Goal: Task Accomplishment & Management: Manage account settings

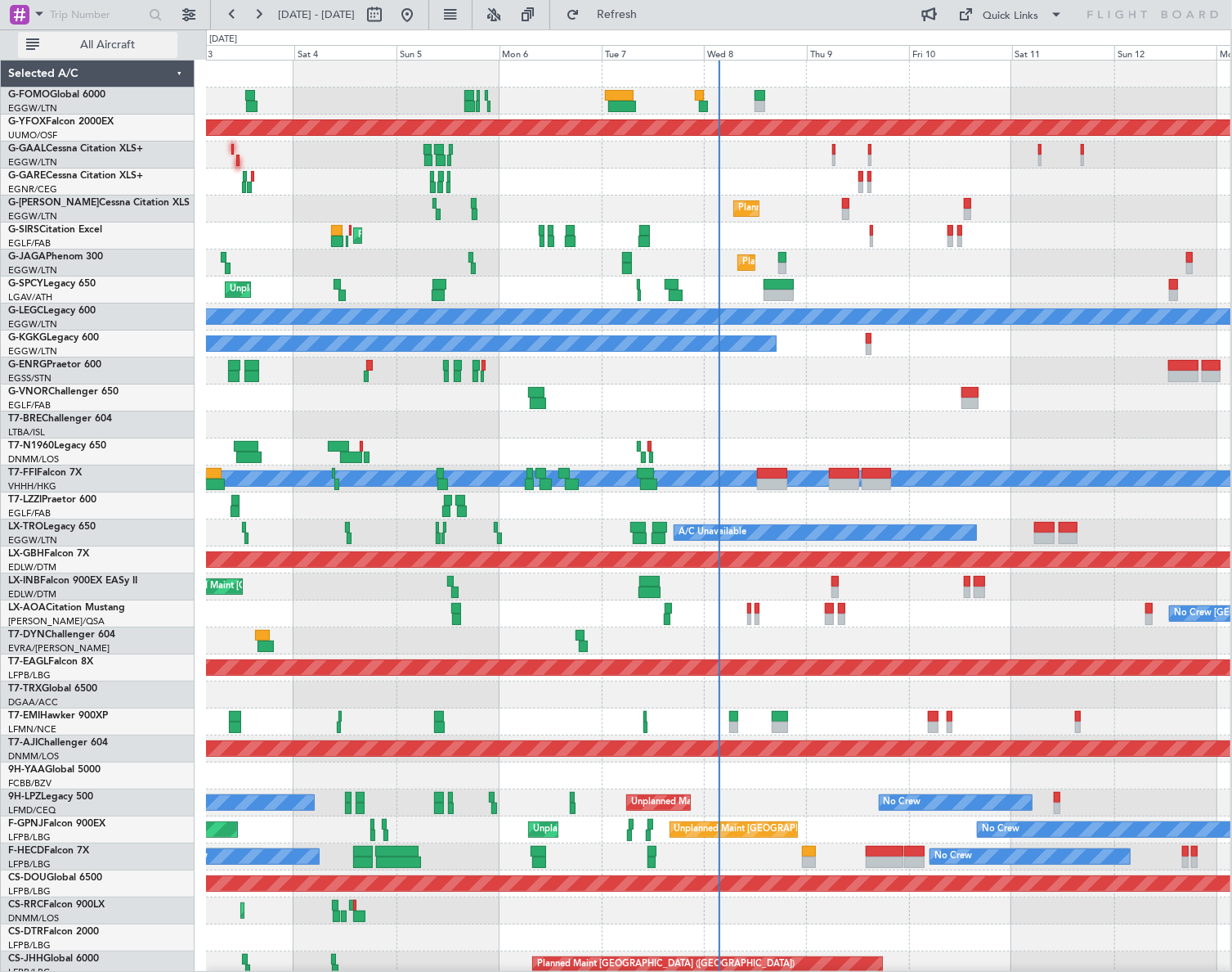
click at [93, 51] on button "All Aircraft" at bounding box center [98, 45] width 159 height 27
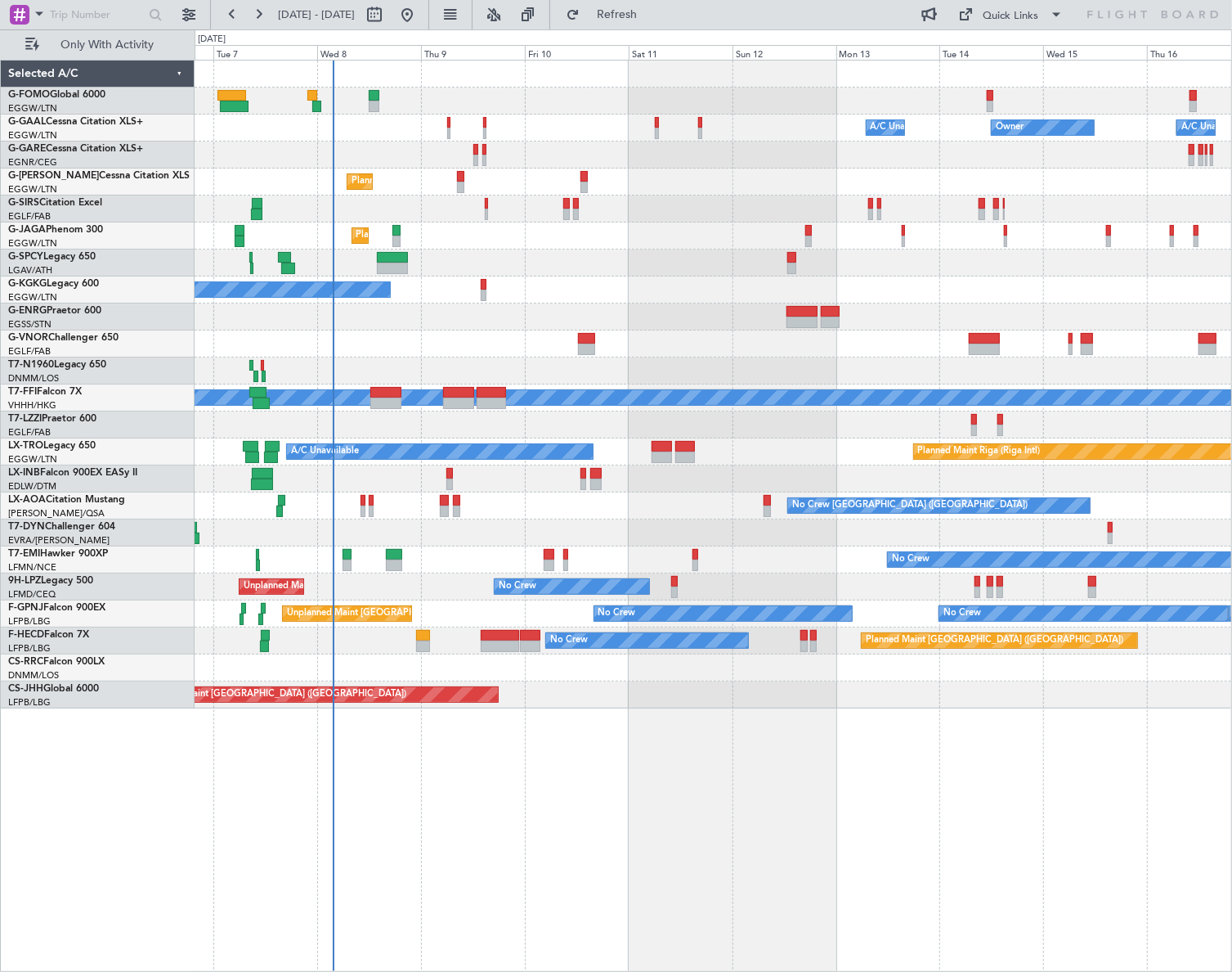
click at [530, 817] on div "A/C Unavailable Owner Owner A/C Unavailable Owner Planned Maint [GEOGRAPHIC_DAT…" at bounding box center [713, 515] width 1037 height 912
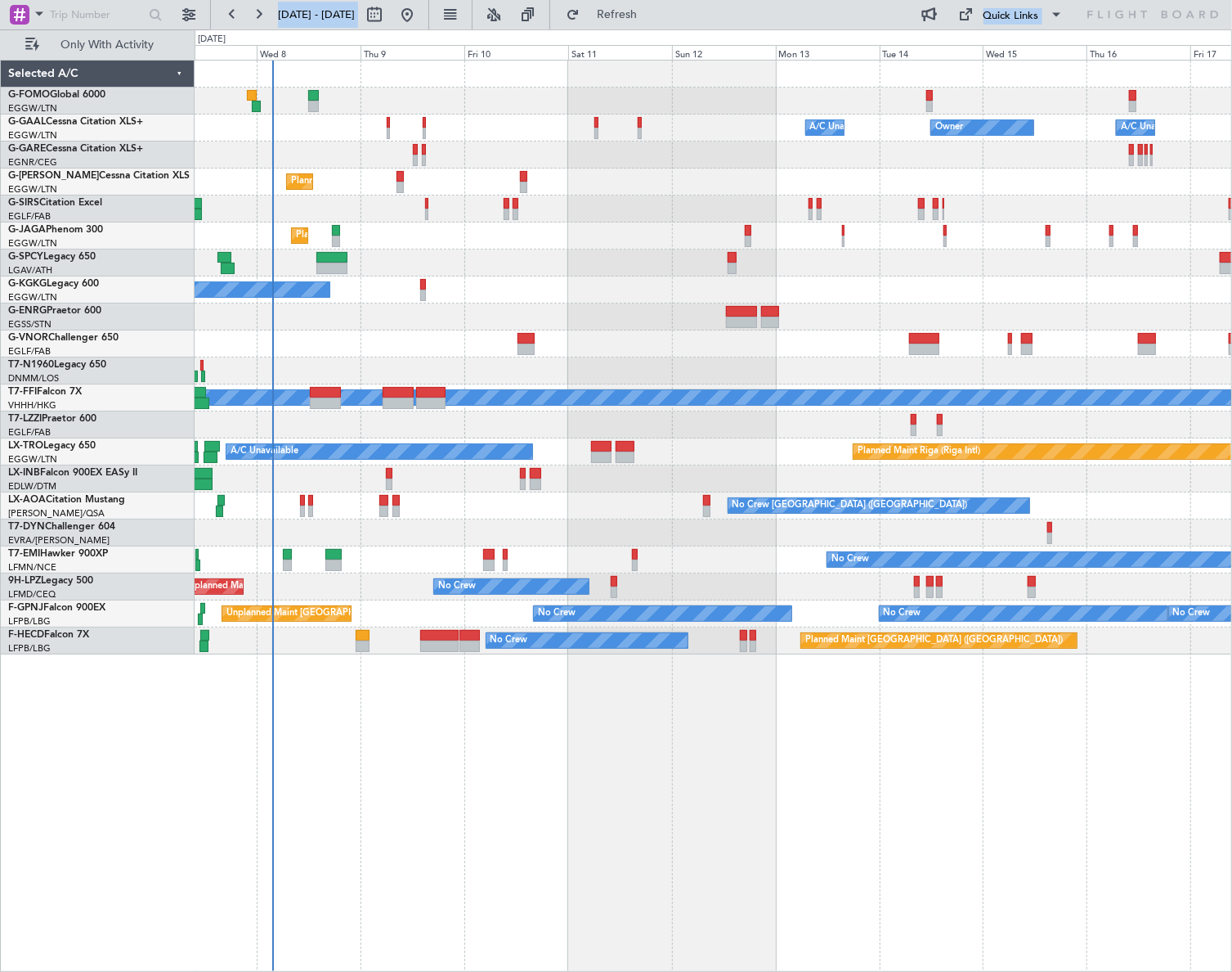
click at [619, 826] on div "Owner Owner A/C Unavailable A/C Unavailable Owner Planned Maint [GEOGRAPHIC_DAT…" at bounding box center [713, 515] width 1037 height 912
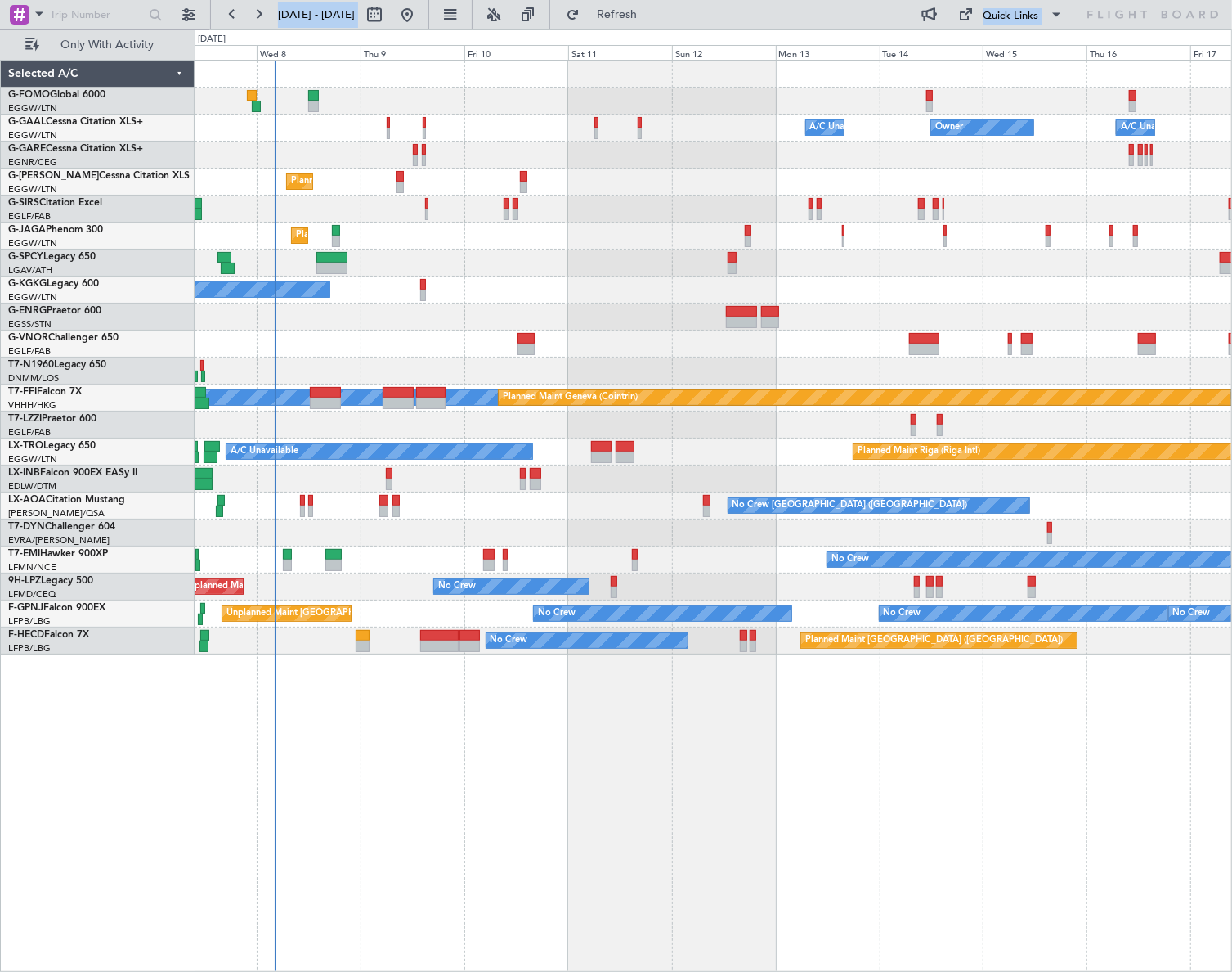
click at [297, 717] on div "Owner Owner A/C Unavailable A/C Unavailable Owner Planned Maint [GEOGRAPHIC_DAT…" at bounding box center [713, 515] width 1037 height 912
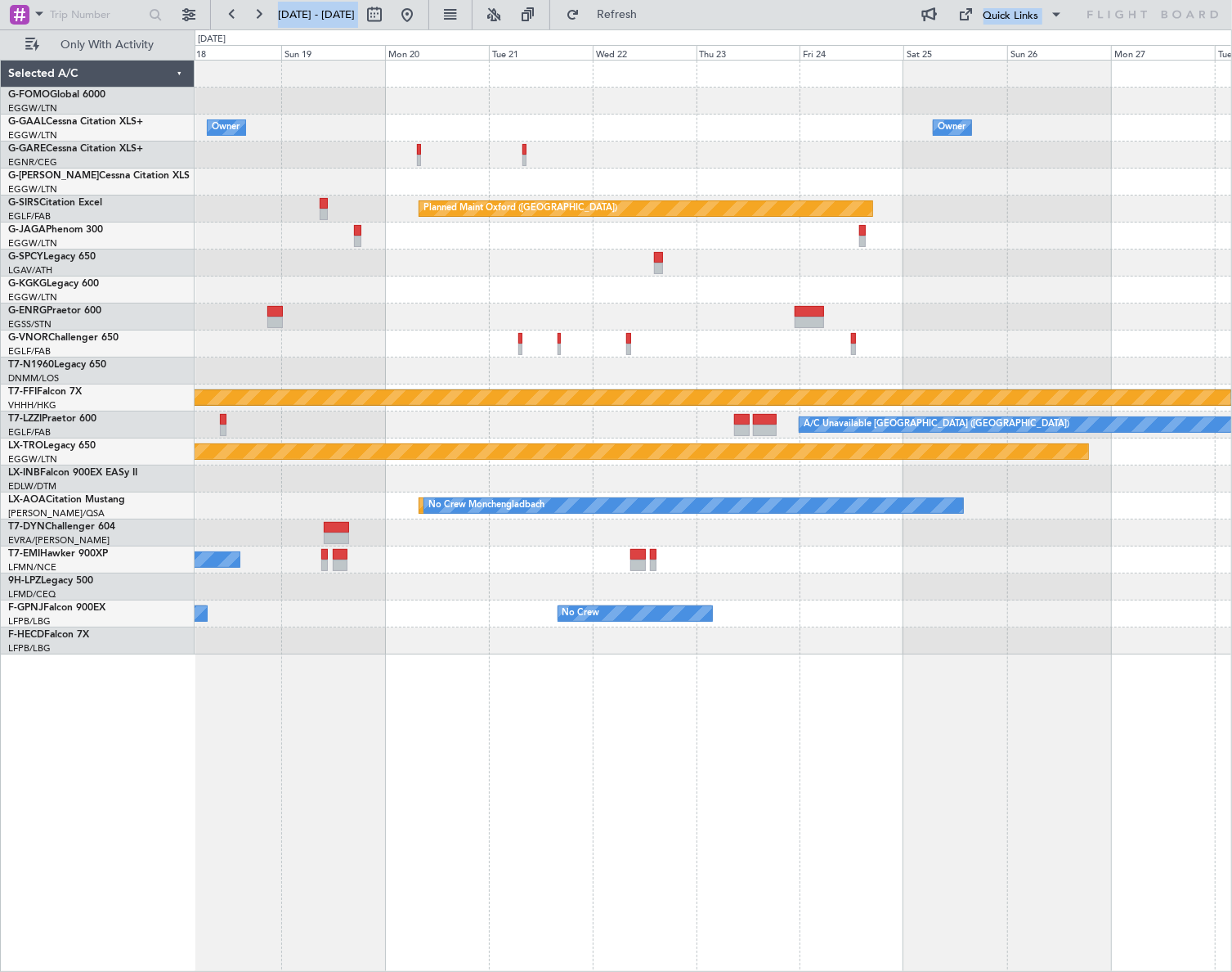
click at [172, 770] on div "Owner Owner Owner A/C Unavailable Planned Maint [GEOGRAPHIC_DATA] ([GEOGRAPHIC_…" at bounding box center [616, 501] width 1232 height 942
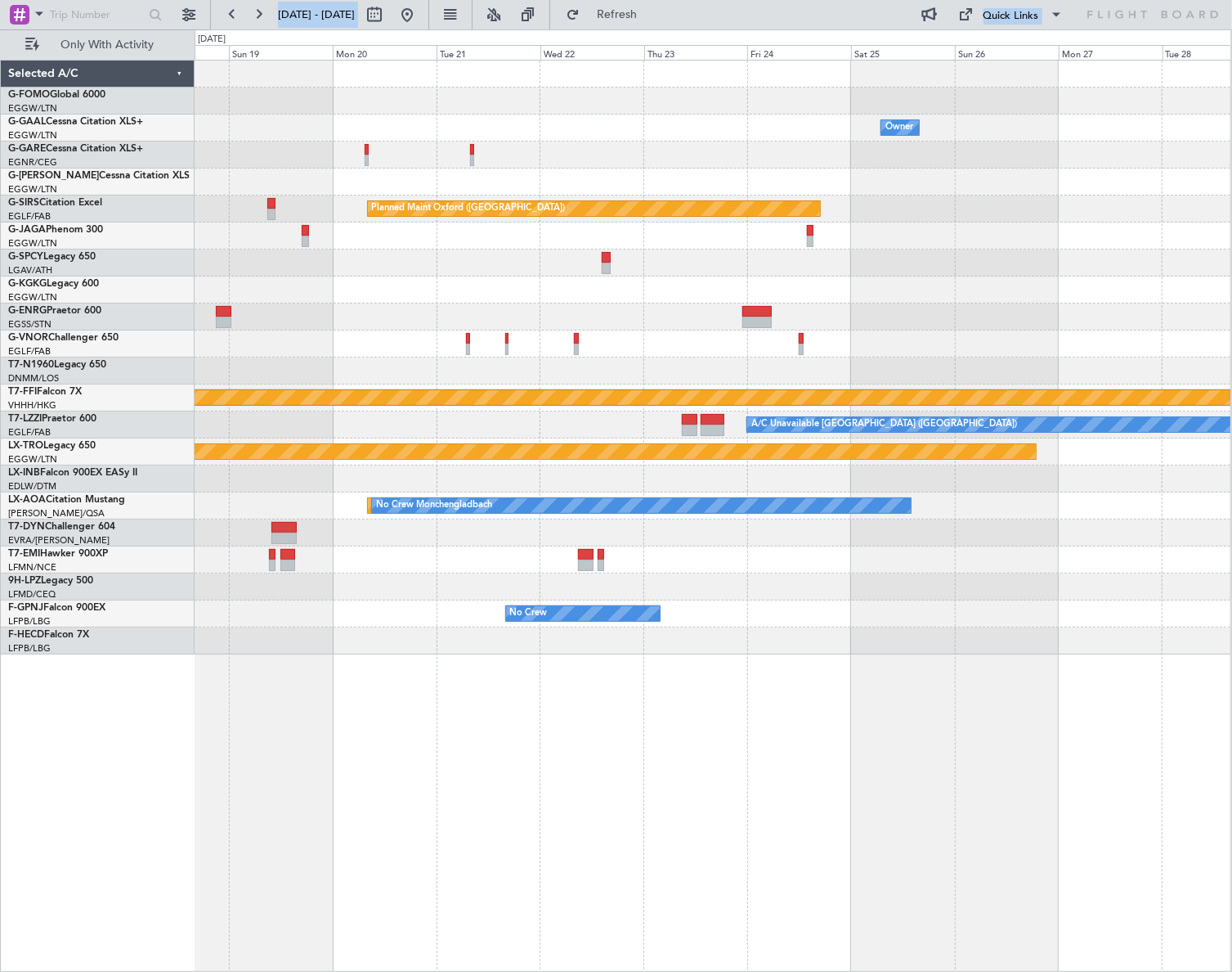
click at [345, 722] on div "Owner Owner A/C Unavailable Owner Planned Maint [GEOGRAPHIC_DATA] ([GEOGRAPHIC_…" at bounding box center [713, 515] width 1036 height 912
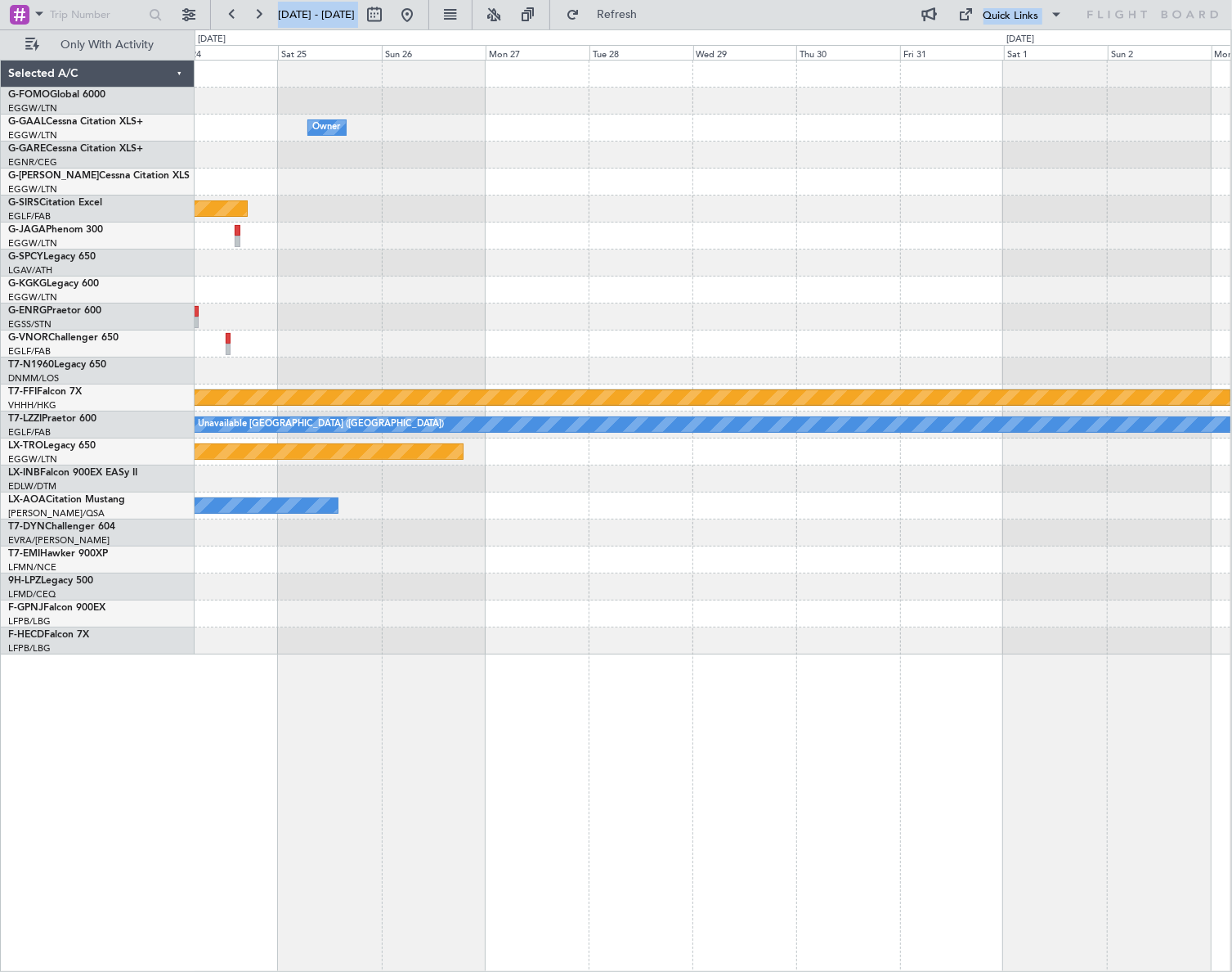
click at [397, 716] on div "Owner Planned Maint [GEOGRAPHIC_DATA] ([GEOGRAPHIC_DATA]) [PERSON_NAME] [PERSON…" at bounding box center [713, 515] width 1036 height 912
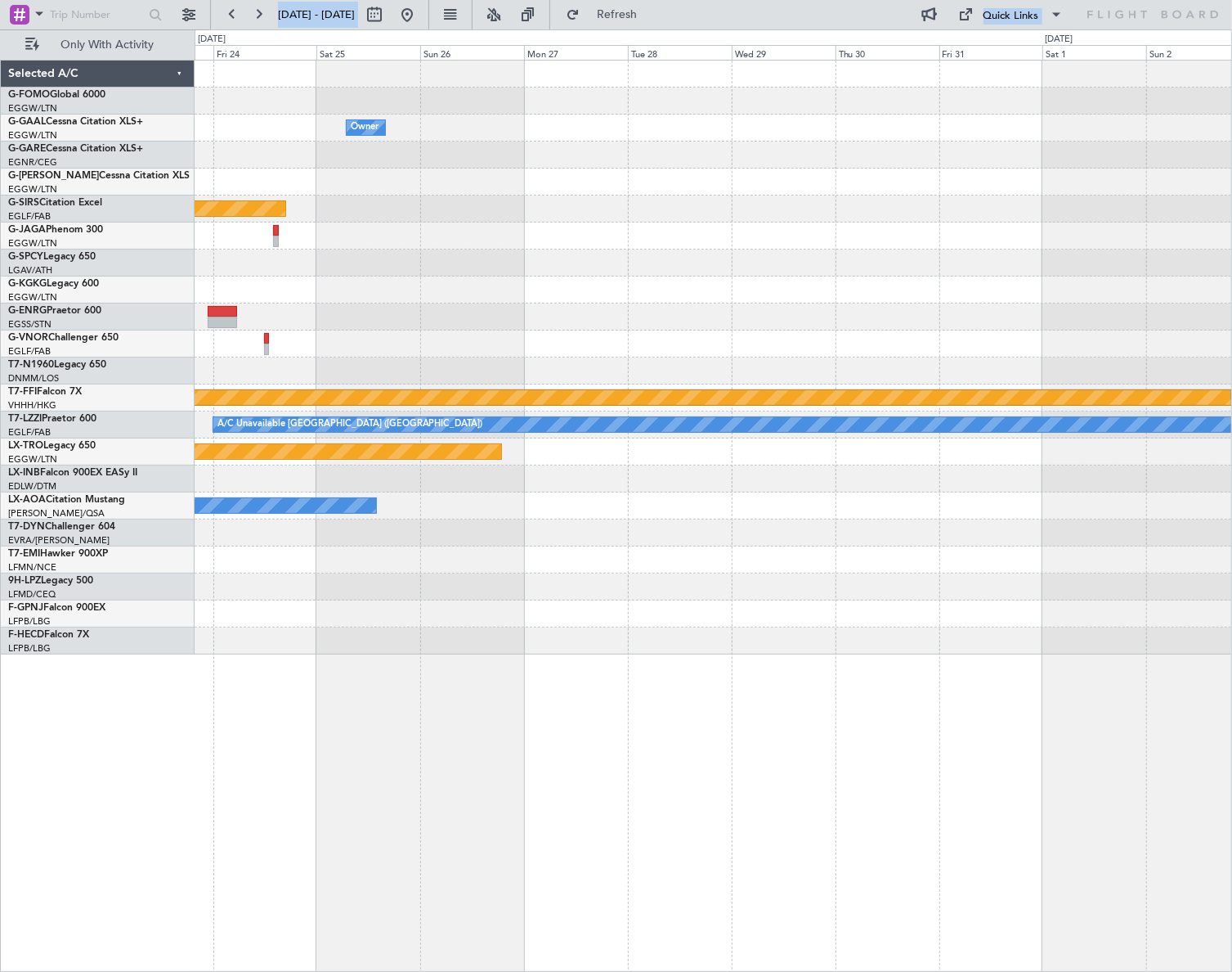
click at [541, 684] on div "Owner Planned Maint [GEOGRAPHIC_DATA] ([GEOGRAPHIC_DATA]) [PERSON_NAME] [PERSON…" at bounding box center [713, 515] width 1037 height 912
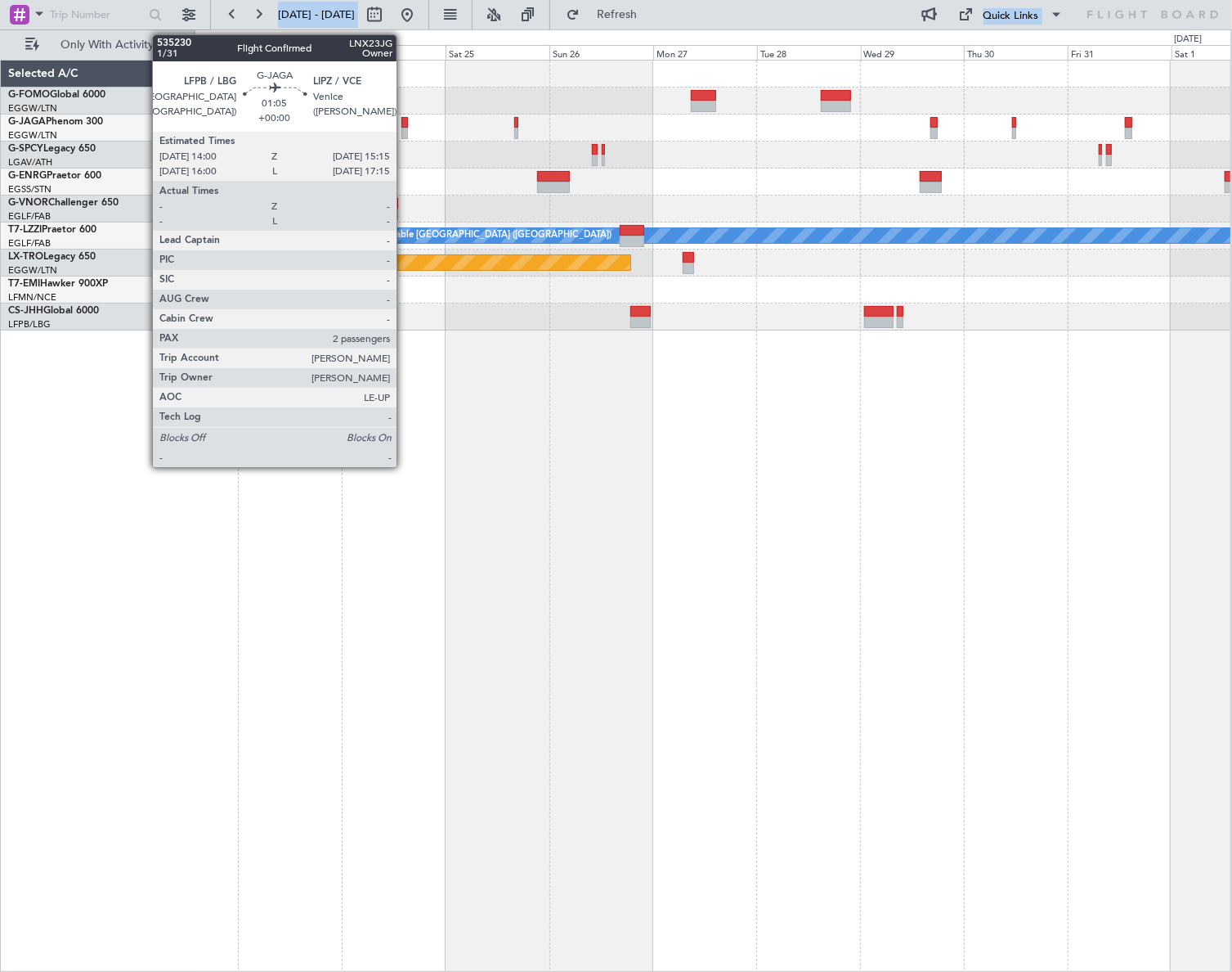
click at [404, 131] on div at bounding box center [404, 133] width 6 height 12
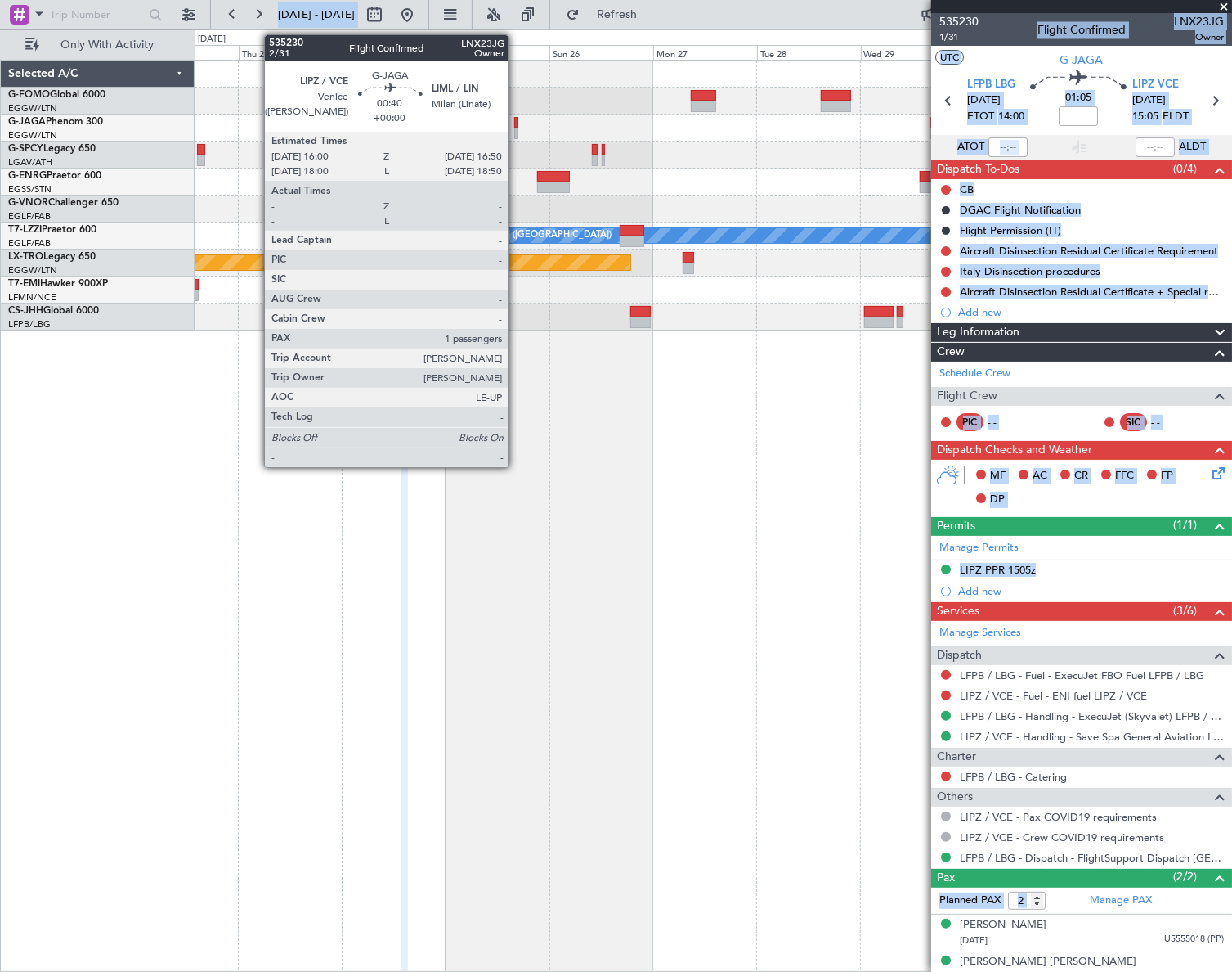
click at [516, 121] on div at bounding box center [516, 123] width 4 height 12
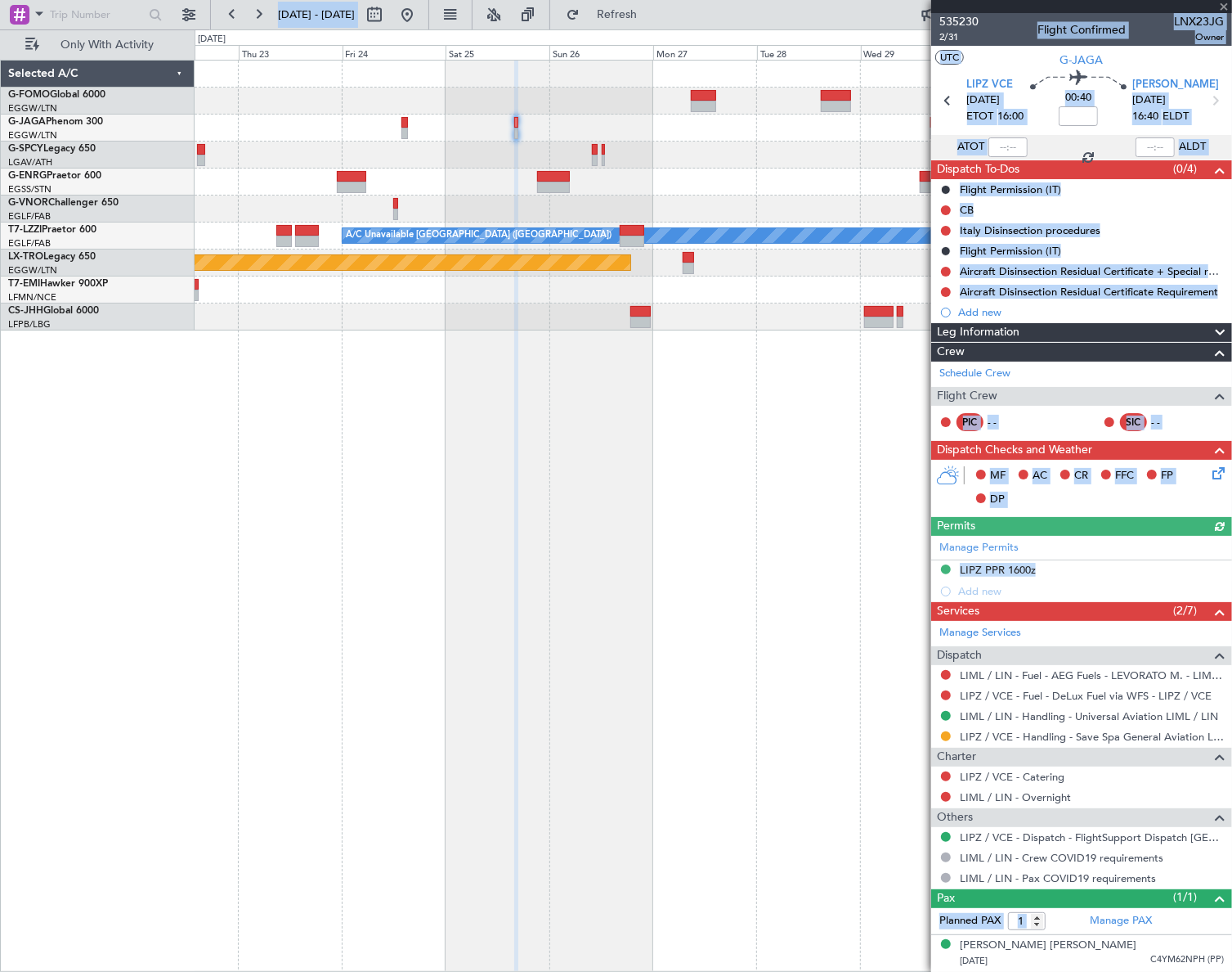
click at [779, 536] on div "A/C Unavailable [GEOGRAPHIC_DATA] ([GEOGRAPHIC_DATA]) Planned Maint [GEOGRAPHIC…" at bounding box center [713, 515] width 1036 height 912
click at [1080, 542] on div "Manage Permits LIPZ PPR 1600z Add new" at bounding box center [1081, 568] width 301 height 66
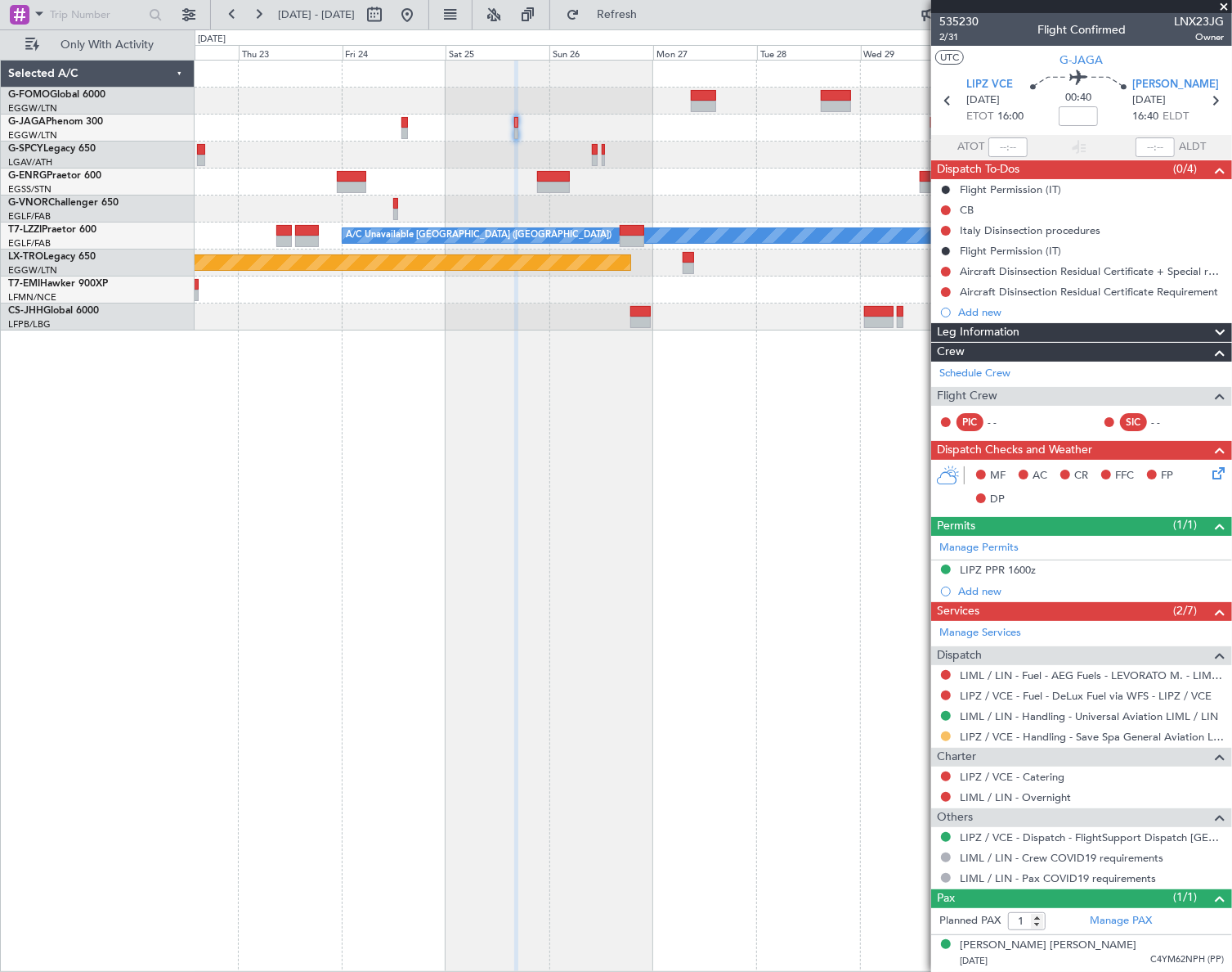
click at [949, 734] on button at bounding box center [946, 736] width 10 height 10
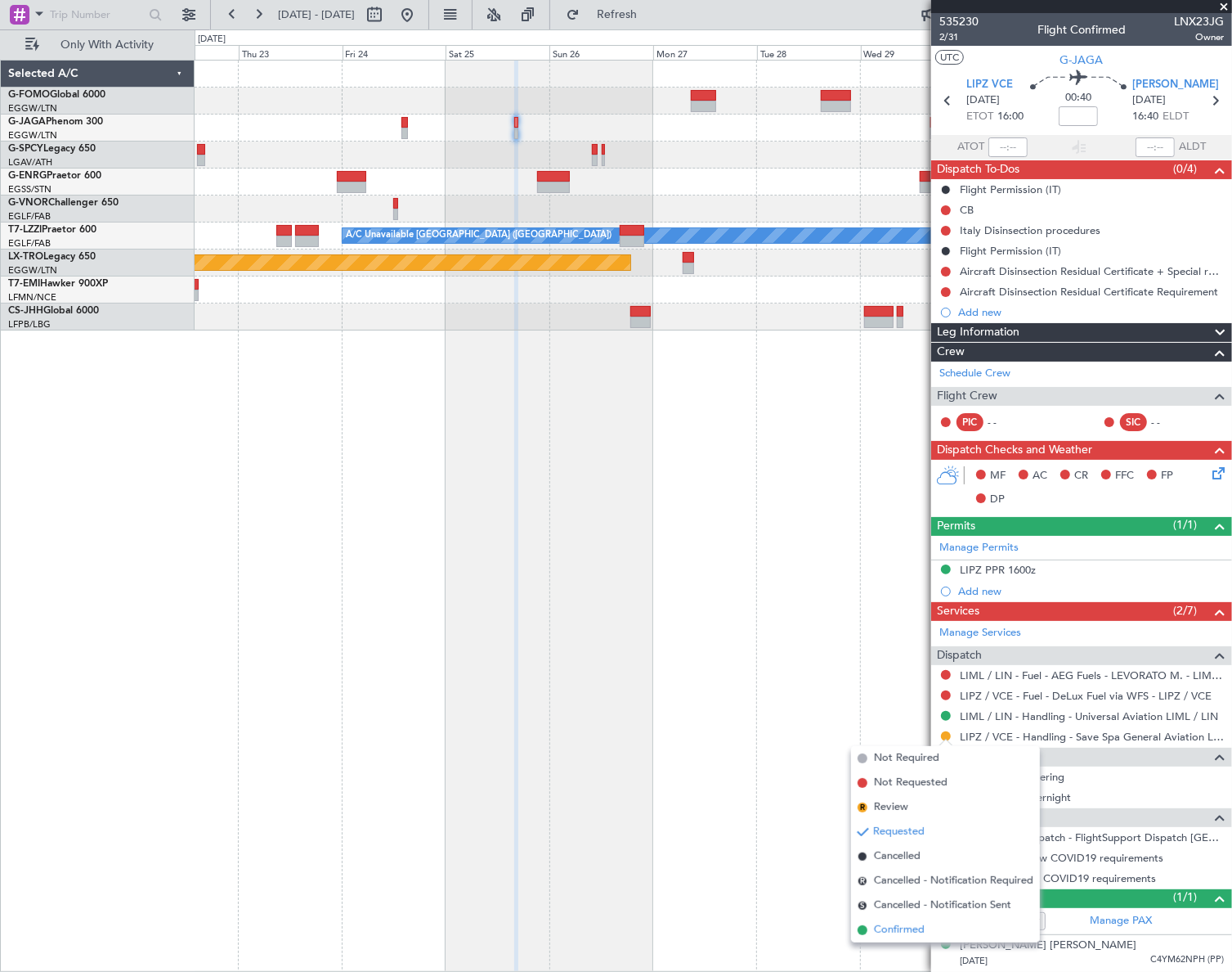
click at [896, 934] on span "Confirmed" at bounding box center [899, 930] width 51 height 17
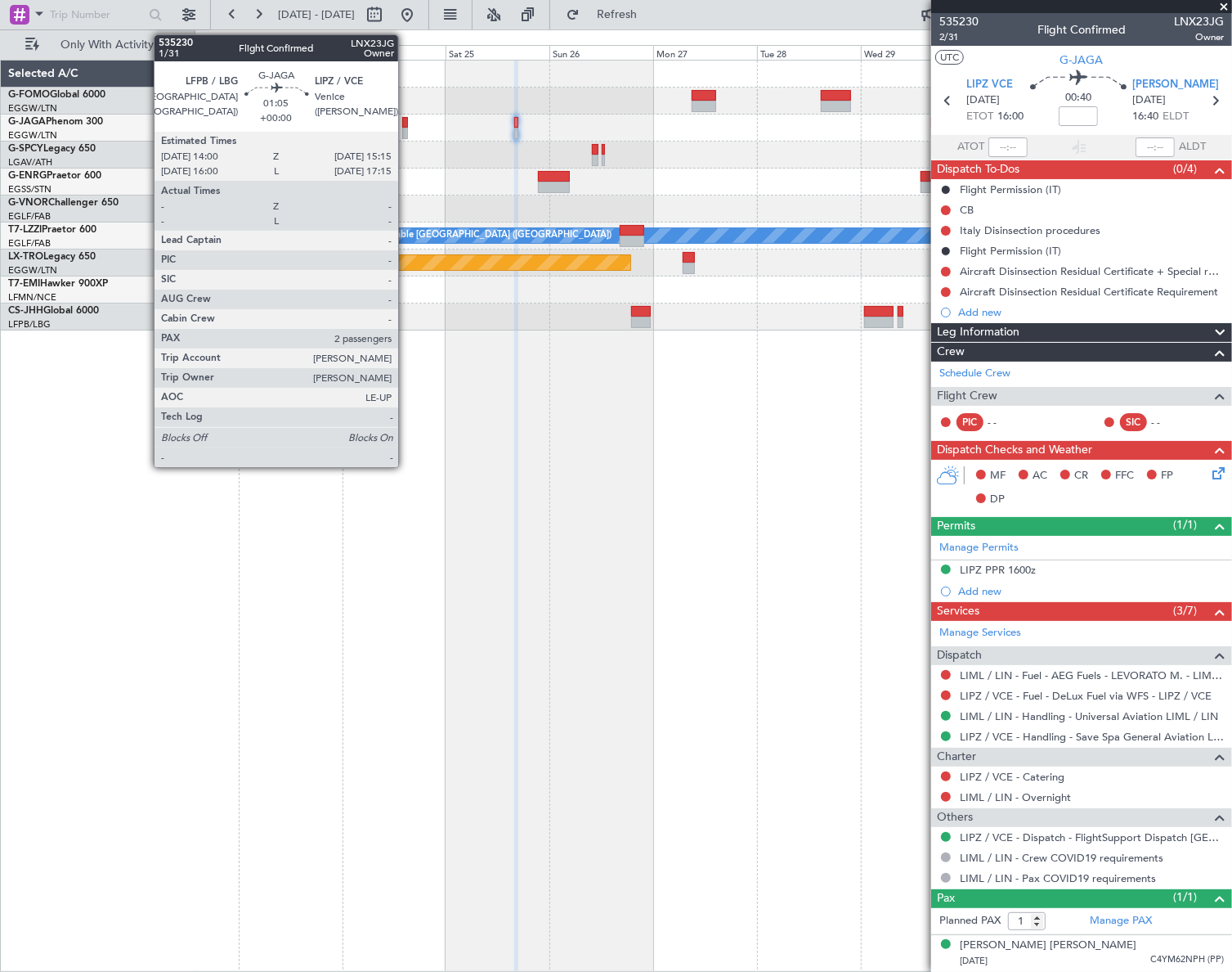
click at [406, 119] on div at bounding box center [405, 123] width 6 height 12
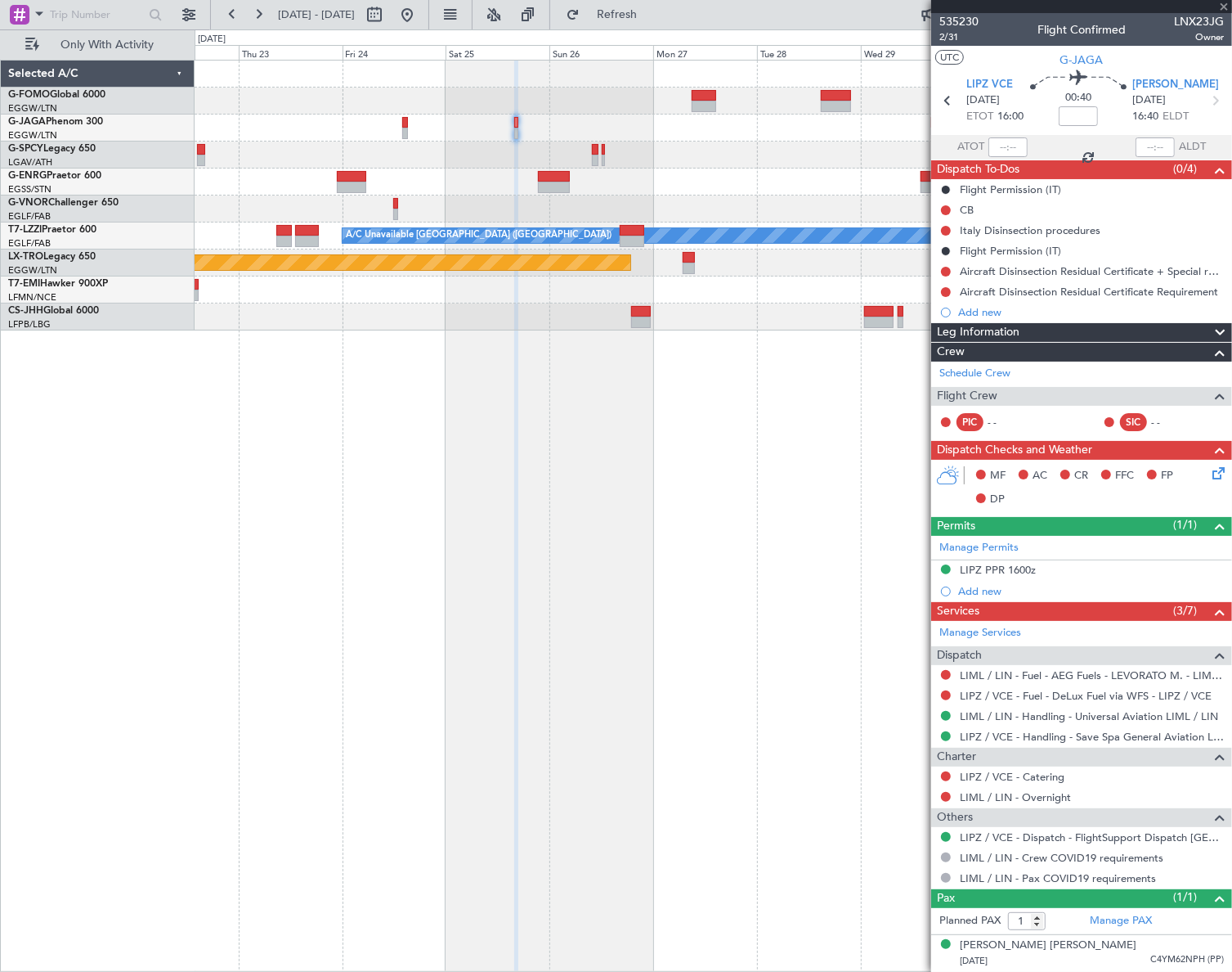
type input "2"
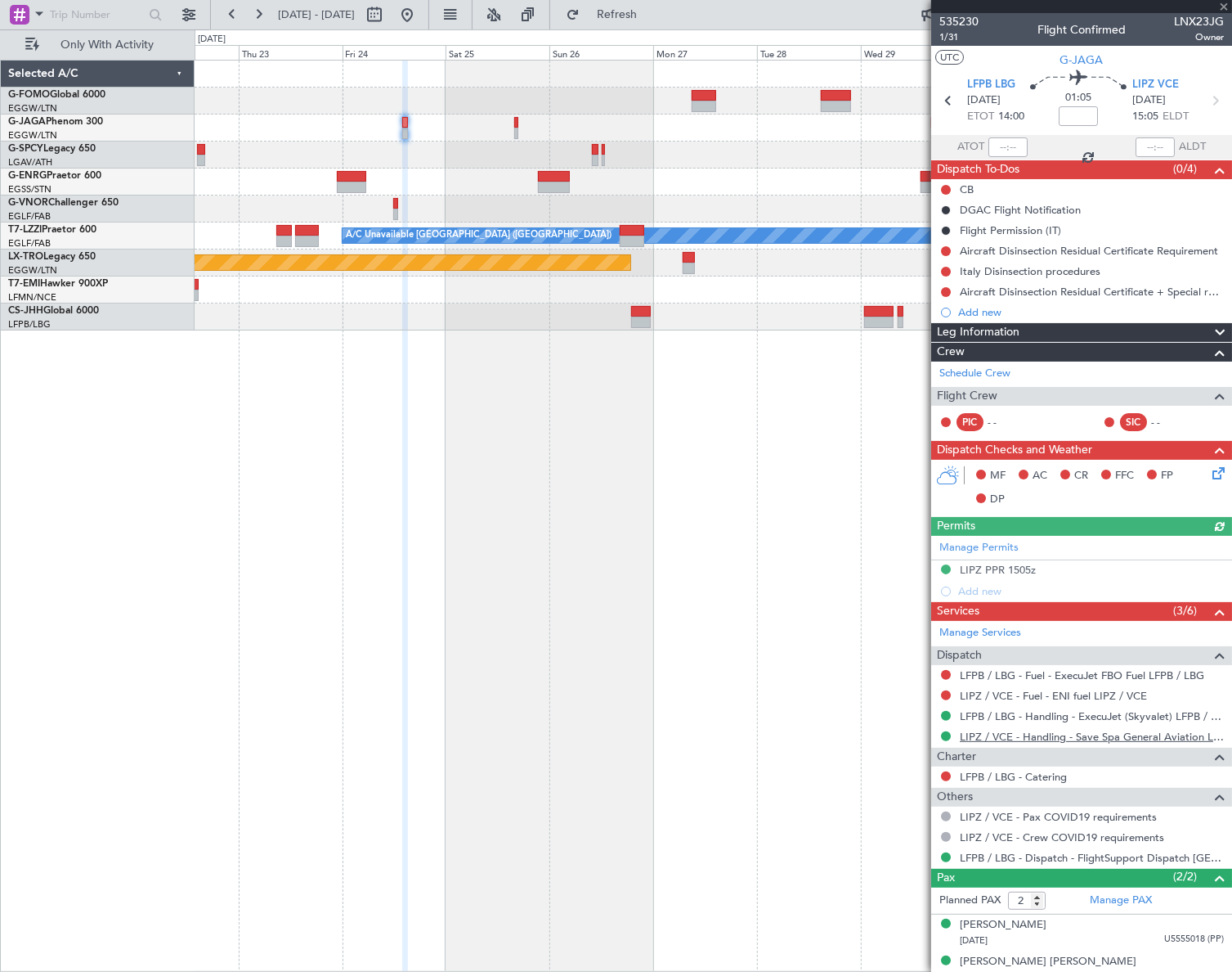
click at [1052, 729] on link "LIPZ / VCE - Handling - Save Spa General Aviation LIPZ / VCE" at bounding box center [1092, 736] width 264 height 14
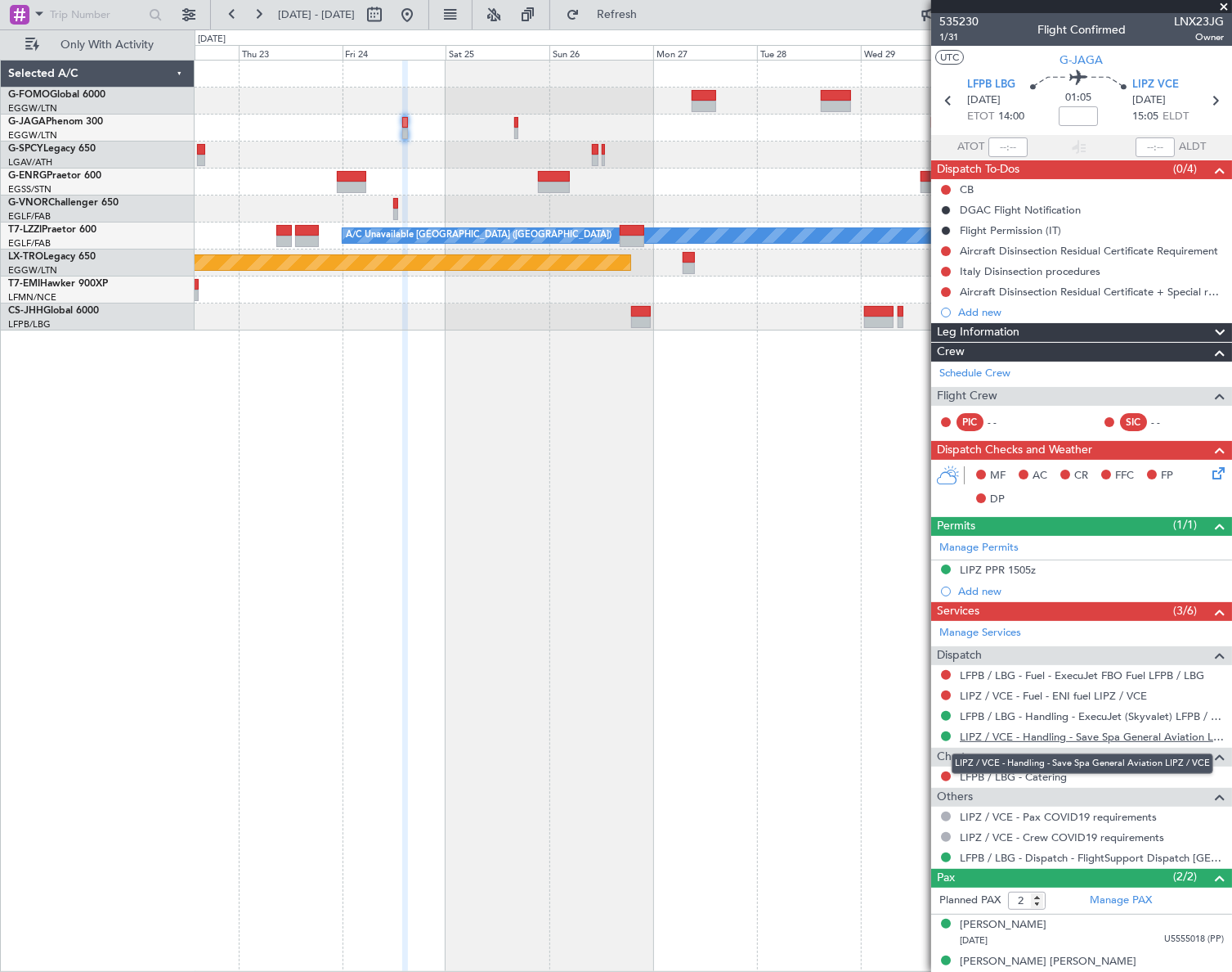
click at [1007, 736] on link "LIPZ / VCE - Handling - Save Spa General Aviation LIPZ / VCE" at bounding box center [1092, 736] width 264 height 14
click at [420, 9] on button at bounding box center [408, 15] width 27 height 27
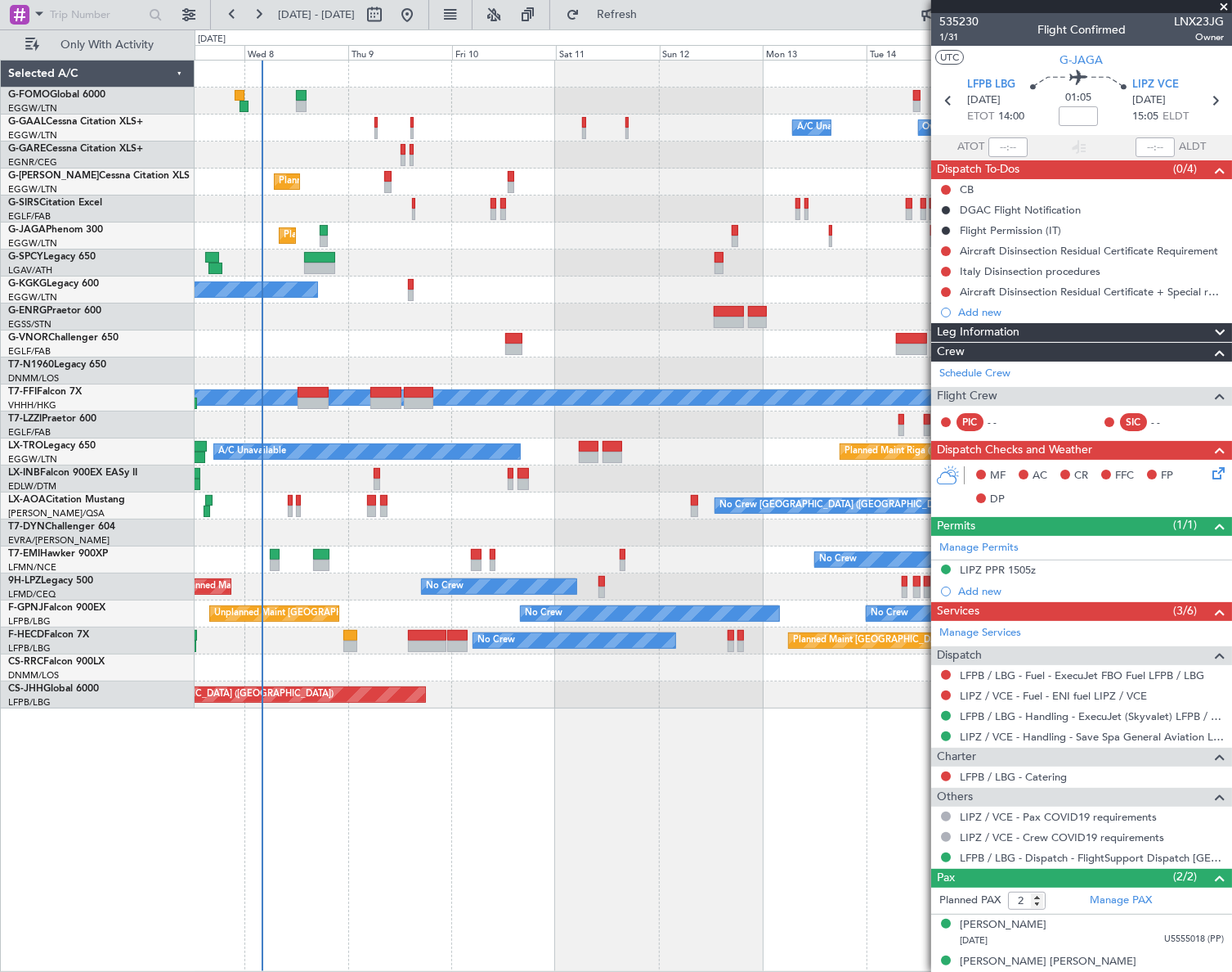
click at [263, 516] on div "A/C Unavailable Owner Owner A/C Unavailable Owner Planned Maint London (Luton) …" at bounding box center [713, 384] width 1036 height 648
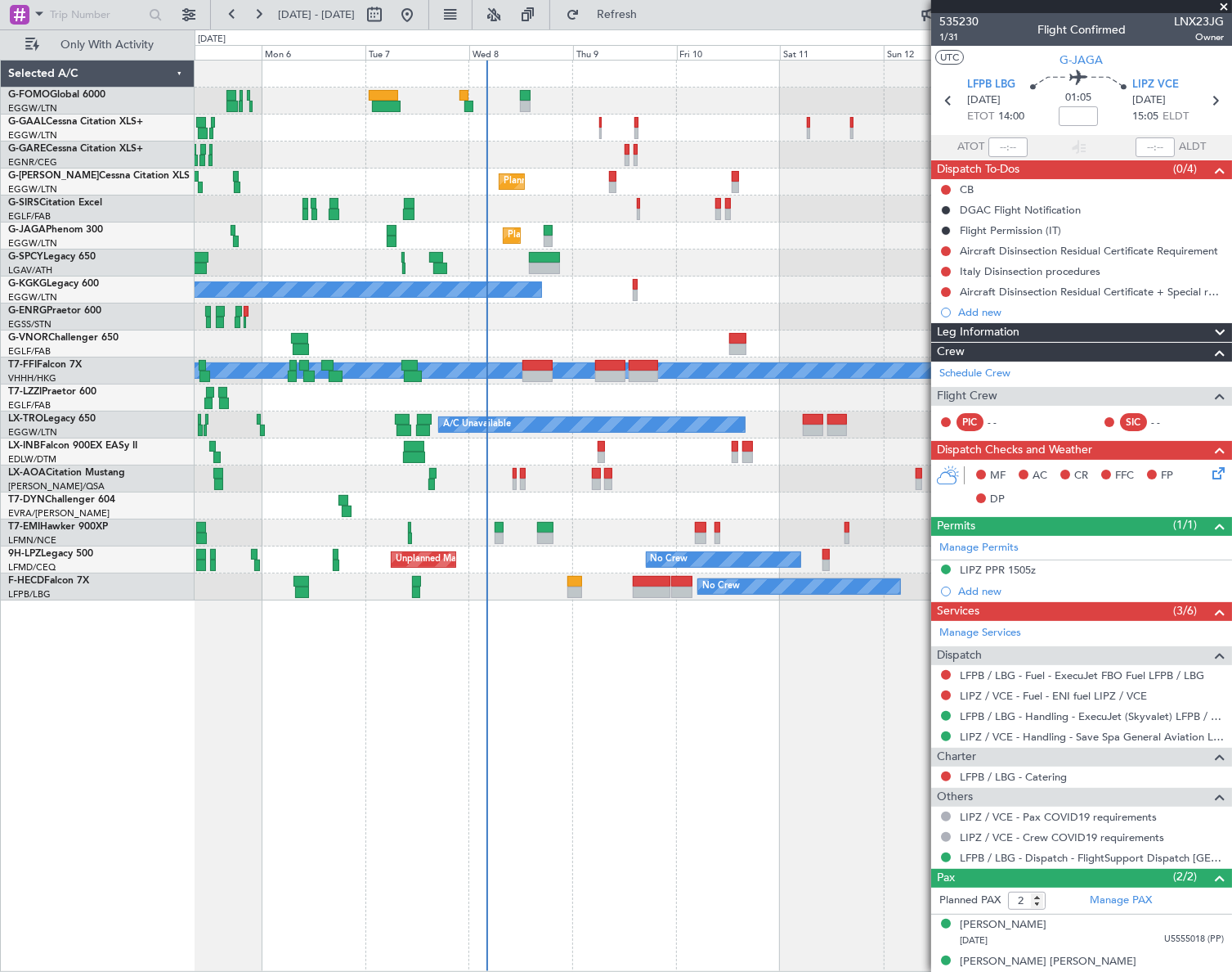
click at [606, 757] on div "A/C Unavailable Owner Owner A/C Unavailable Planned Maint London (Luton) Planne…" at bounding box center [713, 515] width 1036 height 912
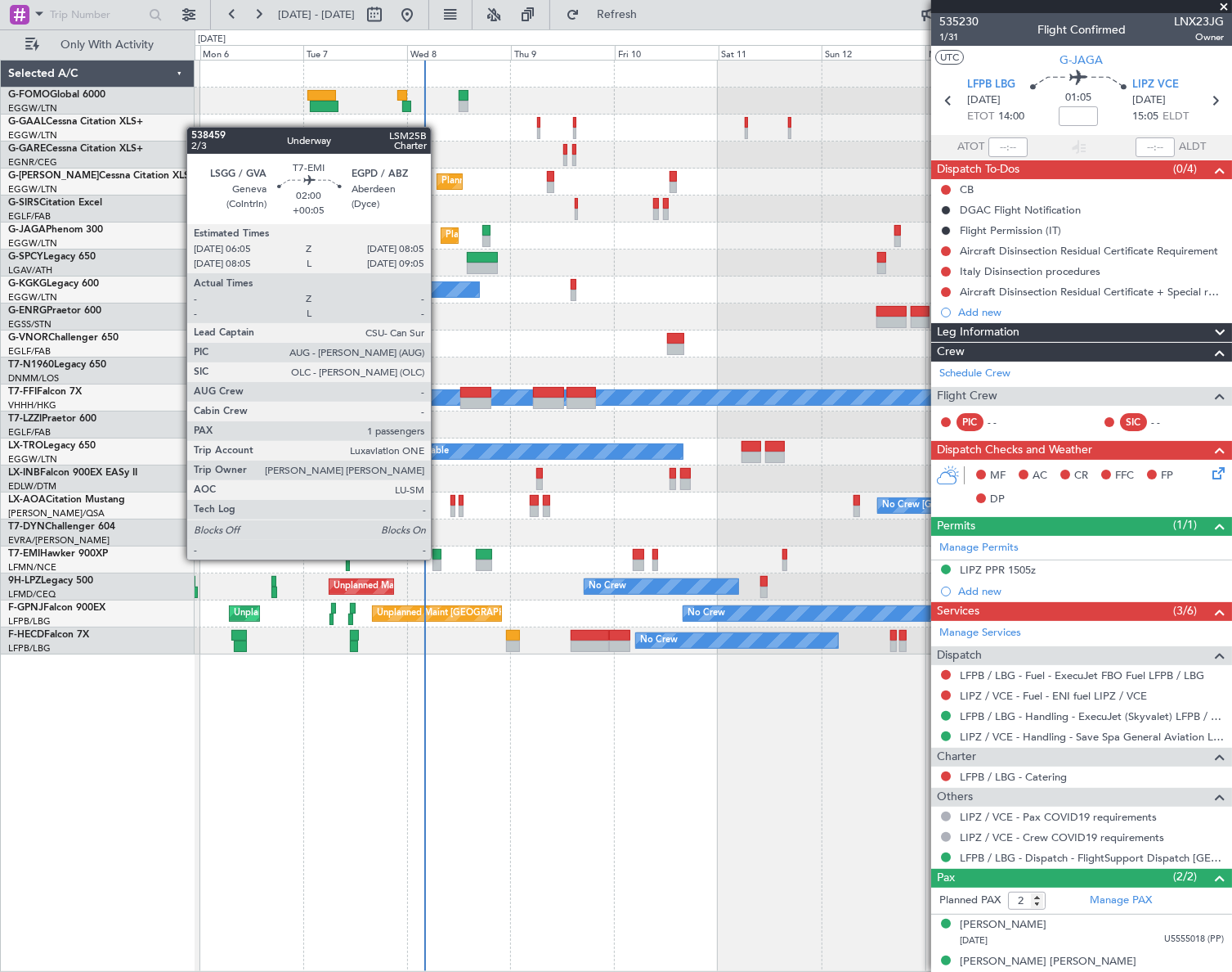
click at [438, 558] on div at bounding box center [437, 554] width 9 height 12
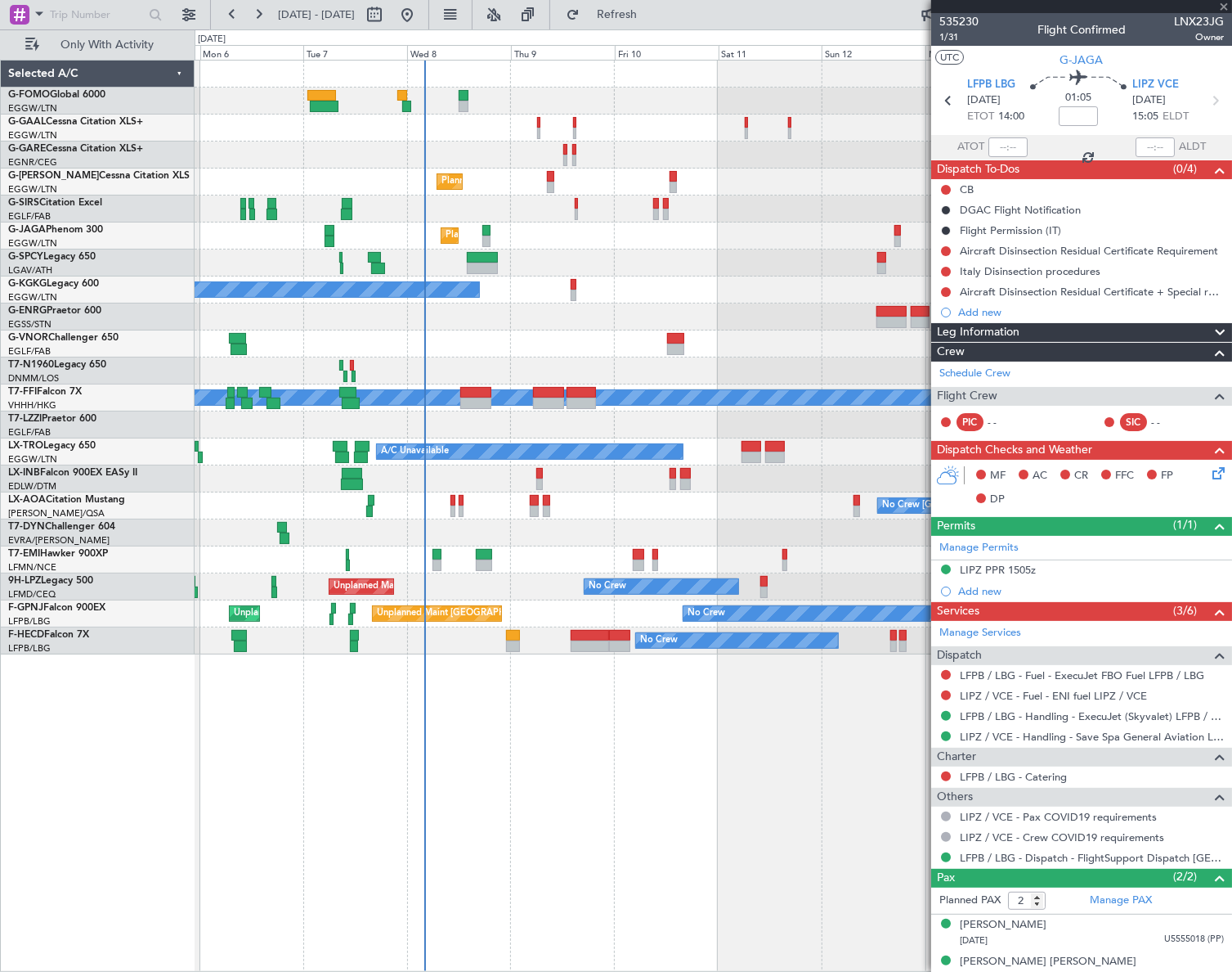
type input "+00:05"
type input "1"
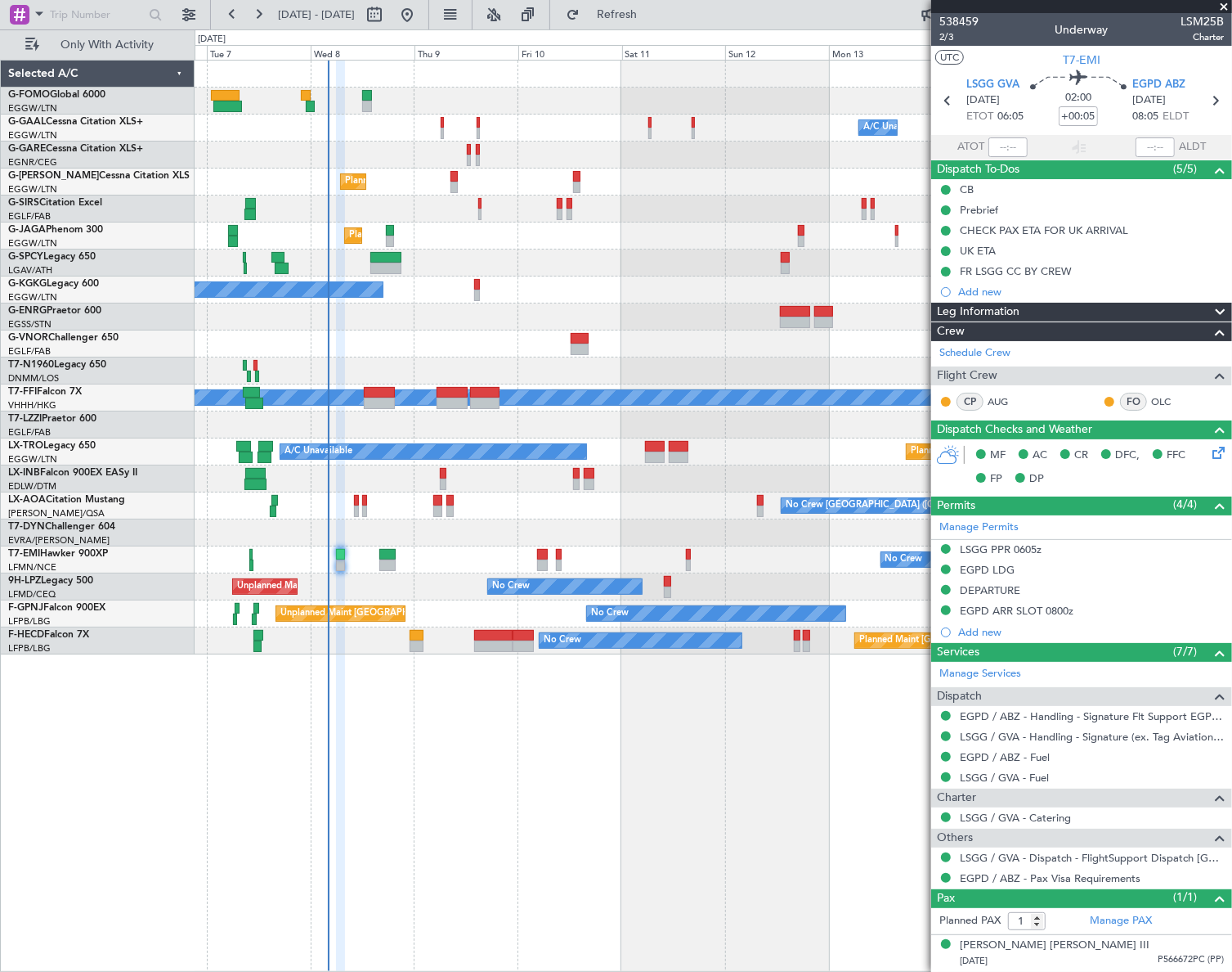
click at [522, 816] on div "Owner A/C Unavailable Owner A/C Unavailable Owner Planned Maint London (Luton) …" at bounding box center [713, 515] width 1036 height 912
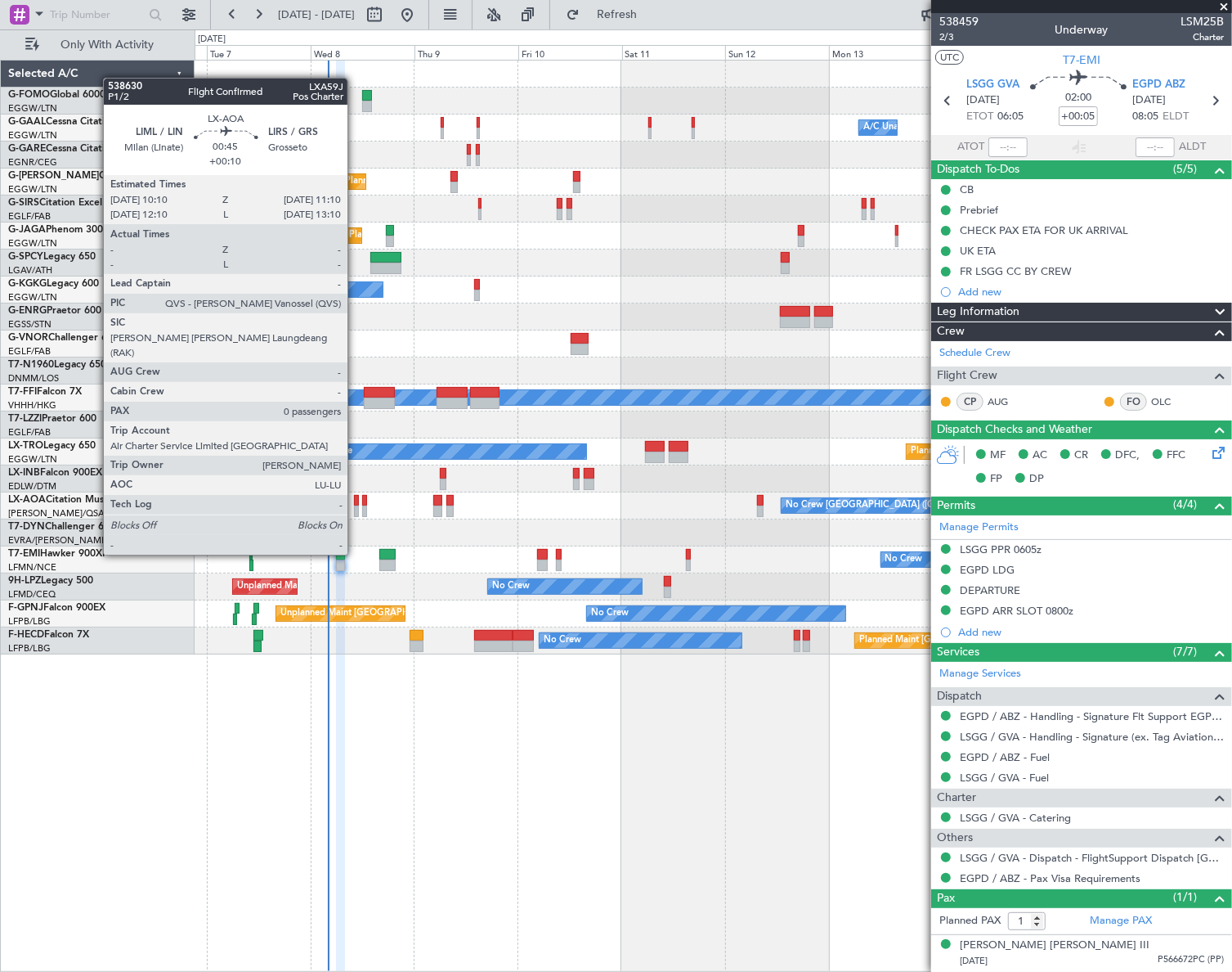
click at [355, 509] on div at bounding box center [356, 511] width 5 height 12
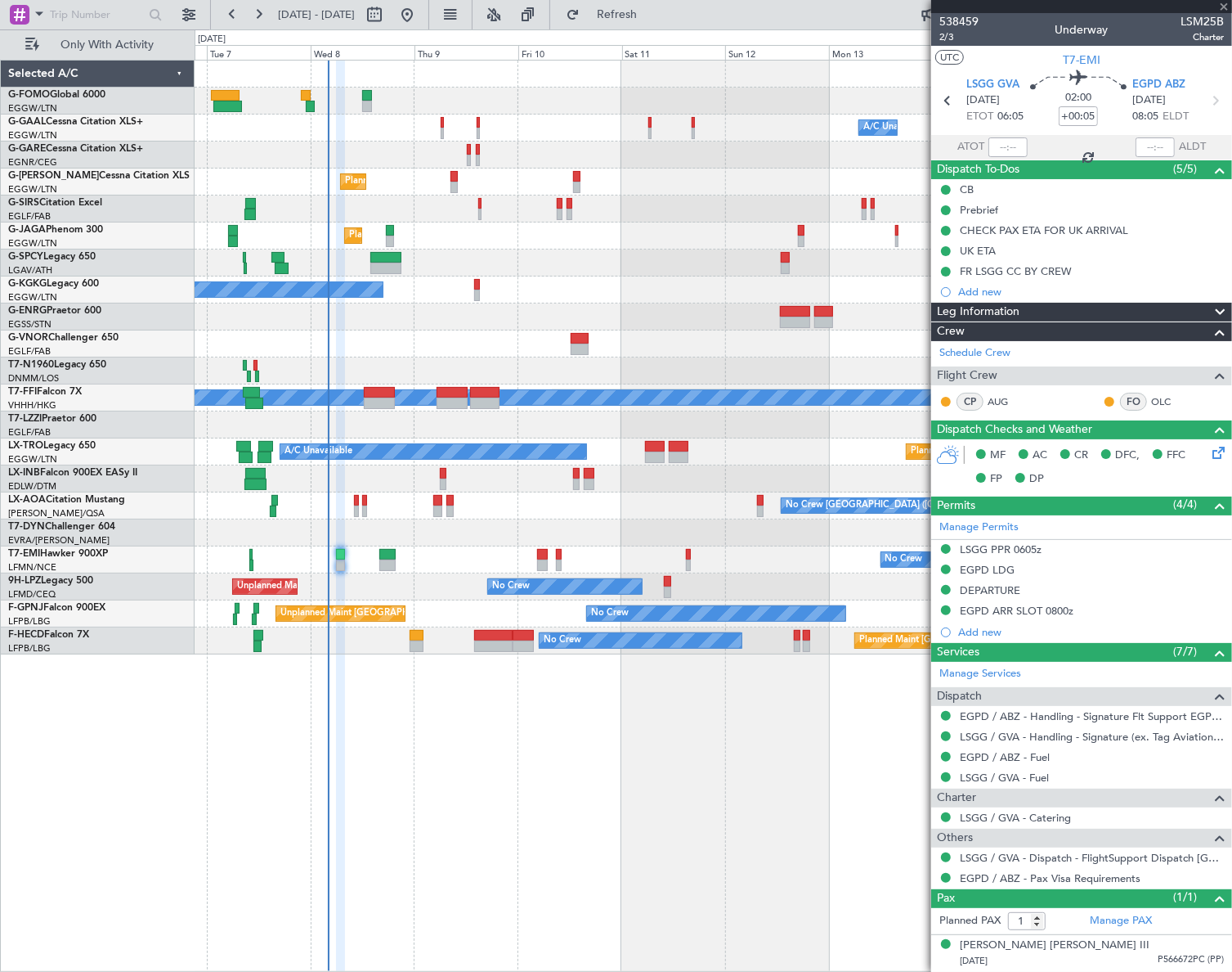
type input "+00:10"
type input "0"
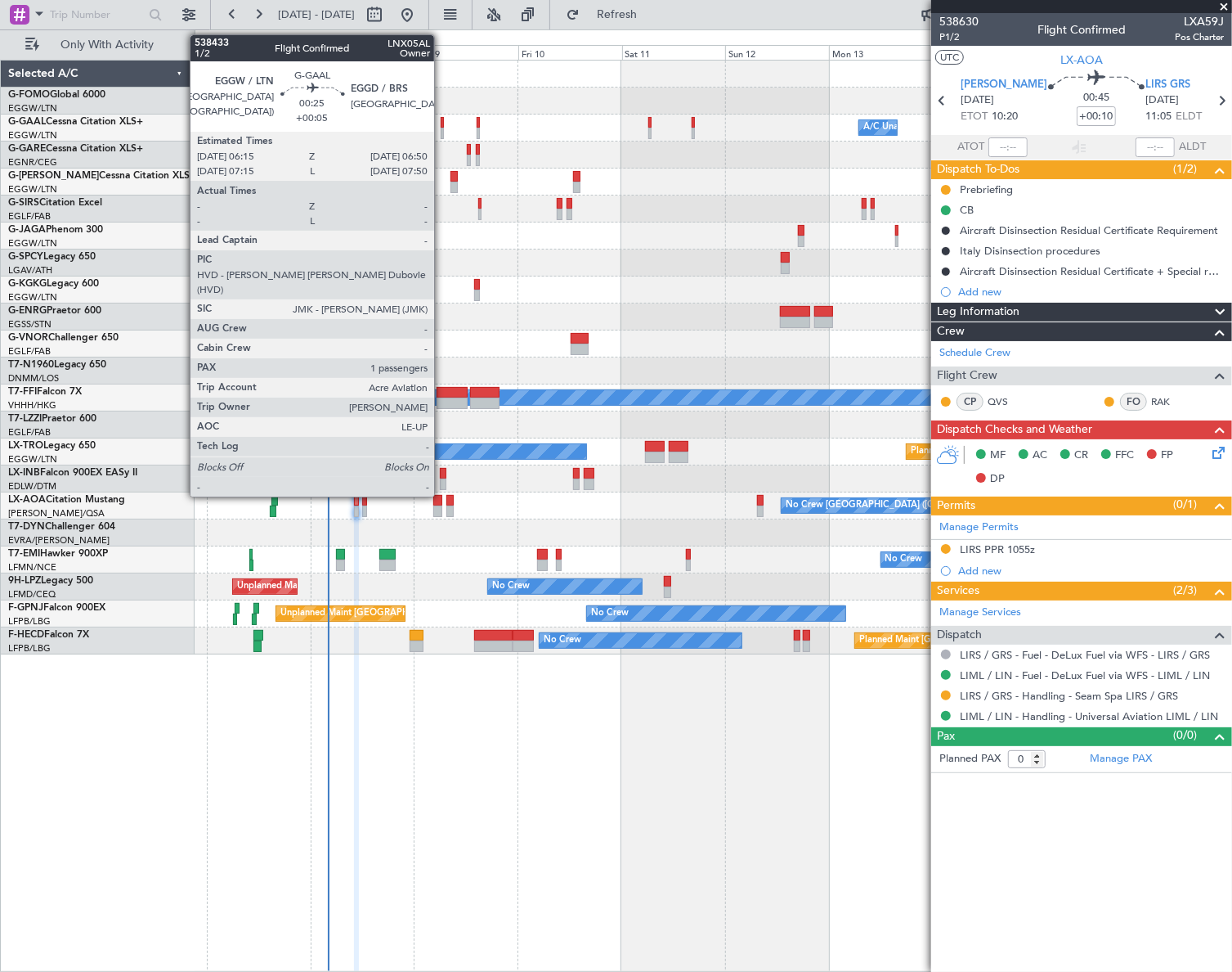
click at [442, 119] on div at bounding box center [442, 123] width 3 height 12
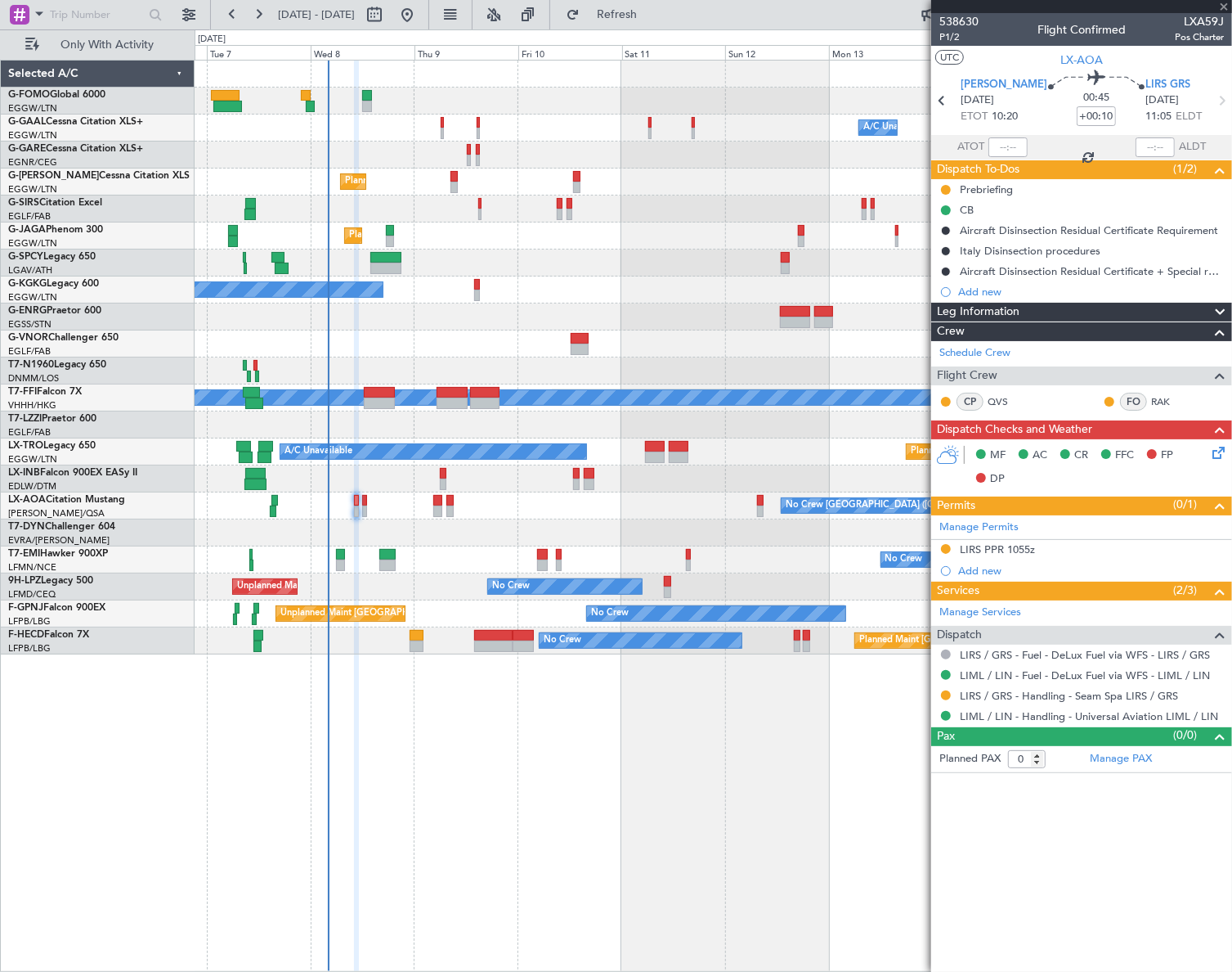
type input "+00:05"
type input "1"
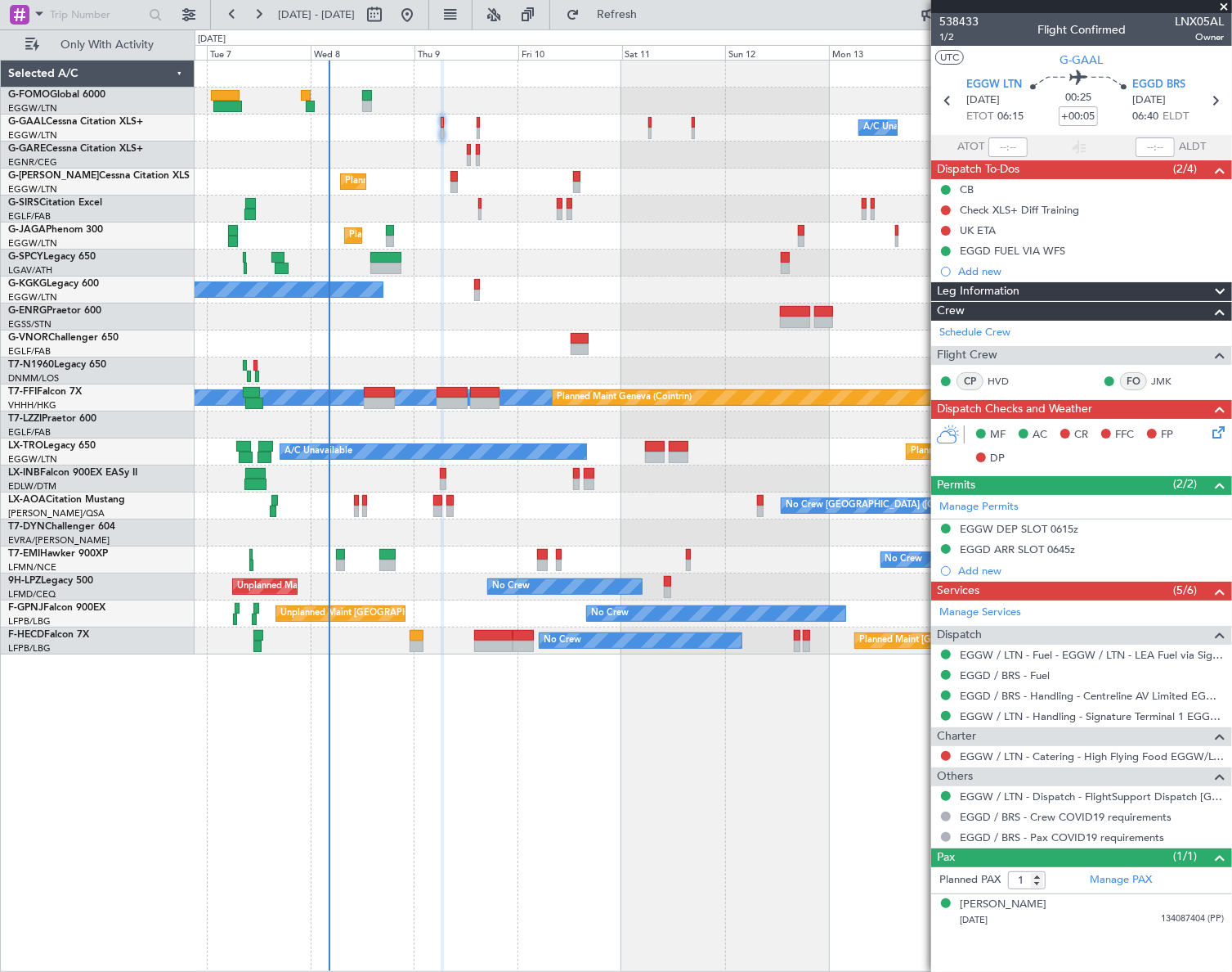
click at [1222, 436] on icon at bounding box center [1216, 429] width 13 height 13
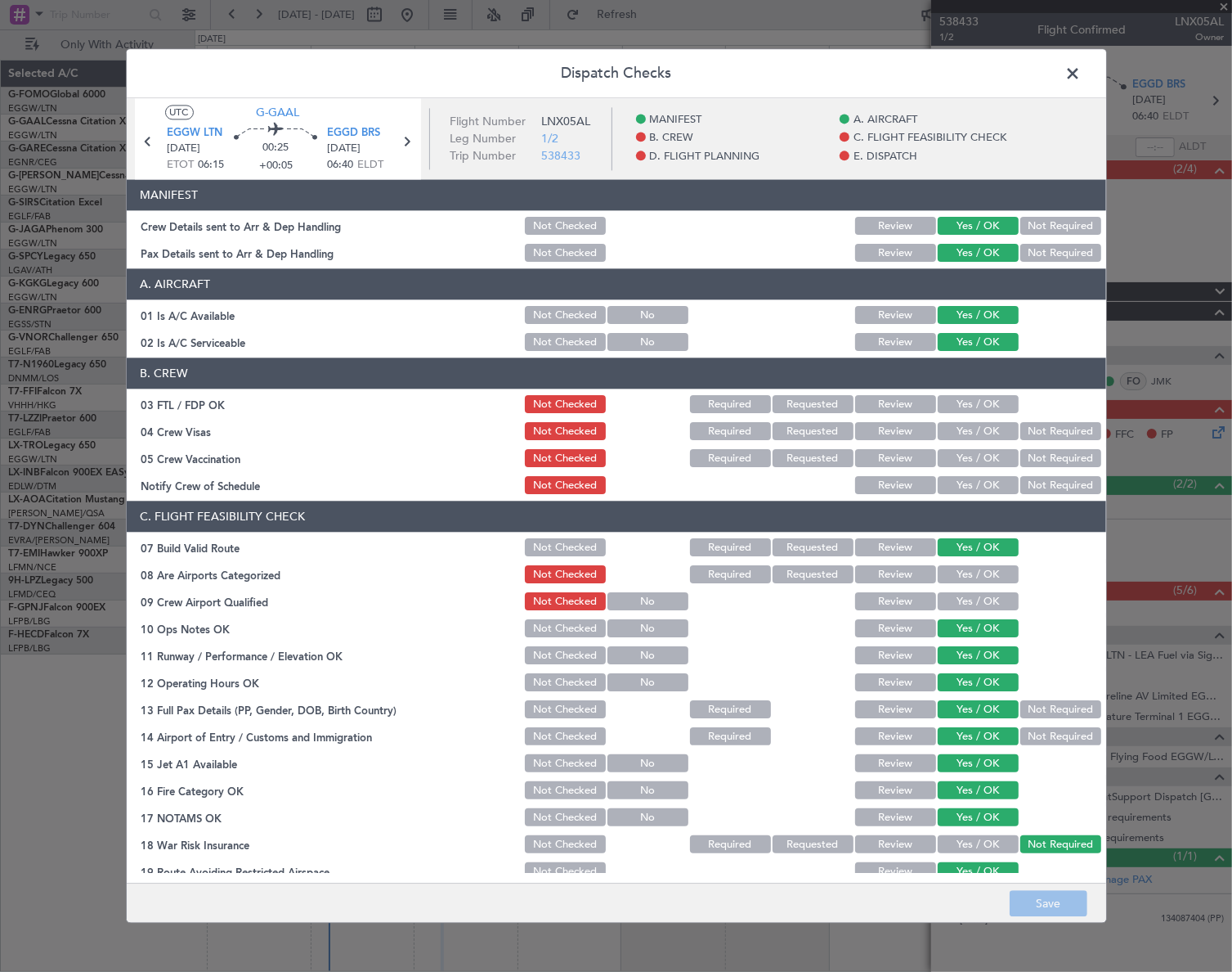
scroll to position [595, 0]
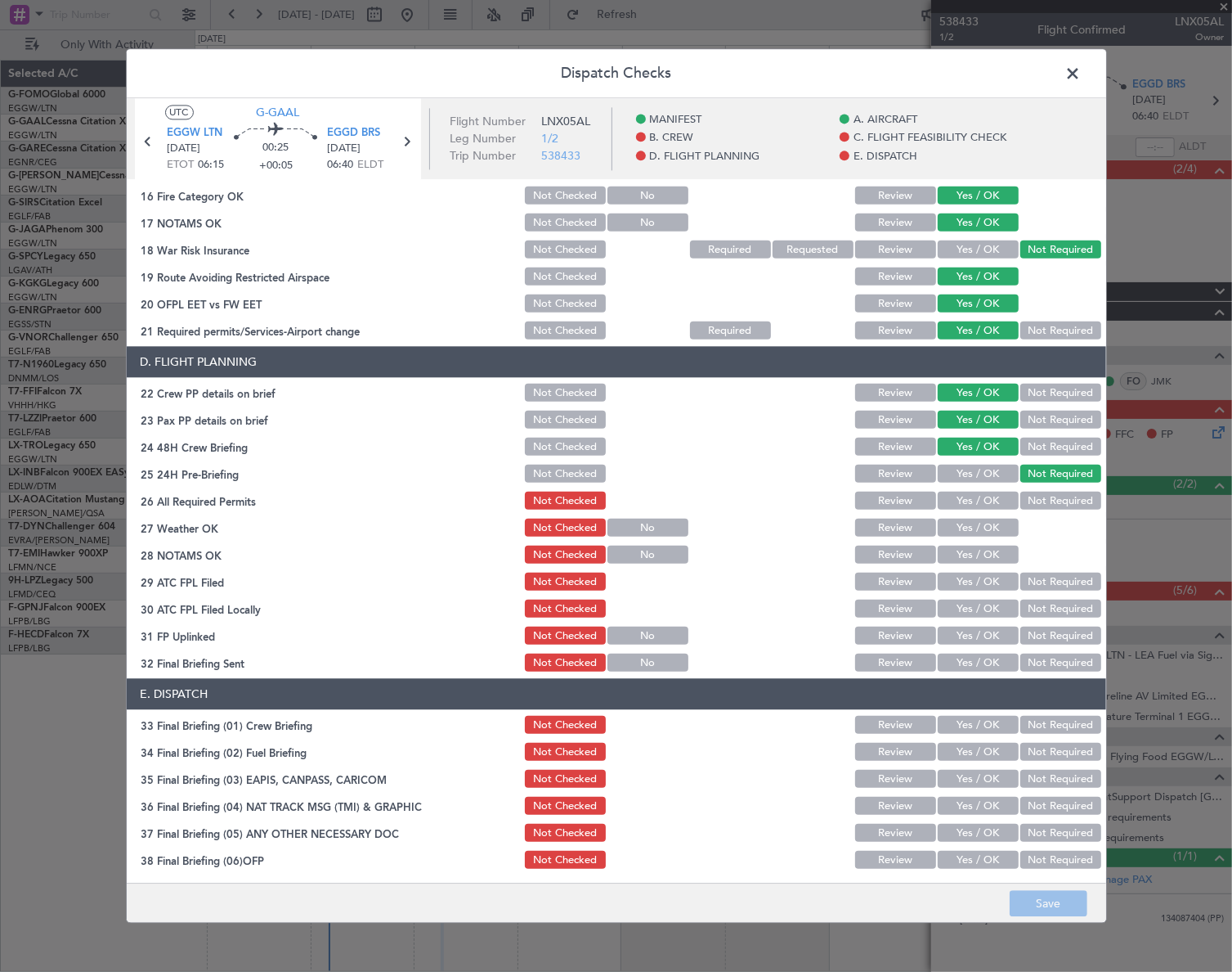
click at [1082, 64] on span at bounding box center [1082, 77] width 0 height 32
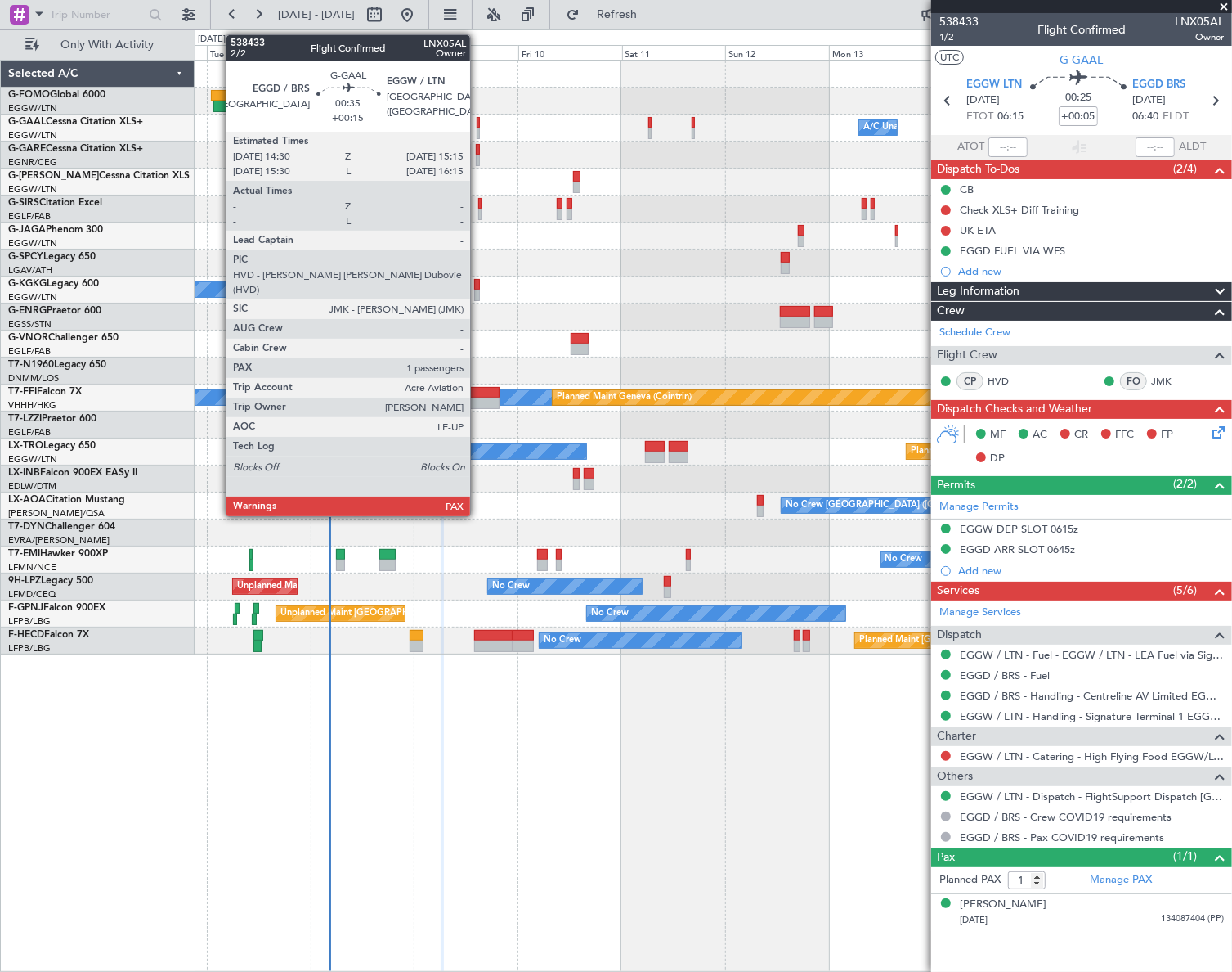
click at [477, 128] on div at bounding box center [478, 133] width 3 height 12
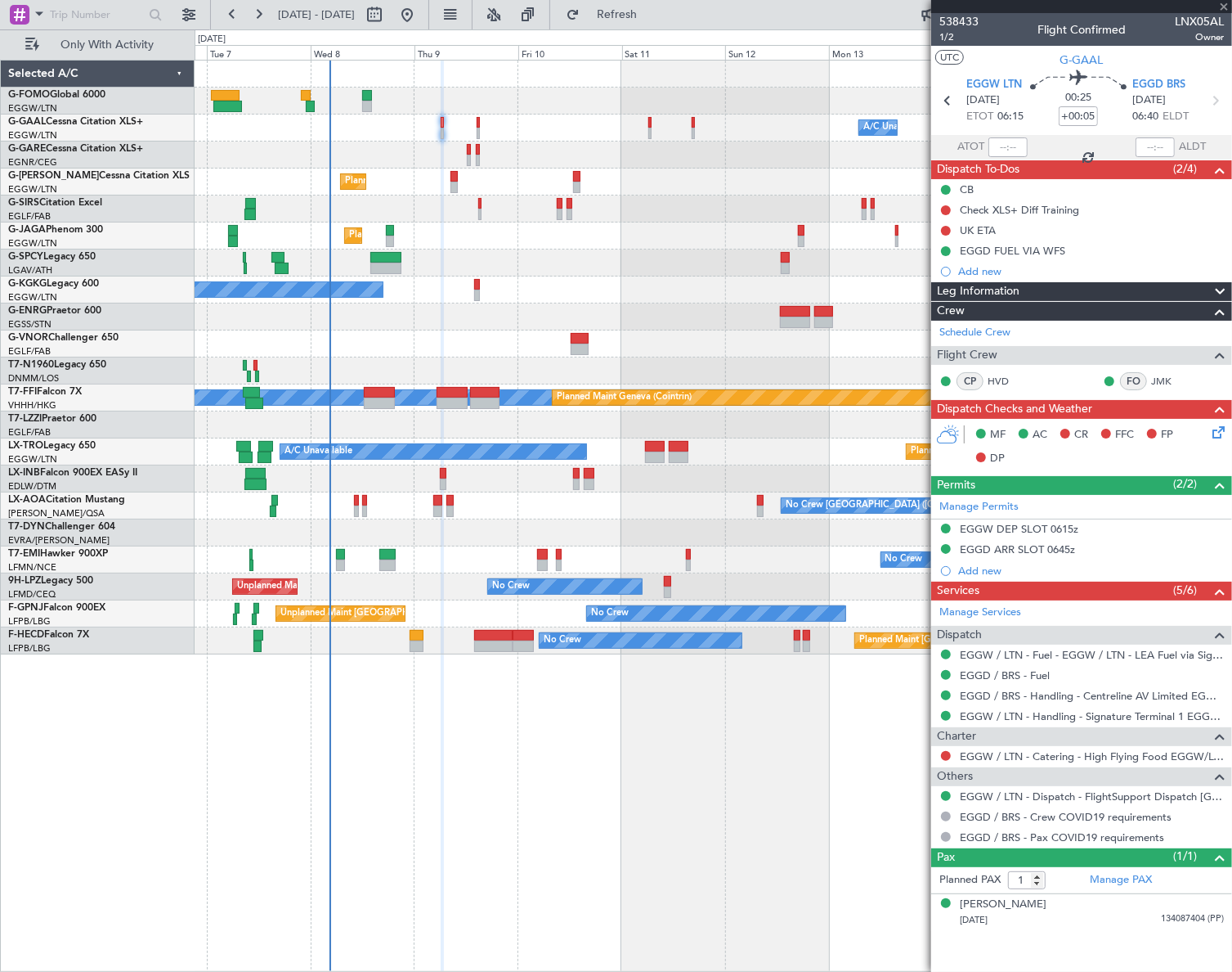
type input "+00:15"
type input "2"
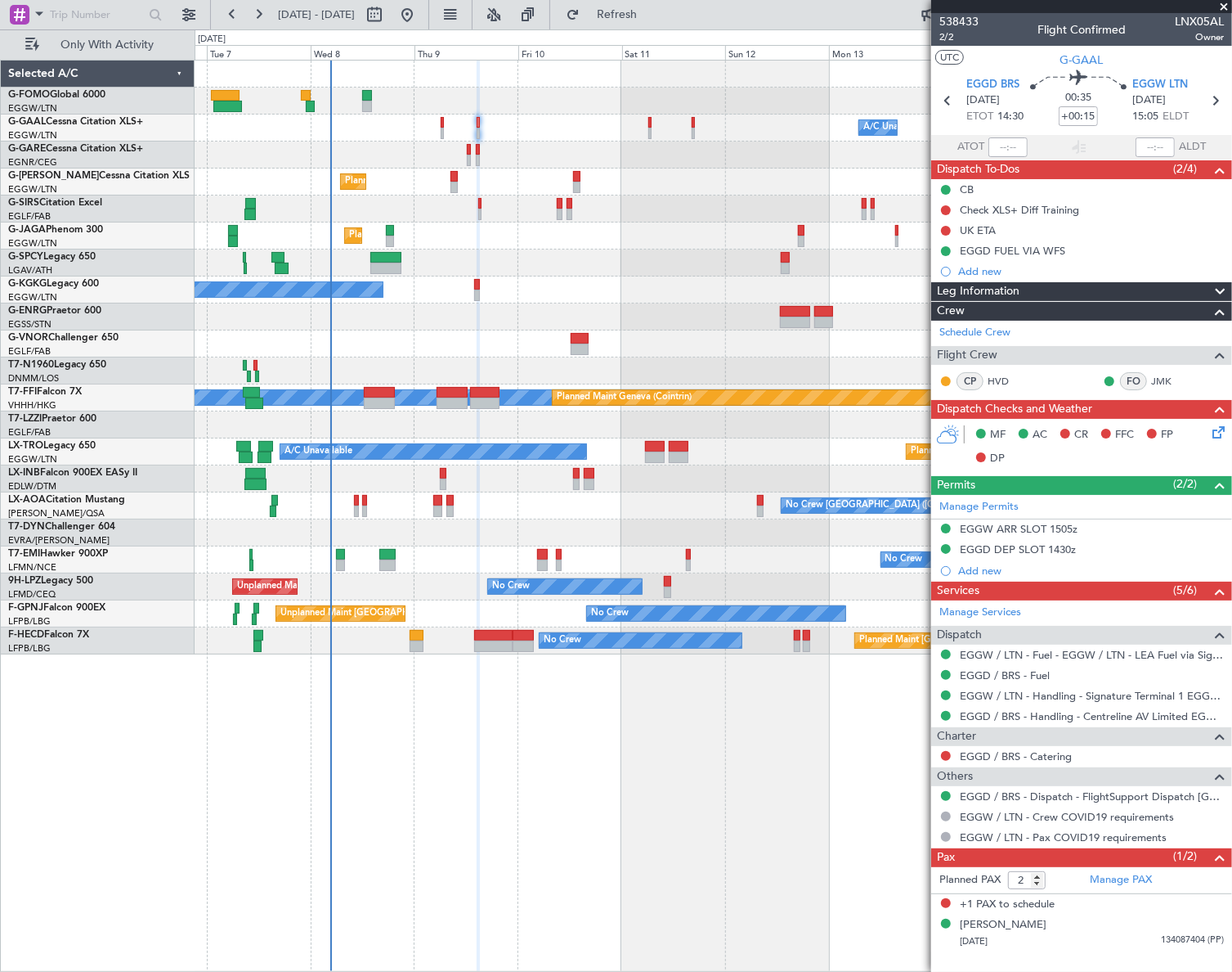
click at [1212, 432] on icon at bounding box center [1216, 429] width 13 height 13
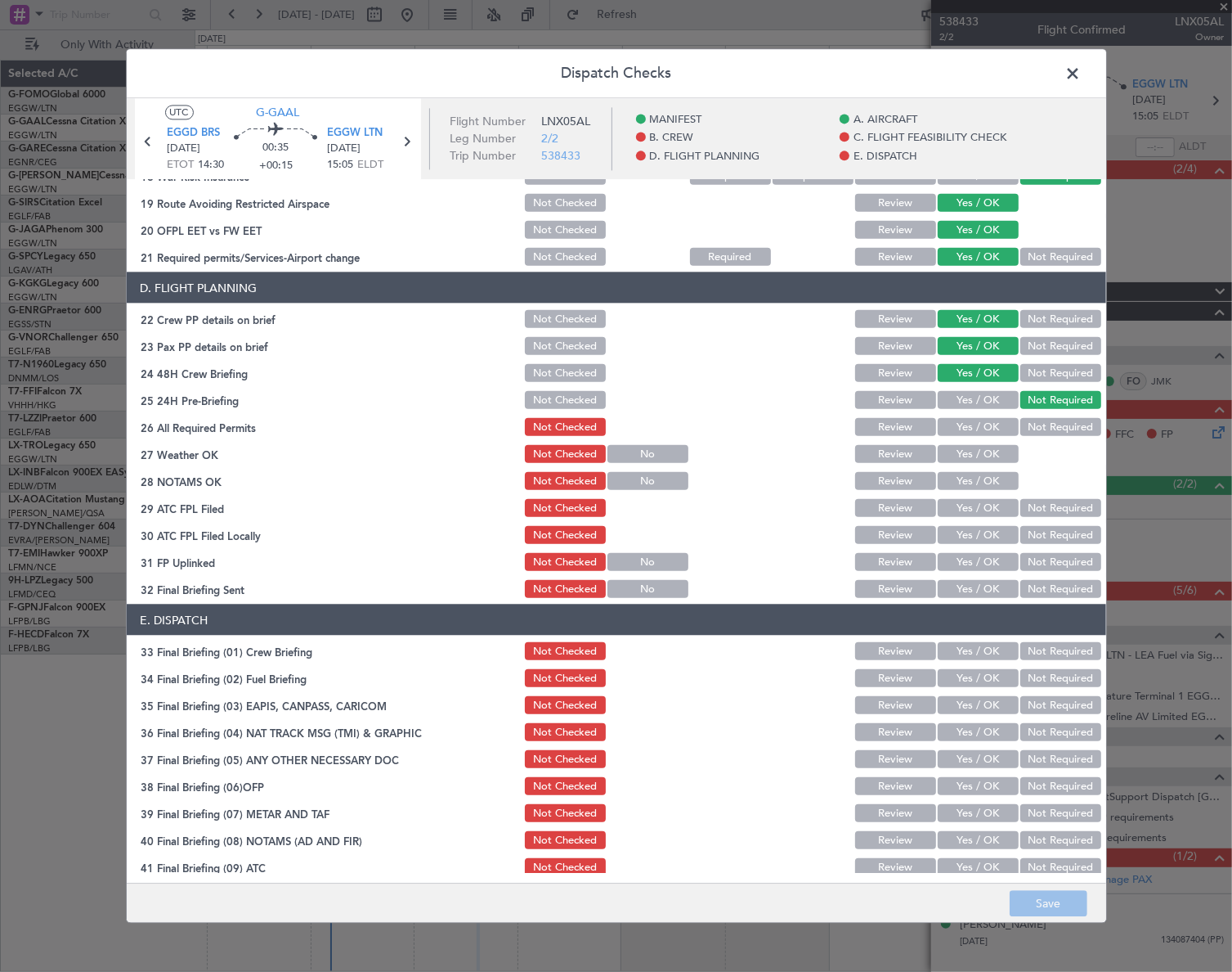
scroll to position [148, 0]
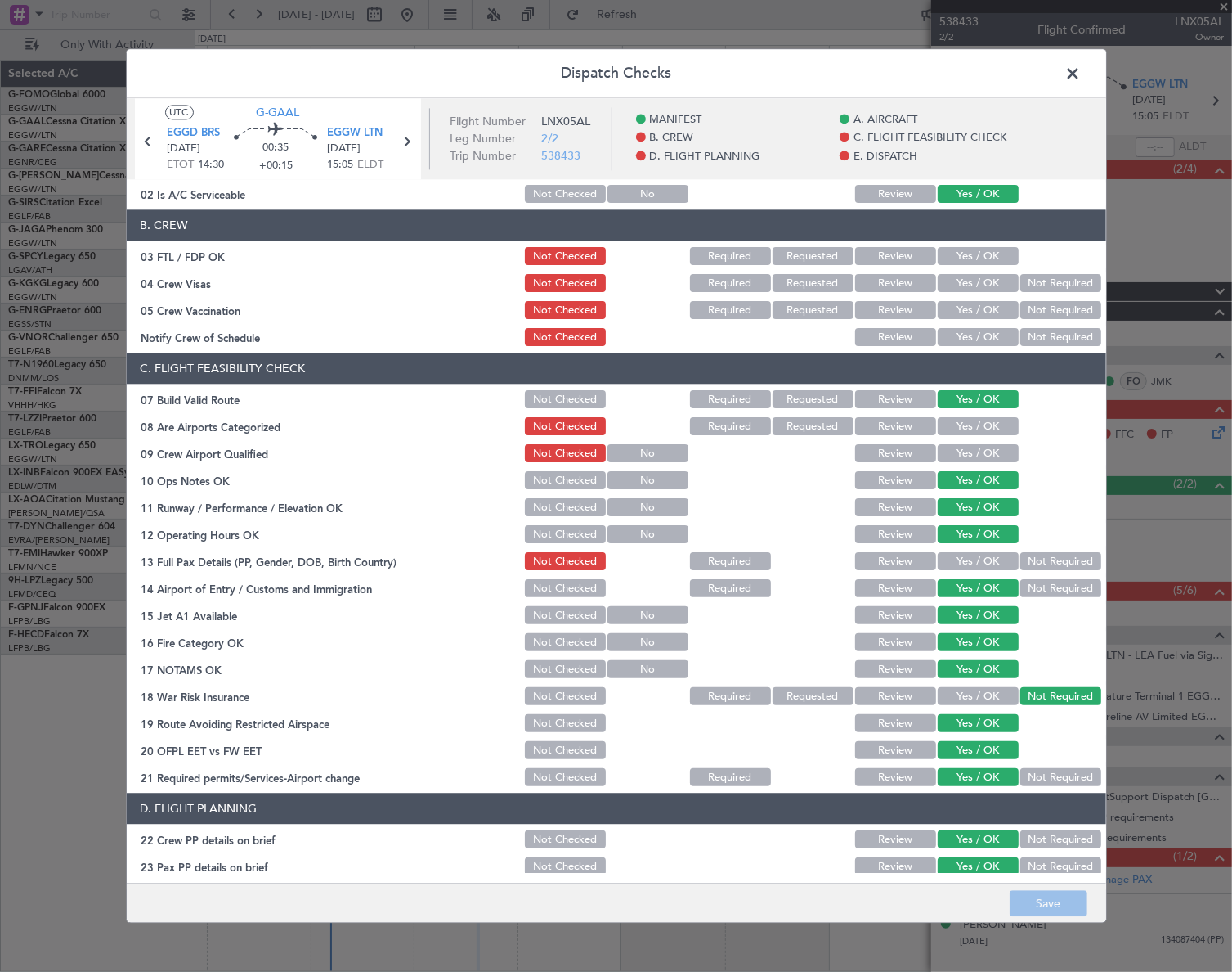
click at [1082, 76] on span at bounding box center [1082, 77] width 0 height 32
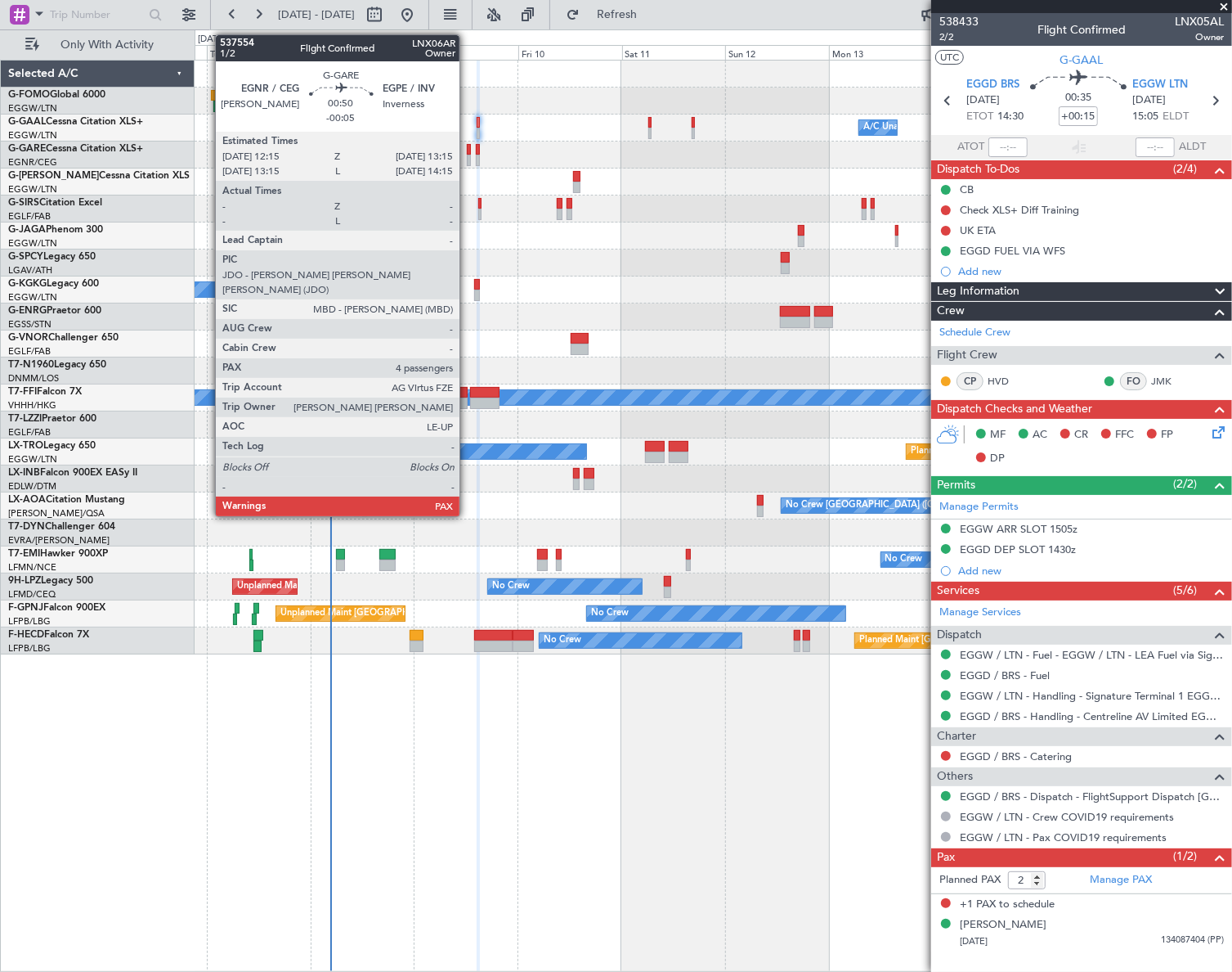
click at [467, 152] on div at bounding box center [470, 150] width 5 height 12
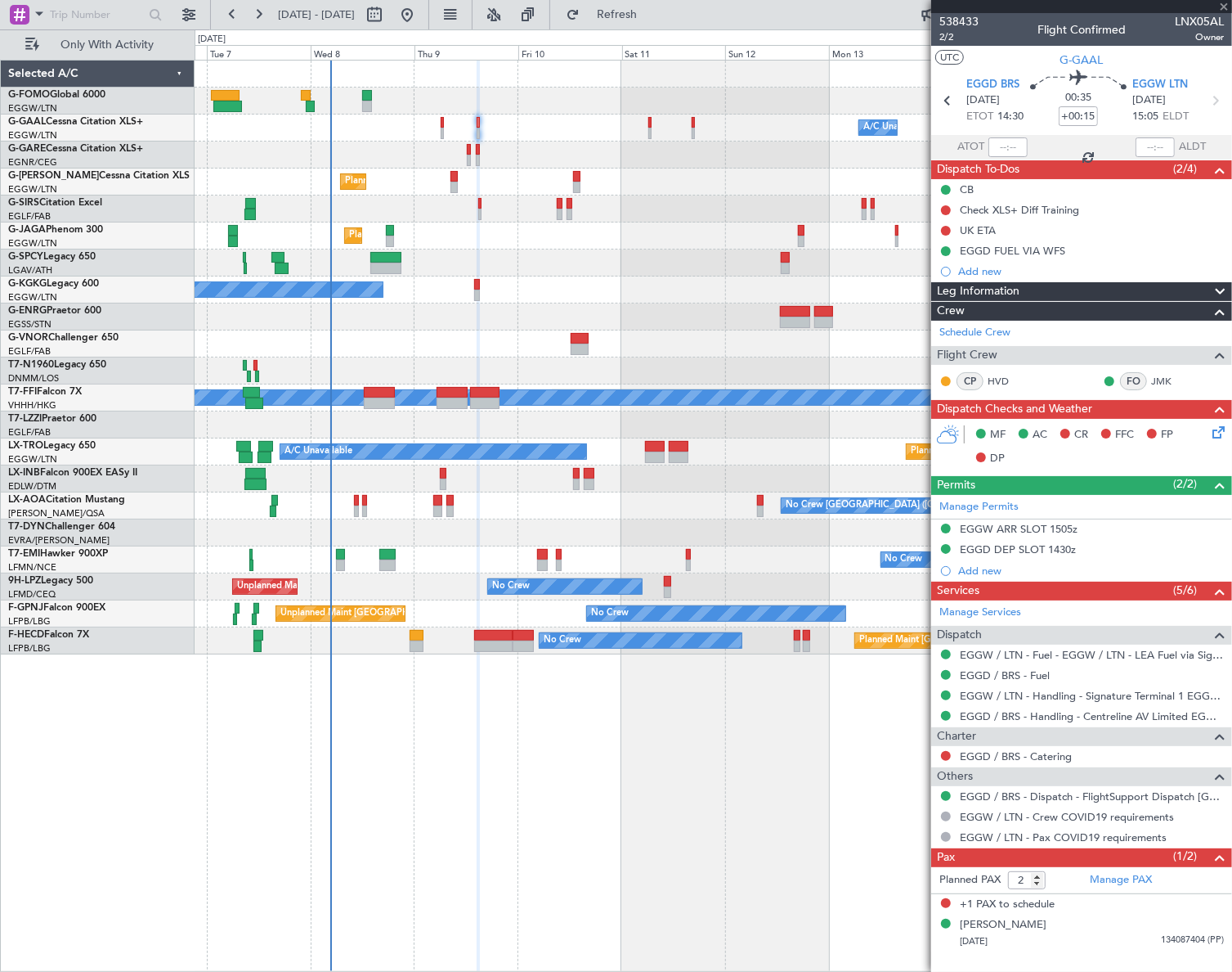
type input "-00:05"
type input "4"
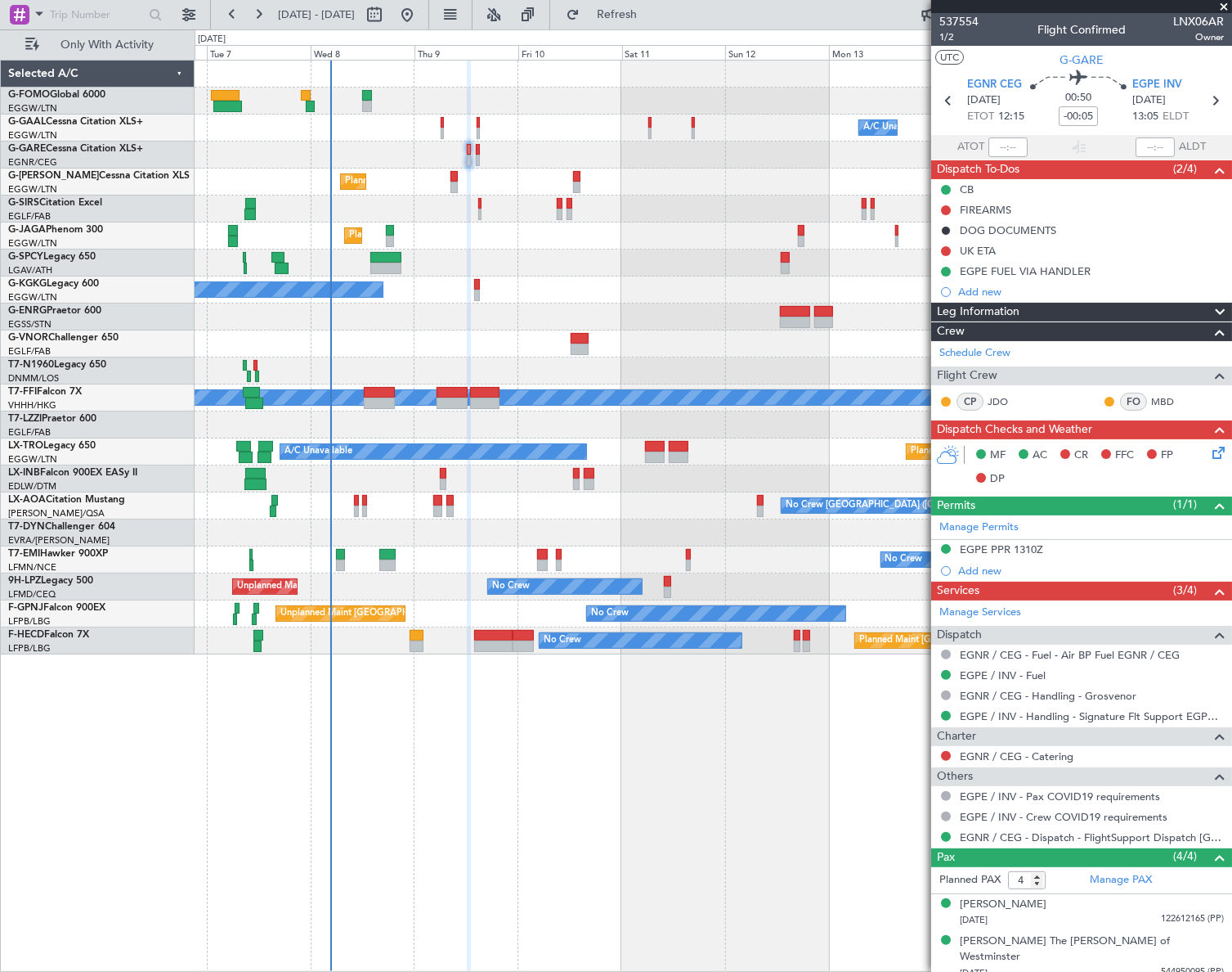
click at [702, 805] on div "Owner Owner A/C Unavailable A/C Unavailable Owner Planned Maint London (Luton) …" at bounding box center [713, 515] width 1036 height 912
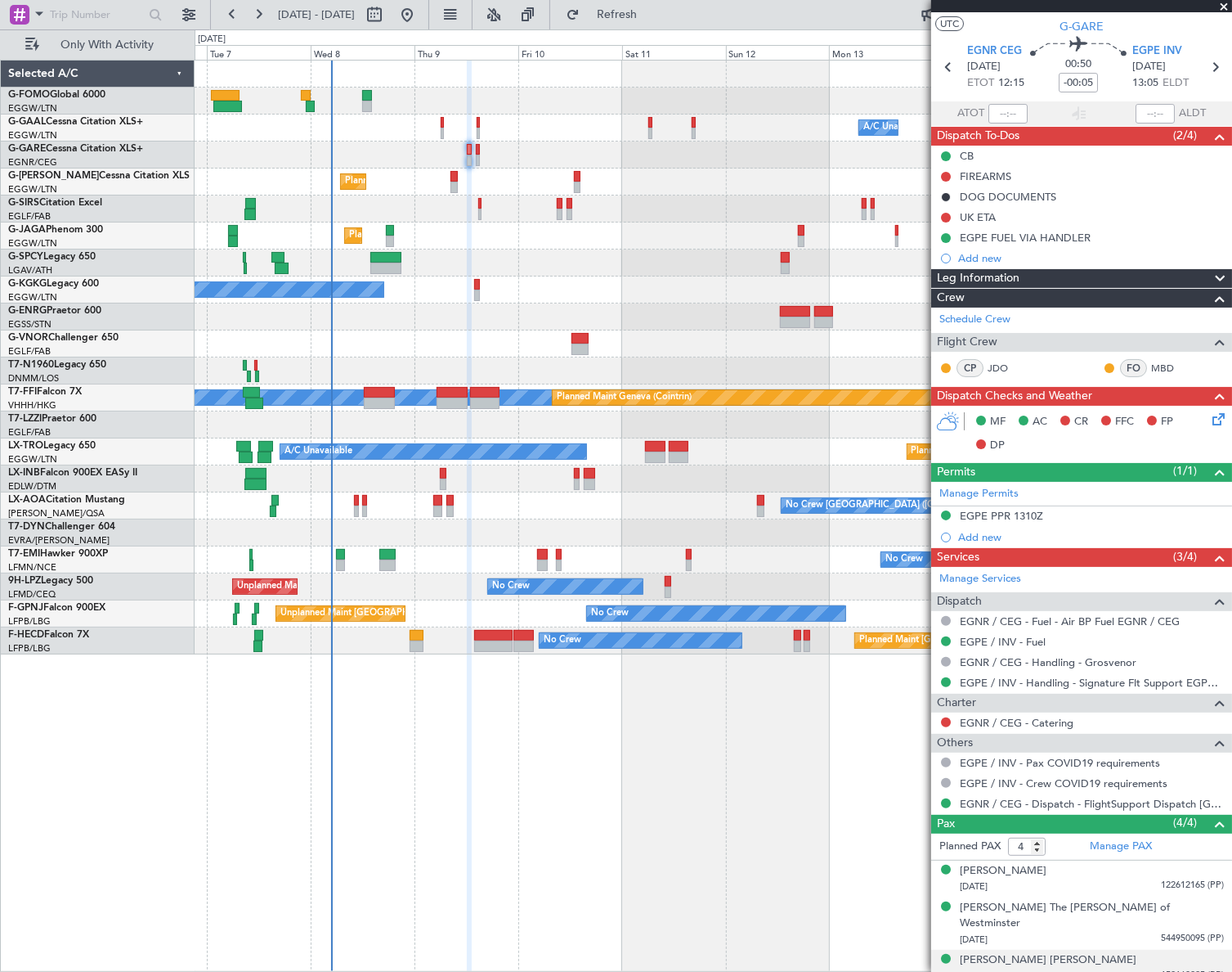
scroll to position [66, 0]
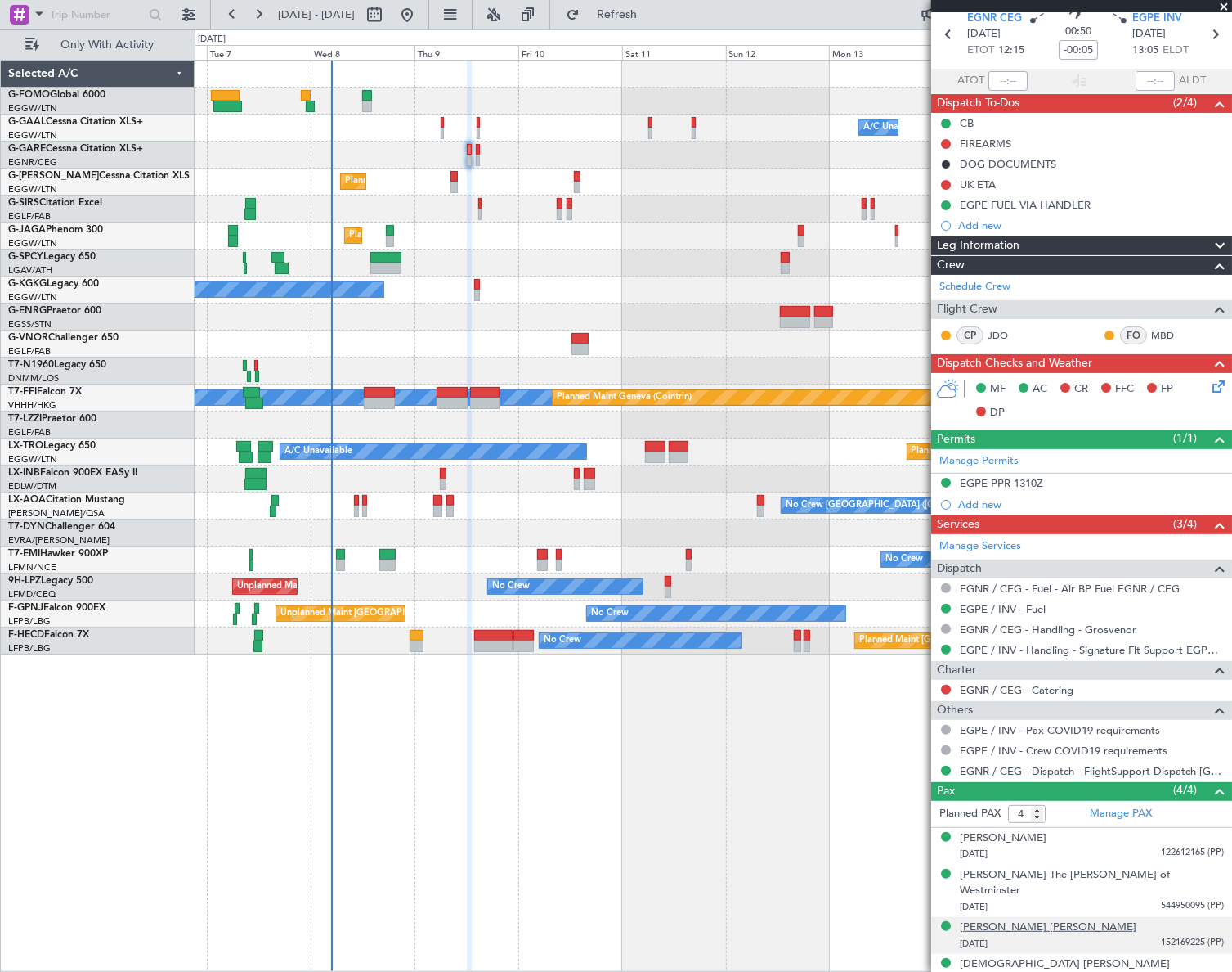
click at [1033, 919] on div "Joy Louise Townsend" at bounding box center [1048, 927] width 176 height 17
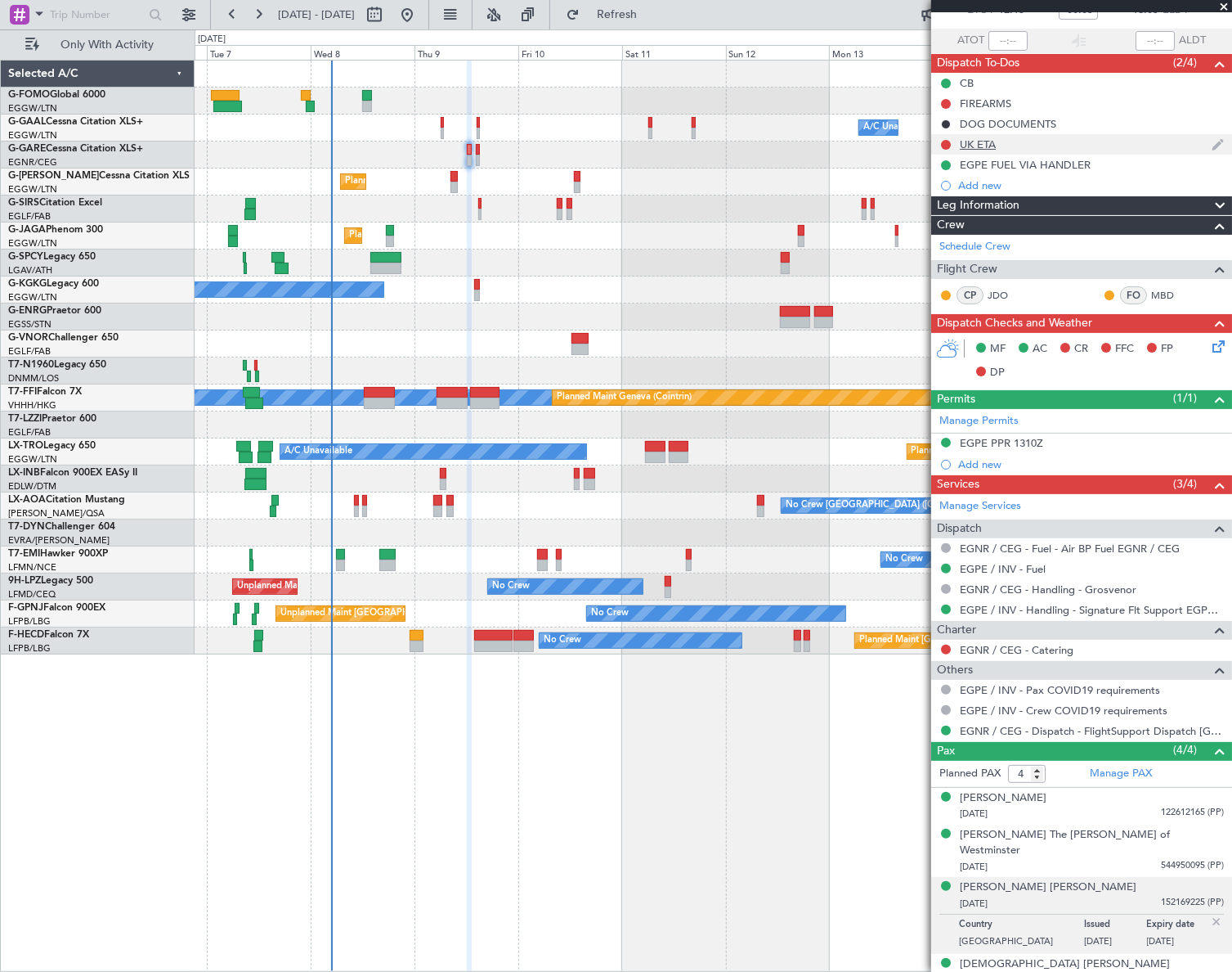
scroll to position [0, 0]
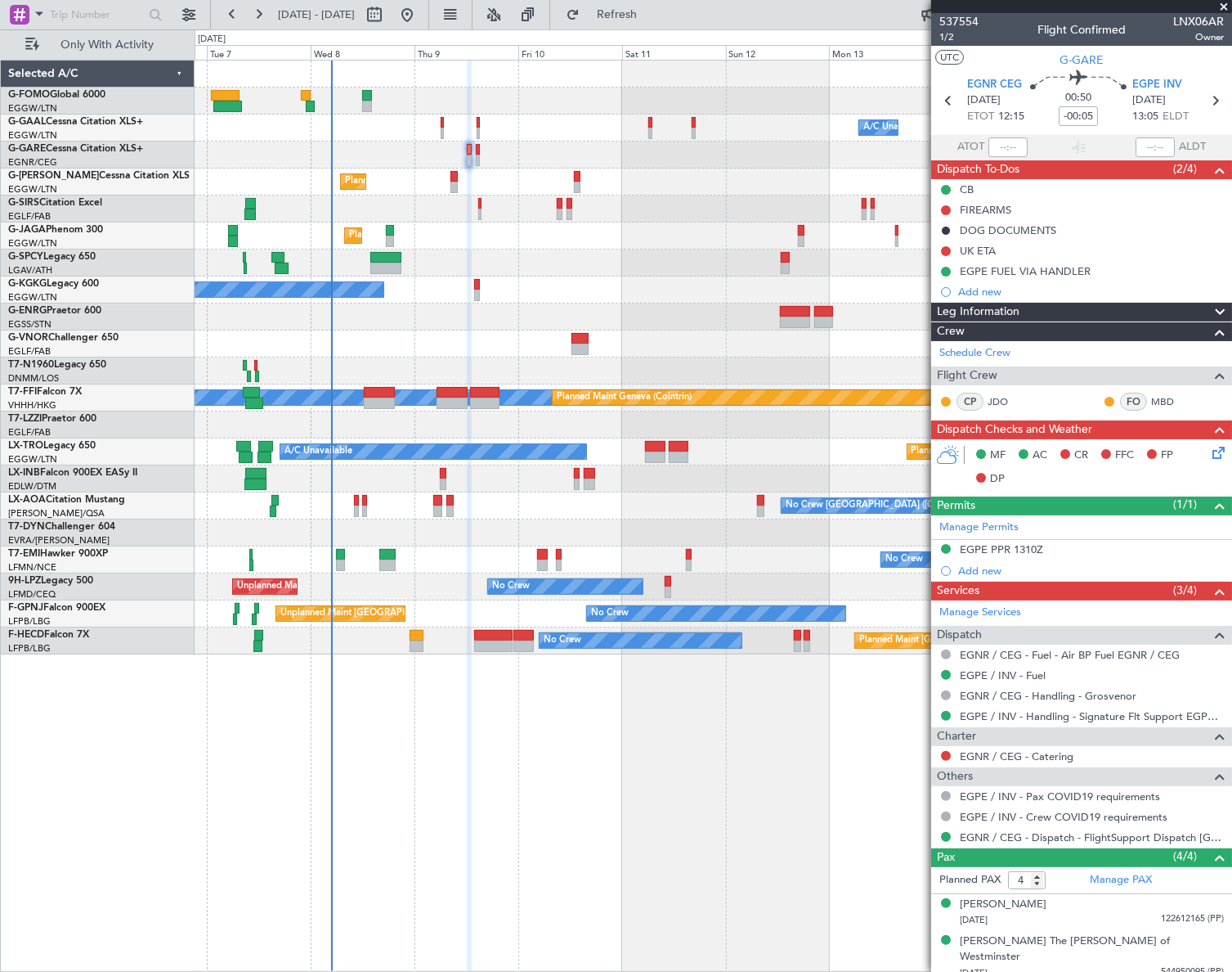
click at [1210, 452] on icon at bounding box center [1216, 450] width 13 height 13
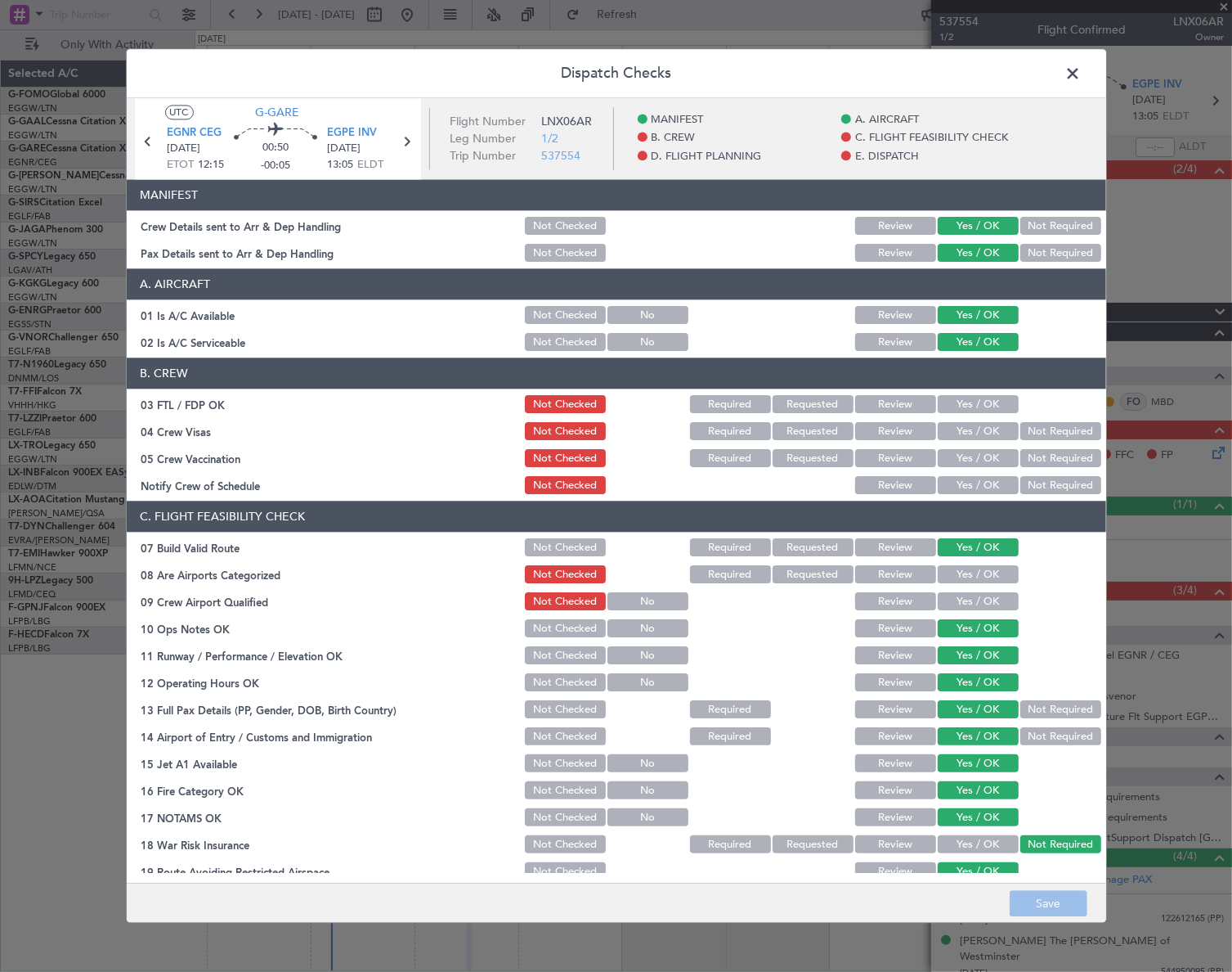
scroll to position [520, 0]
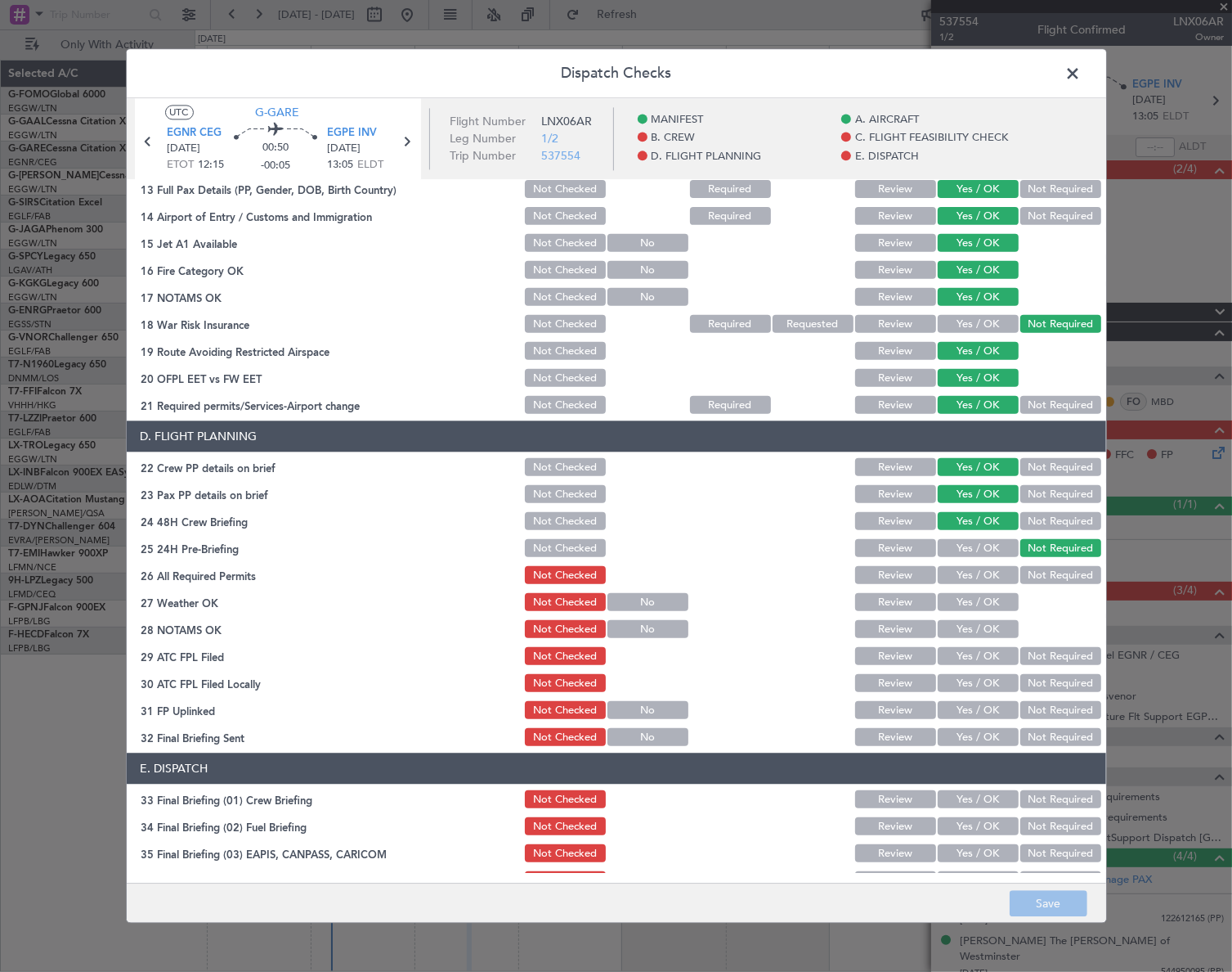
click at [1082, 65] on span at bounding box center [1082, 77] width 0 height 32
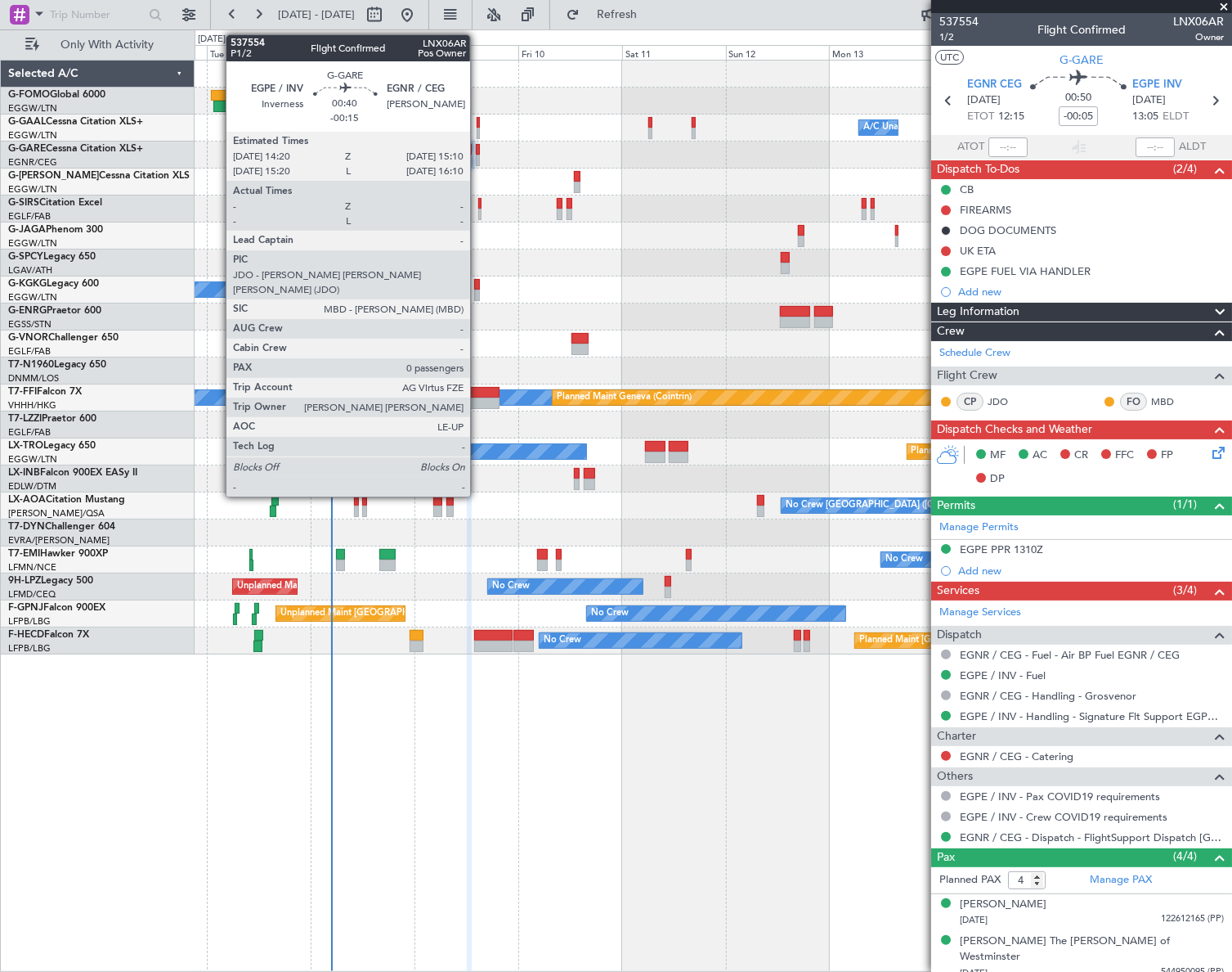
click at [477, 158] on div at bounding box center [477, 161] width 4 height 12
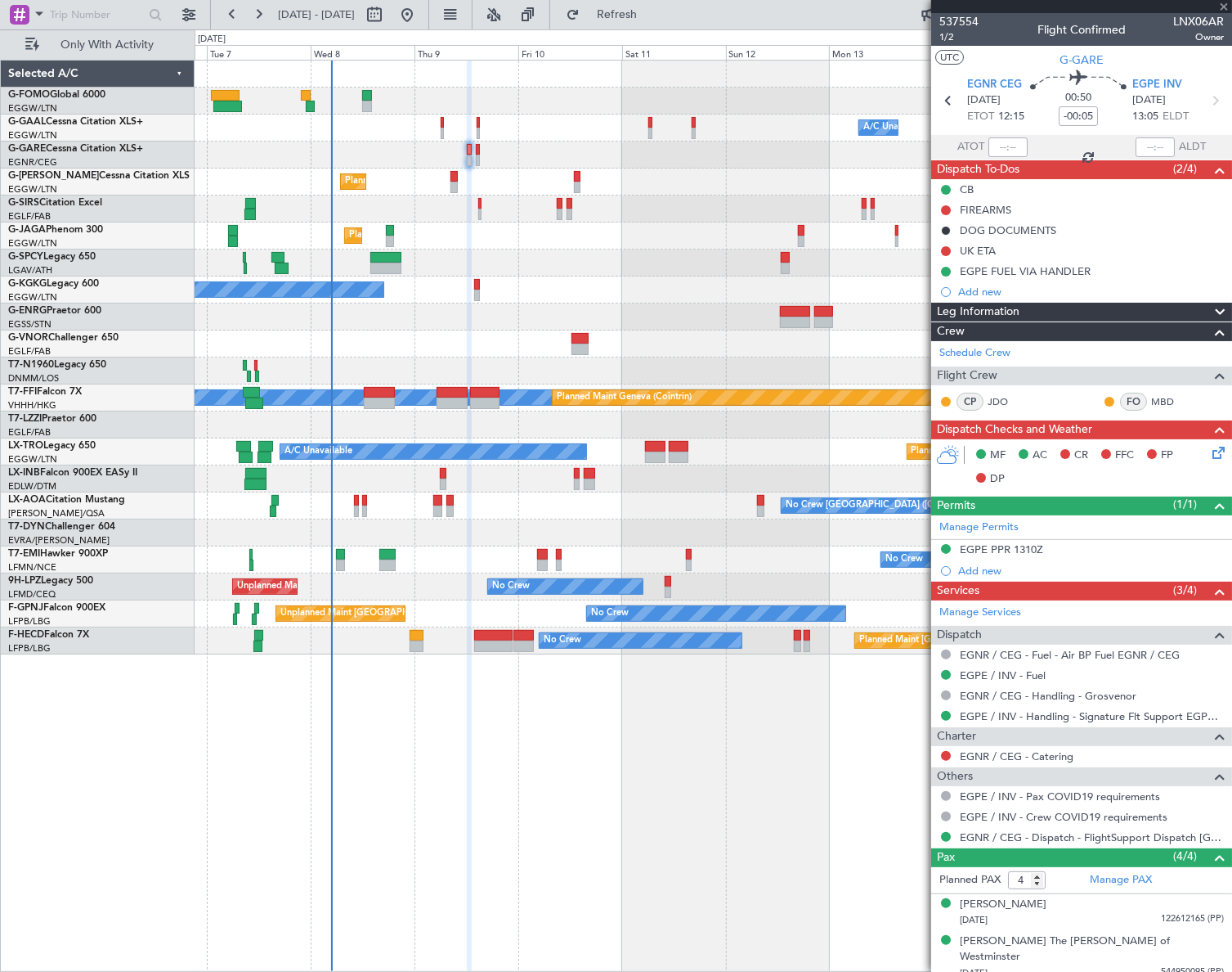
type input "-00:15"
type input "0"
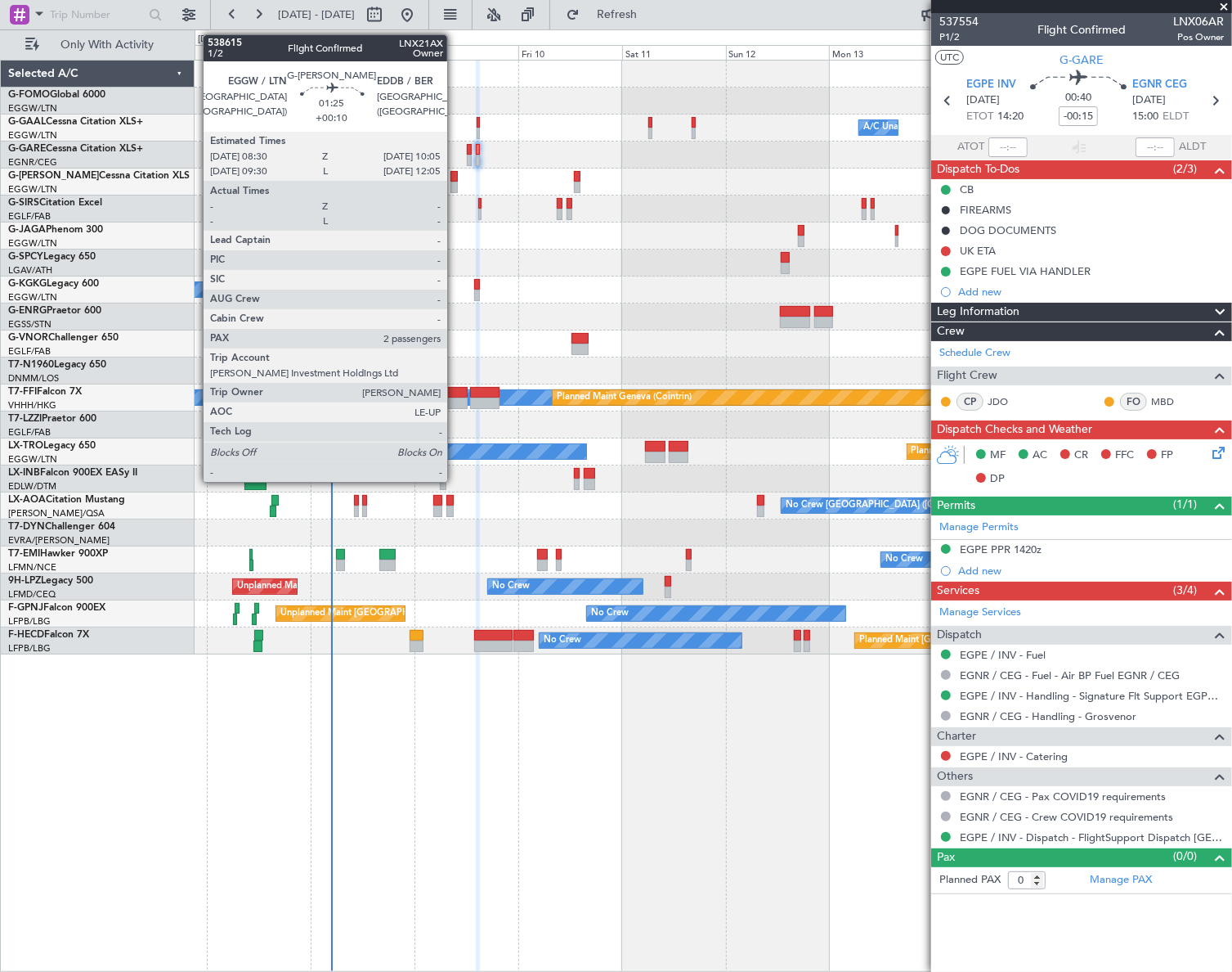
click at [455, 172] on div at bounding box center [454, 177] width 7 height 12
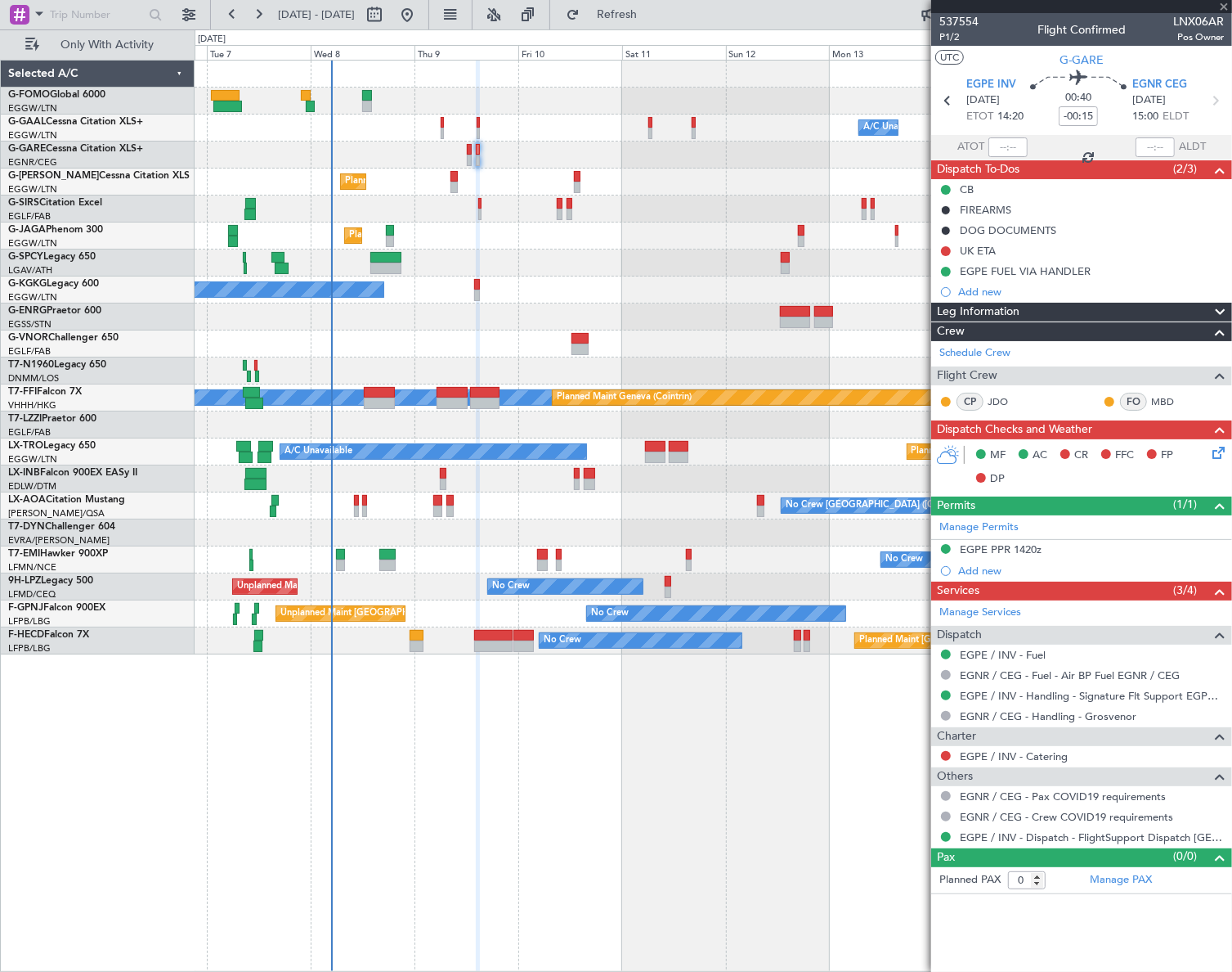
type input "+00:10"
type input "2"
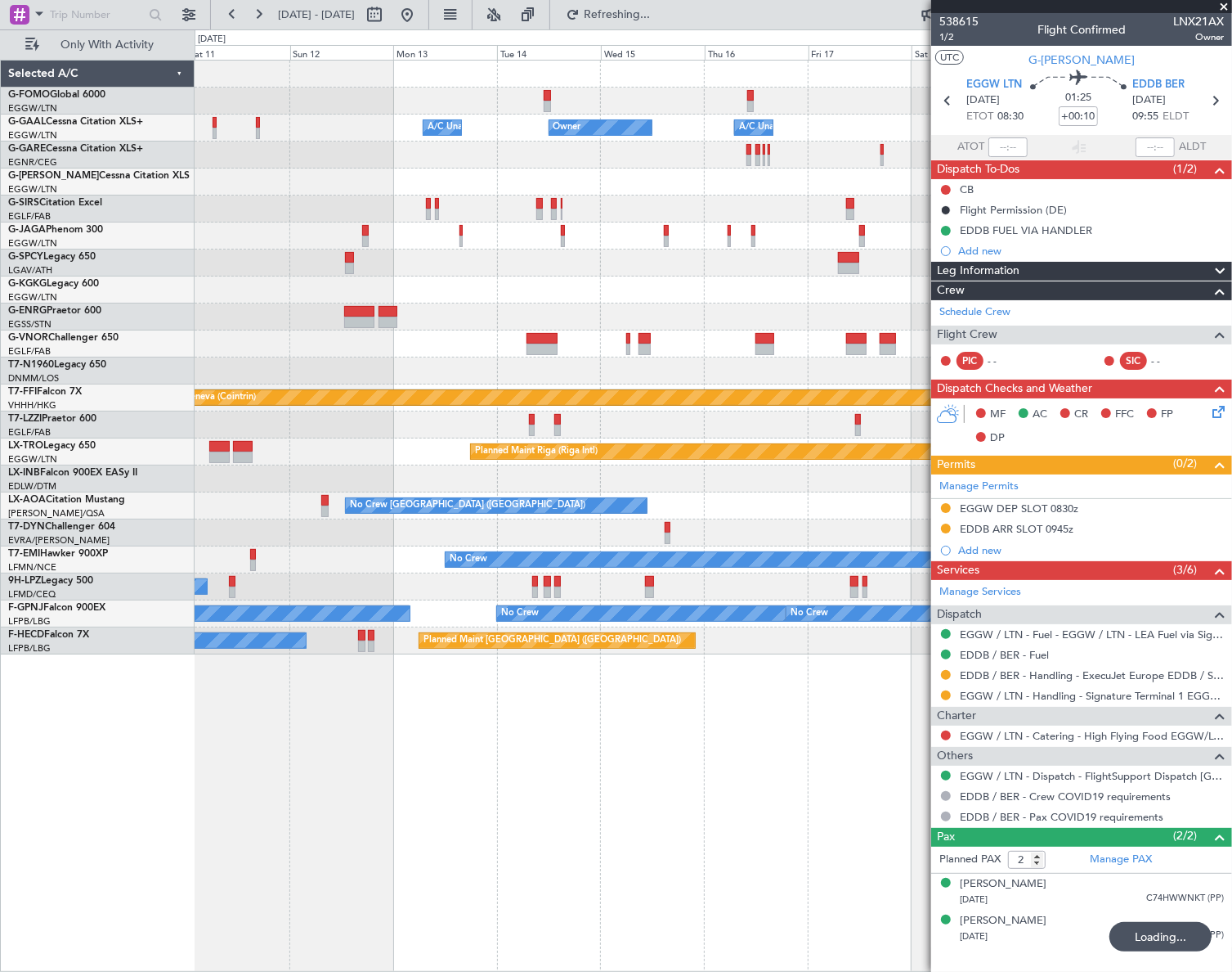
click at [344, 582] on div "Owner Owner A/C Unavailable A/C Unavailable Owner Planned Maint Oxford (Kidling…" at bounding box center [713, 357] width 1036 height 594
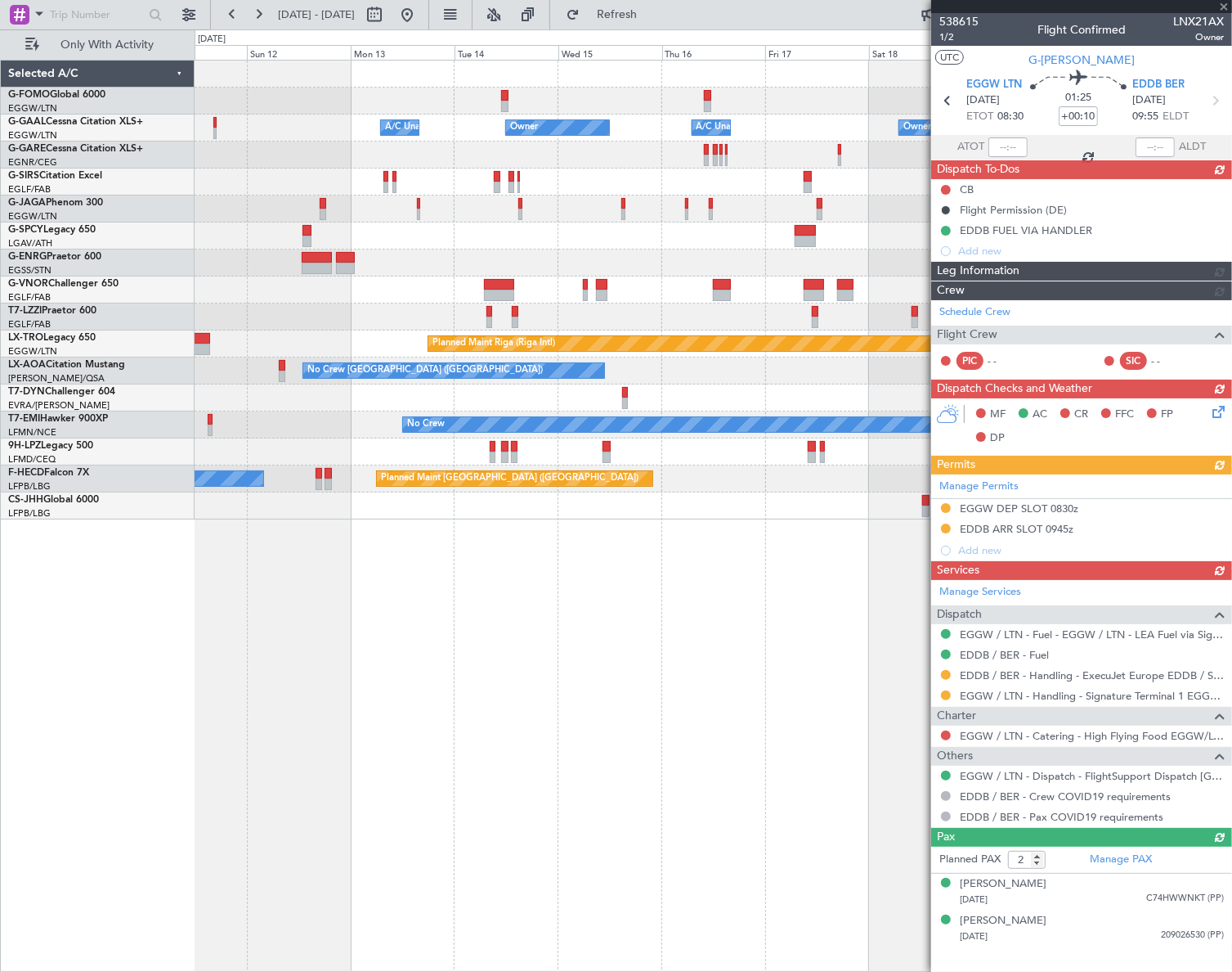
click at [511, 679] on div "Owner Owner A/C Unavailable Owner A/C Unavailable Planned Maint Oxford (Kidling…" at bounding box center [713, 515] width 1036 height 912
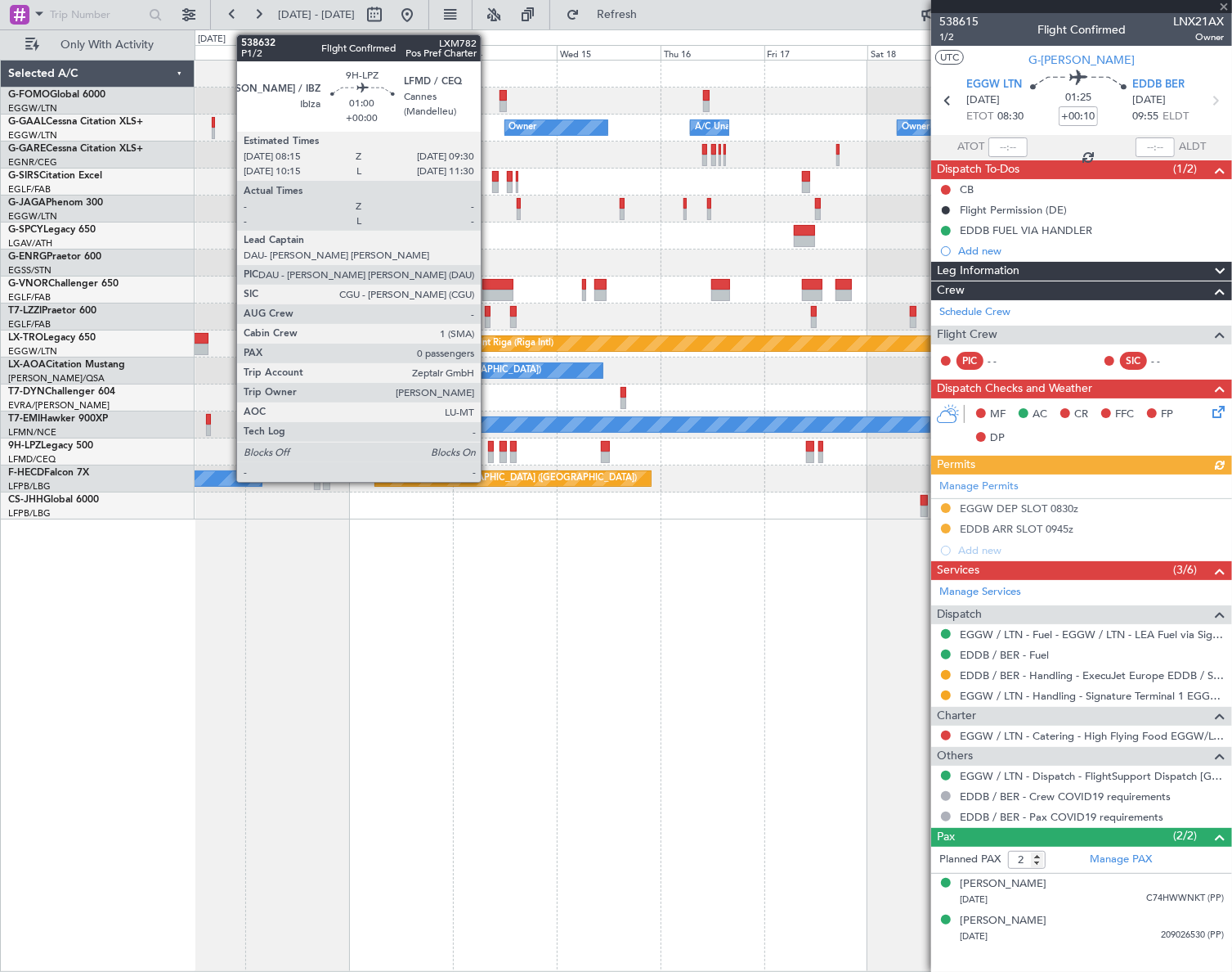
click at [488, 442] on div at bounding box center [490, 447] width 6 height 12
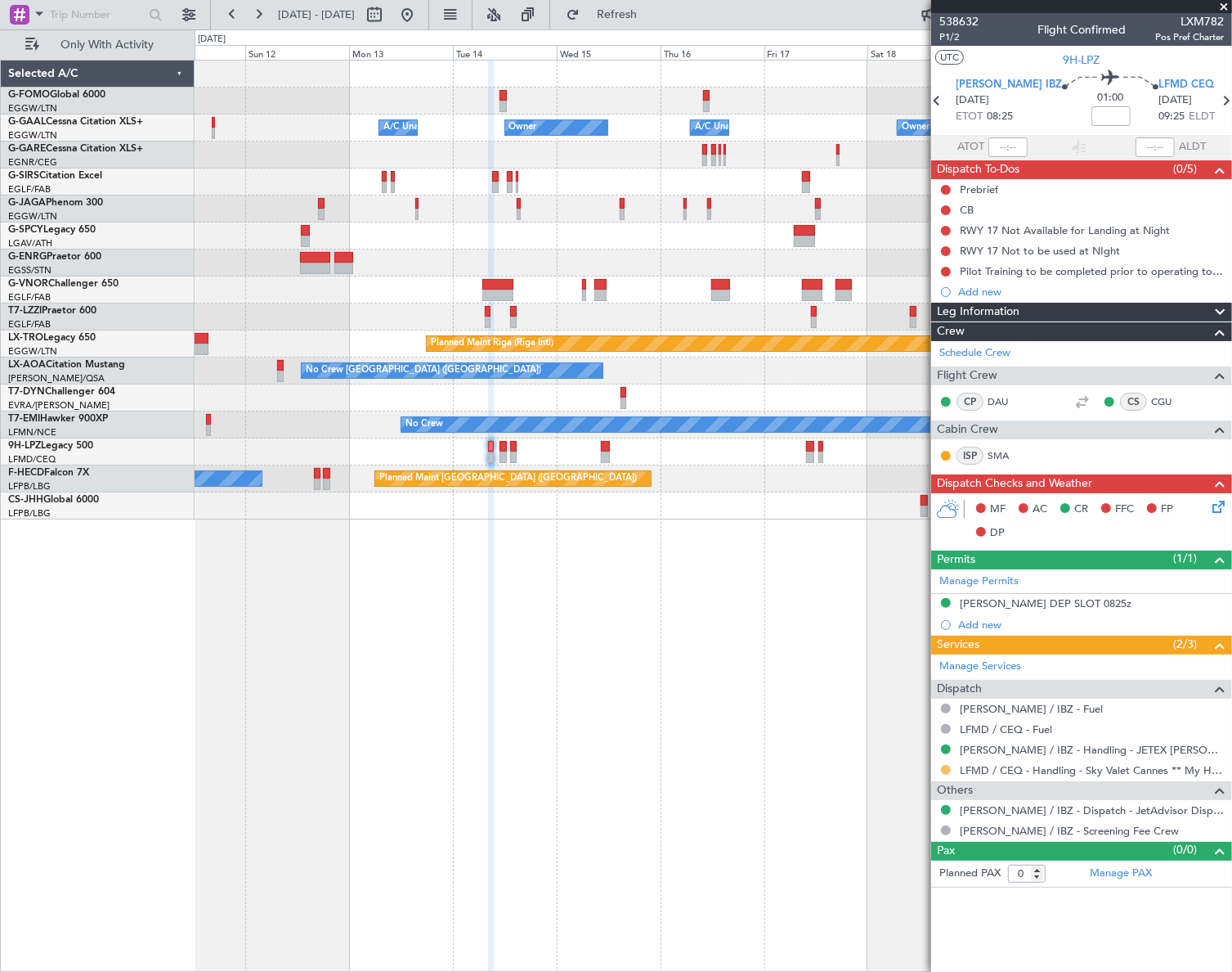
click at [948, 768] on button at bounding box center [946, 770] width 10 height 10
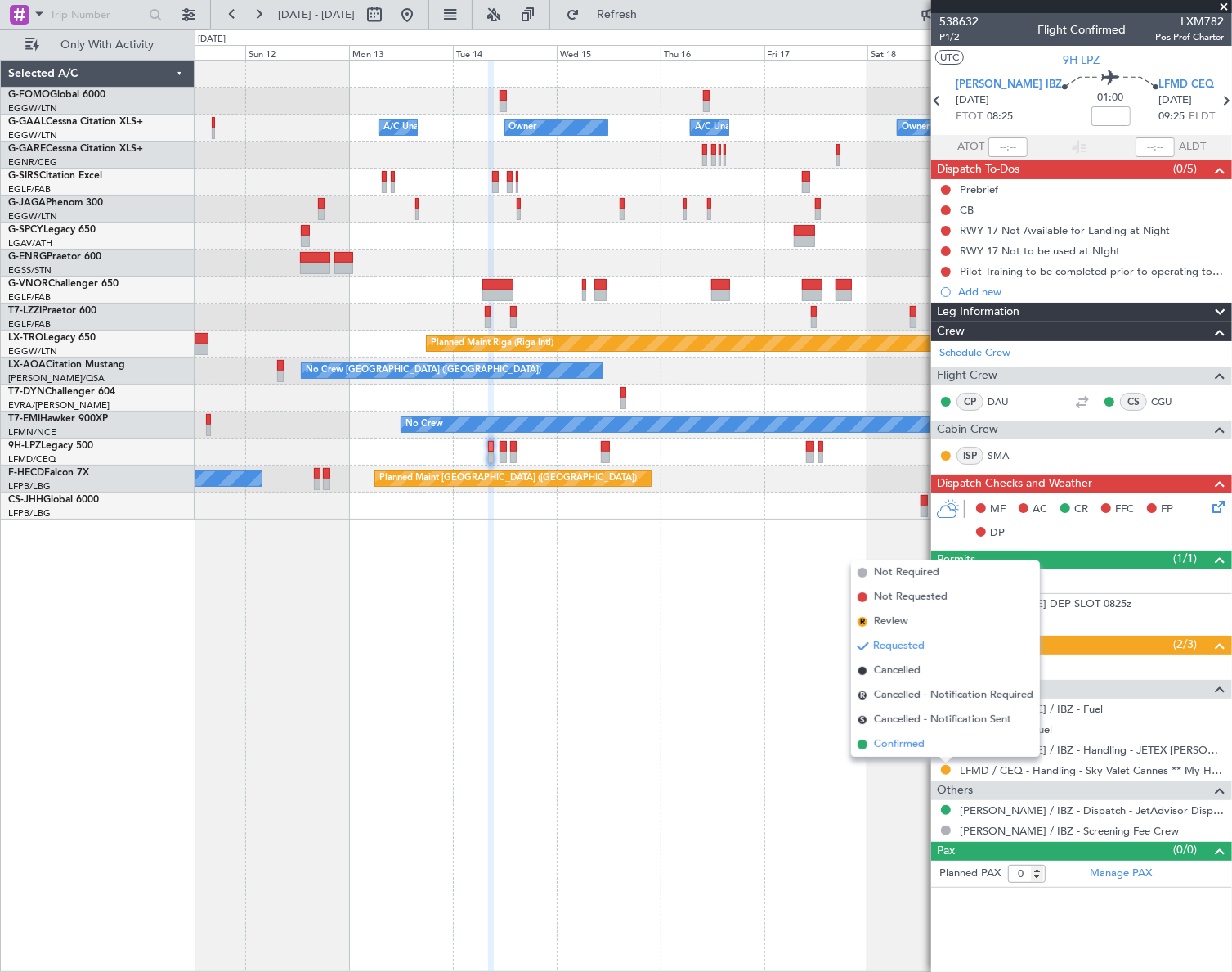
click at [882, 737] on span "Confirmed" at bounding box center [899, 744] width 51 height 17
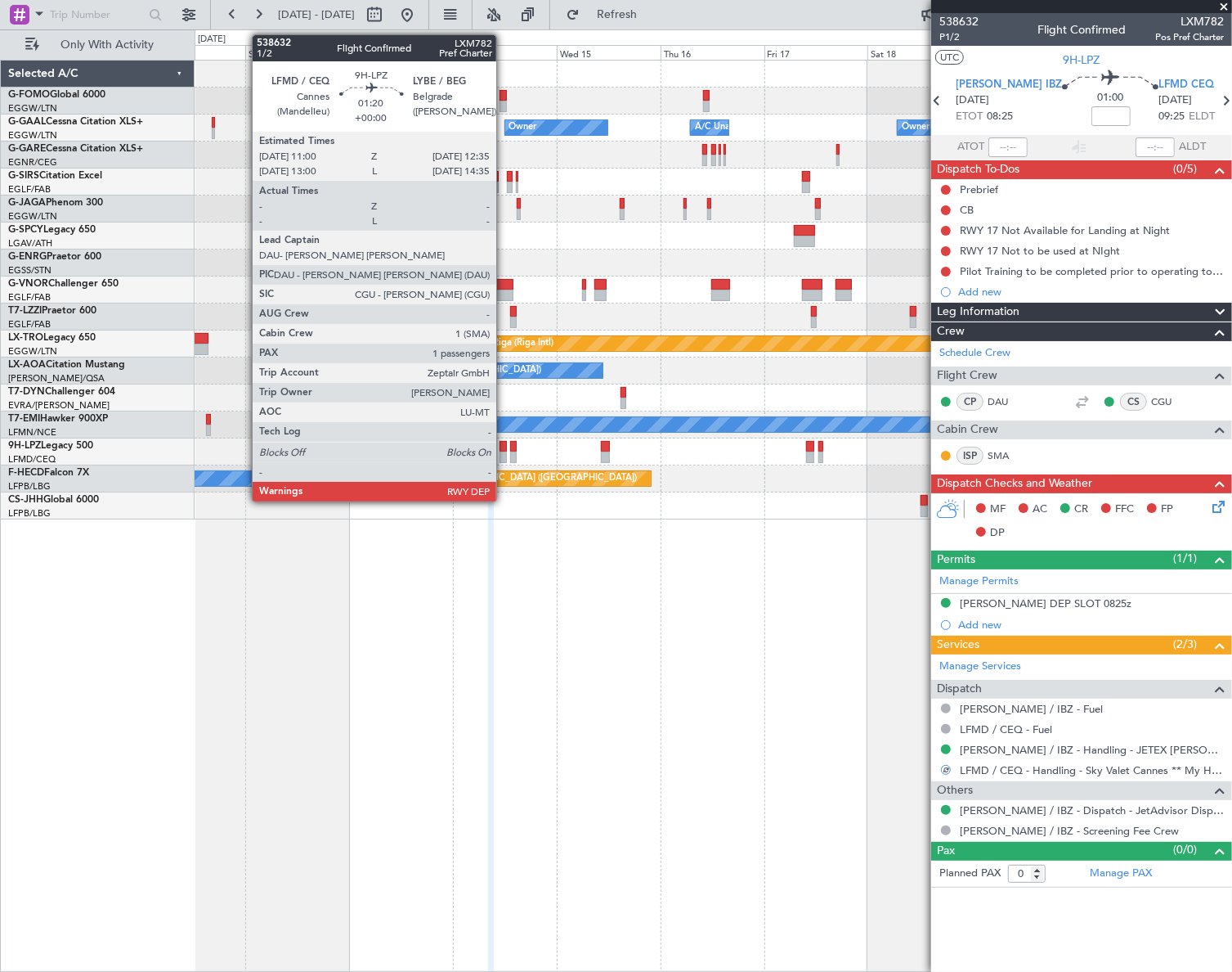
click at [504, 452] on div at bounding box center [503, 457] width 7 height 12
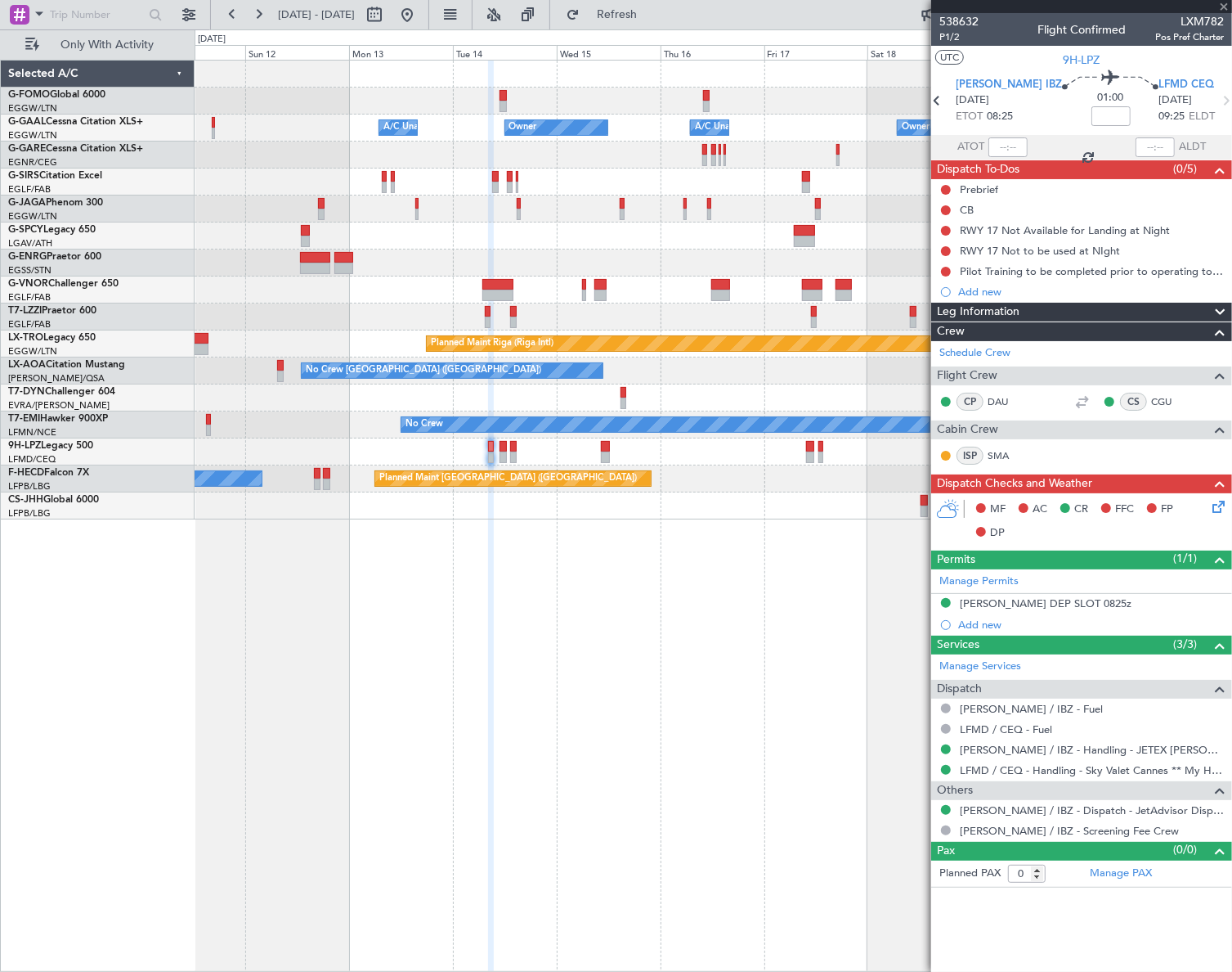
type input "1"
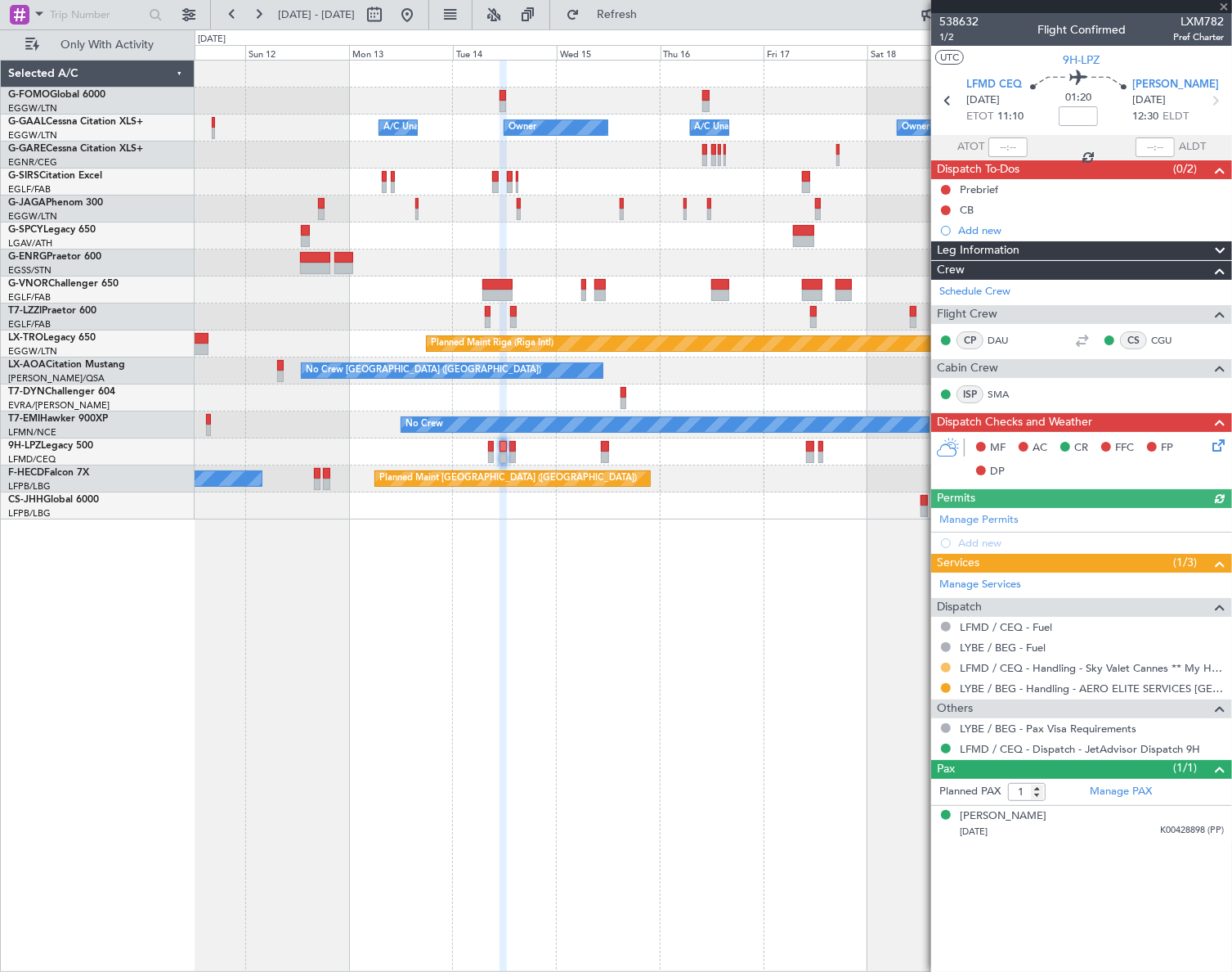
click at [946, 665] on button at bounding box center [946, 667] width 10 height 10
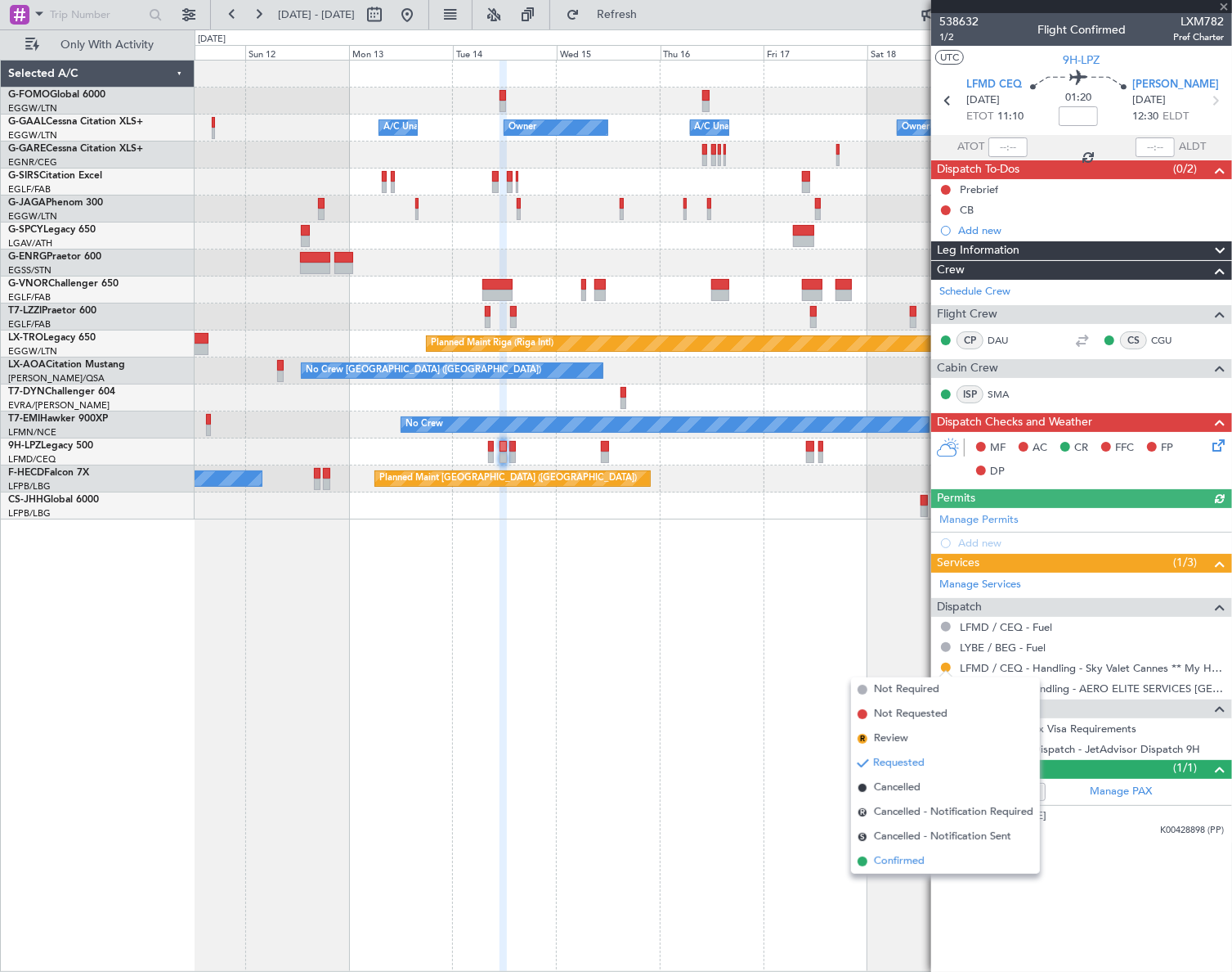
click at [892, 860] on span "Confirmed" at bounding box center [899, 861] width 51 height 17
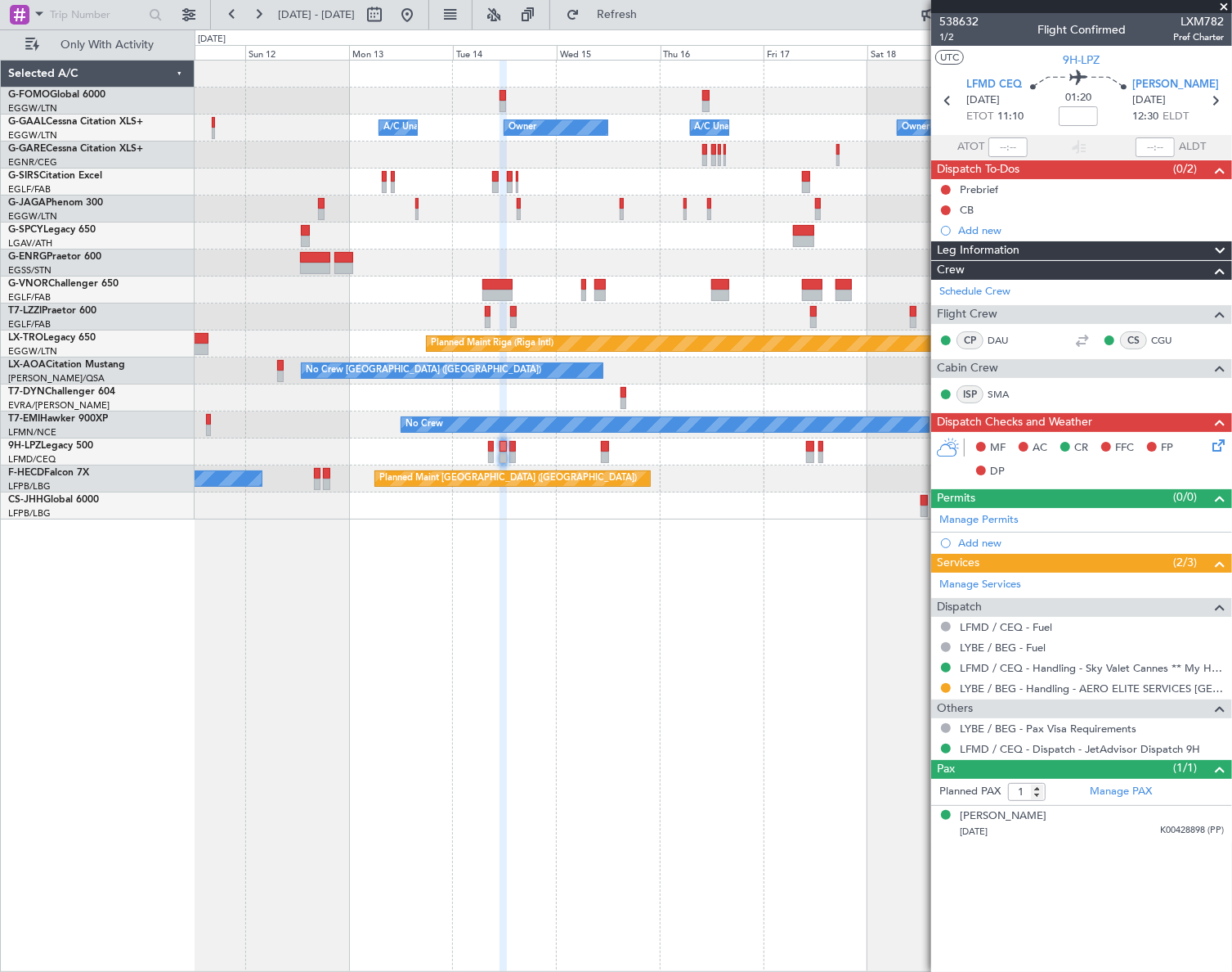
click at [755, 210] on div "Owner A/C Unavailable Owner A/C Unavailable Owner Planned Maint Oxford (Kidling…" at bounding box center [713, 290] width 1036 height 459
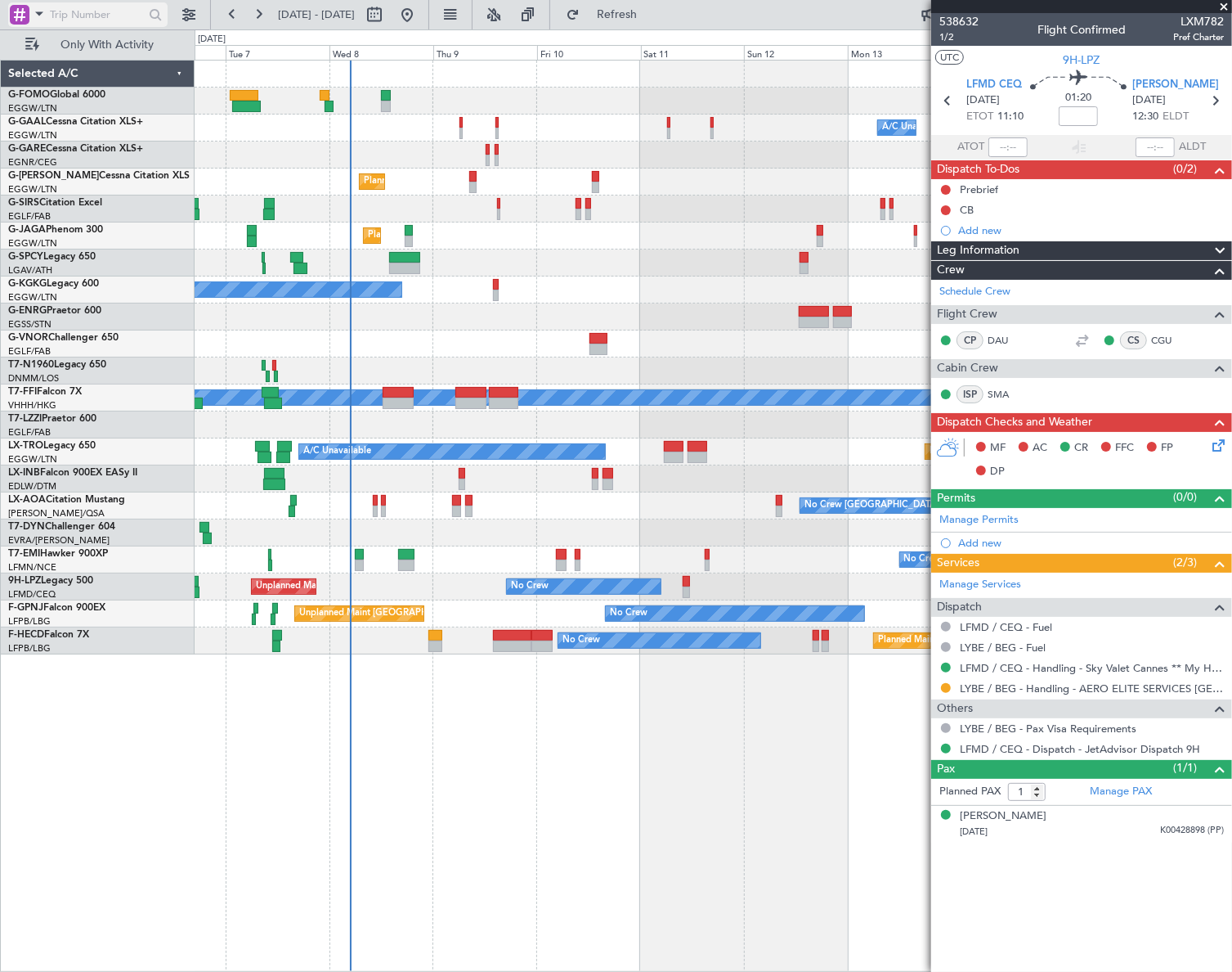
click at [36, 17] on span at bounding box center [40, 13] width 20 height 21
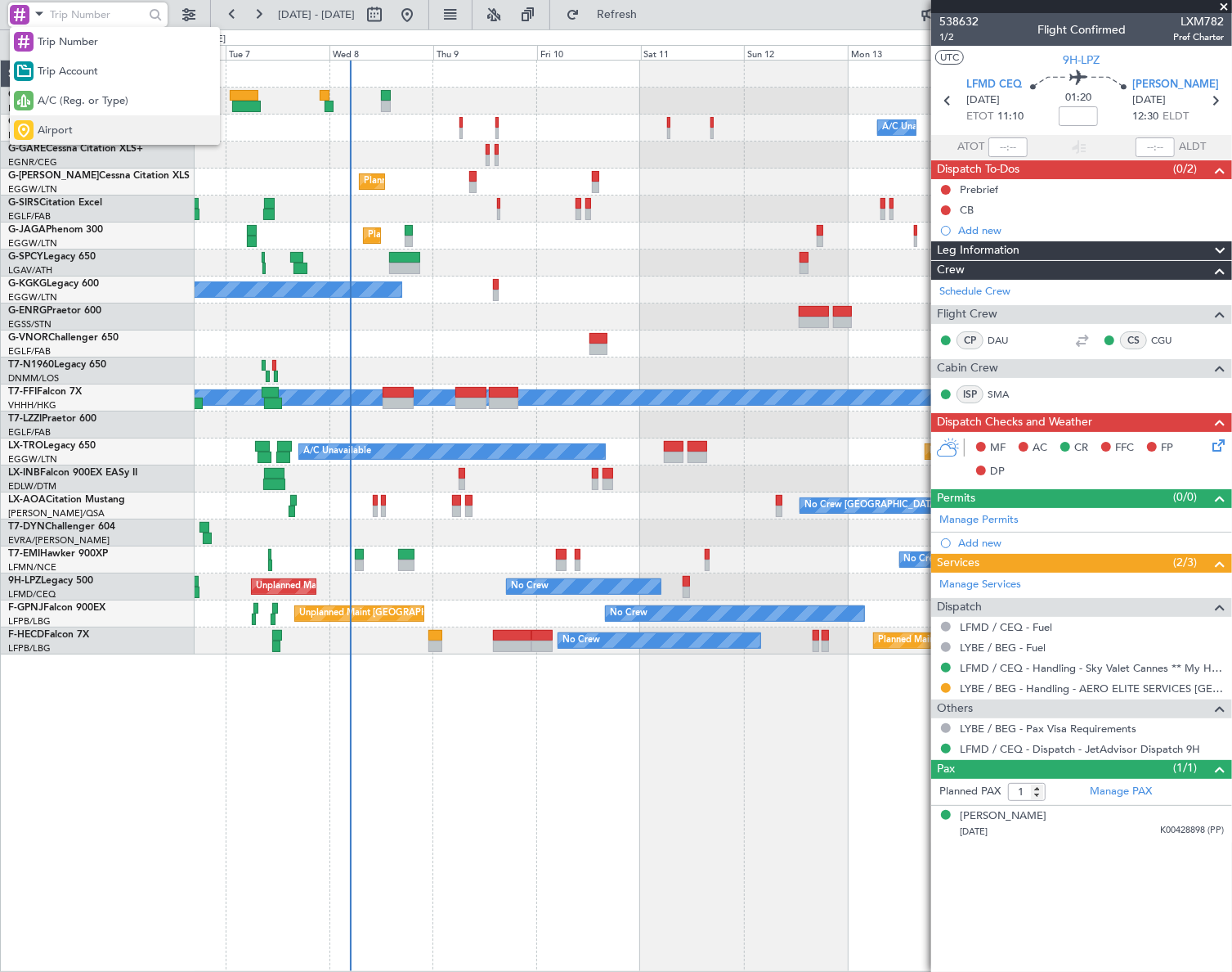
click at [51, 123] on span "Airport" at bounding box center [55, 131] width 35 height 17
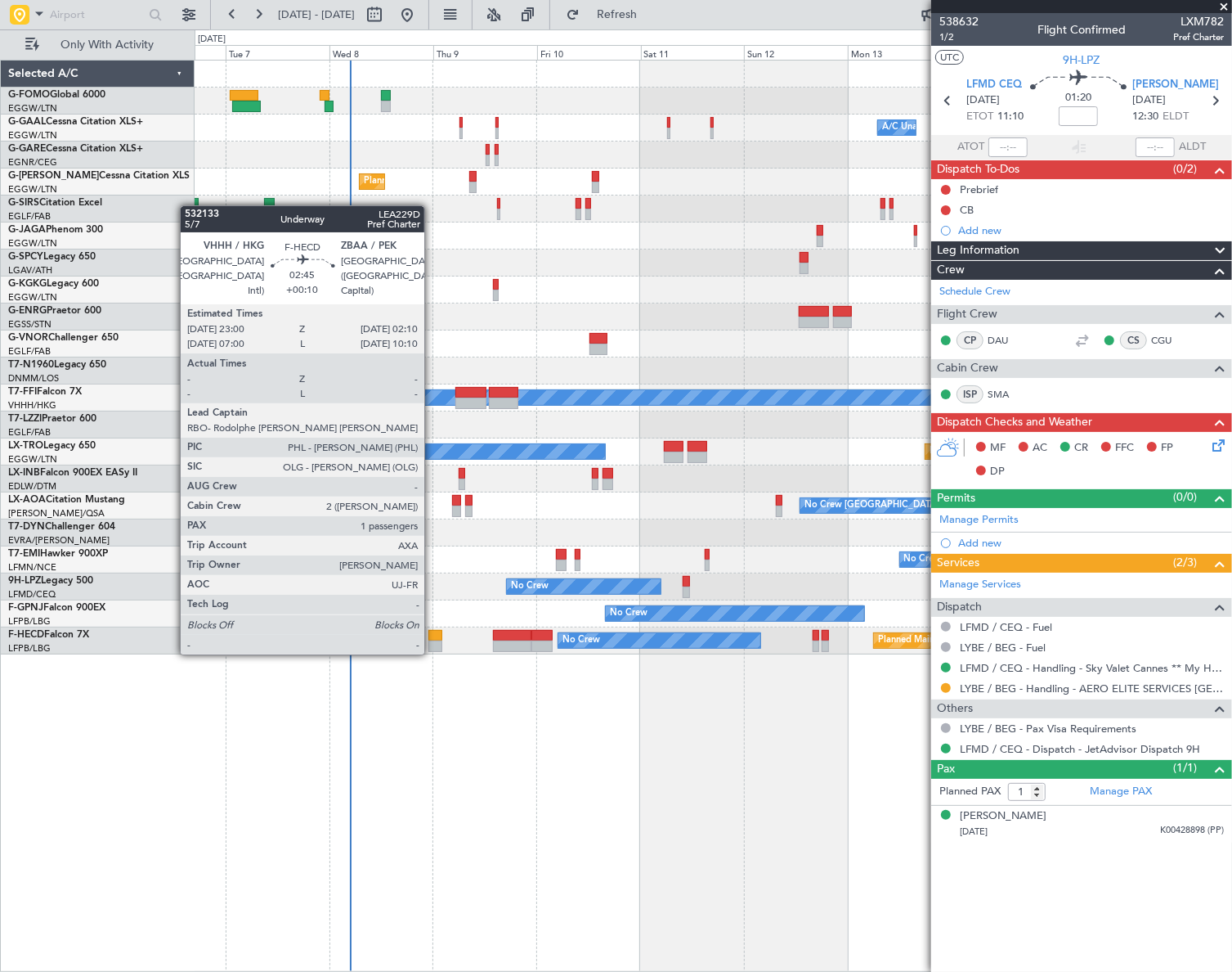
click at [432, 638] on div at bounding box center [435, 636] width 14 height 12
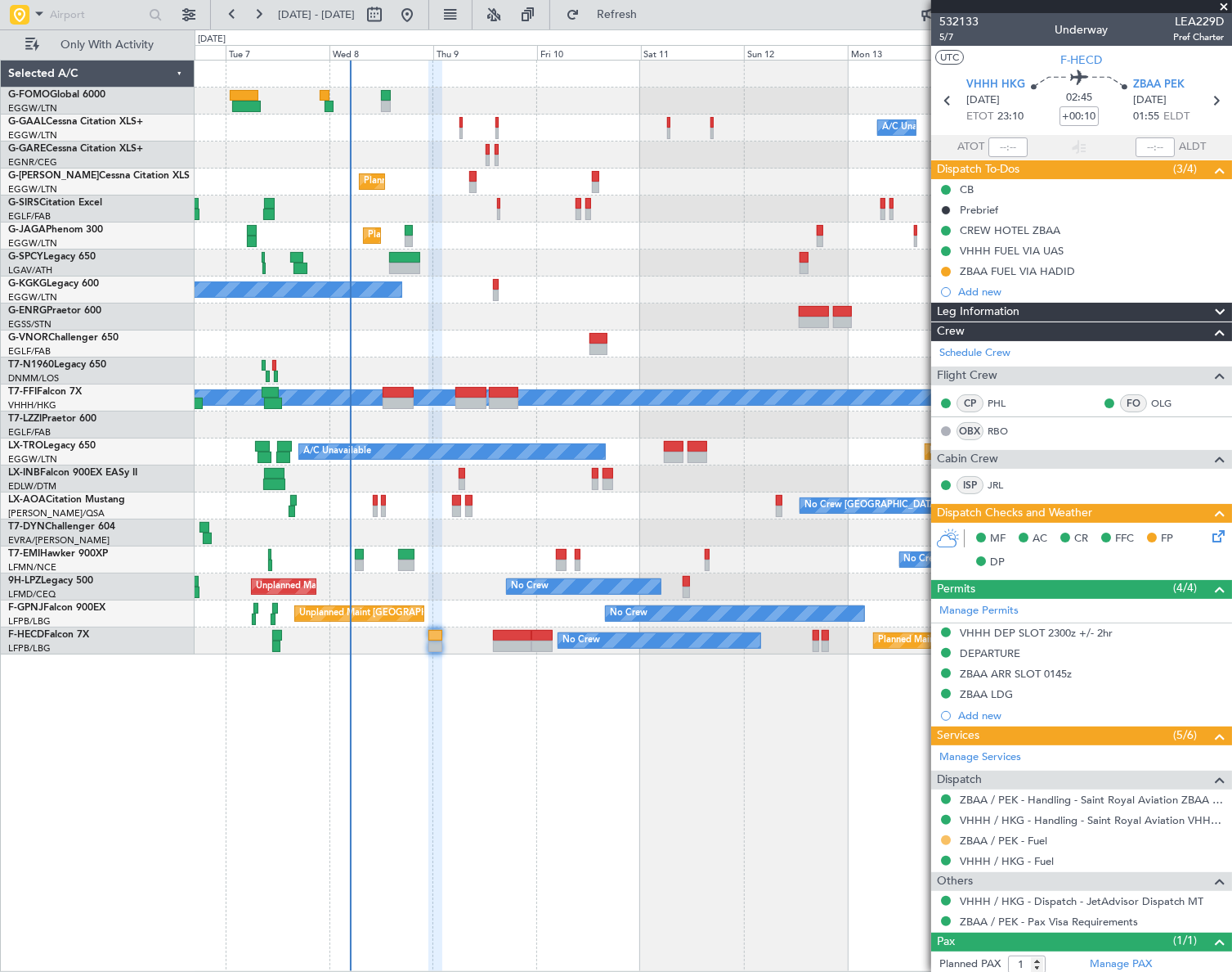
click at [948, 835] on button at bounding box center [946, 840] width 10 height 10
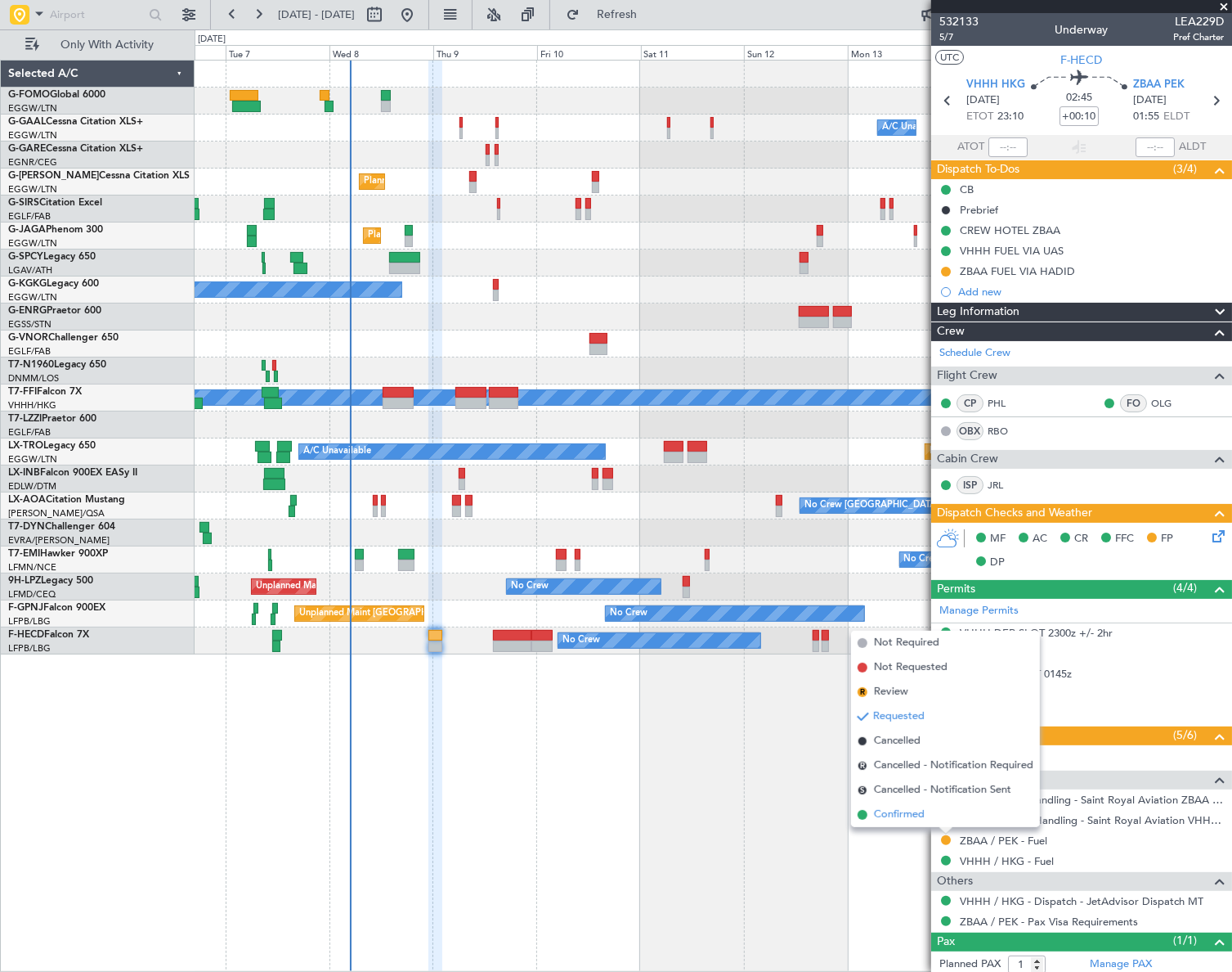
click at [890, 816] on span "Confirmed" at bounding box center [899, 815] width 51 height 17
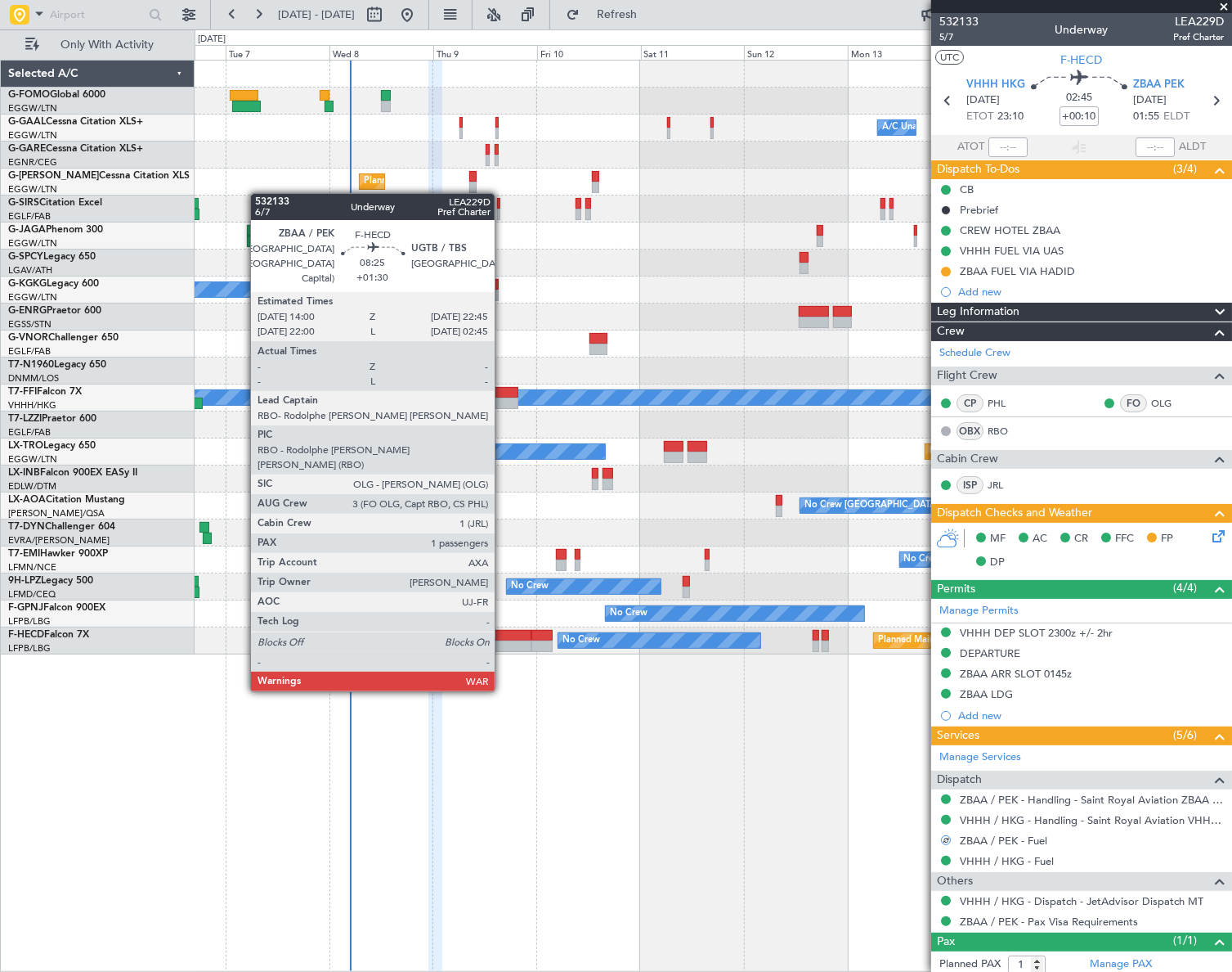
click at [502, 644] on div at bounding box center [512, 646] width 38 height 12
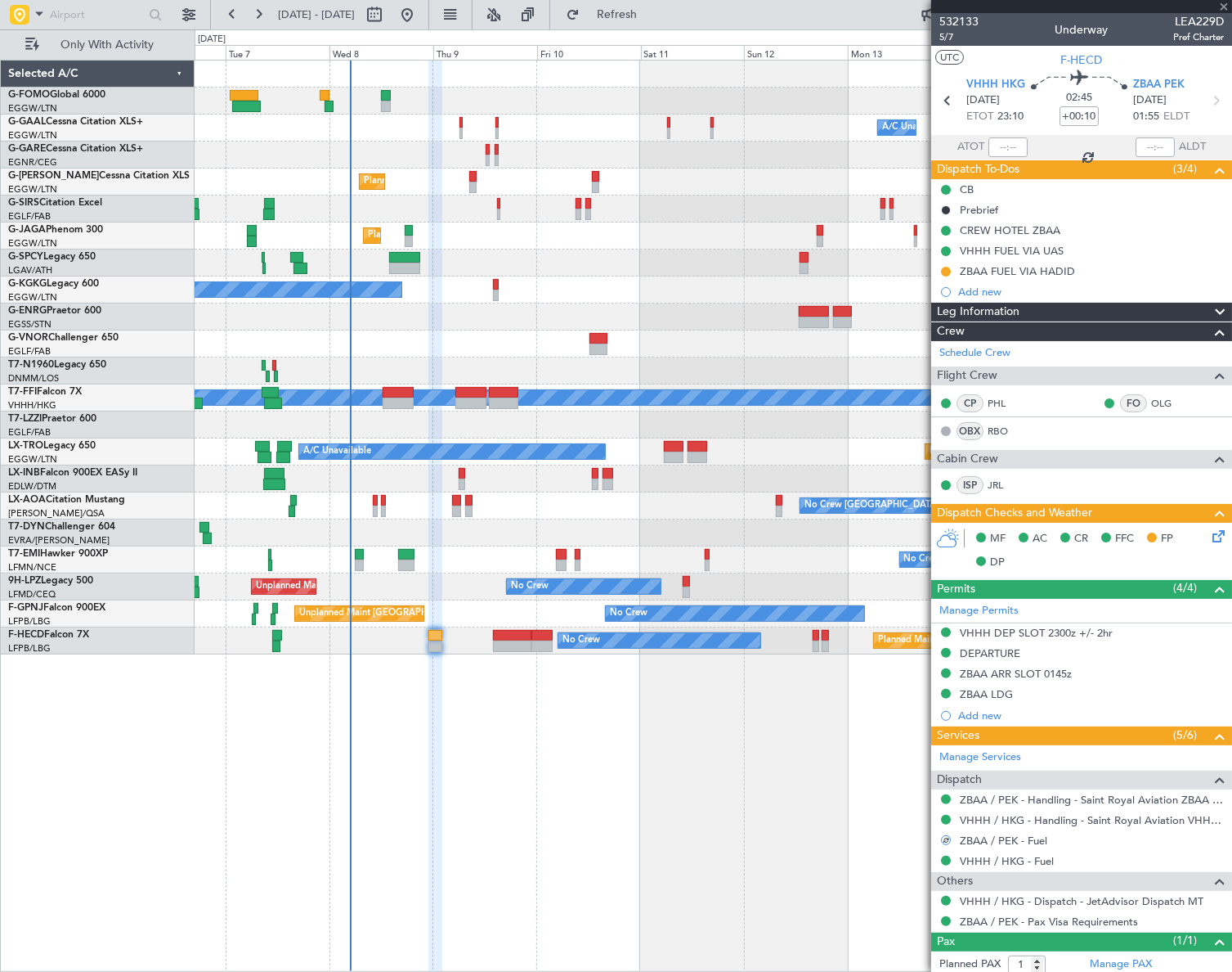
type input "+01:30"
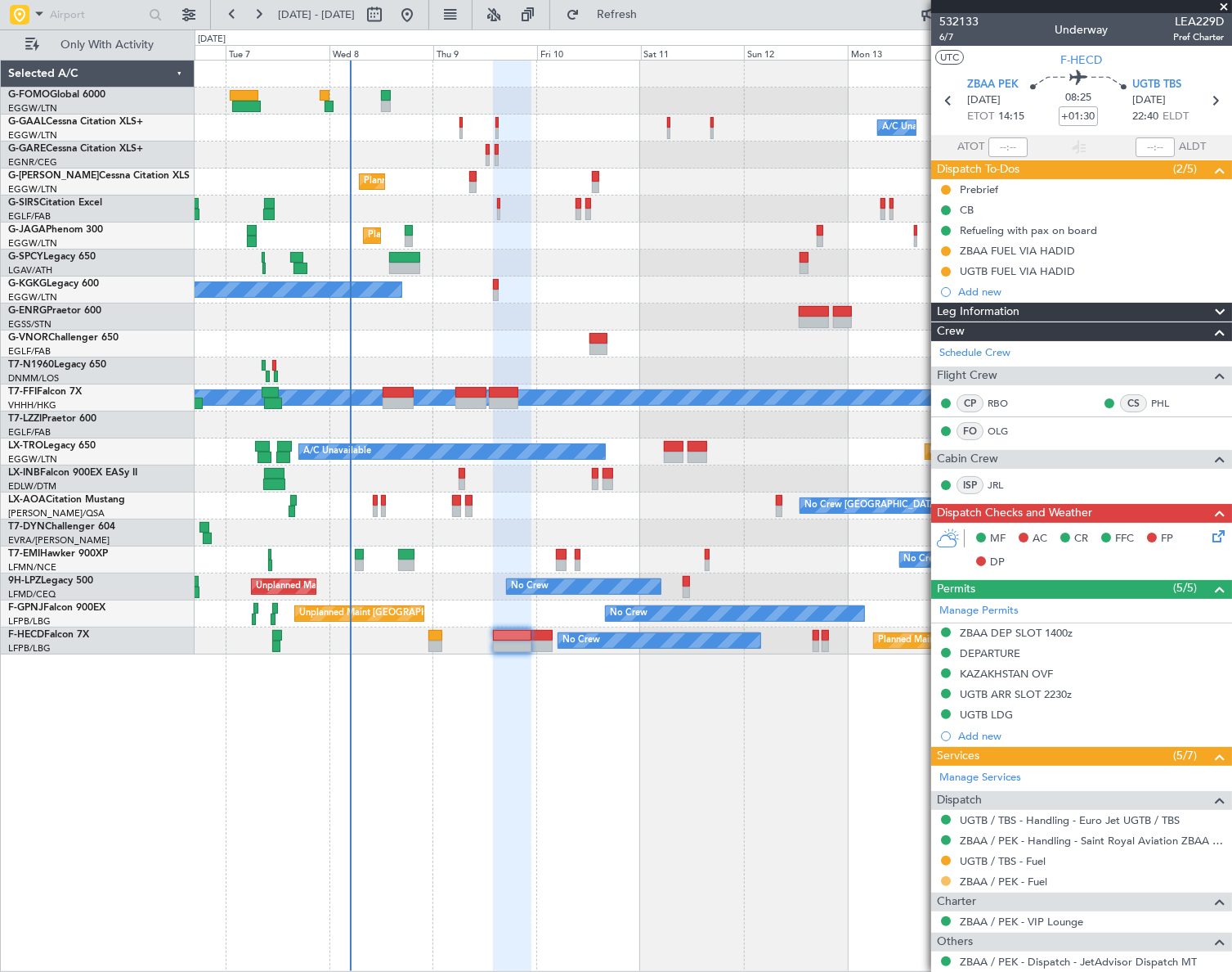
click at [948, 877] on button at bounding box center [946, 881] width 10 height 10
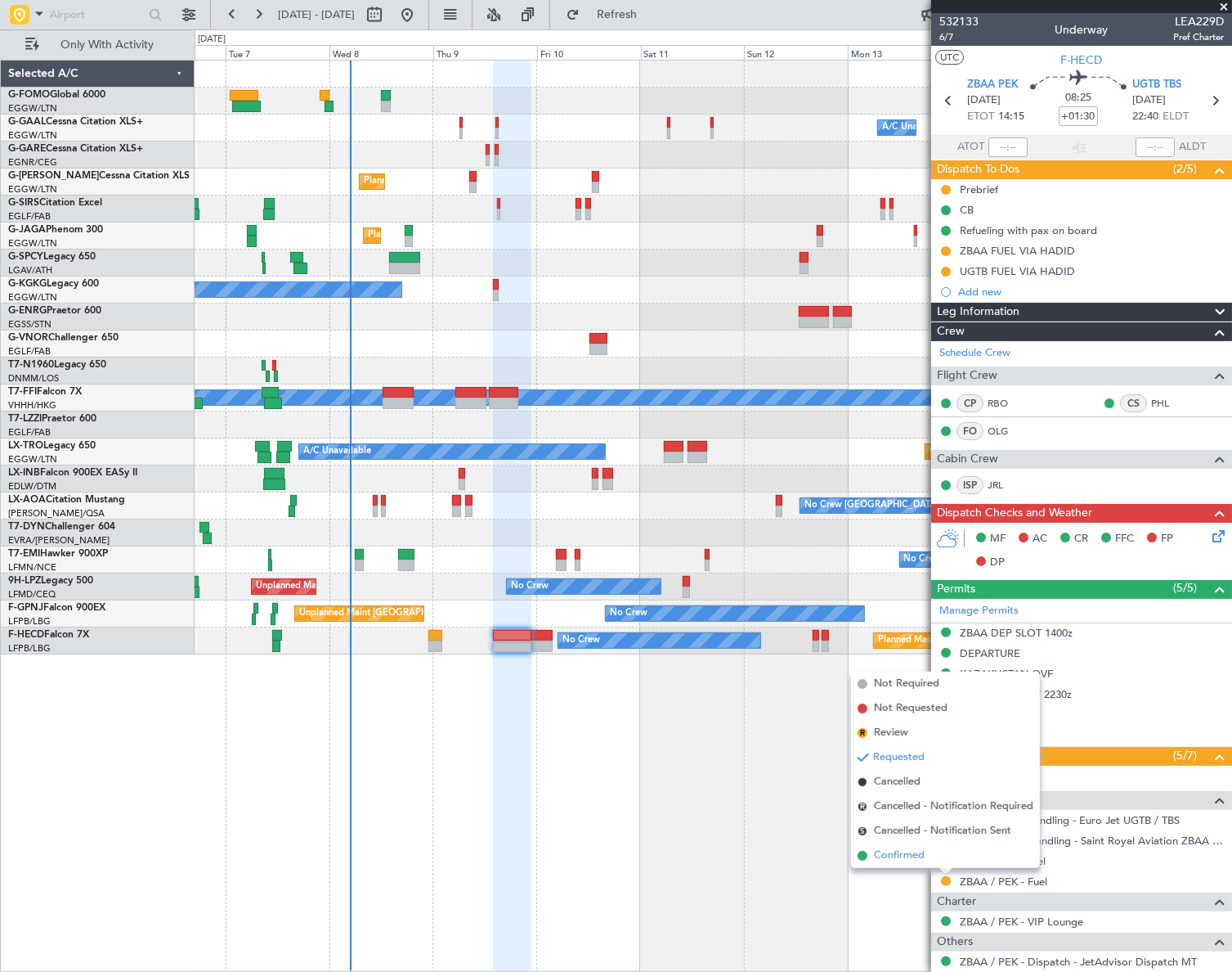
click at [882, 851] on span "Confirmed" at bounding box center [899, 856] width 51 height 17
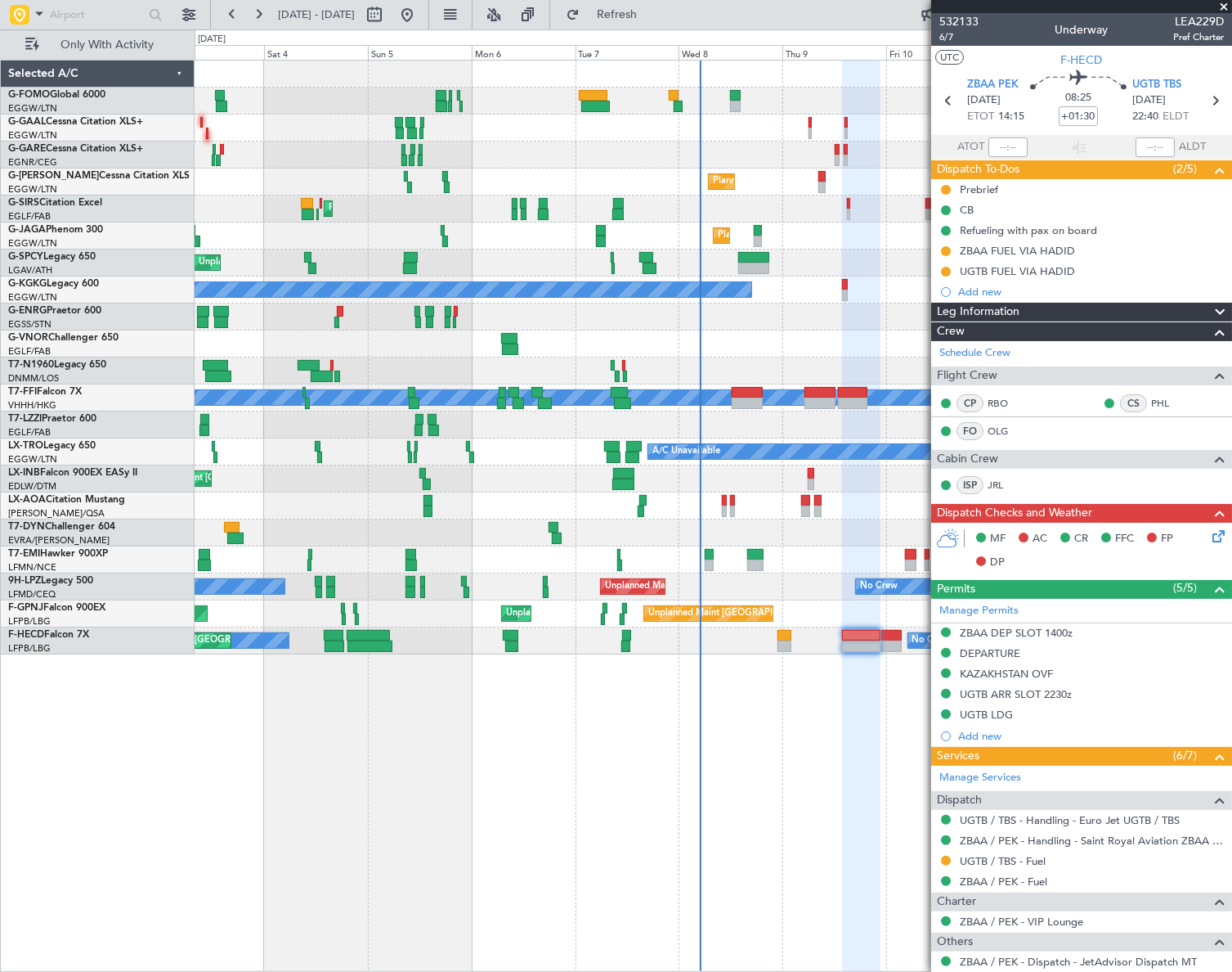
click at [779, 797] on div "A/C Unavailable AOG Maint Dusseldorf Owner Planned Maint Dusseldorf Planned Mai…" at bounding box center [713, 515] width 1037 height 912
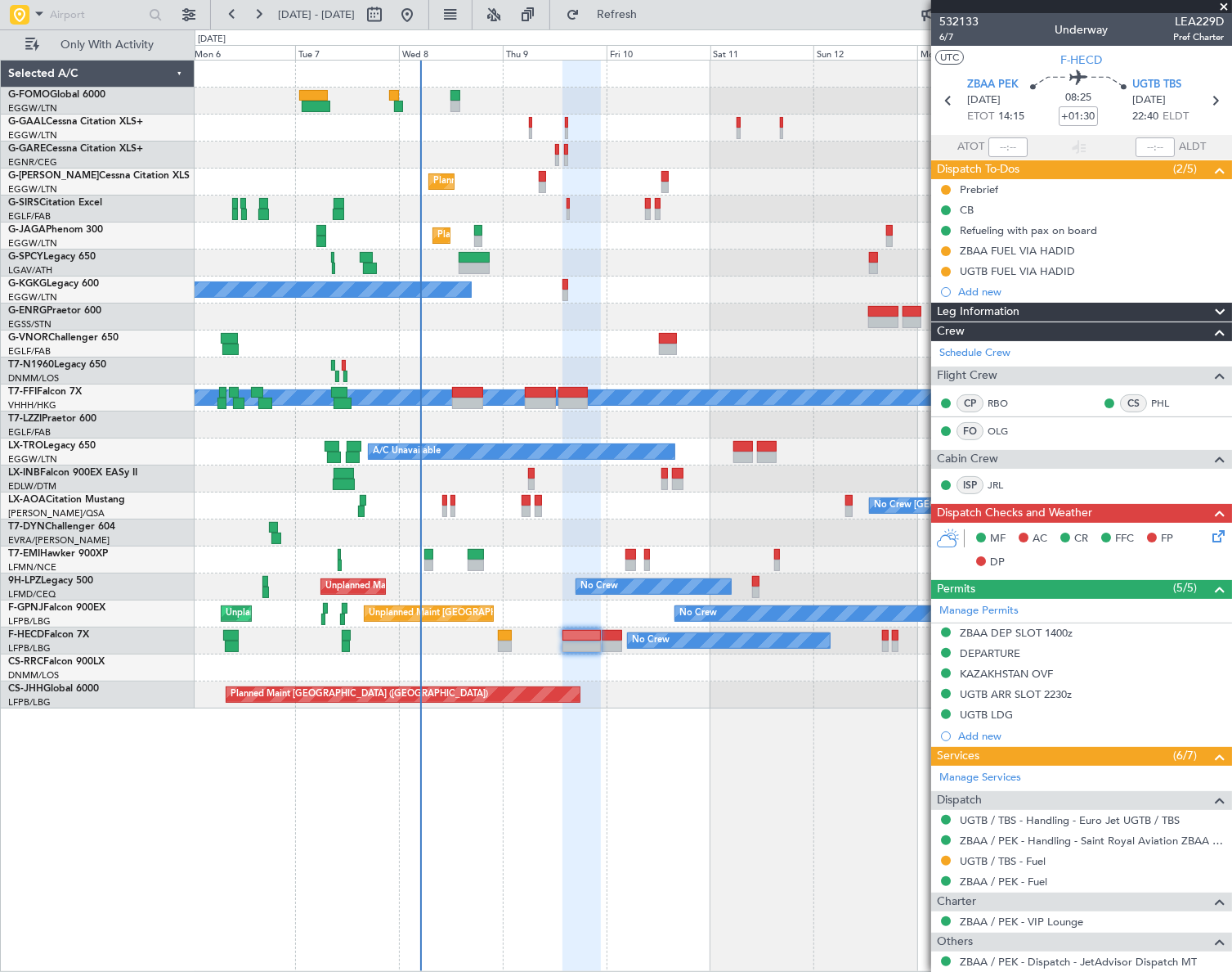
click at [486, 801] on div "A/C Unavailable Owner Owner A/C Unavailable Owner Planned Maint London (Luton) …" at bounding box center [713, 515] width 1037 height 912
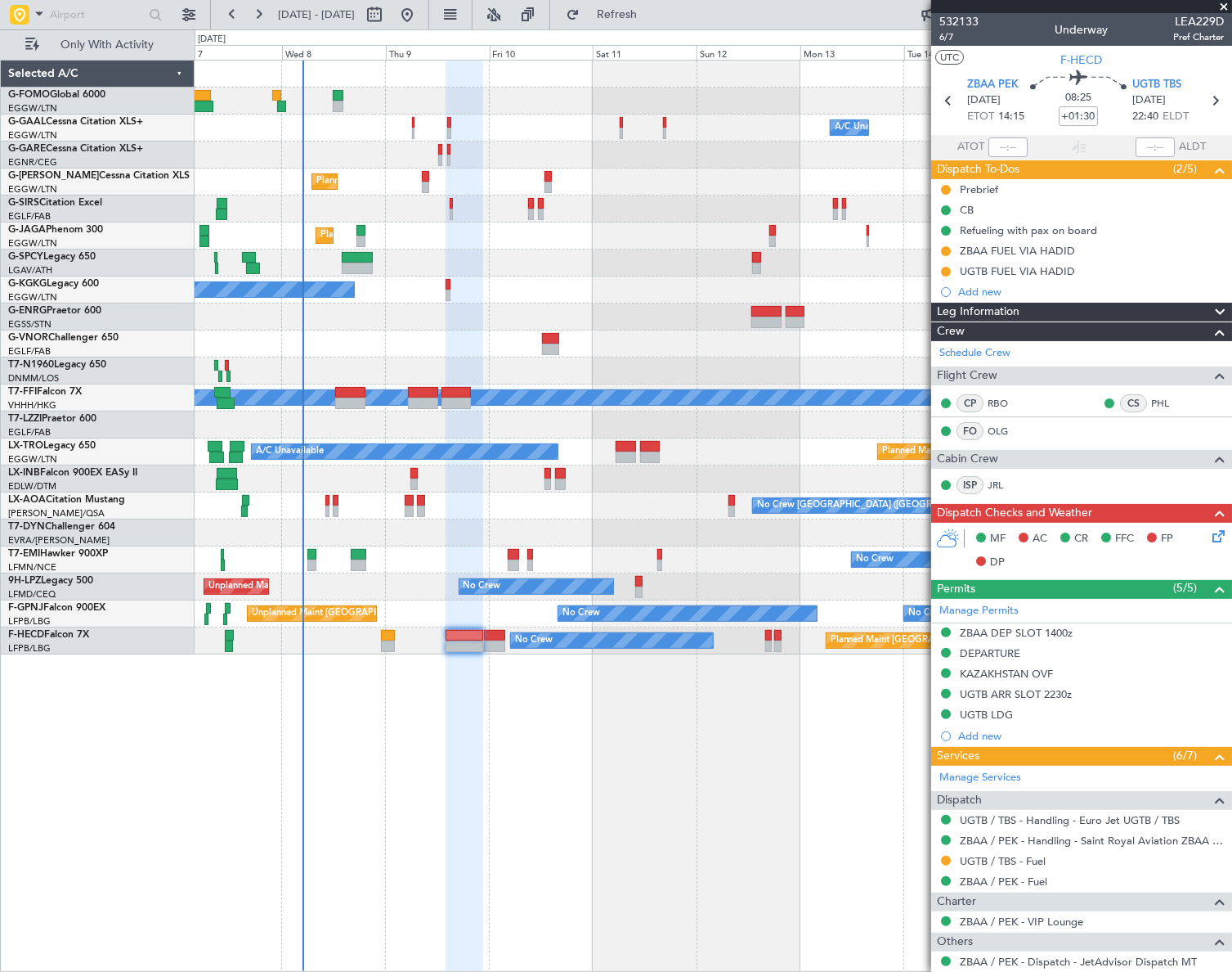
click at [1075, 314] on div "Leg Information" at bounding box center [1081, 312] width 301 height 19
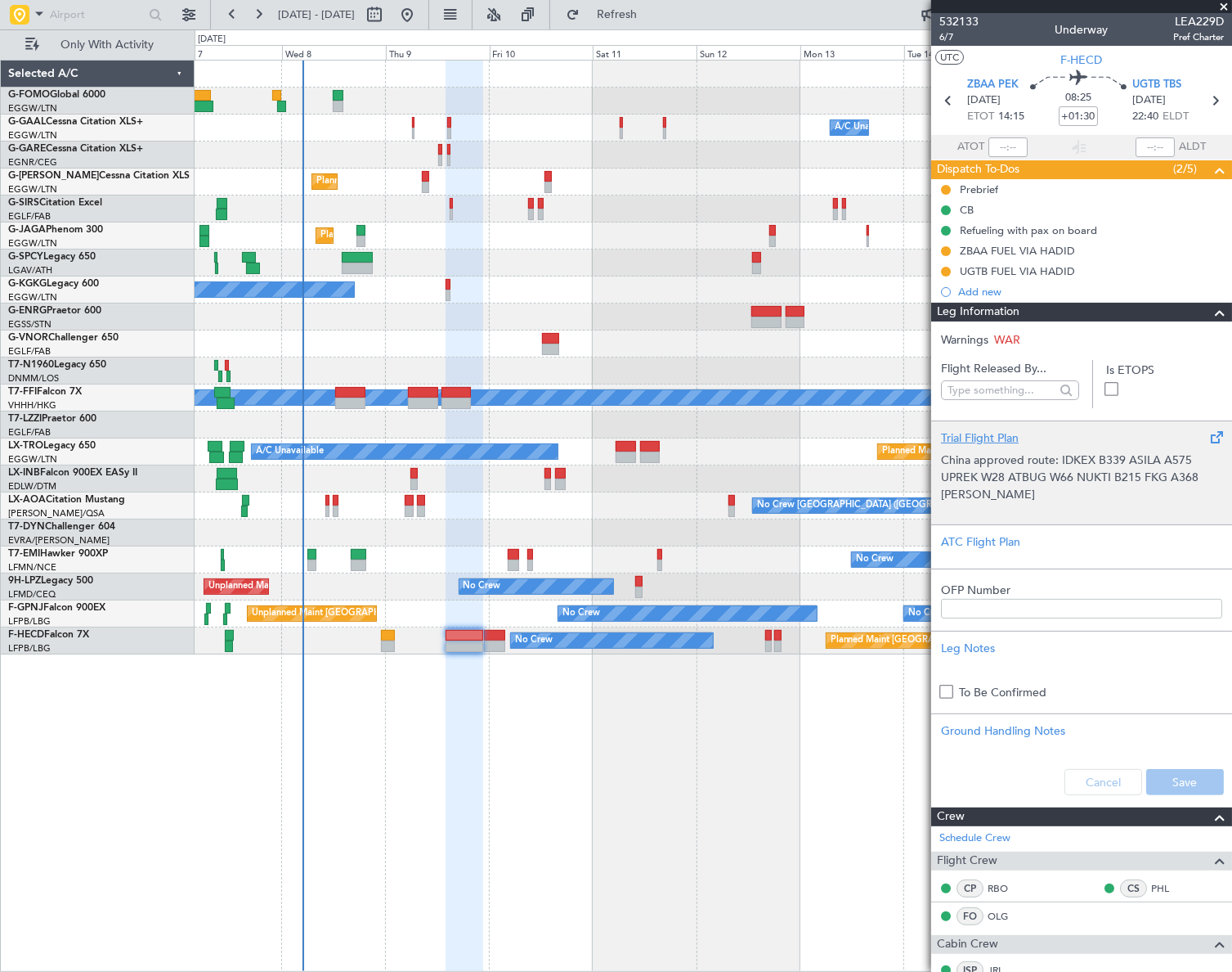
click at [983, 465] on p "China approved route: IDKEX B339 ASILA A575 UPREK W28 ATBUG W66 NUKTI B215 FKG …" at bounding box center [1082, 477] width 282 height 51
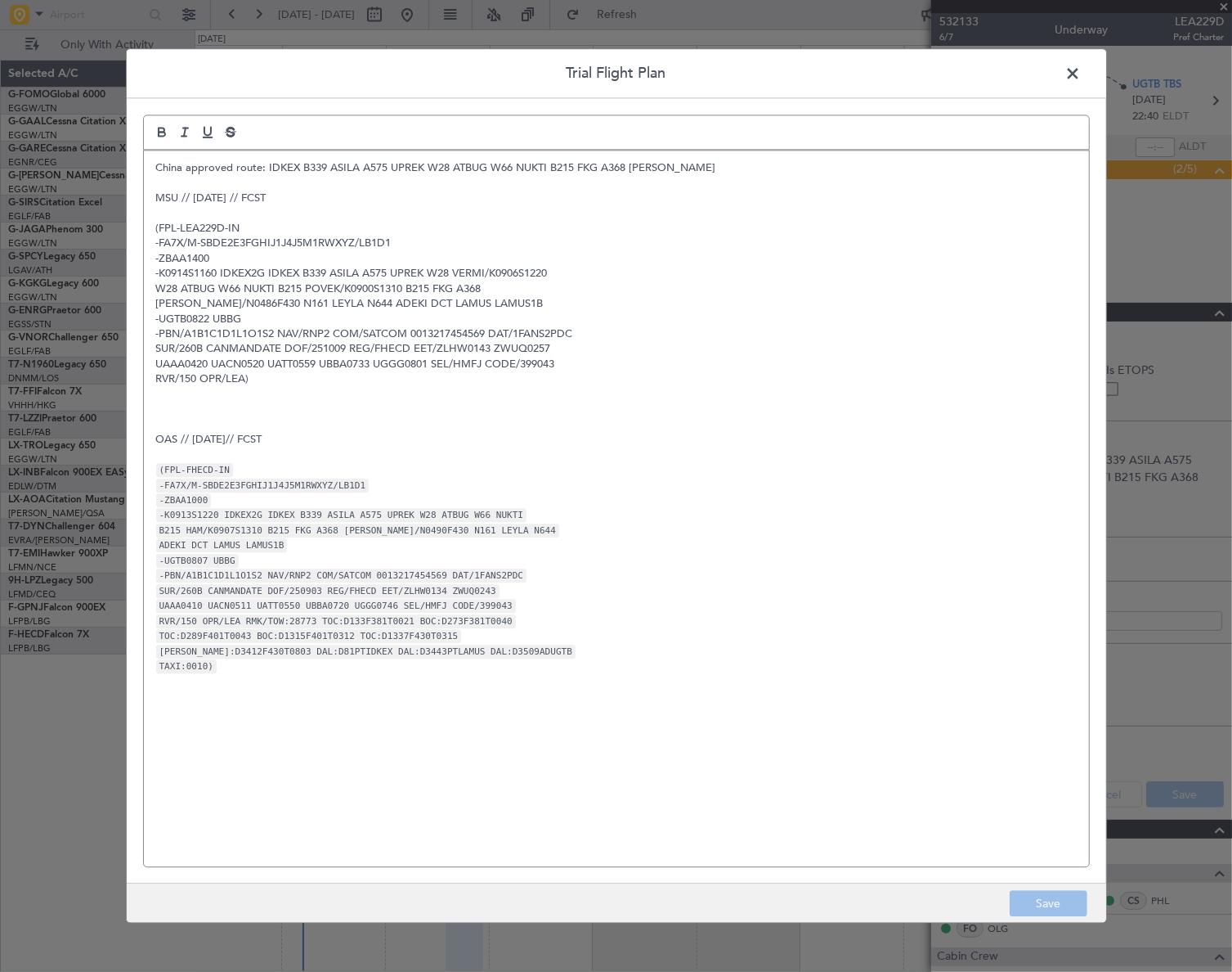
click at [765, 554] on p "-UGTB0807 UBBG" at bounding box center [616, 560] width 920 height 15
click at [1082, 73] on span at bounding box center [1082, 77] width 0 height 32
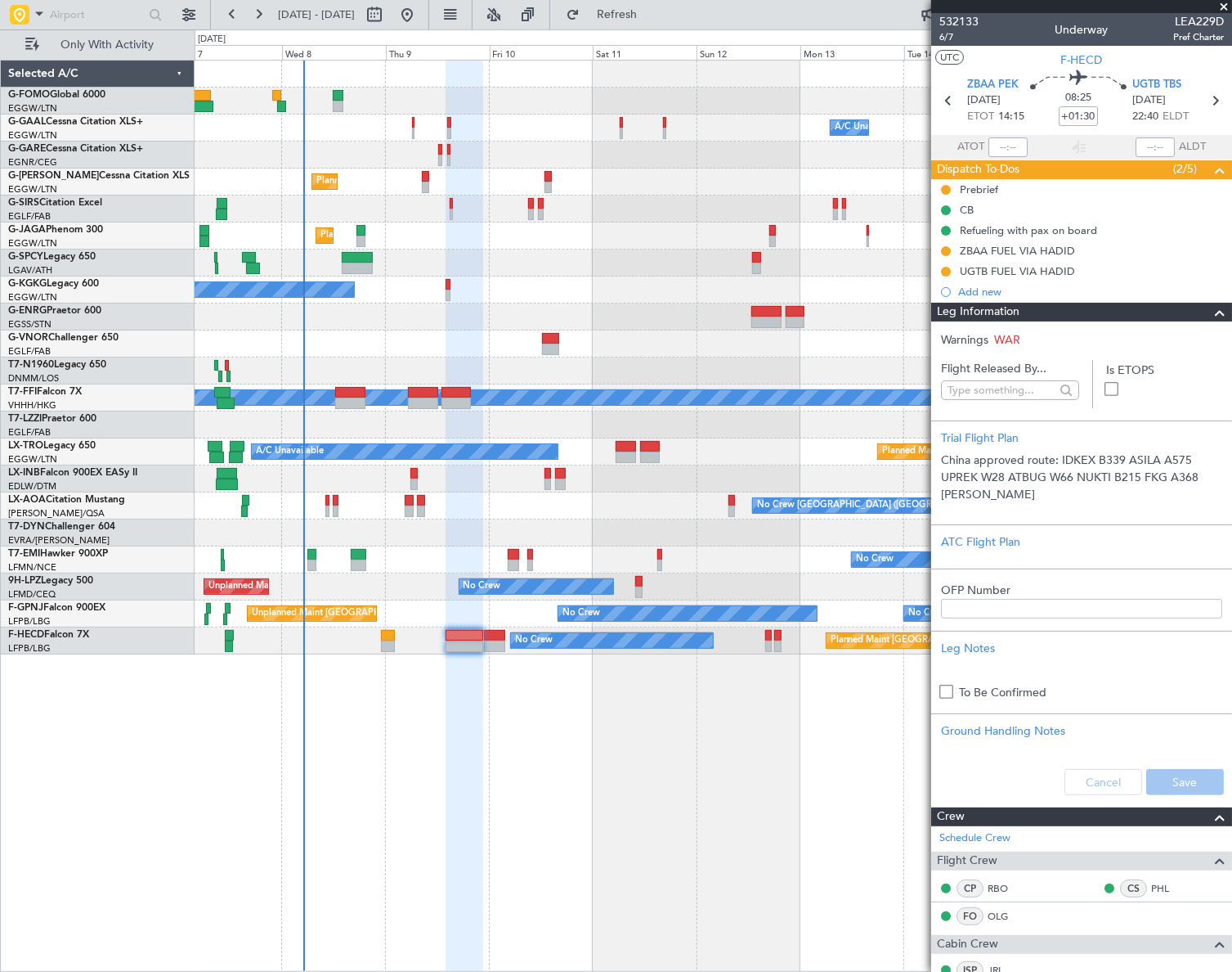
click at [1210, 311] on span at bounding box center [1220, 312] width 20 height 20
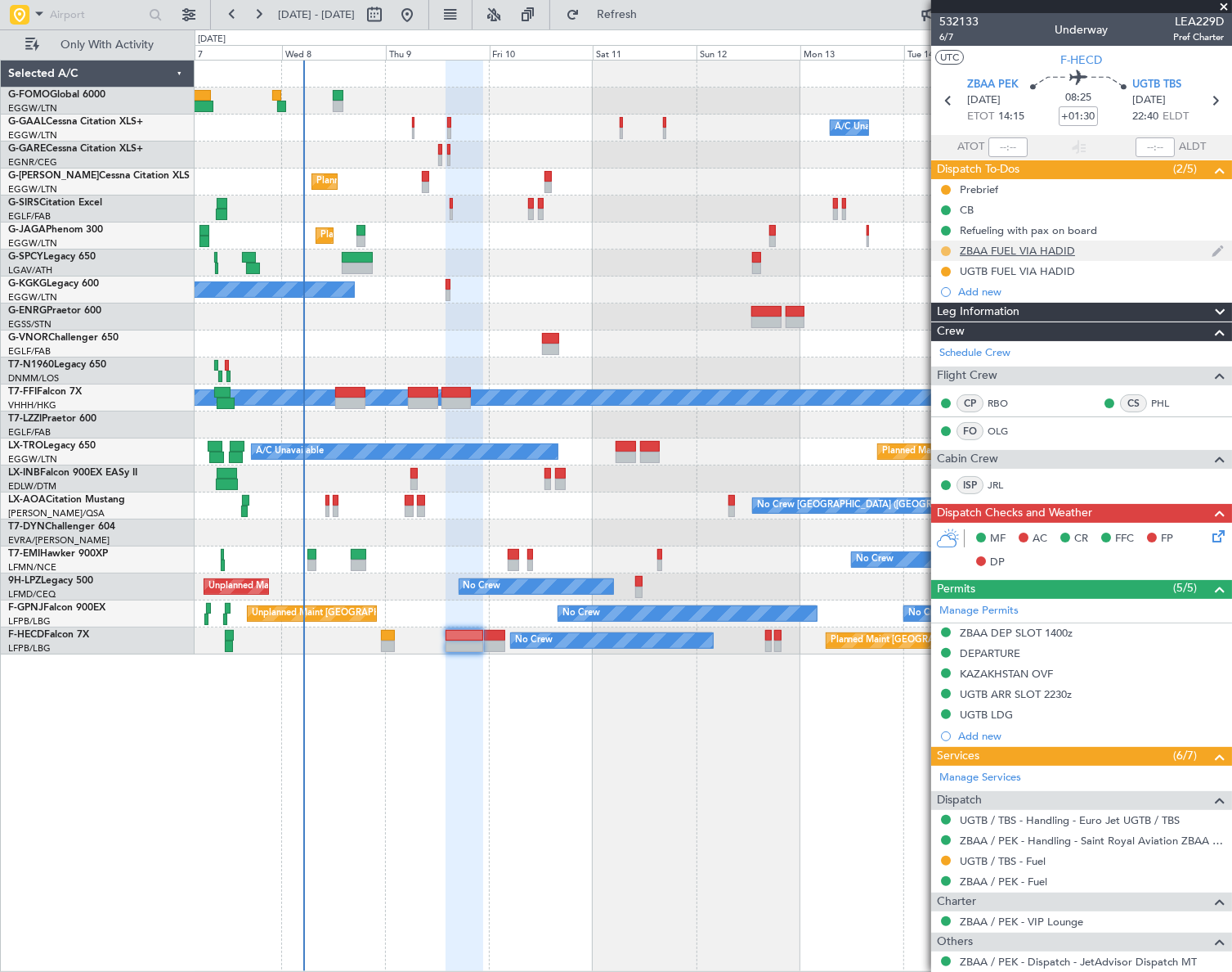
click at [947, 250] on button at bounding box center [946, 251] width 10 height 10
click at [939, 320] on span "Completed" at bounding box center [952, 323] width 54 height 17
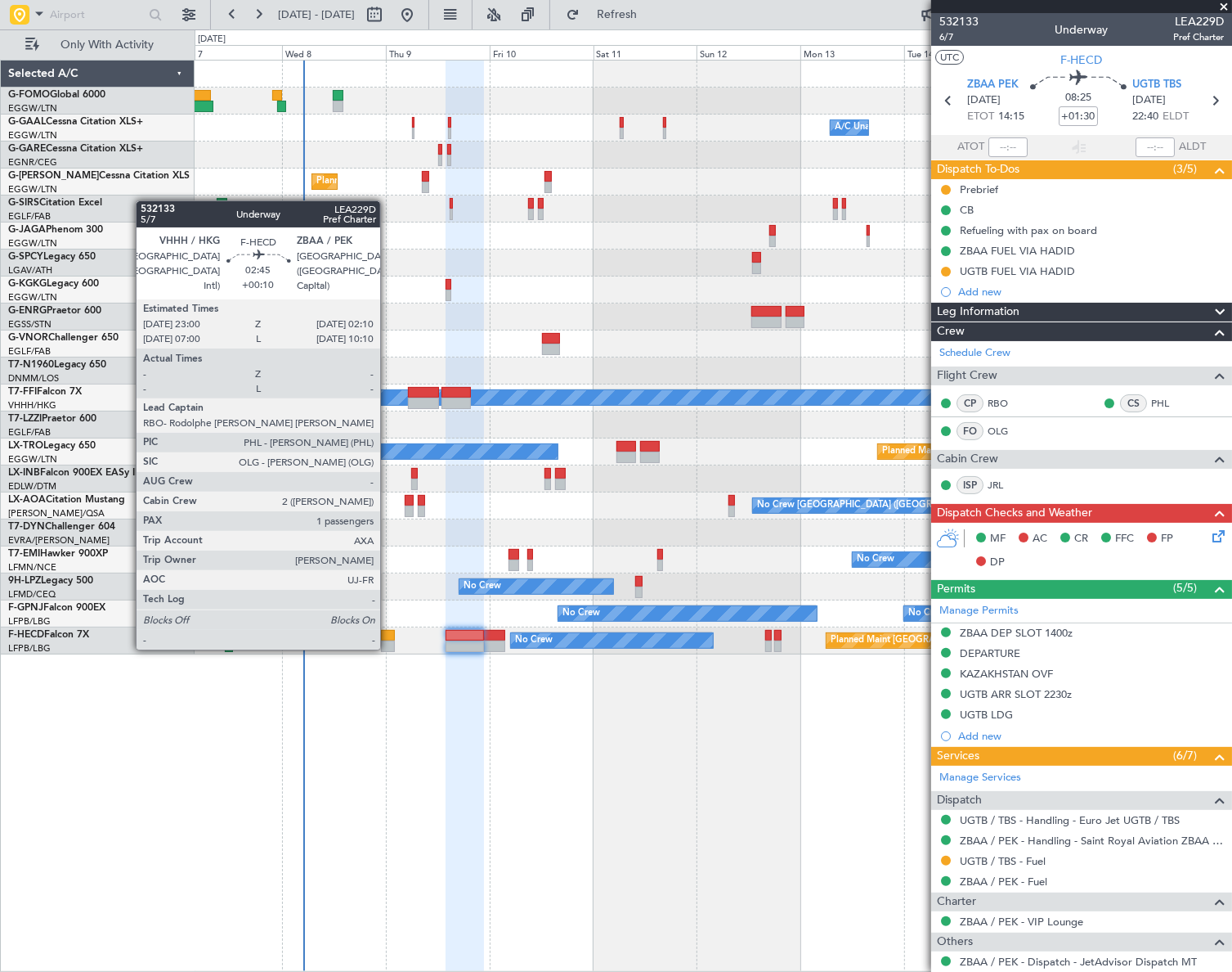
click at [388, 633] on div at bounding box center [388, 636] width 14 height 12
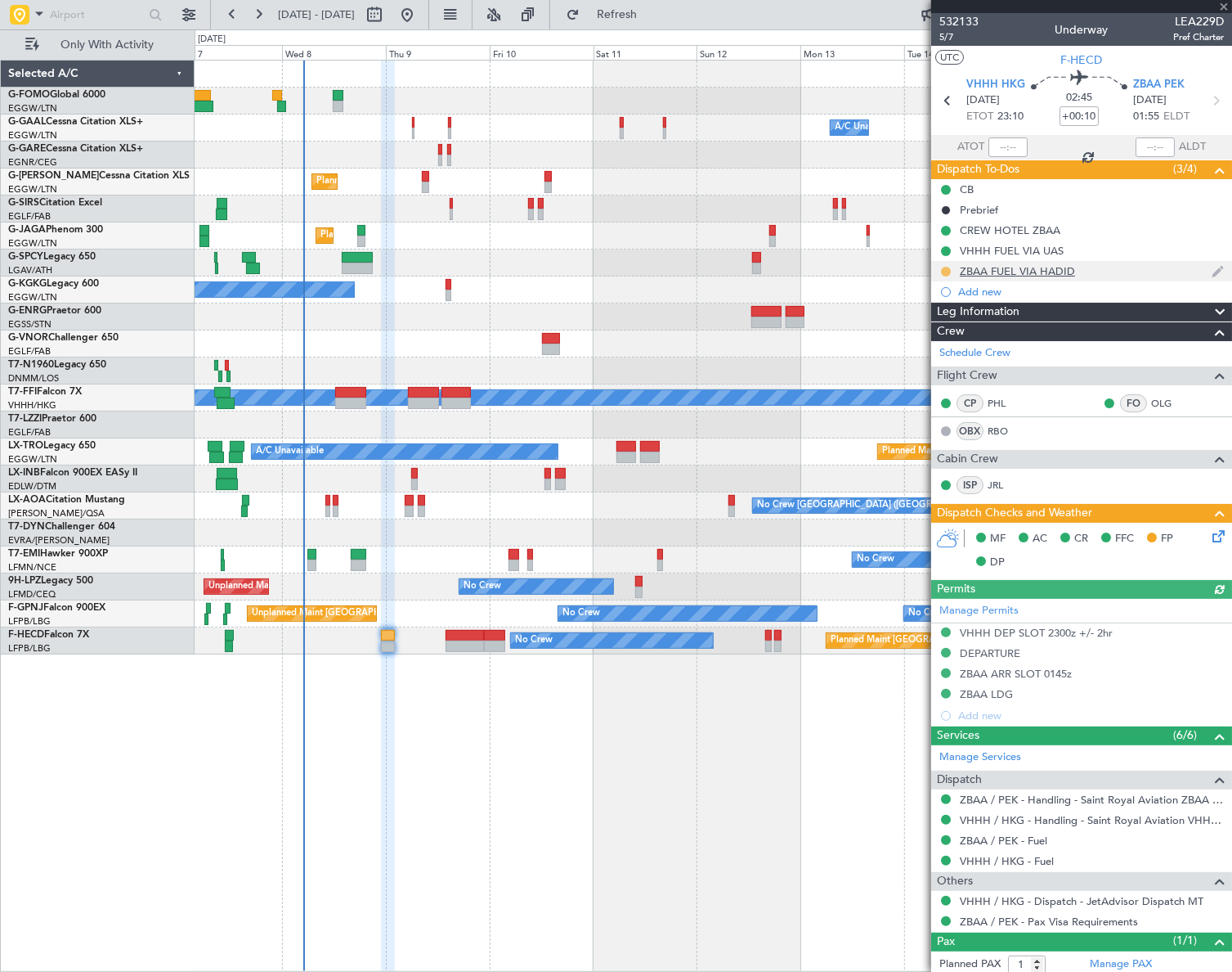
click at [945, 269] on button at bounding box center [946, 272] width 10 height 10
click at [949, 342] on span "Completed" at bounding box center [952, 344] width 54 height 17
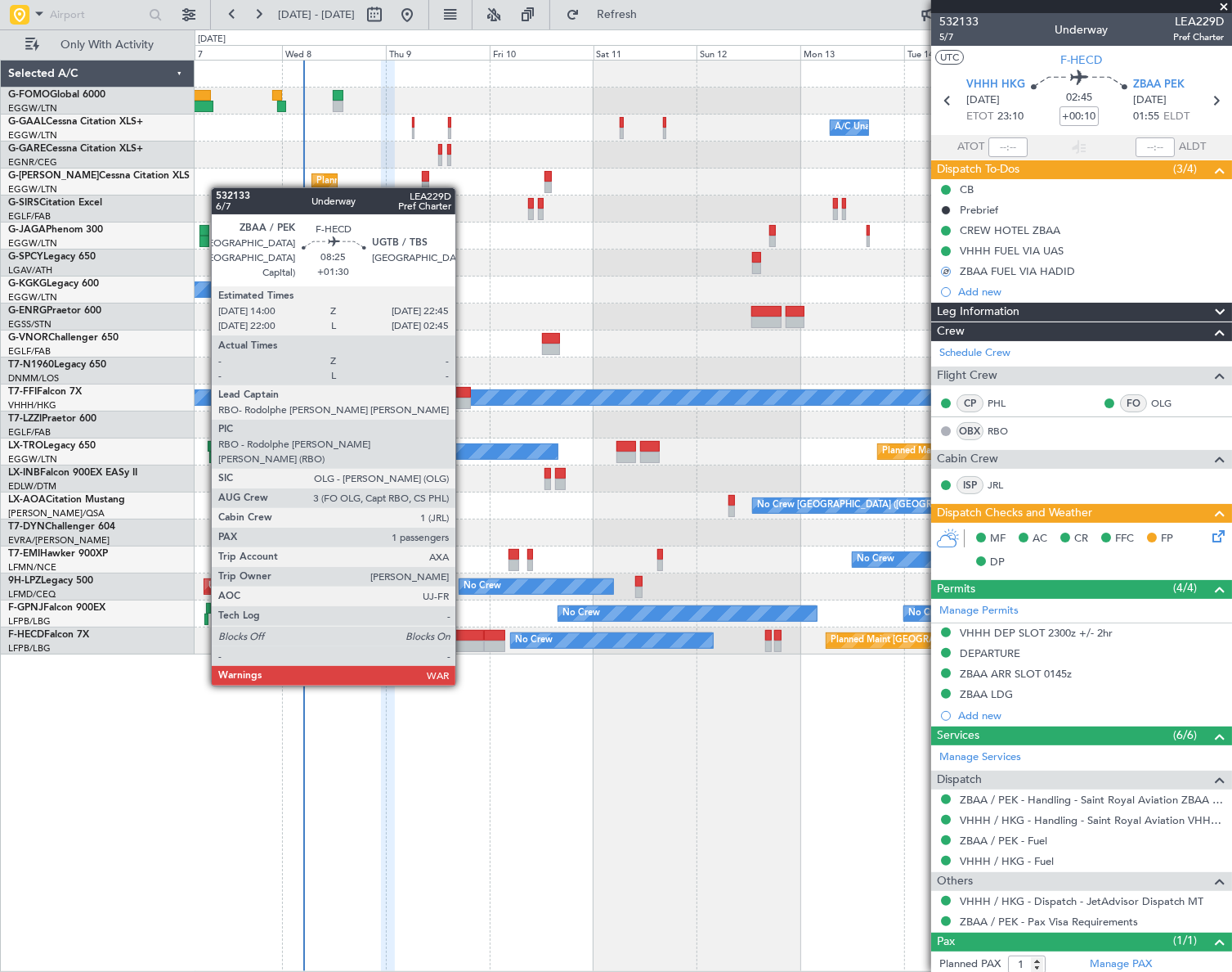
click at [459, 642] on div at bounding box center [465, 646] width 38 height 12
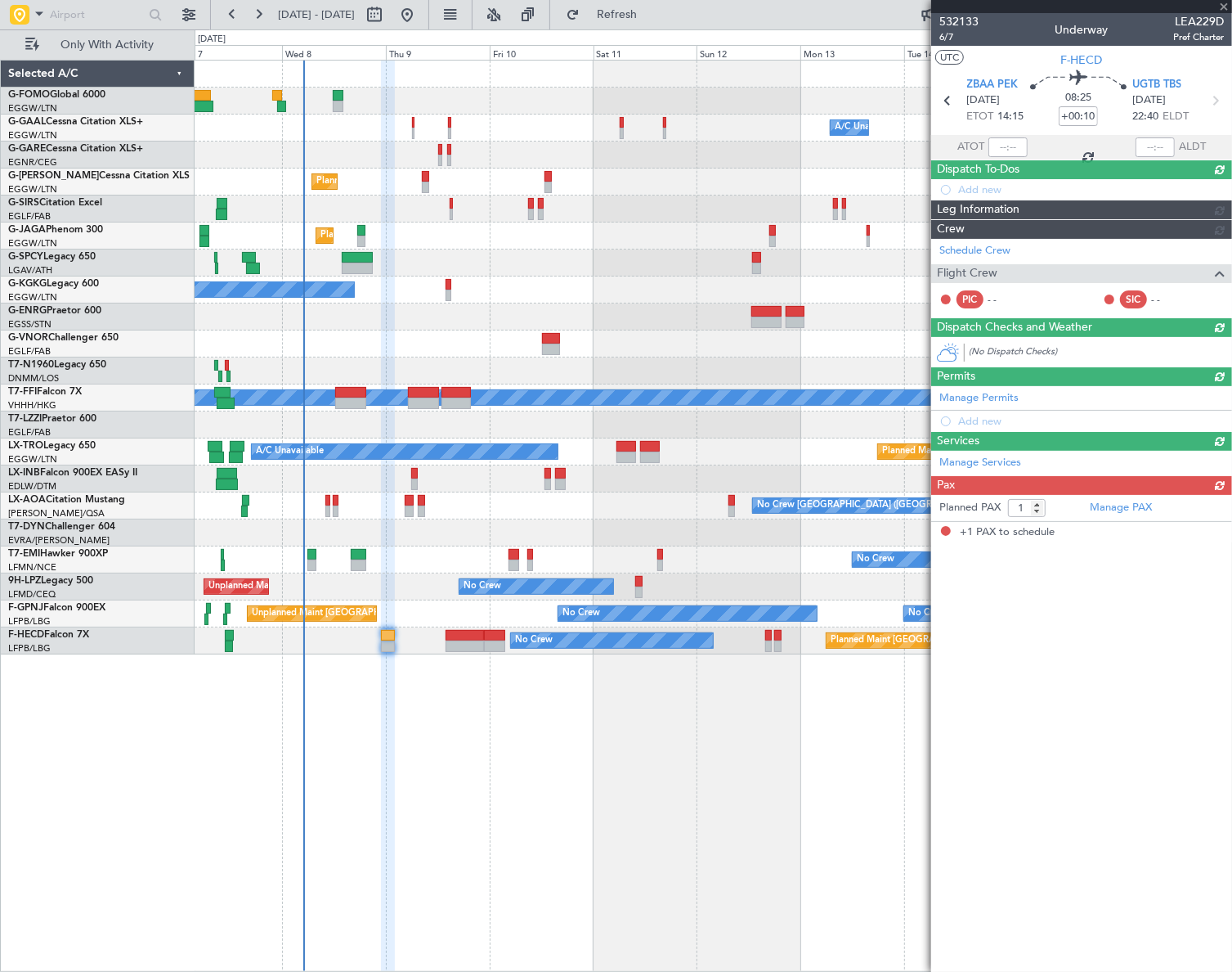
type input "+01:30"
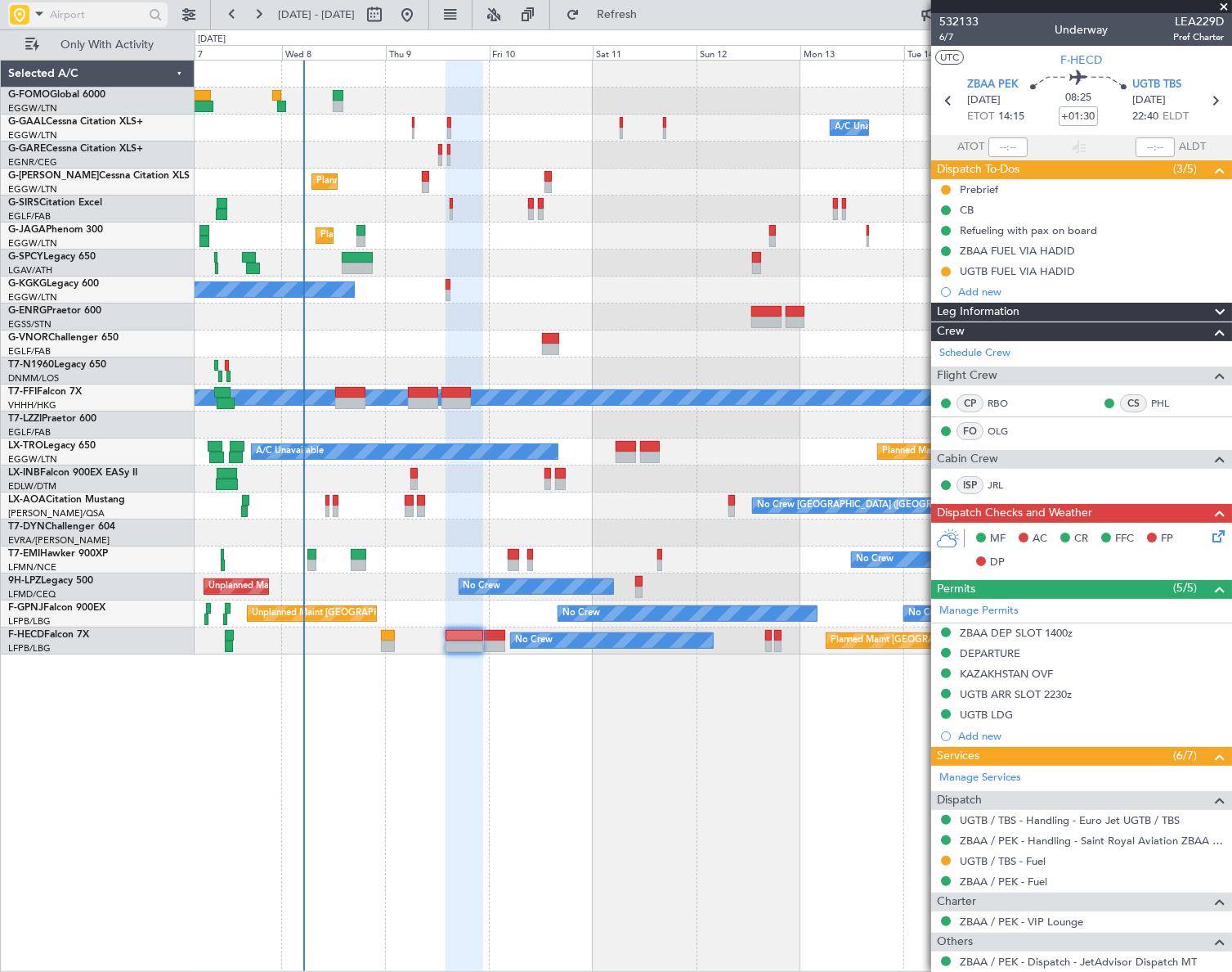
click at [62, 18] on input "text" at bounding box center [97, 15] width 94 height 25
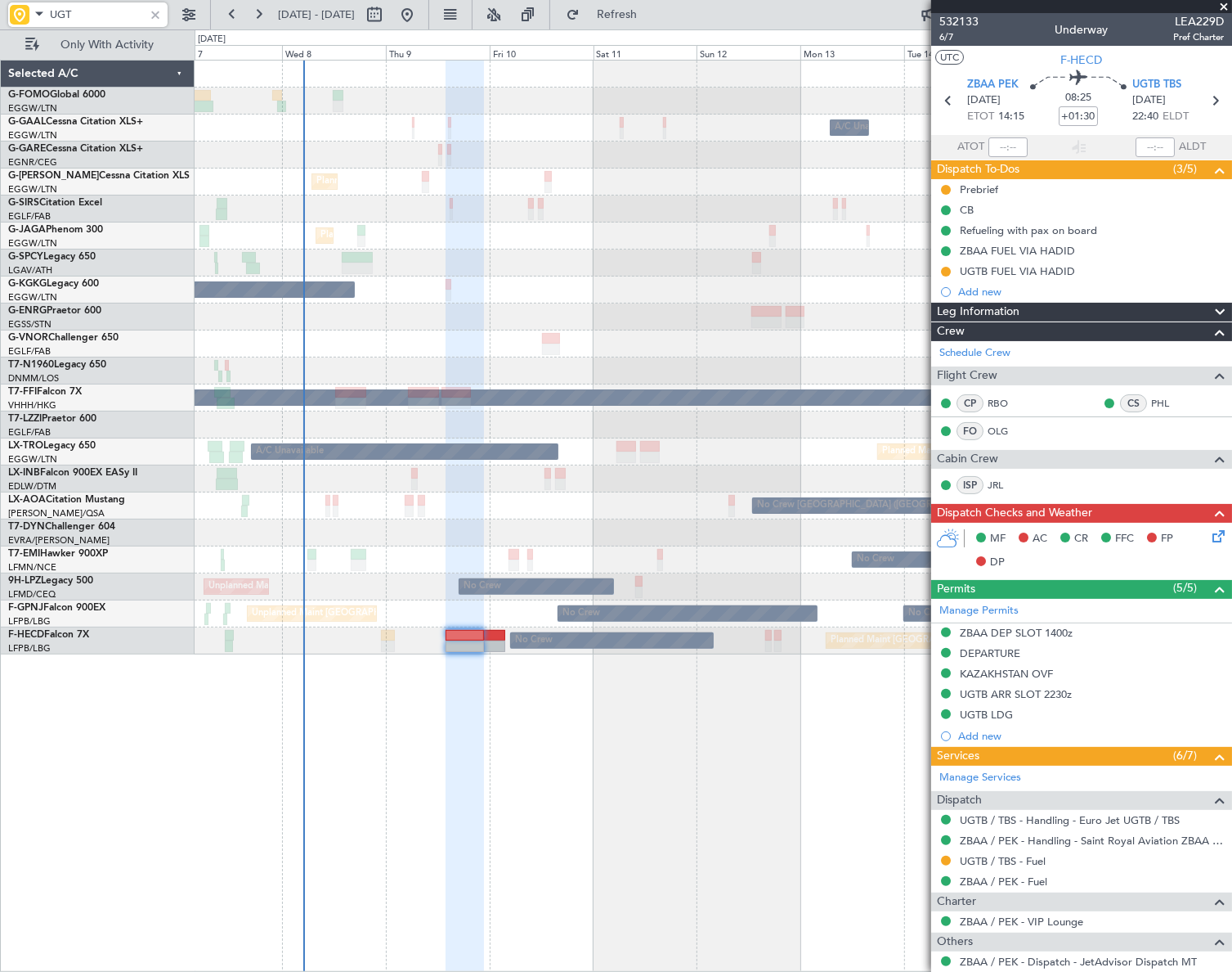
type input "UGTB"
click at [849, 490] on div "Owner Owner A/C Unavailable A/C Unavailable Owner Planned Maint London (Luton) …" at bounding box center [713, 357] width 1036 height 594
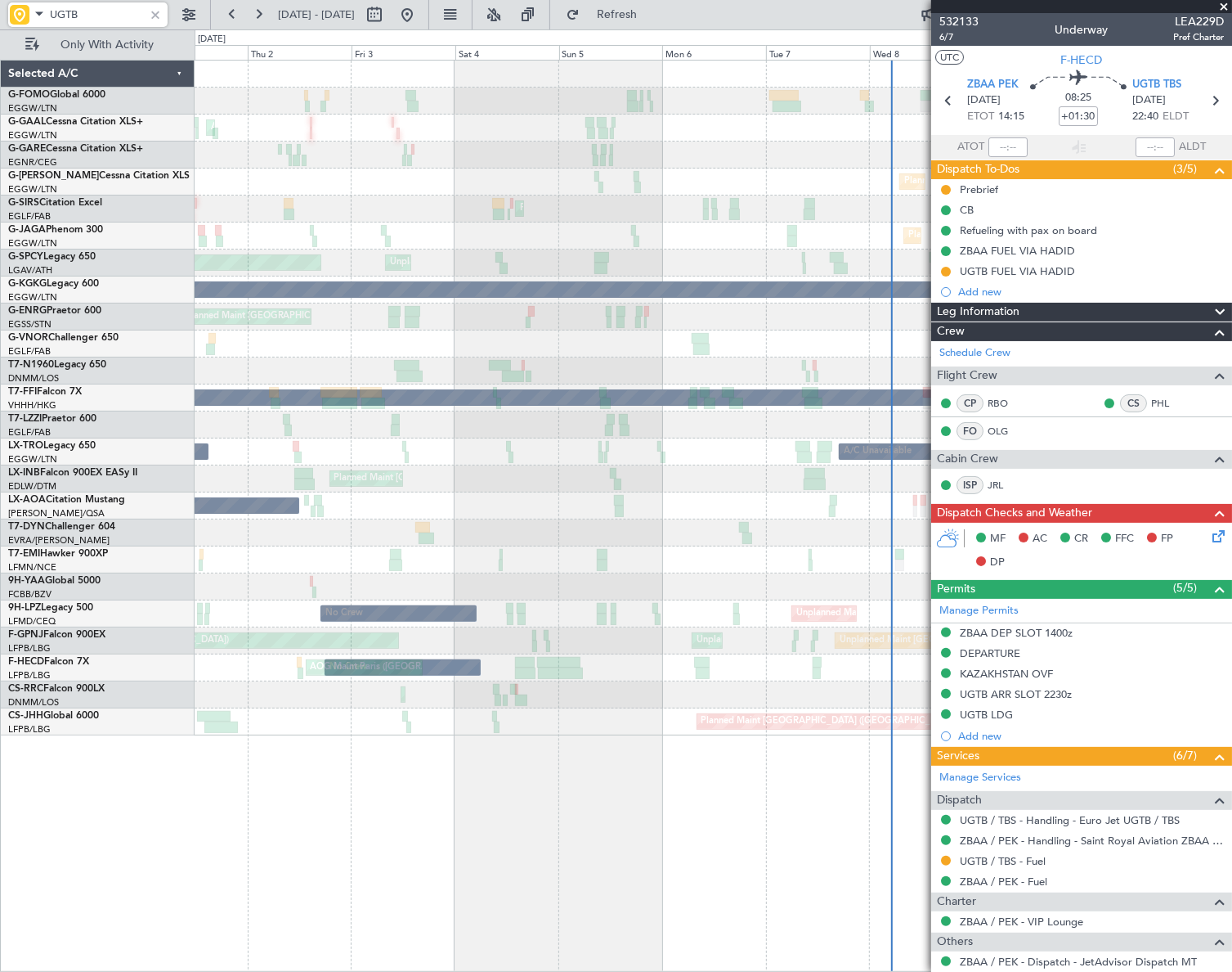
click at [940, 465] on fb-app "UGTB 01 Oct 2025 - 11 Oct 2025 Refresh Quick Links Only With Activity AOG Maint…" at bounding box center [616, 492] width 1232 height 960
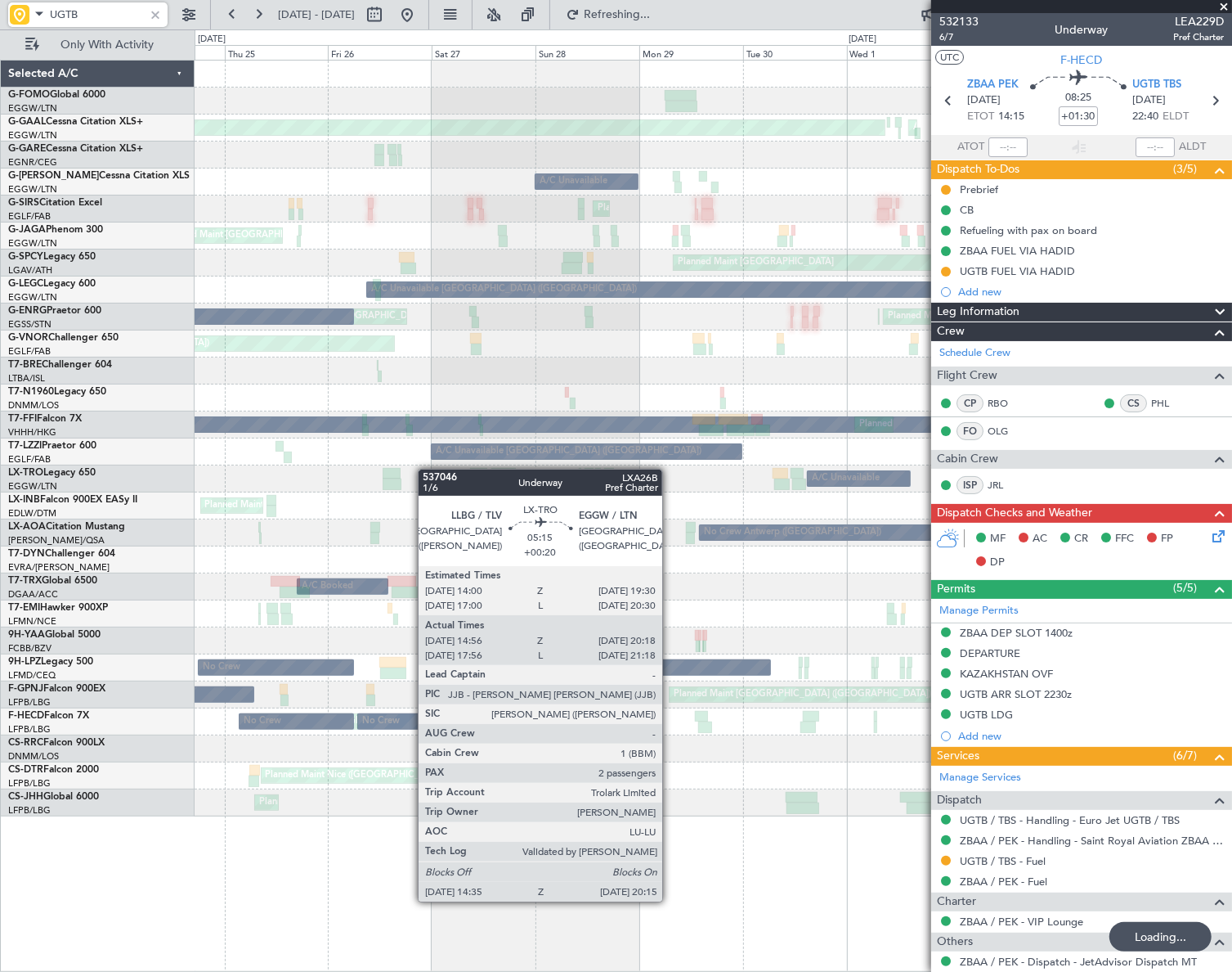
click at [1022, 420] on fb-app "UGTB 25 Sep 2025 - 05 Oct 2025 Refreshing... Quick Links Only With Activity AOG…" at bounding box center [616, 492] width 1232 height 960
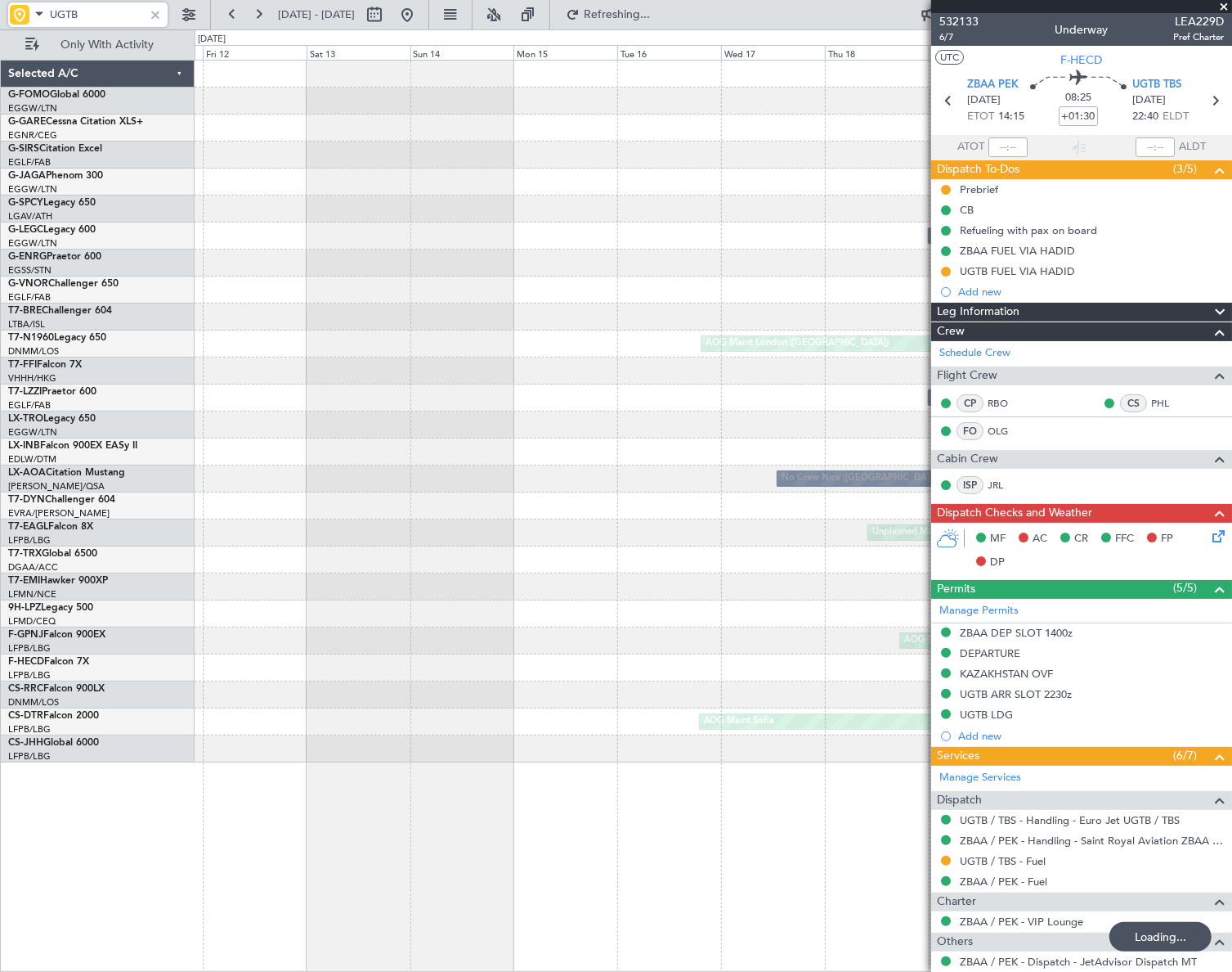
click at [1204, 433] on fb-app "UGTB 18 Sep 2025 - 28 Sep 2025 Refreshing... Quick Links Only With Activity Pla…" at bounding box center [616, 492] width 1232 height 960
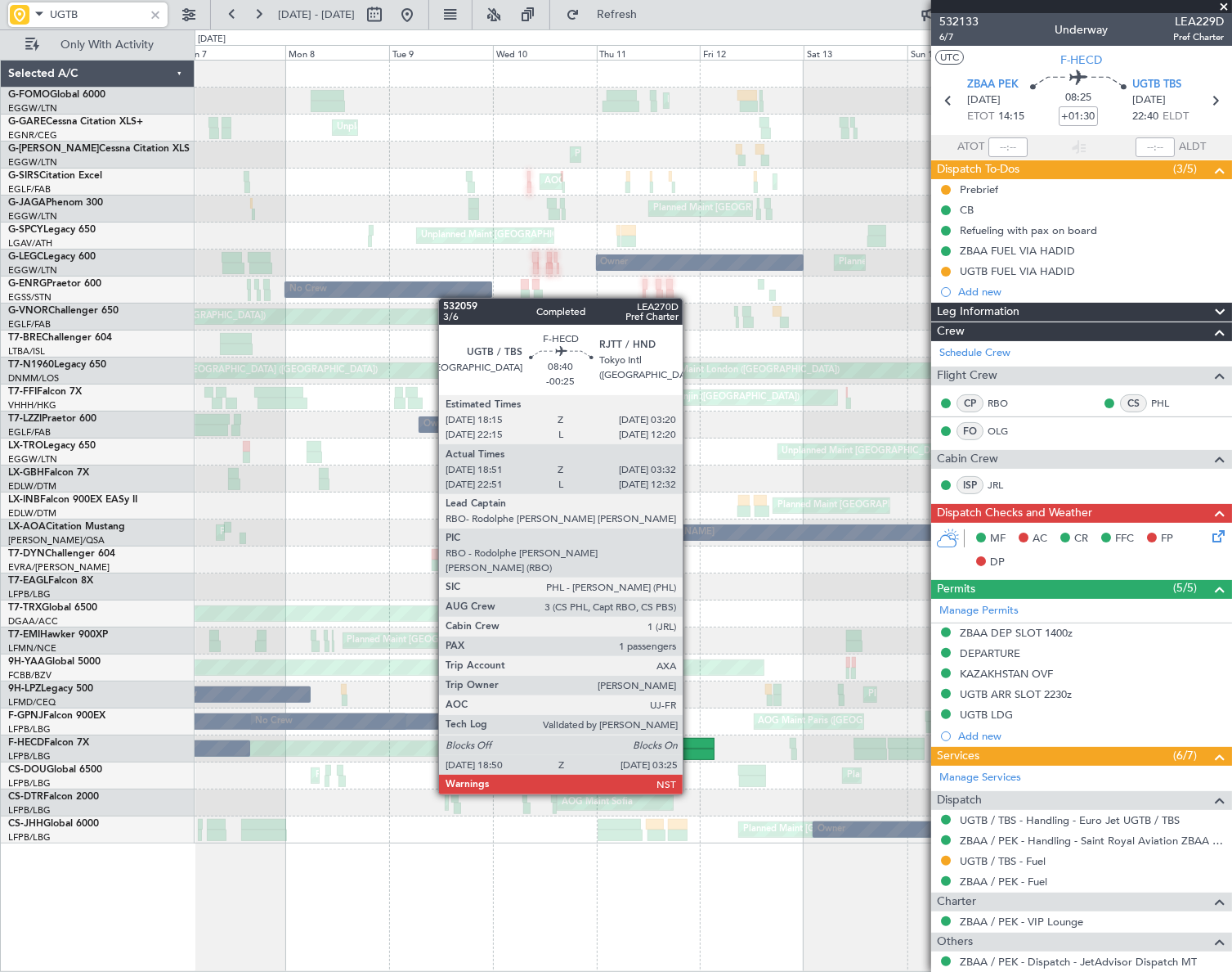
click at [690, 748] on div at bounding box center [695, 754] width 37 height 12
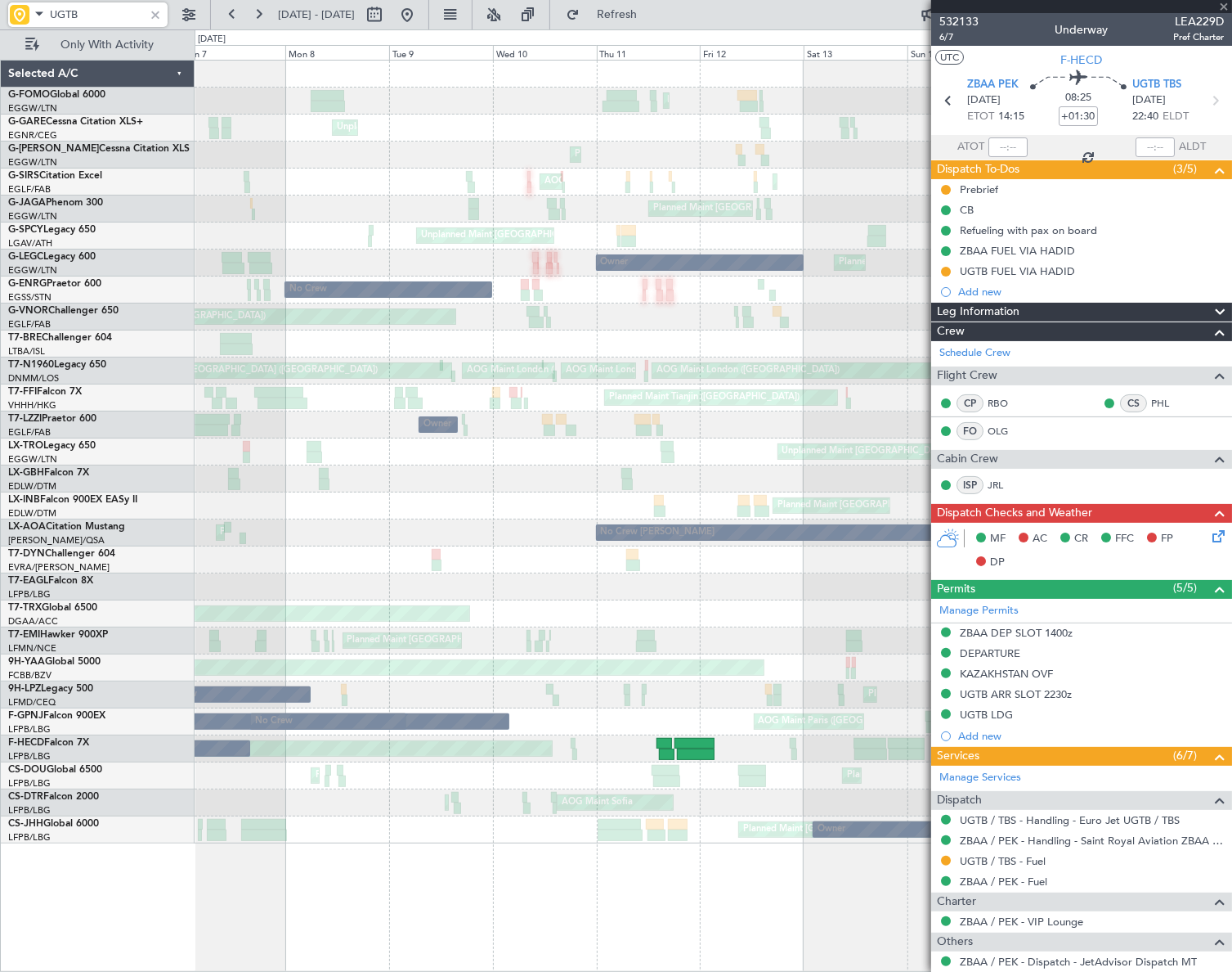
type input "-00:25"
type input "19:01"
type input "03:17"
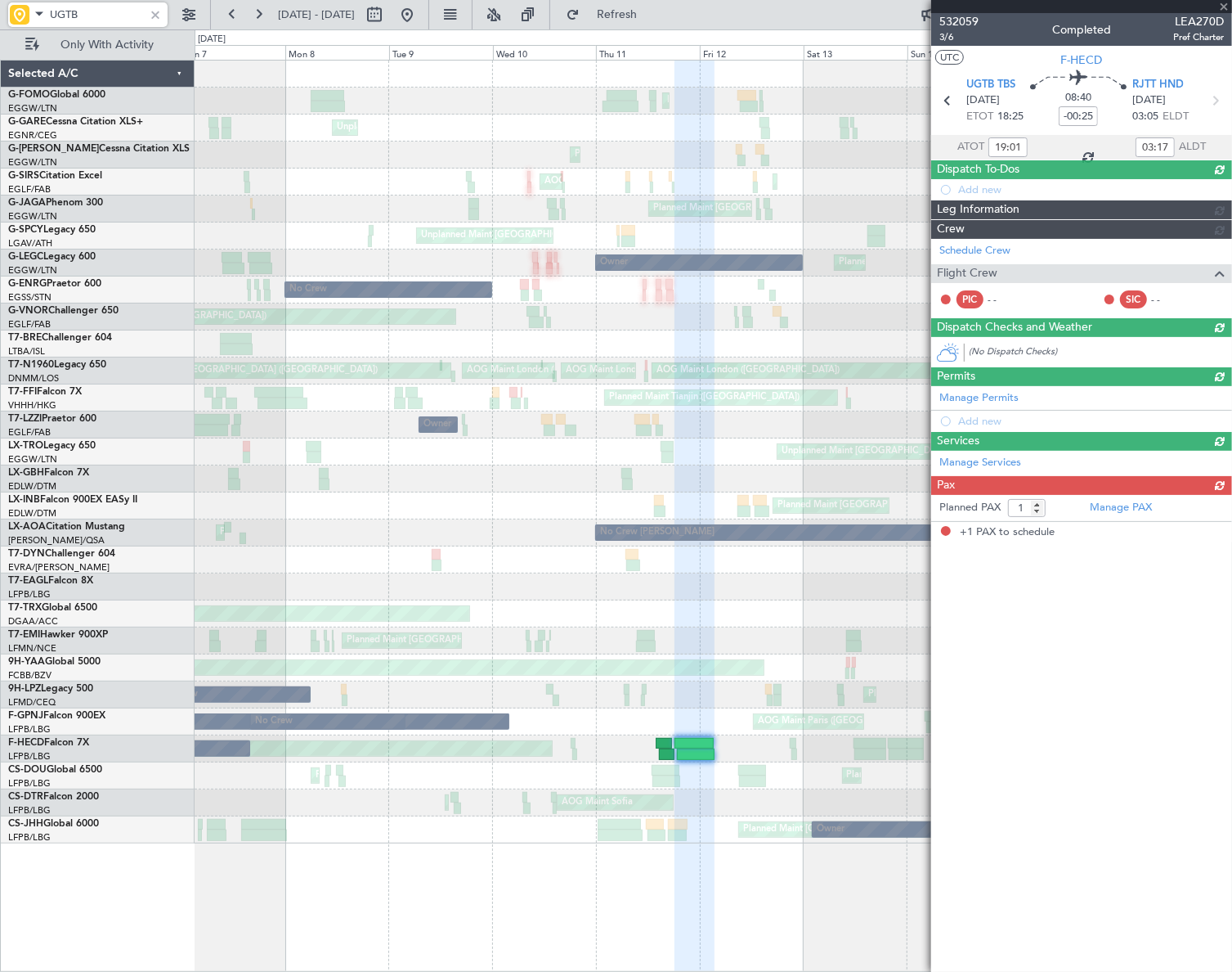
type input "UGTB"
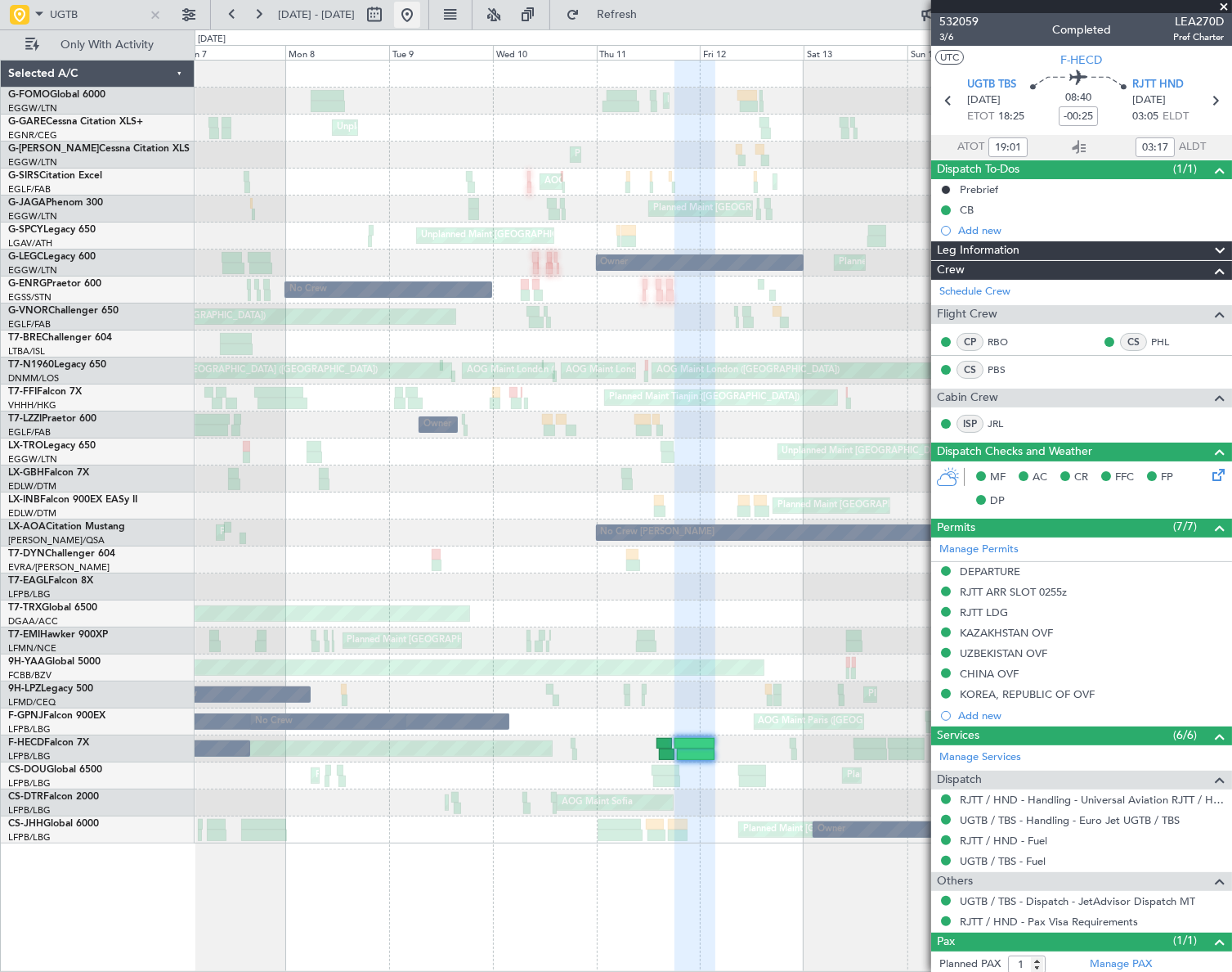
click at [420, 20] on button at bounding box center [408, 15] width 27 height 27
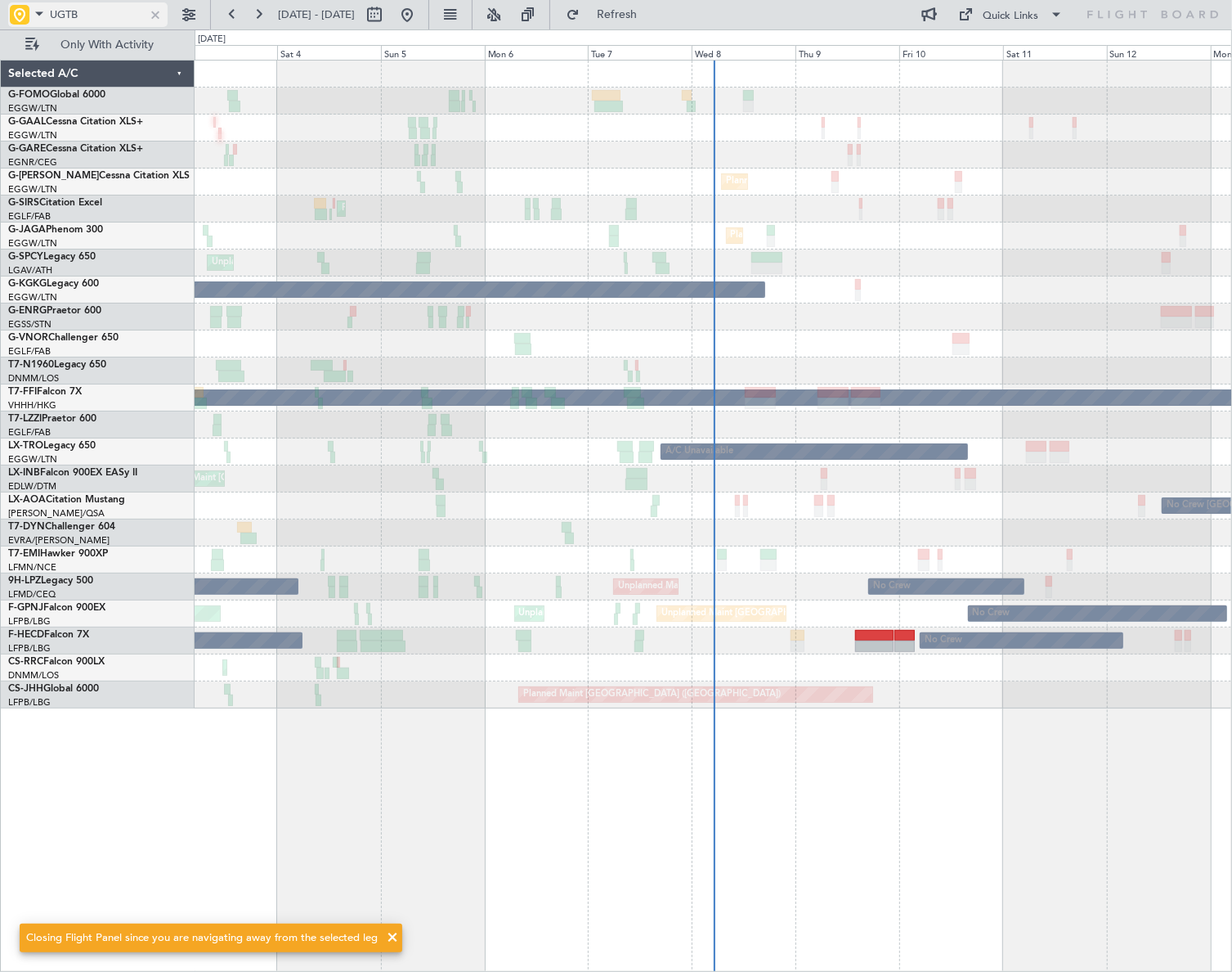
click at [151, 13] on div at bounding box center [156, 15] width 18 height 18
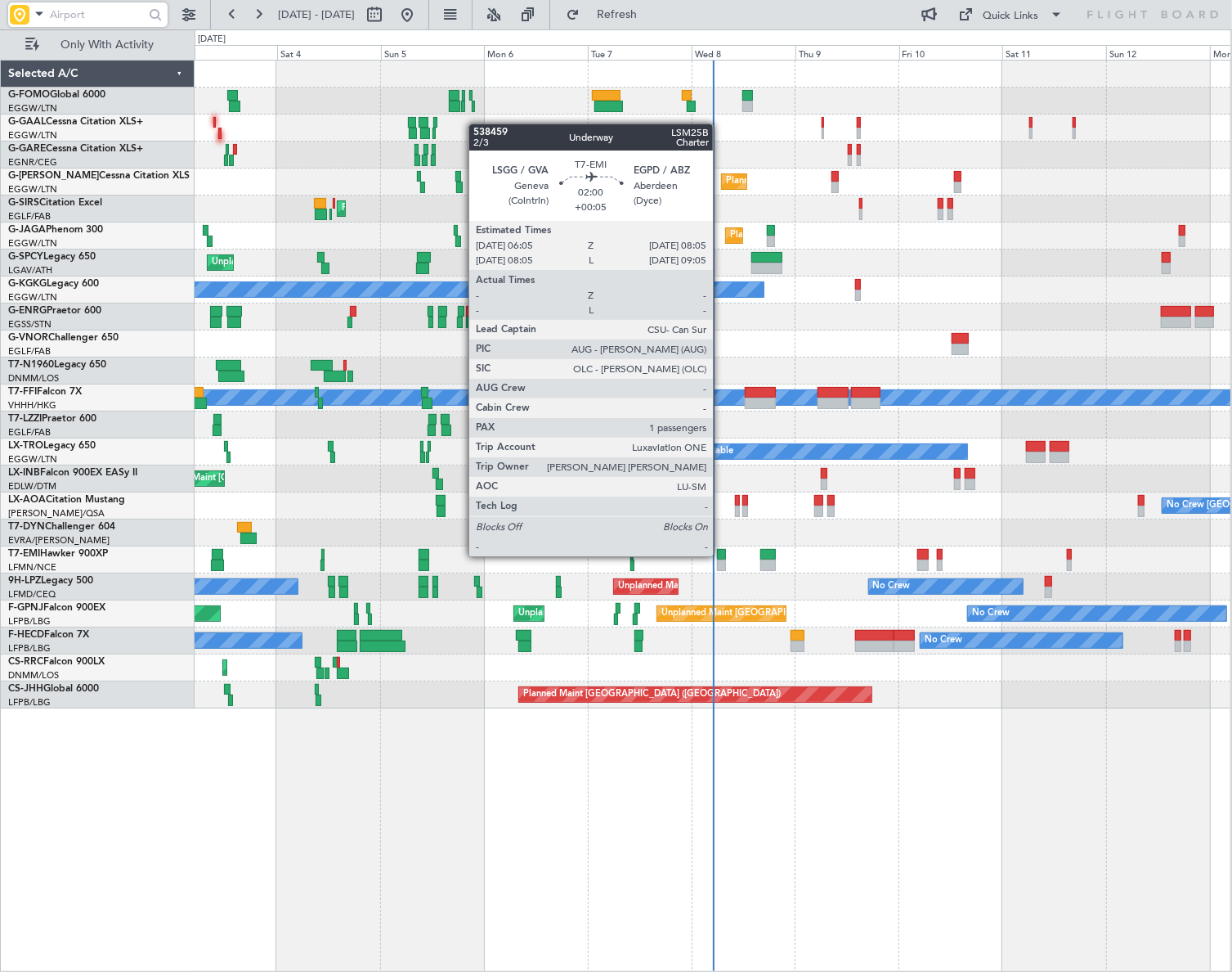
click at [721, 554] on div at bounding box center [722, 554] width 9 height 12
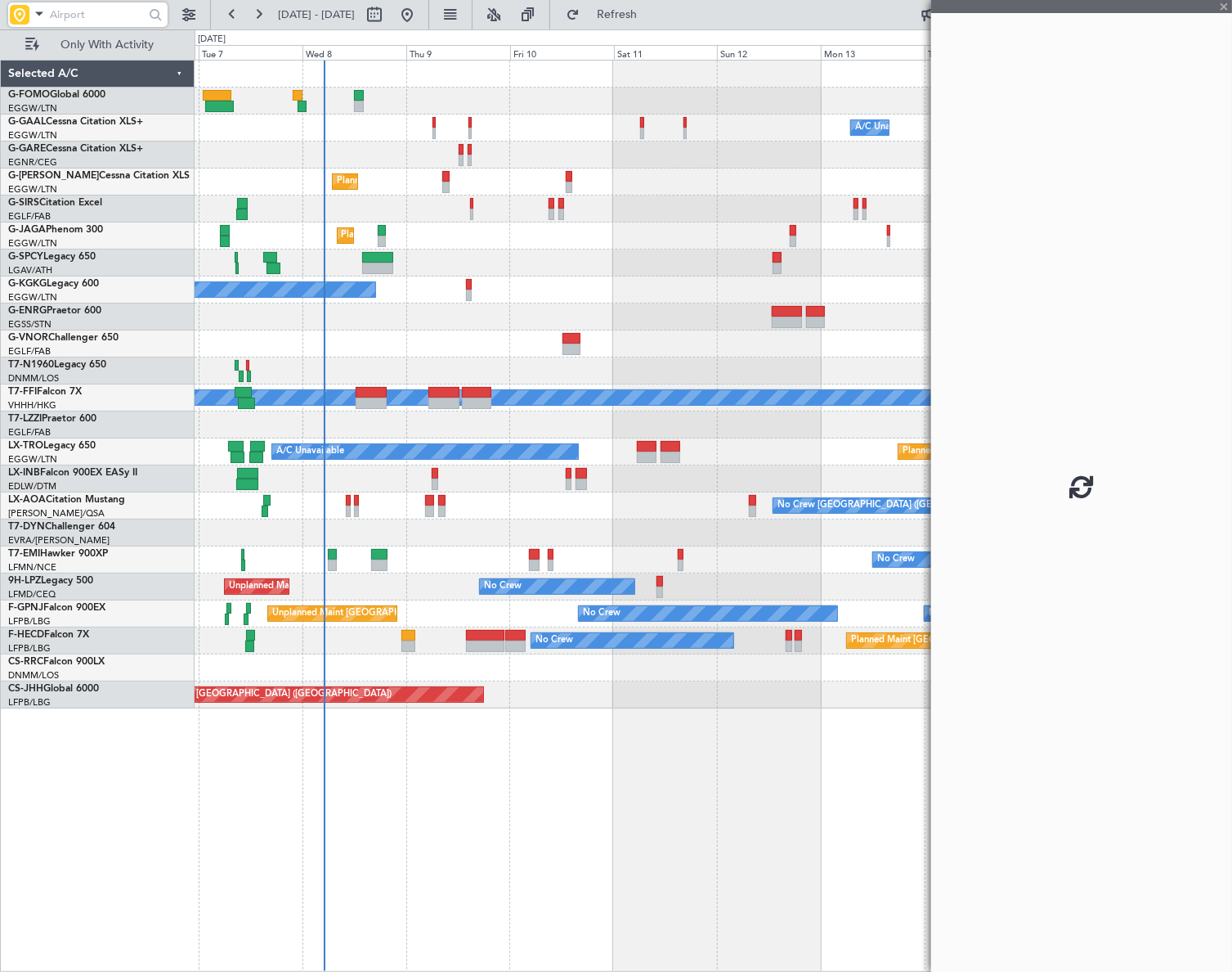
click at [412, 824] on div "A/C Unavailable Owner Owner A/C Unavailable Owner Planned Maint [GEOGRAPHIC_DAT…" at bounding box center [713, 515] width 1036 height 912
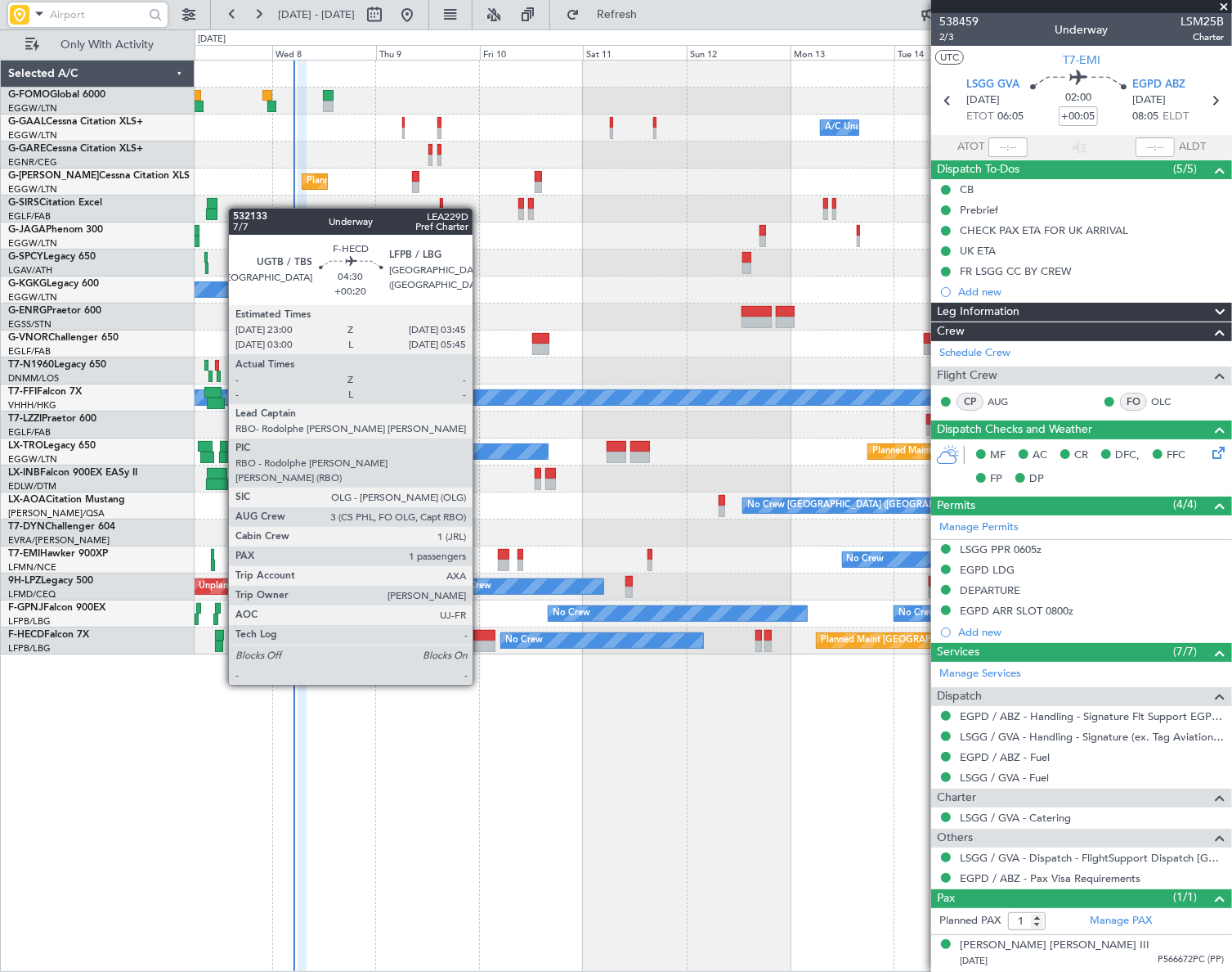
click at [480, 639] on div at bounding box center [485, 636] width 22 height 12
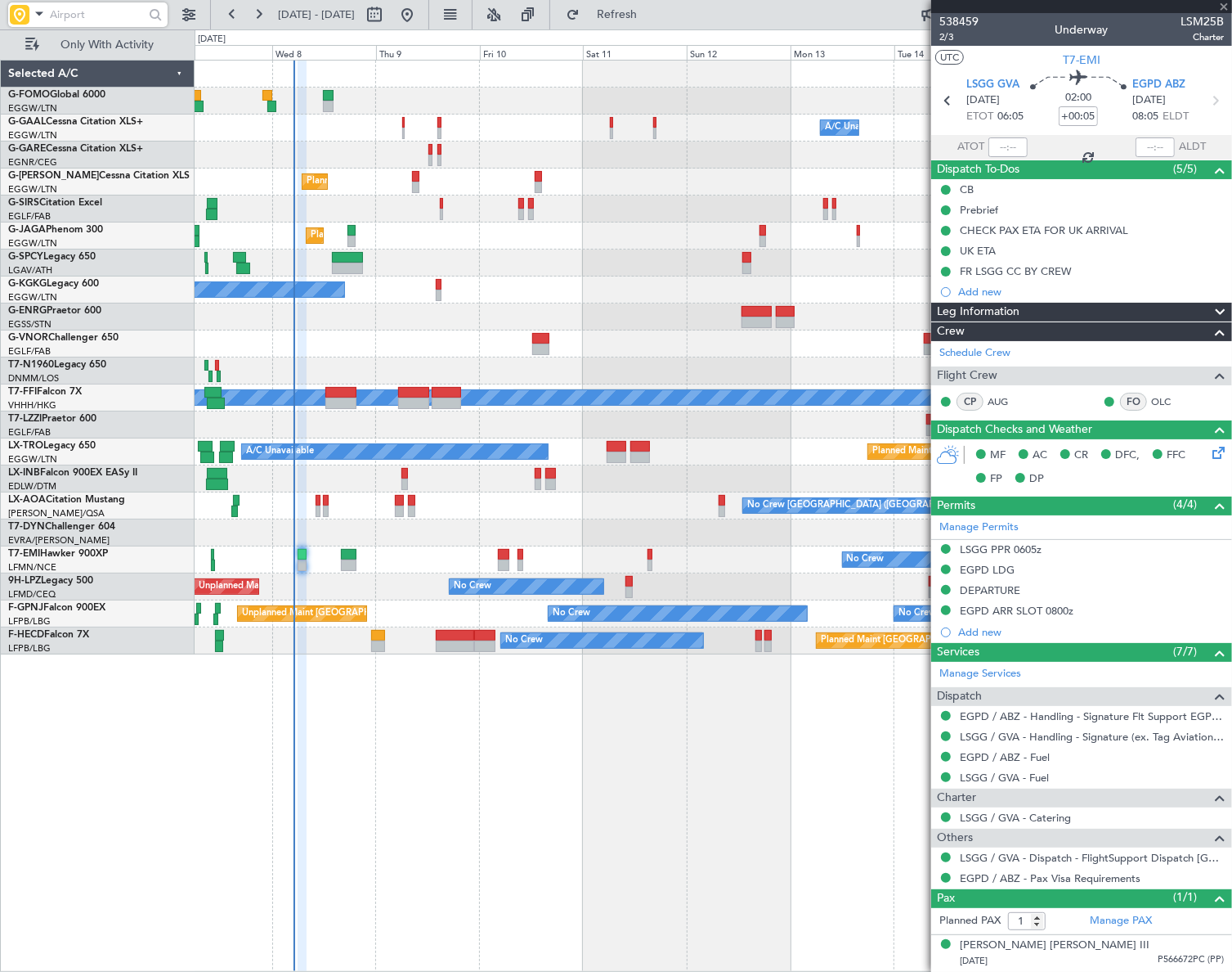
type input "+00:20"
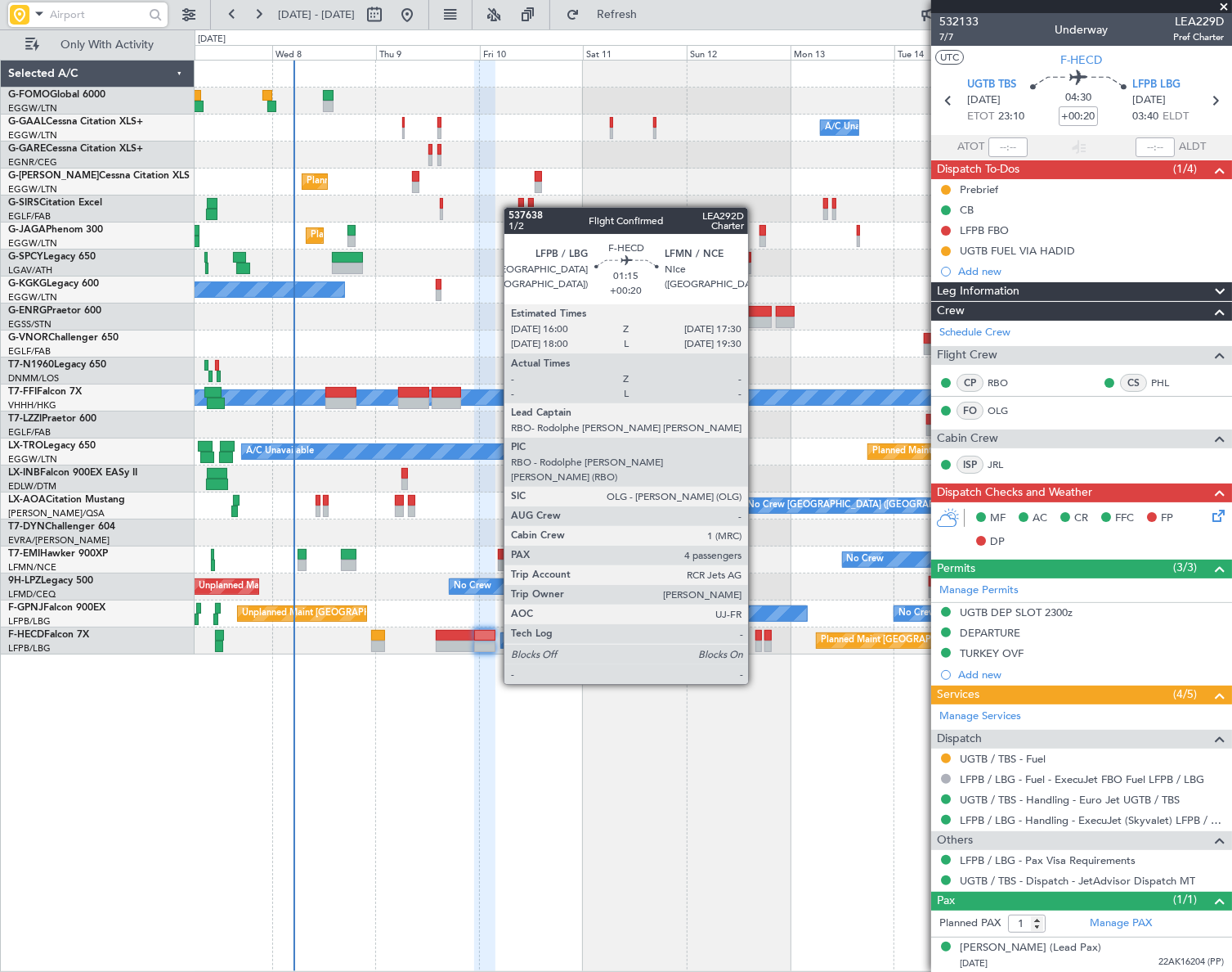
click at [756, 638] on div at bounding box center [759, 636] width 7 height 12
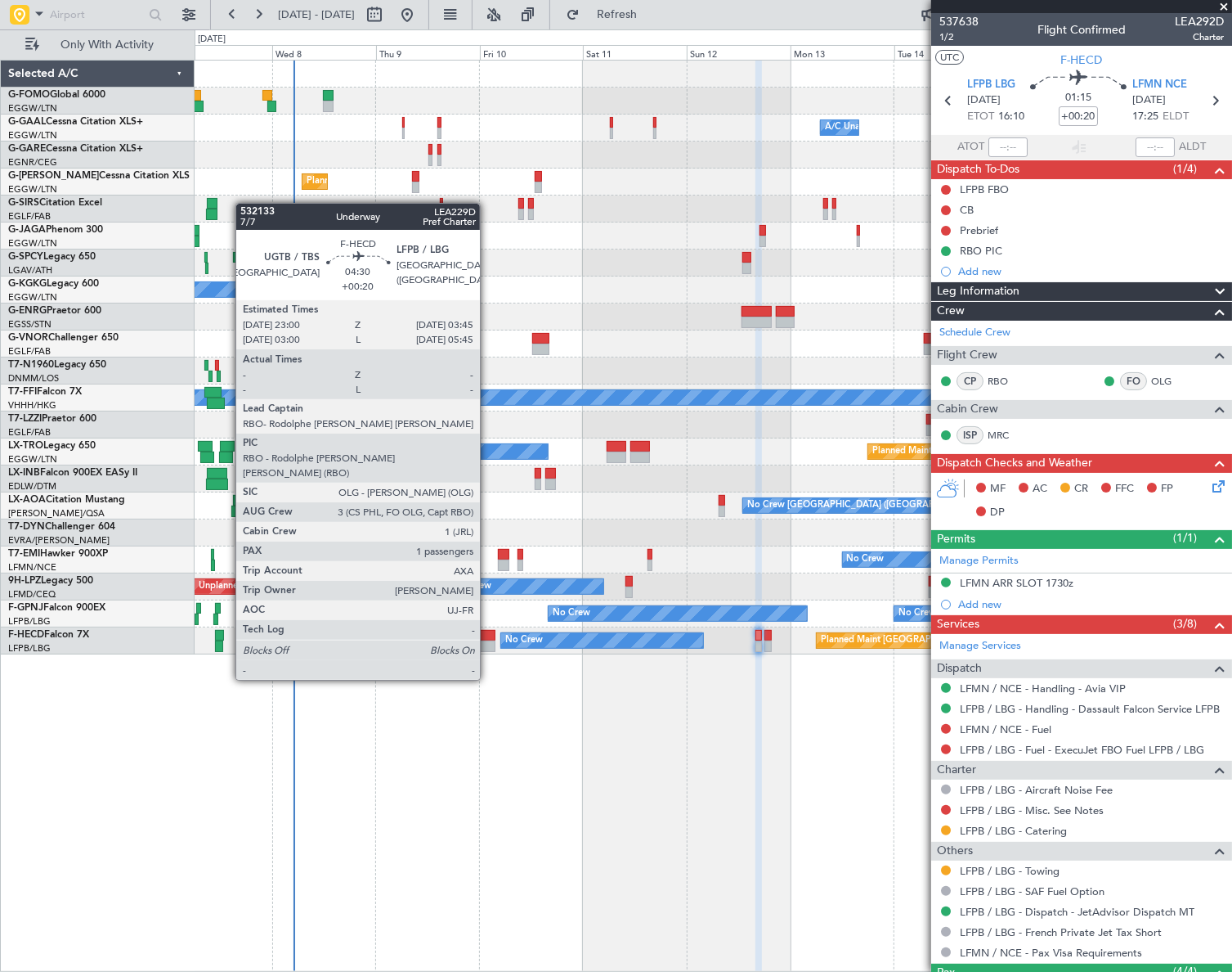
click at [487, 634] on div at bounding box center [485, 636] width 22 height 12
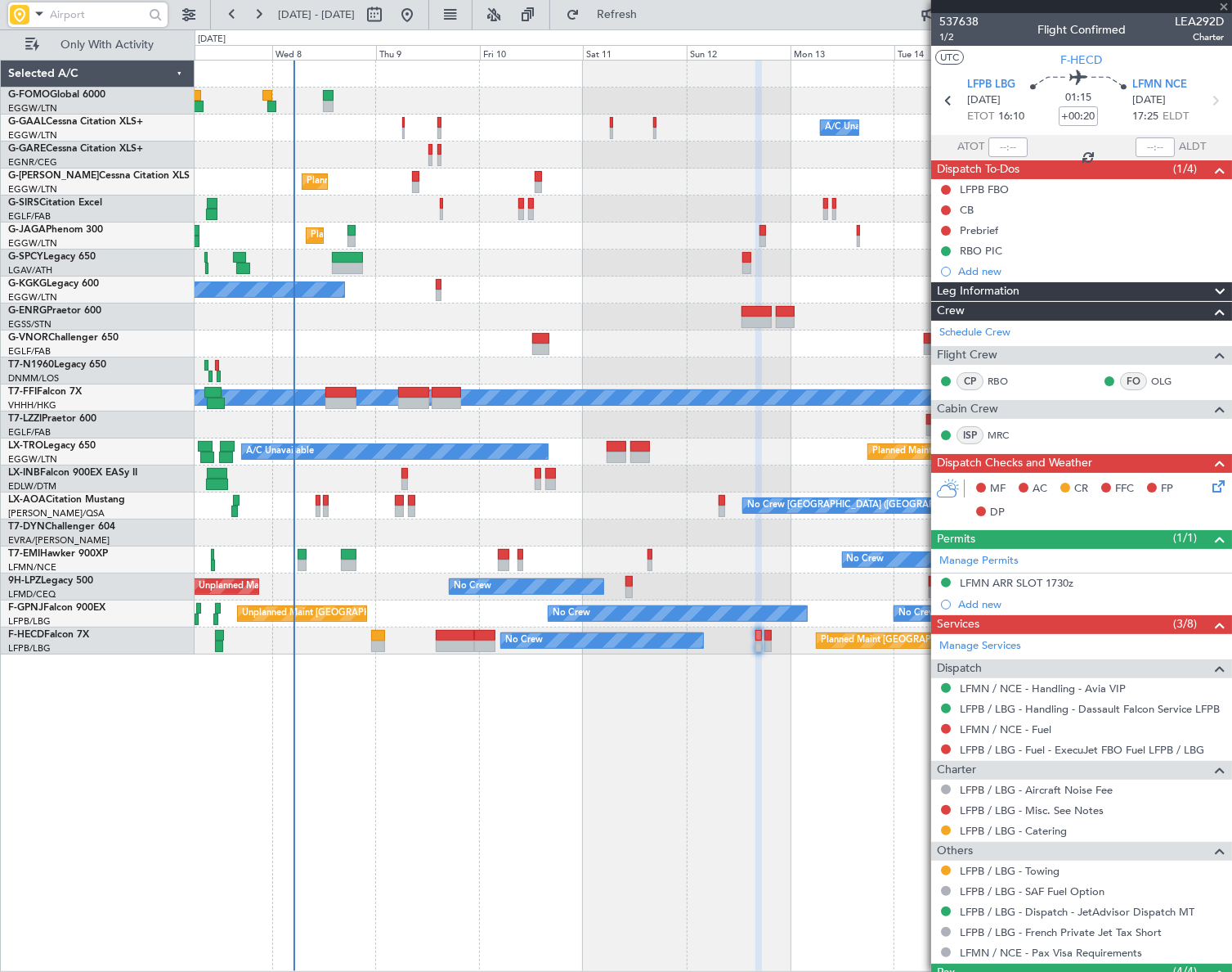
type input "1"
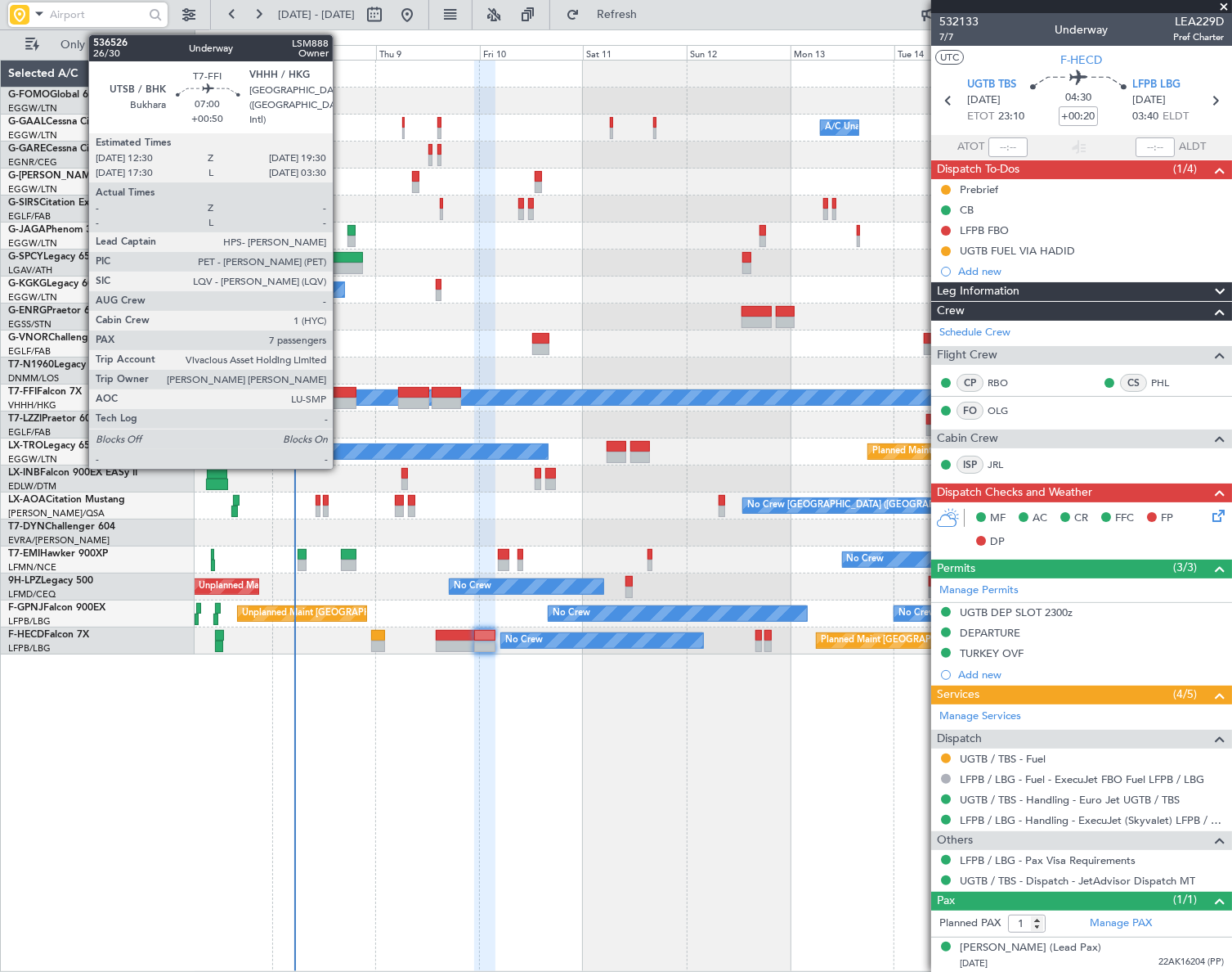
click at [341, 393] on div at bounding box center [341, 393] width 31 height 12
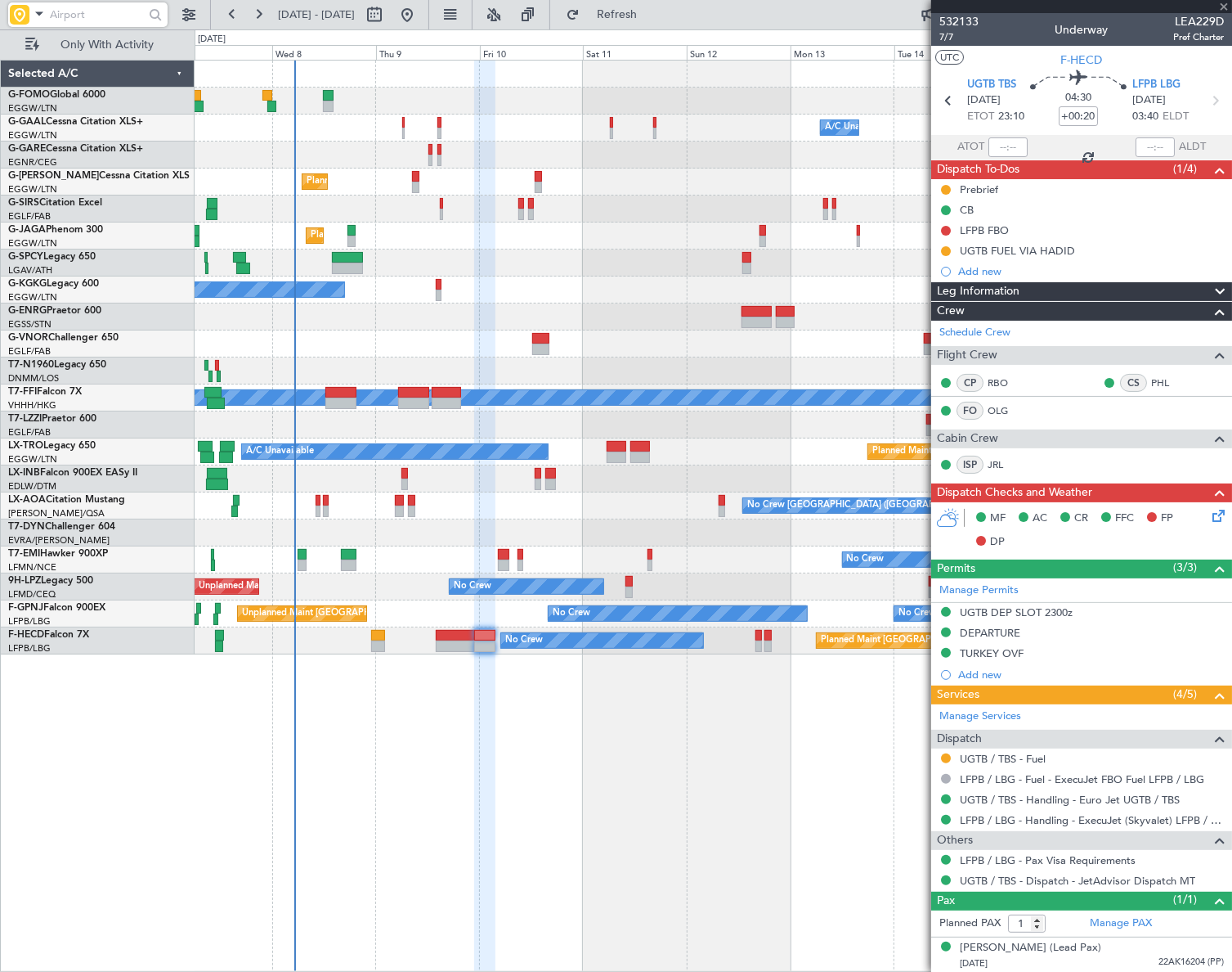
type input "+00:50"
type input "7"
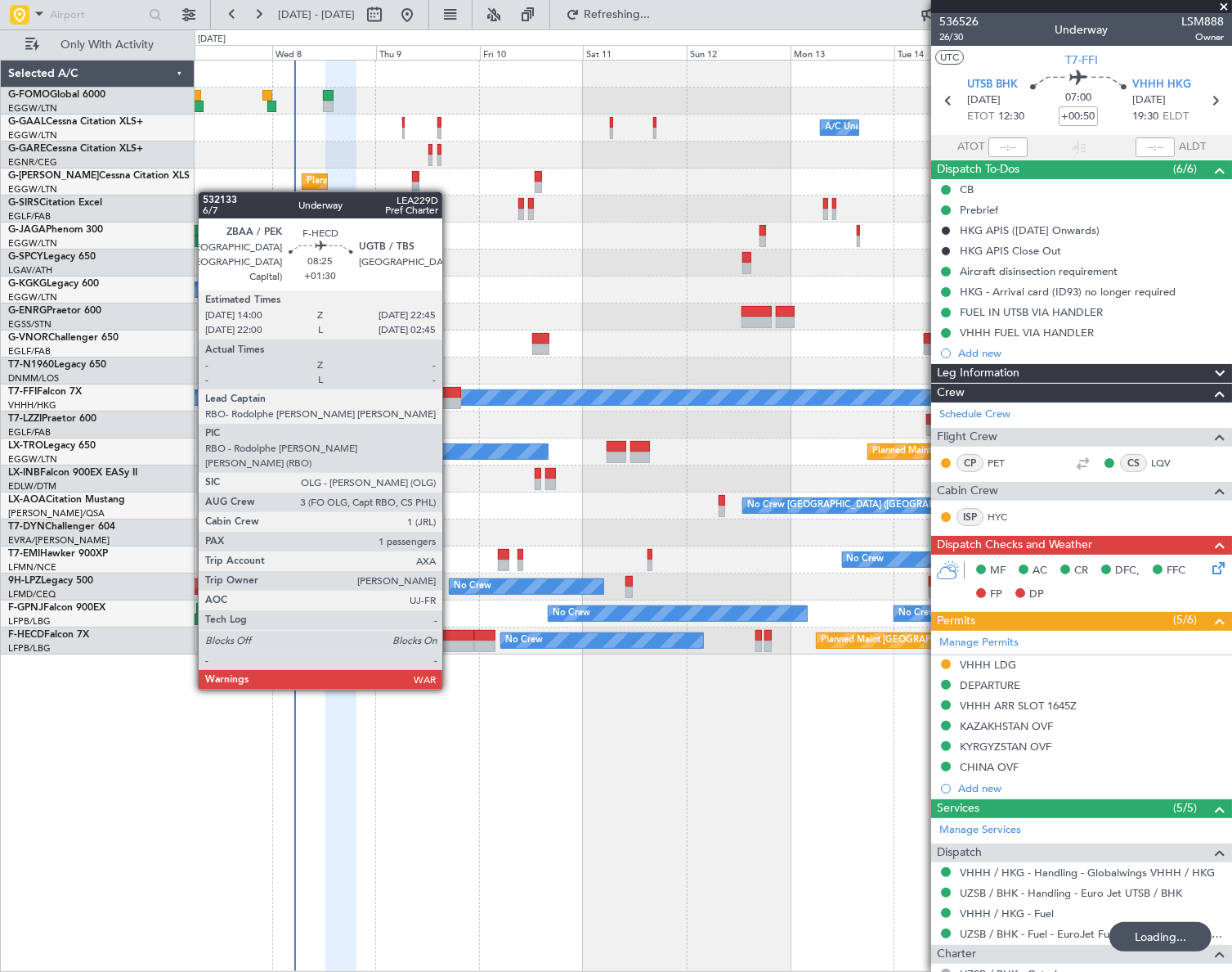
click at [450, 642] on div at bounding box center [455, 646] width 38 height 12
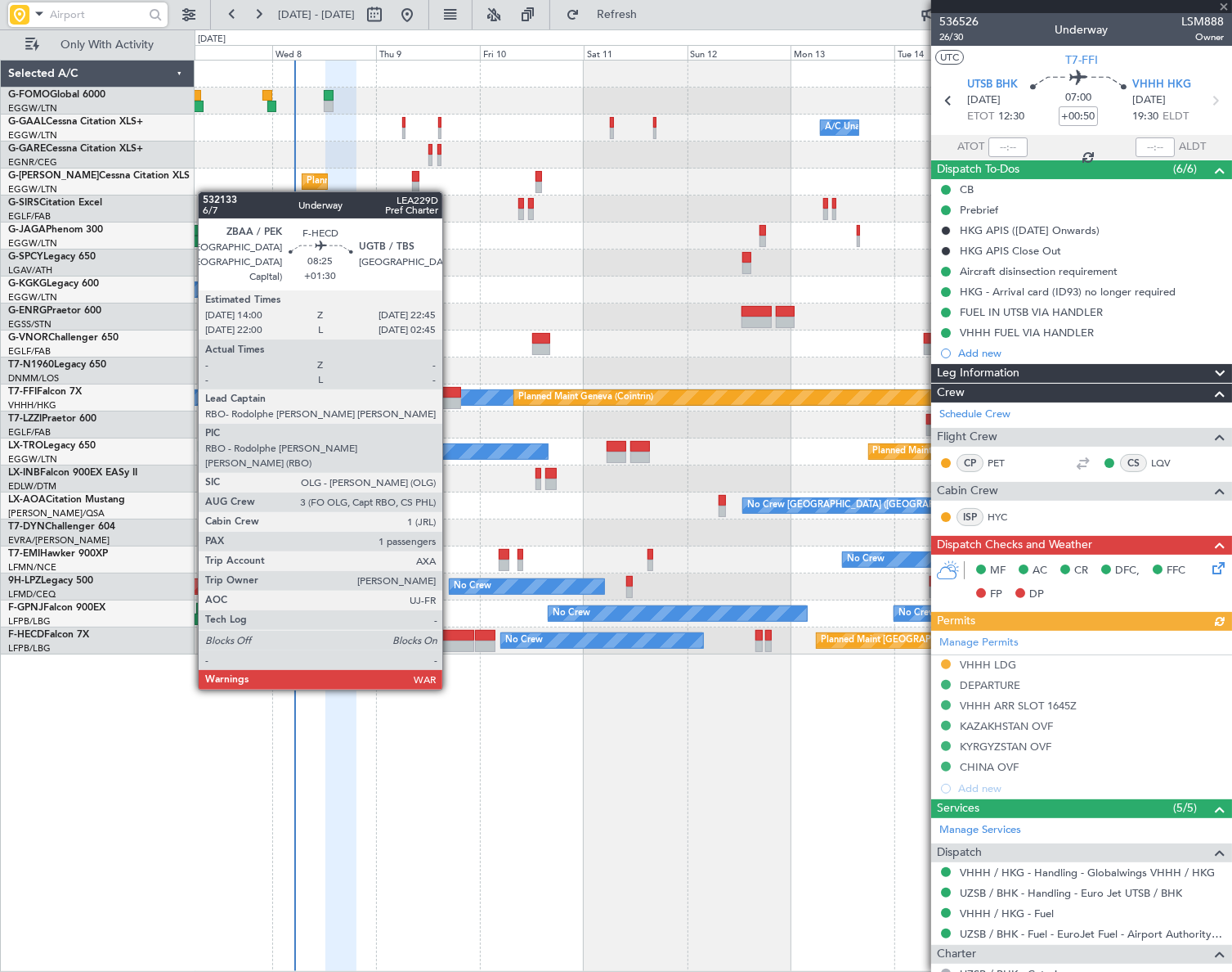
type input "+01:30"
type input "1"
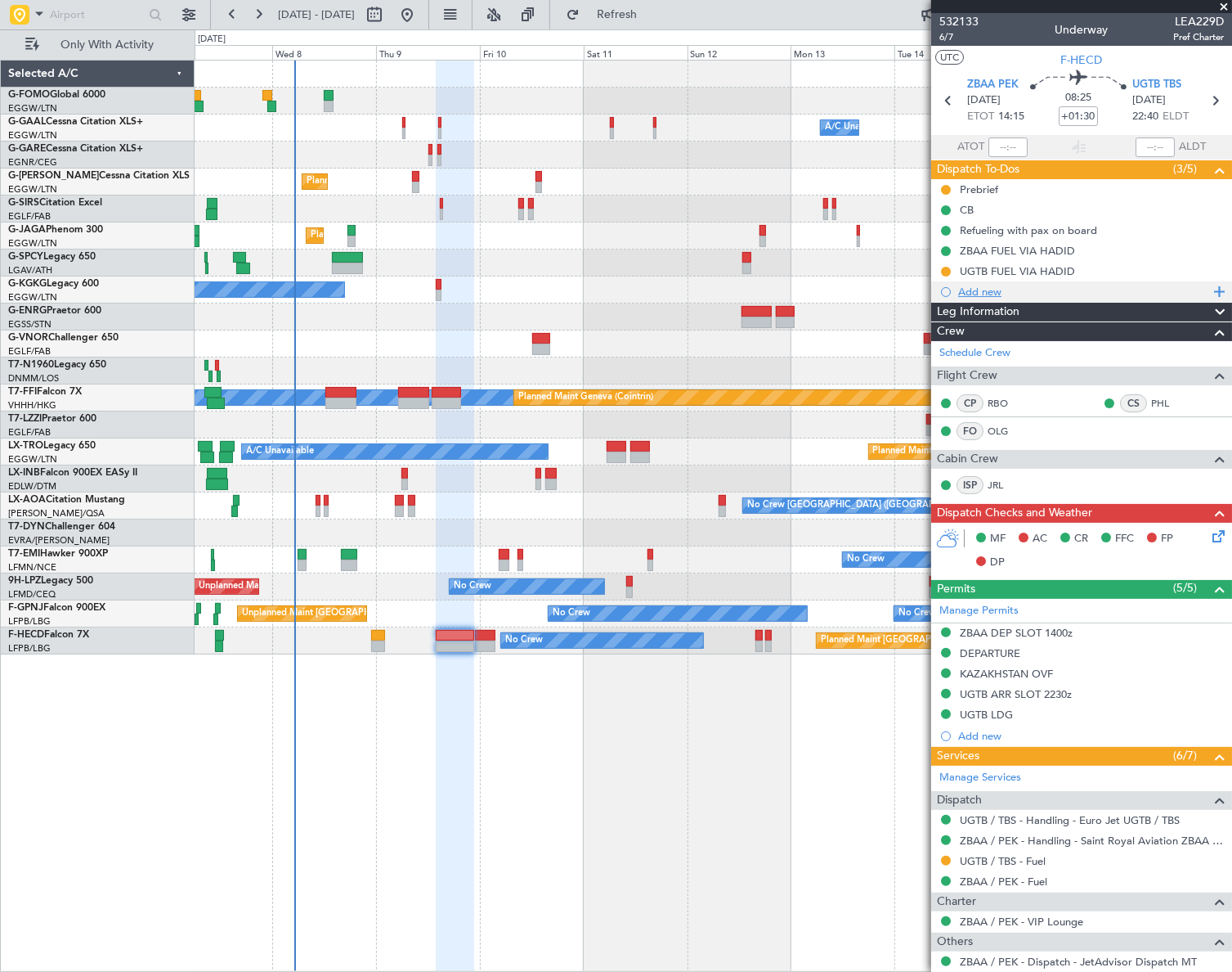
click at [1192, 298] on div "Add new" at bounding box center [1081, 292] width 301 height 21
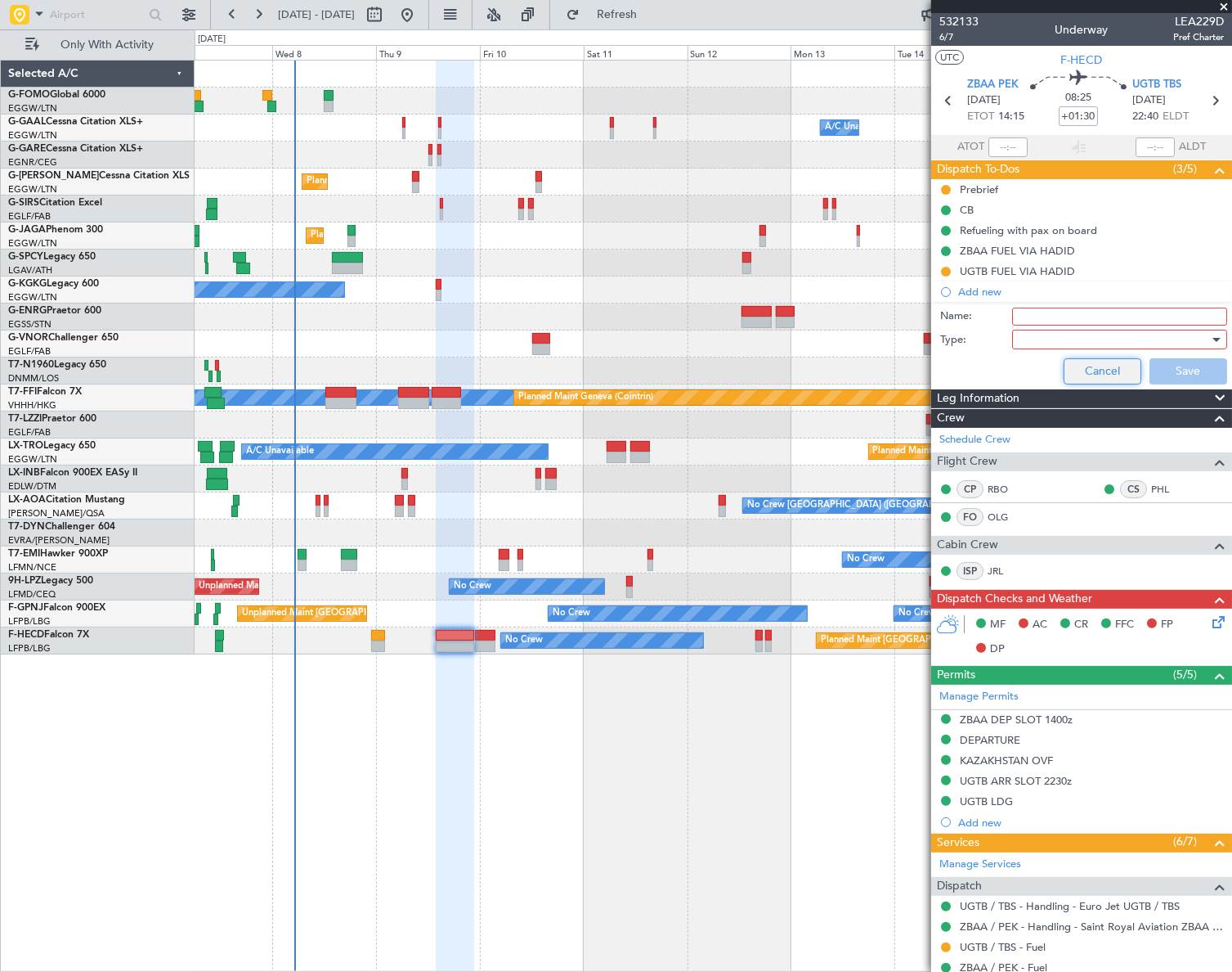
click at [1103, 360] on button "Cancel" at bounding box center [1103, 371] width 78 height 27
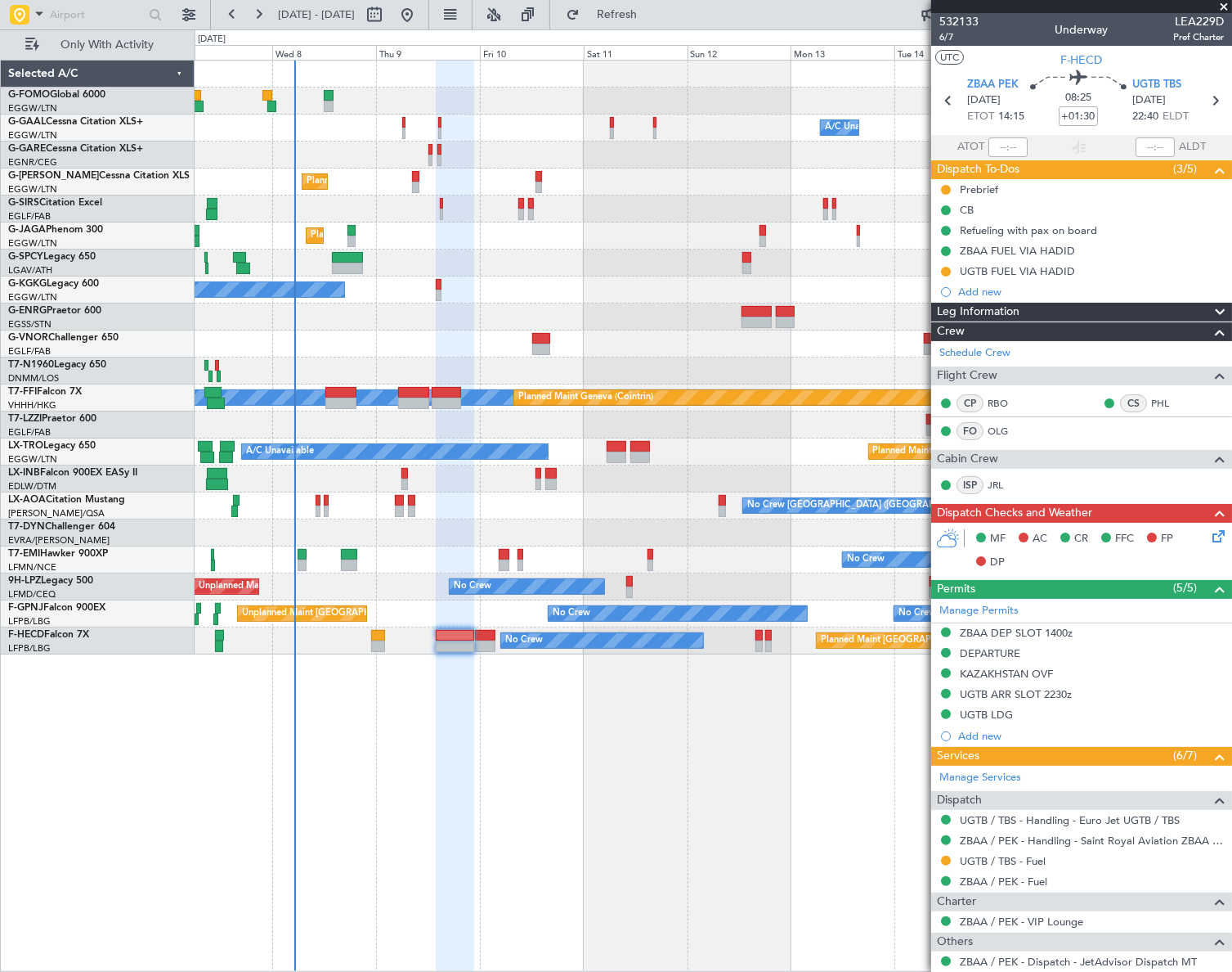
click at [1210, 533] on icon at bounding box center [1216, 534] width 13 height 13
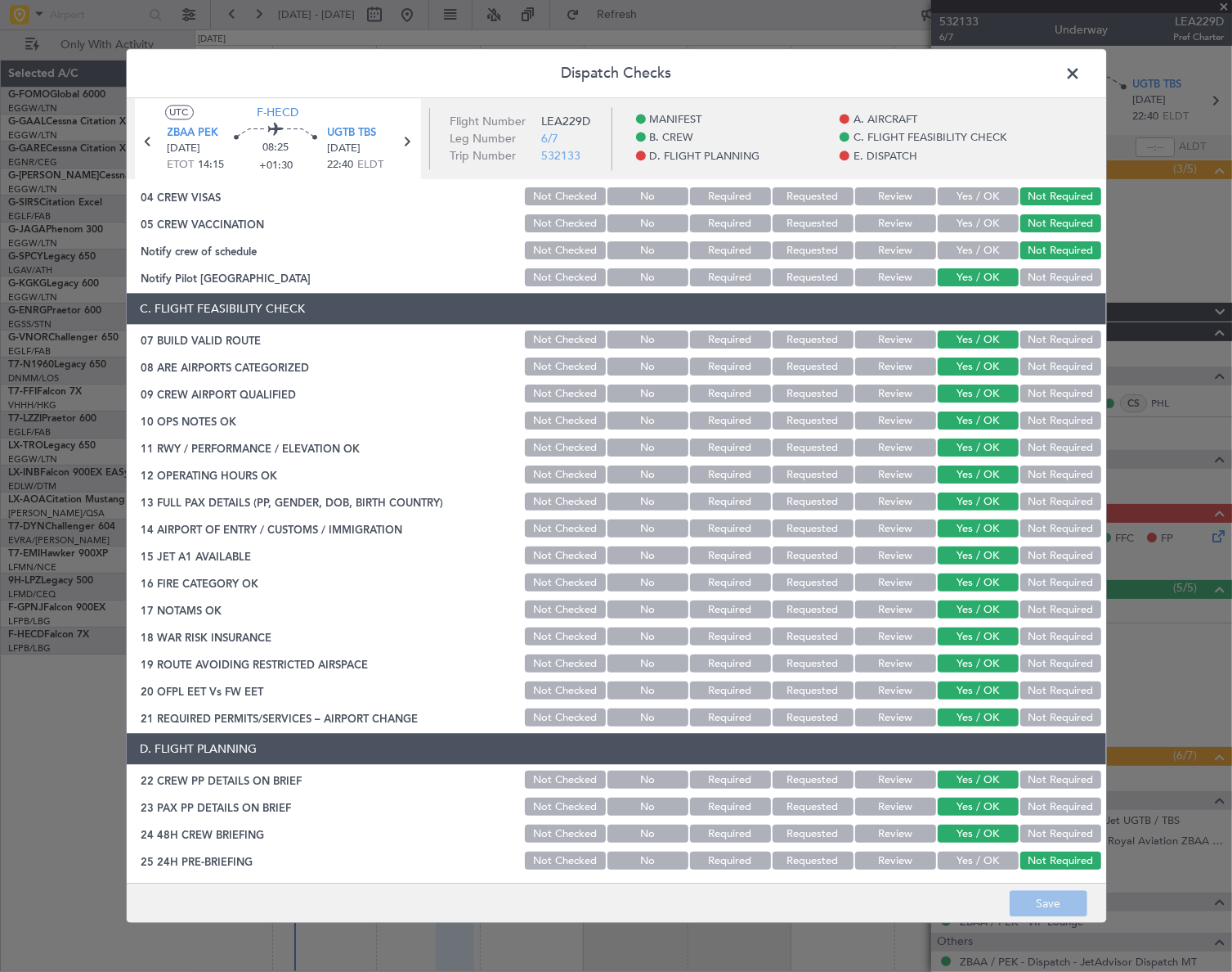
scroll to position [74, 0]
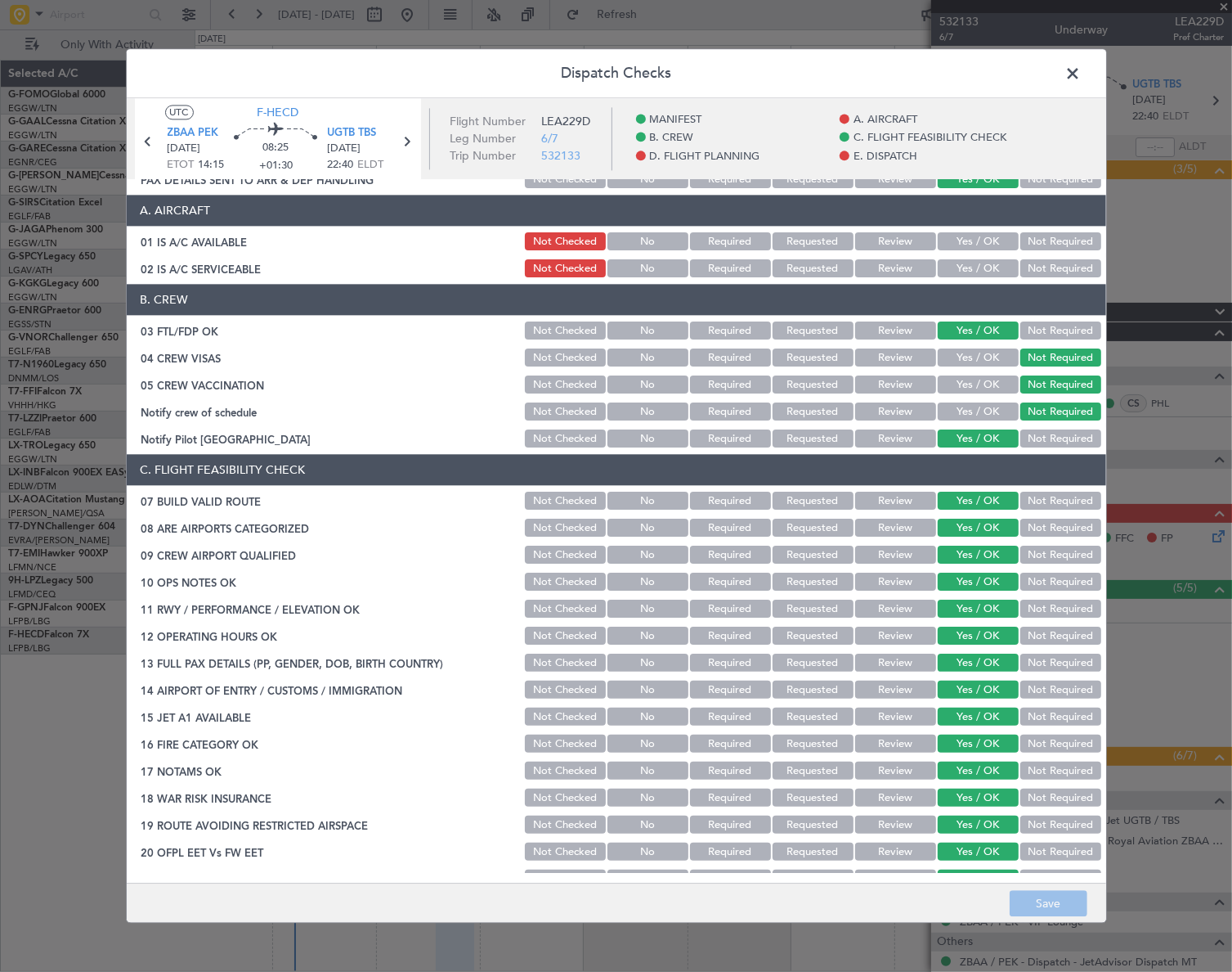
click at [1082, 81] on span at bounding box center [1082, 77] width 0 height 32
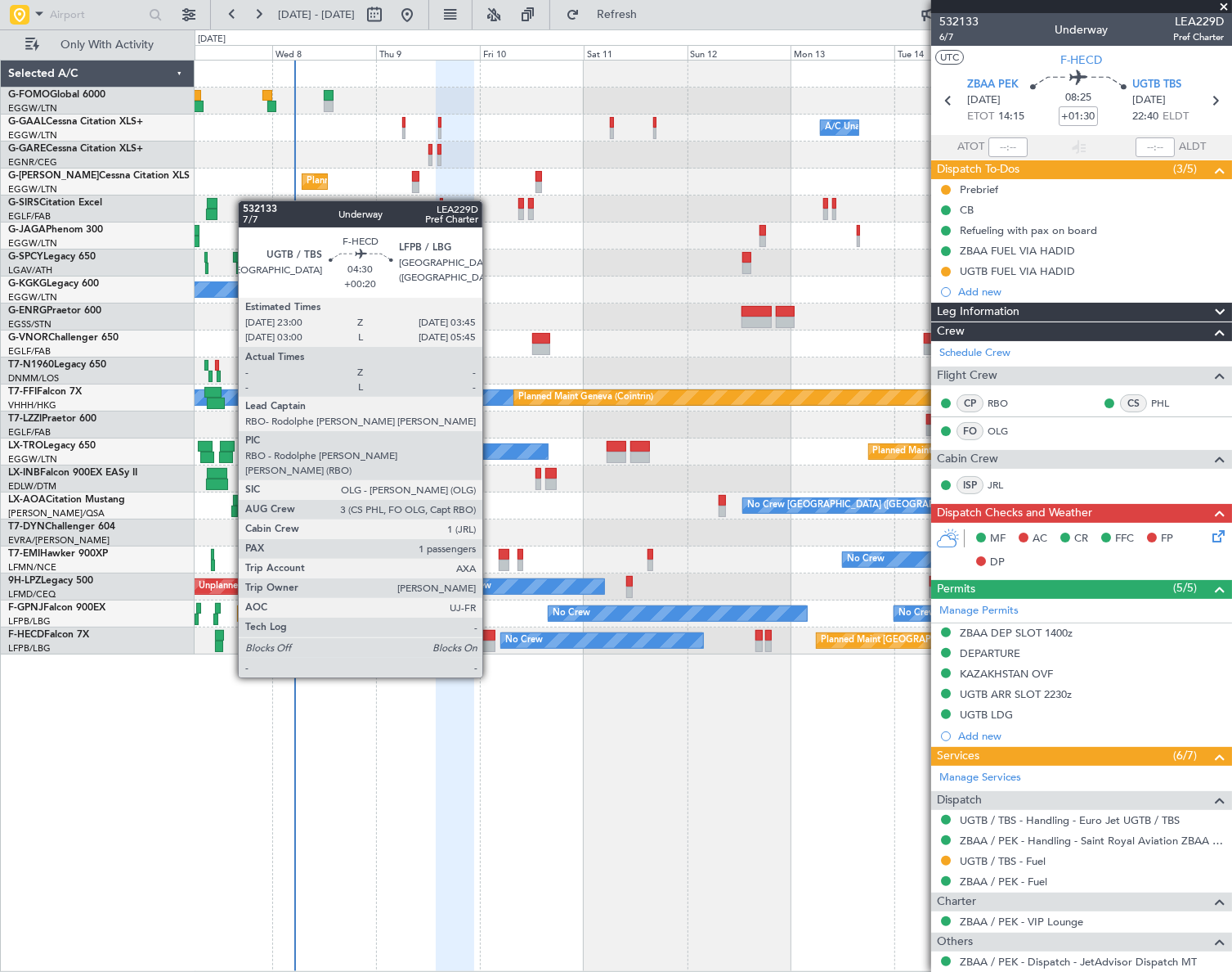
click at [490, 631] on div at bounding box center [486, 636] width 22 height 12
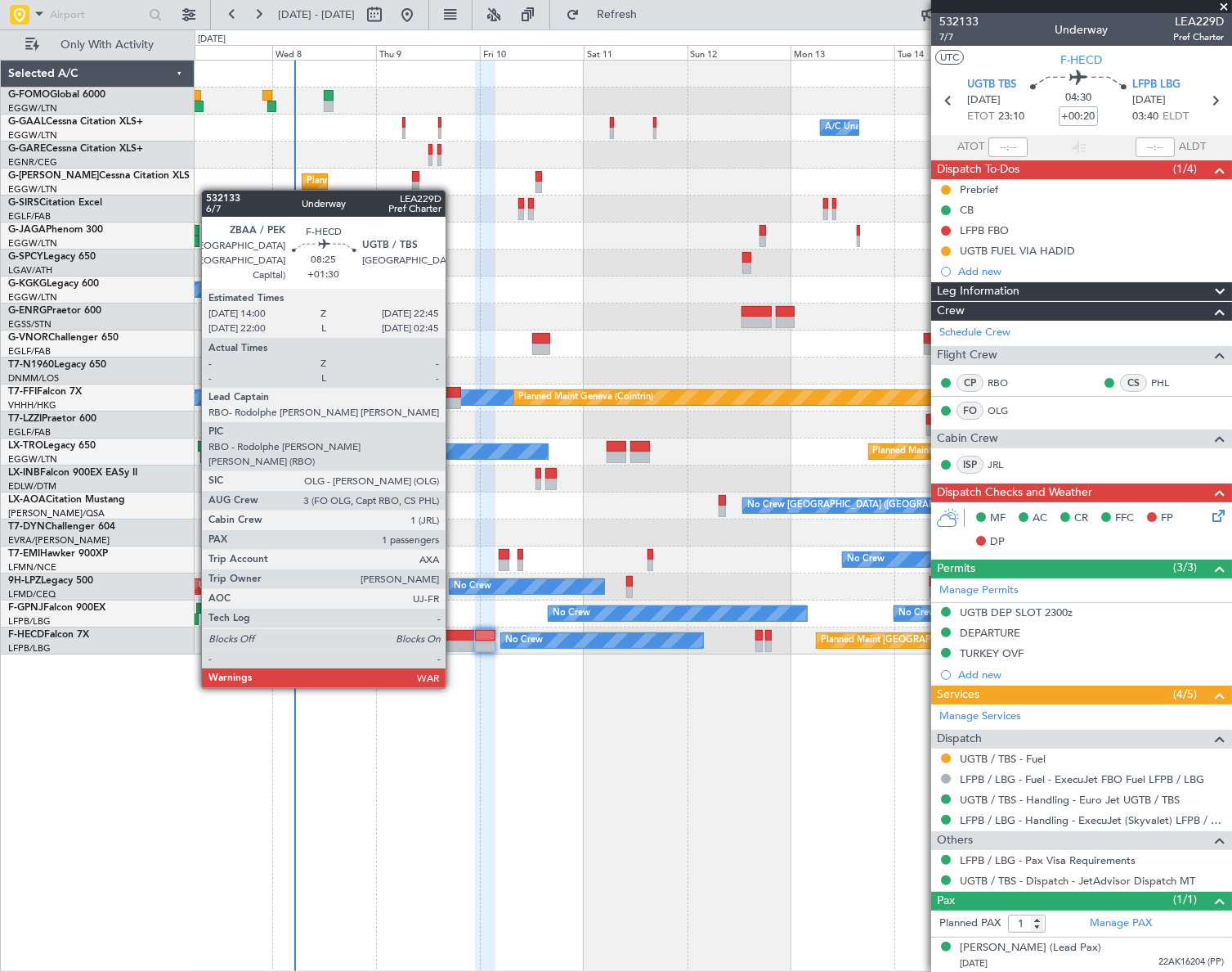
click at [453, 641] on div at bounding box center [455, 646] width 38 height 12
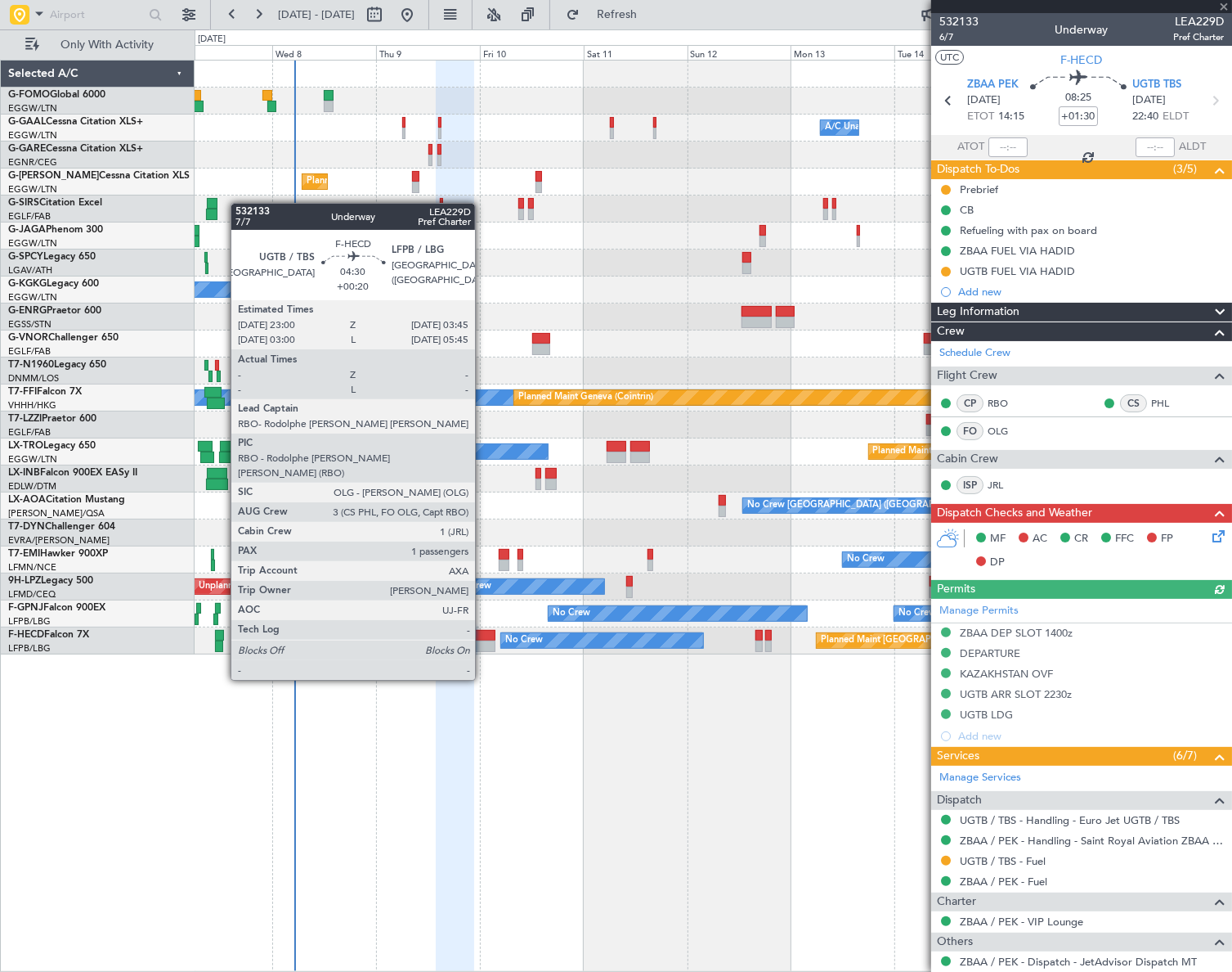
click at [482, 634] on div at bounding box center [486, 636] width 22 height 12
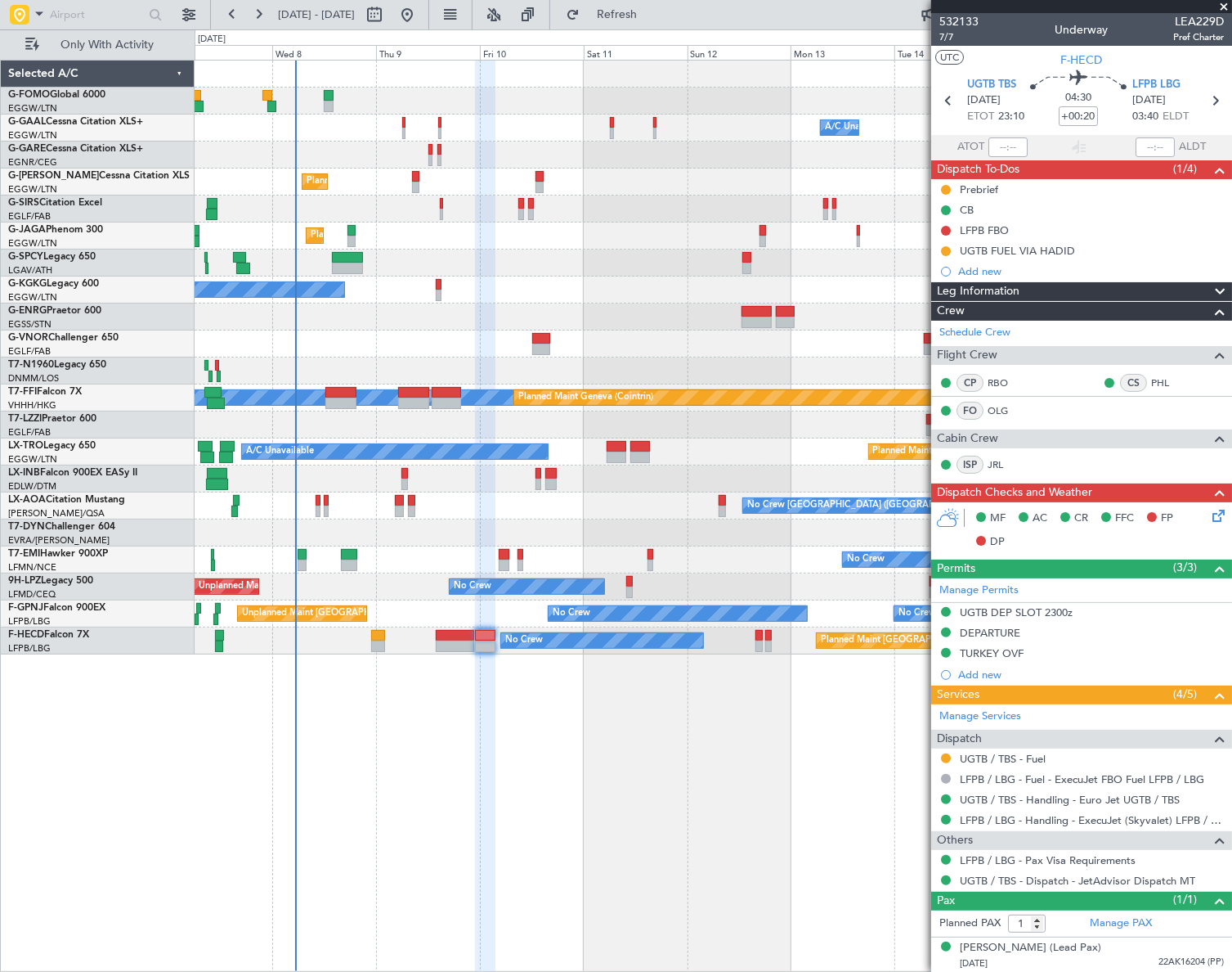
click at [683, 845] on div "Owner Owner A/C Unavailable A/C Unavailable Owner Planned Maint London (Luton) …" at bounding box center [713, 515] width 1037 height 912
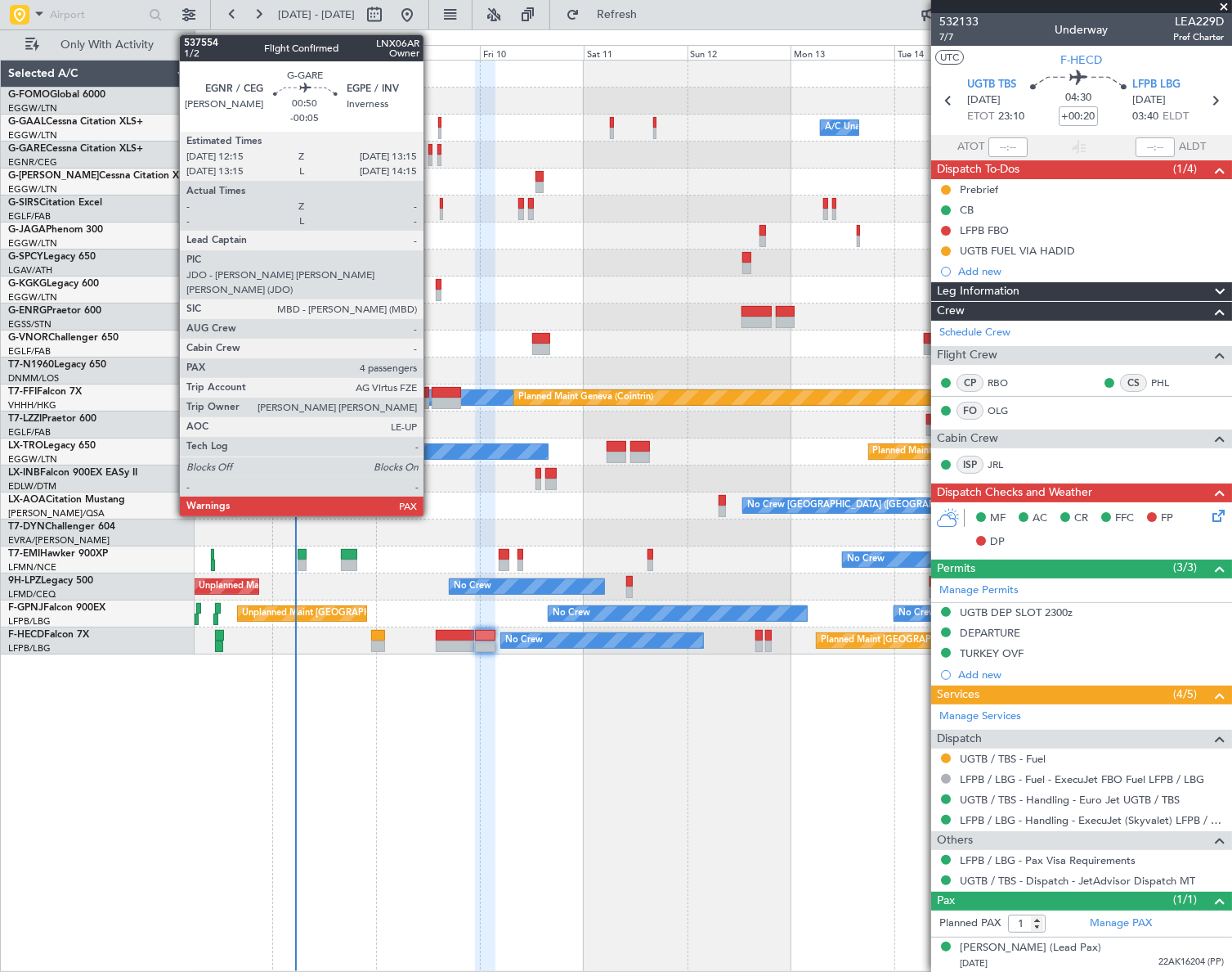
click at [431, 156] on div at bounding box center [431, 161] width 5 height 12
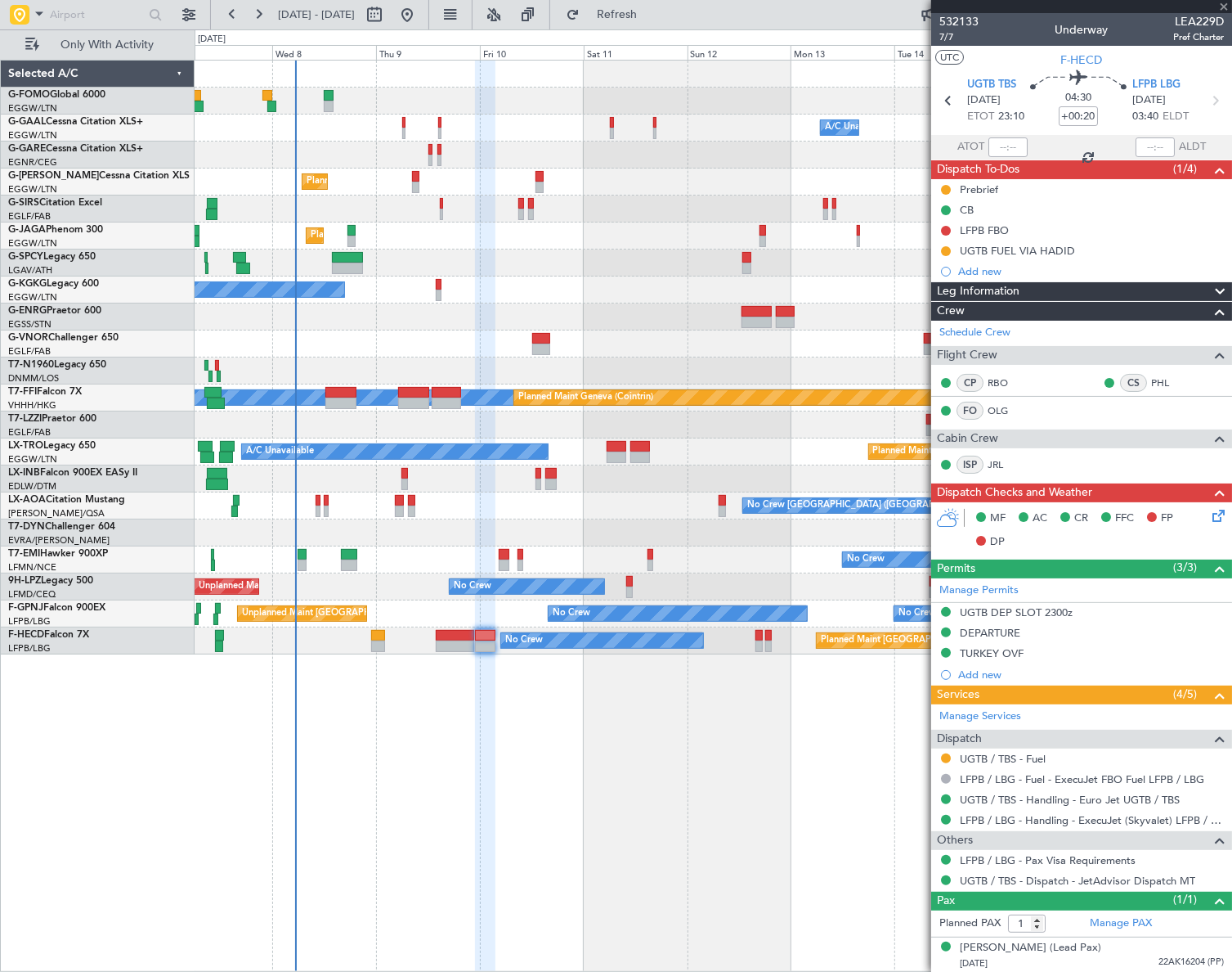
type input "-00:05"
type input "4"
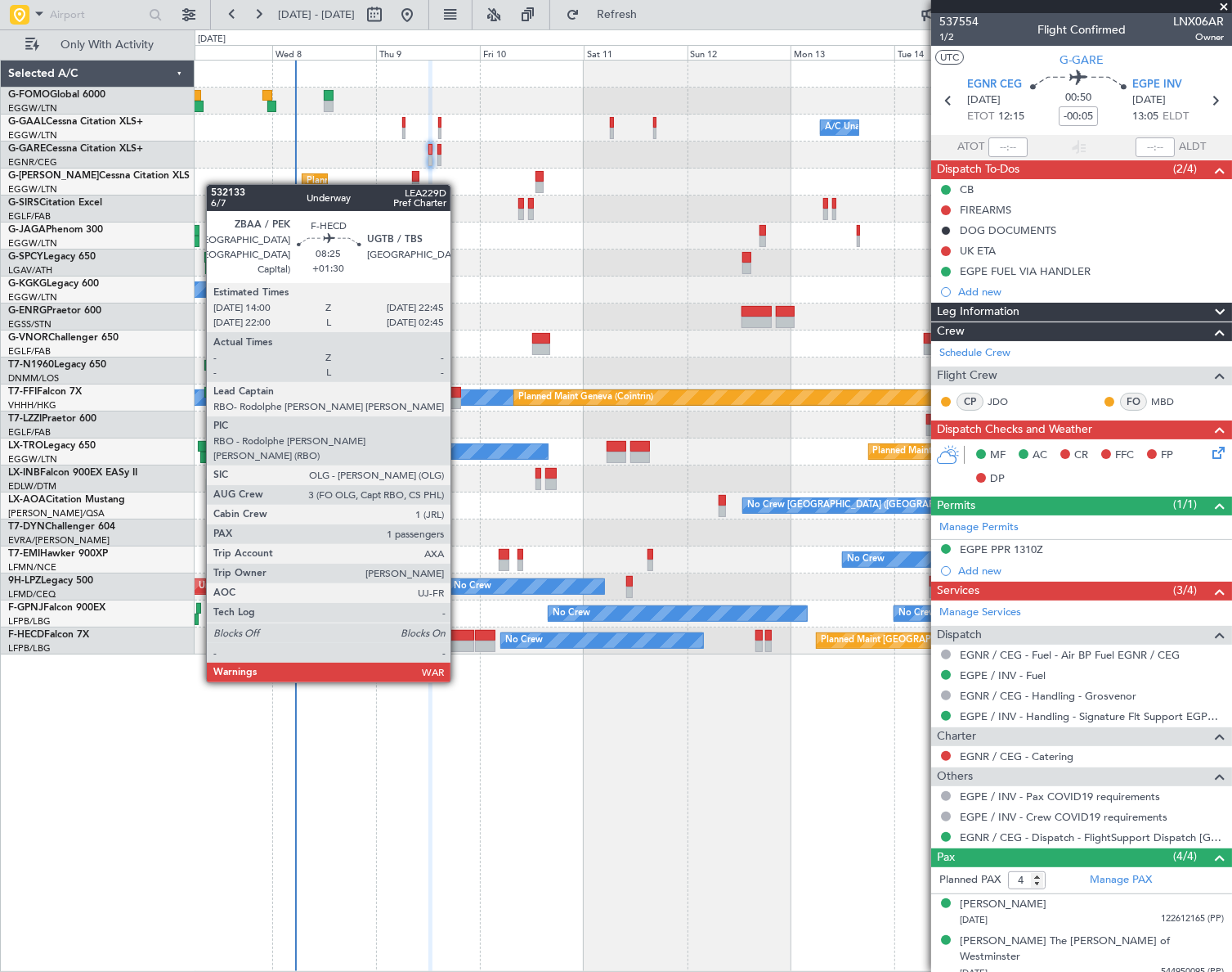
click at [458, 635] on div at bounding box center [455, 636] width 38 height 12
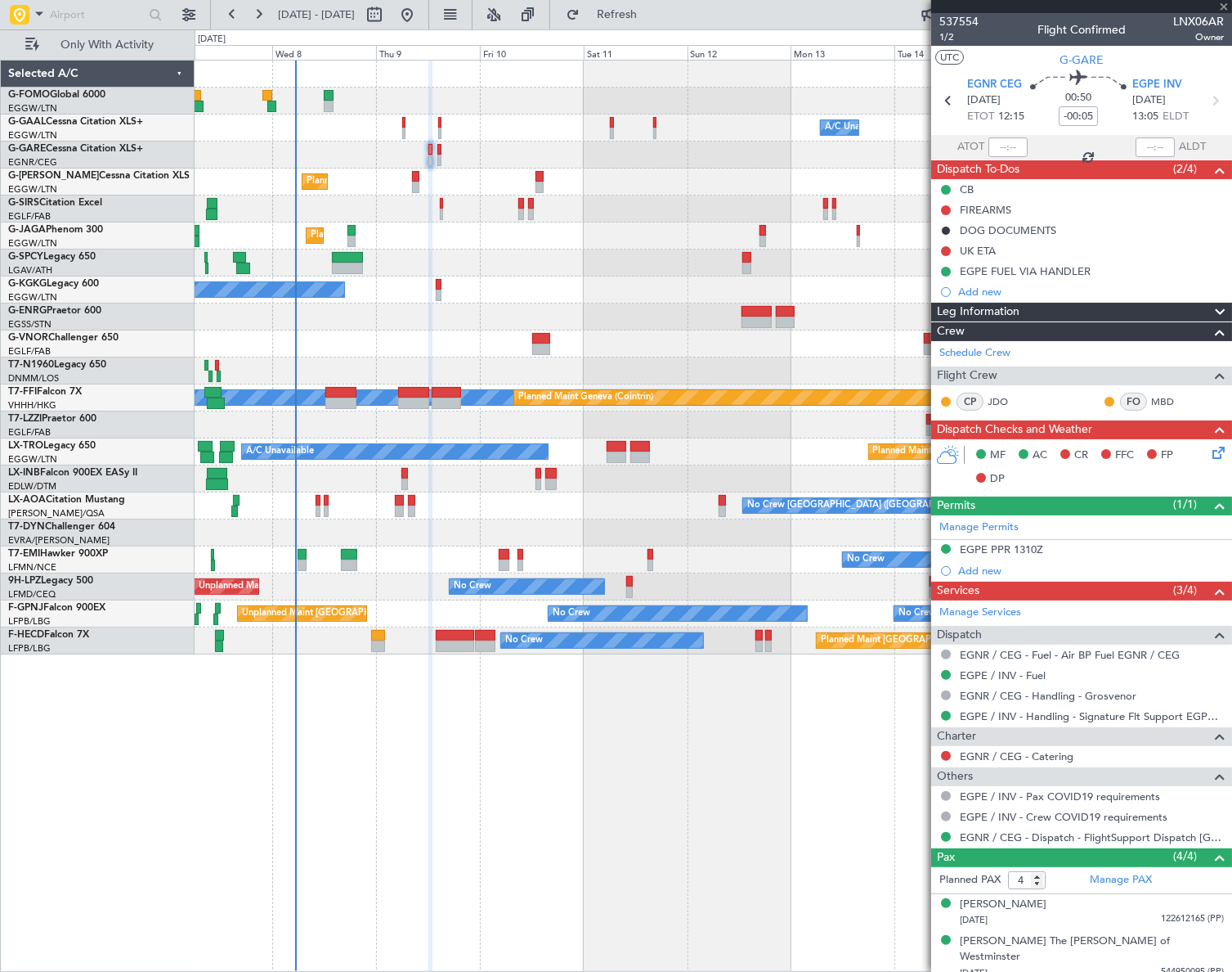
type input "+01:30"
type input "1"
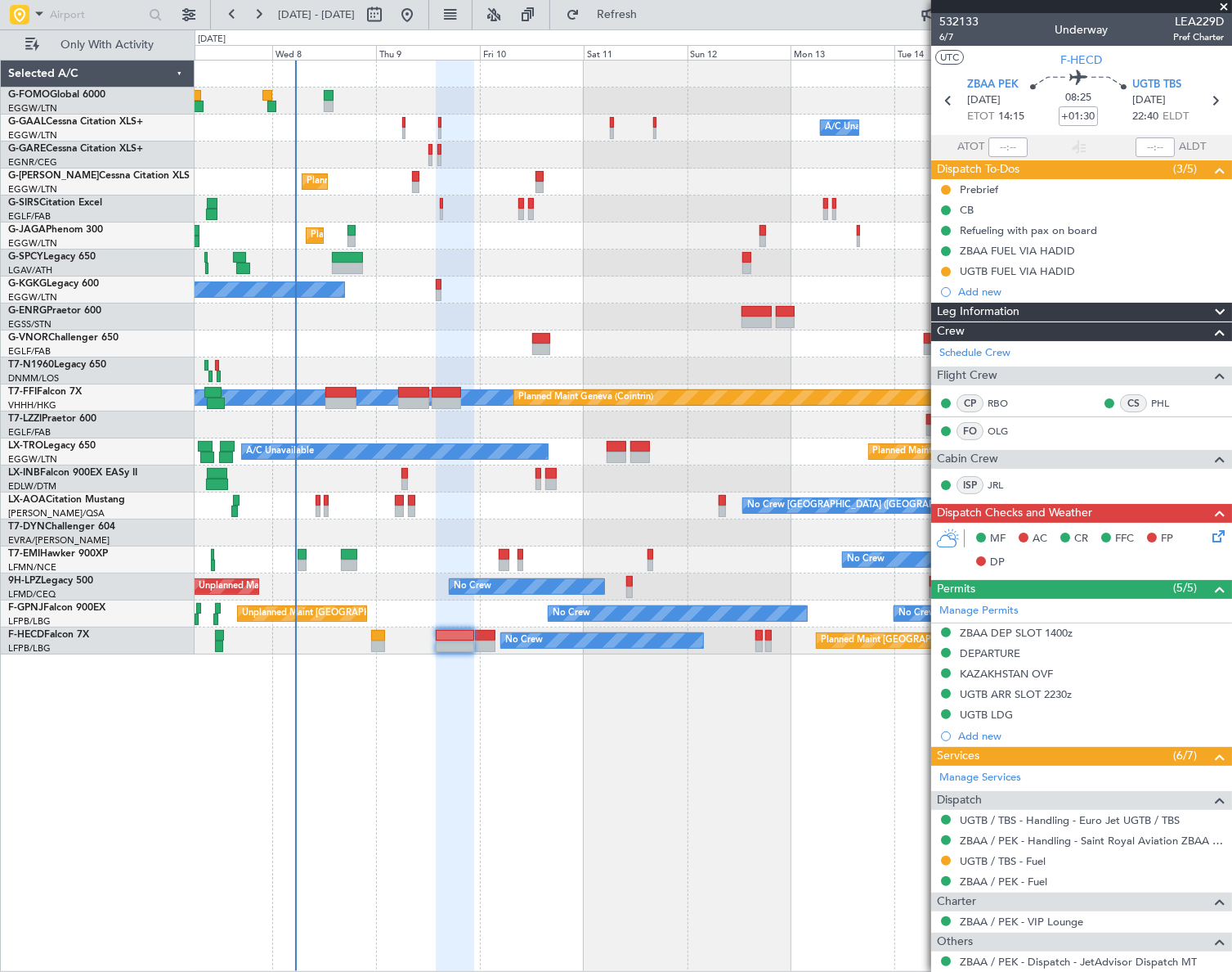
click at [1105, 305] on div "Leg Information" at bounding box center [1081, 312] width 301 height 19
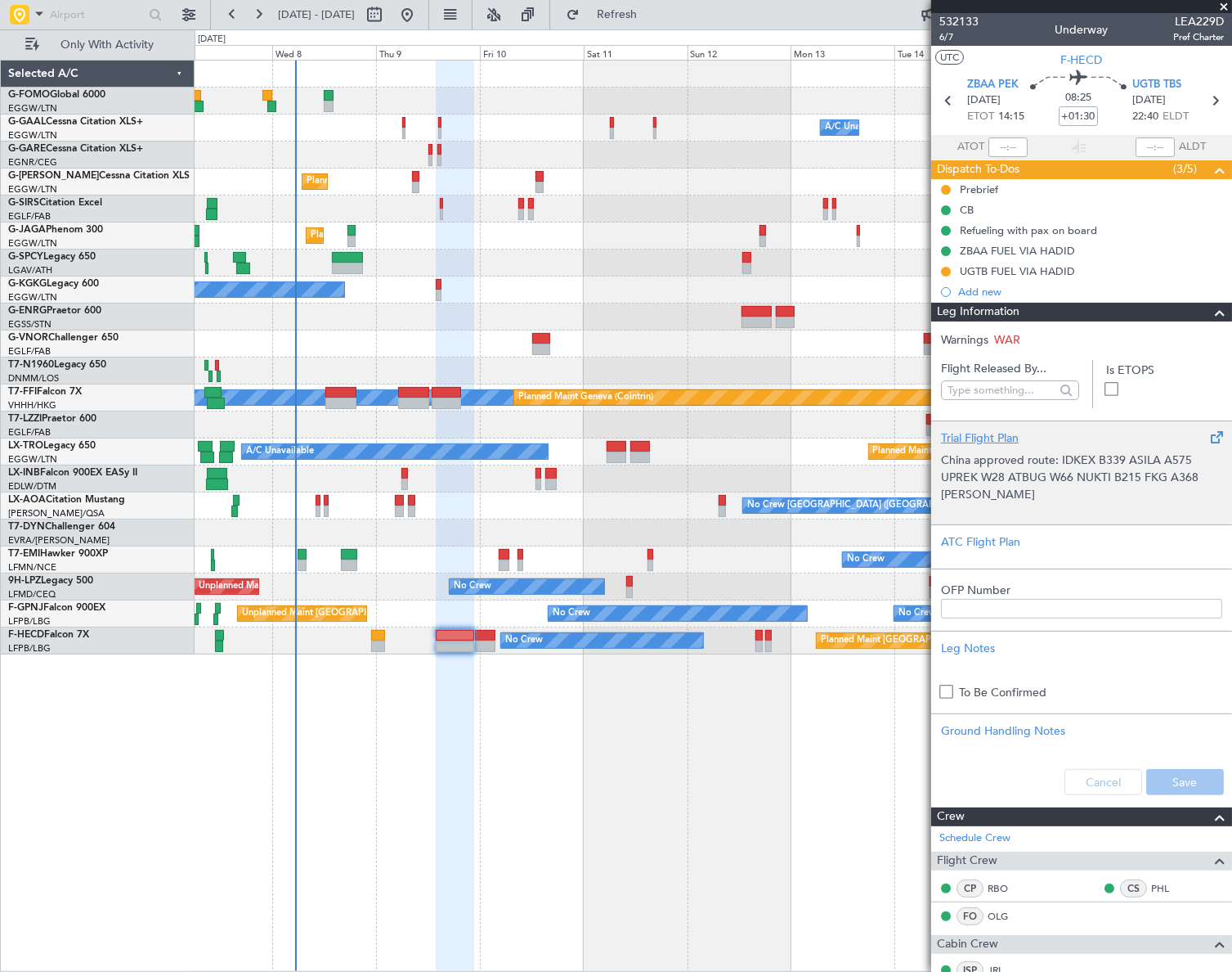
click at [1056, 492] on p "China approved route: IDKEX B339 ASILA A575 UPREK W28 ATBUG W66 NUKTI B215 FKG …" at bounding box center [1082, 477] width 282 height 51
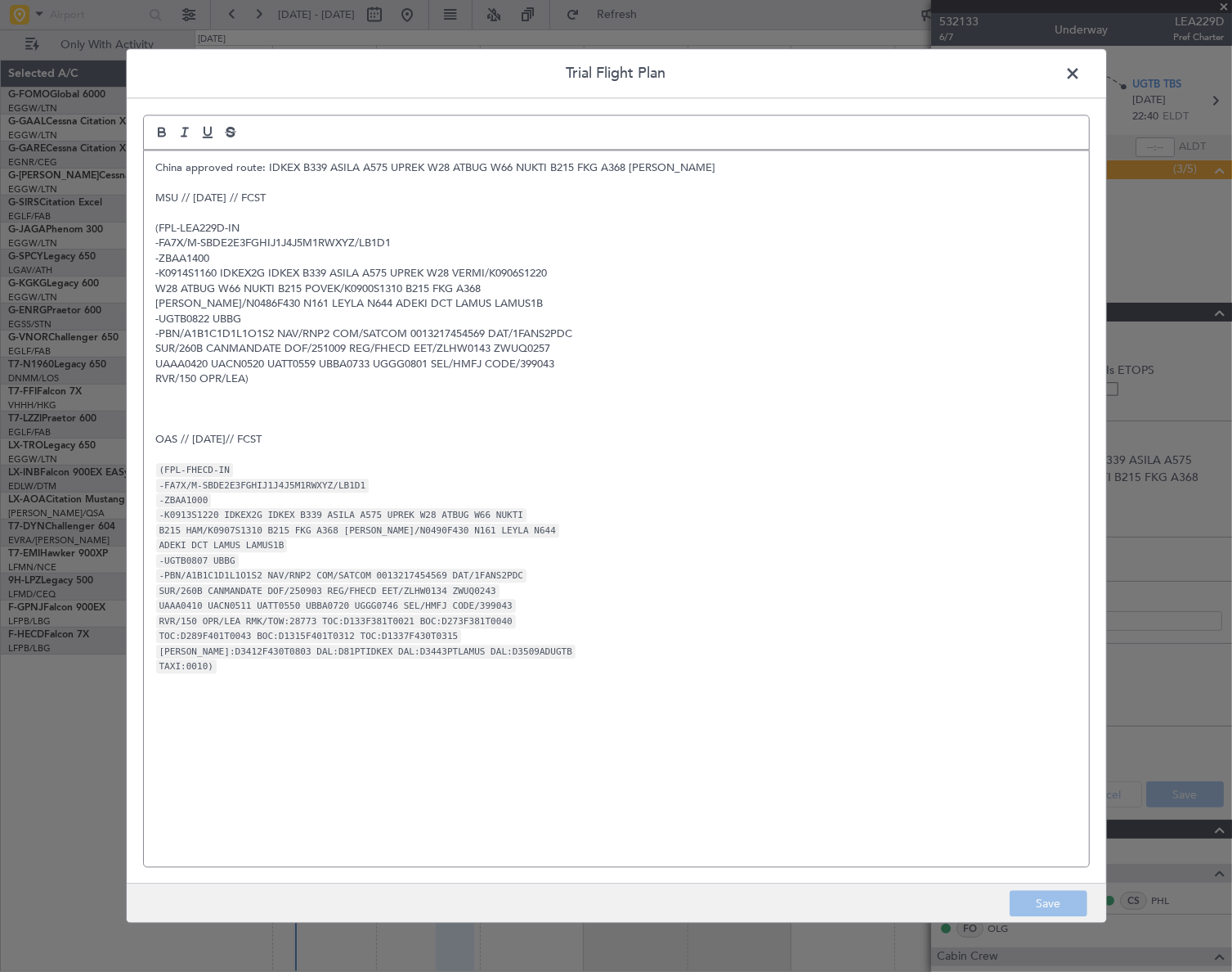
click at [1082, 80] on span at bounding box center [1082, 77] width 0 height 32
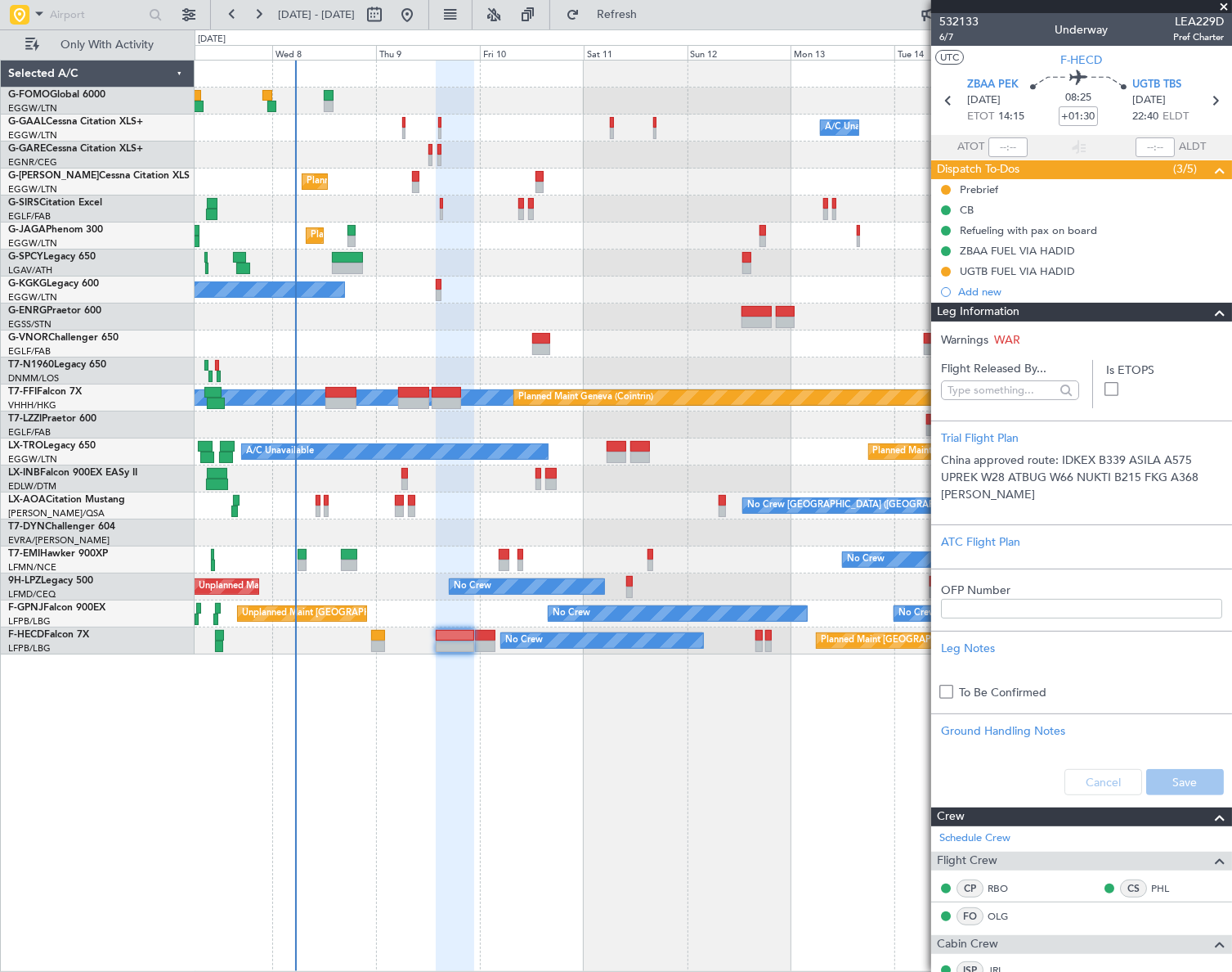
click at [1175, 311] on div "Leg Information" at bounding box center [1081, 312] width 301 height 19
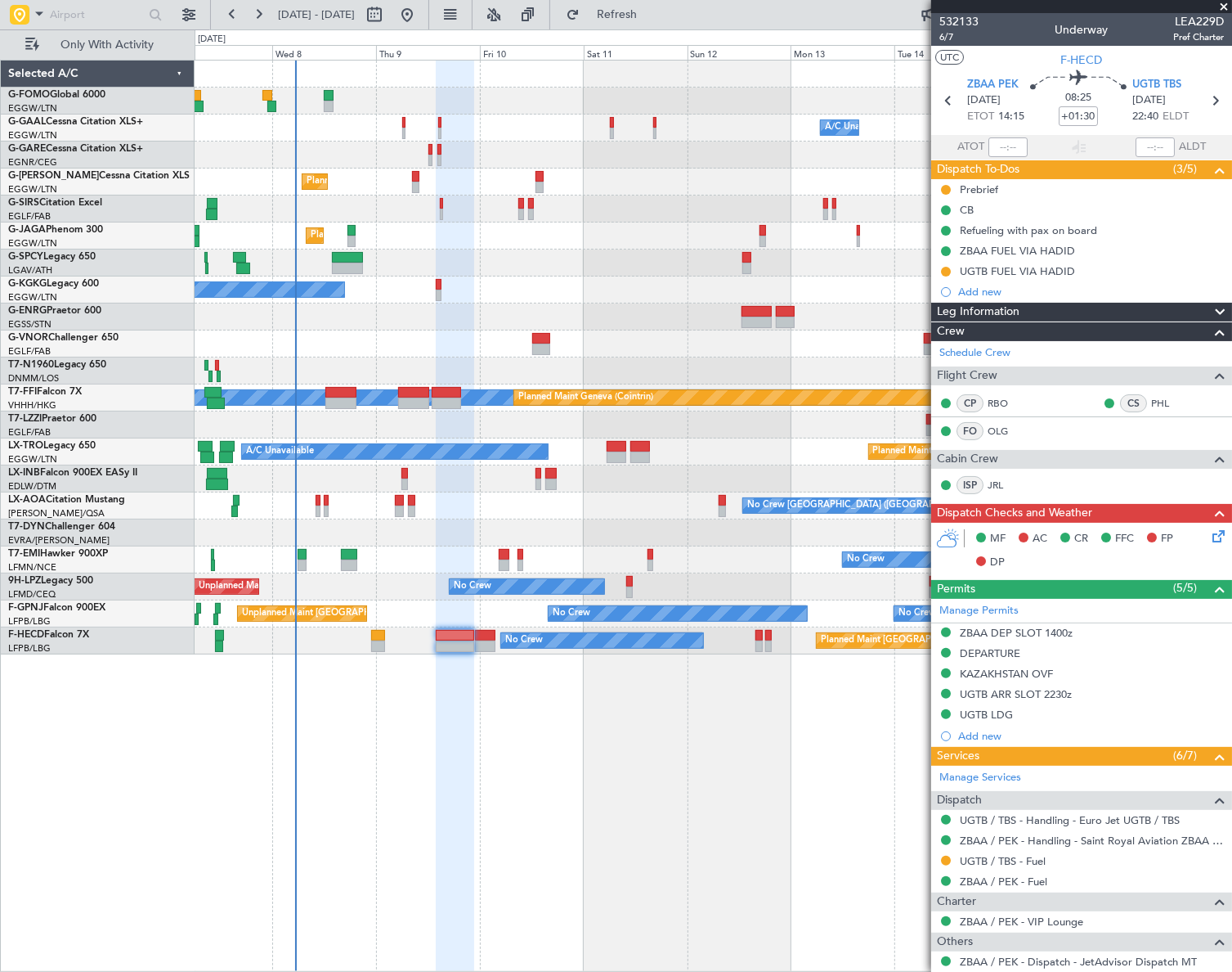
click at [1210, 544] on div "MF AC CR FFC FP DP" at bounding box center [1081, 551] width 301 height 56
click at [1210, 532] on icon at bounding box center [1216, 534] width 13 height 13
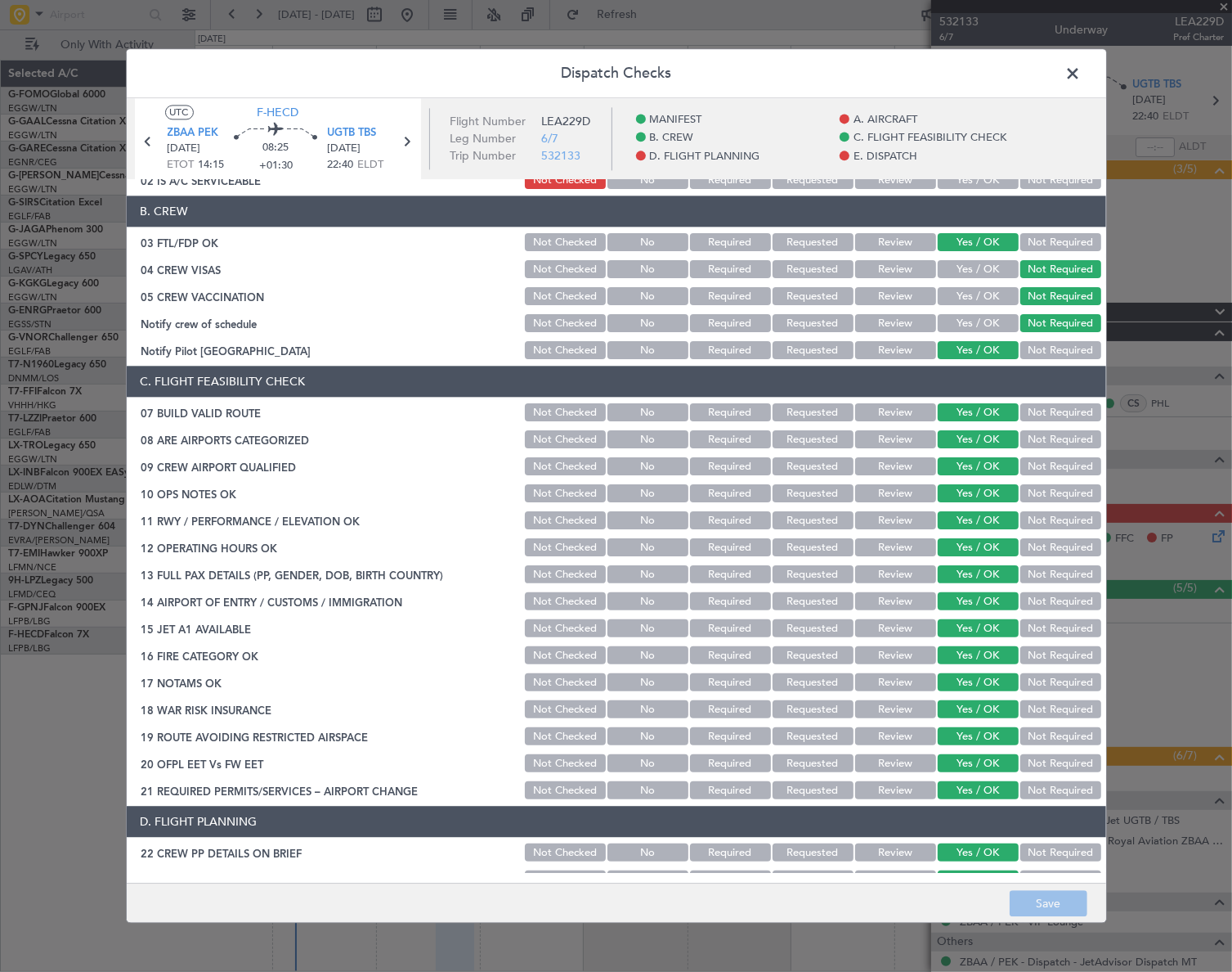
scroll to position [520, 0]
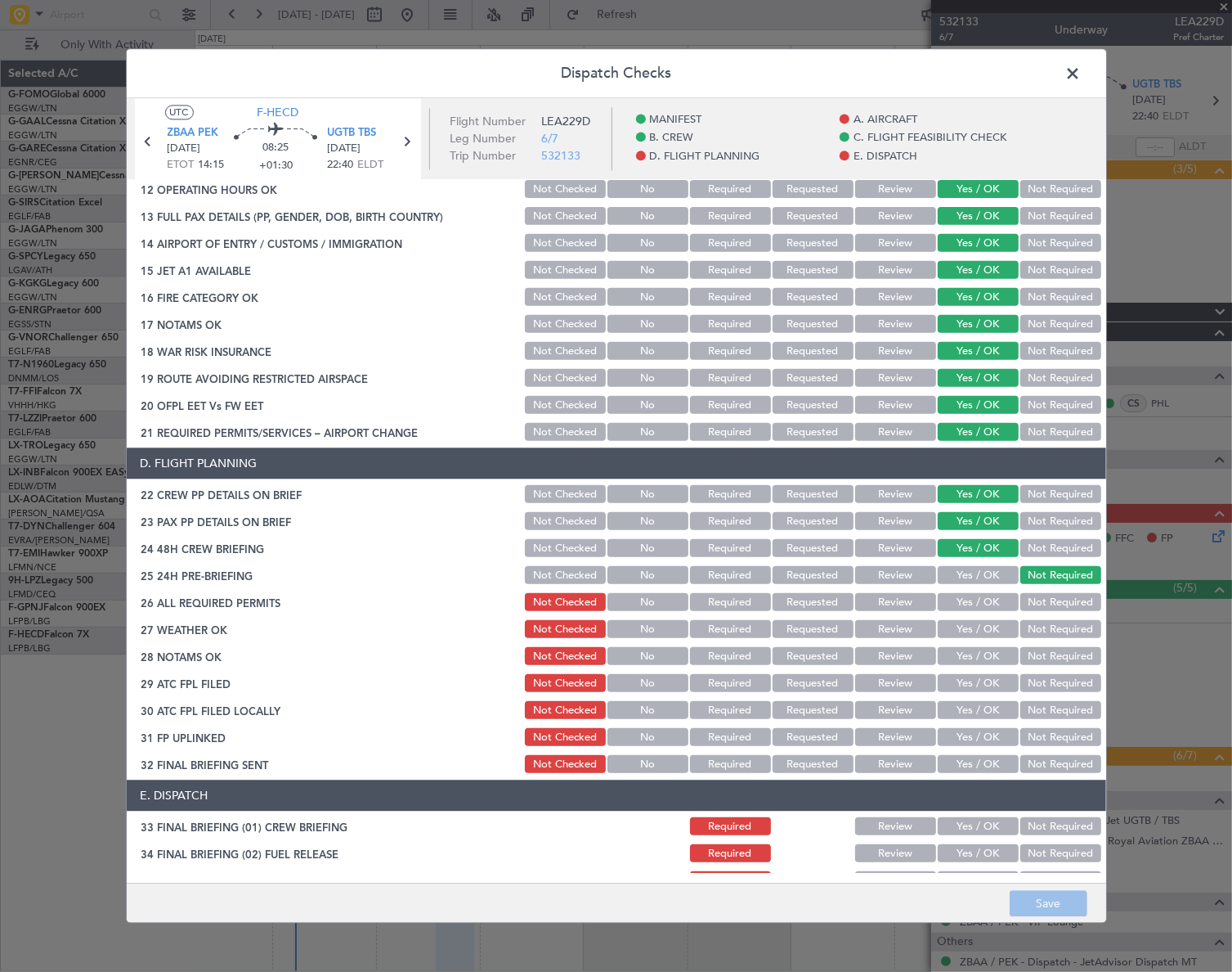
drag, startPoint x: 1071, startPoint y: 78, endPoint x: 784, endPoint y: 188, distance: 307.4
click at [1082, 78] on span at bounding box center [1082, 77] width 0 height 32
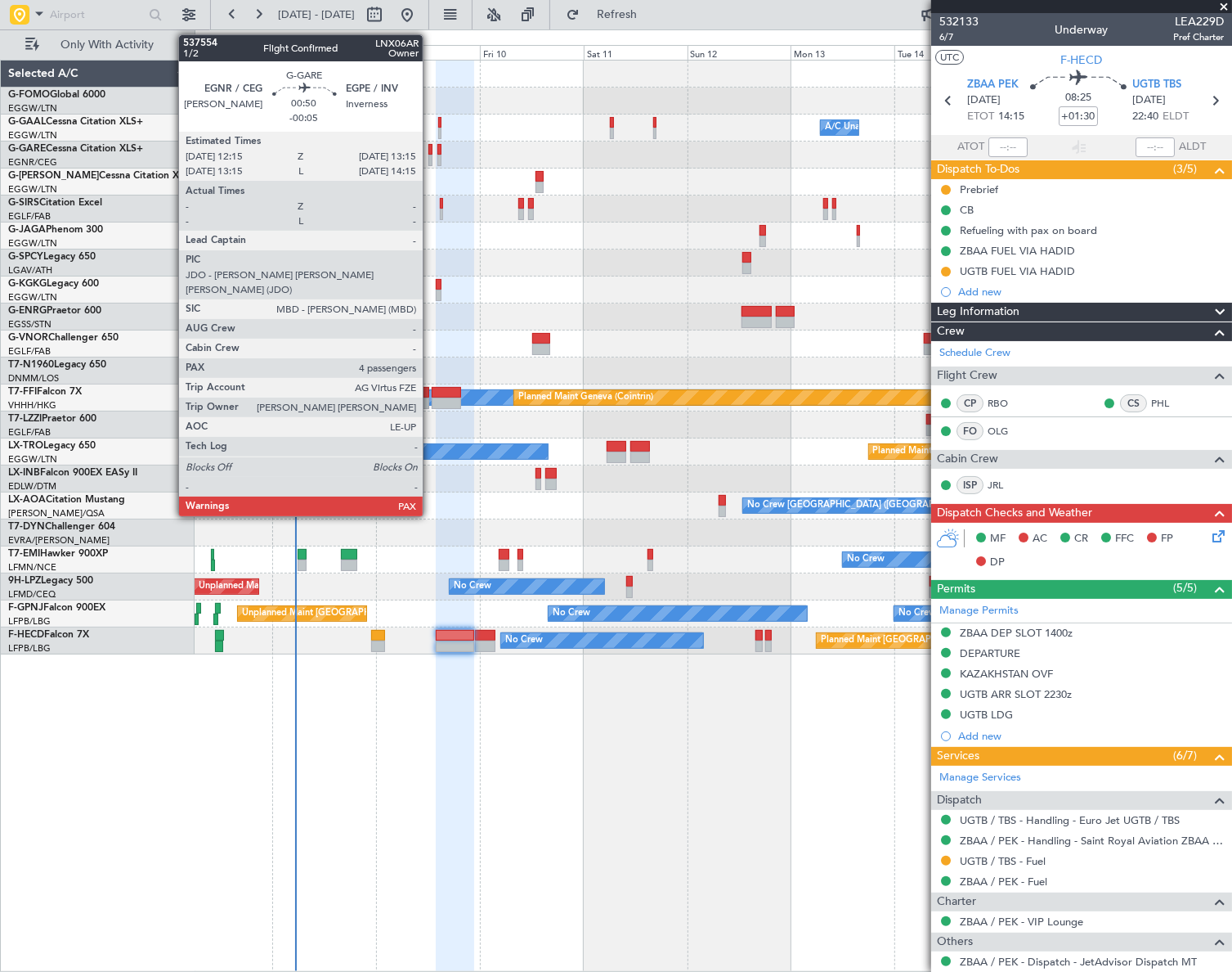
click at [430, 156] on div at bounding box center [431, 161] width 5 height 12
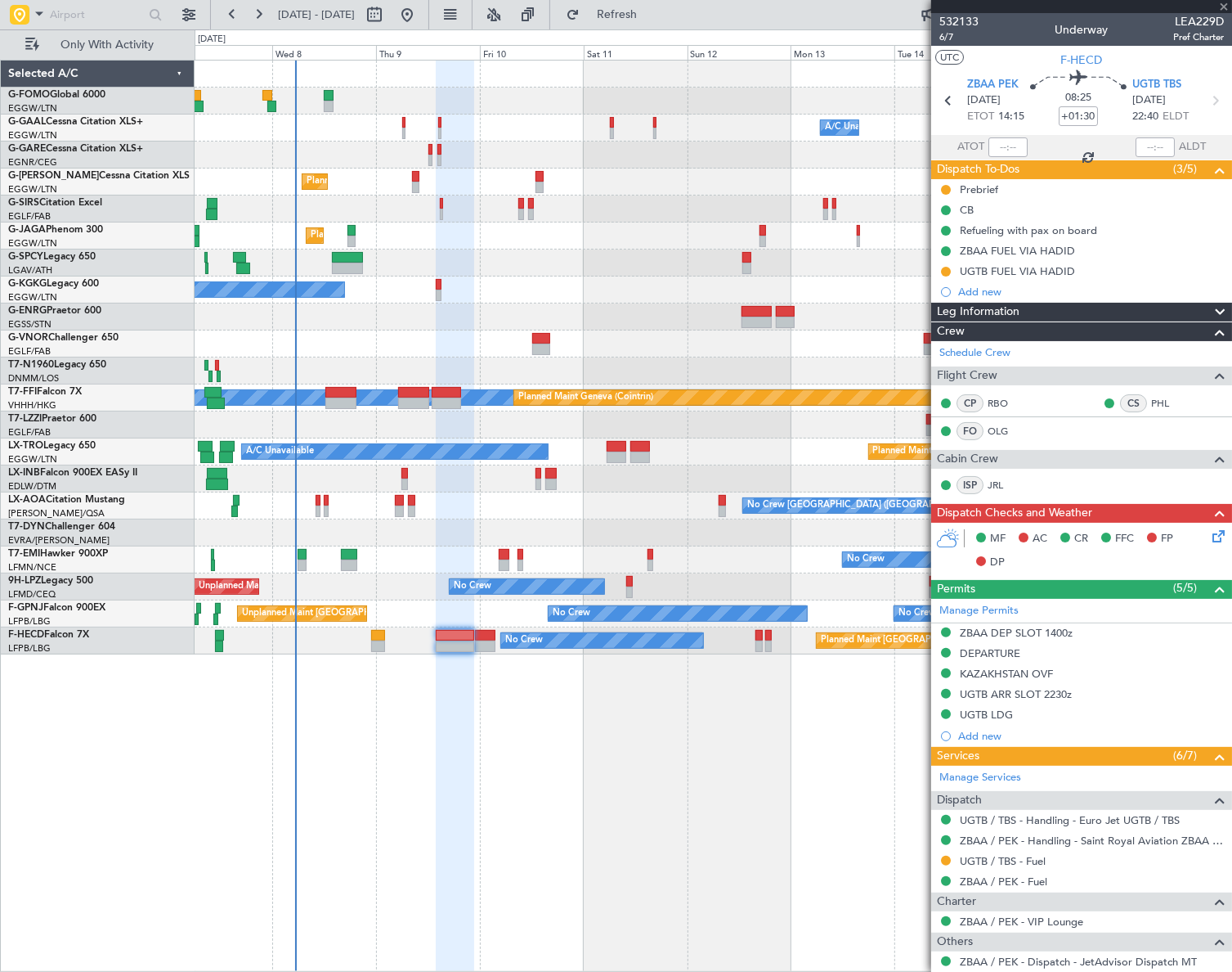
type input "-00:05"
type input "4"
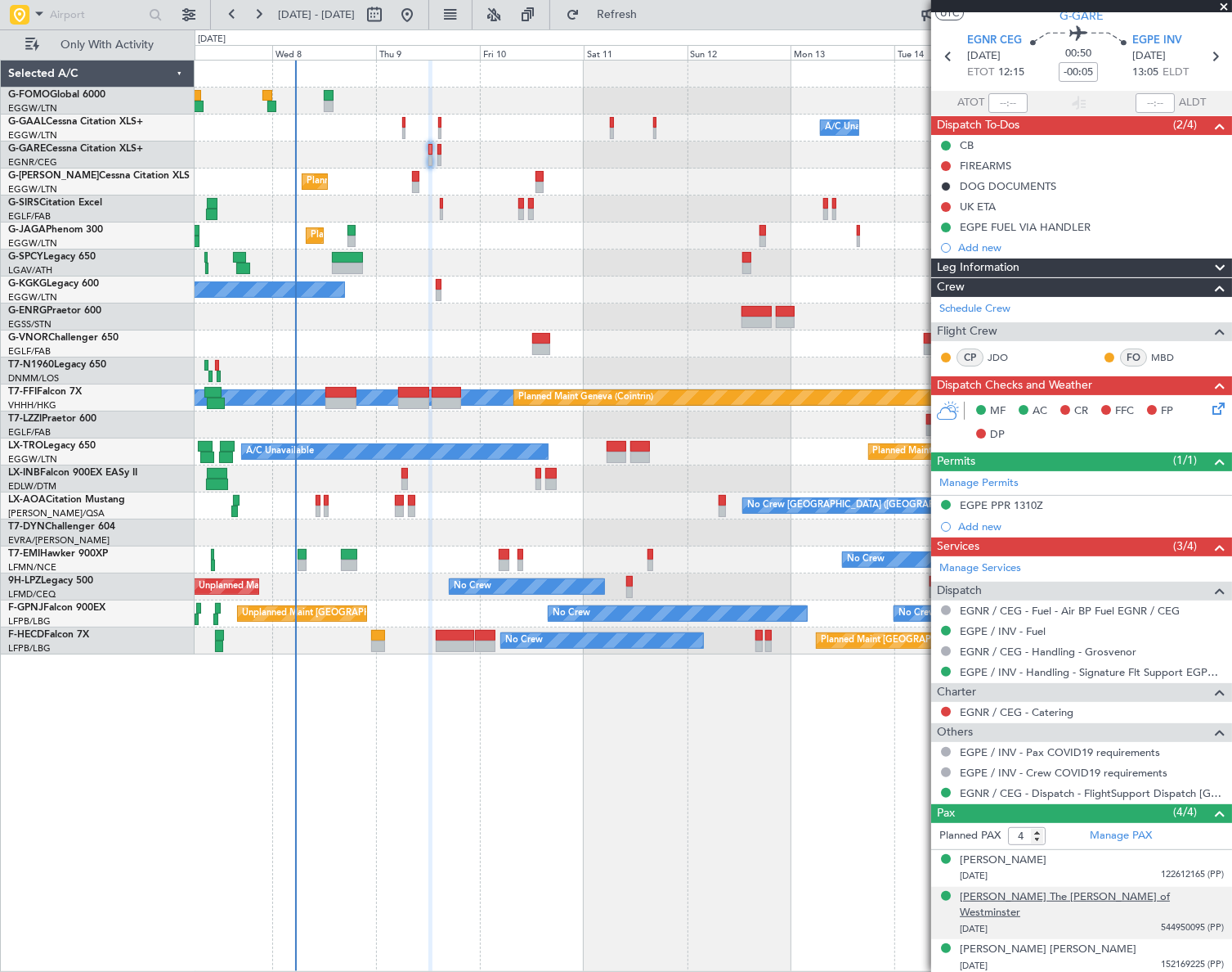
scroll to position [66, 0]
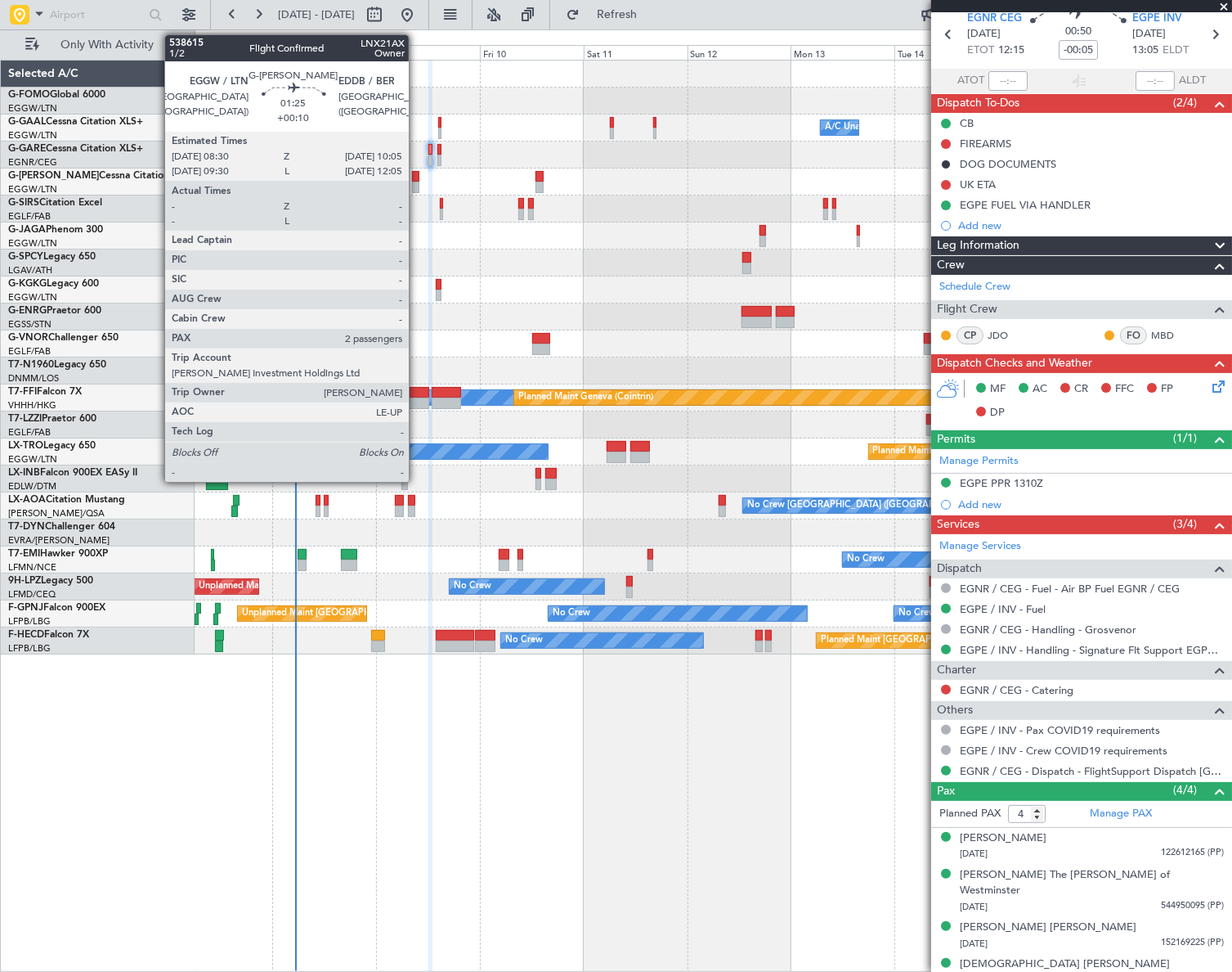
click at [416, 177] on div at bounding box center [415, 177] width 7 height 12
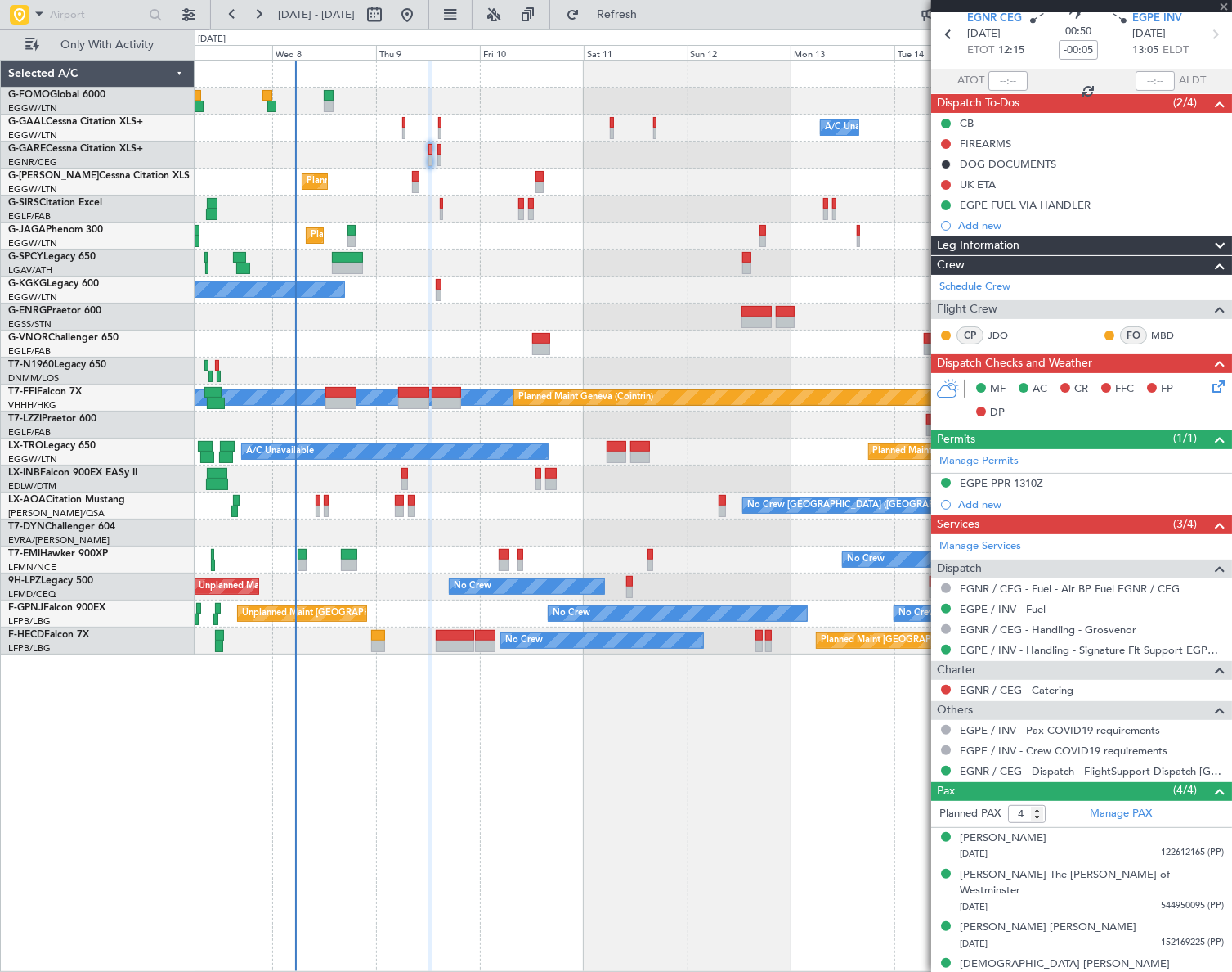
type input "+00:10"
type input "2"
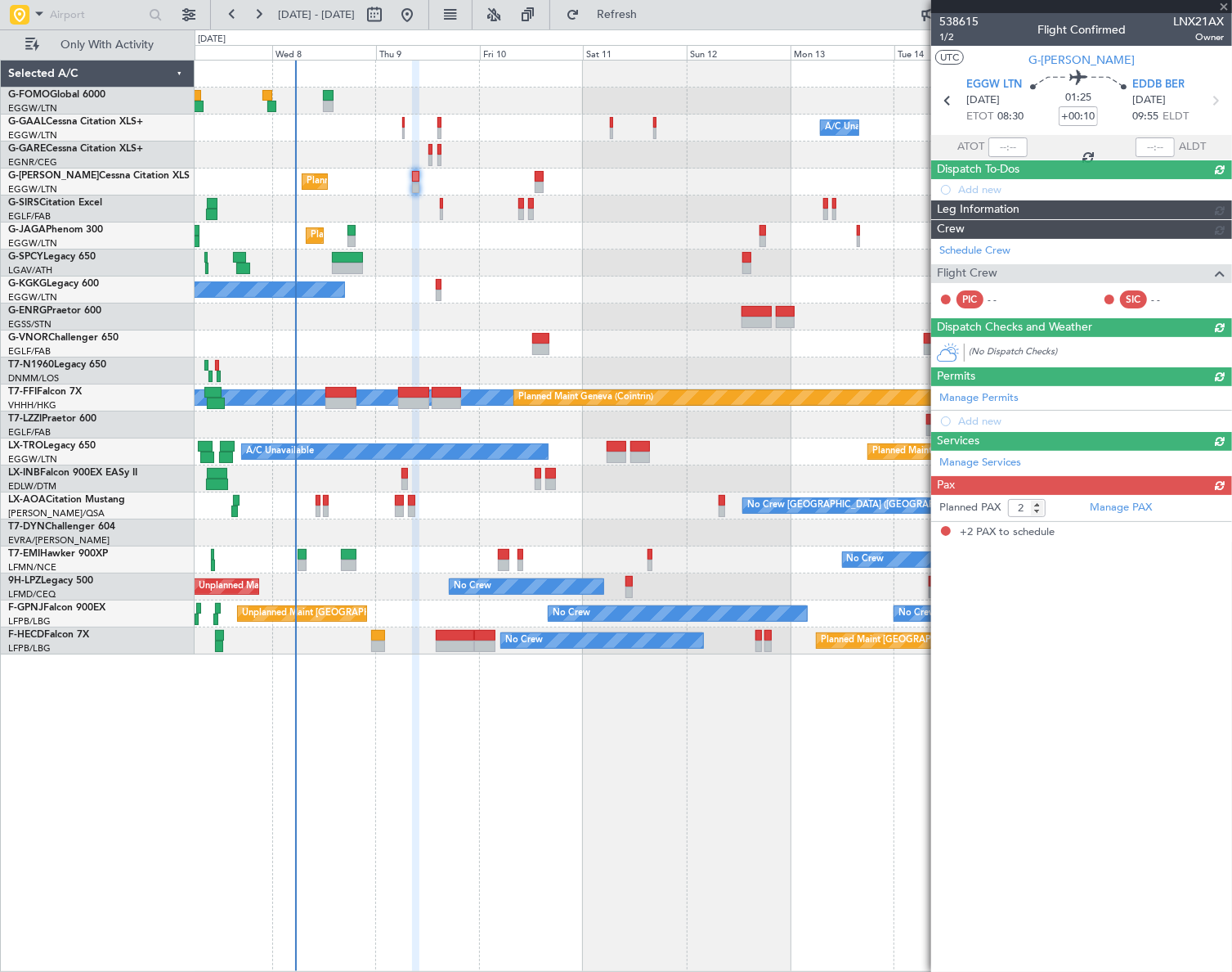
scroll to position [0, 0]
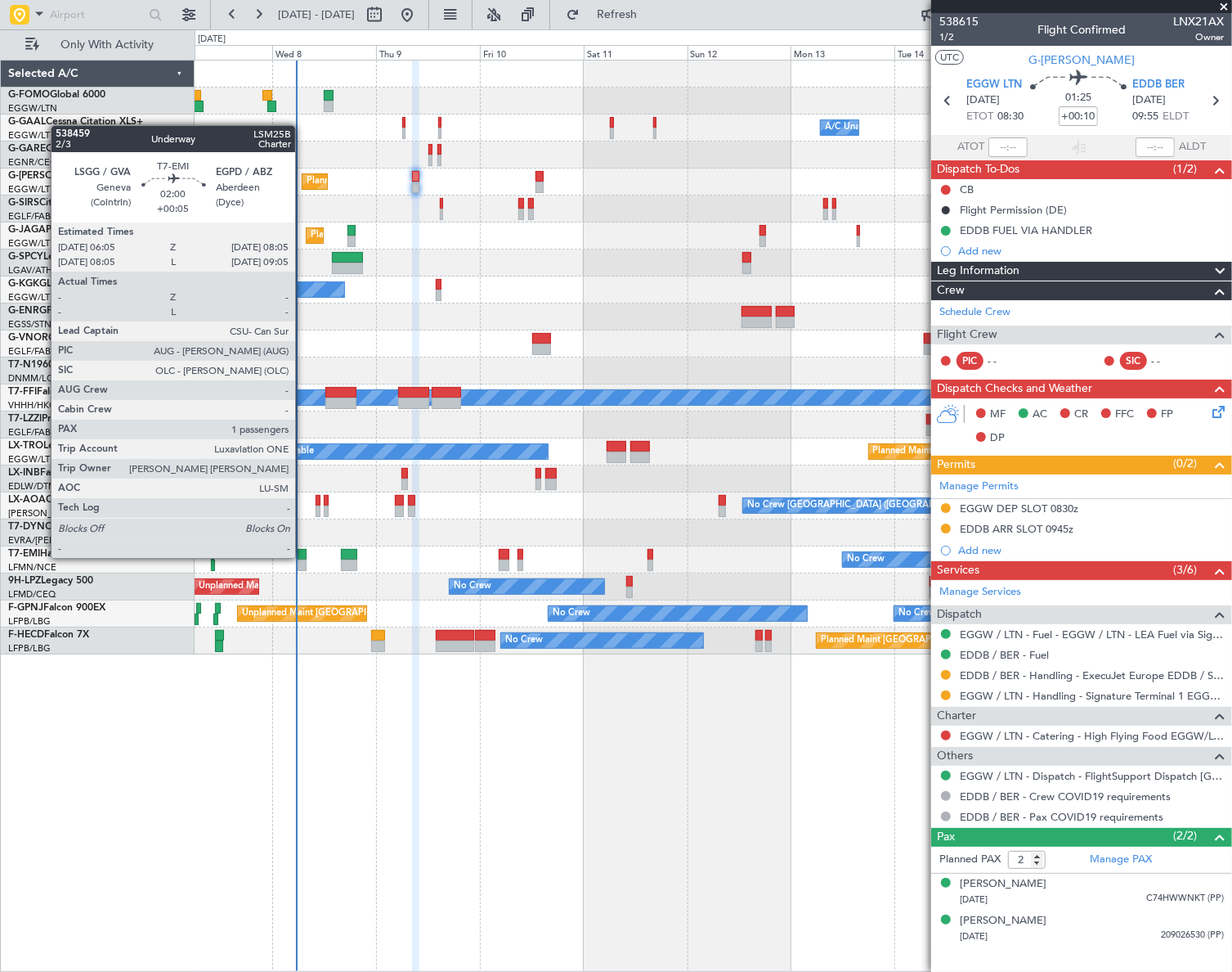
click at [302, 556] on div at bounding box center [302, 554] width 9 height 12
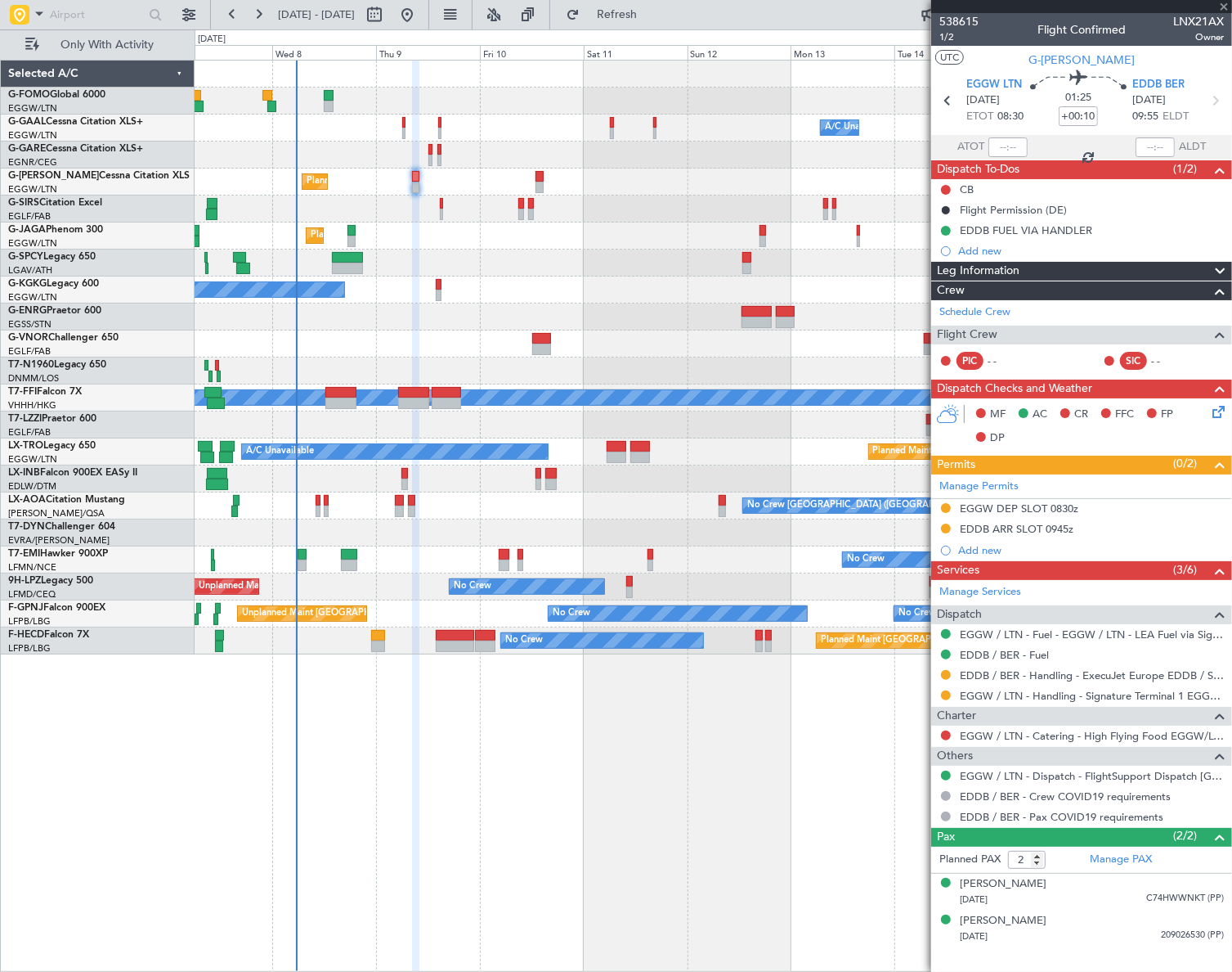
type input "+00:05"
type input "1"
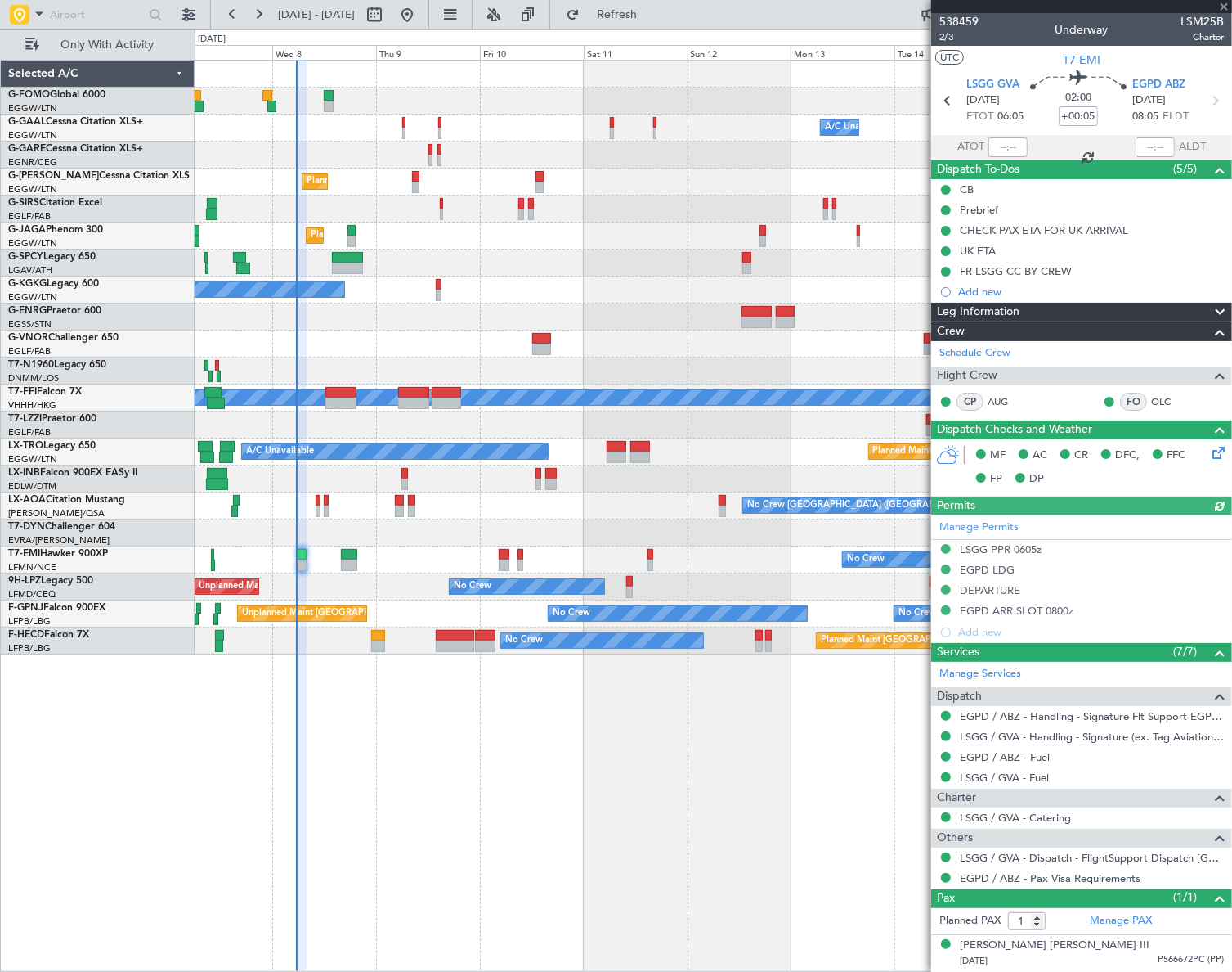
click at [1114, 311] on div "Leg Information" at bounding box center [1081, 312] width 301 height 19
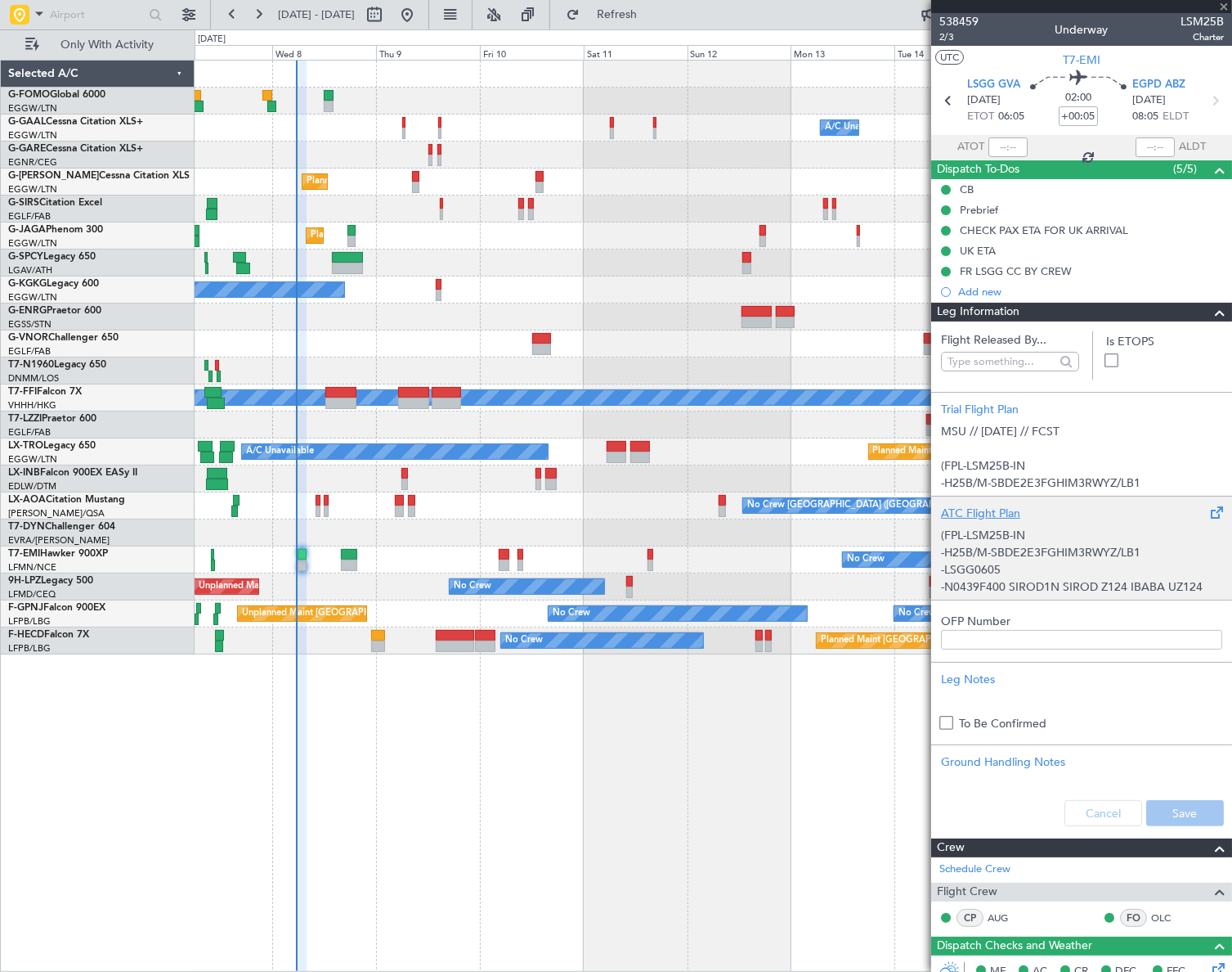
click at [1063, 536] on div "(FPL-LSM25B-IN -H25B/M-SBDE2E3FGHIM3RWYZ/LB1 -LSGG0605 -N0439F400 SIROD1N SIROD…" at bounding box center [1082, 557] width 282 height 70
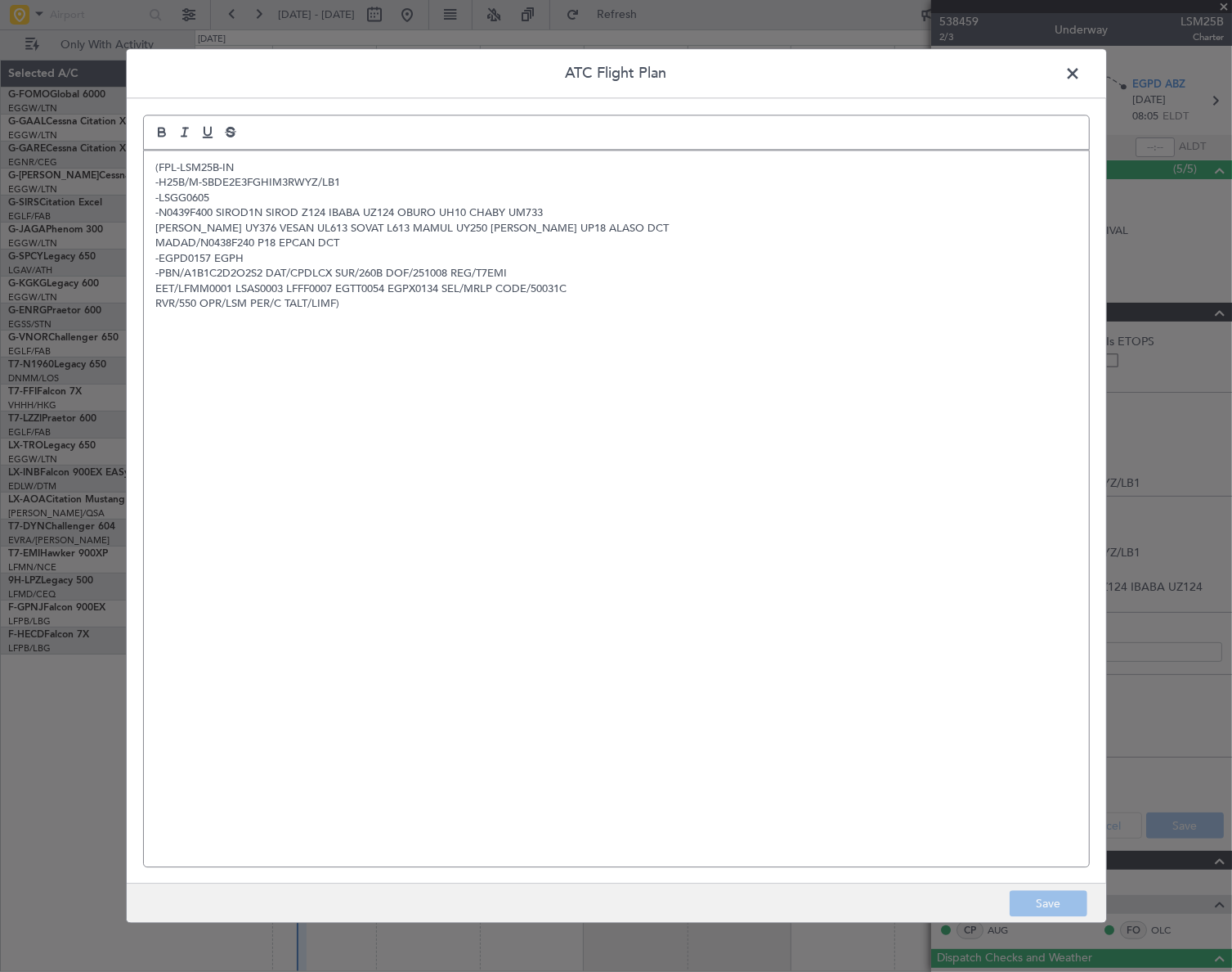
click at [573, 450] on div "(FPL-LSM25B-IN -H25B/M-SBDE2E3FGHIM3RWYZ/LB1 -LSGG0605 -N0439F400 SIROD1N SIROD…" at bounding box center [616, 509] width 945 height 716
click at [1082, 72] on span at bounding box center [1082, 77] width 0 height 32
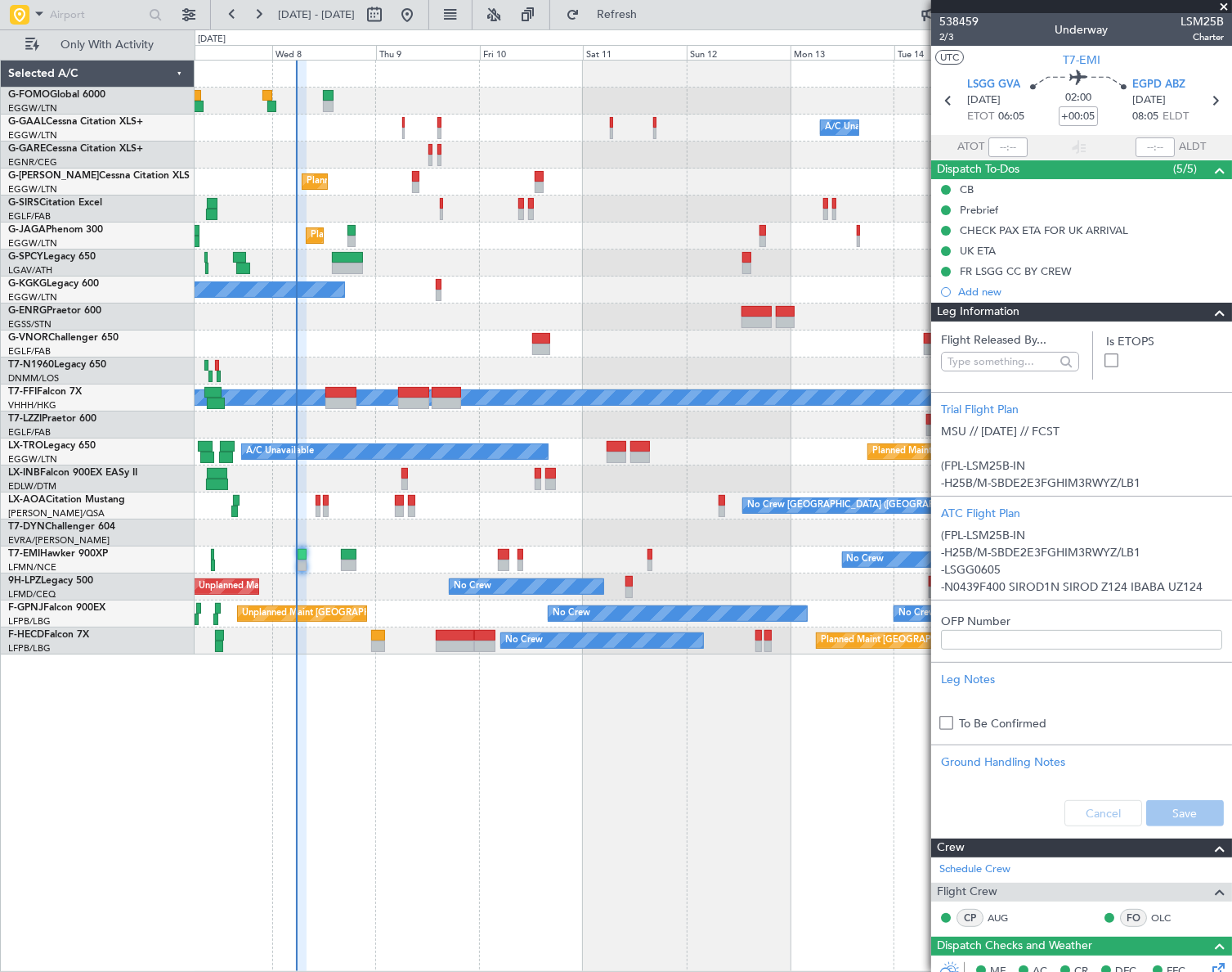
click at [650, 719] on div "Owner Owner A/C Unavailable A/C Unavailable Owner Planned Maint London (Luton) …" at bounding box center [713, 515] width 1036 height 912
click at [1210, 308] on span at bounding box center [1220, 312] width 20 height 20
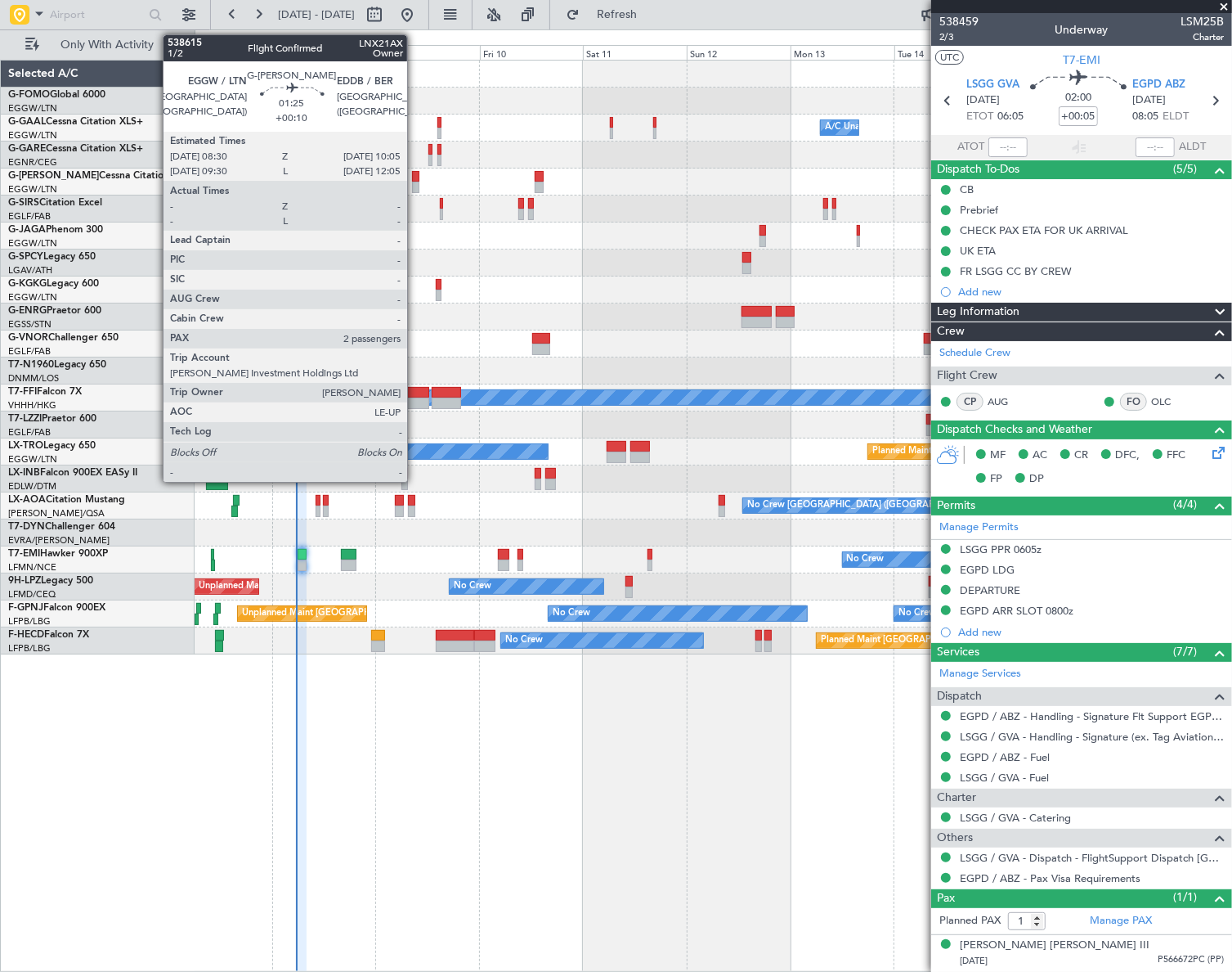
click at [413, 177] on div at bounding box center [415, 177] width 7 height 12
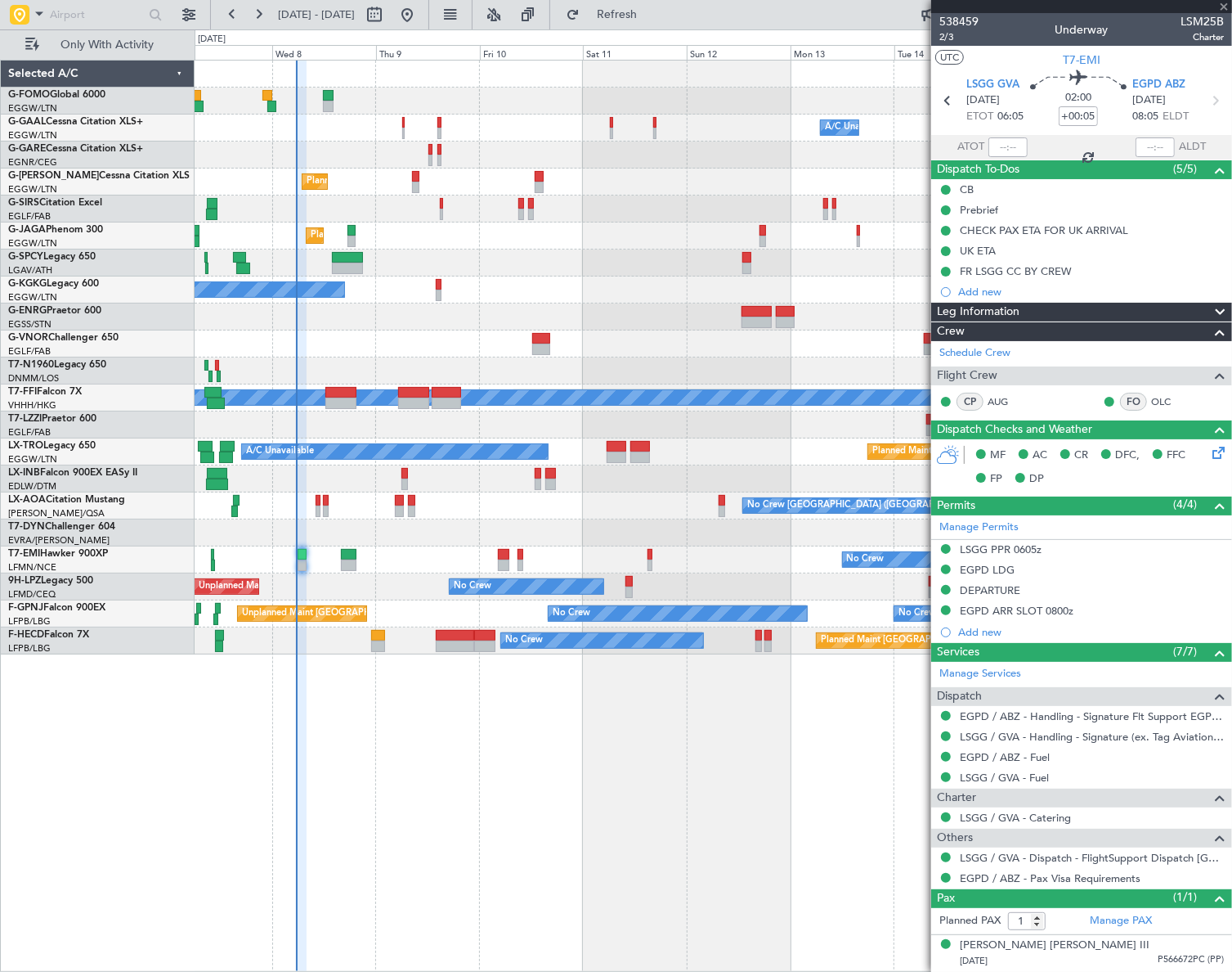
type input "+00:10"
type input "2"
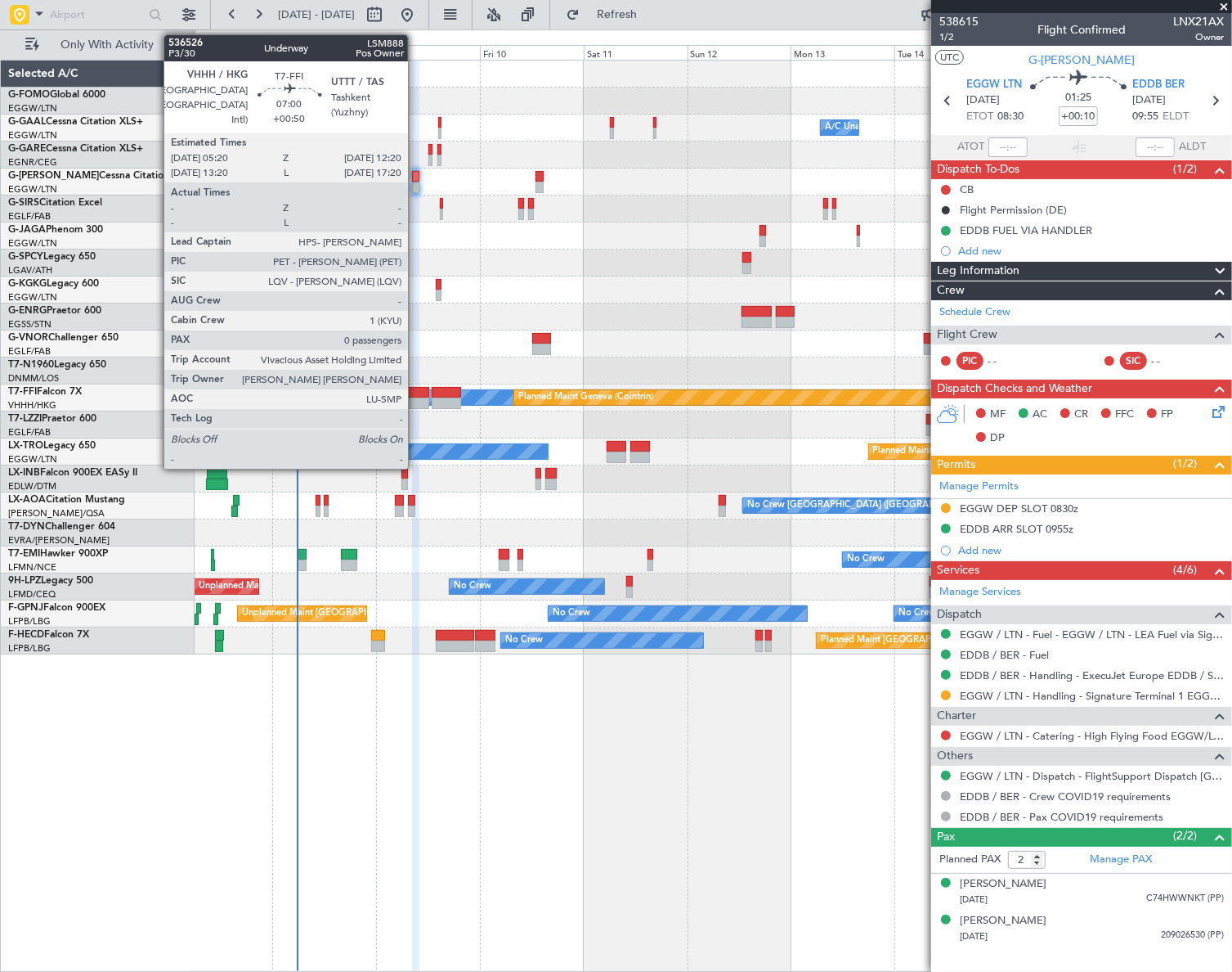
click at [415, 391] on div at bounding box center [413, 393] width 31 height 12
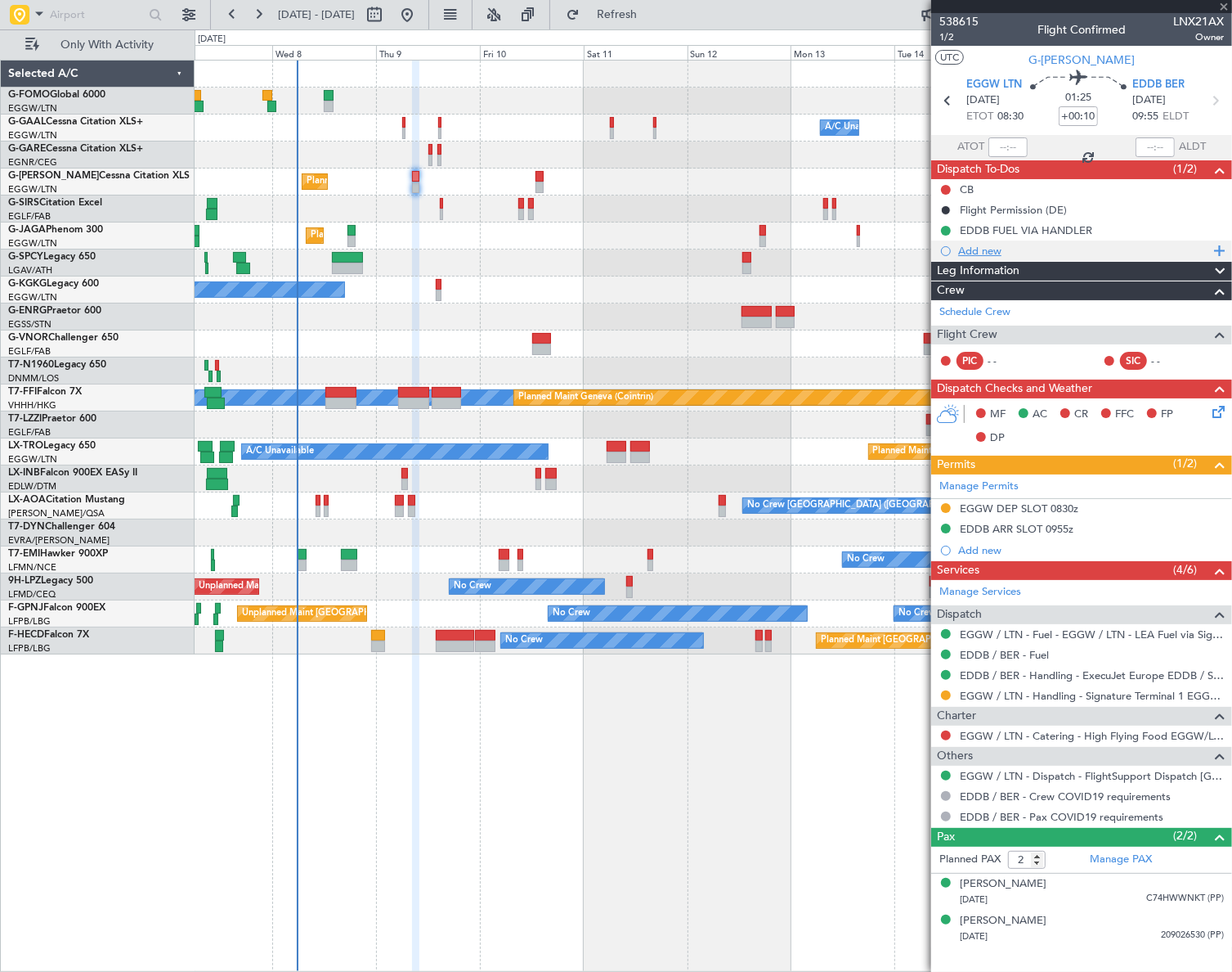
type input "+00:50"
type input "0"
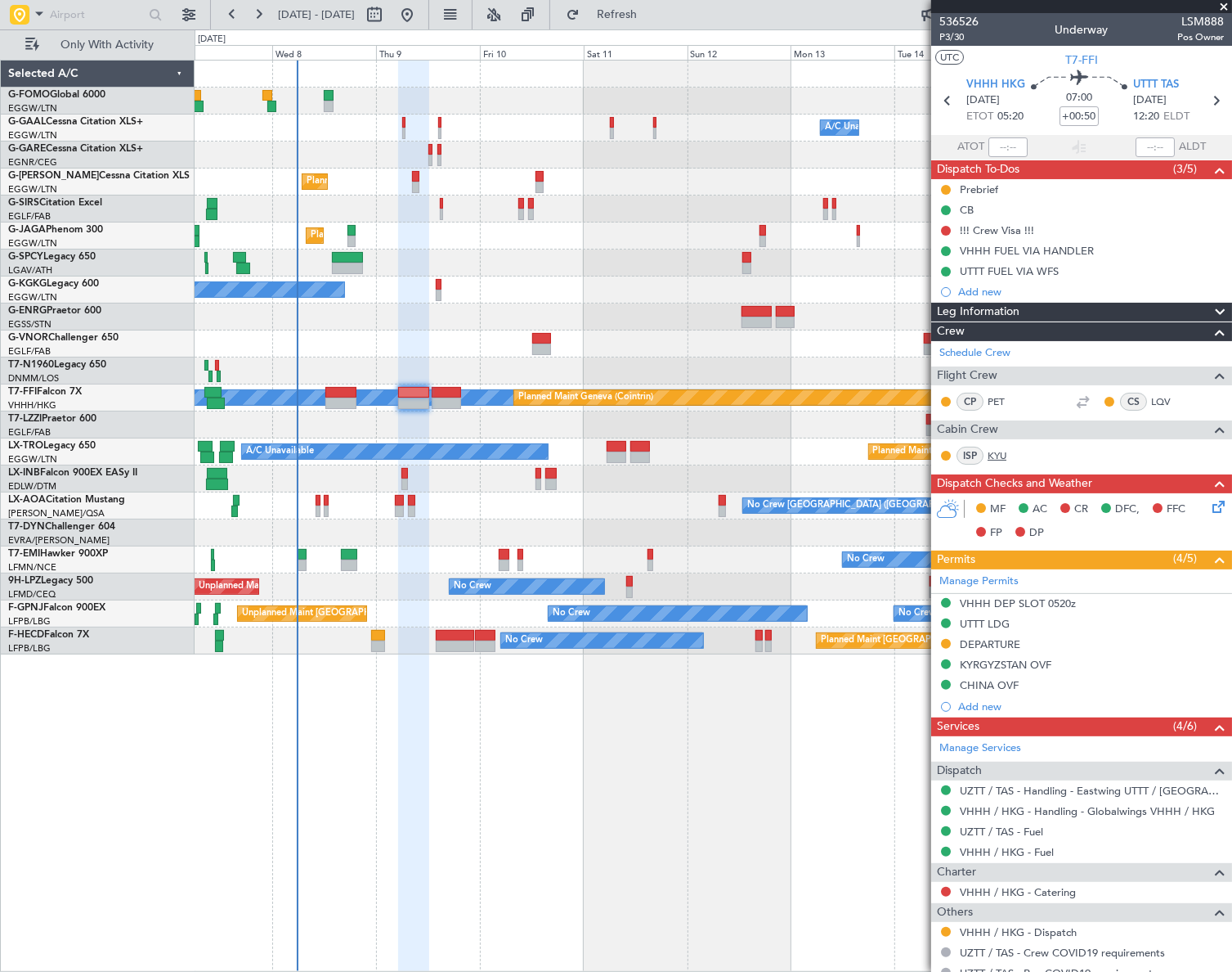
click at [1004, 452] on link "KYU" at bounding box center [1006, 456] width 36 height 15
click at [1210, 501] on icon at bounding box center [1216, 504] width 13 height 13
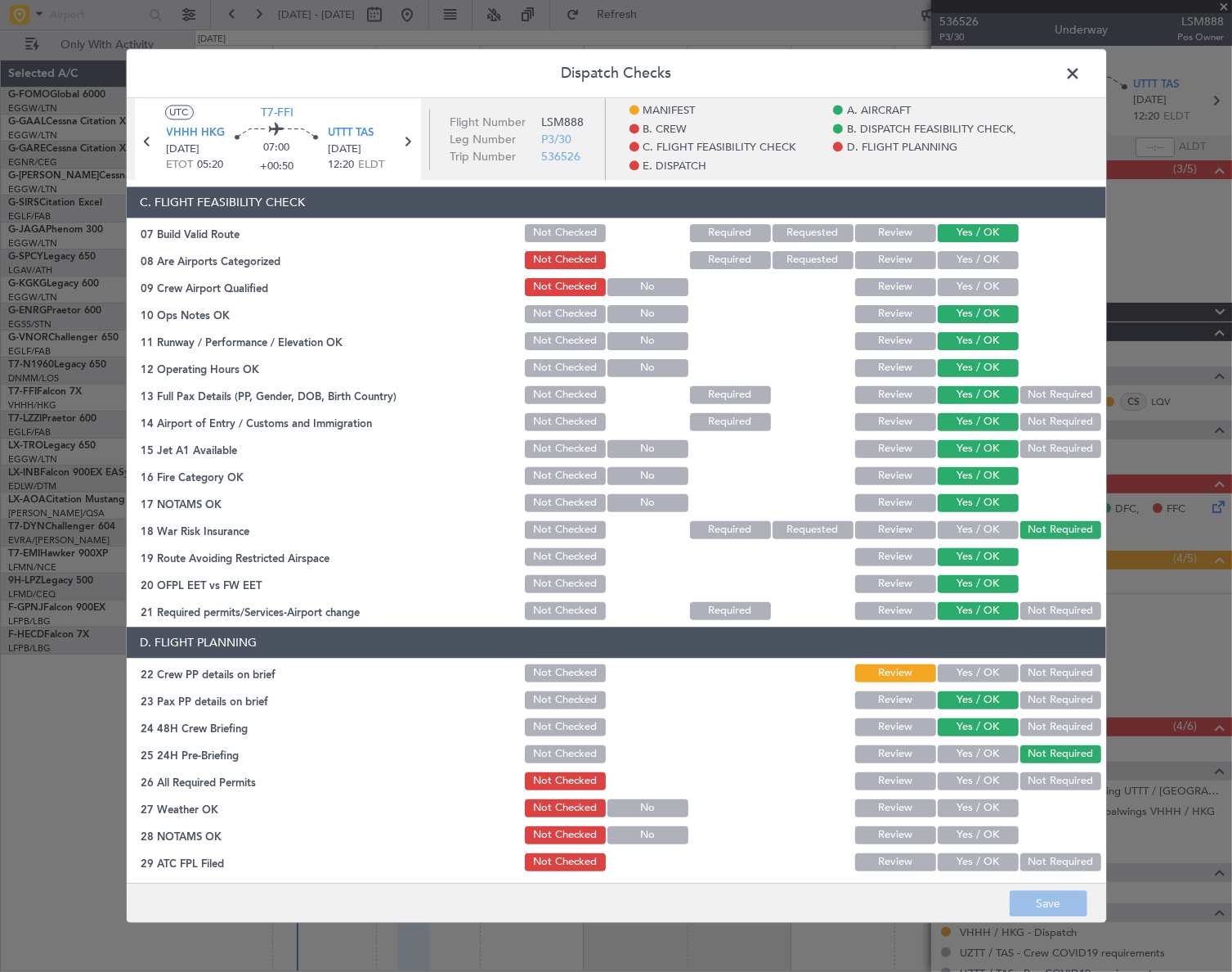
scroll to position [595, 0]
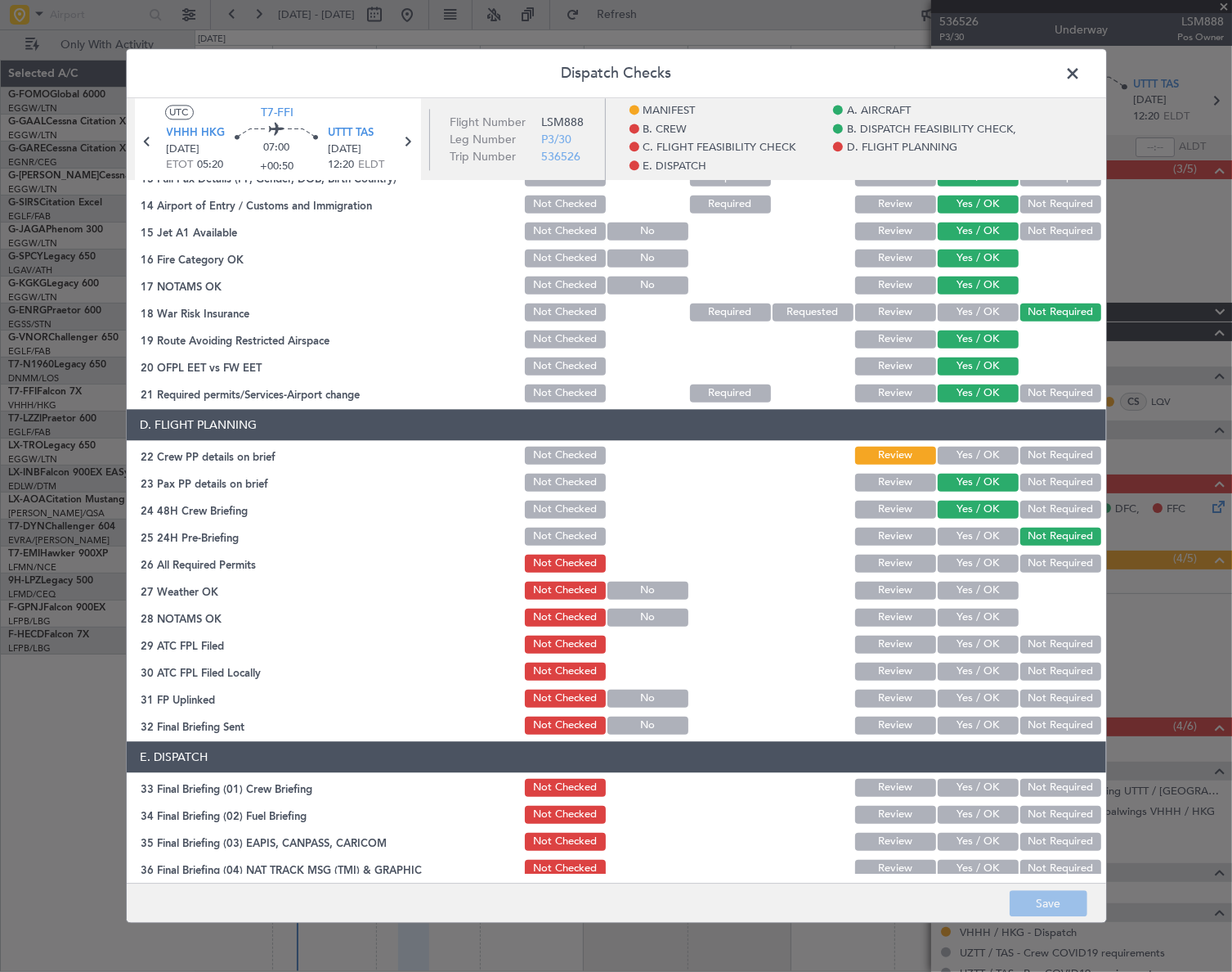
click at [982, 458] on button "Yes / OK" at bounding box center [978, 456] width 81 height 18
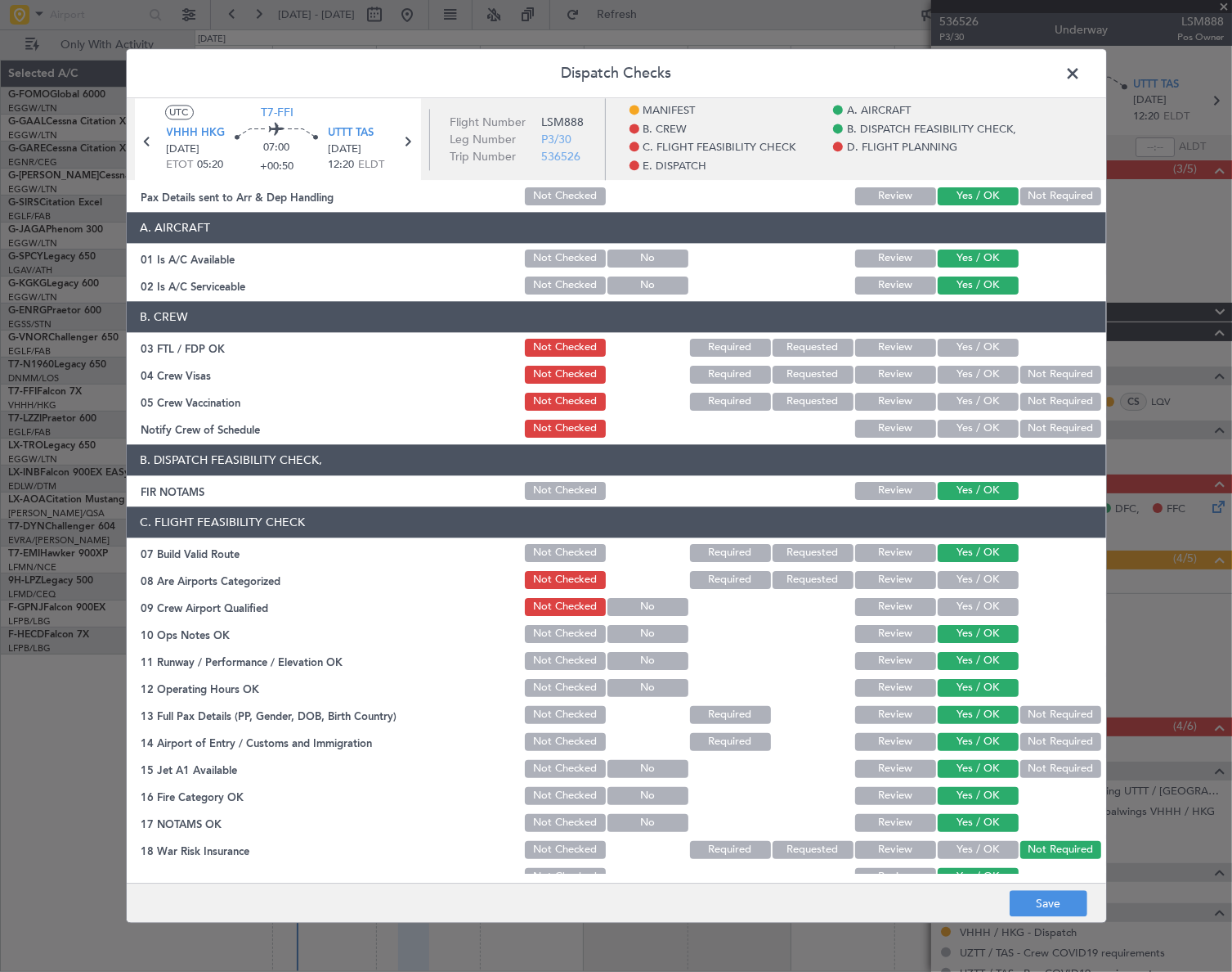
scroll to position [0, 0]
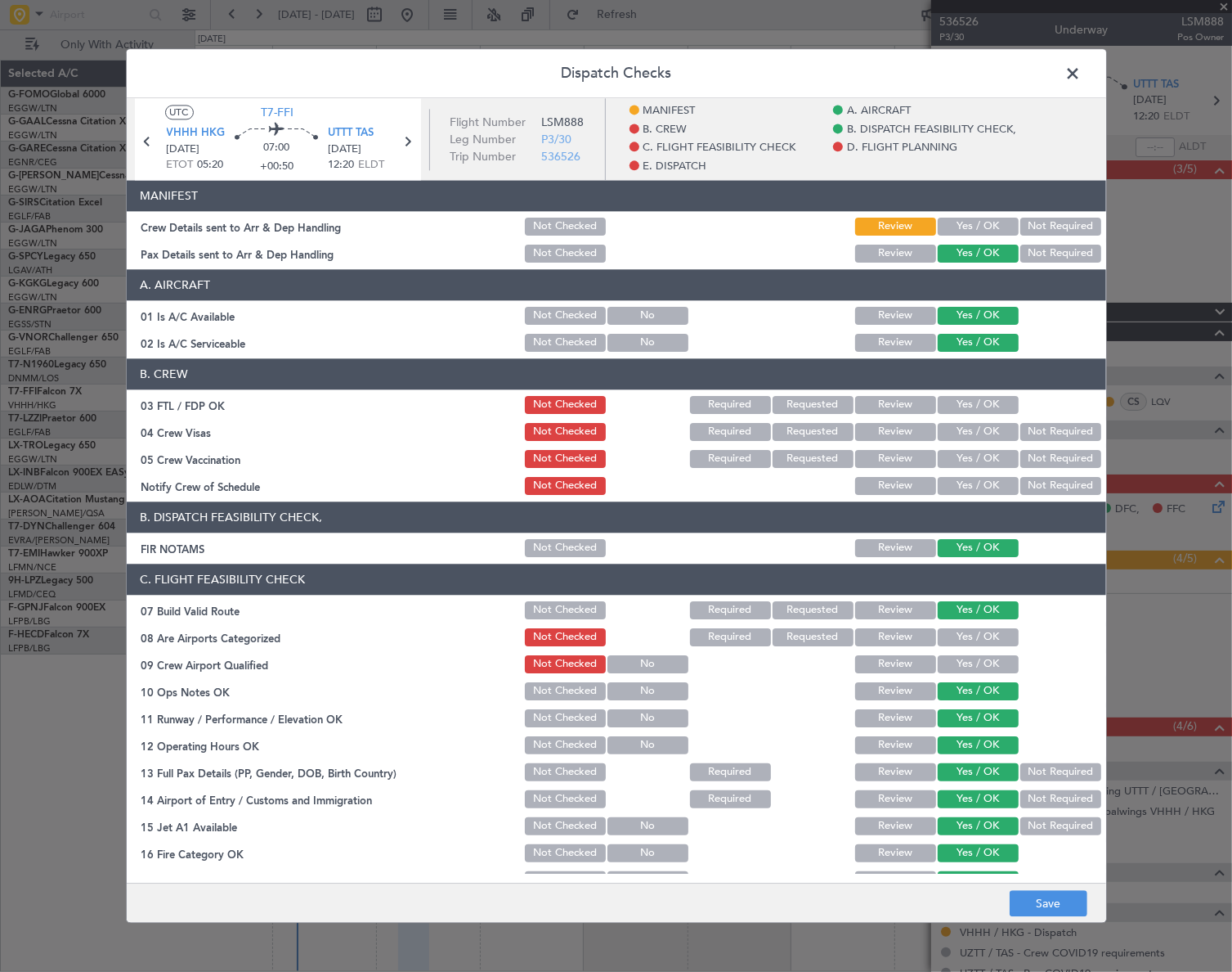
click at [993, 225] on button "Yes / OK" at bounding box center [978, 227] width 81 height 18
click at [1070, 901] on button "Save" at bounding box center [1049, 904] width 78 height 27
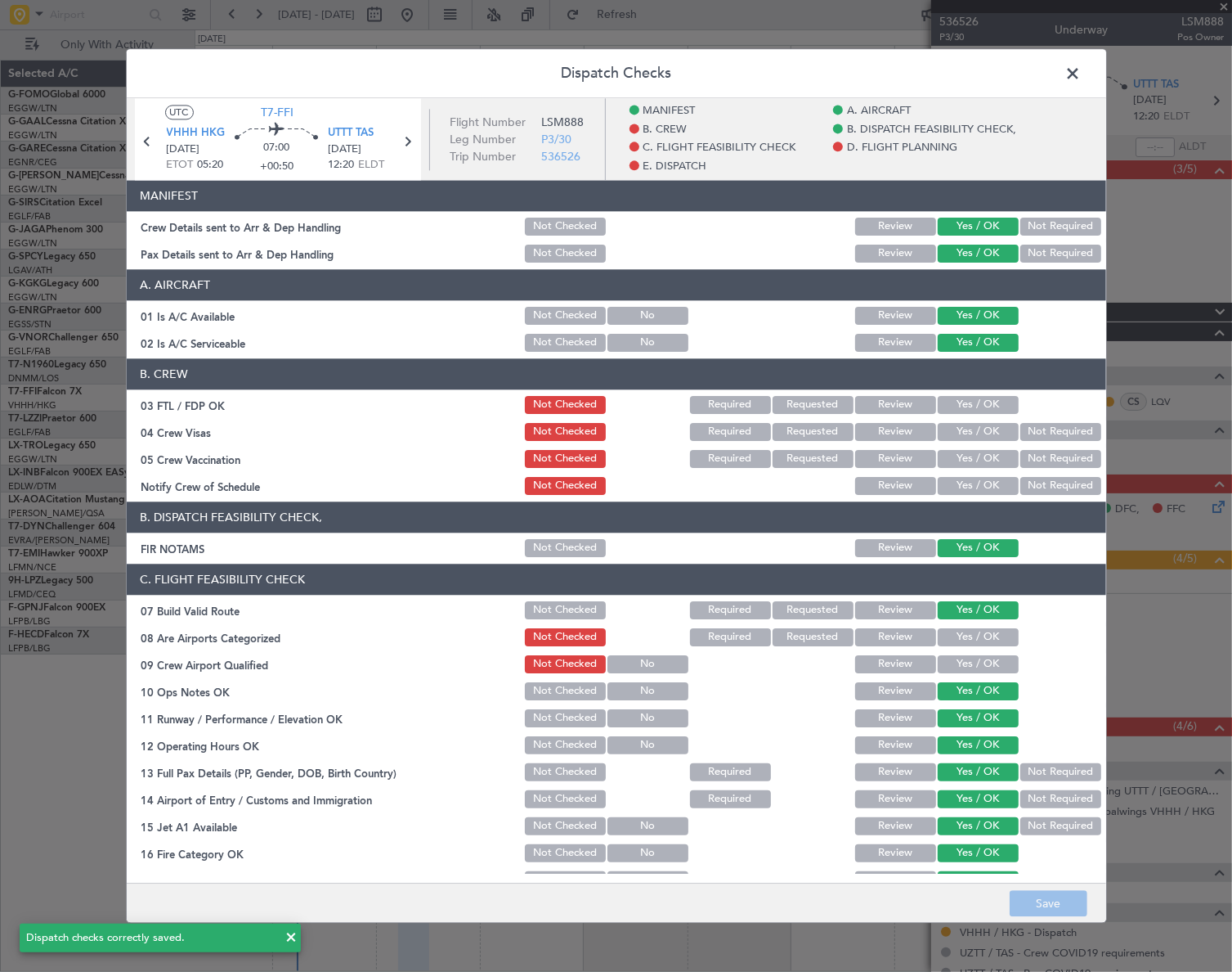
click at [1082, 74] on span at bounding box center [1082, 77] width 0 height 32
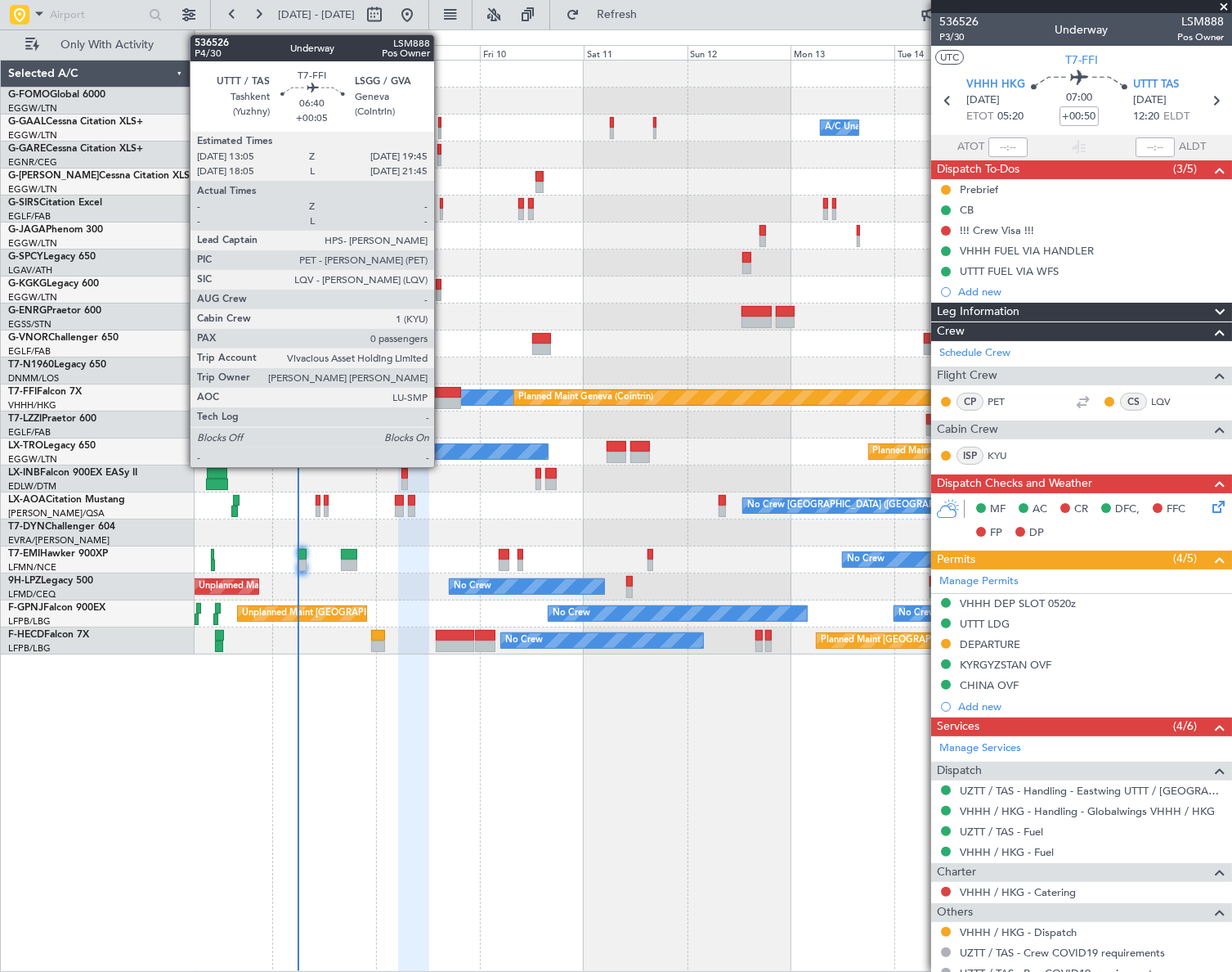
click at [442, 400] on div at bounding box center [447, 404] width 30 height 12
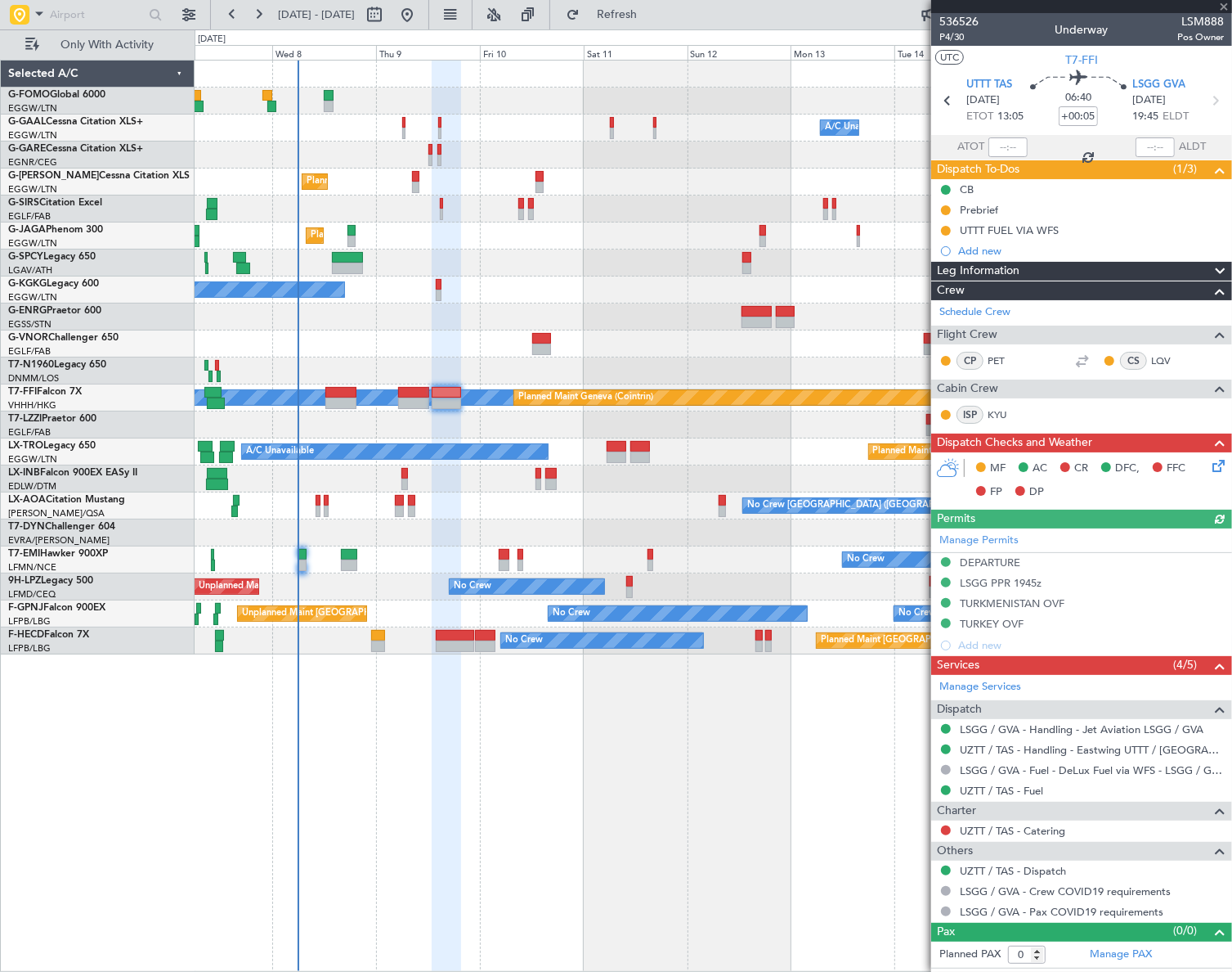
click at [1214, 463] on icon at bounding box center [1216, 463] width 13 height 13
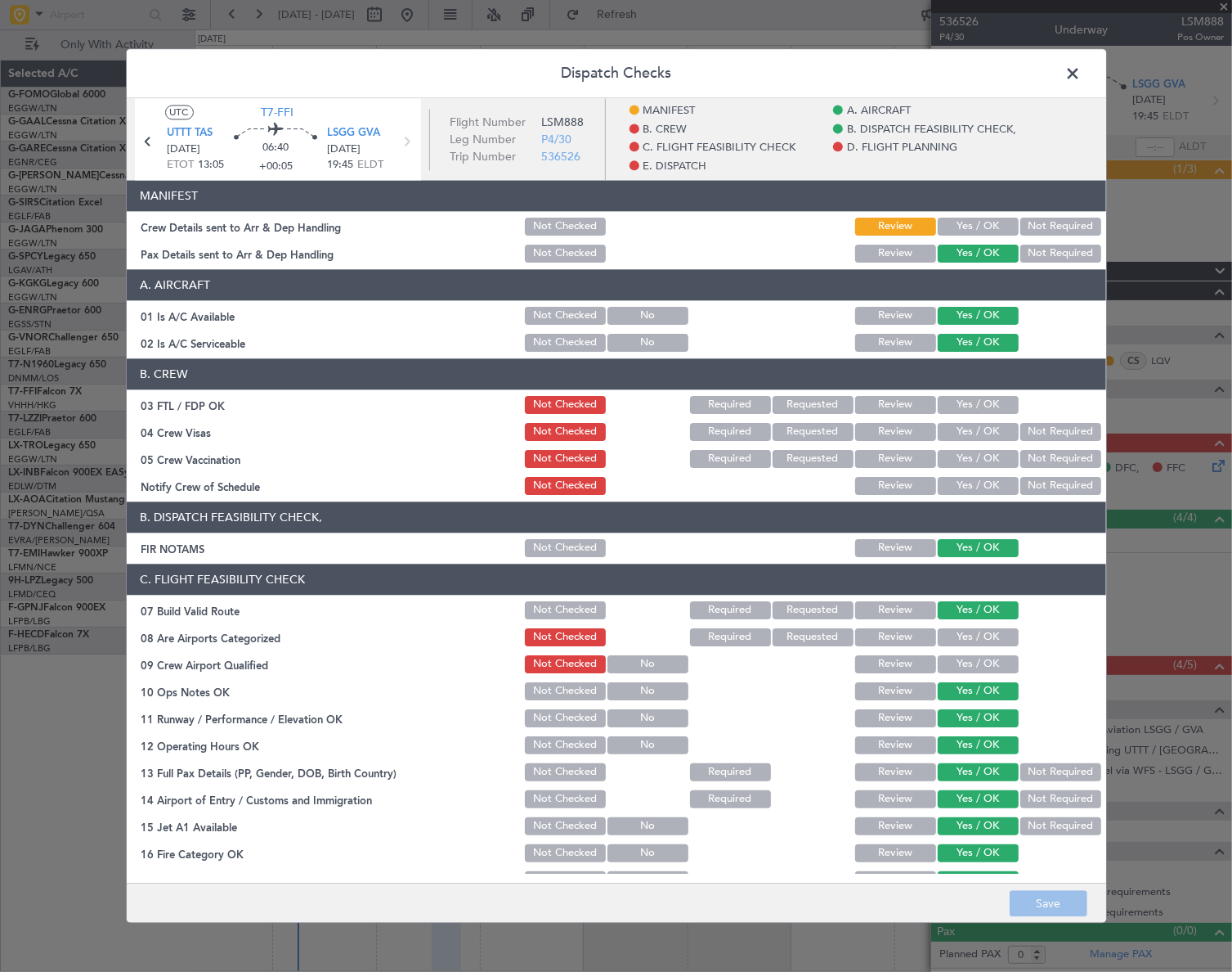
click at [983, 227] on button "Yes / OK" at bounding box center [978, 227] width 81 height 18
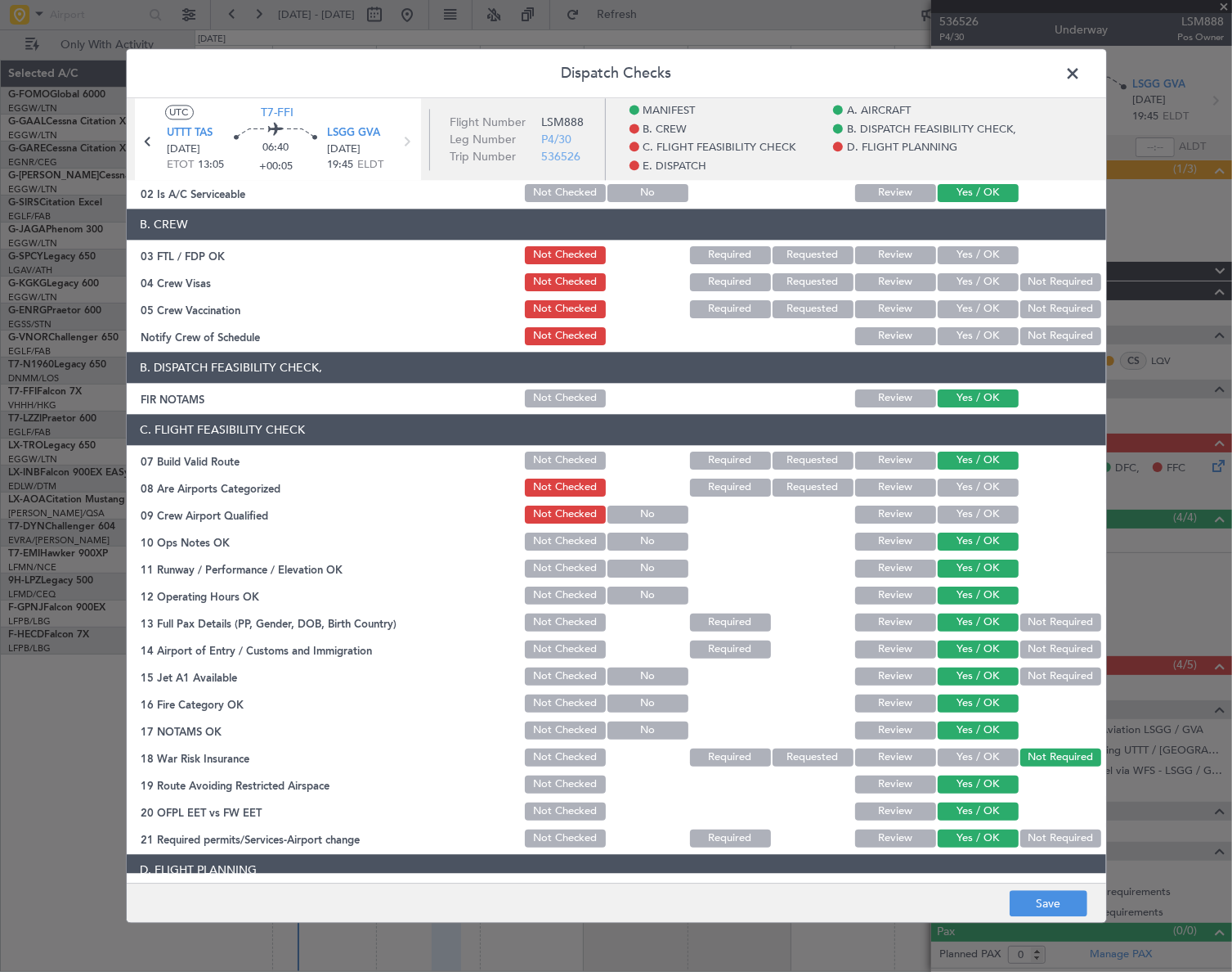
scroll to position [297, 0]
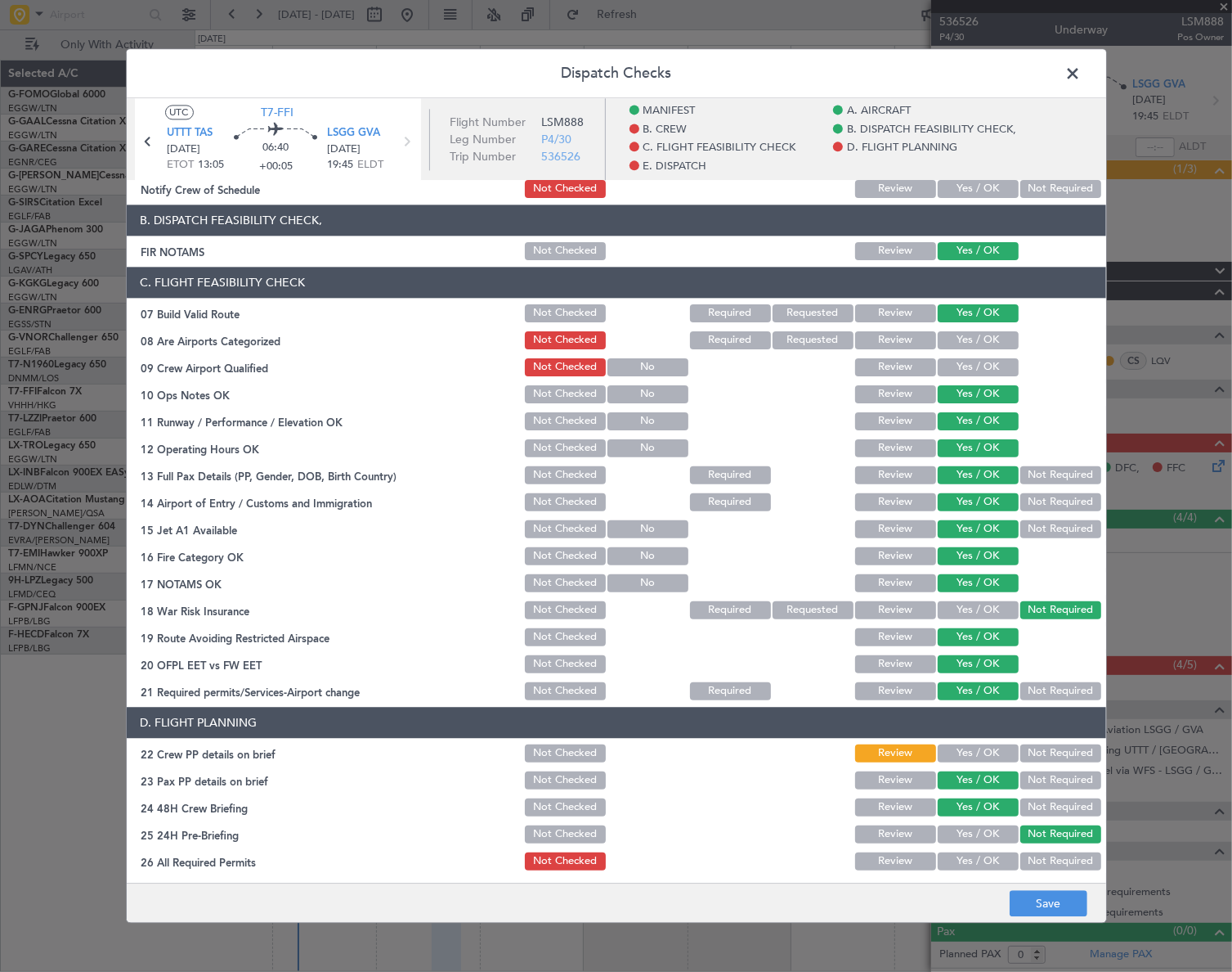
click at [981, 747] on button "Yes / OK" at bounding box center [978, 753] width 81 height 18
click at [1081, 901] on button "Save" at bounding box center [1049, 904] width 78 height 27
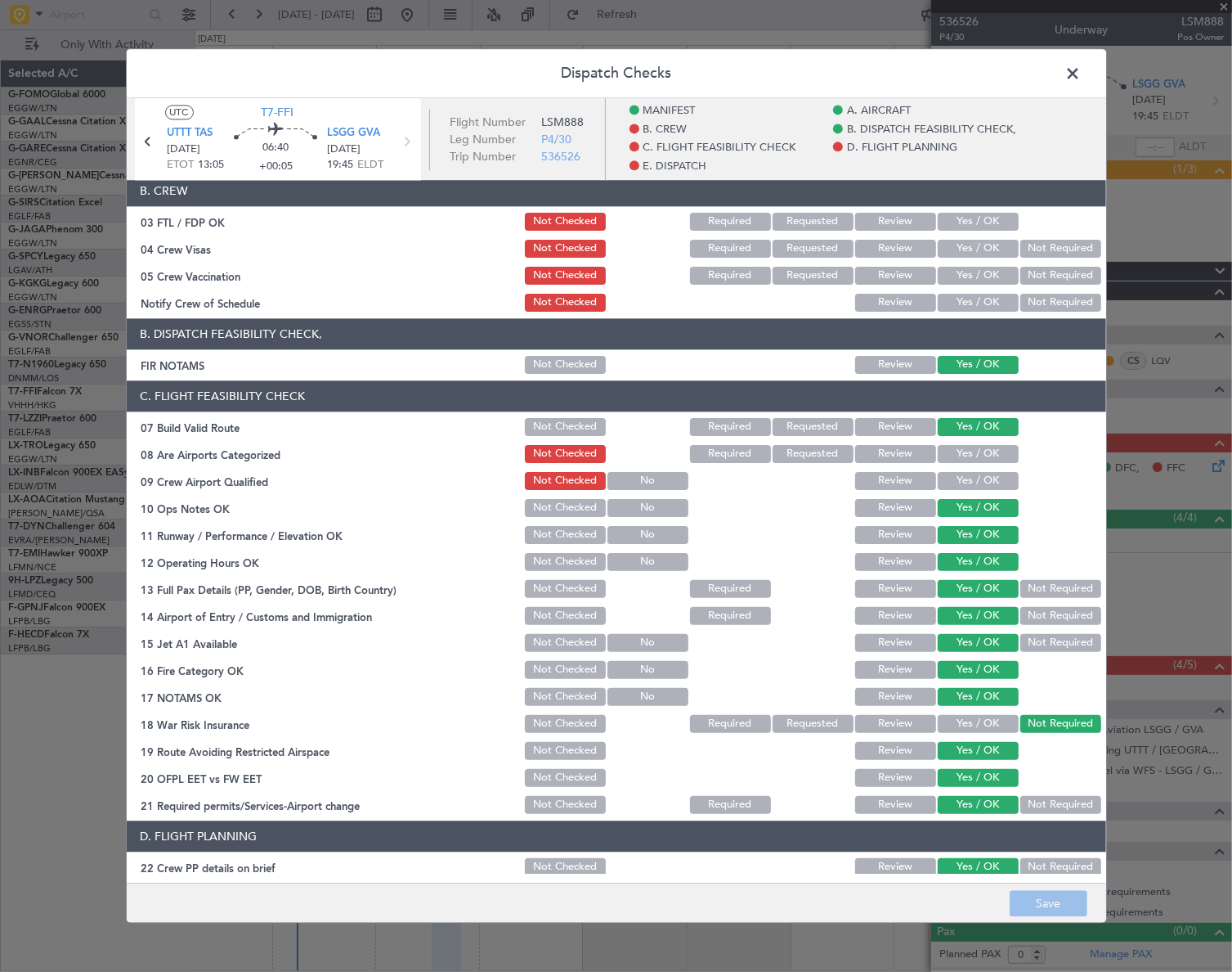
scroll to position [0, 0]
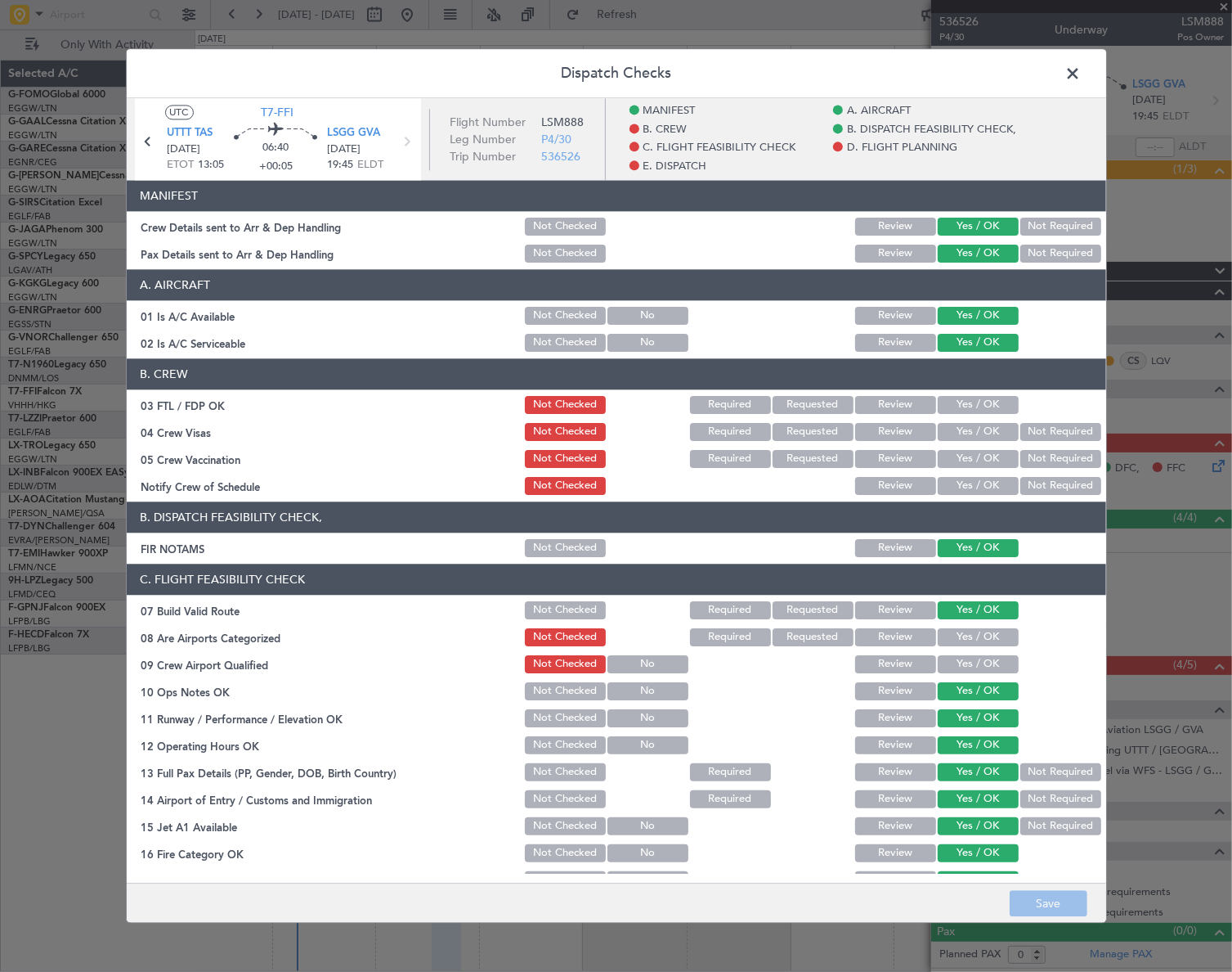
click at [1082, 82] on span at bounding box center [1082, 77] width 0 height 32
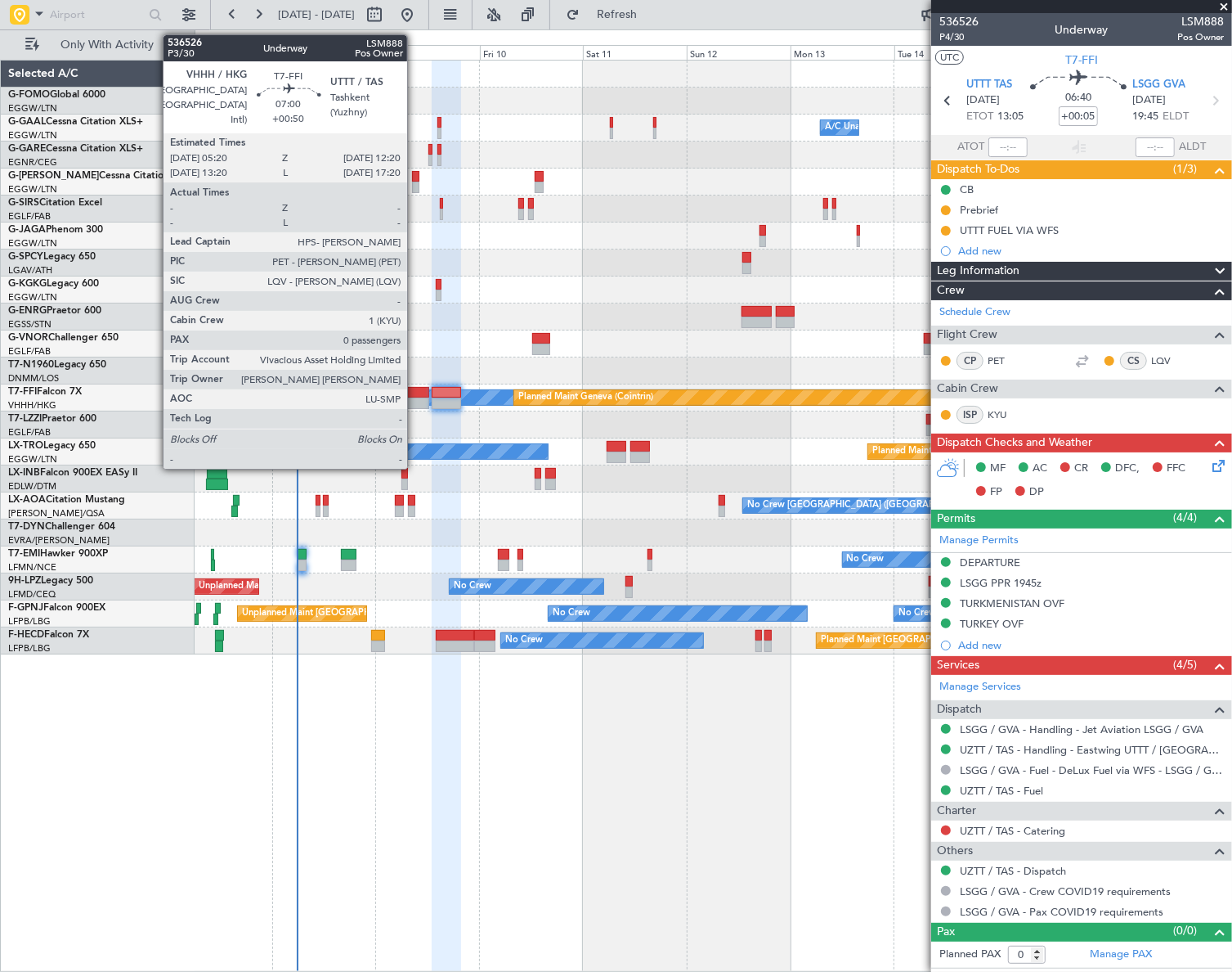
click at [414, 394] on div at bounding box center [413, 393] width 31 height 12
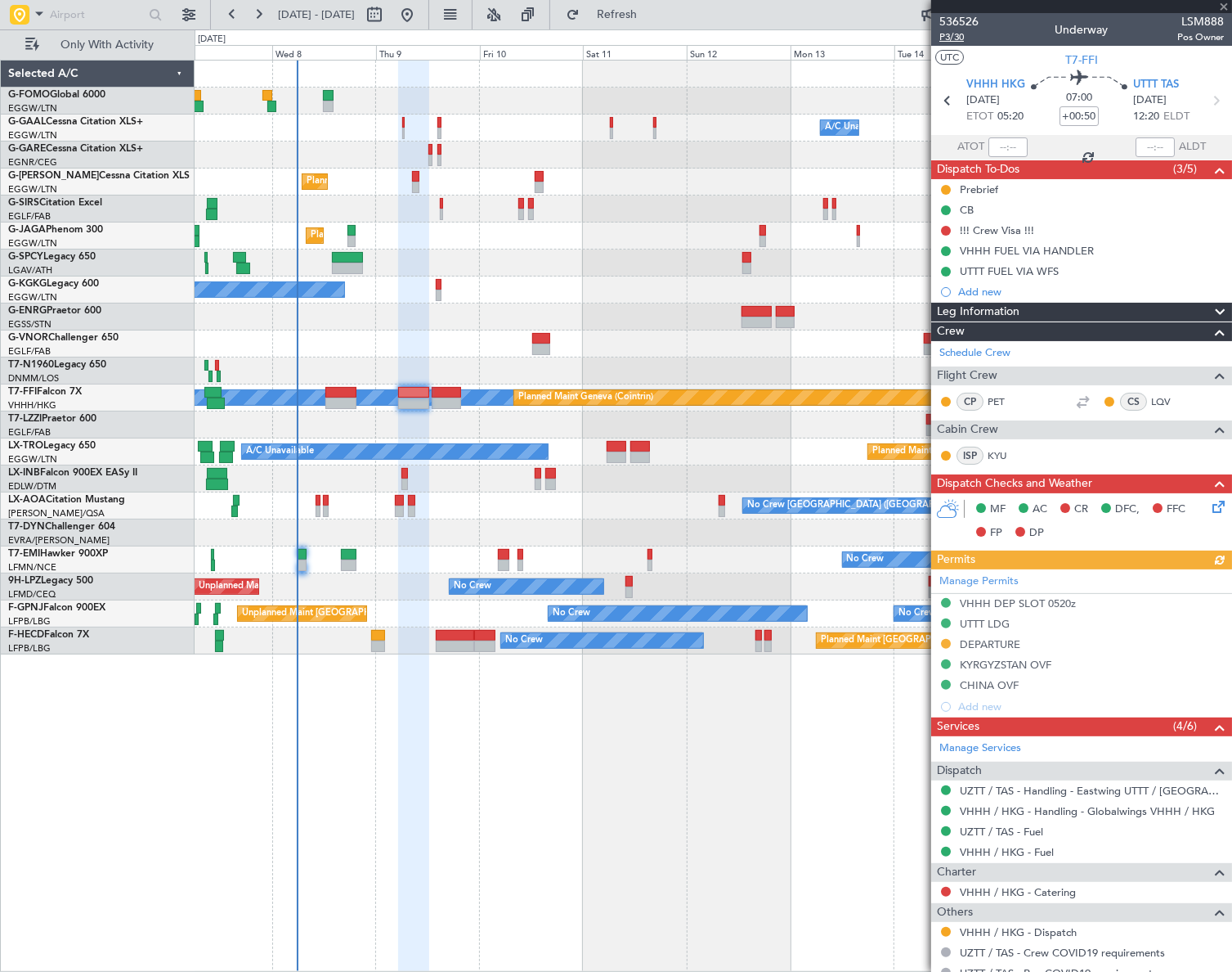
click at [959, 36] on span "P3/30" at bounding box center [959, 37] width 39 height 14
click at [942, 36] on span "P3/30" at bounding box center [959, 37] width 39 height 14
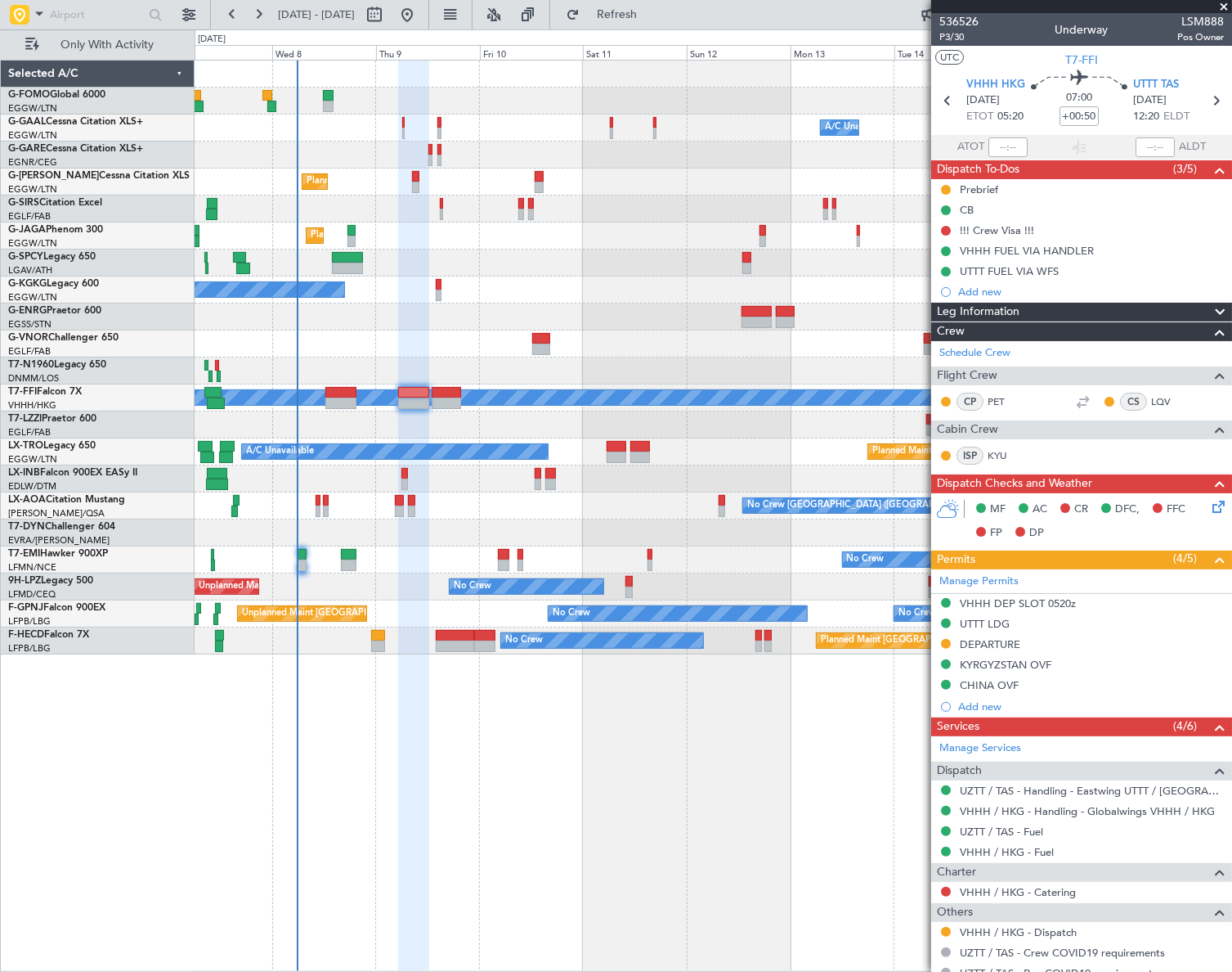
click at [710, 896] on div "Owner Owner A/C Unavailable A/C Unavailable Owner Planned Maint [GEOGRAPHIC_DAT…" at bounding box center [713, 515] width 1036 height 912
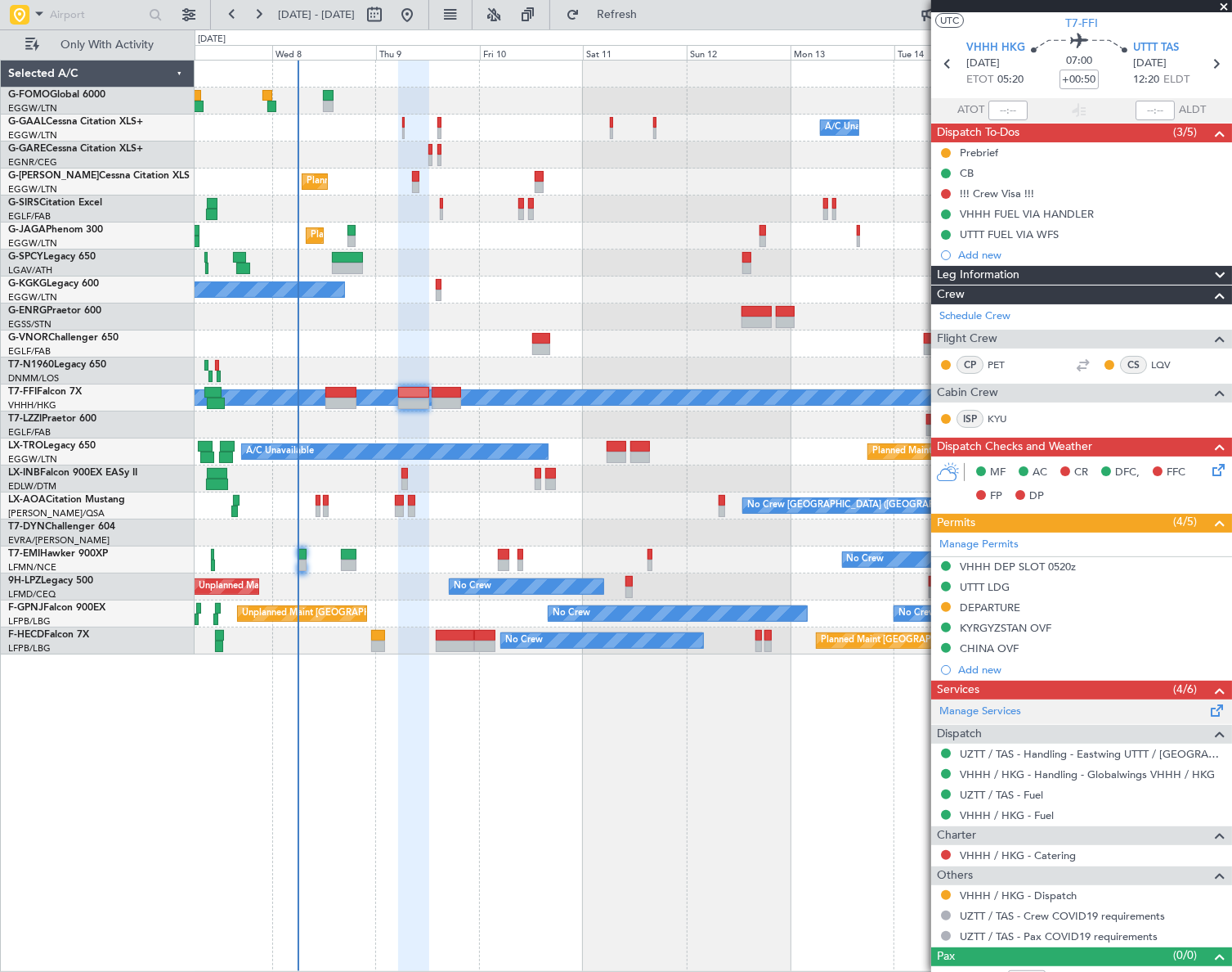
scroll to position [56, 0]
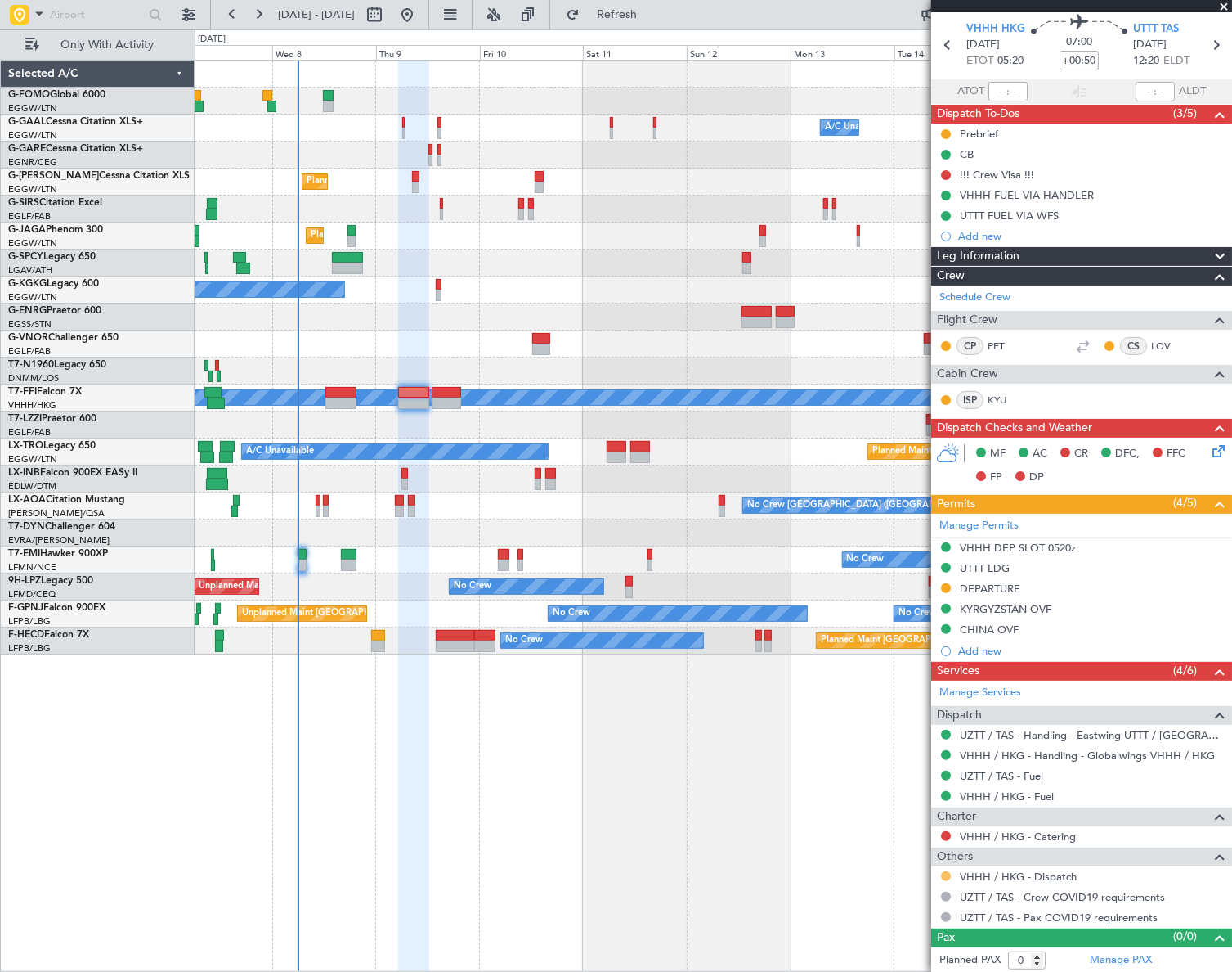
click at [946, 873] on button at bounding box center [946, 876] width 10 height 10
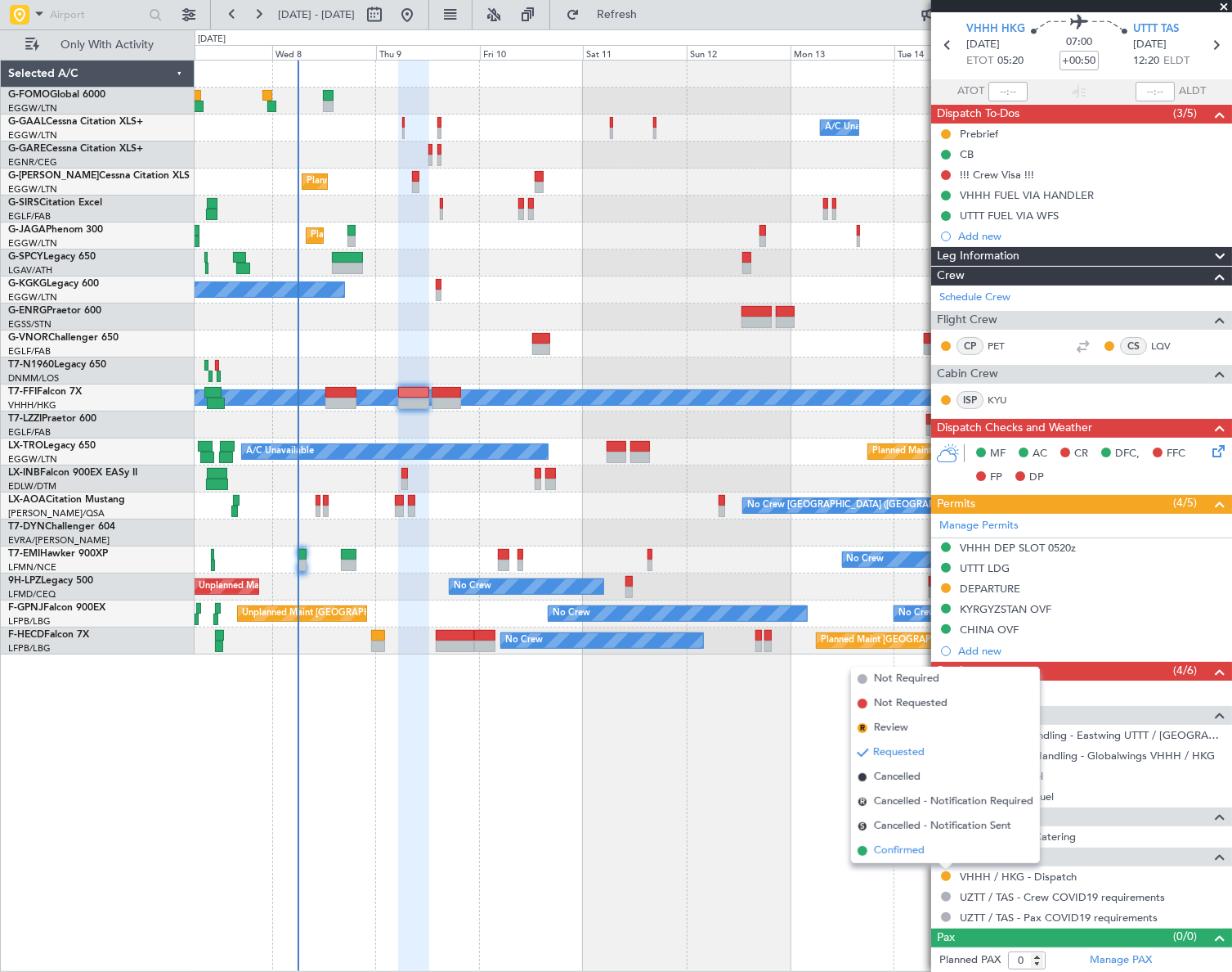
click at [922, 849] on span "Confirmed" at bounding box center [899, 851] width 51 height 17
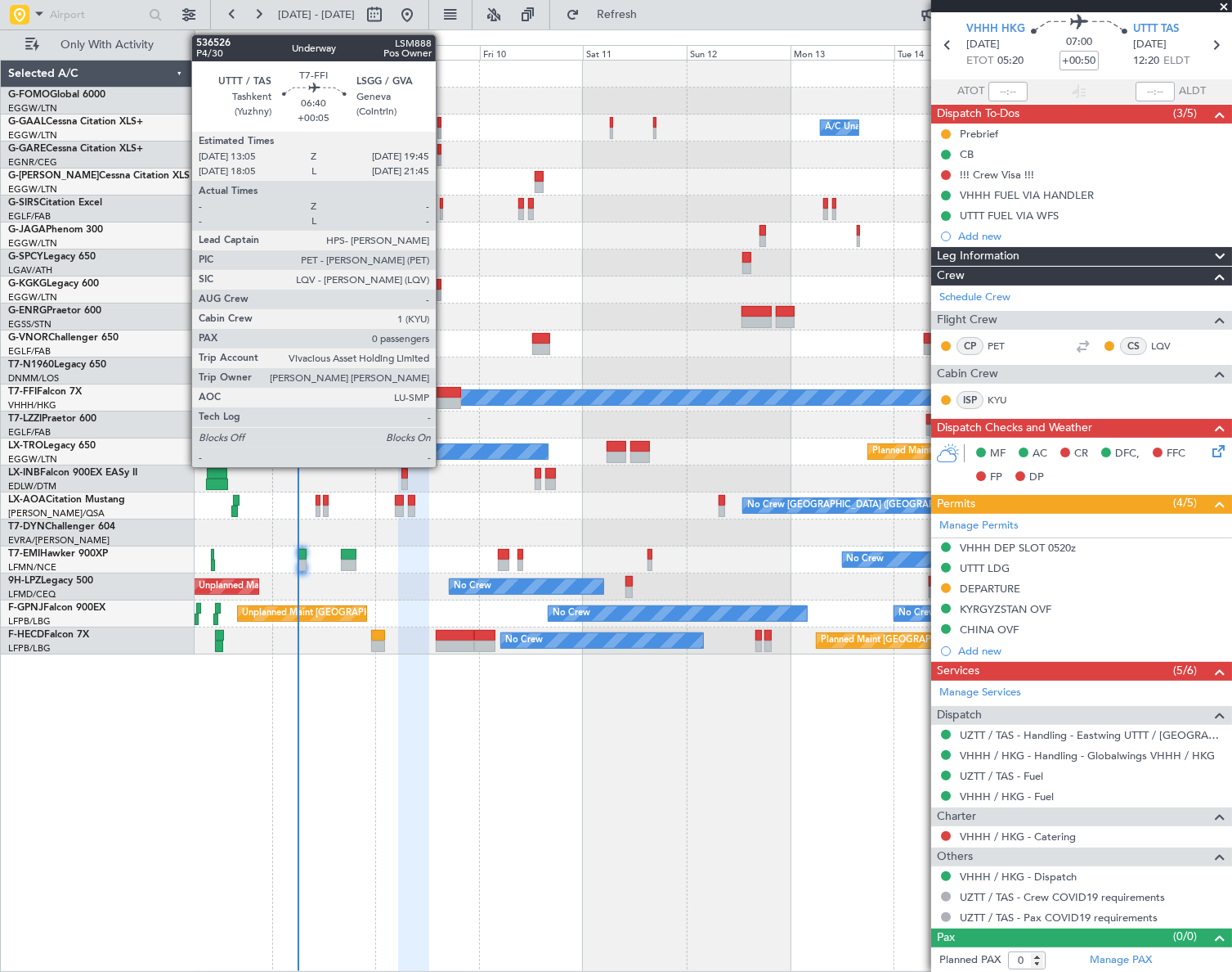
click at [443, 398] on div at bounding box center [447, 404] width 30 height 12
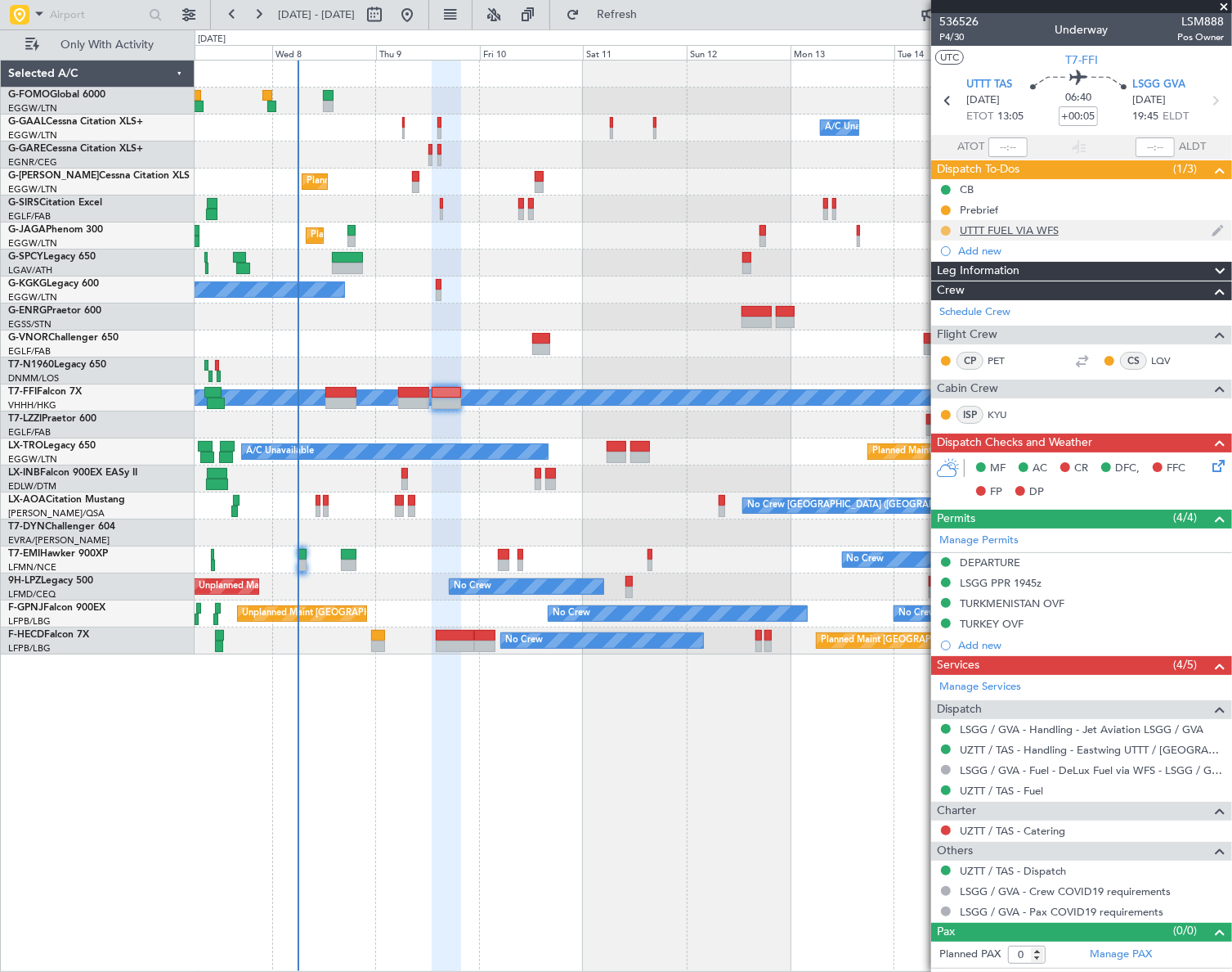
click at [945, 232] on button at bounding box center [946, 230] width 10 height 10
click at [944, 298] on span "Completed" at bounding box center [952, 302] width 54 height 17
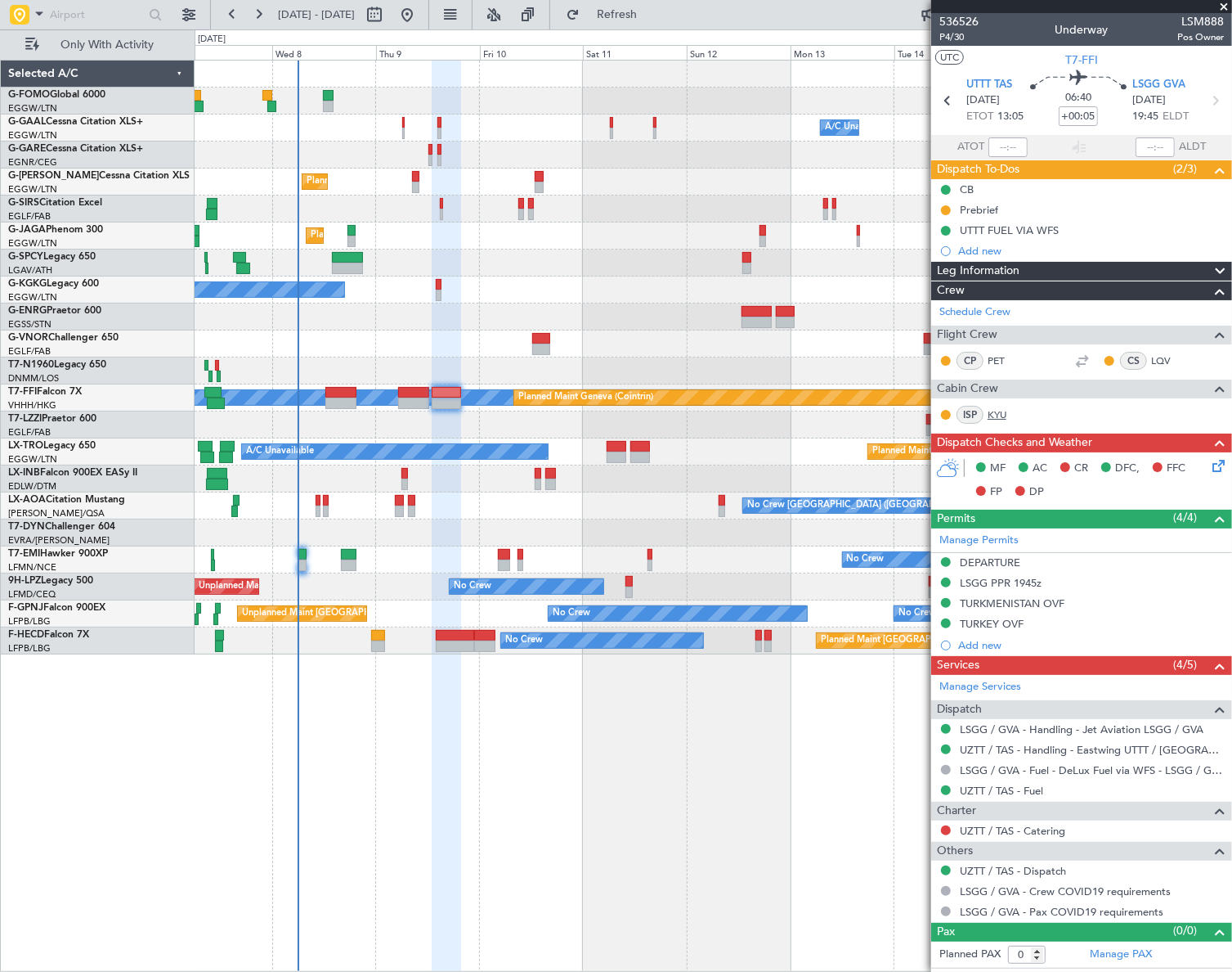
click at [989, 412] on link "KYU" at bounding box center [1006, 415] width 36 height 15
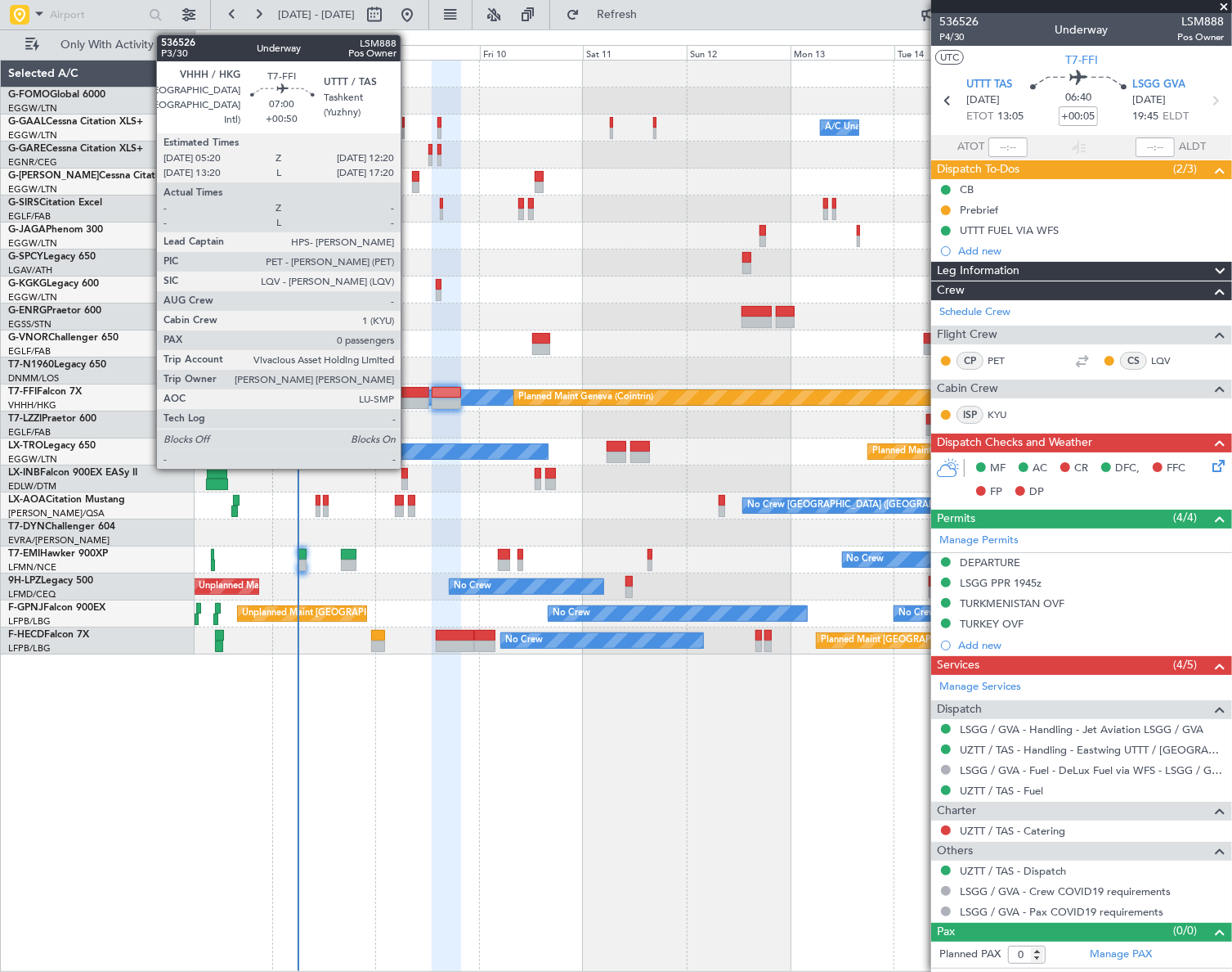
click at [408, 395] on div at bounding box center [413, 393] width 31 height 12
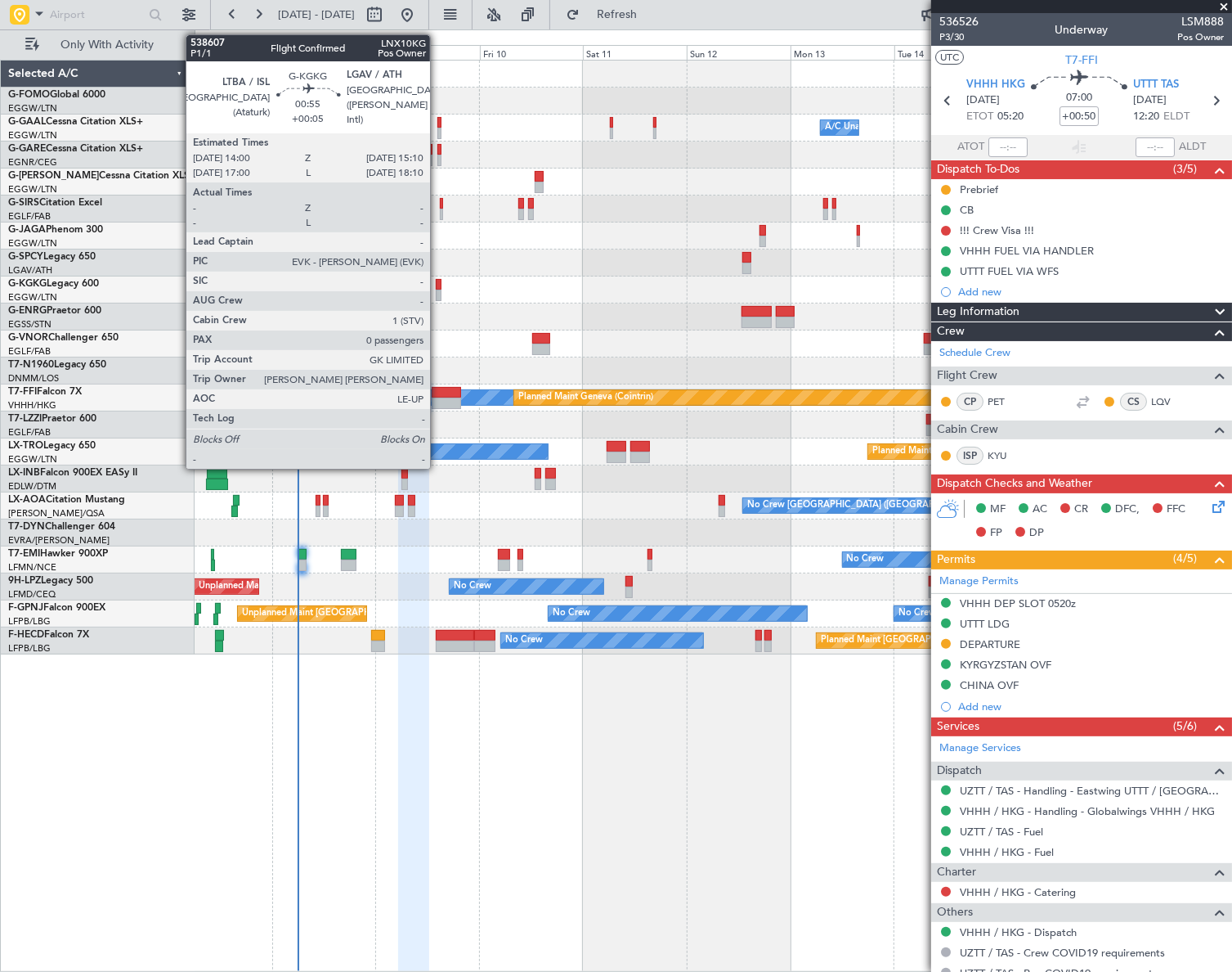
click at [437, 288] on div "A/C Unavailable [GEOGRAPHIC_DATA] (Ataturk)" at bounding box center [713, 290] width 1036 height 27
click at [436, 283] on div at bounding box center [438, 285] width 6 height 12
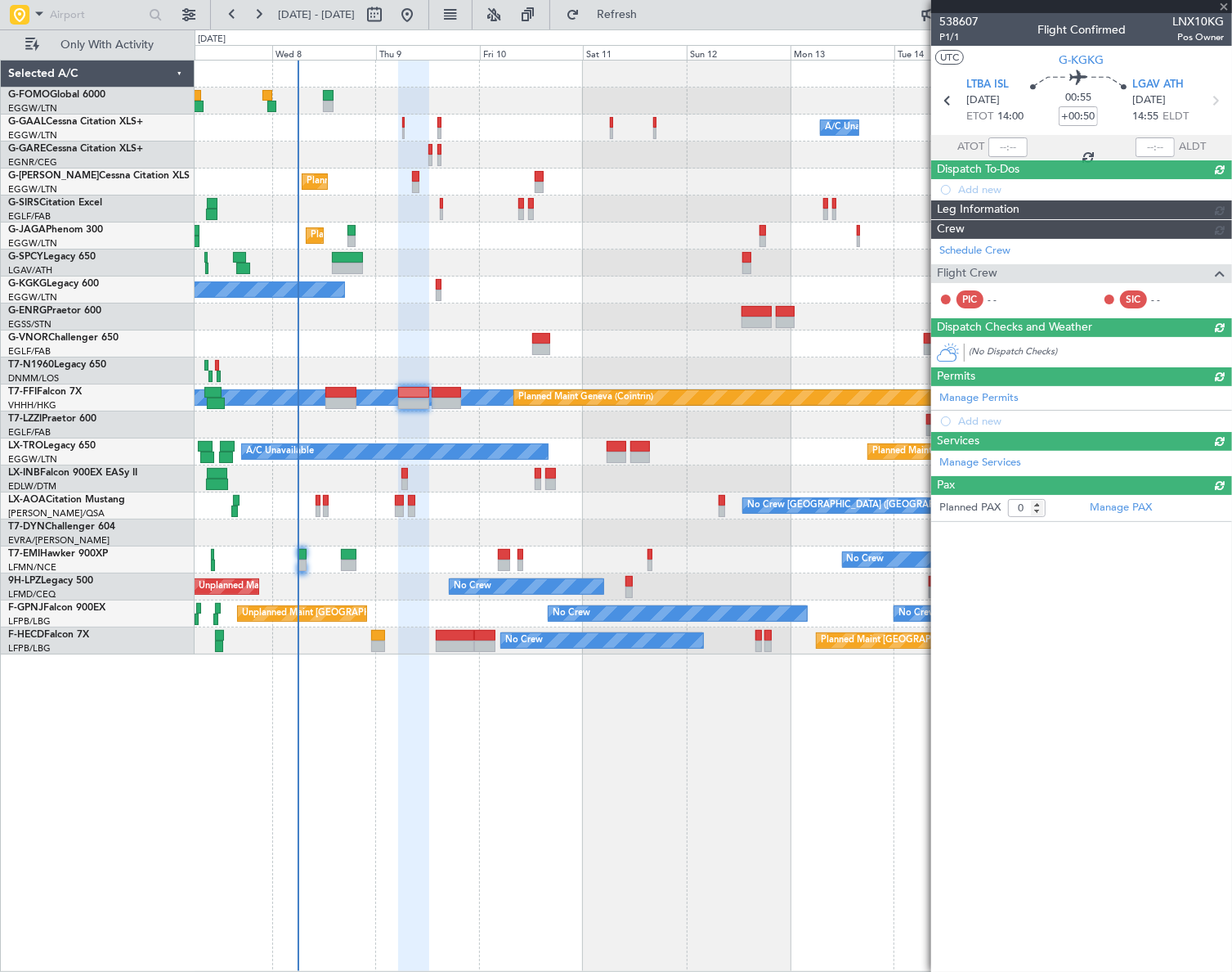
type input "+00:05"
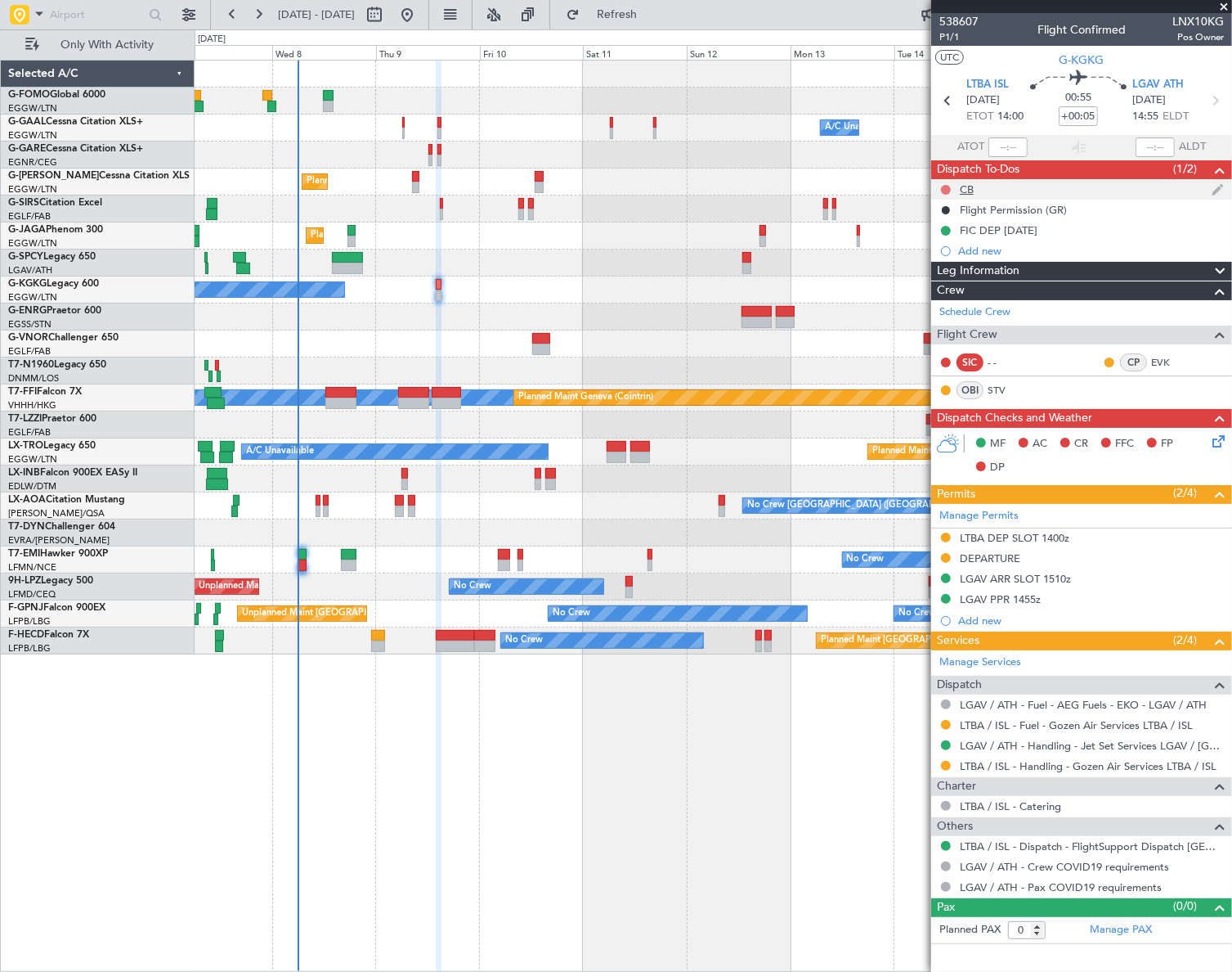
click at [945, 189] on button at bounding box center [946, 190] width 10 height 10
click at [935, 258] on span "Completed" at bounding box center [953, 262] width 54 height 17
click at [1215, 442] on icon at bounding box center [1216, 438] width 13 height 13
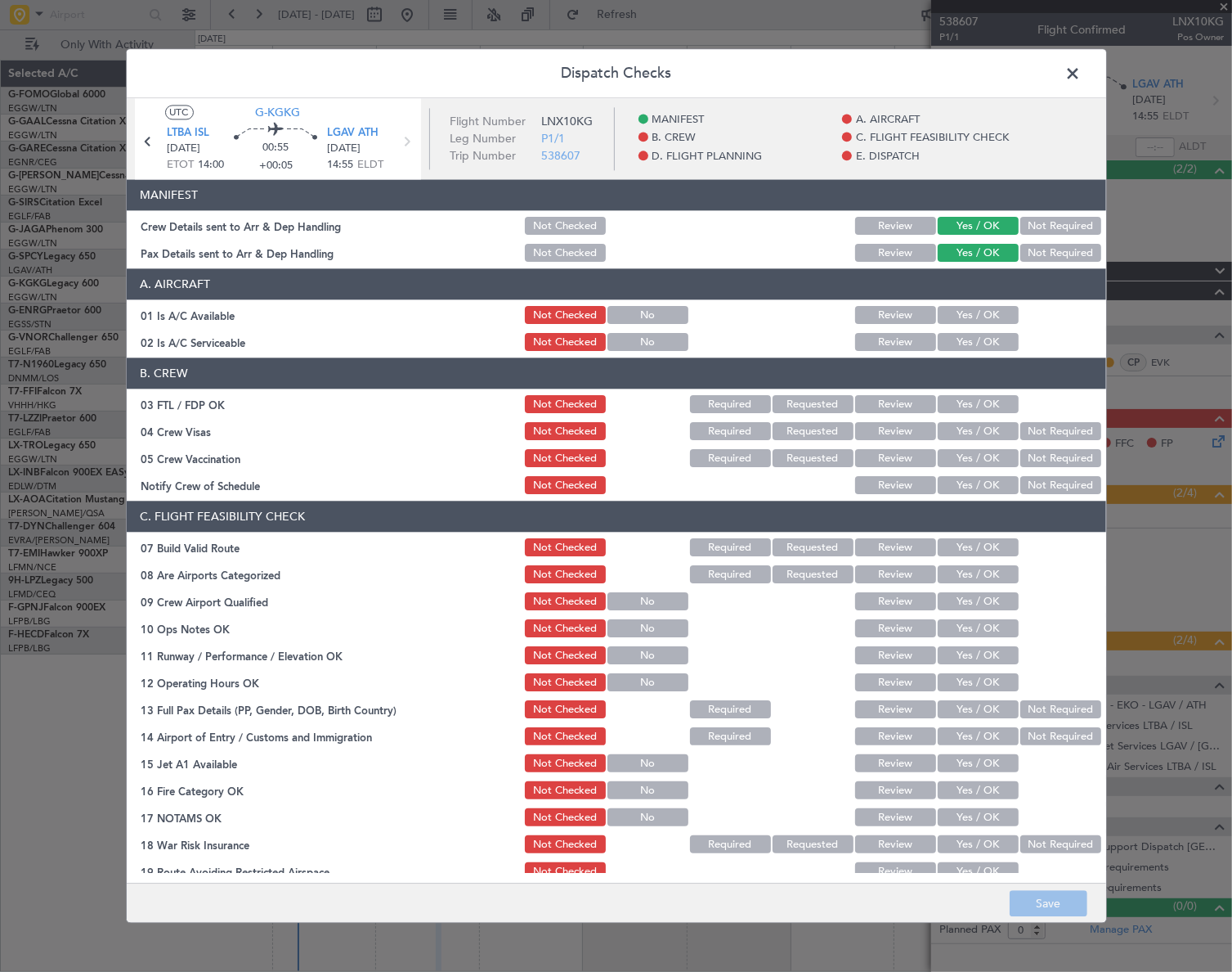
click at [974, 316] on button "Yes / OK" at bounding box center [978, 316] width 81 height 18
click at [966, 348] on div "Yes / OK" at bounding box center [977, 343] width 83 height 23
click at [966, 344] on button "Yes / OK" at bounding box center [978, 343] width 81 height 18
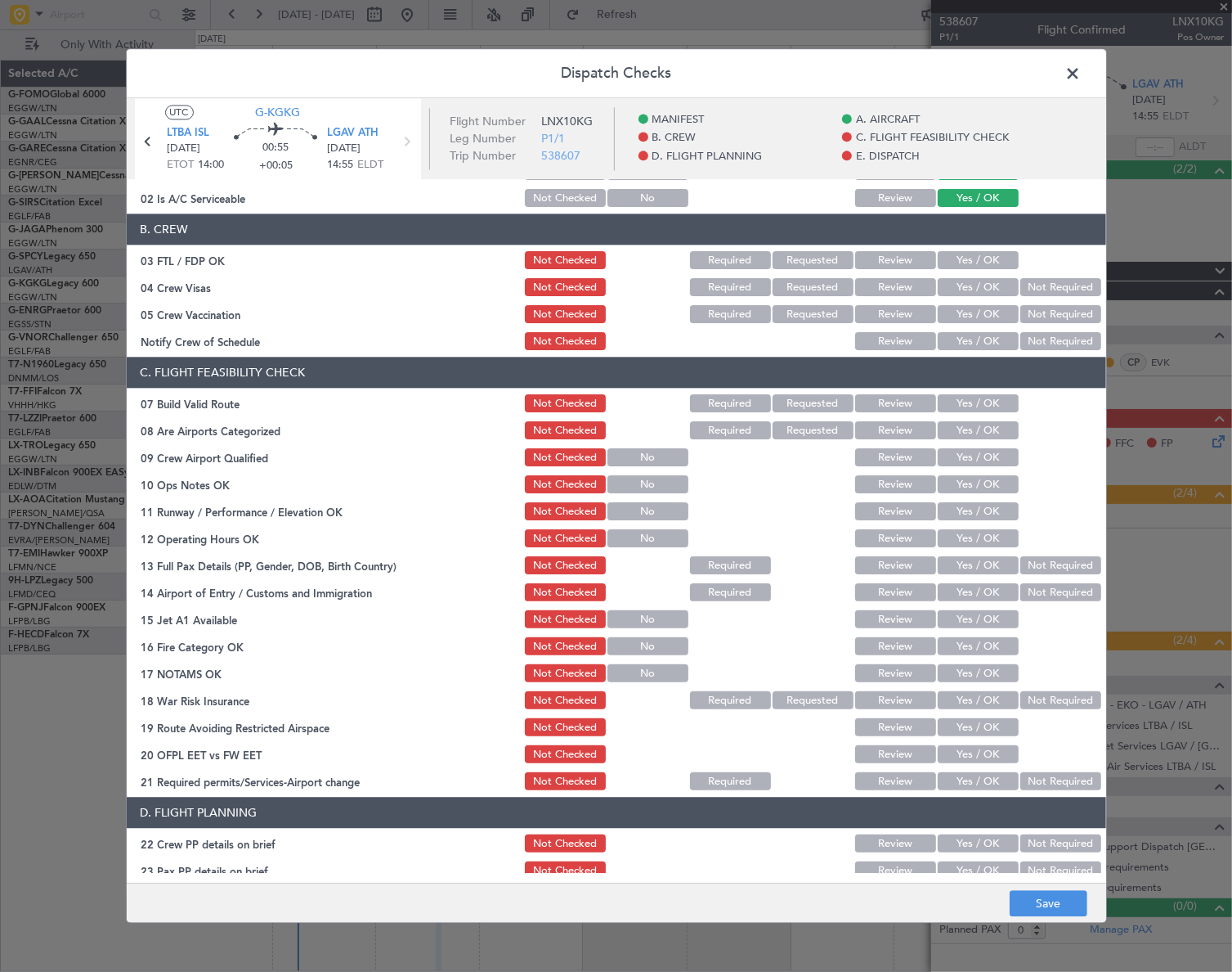
scroll to position [148, 0]
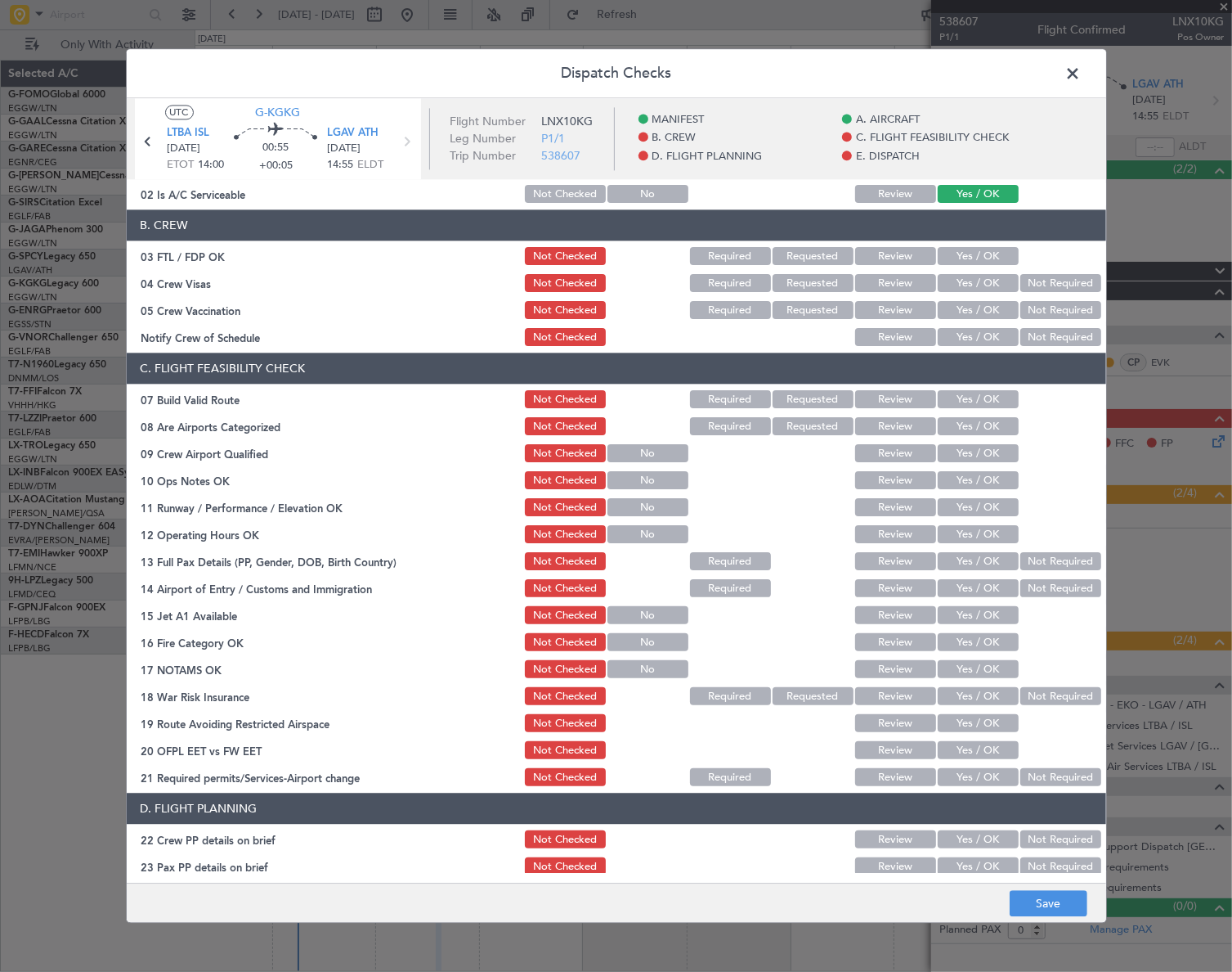
click at [983, 399] on button "Yes / OK" at bounding box center [978, 400] width 81 height 18
click at [984, 478] on button "Yes / OK" at bounding box center [978, 481] width 81 height 18
click at [982, 509] on button "Yes / OK" at bounding box center [978, 508] width 81 height 18
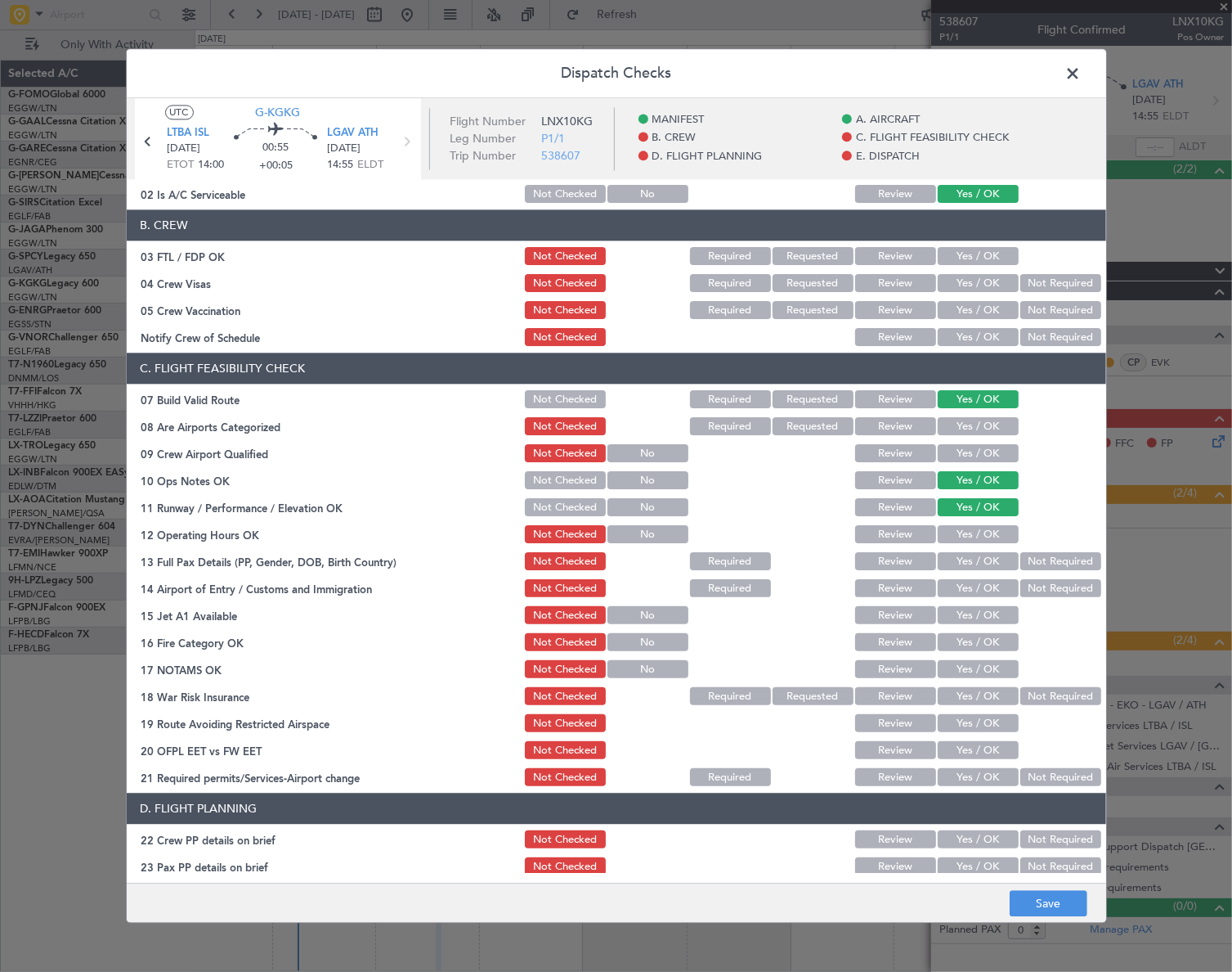
drag, startPoint x: 982, startPoint y: 534, endPoint x: 993, endPoint y: 565, distance: 32.9
click at [982, 535] on button "Yes / OK" at bounding box center [978, 535] width 81 height 18
drag, startPoint x: 995, startPoint y: 568, endPoint x: 993, endPoint y: 585, distance: 17.1
click at [995, 568] on button "Yes / OK" at bounding box center [978, 562] width 81 height 18
click at [990, 595] on button "Yes / OK" at bounding box center [978, 589] width 81 height 18
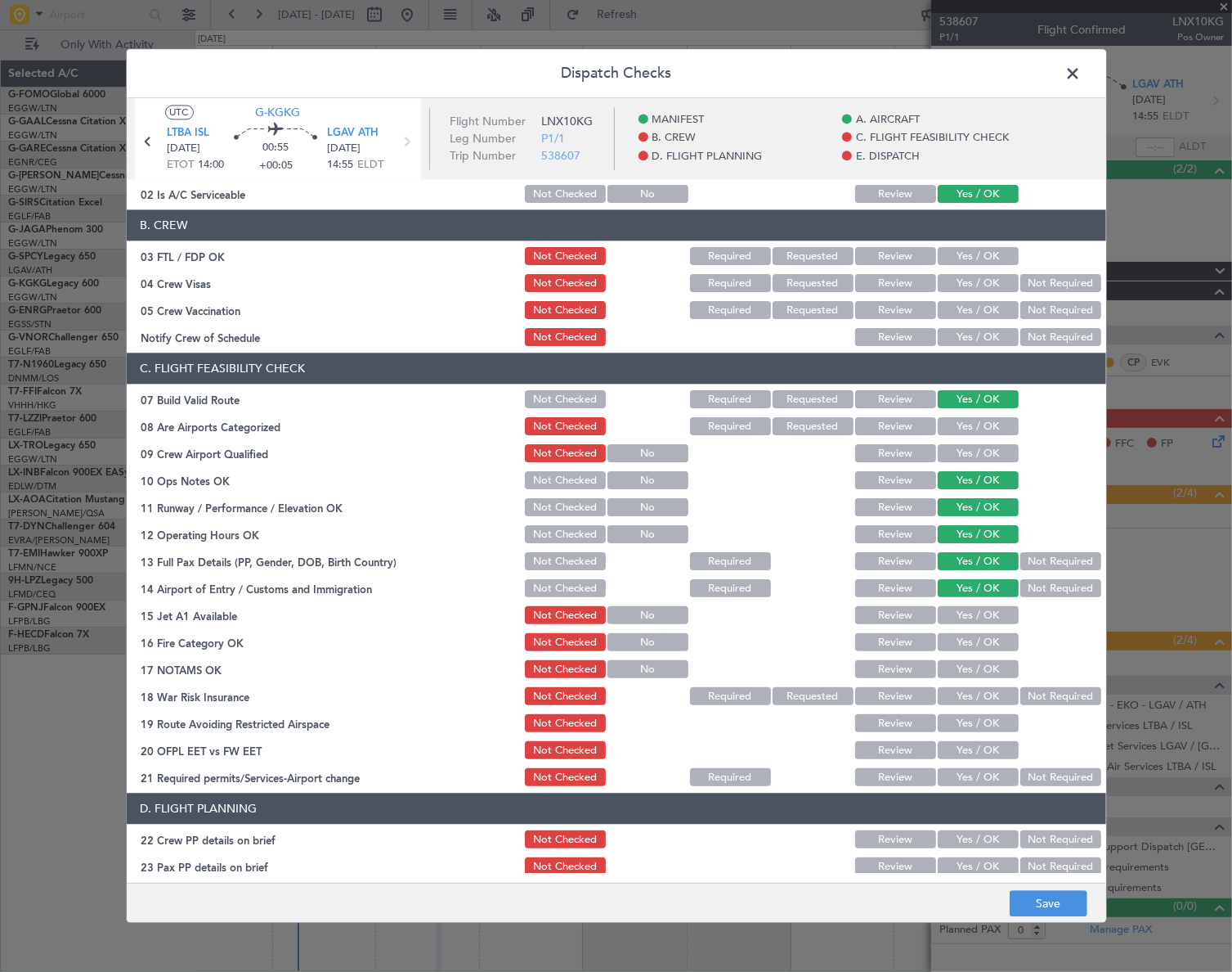
click at [990, 619] on button "Yes / OK" at bounding box center [978, 616] width 81 height 18
click at [989, 646] on button "Yes / OK" at bounding box center [978, 643] width 81 height 18
click at [992, 678] on div "Yes / OK" at bounding box center [977, 670] width 83 height 23
click at [995, 670] on button "Yes / OK" at bounding box center [978, 670] width 81 height 18
drag, startPoint x: 1038, startPoint y: 695, endPoint x: 1012, endPoint y: 718, distance: 34.7
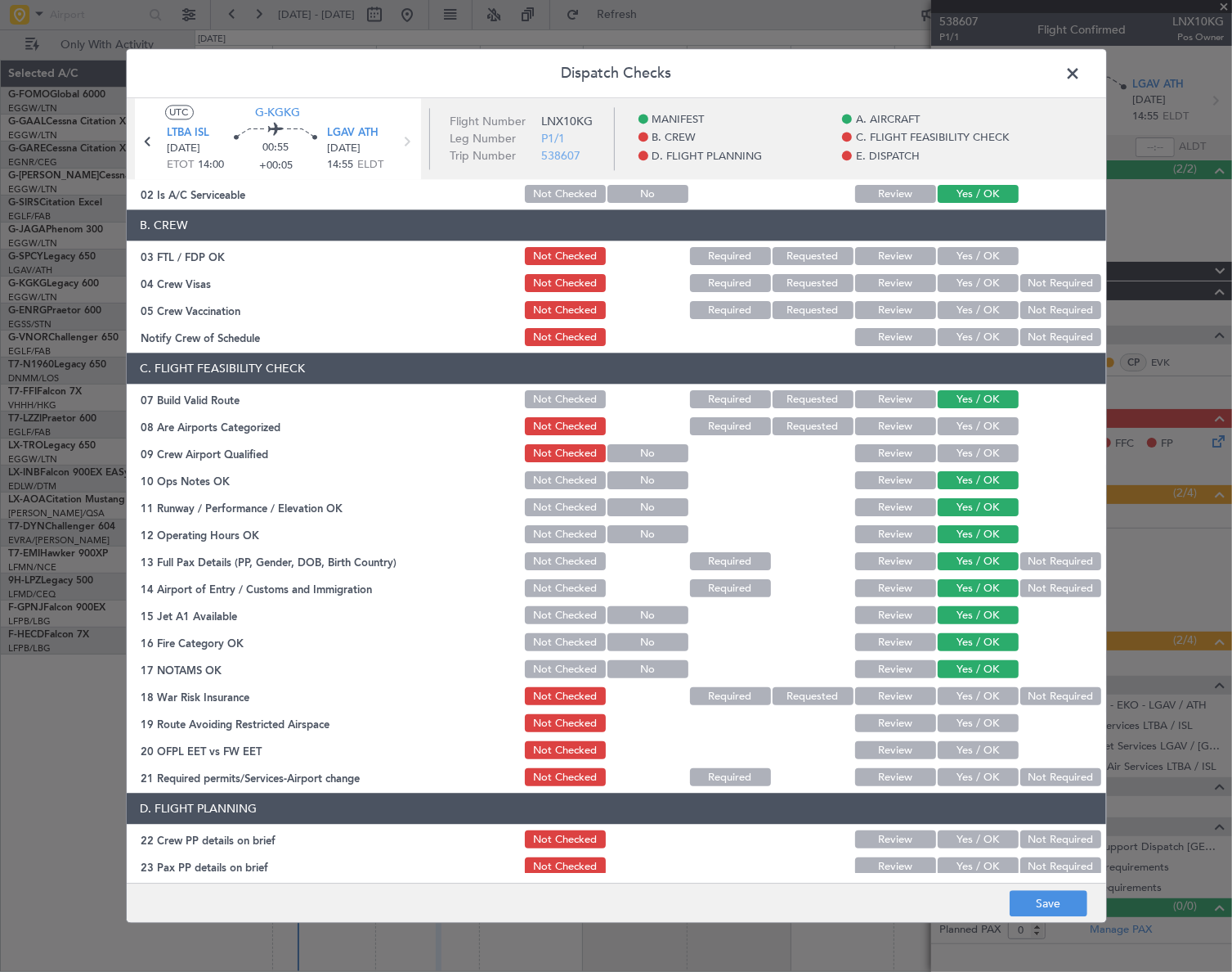
click at [1038, 696] on button "Not Required" at bounding box center [1061, 697] width 81 height 18
click at [985, 725] on button "Yes / OK" at bounding box center [978, 724] width 81 height 18
click at [983, 752] on button "Yes / OK" at bounding box center [978, 751] width 81 height 18
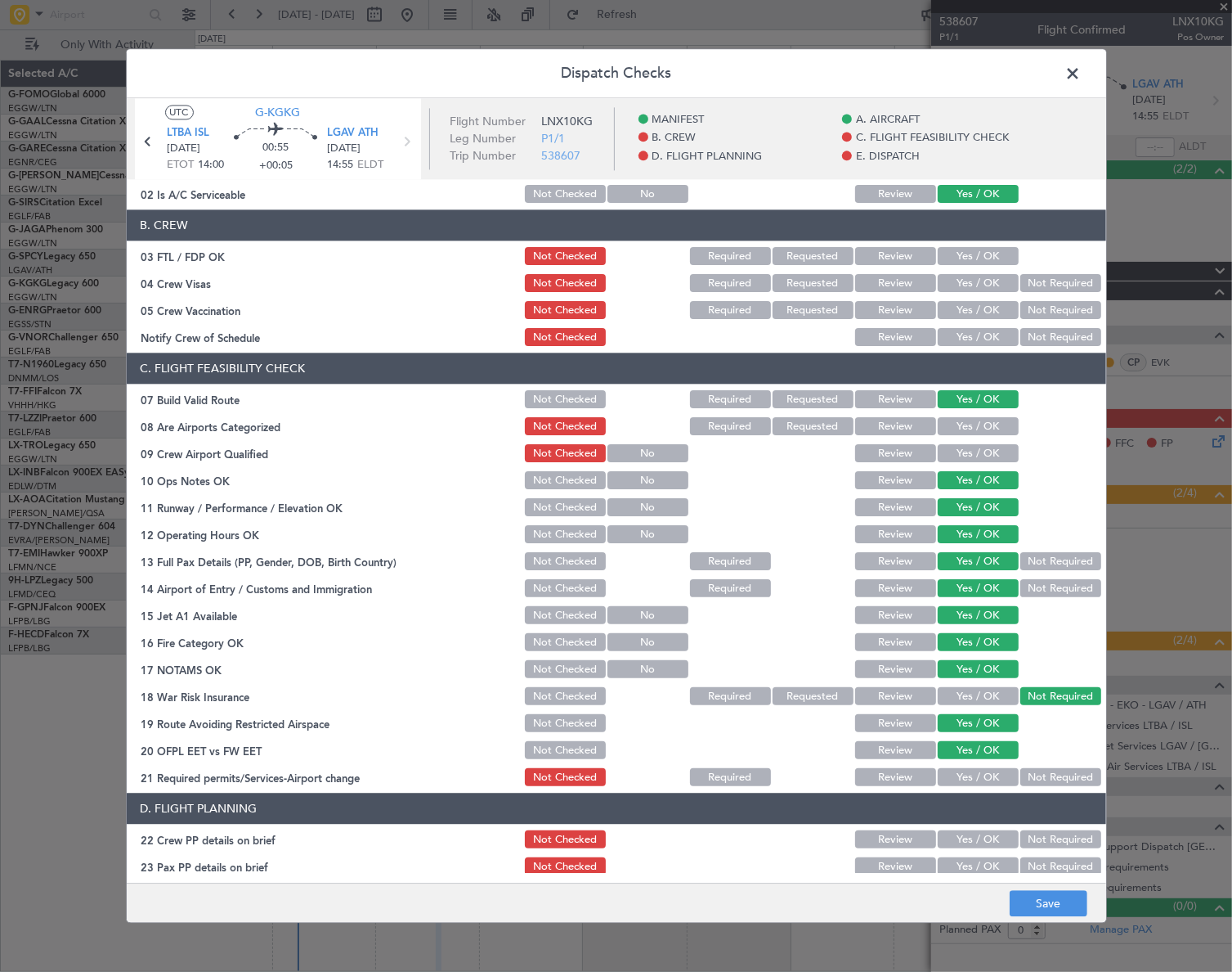
click at [989, 776] on button "Yes / OK" at bounding box center [978, 778] width 81 height 18
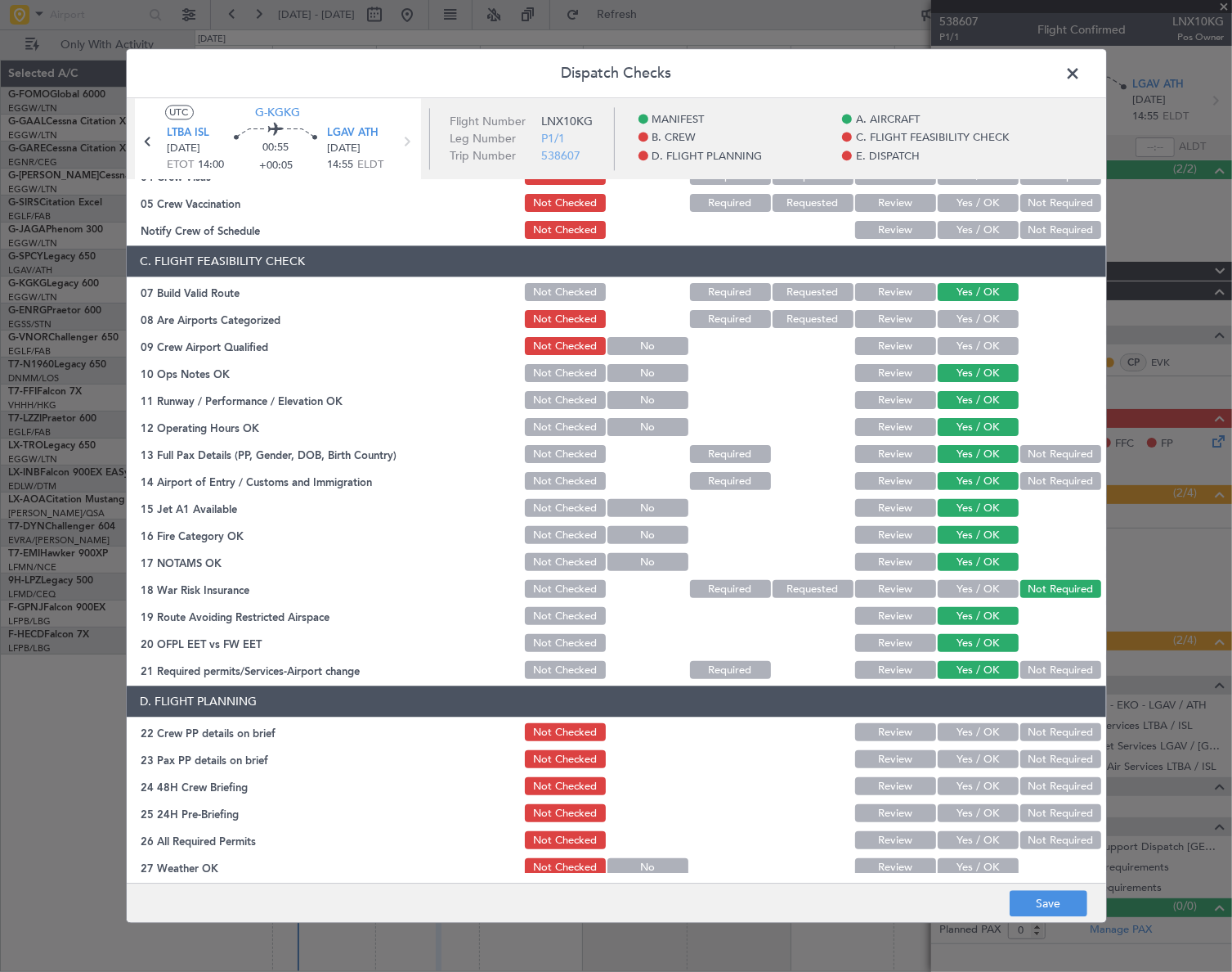
scroll to position [520, 0]
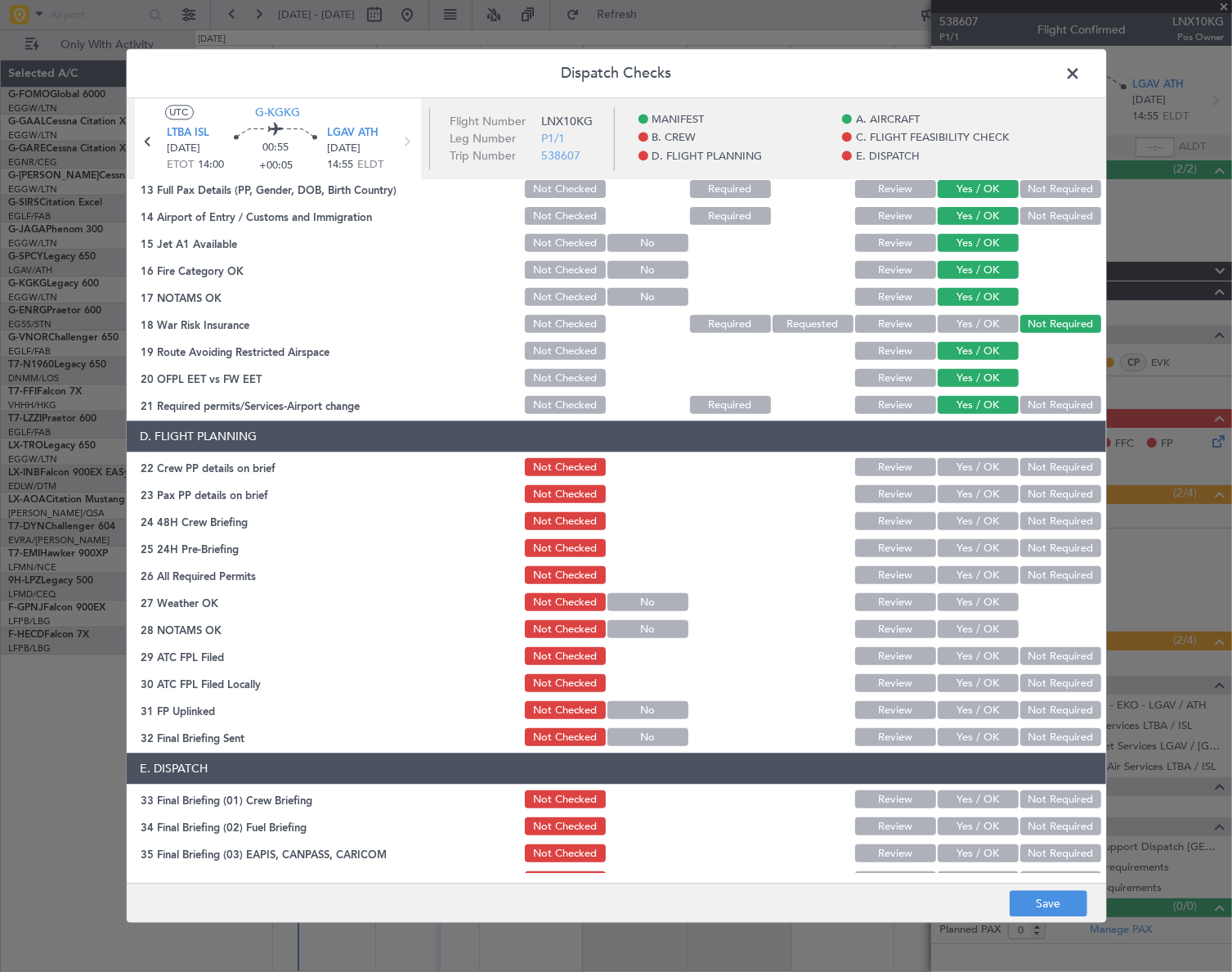
click at [974, 464] on button "Yes / OK" at bounding box center [978, 468] width 81 height 18
drag, startPoint x: 974, startPoint y: 482, endPoint x: 972, endPoint y: 491, distance: 9.2
click at [974, 486] on div "Yes / OK" at bounding box center [977, 495] width 83 height 23
drag, startPoint x: 972, startPoint y: 491, endPoint x: 981, endPoint y: 523, distance: 33.2
click at [971, 491] on button "Yes / OK" at bounding box center [978, 495] width 81 height 18
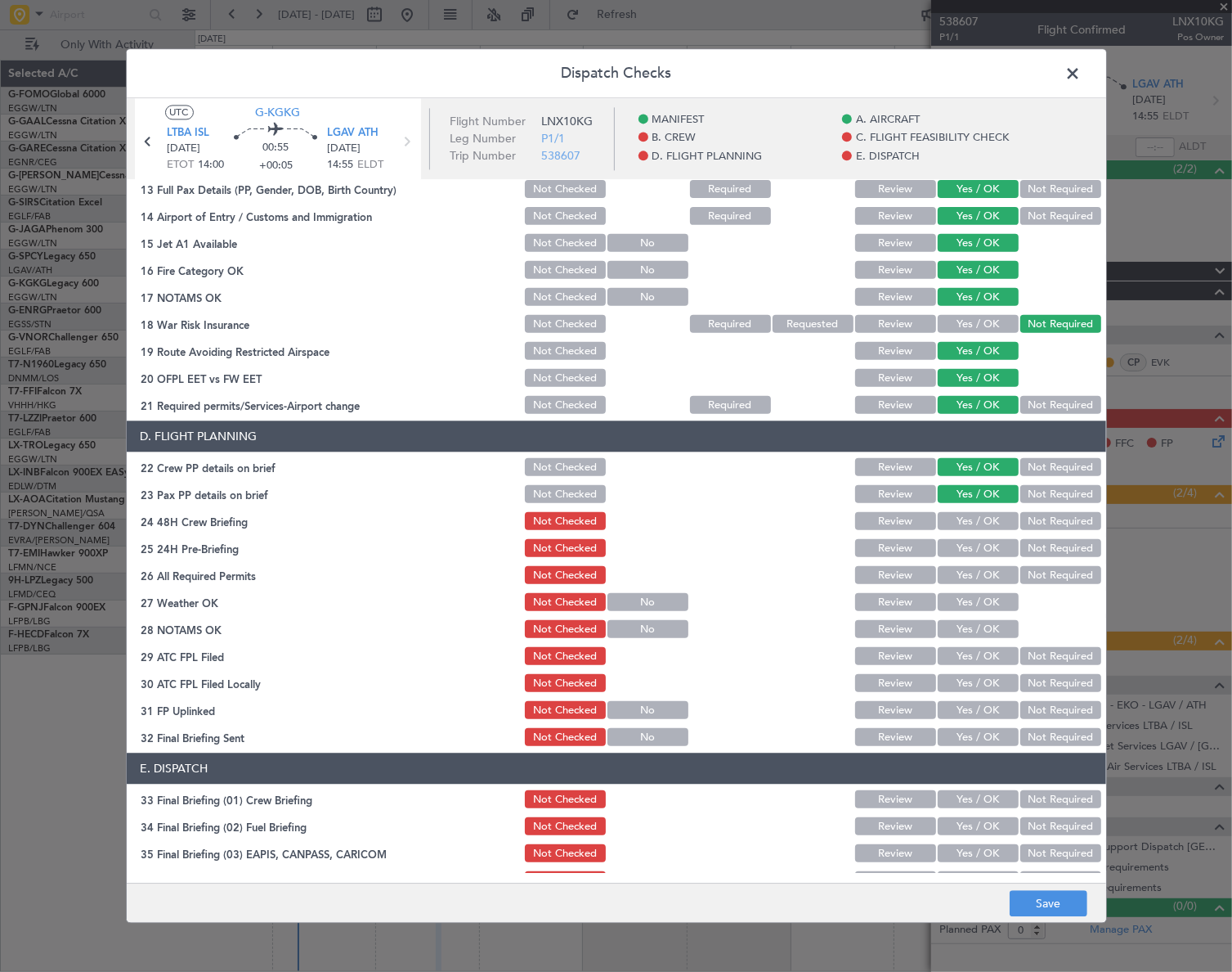
click at [983, 532] on div "Yes / OK" at bounding box center [977, 522] width 83 height 23
click at [988, 523] on button "Yes / OK" at bounding box center [978, 522] width 81 height 18
click at [1046, 559] on section "D. FLIGHT PLANNING 22 Crew PP details on brief Not Checked Review Yes / OK Not …" at bounding box center [616, 585] width 979 height 328
click at [1050, 544] on button "Not Required" at bounding box center [1061, 549] width 81 height 18
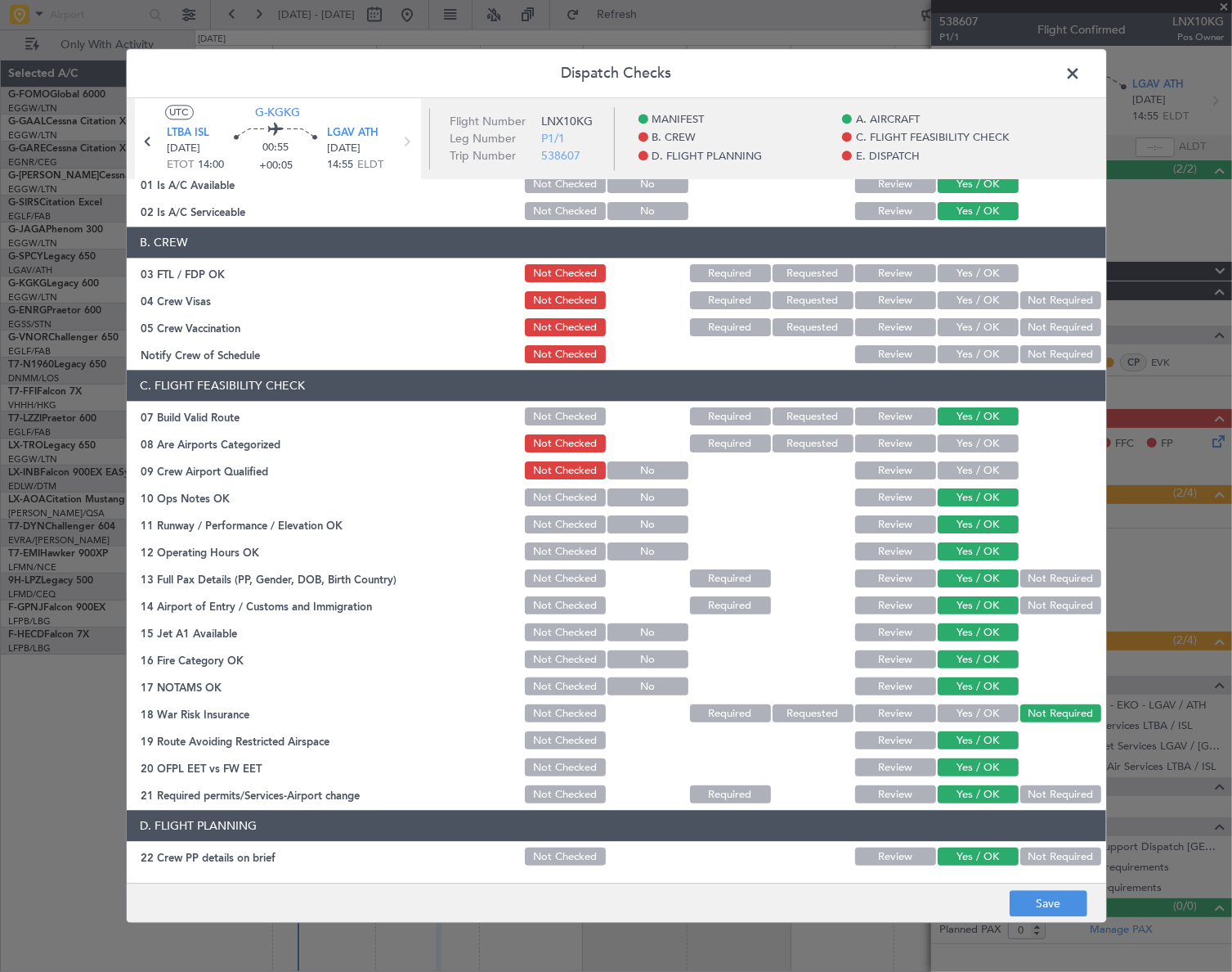
scroll to position [0, 0]
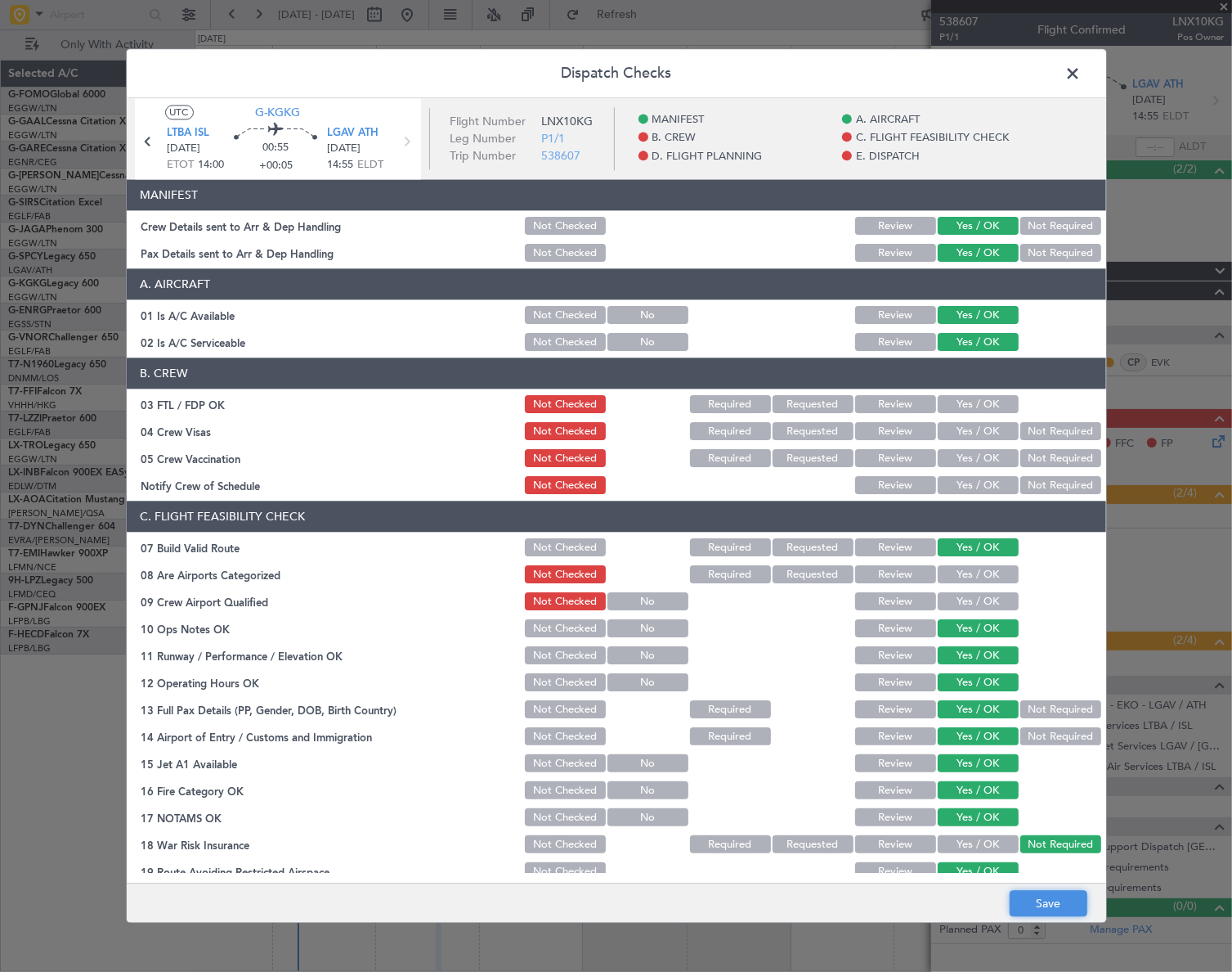
drag, startPoint x: 1063, startPoint y: 907, endPoint x: 1061, endPoint y: 897, distance: 10.2
click at [1061, 902] on button "Save" at bounding box center [1049, 904] width 78 height 27
click at [1082, 73] on span at bounding box center [1082, 77] width 0 height 32
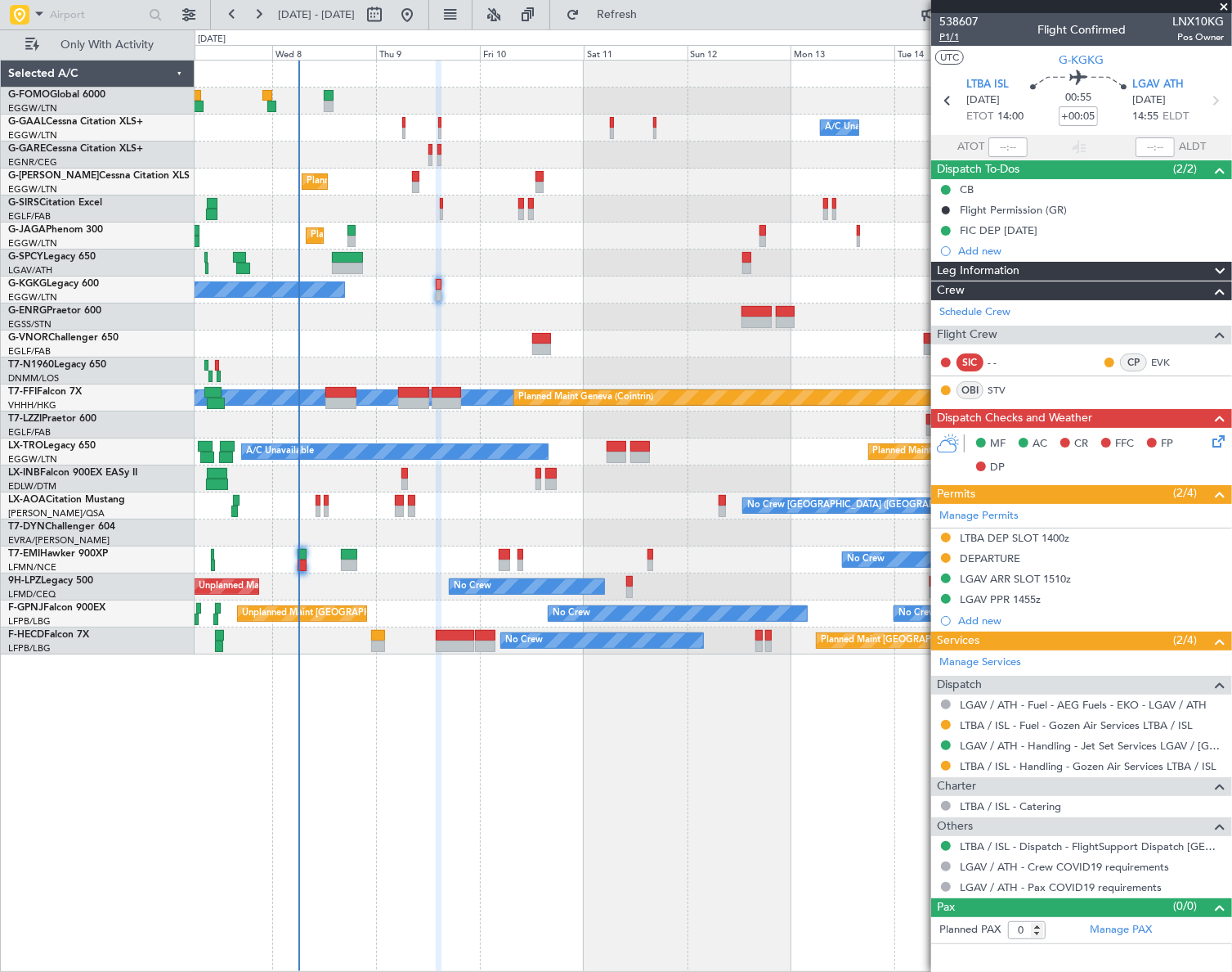
click at [950, 40] on span "P1/1" at bounding box center [959, 37] width 39 height 14
click at [314, 768] on div "Owner A/C Unavailable Owner A/C Unavailable Owner Planned Maint London (Luton) …" at bounding box center [713, 515] width 1036 height 912
click at [954, 34] on span "P1/1" at bounding box center [959, 37] width 39 height 14
click at [954, 41] on span "P1/1" at bounding box center [959, 37] width 39 height 14
click at [953, 37] on span "P1/1" at bounding box center [959, 37] width 39 height 14
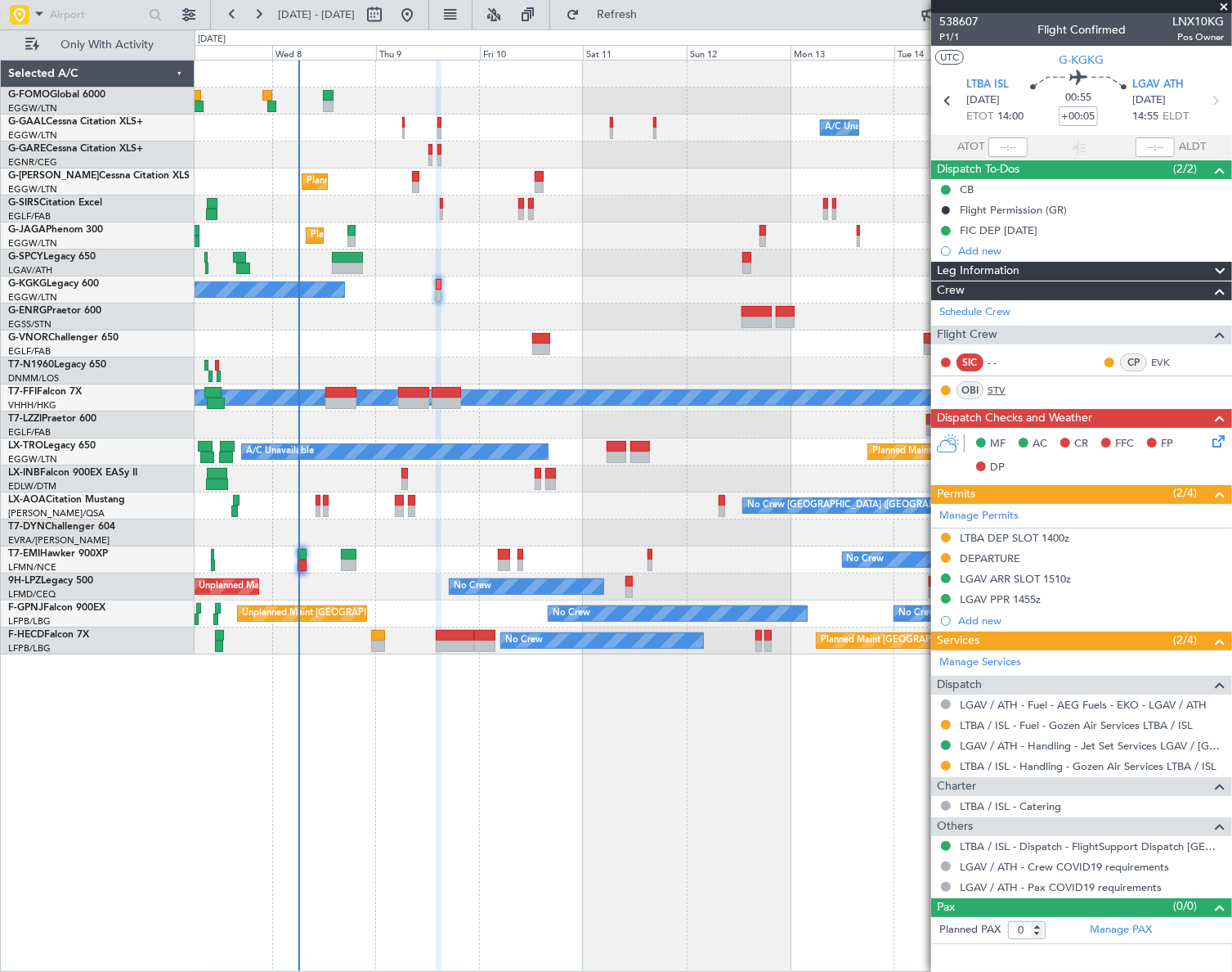
click at [999, 389] on link "STV" at bounding box center [1006, 390] width 36 height 15
click at [1221, 436] on icon at bounding box center [1216, 438] width 13 height 13
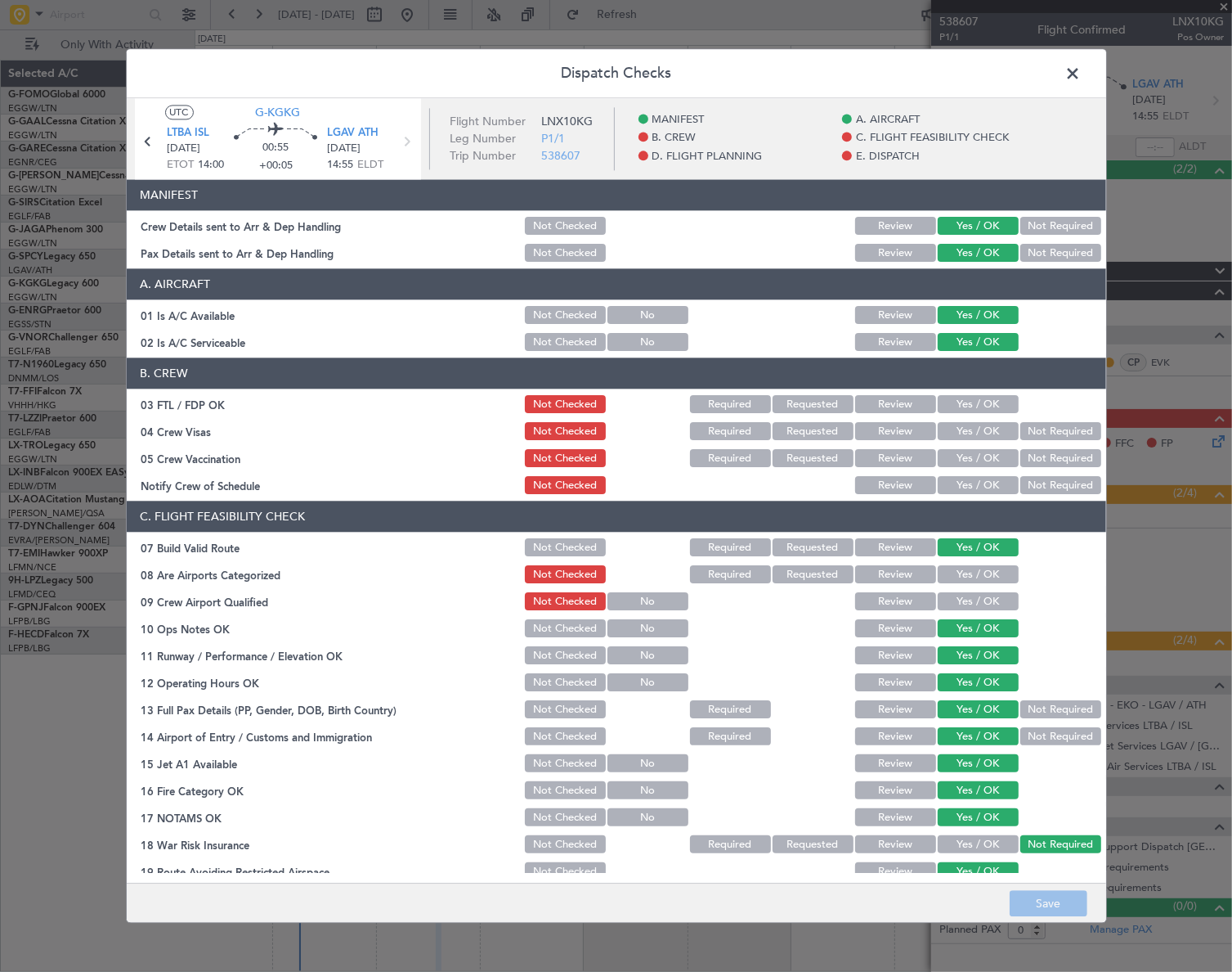
click at [1082, 71] on span at bounding box center [1082, 77] width 0 height 32
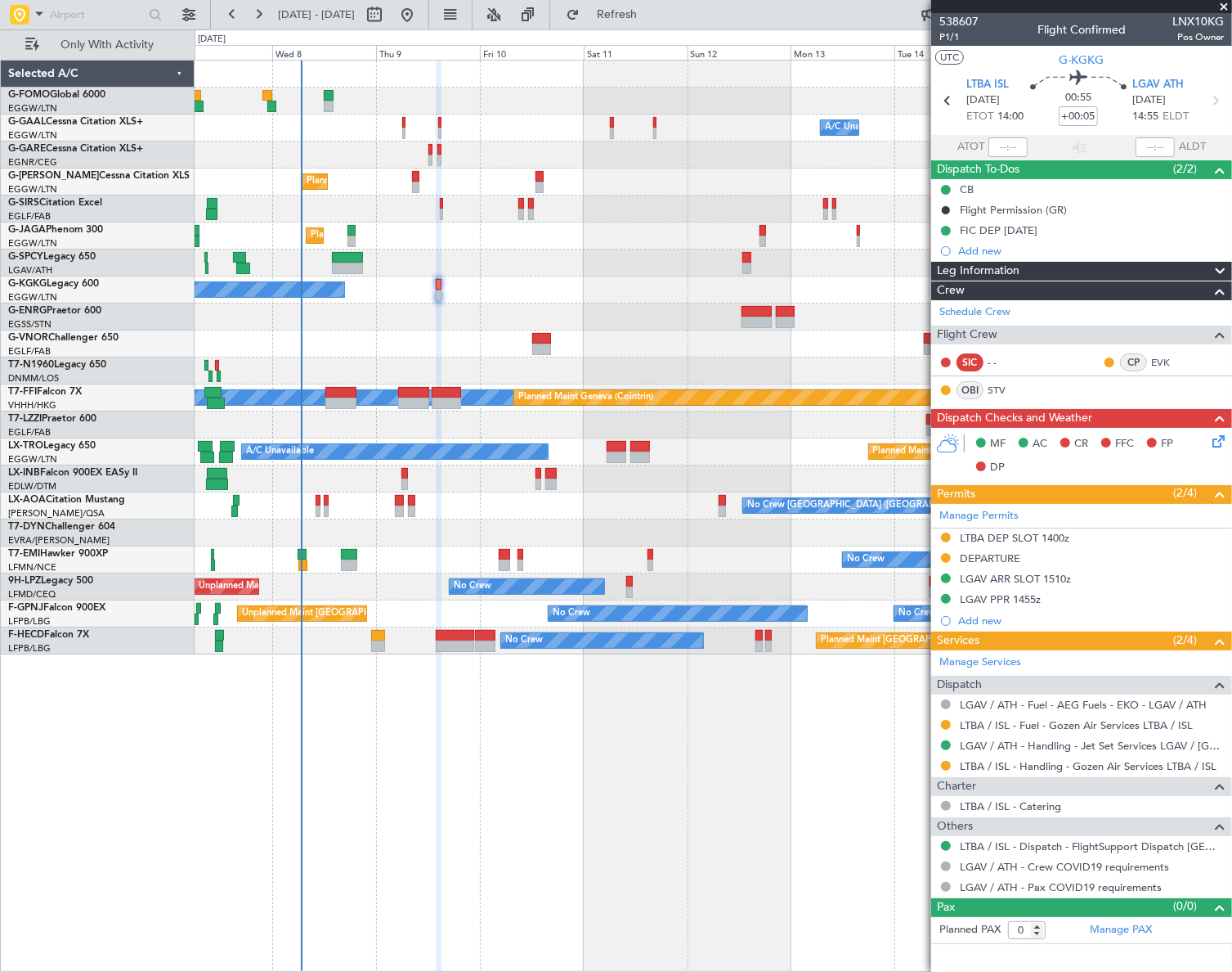
click at [358, 762] on div "Owner A/C Unavailable Owner A/C Unavailable Owner Planned Maint London (Luton) …" at bounding box center [713, 515] width 1037 height 912
click at [1084, 267] on div "Leg Information" at bounding box center [1081, 271] width 301 height 19
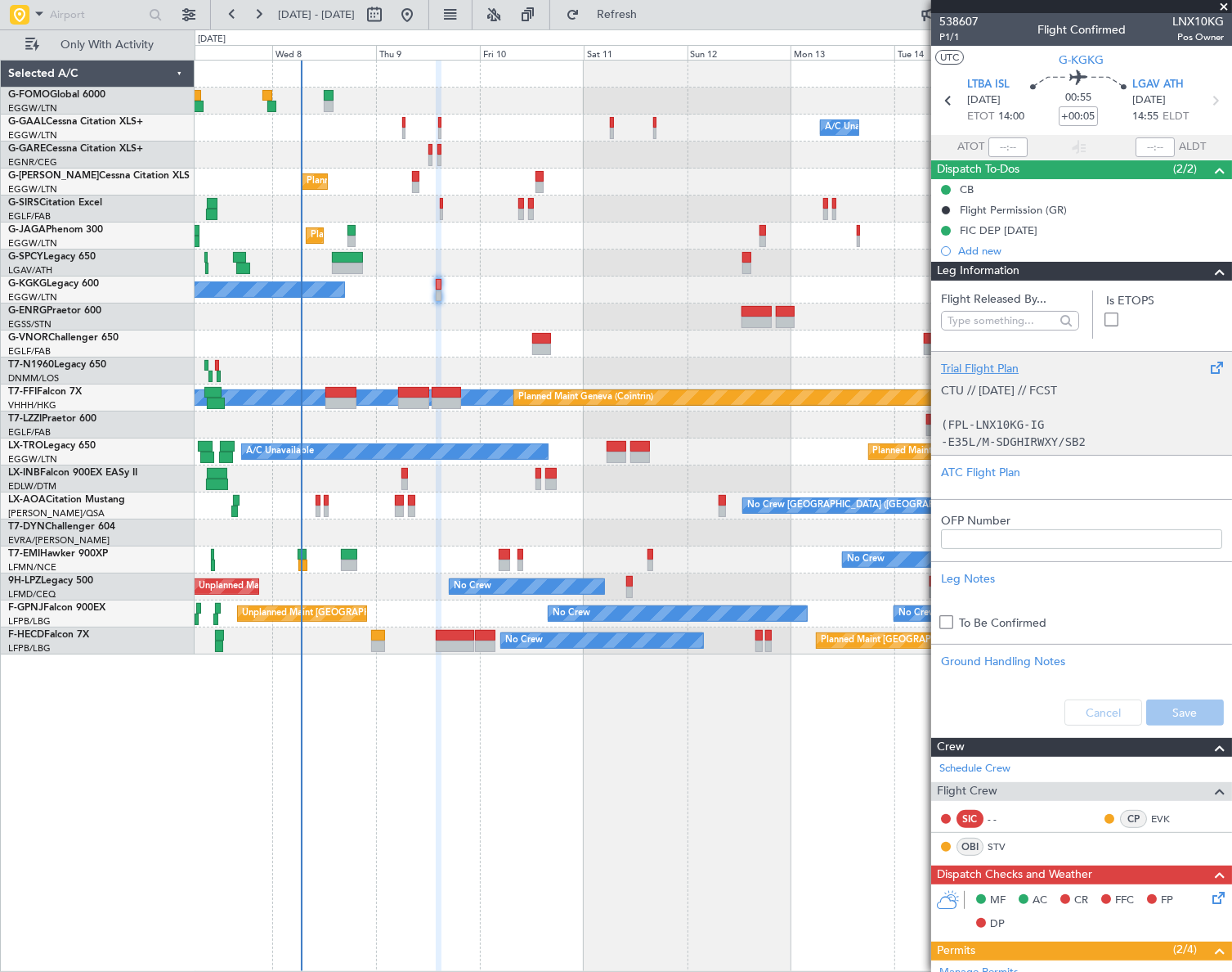
click at [1037, 416] on p "(FPL-LNX10KG-IG" at bounding box center [1082, 424] width 282 height 17
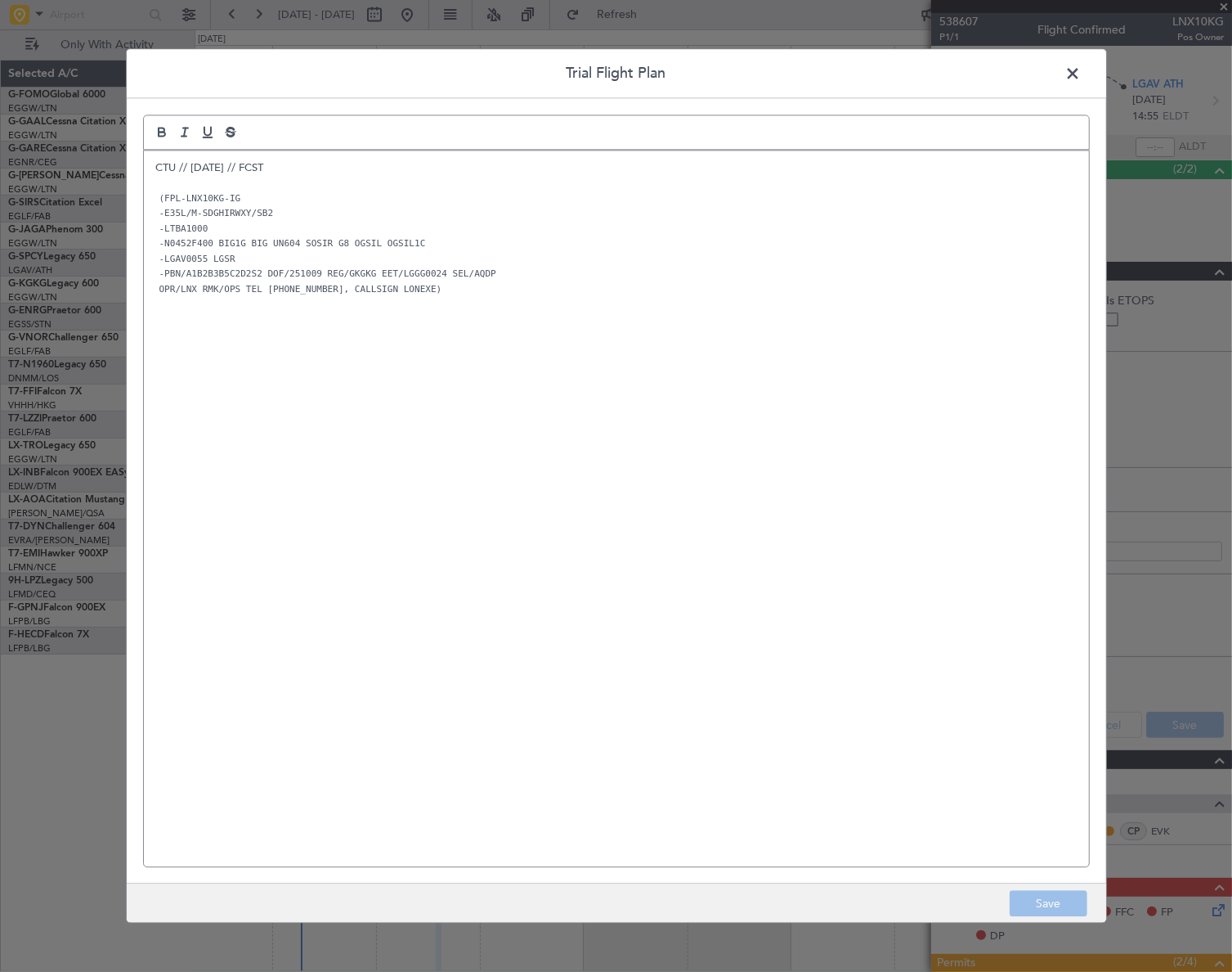
click at [1082, 74] on span at bounding box center [1082, 77] width 0 height 32
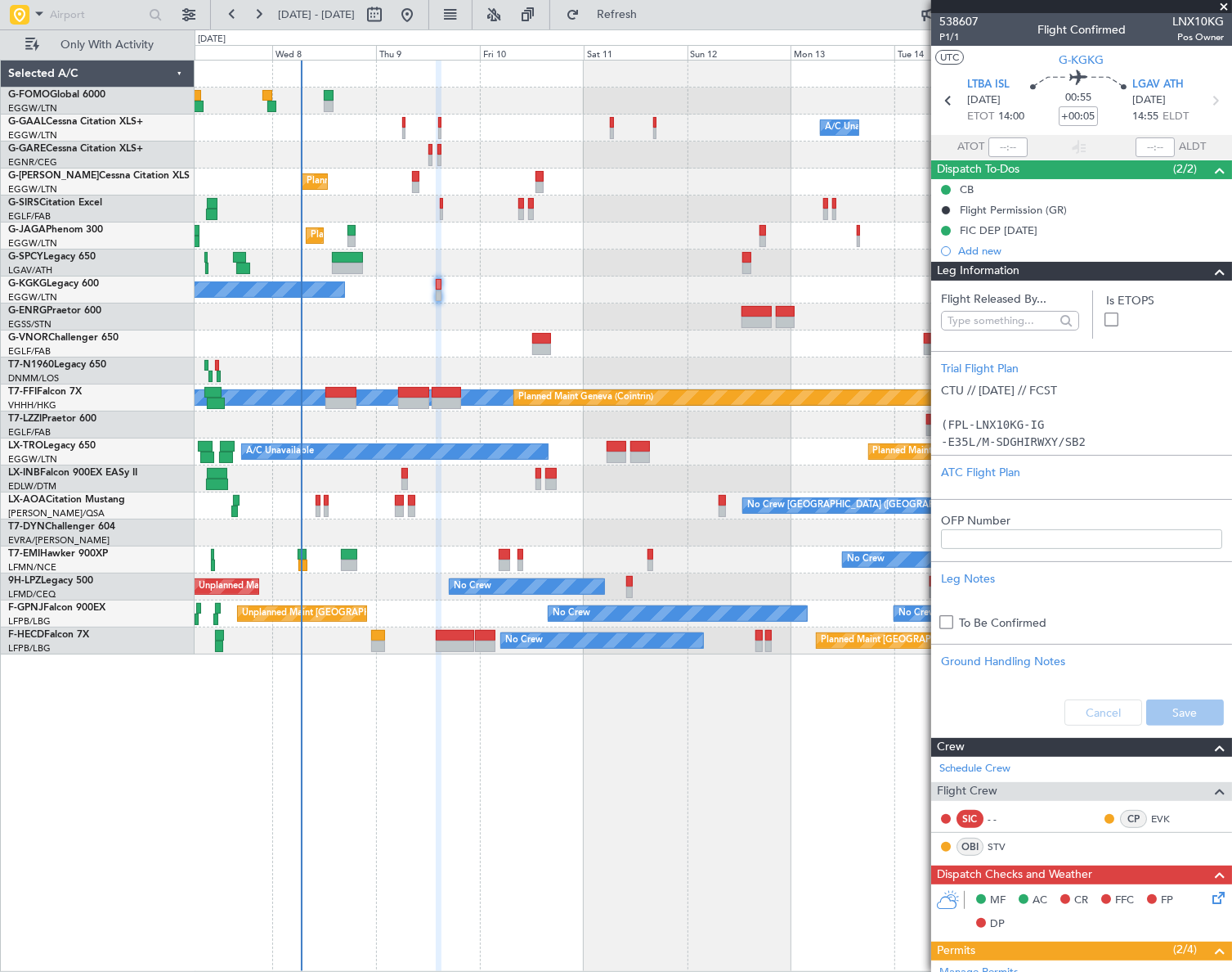
click at [1211, 267] on span at bounding box center [1220, 272] width 20 height 20
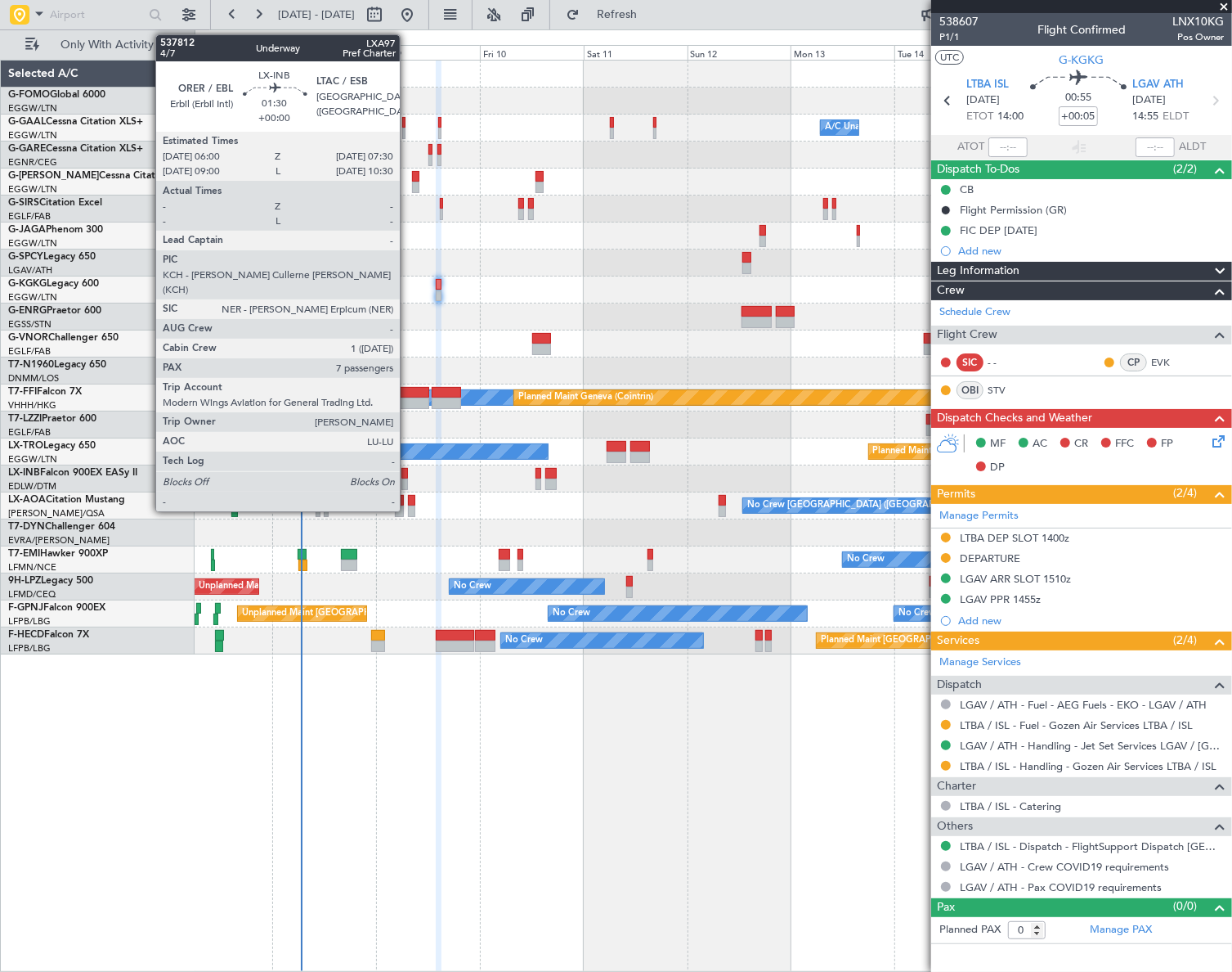
click at [407, 469] on div at bounding box center [405, 474] width 7 height 12
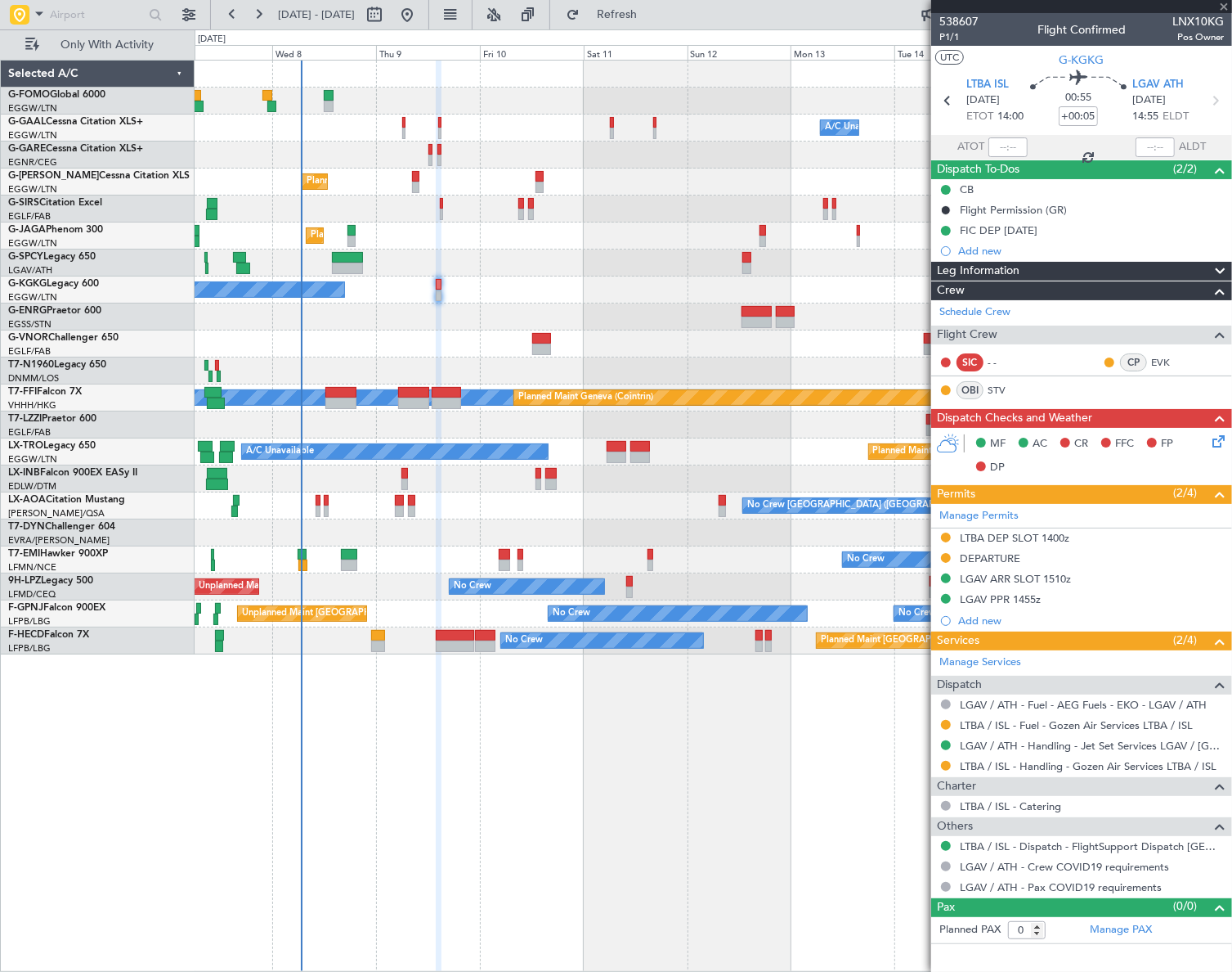
type input "7"
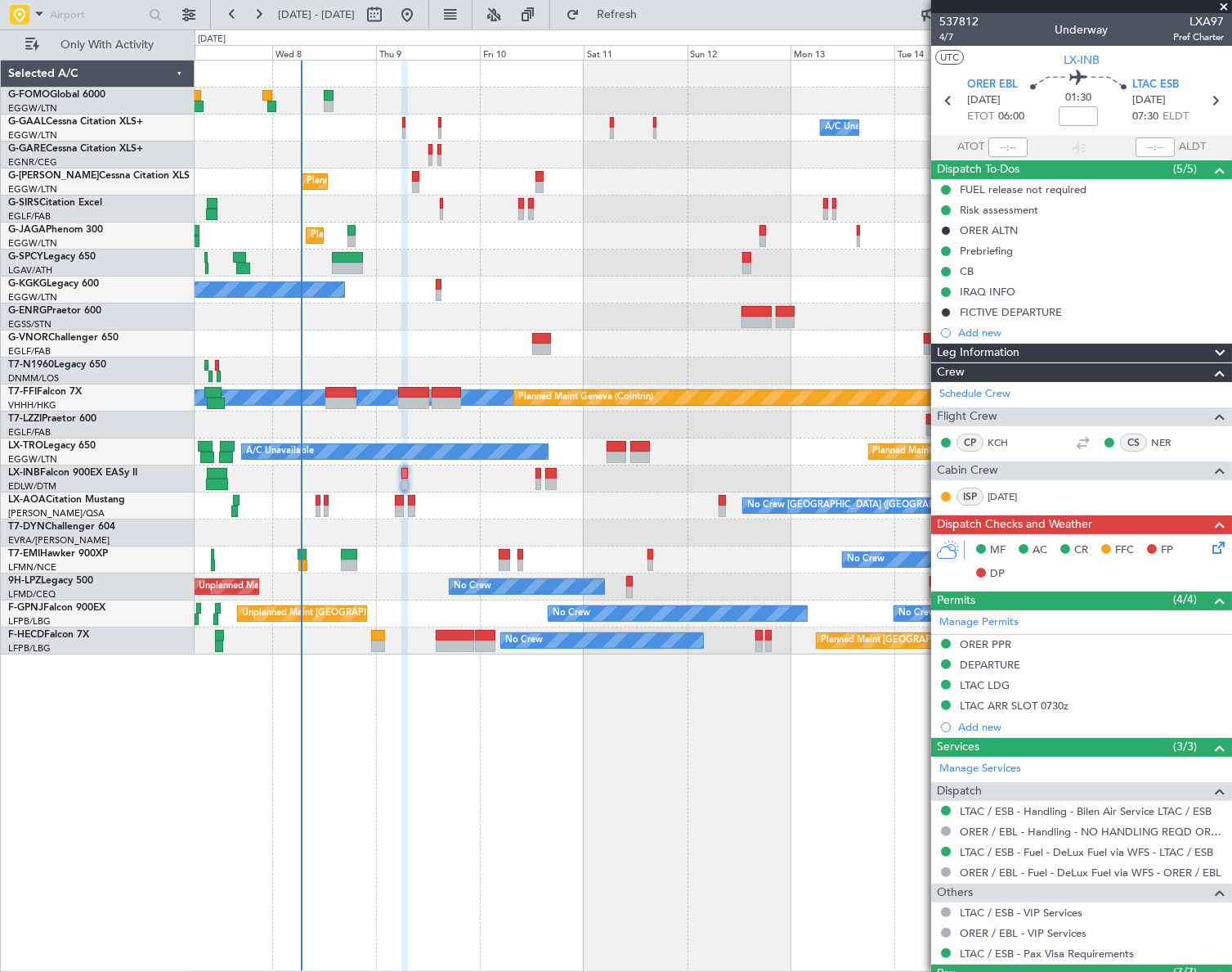
click at [1210, 548] on icon at bounding box center [1216, 544] width 13 height 13
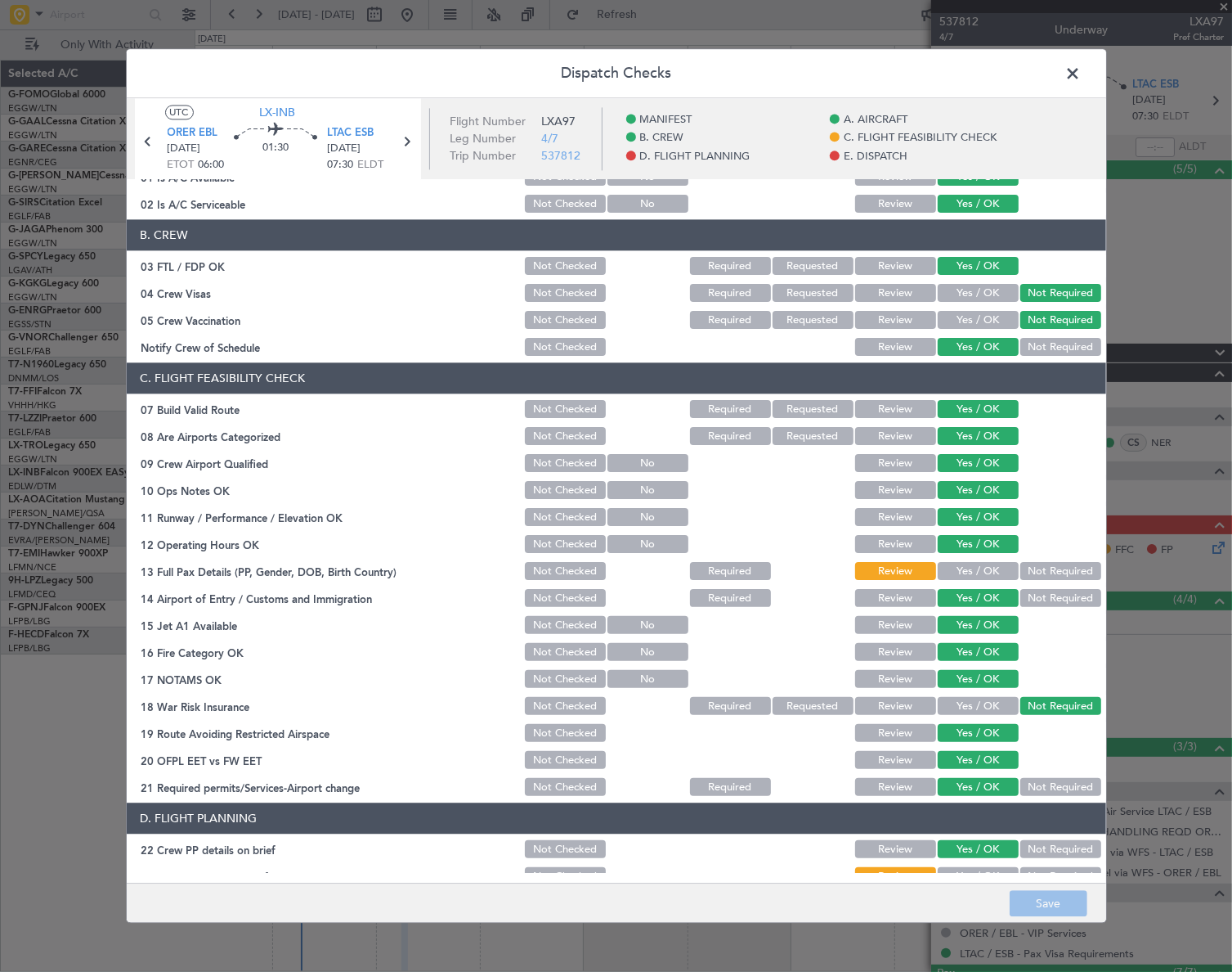
scroll to position [222, 0]
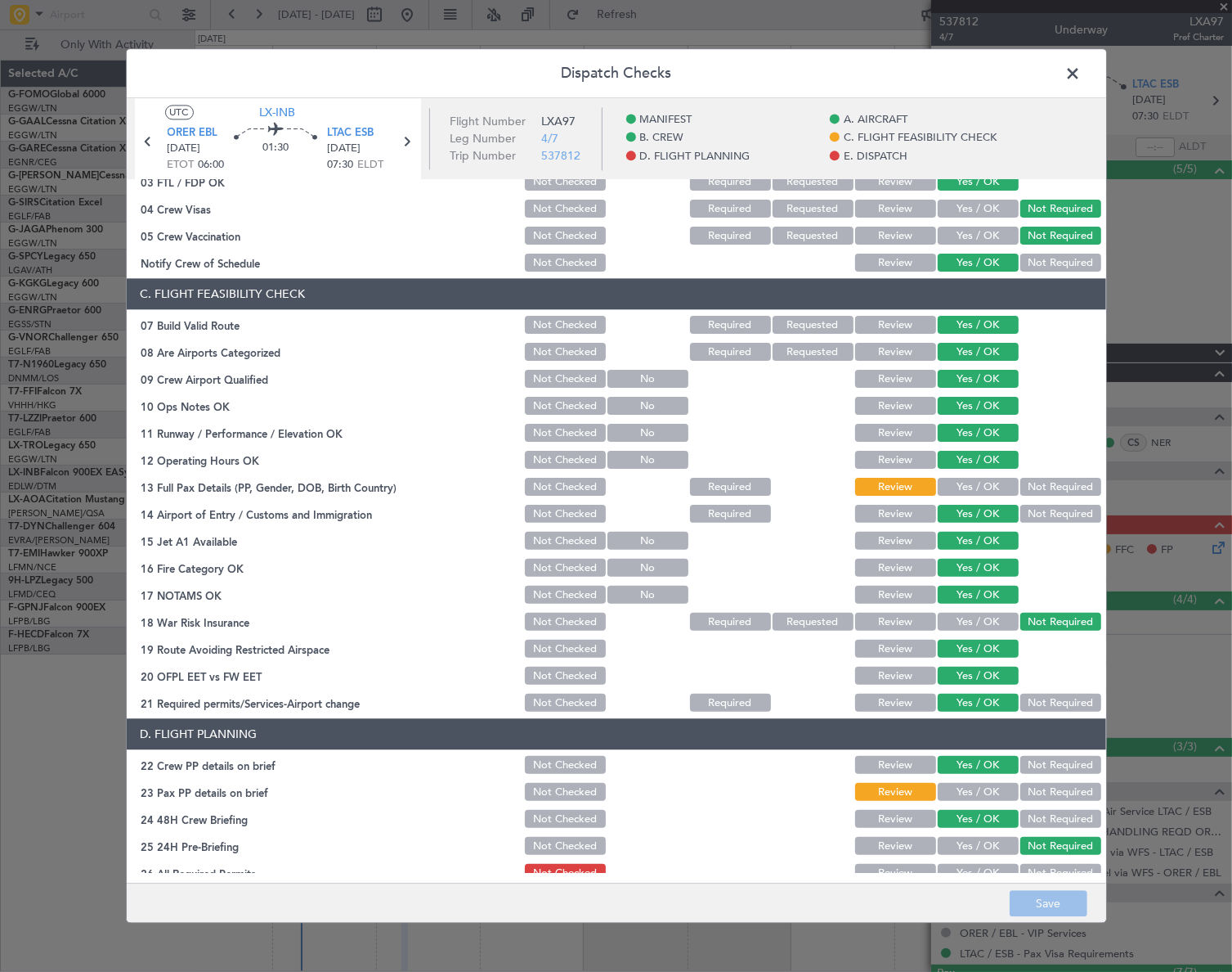
click at [959, 478] on button "Yes / OK" at bounding box center [978, 487] width 81 height 18
click at [995, 791] on button "Yes / OK" at bounding box center [978, 793] width 81 height 18
drag, startPoint x: 1065, startPoint y: 904, endPoint x: 1065, endPoint y: 893, distance: 11.0
click at [1065, 903] on button "Save" at bounding box center [1049, 904] width 78 height 27
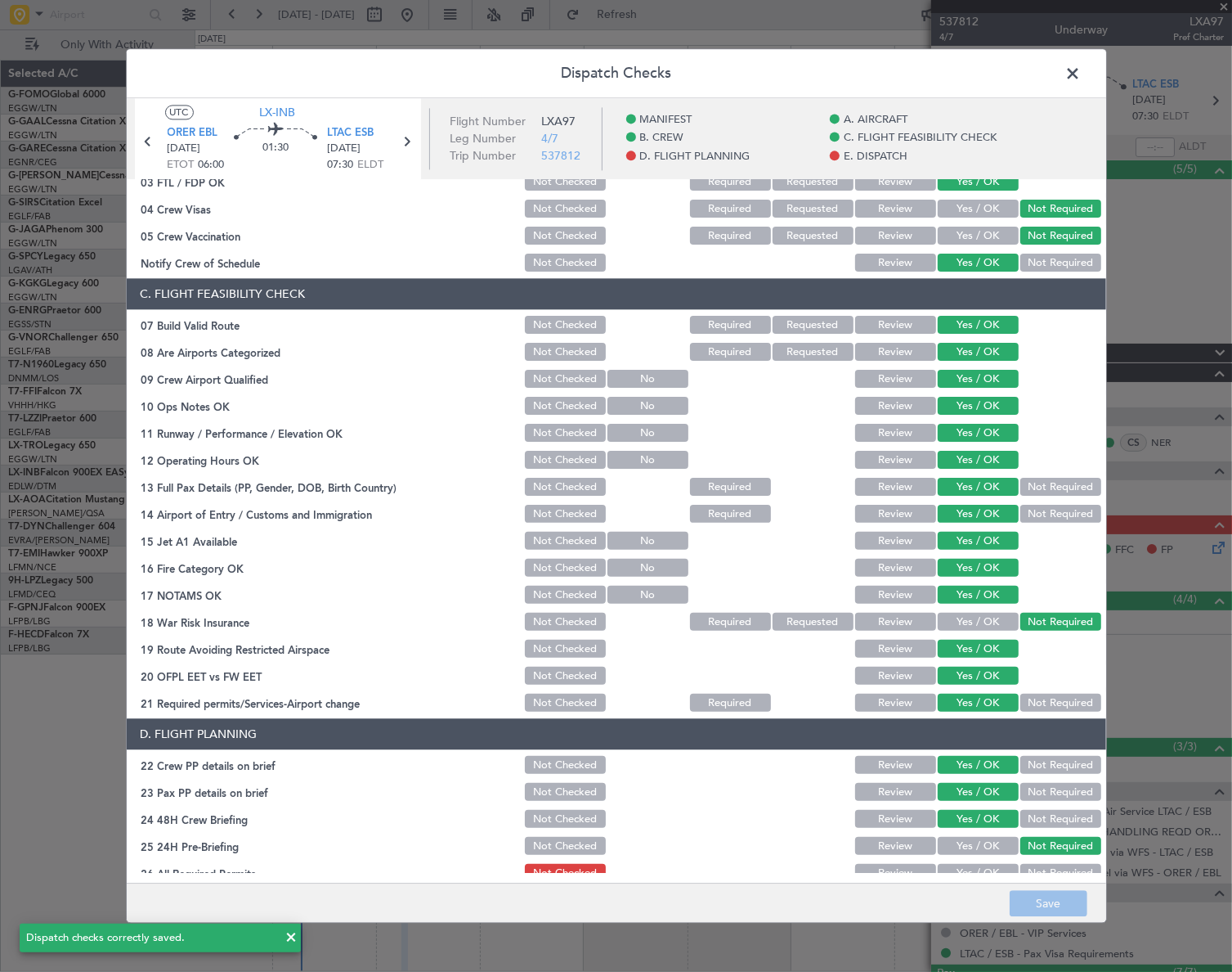
click at [1082, 74] on span at bounding box center [1082, 77] width 0 height 32
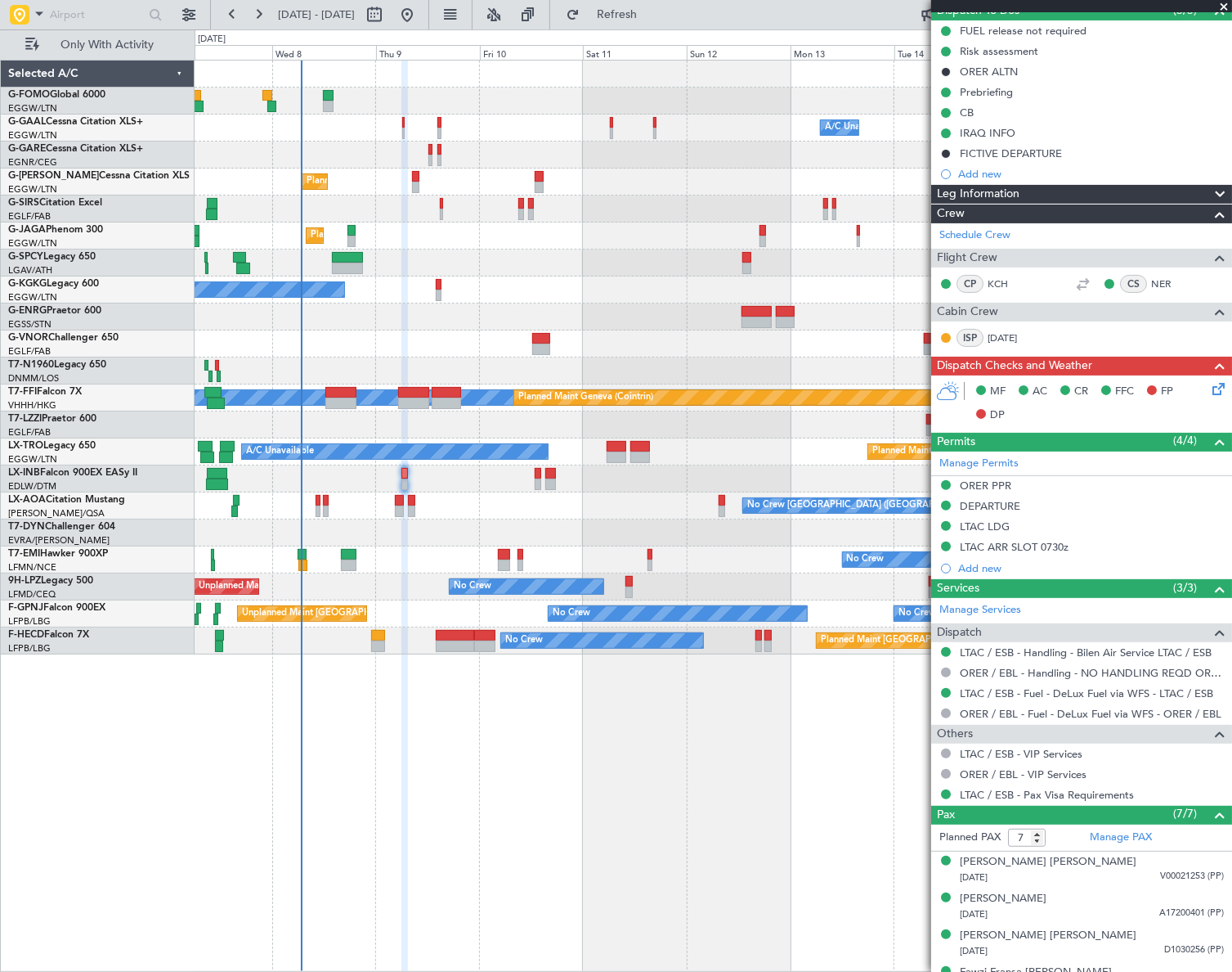
scroll to position [0, 0]
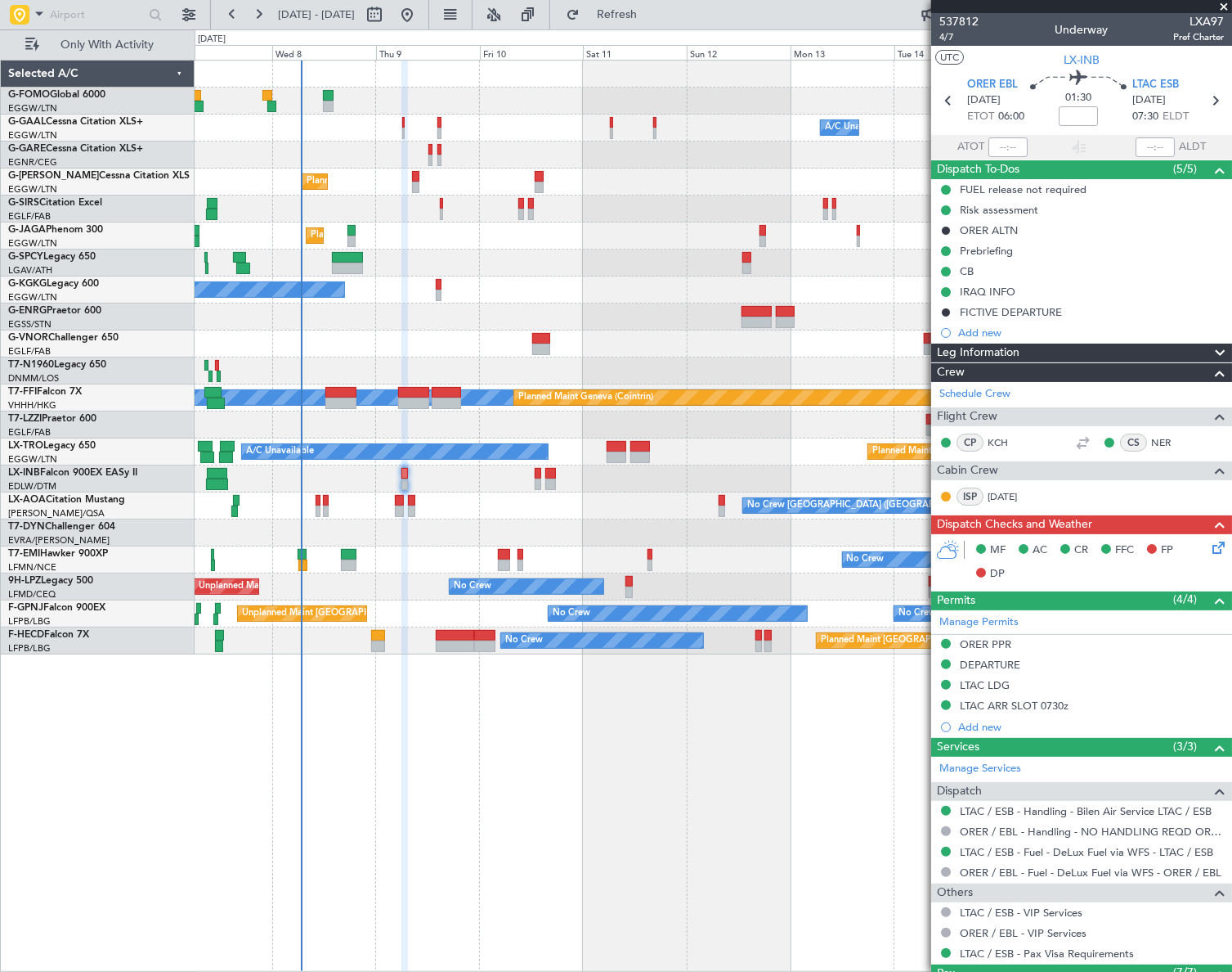
click at [998, 257] on mat-tooltip-component "Prebriefing" at bounding box center [988, 278] width 76 height 43
click at [993, 248] on div "Prebriefing" at bounding box center [987, 250] width 53 height 14
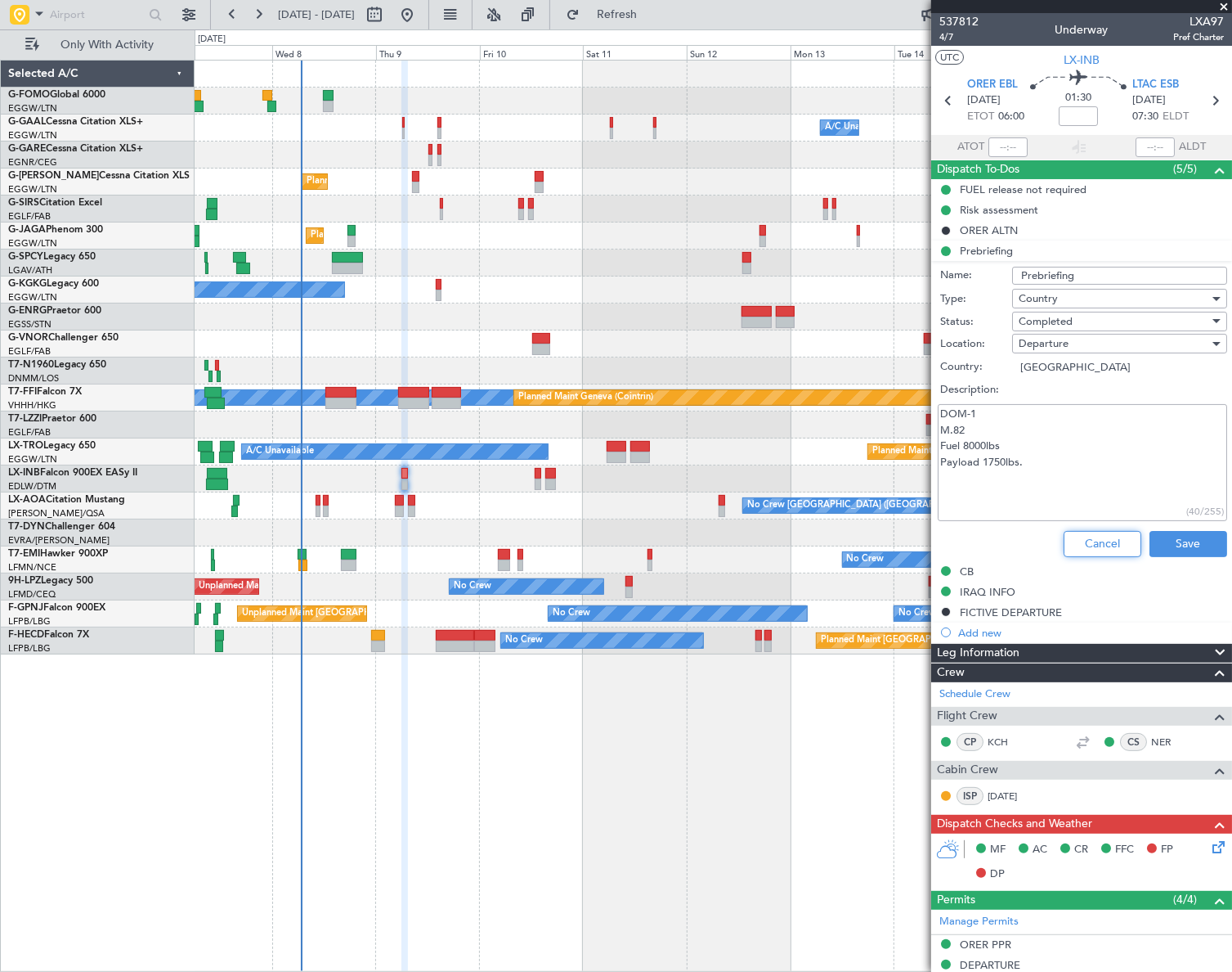
drag, startPoint x: 1114, startPoint y: 534, endPoint x: 1123, endPoint y: 547, distance: 15.8
click at [1112, 533] on button "Cancel" at bounding box center [1103, 544] width 78 height 27
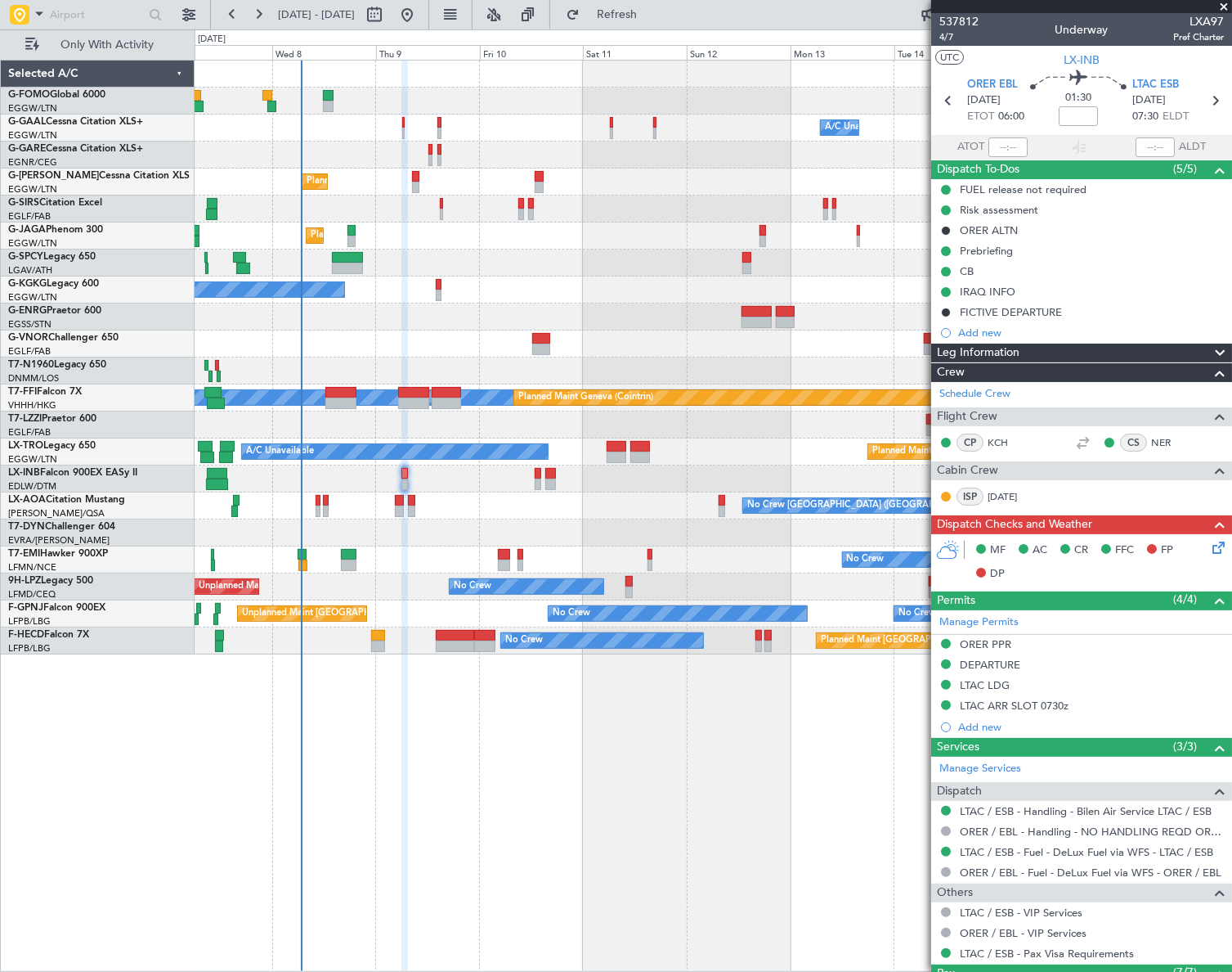
click at [1001, 353] on span "Leg Information" at bounding box center [978, 353] width 83 height 19
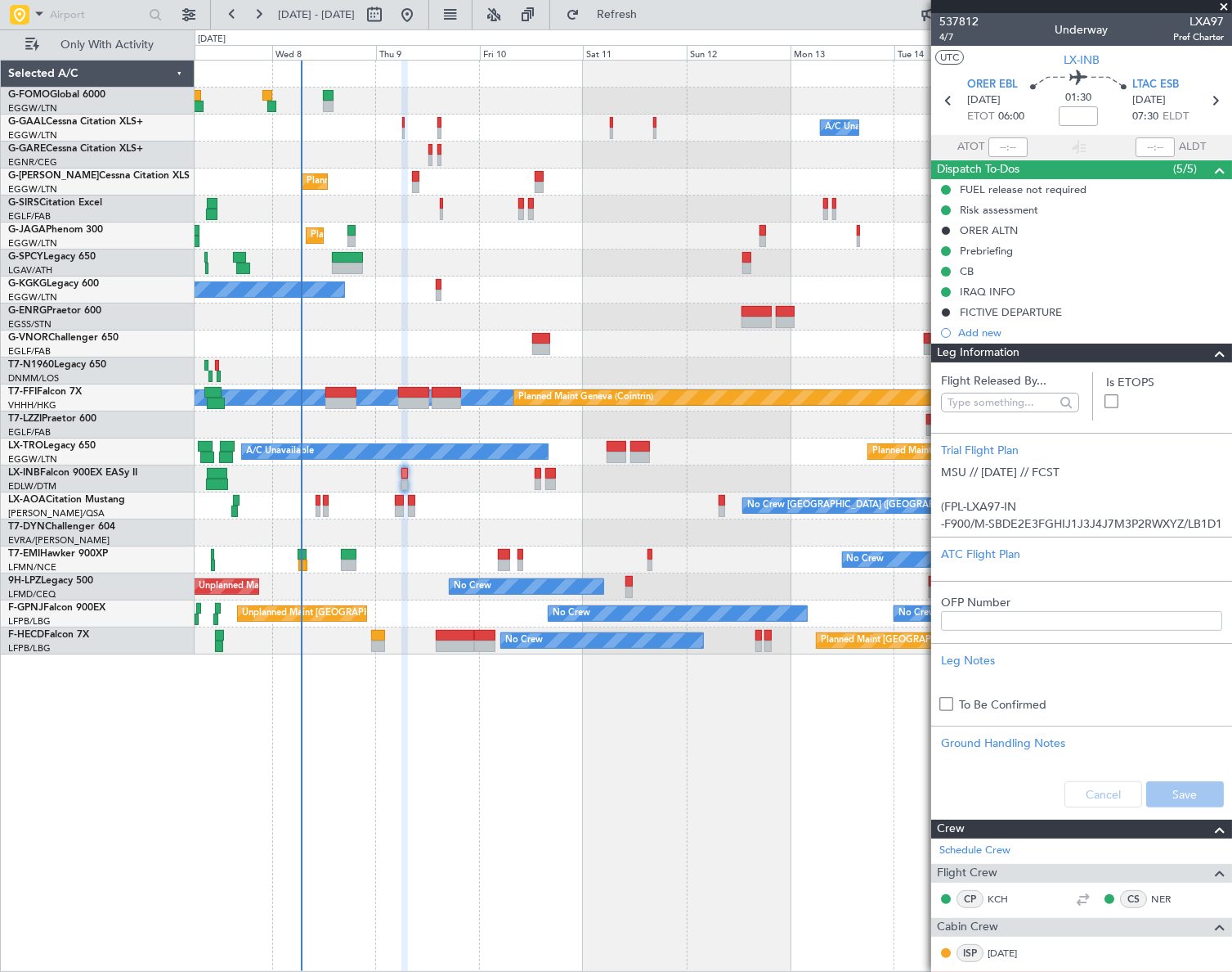
click at [1001, 353] on span "Leg Information" at bounding box center [978, 353] width 83 height 19
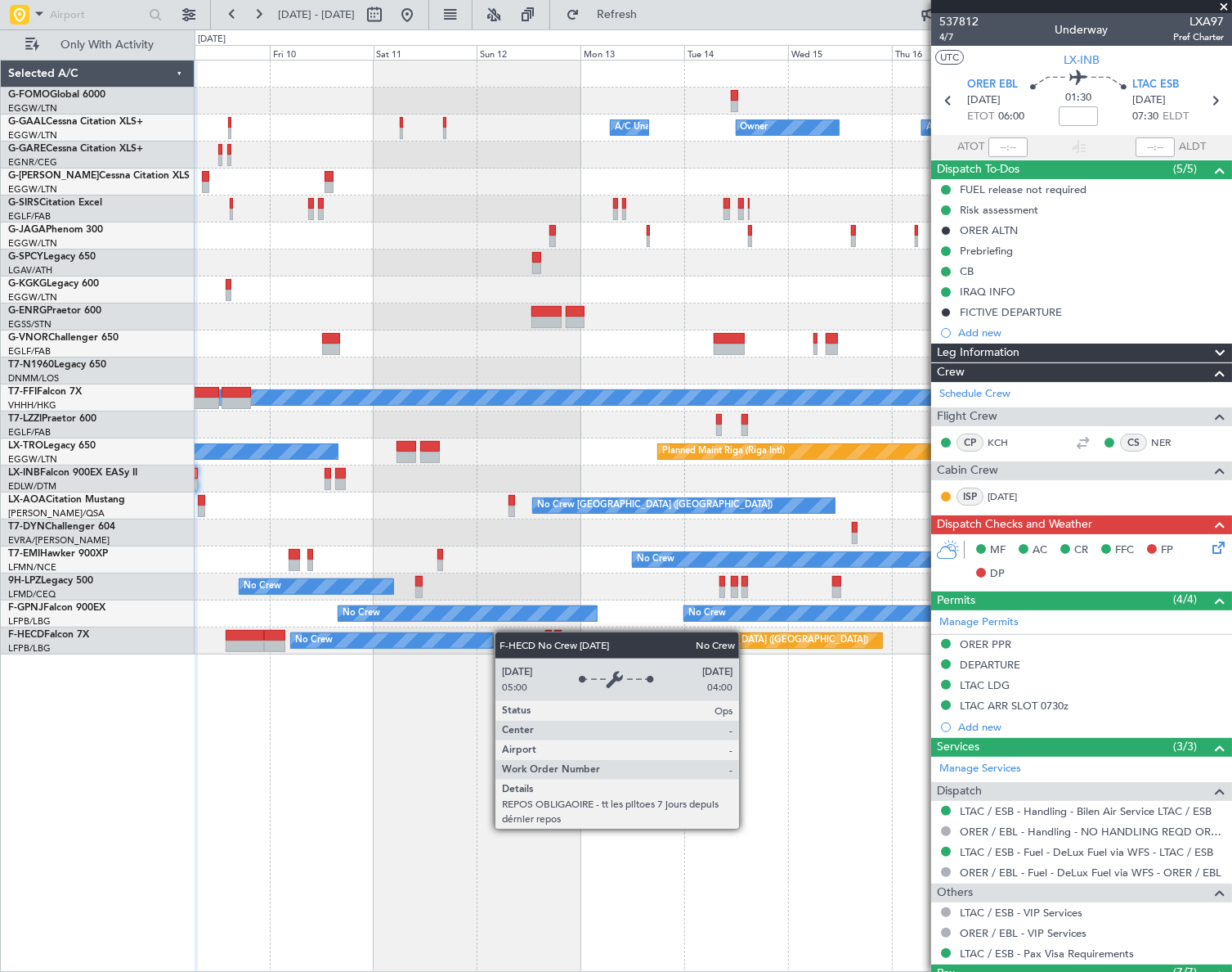
click at [375, 660] on div "Owner Owner A/C Unavailable A/C Unavailable Owner Planned Maint London (Luton) …" at bounding box center [713, 515] width 1037 height 912
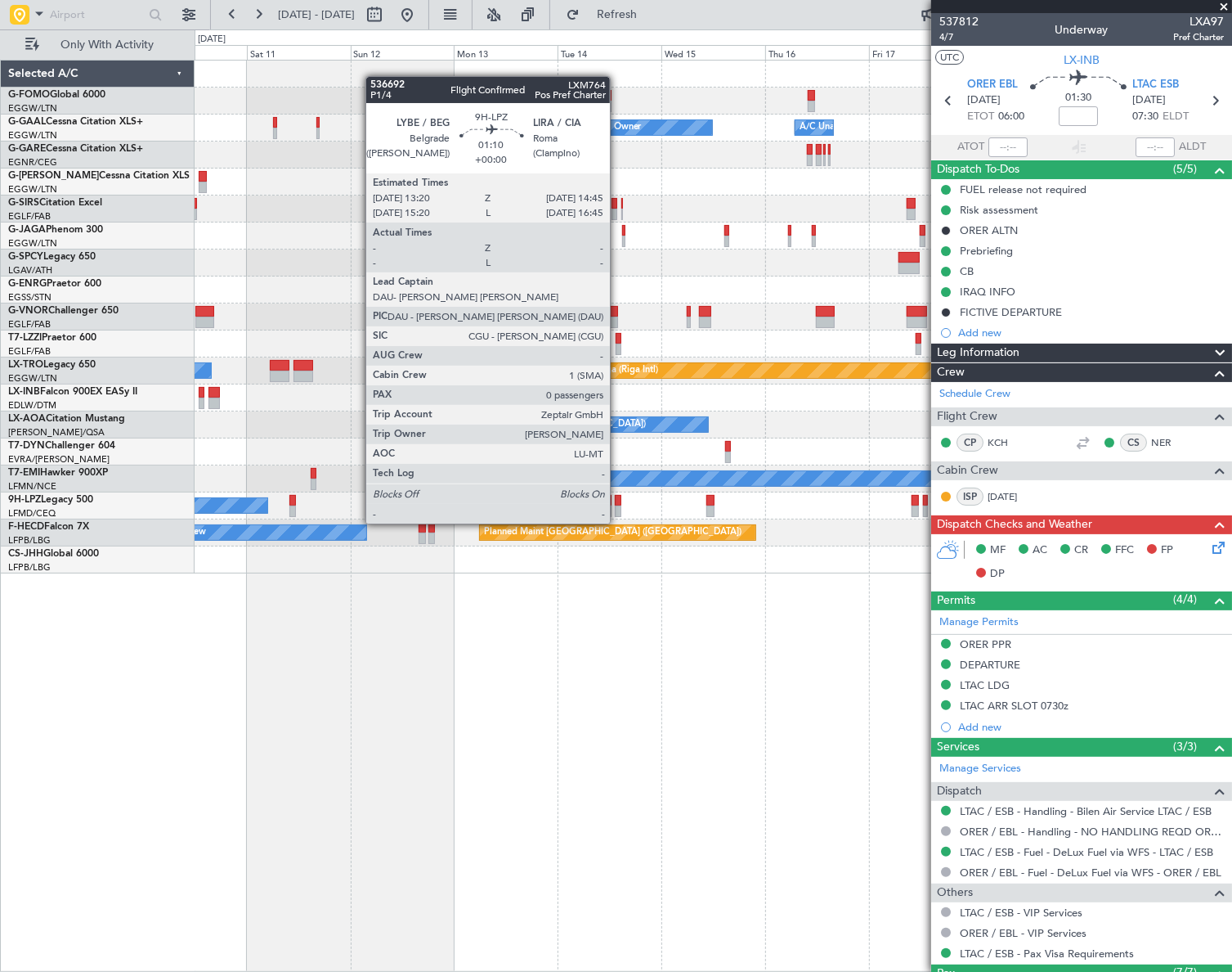
click at [617, 506] on div at bounding box center [618, 511] width 7 height 12
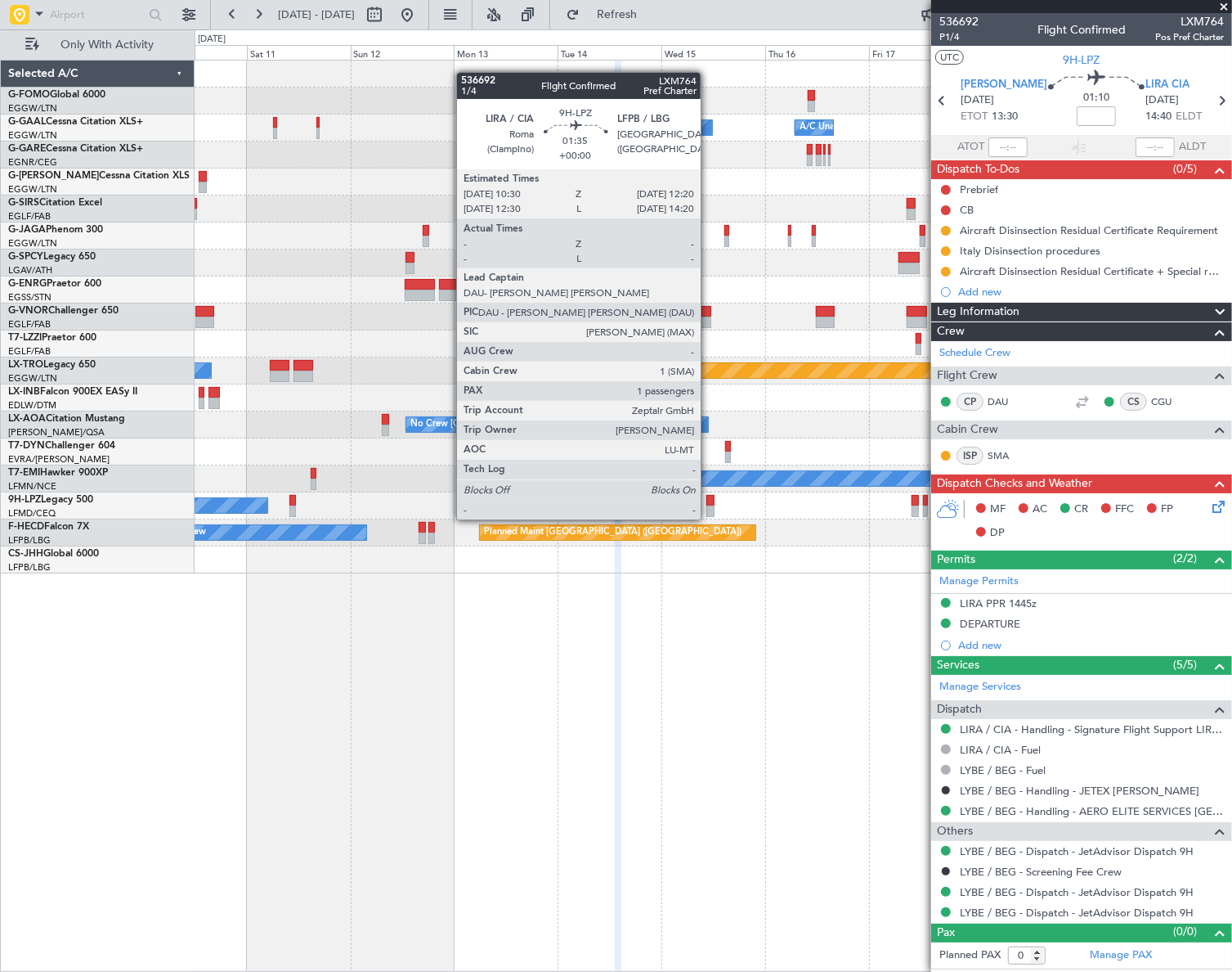
click at [708, 503] on div at bounding box center [711, 501] width 8 height 12
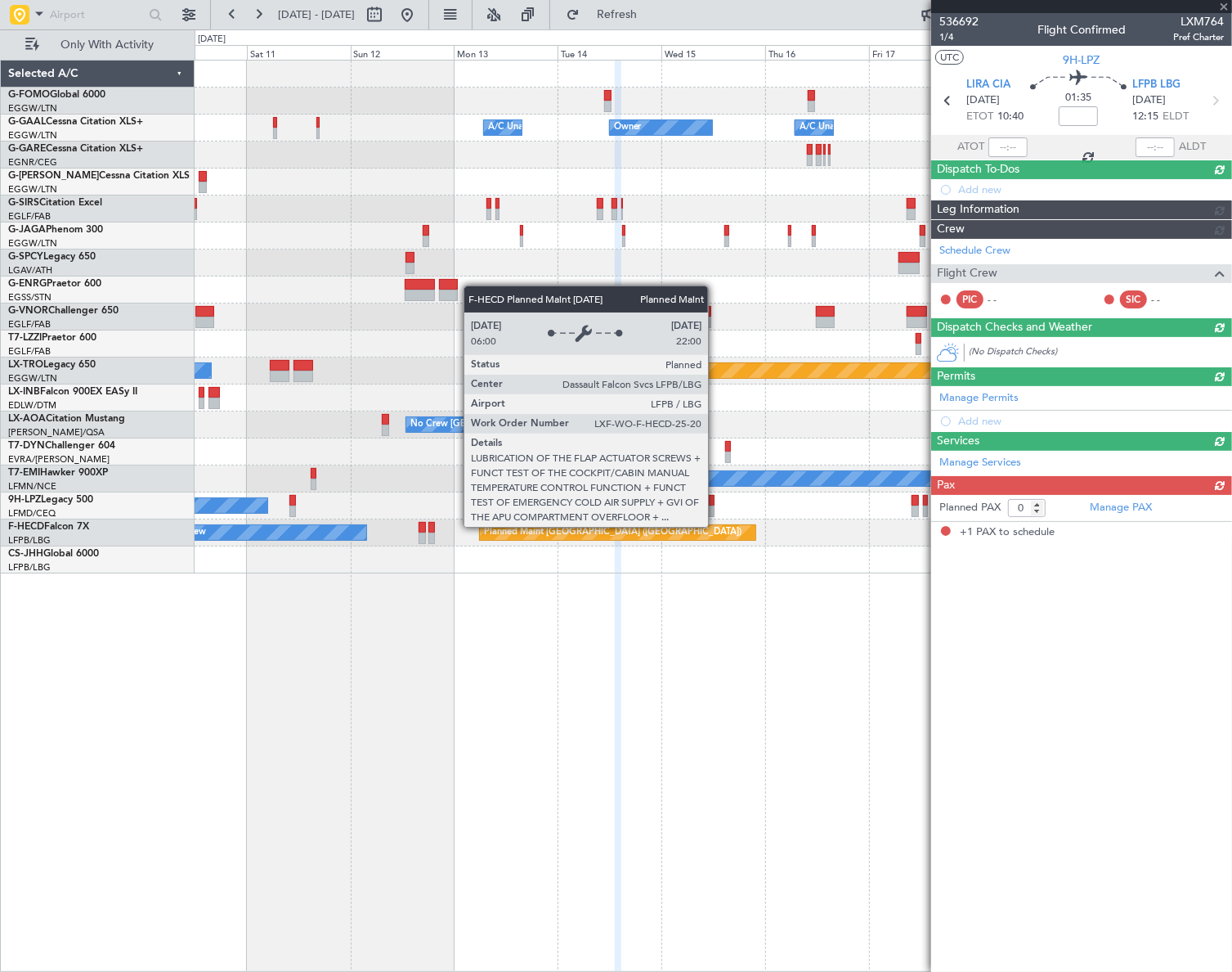
type input "1"
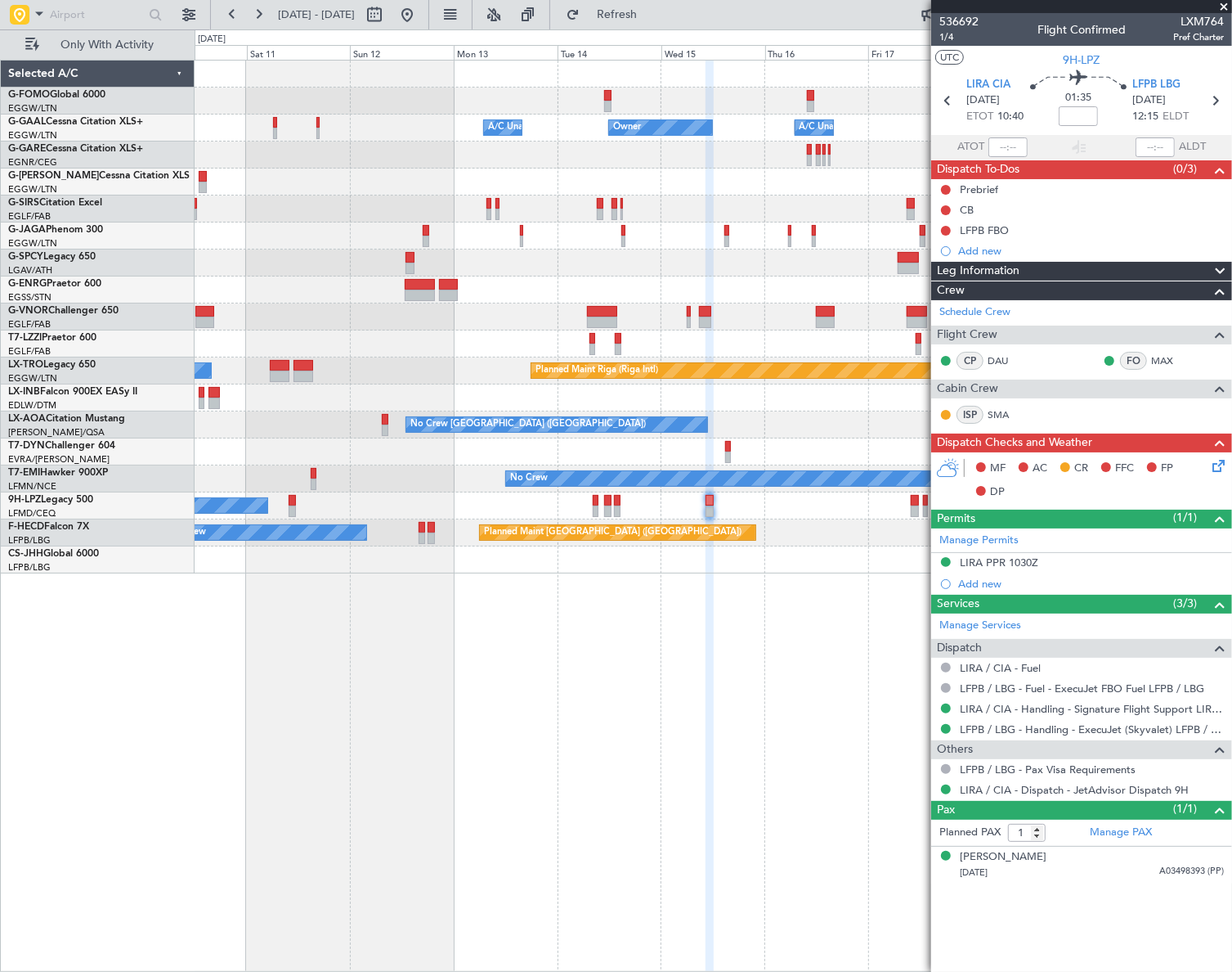
click at [466, 31] on div "0 0 Fri 10 Sat 11 Sun 12 Mon 13 Tue 14 Wed 15 Thu 16 Oct 2025 Fri 17 Sat 18 Sun…" at bounding box center [713, 46] width 1036 height 30
click at [420, 19] on button at bounding box center [408, 15] width 27 height 27
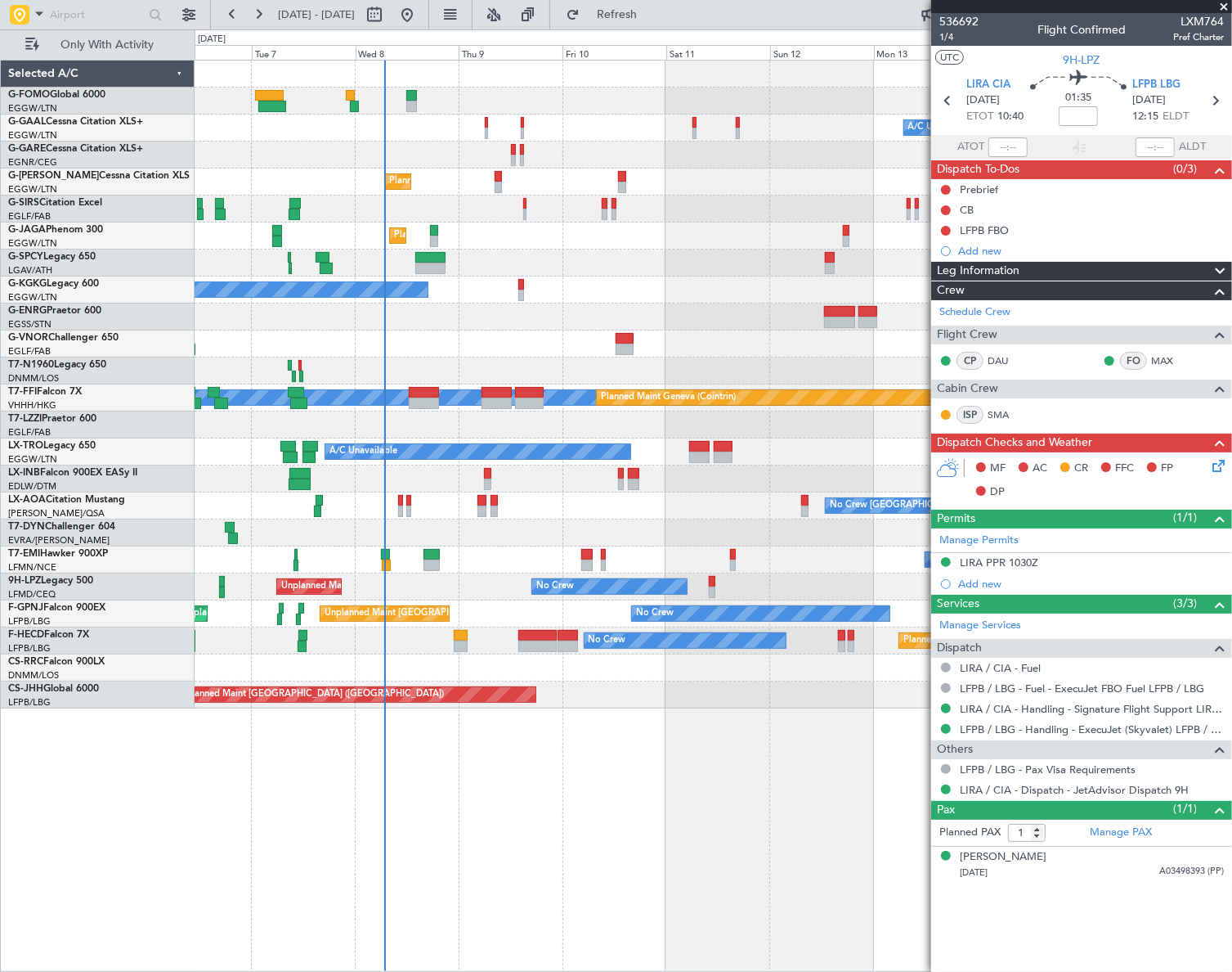
click at [302, 727] on div "A/C Unavailable Owner Owner A/C Unavailable Owner Planned Maint London (Luton) …" at bounding box center [713, 515] width 1036 height 912
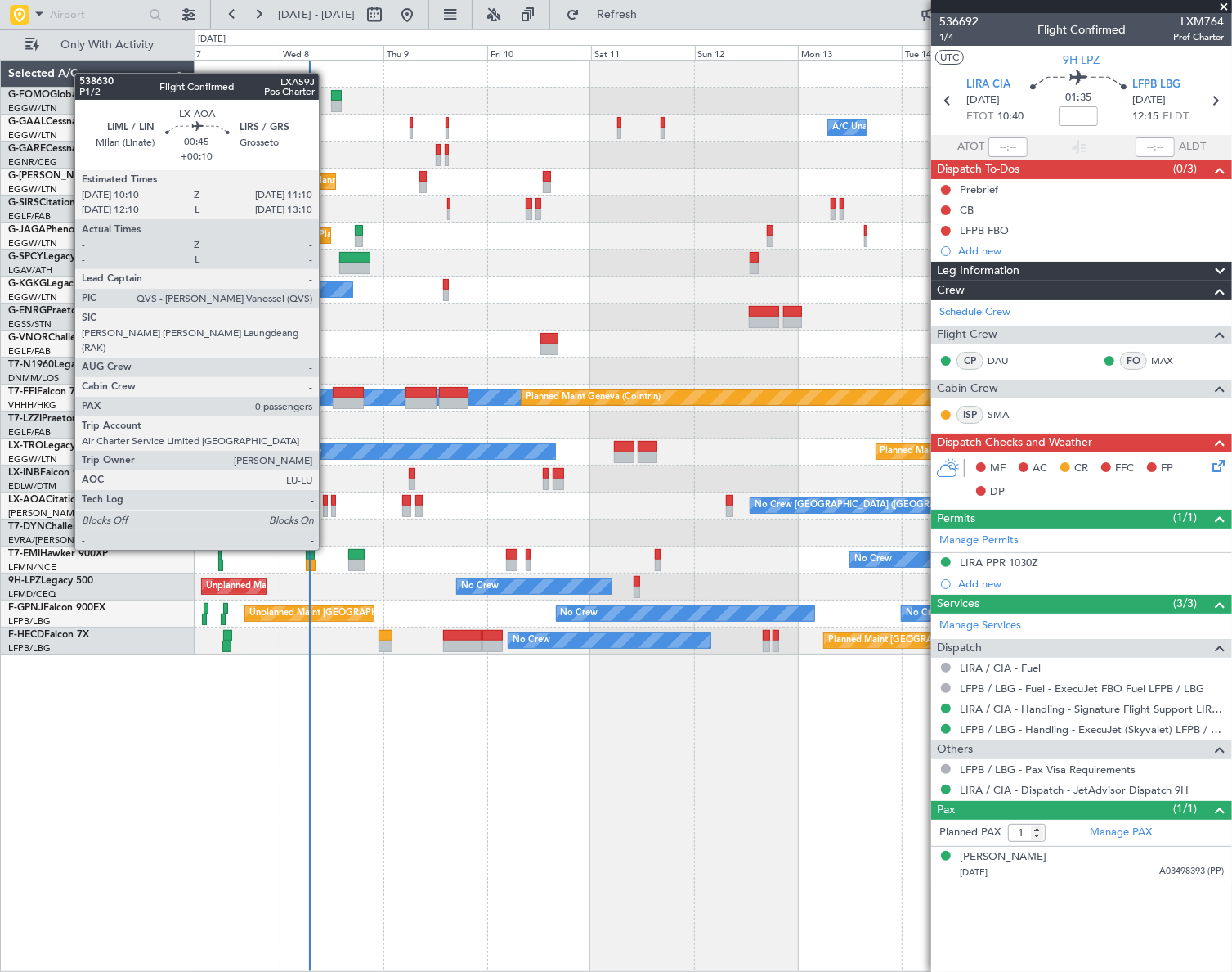
click at [326, 504] on div at bounding box center [326, 501] width 5 height 12
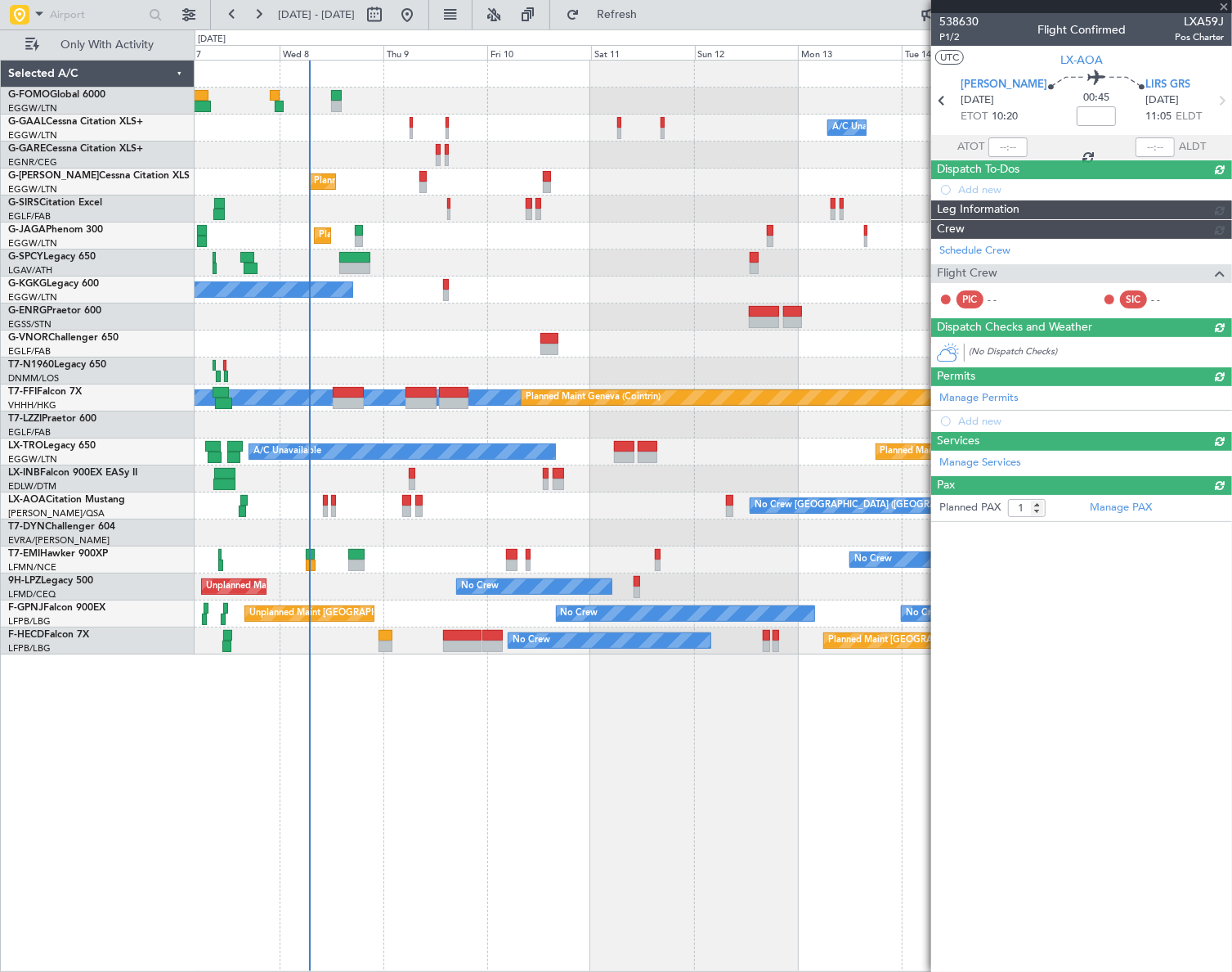
type input "+00:10"
type input "0"
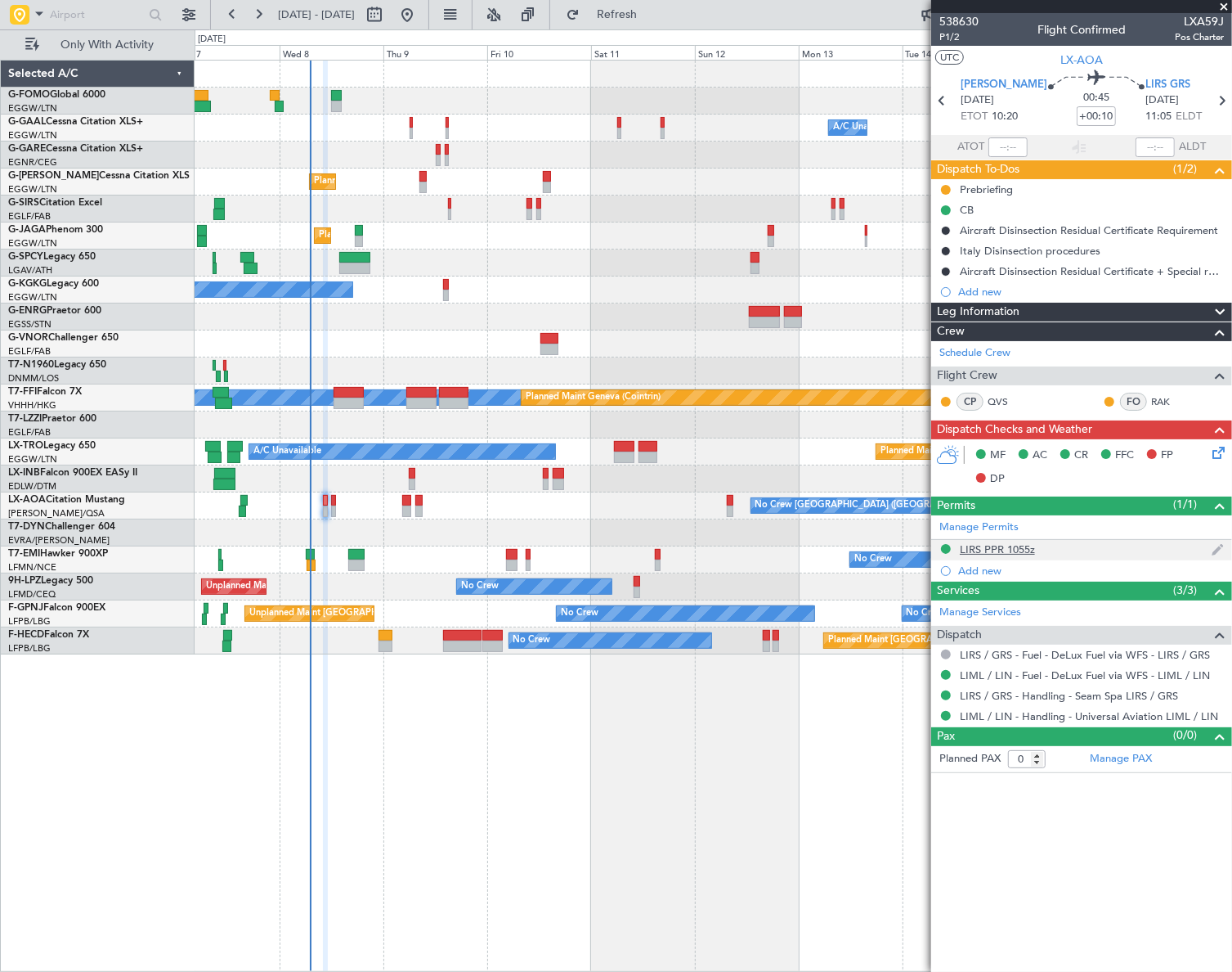
click at [1017, 546] on div "LIRS PPR 1055z" at bounding box center [998, 549] width 75 height 14
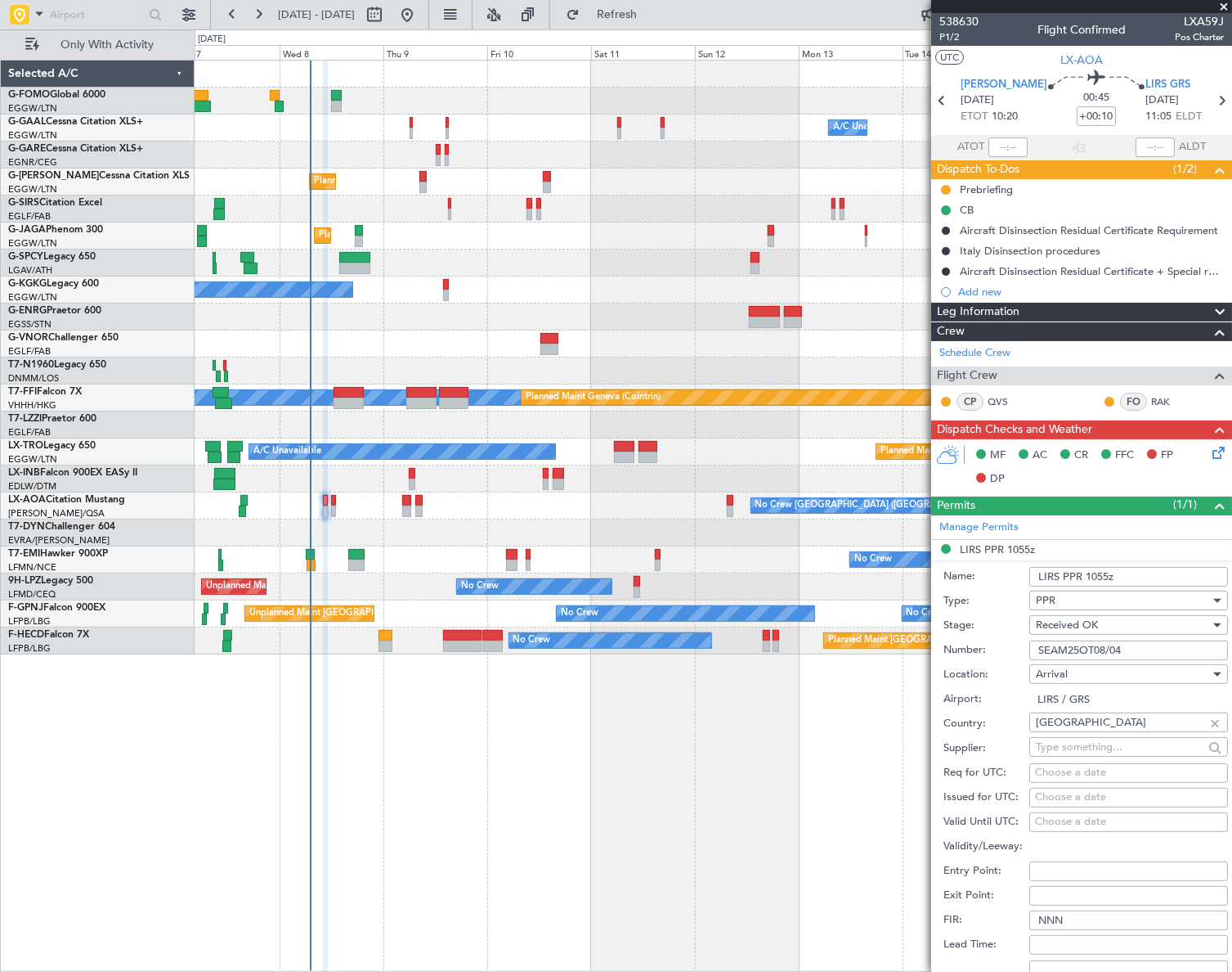
click at [1088, 652] on input "SEAM25OT08/04" at bounding box center [1129, 650] width 199 height 20
click at [1127, 649] on input "SEAM25OT08/04" at bounding box center [1129, 650] width 199 height 20
drag, startPoint x: 1062, startPoint y: 649, endPoint x: 1038, endPoint y: 649, distance: 24.0
click at [1038, 649] on input "SEAM25OT08/04" at bounding box center [1129, 650] width 199 height 20
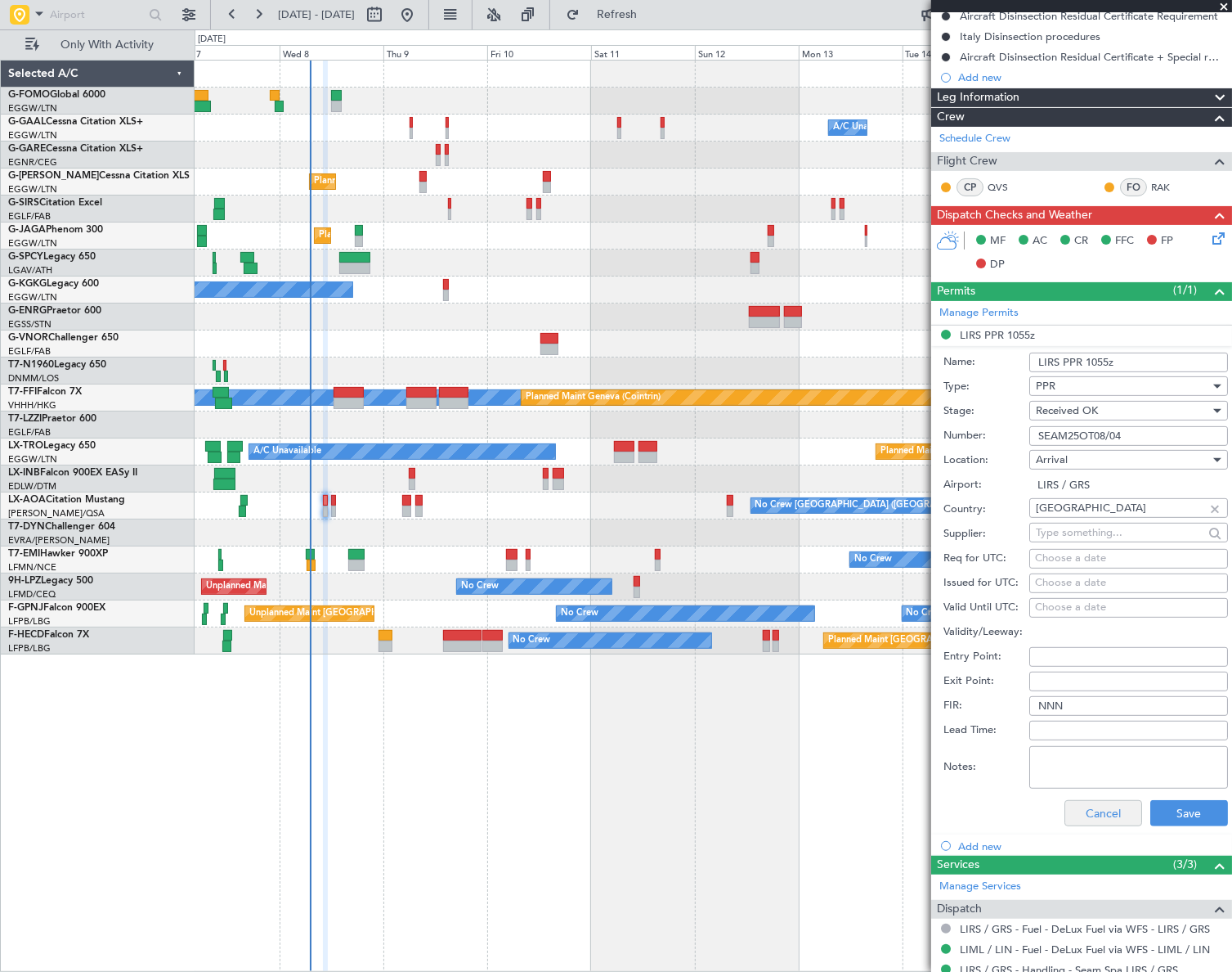
scroll to position [222, 0]
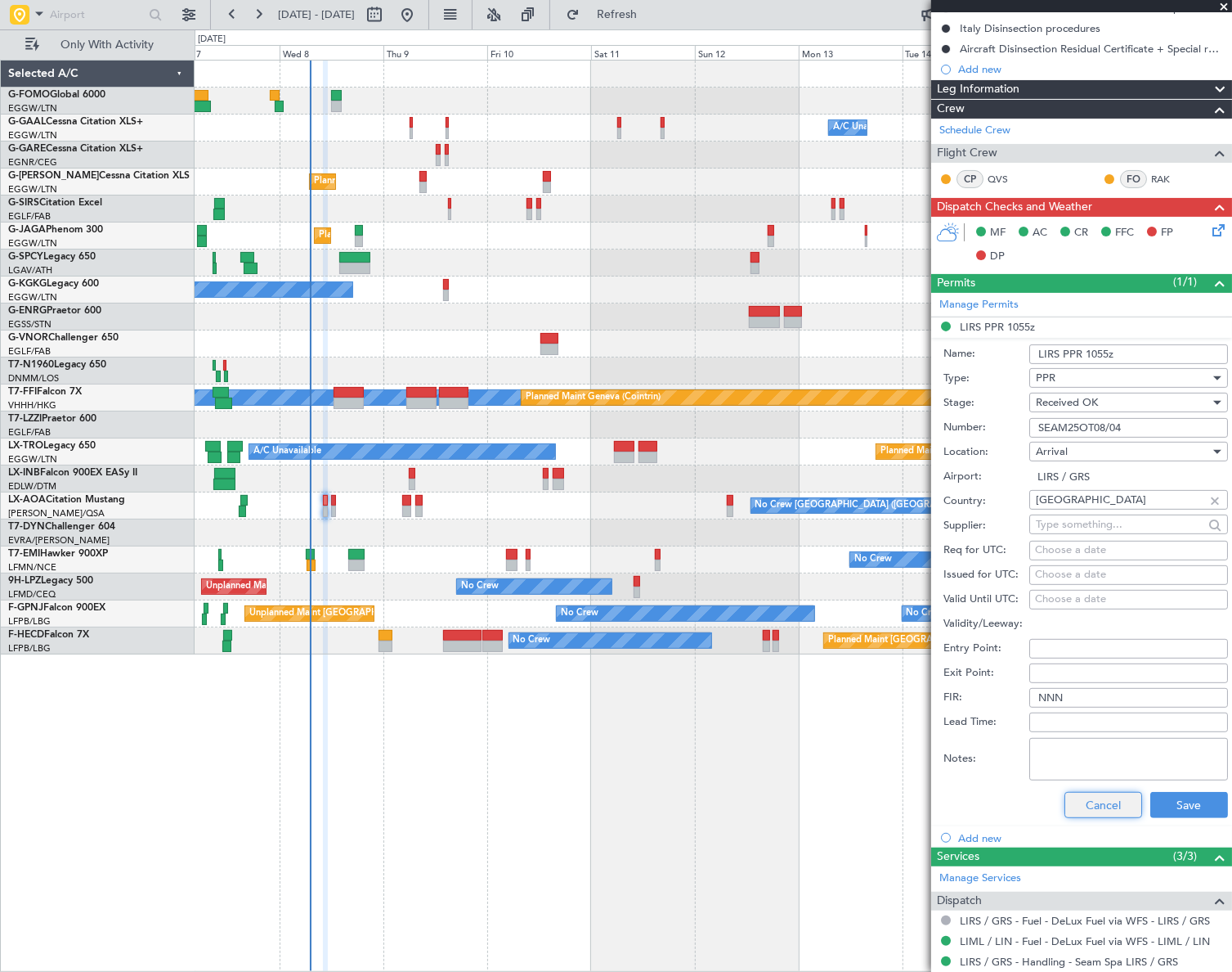
click at [1100, 802] on button "Cancel" at bounding box center [1104, 805] width 78 height 27
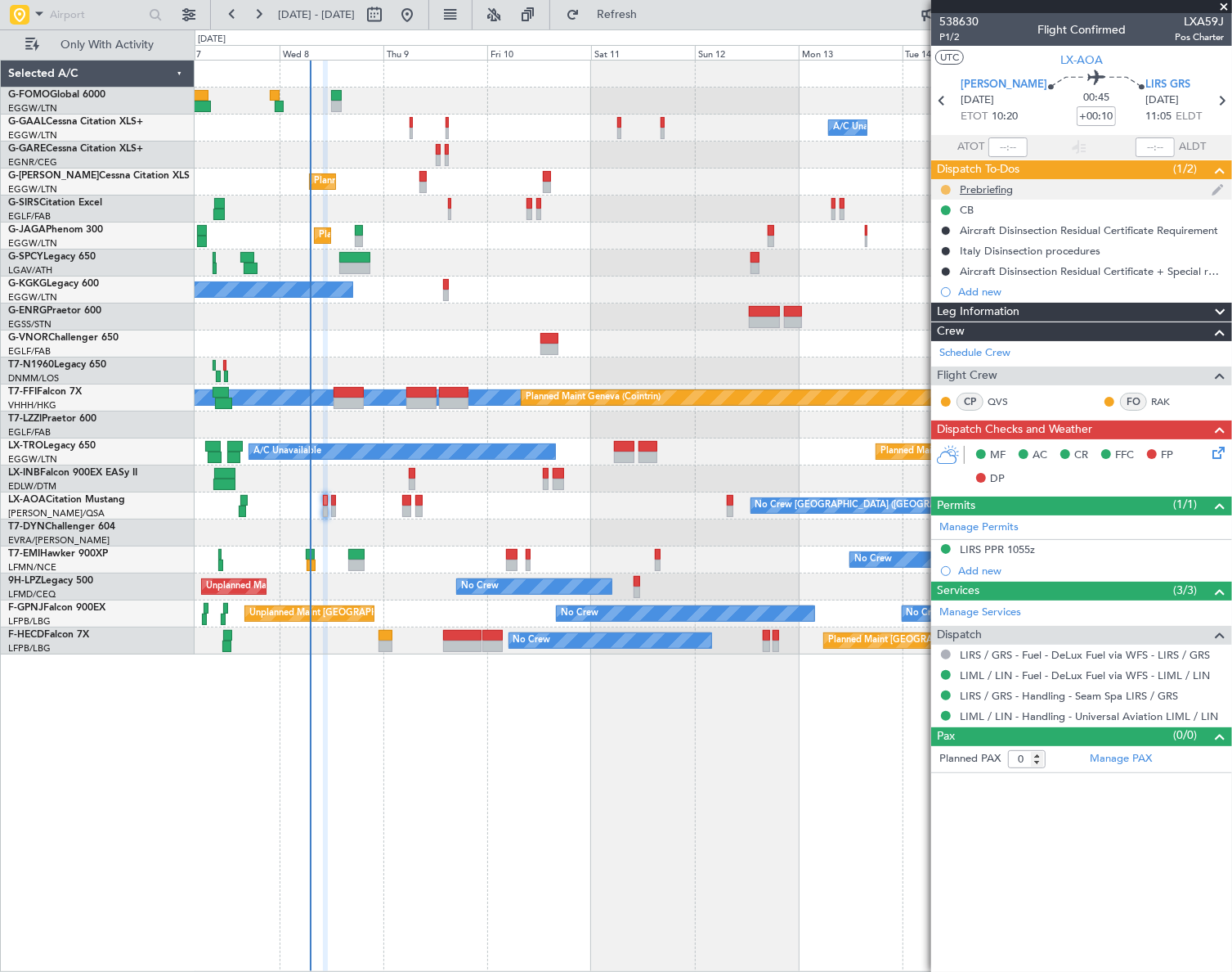
click at [948, 186] on button at bounding box center [946, 190] width 10 height 10
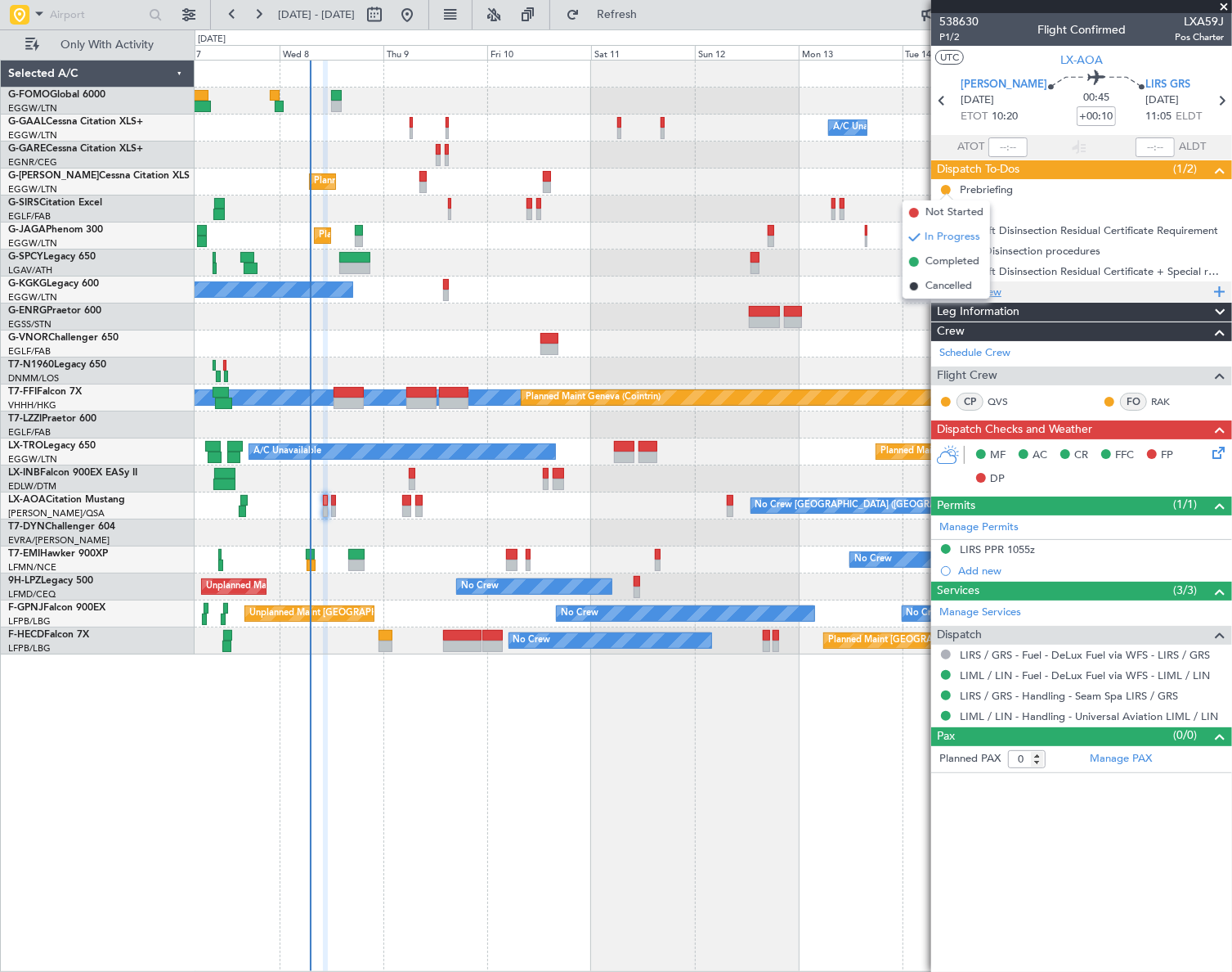
click at [940, 284] on span "Cancelled" at bounding box center [949, 287] width 46 height 17
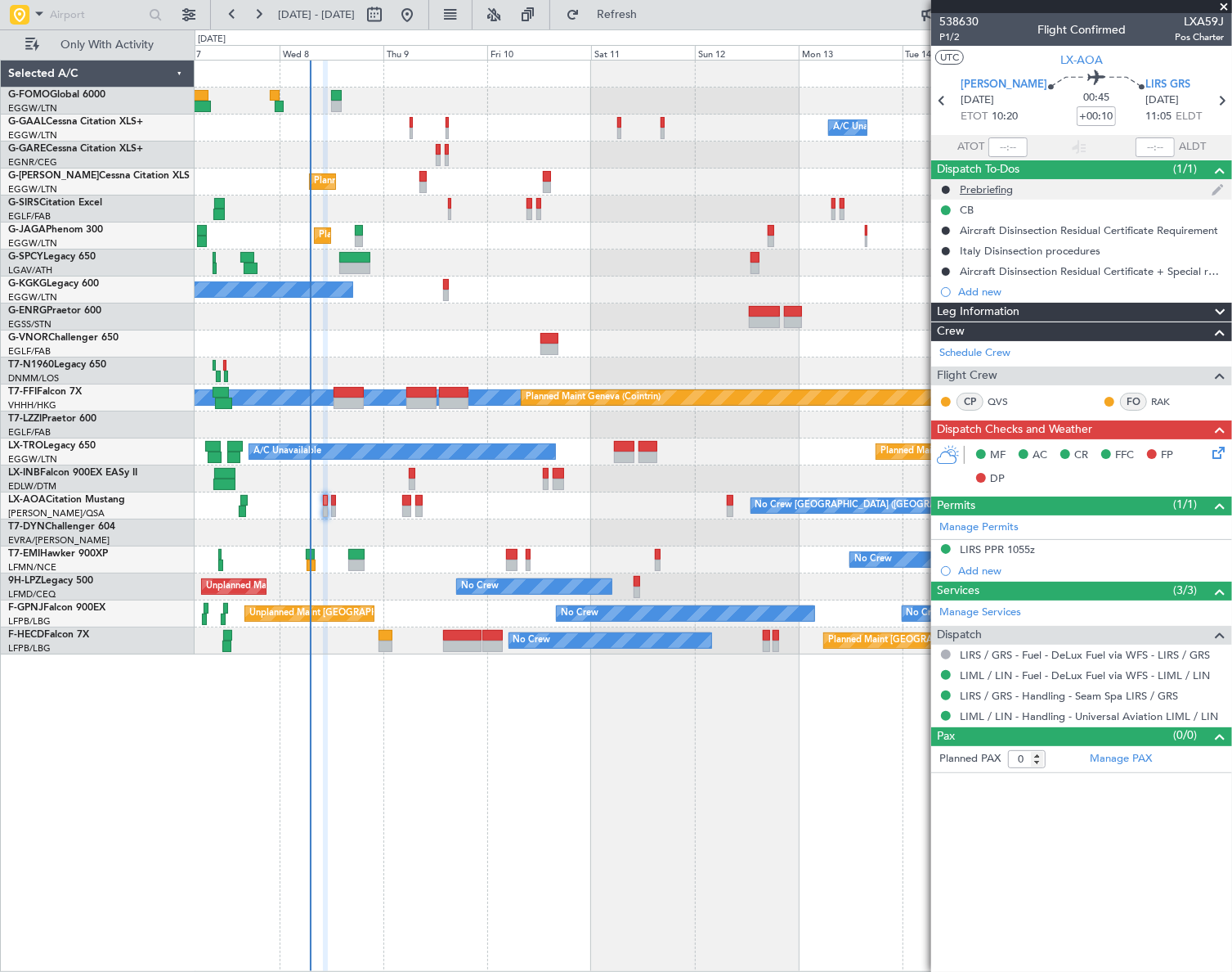
click at [974, 191] on div "Prebriefing" at bounding box center [987, 189] width 53 height 14
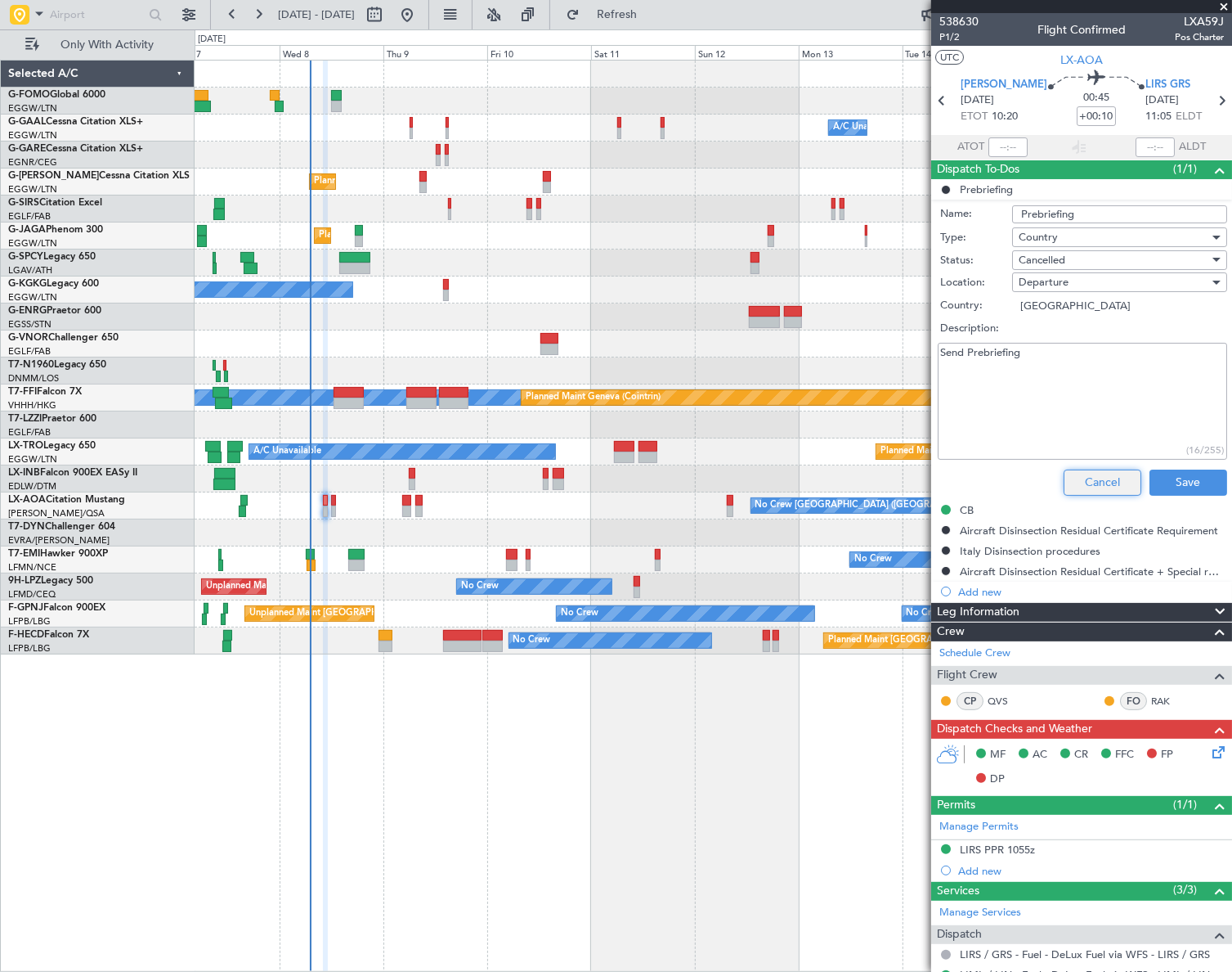
click at [1095, 482] on button "Cancel" at bounding box center [1103, 483] width 78 height 27
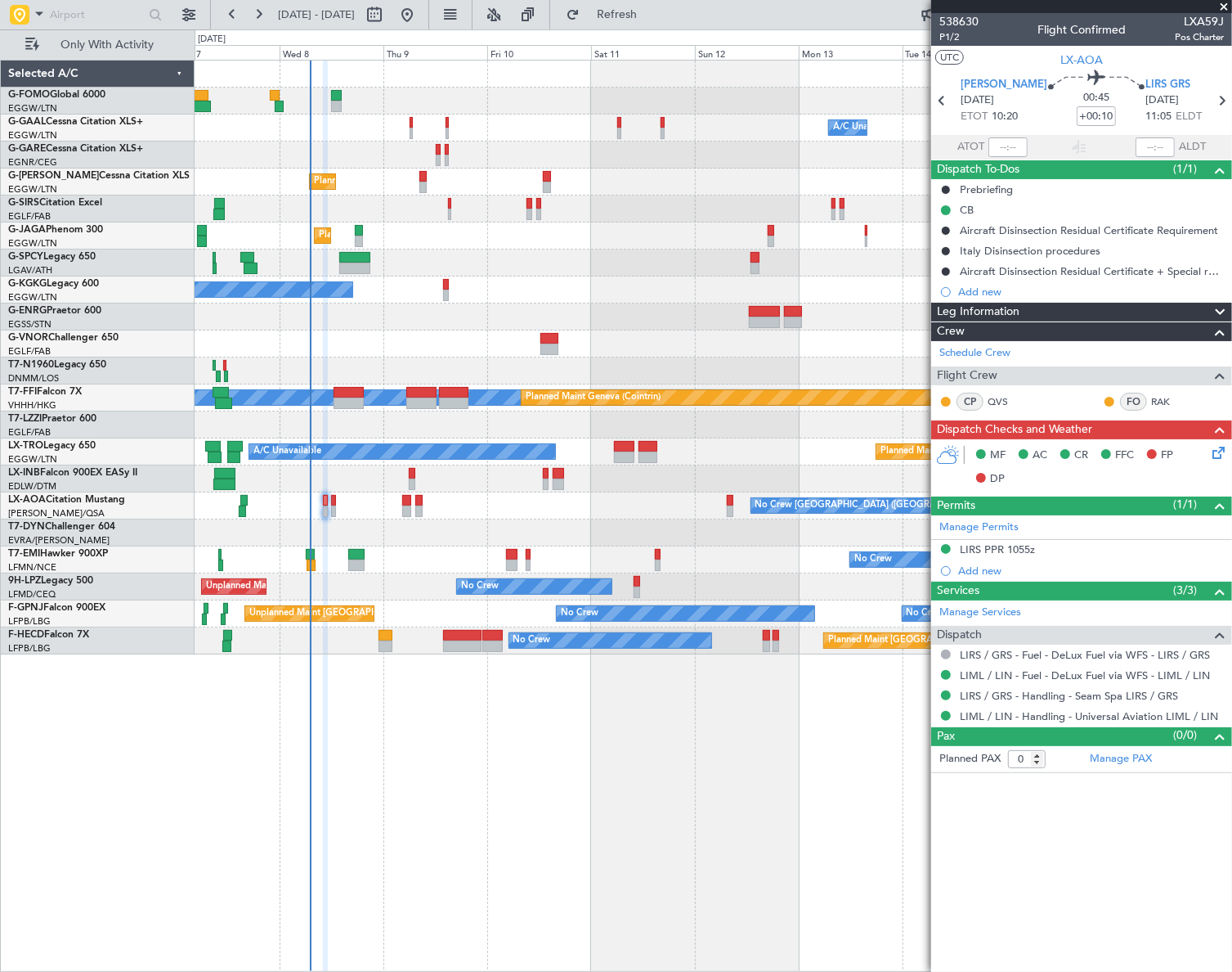
click at [1051, 308] on div "Leg Information" at bounding box center [1081, 312] width 301 height 19
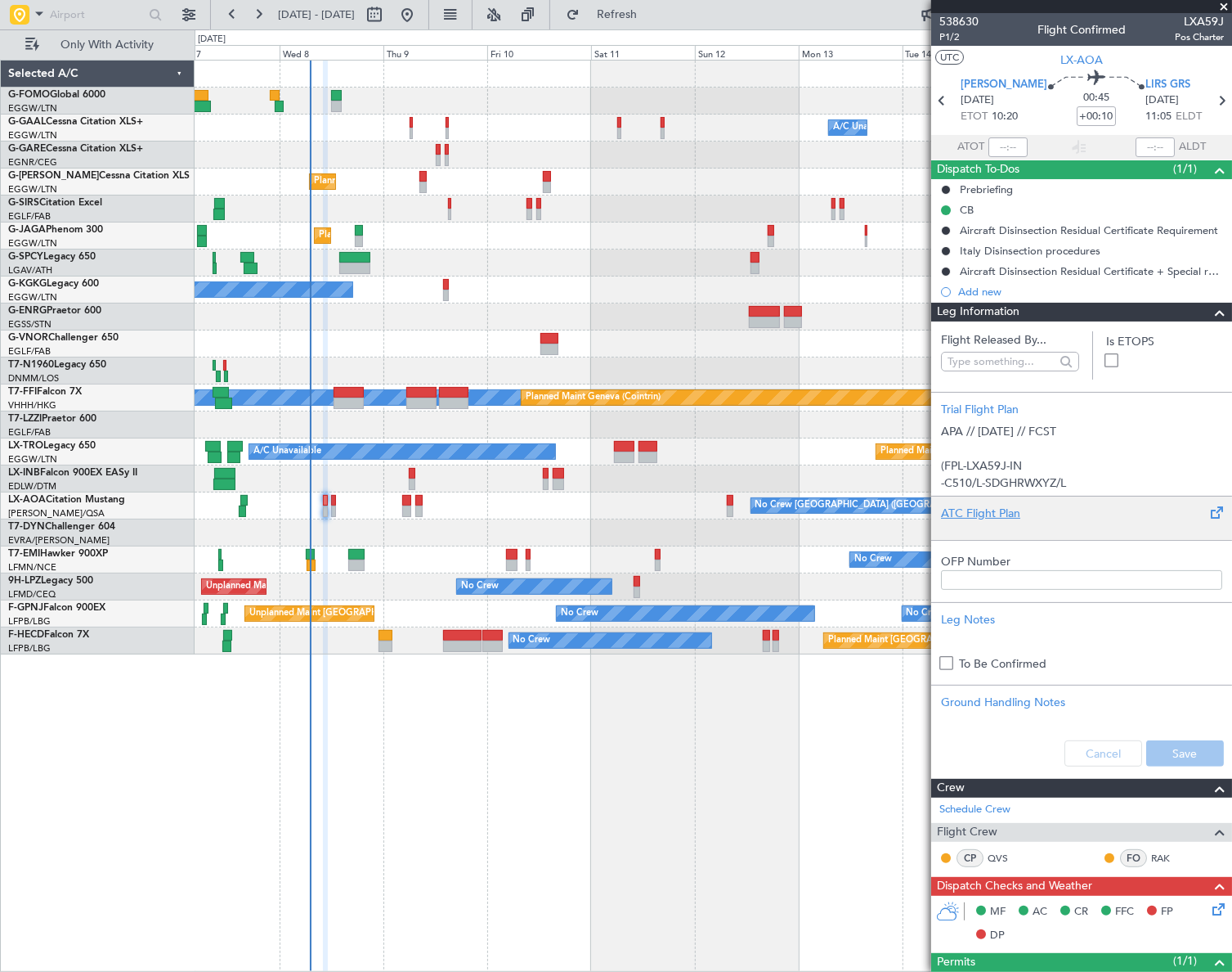
click at [1003, 507] on div "ATC Flight Plan" at bounding box center [1082, 513] width 282 height 17
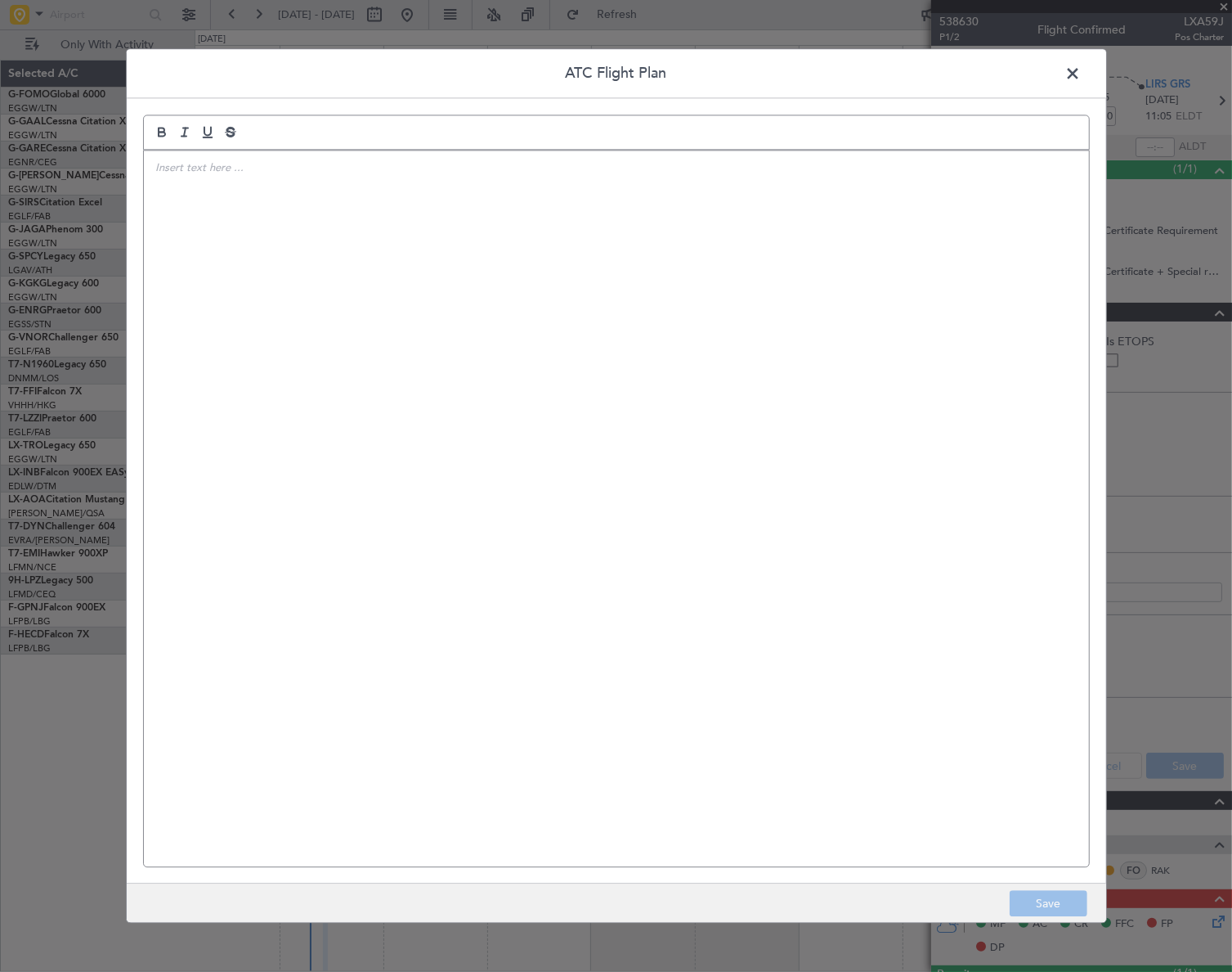
click at [124, 355] on div "ATC Flight Plan Save" at bounding box center [616, 486] width 1232 height 972
click at [275, 307] on div at bounding box center [616, 509] width 945 height 716
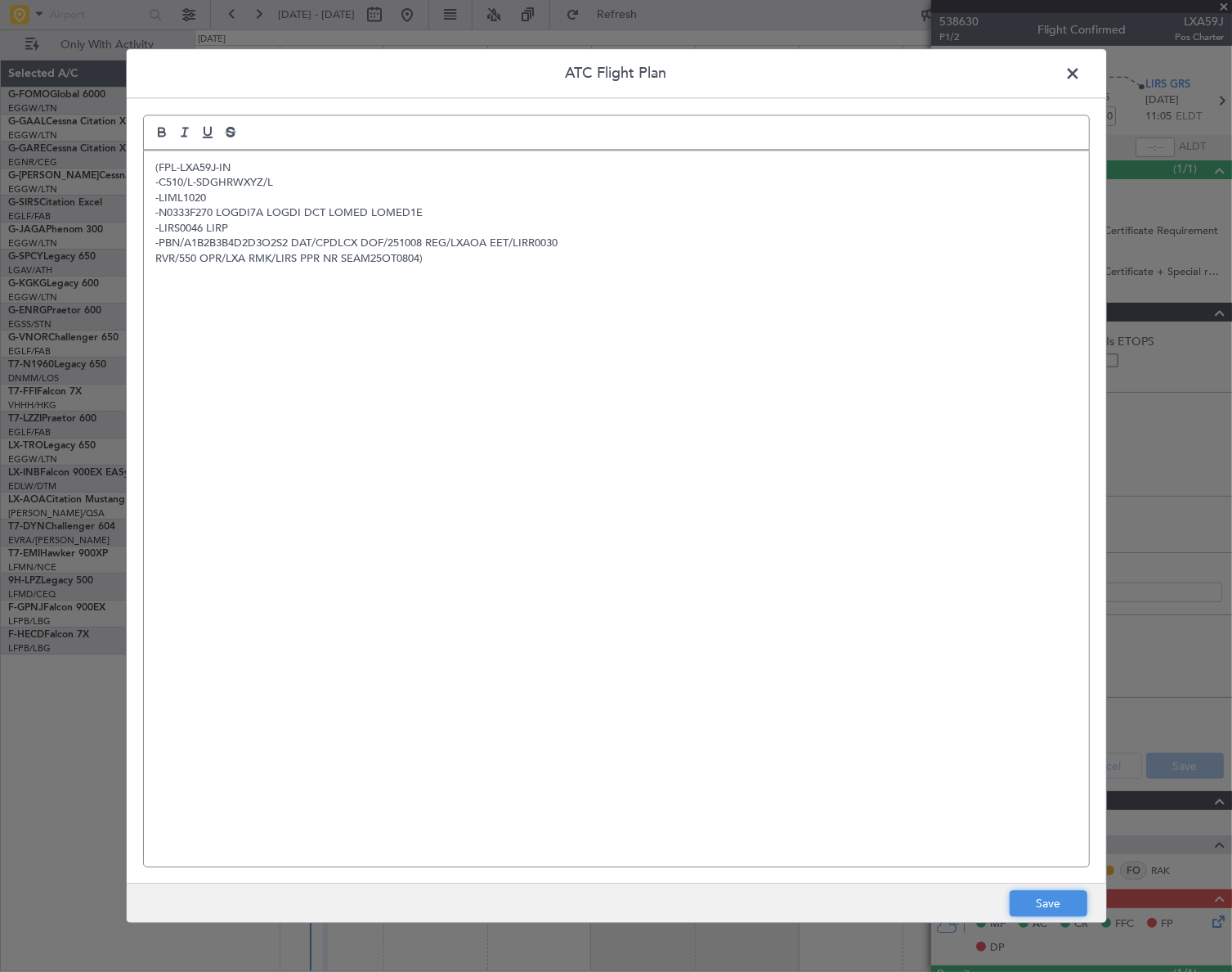
drag, startPoint x: 1061, startPoint y: 904, endPoint x: 1129, endPoint y: 844, distance: 90.7
click at [1061, 904] on button "Save" at bounding box center [1049, 904] width 78 height 27
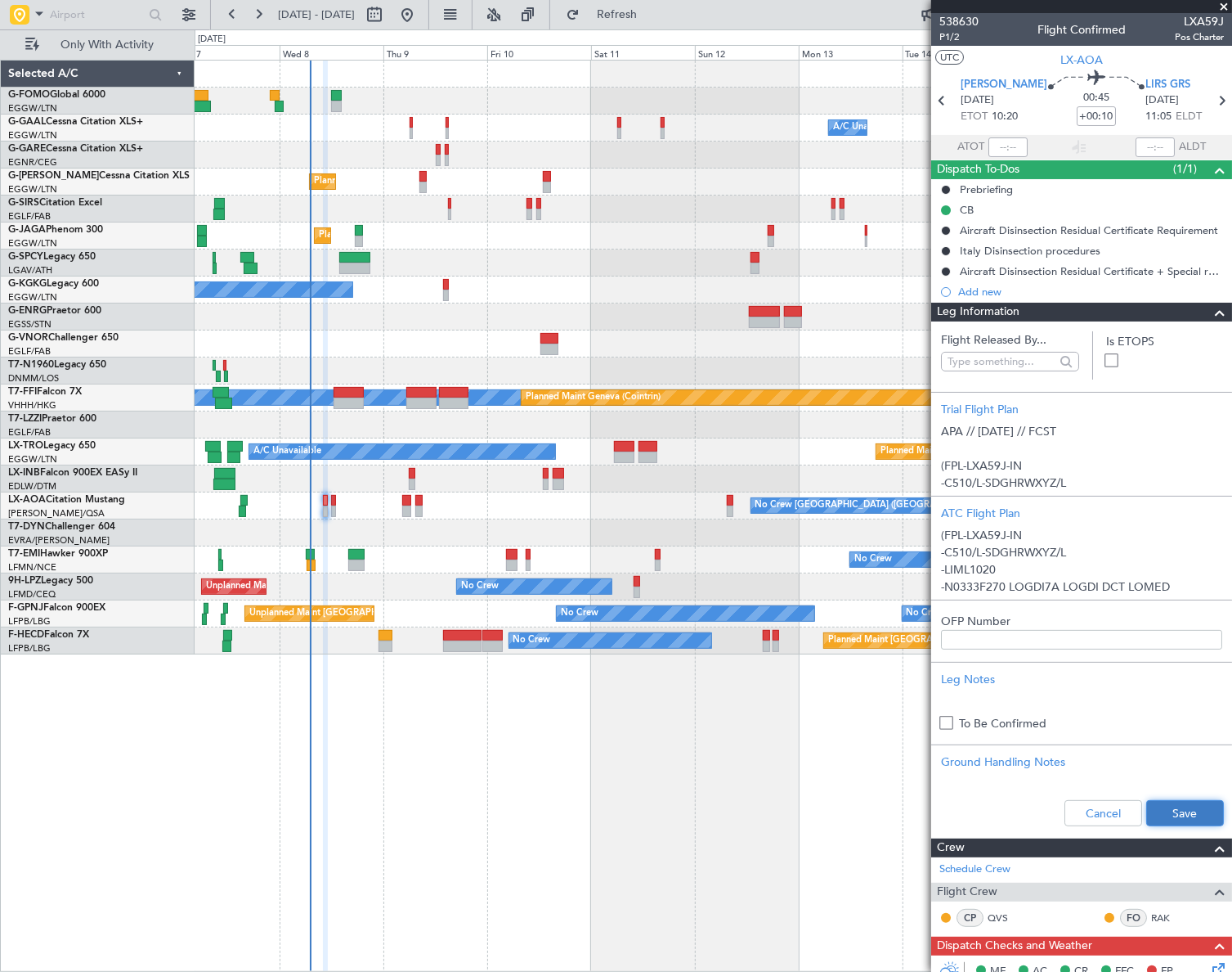
click at [1177, 803] on button "Save" at bounding box center [1186, 813] width 78 height 27
click at [1213, 308] on span at bounding box center [1220, 312] width 20 height 20
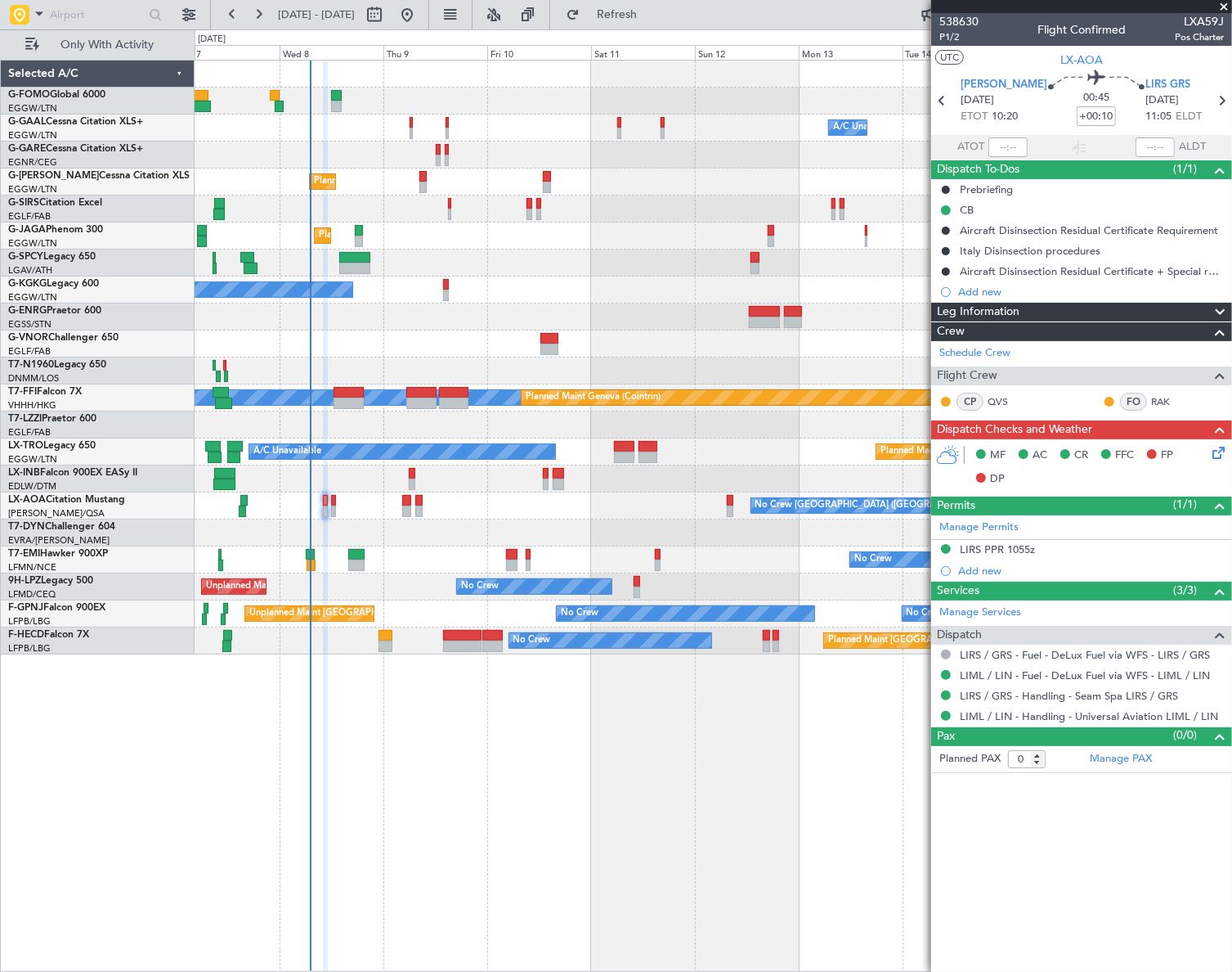
click at [1218, 448] on icon at bounding box center [1216, 450] width 13 height 13
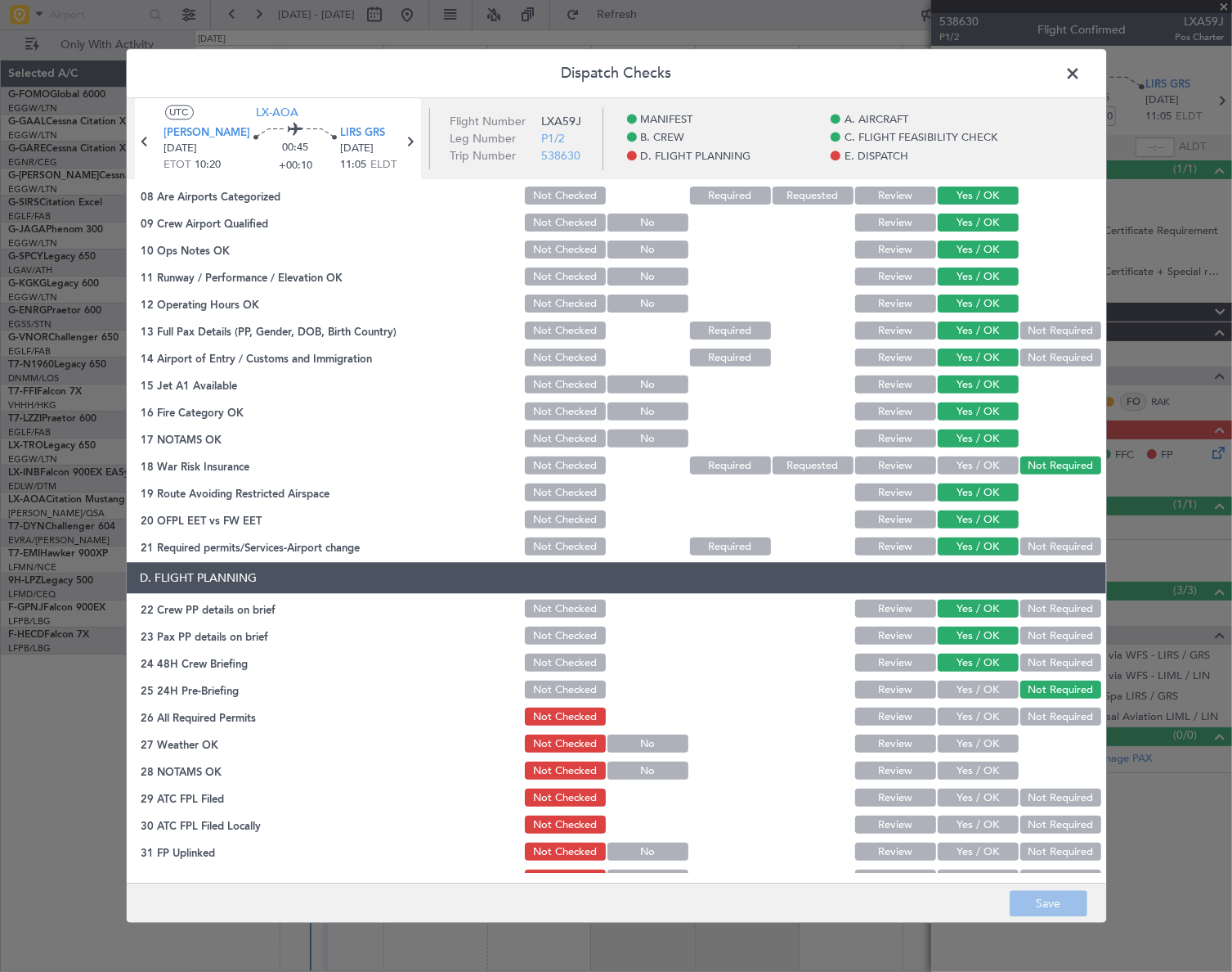
scroll to position [520, 0]
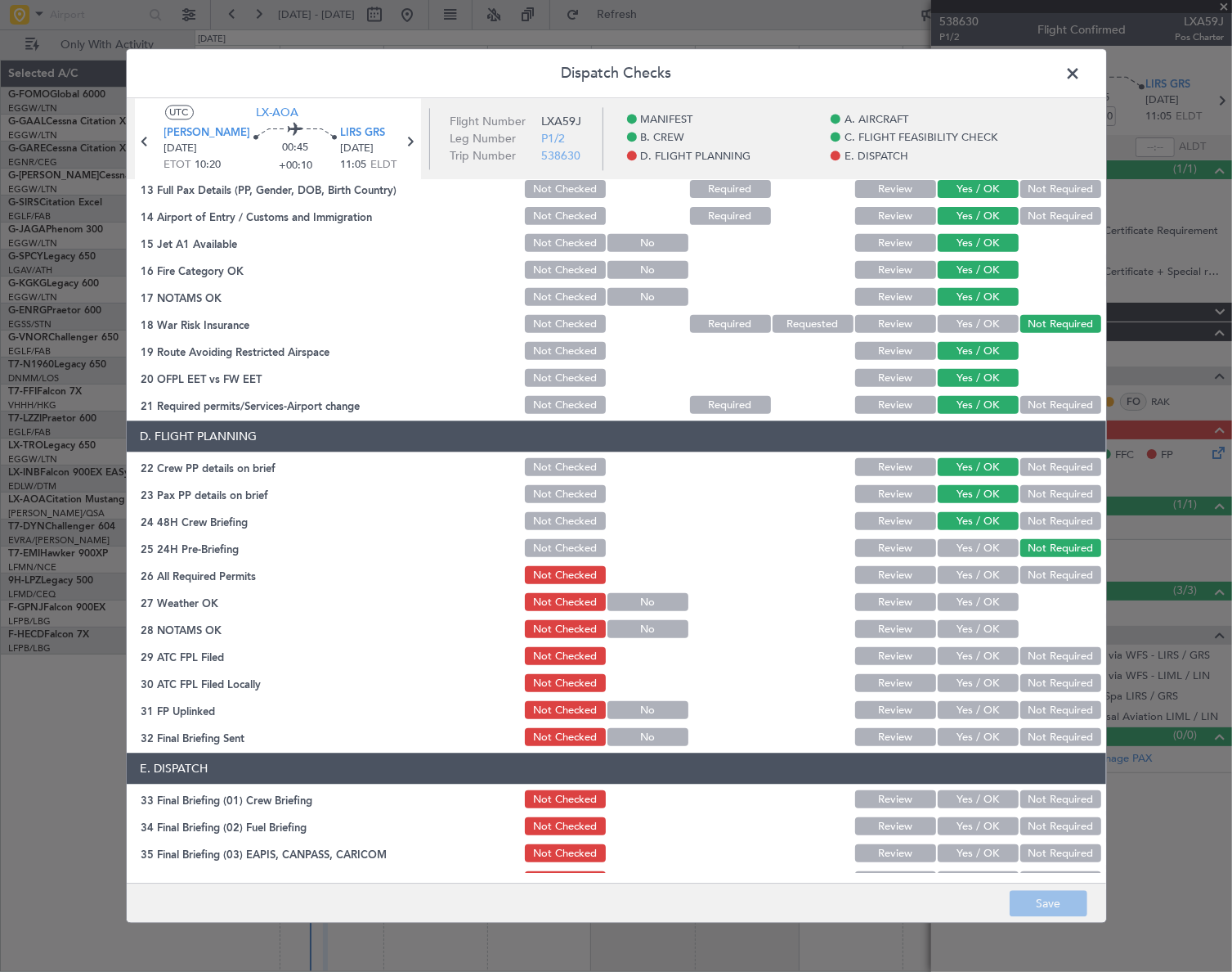
click at [974, 579] on button "Yes / OK" at bounding box center [978, 576] width 81 height 18
click at [985, 607] on button "Yes / OK" at bounding box center [978, 603] width 81 height 18
click at [991, 631] on button "Yes / OK" at bounding box center [978, 630] width 81 height 18
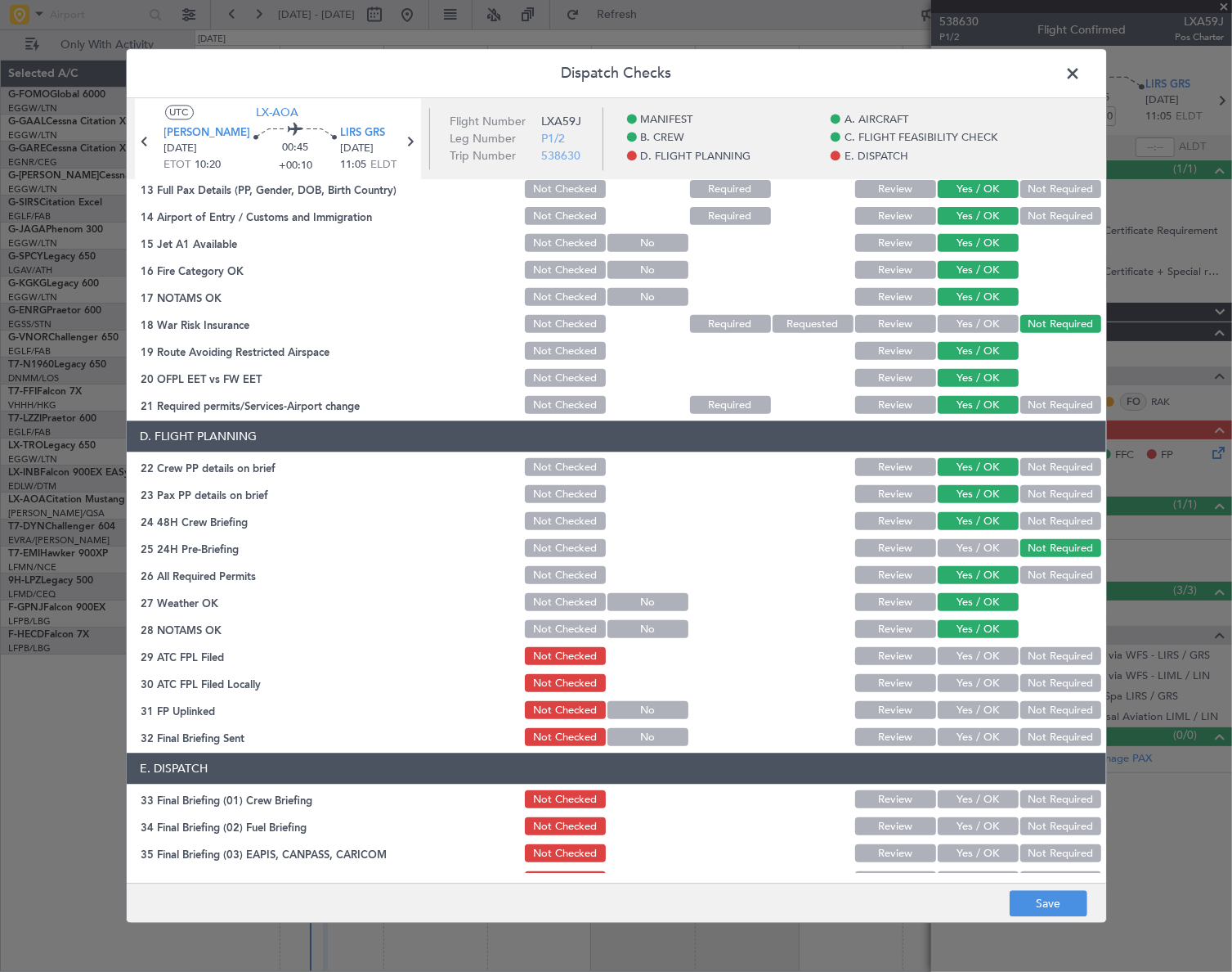
click at [992, 655] on button "Yes / OK" at bounding box center [978, 657] width 81 height 18
click at [1043, 684] on button "Not Required" at bounding box center [1061, 684] width 81 height 18
click at [990, 708] on button "Yes / OK" at bounding box center [978, 711] width 81 height 18
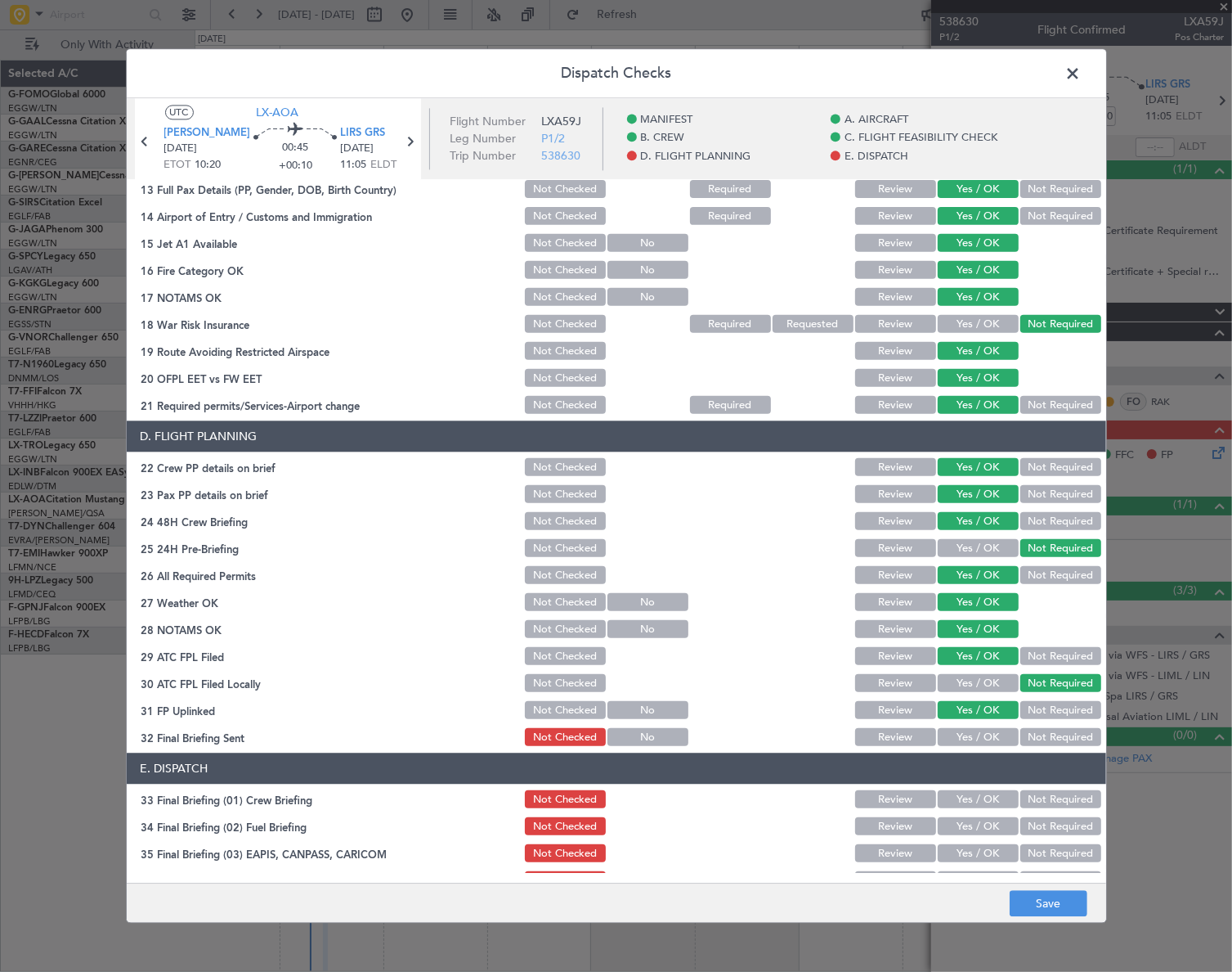
click at [988, 735] on button "Yes / OK" at bounding box center [978, 737] width 81 height 18
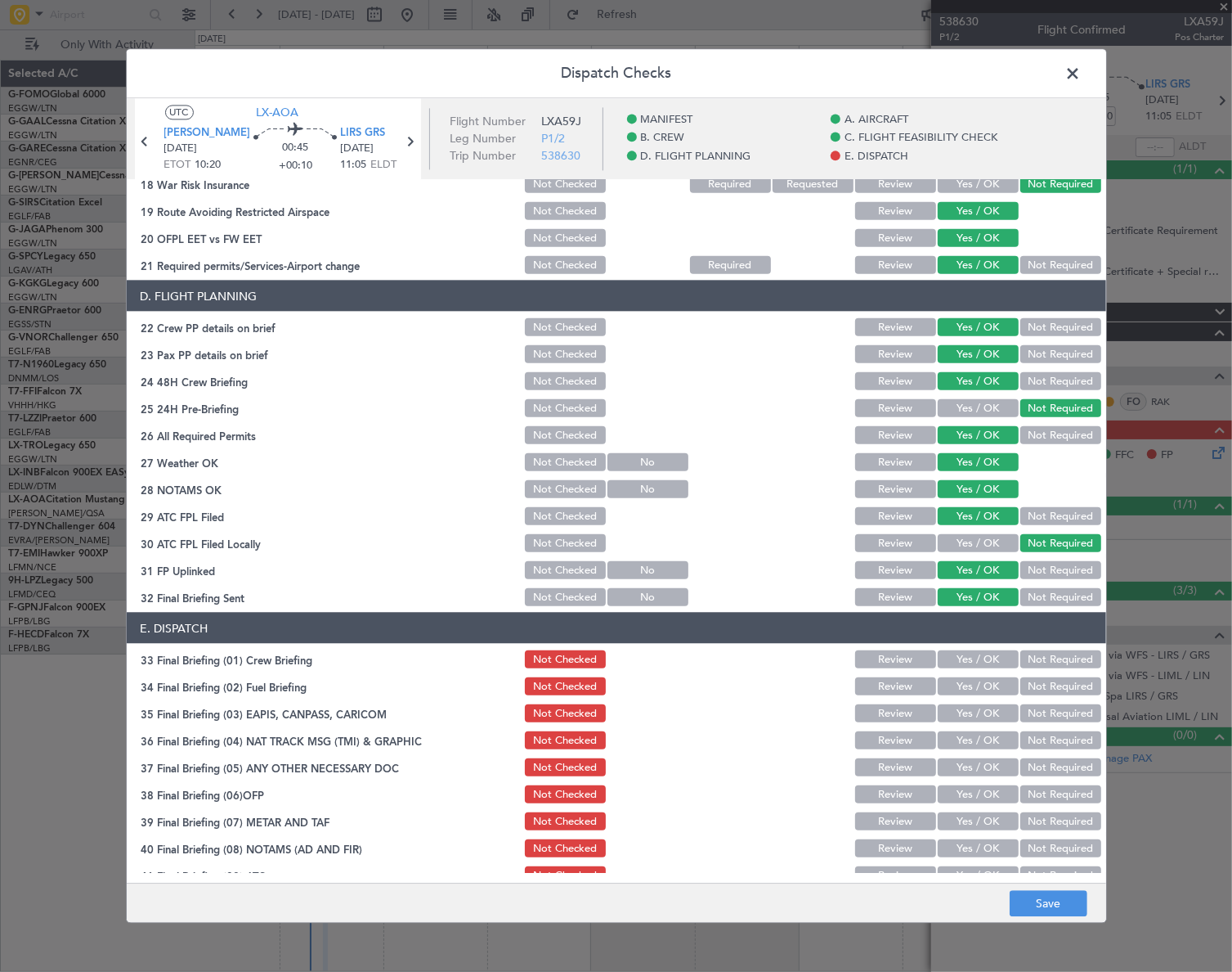
scroll to position [758, 0]
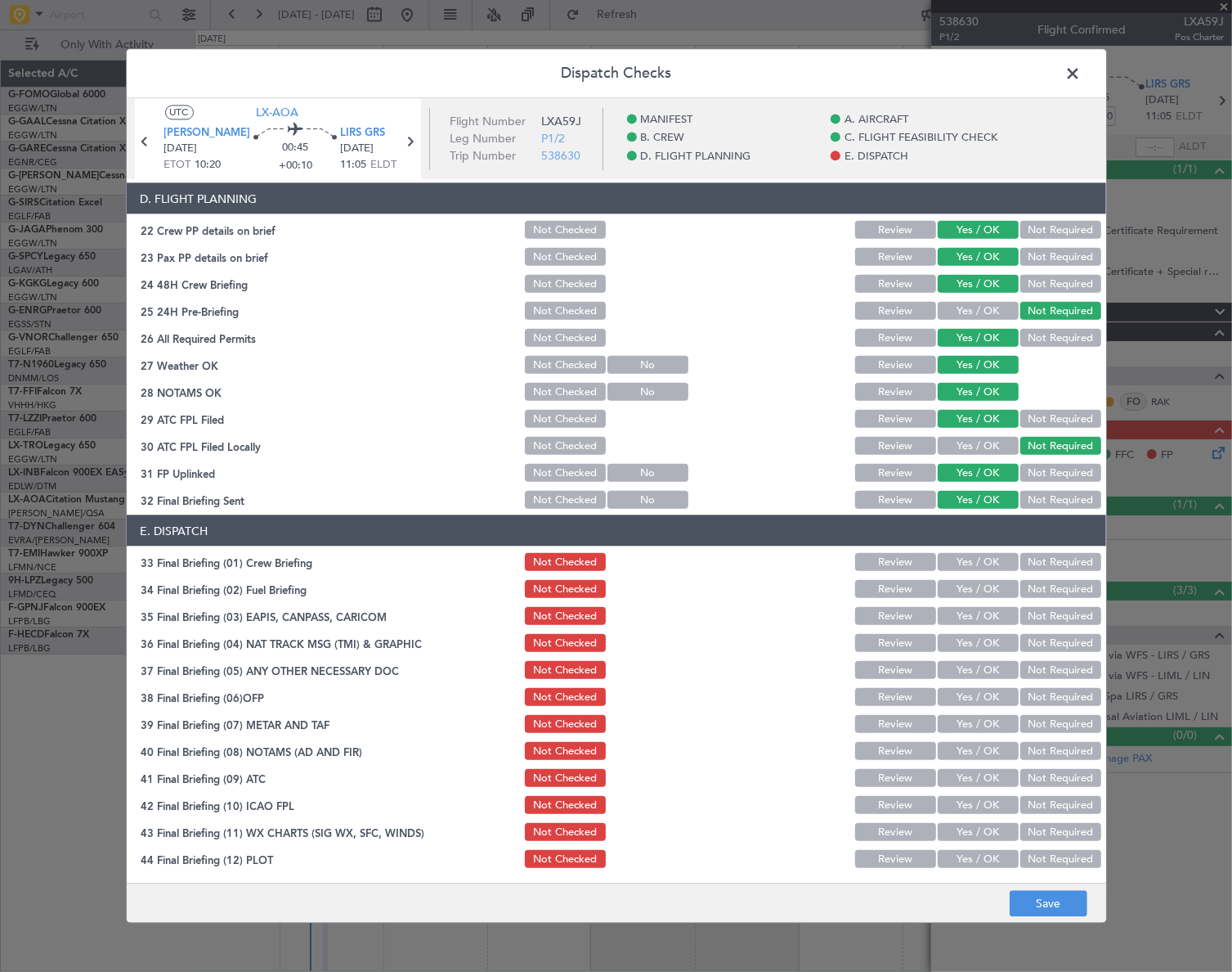
click at [979, 558] on button "Yes / OK" at bounding box center [978, 562] width 81 height 18
click at [978, 587] on button "Yes / OK" at bounding box center [978, 589] width 81 height 18
click at [1029, 617] on button "Not Required" at bounding box center [1061, 616] width 81 height 18
click at [1035, 641] on button "Not Required" at bounding box center [1061, 643] width 81 height 18
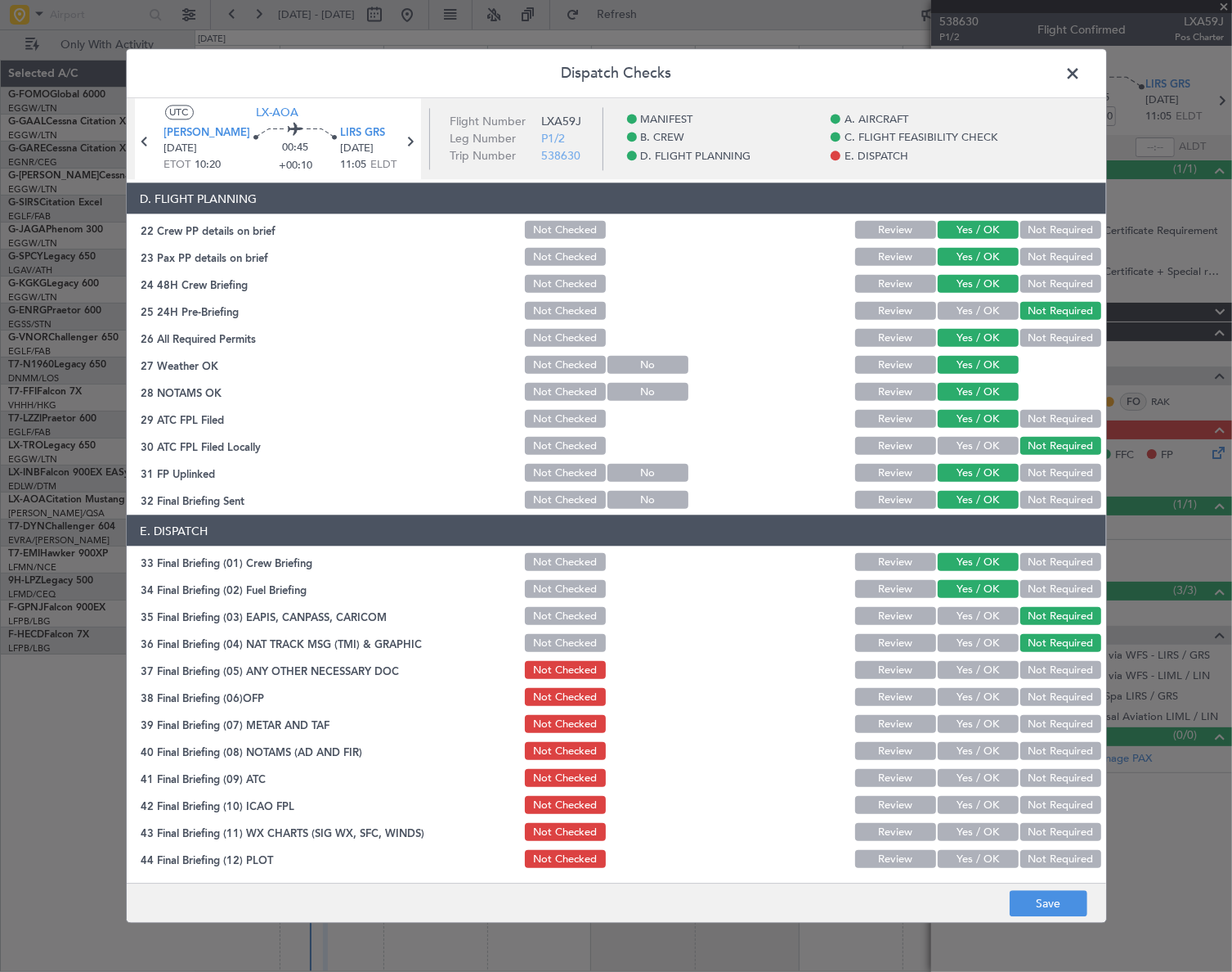
click at [970, 670] on button "Yes / OK" at bounding box center [978, 670] width 81 height 18
click at [981, 692] on button "Yes / OK" at bounding box center [978, 697] width 81 height 18
click at [981, 728] on button "Yes / OK" at bounding box center [978, 724] width 81 height 18
click at [989, 752] on button "Yes / OK" at bounding box center [978, 751] width 81 height 18
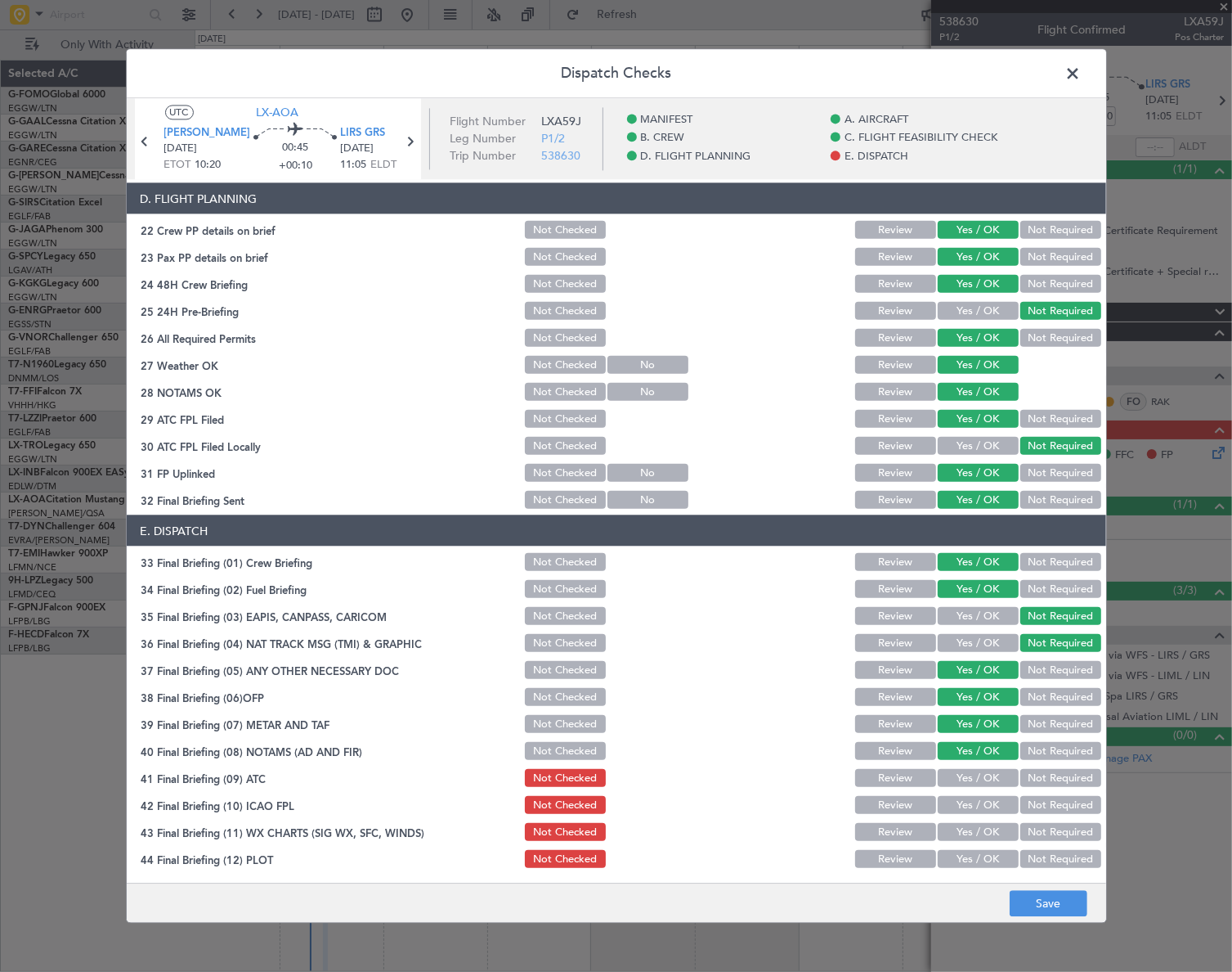
click at [989, 776] on button "Yes / OK" at bounding box center [978, 778] width 81 height 18
click at [993, 805] on button "Yes / OK" at bounding box center [978, 805] width 81 height 18
drag, startPoint x: 989, startPoint y: 826, endPoint x: 993, endPoint y: 842, distance: 16.5
click at [988, 826] on button "Yes / OK" at bounding box center [978, 832] width 81 height 18
click at [993, 854] on button "Yes / OK" at bounding box center [978, 858] width 81 height 18
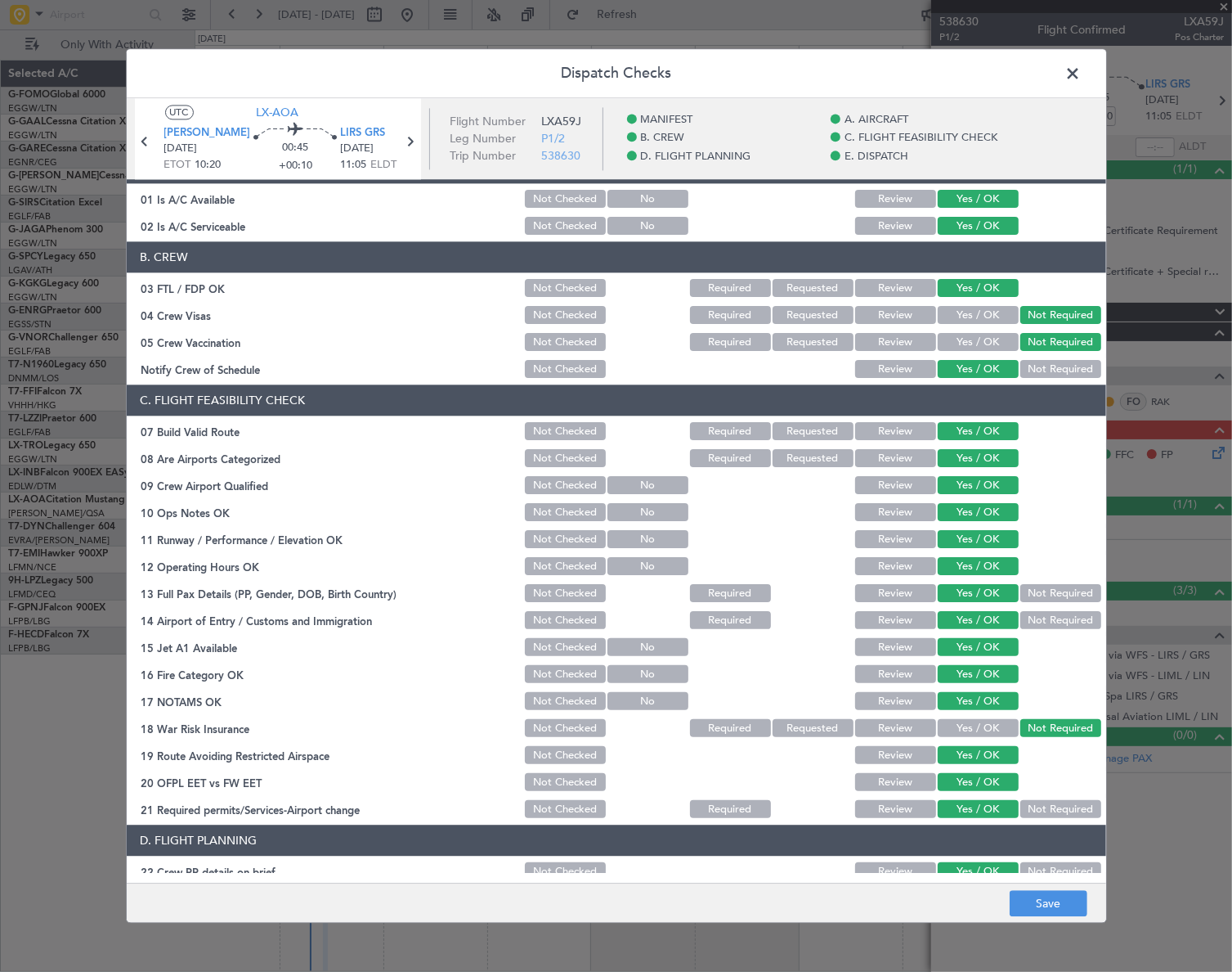
scroll to position [0, 0]
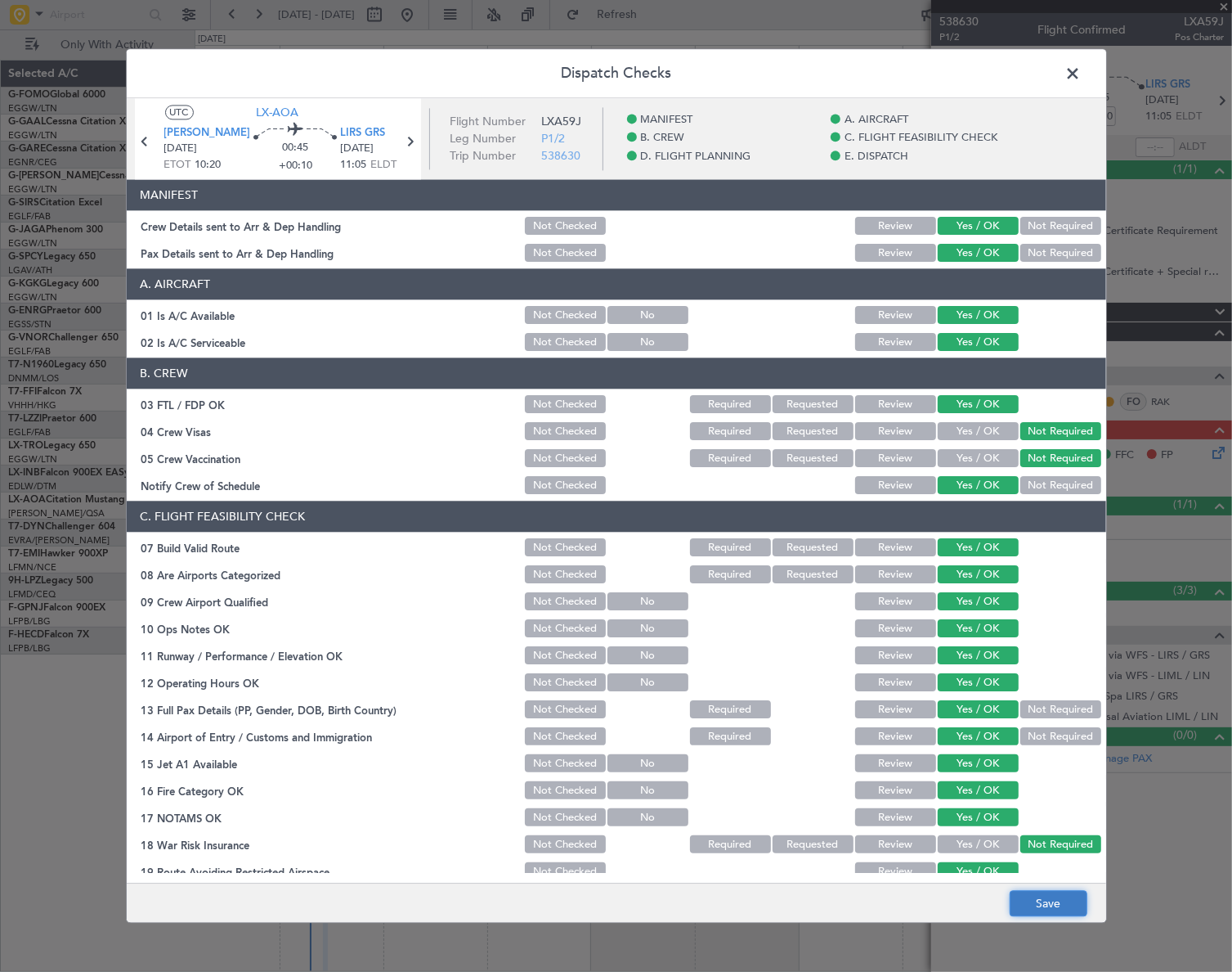
click at [1051, 911] on button "Save" at bounding box center [1049, 904] width 78 height 27
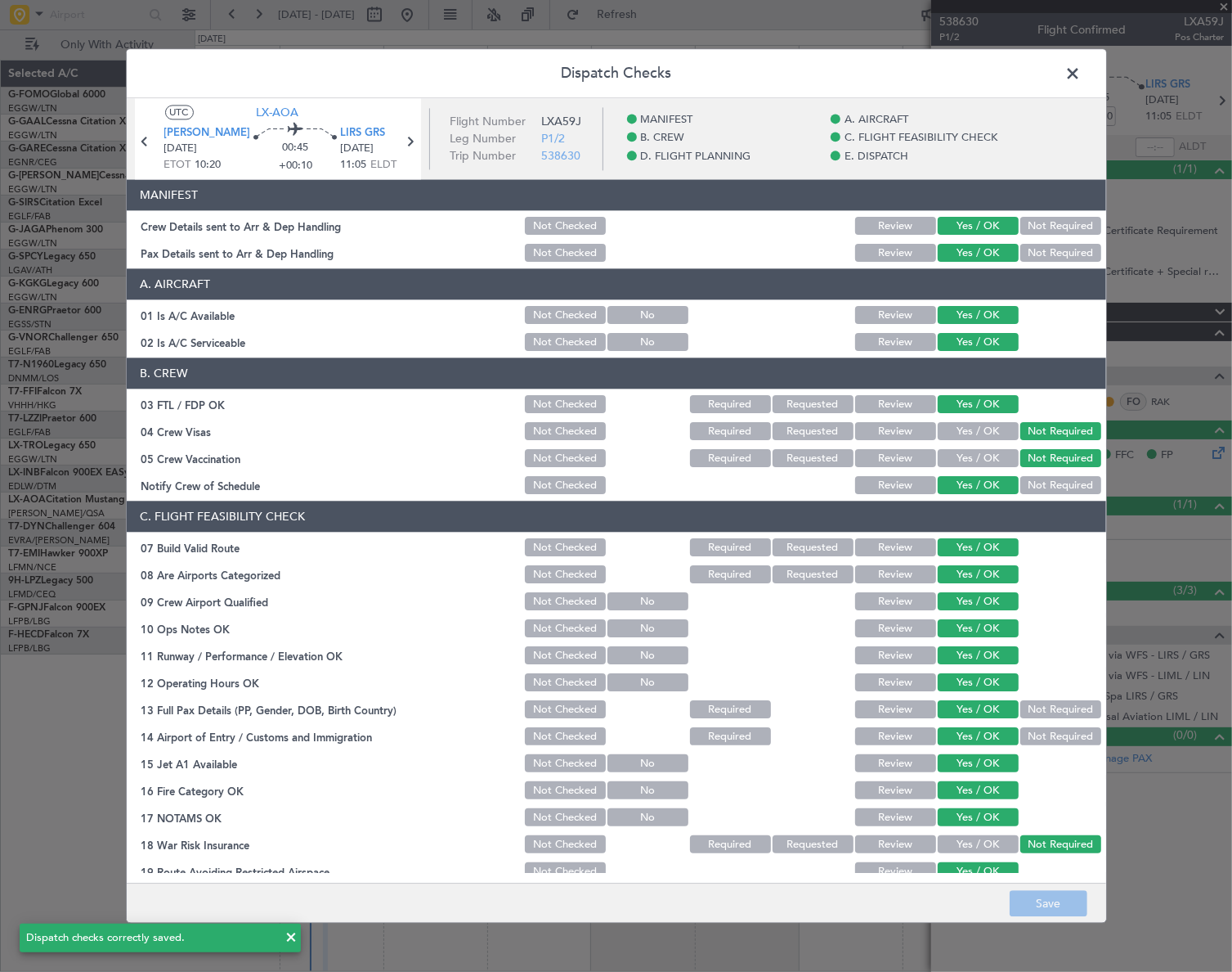
click at [1082, 73] on span at bounding box center [1082, 77] width 0 height 32
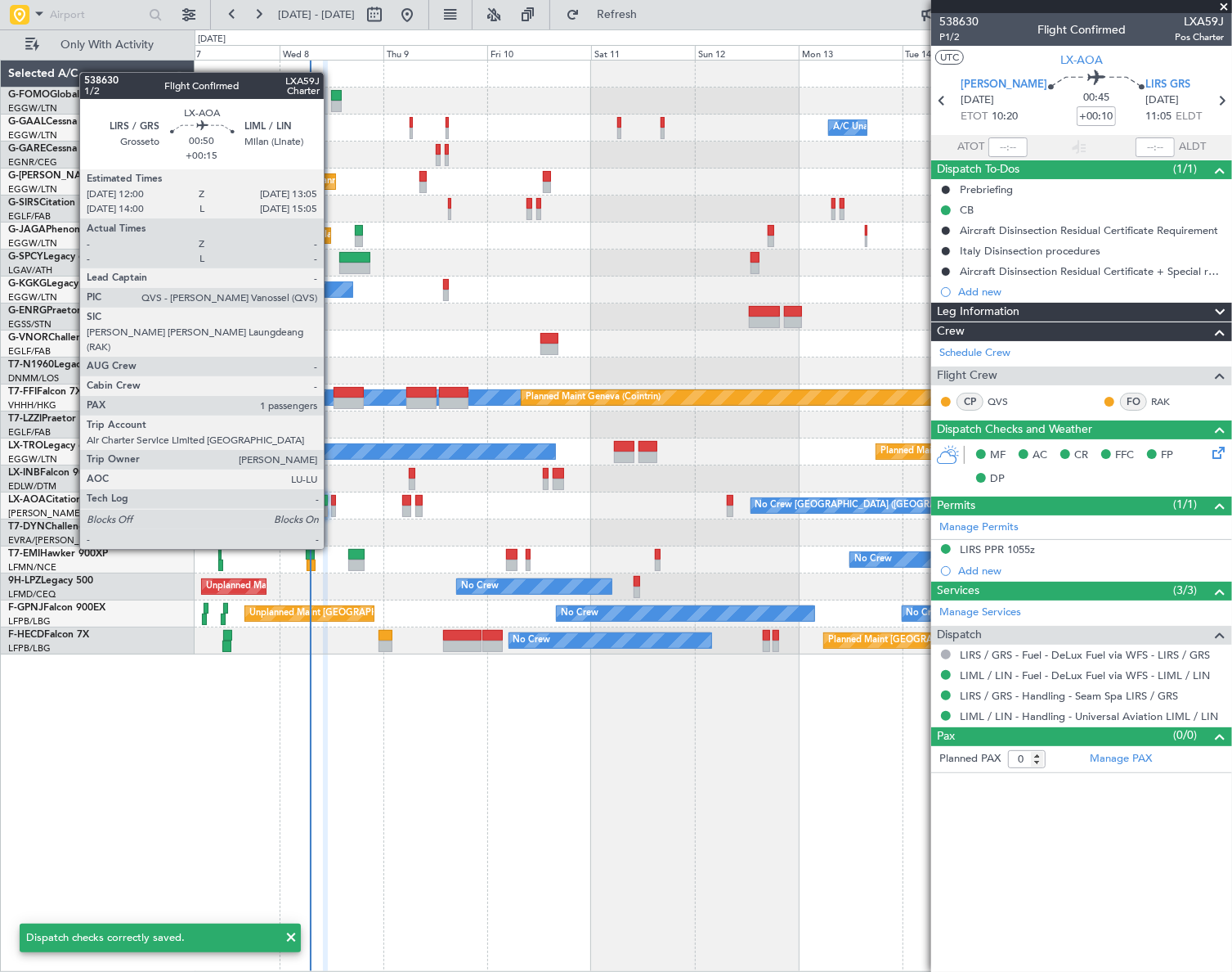
click at [331, 503] on div at bounding box center [334, 501] width 5 height 12
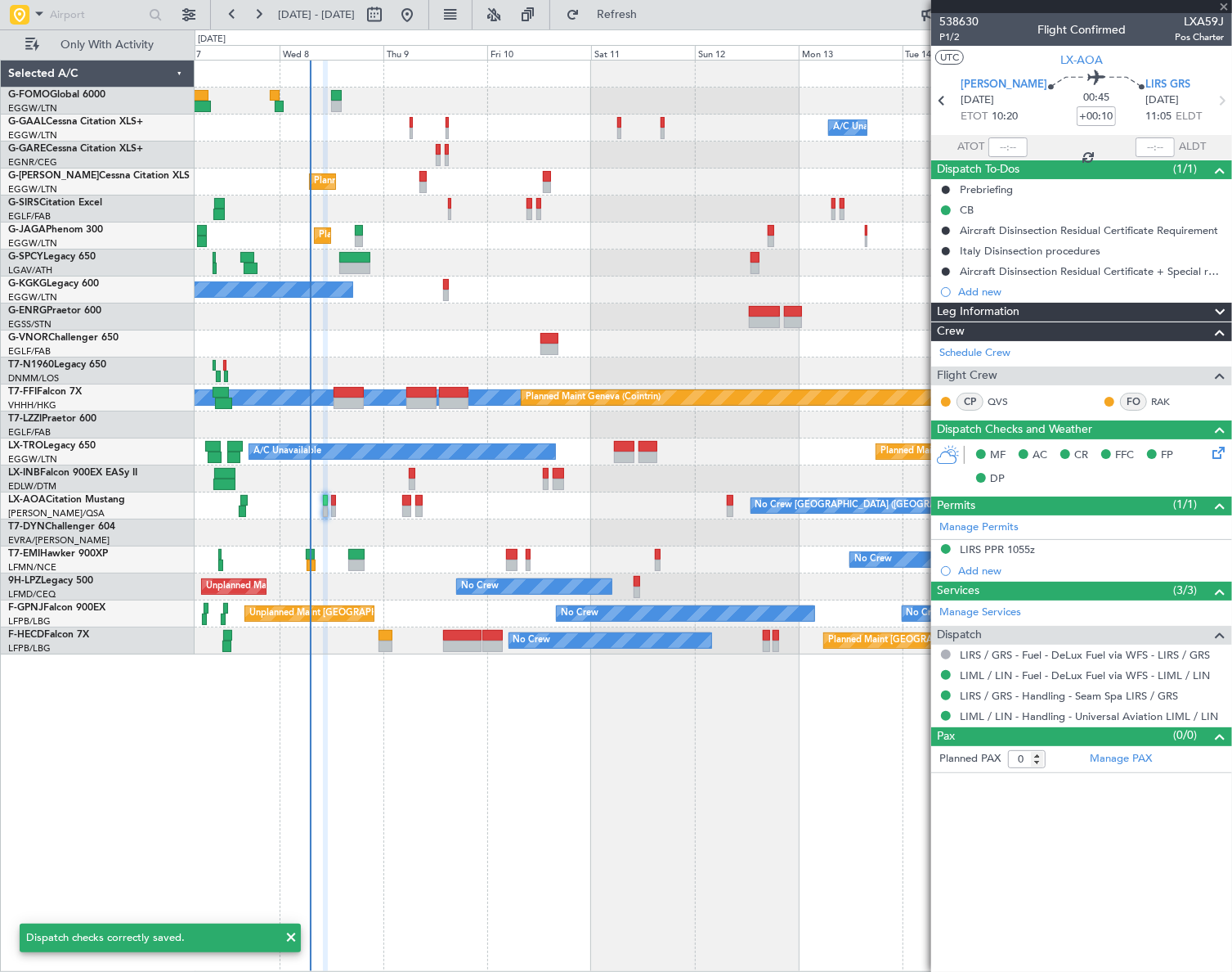
type input "+00:15"
type input "1"
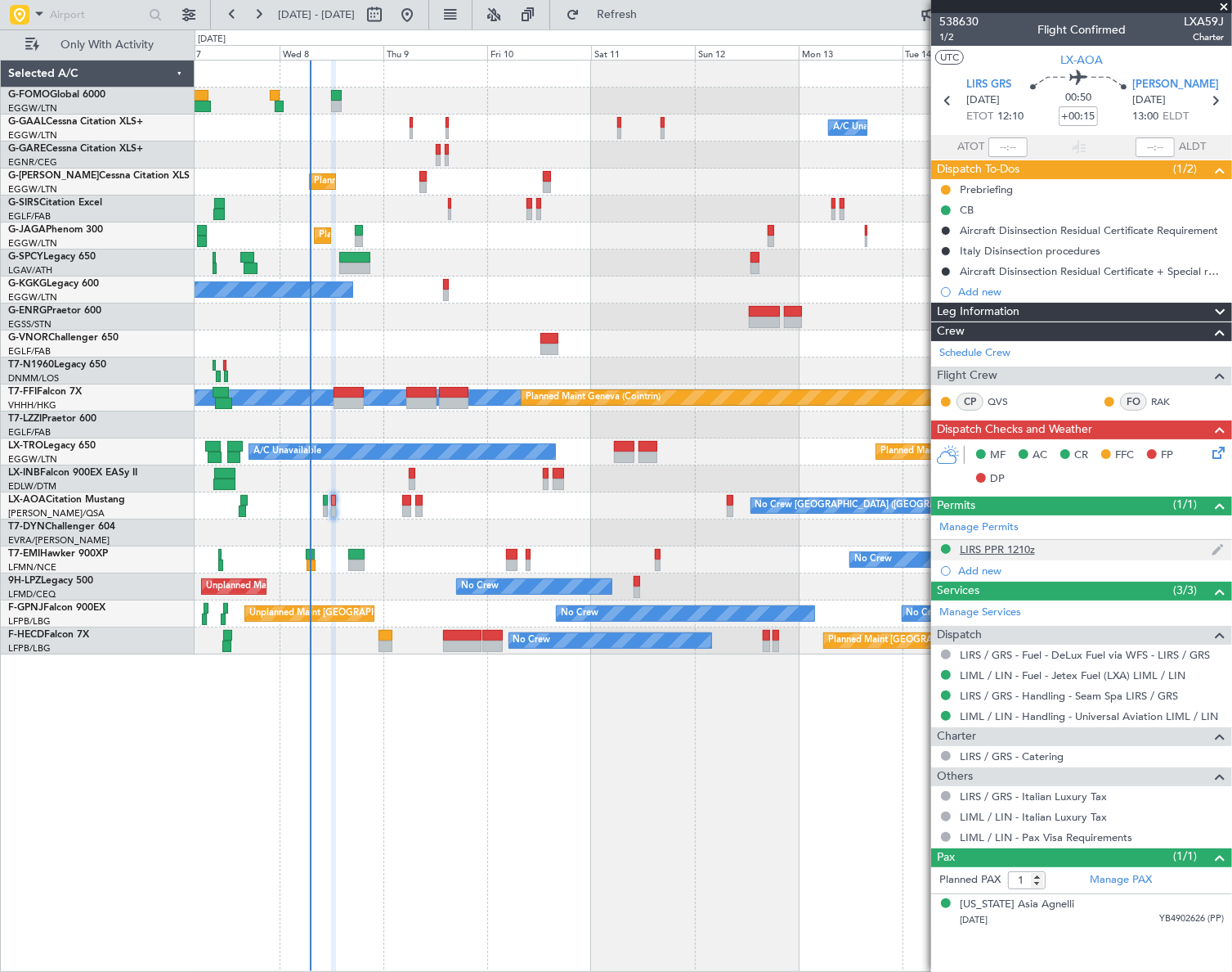
click at [983, 544] on div "LIRS PPR 1210z" at bounding box center [998, 549] width 75 height 14
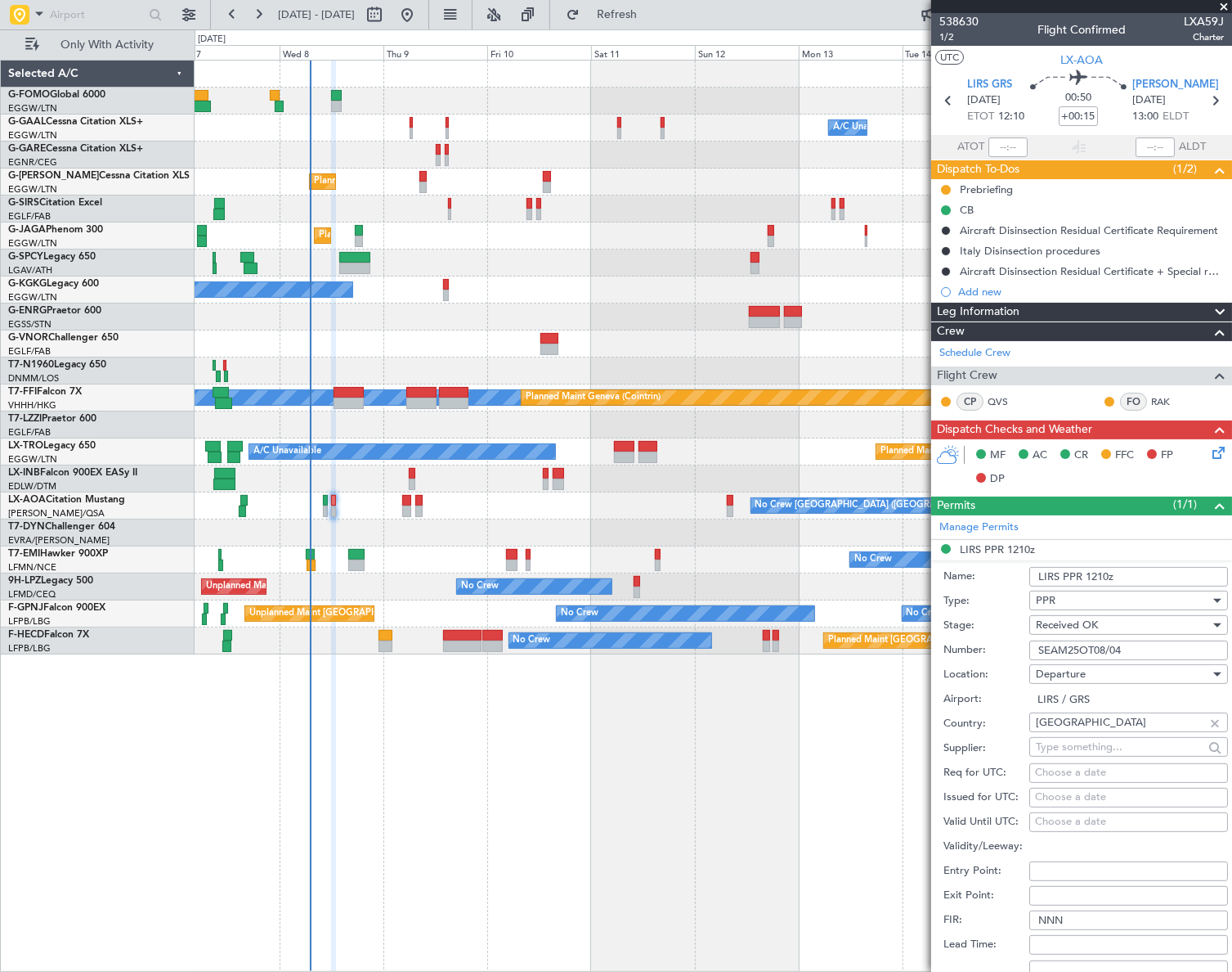
click at [1064, 641] on input "SEAM25OT08/04" at bounding box center [1129, 650] width 199 height 20
click at [1127, 648] on input "SEAM25OT08/04" at bounding box center [1129, 650] width 199 height 20
drag, startPoint x: 1149, startPoint y: 648, endPoint x: 1032, endPoint y: 647, distance: 117.0
click at [1032, 647] on input "SEAM25OT08/04" at bounding box center [1129, 650] width 199 height 20
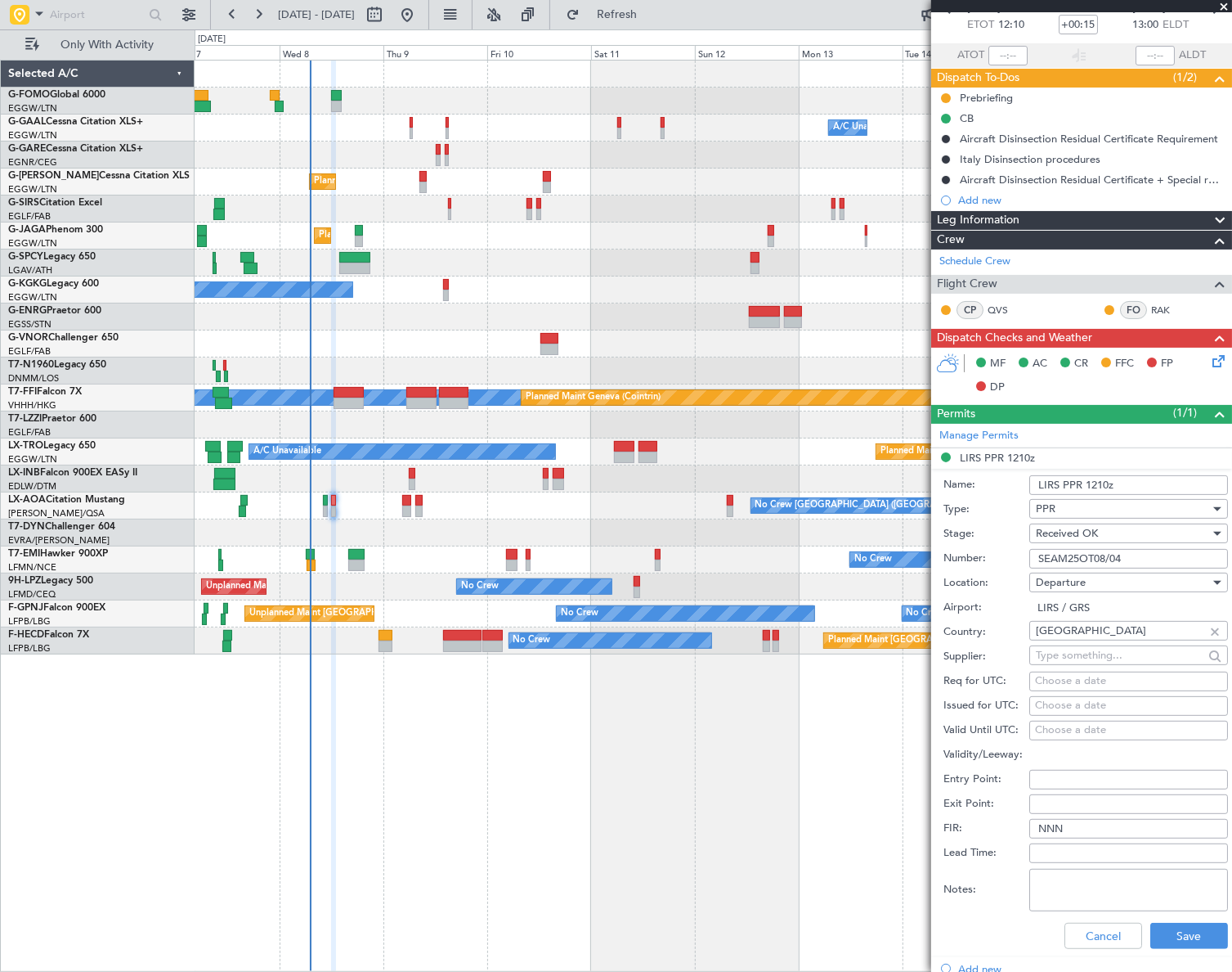
scroll to position [222, 0]
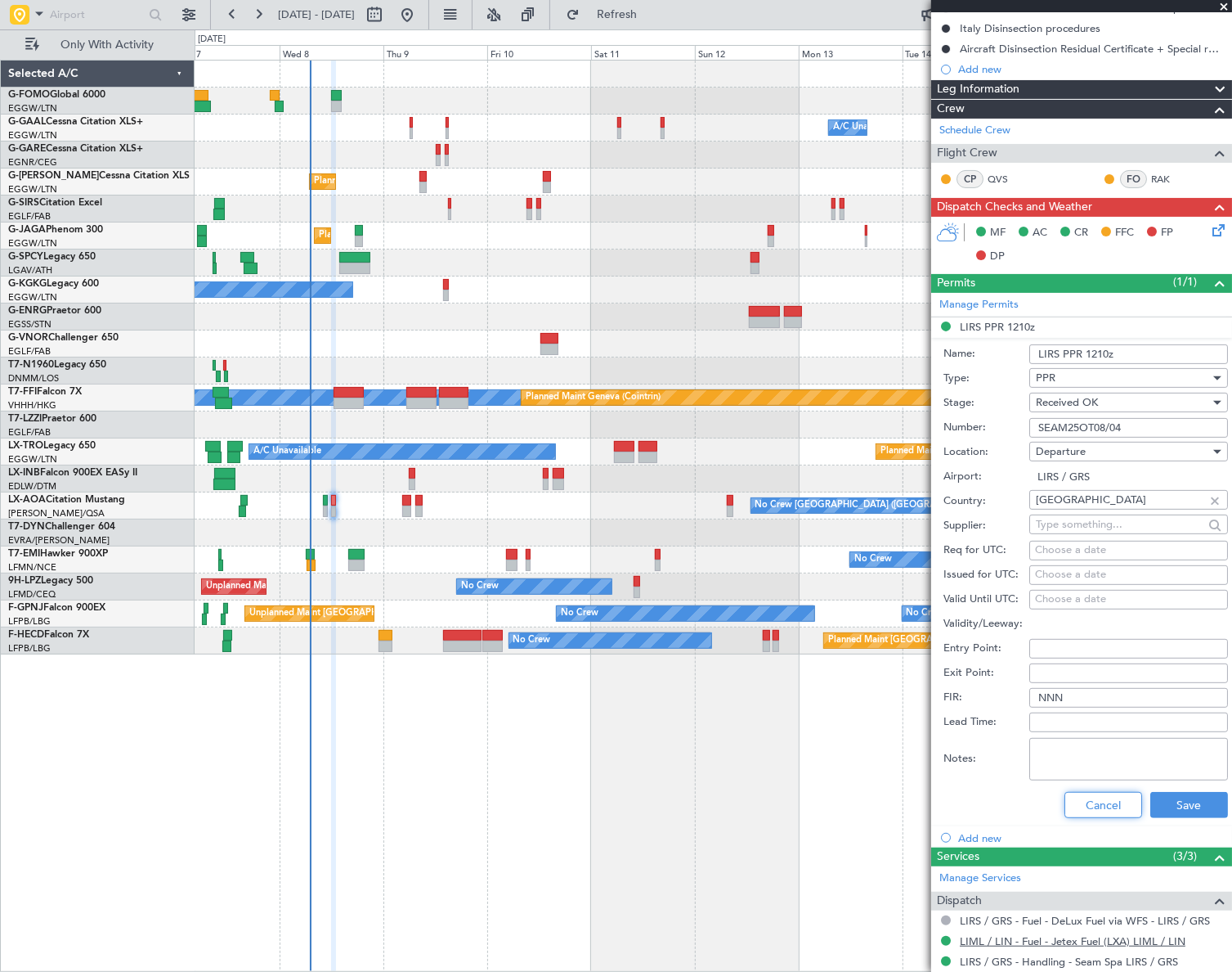
drag, startPoint x: 1099, startPoint y: 809, endPoint x: 1082, endPoint y: 670, distance: 140.0
click at [1096, 806] on button "Cancel" at bounding box center [1104, 805] width 78 height 27
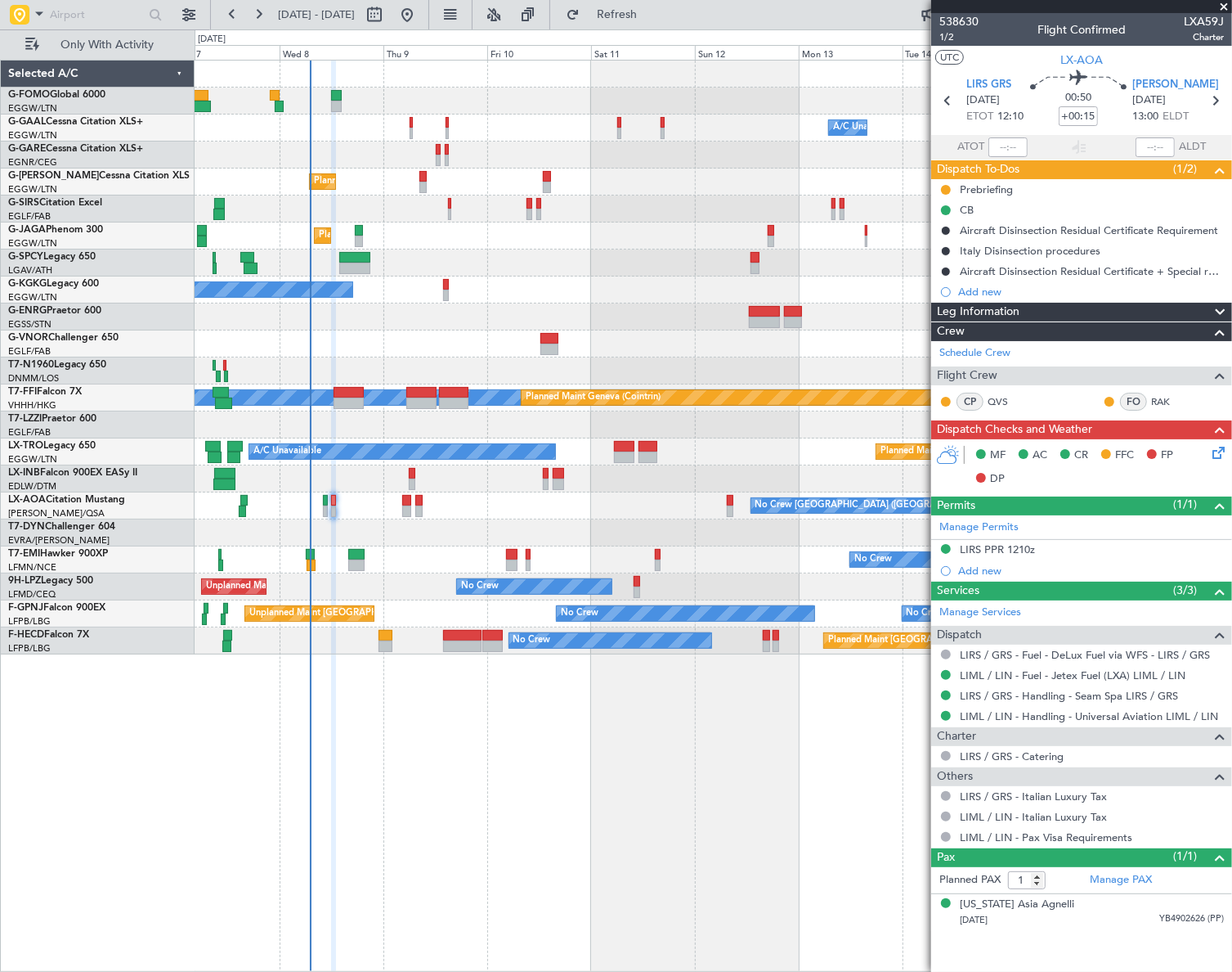
scroll to position [0, 0]
click at [1071, 312] on div "Leg Information" at bounding box center [1081, 312] width 301 height 19
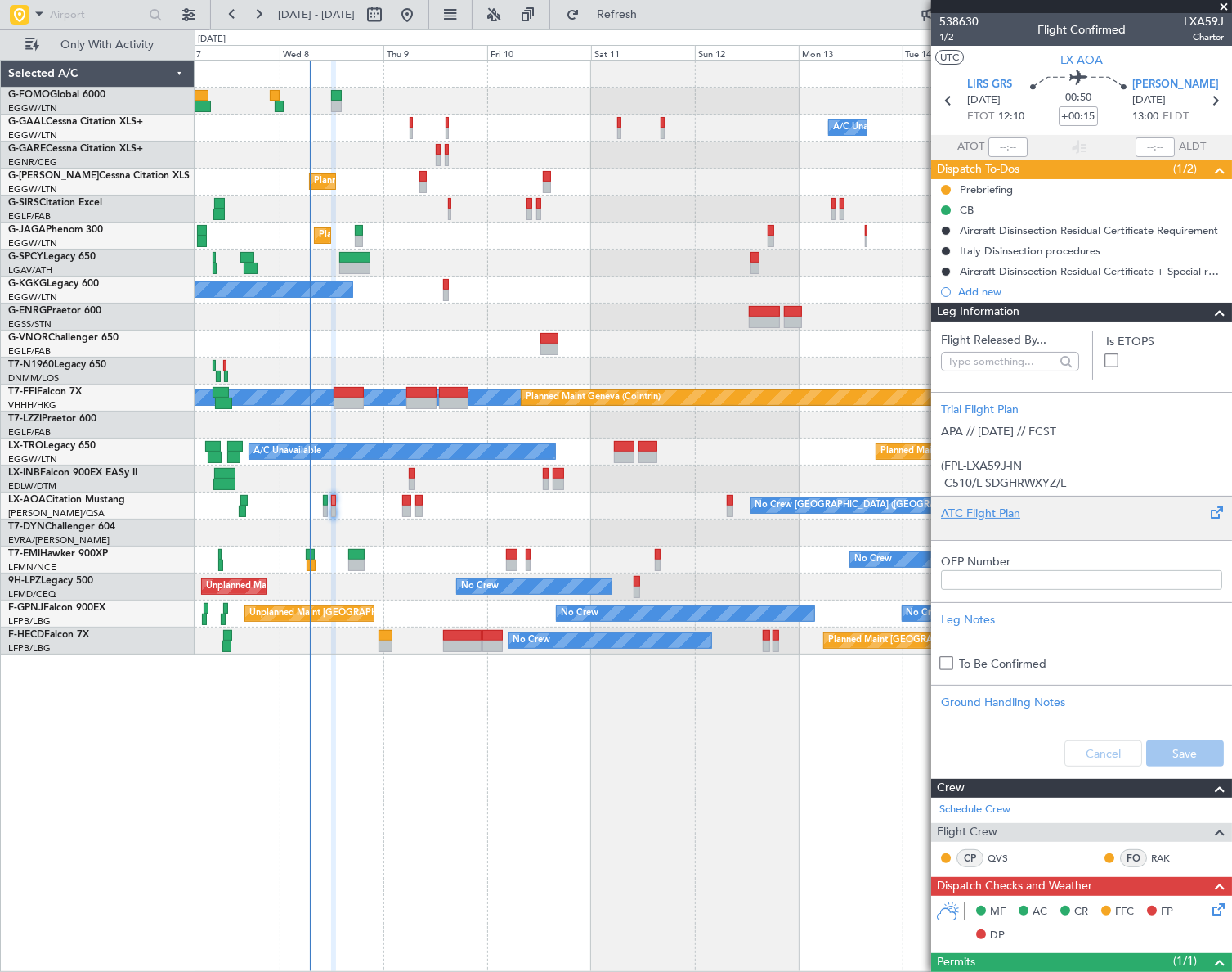
click at [1011, 516] on div "ATC Flight Plan" at bounding box center [1082, 513] width 282 height 17
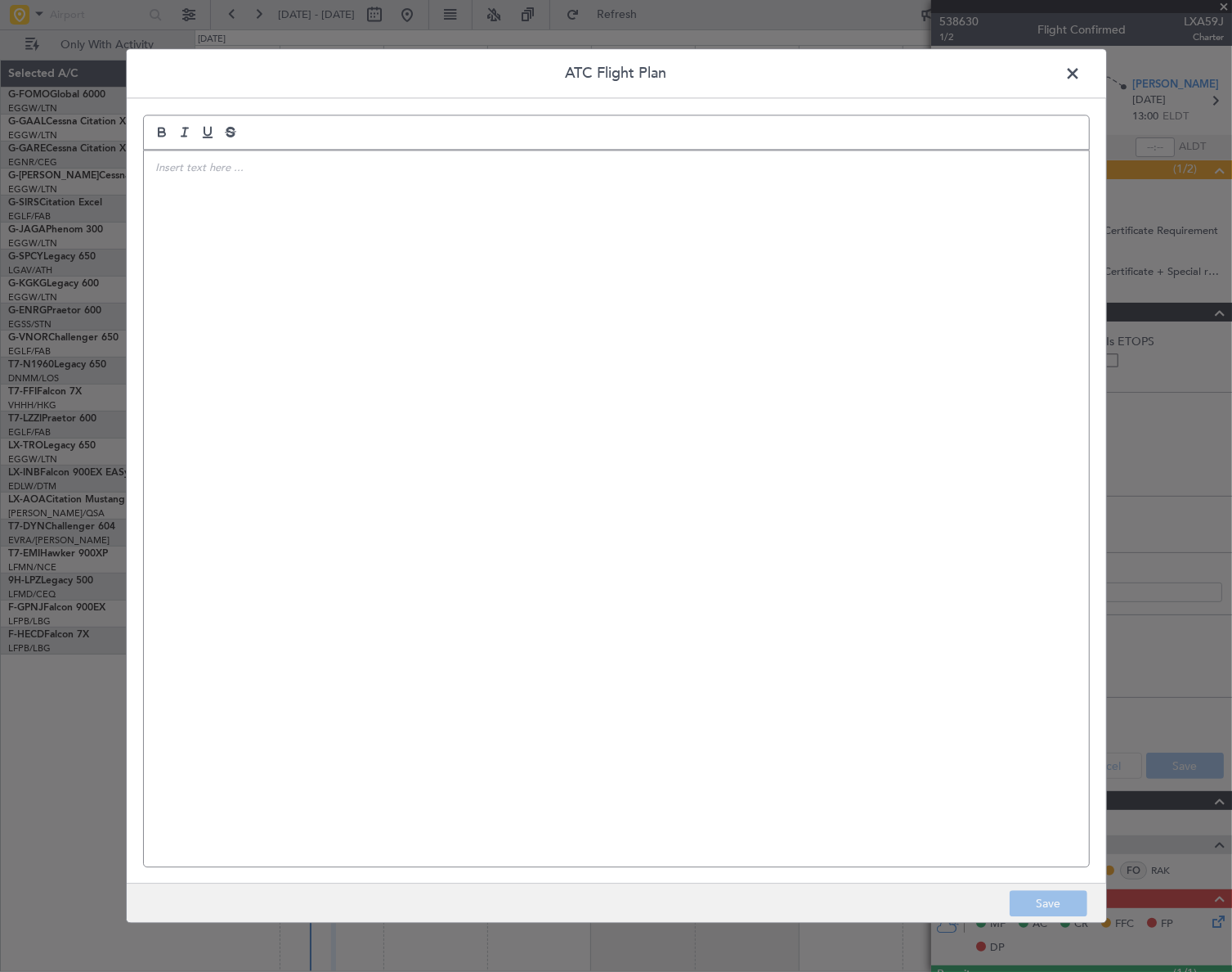
click at [274, 204] on div at bounding box center [616, 509] width 945 height 716
click at [530, 380] on div "SEAM25OT08/04" at bounding box center [616, 509] width 945 height 716
click at [283, 220] on div at bounding box center [616, 509] width 945 height 716
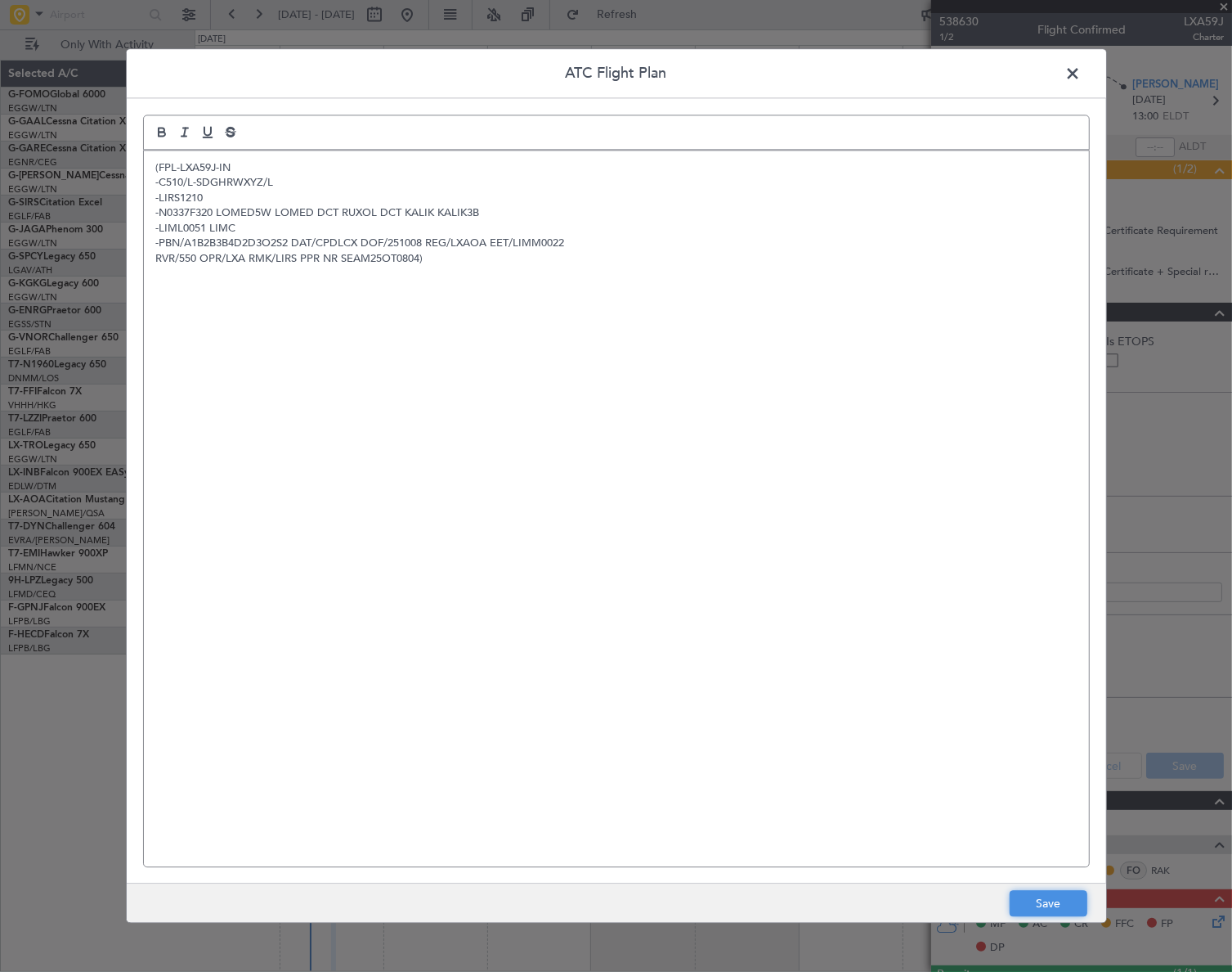
click at [1075, 908] on button "Save" at bounding box center [1049, 904] width 78 height 27
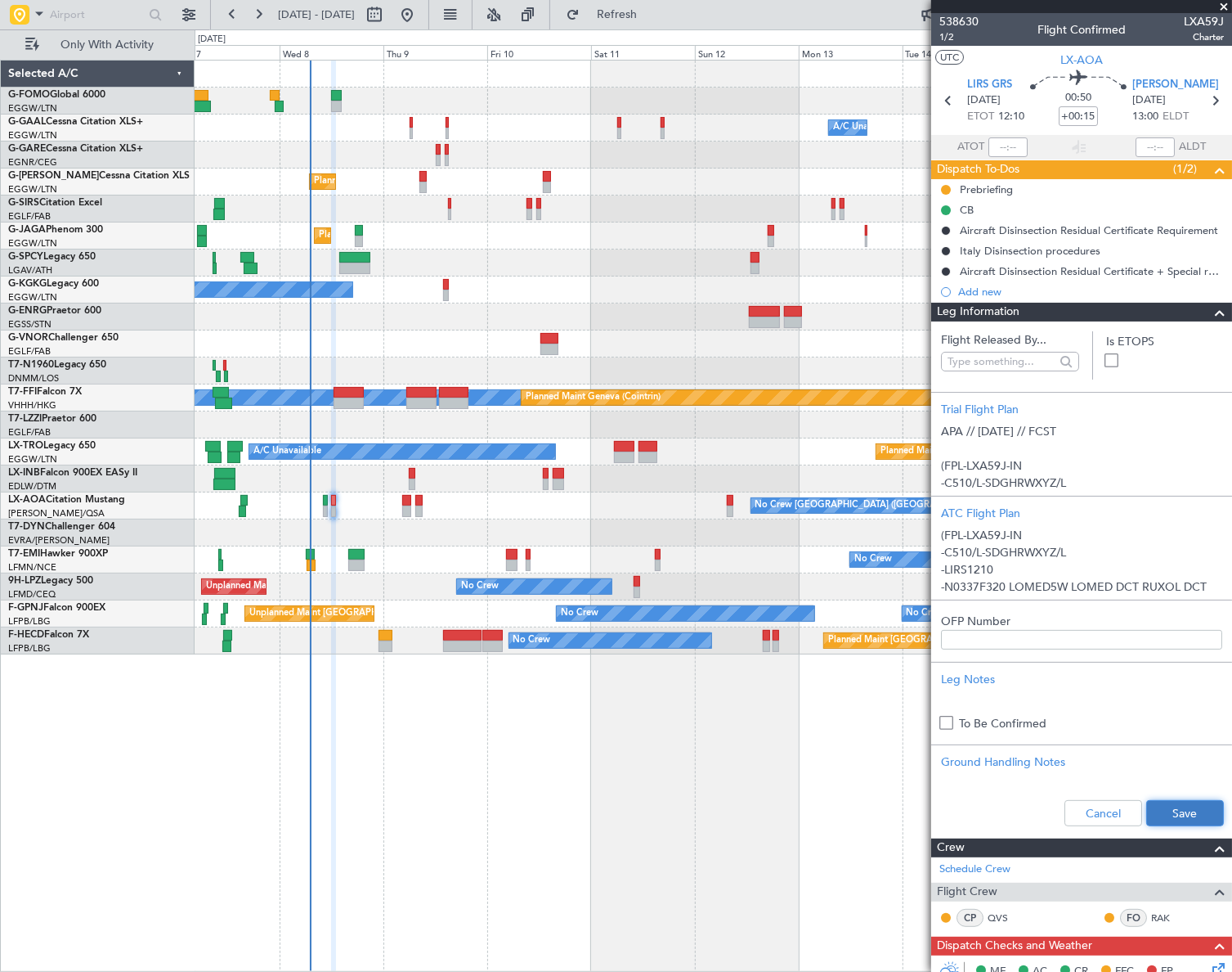
click at [1162, 810] on button "Save" at bounding box center [1186, 813] width 78 height 27
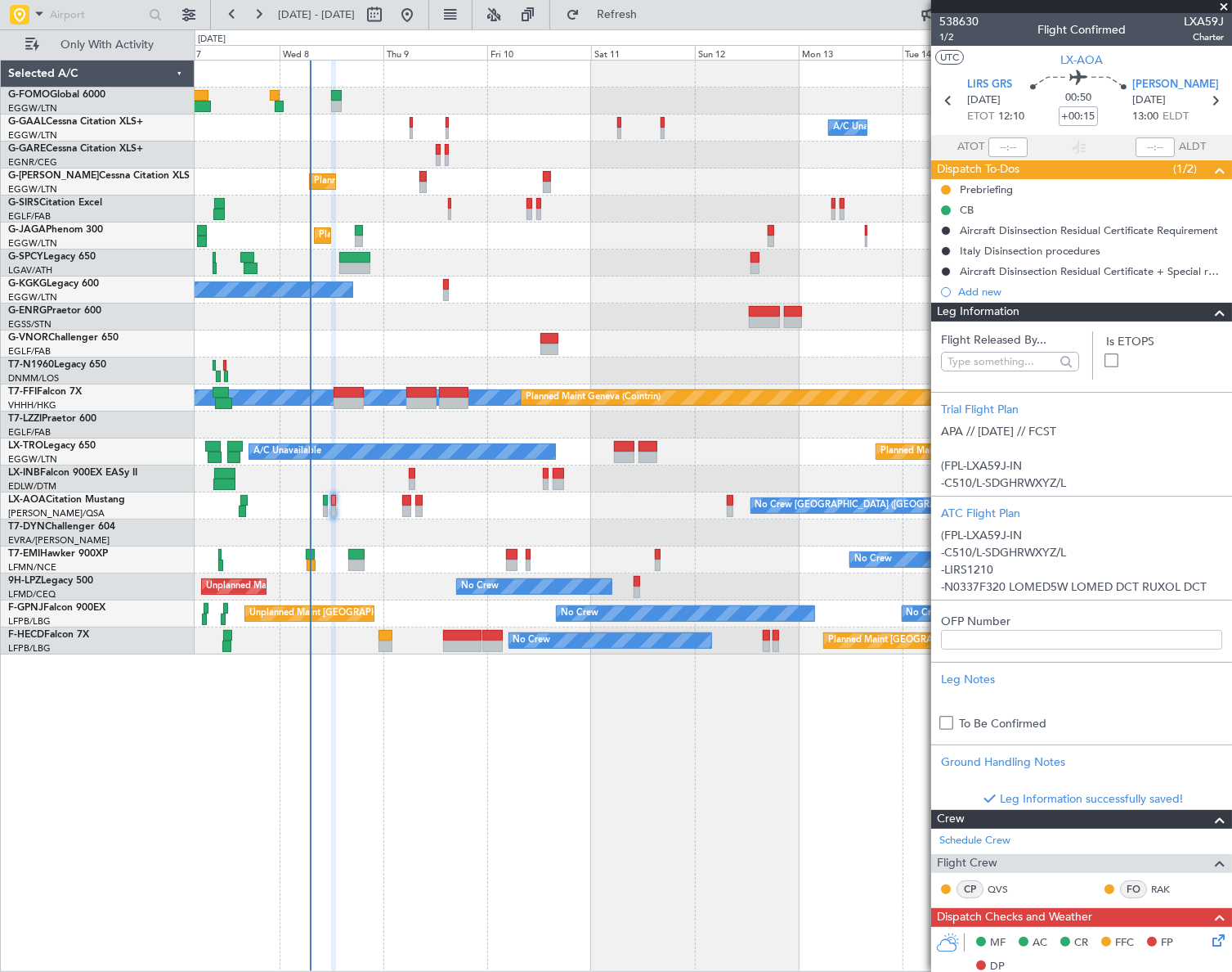
click at [1210, 311] on span at bounding box center [1220, 312] width 20 height 20
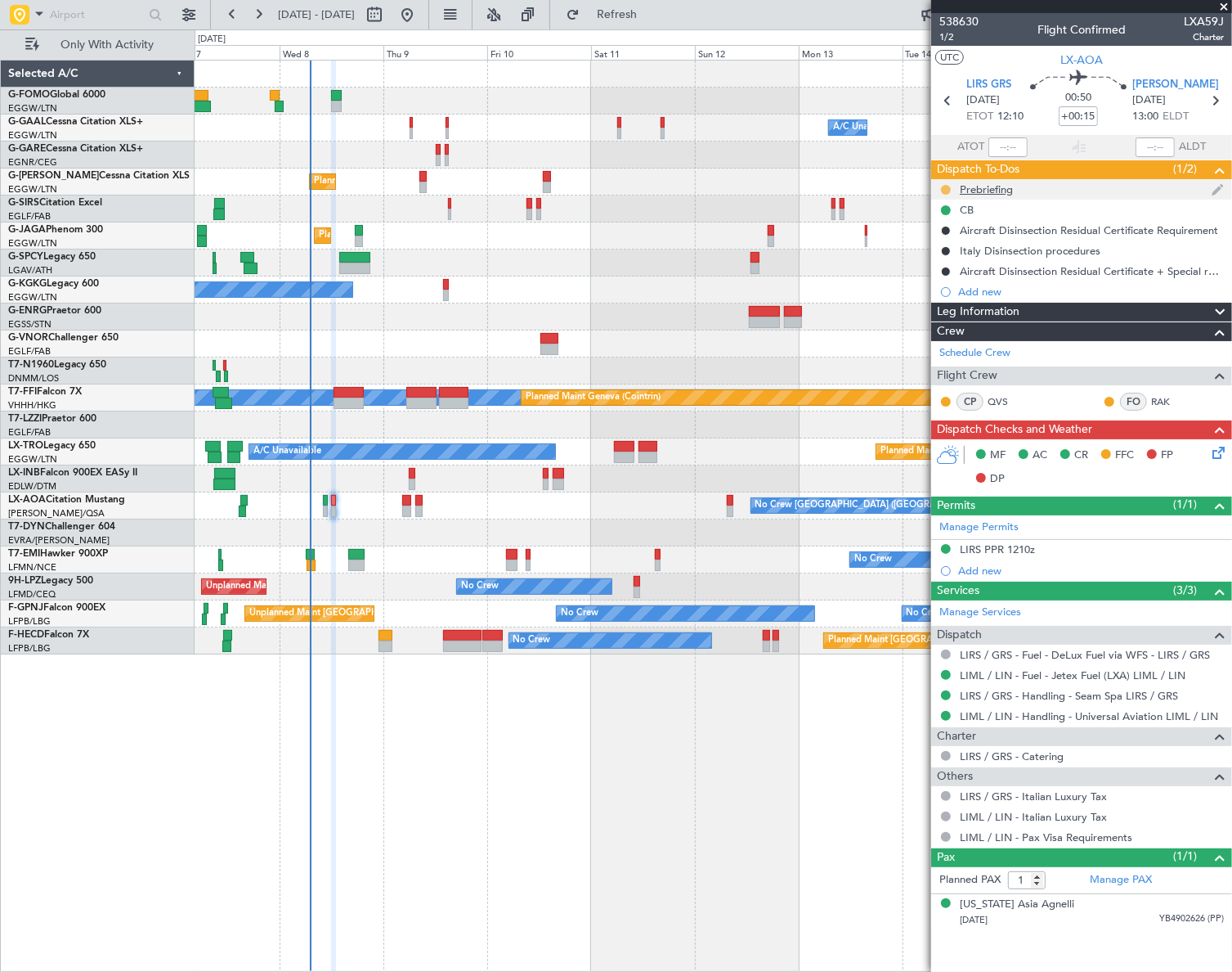
click at [947, 187] on button at bounding box center [946, 190] width 10 height 10
click at [954, 287] on span "Cancelled" at bounding box center [949, 287] width 46 height 17
click at [1212, 449] on icon at bounding box center [1216, 450] width 13 height 13
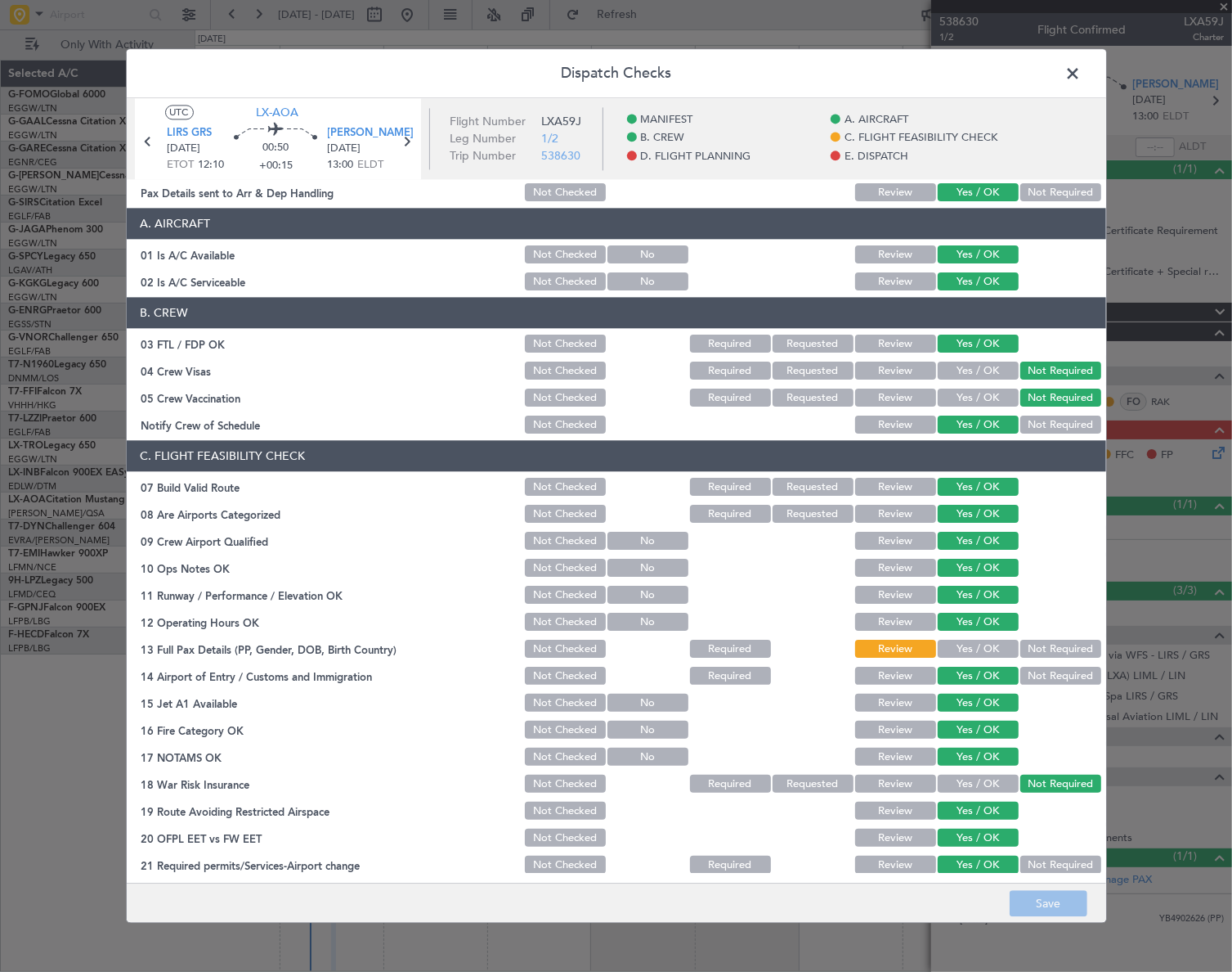
scroll to position [222, 0]
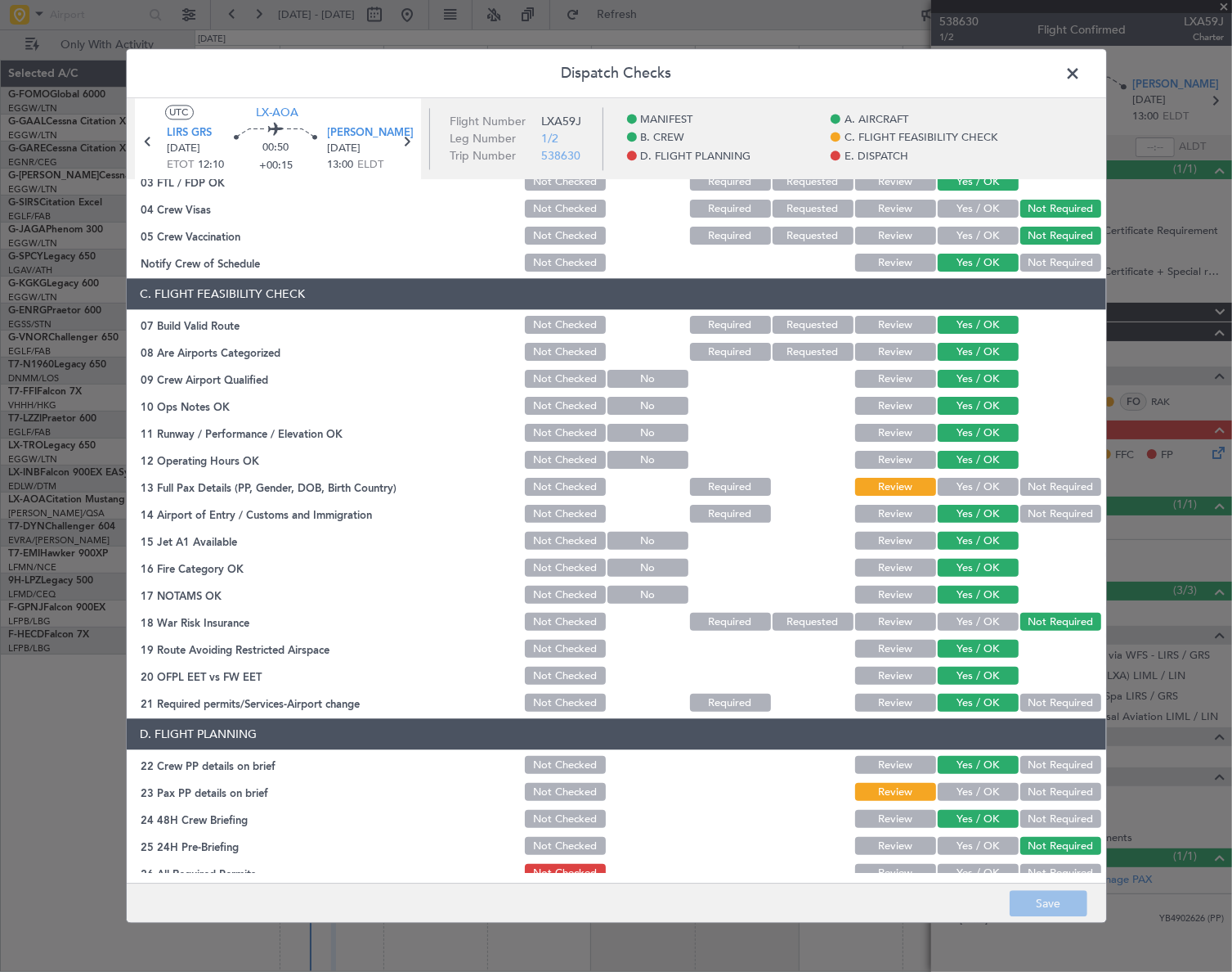
click at [981, 487] on button "Yes / OK" at bounding box center [978, 487] width 81 height 18
click at [985, 792] on button "Yes / OK" at bounding box center [978, 793] width 81 height 18
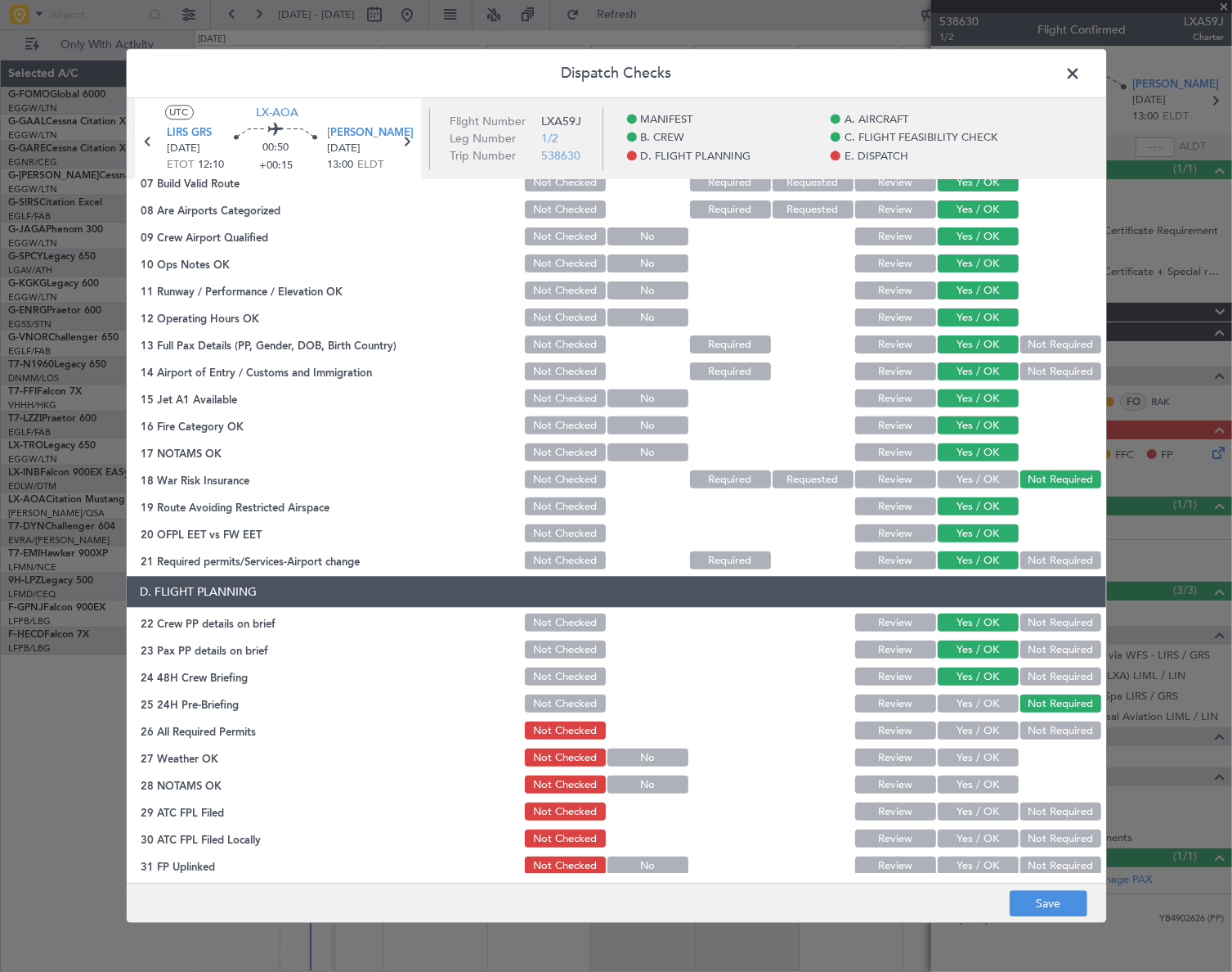
scroll to position [520, 0]
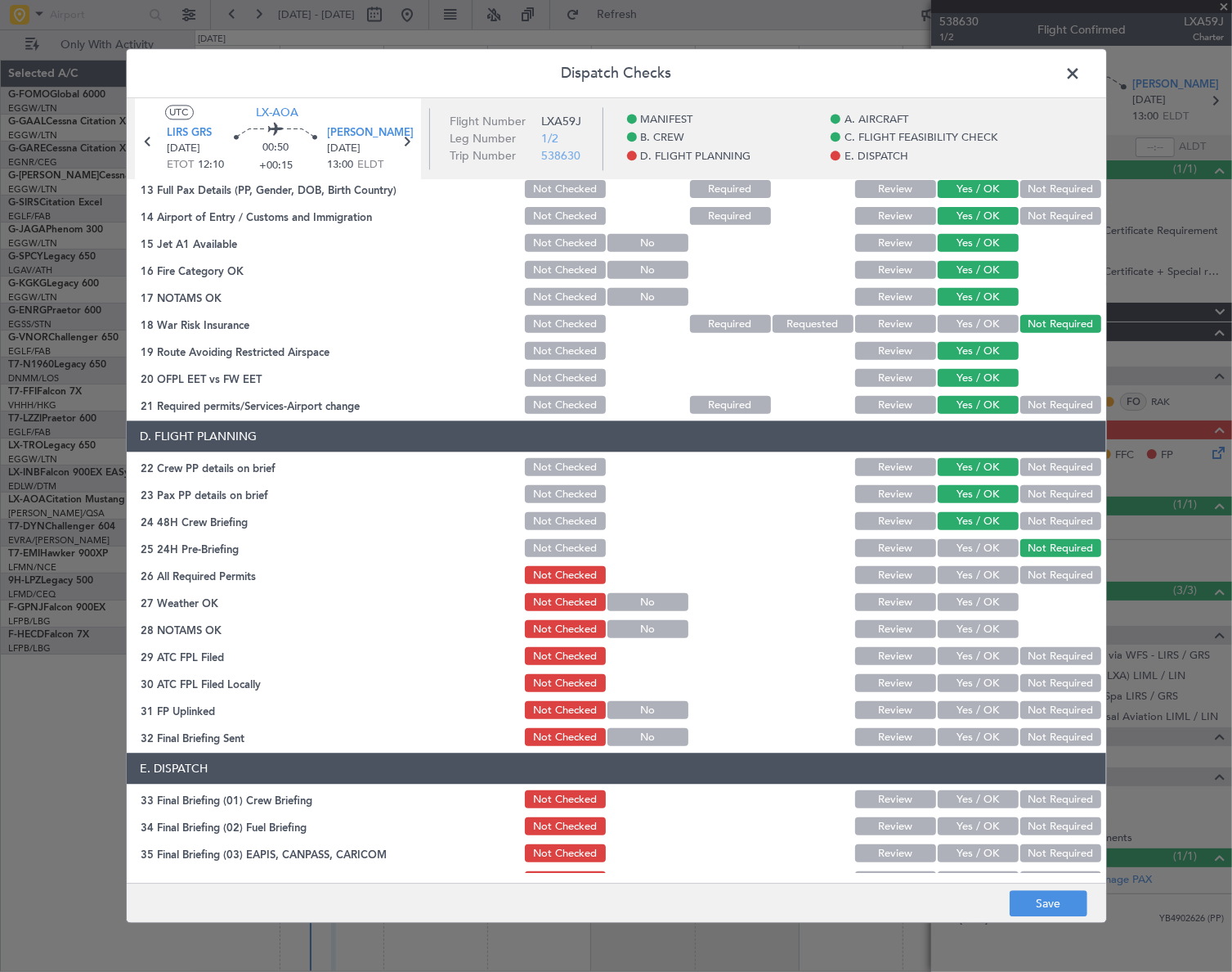
click at [972, 579] on button "Yes / OK" at bounding box center [978, 576] width 81 height 18
click at [987, 605] on button "Yes / OK" at bounding box center [978, 603] width 81 height 18
click at [986, 625] on button "Yes / OK" at bounding box center [978, 630] width 81 height 18
click at [998, 655] on button "Yes / OK" at bounding box center [978, 657] width 81 height 18
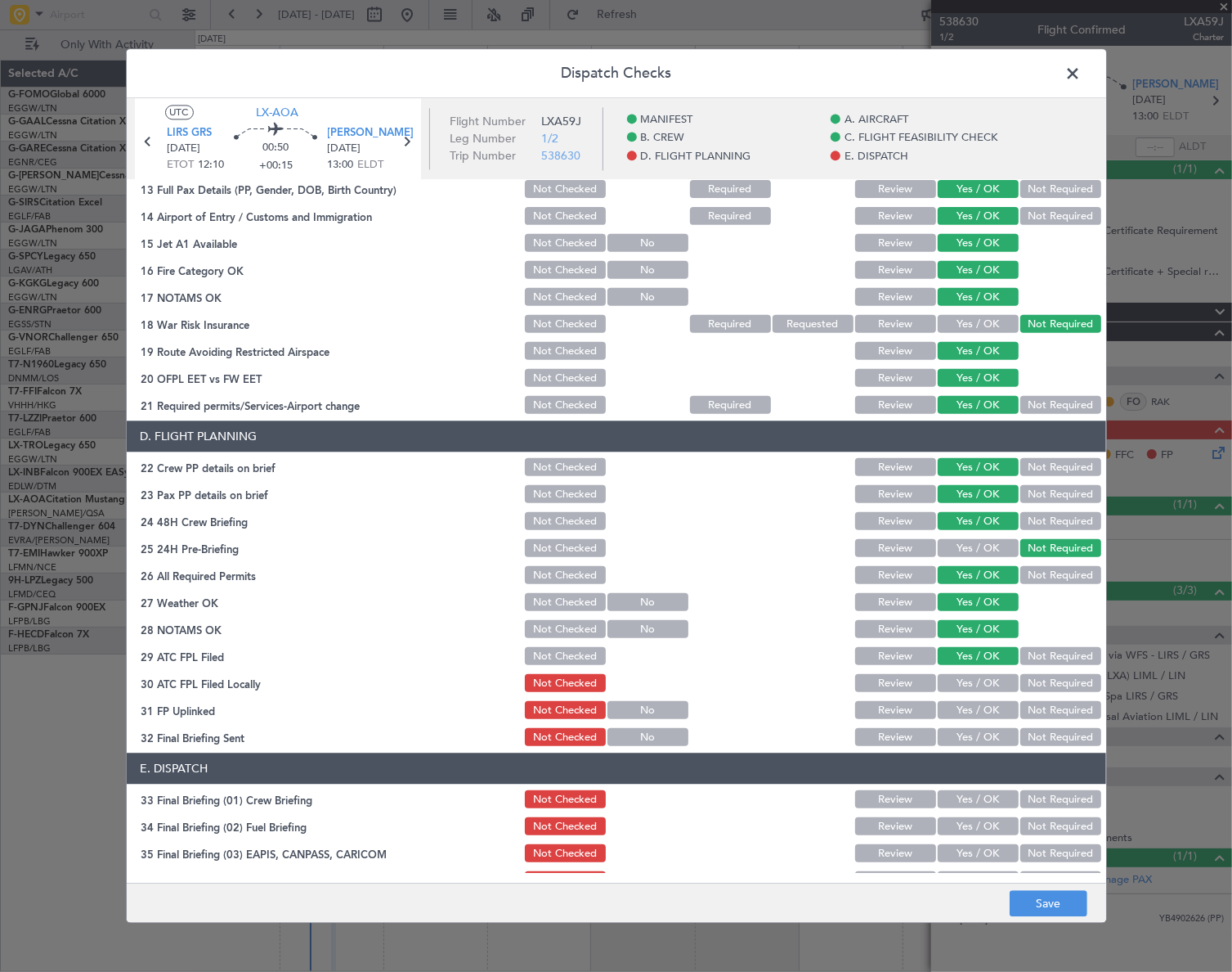
drag, startPoint x: 1036, startPoint y: 684, endPoint x: 998, endPoint y: 699, distance: 40.9
click at [1036, 684] on button "Not Required" at bounding box center [1061, 684] width 81 height 18
click at [991, 699] on div "Yes / OK" at bounding box center [977, 711] width 83 height 23
click at [992, 711] on button "Yes / OK" at bounding box center [978, 711] width 81 height 18
click at [993, 735] on button "Yes / OK" at bounding box center [978, 737] width 81 height 18
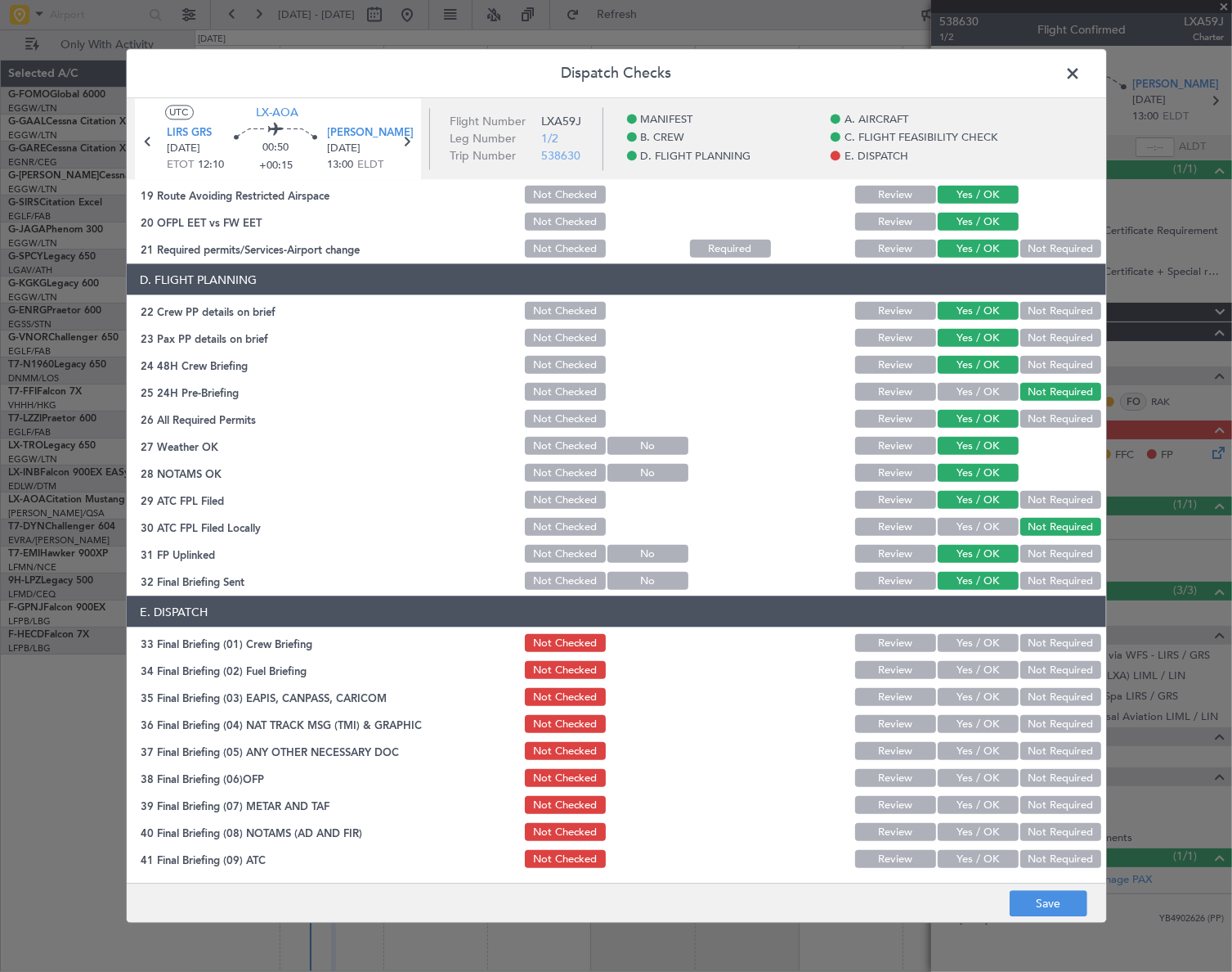
scroll to position [758, 0]
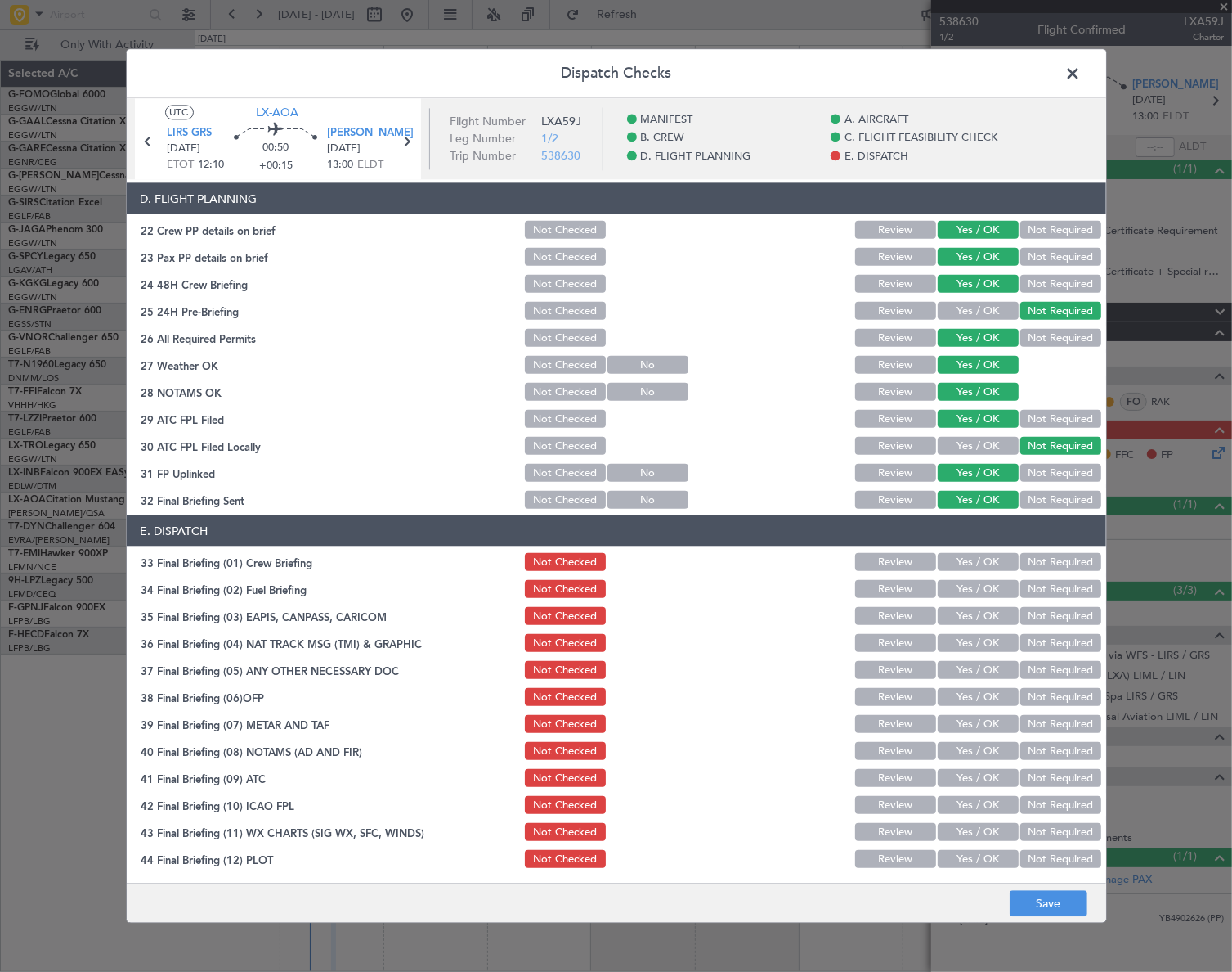
click at [988, 560] on button "Yes / OK" at bounding box center [978, 562] width 81 height 18
click at [990, 590] on button "Yes / OK" at bounding box center [978, 589] width 81 height 18
click at [1044, 616] on button "Not Required" at bounding box center [1061, 616] width 81 height 18
click at [1047, 637] on div "Not Required" at bounding box center [1060, 643] width 83 height 23
click at [1046, 643] on button "Not Required" at bounding box center [1061, 643] width 81 height 18
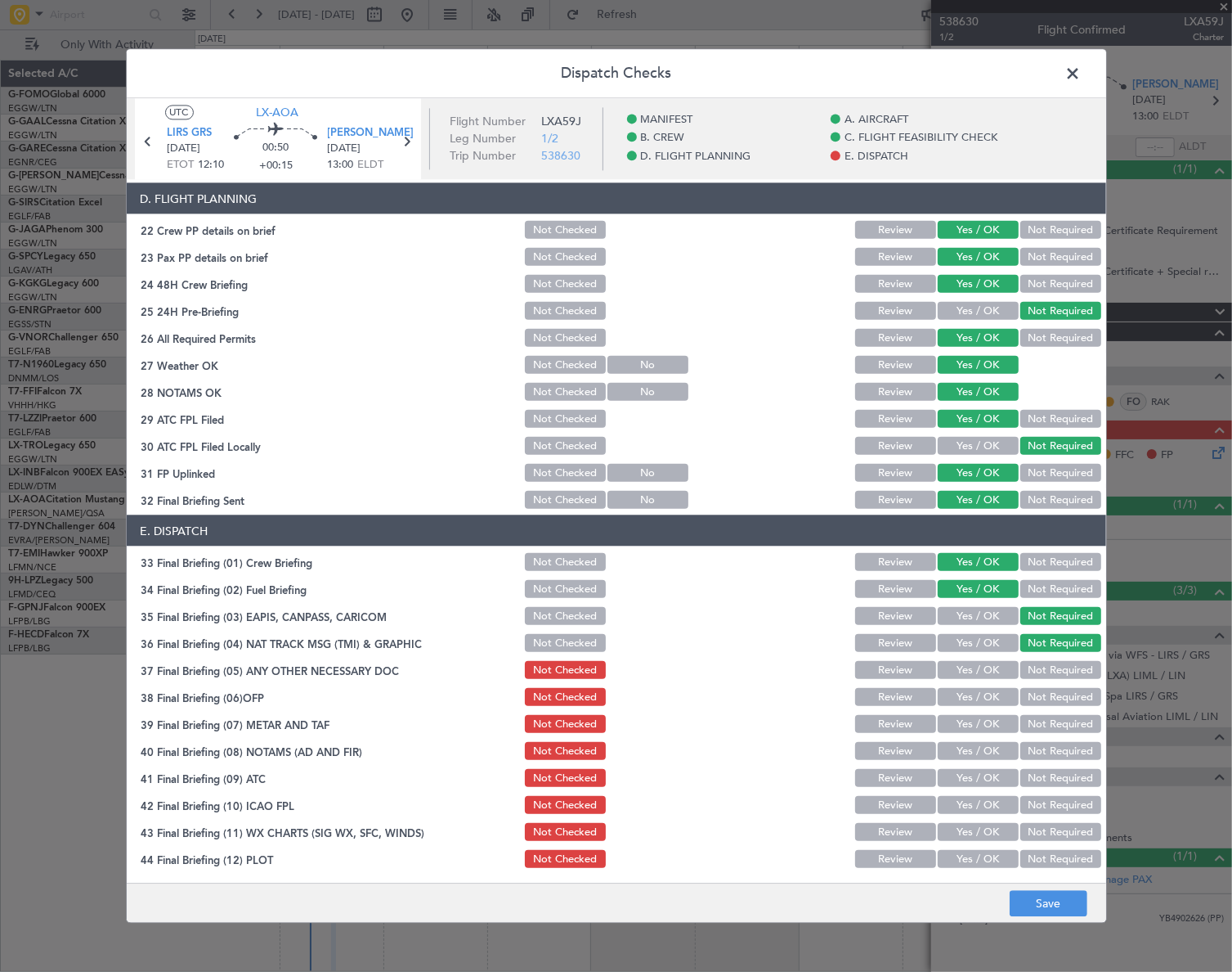
click at [966, 668] on button "Yes / OK" at bounding box center [978, 670] width 81 height 18
click at [985, 691] on button "Yes / OK" at bounding box center [978, 697] width 81 height 18
click at [992, 733] on div "Yes / OK" at bounding box center [977, 724] width 83 height 23
click at [987, 722] on button "Yes / OK" at bounding box center [978, 724] width 81 height 18
click at [983, 746] on button "Yes / OK" at bounding box center [978, 751] width 81 height 18
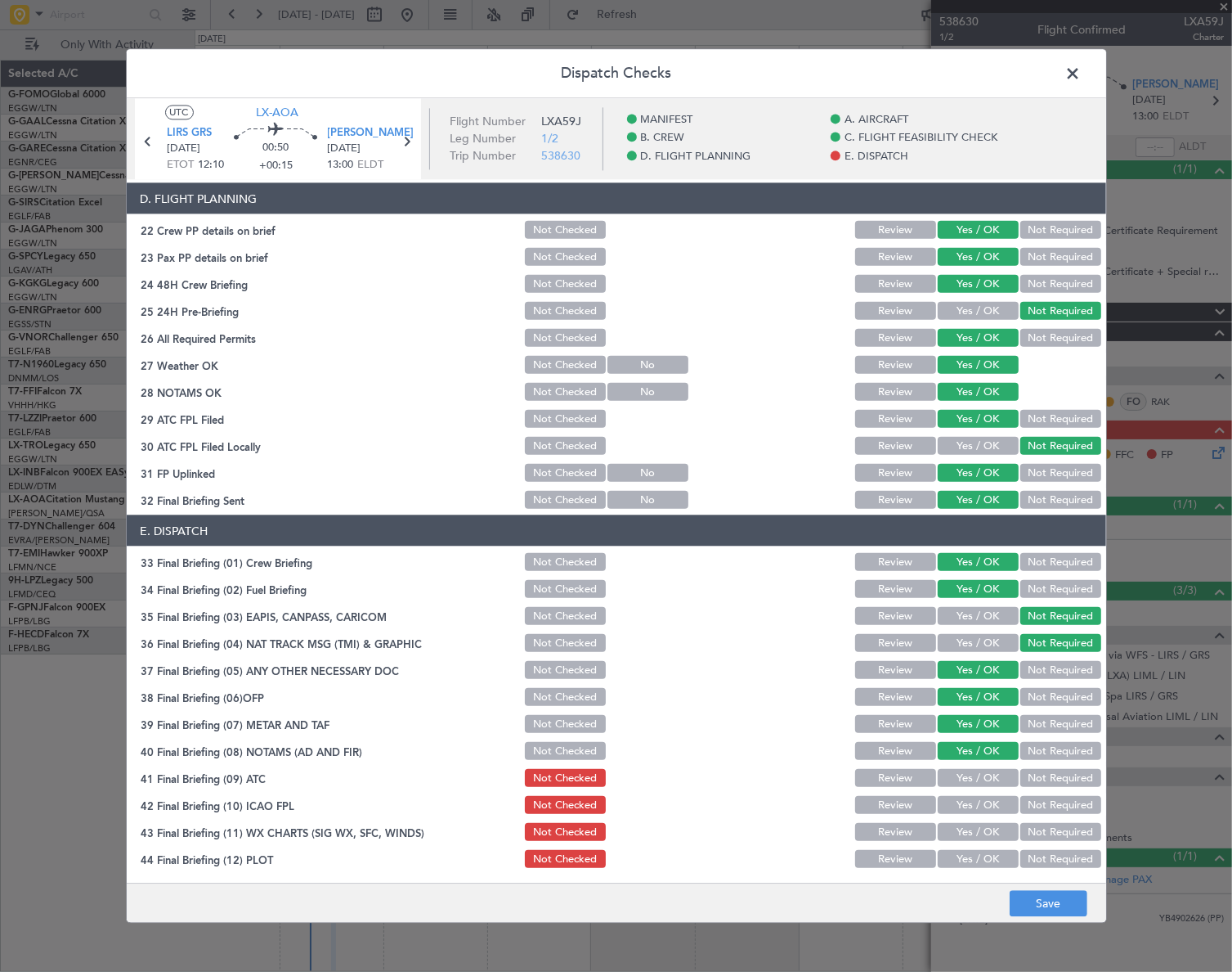
click at [985, 776] on button "Yes / OK" at bounding box center [978, 778] width 81 height 18
click at [989, 800] on button "Yes / OK" at bounding box center [978, 805] width 81 height 18
click at [993, 829] on button "Yes / OK" at bounding box center [978, 832] width 81 height 18
click at [991, 859] on button "Yes / OK" at bounding box center [978, 858] width 81 height 18
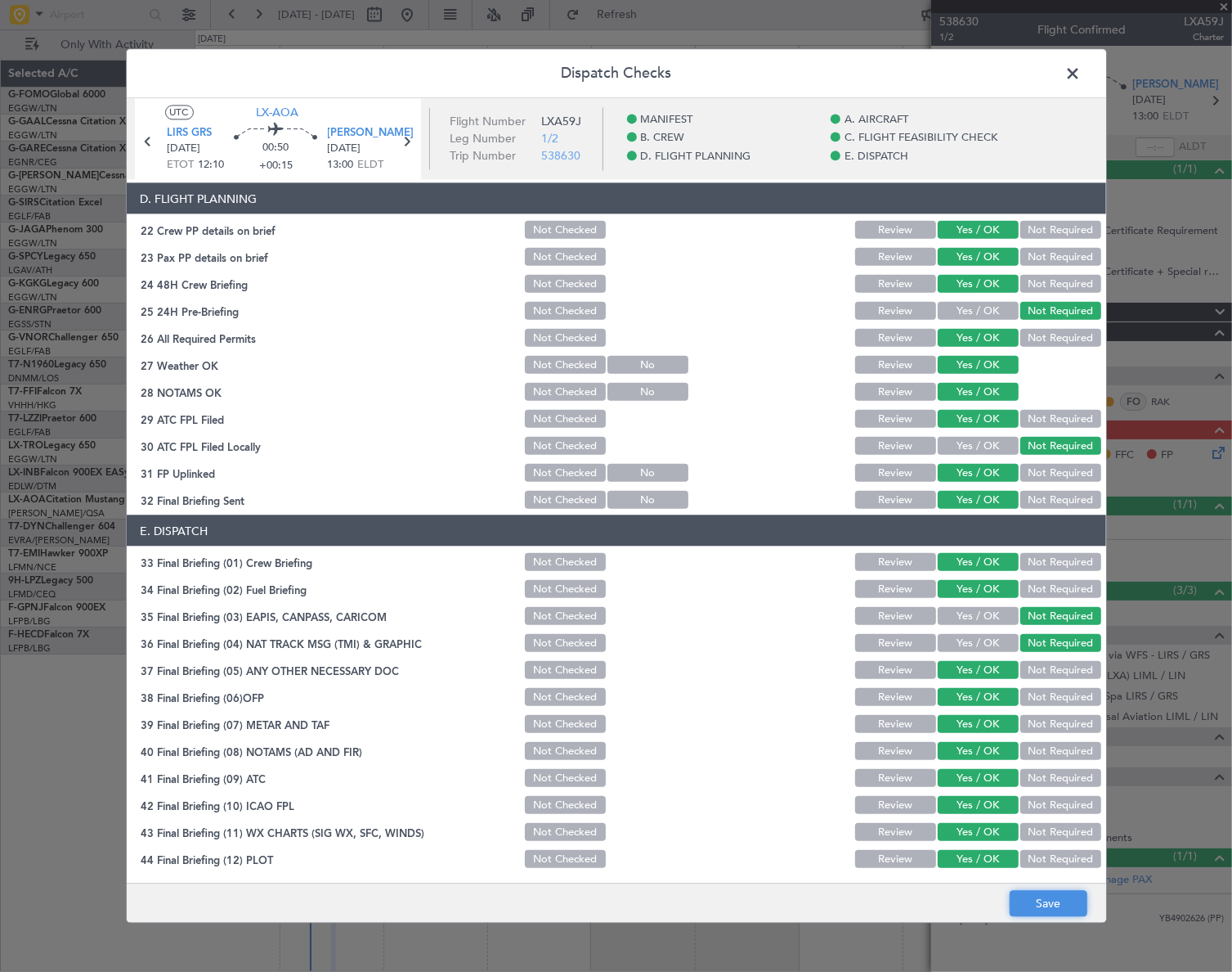
click at [1056, 898] on button "Save" at bounding box center [1049, 904] width 78 height 27
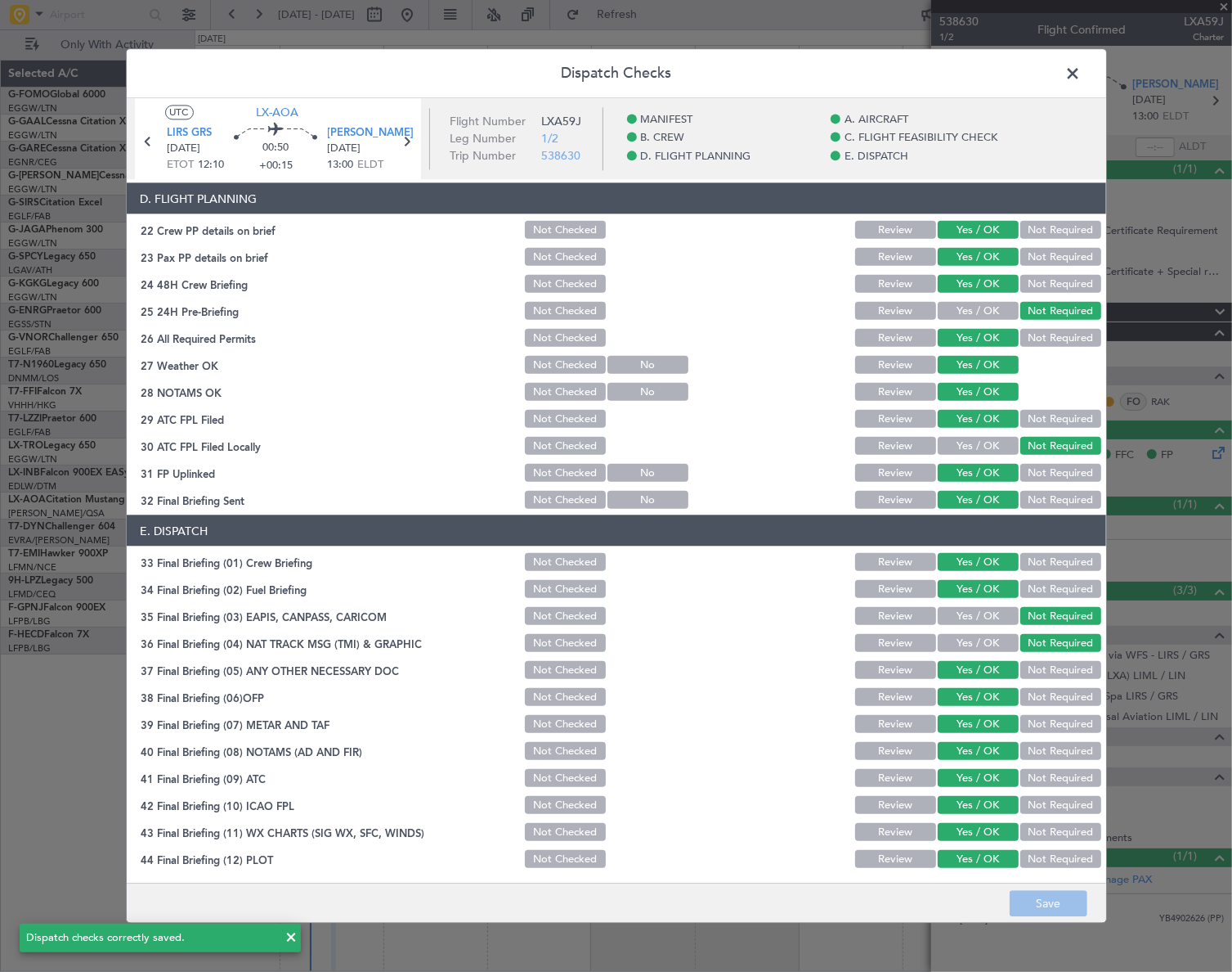
click at [1082, 70] on span at bounding box center [1082, 77] width 0 height 32
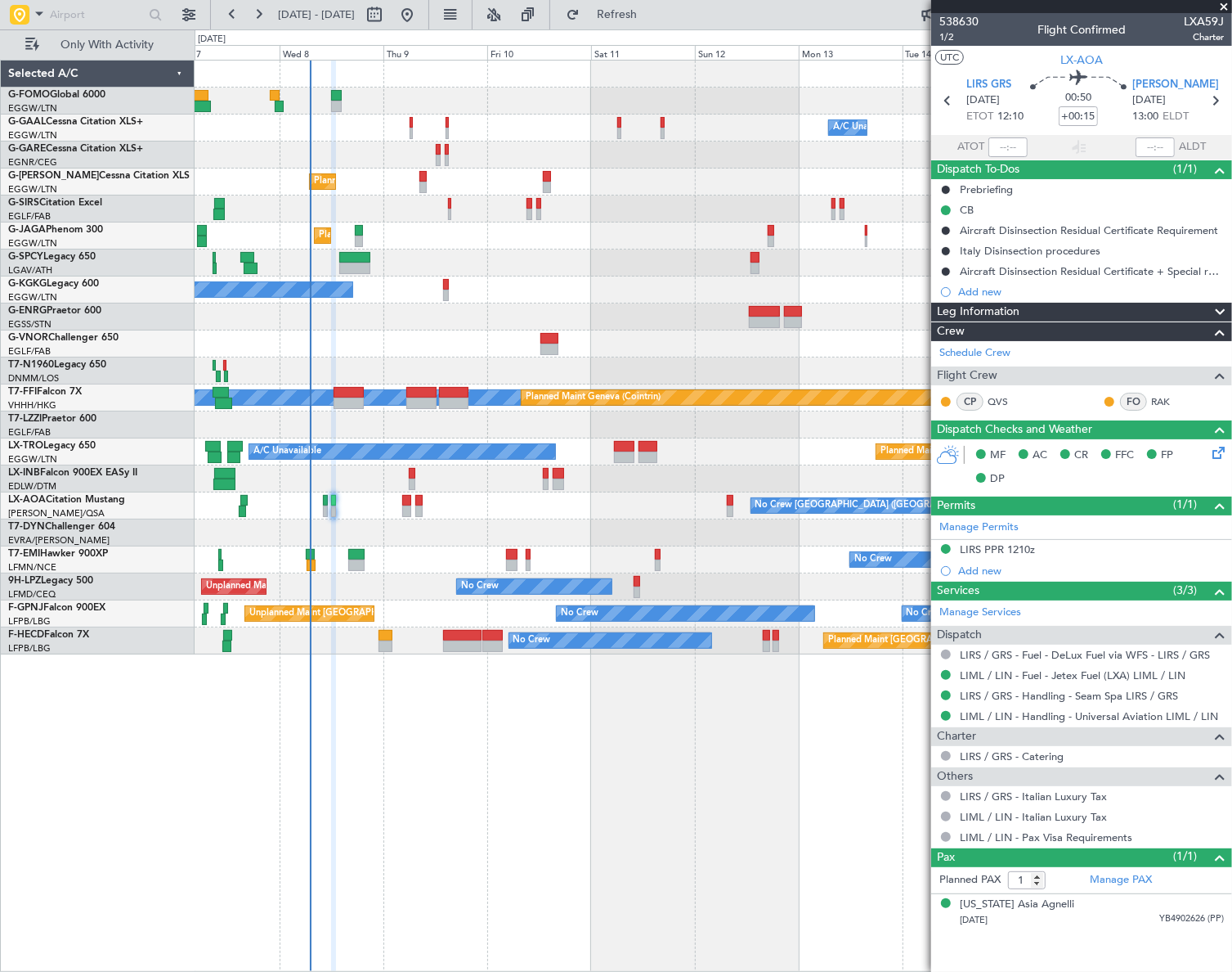
click at [945, 37] on mat-tooltip-component "Trip Number" at bounding box center [959, 52] width 81 height 43
click at [950, 41] on span "1/2" at bounding box center [959, 37] width 39 height 14
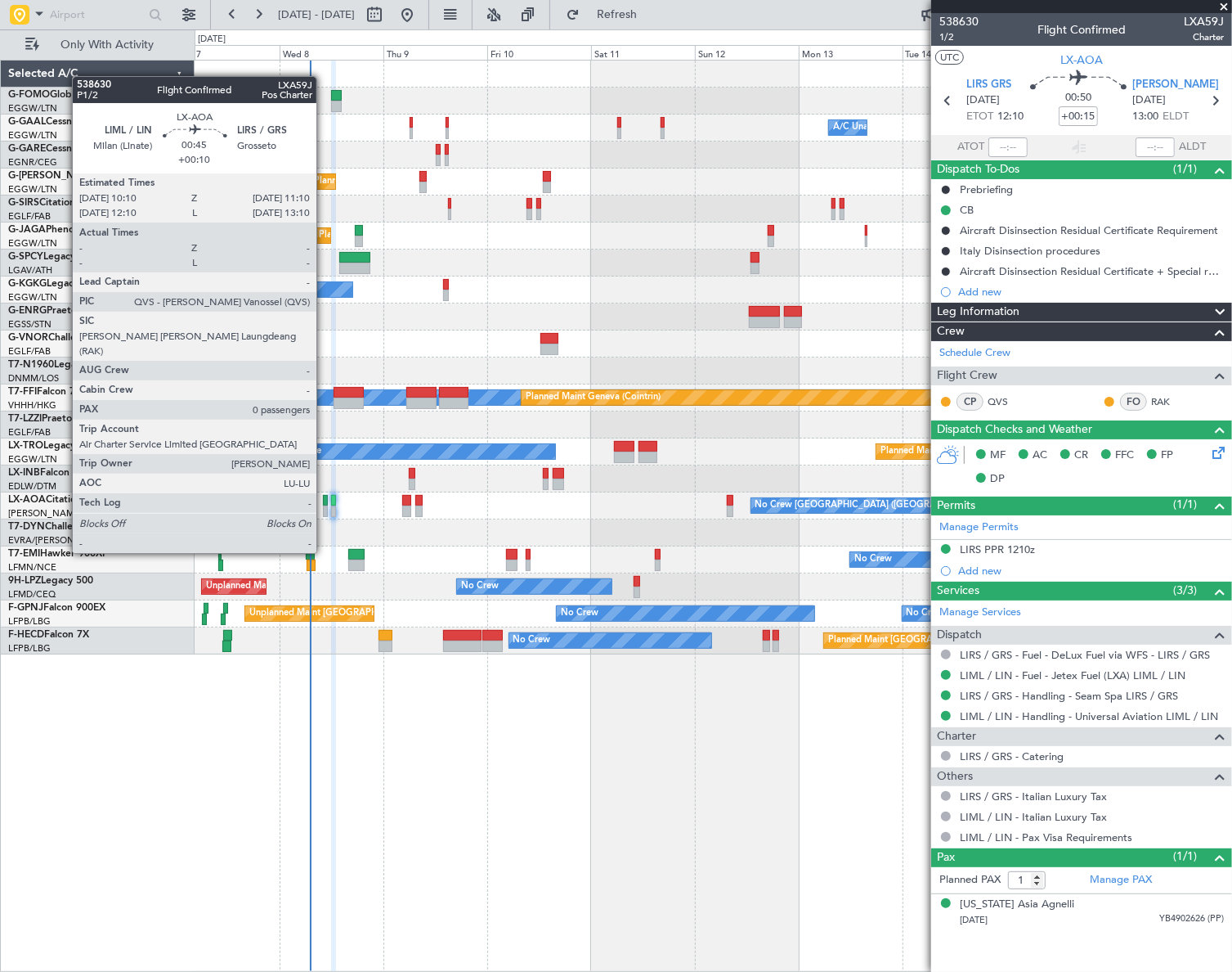
click at [324, 507] on div at bounding box center [326, 511] width 5 height 12
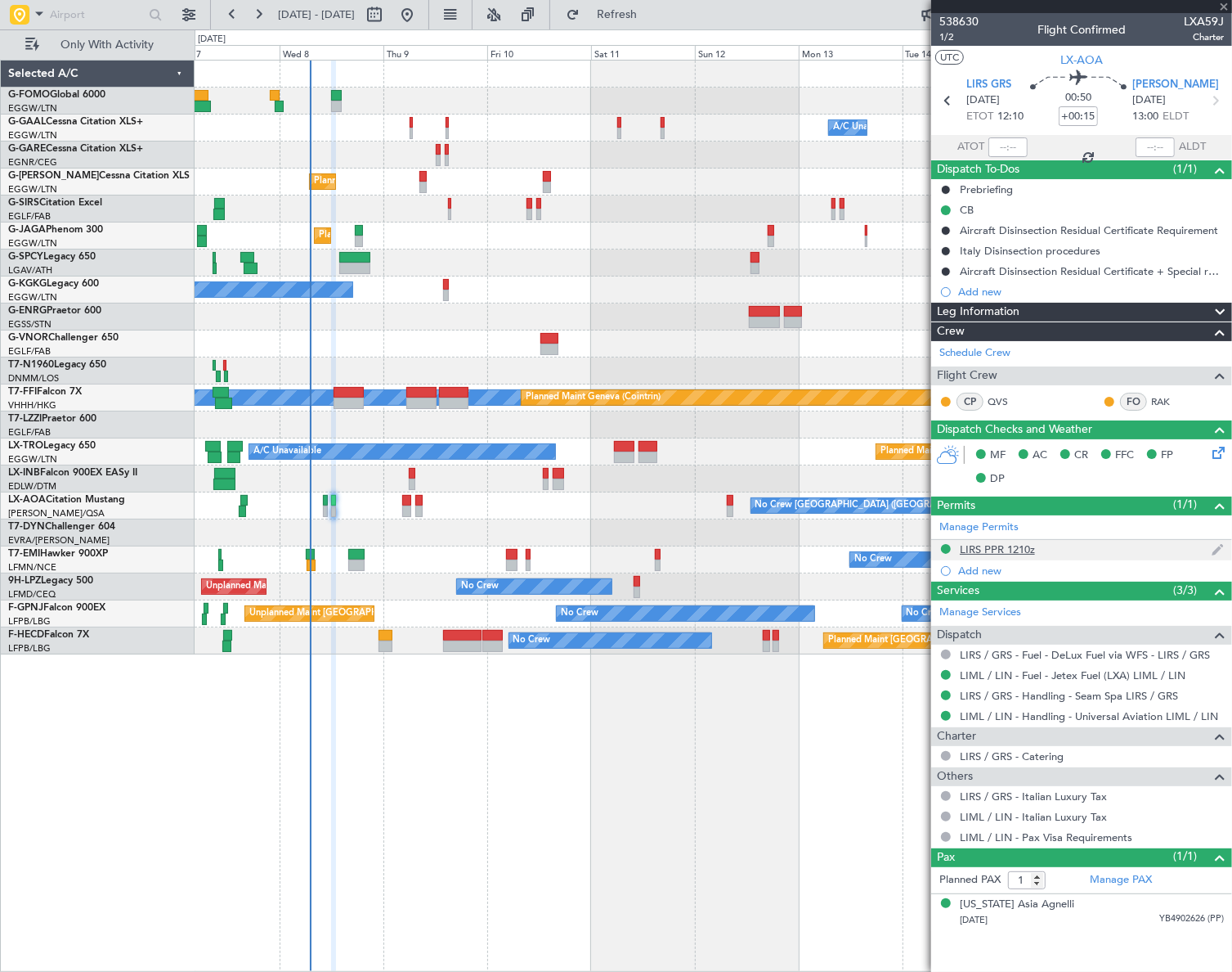
type input "+00:10"
type input "0"
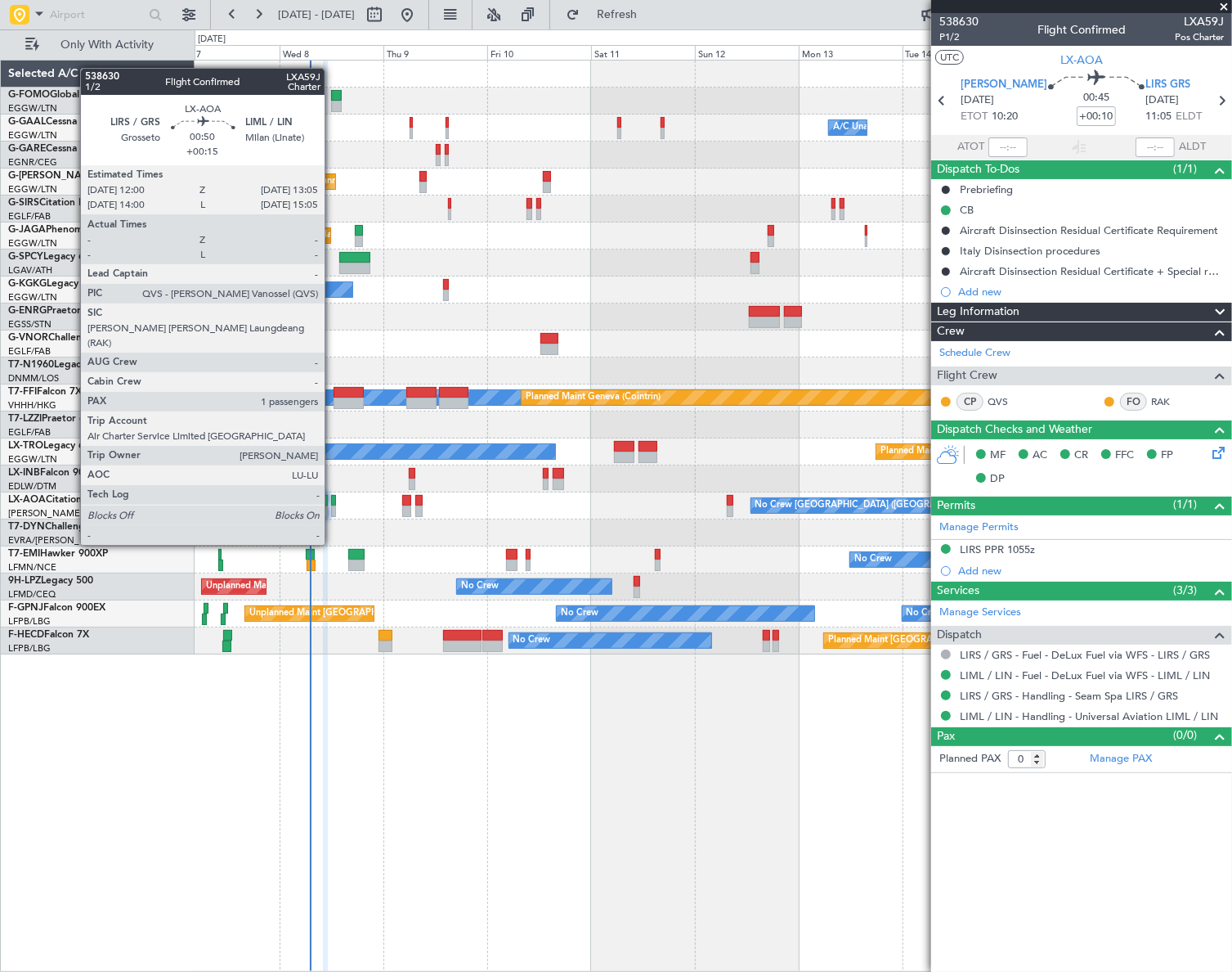
click at [332, 499] on div at bounding box center [334, 501] width 5 height 12
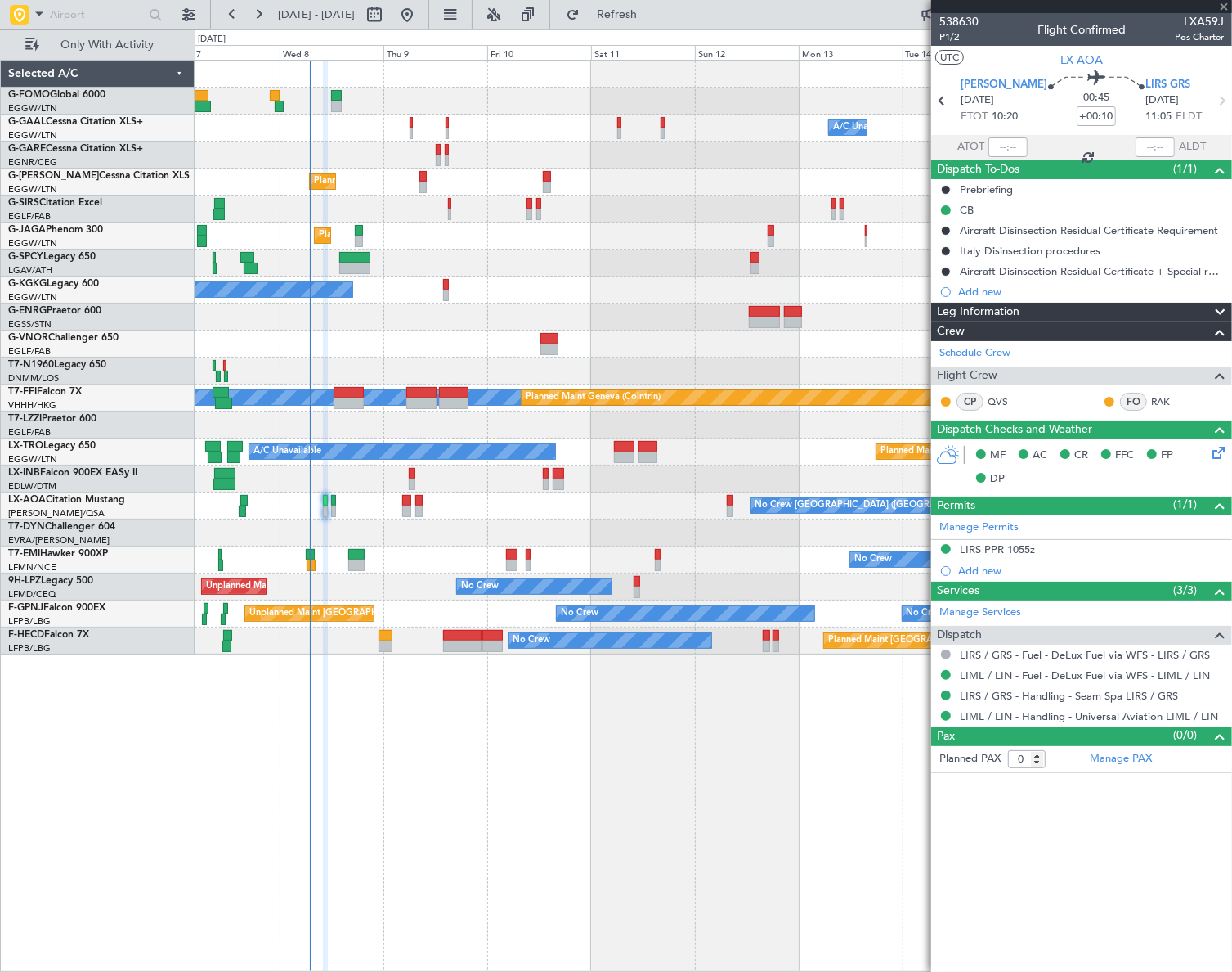
type input "+00:15"
type input "1"
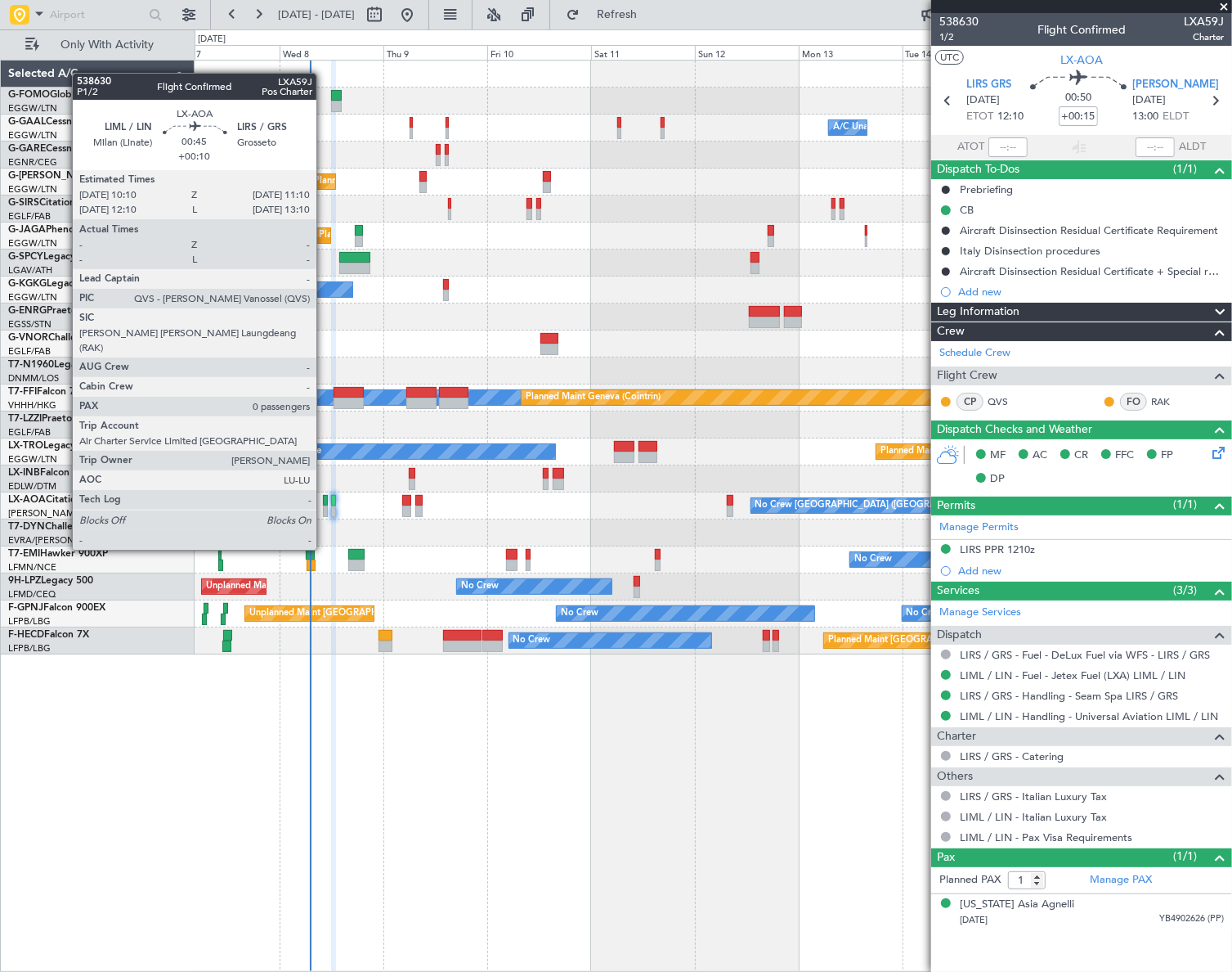
click at [324, 504] on div at bounding box center [326, 501] width 5 height 12
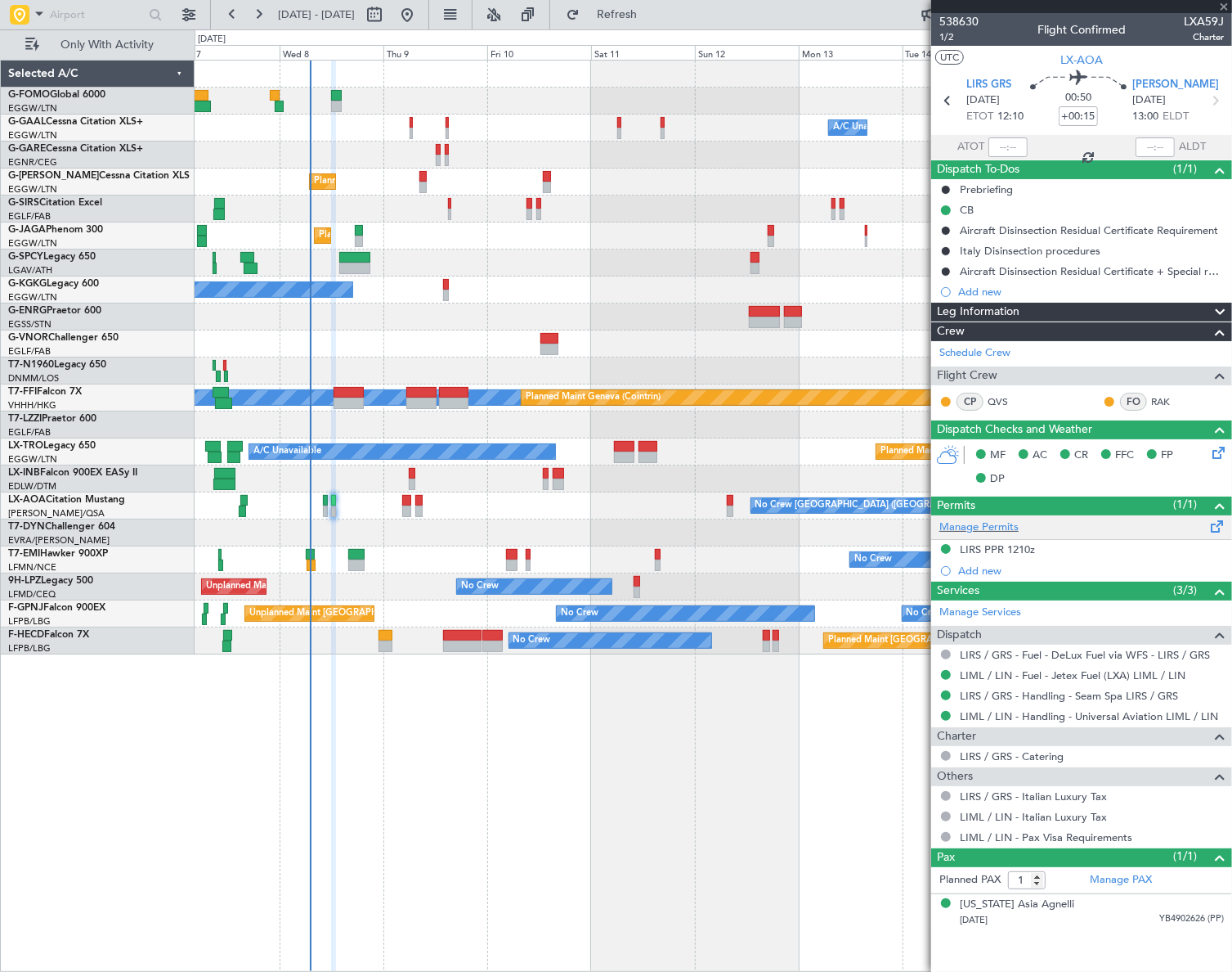
type input "+00:10"
type input "0"
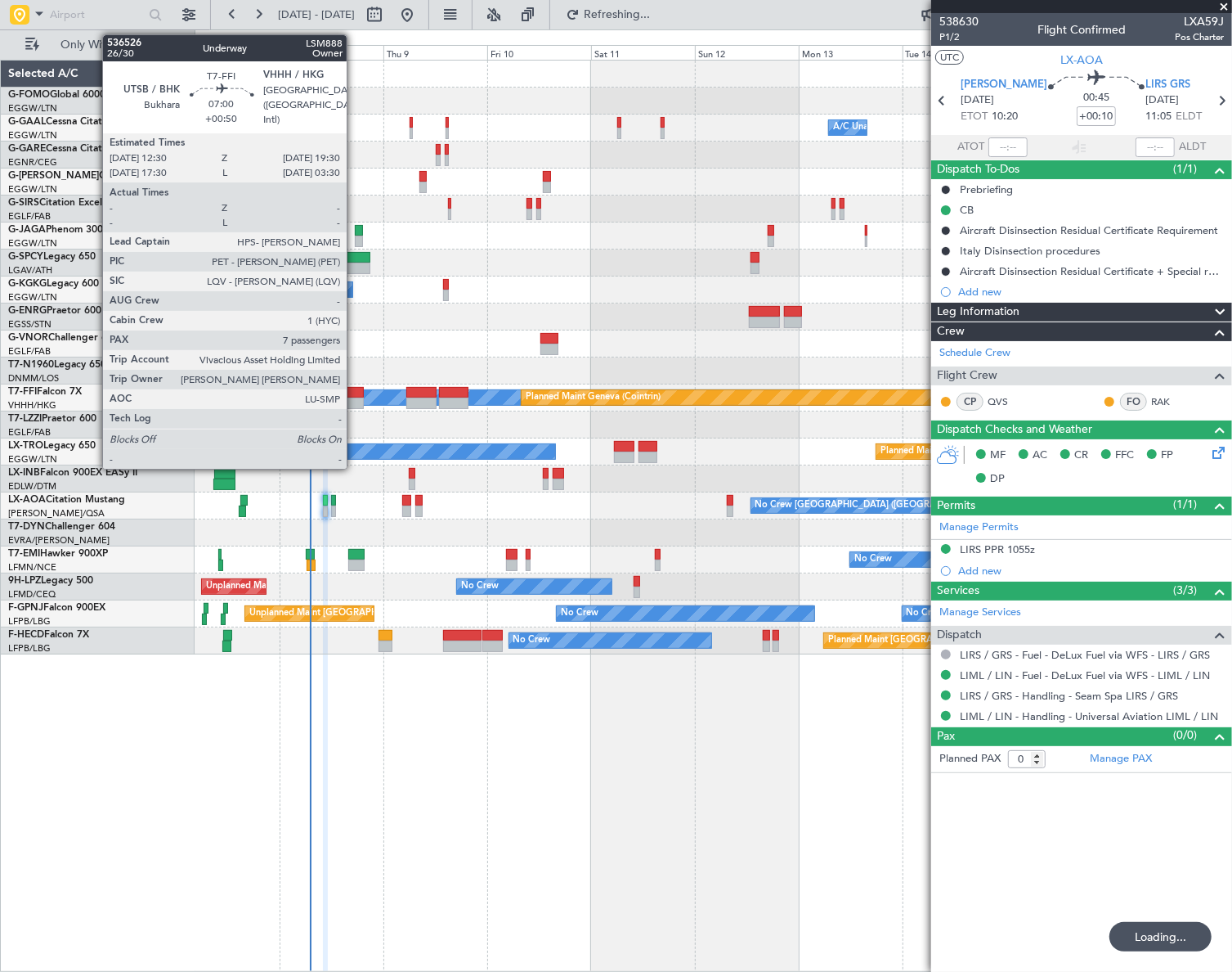
click at [354, 392] on div at bounding box center [349, 393] width 31 height 12
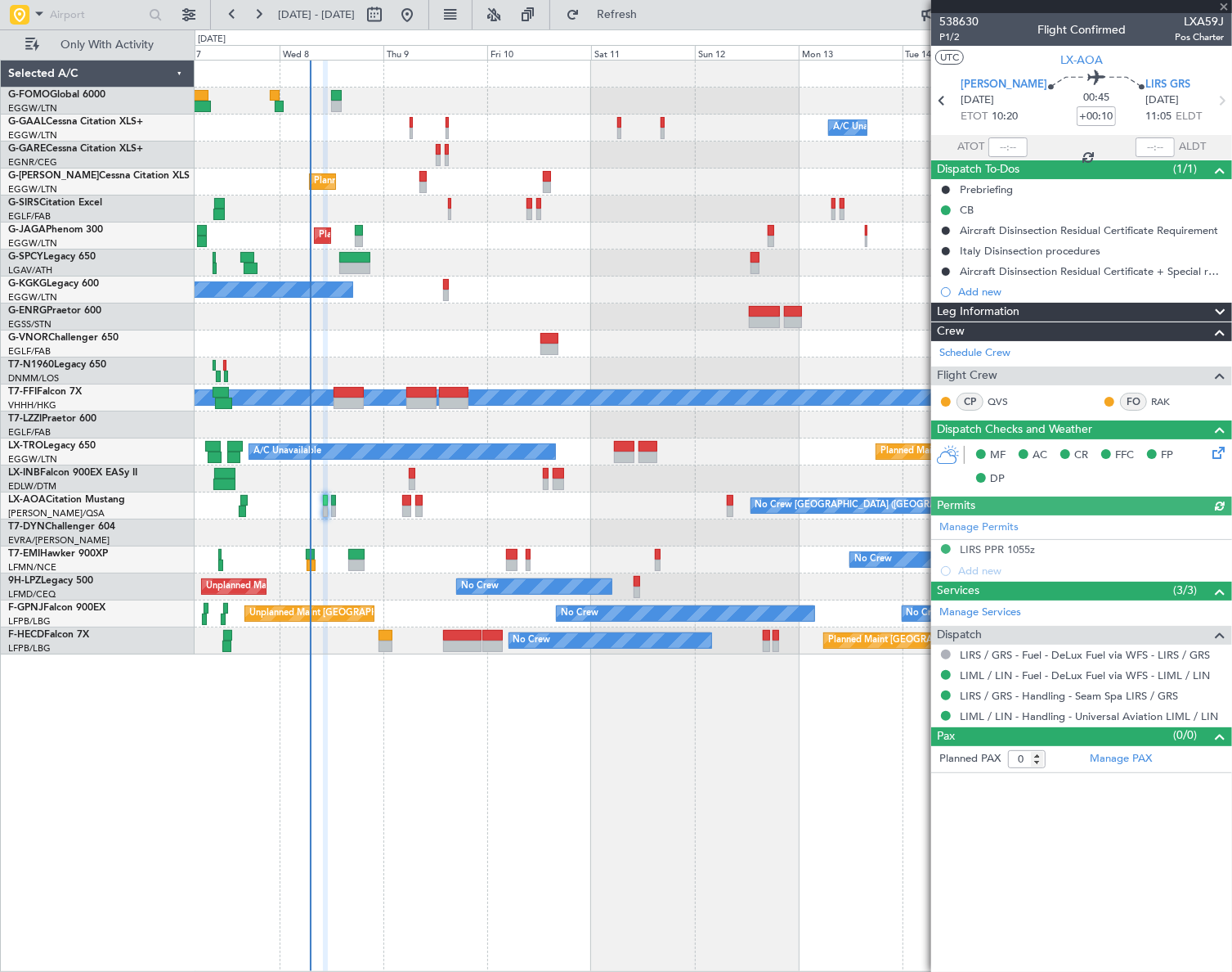
type input "+00:50"
type input "7"
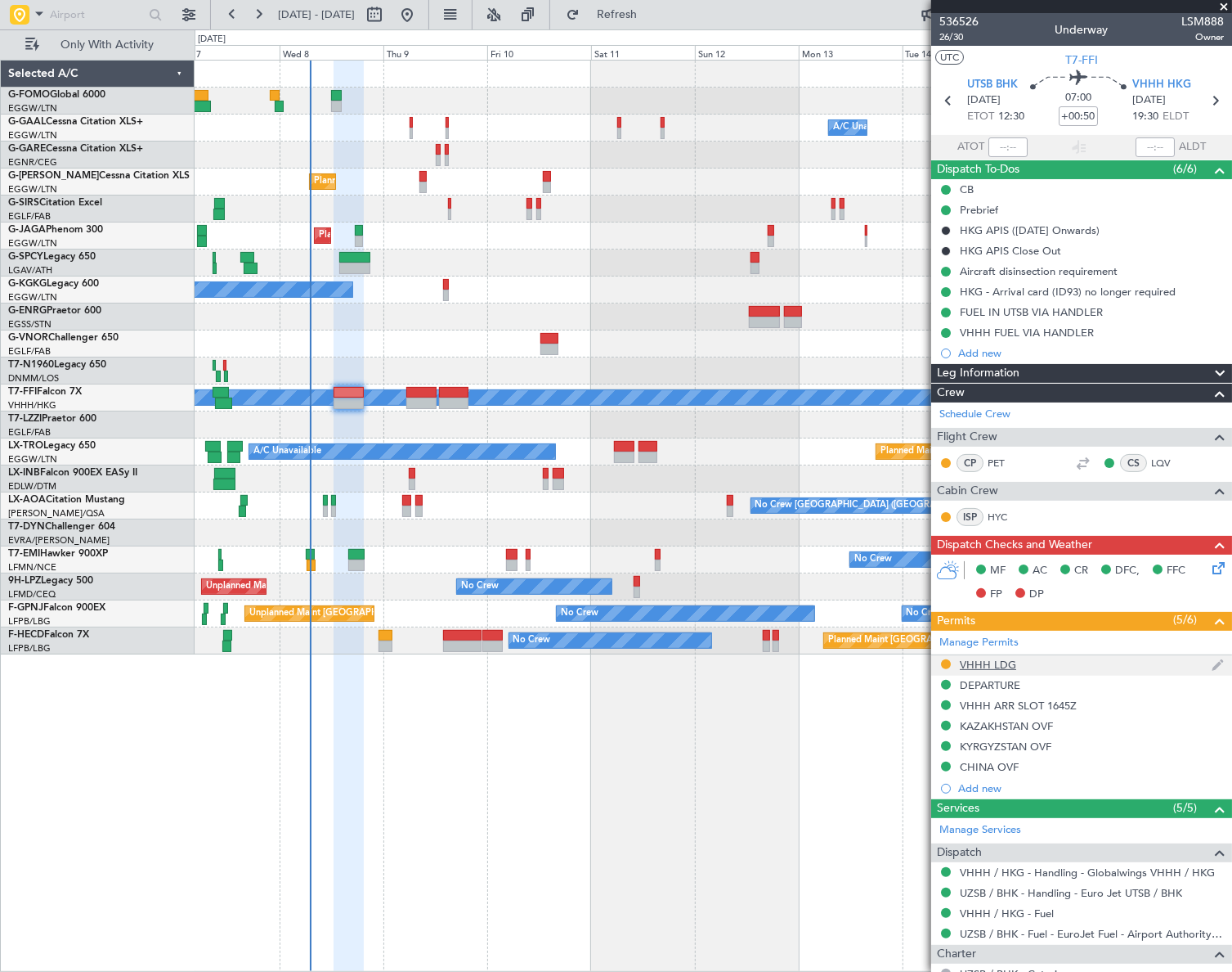
click at [992, 660] on div "VHHH LDG" at bounding box center [988, 665] width 56 height 14
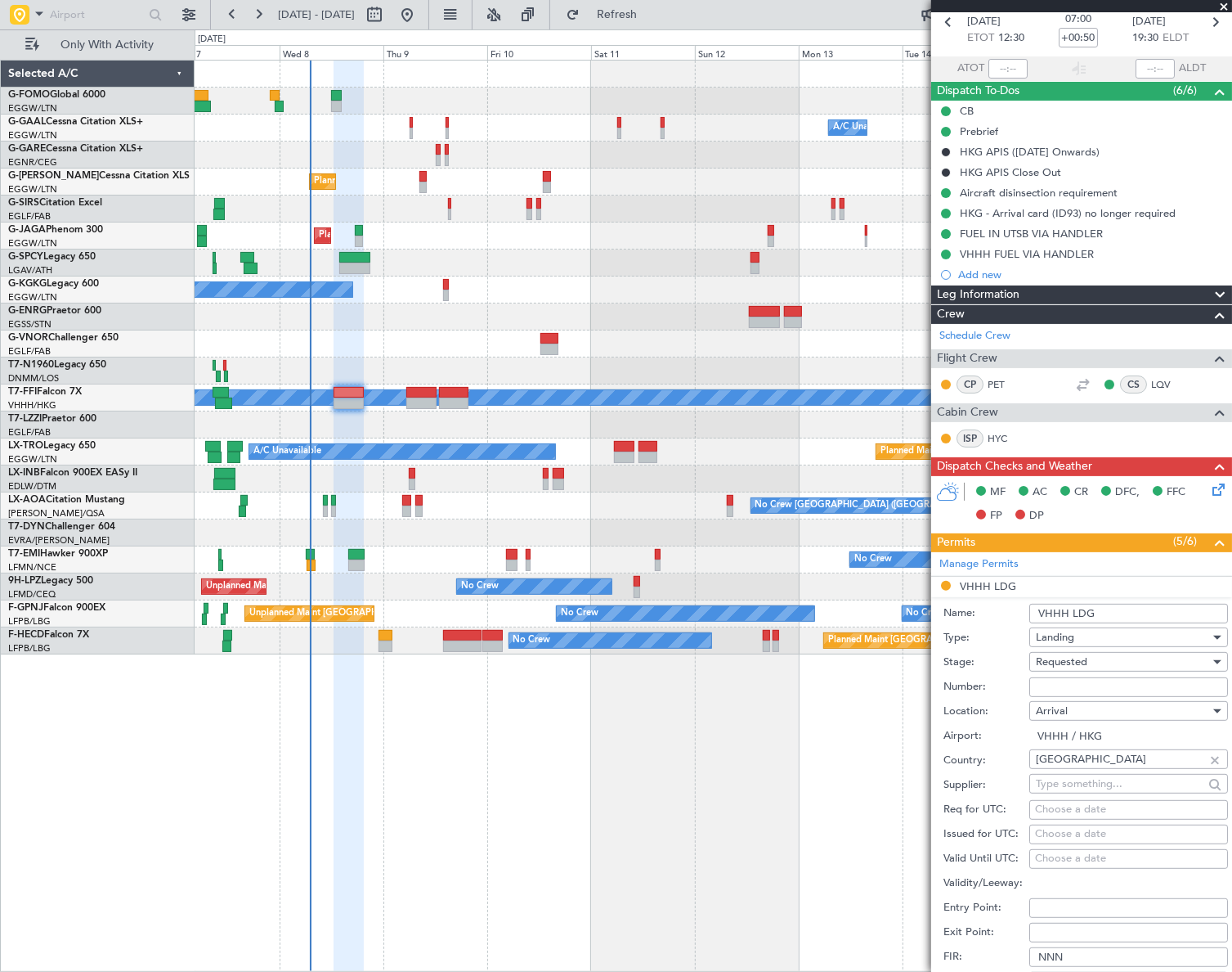
scroll to position [148, 0]
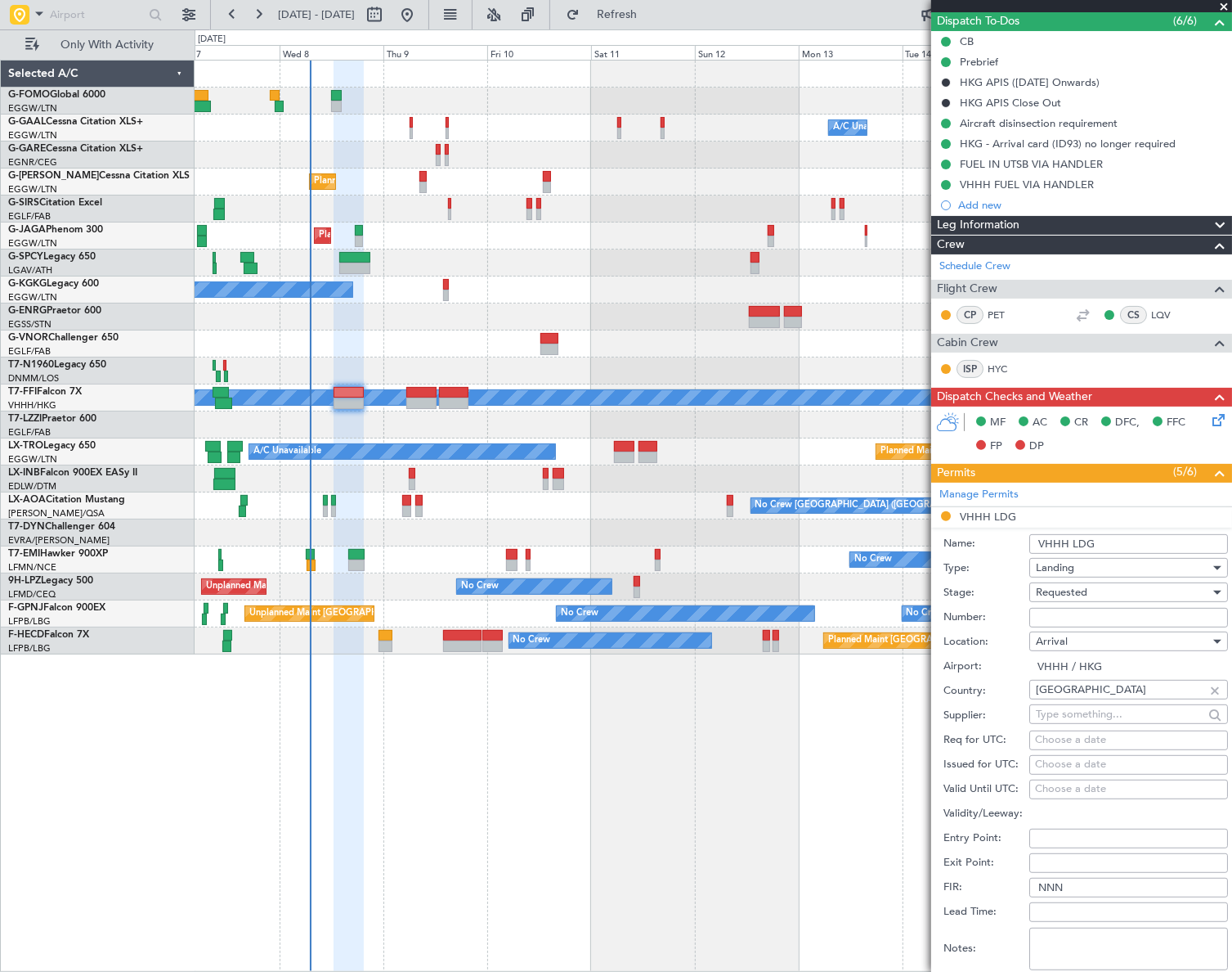
click at [1061, 612] on input "Number:" at bounding box center [1129, 617] width 199 height 20
paste input "865653"
type input "865653"
click at [1072, 595] on span "Requested" at bounding box center [1062, 592] width 51 height 15
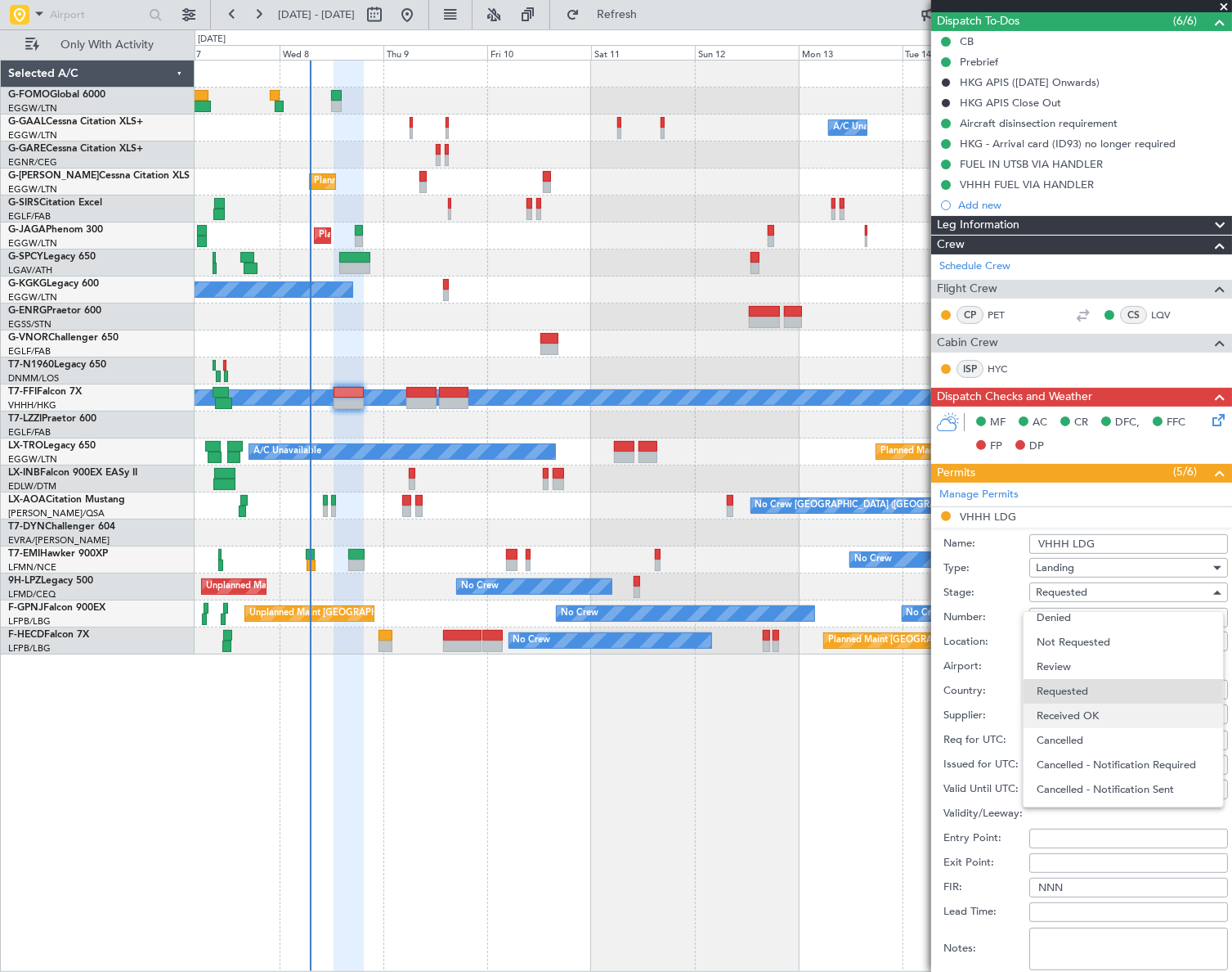
click at [1087, 712] on span "Received OK" at bounding box center [1123, 716] width 173 height 25
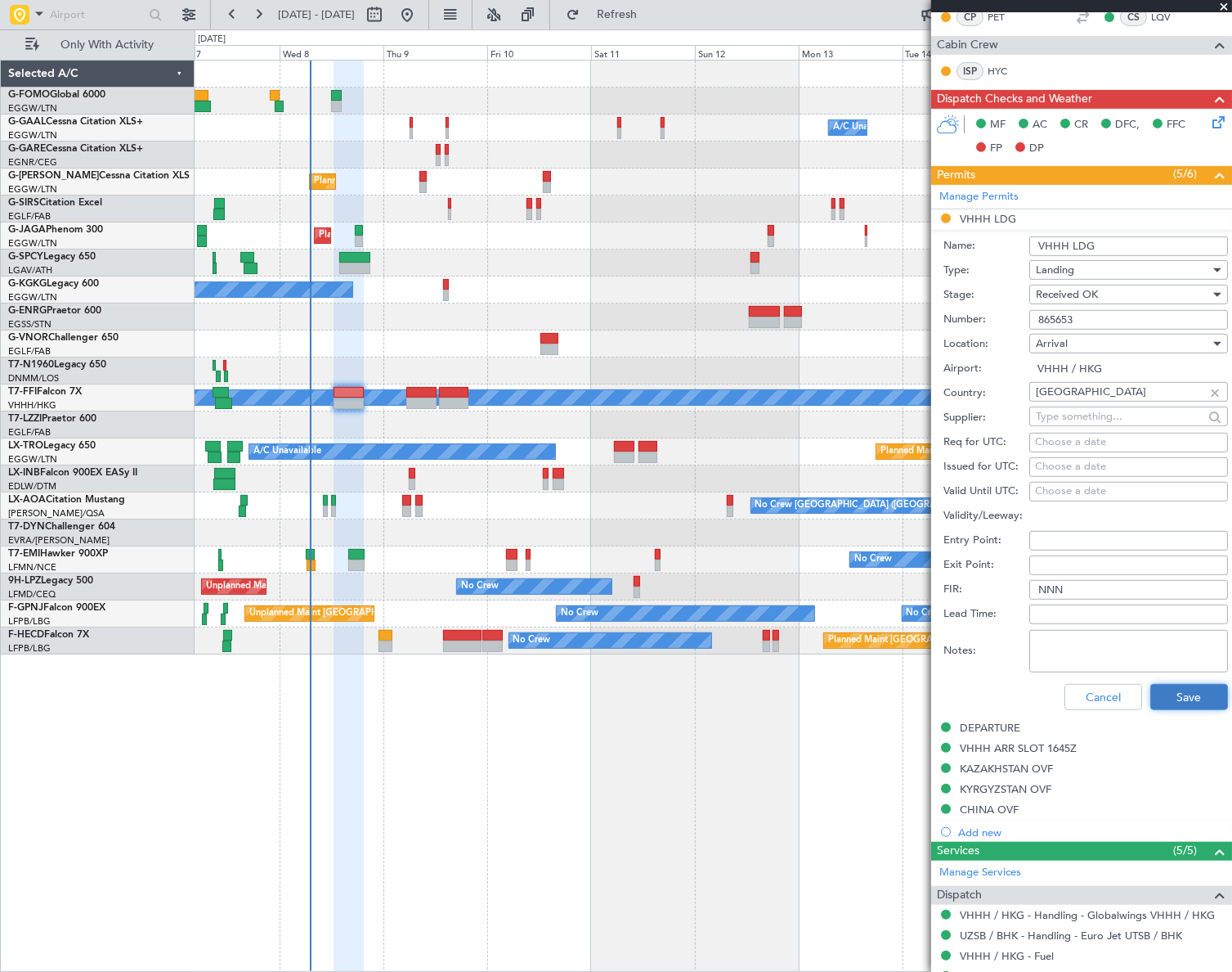
click at [1193, 689] on button "Save" at bounding box center [1190, 697] width 78 height 27
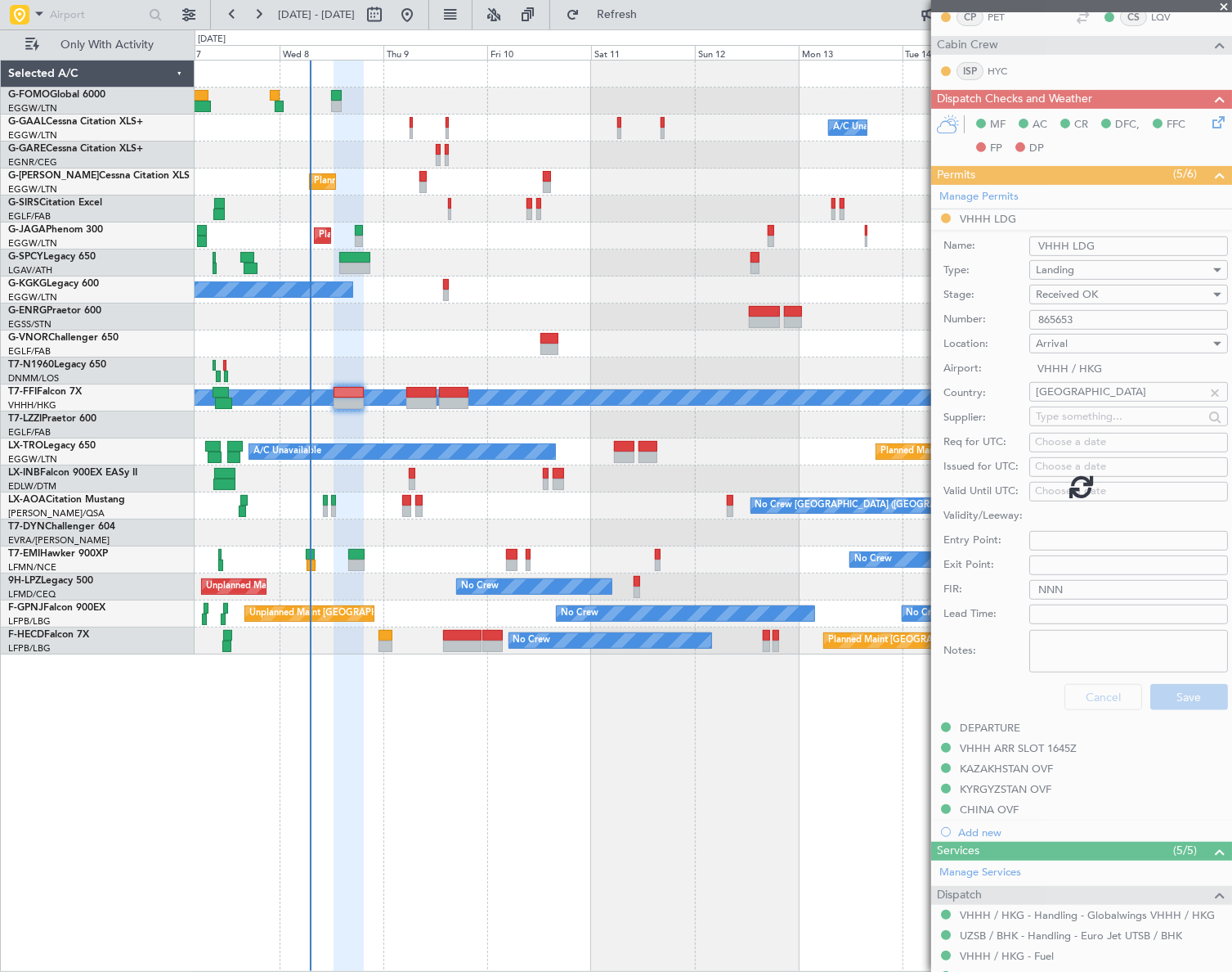
scroll to position [395, 0]
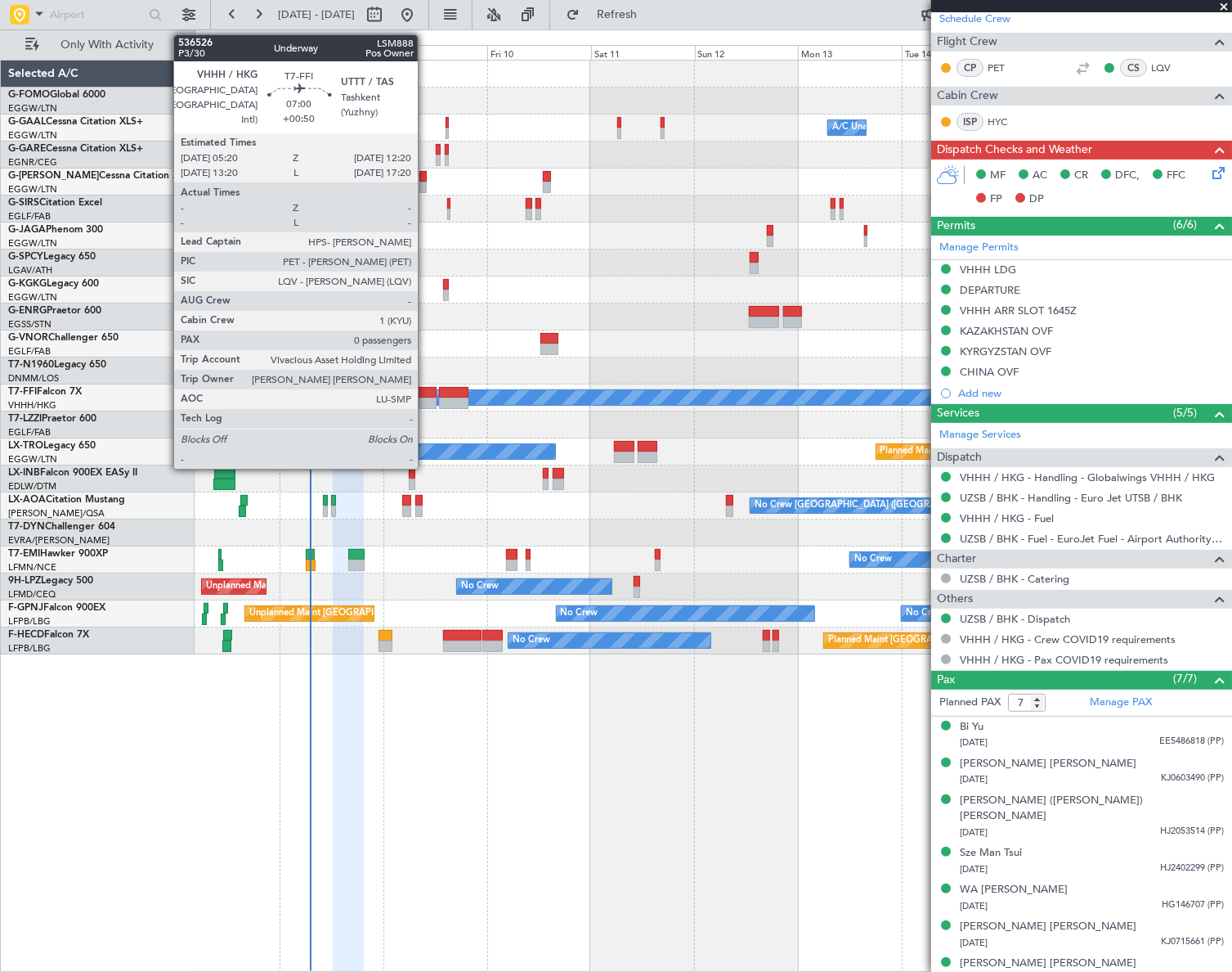
click at [425, 391] on div at bounding box center [421, 393] width 31 height 12
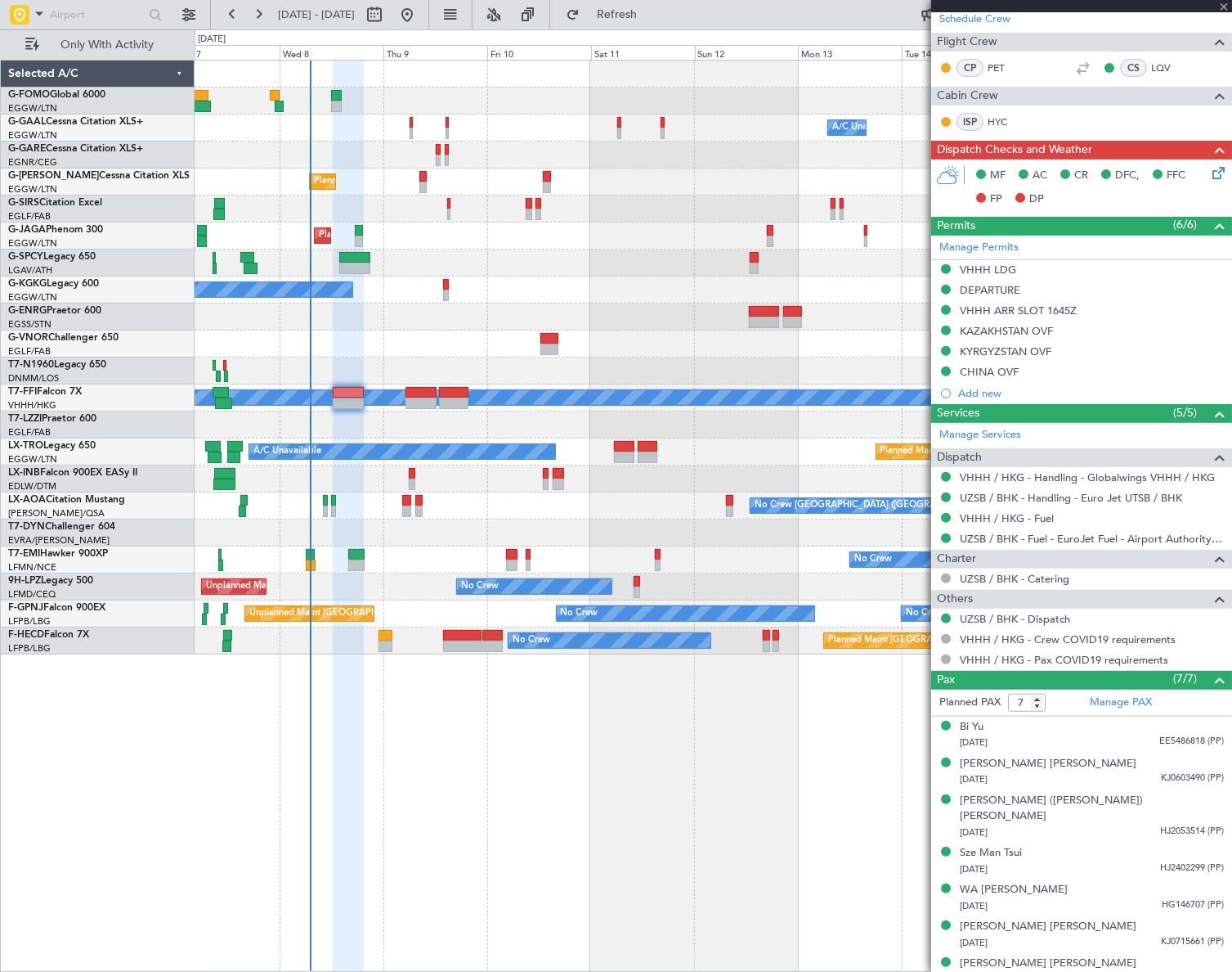
type input "0"
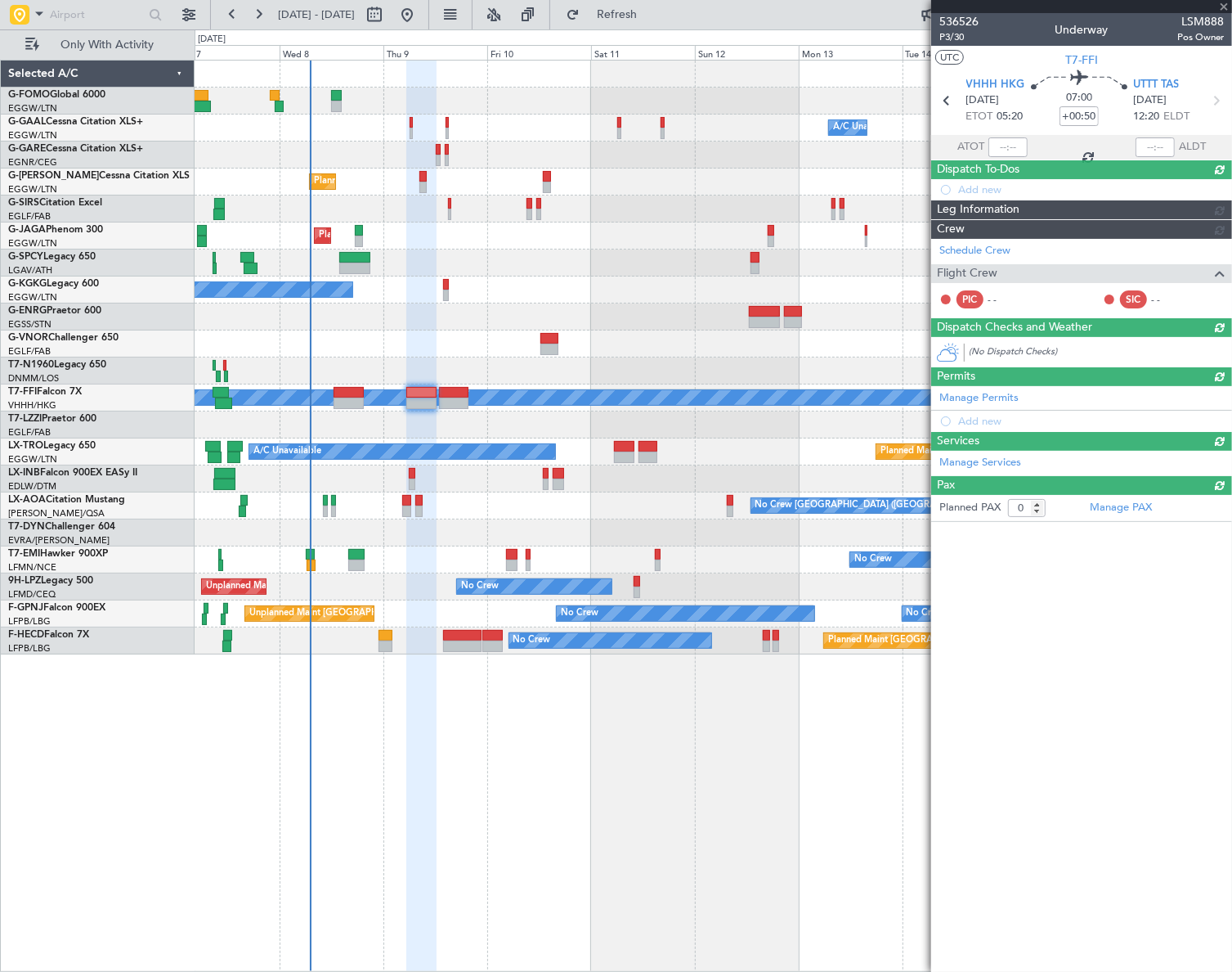
scroll to position [0, 0]
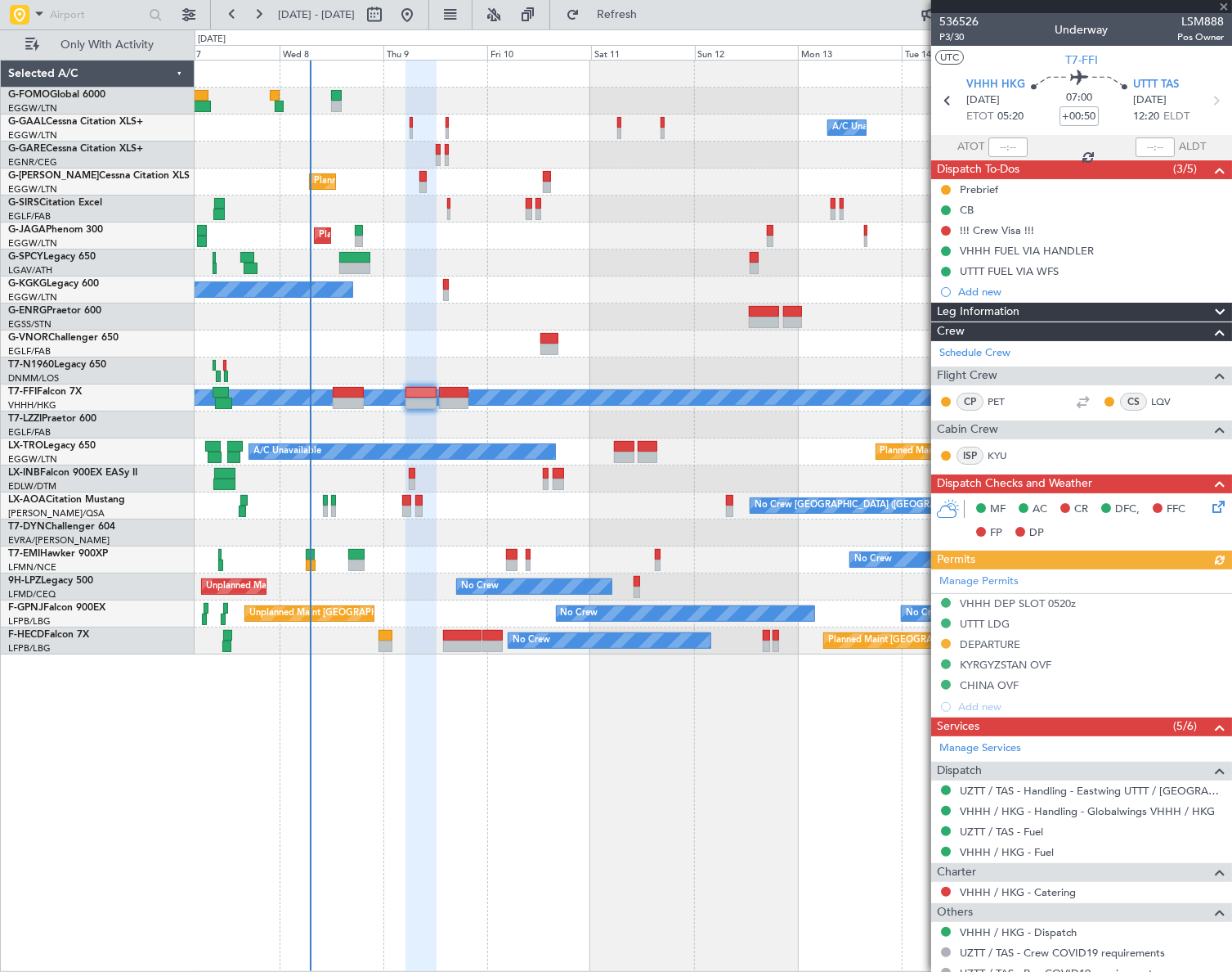
click at [993, 641] on div "Manage Permits VHHH DEP SLOT 0520z UTTT LDG DEPARTURE KYRGYZSTAN OVF CHINA OVF …" at bounding box center [1081, 643] width 301 height 148
click at [998, 642] on div "DEPARTURE" at bounding box center [990, 644] width 60 height 14
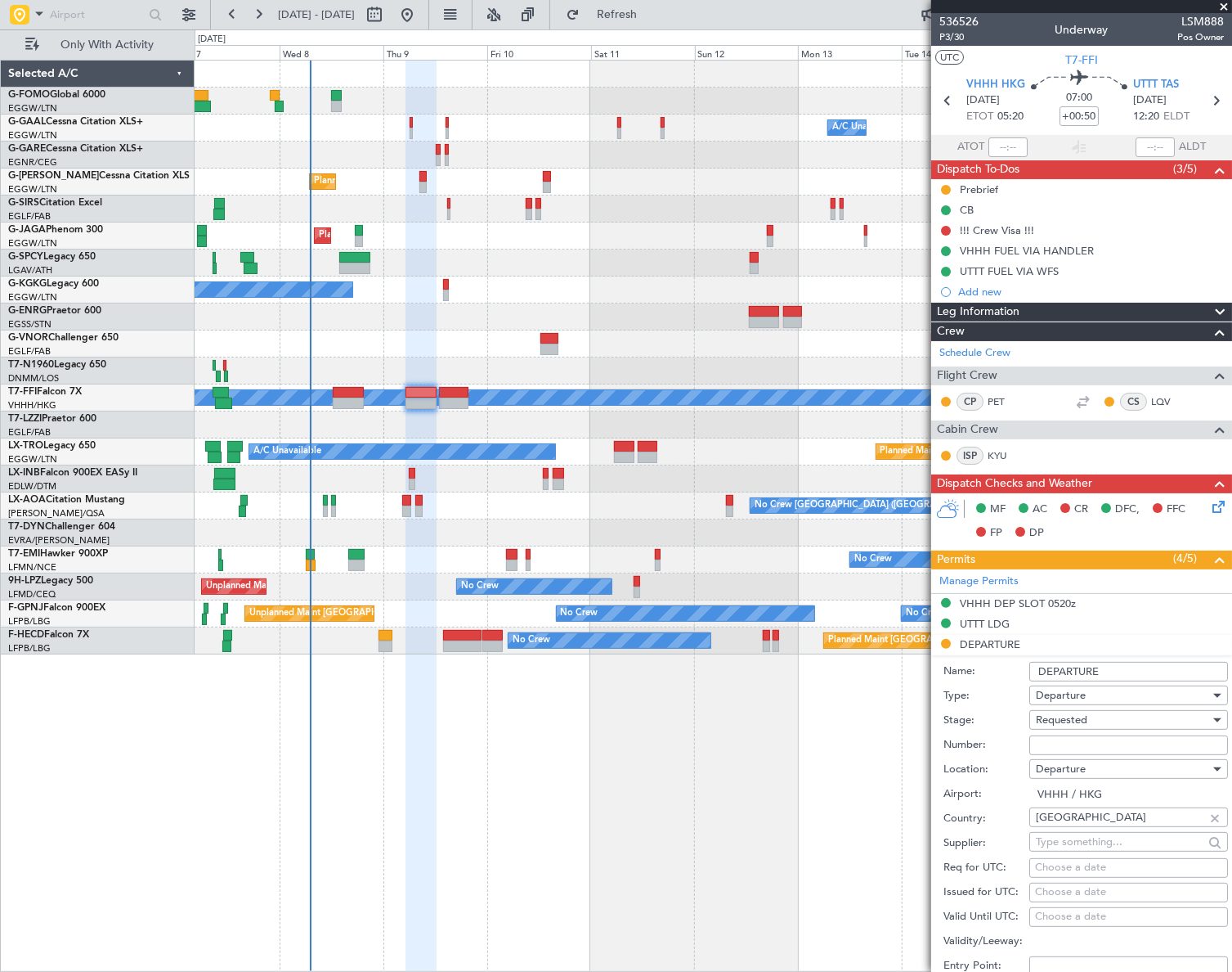
click at [1051, 738] on input "Number:" at bounding box center [1129, 745] width 199 height 20
paste input "865653"
type input "865653"
click at [1085, 718] on span "Requested" at bounding box center [1062, 720] width 51 height 15
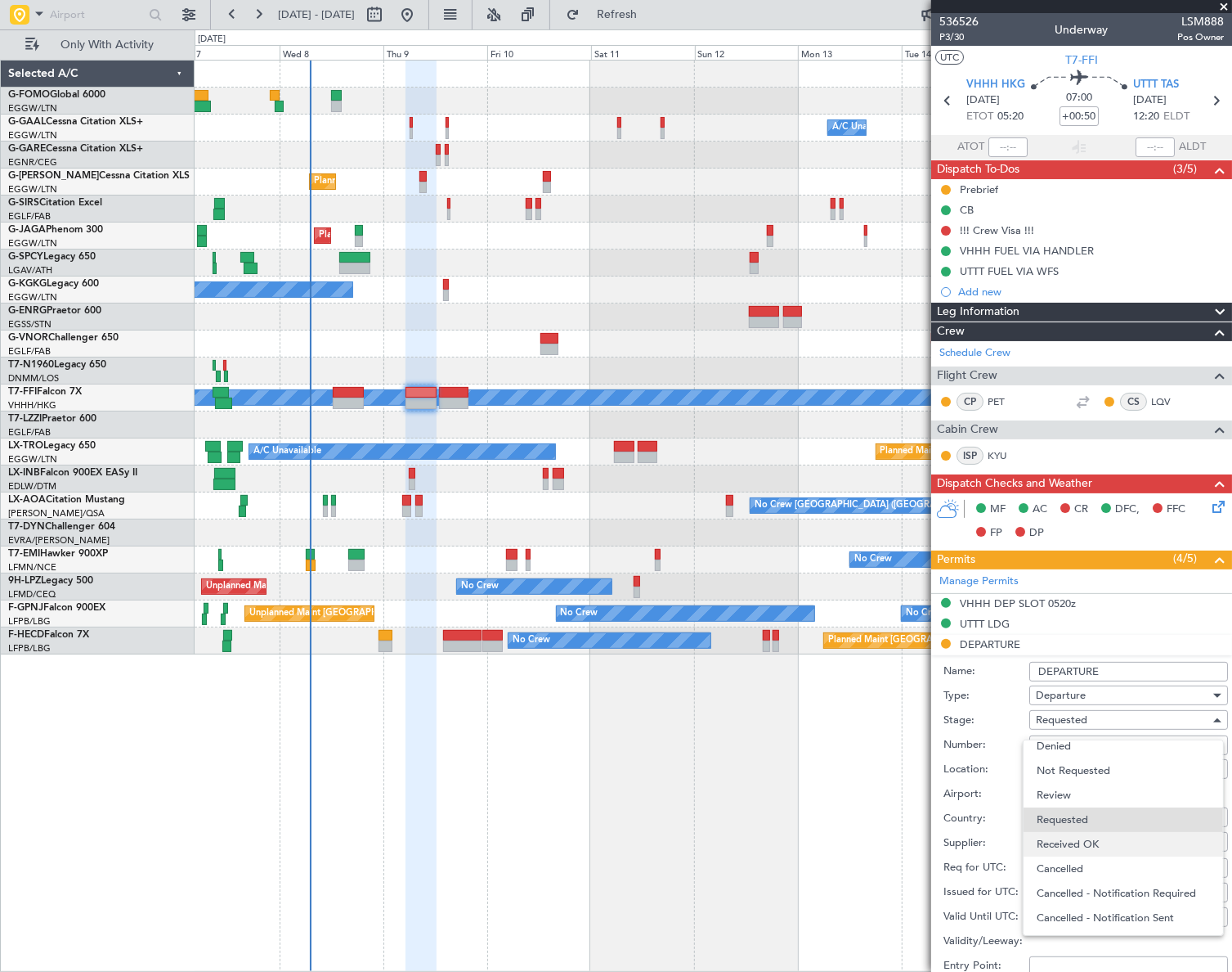
click at [1085, 843] on span "Received OK" at bounding box center [1123, 844] width 173 height 25
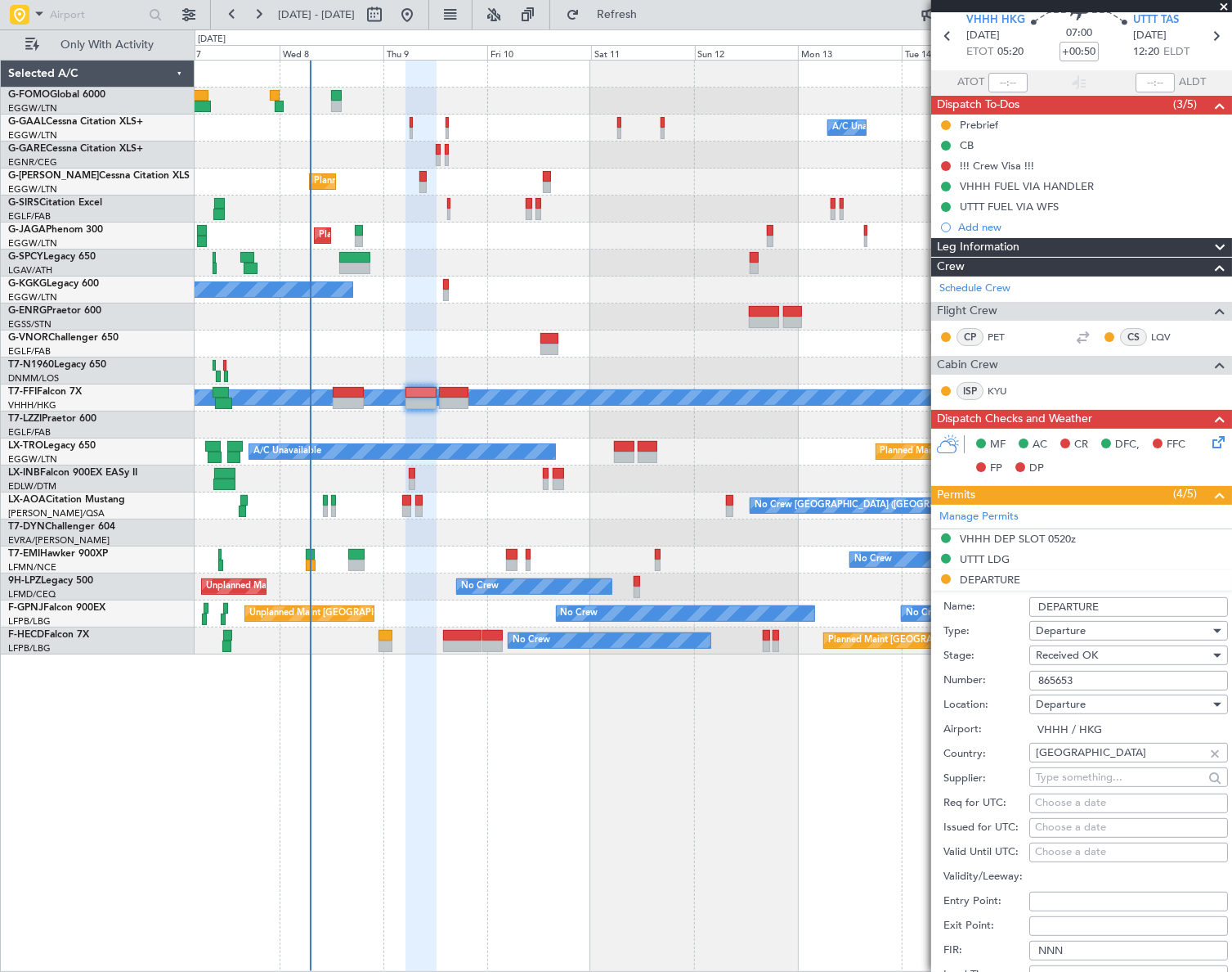
scroll to position [148, 0]
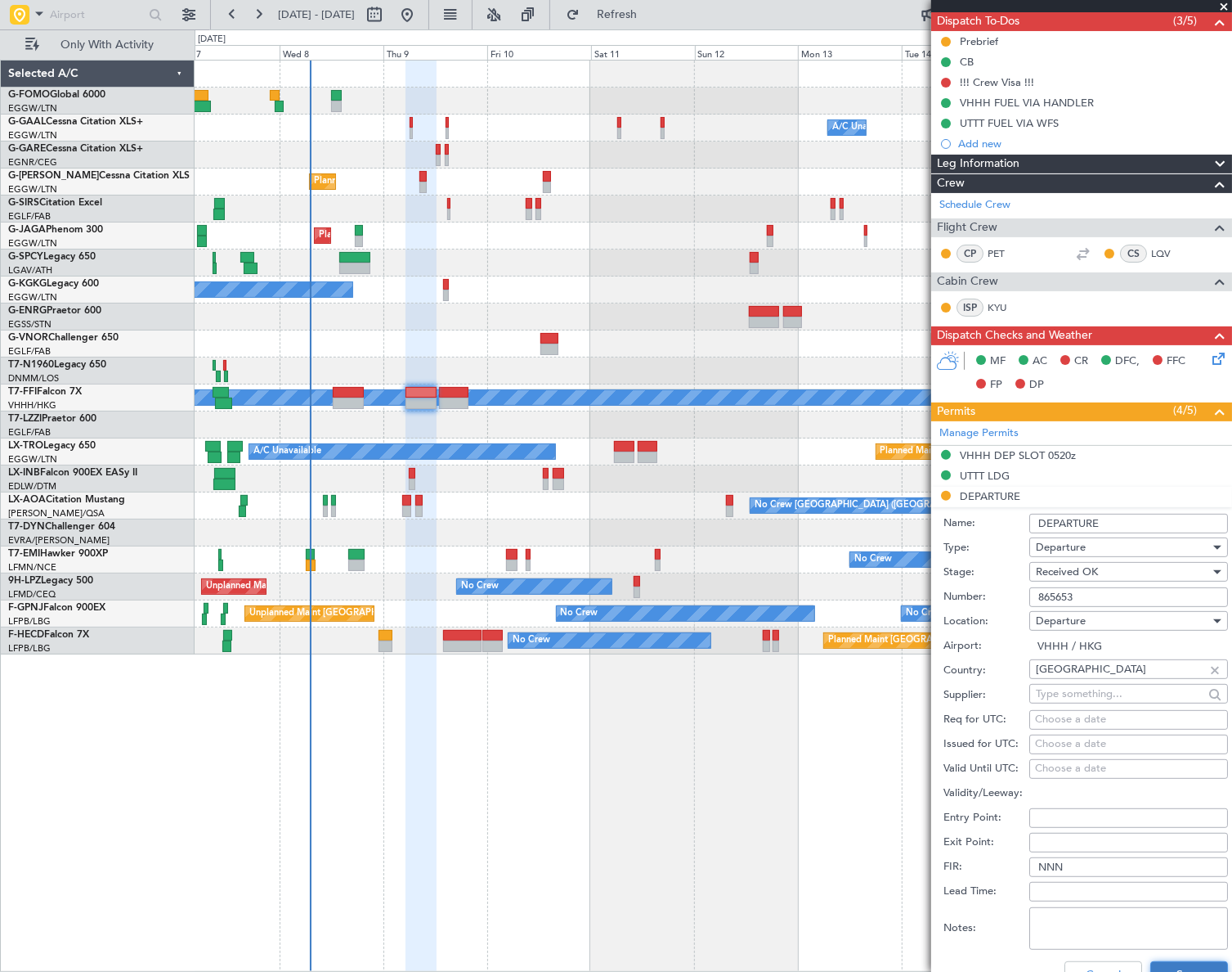
click at [1167, 961] on button "Save" at bounding box center [1190, 974] width 78 height 27
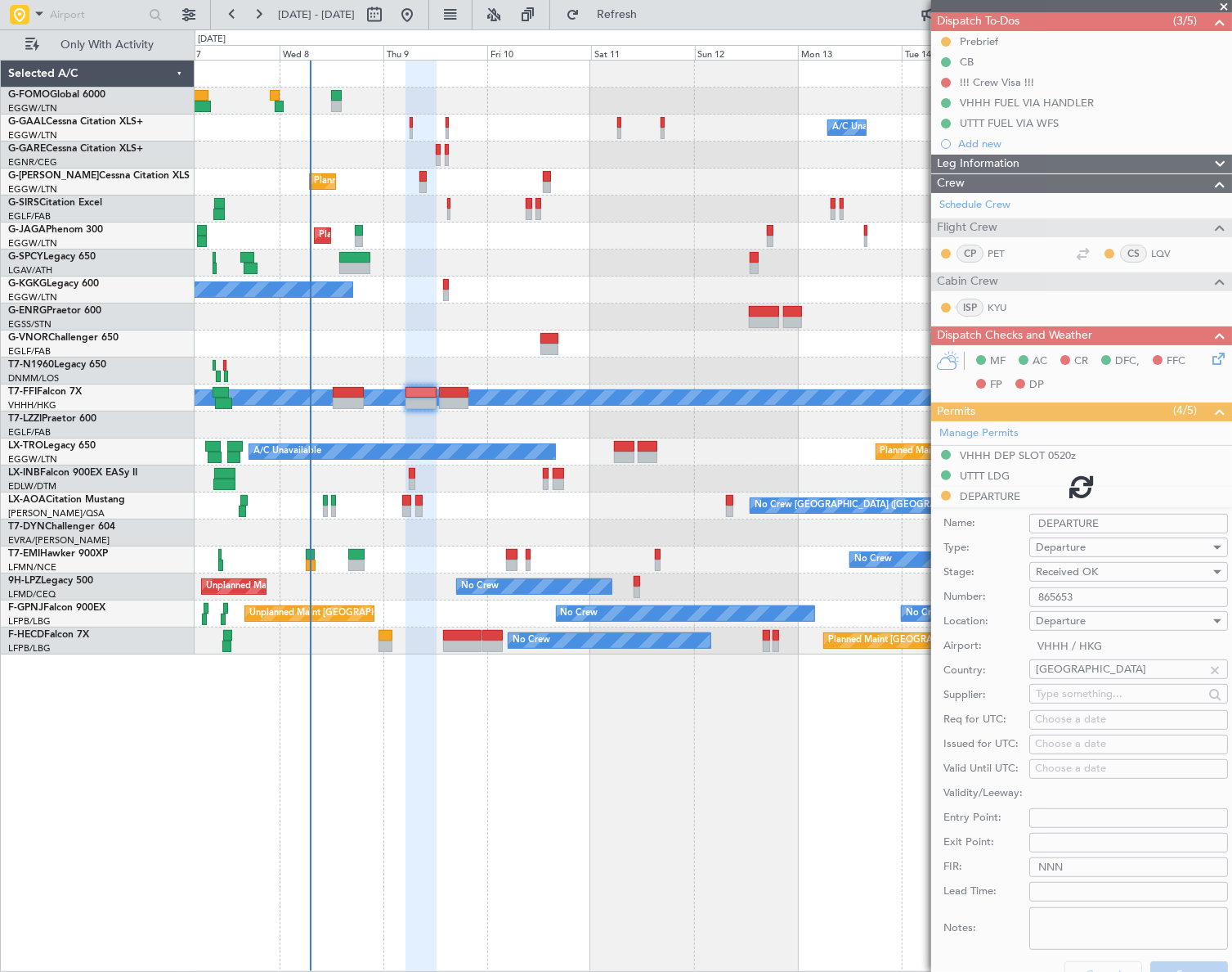
scroll to position [56, 0]
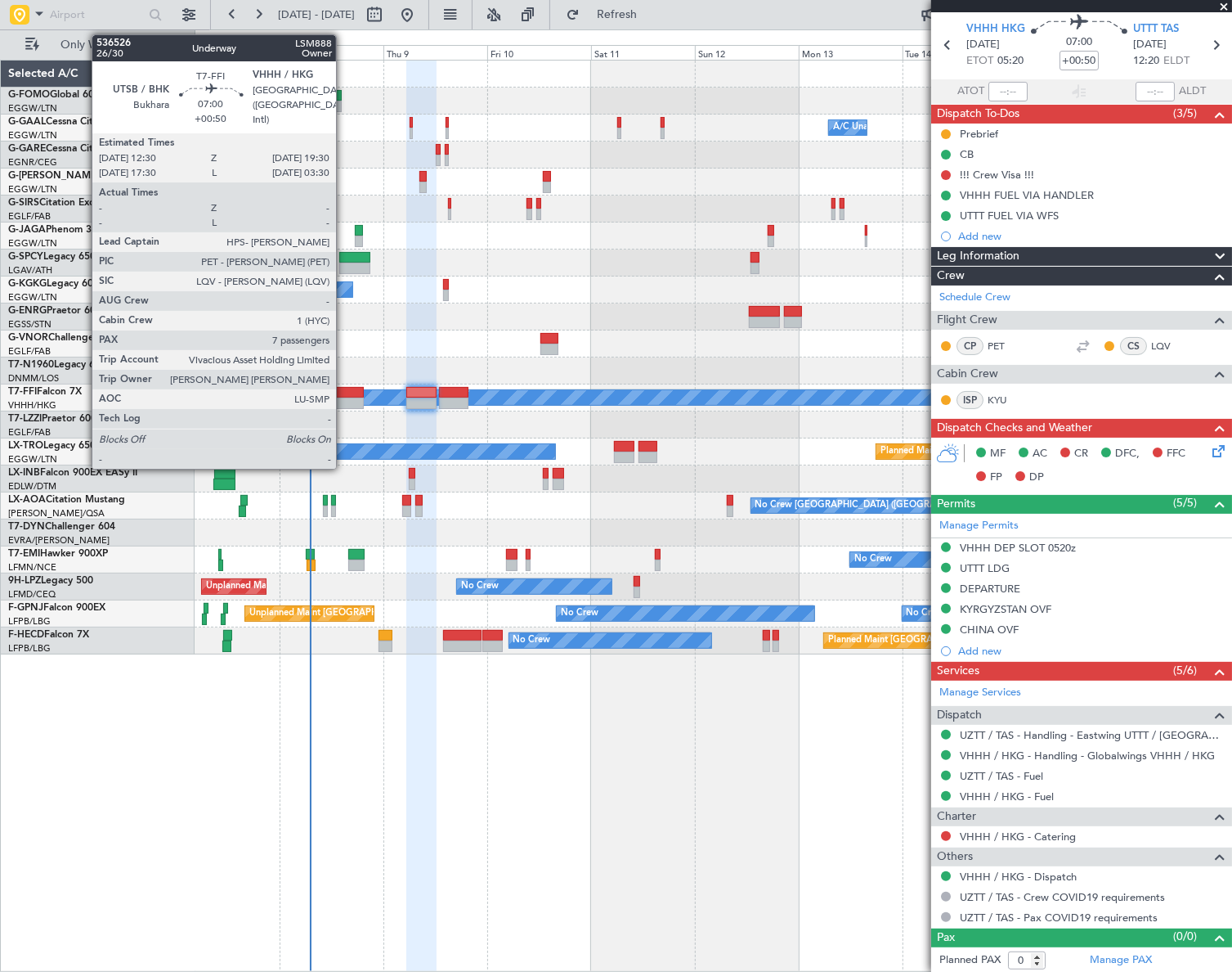
click at [344, 394] on div at bounding box center [349, 393] width 31 height 12
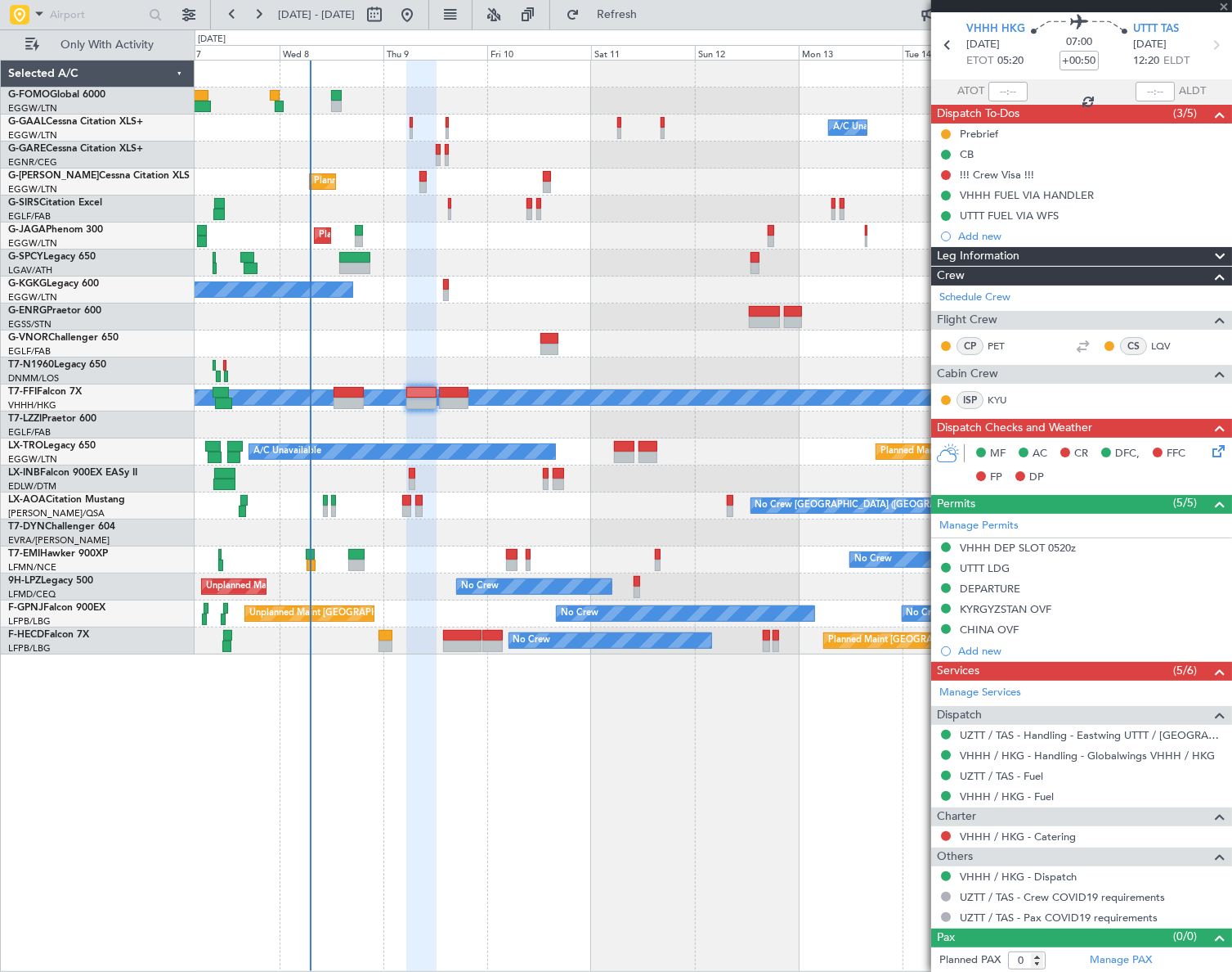
type input "7"
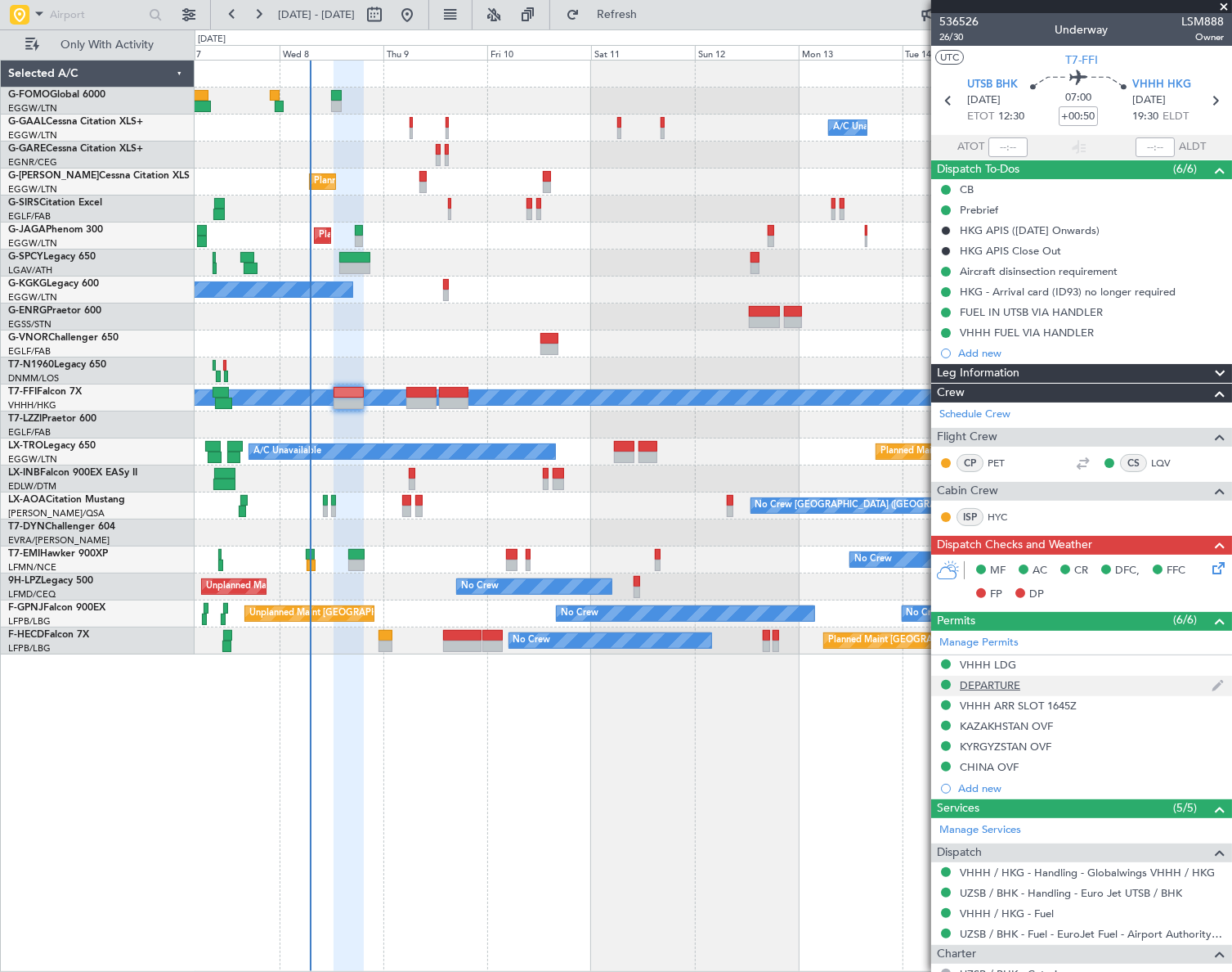
click at [996, 689] on div "DEPARTURE" at bounding box center [990, 684] width 60 height 14
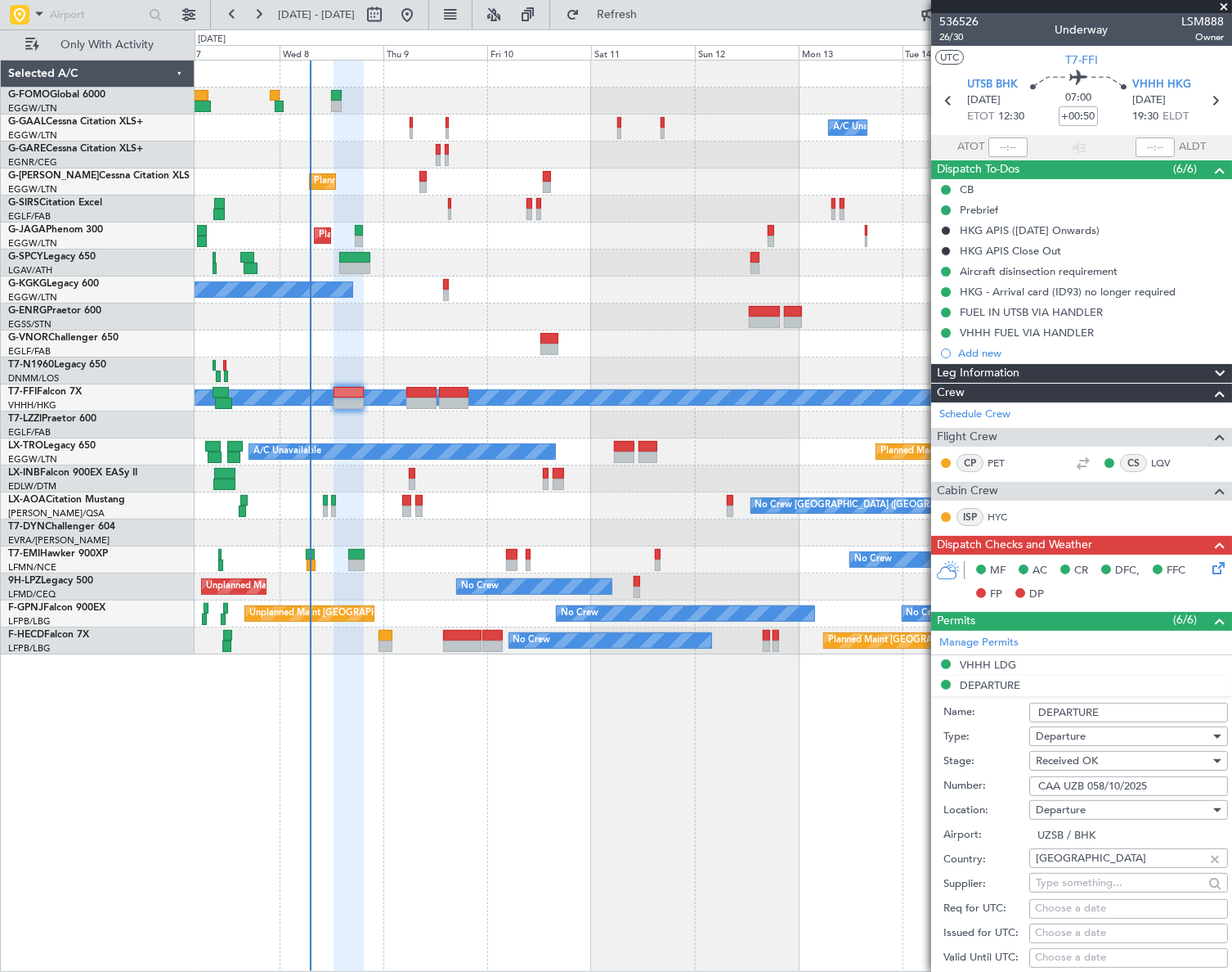
drag, startPoint x: 1162, startPoint y: 781, endPoint x: 1034, endPoint y: 784, distance: 128.0
click at [1034, 784] on input "CAA UZB 058/10/2025" at bounding box center [1129, 786] width 199 height 20
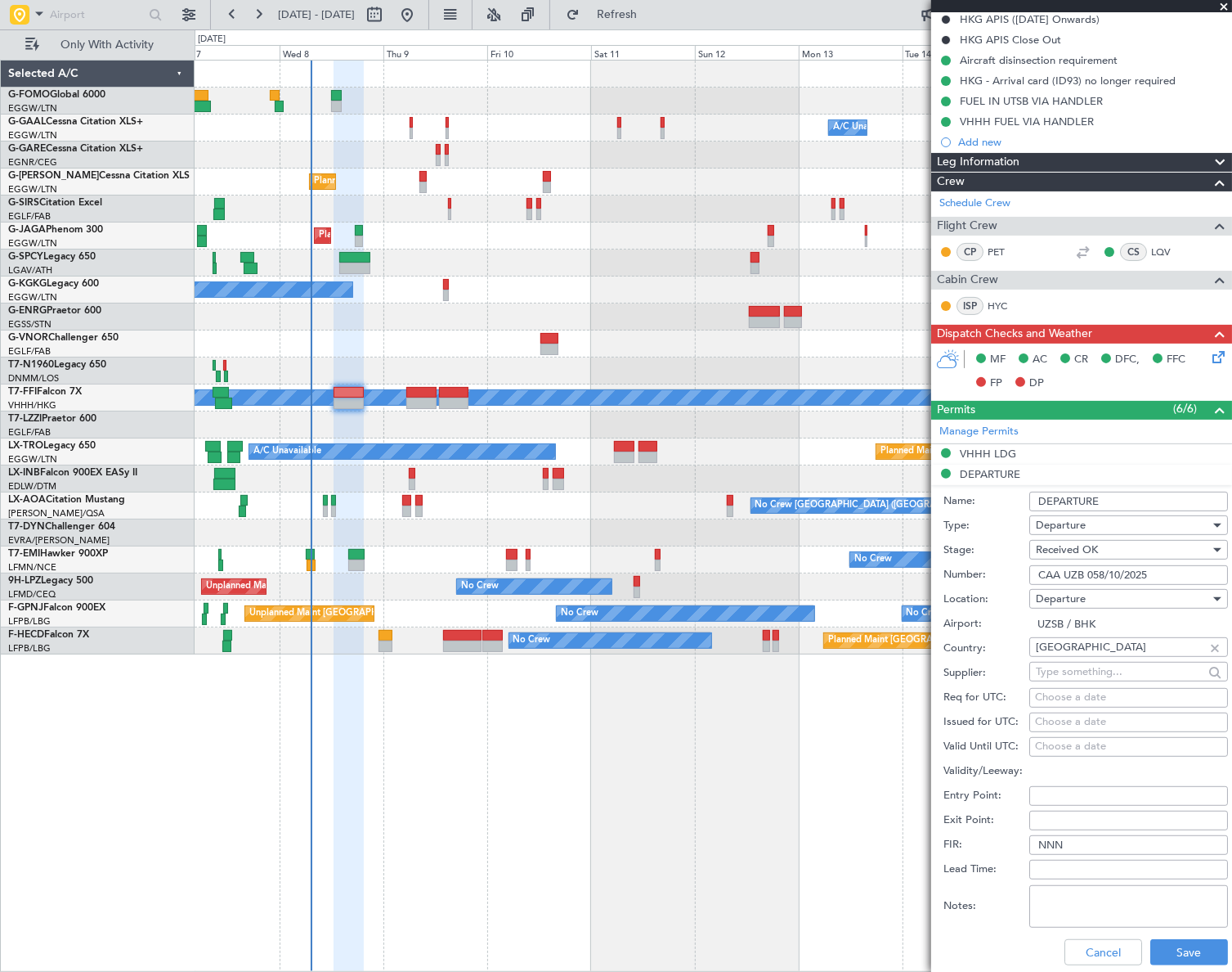
scroll to position [222, 0]
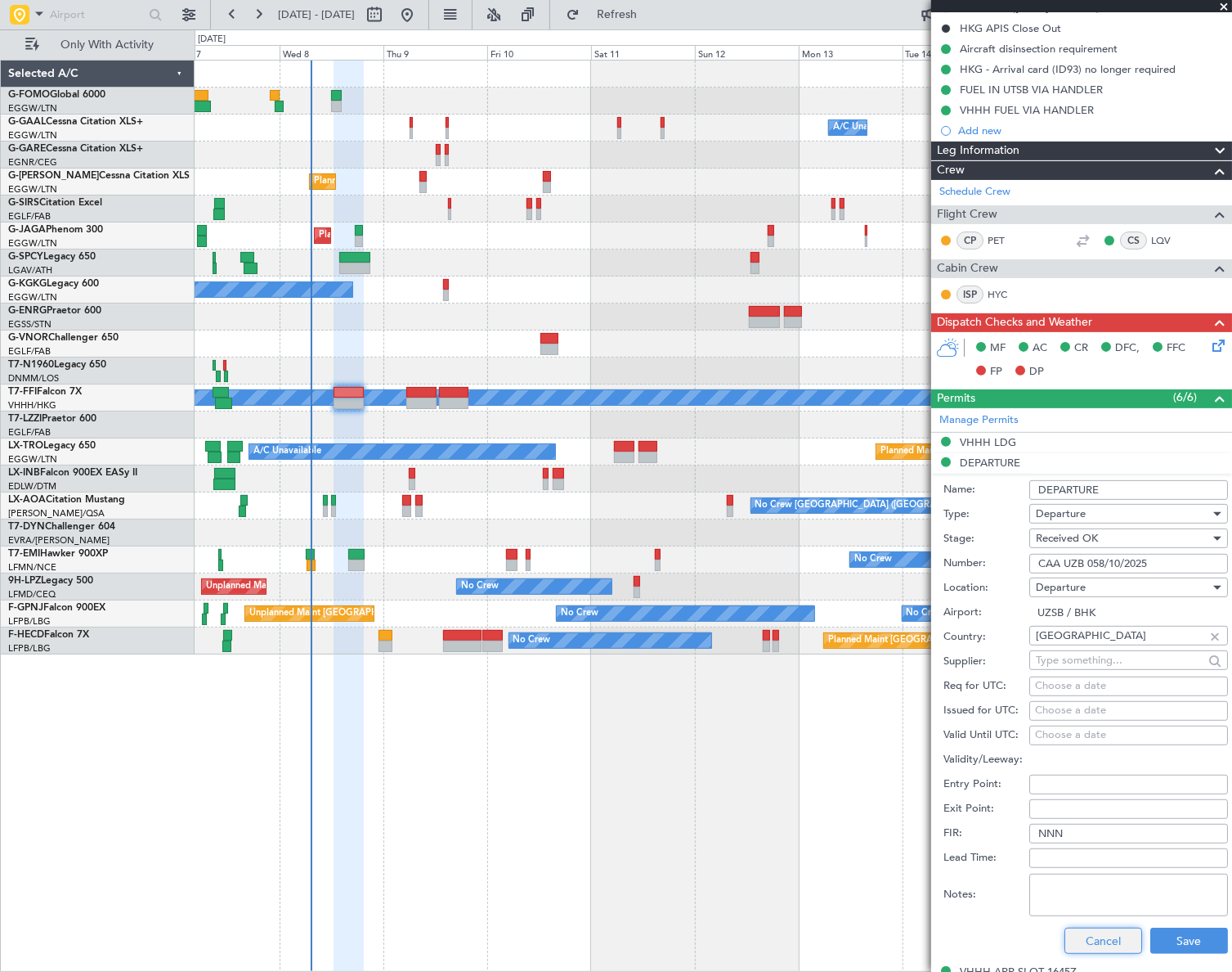
click at [1102, 948] on button "Cancel" at bounding box center [1104, 941] width 78 height 27
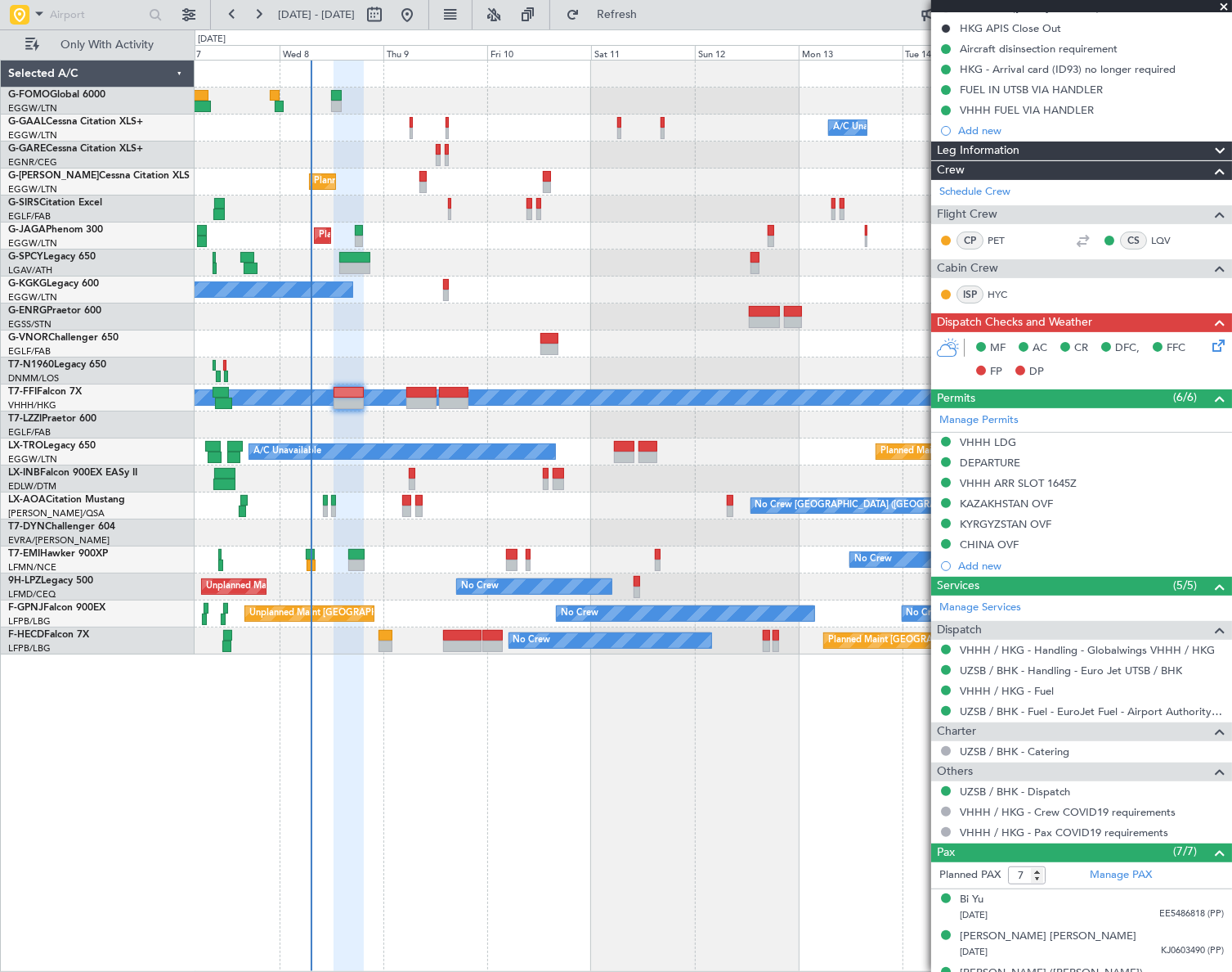
click at [1005, 437] on div "VHHH LDG" at bounding box center [988, 442] width 56 height 14
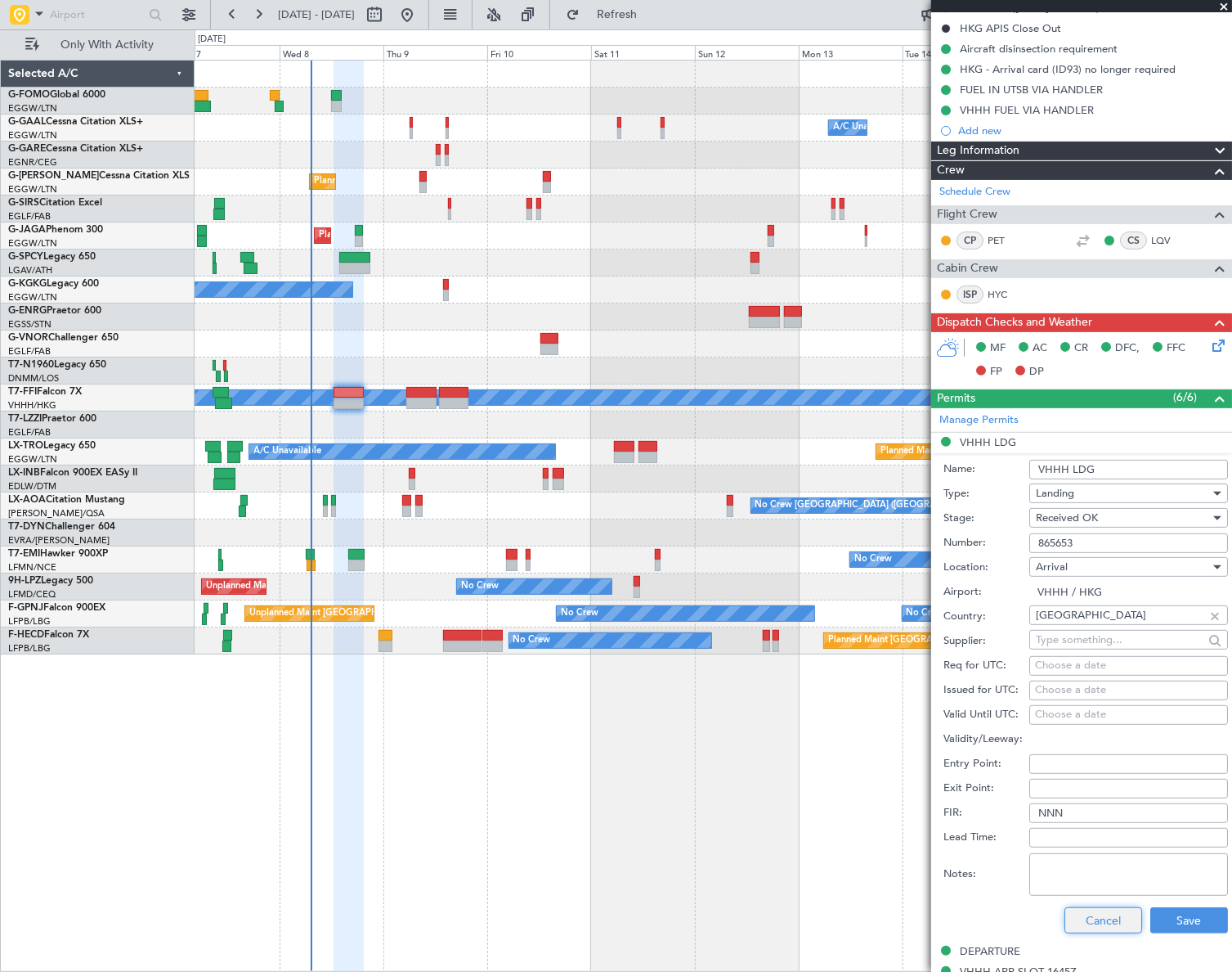
click at [1097, 921] on button "Cancel" at bounding box center [1104, 921] width 78 height 27
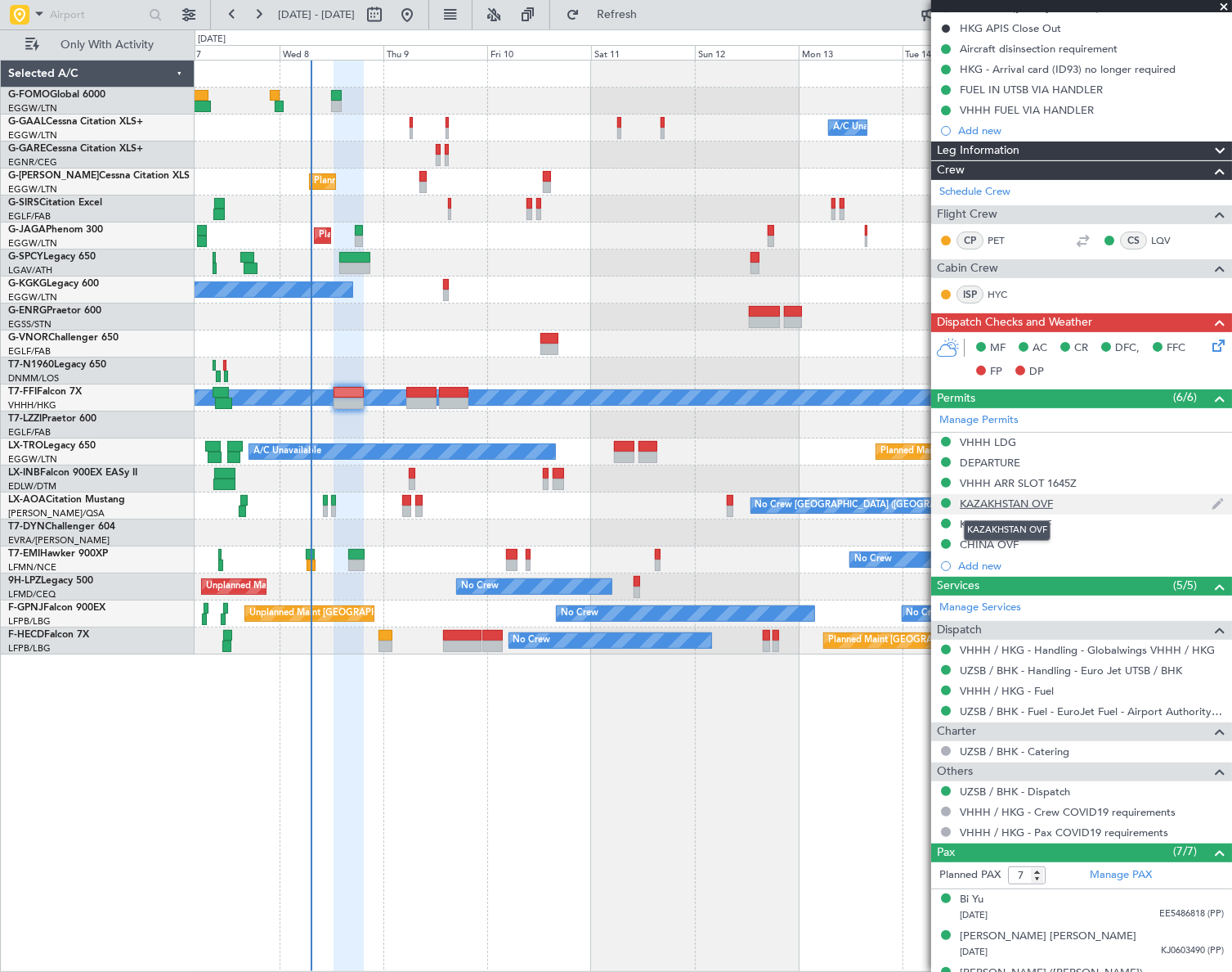
click at [1020, 505] on div "KAZAKHSTAN OVF" at bounding box center [1007, 503] width 94 height 14
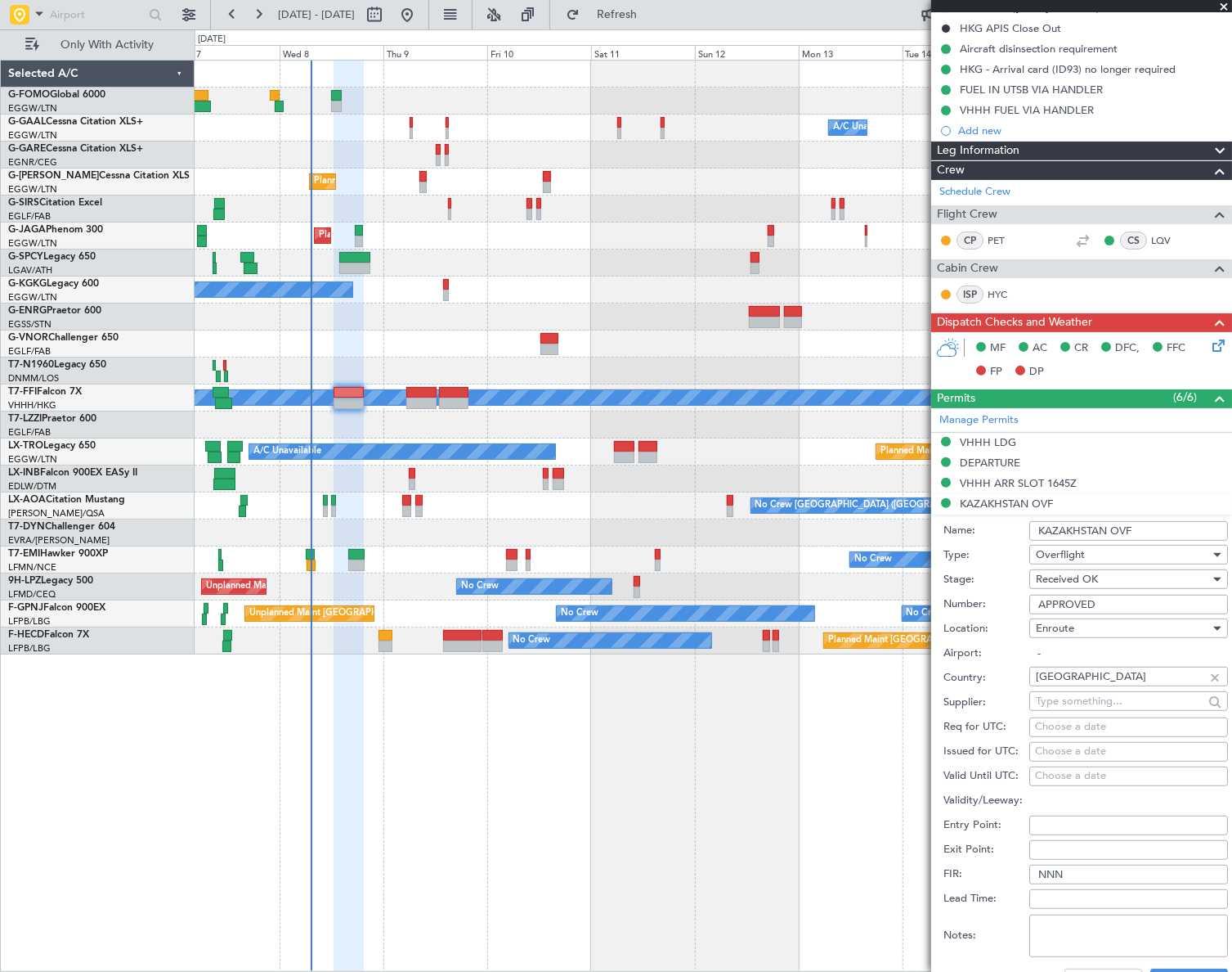
drag, startPoint x: 1159, startPoint y: 534, endPoint x: 1012, endPoint y: 537, distance: 147.0
click at [1012, 537] on div "Name: KAZAKHSTAN OVF" at bounding box center [1085, 531] width 284 height 25
click at [1072, 597] on input "APPROVED" at bounding box center [1129, 605] width 199 height 20
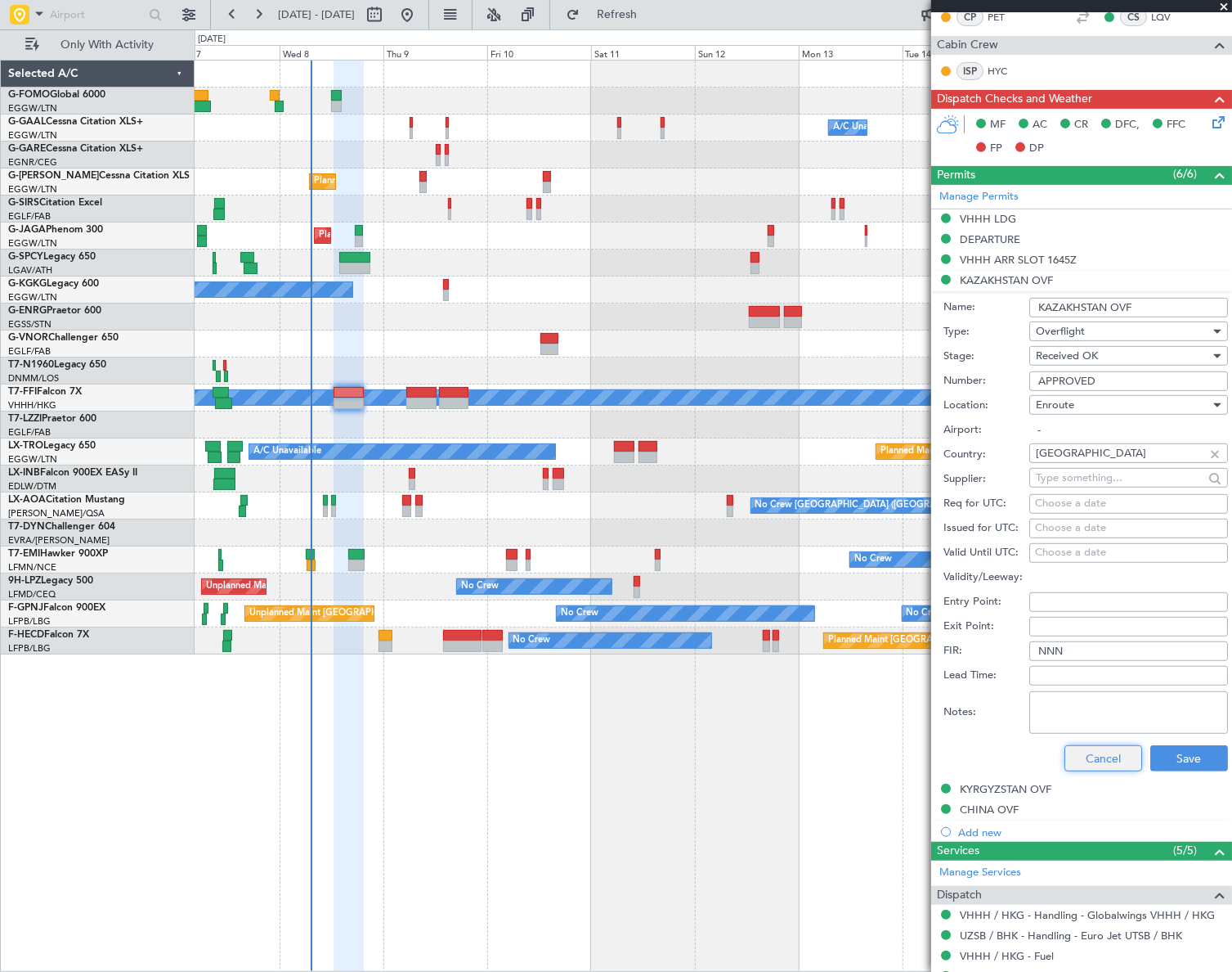
click at [1104, 760] on button "Cancel" at bounding box center [1104, 758] width 78 height 27
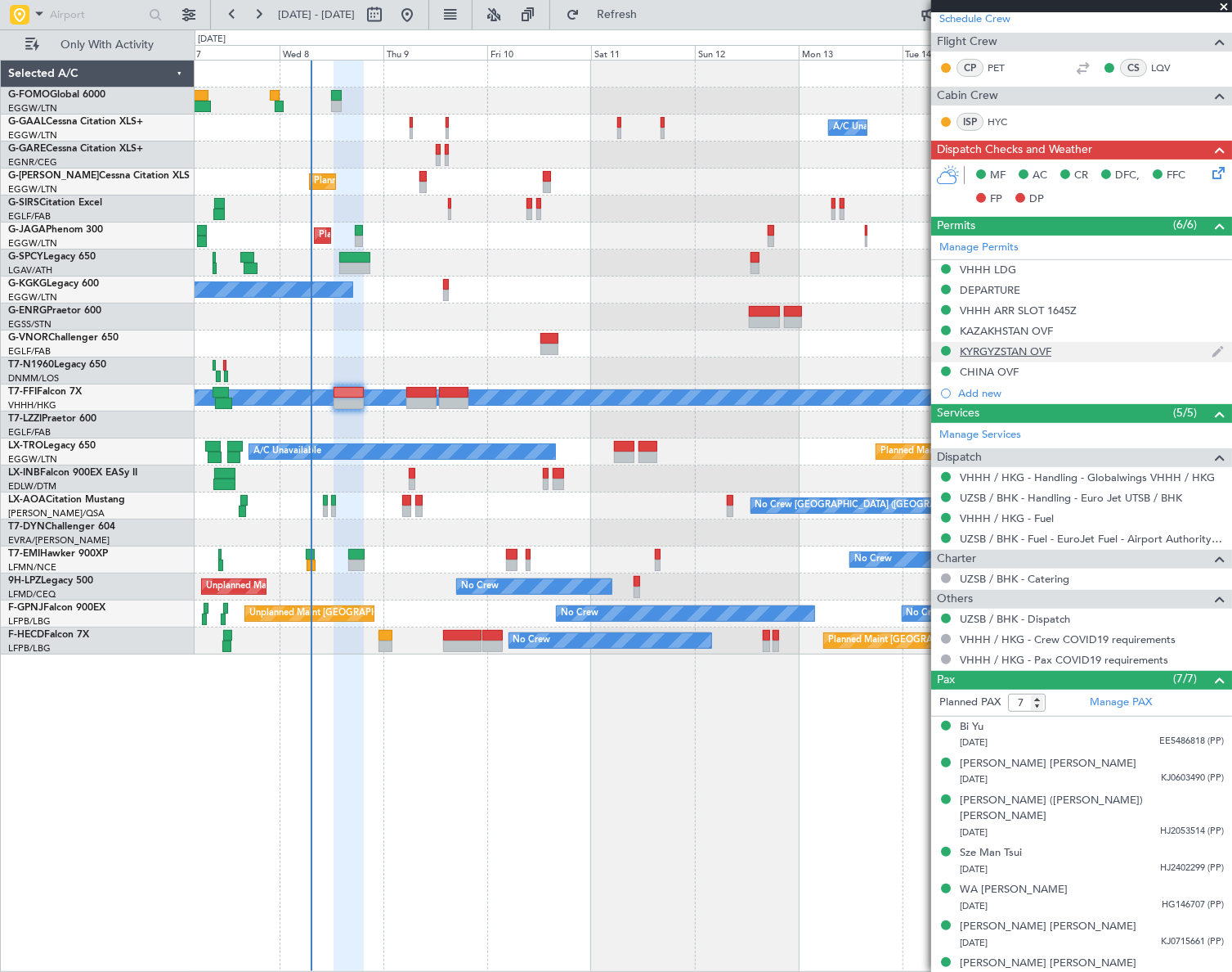
click at [1012, 349] on div "KYRGYZSTAN OVF" at bounding box center [1006, 351] width 92 height 14
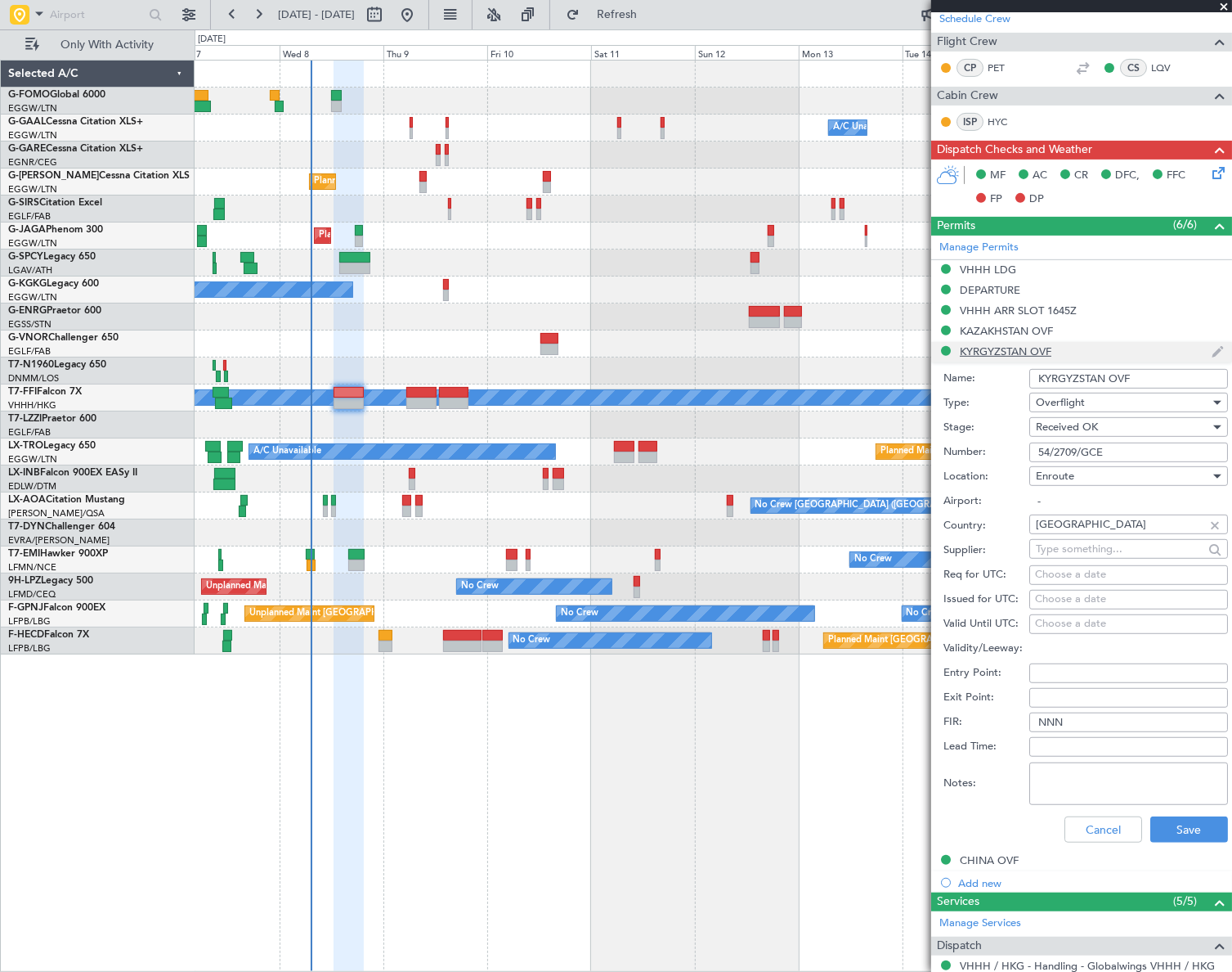
scroll to position [446, 0]
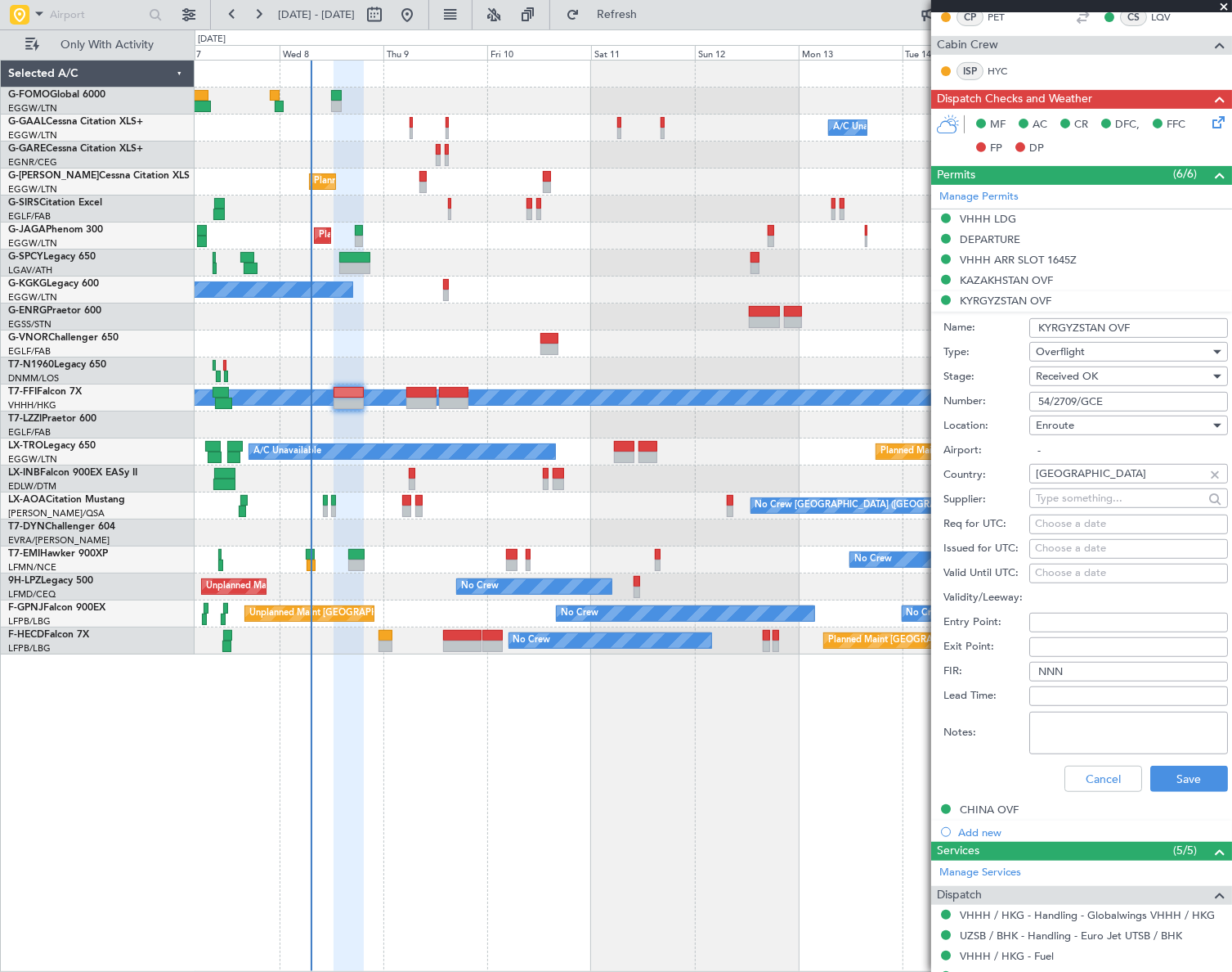
drag, startPoint x: 1138, startPoint y: 326, endPoint x: 1049, endPoint y: 327, distance: 89.0
click at [1024, 342] on form "Name: KYRGYZSTAN OVF Type: Overflight Stage: Received OK Number: 54/2709/GCE Lo…" at bounding box center [1081, 555] width 301 height 488
drag, startPoint x: 1118, startPoint y: 400, endPoint x: 1016, endPoint y: 404, distance: 102.1
click at [1016, 404] on div "Number: 54/2709/GCE" at bounding box center [1085, 402] width 284 height 25
click at [1099, 782] on button "Cancel" at bounding box center [1104, 779] width 78 height 27
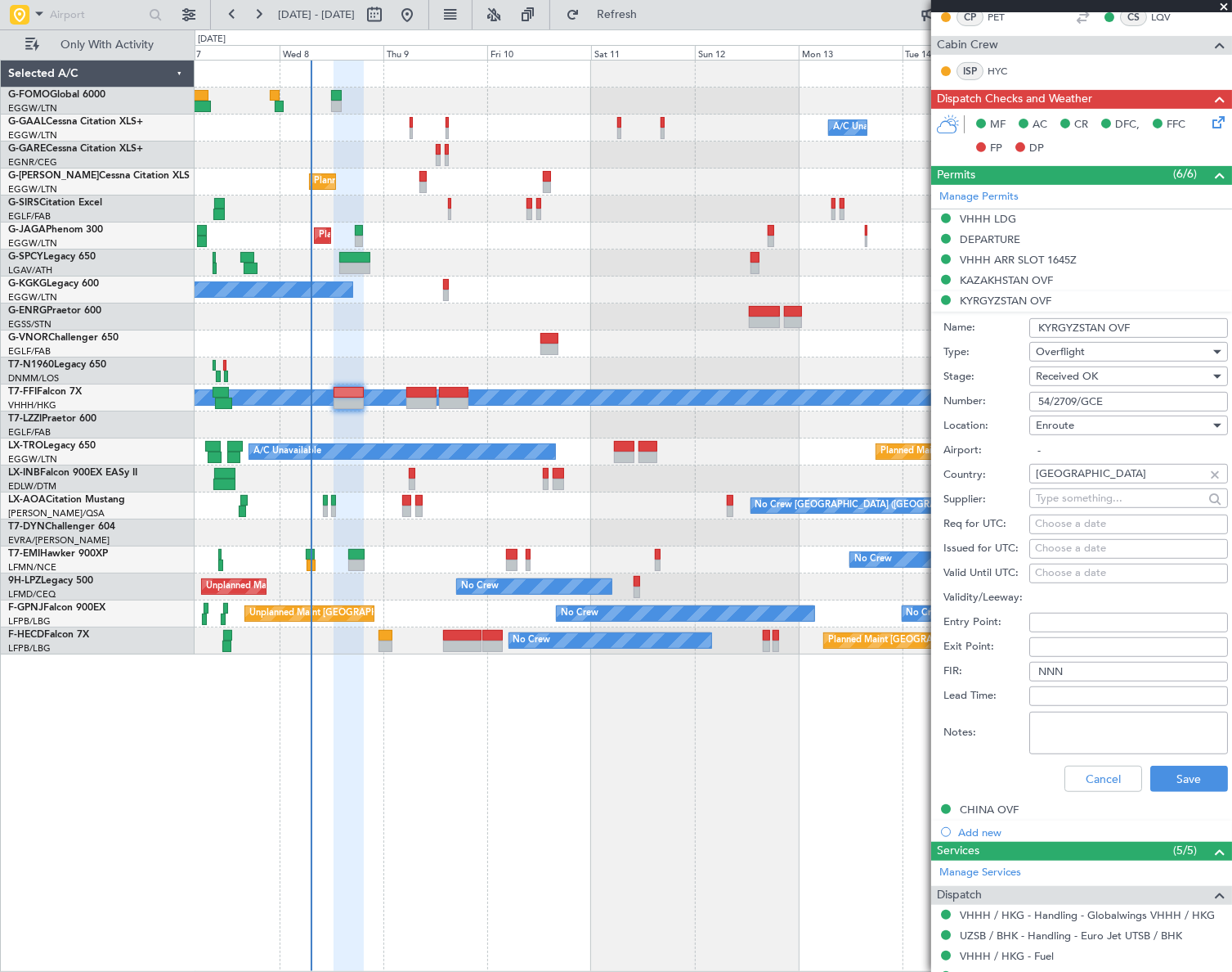
scroll to position [395, 0]
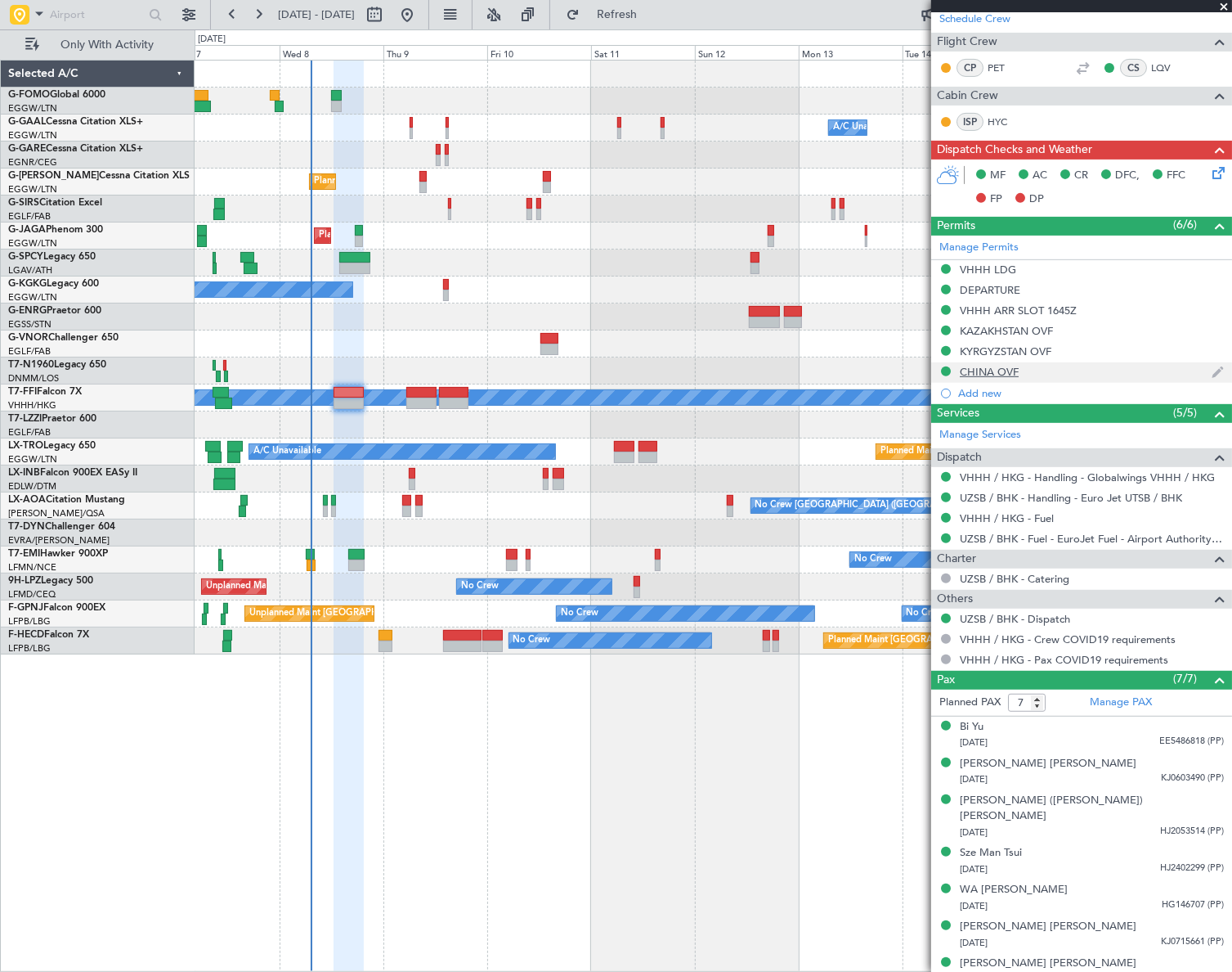
click at [997, 366] on div "CHINA OVF" at bounding box center [989, 371] width 59 height 14
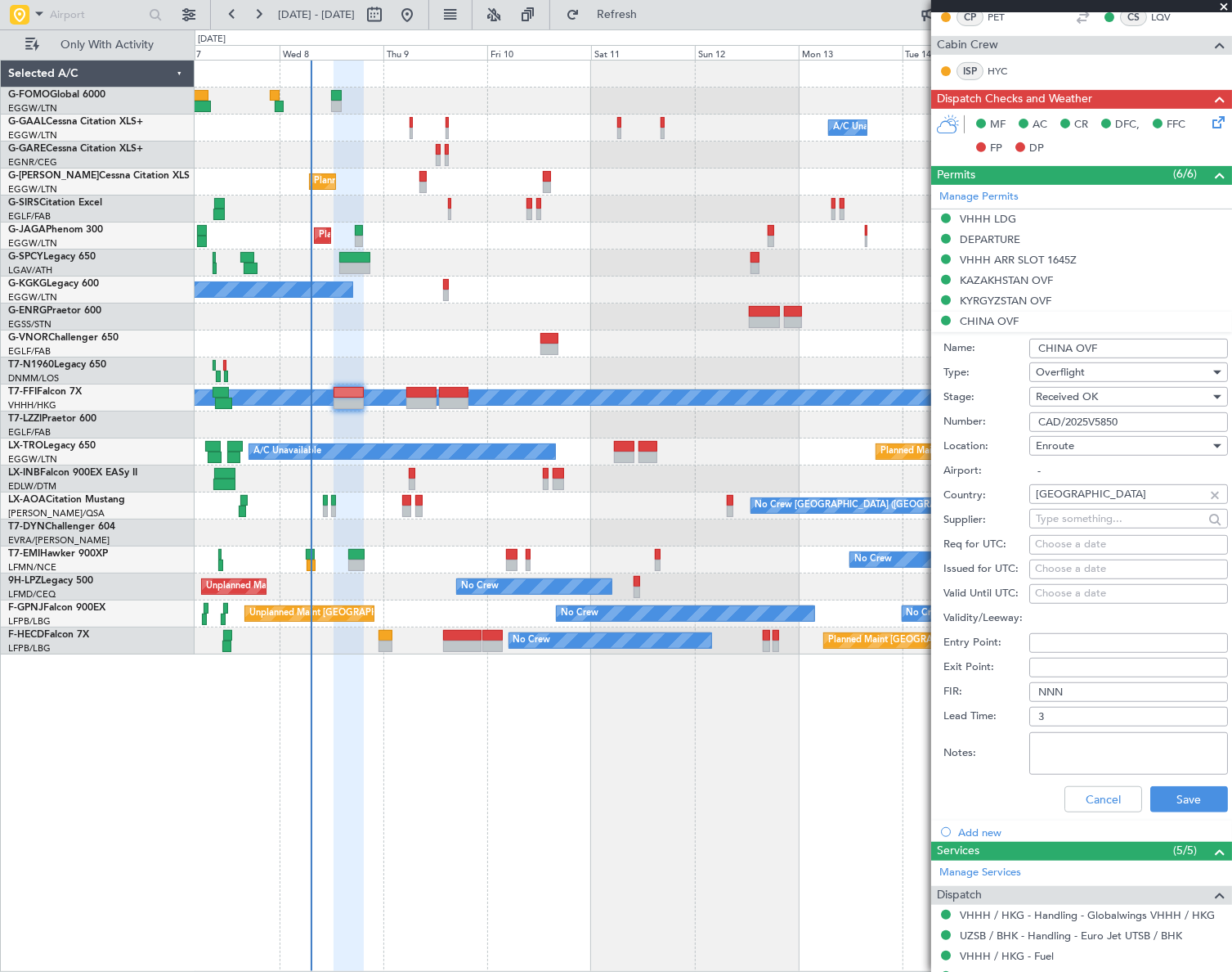
drag, startPoint x: 1114, startPoint y: 337, endPoint x: 1015, endPoint y: 342, distance: 99.1
click at [1015, 342] on div "Name: CHINA OVF" at bounding box center [1085, 349] width 284 height 25
drag, startPoint x: 1126, startPoint y: 415, endPoint x: 1032, endPoint y: 425, distance: 94.5
click at [1032, 425] on input "CAD/2025V5850" at bounding box center [1129, 422] width 199 height 20
click at [1099, 795] on button "Cancel" at bounding box center [1104, 799] width 78 height 27
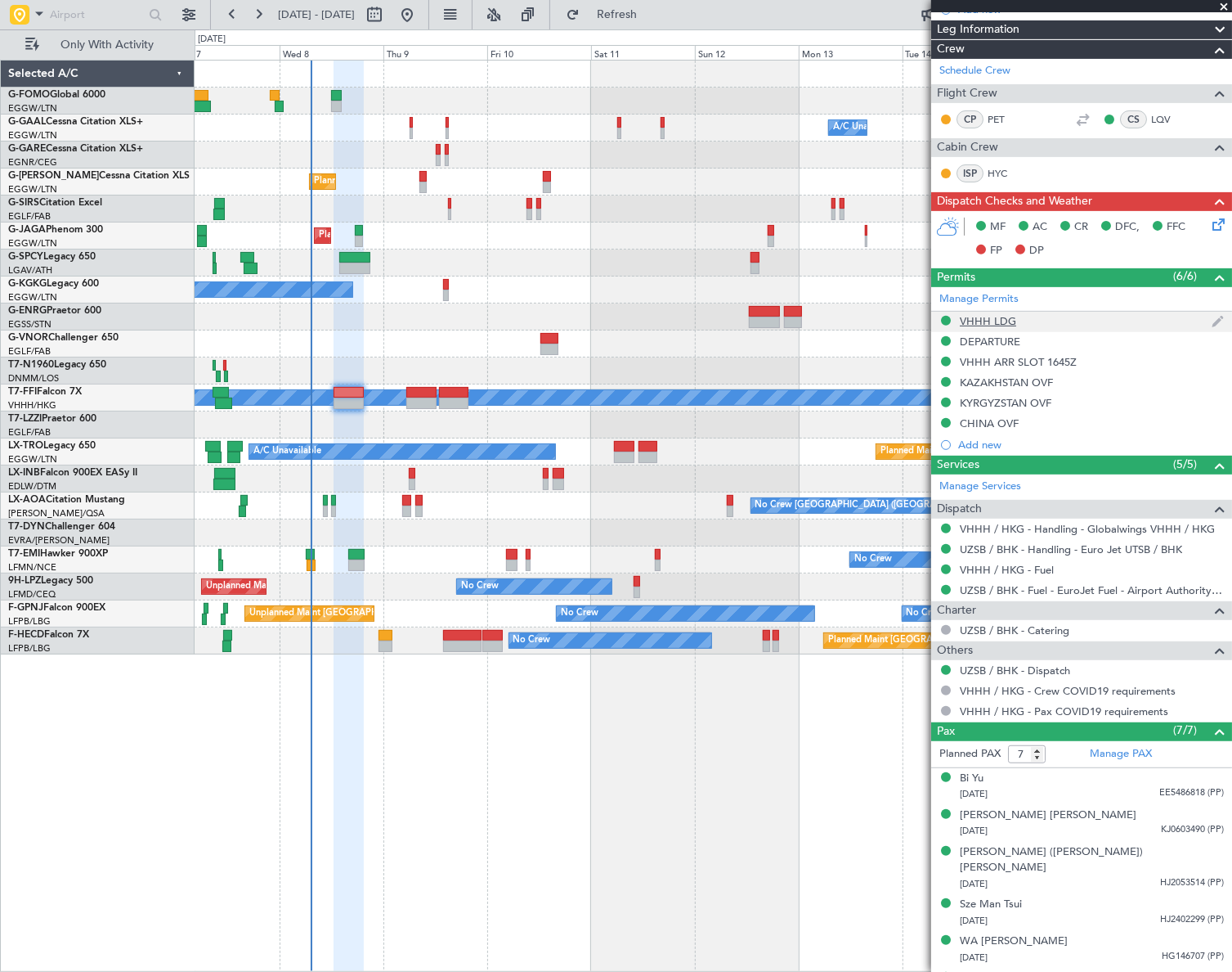
scroll to position [321, 0]
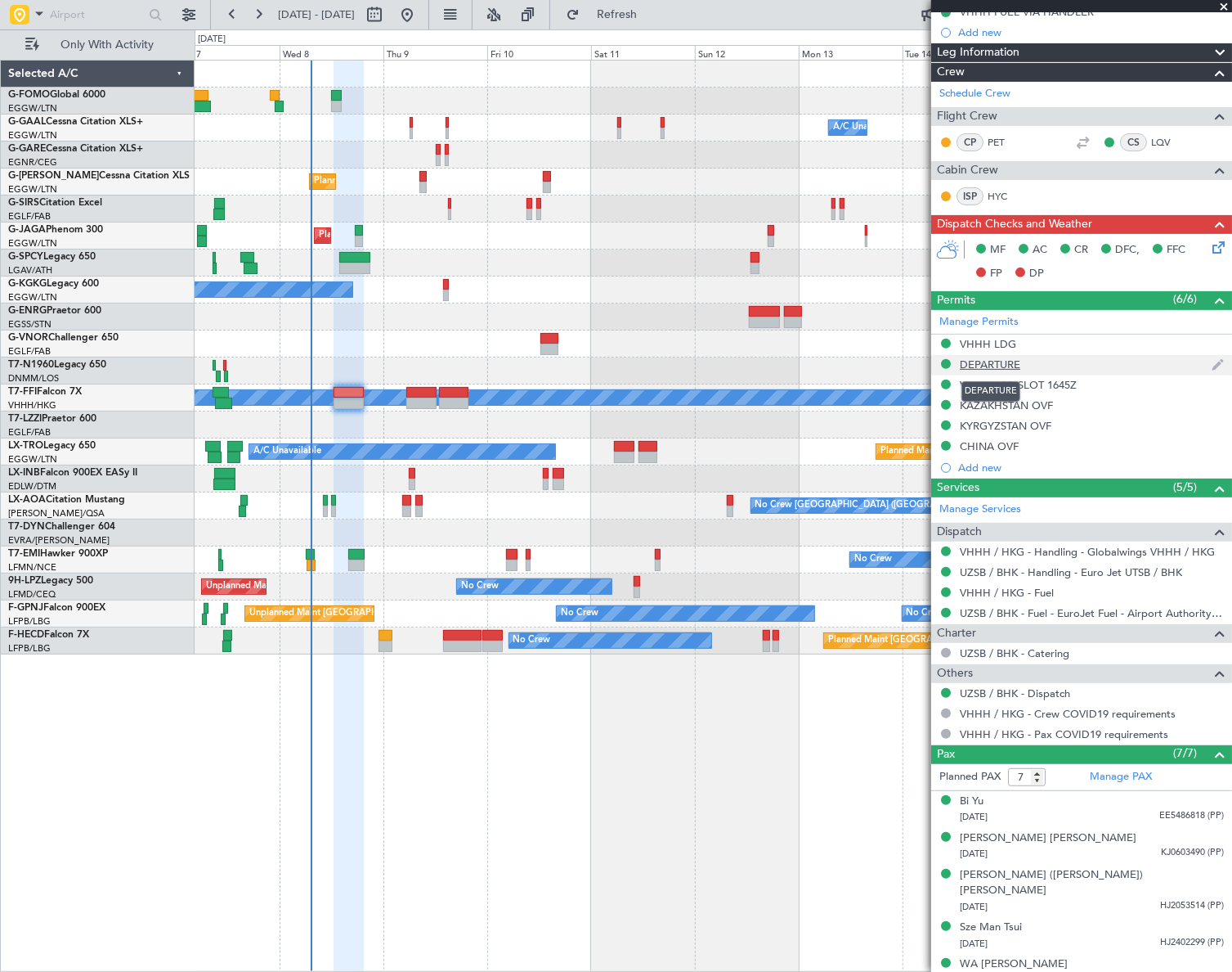
click at [1006, 359] on div "DEPARTURE" at bounding box center [990, 364] width 60 height 14
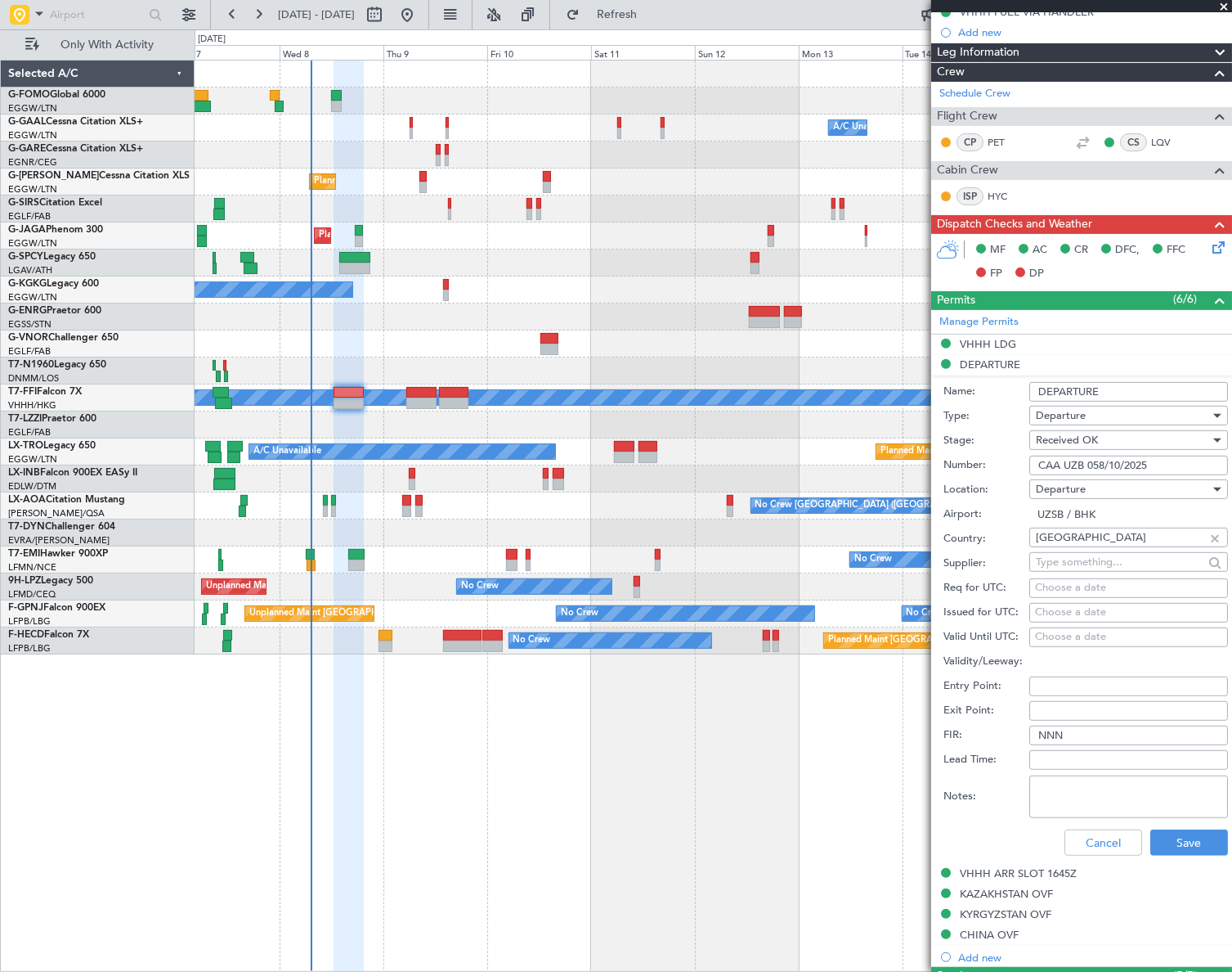
click at [993, 355] on li "DEPARTURE Name: DEPARTURE Type: Departure Stage: Received OK Number: CAA UZB 05…" at bounding box center [1081, 609] width 301 height 509
click at [1006, 337] on div "VHHH LDG" at bounding box center [988, 344] width 56 height 14
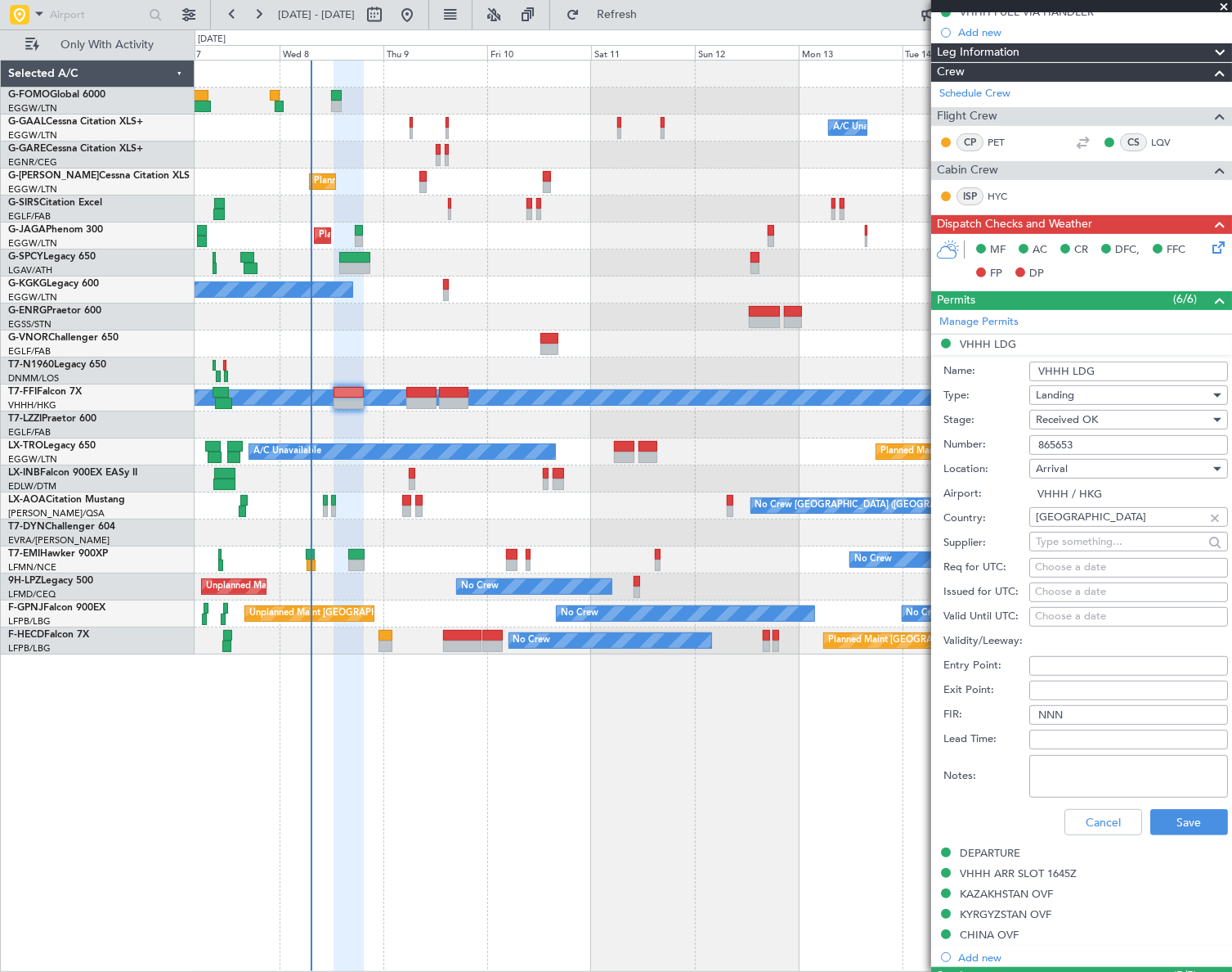
click at [1058, 439] on input "865653" at bounding box center [1129, 445] width 199 height 20
click at [1024, 870] on div "VHHH ARR SLOT 1645Z" at bounding box center [1018, 873] width 117 height 14
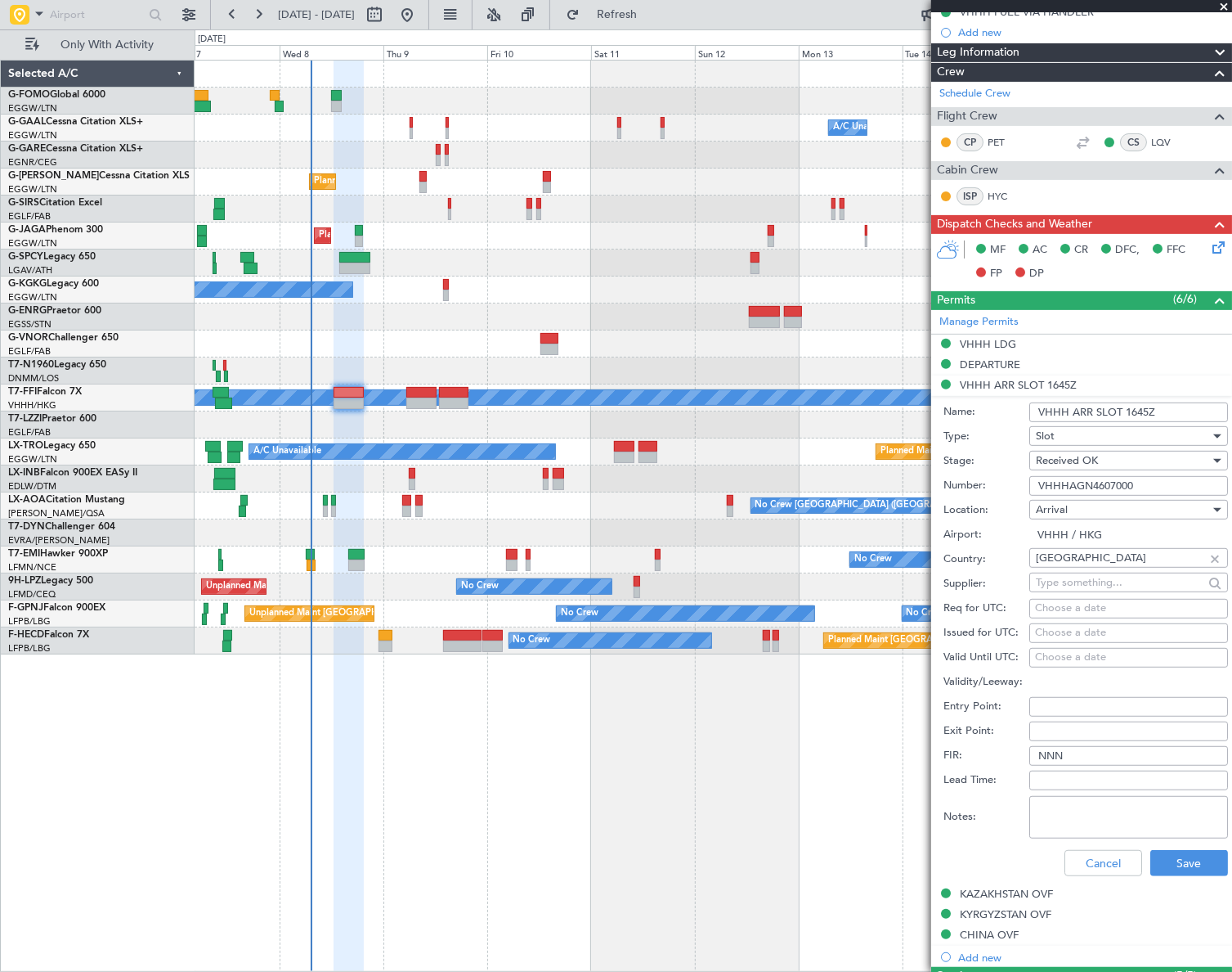
click at [1086, 487] on input "VHHHAGN4607000" at bounding box center [1129, 486] width 199 height 20
click at [1112, 866] on button "Cancel" at bounding box center [1104, 863] width 78 height 27
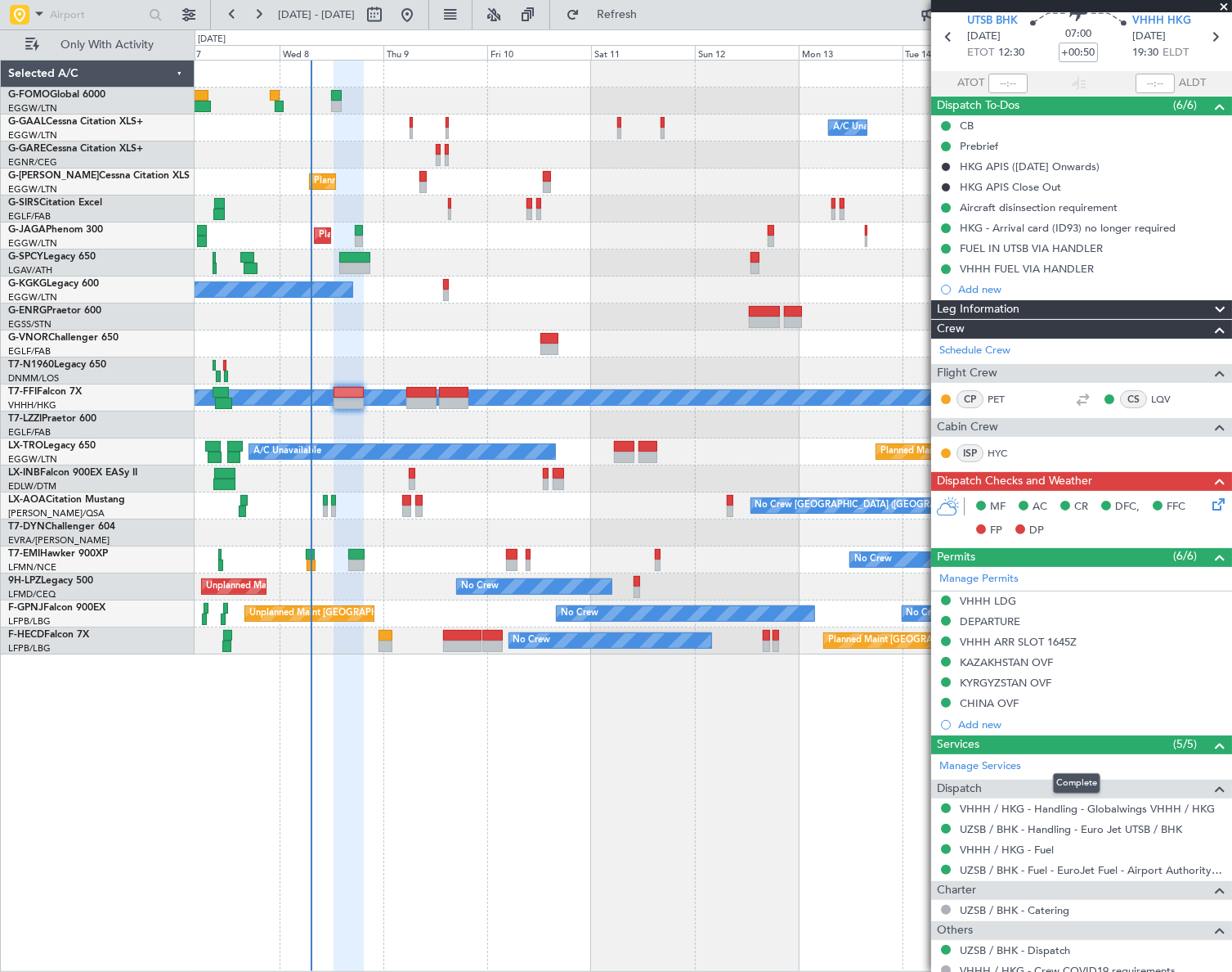
scroll to position [24, 0]
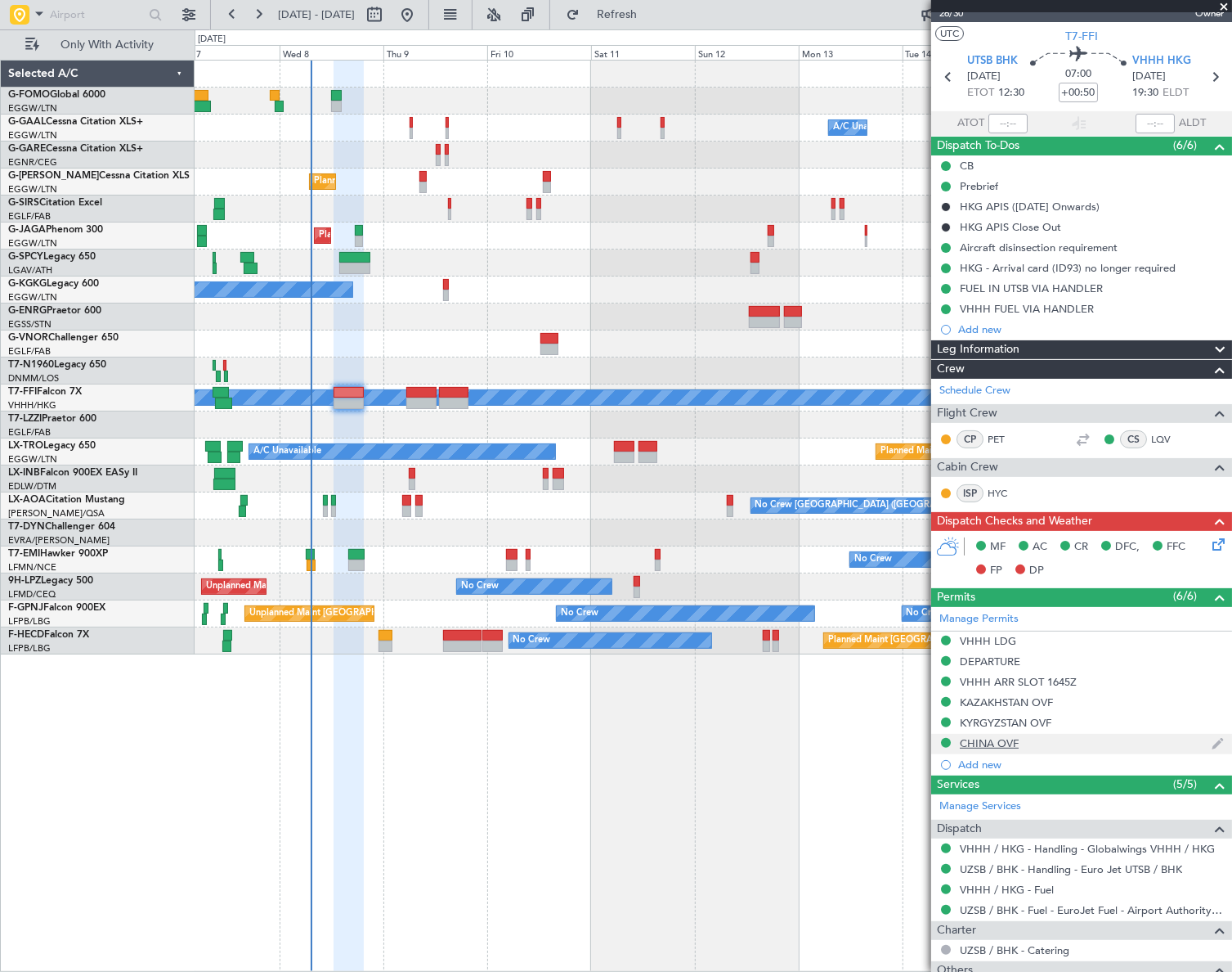
click at [1009, 742] on div "CHINA OVF" at bounding box center [989, 742] width 59 height 14
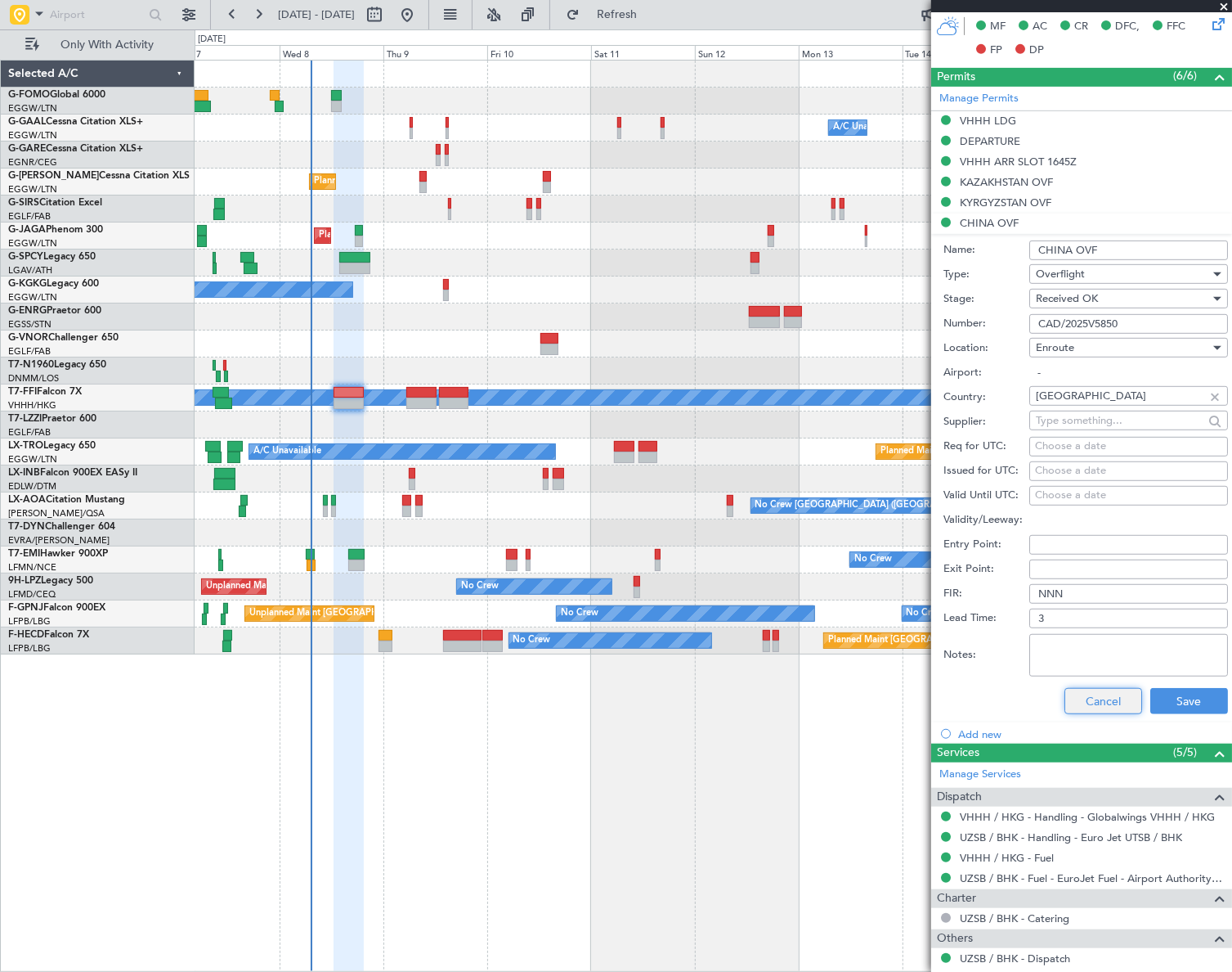
click at [1106, 697] on button "Cancel" at bounding box center [1104, 701] width 78 height 27
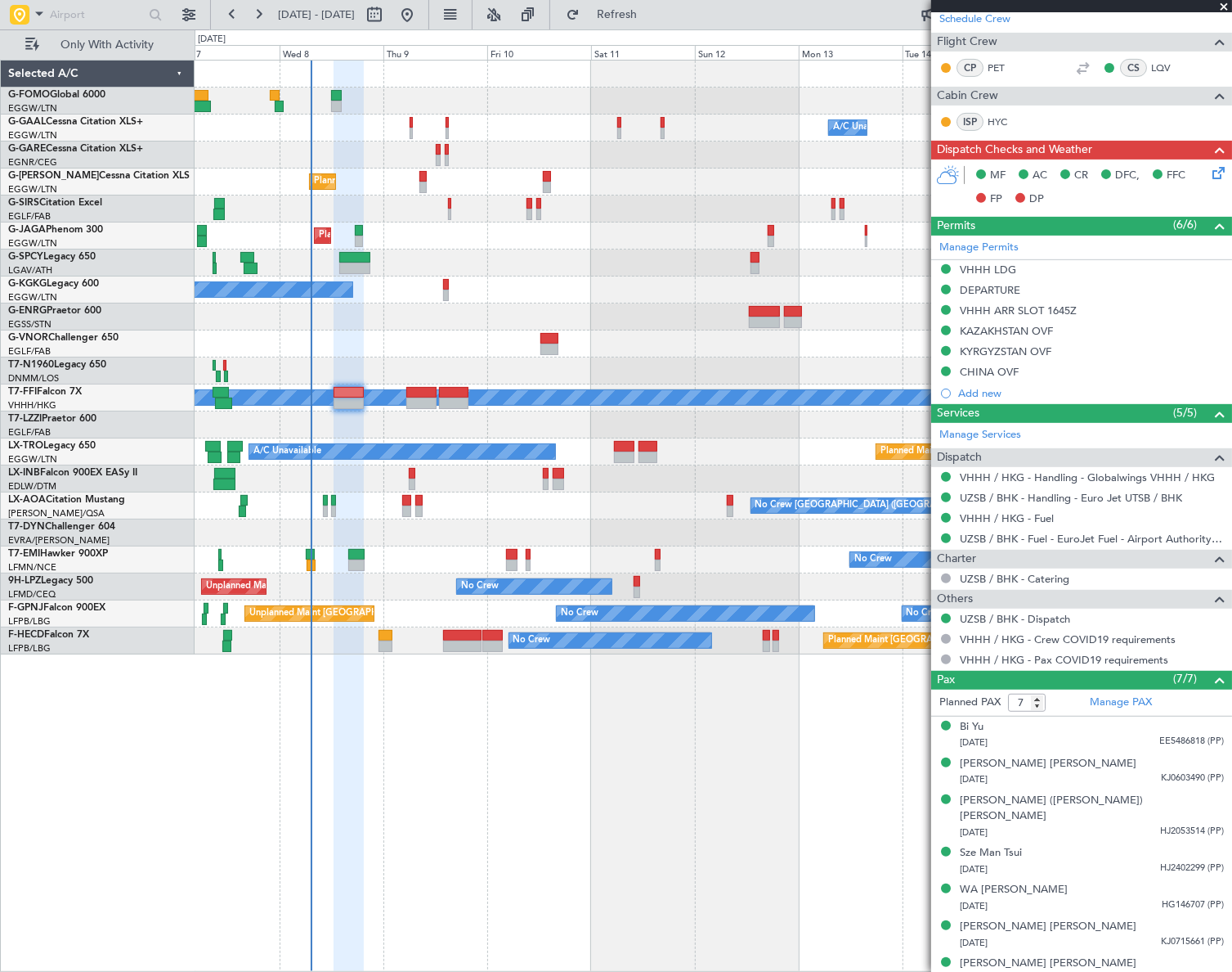
scroll to position [0, 0]
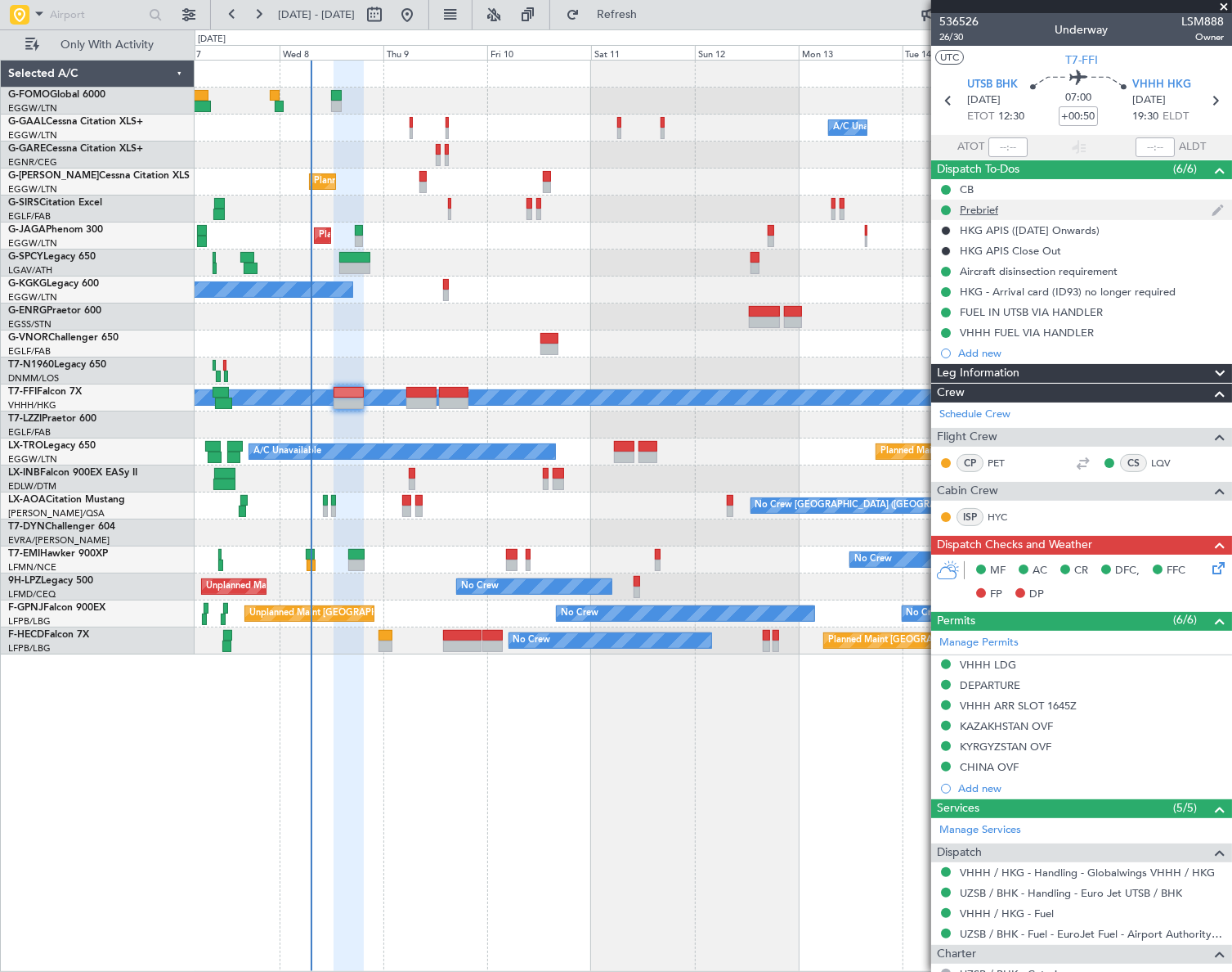
click at [975, 213] on div "Prebrief" at bounding box center [979, 210] width 38 height 14
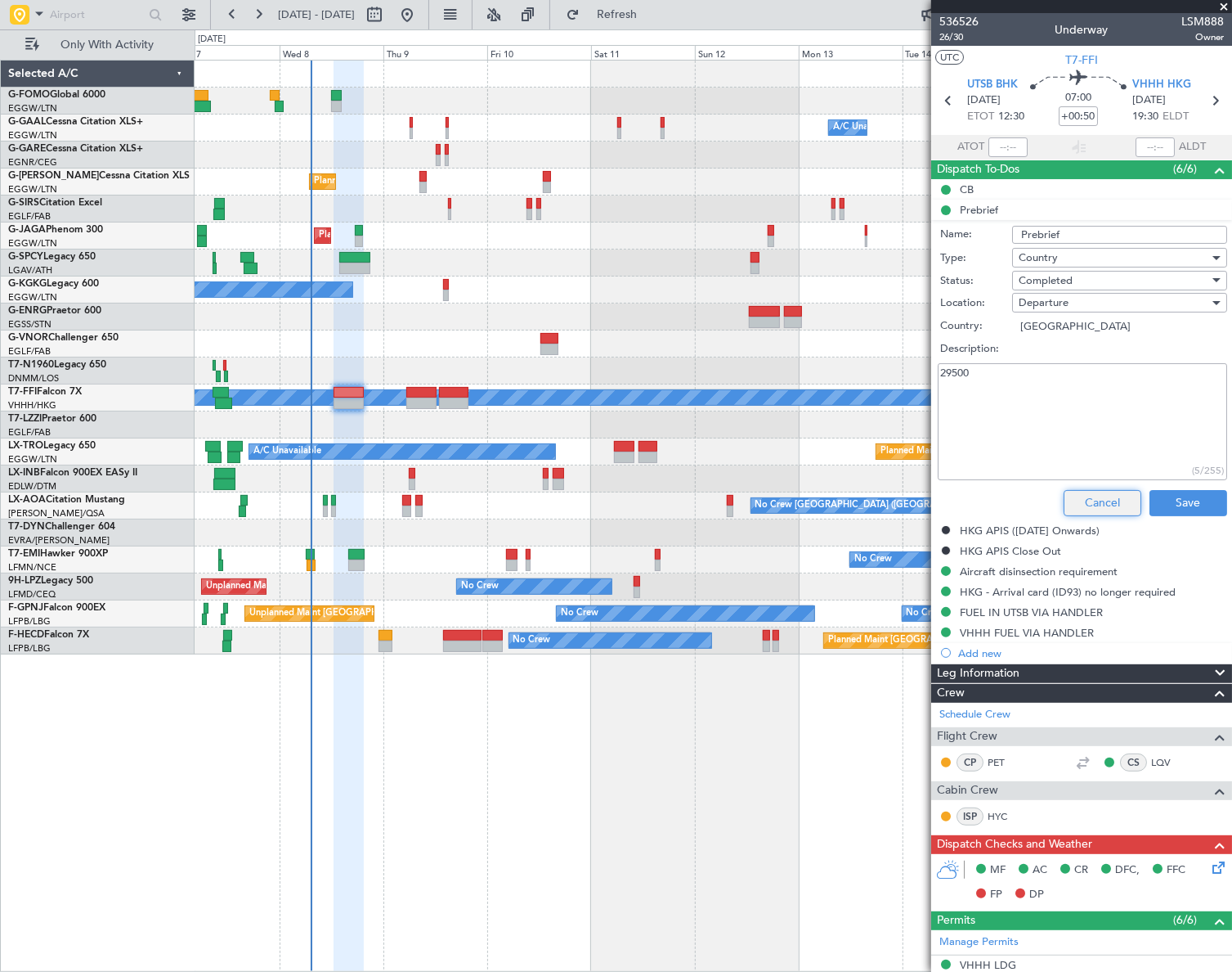
click at [1099, 506] on button "Cancel" at bounding box center [1103, 503] width 78 height 27
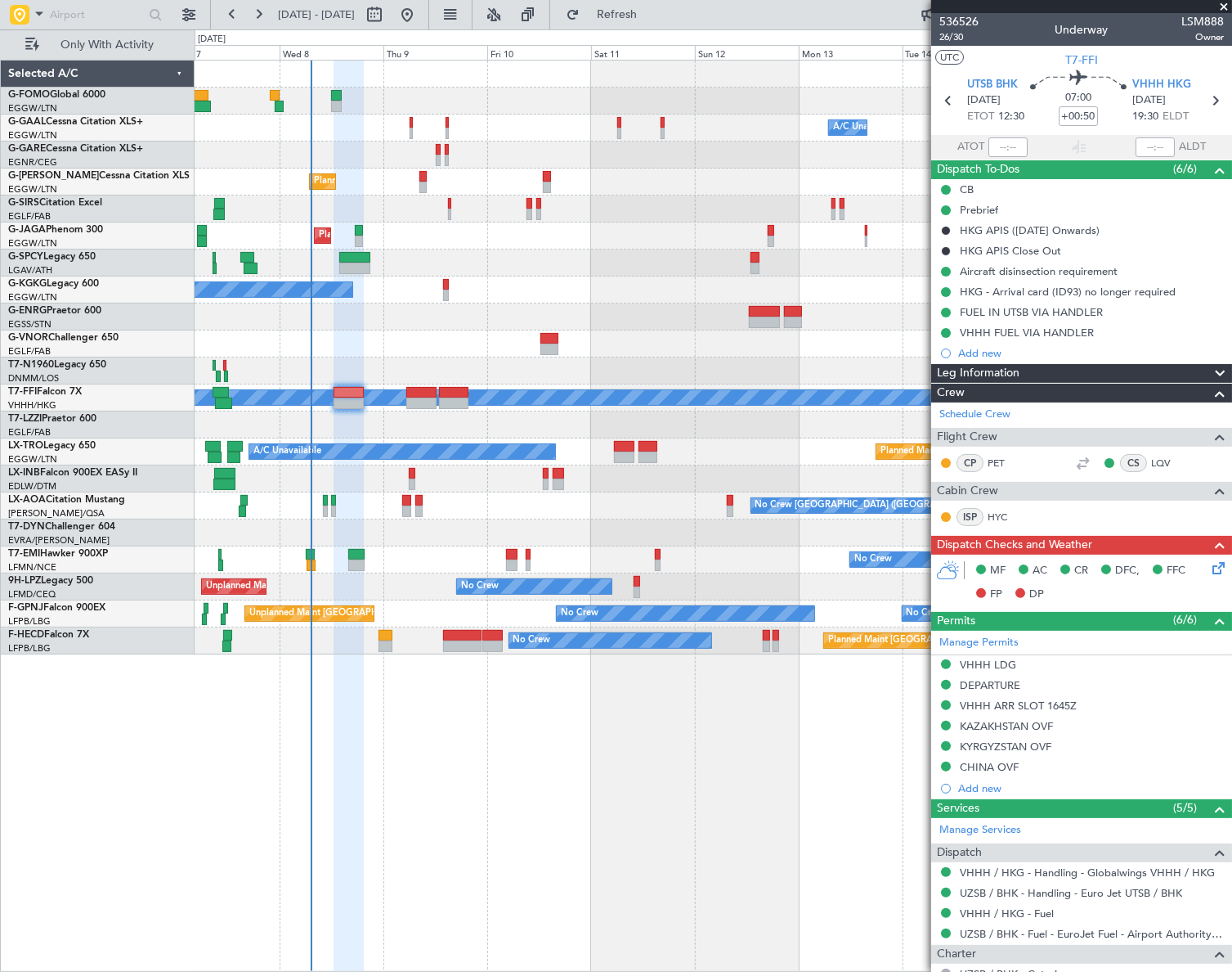
scroll to position [394, 0]
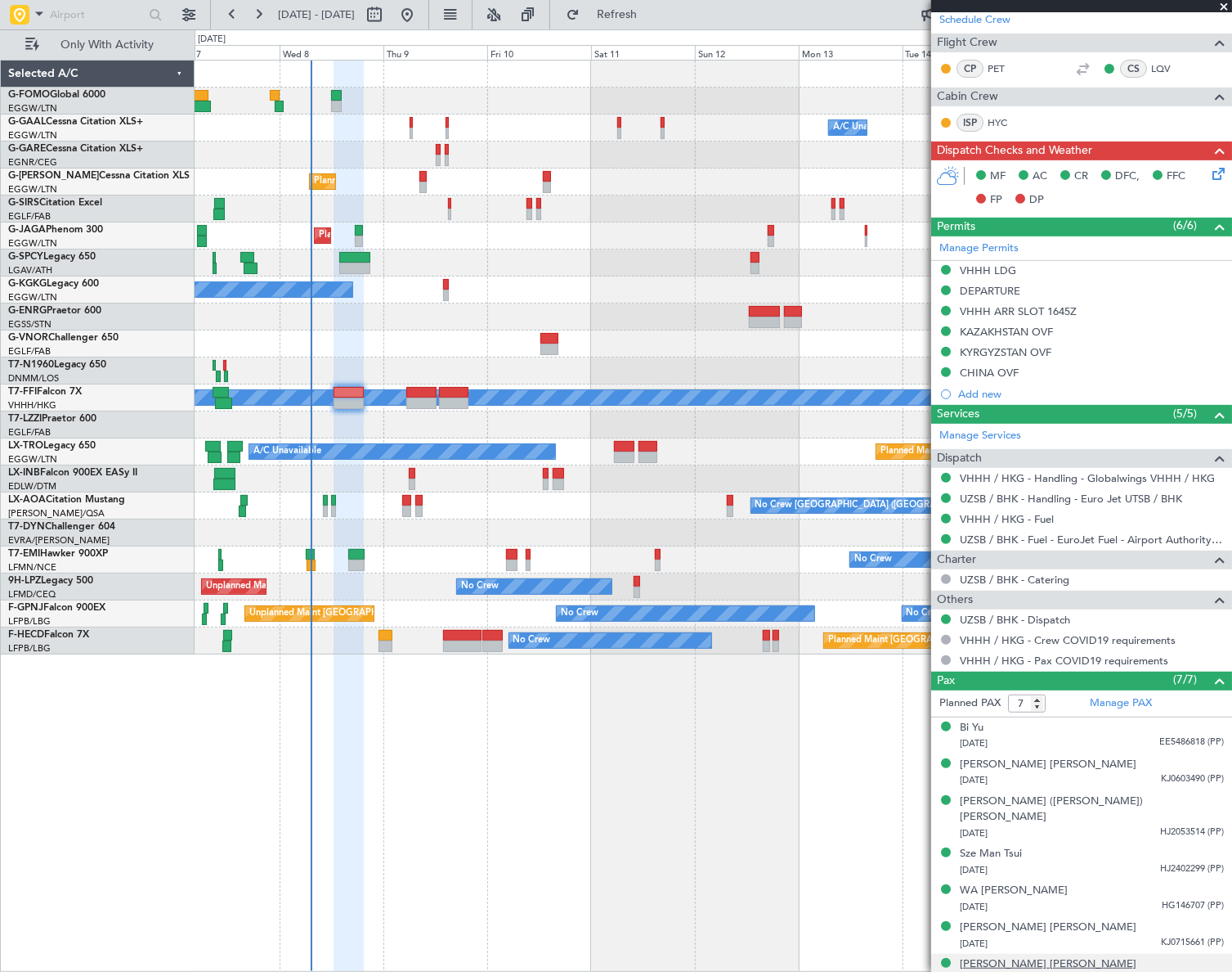
click at [1007, 956] on div "Yu-Chen Hsu" at bounding box center [1048, 965] width 176 height 17
click at [1001, 919] on div "Yan Yu Ngok" at bounding box center [1048, 927] width 176 height 17
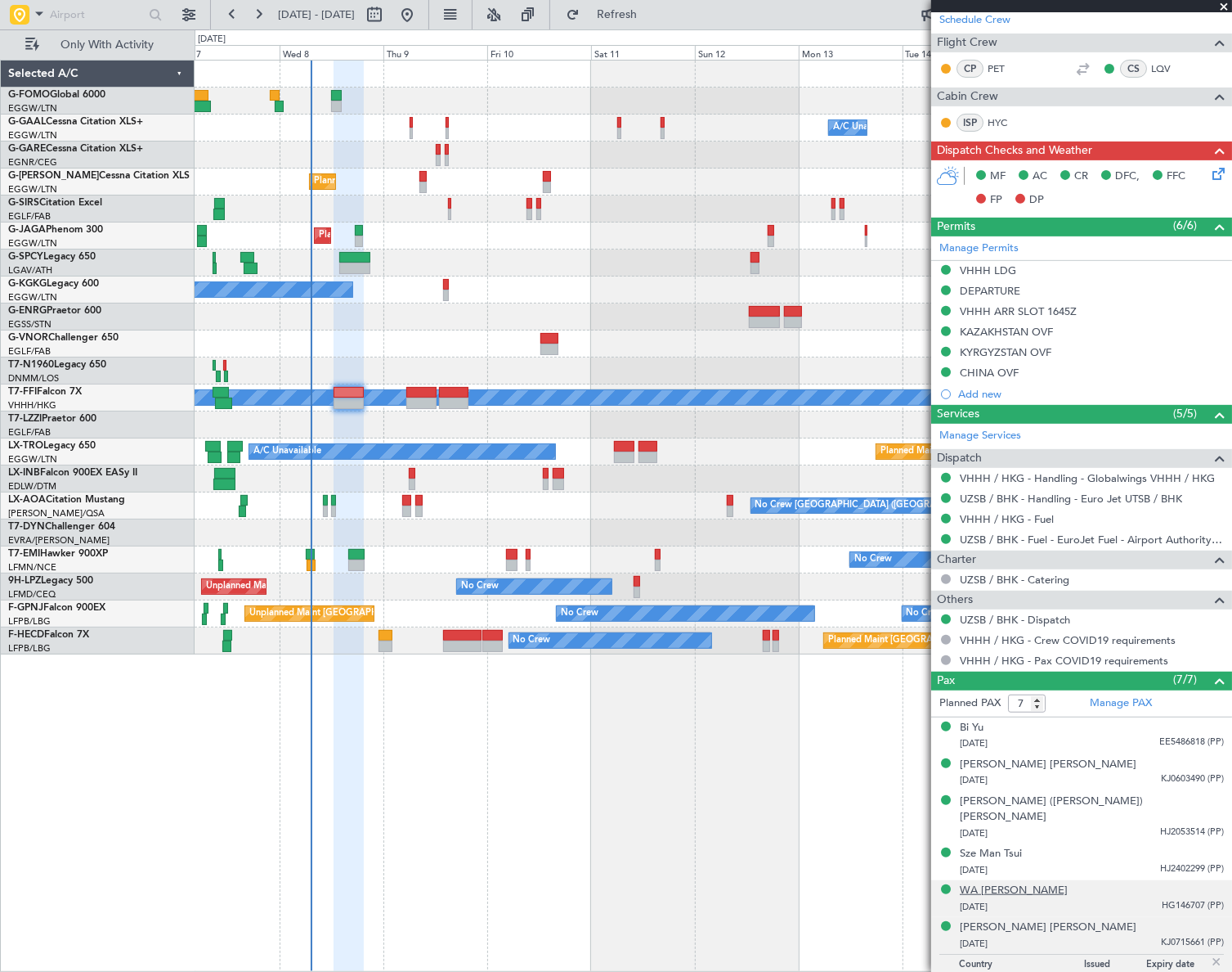
click at [1009, 883] on div "WA SZE LEE" at bounding box center [1014, 891] width 108 height 17
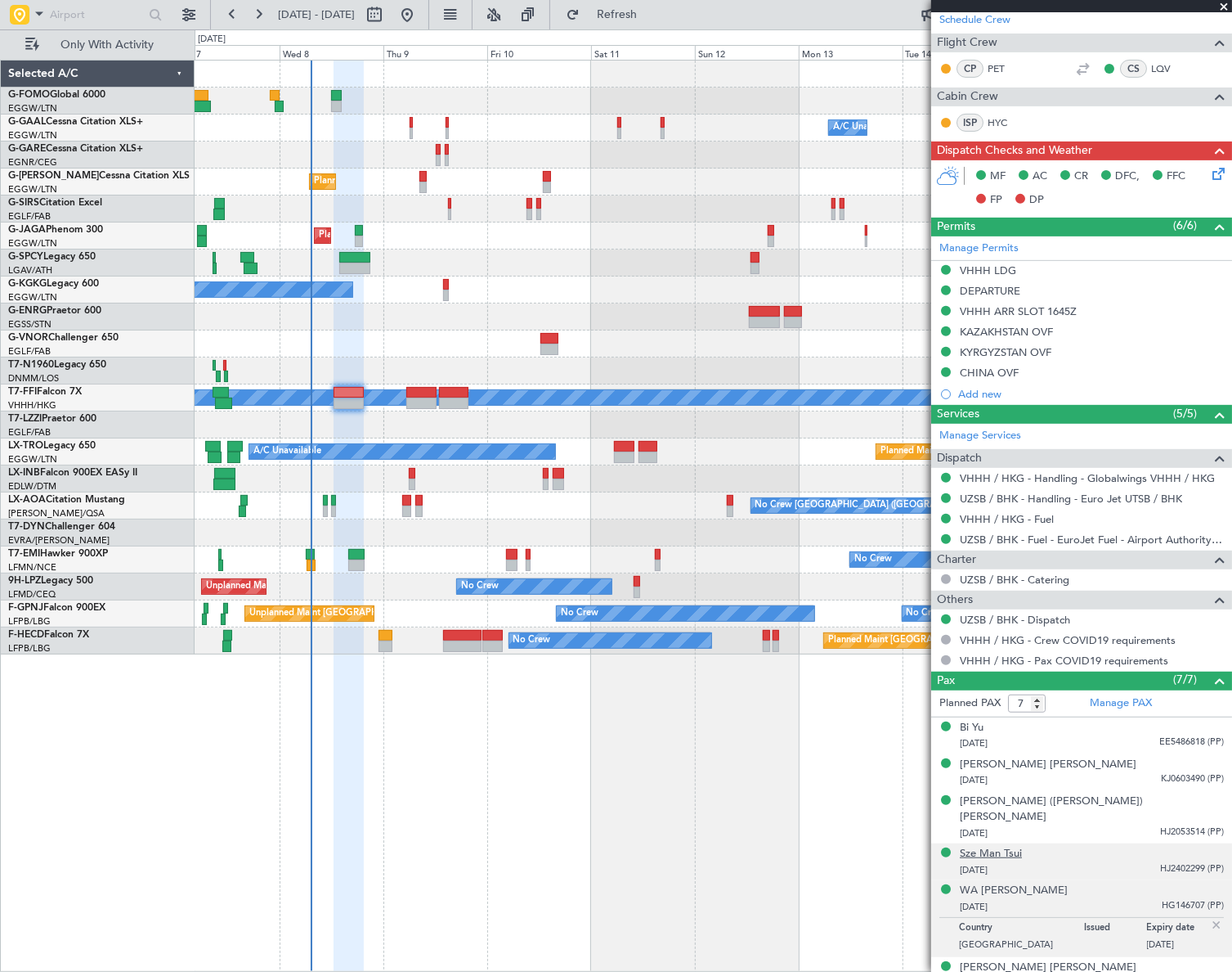
click at [1001, 846] on div "Sze Man Tsui" at bounding box center [991, 854] width 62 height 17
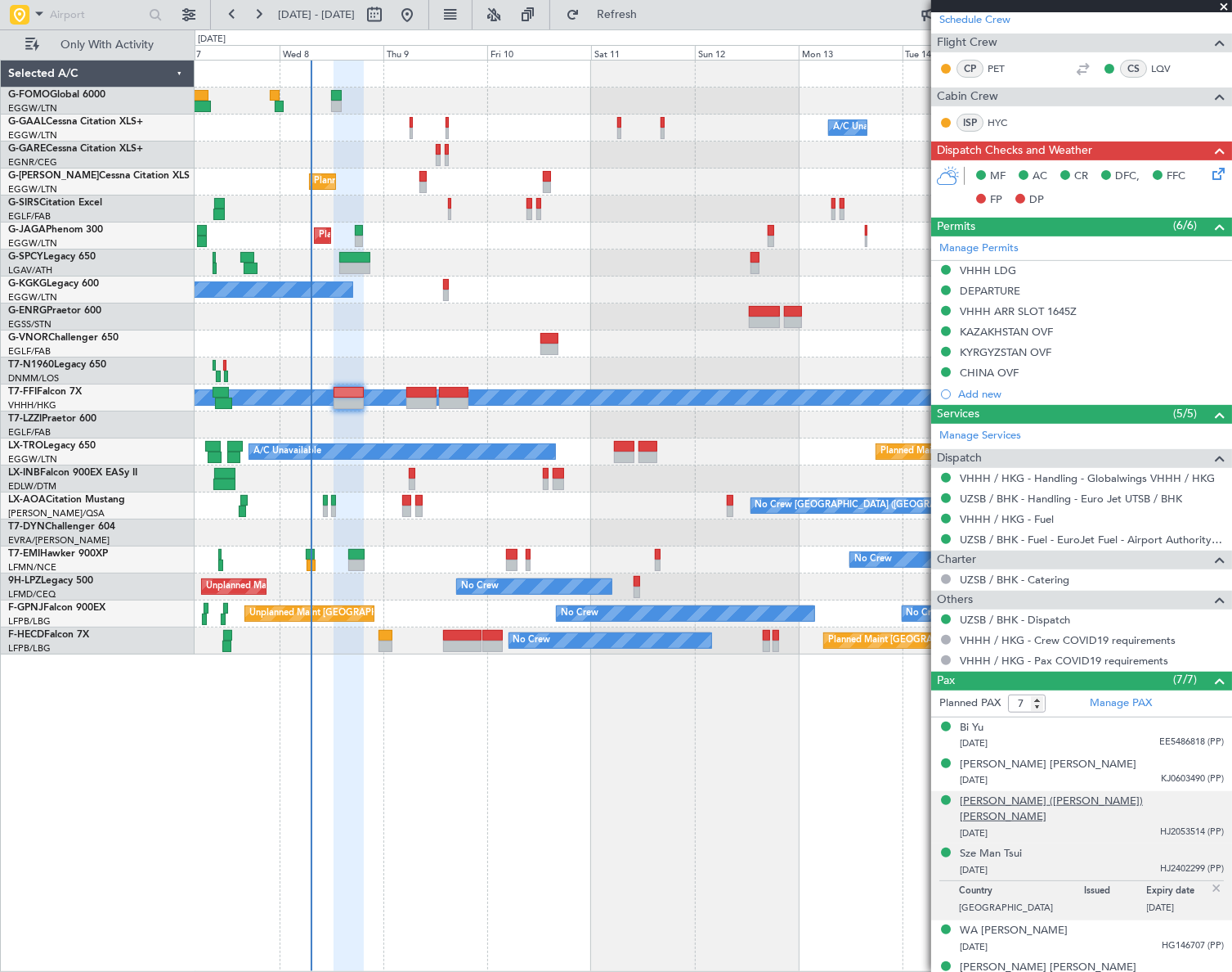
click at [1026, 798] on div "Jia Qing (Brian) YUE" at bounding box center [1092, 809] width 264 height 31
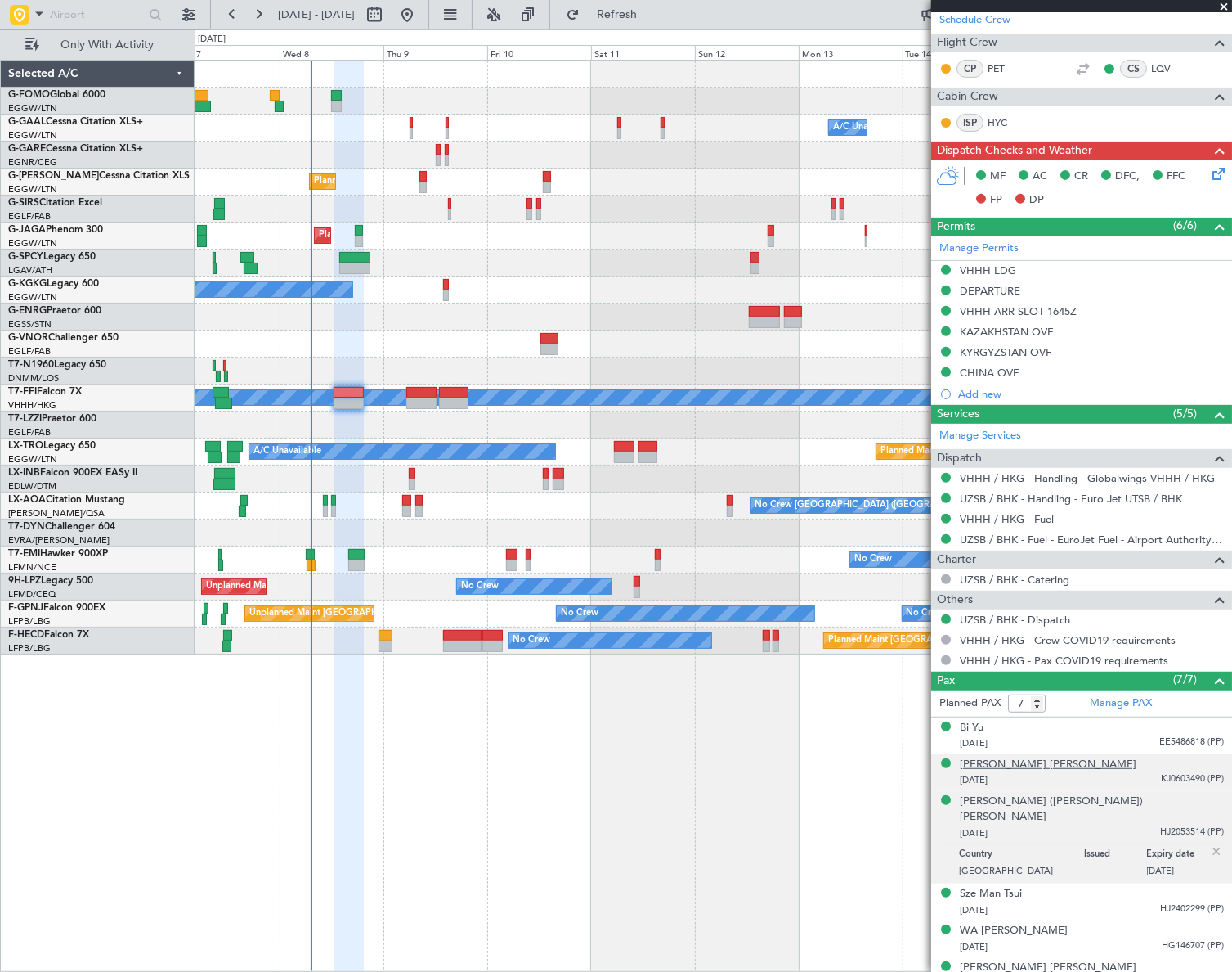
click at [1002, 763] on div "Ho Ching Shanice Chung" at bounding box center [1048, 765] width 176 height 17
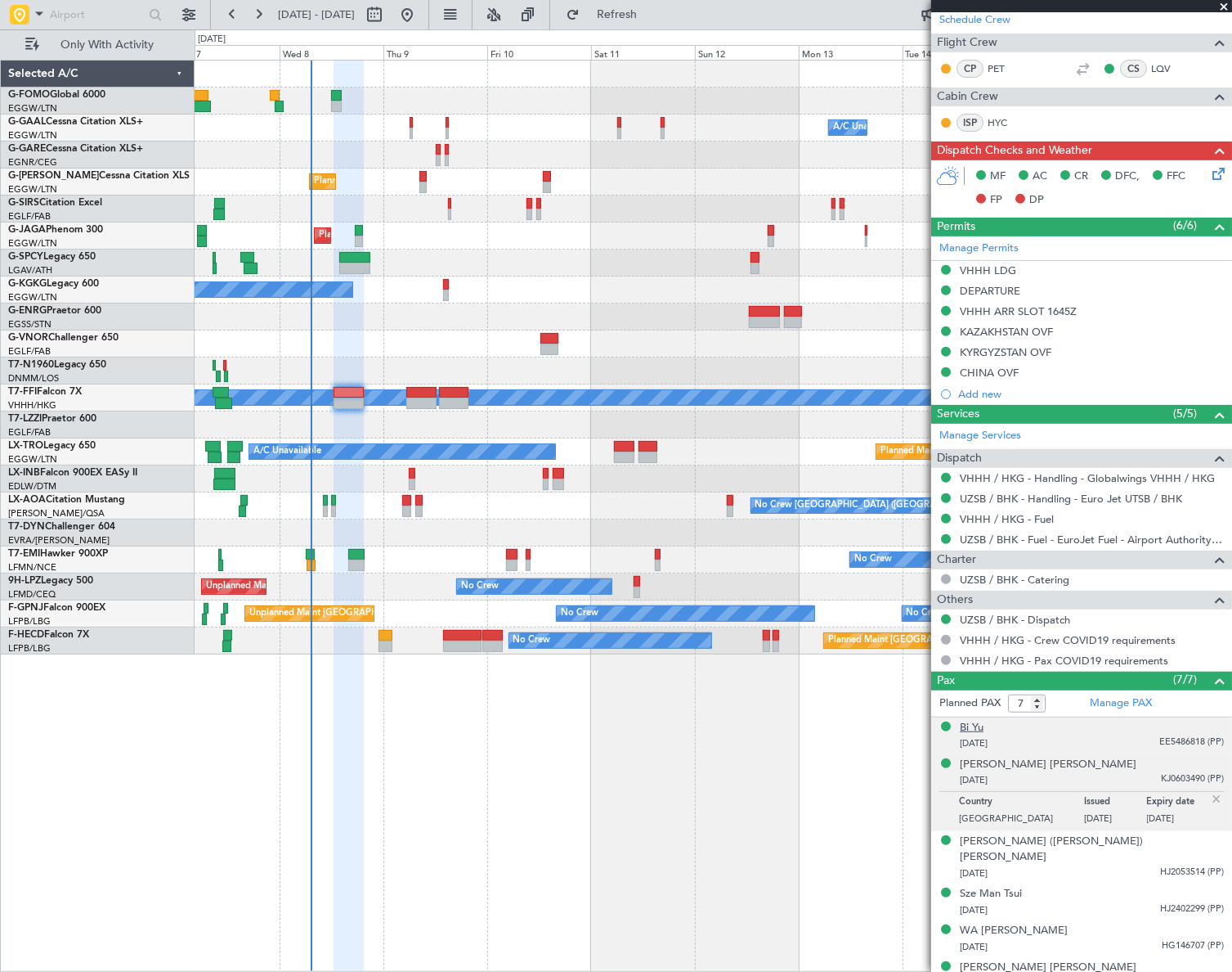
click at [974, 725] on div "Bi Yu" at bounding box center [972, 728] width 24 height 17
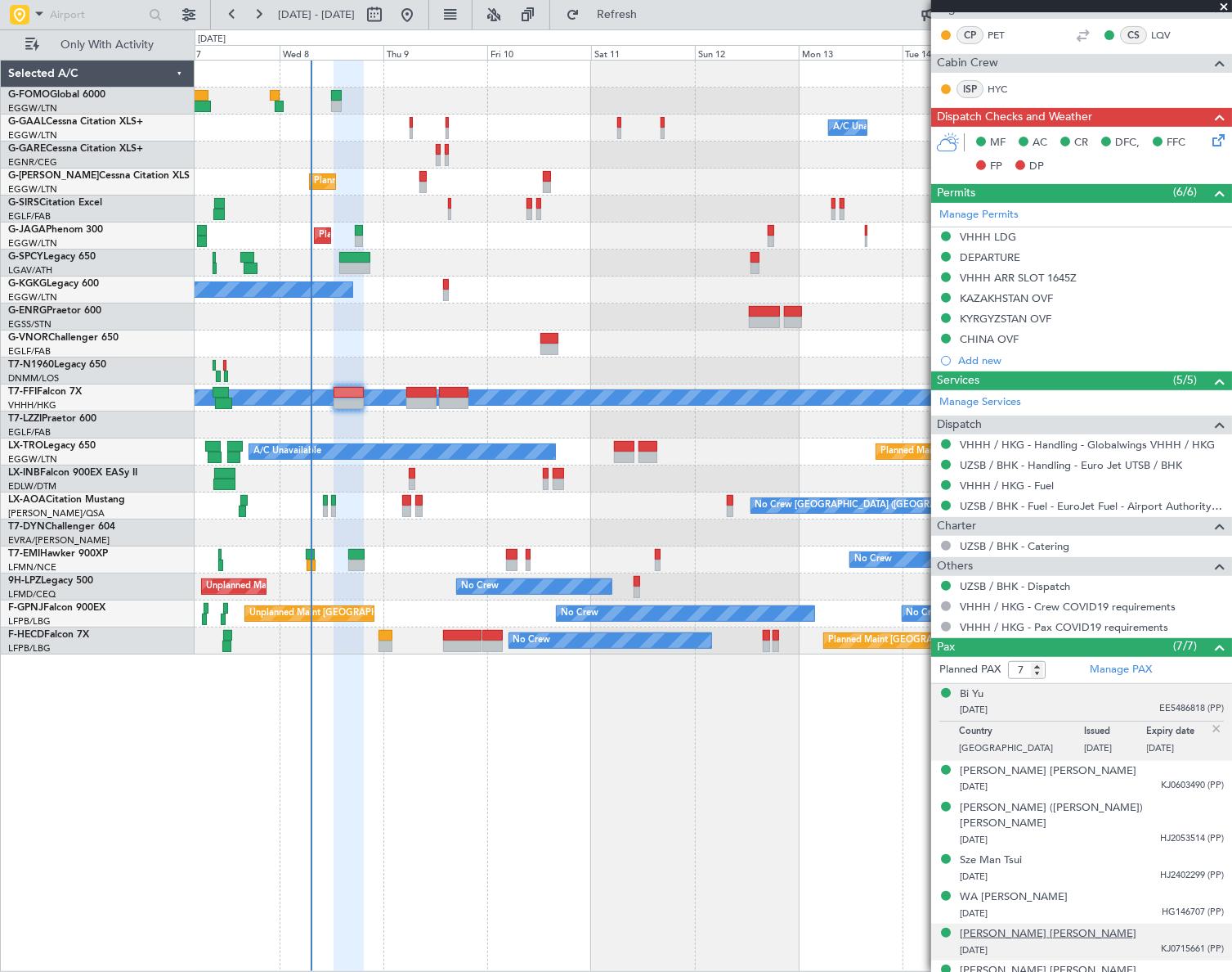
scroll to position [434, 0]
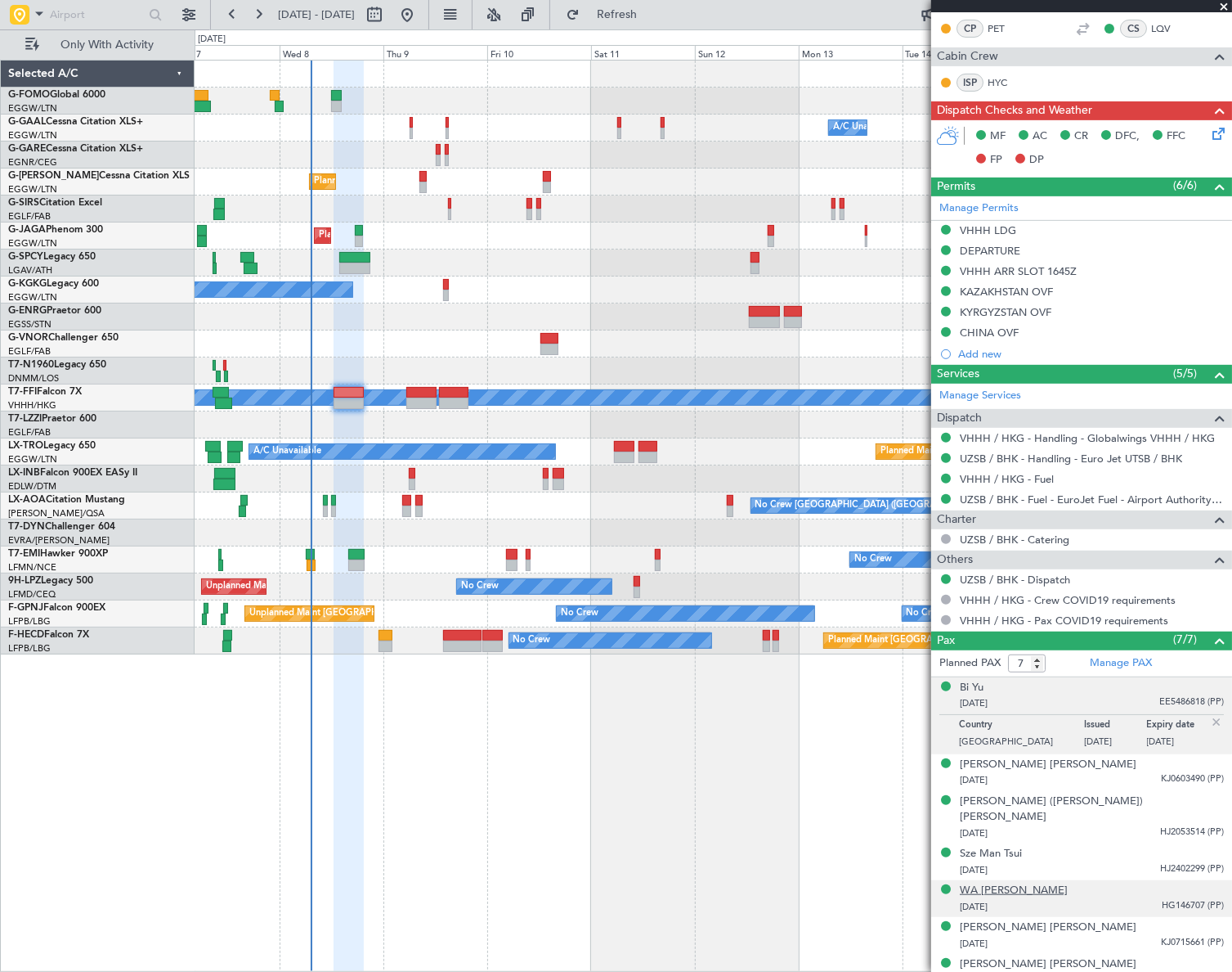
click at [1017, 883] on div "WA SZE LEE" at bounding box center [1014, 891] width 108 height 17
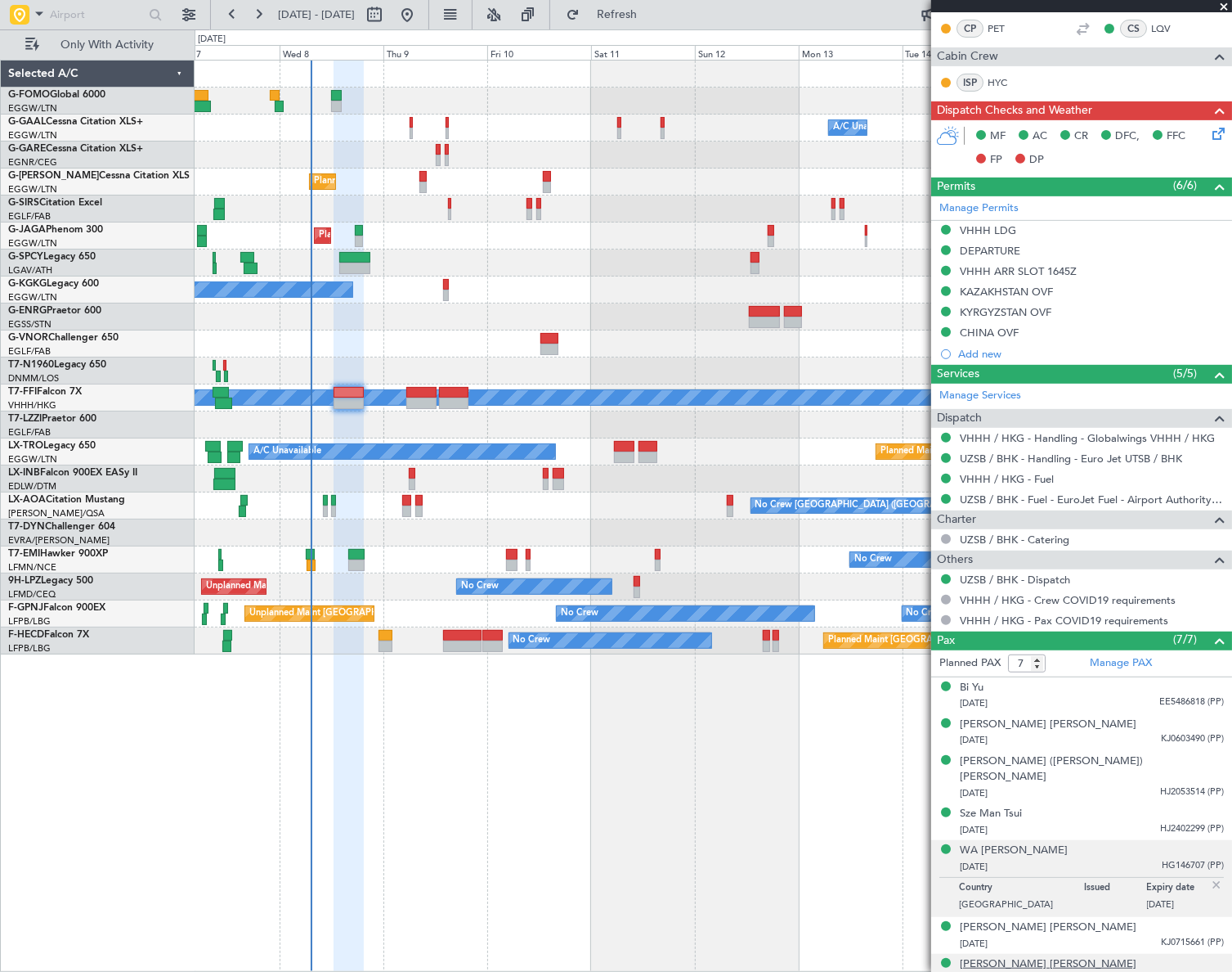
click at [1015, 956] on div "Yu-Chen Hsu" at bounding box center [1048, 965] width 176 height 17
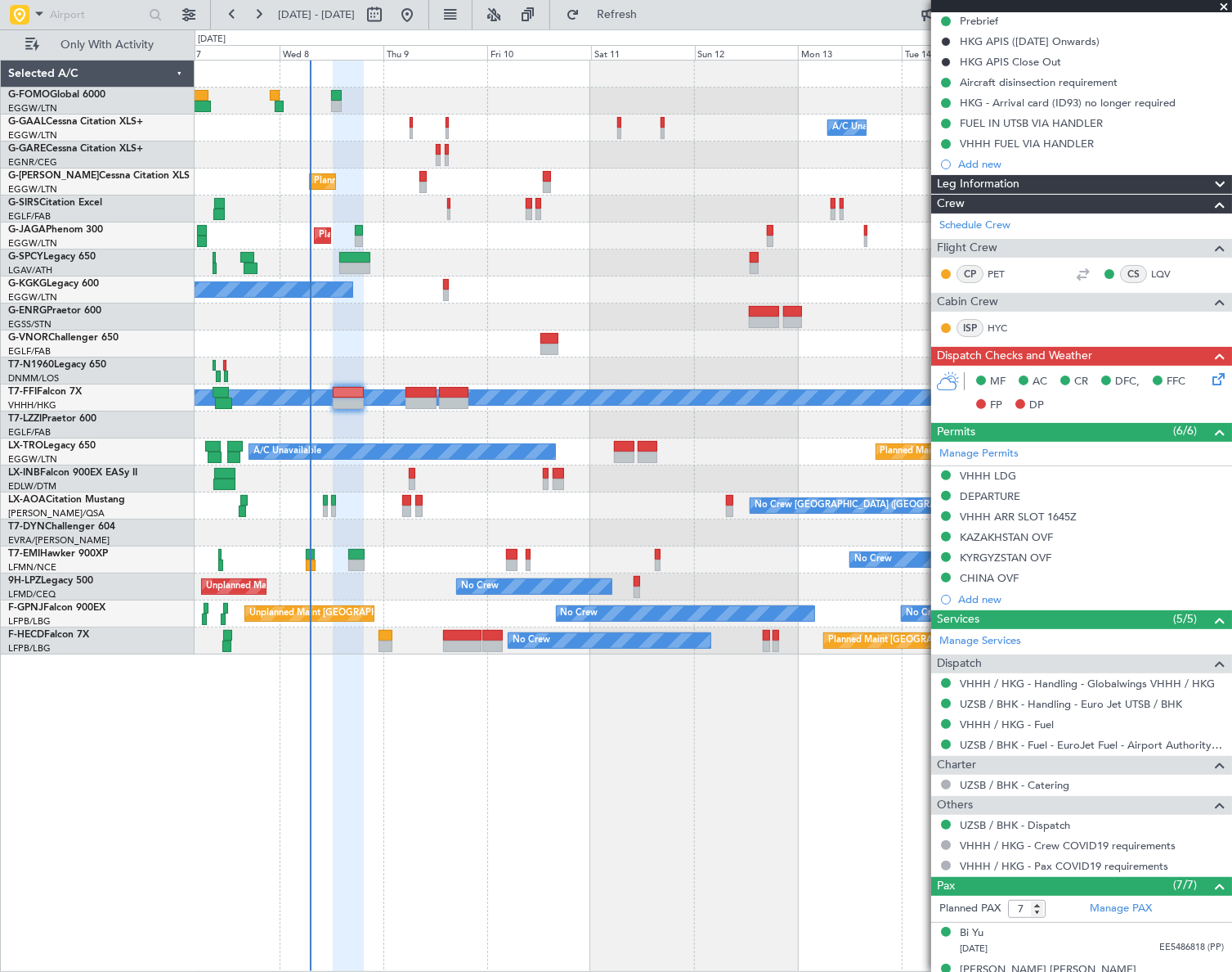
scroll to position [0, 0]
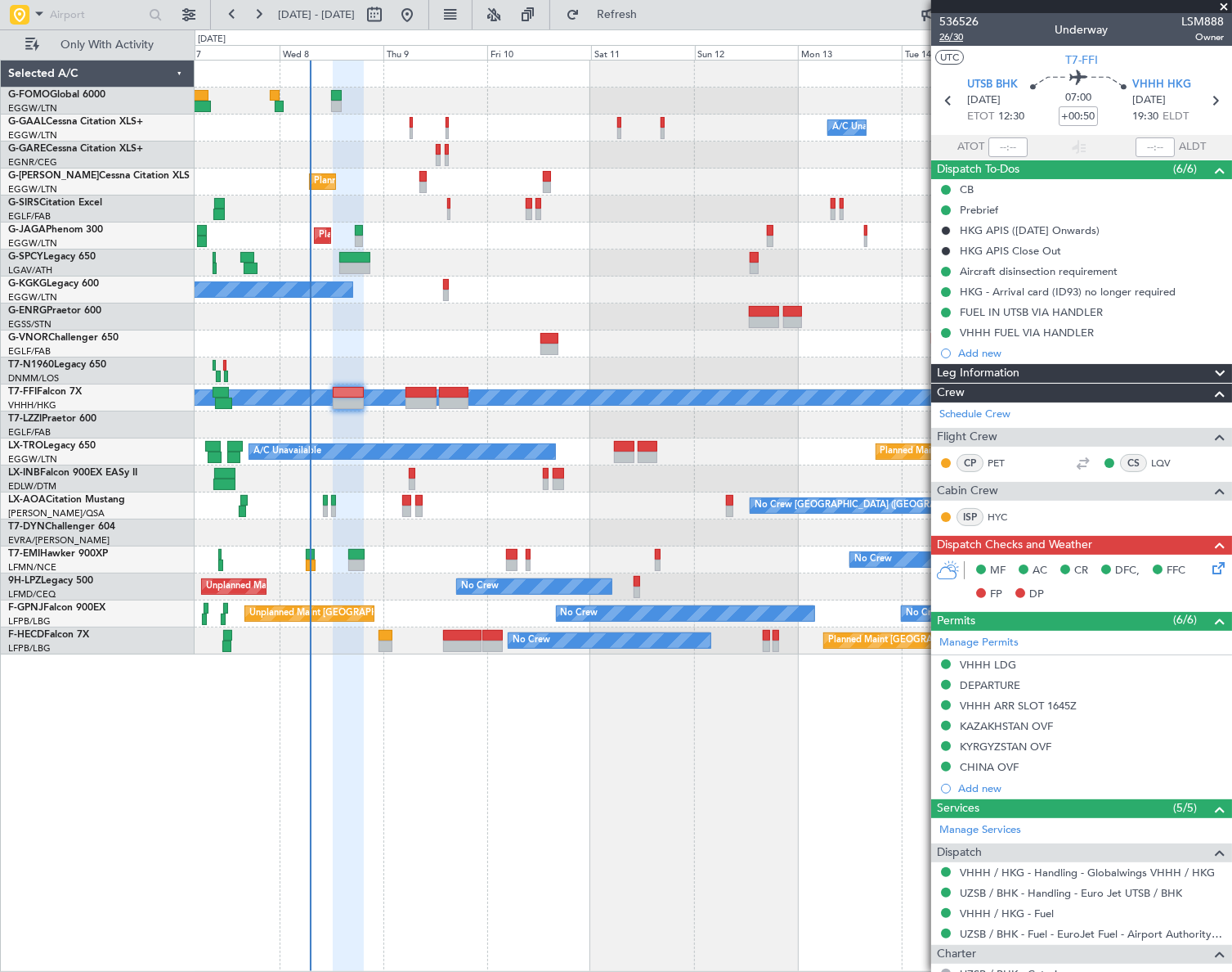
click at [954, 37] on span "26/30" at bounding box center [959, 37] width 39 height 14
click at [1064, 365] on div "Leg Information" at bounding box center [1081, 373] width 301 height 19
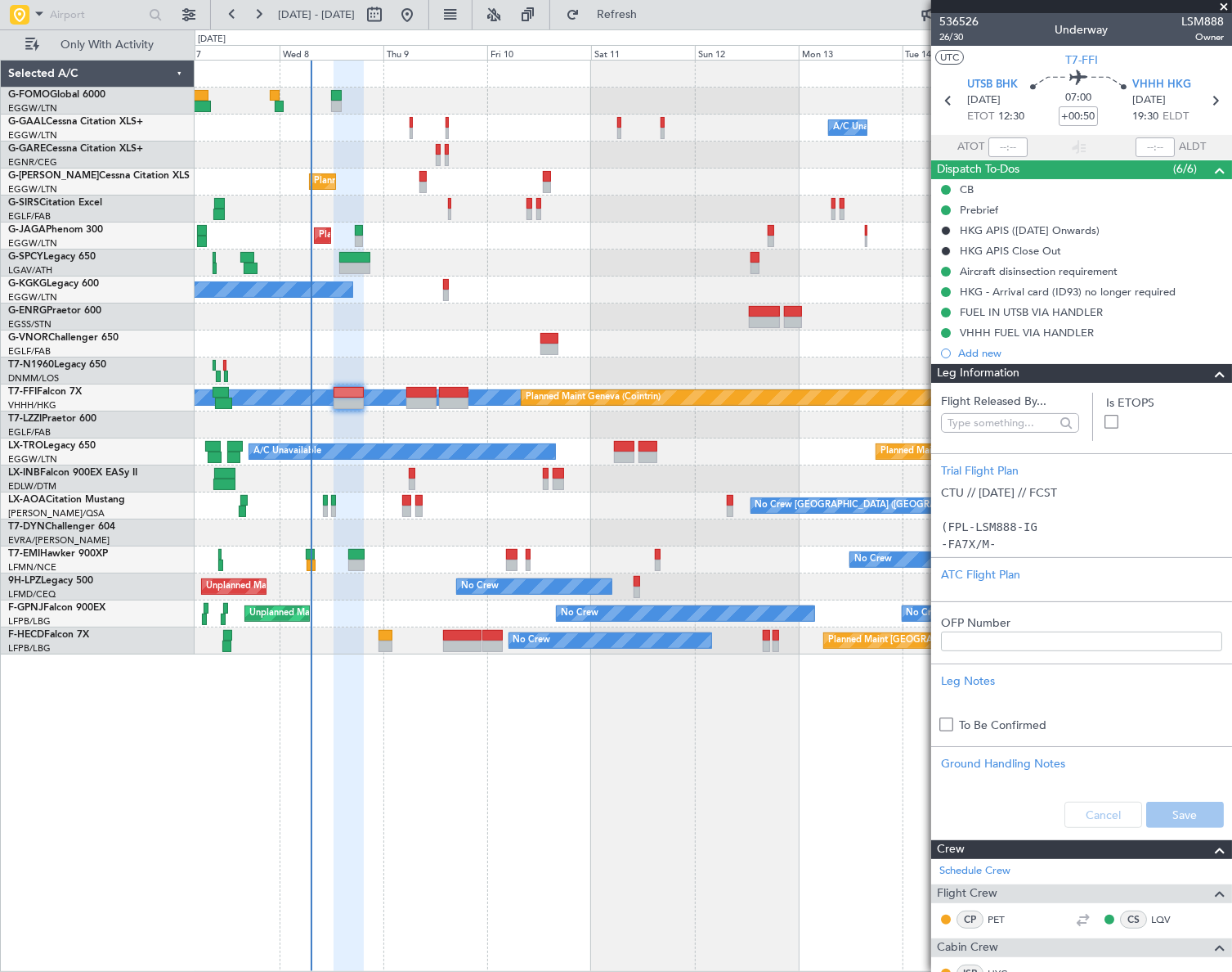
click at [1064, 365] on div "Leg Information" at bounding box center [1081, 373] width 301 height 19
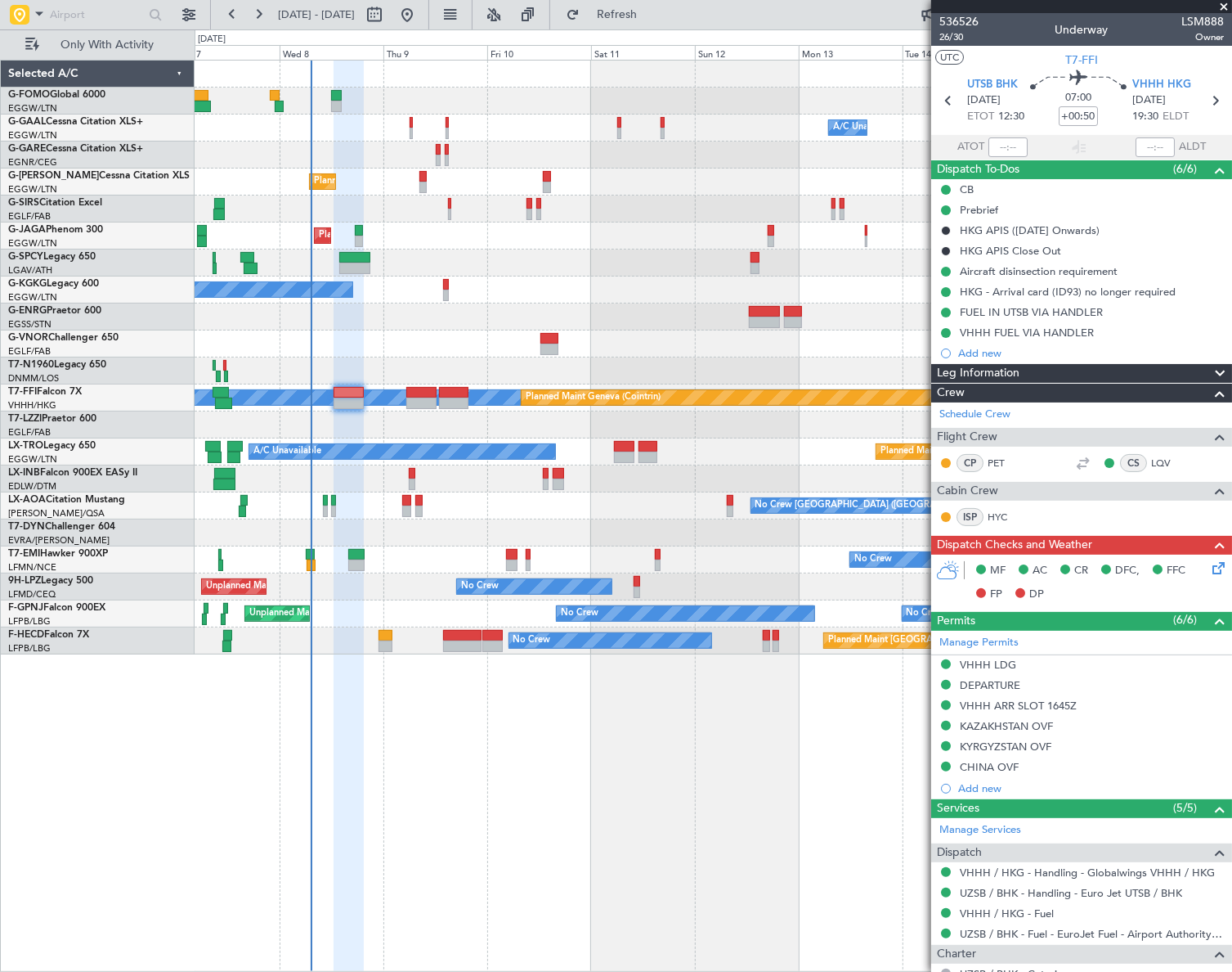
click at [1023, 374] on div "Leg Information" at bounding box center [1081, 373] width 301 height 19
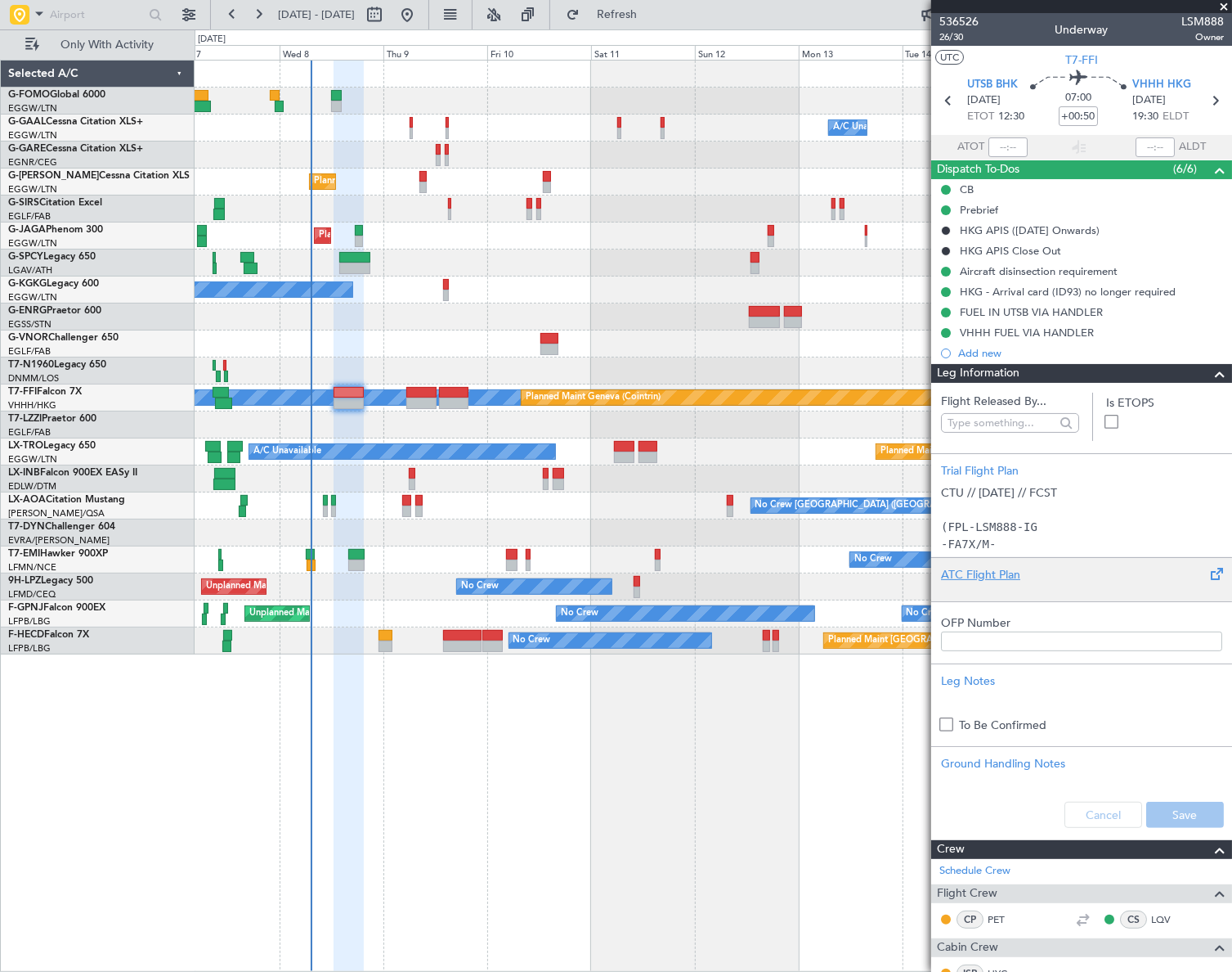
click at [976, 573] on div "ATC Flight Plan" at bounding box center [1082, 574] width 282 height 17
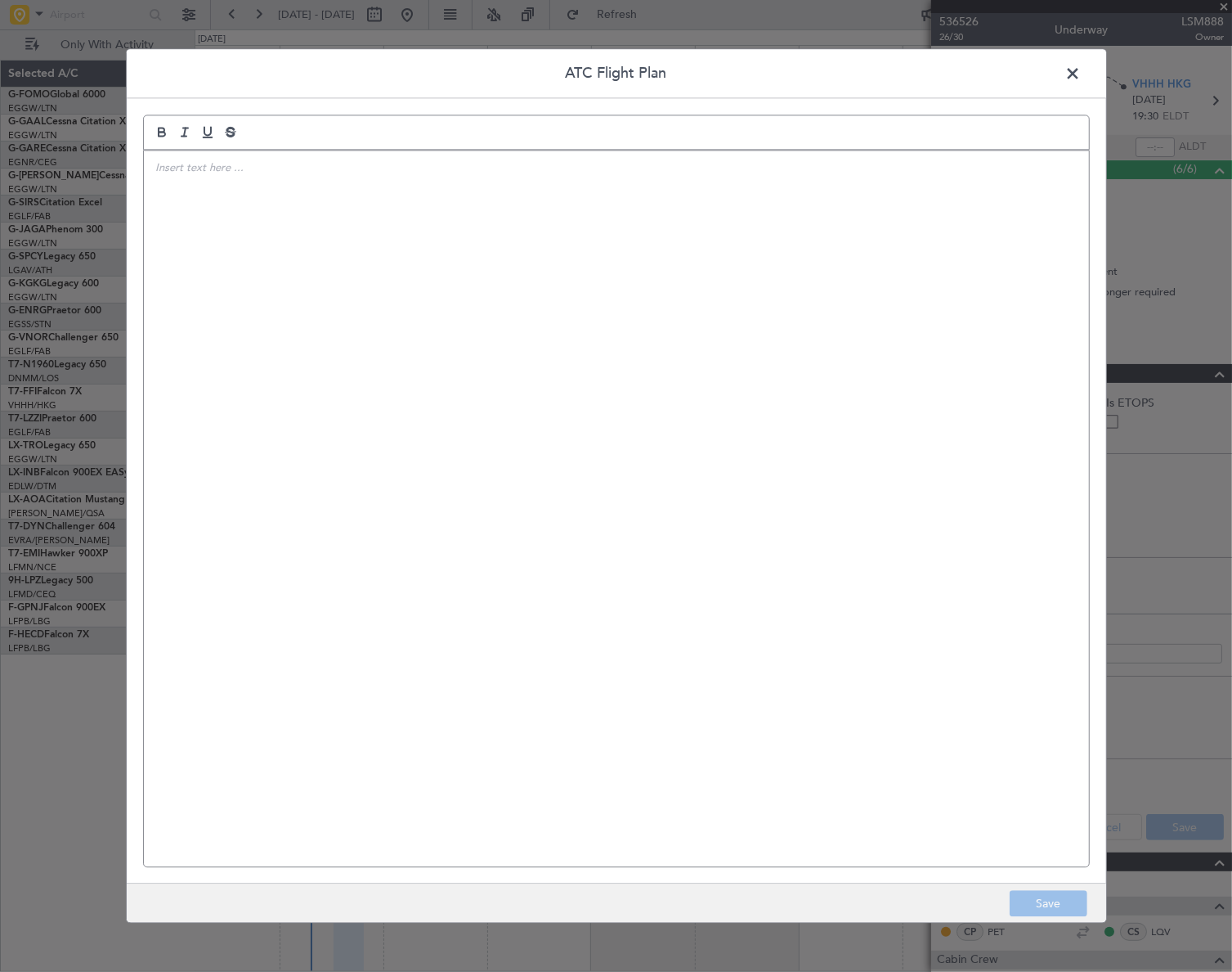
click at [418, 424] on div at bounding box center [616, 509] width 945 height 716
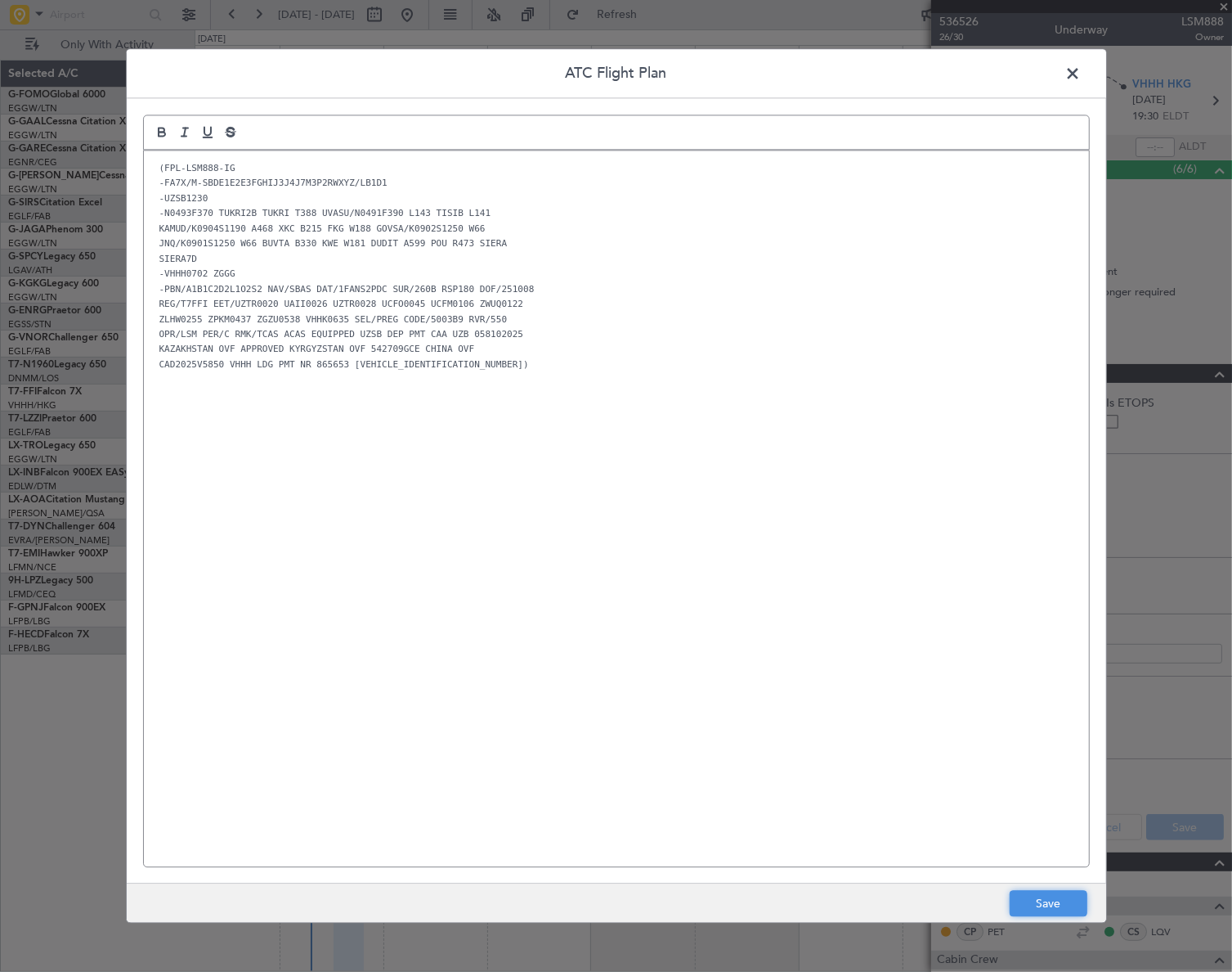
drag, startPoint x: 1056, startPoint y: 898, endPoint x: 1103, endPoint y: 875, distance: 52.3
click at [1056, 898] on button "Save" at bounding box center [1049, 904] width 78 height 27
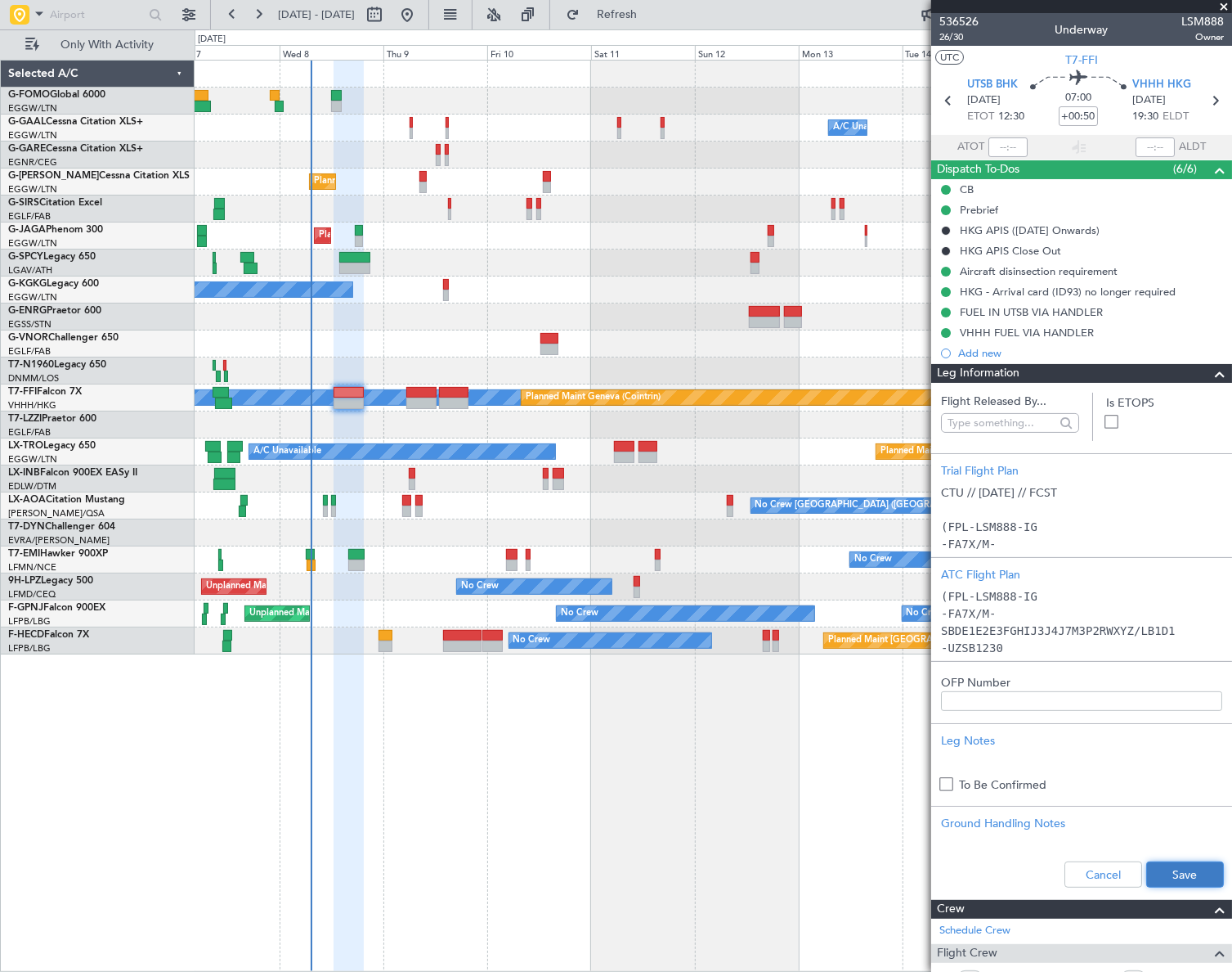
click at [1183, 867] on button "Save" at bounding box center [1186, 874] width 78 height 27
click at [732, 850] on div "Owner A/C Unavailable Owner A/C Unavailable Owner Planned Maint London (Luton) …" at bounding box center [713, 515] width 1037 height 912
click at [1215, 375] on span at bounding box center [1220, 374] width 20 height 20
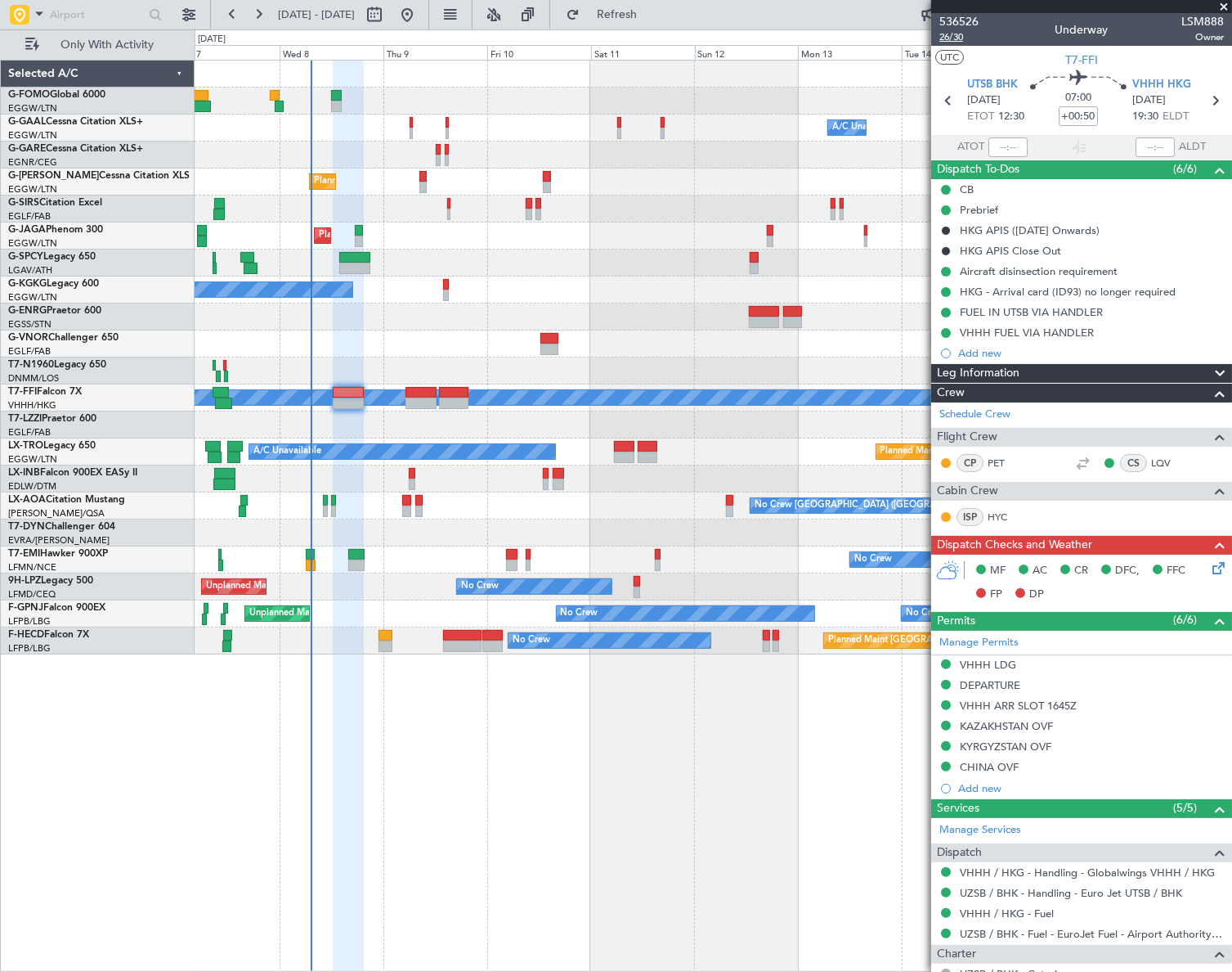
click at [964, 36] on span "26/30" at bounding box center [959, 37] width 39 height 14
click at [1038, 377] on mat-tooltip-component "VHHH FUEL VIA HANDLER" at bounding box center [1027, 360] width 143 height 43
click at [1073, 377] on mat-tooltip-component "VHHH FUEL VIA HANDLER" at bounding box center [1027, 360] width 143 height 43
click at [1140, 374] on div "Leg Information" at bounding box center [1081, 373] width 301 height 19
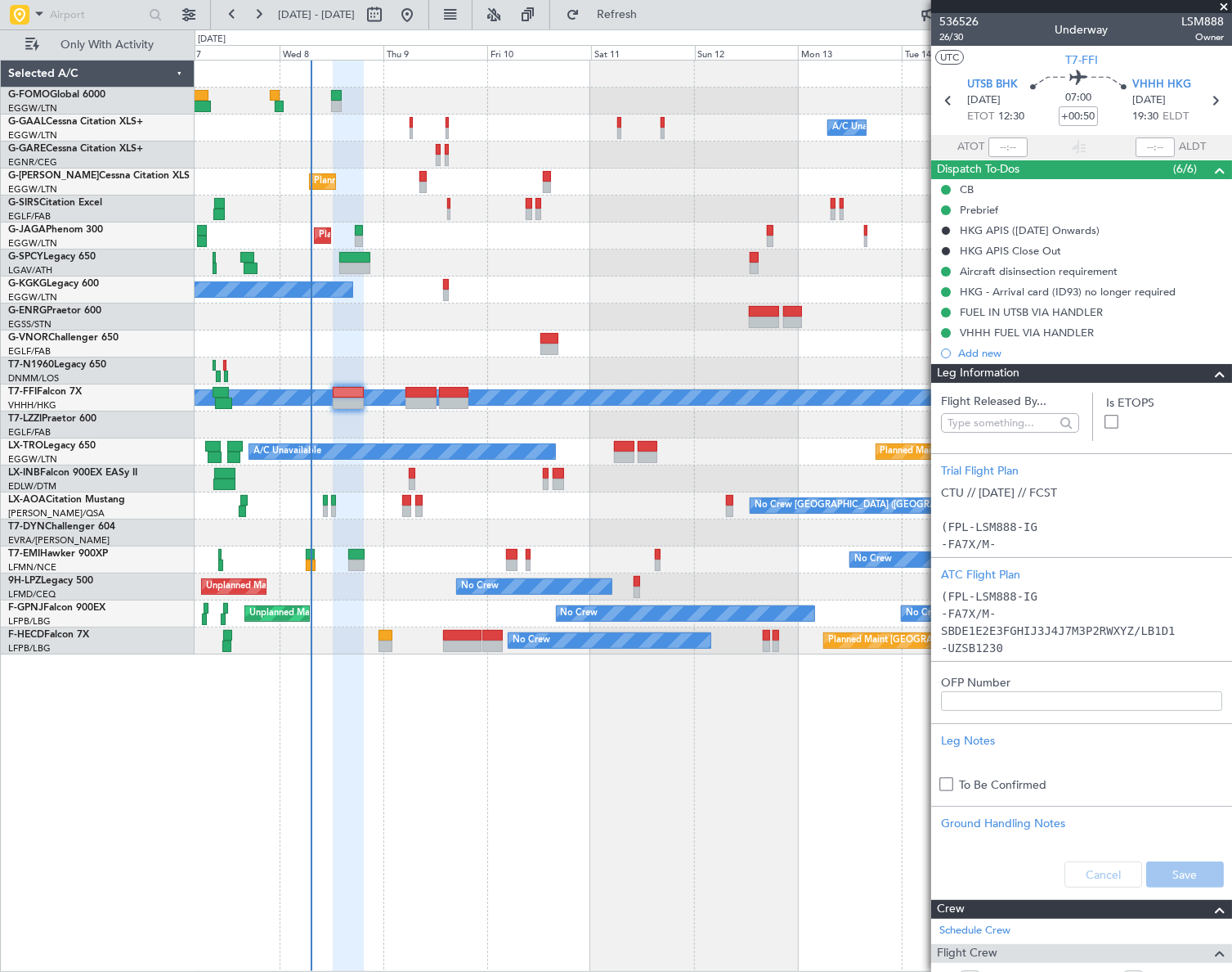
click at [1140, 374] on div "Leg Information" at bounding box center [1081, 373] width 301 height 19
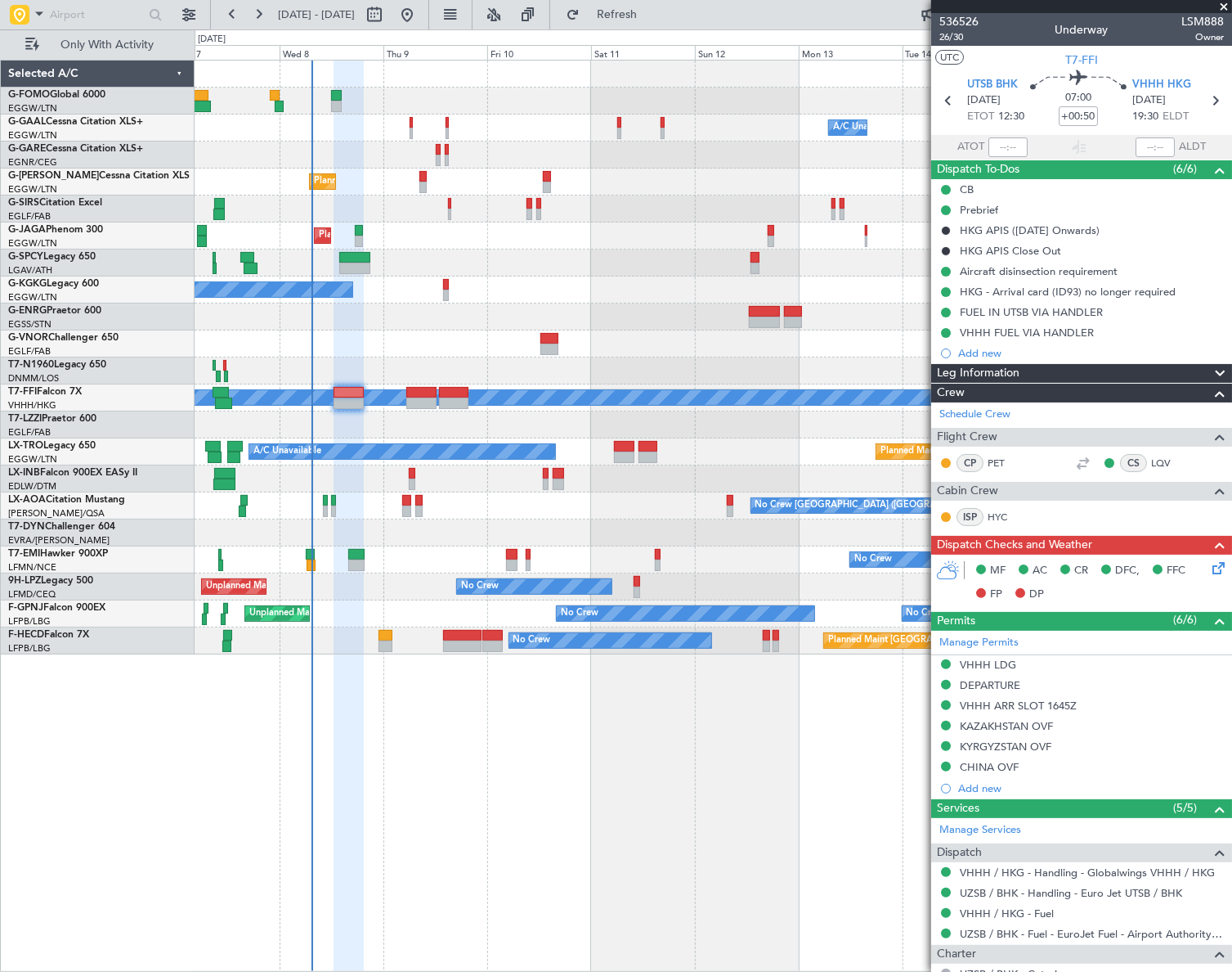
click at [1210, 566] on icon at bounding box center [1216, 565] width 13 height 13
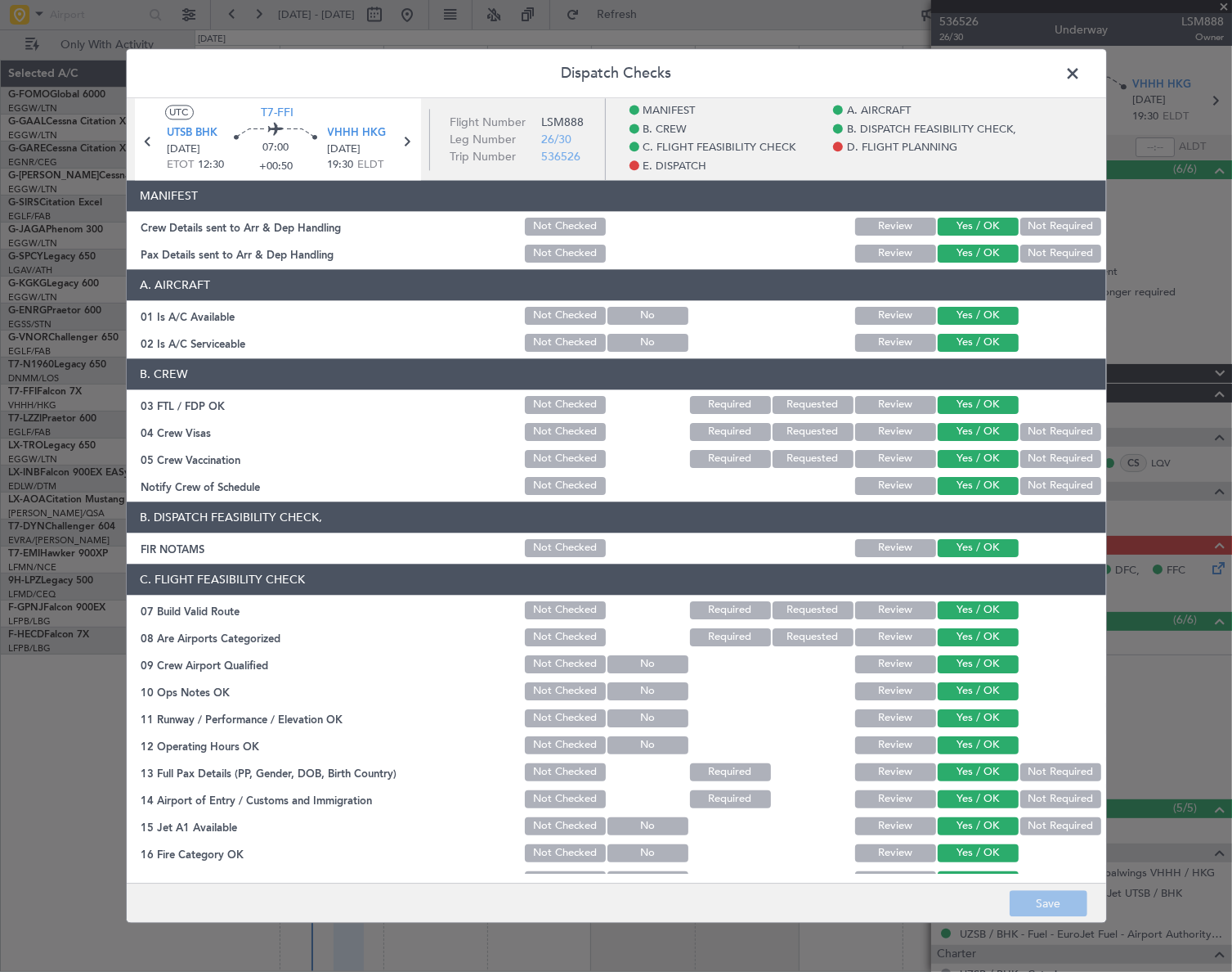
scroll to position [595, 0]
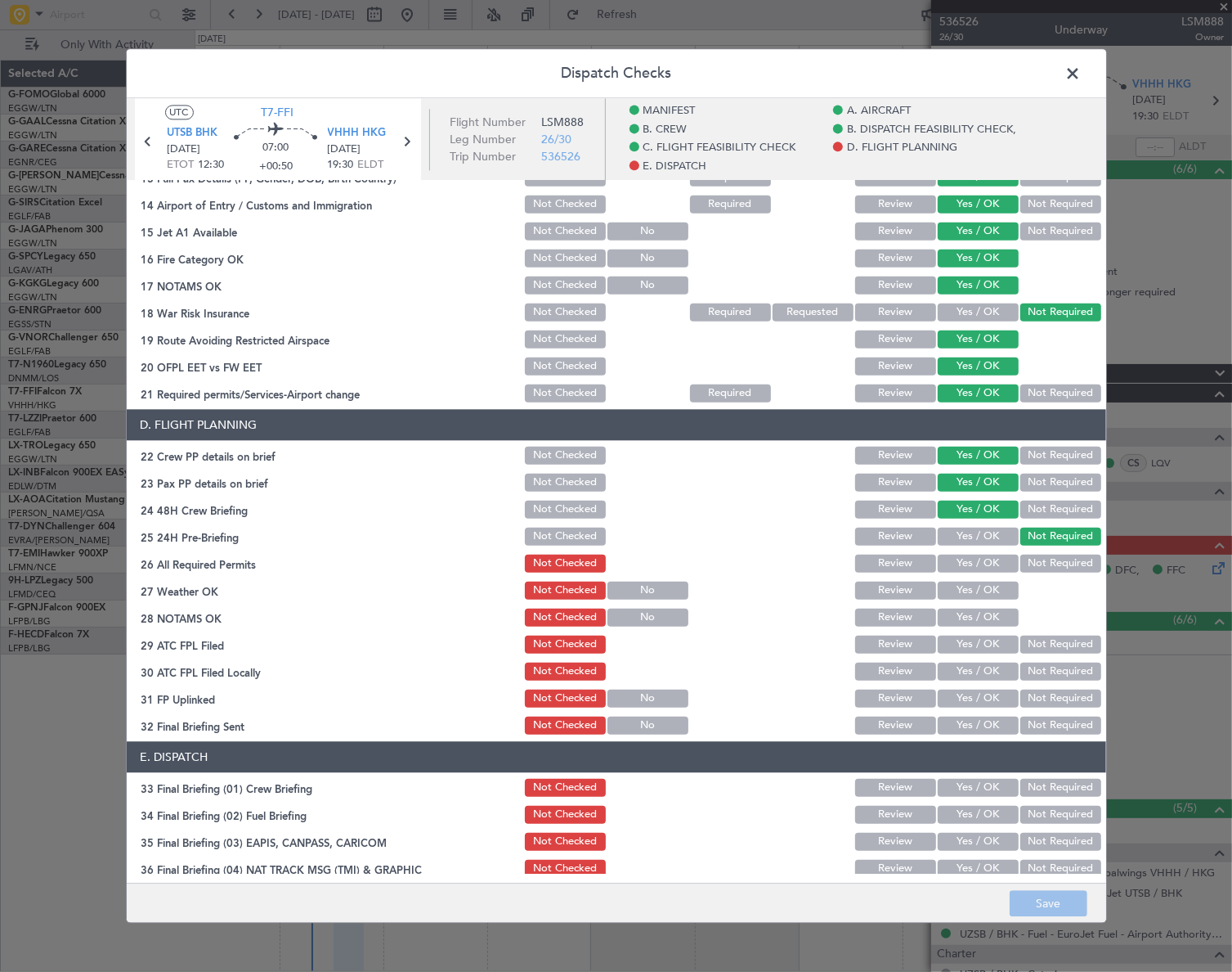
click at [974, 561] on button "Yes / OK" at bounding box center [978, 563] width 81 height 18
click at [974, 592] on button "Yes / OK" at bounding box center [978, 591] width 81 height 18
click at [981, 613] on button "Yes / OK" at bounding box center [978, 617] width 81 height 18
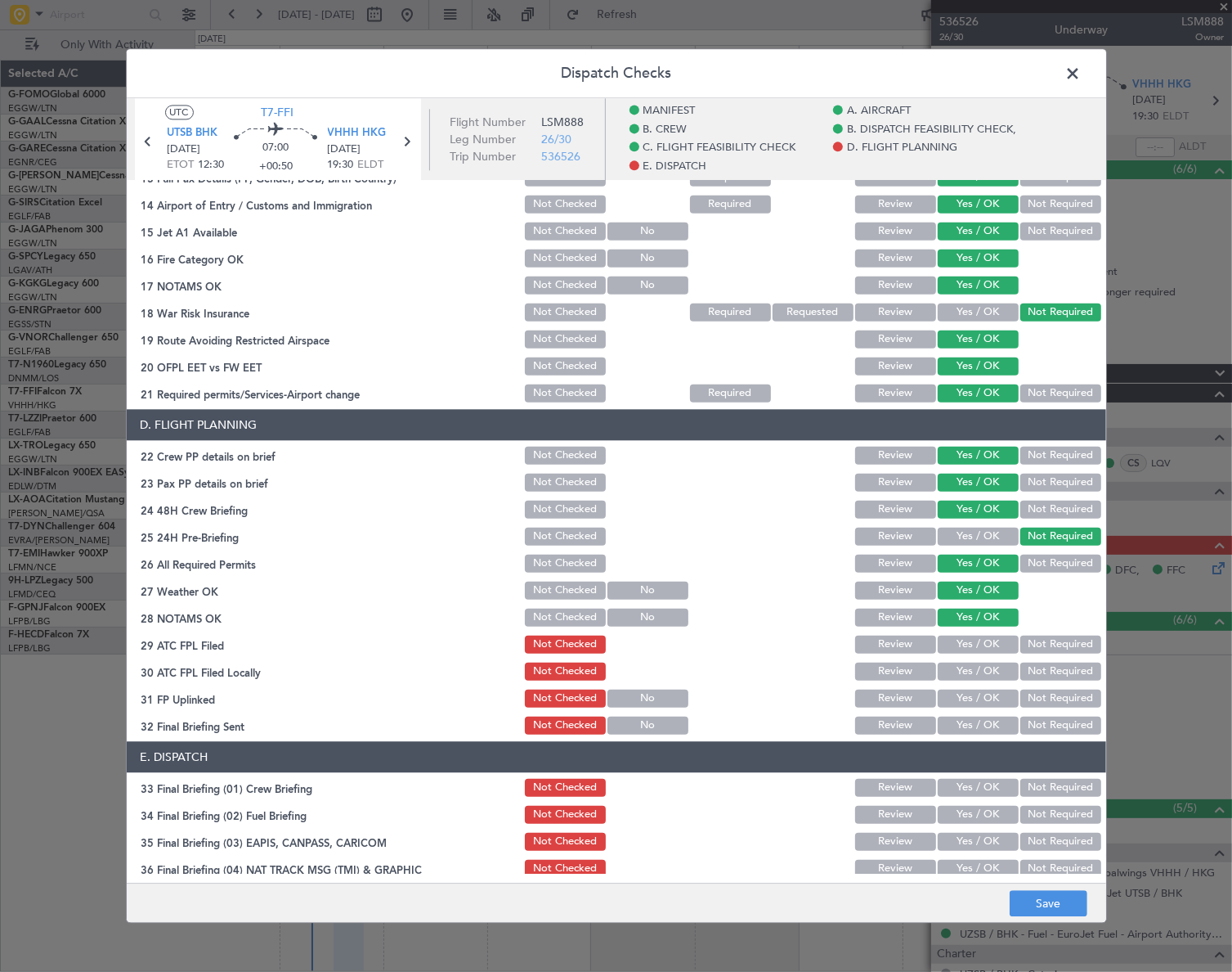
drag, startPoint x: 986, startPoint y: 638, endPoint x: 1020, endPoint y: 670, distance: 46.7
click at [987, 639] on button "Yes / OK" at bounding box center [978, 645] width 81 height 18
click at [1028, 677] on button "Not Required" at bounding box center [1061, 671] width 81 height 18
click at [991, 689] on button "Yes / OK" at bounding box center [978, 699] width 81 height 18
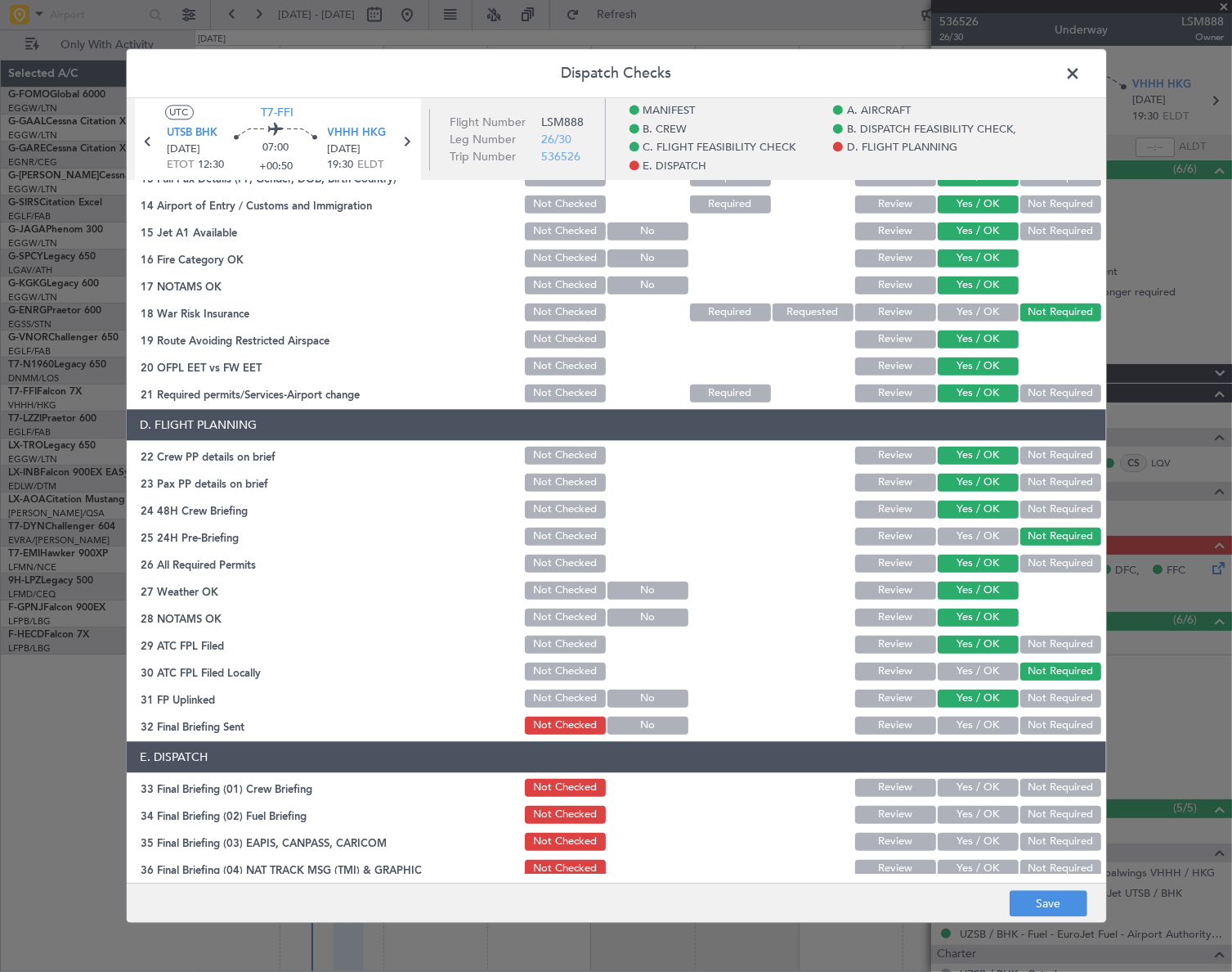
click at [987, 721] on button "Yes / OK" at bounding box center [978, 726] width 81 height 18
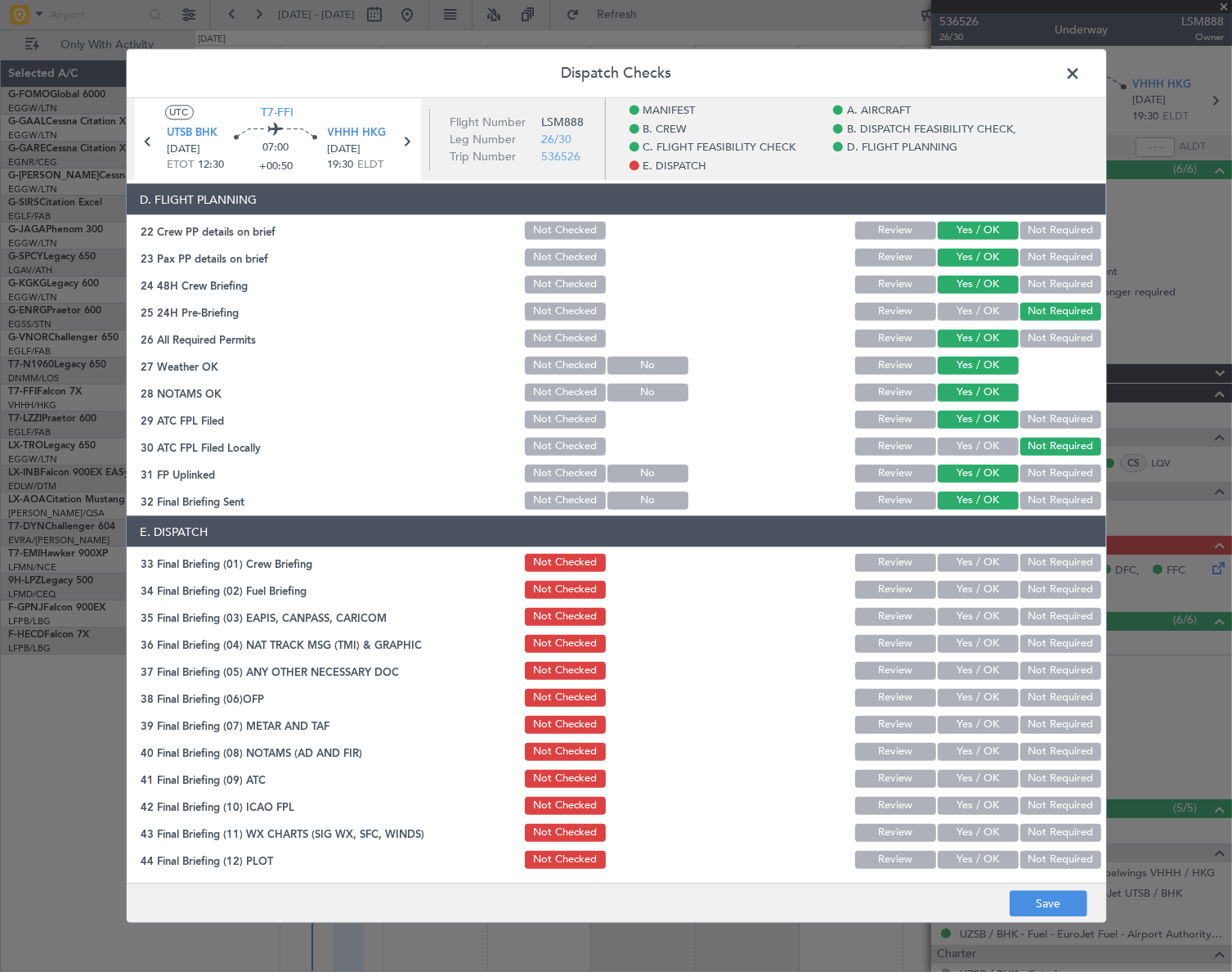
click at [984, 559] on button "Yes / OK" at bounding box center [978, 562] width 81 height 18
click at [973, 589] on button "Yes / OK" at bounding box center [978, 589] width 81 height 18
drag, startPoint x: 1050, startPoint y: 619, endPoint x: 1041, endPoint y: 646, distance: 28.5
click at [1050, 620] on button "Not Required" at bounding box center [1061, 616] width 81 height 18
click at [1041, 646] on button "Not Required" at bounding box center [1061, 643] width 81 height 18
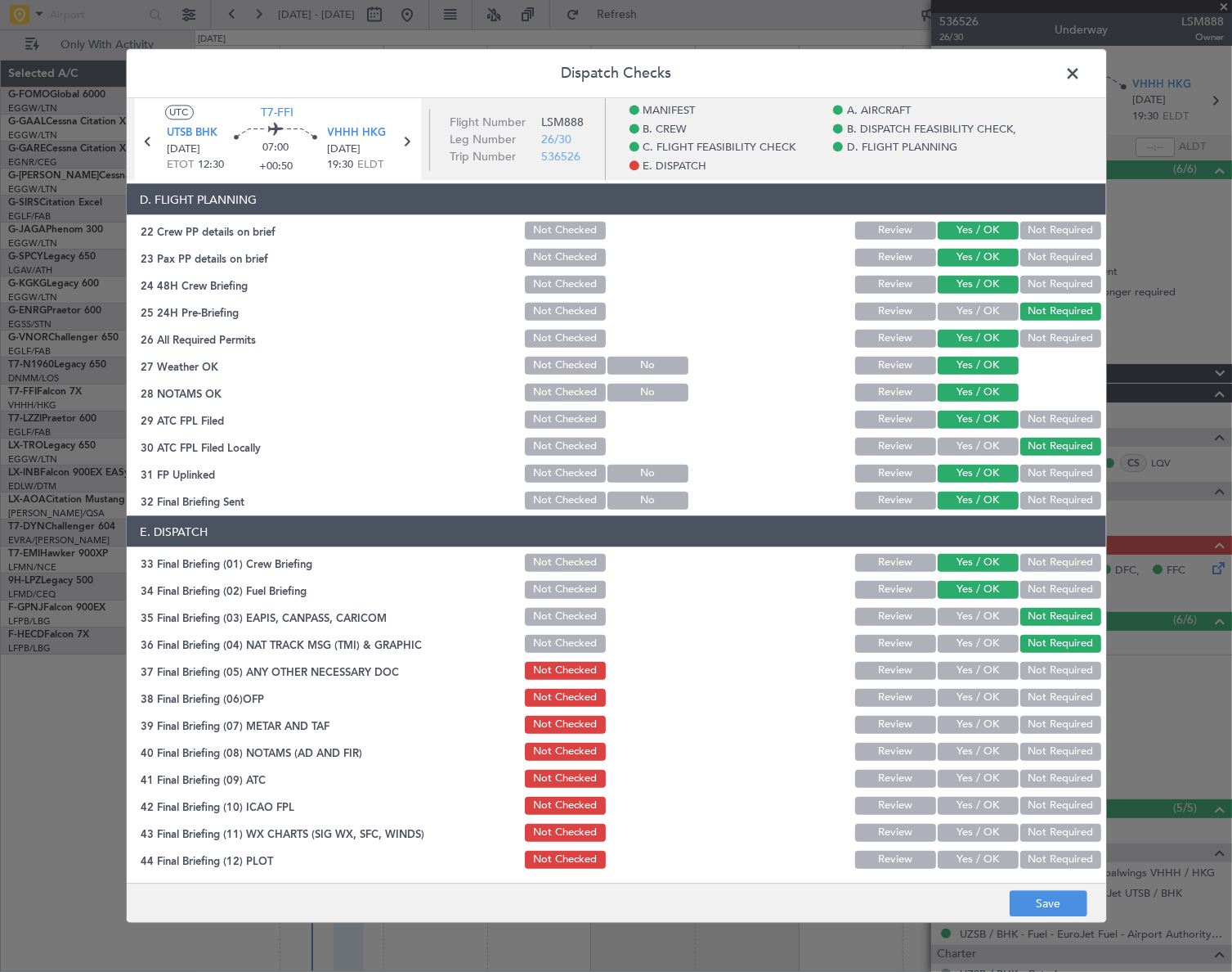
click at [989, 662] on button "Yes / OK" at bounding box center [978, 670] width 81 height 18
click at [985, 690] on button "Yes / OK" at bounding box center [978, 697] width 81 height 18
click at [988, 722] on button "Yes / OK" at bounding box center [978, 724] width 81 height 18
click at [988, 747] on button "Yes / OK" at bounding box center [978, 751] width 81 height 18
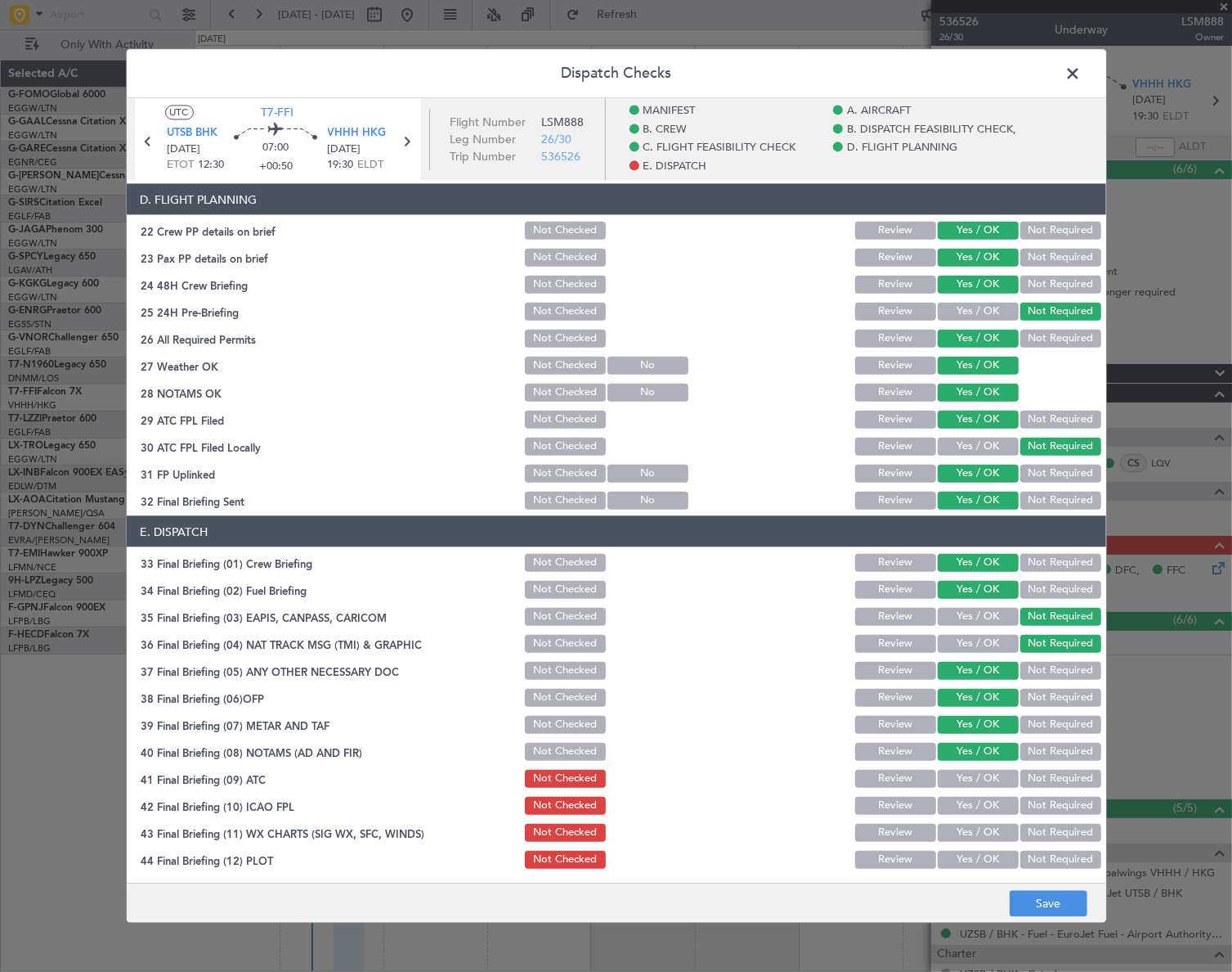
click at [989, 776] on button "Yes / OK" at bounding box center [978, 778] width 81 height 18
click at [992, 805] on button "Yes / OK" at bounding box center [978, 805] width 81 height 18
click at [993, 834] on button "Yes / OK" at bounding box center [978, 832] width 81 height 18
click at [981, 863] on button "Yes / OK" at bounding box center [978, 858] width 81 height 18
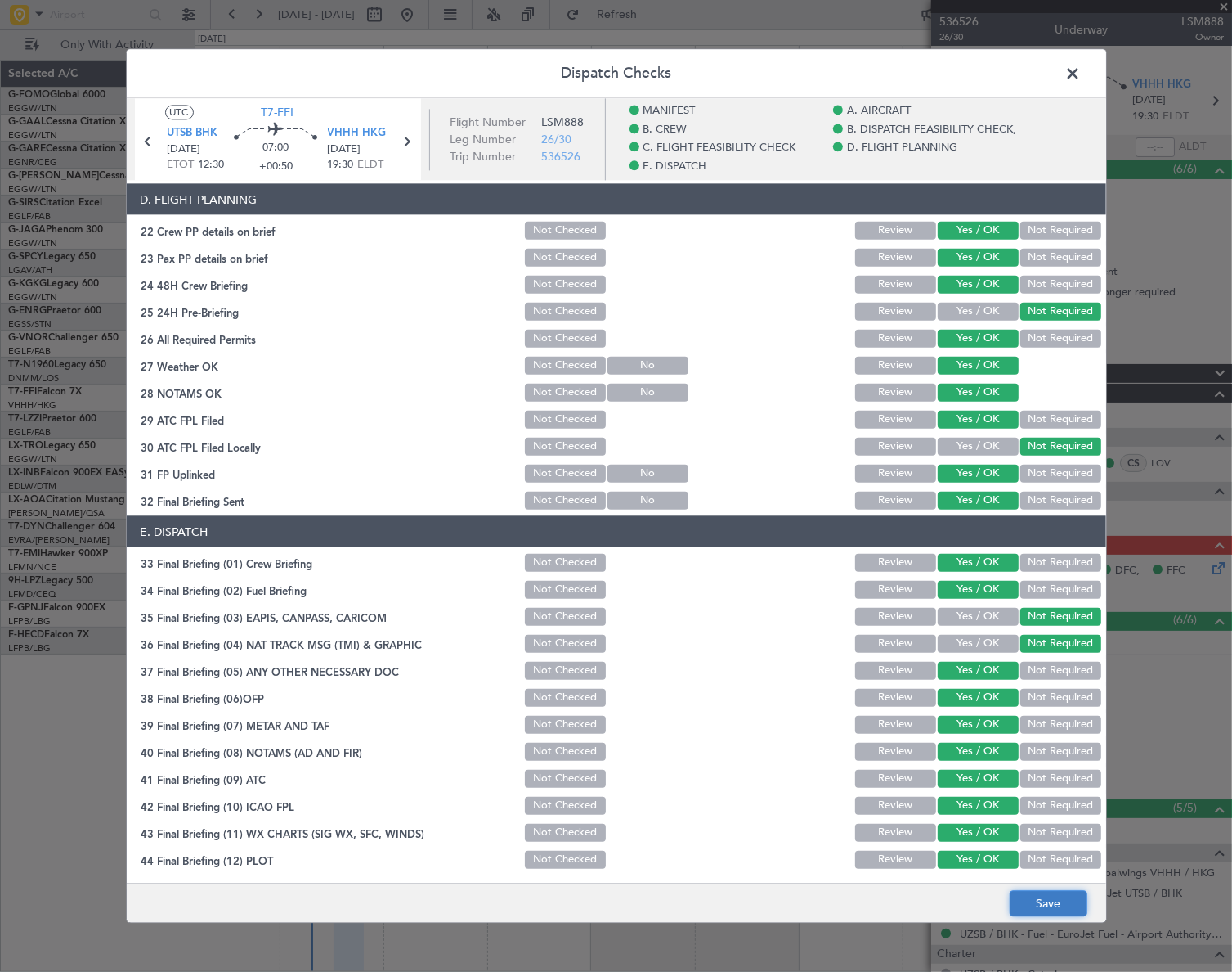
click at [1069, 908] on button "Save" at bounding box center [1049, 904] width 78 height 27
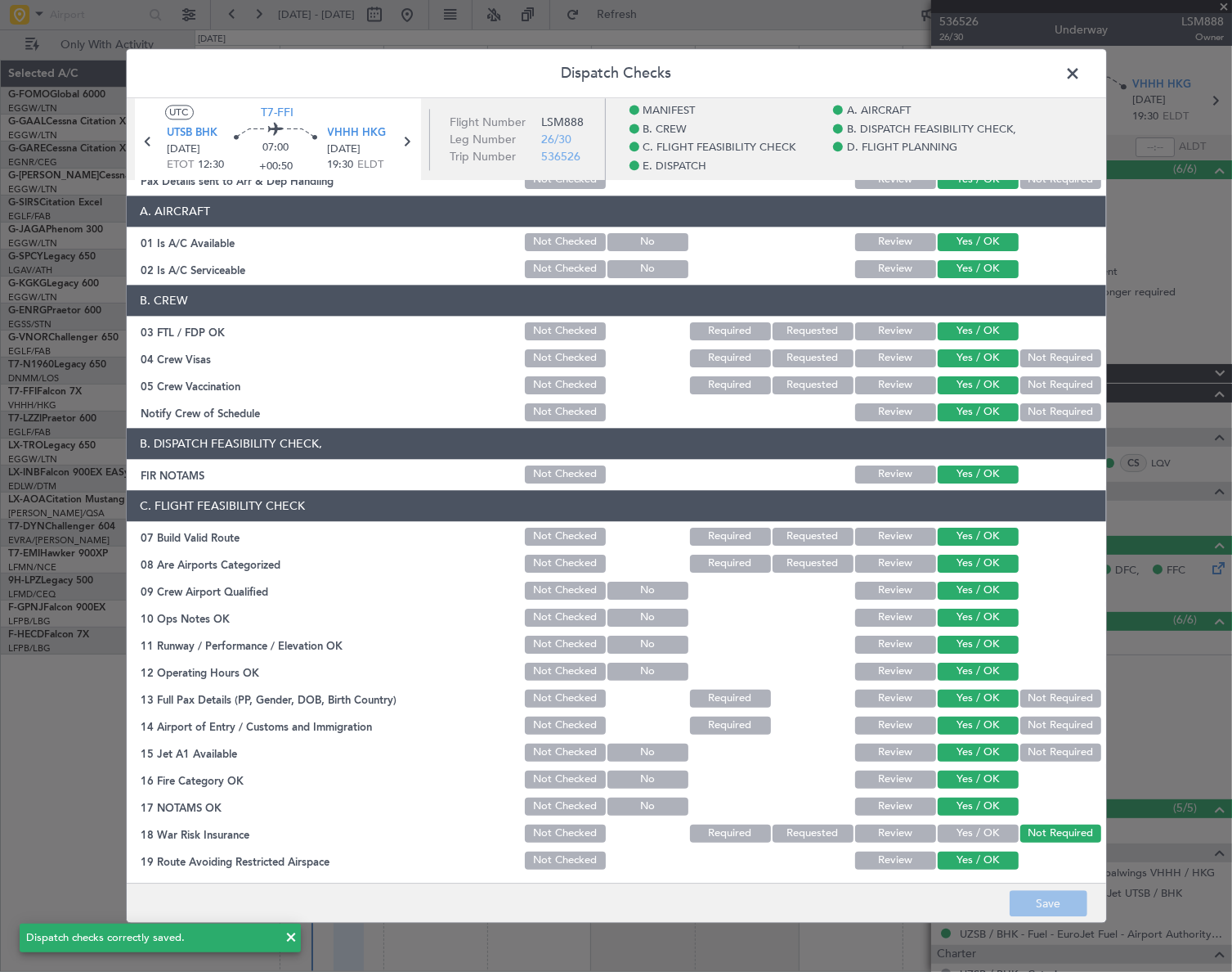
scroll to position [0, 0]
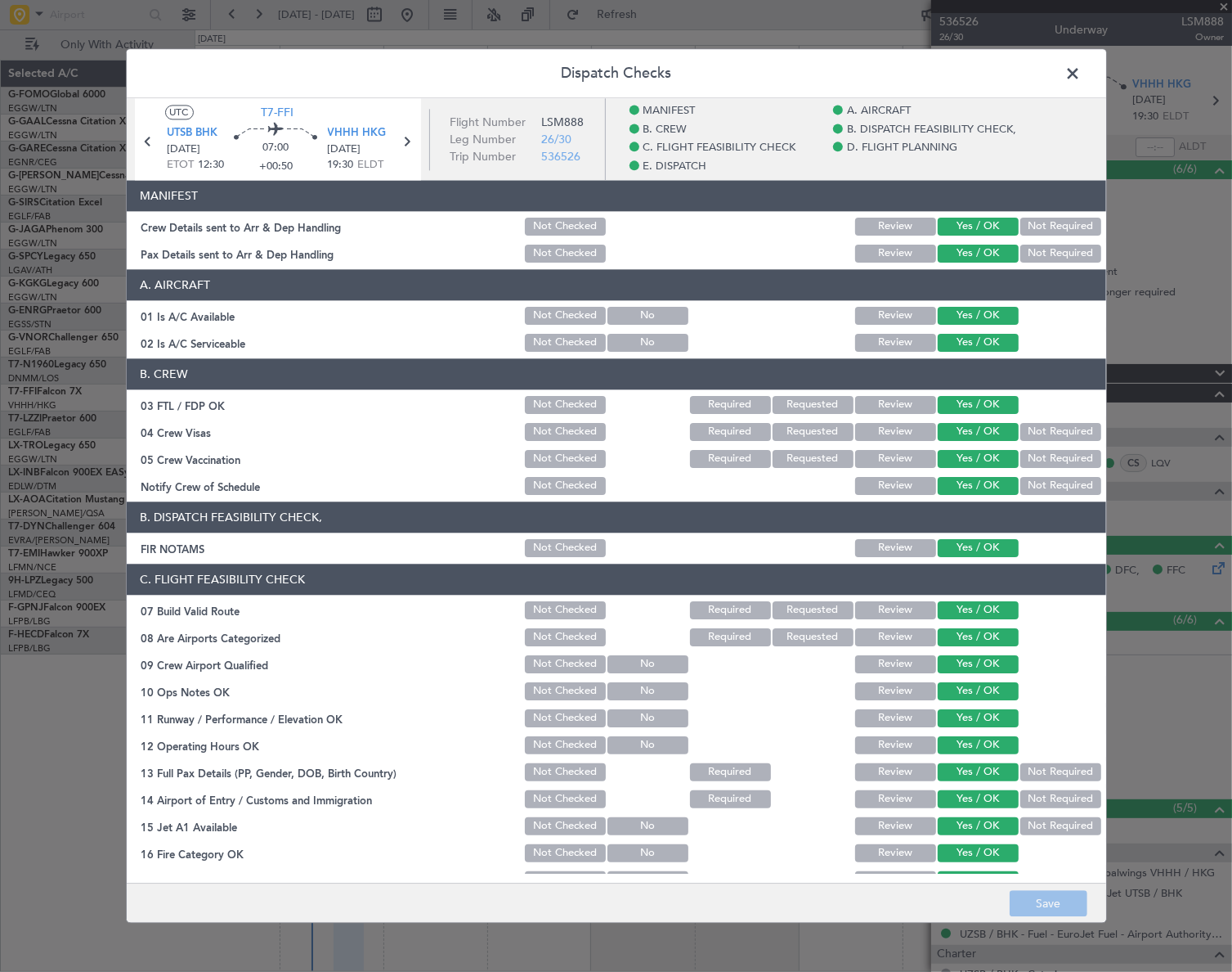
click at [1082, 70] on span at bounding box center [1082, 77] width 0 height 32
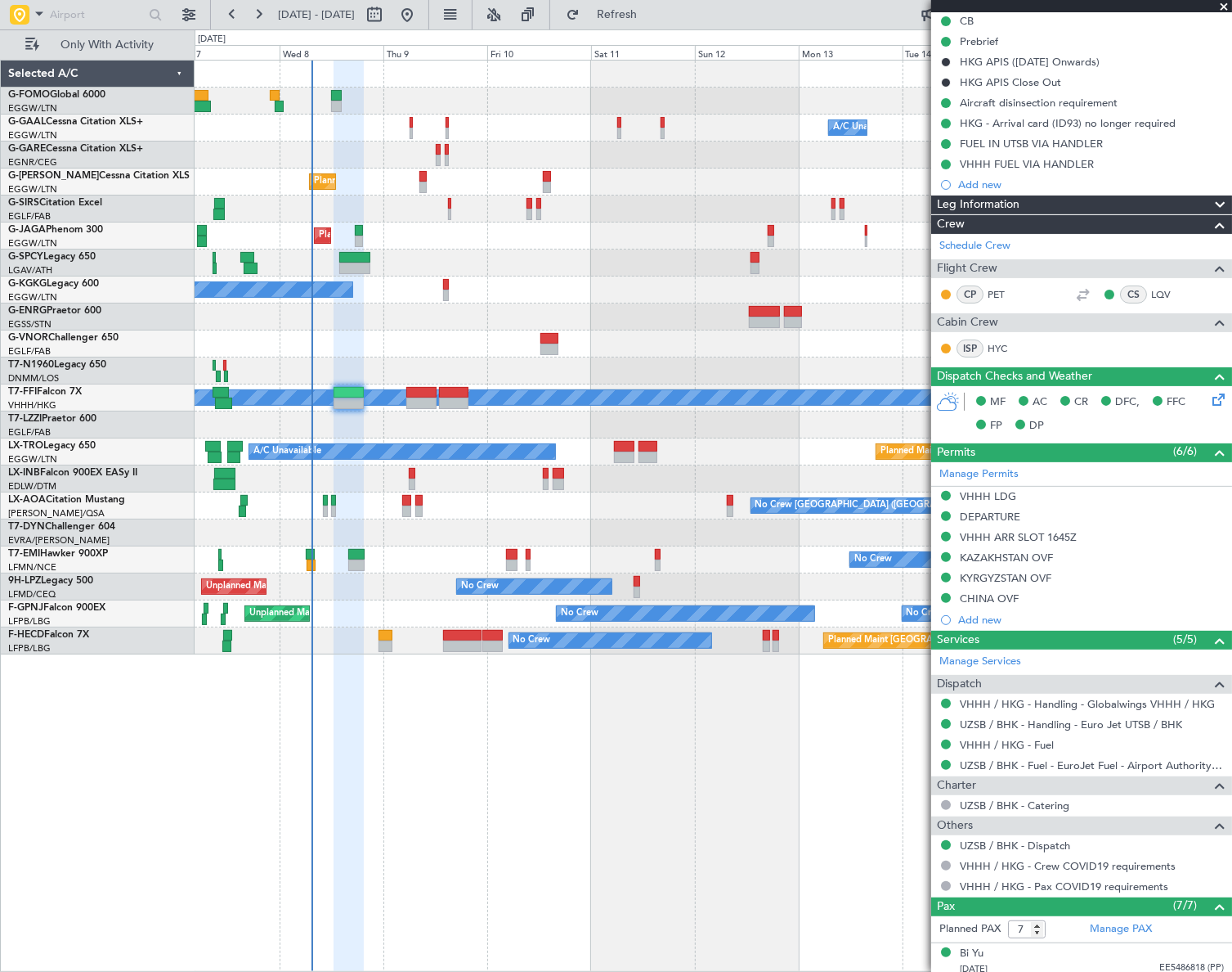
scroll to position [63, 0]
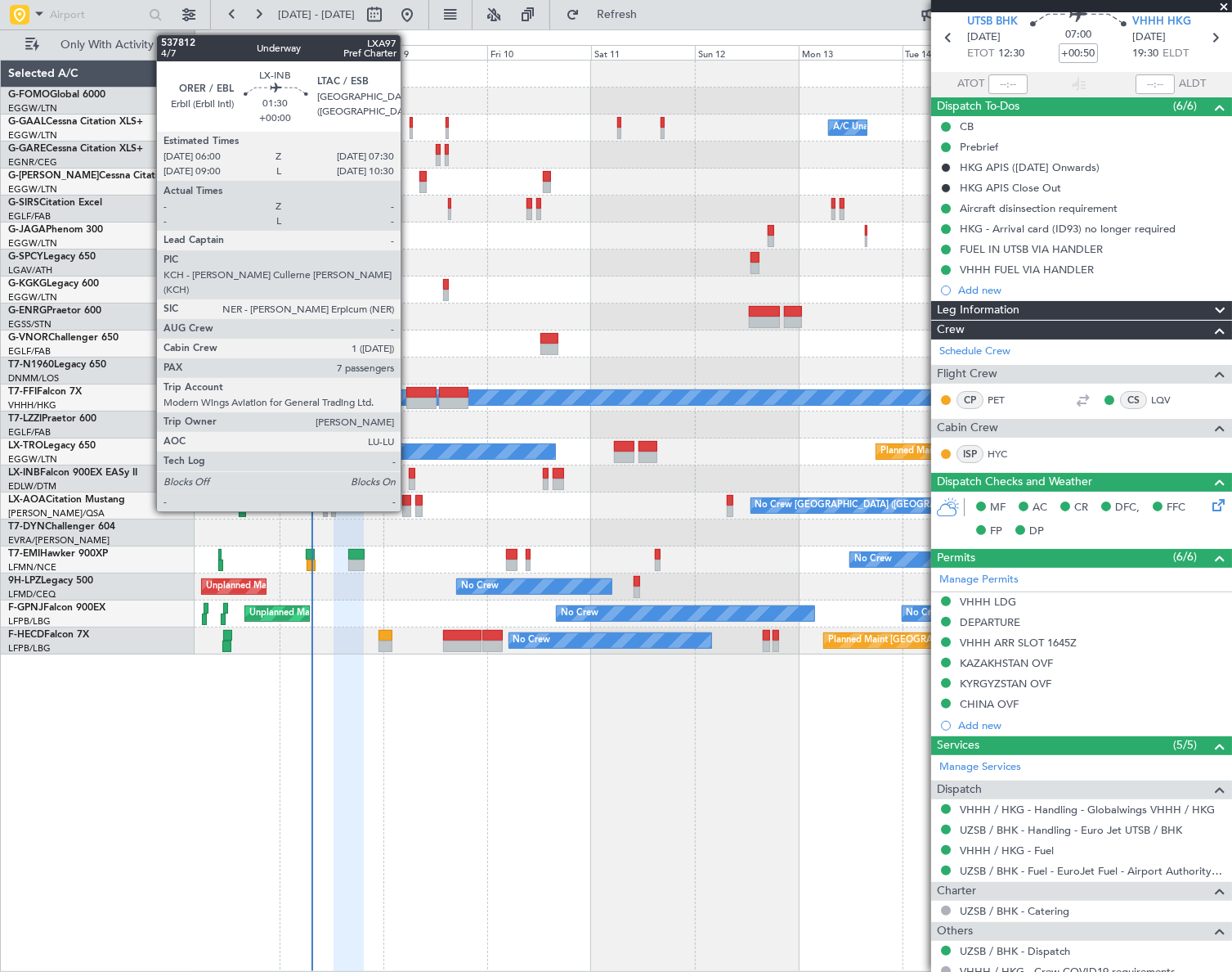
click at [408, 474] on div at bounding box center [412, 474] width 7 height 12
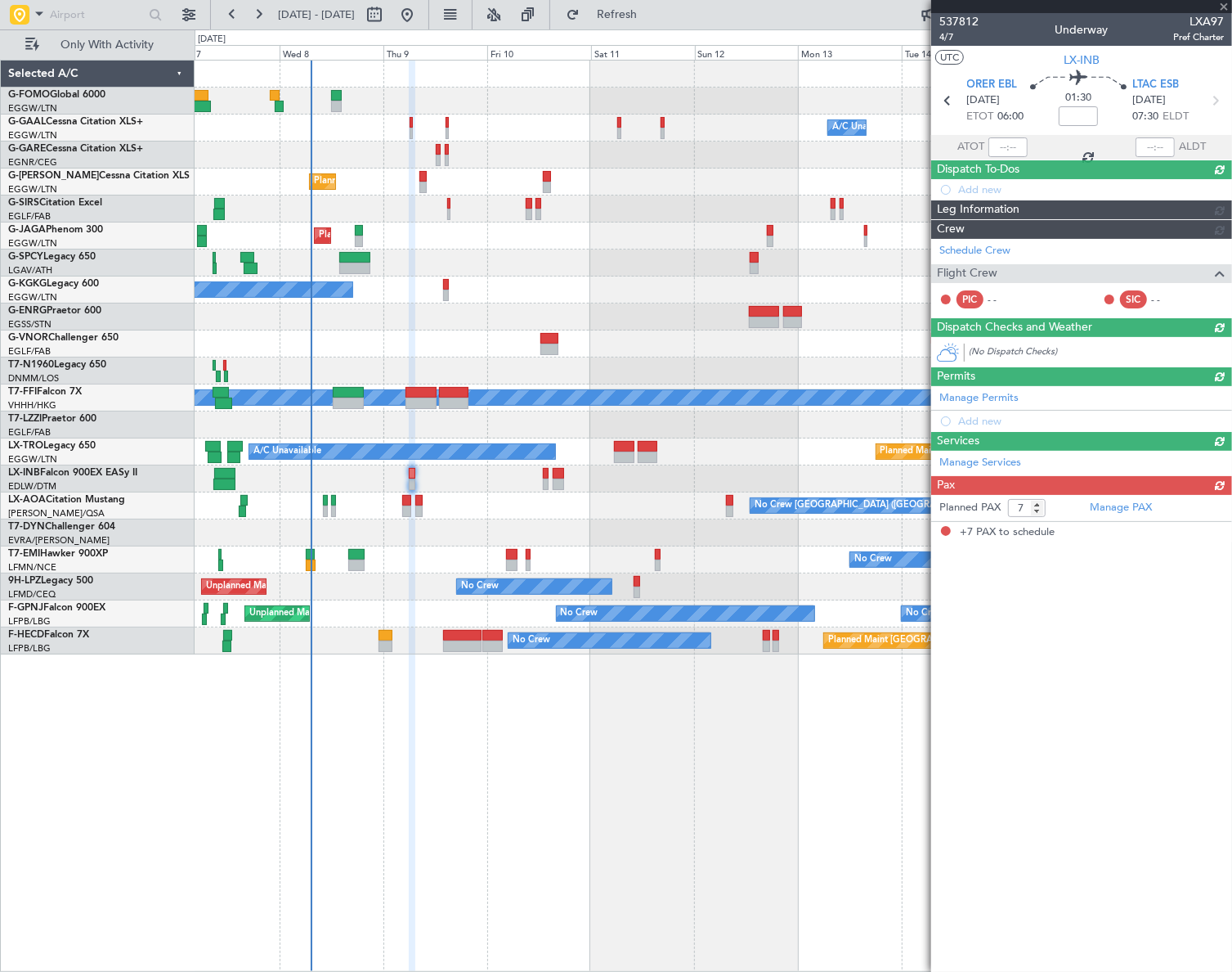
scroll to position [0, 0]
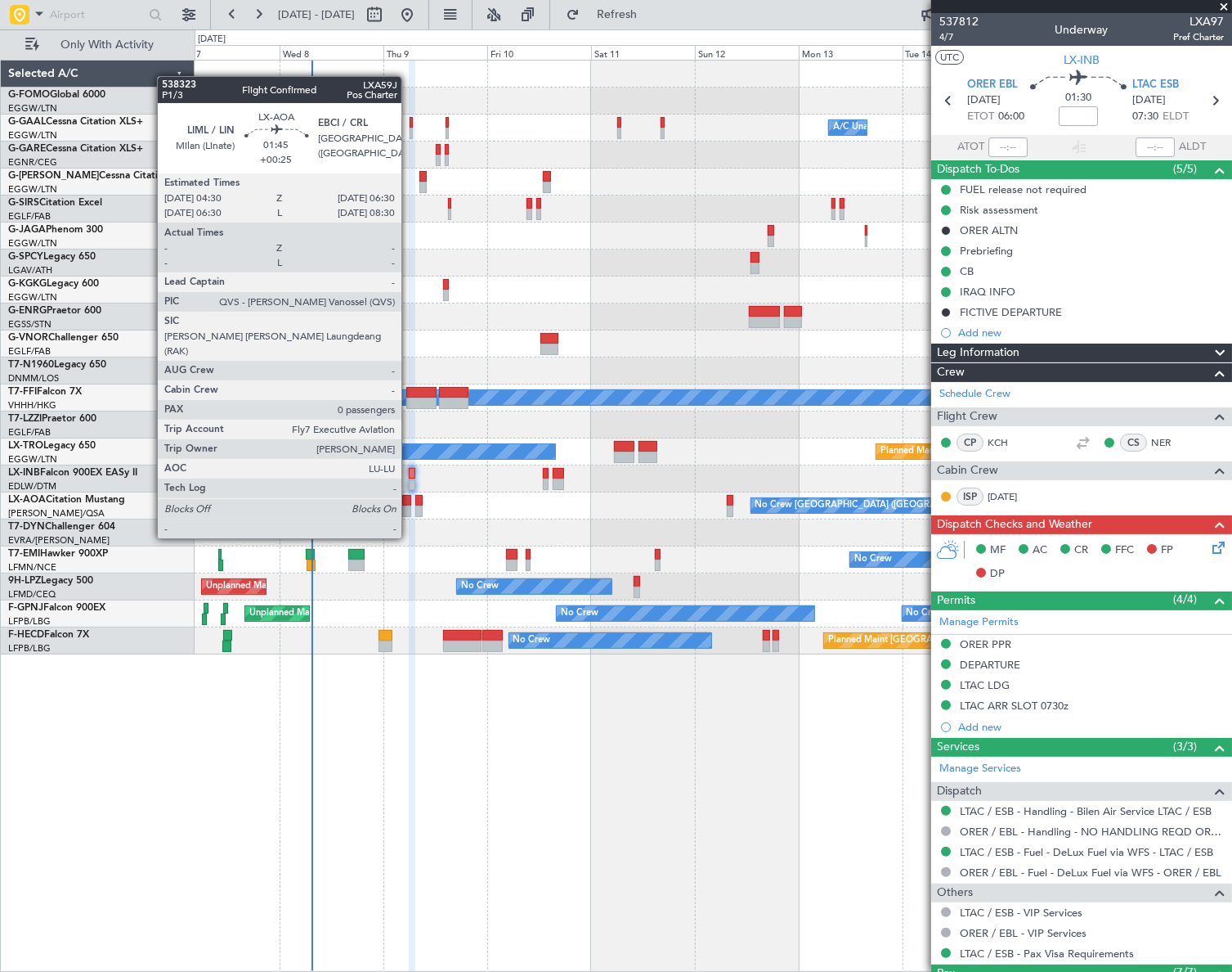
click at [408, 507] on div at bounding box center [407, 511] width 9 height 12
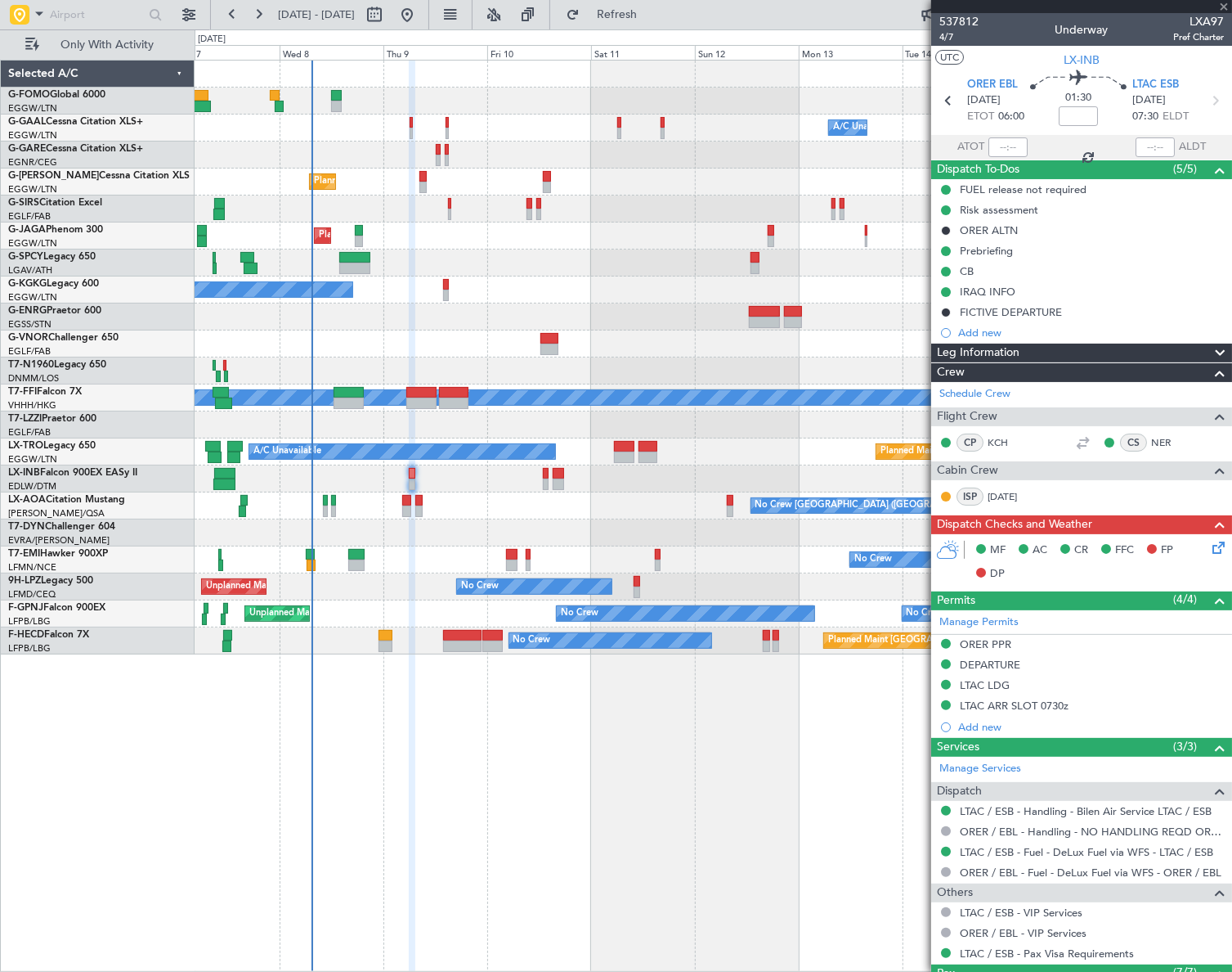
type input "+00:25"
type input "0"
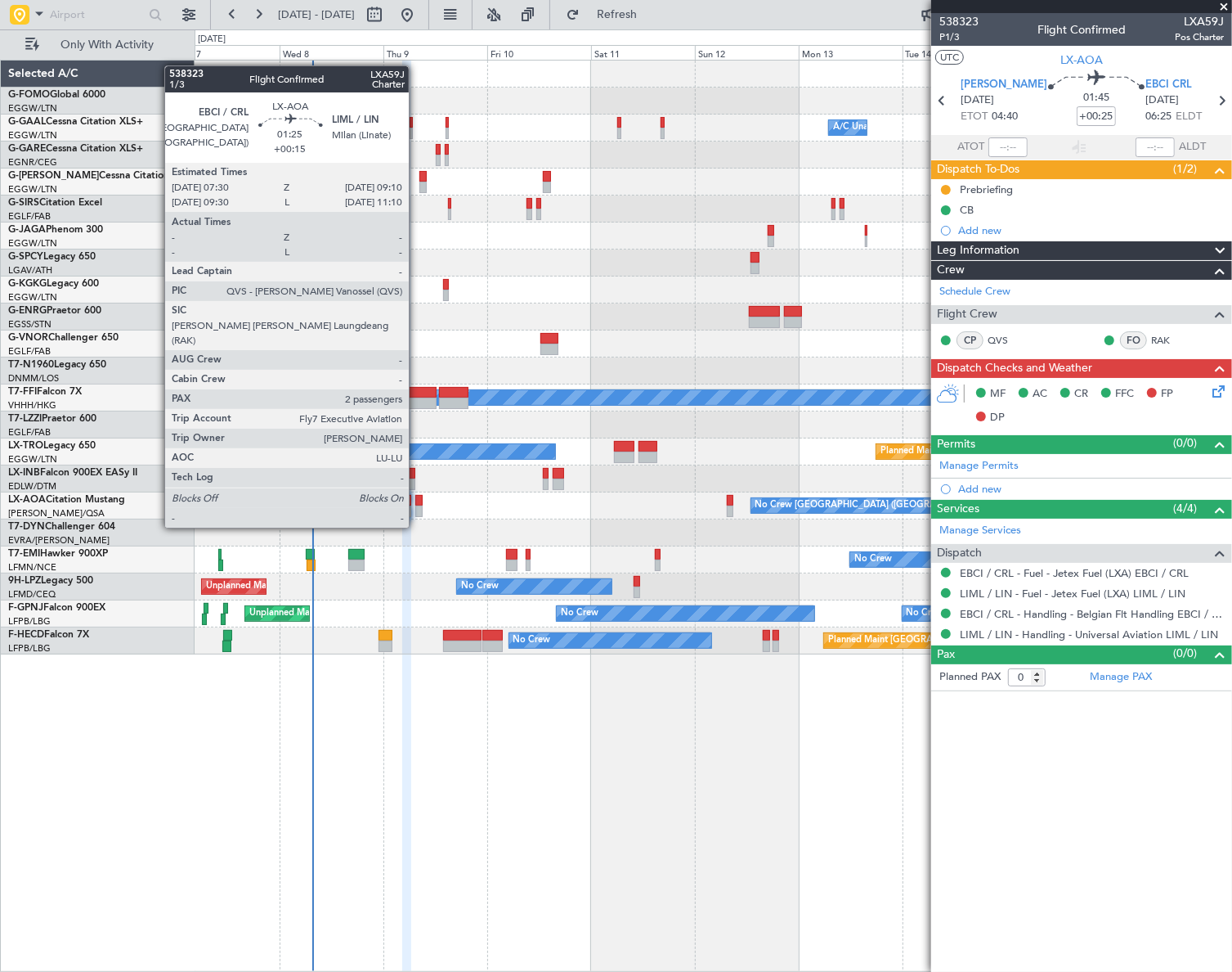
click at [416, 496] on div at bounding box center [418, 501] width 7 height 12
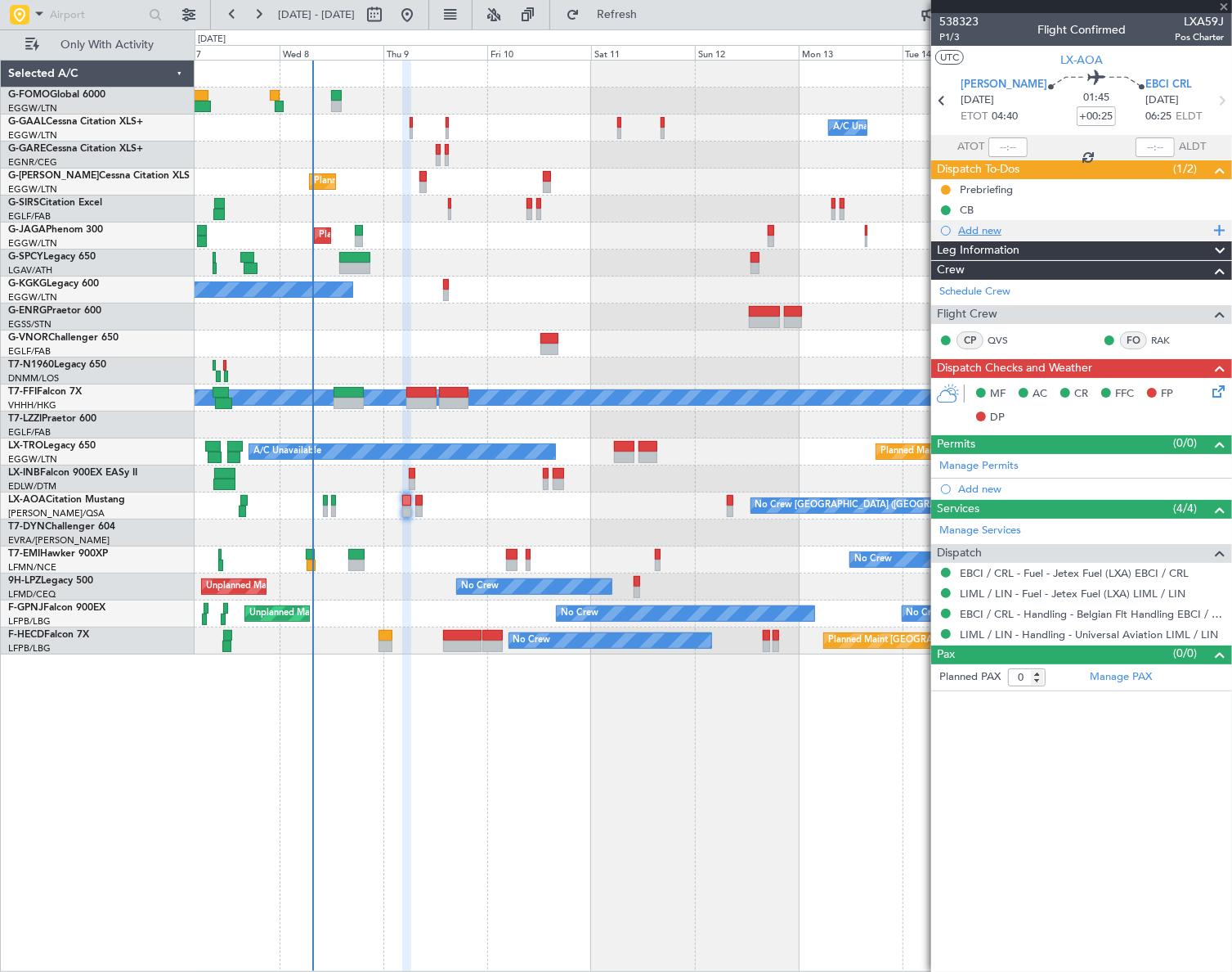
type input "+00:15"
type input "2"
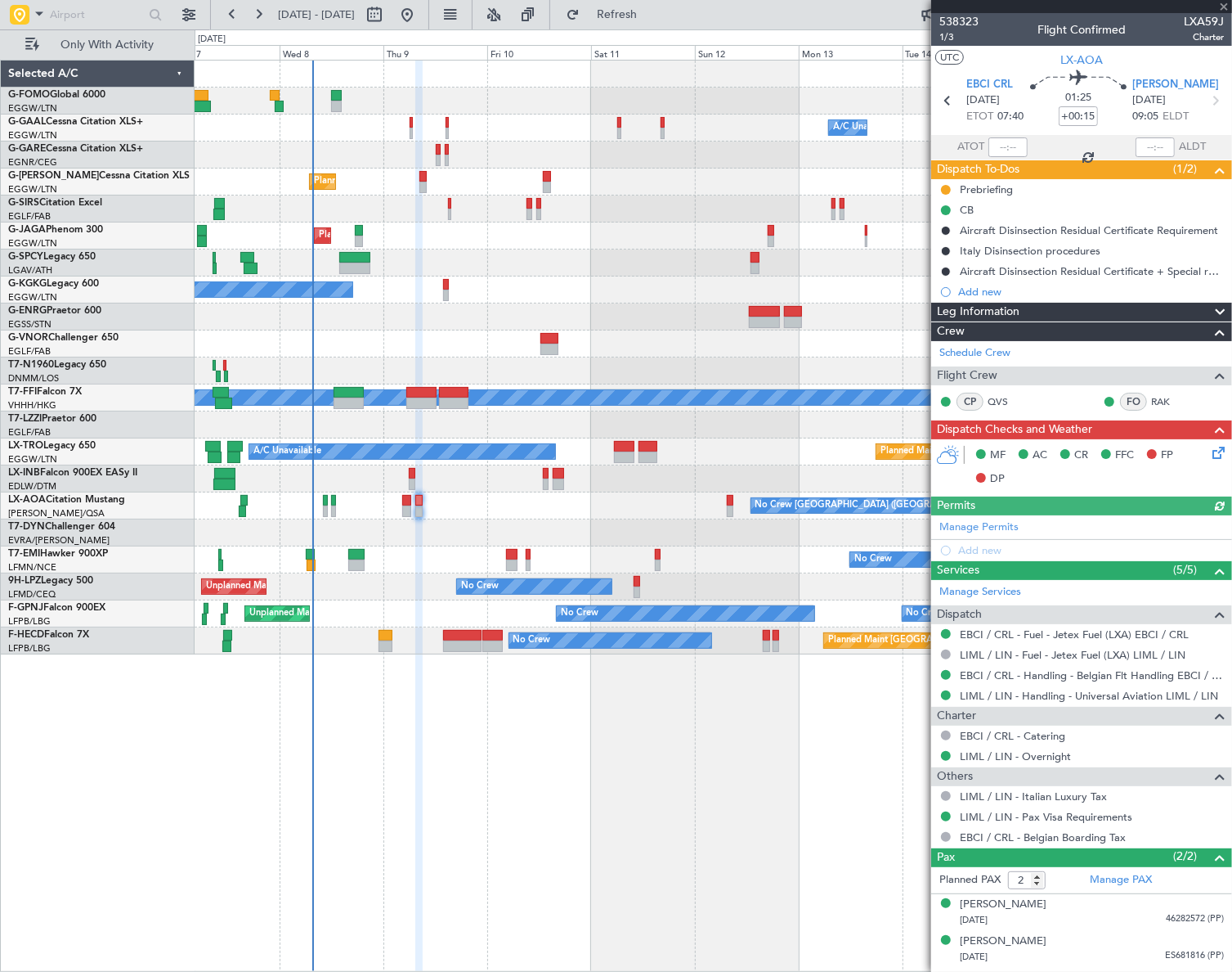
click at [1214, 452] on icon at bounding box center [1216, 450] width 13 height 13
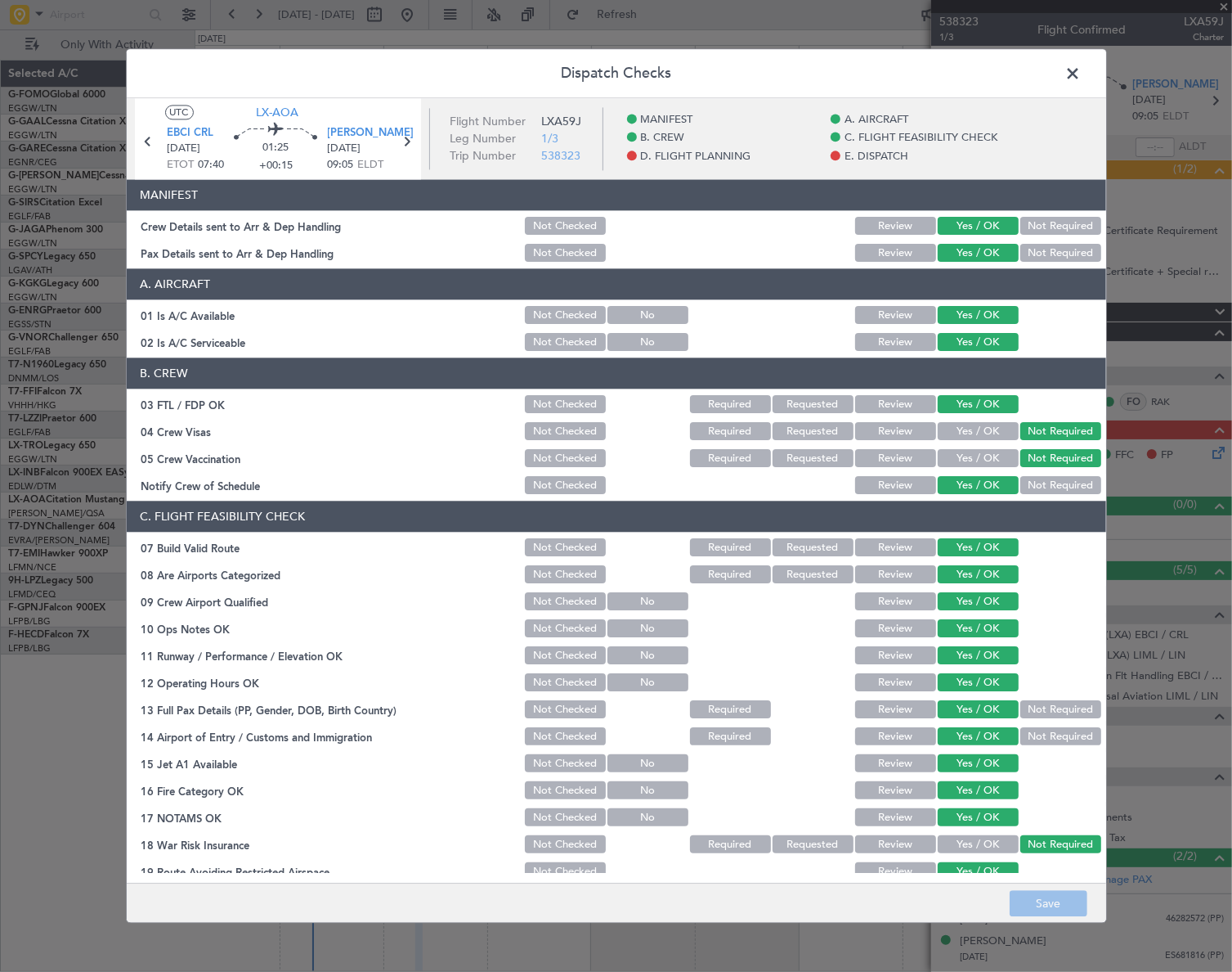
scroll to position [520, 0]
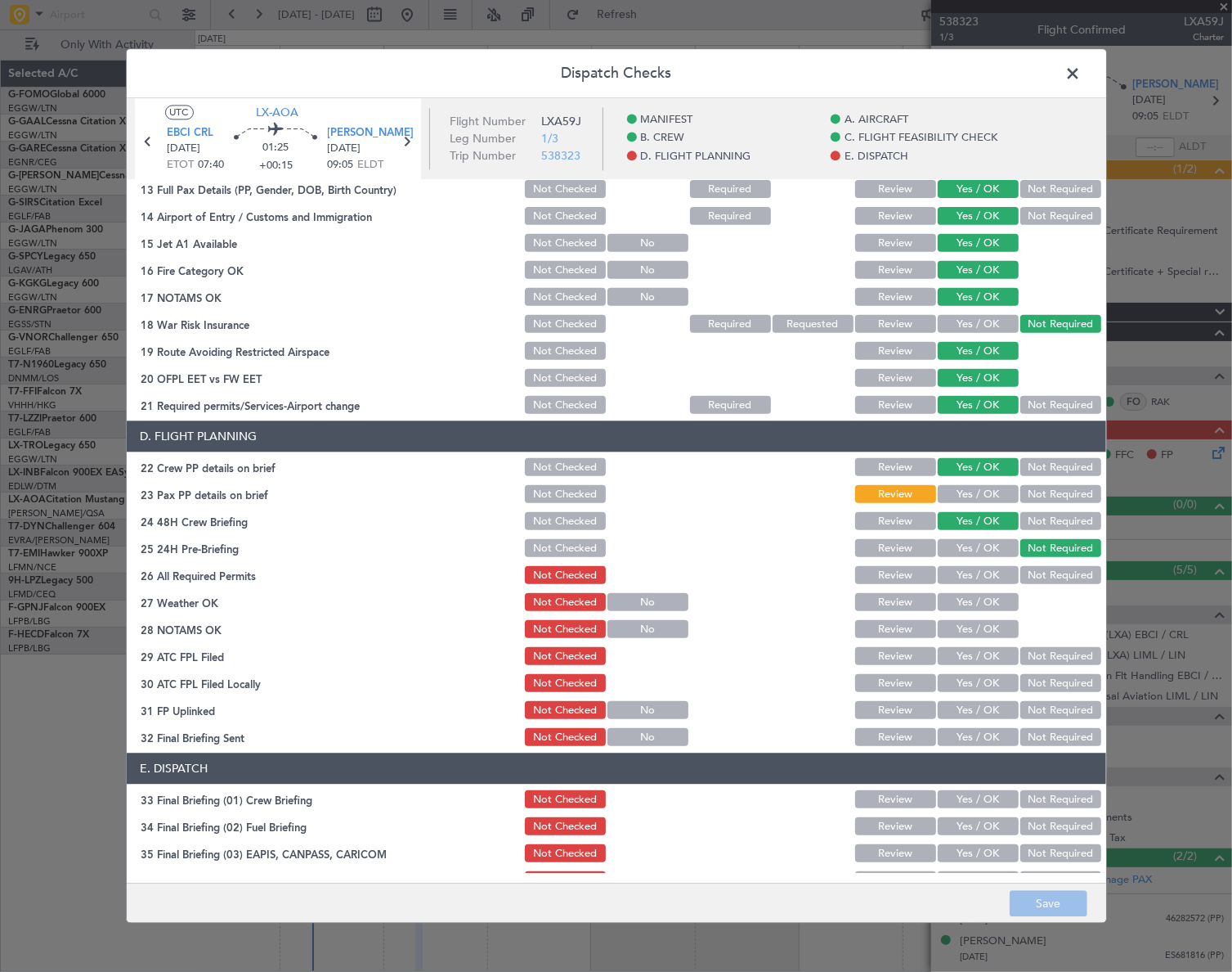
click at [982, 493] on button "Yes / OK" at bounding box center [978, 495] width 81 height 18
click at [1068, 911] on button "Save" at bounding box center [1049, 904] width 78 height 27
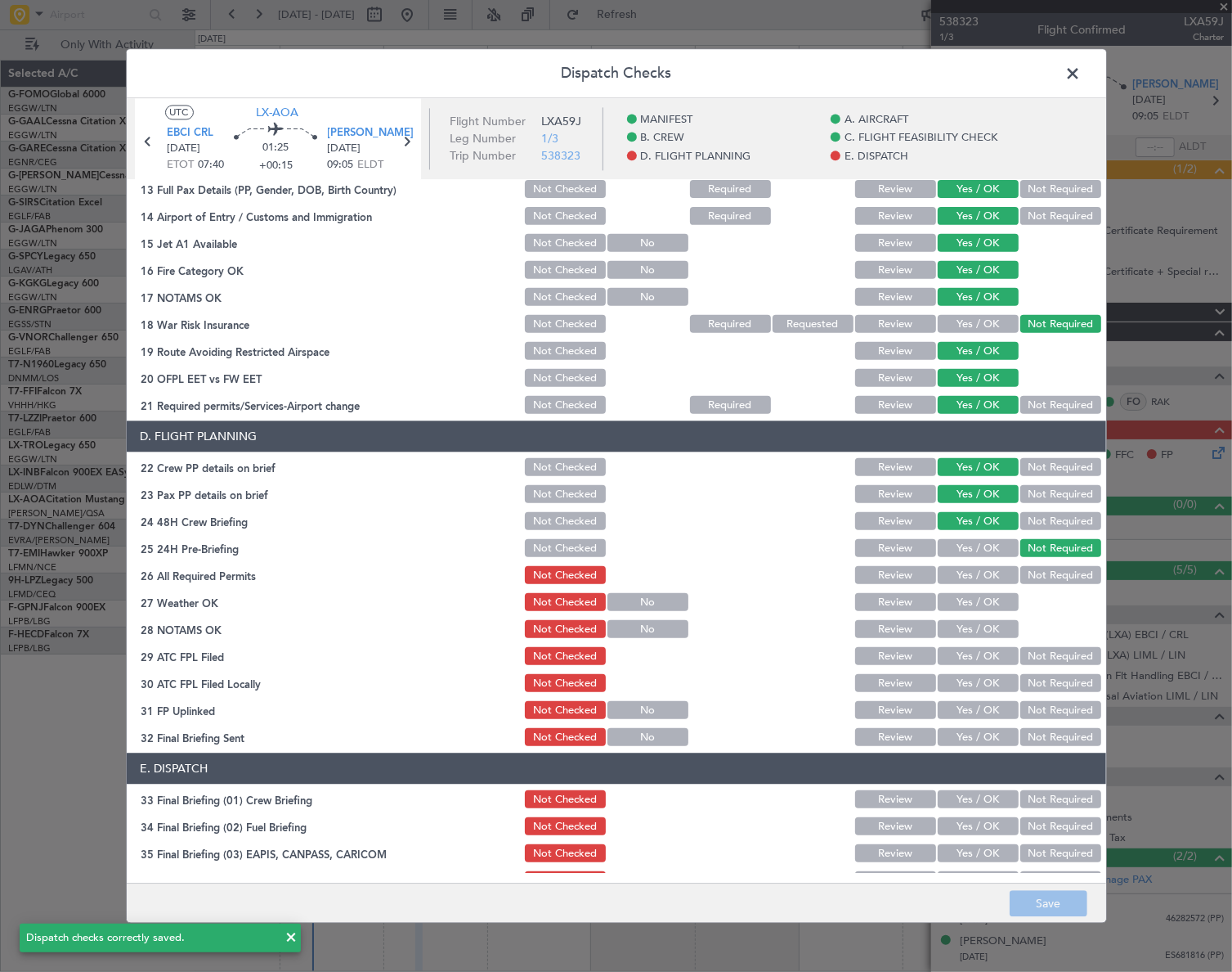
click at [1082, 79] on span at bounding box center [1082, 77] width 0 height 32
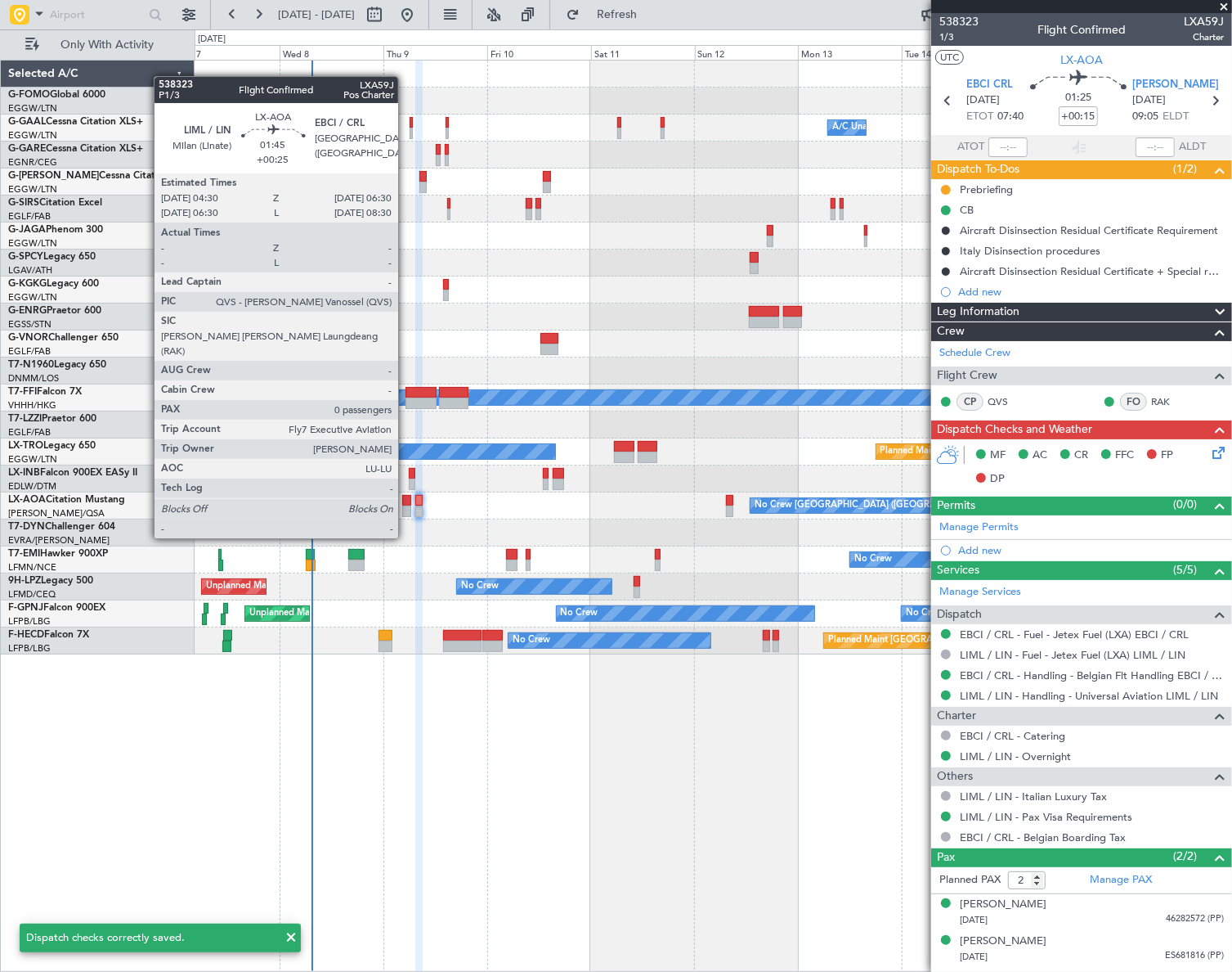
click at [404, 507] on div at bounding box center [407, 511] width 9 height 12
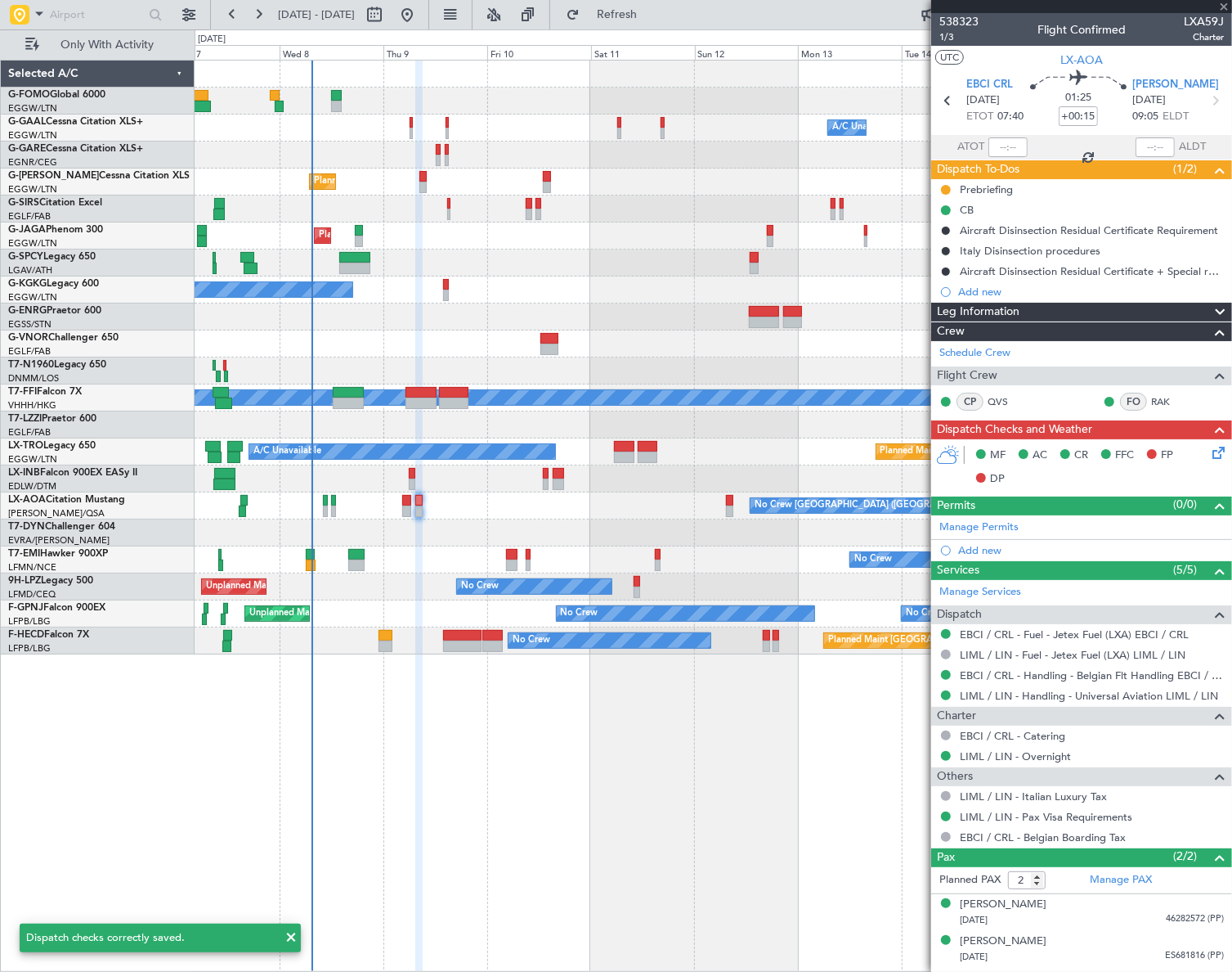
type input "+00:25"
type input "0"
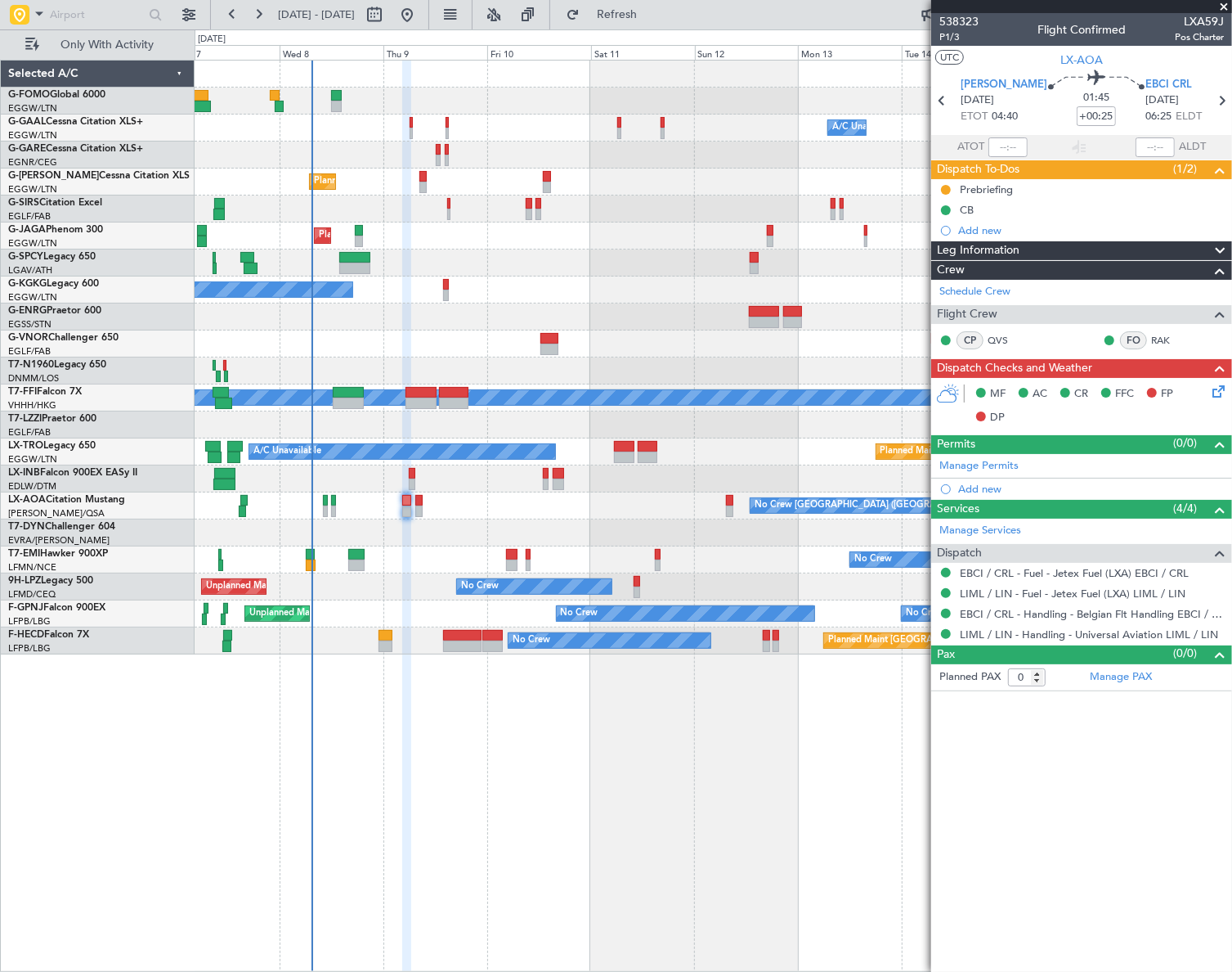
click at [1219, 391] on icon at bounding box center [1216, 389] width 13 height 13
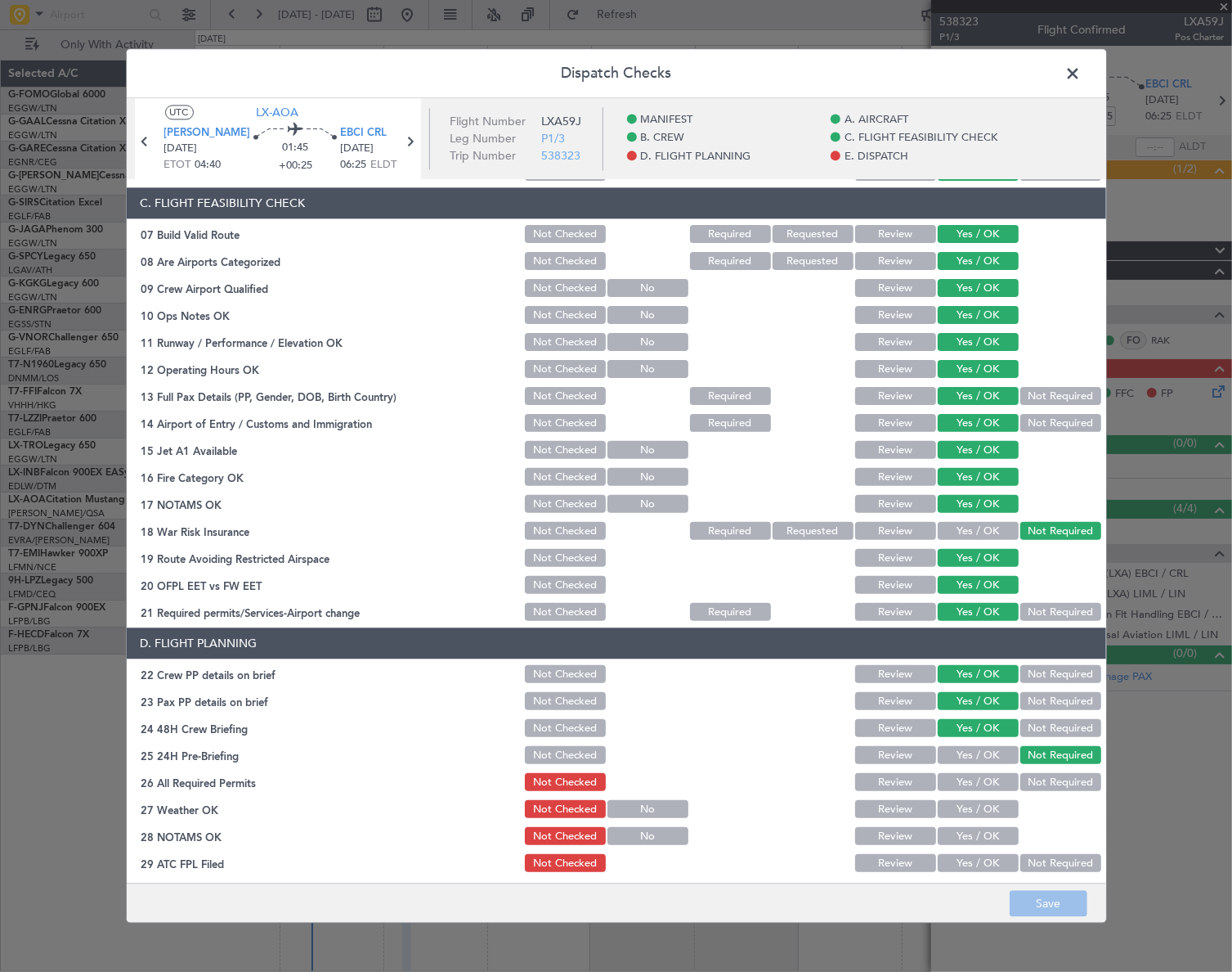
scroll to position [595, 0]
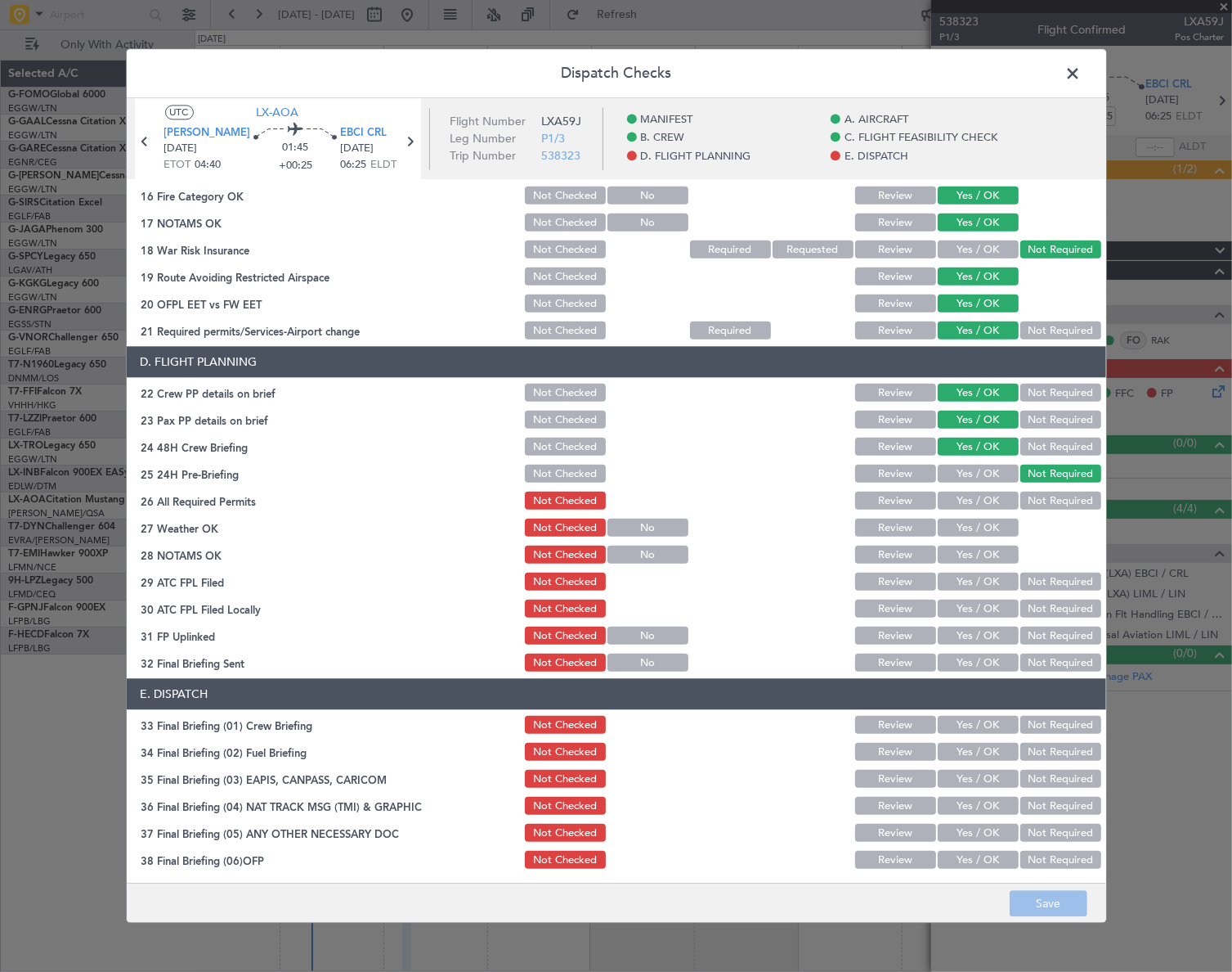
click at [1082, 77] on span at bounding box center [1082, 77] width 0 height 32
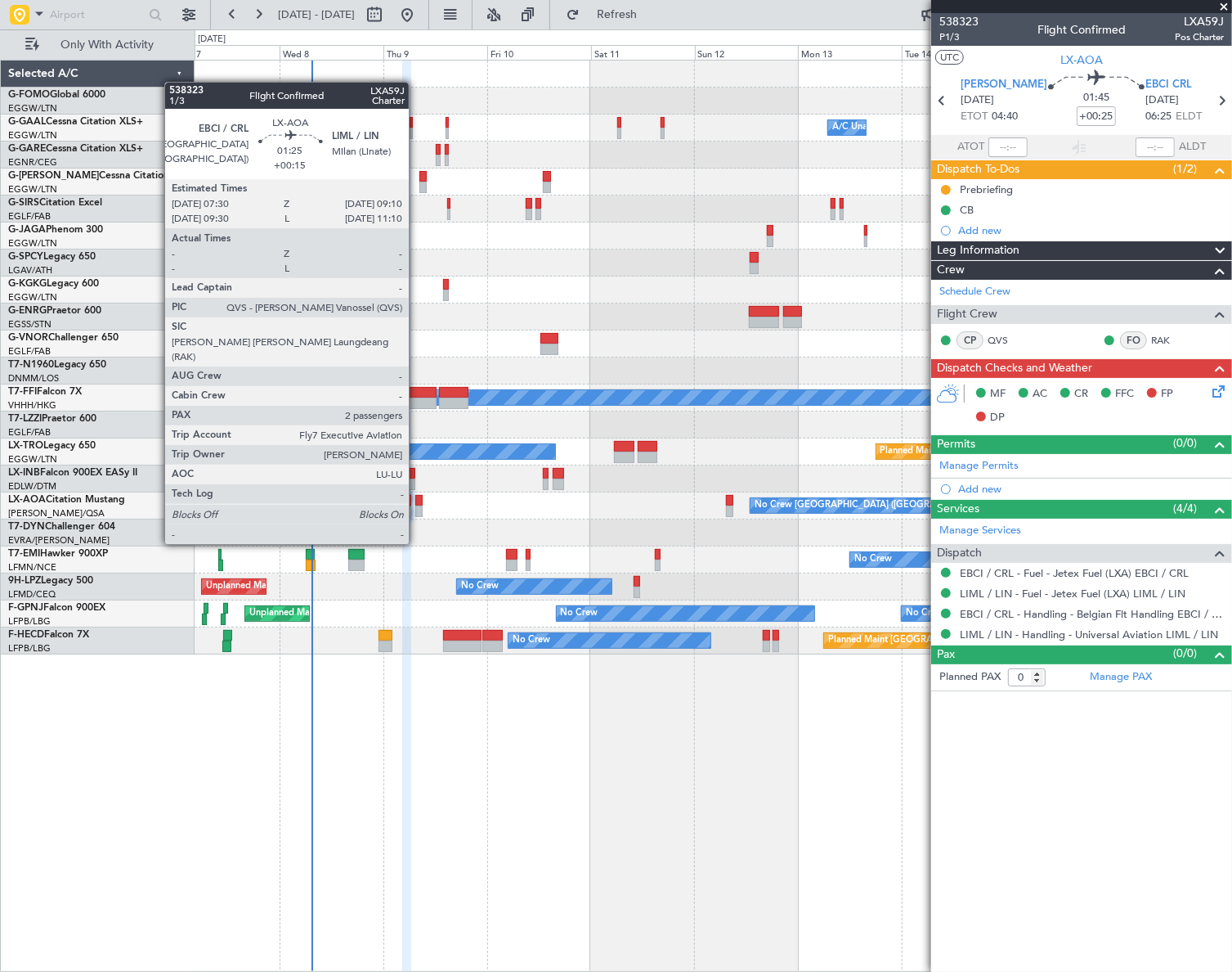
click at [416, 513] on div at bounding box center [418, 511] width 7 height 12
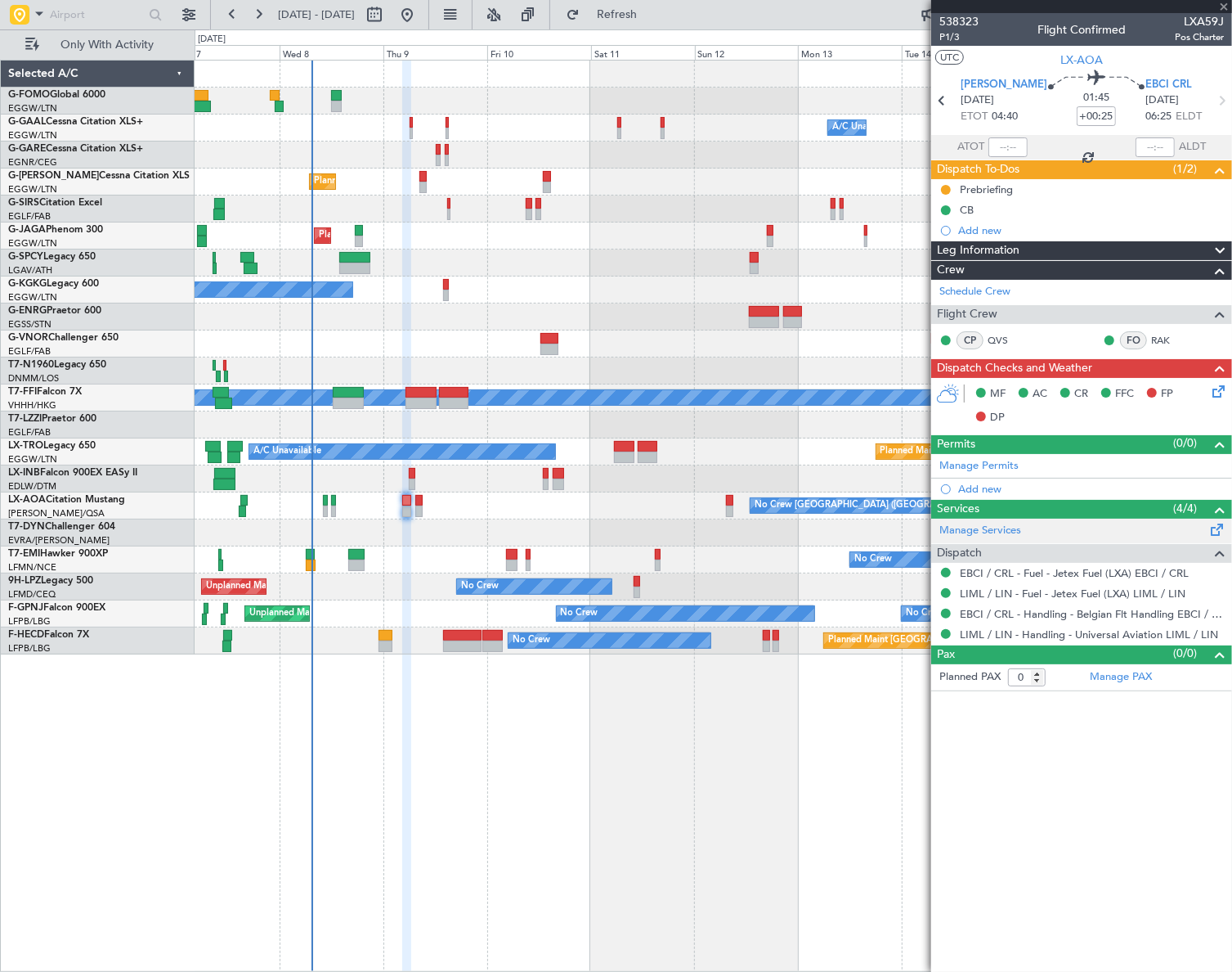
type input "+00:15"
type input "2"
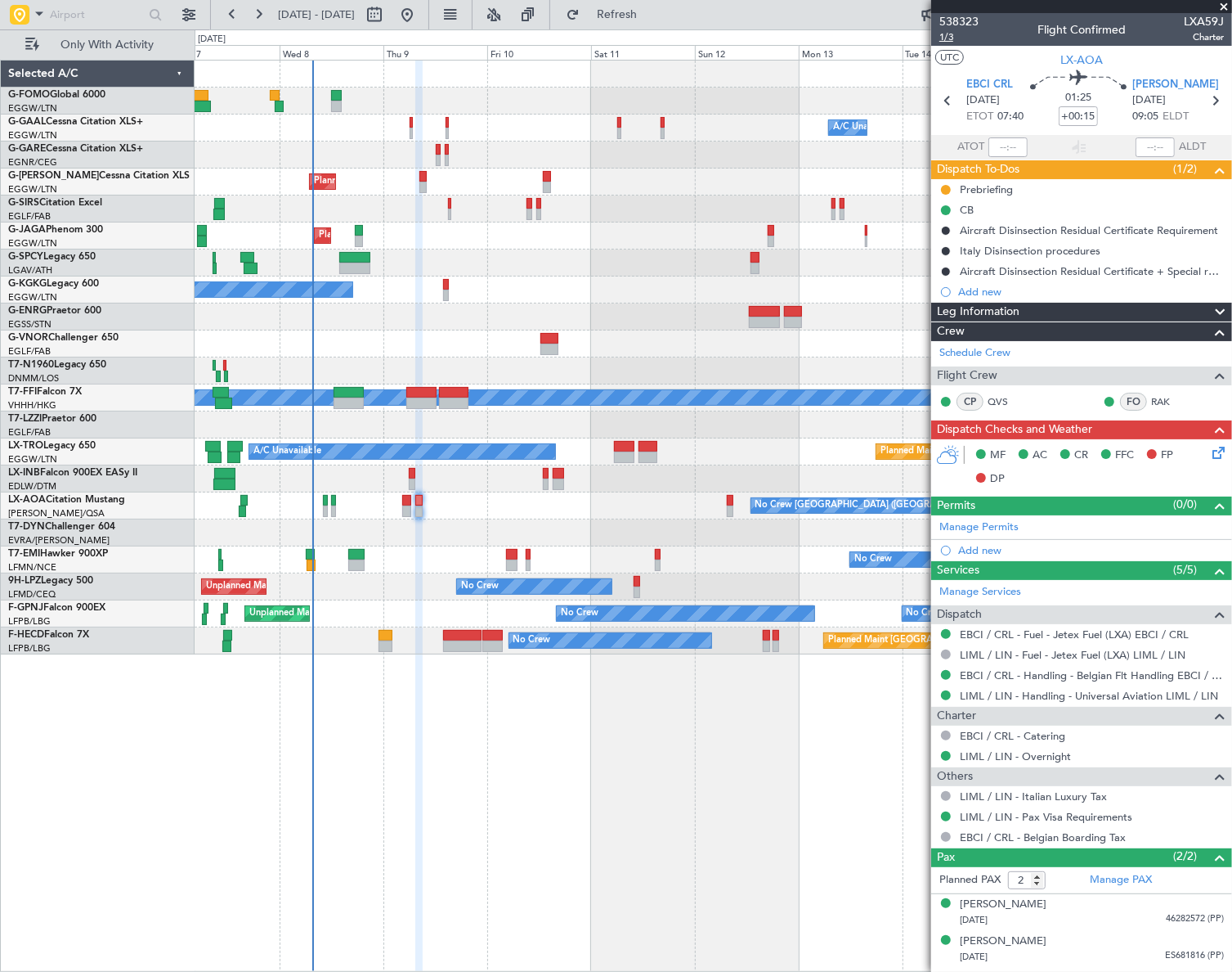
click at [953, 36] on span "1/3" at bounding box center [959, 37] width 39 height 14
click at [652, 18] on span "Refresh" at bounding box center [617, 15] width 69 height 12
click at [390, 717] on div "Owner A/C Unavailable Owner A/C Unavailable Owner Planned Maint [GEOGRAPHIC_DAT…" at bounding box center [713, 515] width 1036 height 912
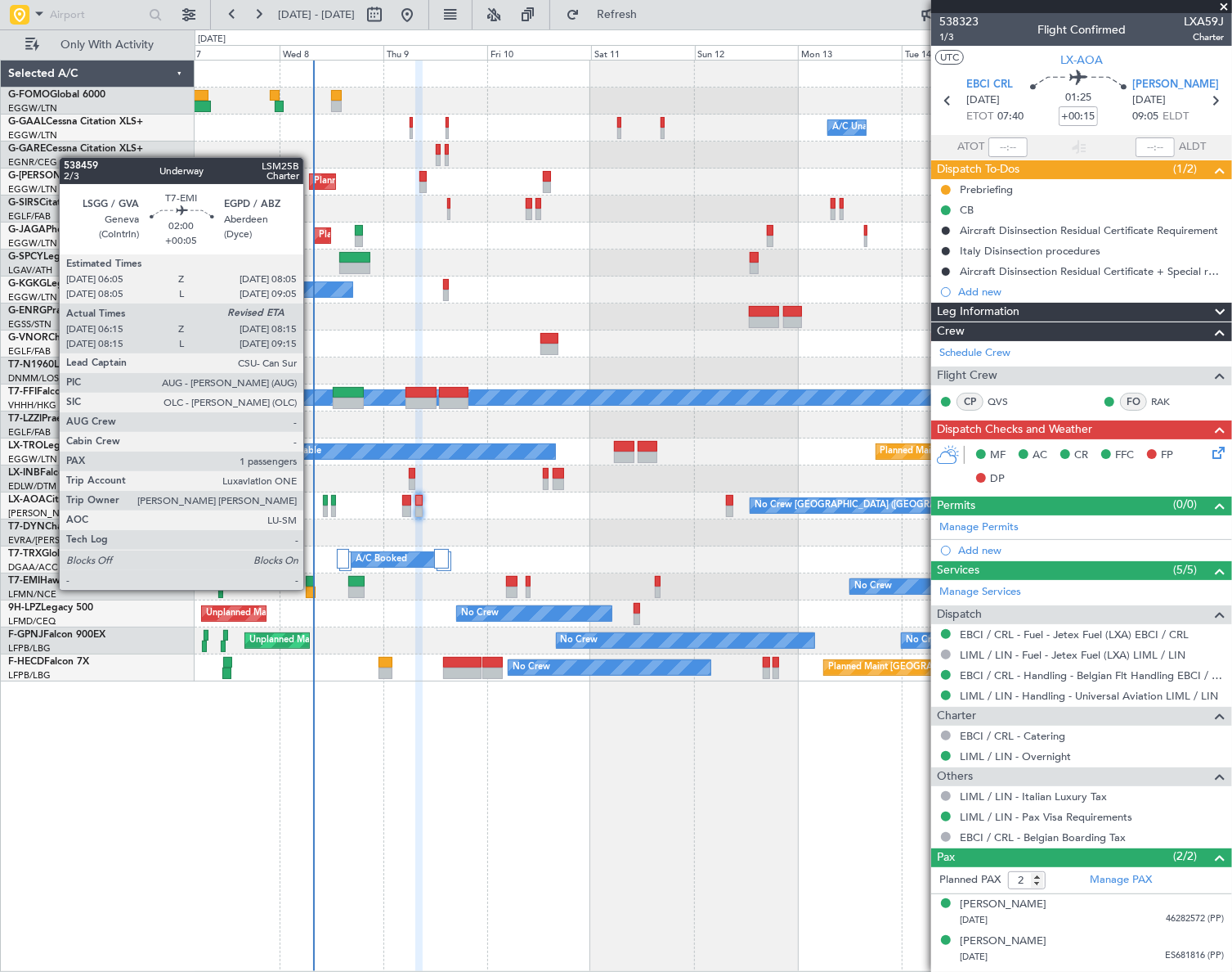
click at [311, 588] on div at bounding box center [310, 592] width 9 height 12
type input "+00:05"
type input "06:15"
type input "1"
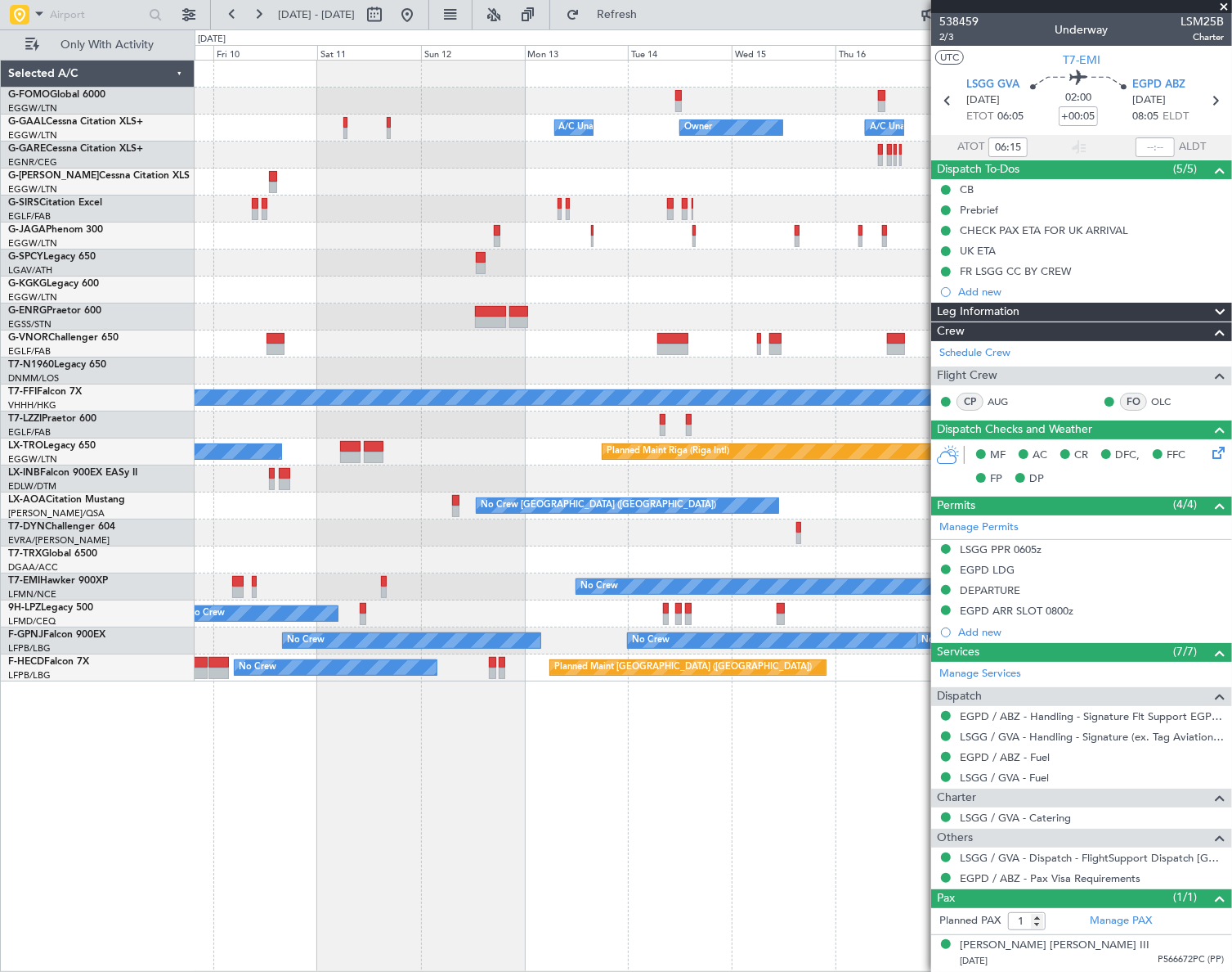
click at [384, 350] on div at bounding box center [713, 344] width 1036 height 27
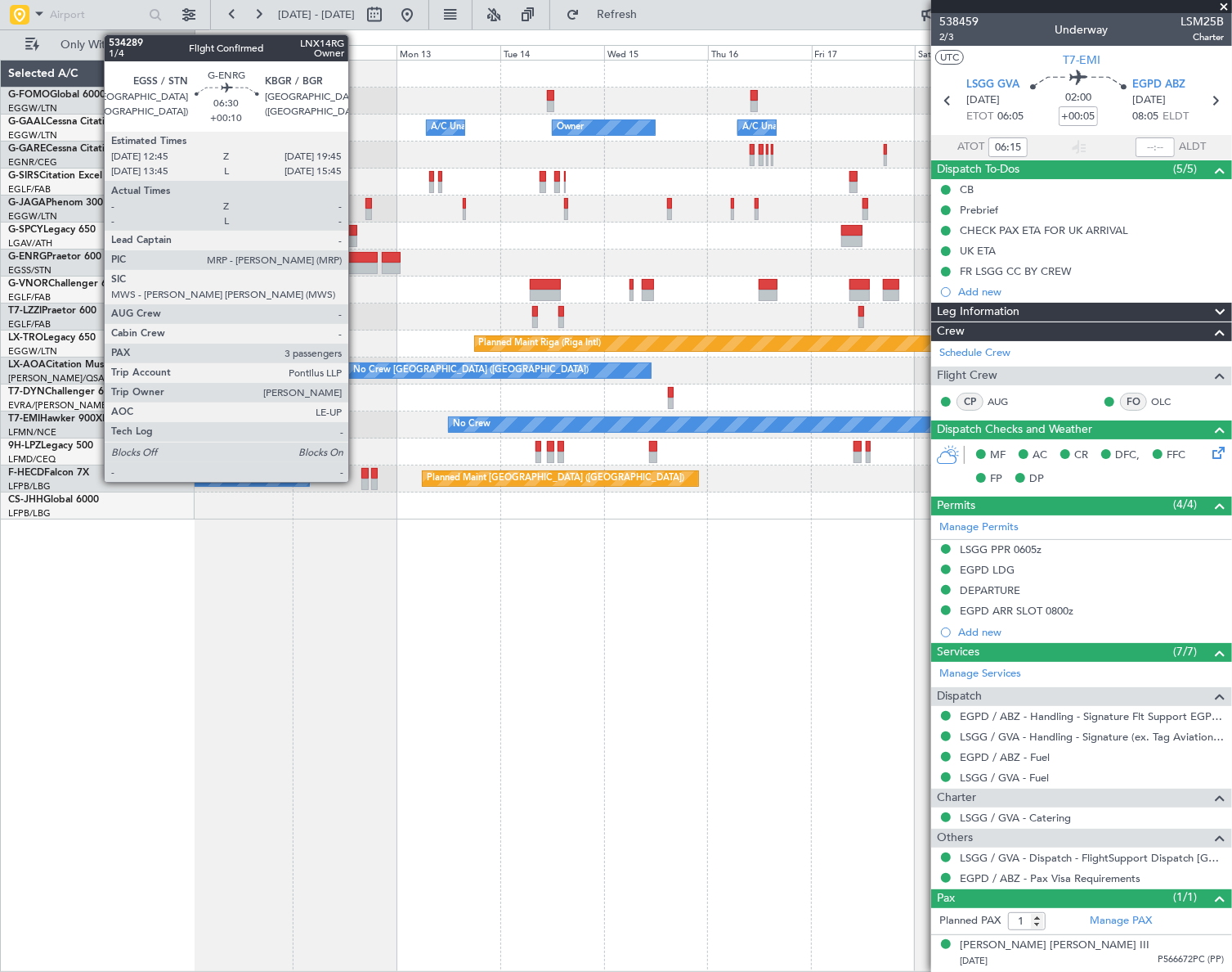
click at [355, 263] on div at bounding box center [362, 268] width 31 height 12
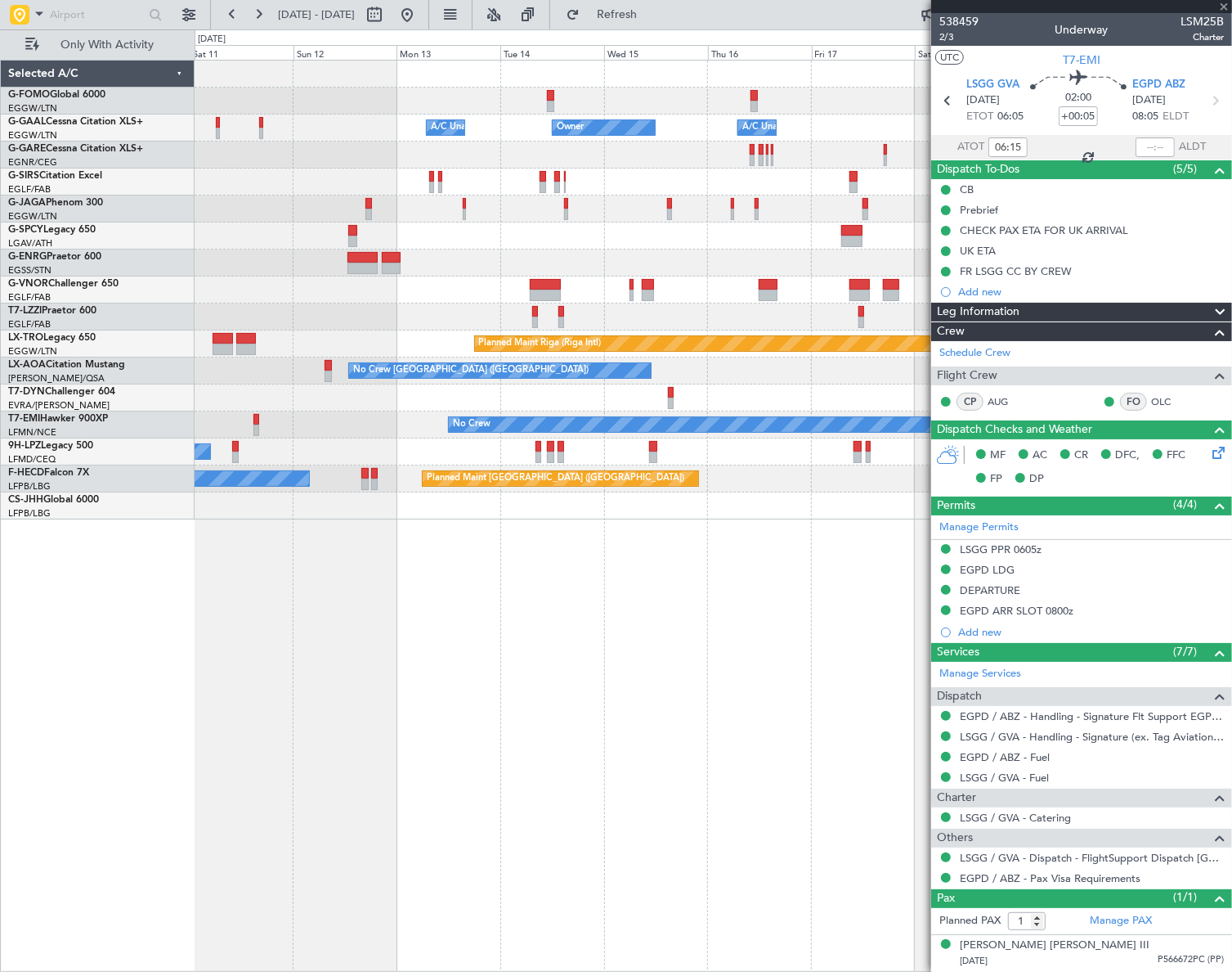
type input "+00:10"
type input "3"
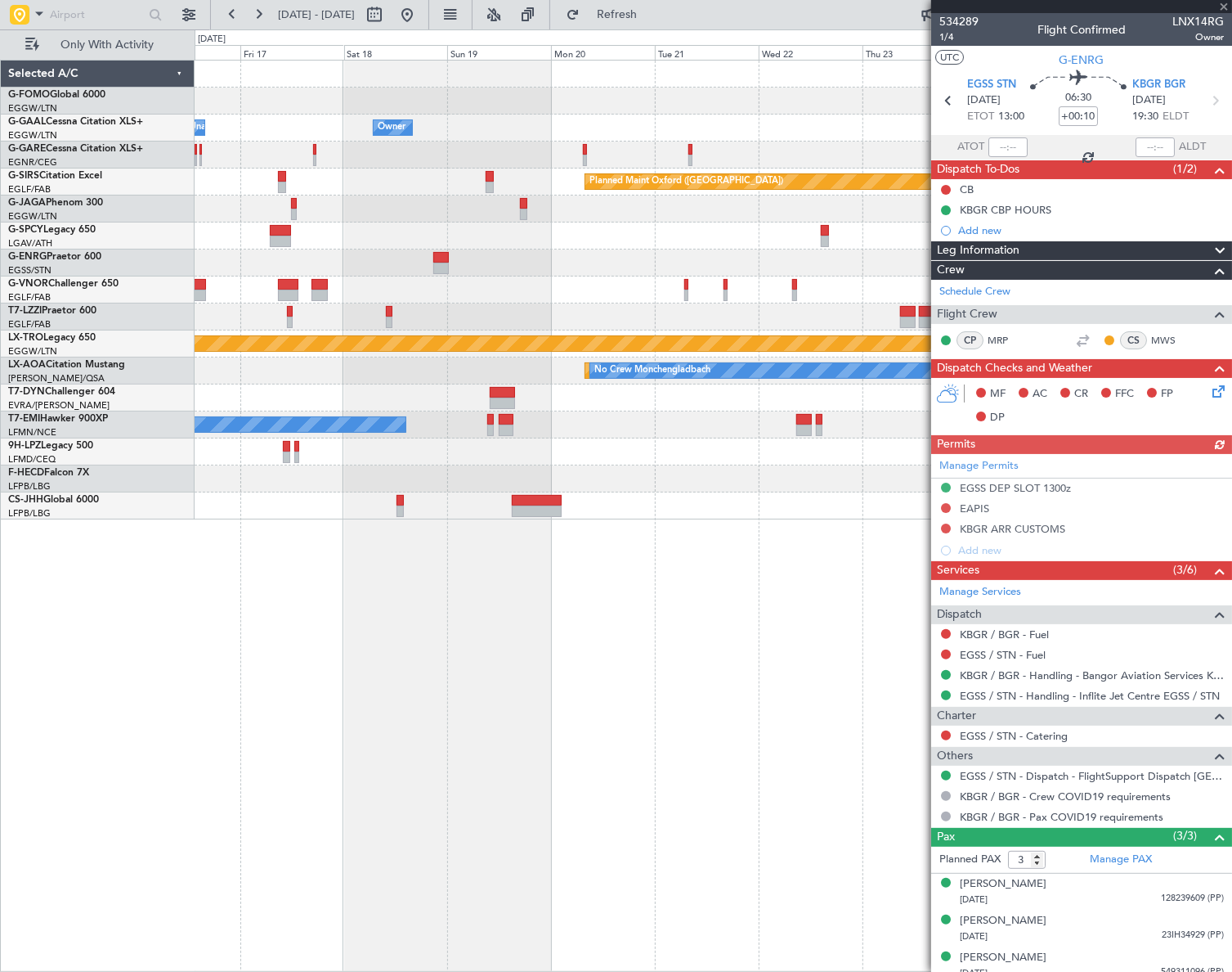
click at [253, 651] on div "Owner A/C Unavailable Owner Owner Owner Planned Maint [GEOGRAPHIC_DATA] ([GEOGR…" at bounding box center [713, 515] width 1037 height 912
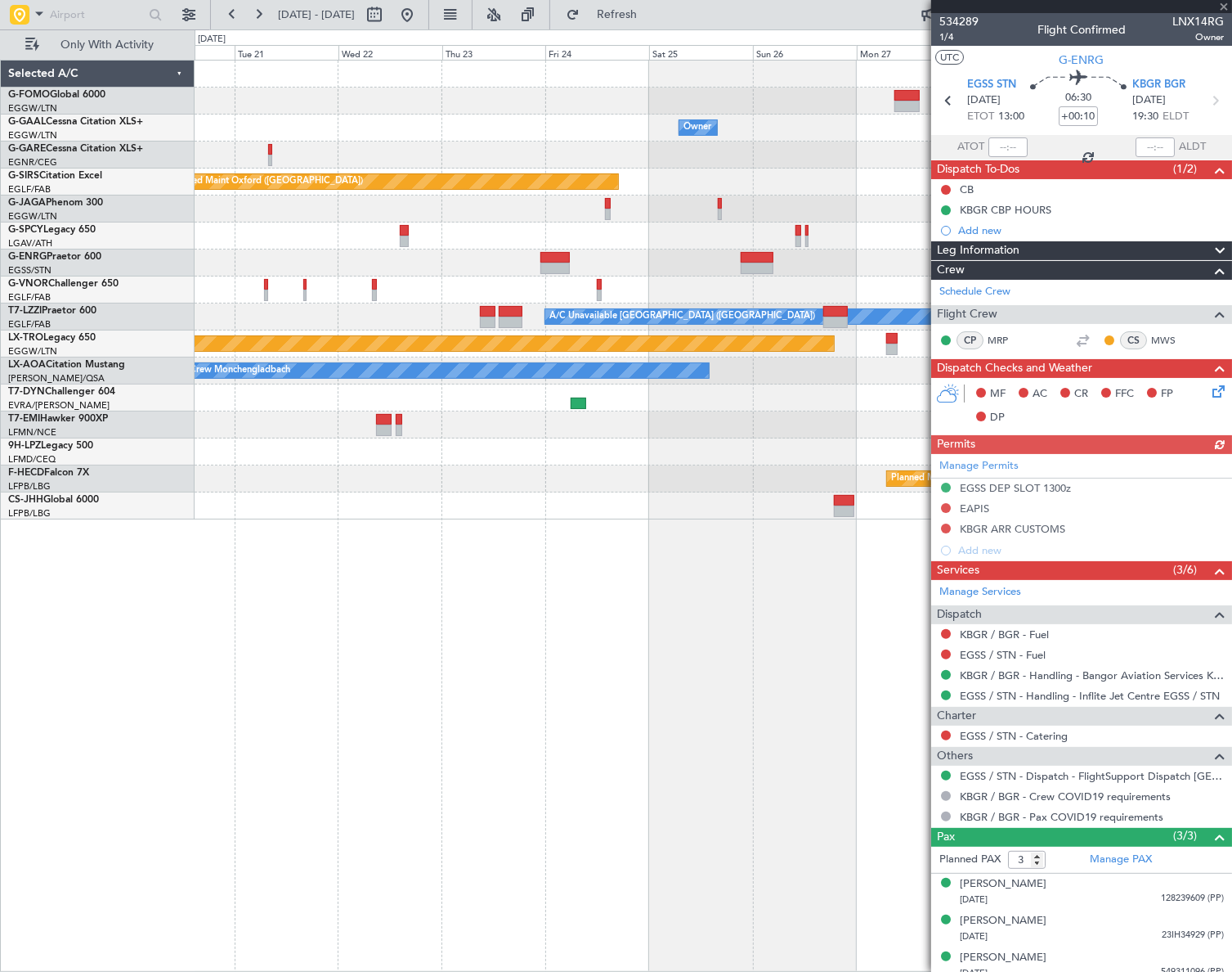
click at [88, 761] on div "Owner Owner Planned Maint [GEOGRAPHIC_DATA] ([GEOGRAPHIC_DATA]) A/C Unavailable…" at bounding box center [616, 501] width 1232 height 942
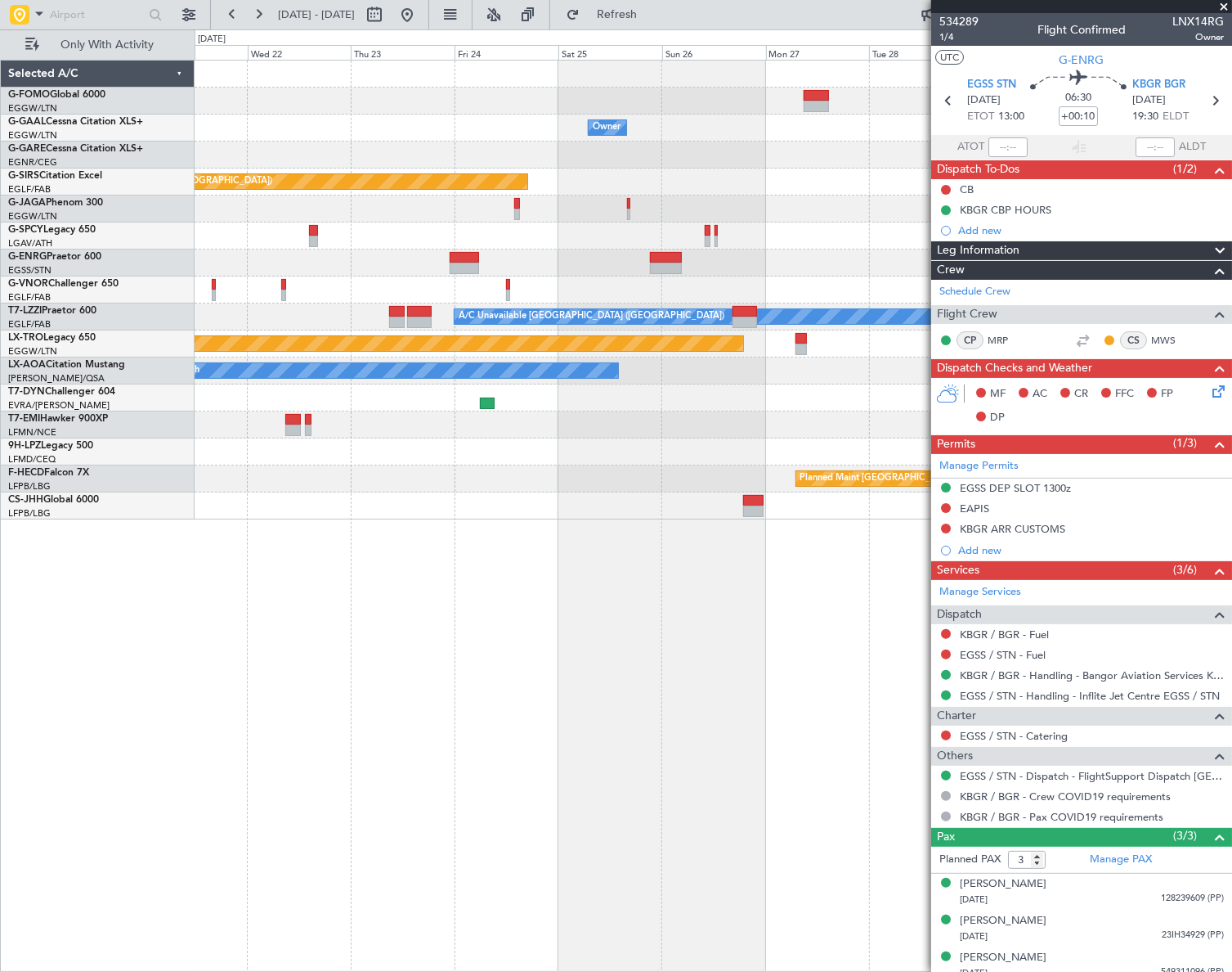
click at [196, 732] on div "Owner Planned Maint [GEOGRAPHIC_DATA] ([GEOGRAPHIC_DATA]) A/C Unavailable [GEOG…" at bounding box center [713, 515] width 1036 height 912
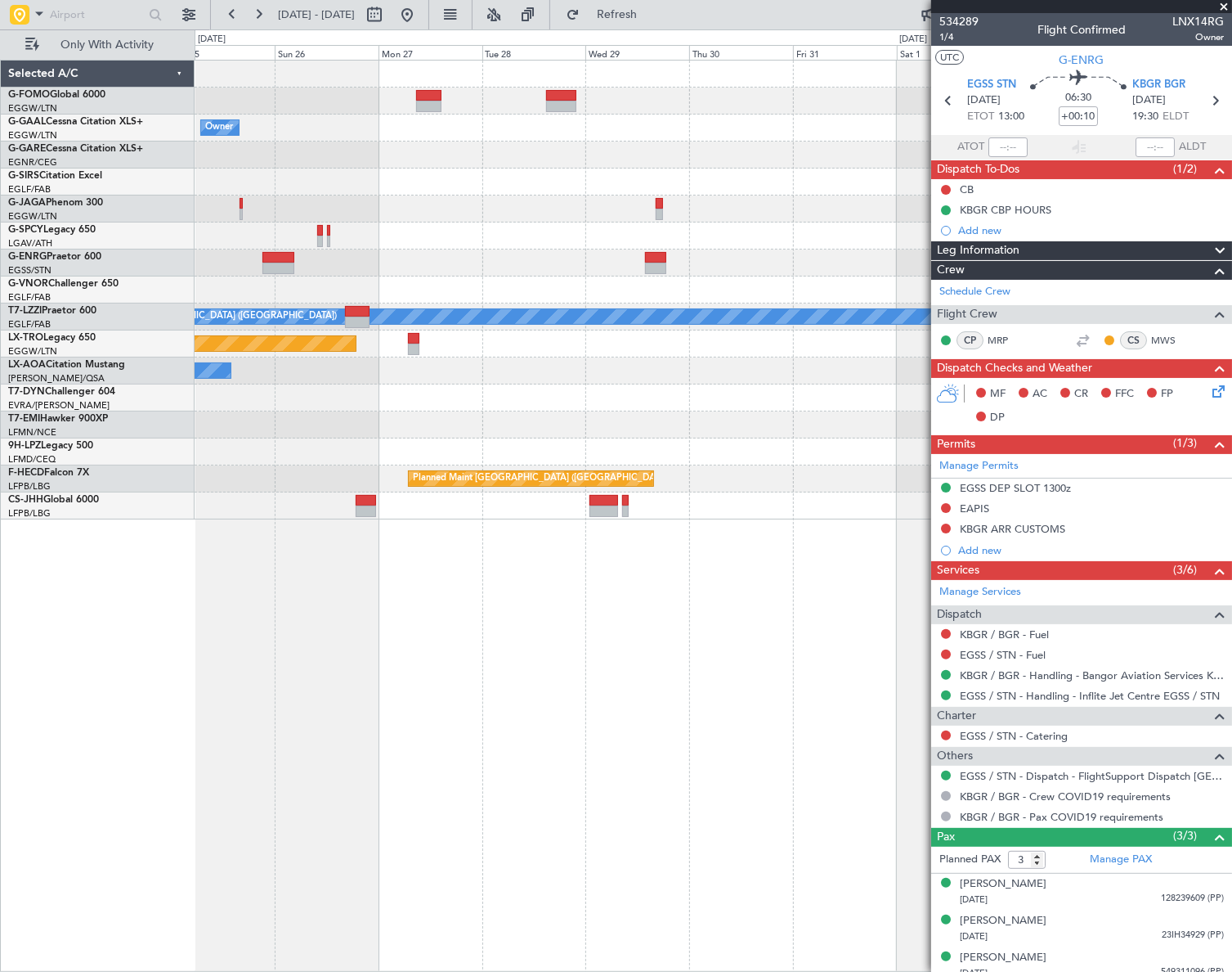
click at [307, 656] on div "Owner Planned Maint [GEOGRAPHIC_DATA] Planned Maint [GEOGRAPHIC_DATA] Planned M…" at bounding box center [713, 515] width 1037 height 912
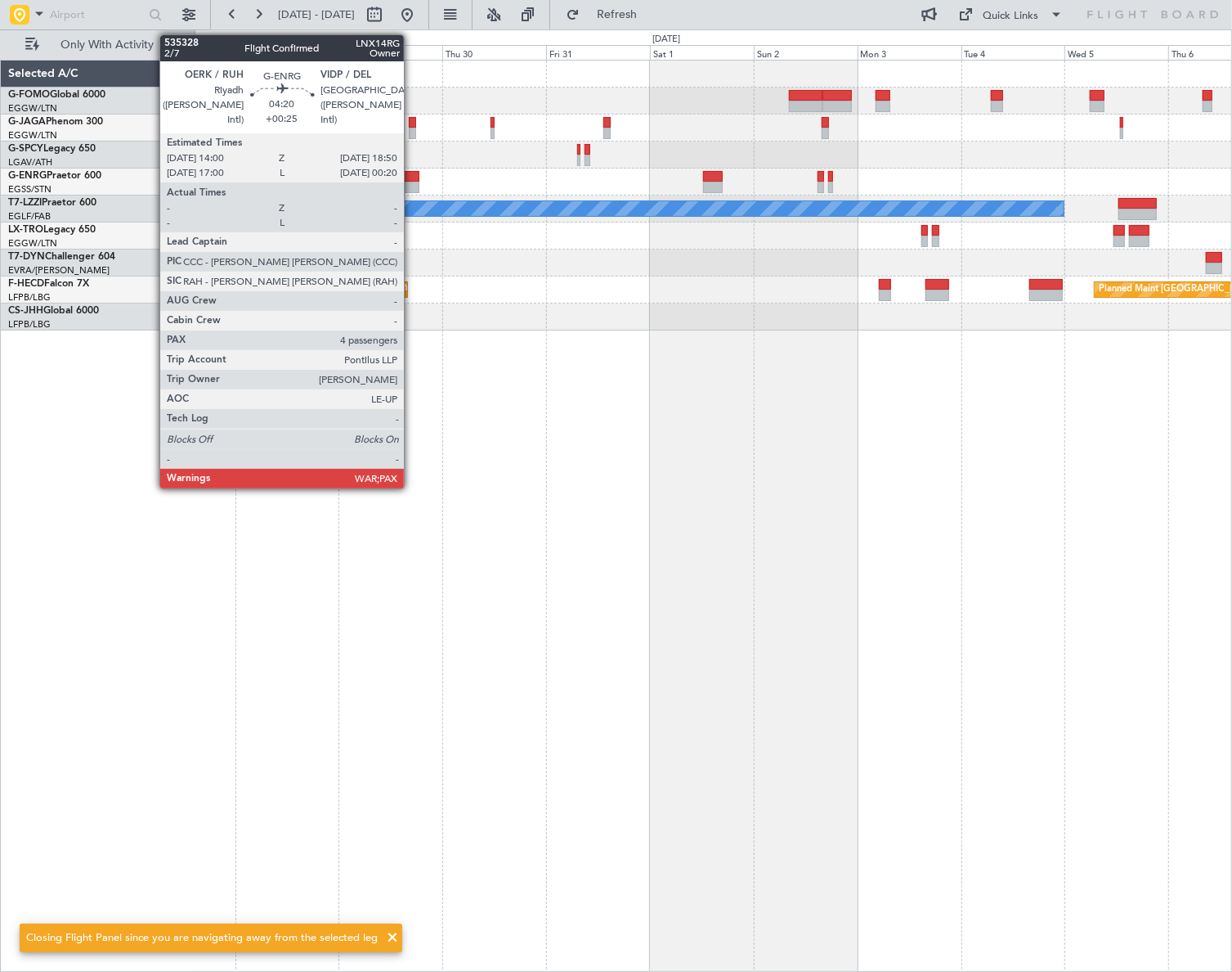
click at [411, 179] on div at bounding box center [409, 177] width 22 height 12
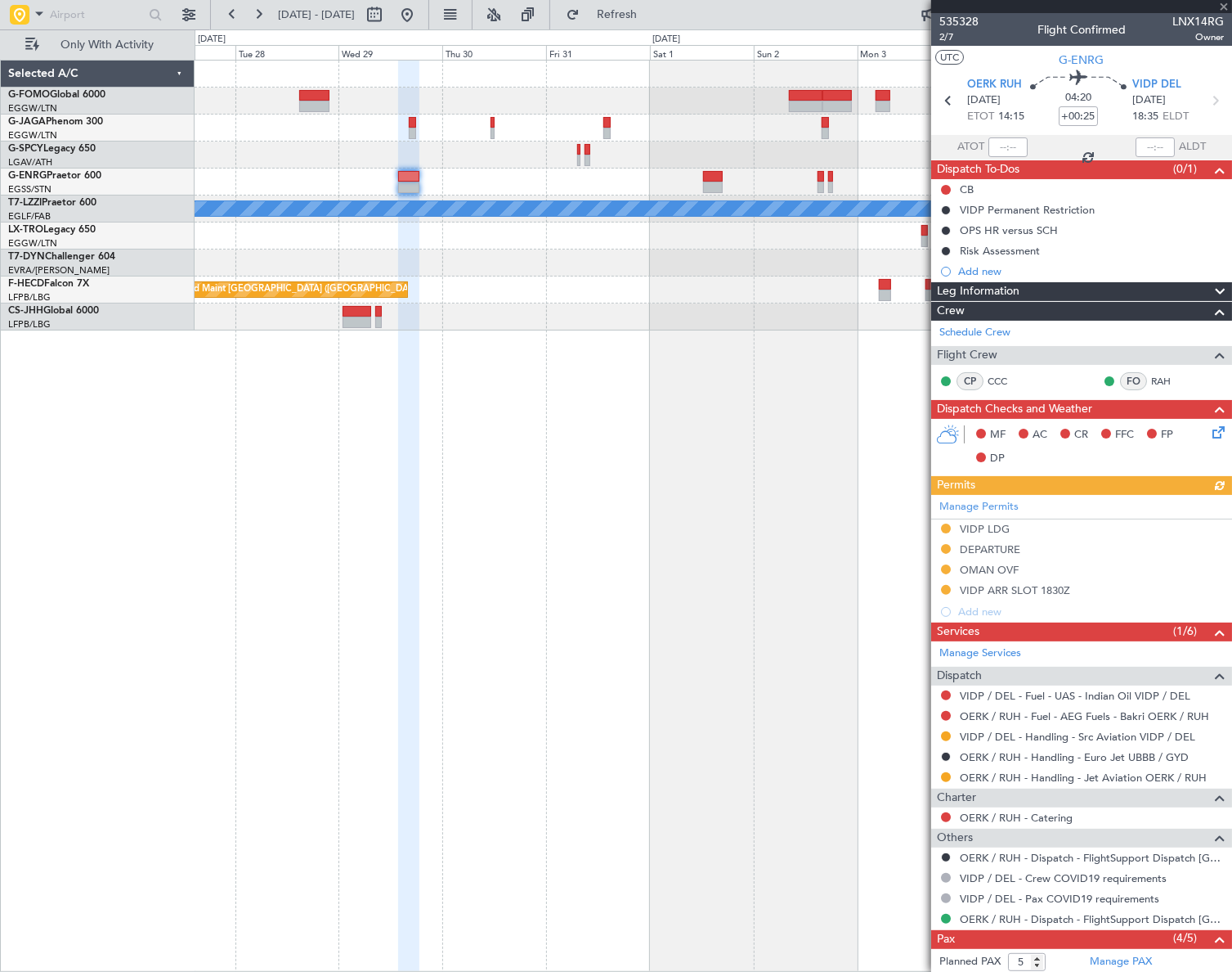
click at [1036, 285] on div "Leg Information" at bounding box center [1081, 292] width 301 height 19
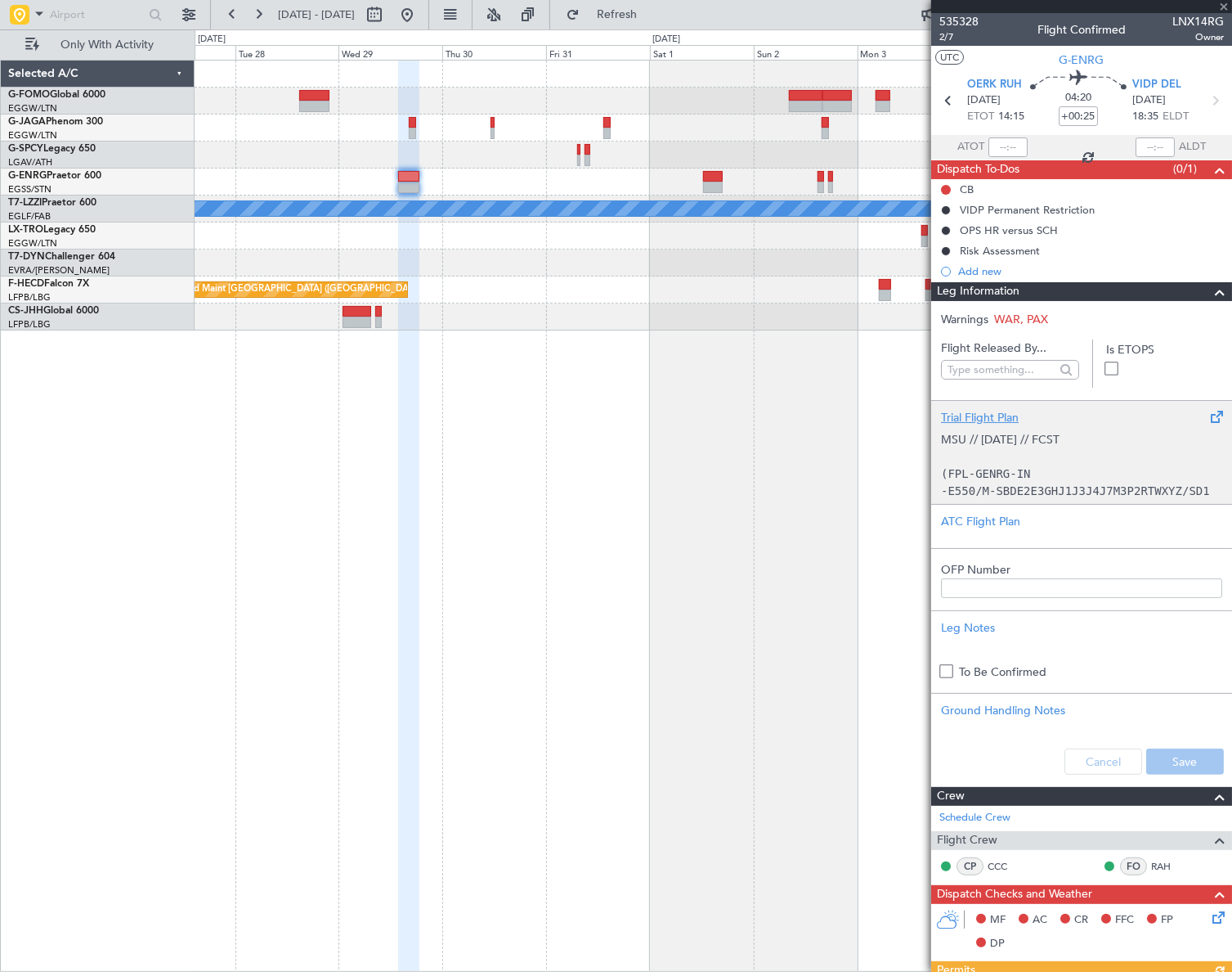
click at [1037, 459] on p at bounding box center [1082, 457] width 282 height 17
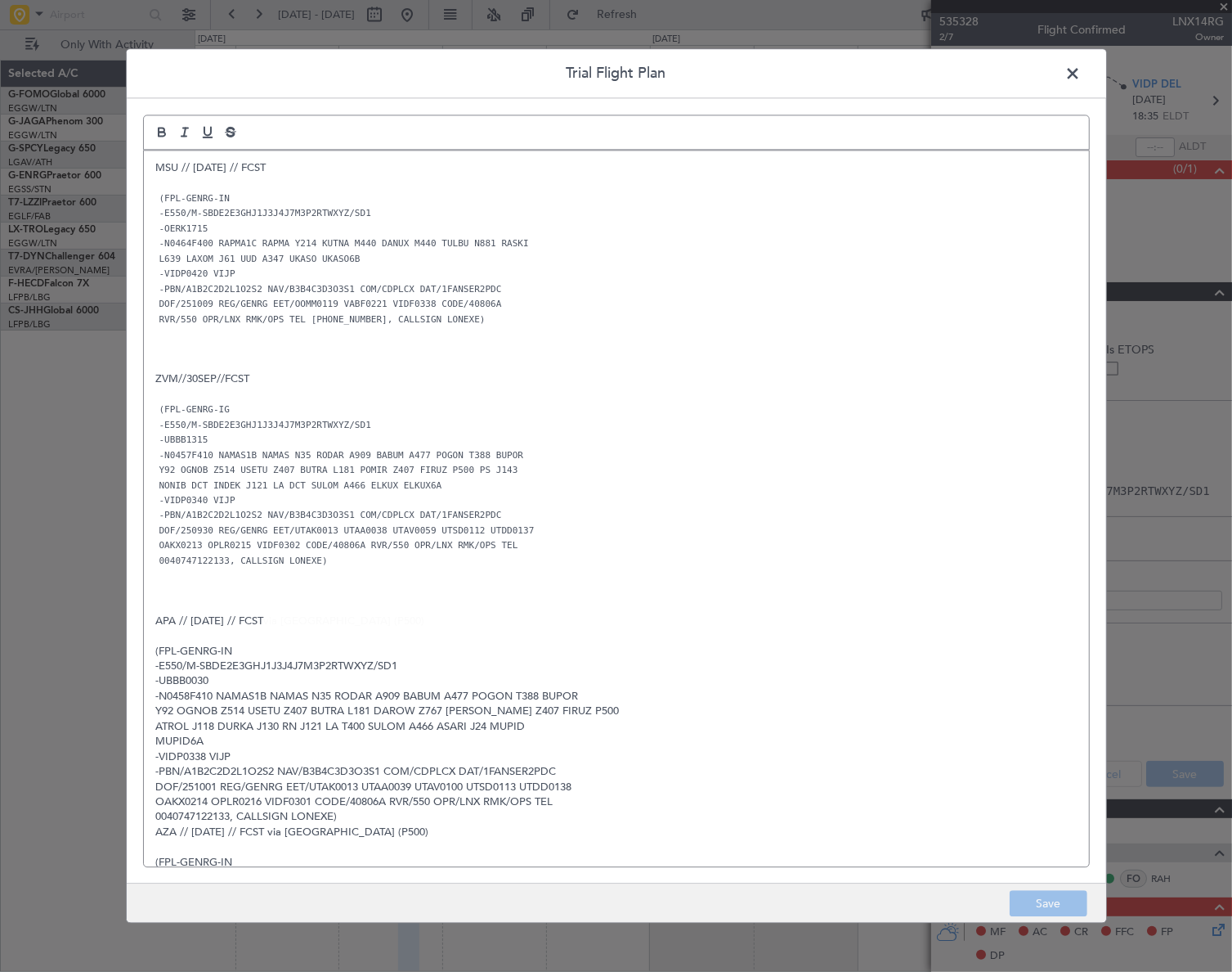
click at [1082, 71] on span at bounding box center [1082, 77] width 0 height 32
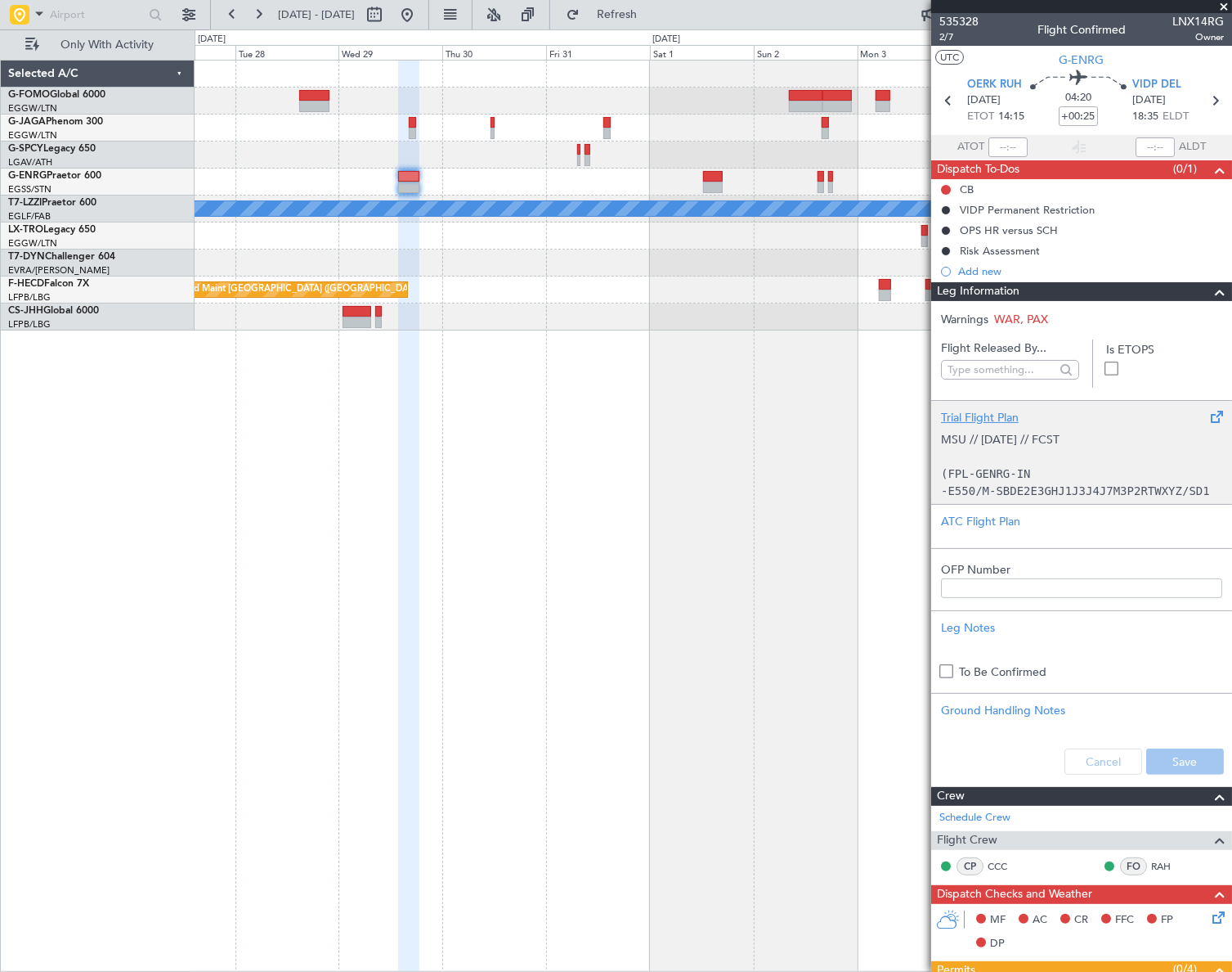
click at [1010, 442] on p "MSU // [DATE] // FCST" at bounding box center [1082, 439] width 282 height 17
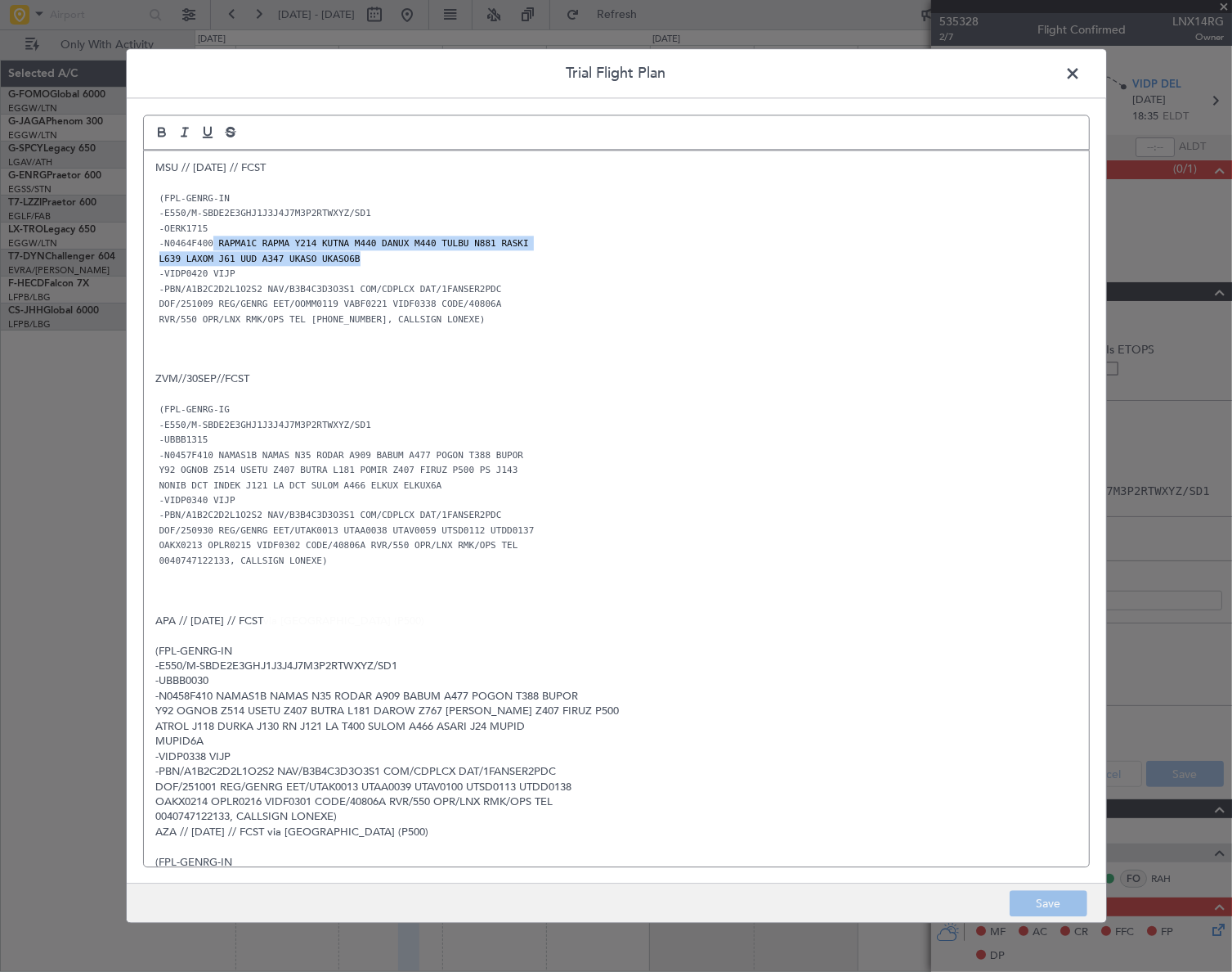
drag, startPoint x: 211, startPoint y: 243, endPoint x: 350, endPoint y: 254, distance: 139.4
click at [350, 254] on div "MSU // [DATE] // FCST (FPL-GENRG-IN -E550/M-SBDE2E3GHJ1J3J4J7M3P2RTWXYZ/SD1 -OE…" at bounding box center [616, 509] width 945 height 716
copy div "RAPMA1C RAPMA Y214 KUTNA M440 DANUX M440 TULBU N881 RASKI L639 LAXOM J61 UUD A3…"
click at [1082, 72] on span at bounding box center [1082, 77] width 0 height 32
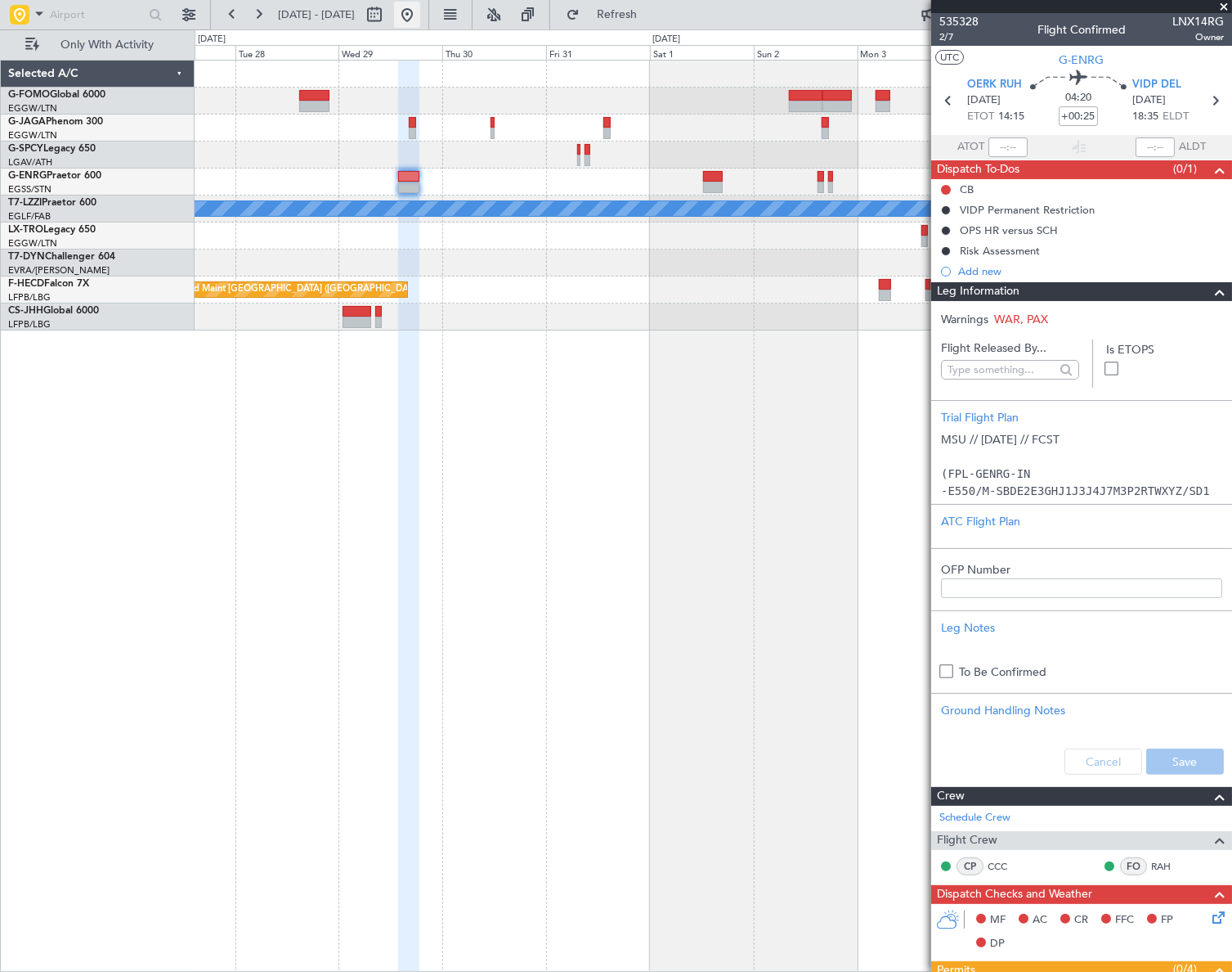
click at [420, 22] on button at bounding box center [408, 15] width 27 height 27
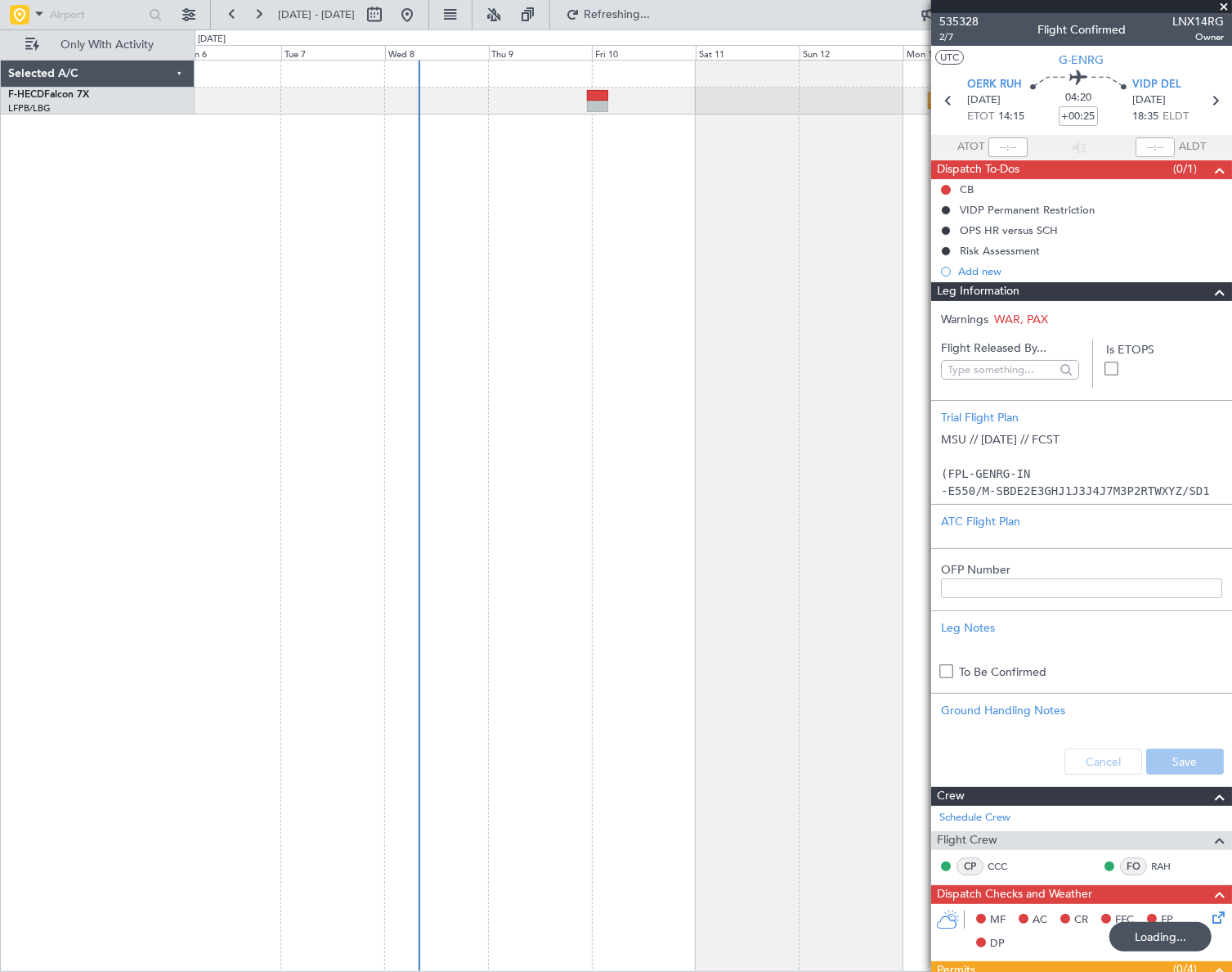
click at [323, 752] on div "Planned Maint [GEOGRAPHIC_DATA] ([GEOGRAPHIC_DATA])" at bounding box center [713, 515] width 1036 height 912
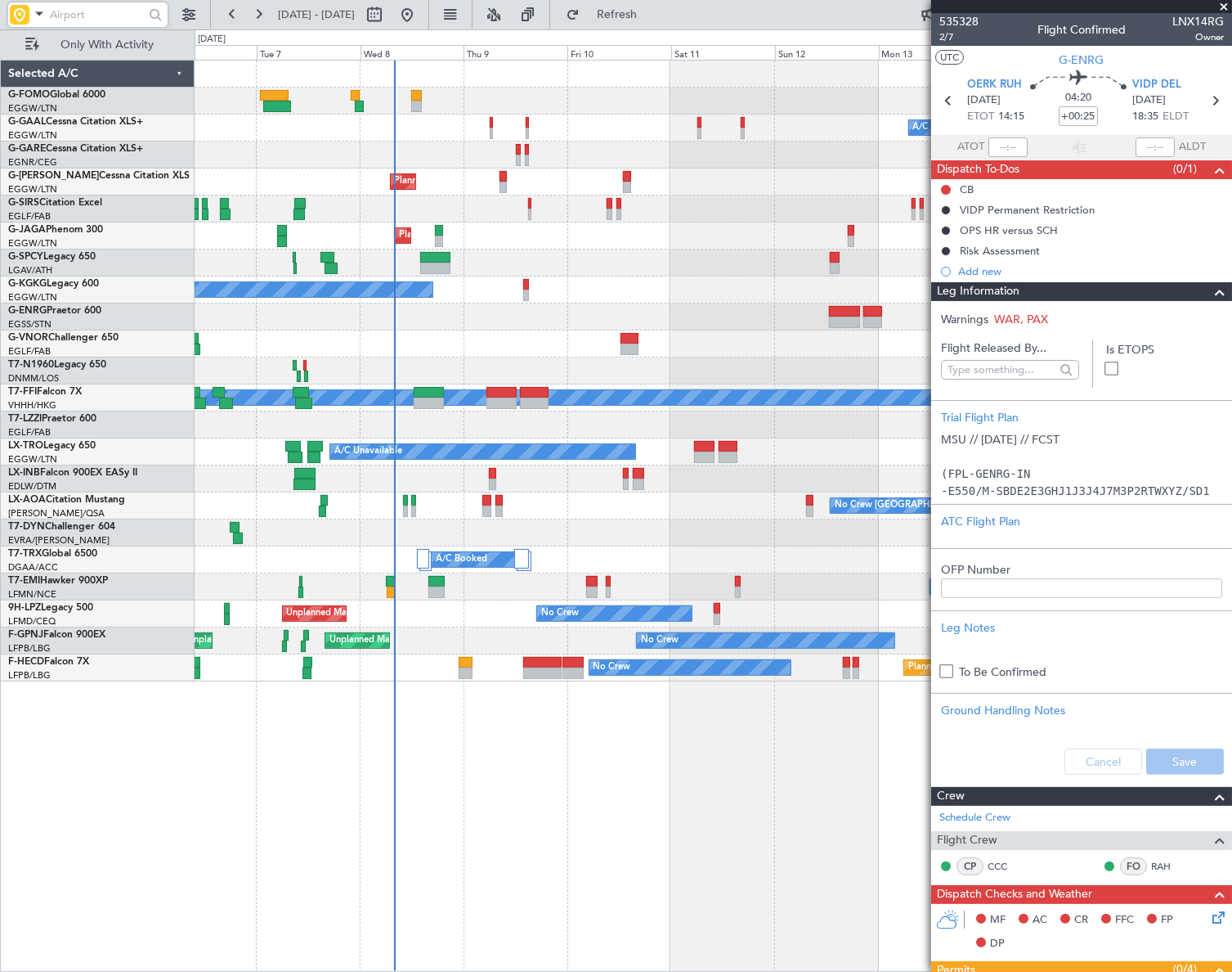
click at [69, 21] on input "text" at bounding box center [97, 15] width 94 height 25
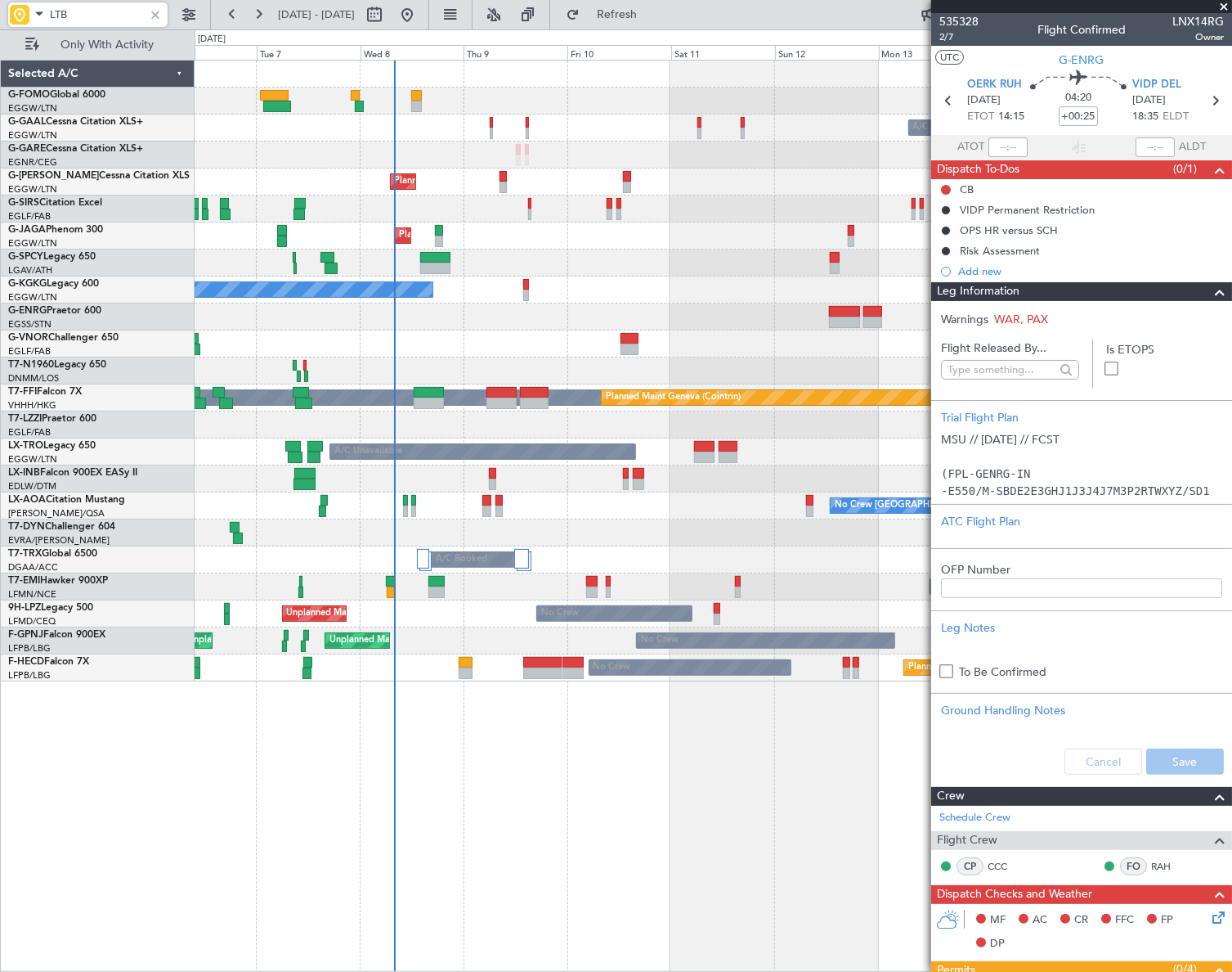
type input "LTBA"
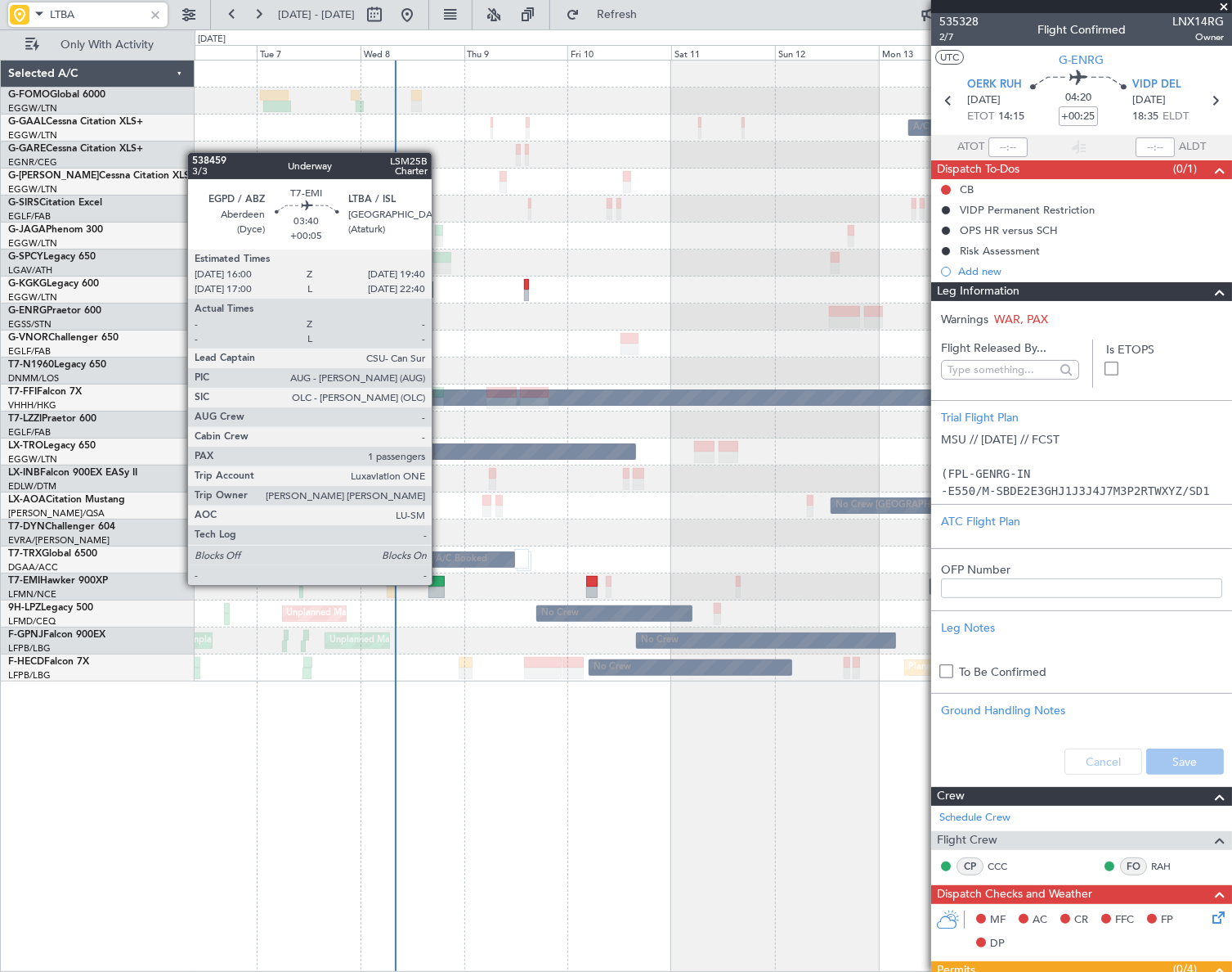
click at [439, 583] on div at bounding box center [437, 582] width 17 height 12
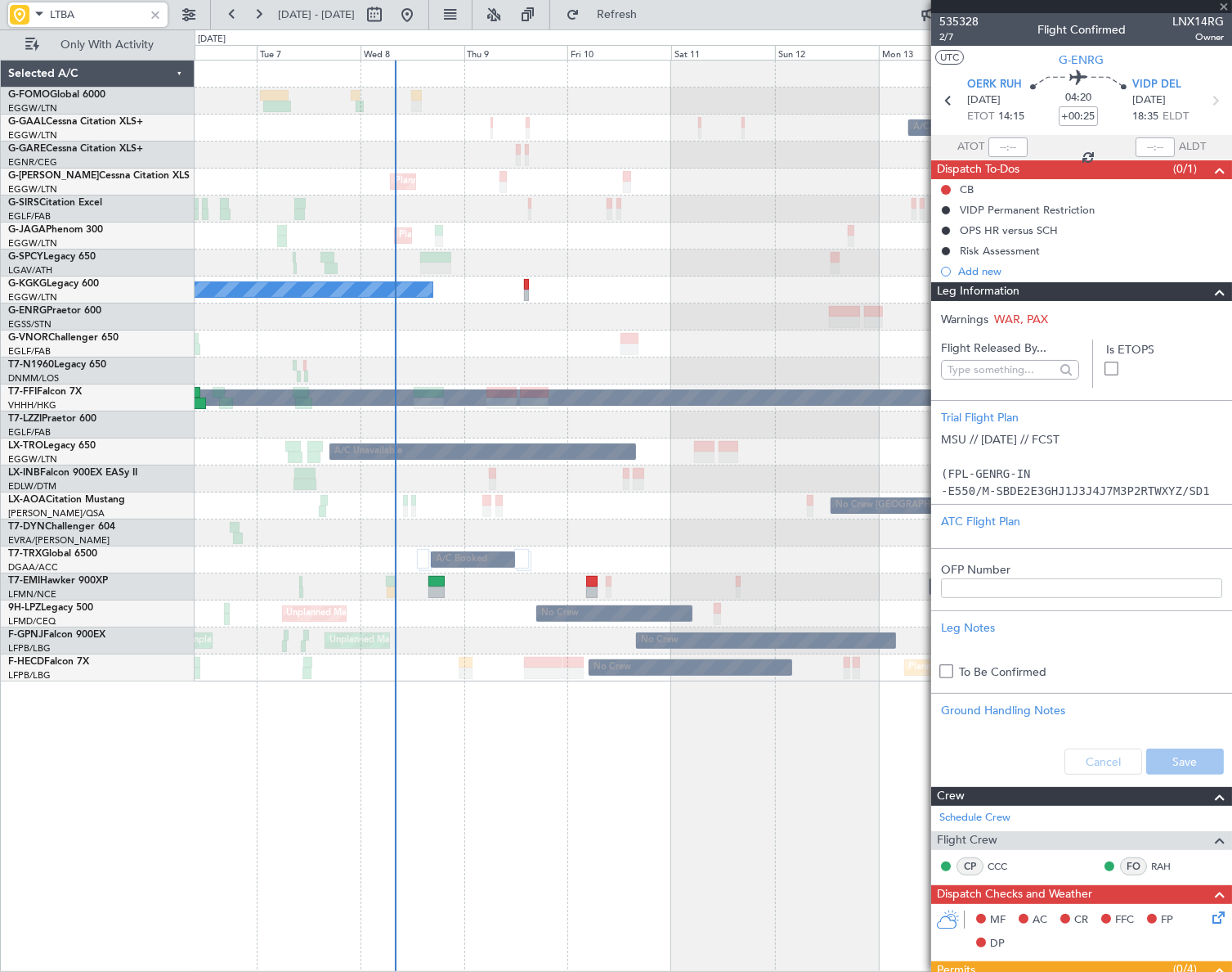
type input "+00:05"
type input "1"
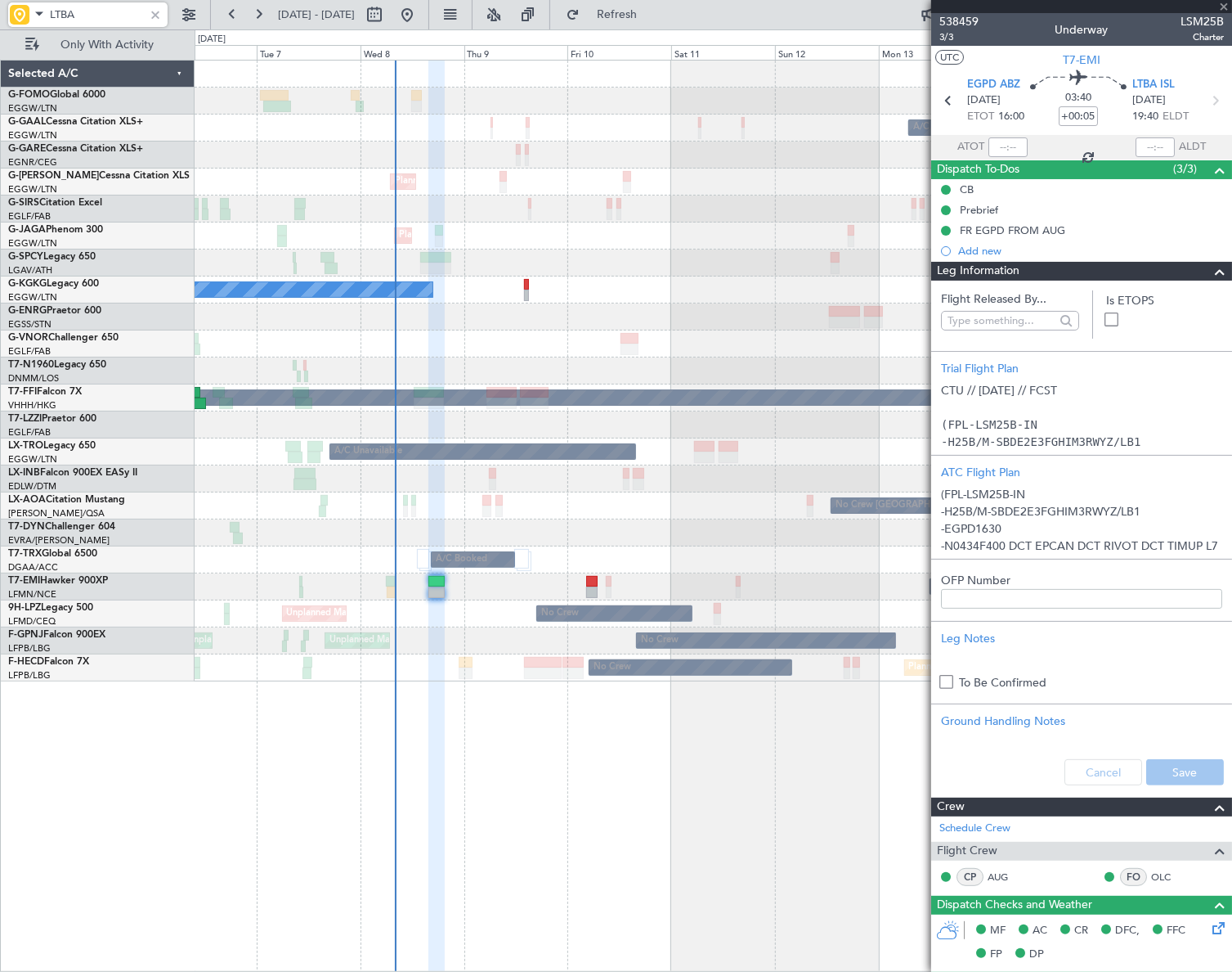
type input "LTBA"
click at [160, 17] on div at bounding box center [156, 15] width 18 height 18
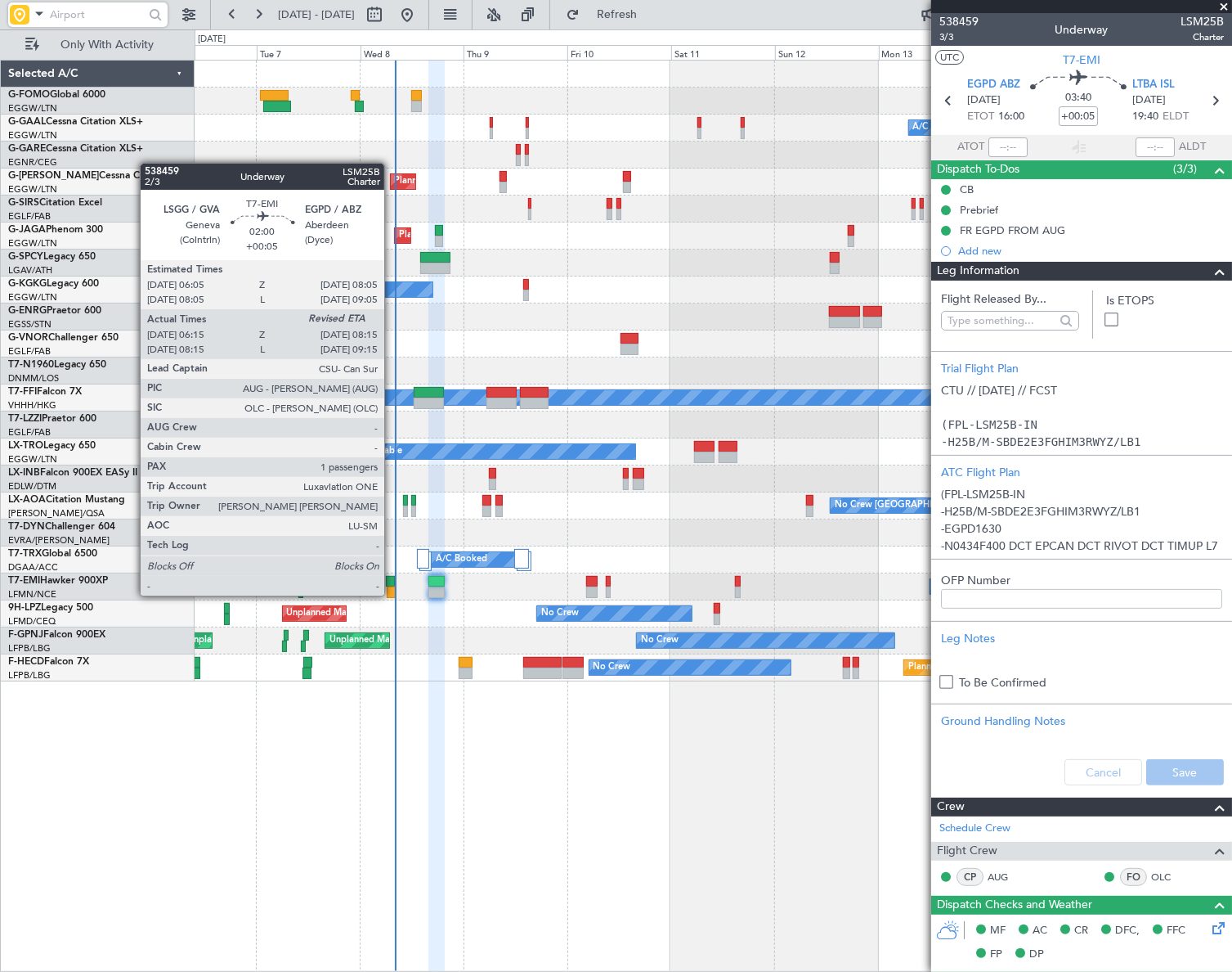
click at [392, 594] on div at bounding box center [391, 592] width 9 height 12
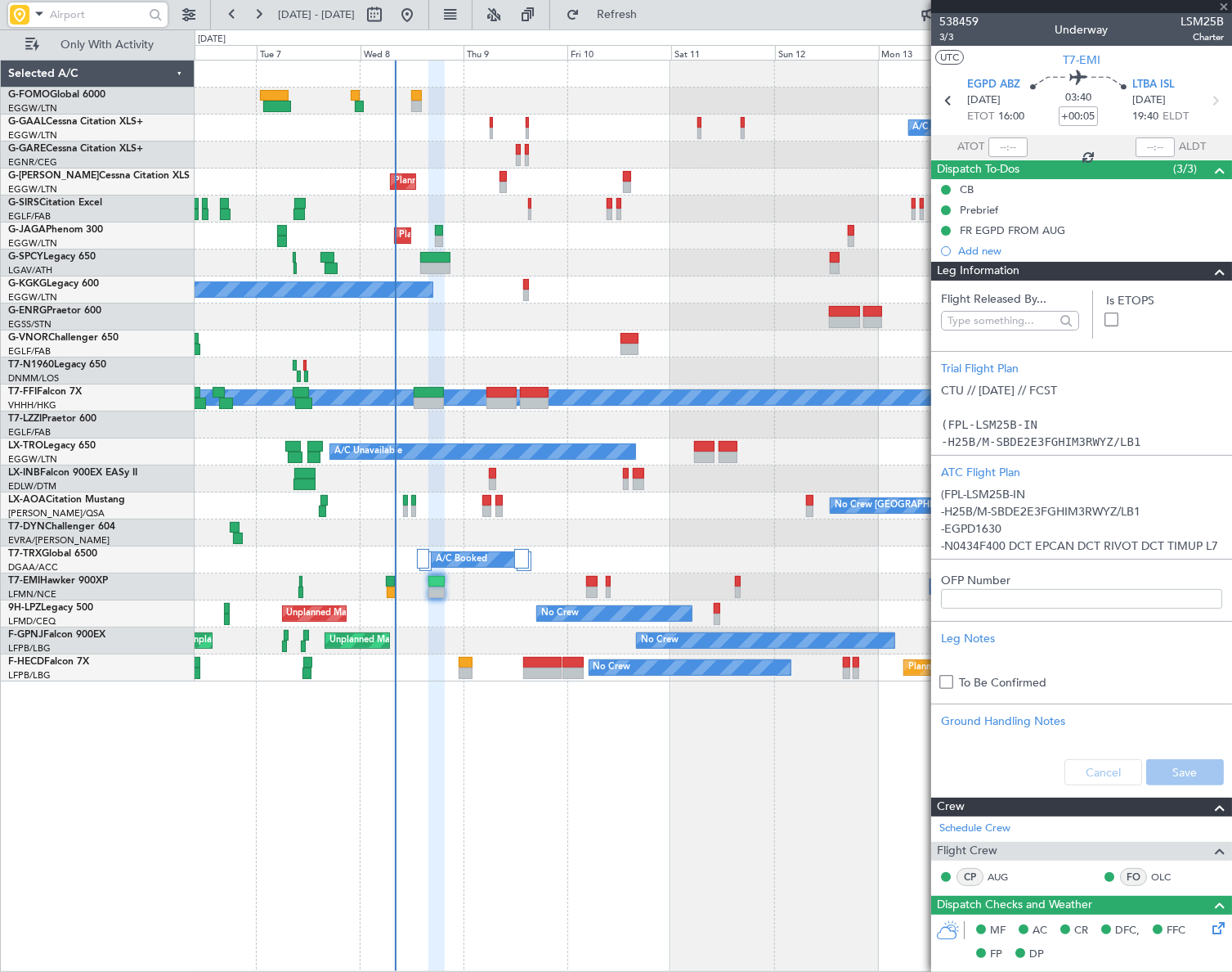
type input "06:15"
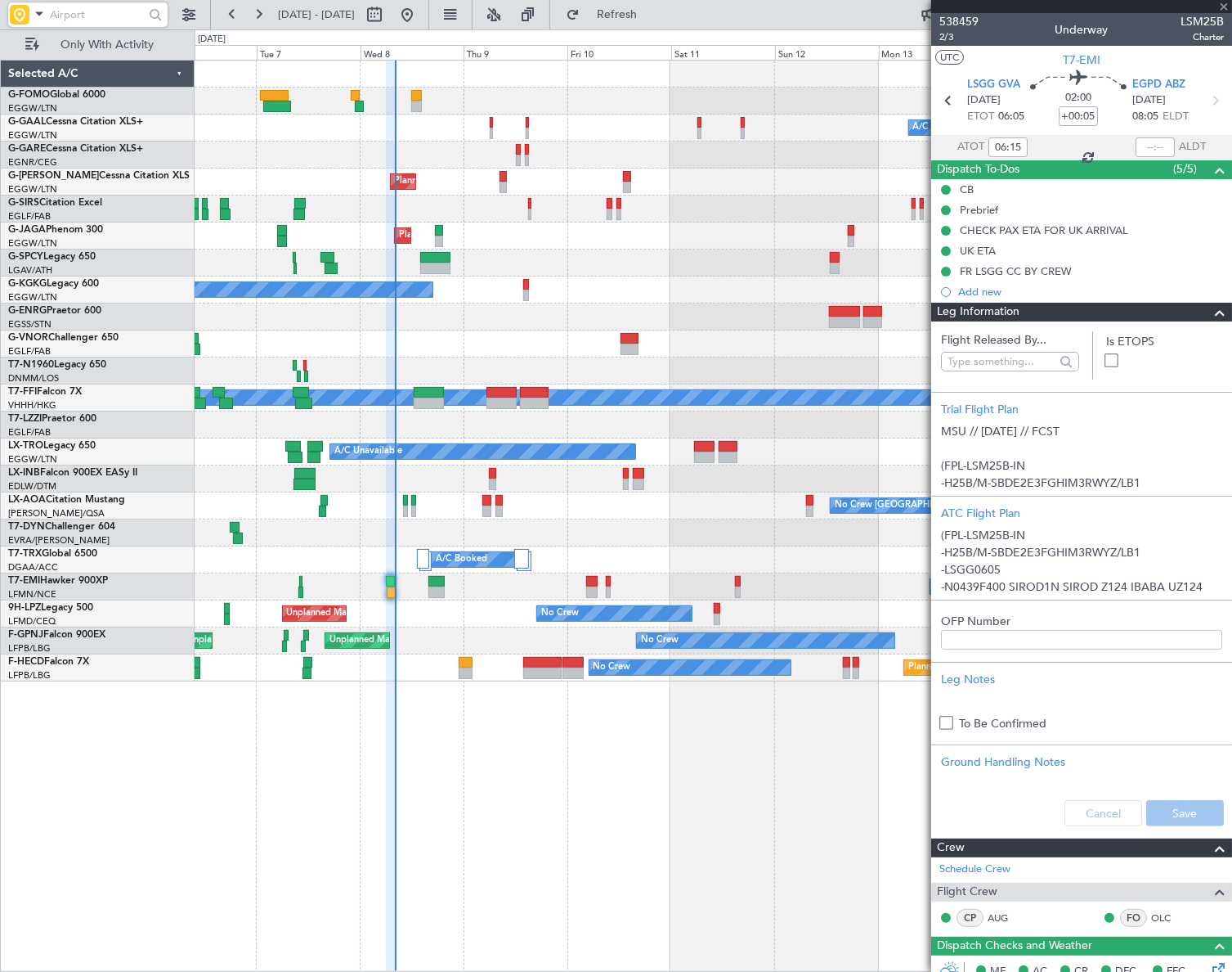
click at [1210, 309] on span at bounding box center [1220, 312] width 20 height 20
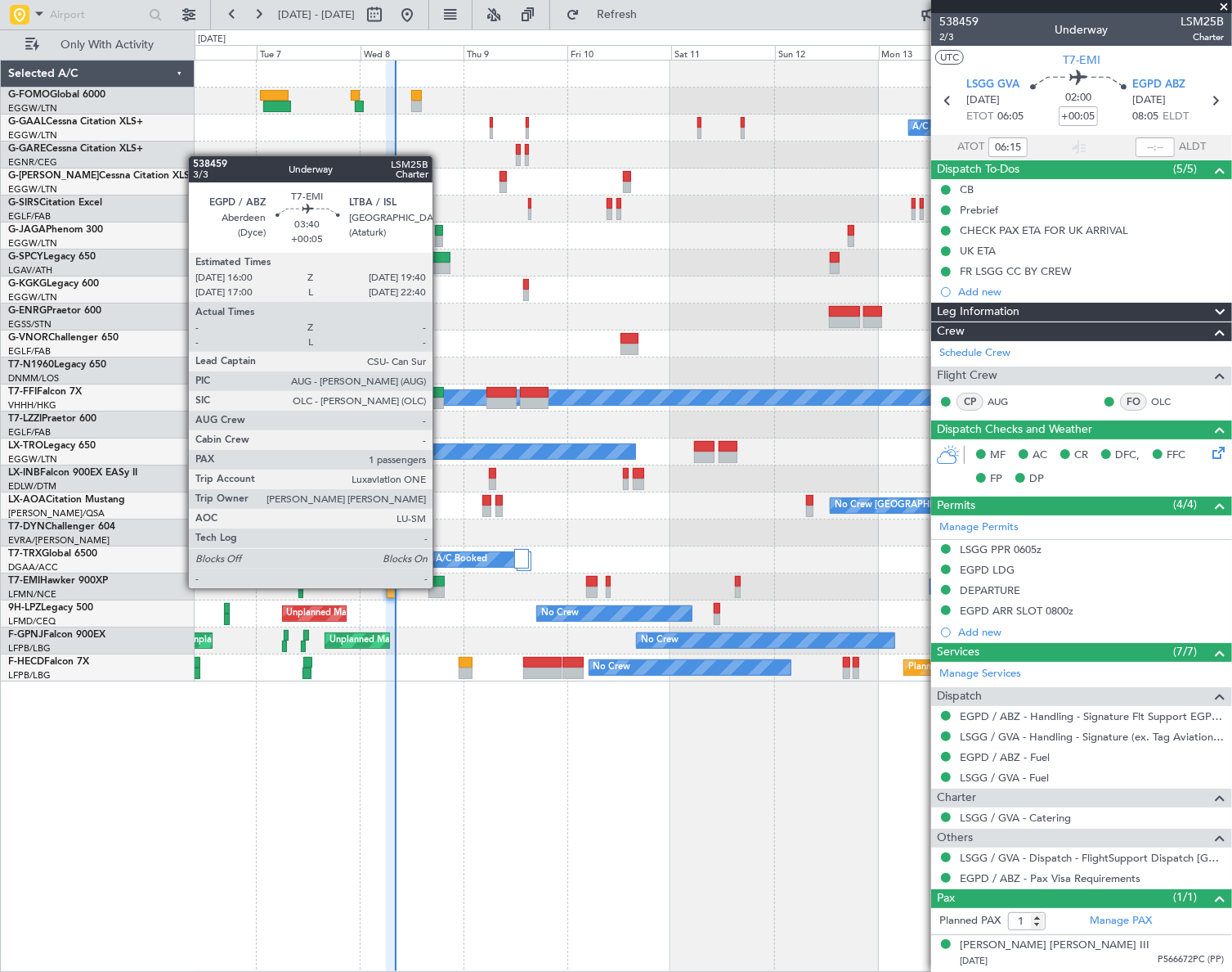
click at [440, 587] on div at bounding box center [437, 592] width 17 height 12
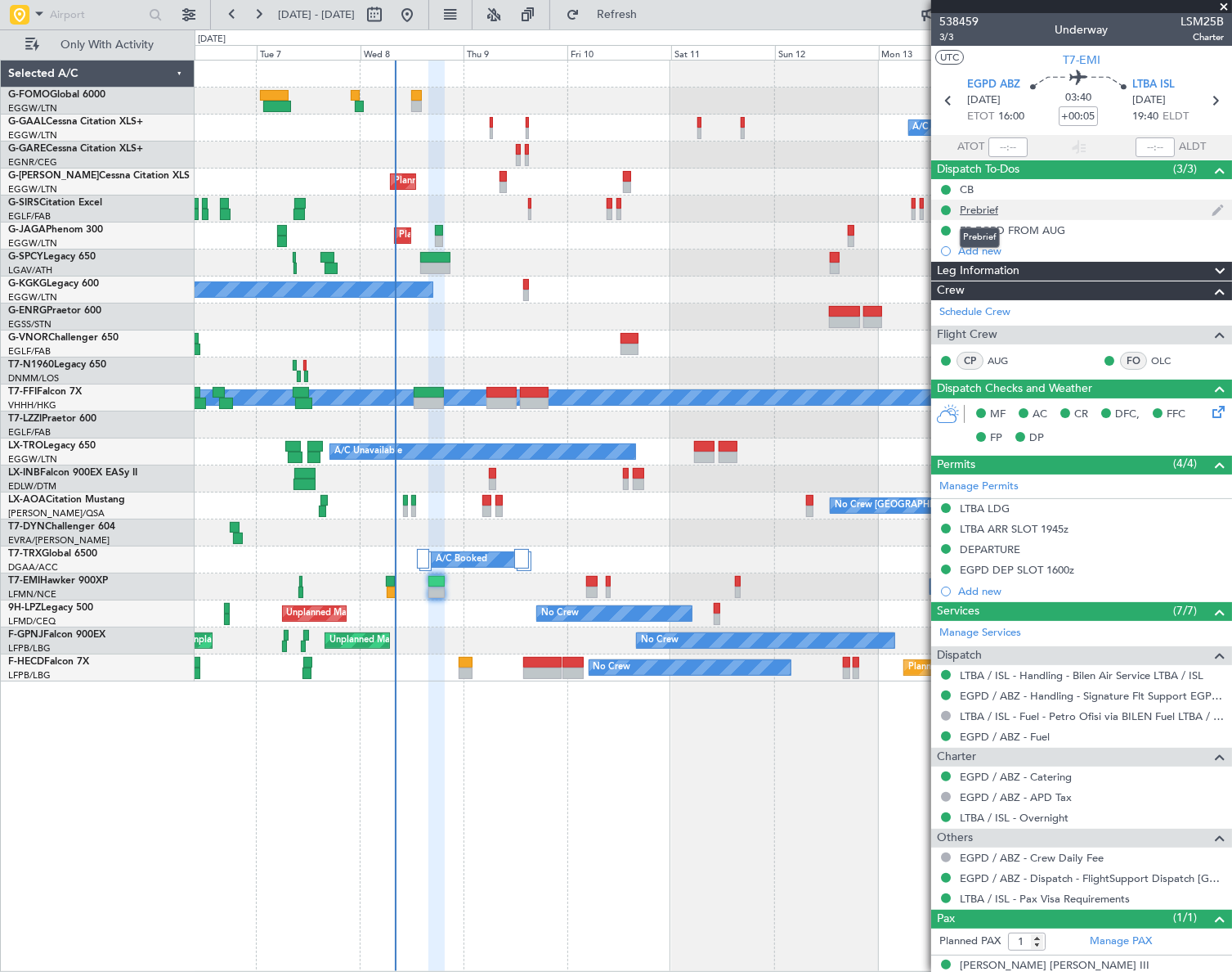
click at [981, 211] on div "Prebrief" at bounding box center [979, 210] width 38 height 14
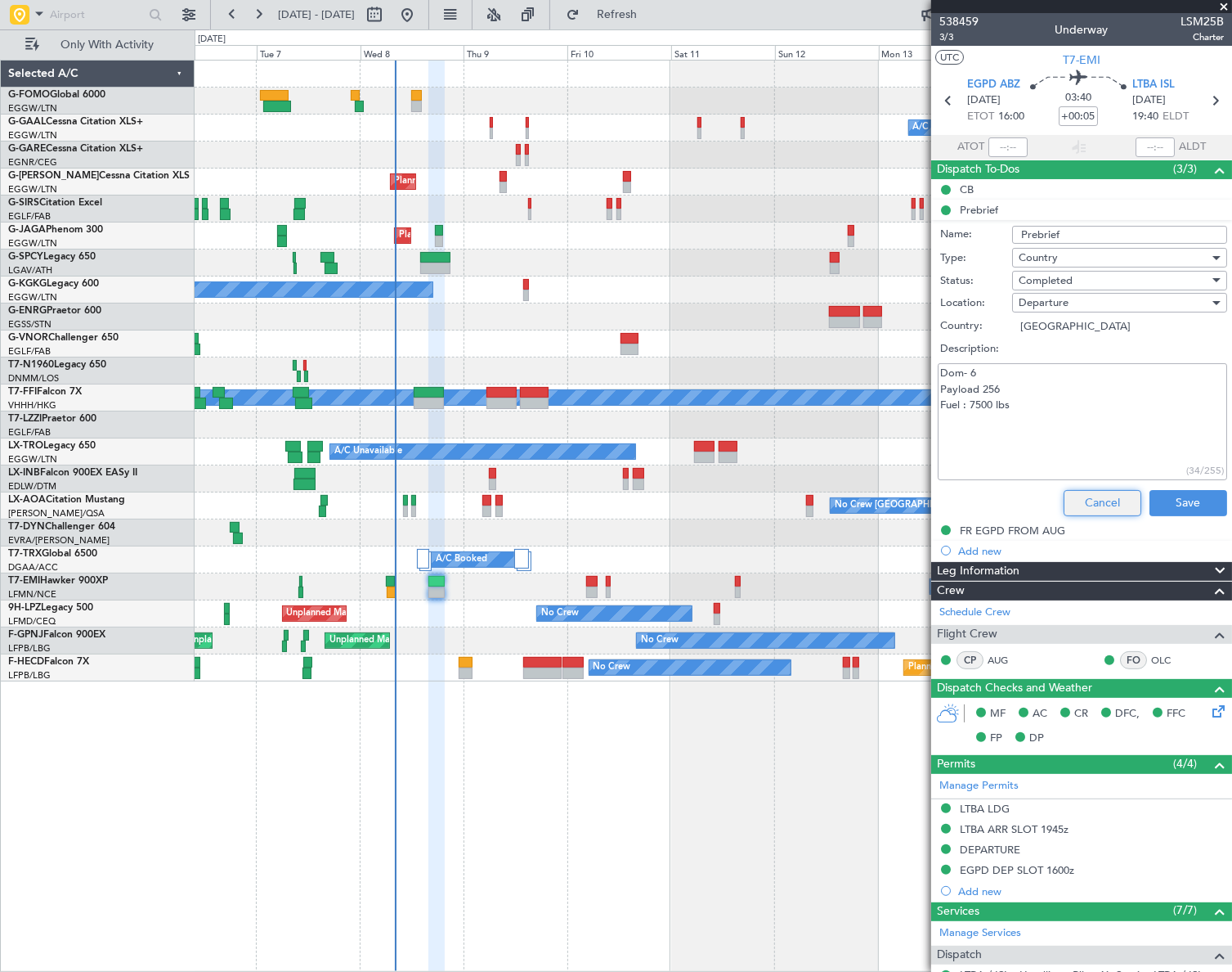
click at [1106, 499] on button "Cancel" at bounding box center [1103, 503] width 78 height 27
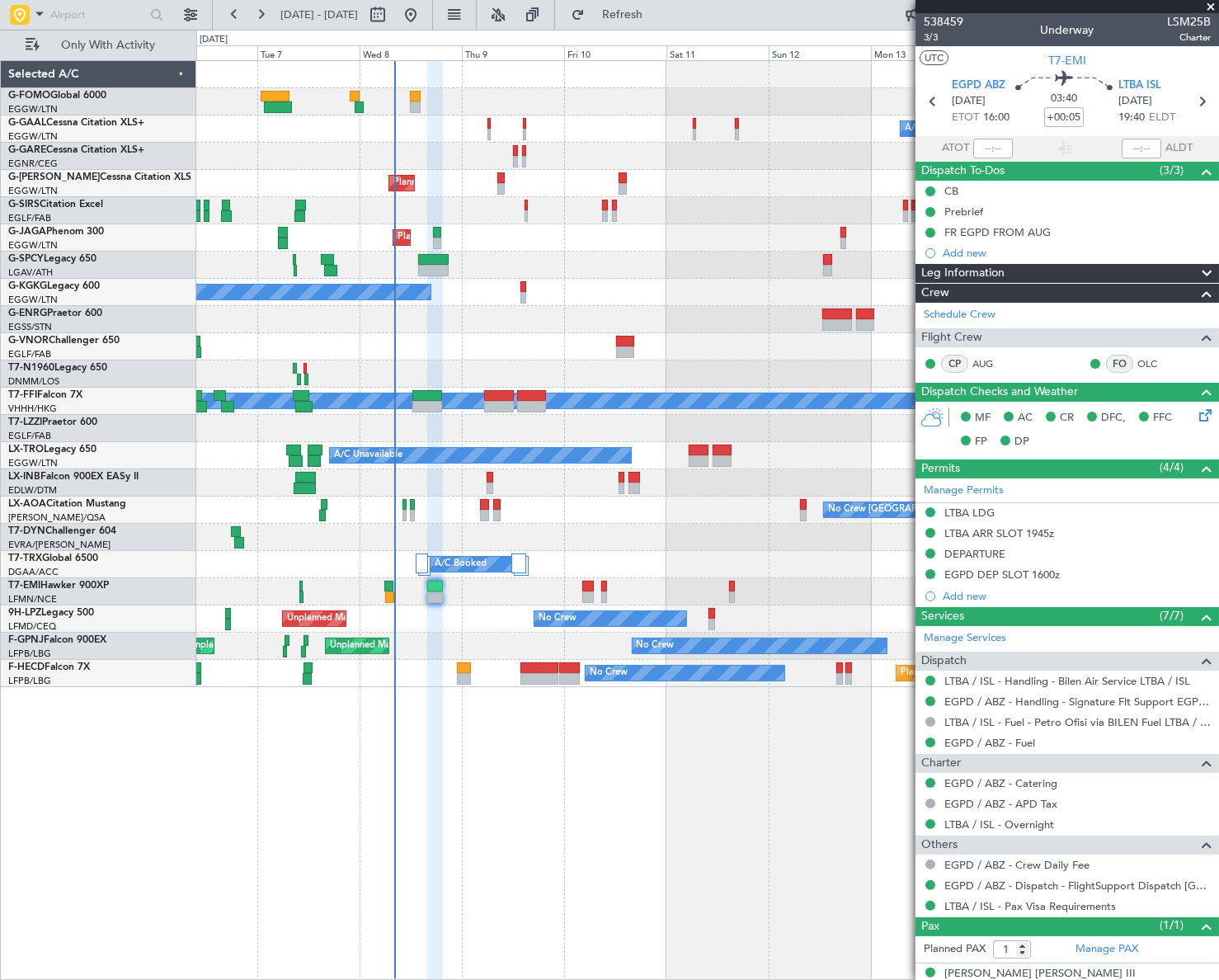
click at [718, 759] on div "Owner Owner A/C Unavailable A/C Unavailable Owner Planned Maint London (Luton) …" at bounding box center [708, 520] width 1023 height 919
click at [1119, 265] on div "Leg Information" at bounding box center [1067, 273] width 303 height 19
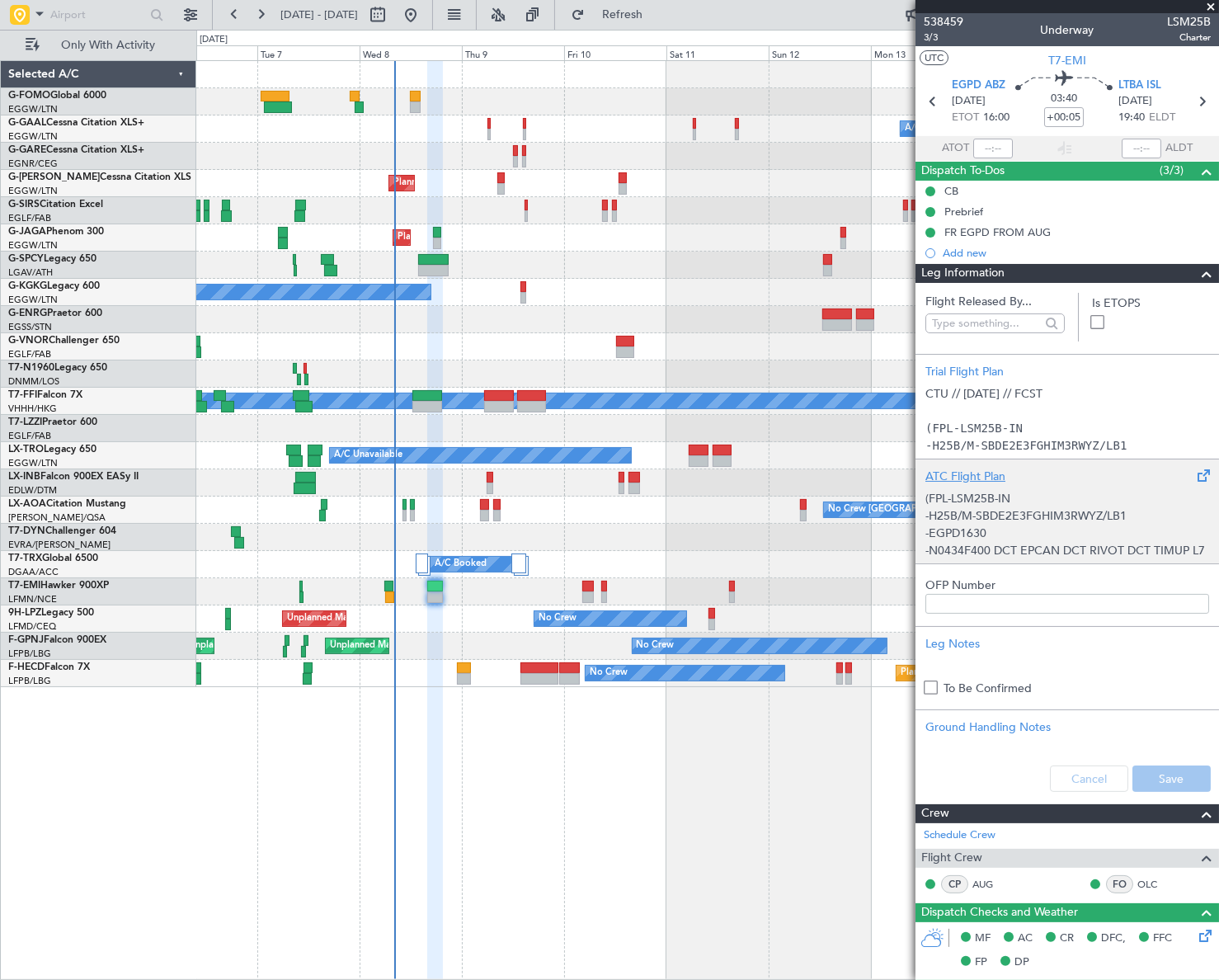
click at [1034, 520] on div "(FPL-LSM25B-IN -H25B/M-SBDE2E3FGHIM3RWYZ/LB1 -EGPD1630 -N0434F400 DCT EPCAN DCT…" at bounding box center [1067, 520] width 284 height 70
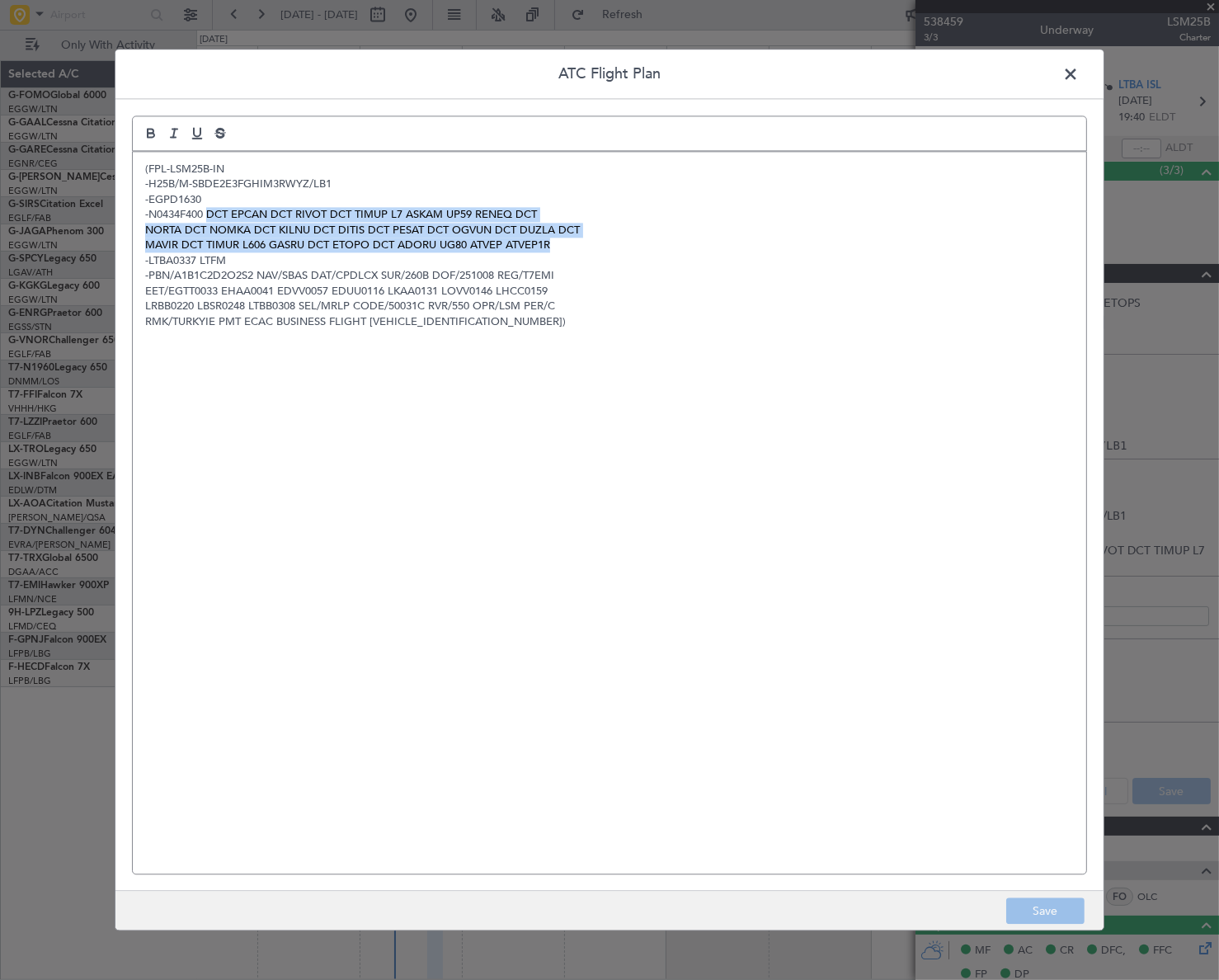
drag, startPoint x: 207, startPoint y: 214, endPoint x: 555, endPoint y: 243, distance: 349.2
click at [555, 243] on div "(FPL-LSM25B-IN -H25B/M-SBDE2E3FGHIM3RWYZ/LB1 -EGPD1630 -N0434F400 DCT EPCAN DCT…" at bounding box center [609, 513] width 953 height 722
copy div "DCT EPCAN DCT RIVOT DCT TIMUP L7 ASKAM UP59 RENEQ DCT NORTA DCT NOMKA DCT KILNU…"
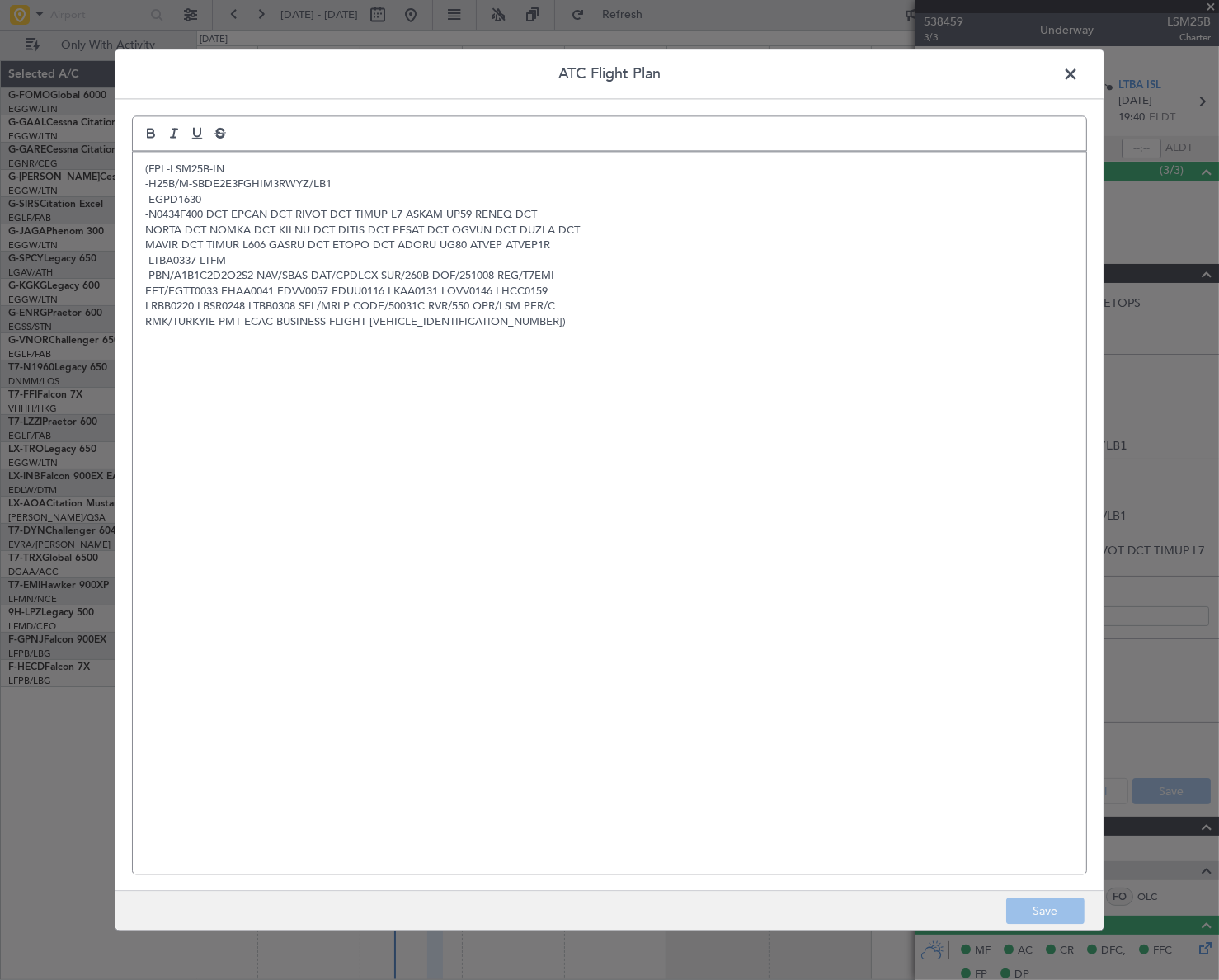
click at [1079, 73] on span at bounding box center [1079, 78] width 0 height 33
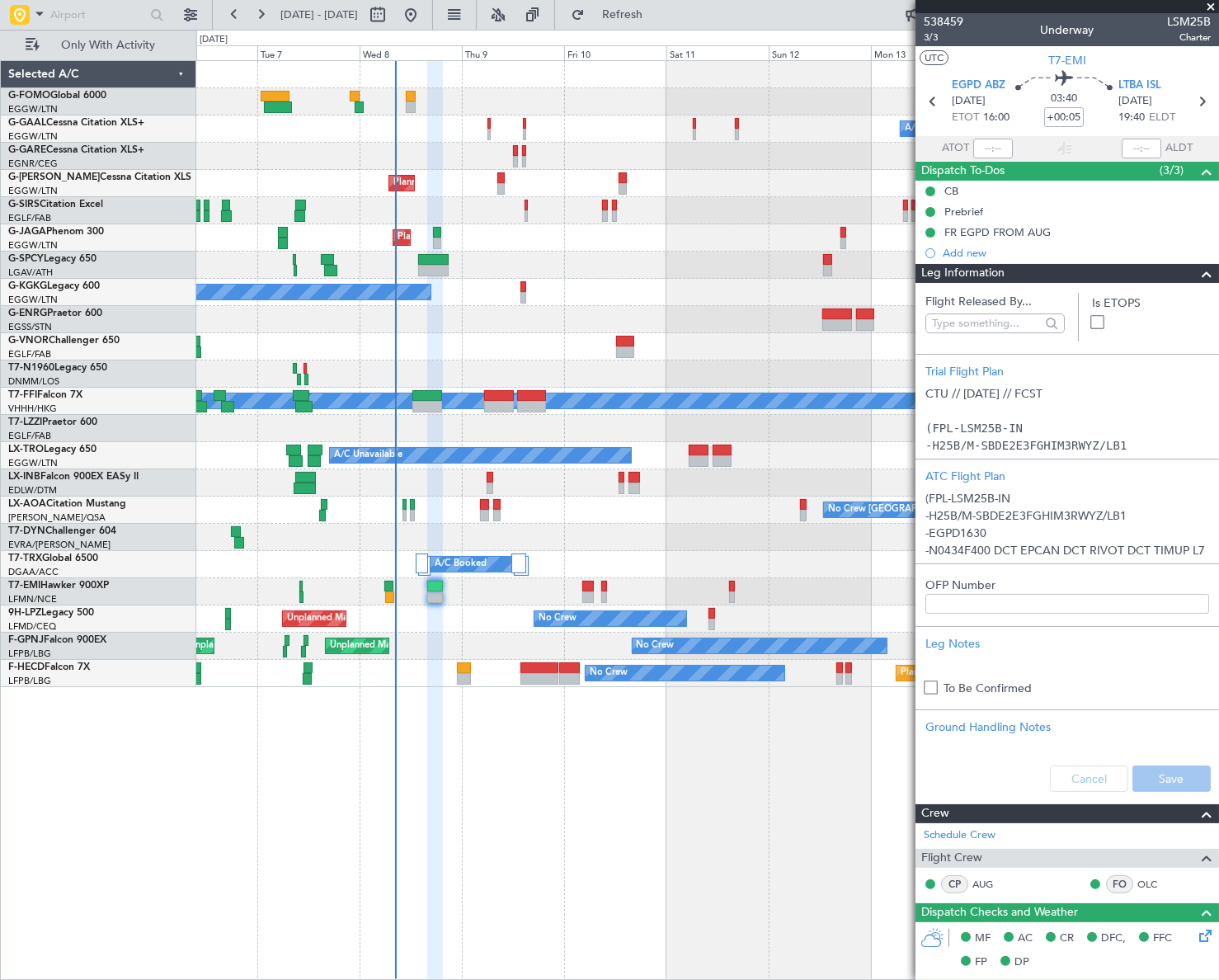
click at [520, 775] on div "Owner Owner A/C Unavailable A/C Unavailable Owner Planned Maint London (Luton) …" at bounding box center [708, 520] width 1023 height 919
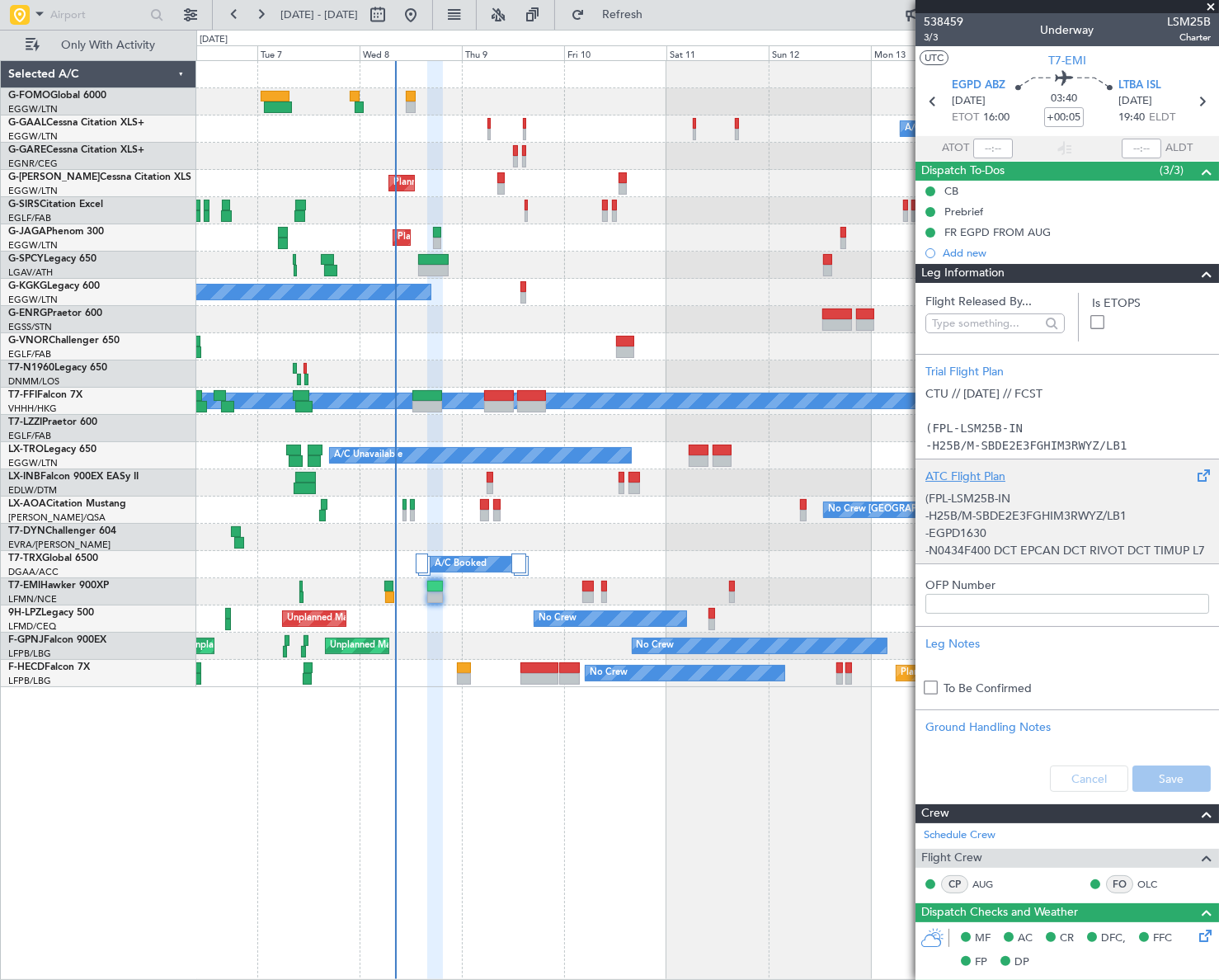
click at [1064, 512] on div "(FPL-LSM25B-IN -H25B/M-SBDE2E3FGHIM3RWYZ/LB1 -EGPD1630 -N0434F400 DCT EPCAN DCT…" at bounding box center [1067, 520] width 284 height 70
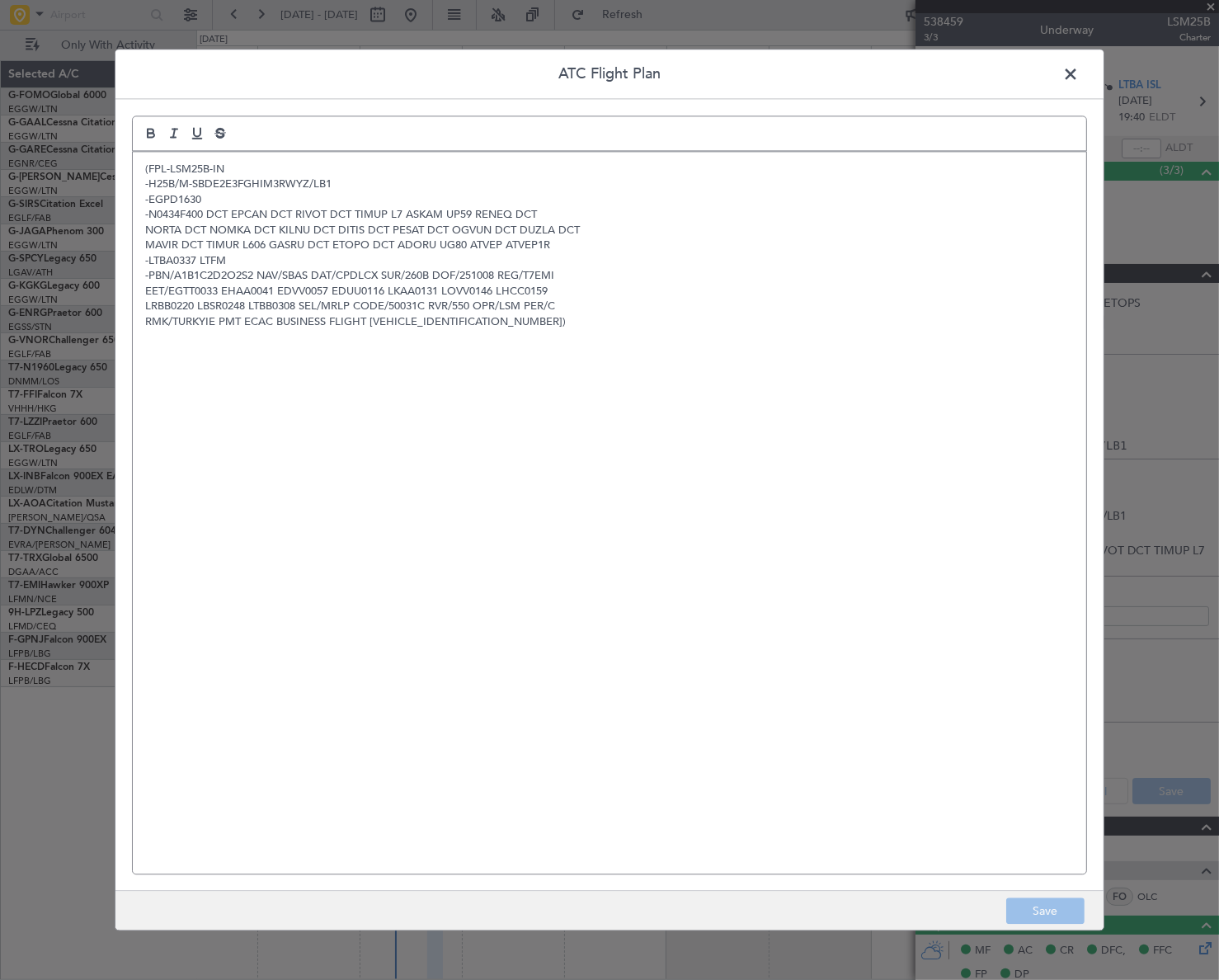
click at [338, 335] on div "(FPL-LSM25B-IN -H25B/M-SBDE2E3FGHIM3RWYZ/LB1 -EGPD1630 -N0434F400 DCT EPCAN DCT…" at bounding box center [609, 513] width 953 height 722
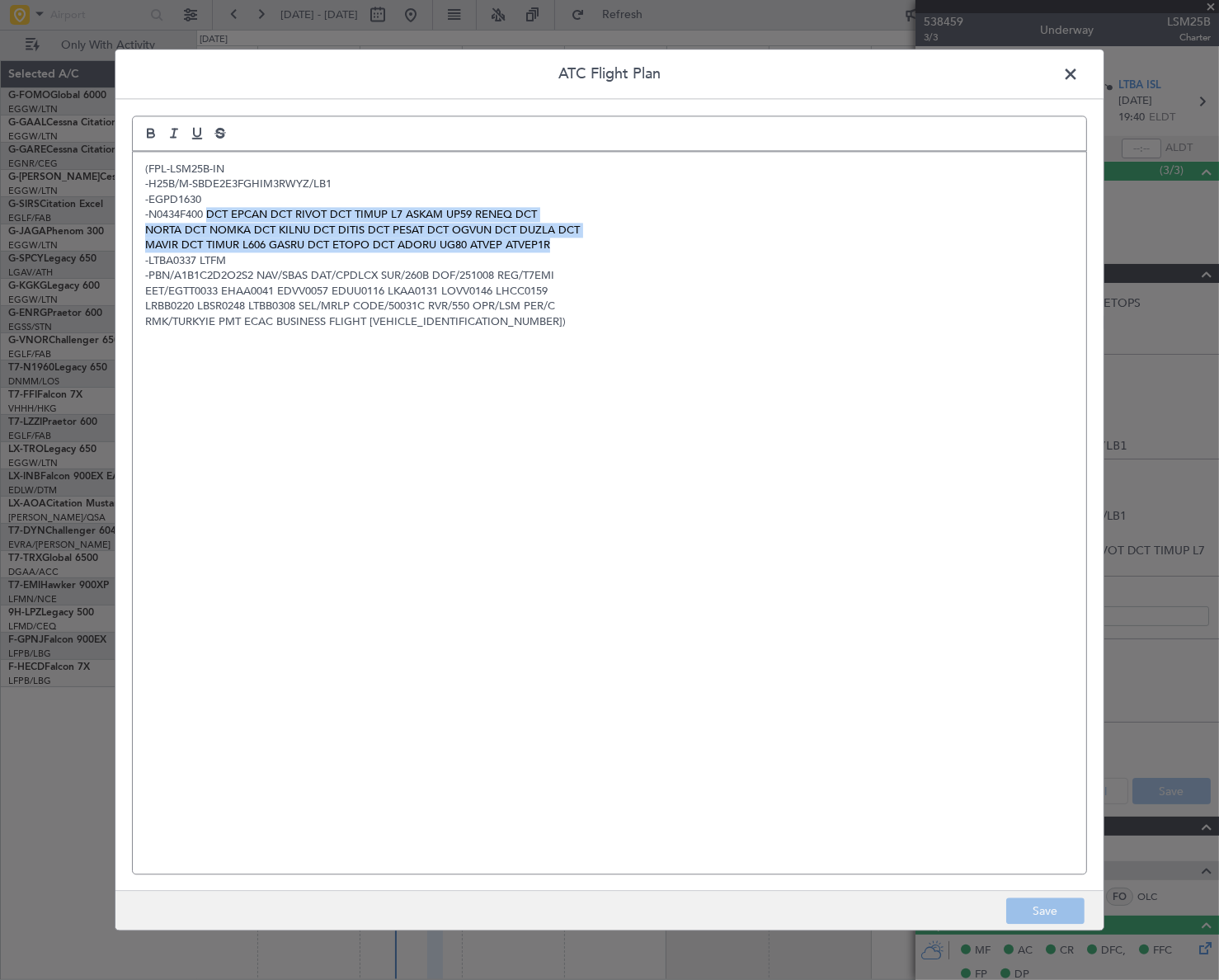
drag, startPoint x: 213, startPoint y: 214, endPoint x: 551, endPoint y: 244, distance: 339.3
click at [551, 244] on div "(FPL-LSM25B-IN -H25B/M-SBDE2E3FGHIM3RWYZ/LB1 -EGPD1630 -N0434F400 DCT EPCAN DCT…" at bounding box center [609, 513] width 953 height 722
copy div "DCT EPCAN DCT RIVOT DCT TIMUP L7 ASKAM UP59 RENEQ DCT NORTA DCT NOMKA DCT KILNU…"
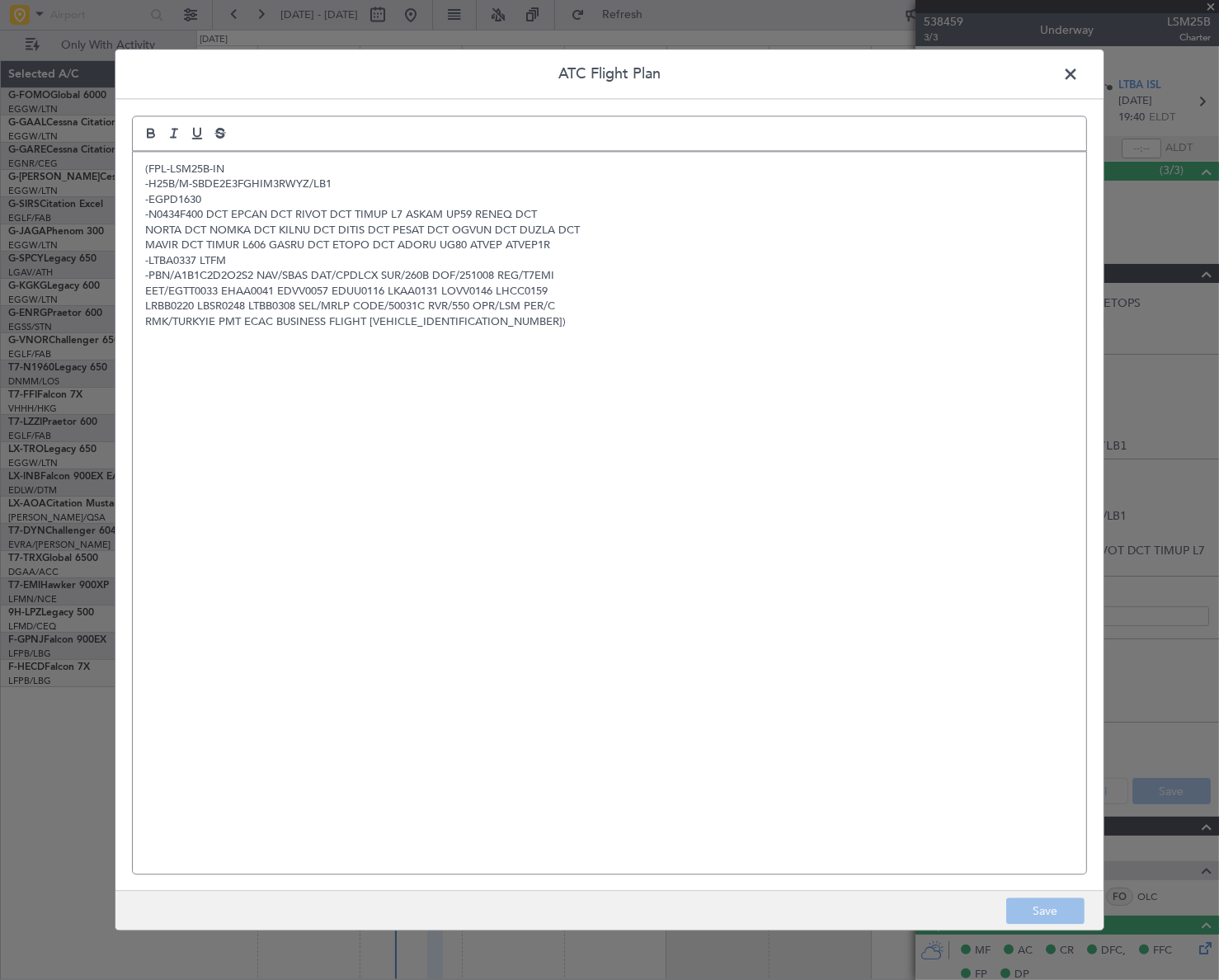
click at [1079, 74] on span at bounding box center [1079, 78] width 0 height 33
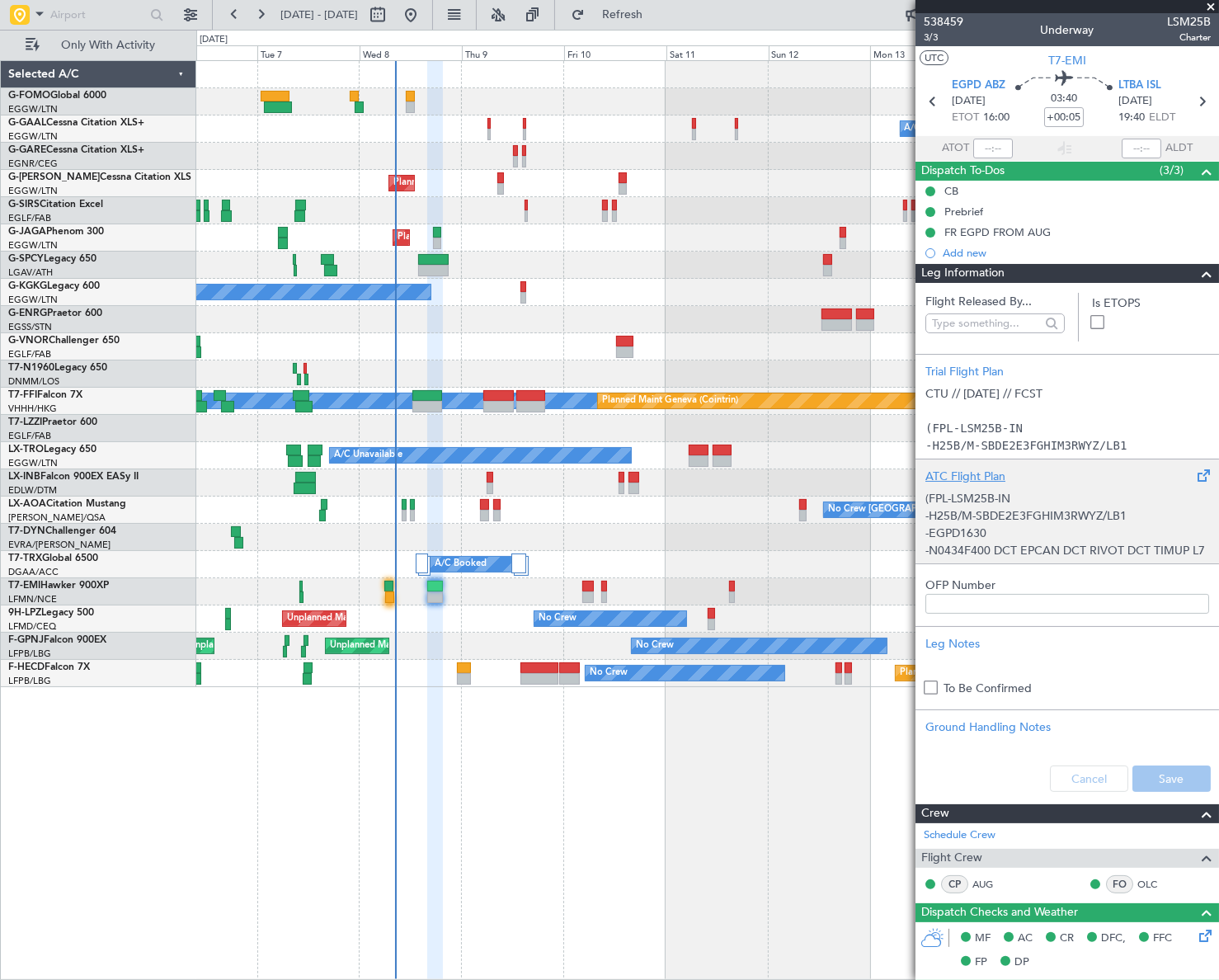
click at [987, 512] on div "(FPL-LSM25B-IN -H25B/M-SBDE2E3FGHIM3RWYZ/LB1 -EGPD1630 -N0434F400 DCT EPCAN DCT…" at bounding box center [1067, 520] width 284 height 70
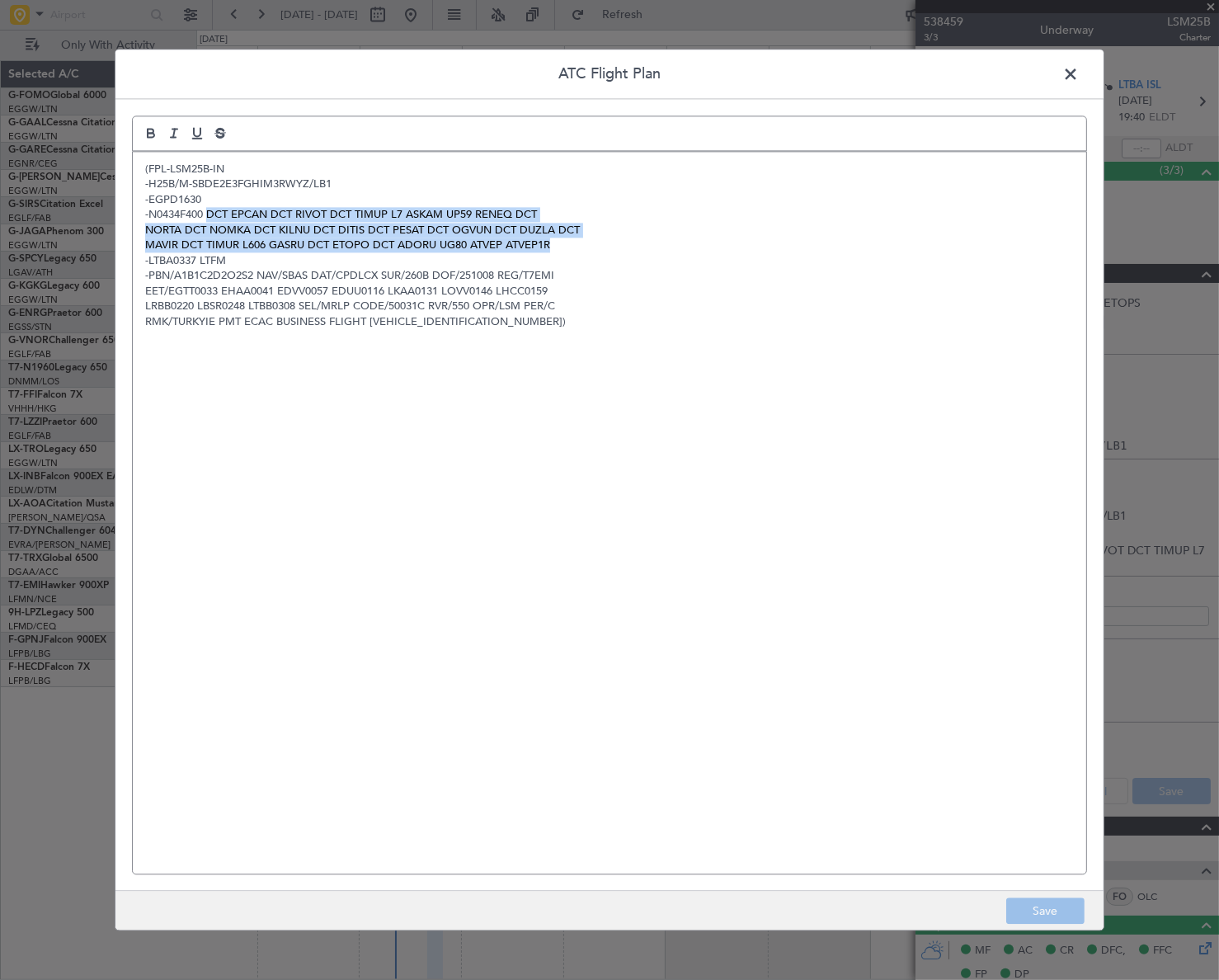
drag, startPoint x: 207, startPoint y: 211, endPoint x: 554, endPoint y: 239, distance: 348.1
click at [554, 239] on div "(FPL-LSM25B-IN -H25B/M-SBDE2E3FGHIM3RWYZ/LB1 -EGPD1630 -N0434F400 DCT EPCAN DCT…" at bounding box center [609, 513] width 953 height 722
copy div "DCT EPCAN DCT RIVOT DCT TIMUP L7 ASKAM UP59 RENEQ DCT NORTA DCT NOMKA DCT KILNU…"
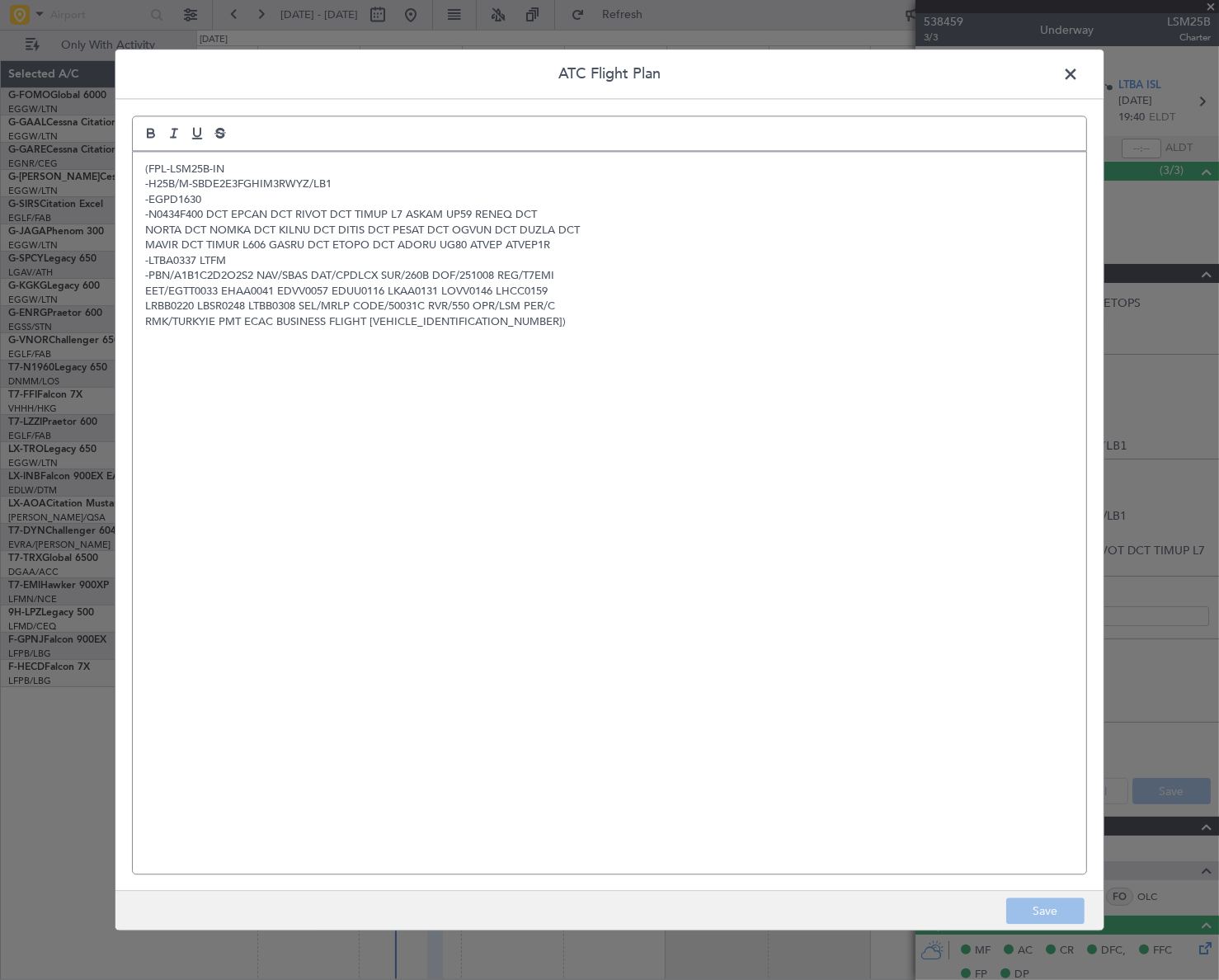
click at [1079, 69] on span at bounding box center [1079, 78] width 0 height 33
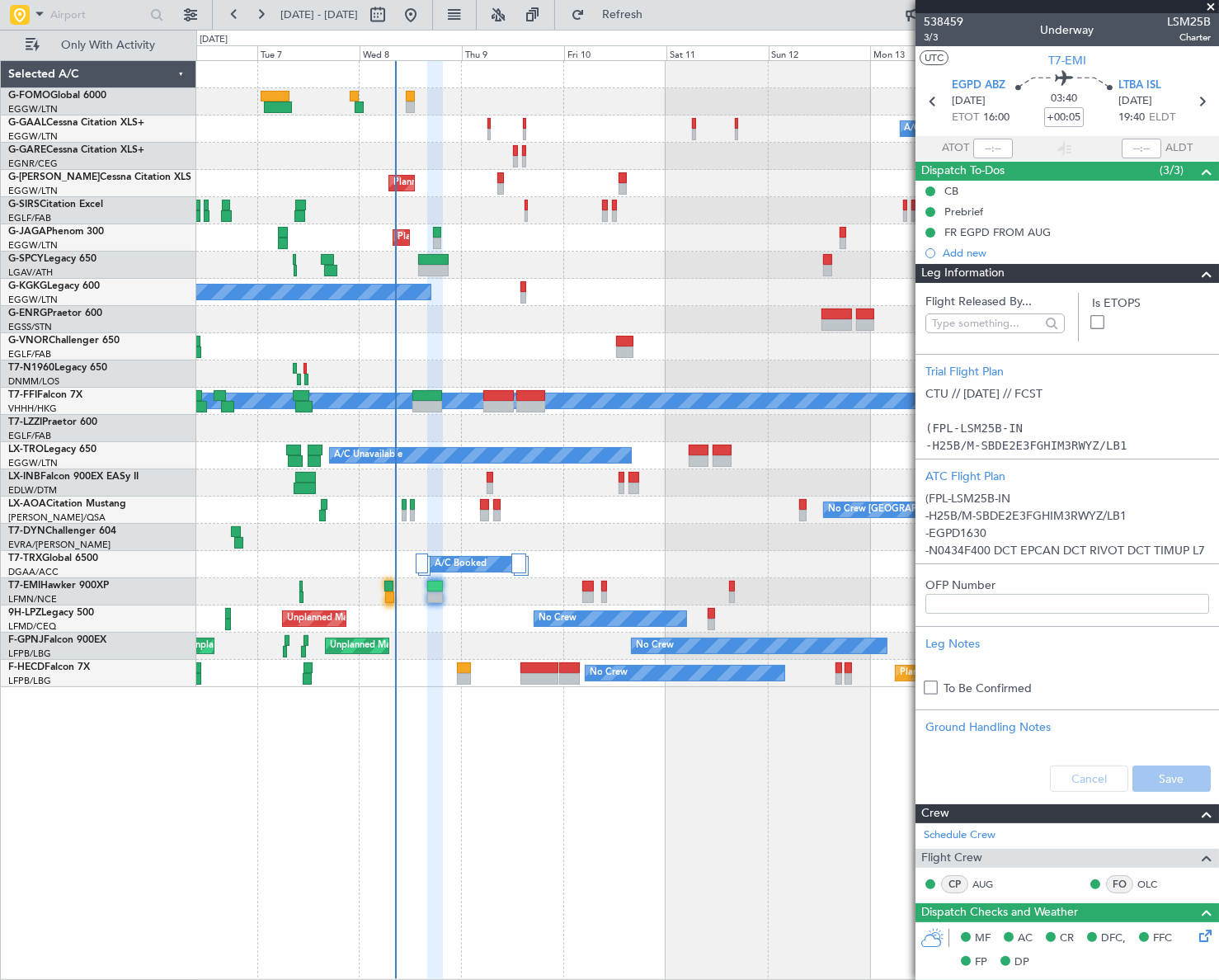
click at [1196, 278] on span at bounding box center [1206, 274] width 20 height 20
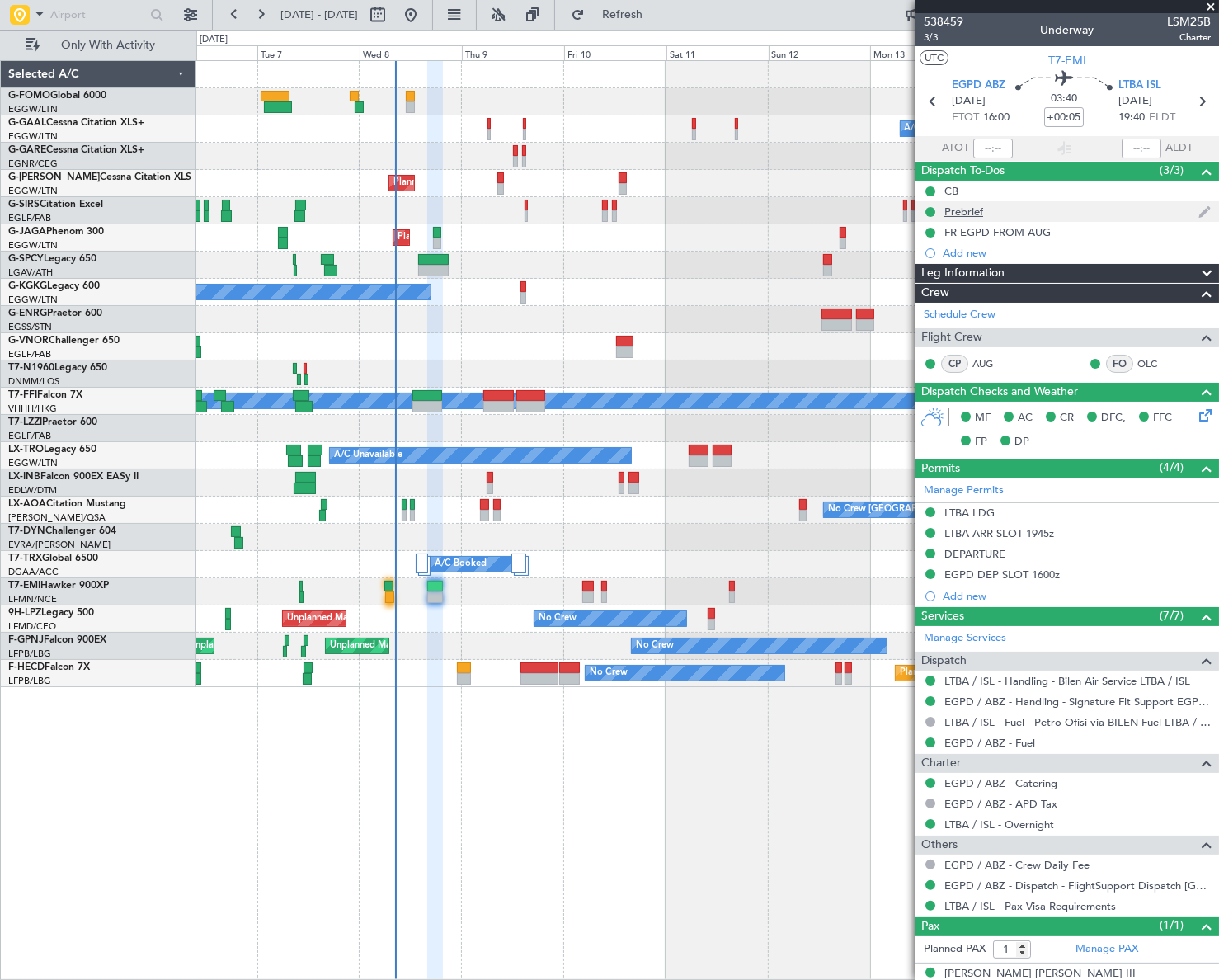
click at [968, 209] on div "Prebrief" at bounding box center [963, 211] width 38 height 14
click at [1034, 279] on mat-tooltip-component "FR EGPD FROM AUG" at bounding box center [998, 260] width 120 height 43
click at [1040, 265] on div "FR EGPD FROM AUG" at bounding box center [998, 260] width 97 height 21
click at [1144, 267] on div "Leg Information" at bounding box center [1067, 273] width 303 height 19
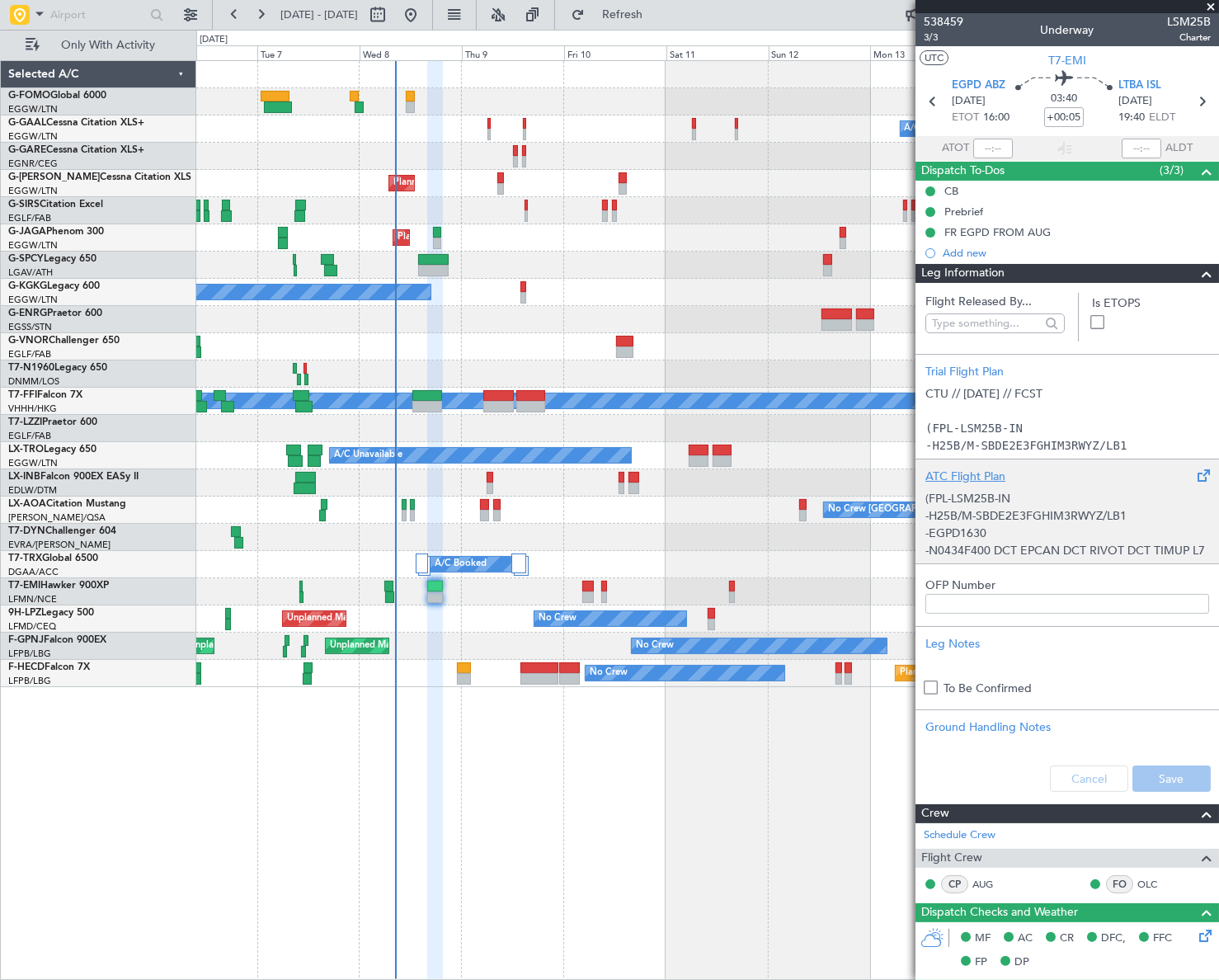
click at [1024, 524] on div "(FPL-LSM25B-IN -H25B/M-SBDE2E3FGHIM3RWYZ/LB1 -EGPD1630 -N0434F400 DCT EPCAN DCT…" at bounding box center [1067, 520] width 284 height 70
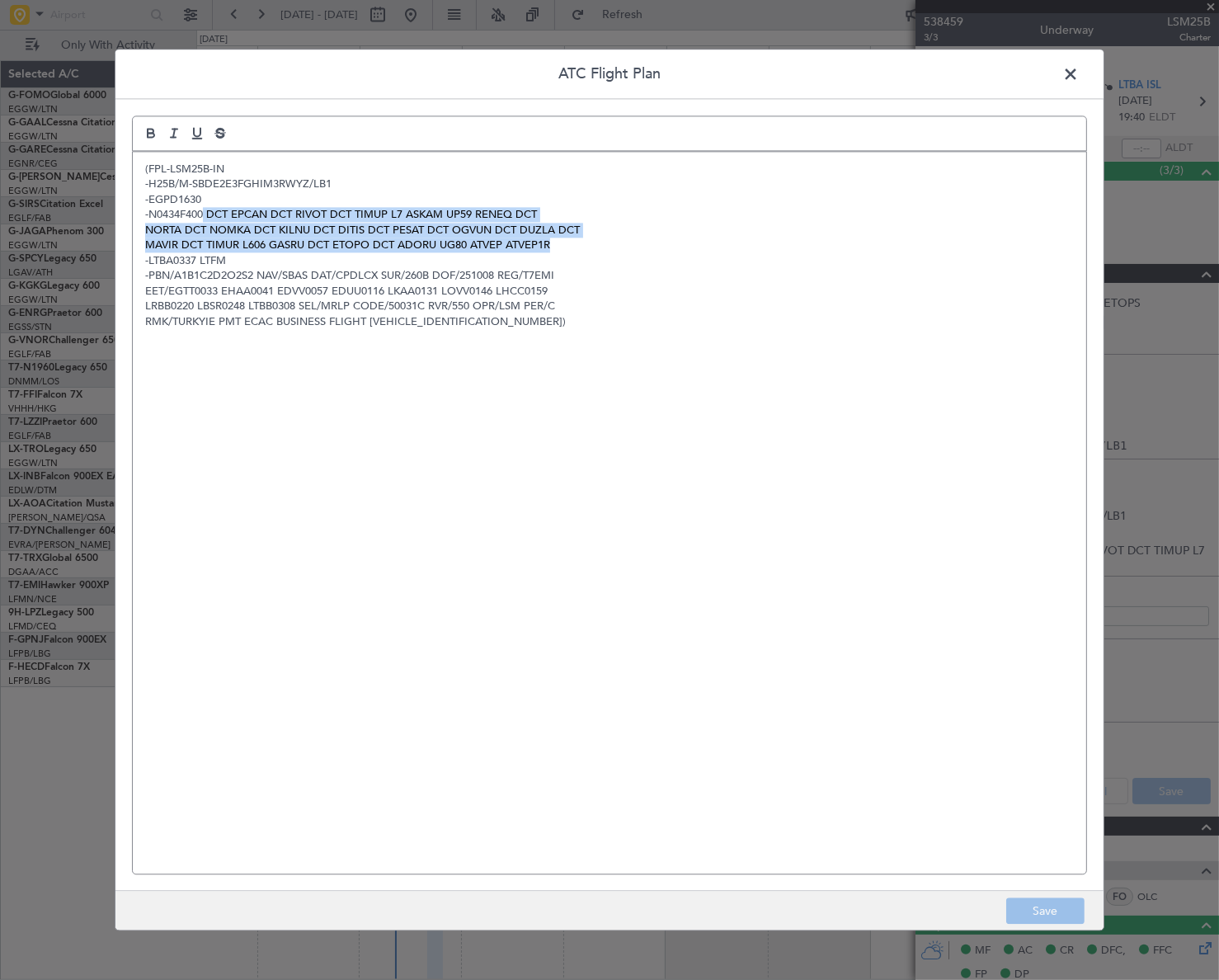
drag, startPoint x: 206, startPoint y: 210, endPoint x: 539, endPoint y: 246, distance: 334.9
click at [571, 246] on div "(FPL-LSM25B-IN -H25B/M-SBDE2E3FGHIM3RWYZ/LB1 -EGPD1630 -N0434F400 DCT EPCAN DCT…" at bounding box center [609, 513] width 953 height 722
copy div "DCT EPCAN DCT RIVOT DCT TIMUP L7 ASKAM UP59 RENEQ DCT NORTA DCT NOMKA DCT KILNU…"
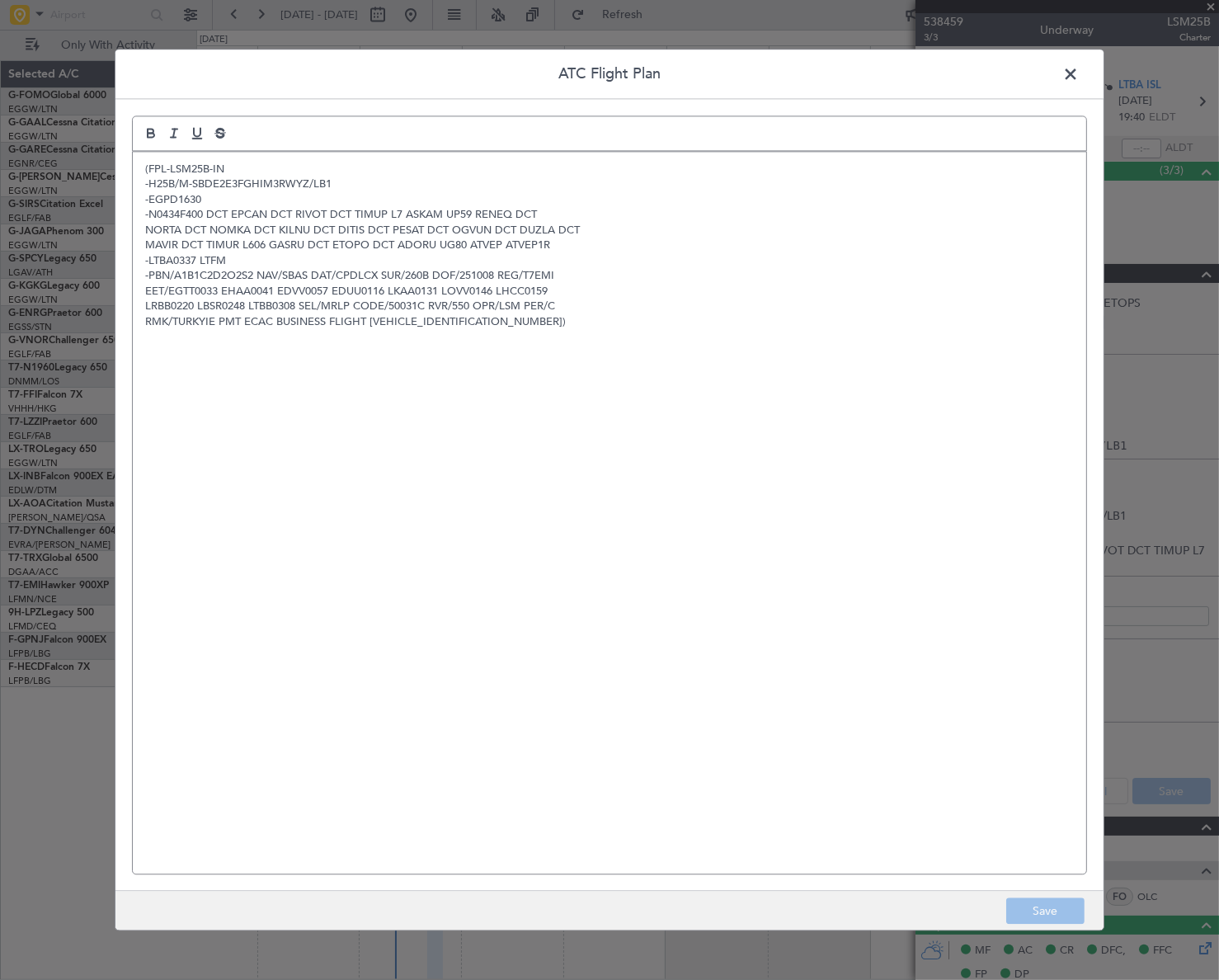
click at [1079, 69] on span at bounding box center [1079, 78] width 0 height 33
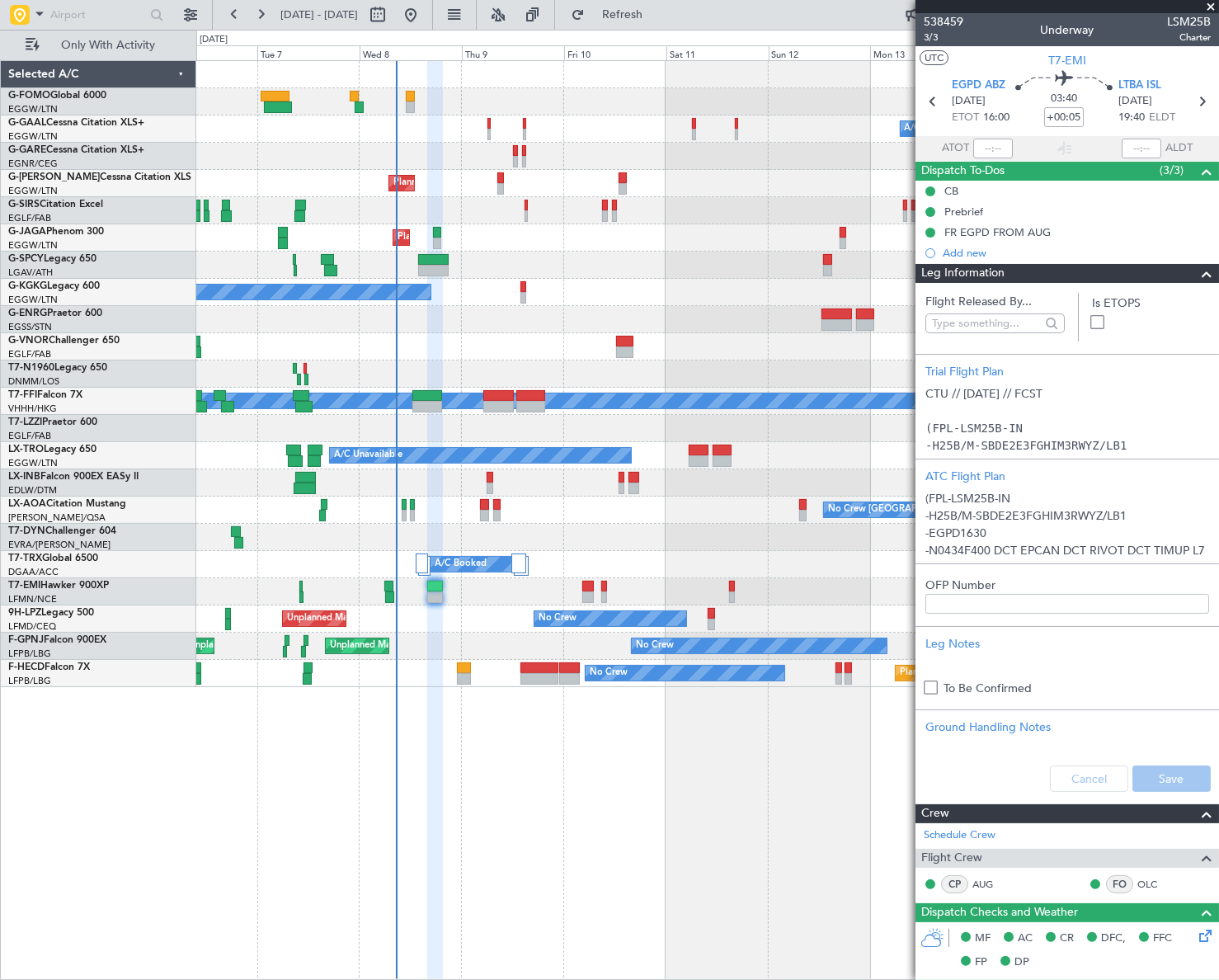
click at [1197, 267] on span at bounding box center [1206, 274] width 20 height 20
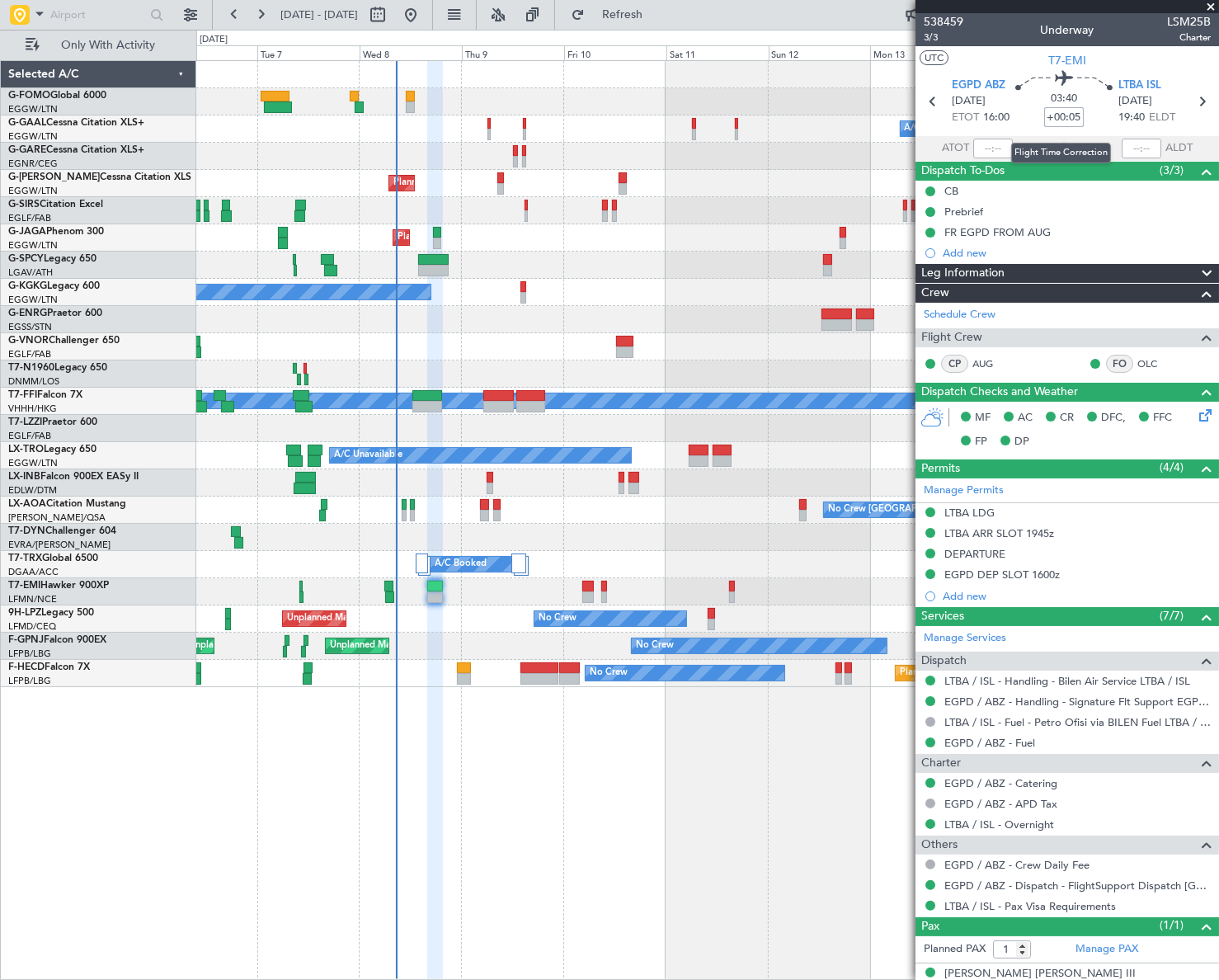
click at [1074, 114] on input "+00:05" at bounding box center [1064, 117] width 39 height 20
click at [1076, 116] on input "+00:05" at bounding box center [1064, 117] width 39 height 20
click at [987, 271] on span "Leg Information" at bounding box center [963, 273] width 84 height 19
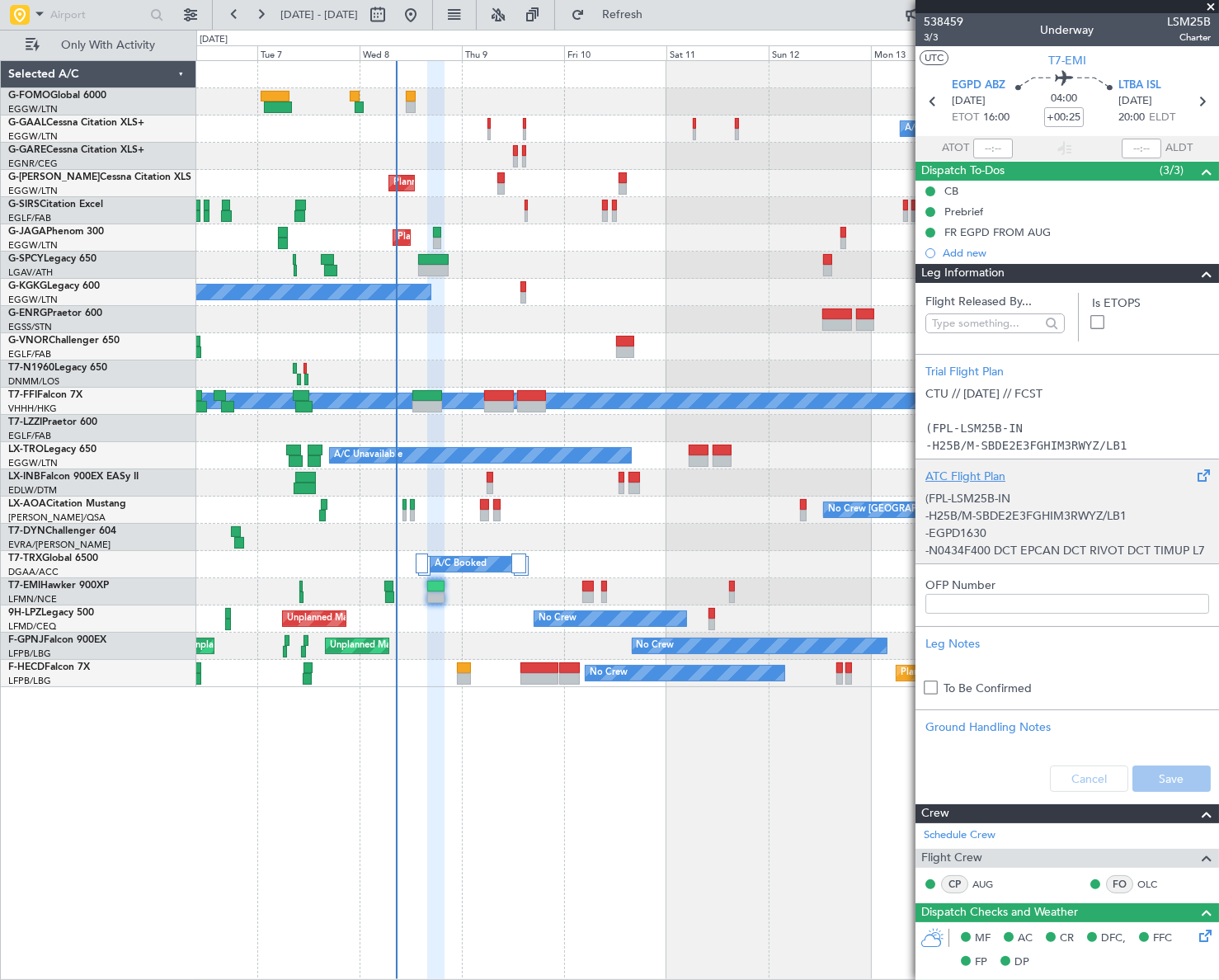
click at [989, 511] on div "(FPL-LSM25B-IN -H25B/M-SBDE2E3FGHIM3RWYZ/LB1 -EGPD1630 -N0434F400 DCT EPCAN DCT…" at bounding box center [1067, 520] width 284 height 70
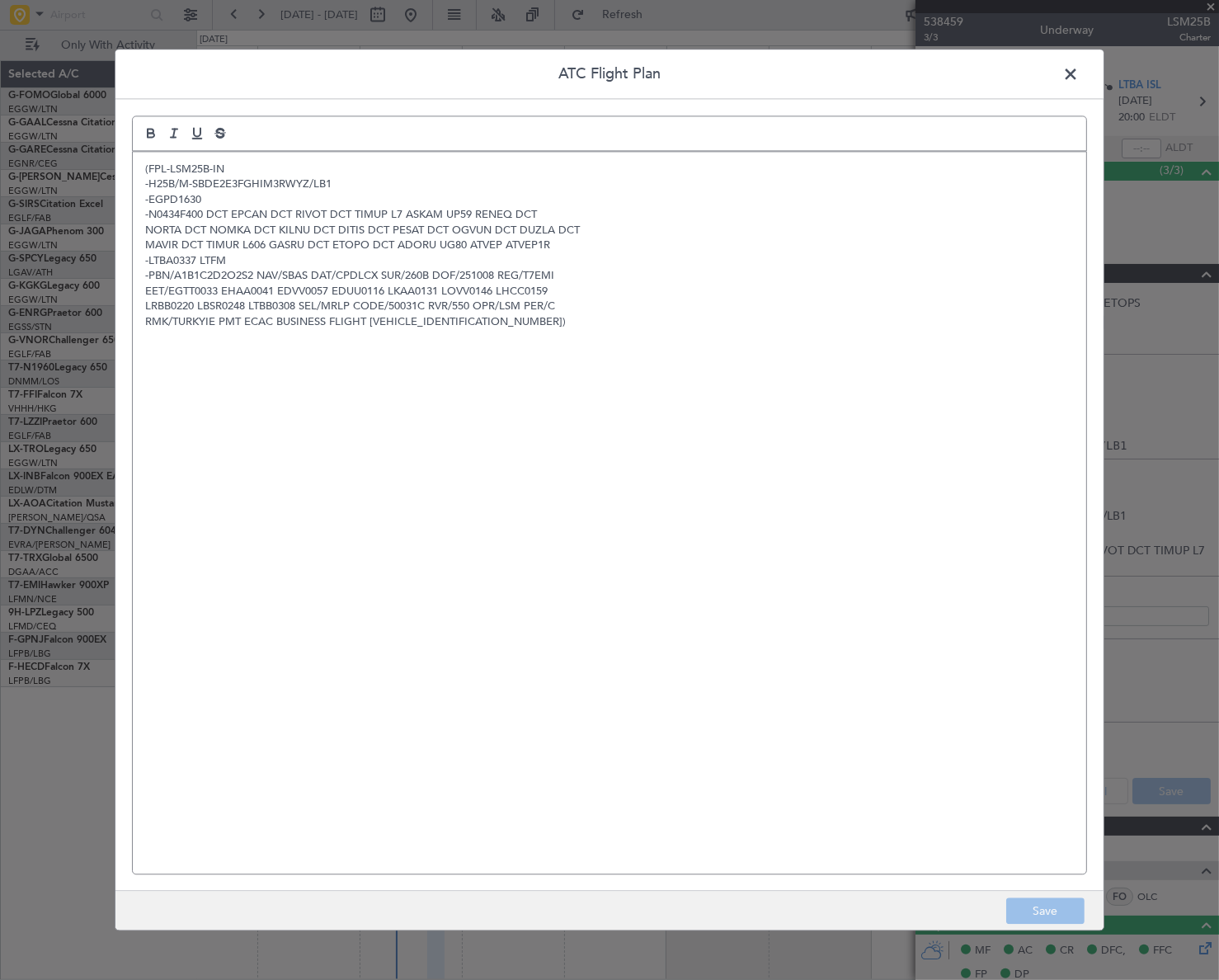
click at [1079, 68] on span at bounding box center [1079, 78] width 0 height 33
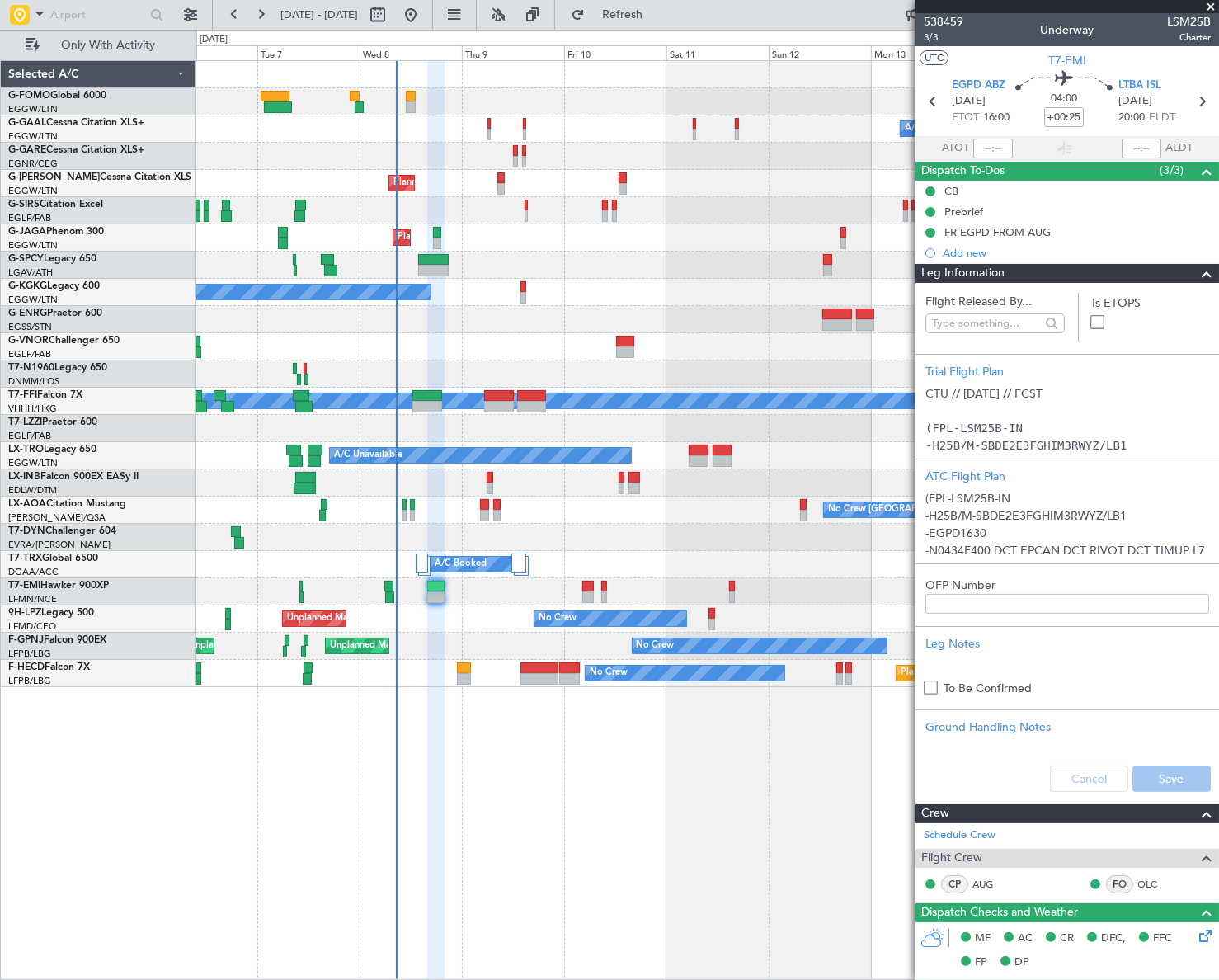
click at [1196, 272] on span at bounding box center [1206, 274] width 20 height 20
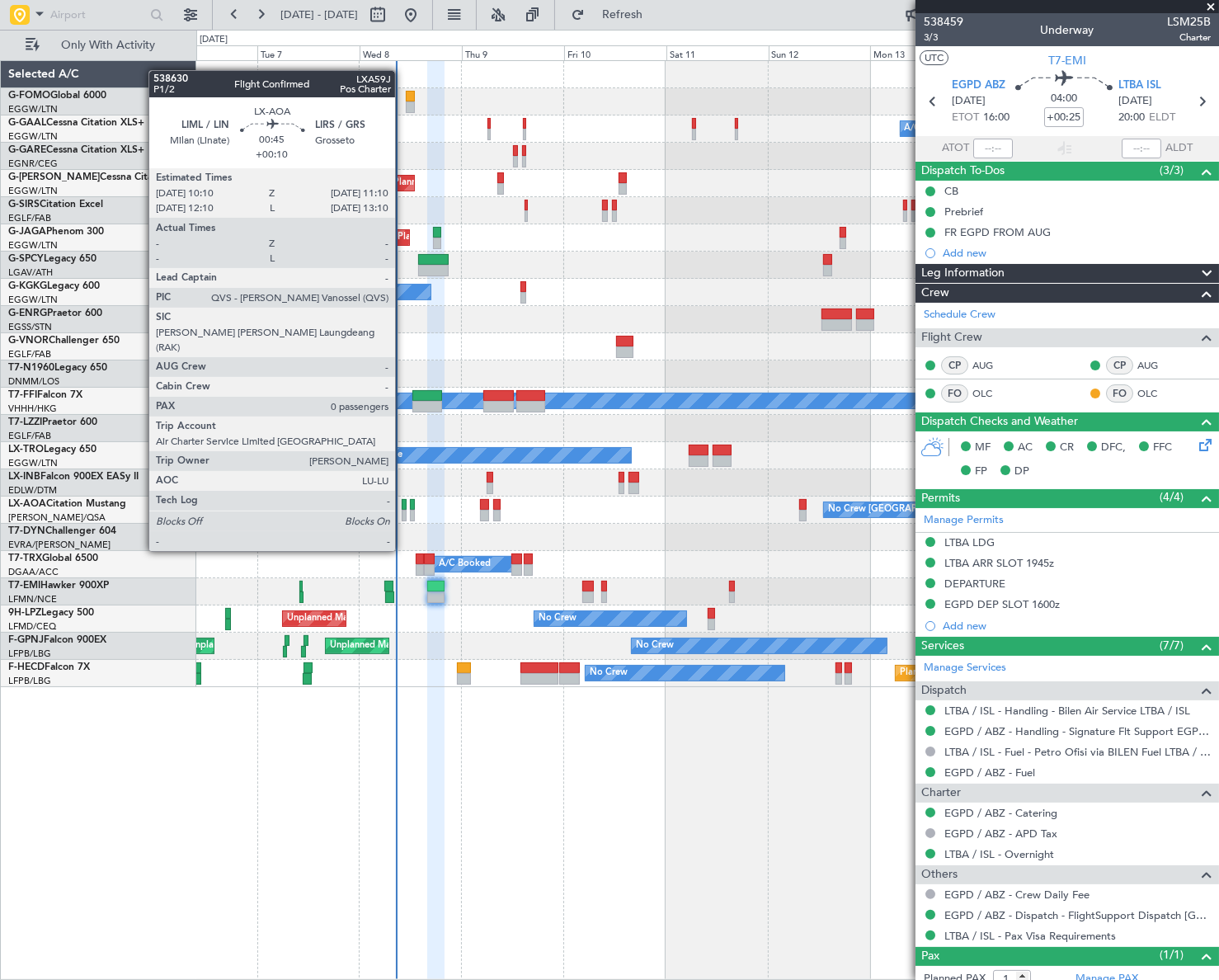
click at [403, 505] on div at bounding box center [404, 505] width 5 height 12
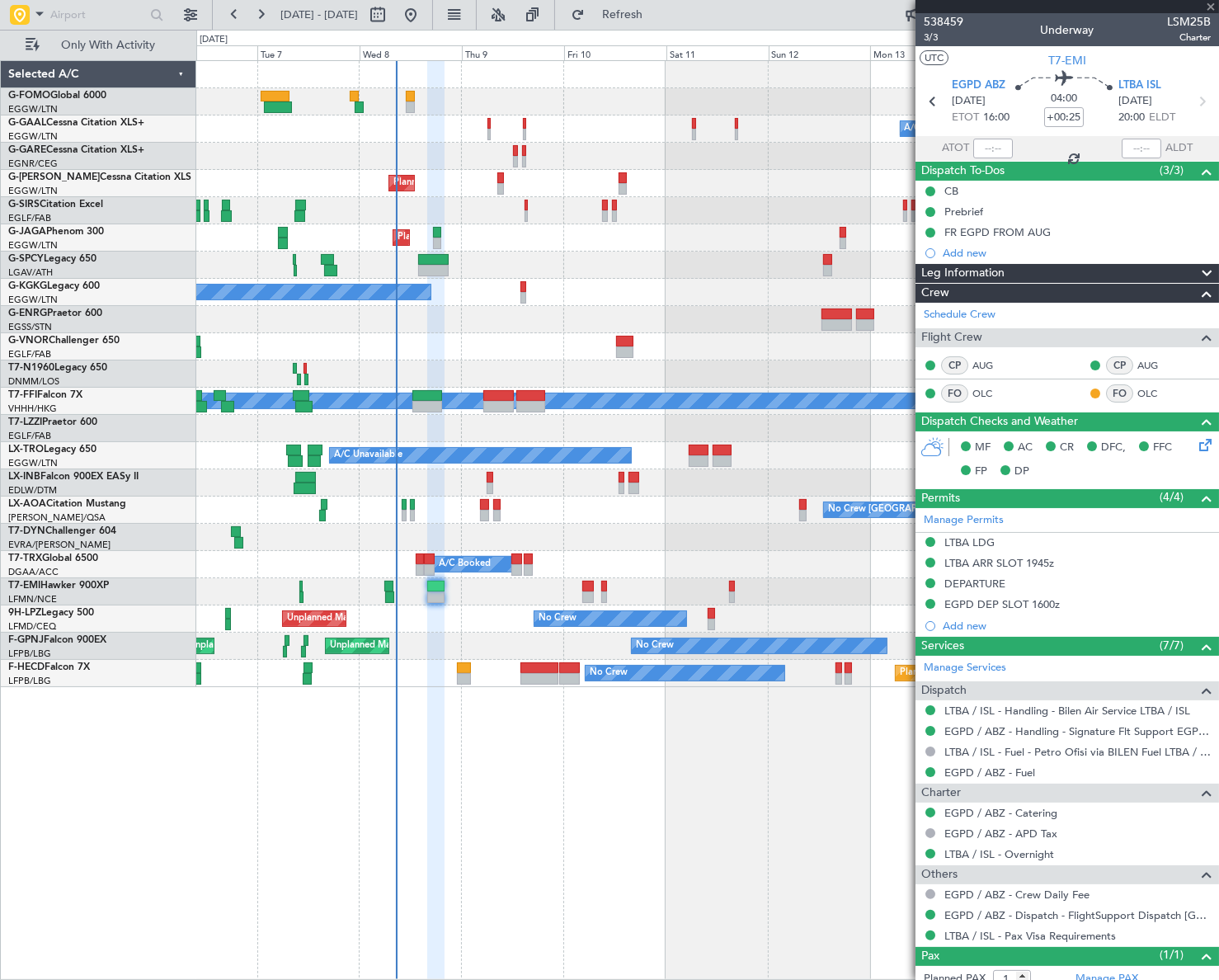
type input "+00:10"
type input "0"
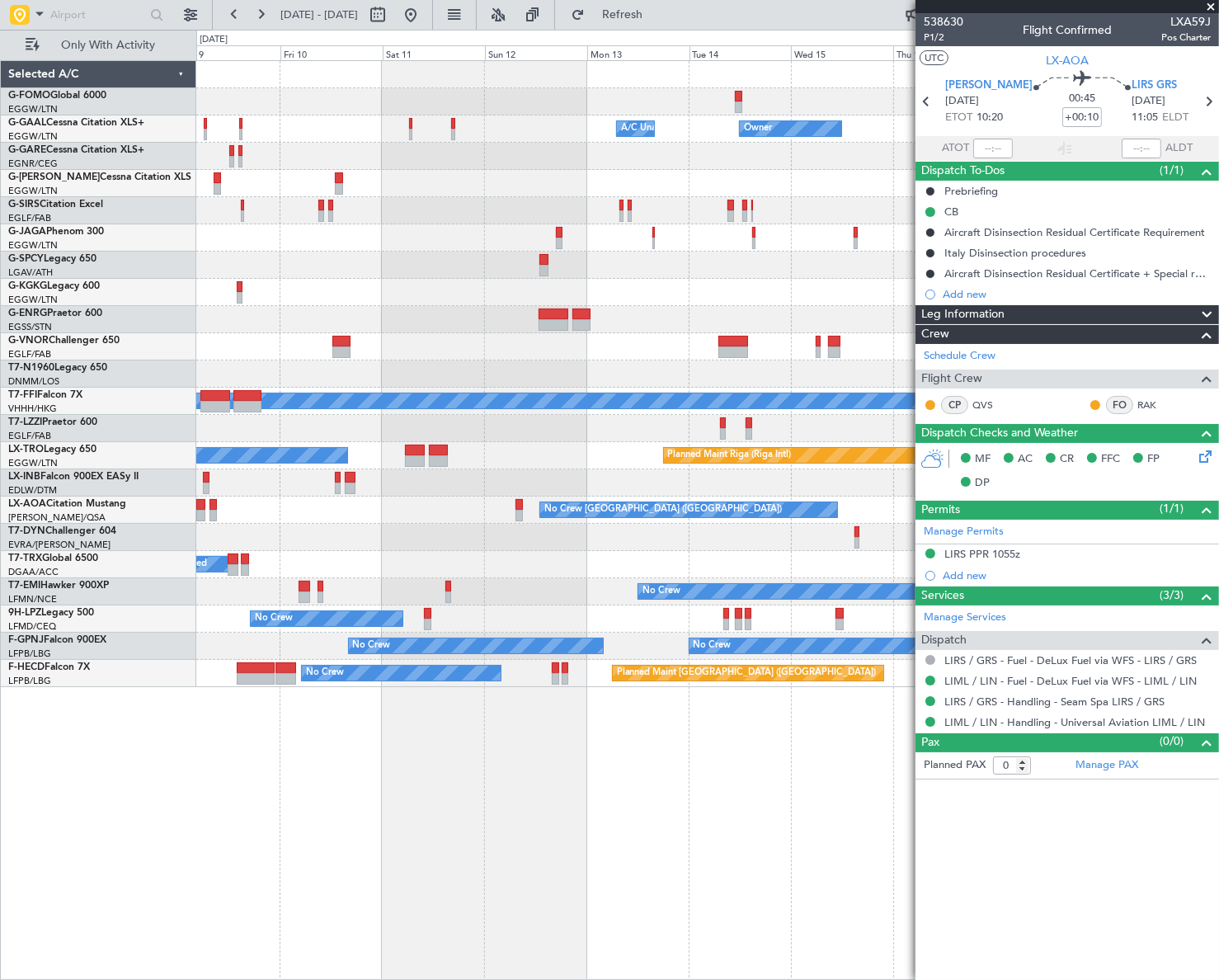
click at [382, 796] on div "Owner A/C Unavailable Owner A/C Unavailable Owner Planned Maint [GEOGRAPHIC_DAT…" at bounding box center [707, 520] width 1022 height 919
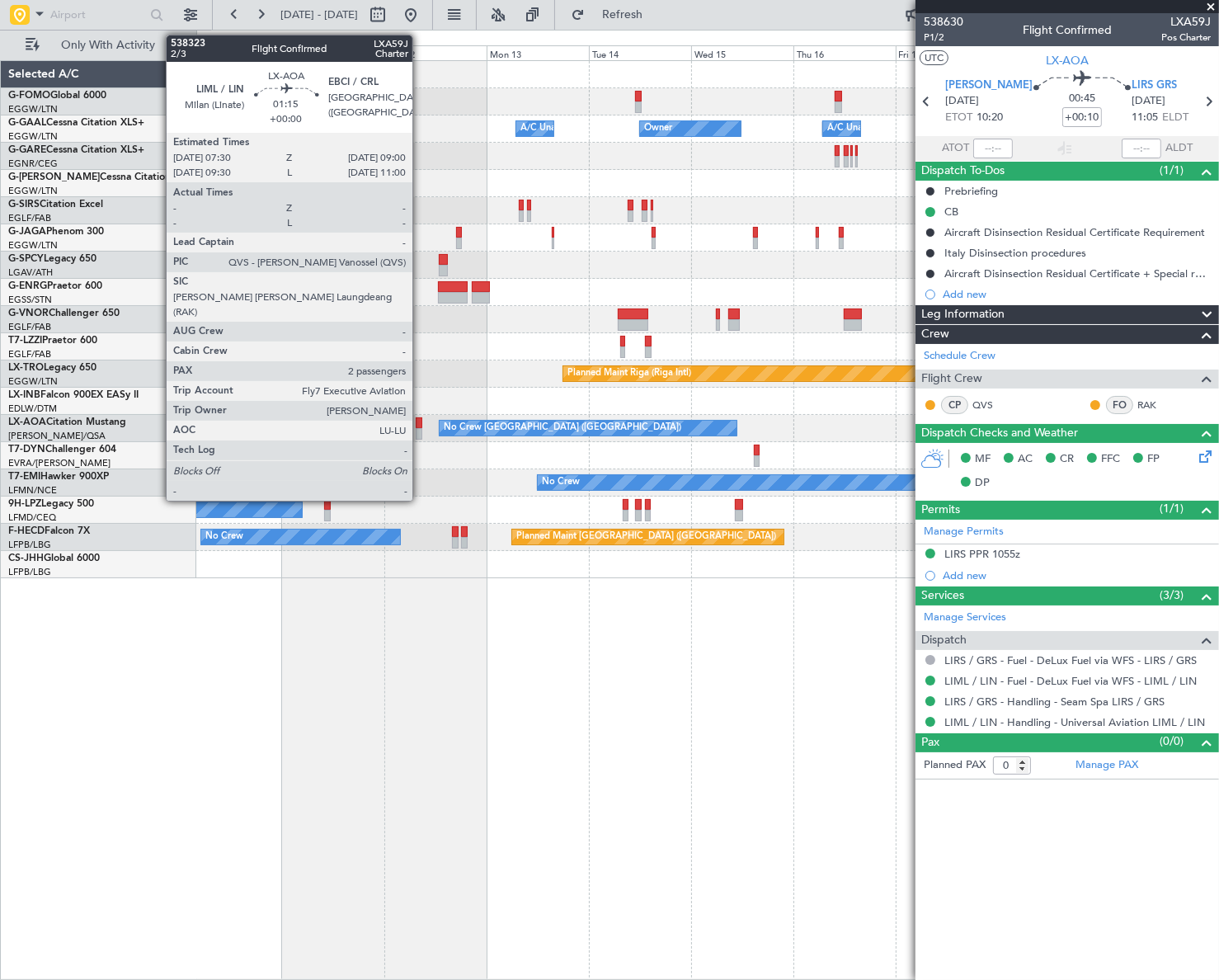
click at [419, 429] on div at bounding box center [419, 434] width 7 height 12
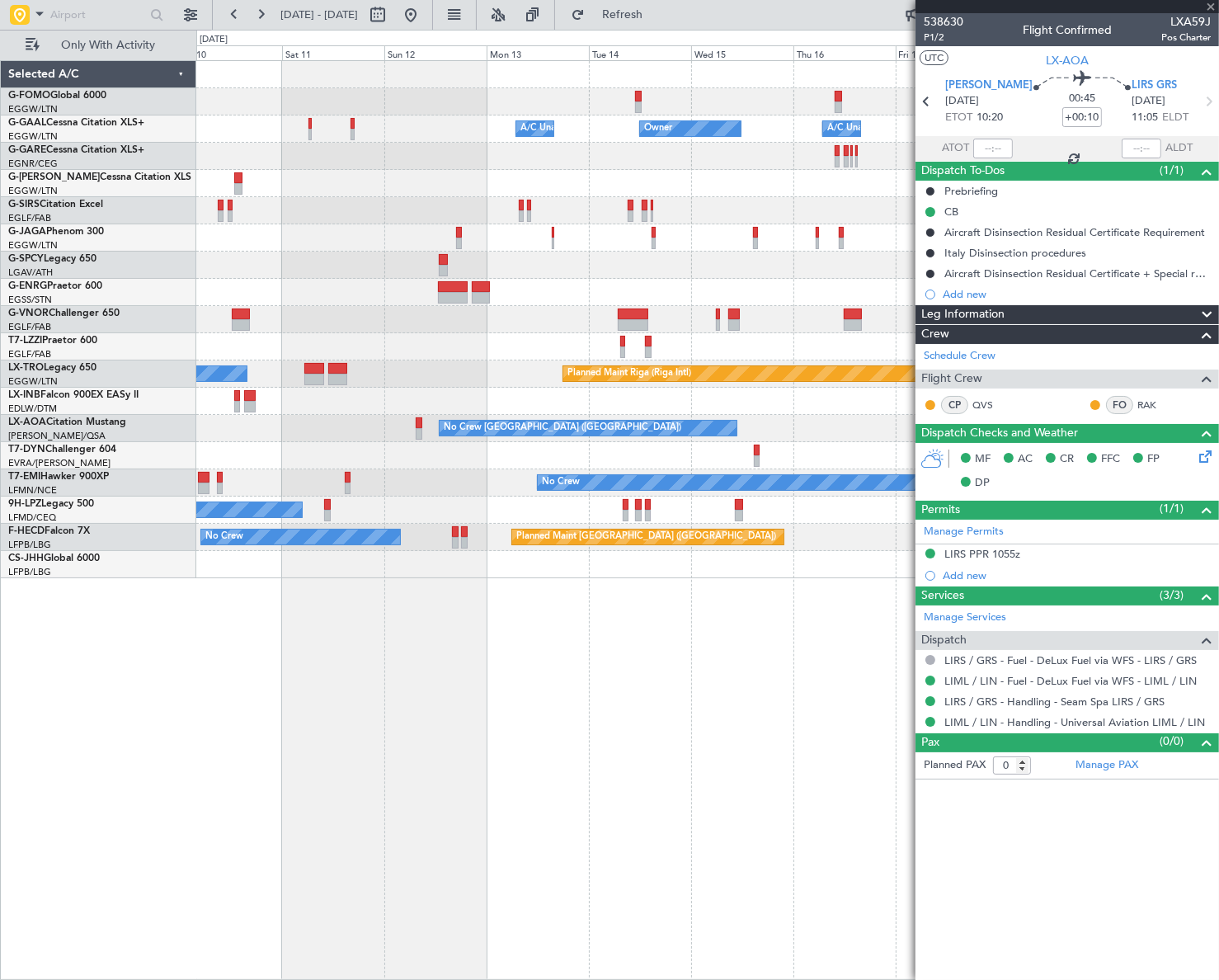
type input "2"
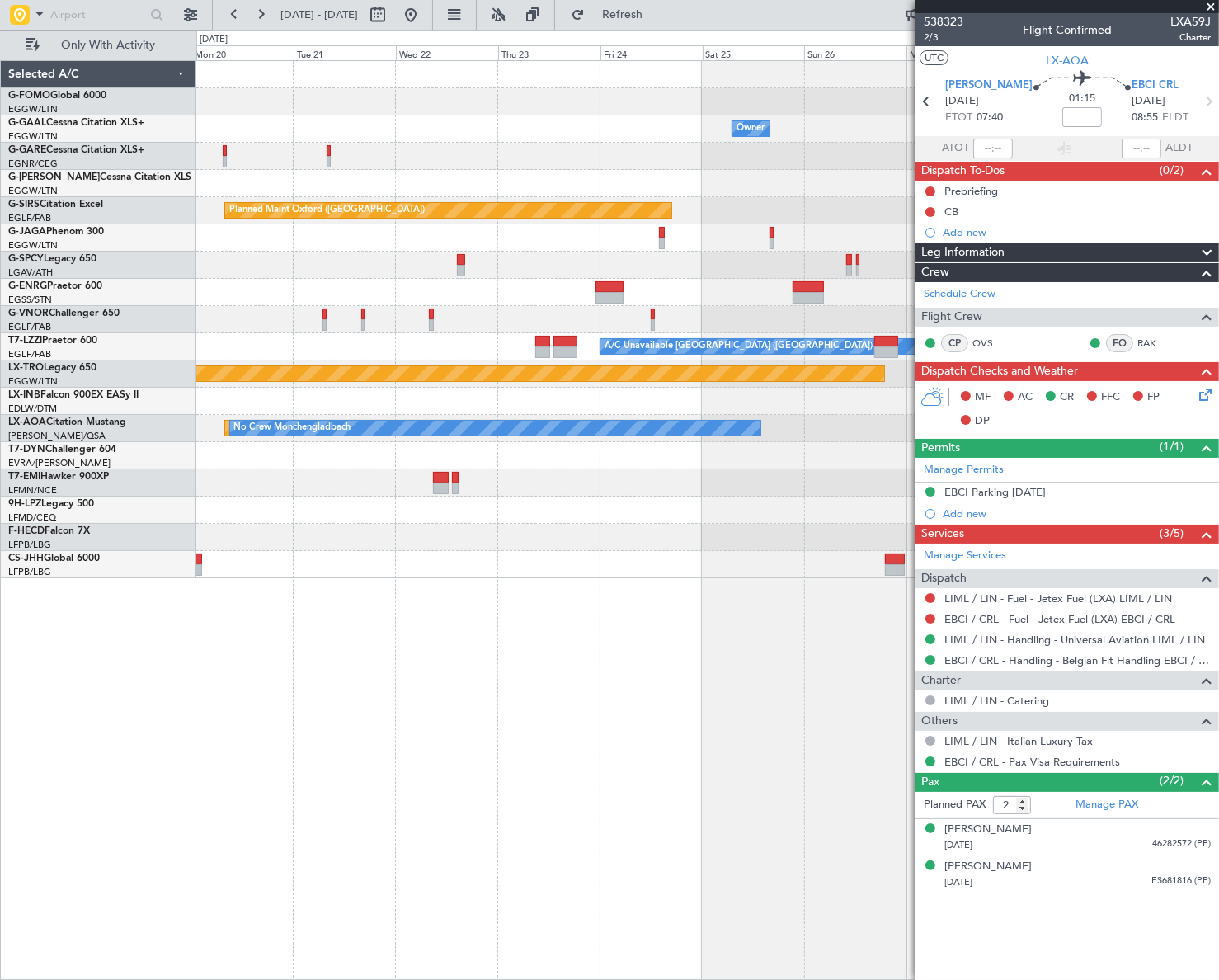
click at [0, 629] on html "[DATE] - [DATE] Refresh Quick Links Only With Activity Owner Owner Planned Main…" at bounding box center [609, 490] width 1219 height 980
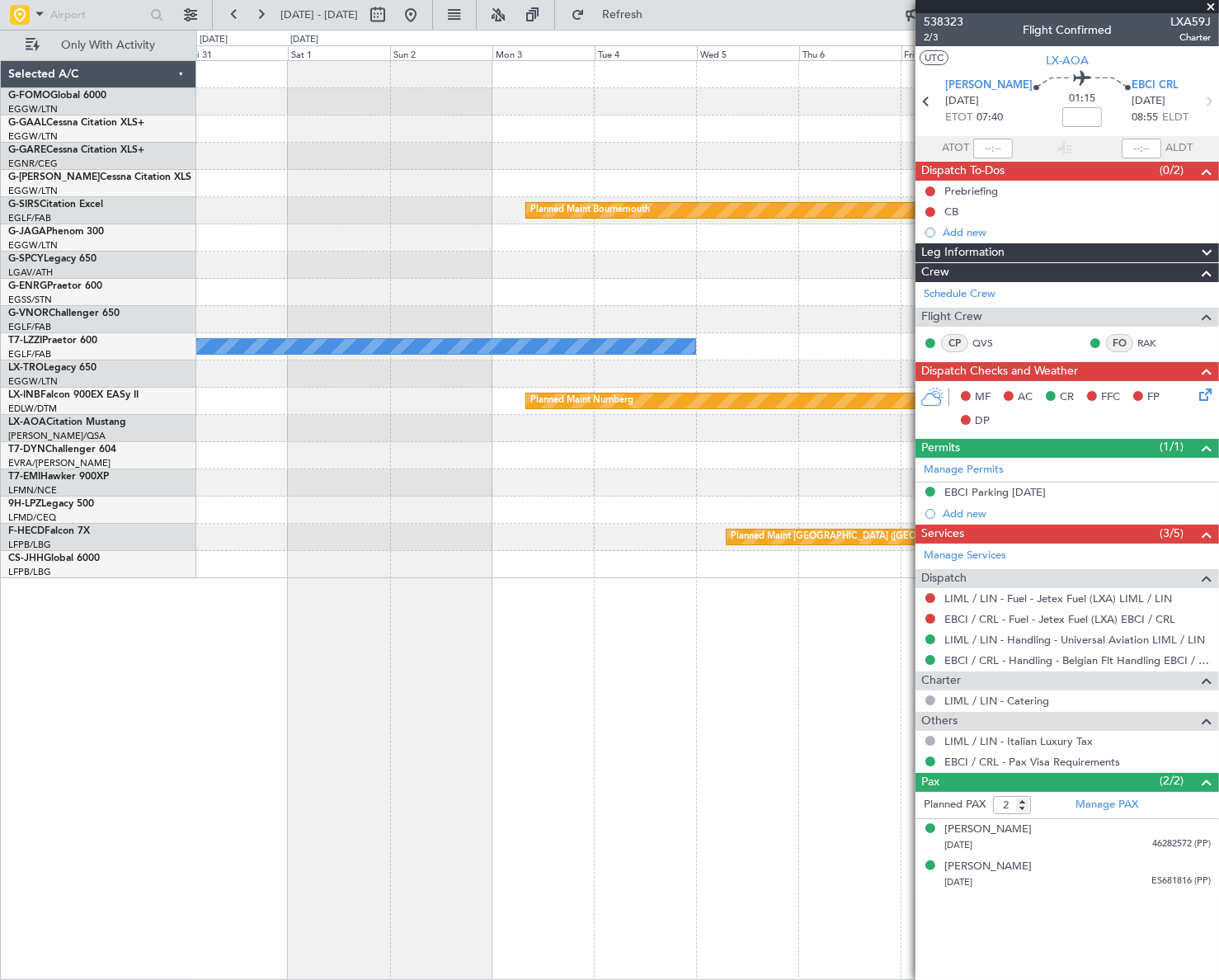
click at [475, 608] on div "Planned Maint Bournemouth Planned Maint [GEOGRAPHIC_DATA] A/C Unavailable [GEOG…" at bounding box center [707, 520] width 1022 height 919
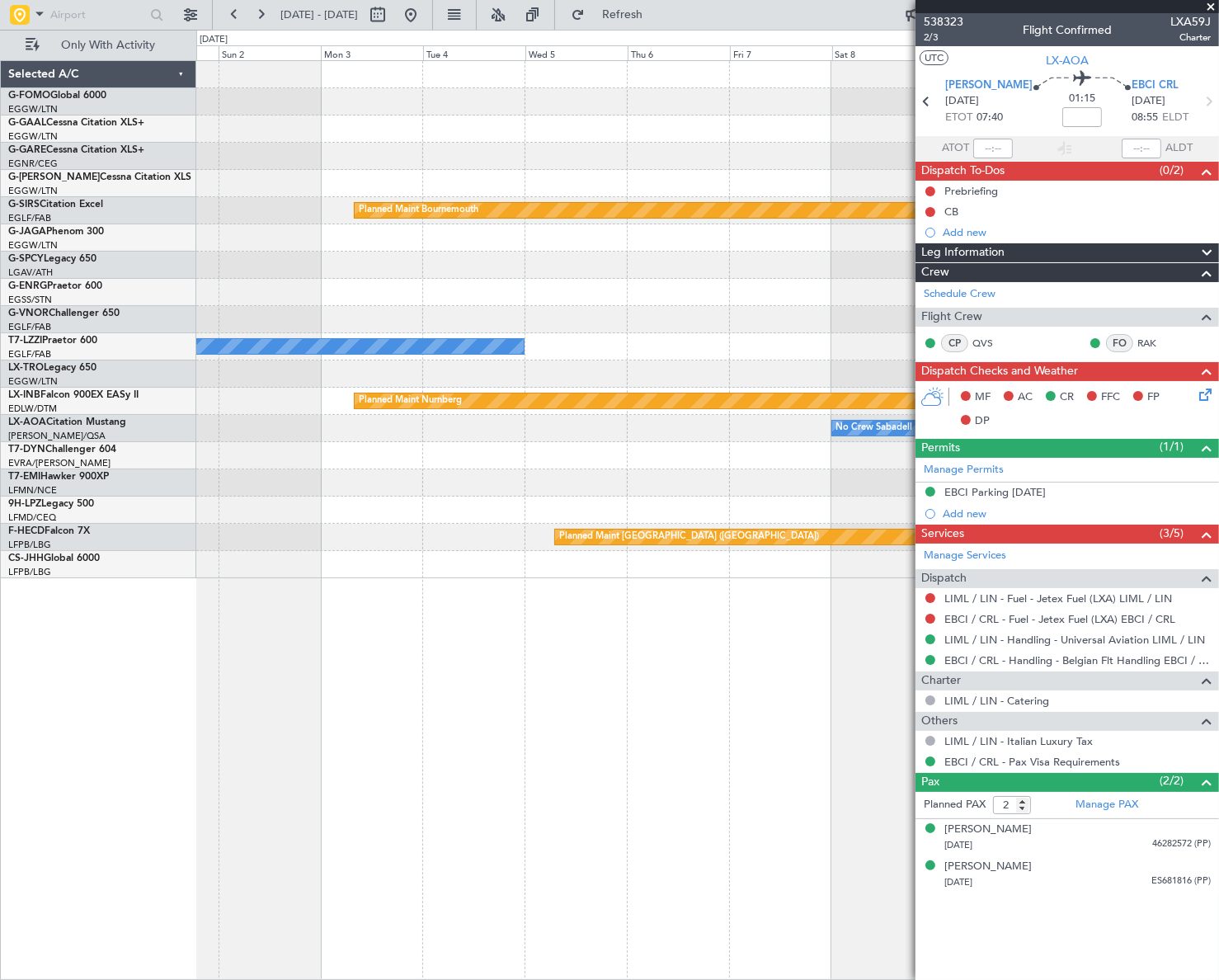
click at [622, 626] on div "Planned Maint Bournemouth Planned Maint [GEOGRAPHIC_DATA] A/C Unavailable [GEOG…" at bounding box center [707, 520] width 1022 height 919
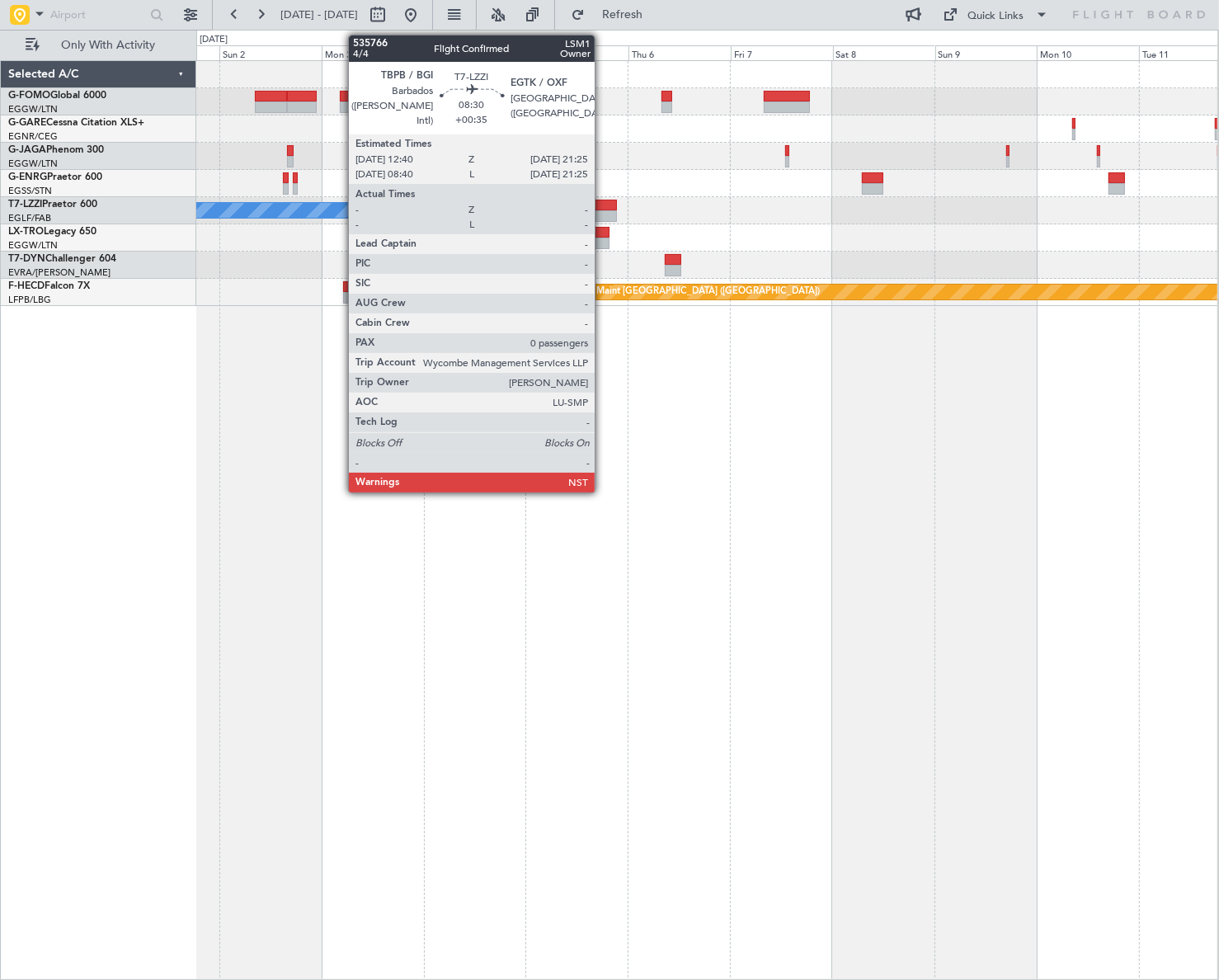
click at [602, 206] on div at bounding box center [597, 206] width 38 height 12
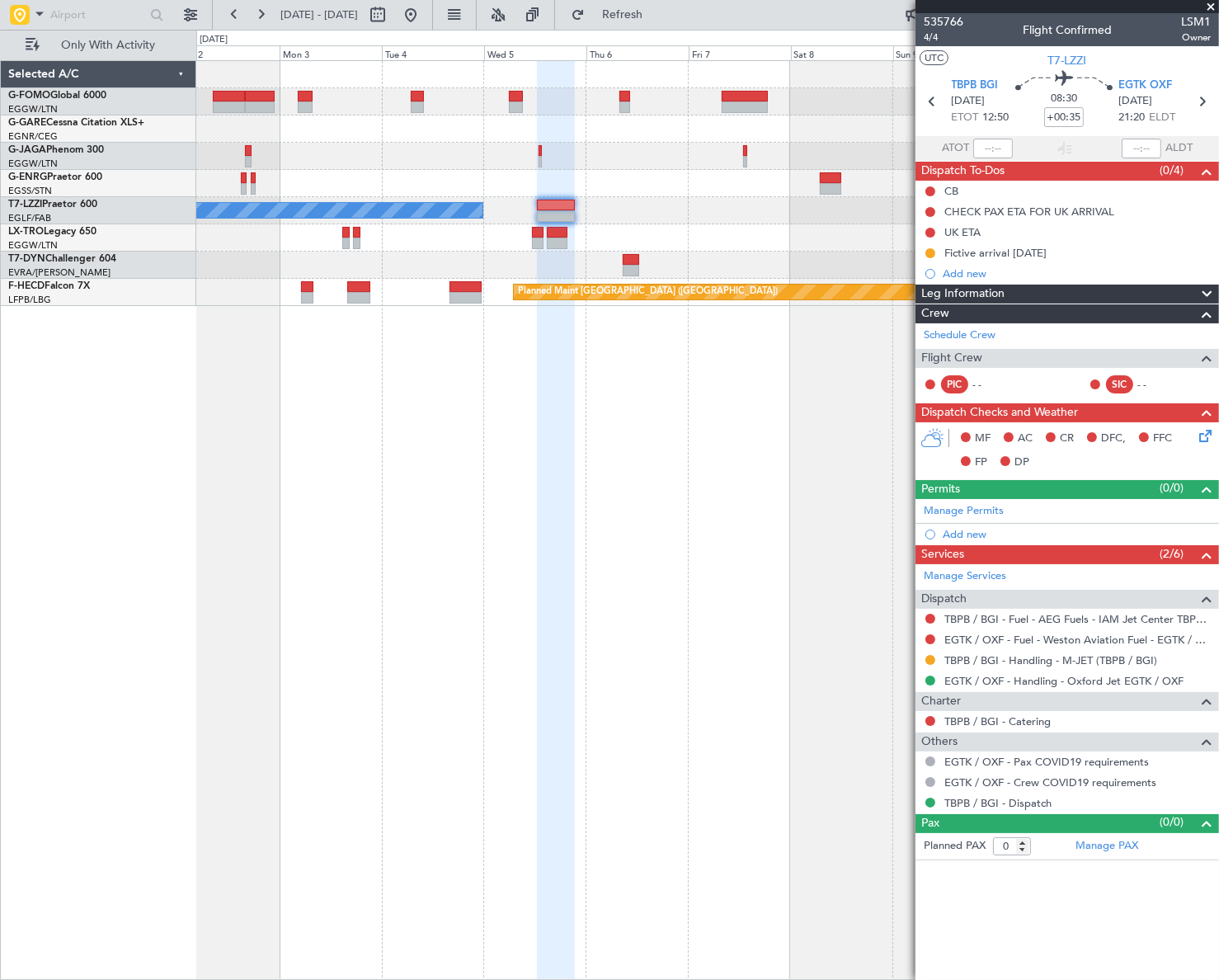
click at [696, 377] on div "A/C Unavailable [GEOGRAPHIC_DATA] ([GEOGRAPHIC_DATA]) Planned Maint [GEOGRAPHIC…" at bounding box center [707, 520] width 1022 height 919
click at [930, 657] on button at bounding box center [930, 660] width 10 height 10
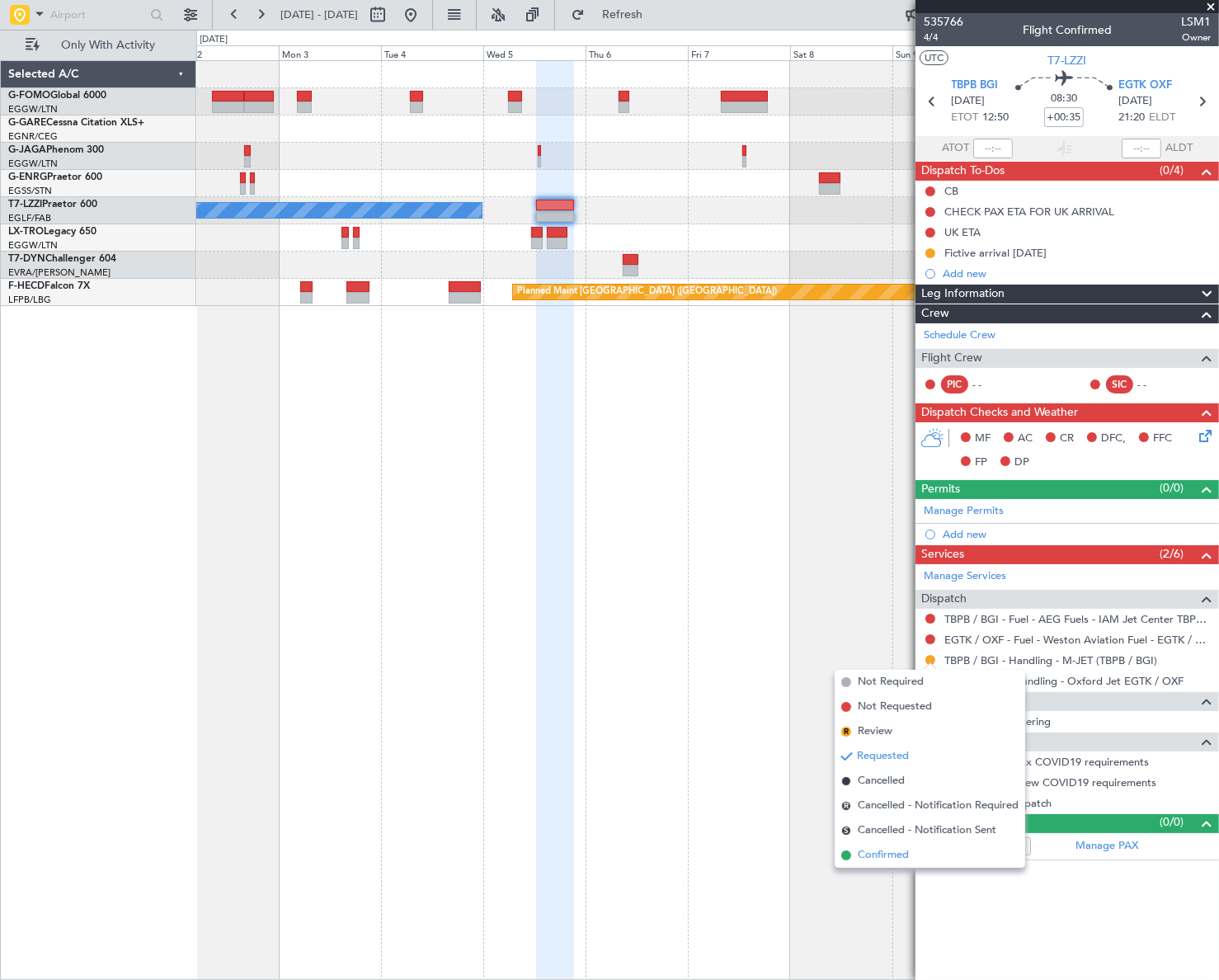
click at [891, 855] on span "Confirmed" at bounding box center [882, 856] width 51 height 17
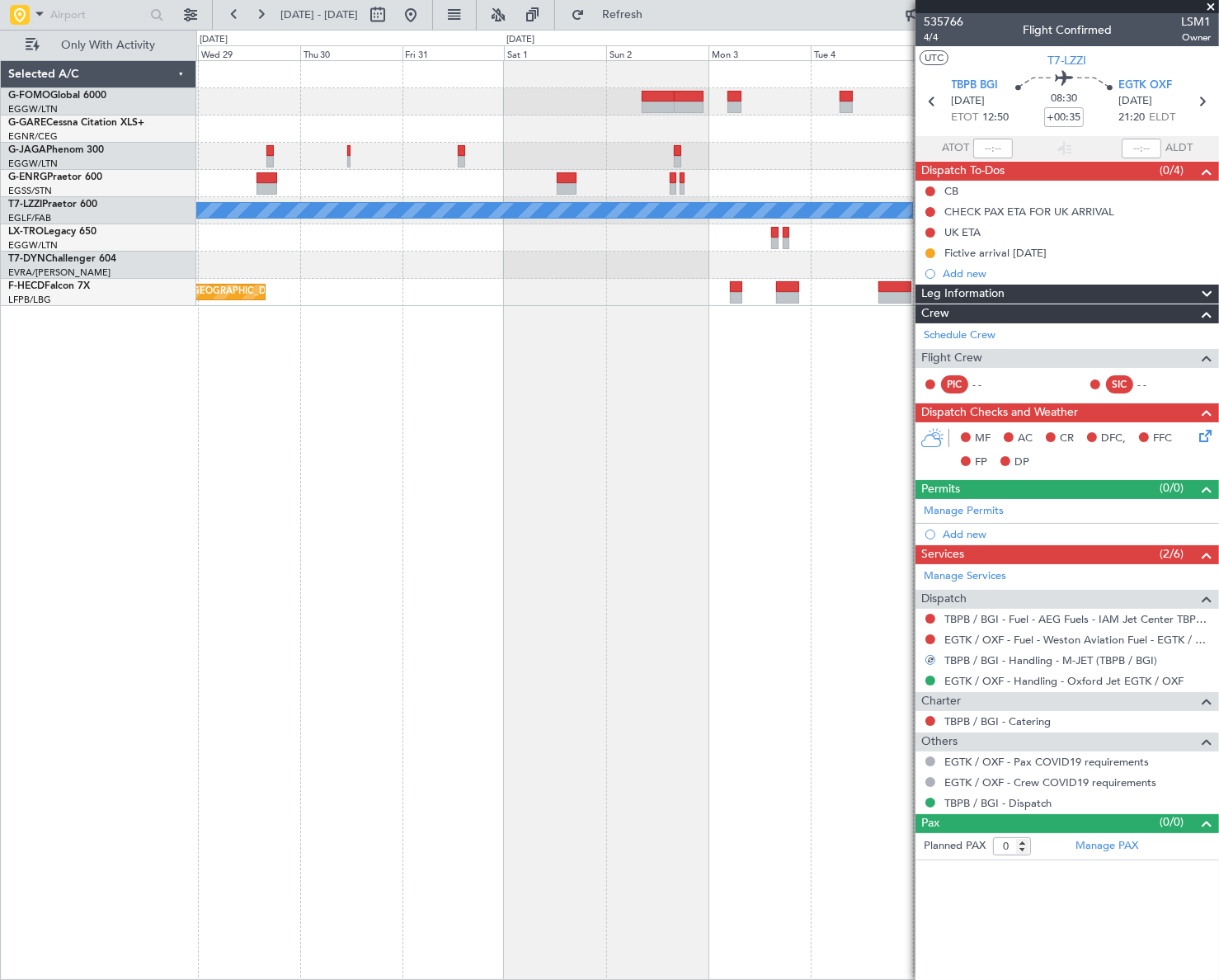
click at [1166, 403] on fb-app "[DATE] - [DATE] Refresh Quick Links Only With Activity A/C Unavailable [GEOGRAP…" at bounding box center [609, 496] width 1219 height 967
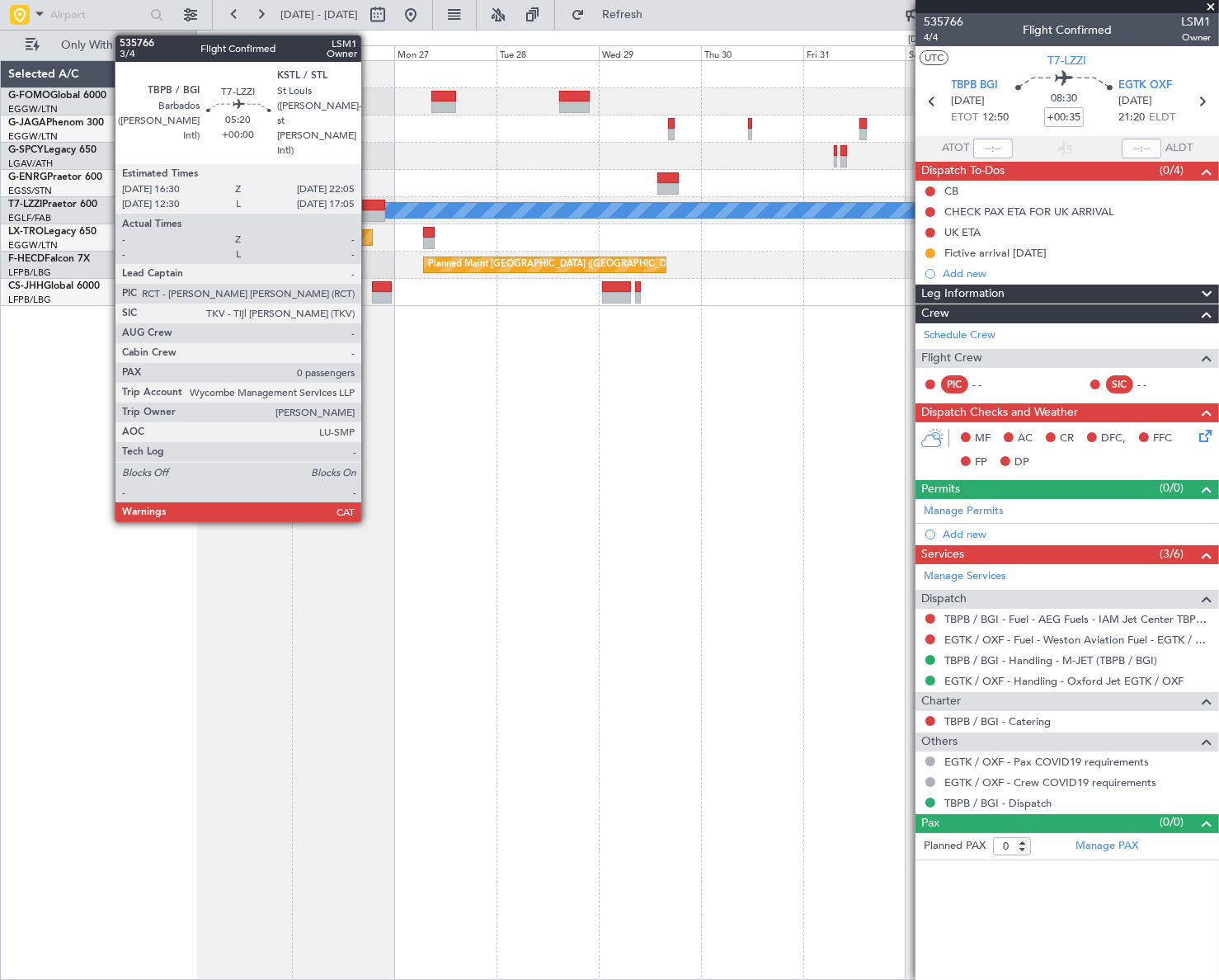
click at [368, 204] on div at bounding box center [373, 206] width 24 height 12
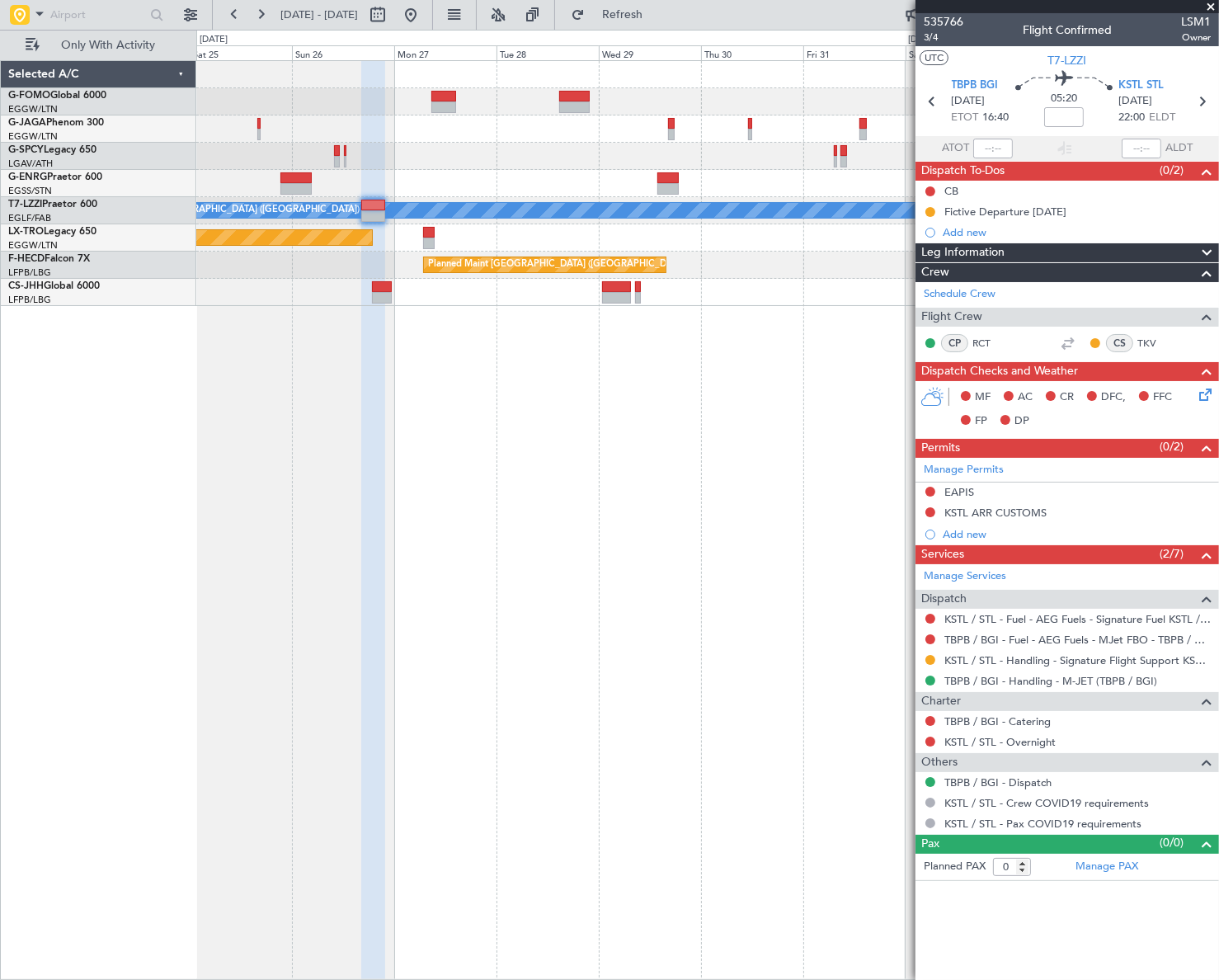
click at [857, 395] on div "A/C Unavailable [GEOGRAPHIC_DATA] ([GEOGRAPHIC_DATA]) Planned Maint [GEOGRAPHIC…" at bounding box center [708, 520] width 1023 height 919
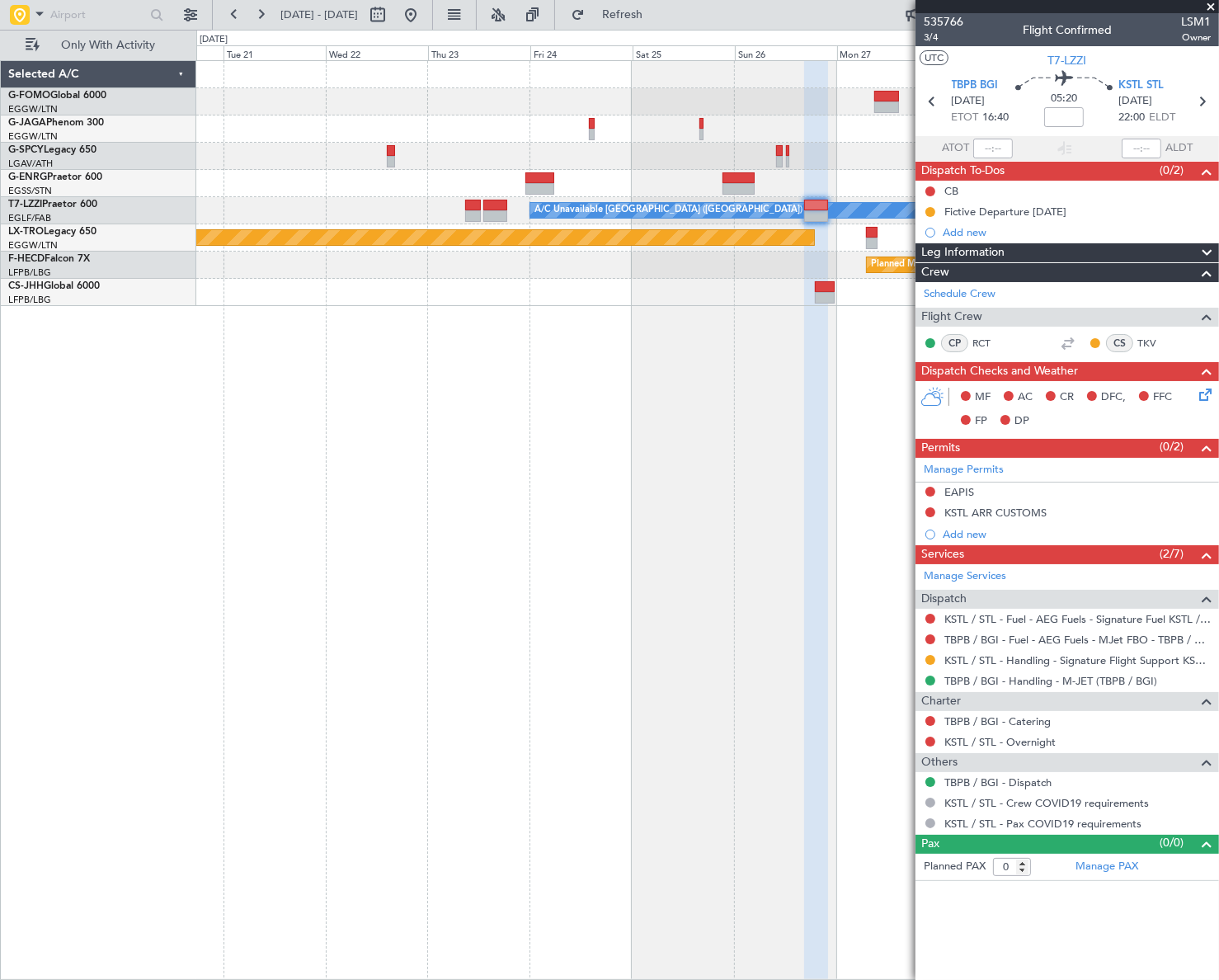
click at [886, 443] on div "A/C Unavailable [GEOGRAPHIC_DATA] ([GEOGRAPHIC_DATA]) Planned Maint [GEOGRAPHIC…" at bounding box center [707, 520] width 1022 height 919
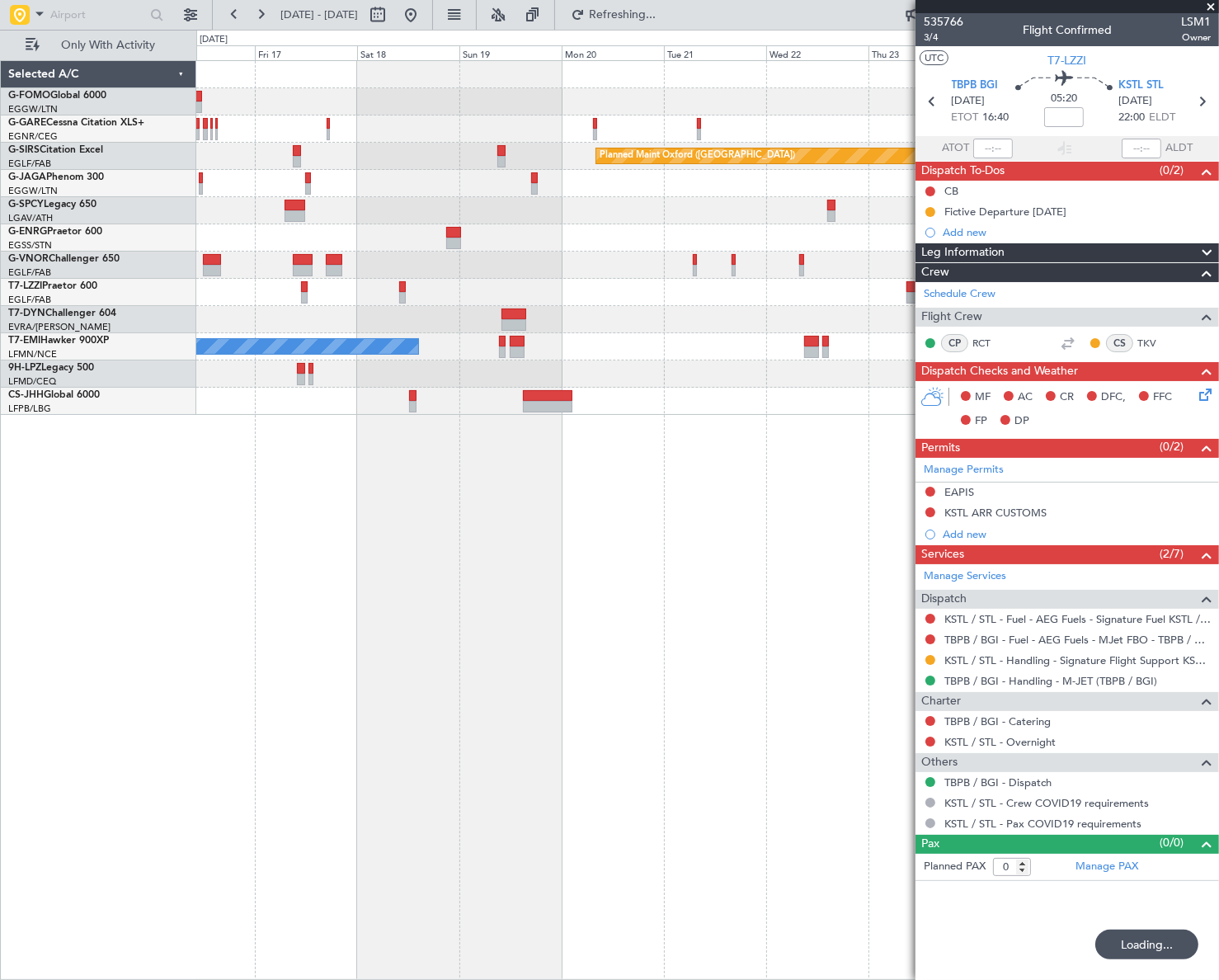
click at [588, 469] on div "Planned Maint Oxford ([GEOGRAPHIC_DATA]) A/C Unavailable [GEOGRAPHIC_DATA] ([GE…" at bounding box center [708, 520] width 1023 height 919
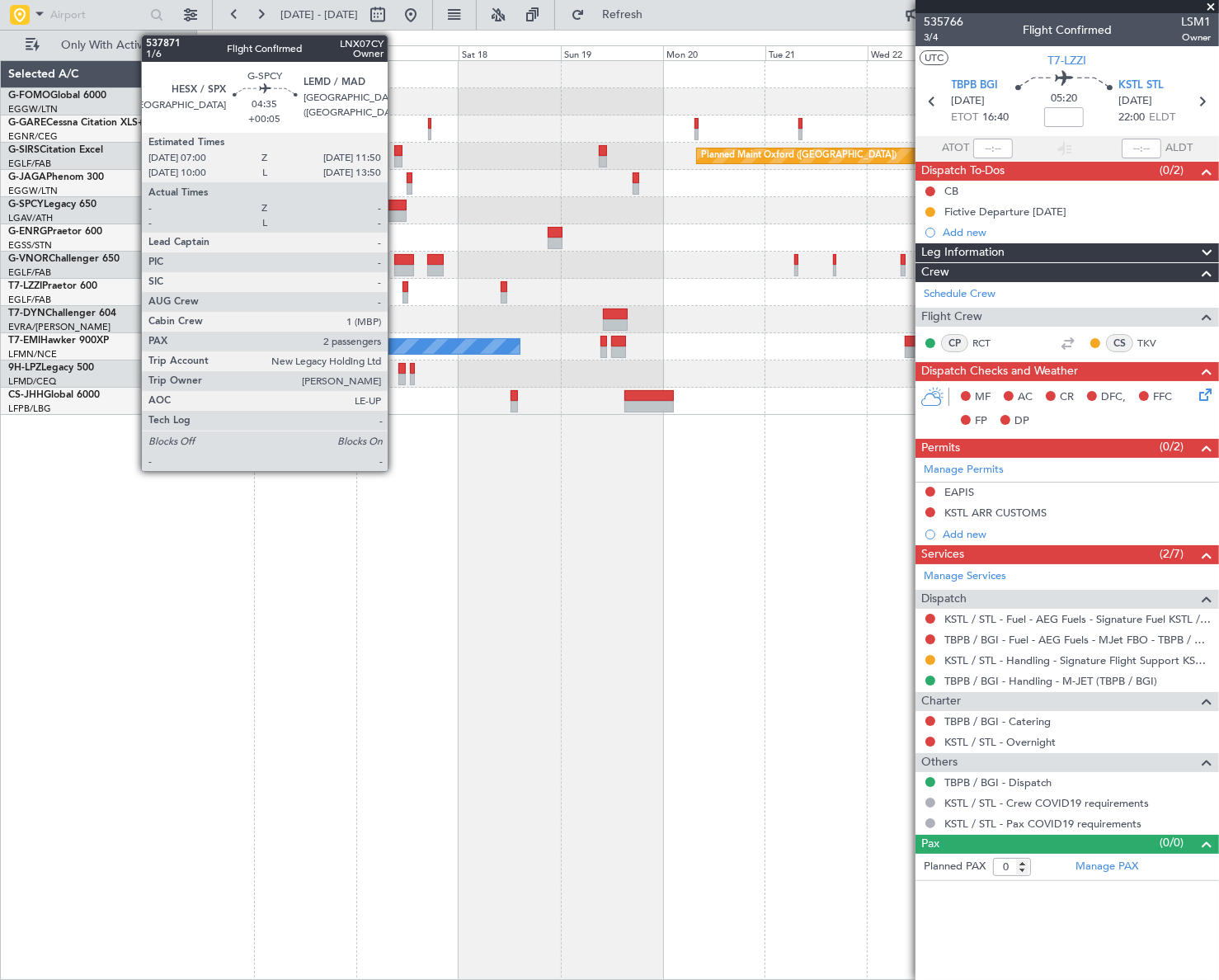
click at [395, 204] on div at bounding box center [395, 206] width 21 height 12
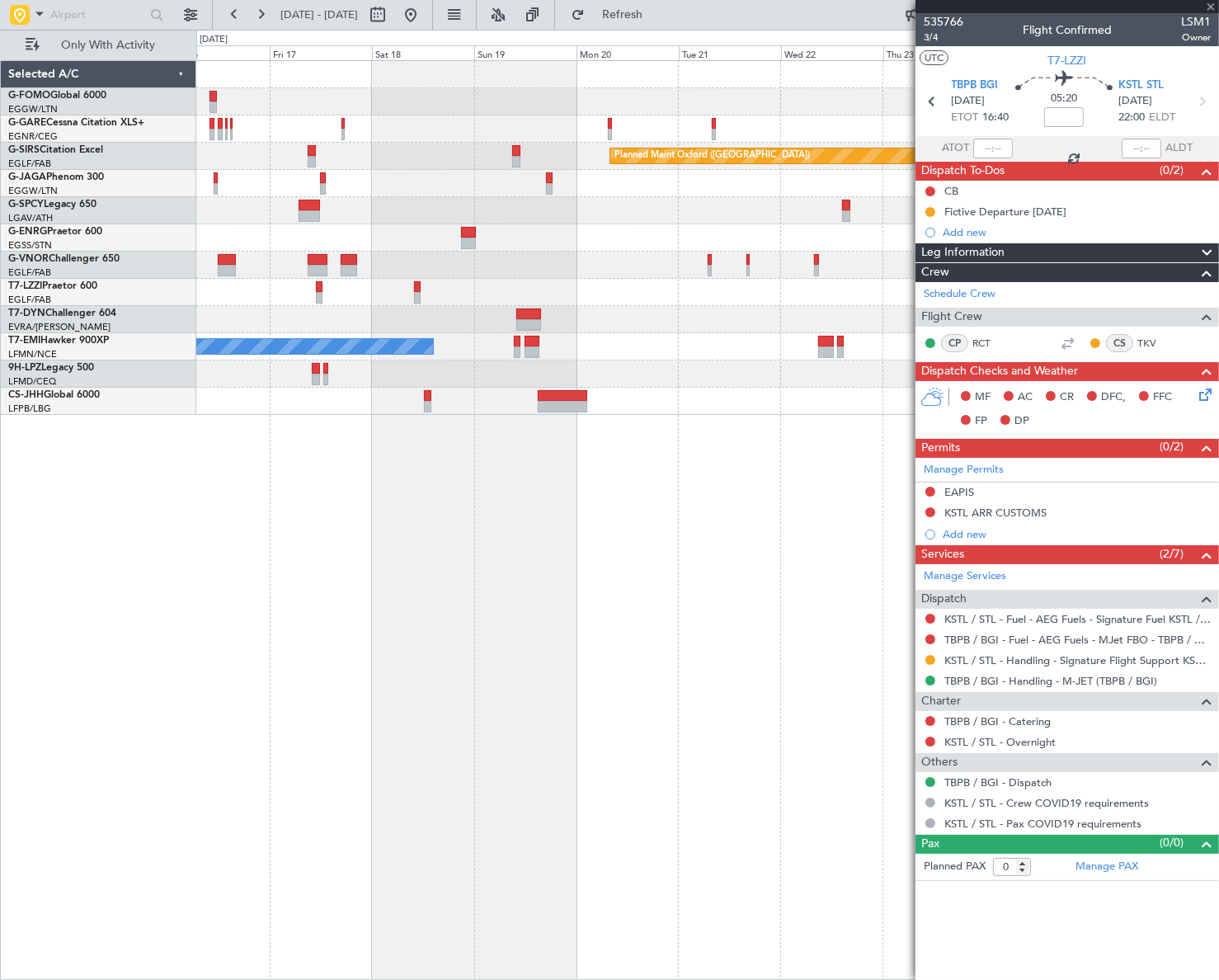
click at [693, 222] on div at bounding box center [707, 211] width 1021 height 28
type input "+00:05"
type input "2"
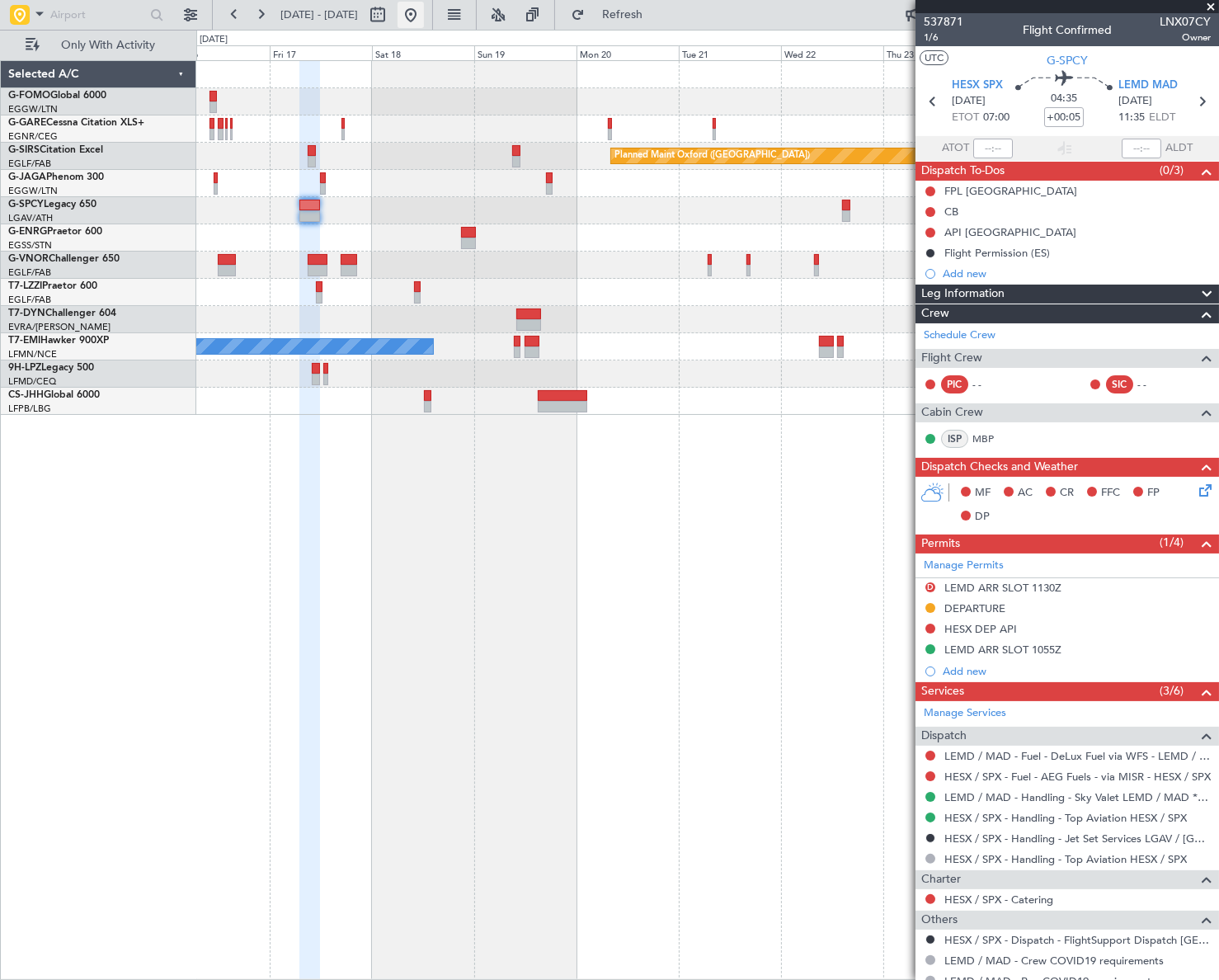
click at [424, 18] on button at bounding box center [411, 15] width 27 height 27
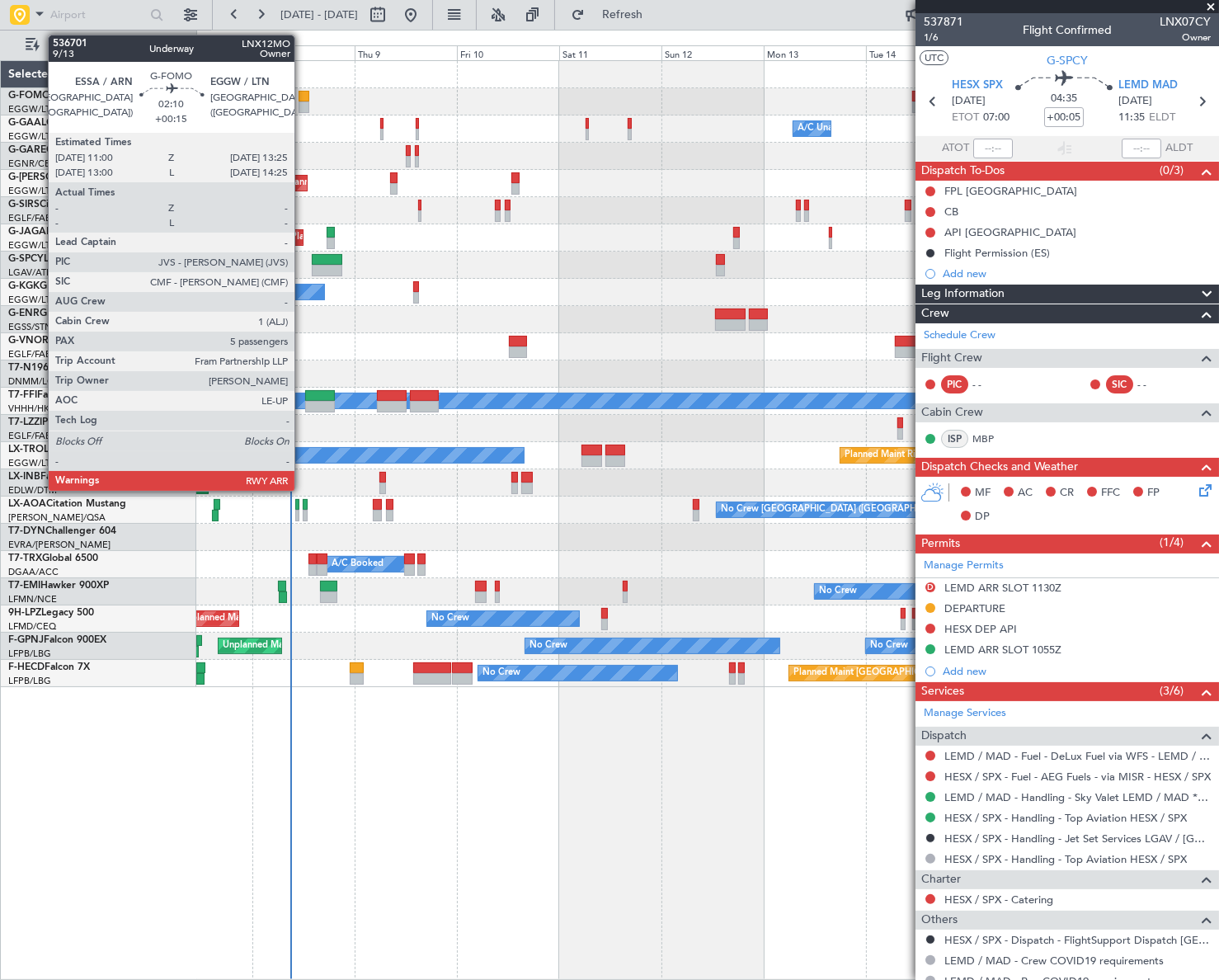
click at [302, 99] on div at bounding box center [303, 97] width 11 height 12
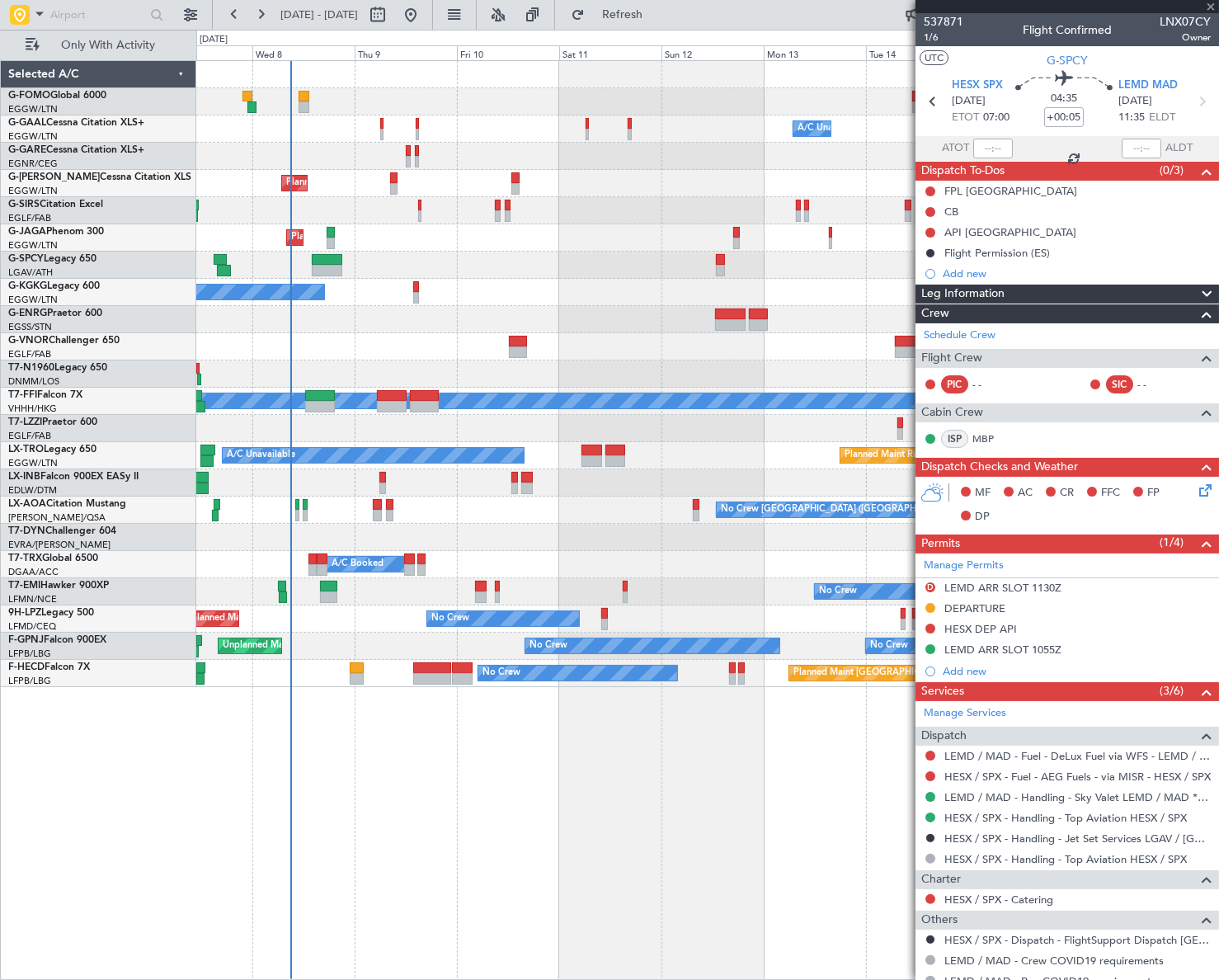
type input "+00:15"
type input "5"
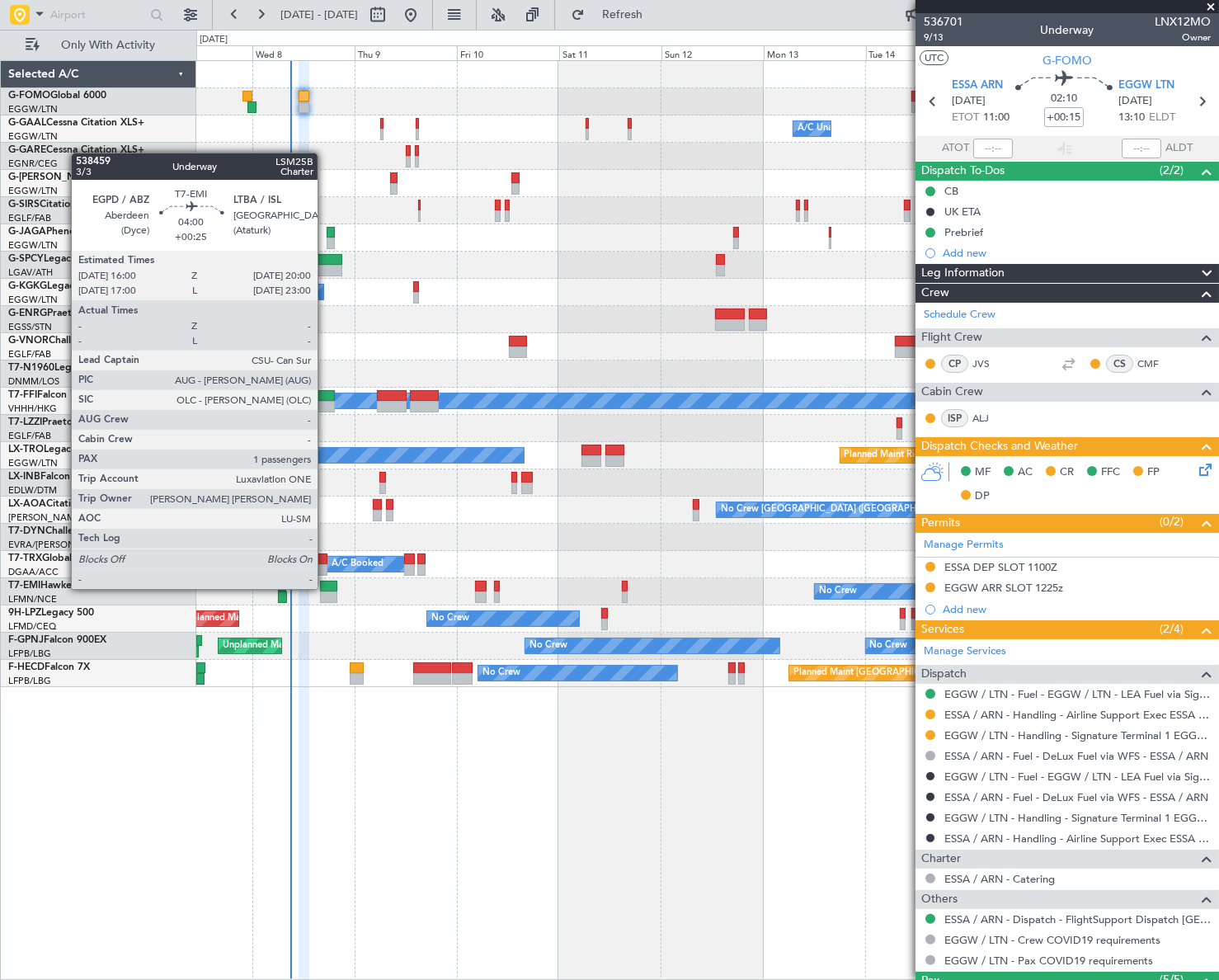
click at [325, 587] on div at bounding box center [328, 586] width 18 height 12
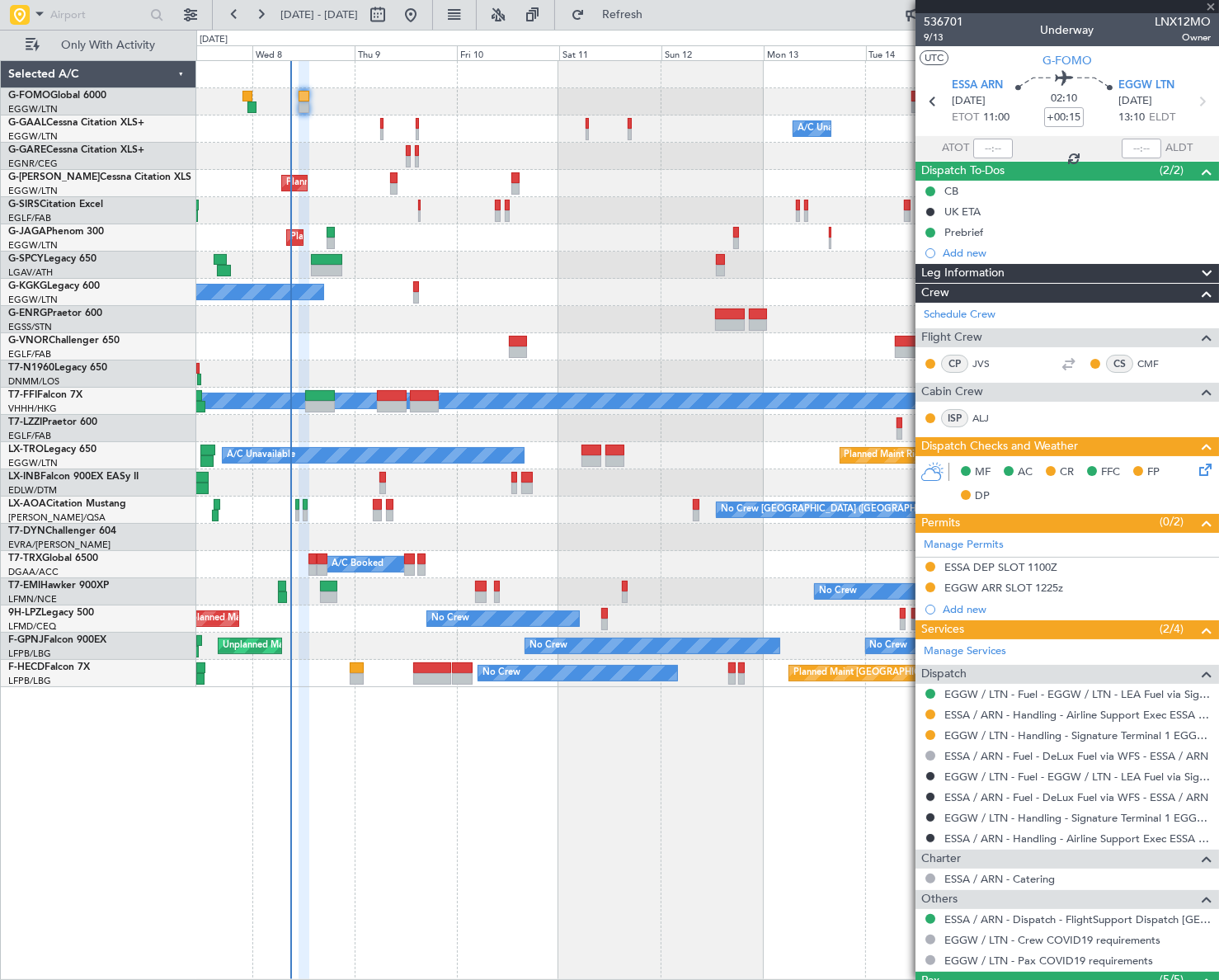
type input "+00:25"
type input "1"
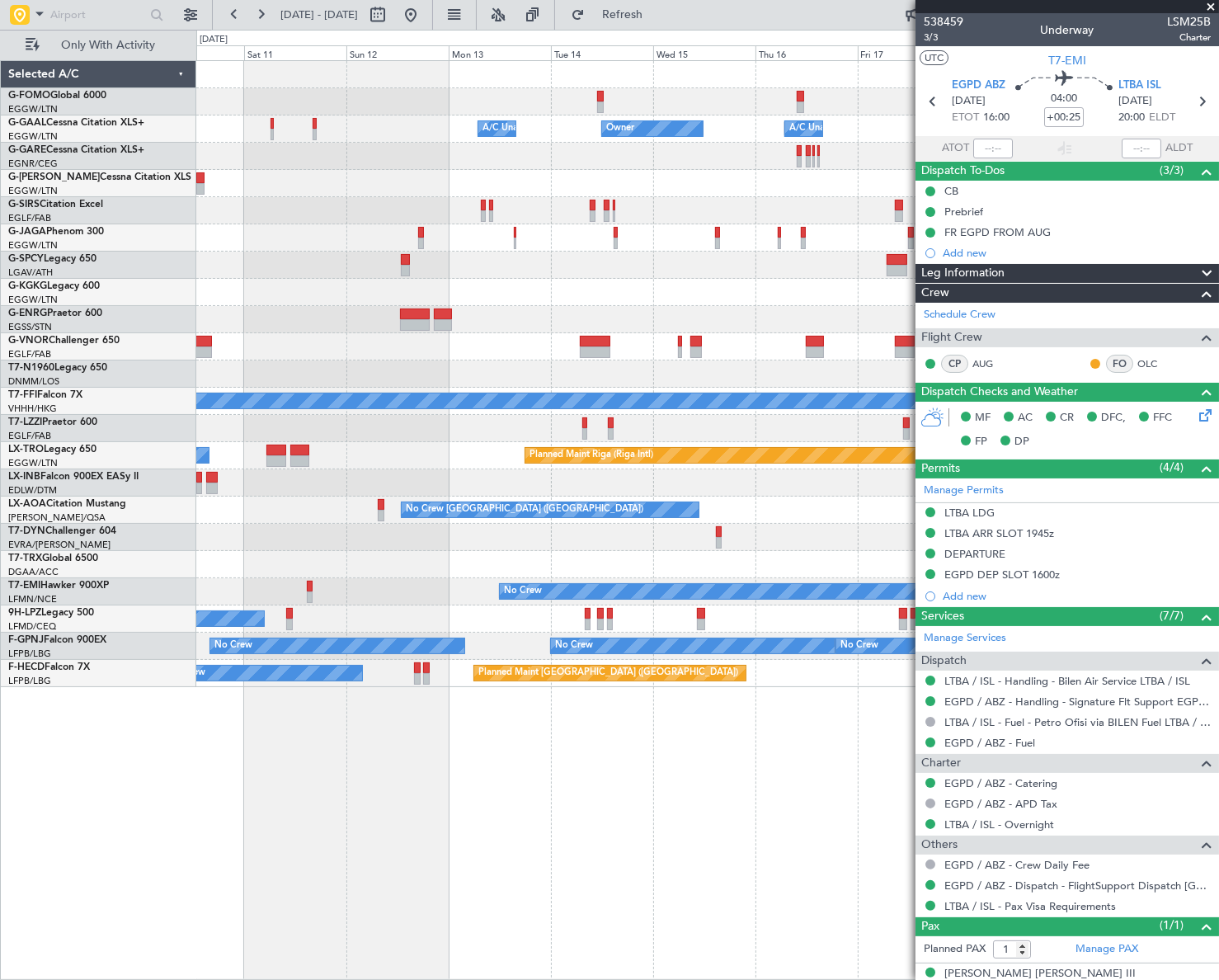
click at [409, 420] on div "Owner Owner A/C Unavailable A/C Unavailable Owner Planned Maint [GEOGRAPHIC_DAT…" at bounding box center [707, 373] width 1022 height 626
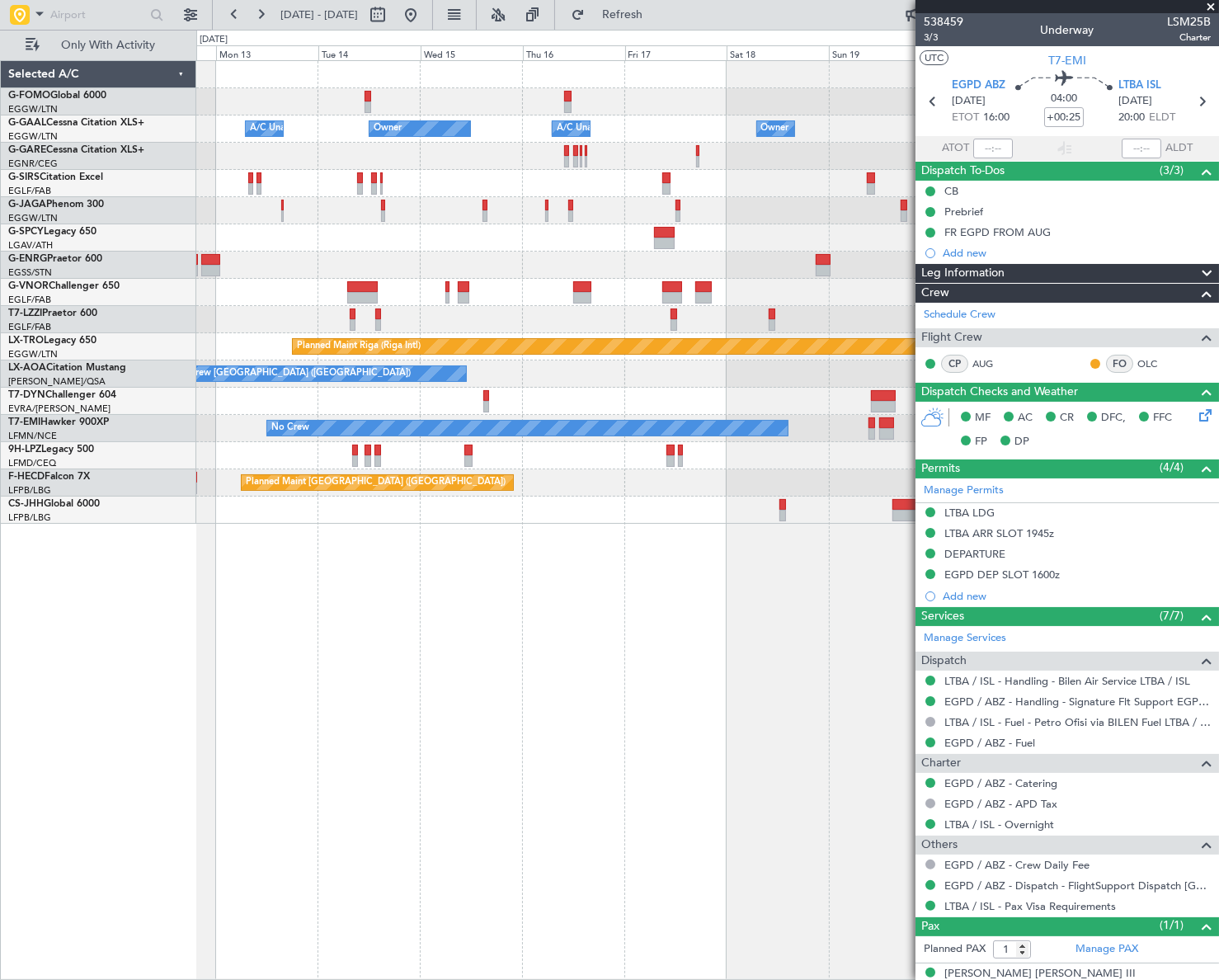
click at [419, 580] on div "Owner Owner A/C Unavailable A/C Unavailable Owner Owner Planned Maint [GEOGRAPH…" at bounding box center [707, 520] width 1022 height 919
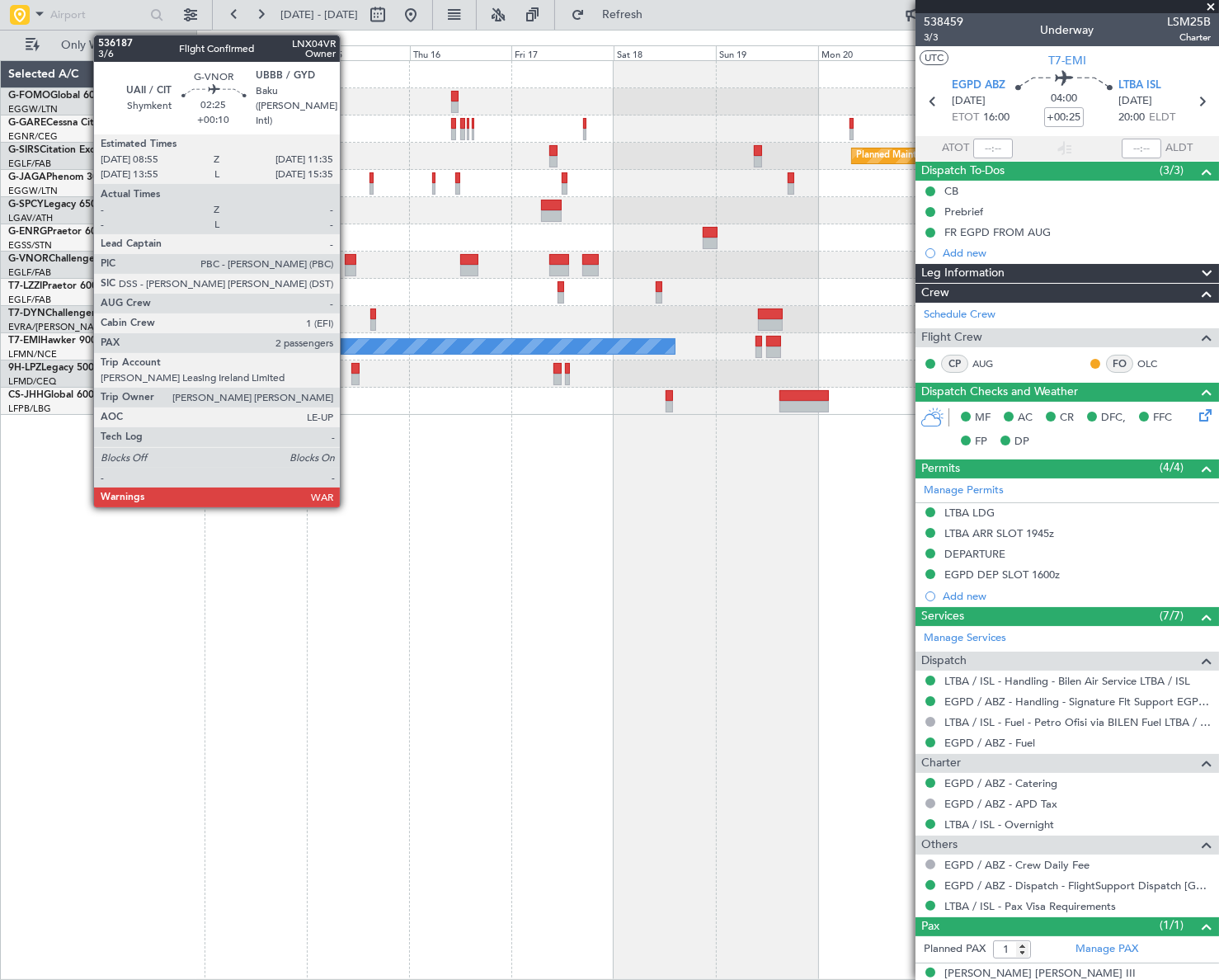
click at [348, 265] on div at bounding box center [351, 271] width 12 height 12
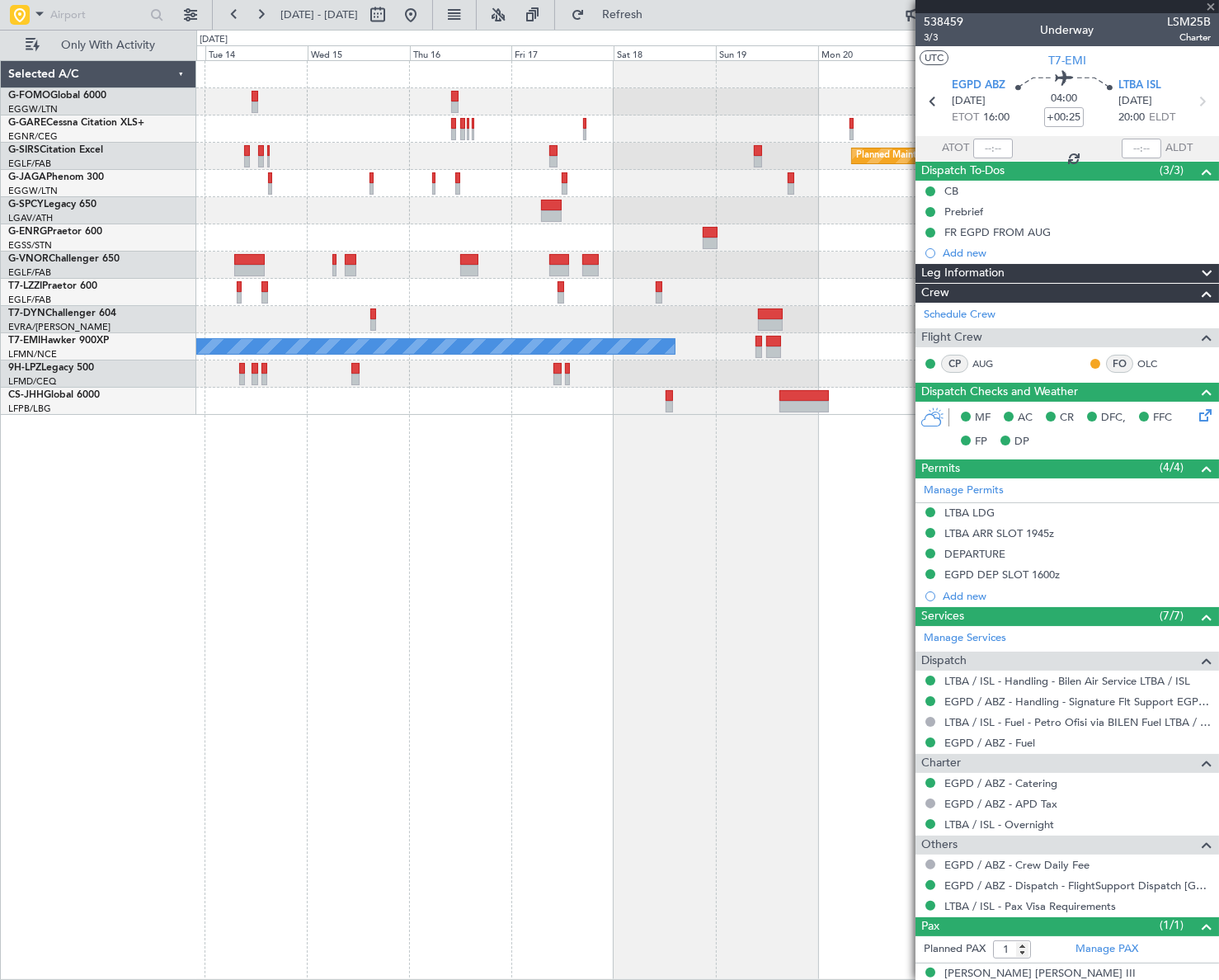
type input "+00:10"
type input "2"
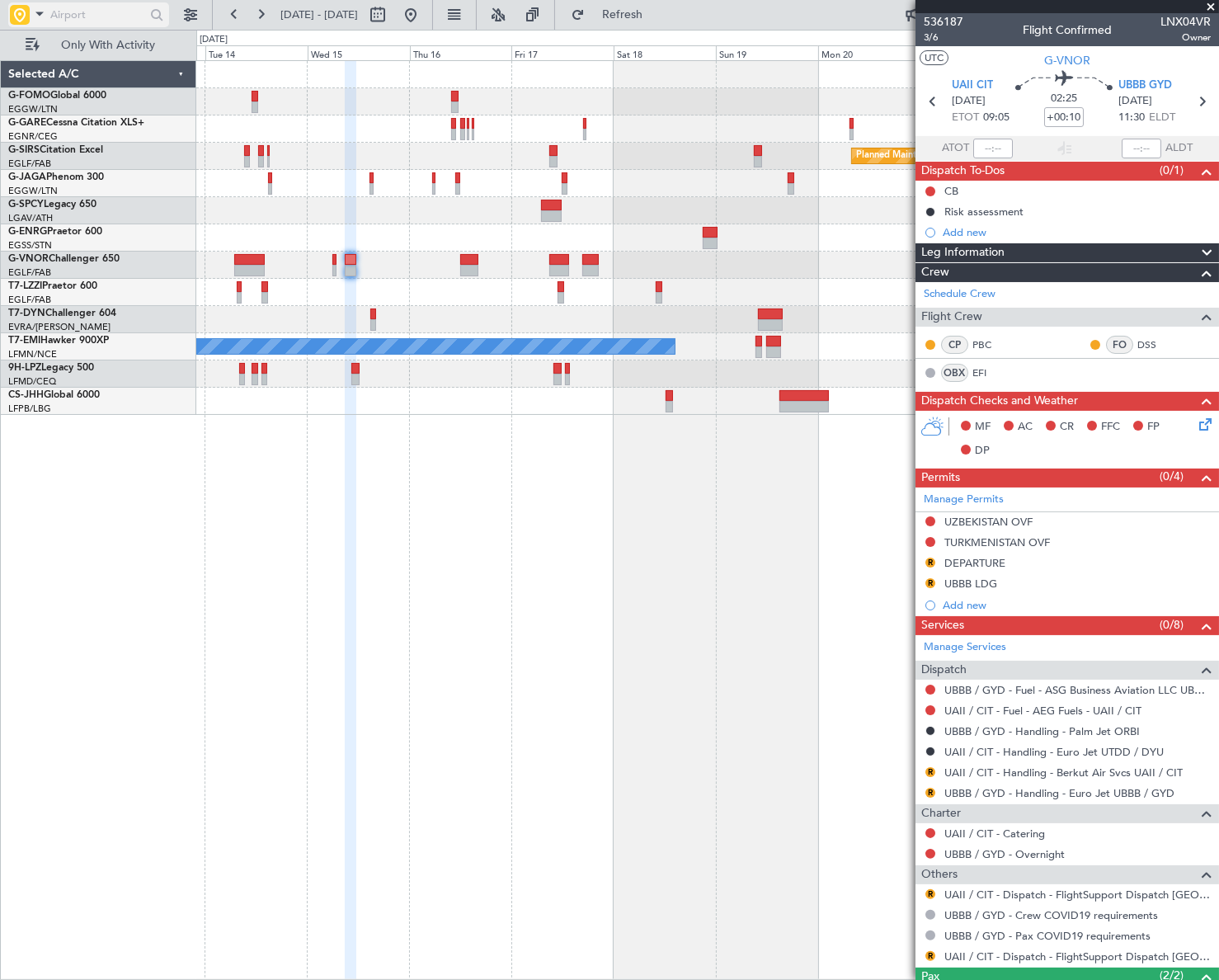
click at [90, 21] on input "text" at bounding box center [98, 15] width 95 height 25
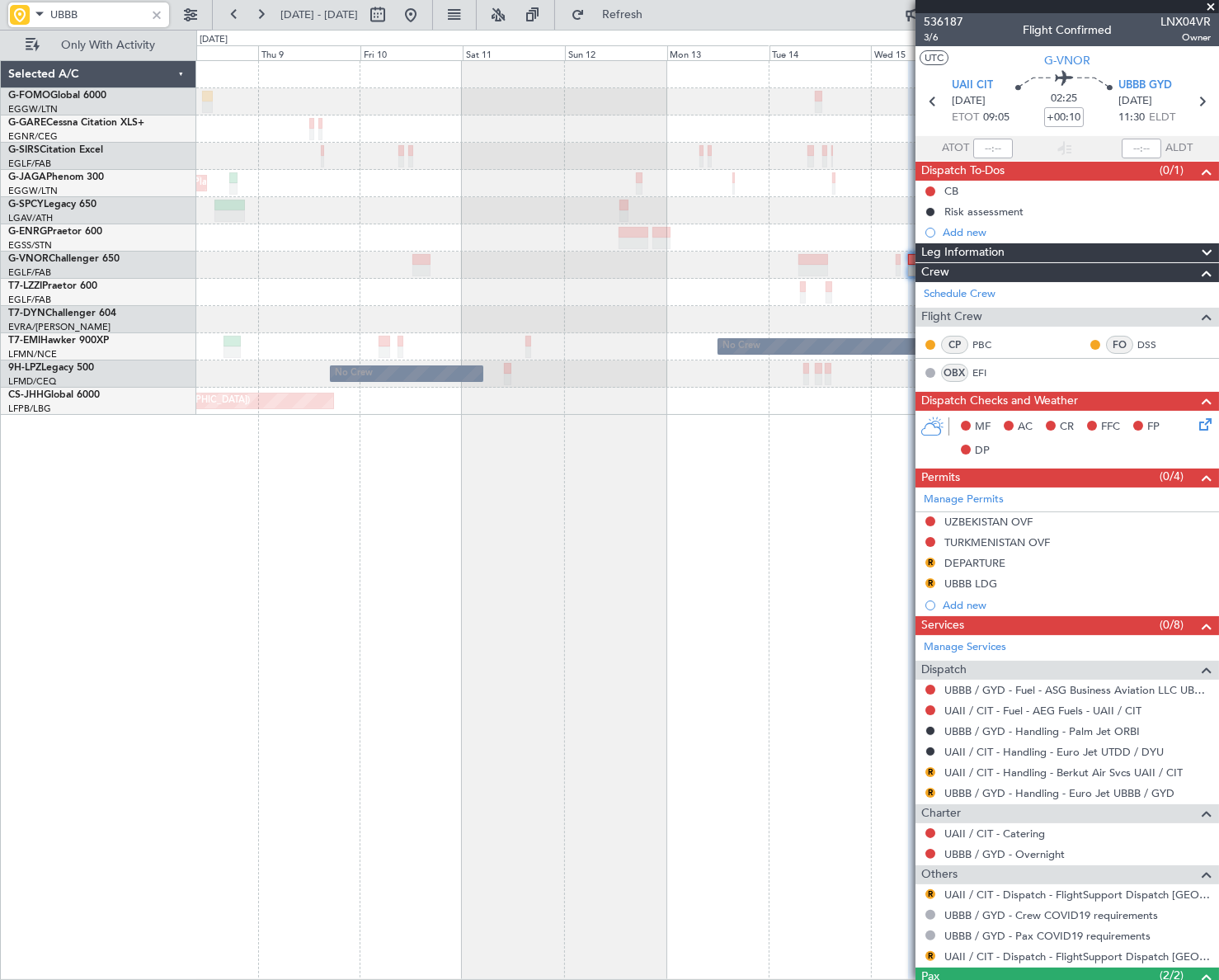
click at [956, 513] on fb-app "UBBB [DATE] - [DATE] Refresh Quick Links Only With Activity Planned Maint [GEOG…" at bounding box center [609, 496] width 1219 height 967
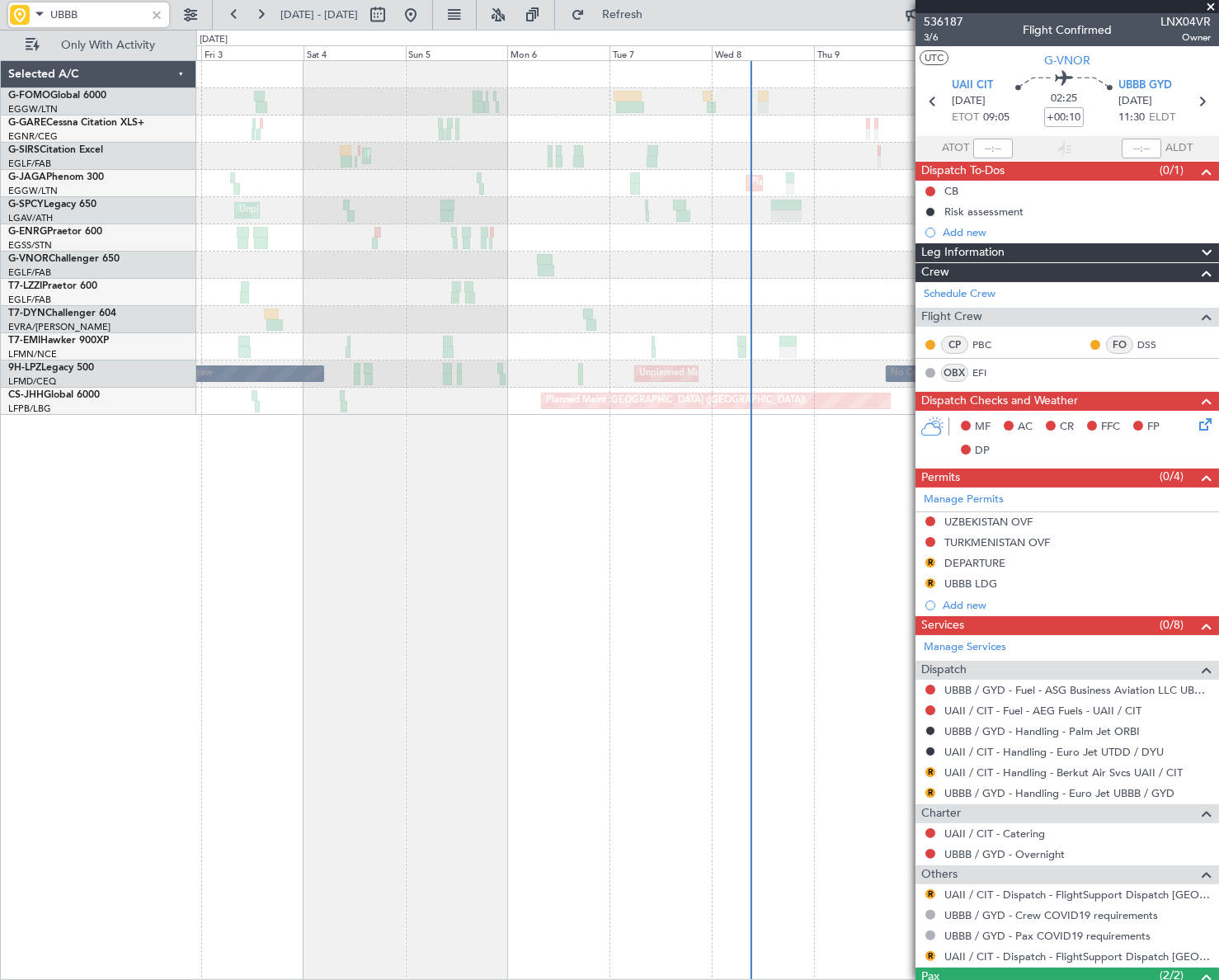
click at [918, 559] on fb-app "UBBB [DATE] - [DATE] Refresh Quick Links Only With Activity Planned Maint [GEOG…" at bounding box center [609, 496] width 1219 height 967
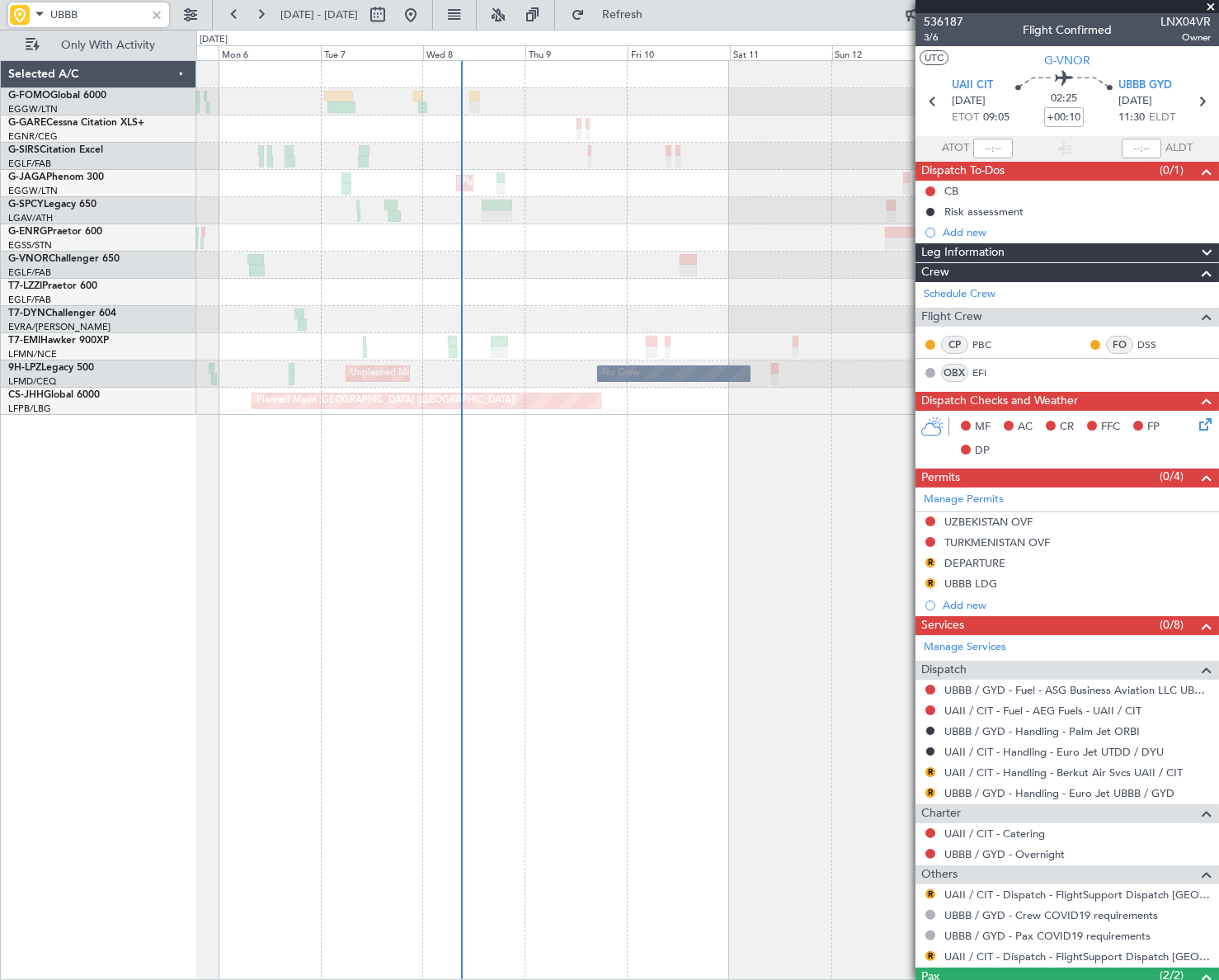
click at [172, 556] on div "Planned Maint [GEOGRAPHIC_DATA] ([GEOGRAPHIC_DATA]) Planned Maint [GEOGRAPHIC_D…" at bounding box center [609, 505] width 1219 height 950
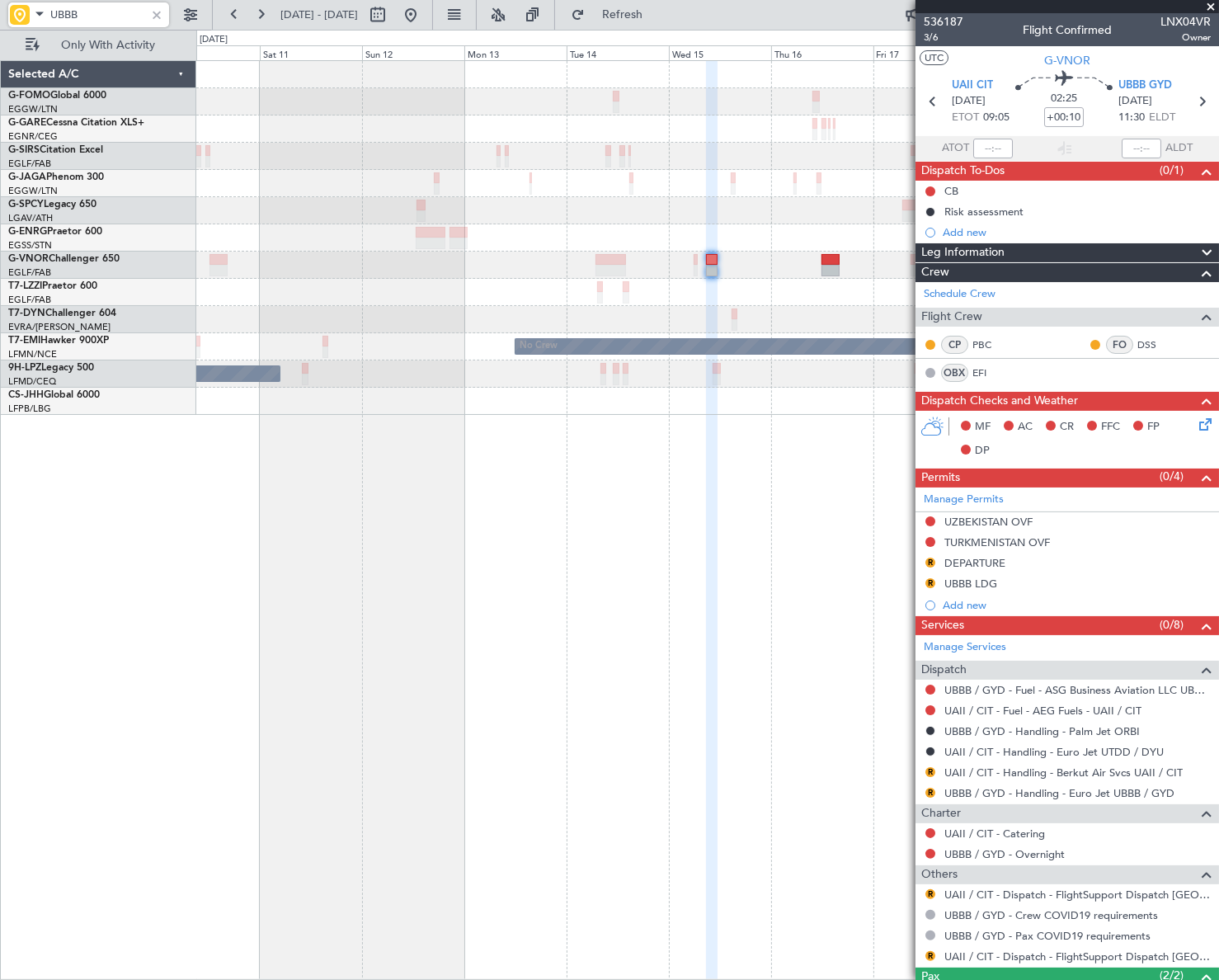
click at [184, 605] on div "Planned Maint Oxford ([GEOGRAPHIC_DATA]) Planned Maint [GEOGRAPHIC_DATA] ([GEOG…" at bounding box center [609, 505] width 1219 height 950
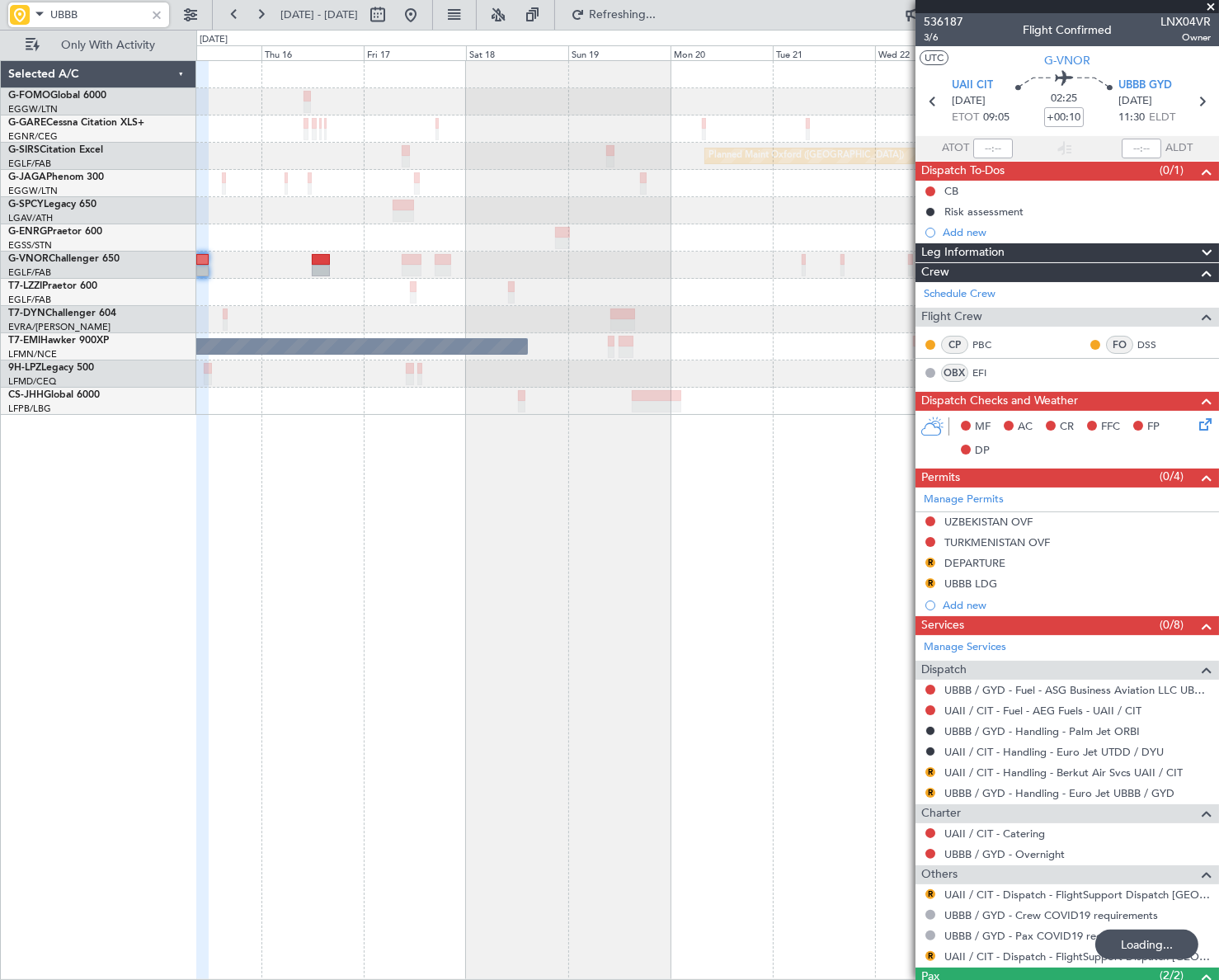
type input "UBBB"
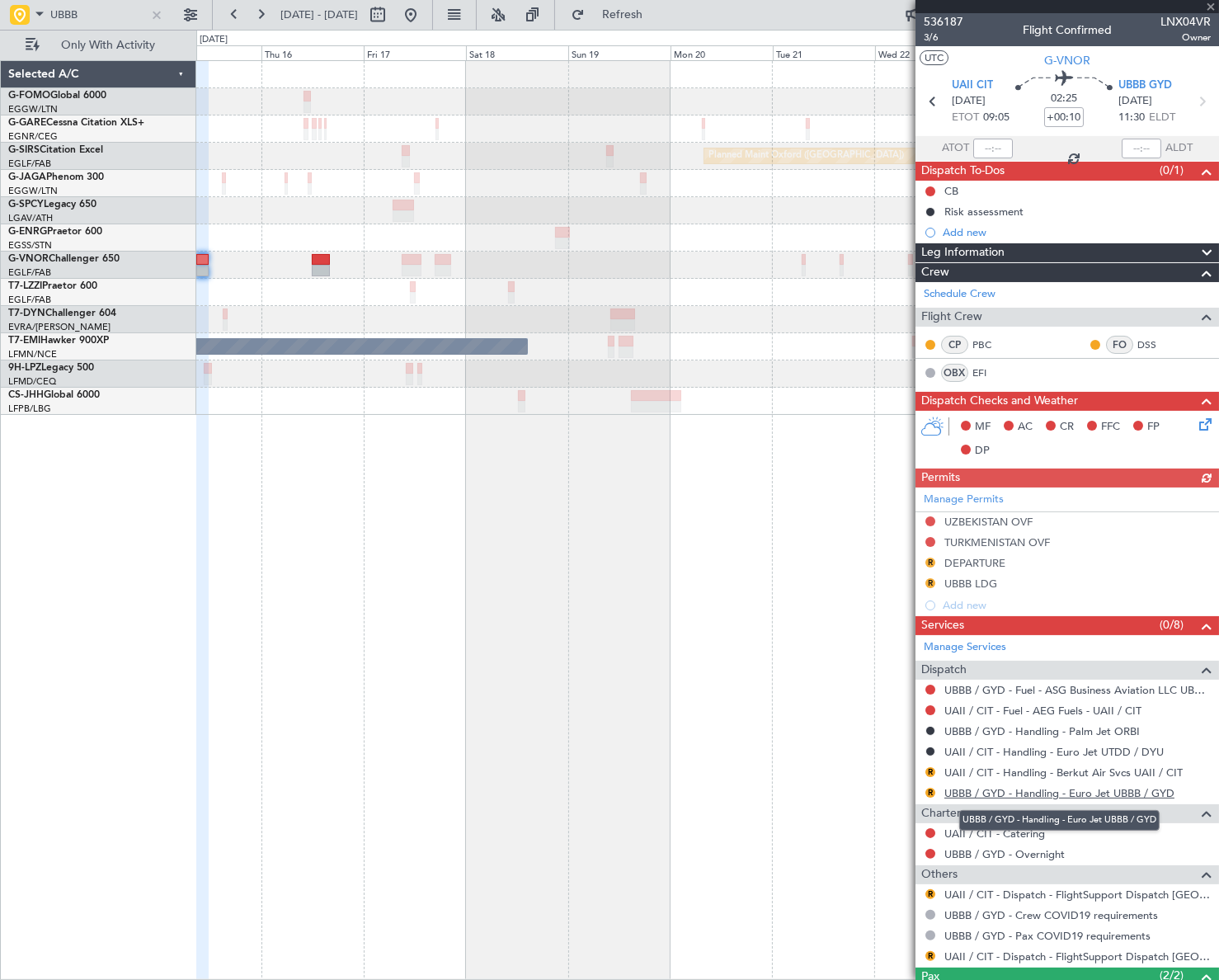
click at [1061, 791] on link "UBBB / GYD - Handling - Euro Jet UBBB / GYD" at bounding box center [1059, 793] width 230 height 14
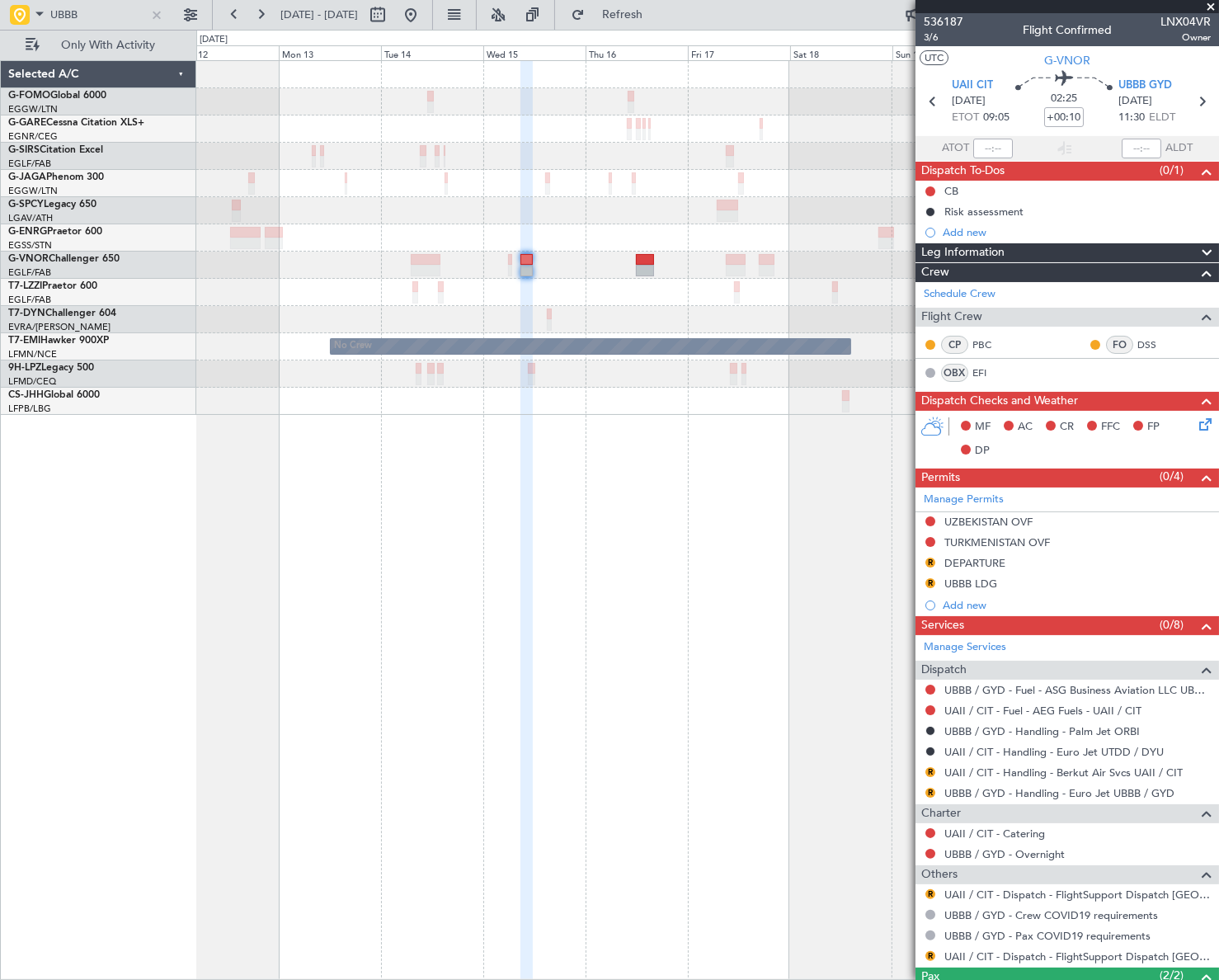
click at [667, 490] on div "Planned Maint Oxford ([GEOGRAPHIC_DATA]) A/C Unavailable [GEOGRAPHIC_DATA] ([GE…" at bounding box center [707, 520] width 1022 height 919
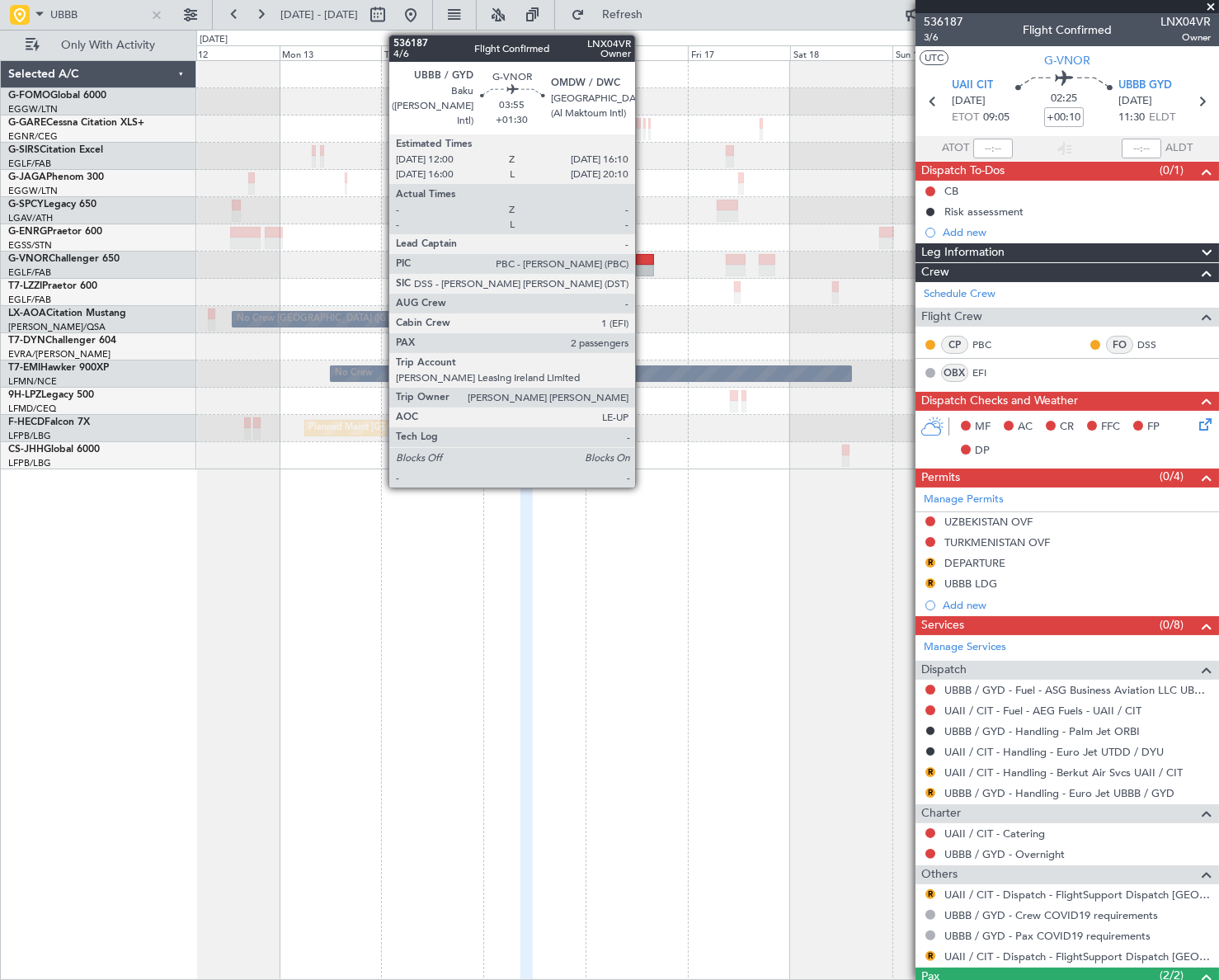
click at [643, 269] on div at bounding box center [645, 271] width 18 height 12
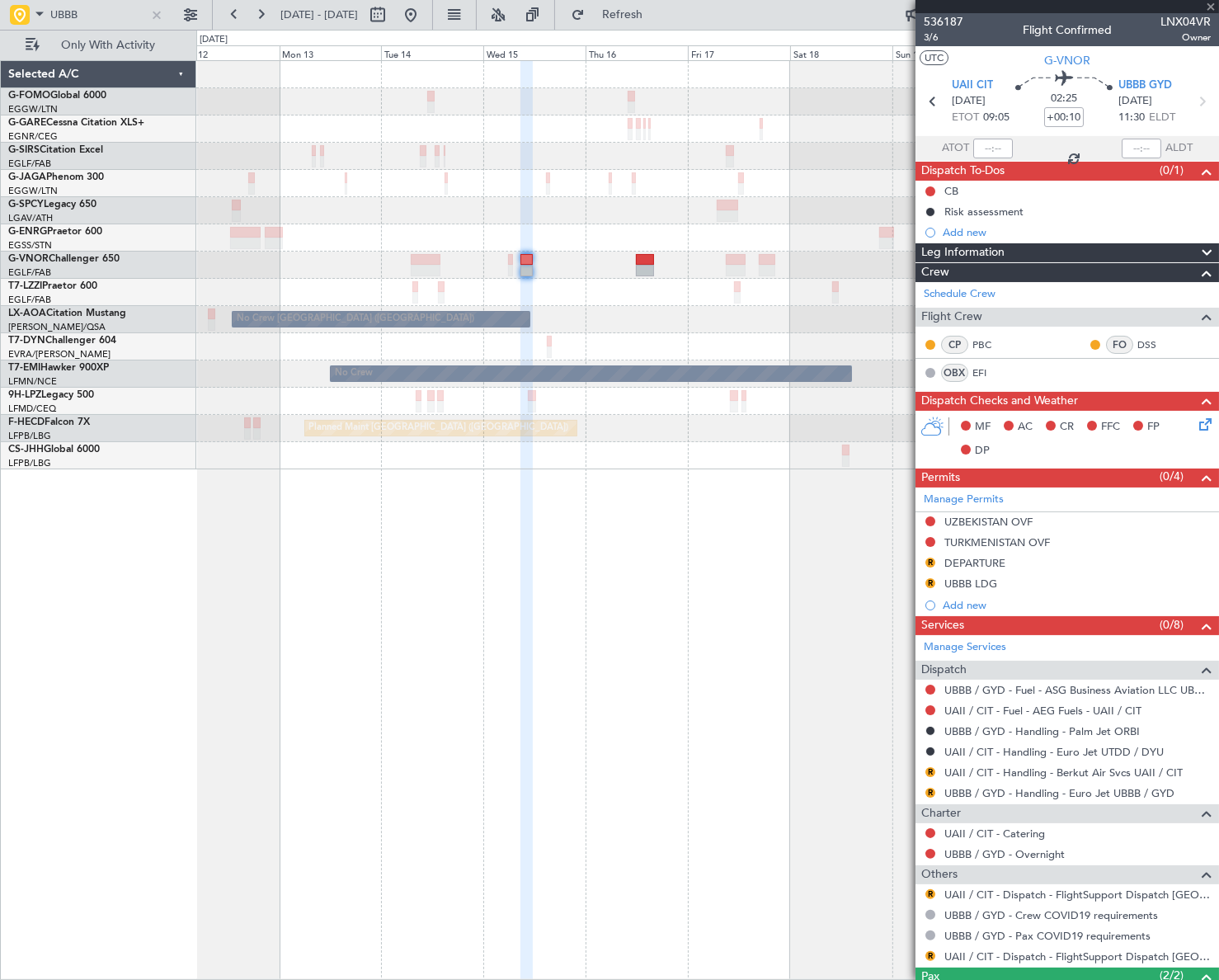
type input "+01:30"
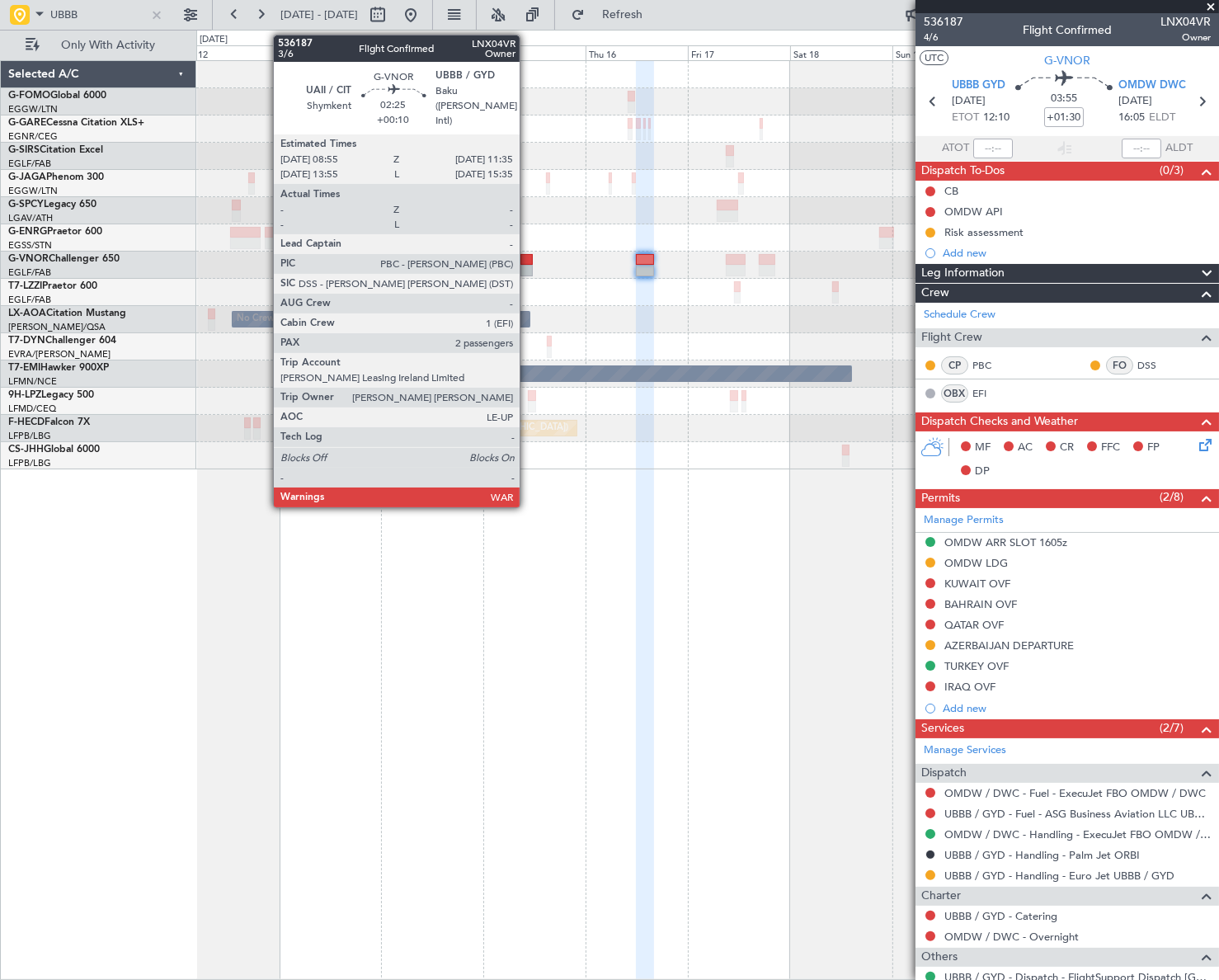
click at [526, 259] on div at bounding box center [526, 260] width 12 height 12
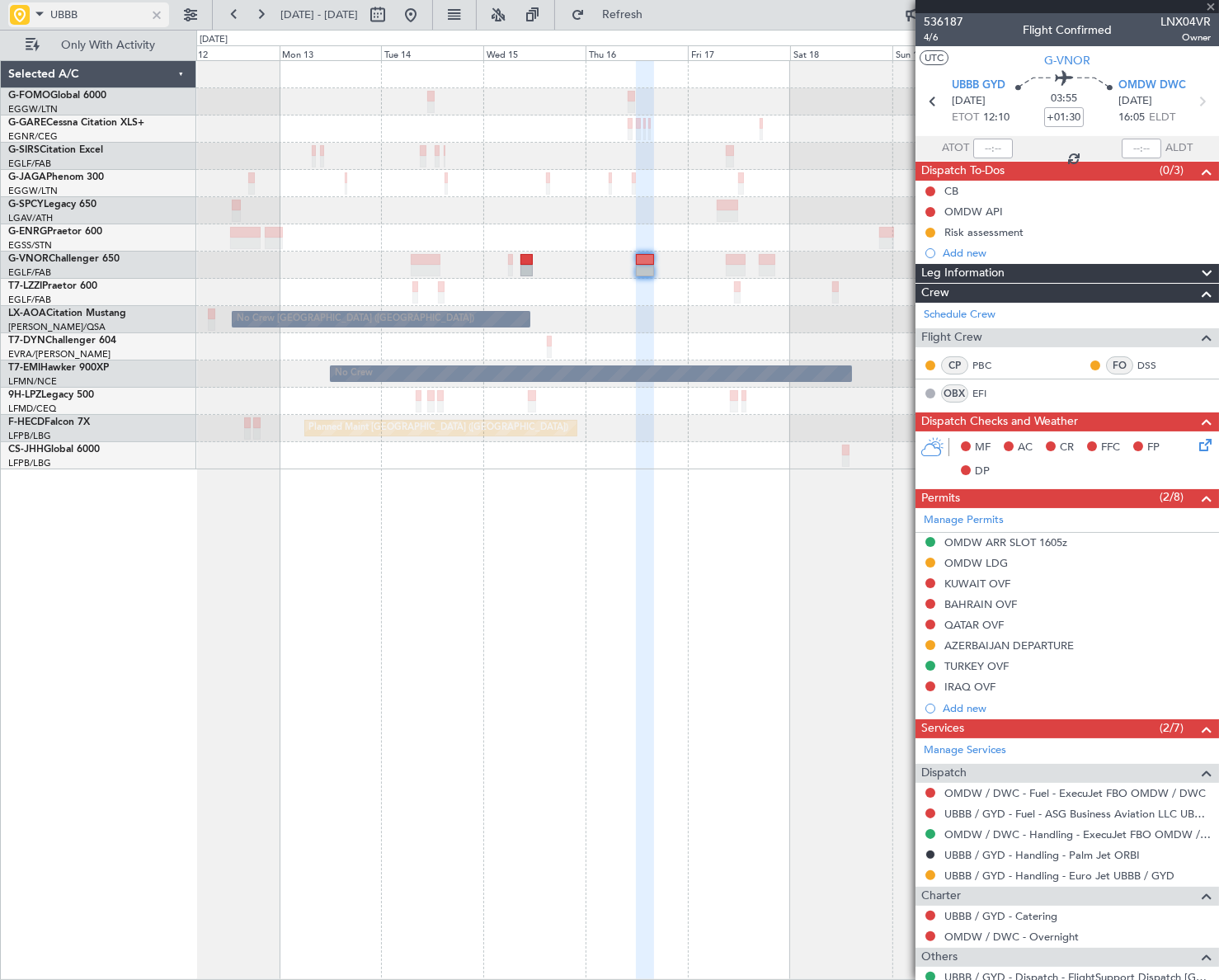
drag, startPoint x: 162, startPoint y: 13, endPoint x: 152, endPoint y: 20, distance: 12.2
click at [158, 13] on div at bounding box center [157, 15] width 18 height 18
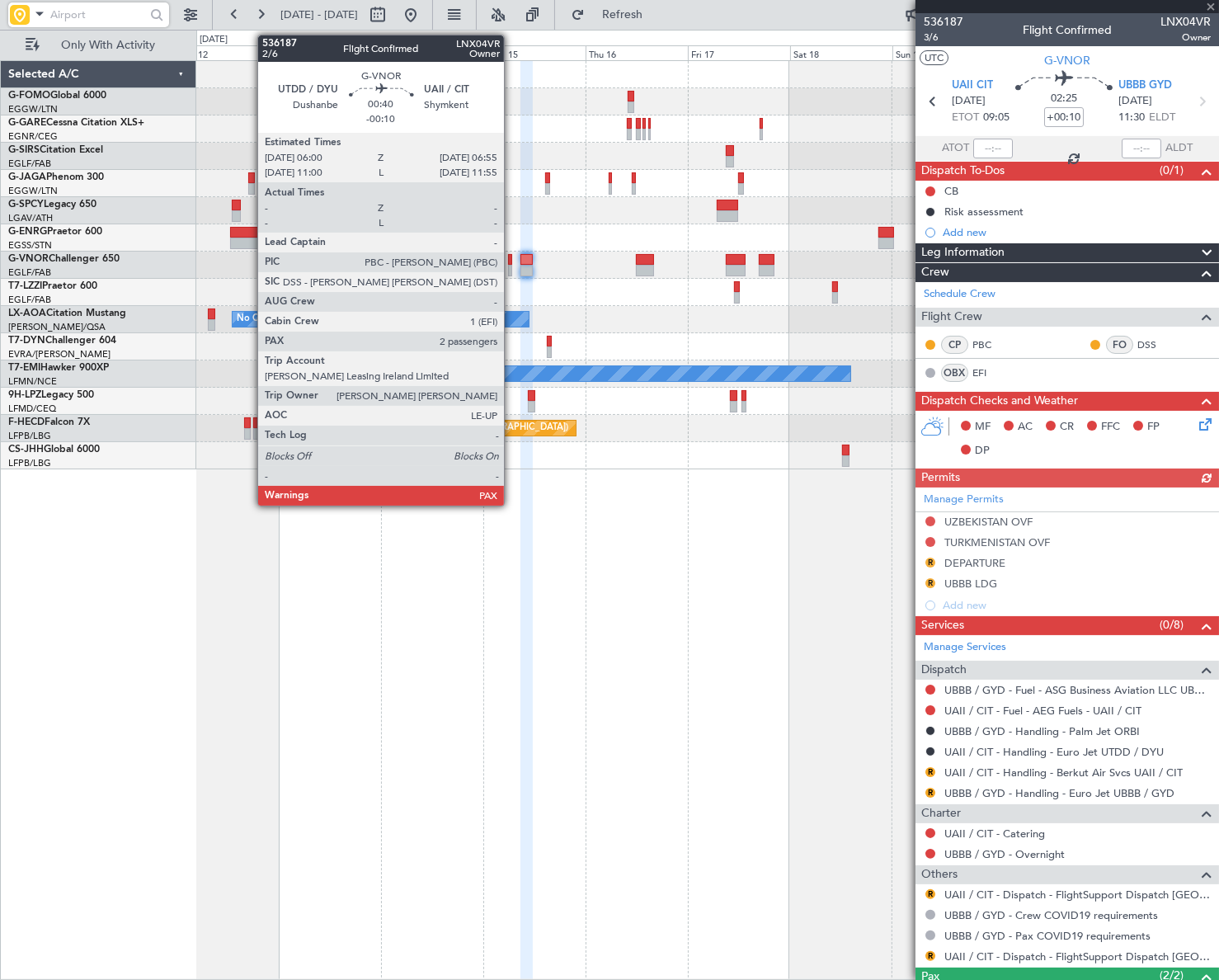
click at [511, 265] on div at bounding box center [510, 271] width 4 height 12
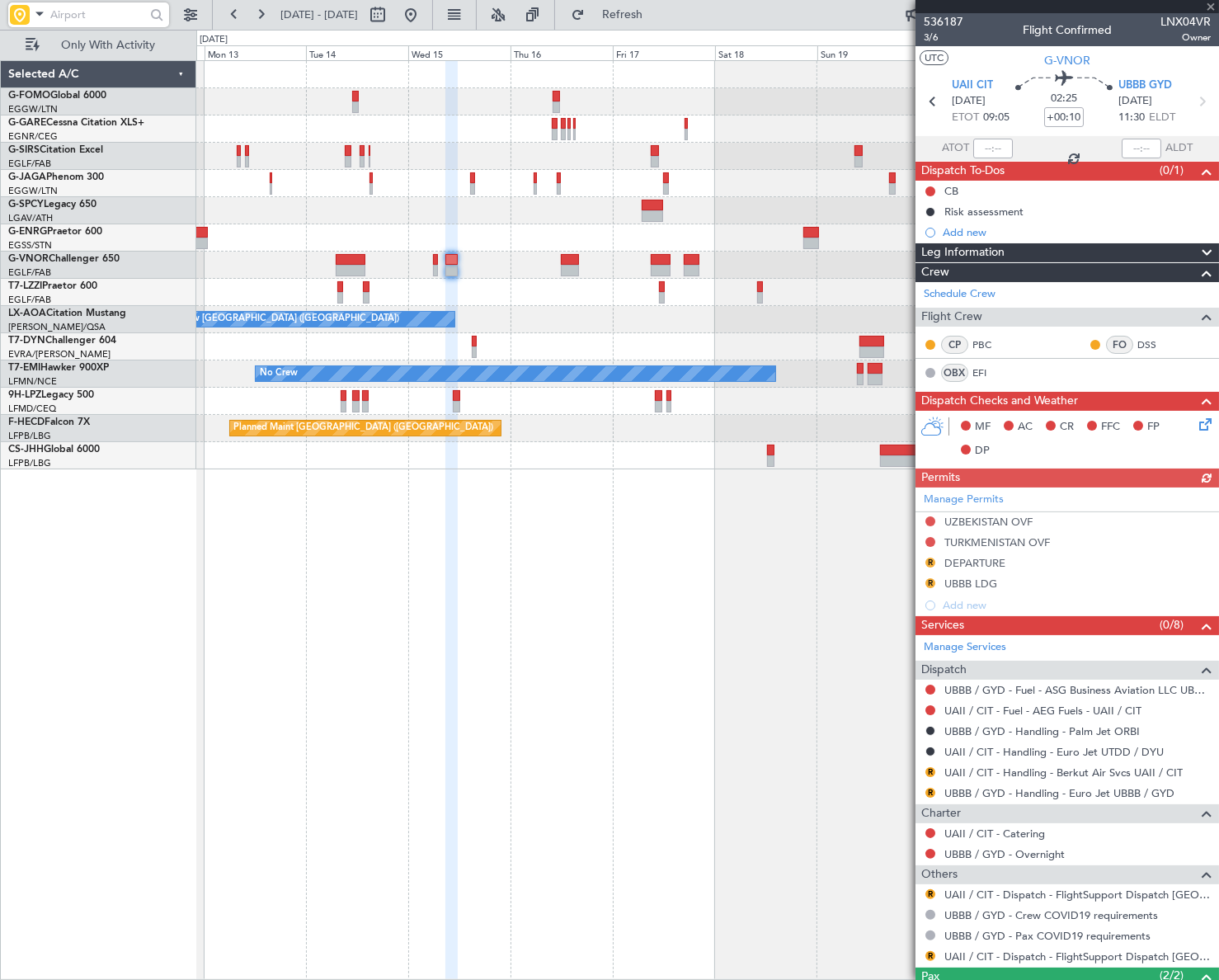
click at [522, 617] on div "Planned Maint Oxford ([GEOGRAPHIC_DATA]) A/C Unavailable [GEOGRAPHIC_DATA] ([GE…" at bounding box center [707, 520] width 1022 height 919
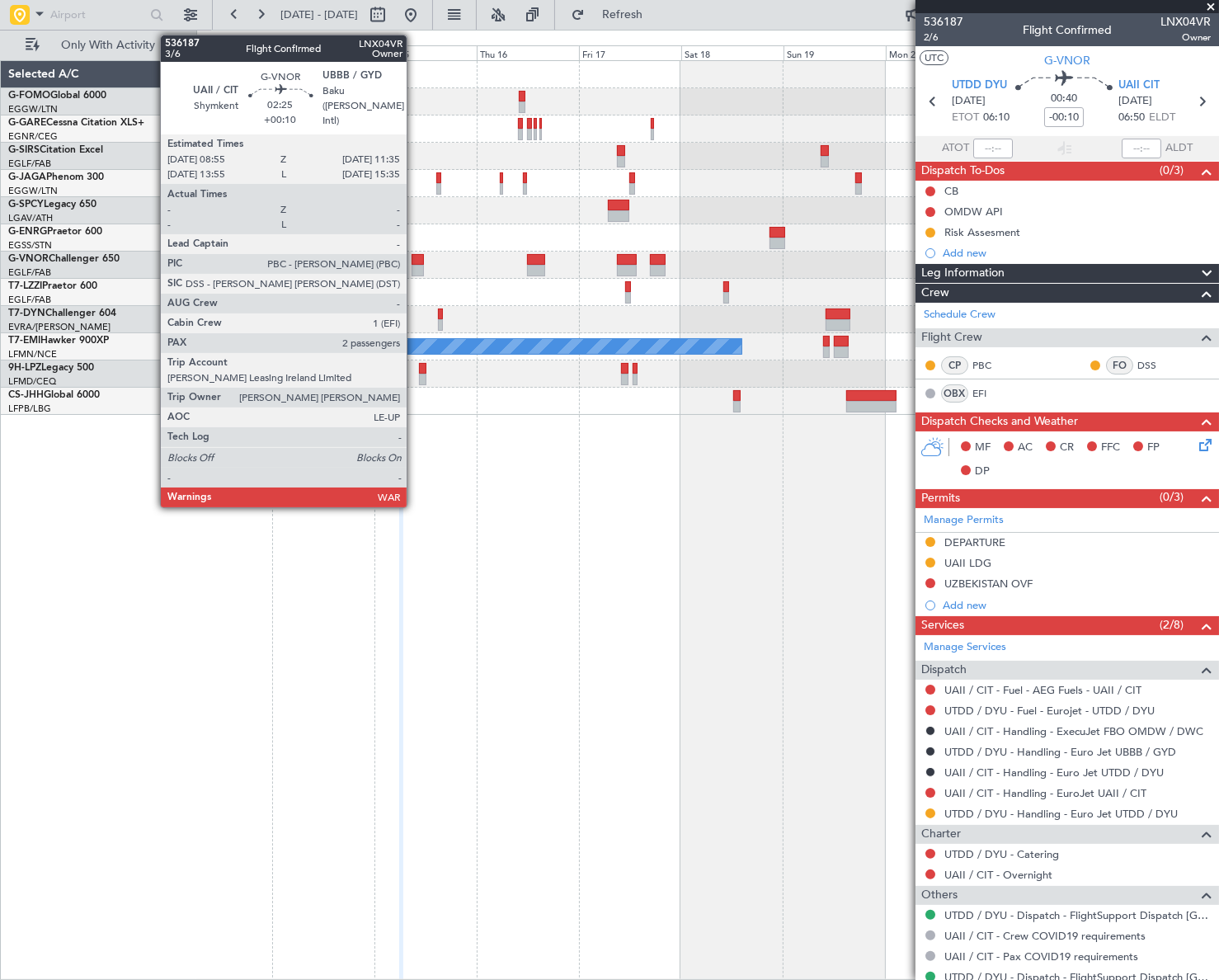
click at [414, 262] on div at bounding box center [418, 260] width 12 height 12
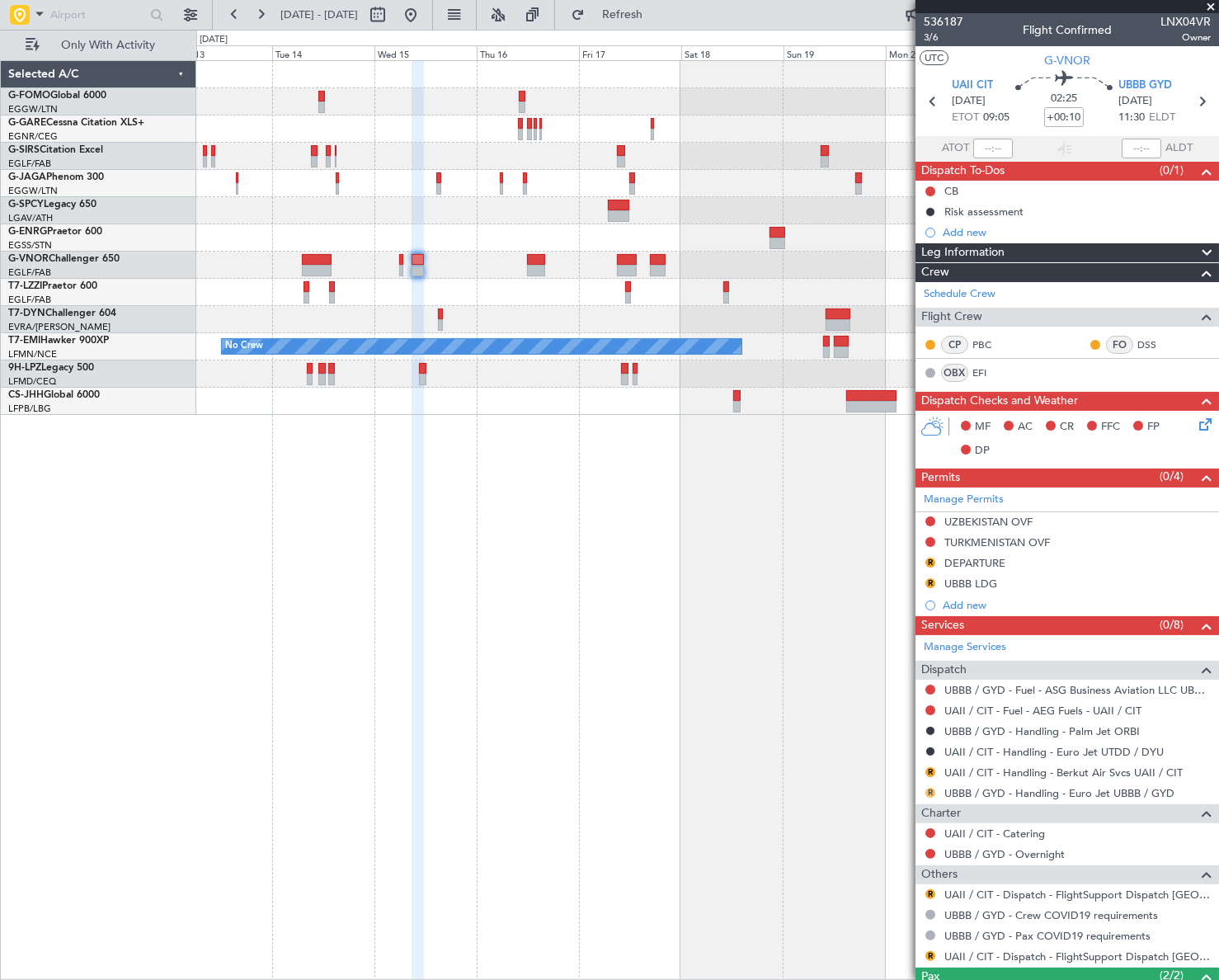
click at [925, 790] on button "R" at bounding box center [930, 793] width 10 height 10
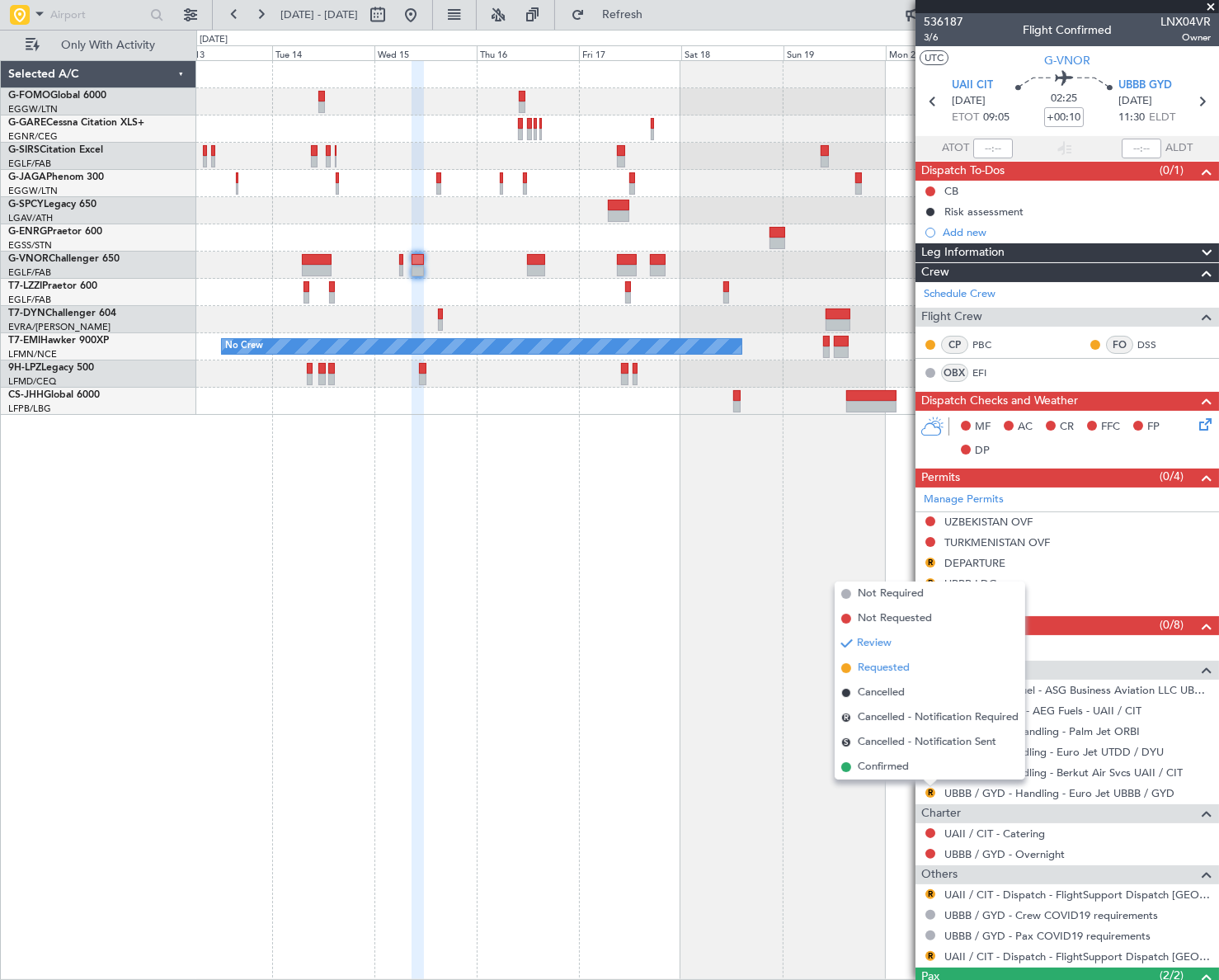
click at [881, 665] on span "Requested" at bounding box center [883, 668] width 52 height 17
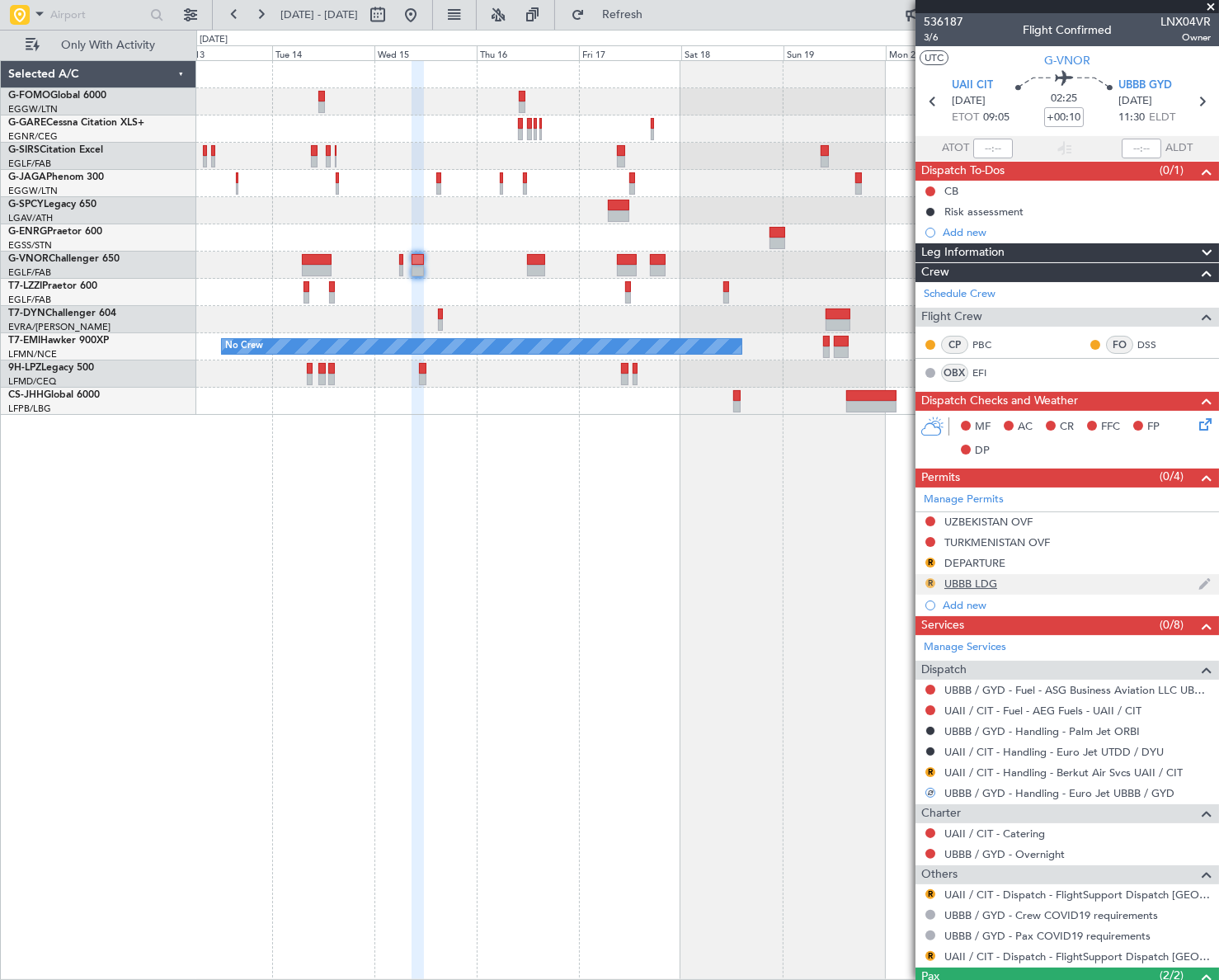
click at [929, 580] on button "R" at bounding box center [930, 583] width 10 height 10
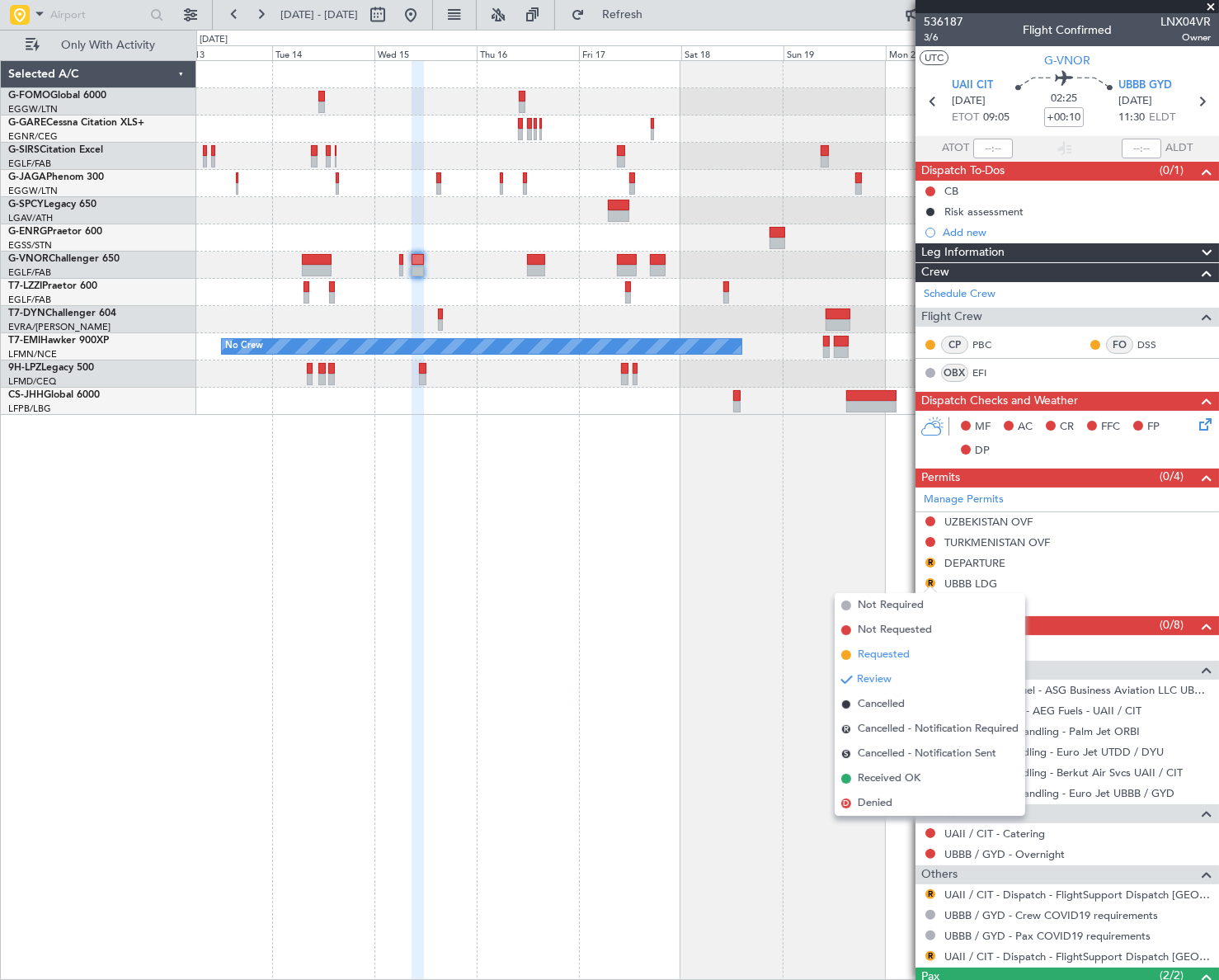
click at [869, 651] on span "Requested" at bounding box center [883, 655] width 52 height 17
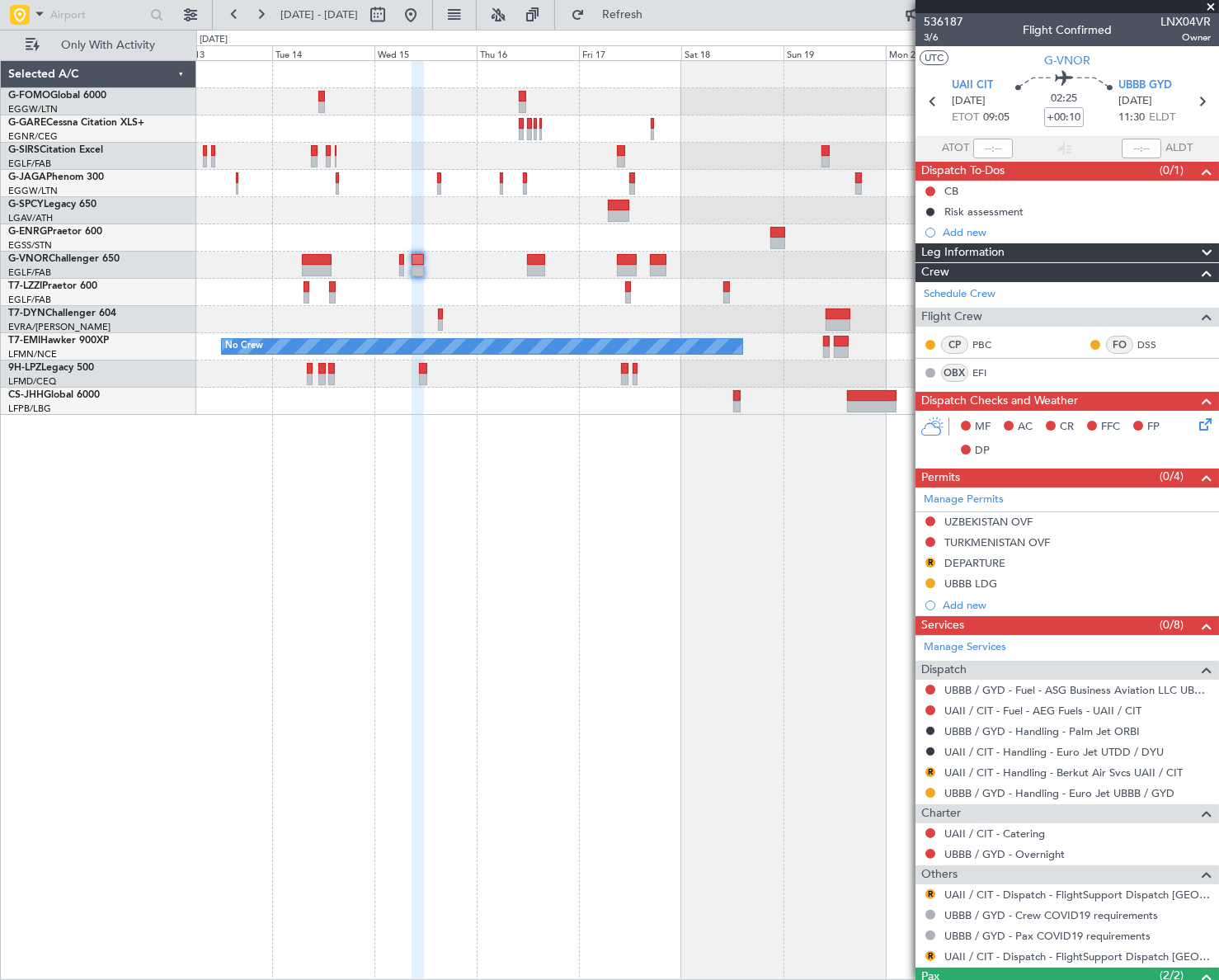
click at [292, 533] on div "Planned Maint Oxford ([GEOGRAPHIC_DATA]) A/C Unavailable [GEOGRAPHIC_DATA] ([GE…" at bounding box center [708, 520] width 1023 height 919
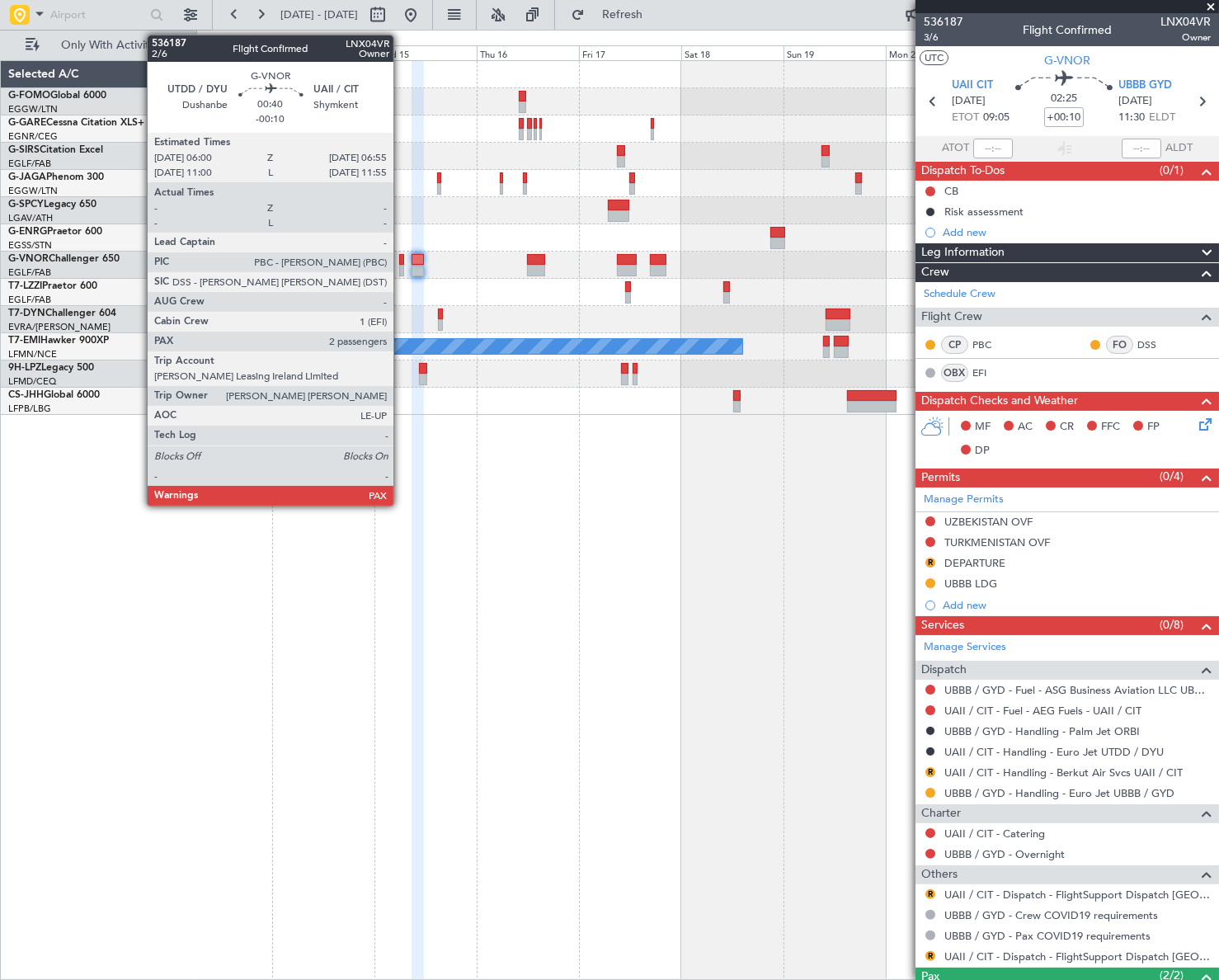
click at [401, 267] on div at bounding box center [401, 271] width 4 height 12
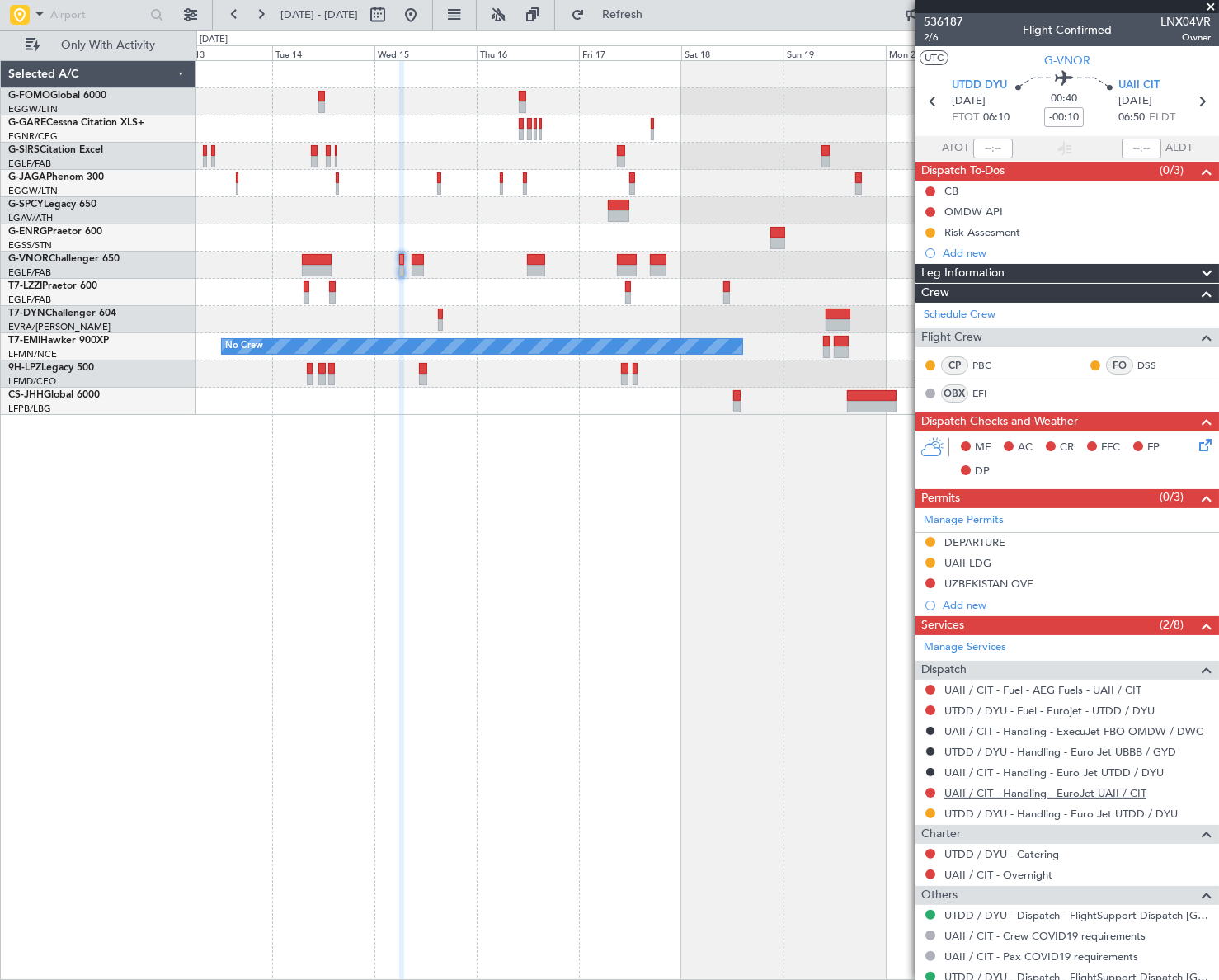
click at [1044, 792] on link "UAII / CIT - Handling - EuroJet UAII / CIT" at bounding box center [1045, 793] width 202 height 14
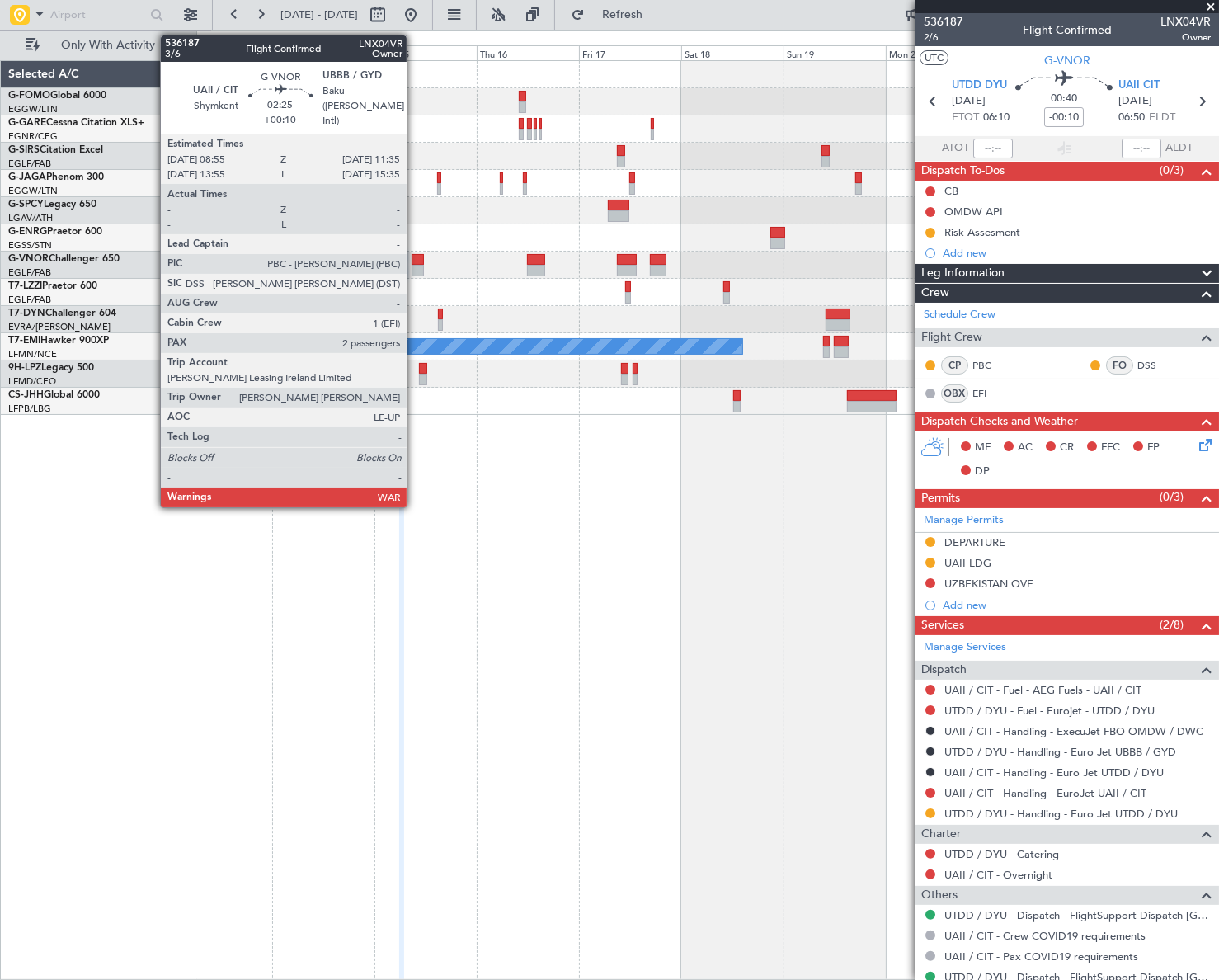
click at [414, 267] on div at bounding box center [418, 271] width 12 height 12
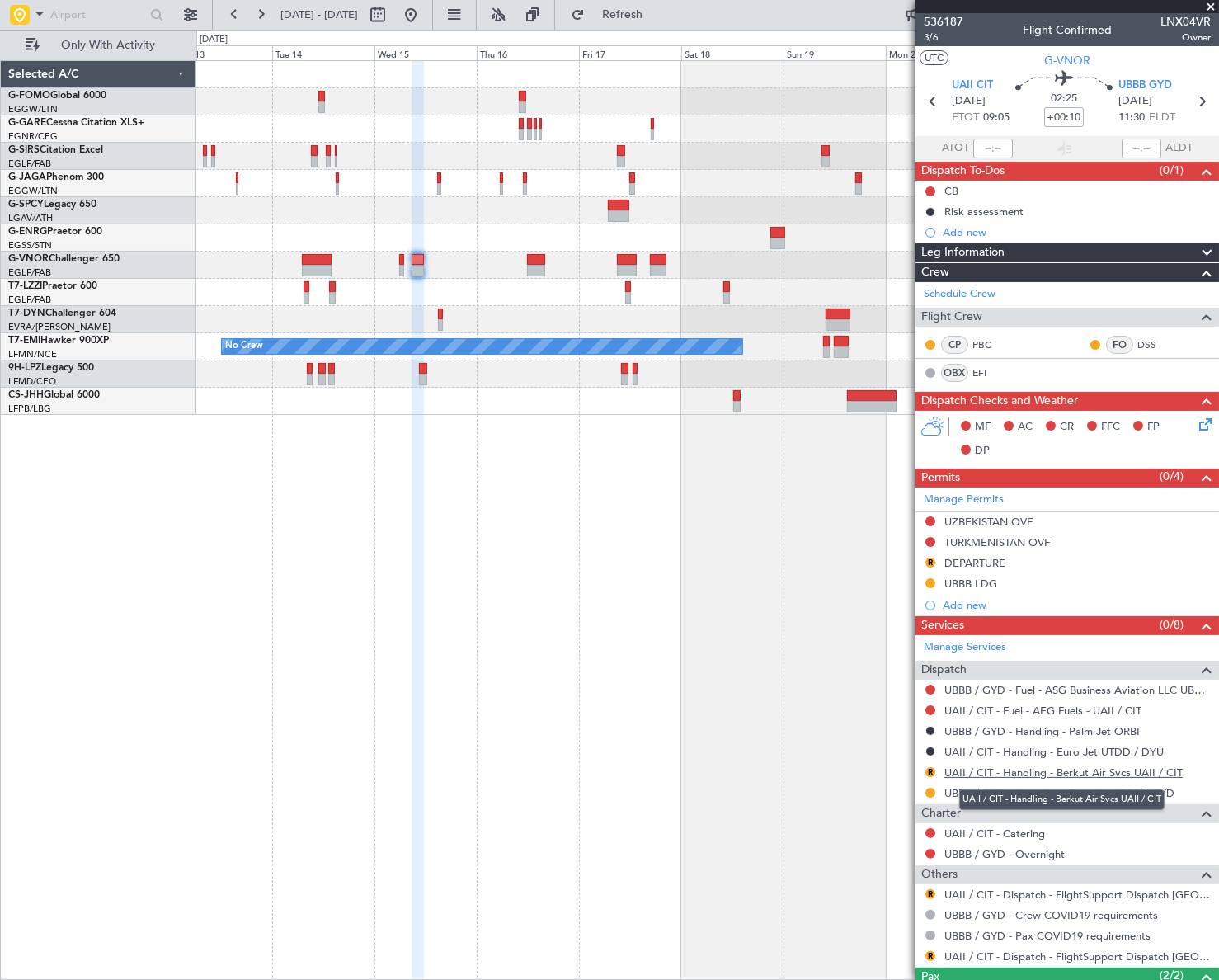
click at [1081, 772] on link "UAII / CIT - Handling - Berkut Air Svcs UAII / CIT" at bounding box center [1063, 772] width 238 height 14
click at [927, 561] on button "R" at bounding box center [930, 562] width 10 height 10
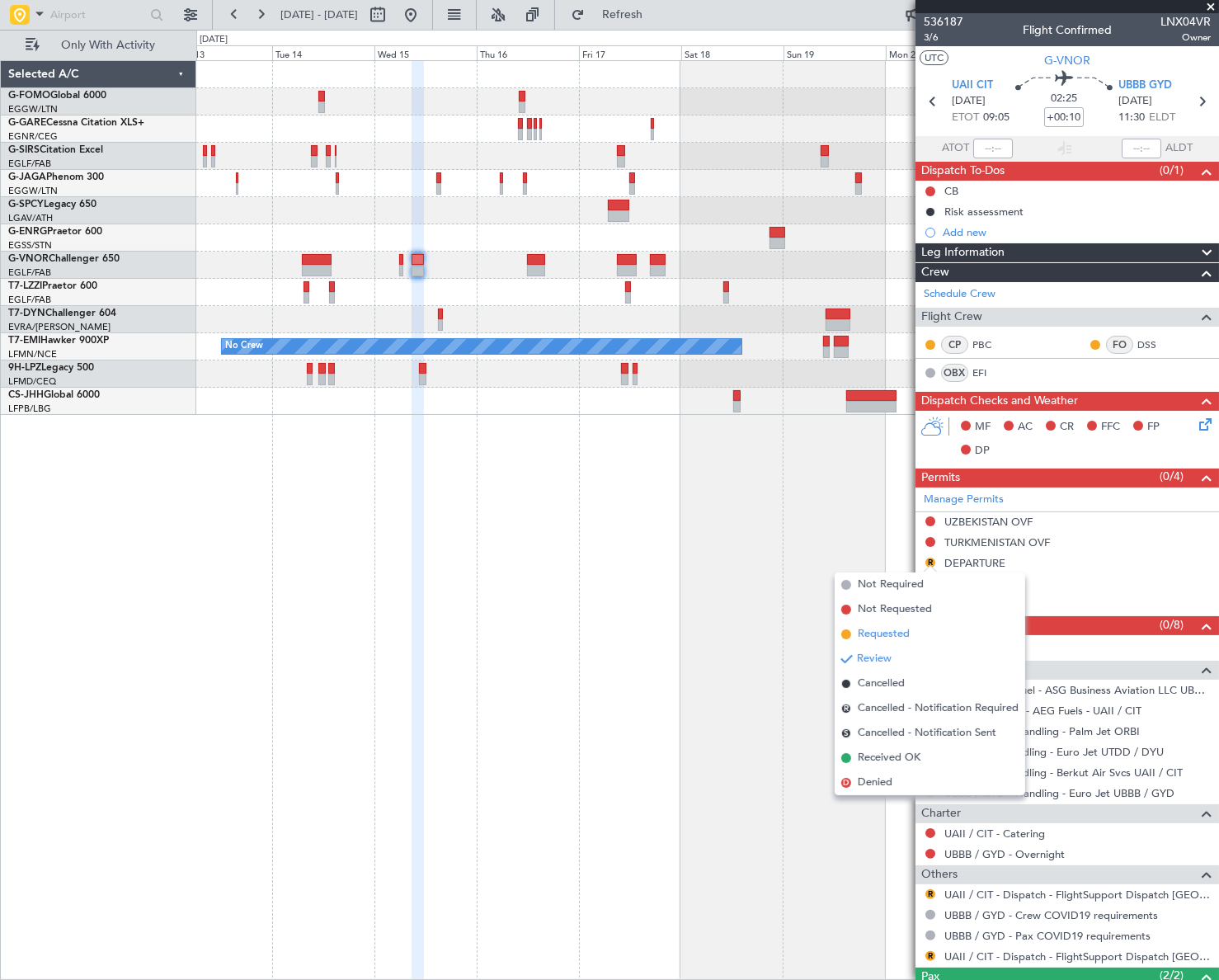
click at [872, 634] on span "Requested" at bounding box center [883, 634] width 52 height 17
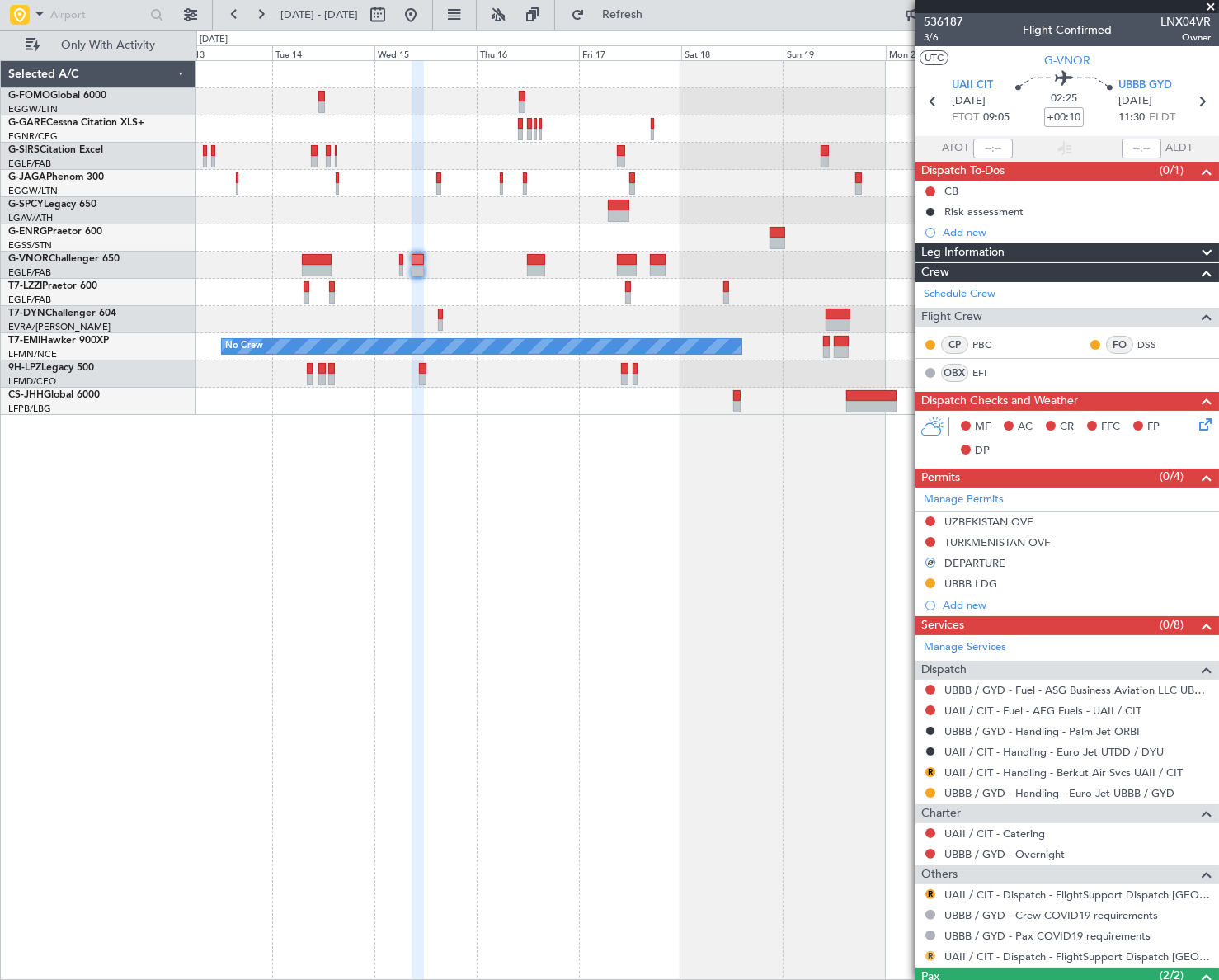
click at [927, 953] on button "R" at bounding box center [930, 956] width 10 height 10
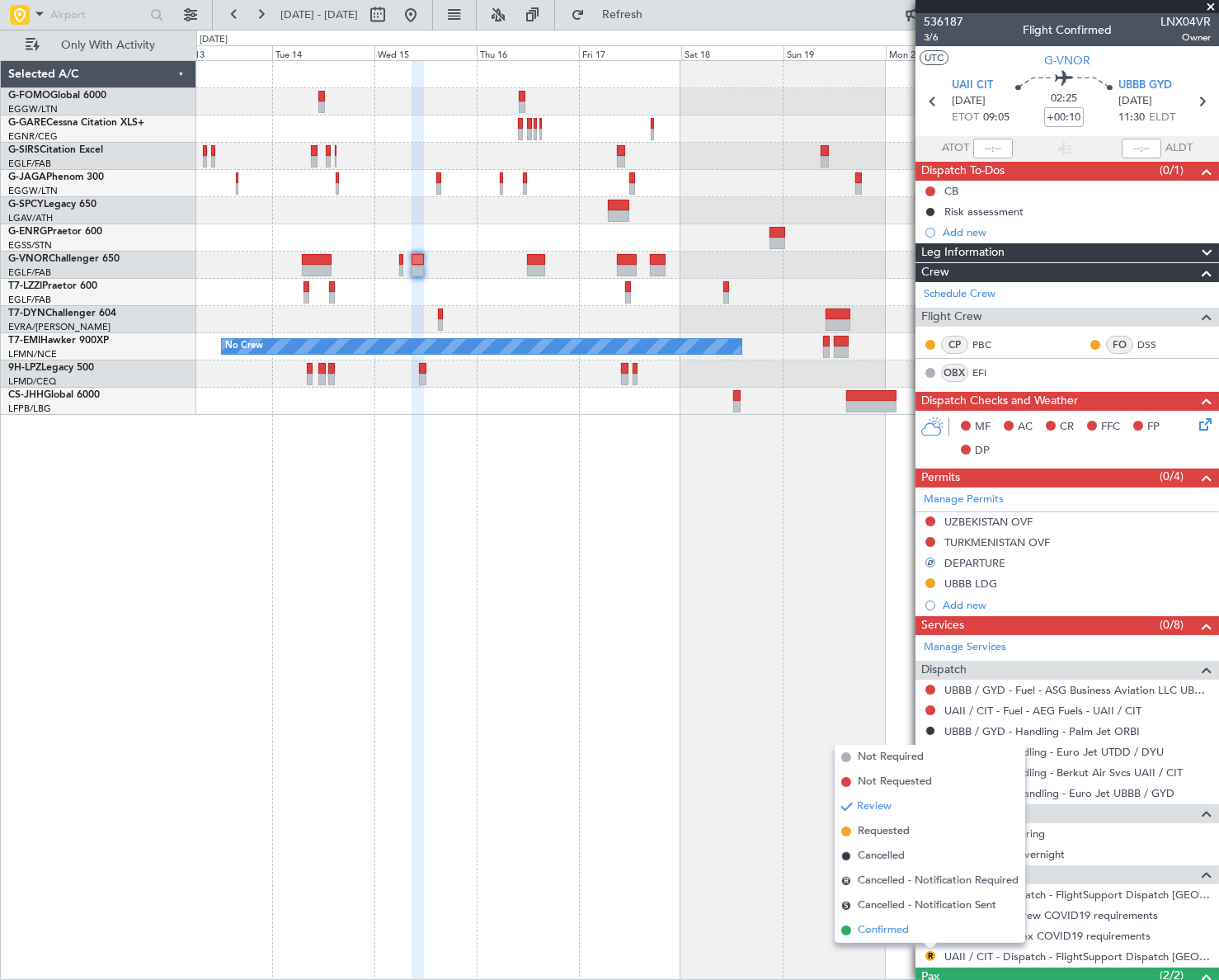
click at [891, 927] on span "Confirmed" at bounding box center [882, 930] width 51 height 17
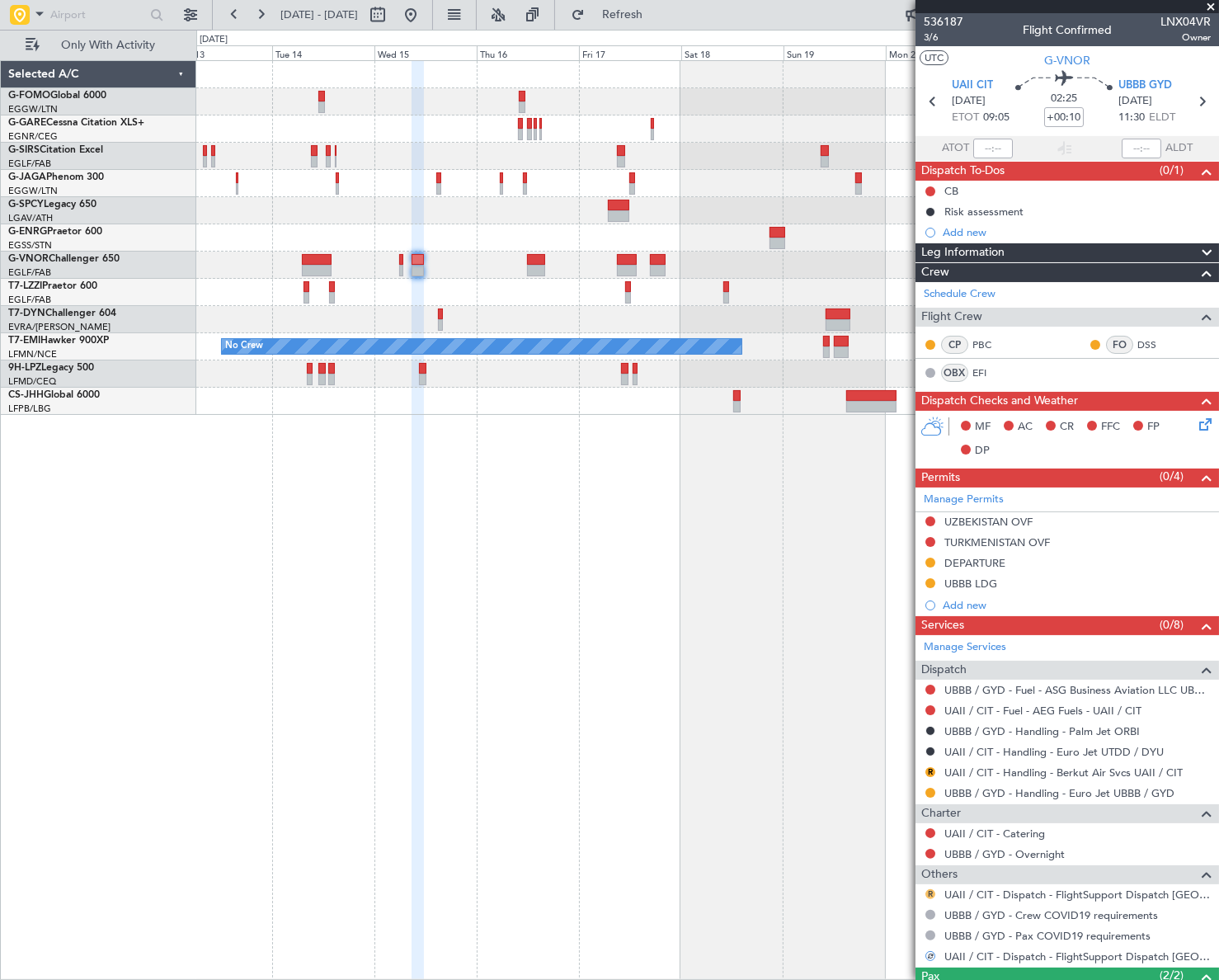
click at [927, 894] on button "R" at bounding box center [930, 894] width 10 height 10
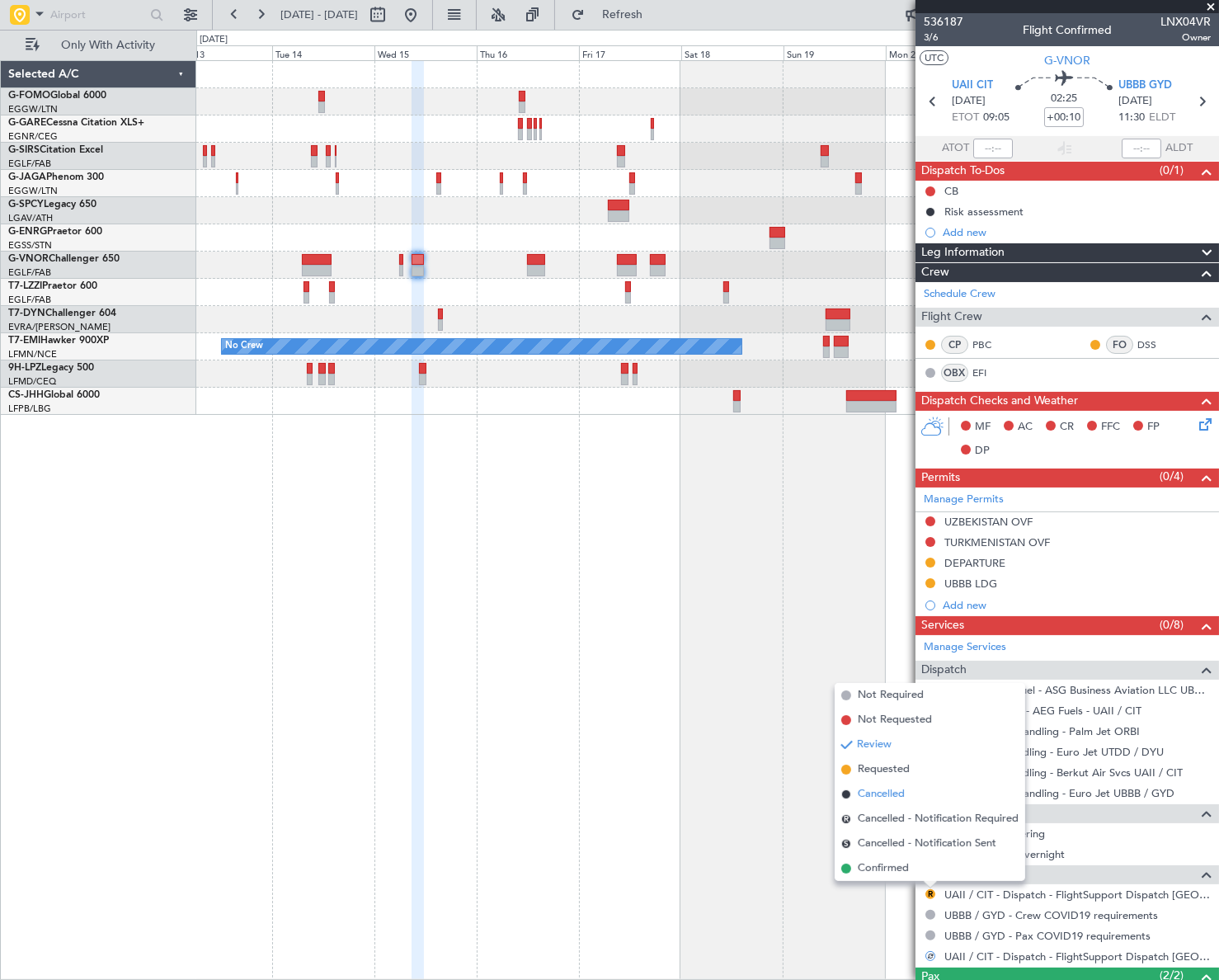
click at [871, 794] on span "Cancelled" at bounding box center [881, 795] width 47 height 17
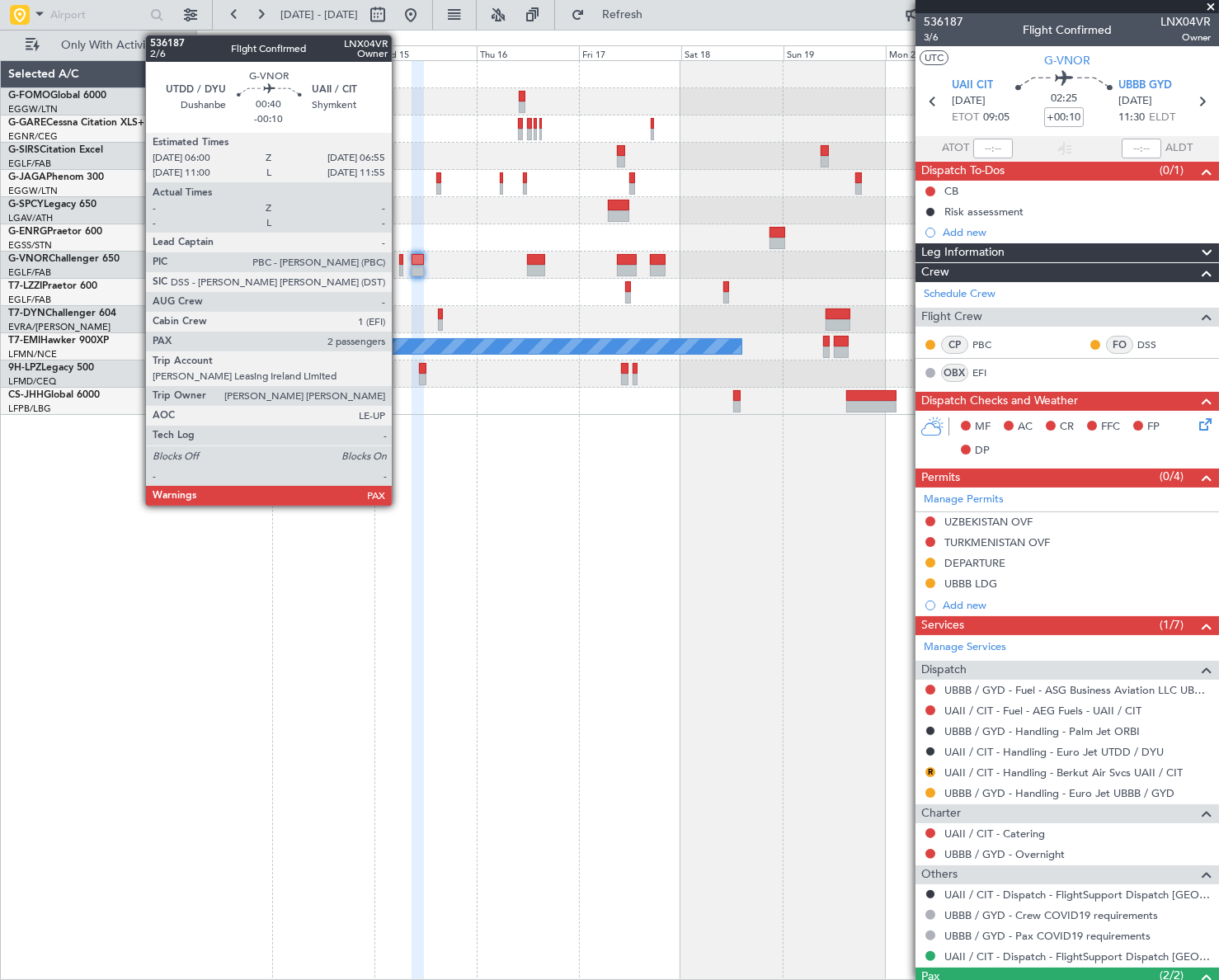
click at [399, 263] on div at bounding box center [401, 260] width 4 height 12
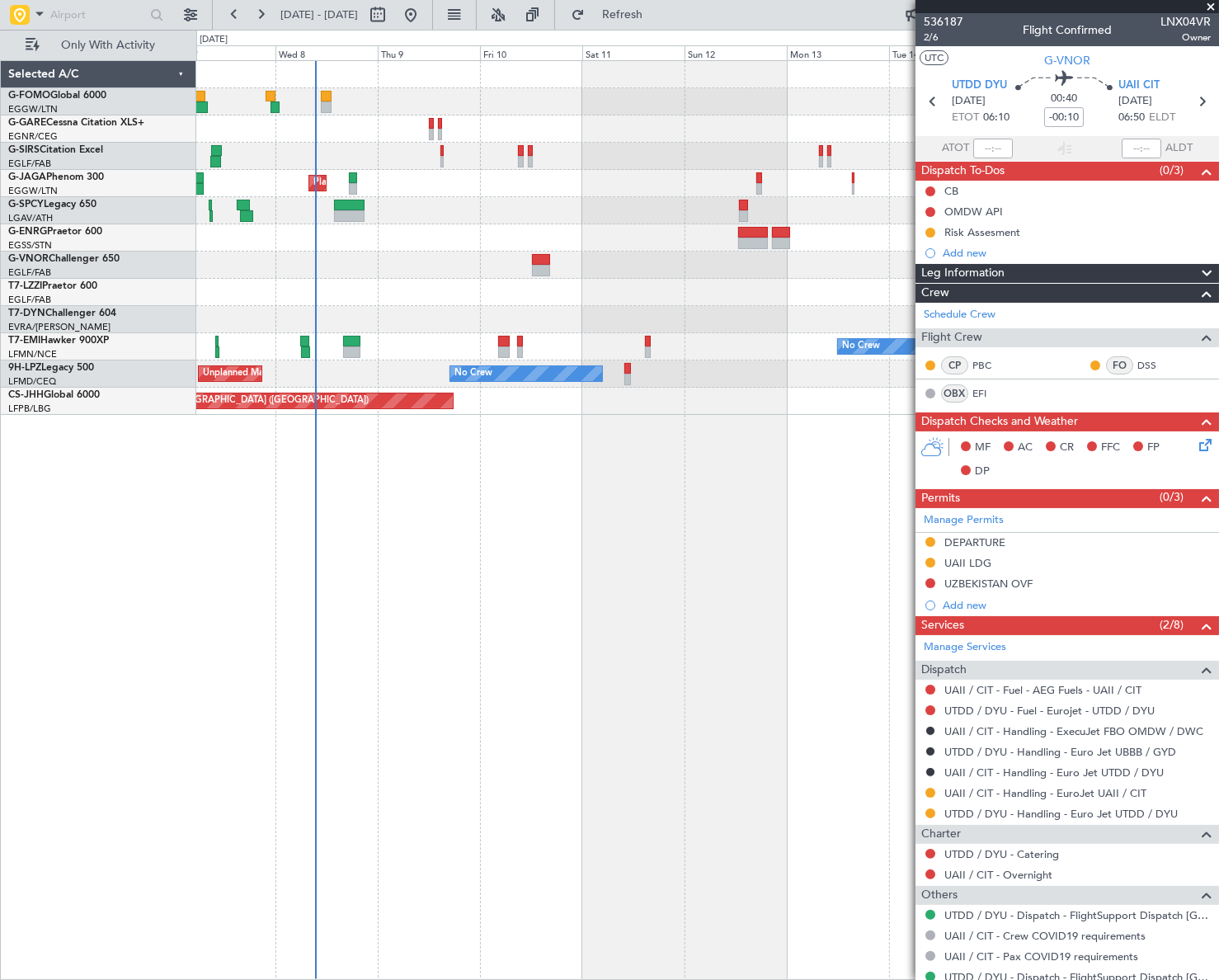
click at [973, 434] on fb-app "13 Oct 2025 - 23 Oct 2025 Refresh Quick Links Only With Activity Planned Maint …" at bounding box center [609, 496] width 1219 height 967
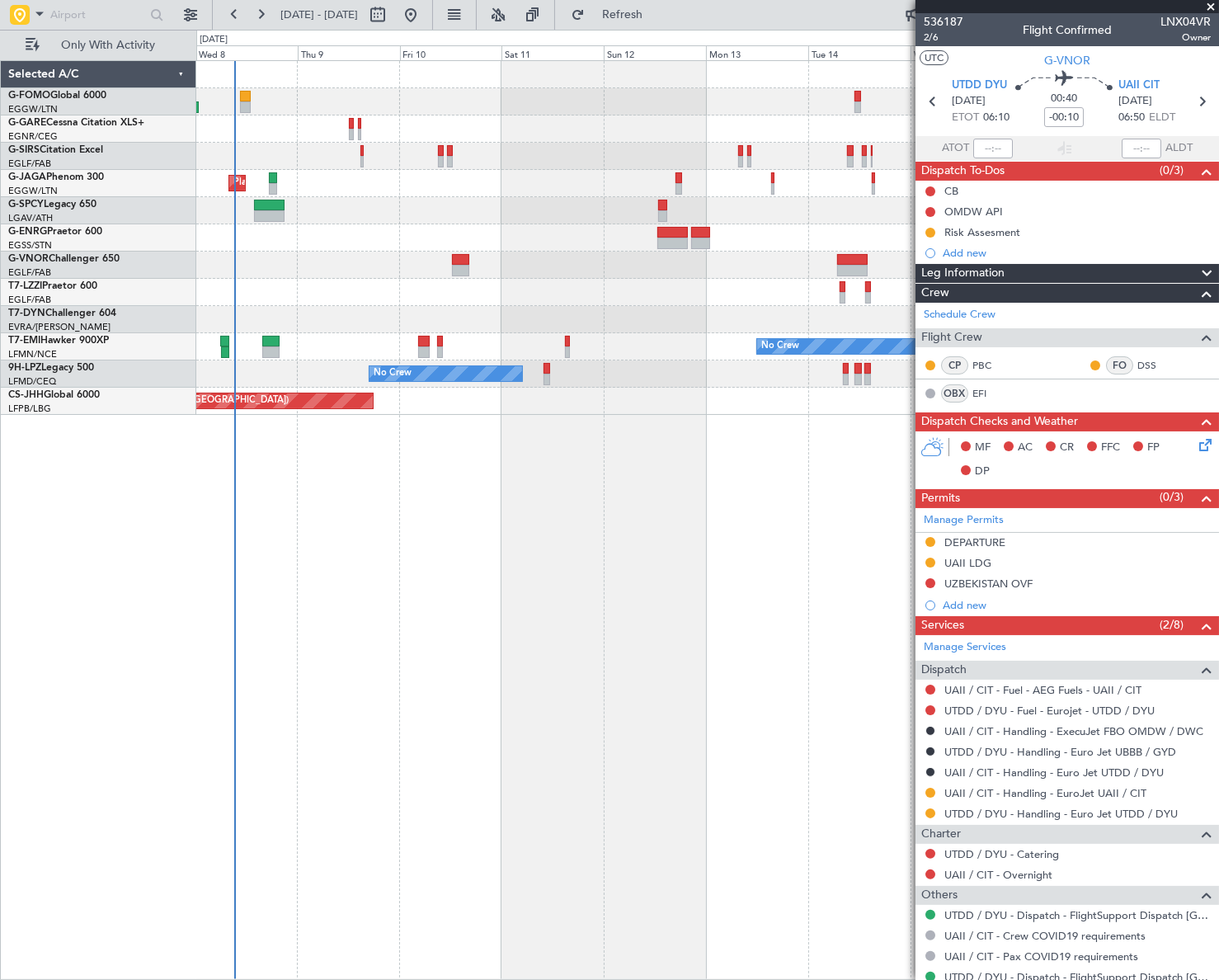
click at [436, 580] on div "Planned Maint Oxford (Kidlington) Planned Maint London (Luton) No Crew No Crew …" at bounding box center [707, 520] width 1022 height 919
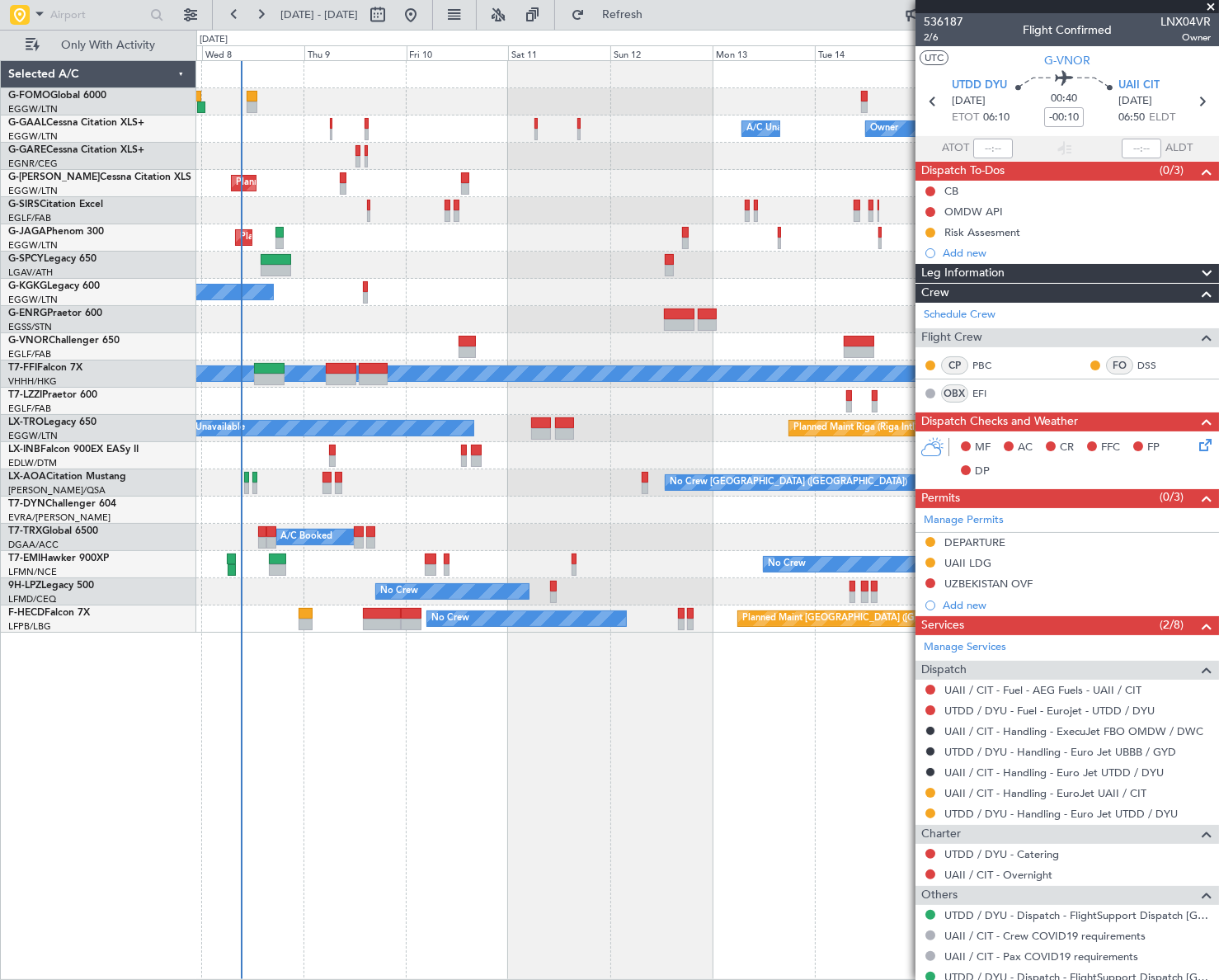
click at [434, 578] on div "No Crew Unplanned Maint Nice (Côte d'Azur Airport)" at bounding box center [707, 592] width 1021 height 28
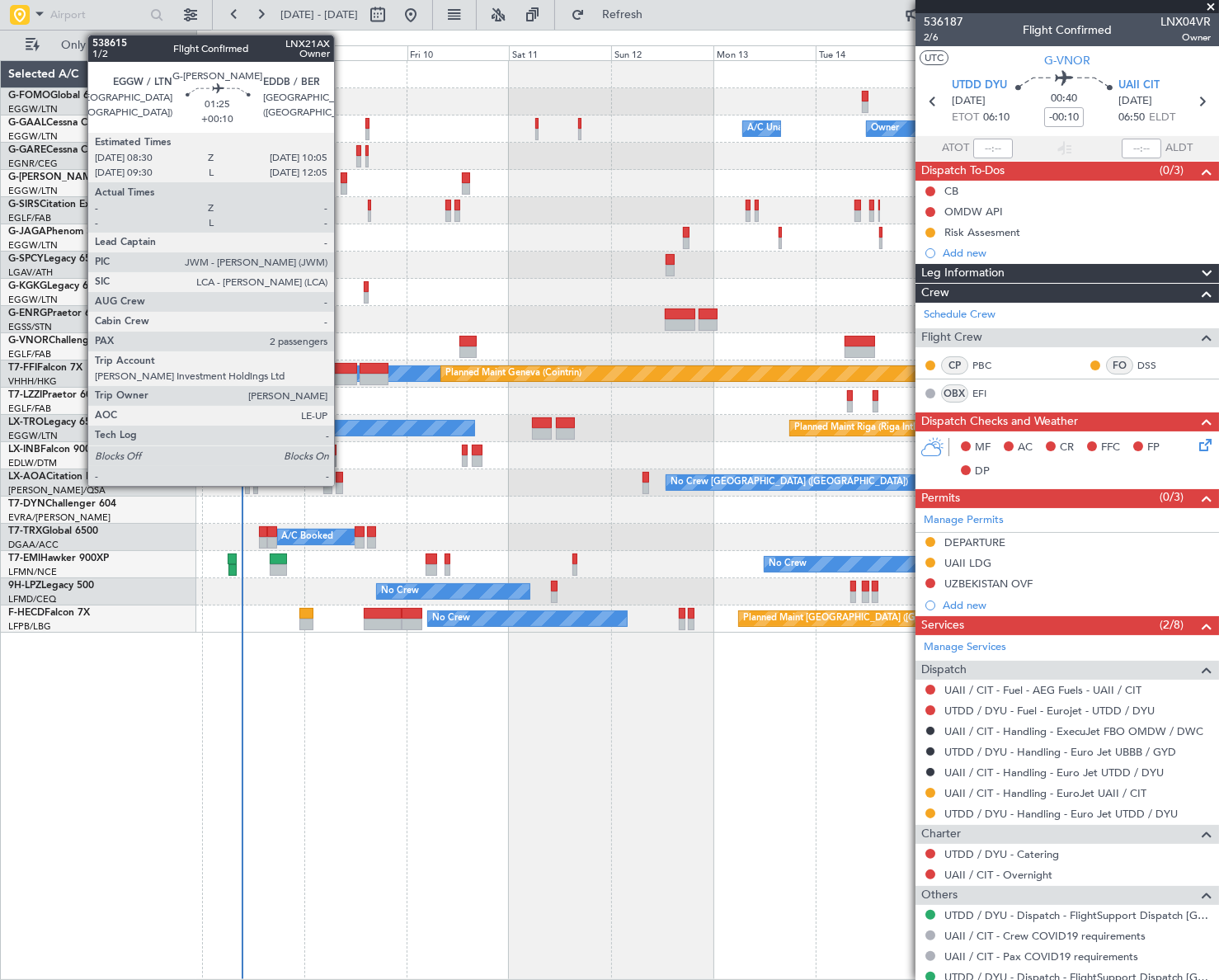
click at [342, 183] on div at bounding box center [344, 189] width 8 height 12
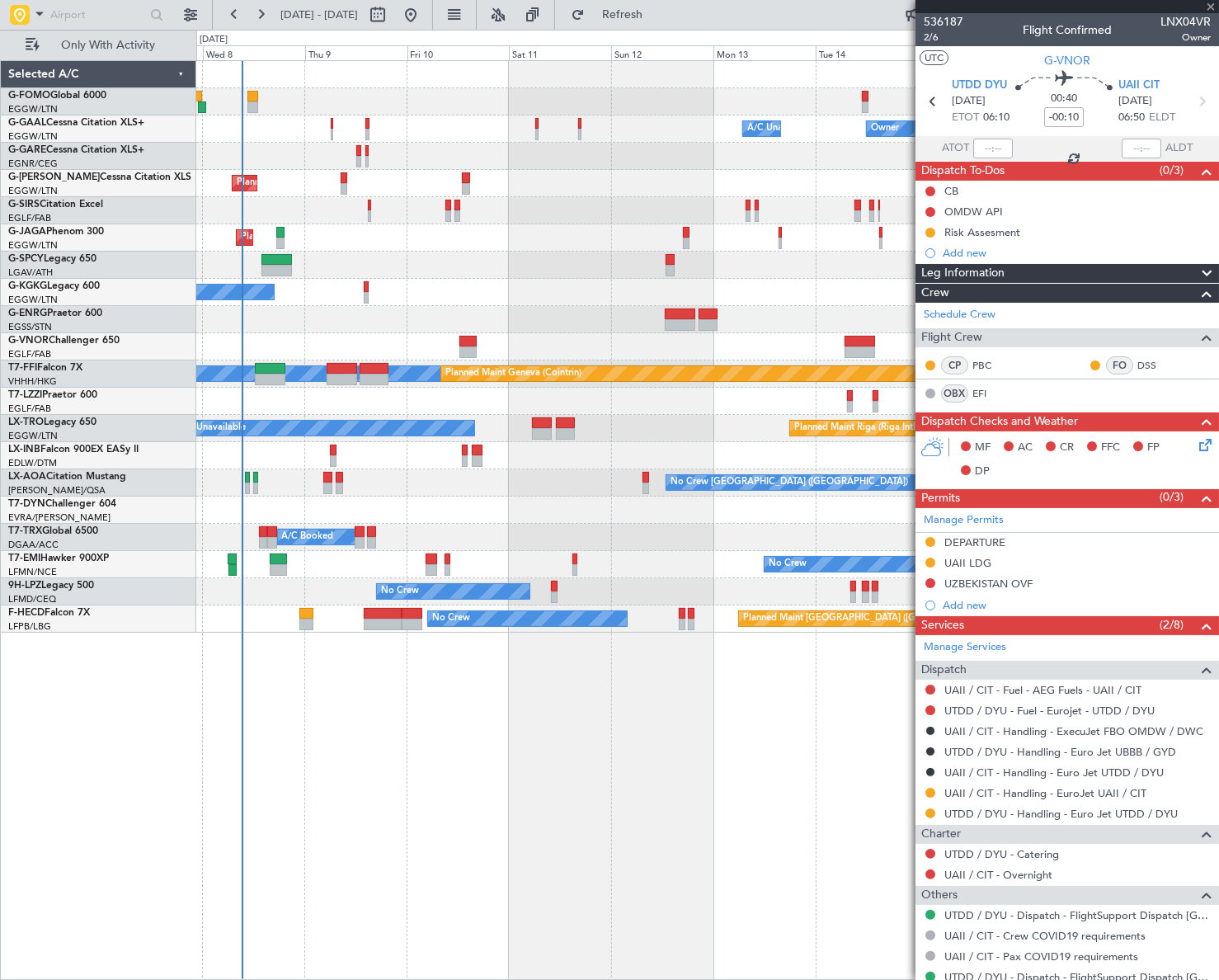
type input "+00:10"
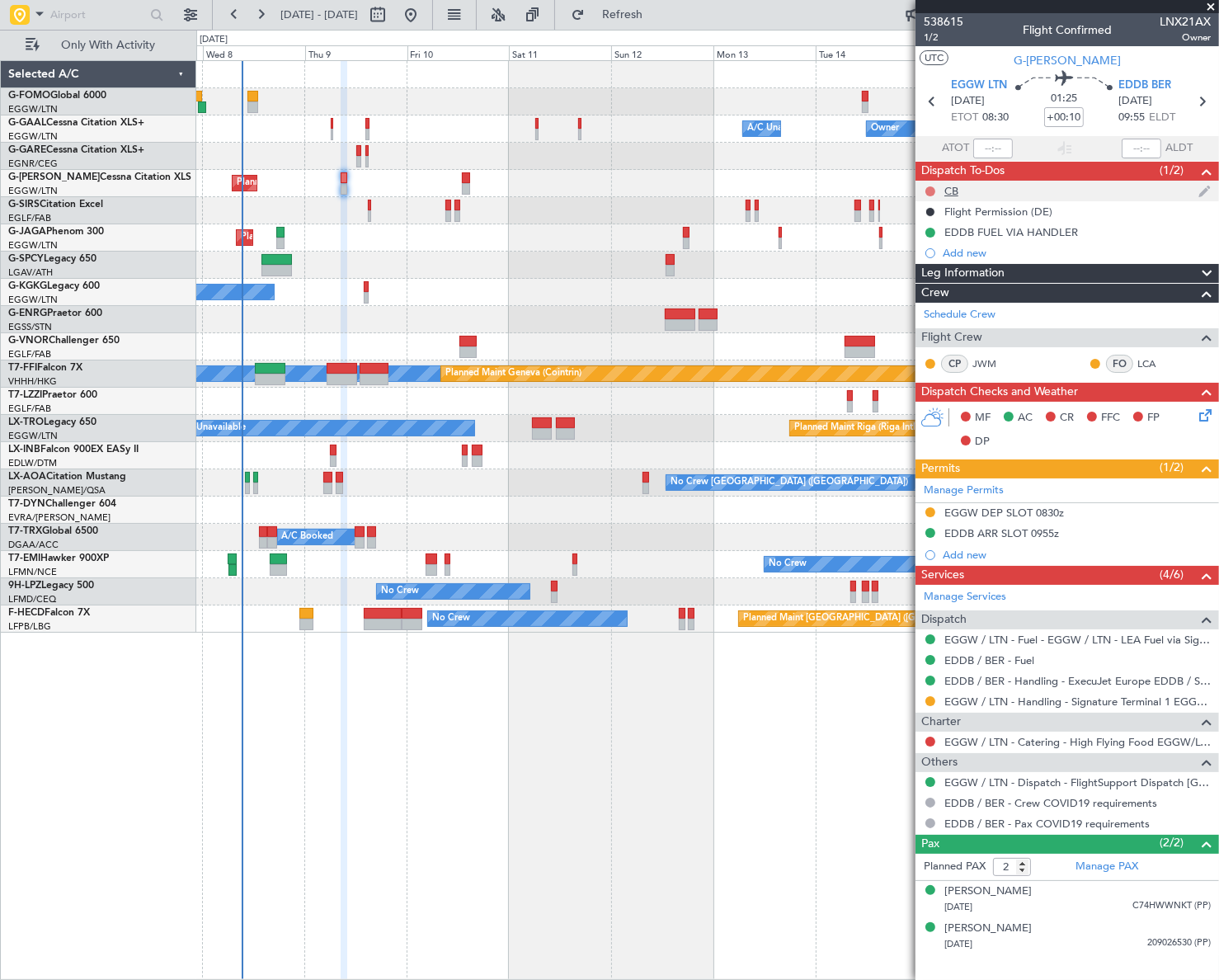
click at [932, 190] on button at bounding box center [930, 191] width 10 height 10
click at [937, 264] on span "Completed" at bounding box center [937, 264] width 54 height 17
click at [1204, 419] on icon at bounding box center [1202, 413] width 13 height 13
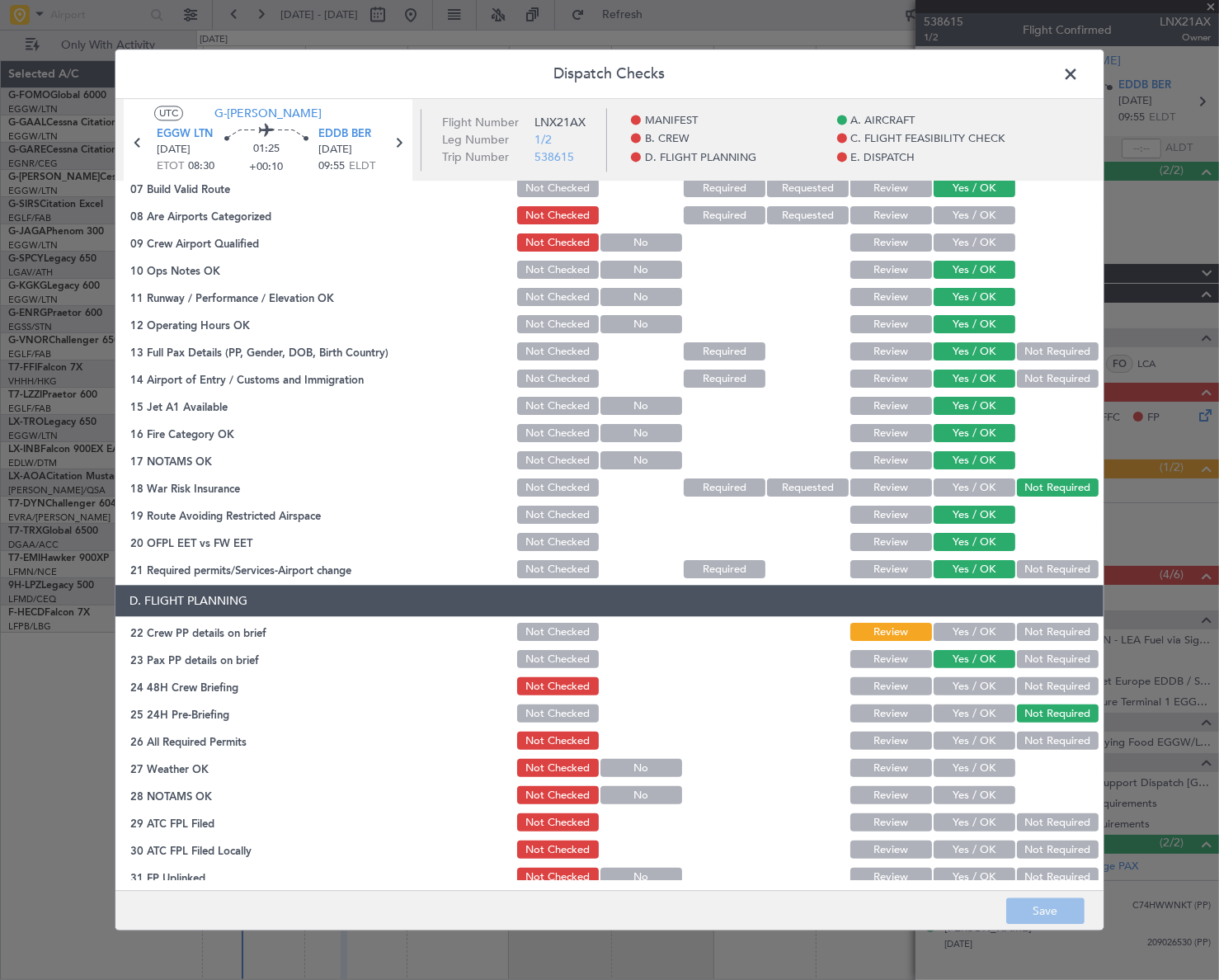
scroll to position [600, 0]
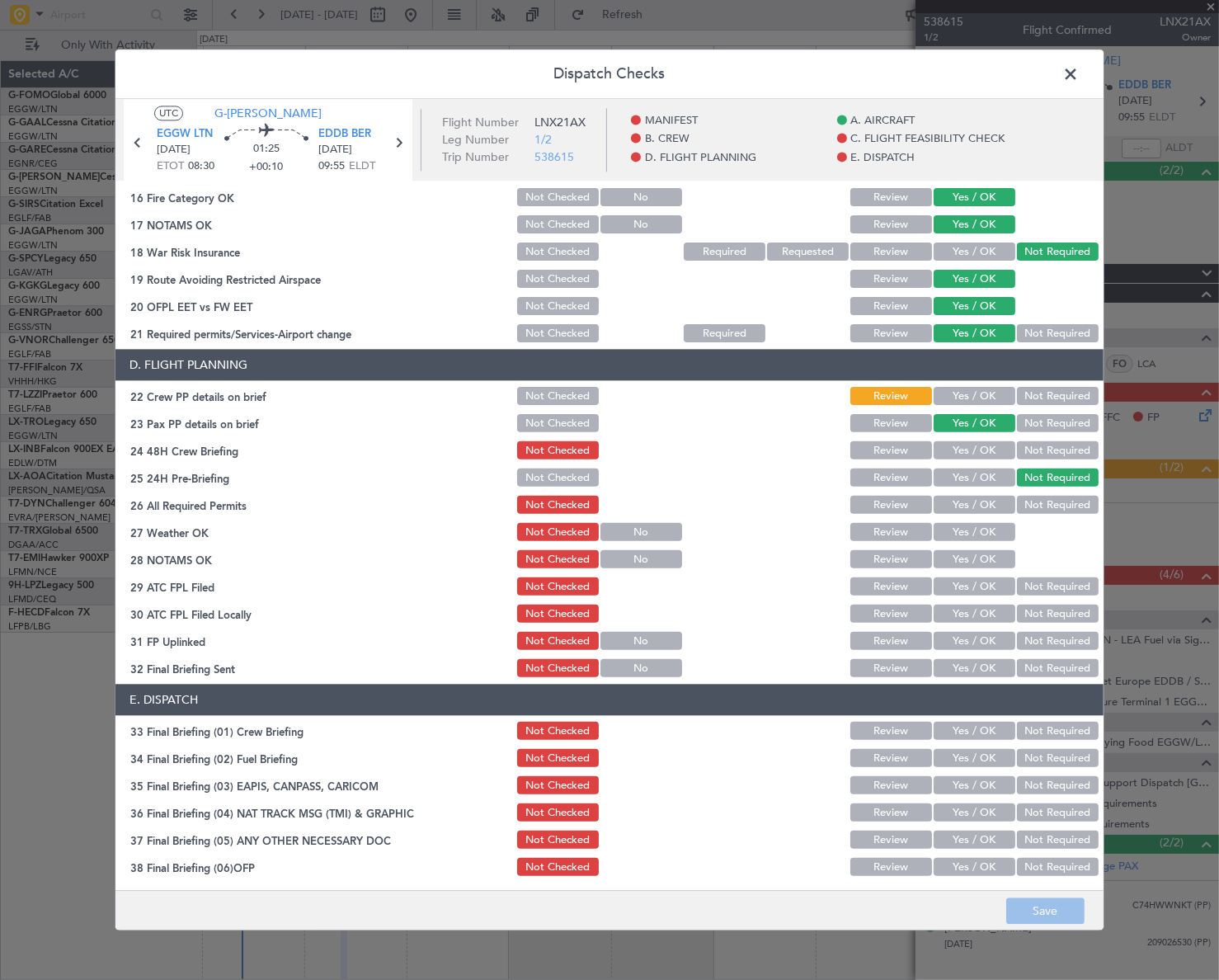
click at [988, 395] on button "Yes / OK" at bounding box center [974, 397] width 82 height 18
click at [1034, 449] on button "Not Required" at bounding box center [1058, 451] width 82 height 18
click at [982, 445] on button "Yes / OK" at bounding box center [974, 451] width 82 height 18
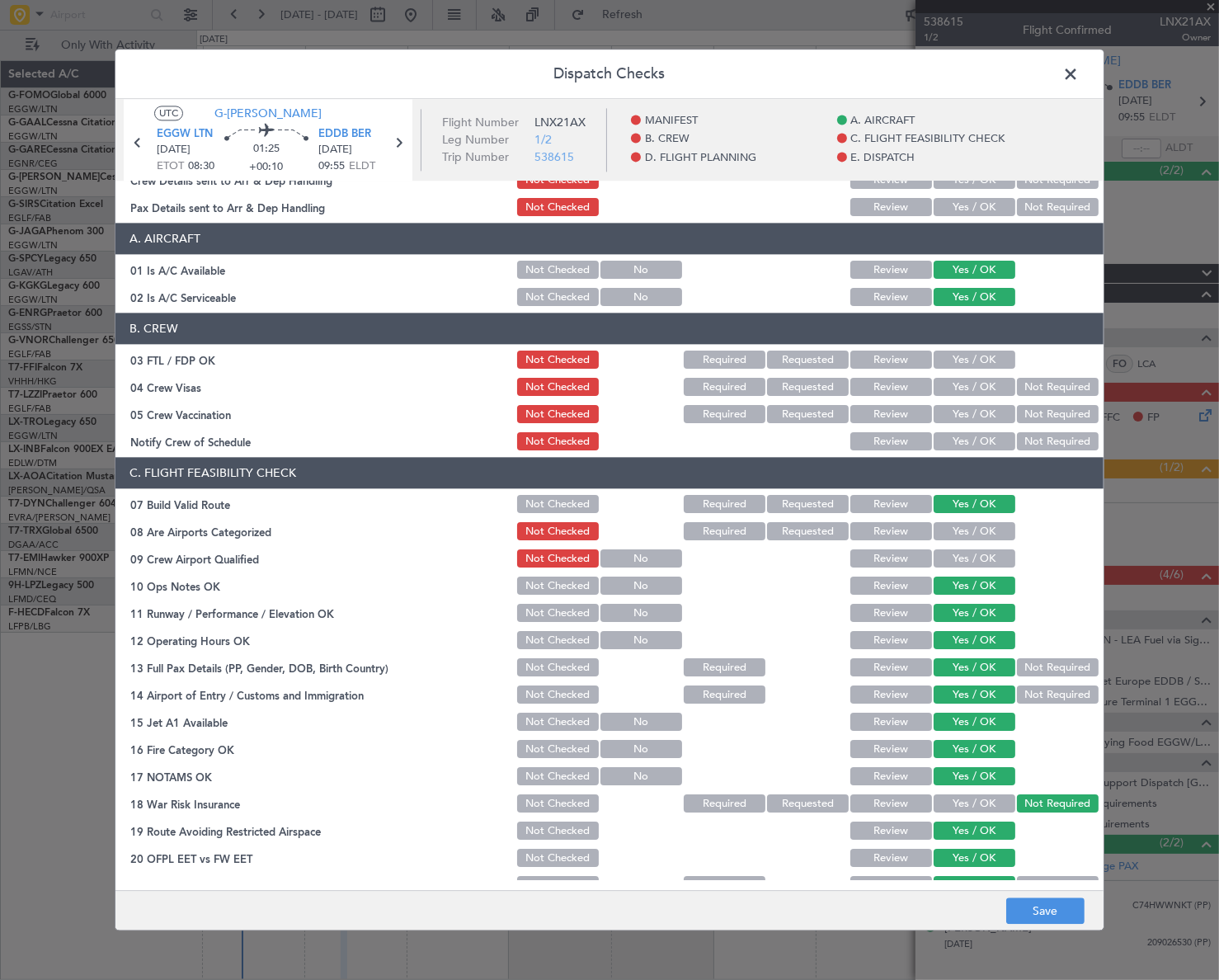
scroll to position [0, 0]
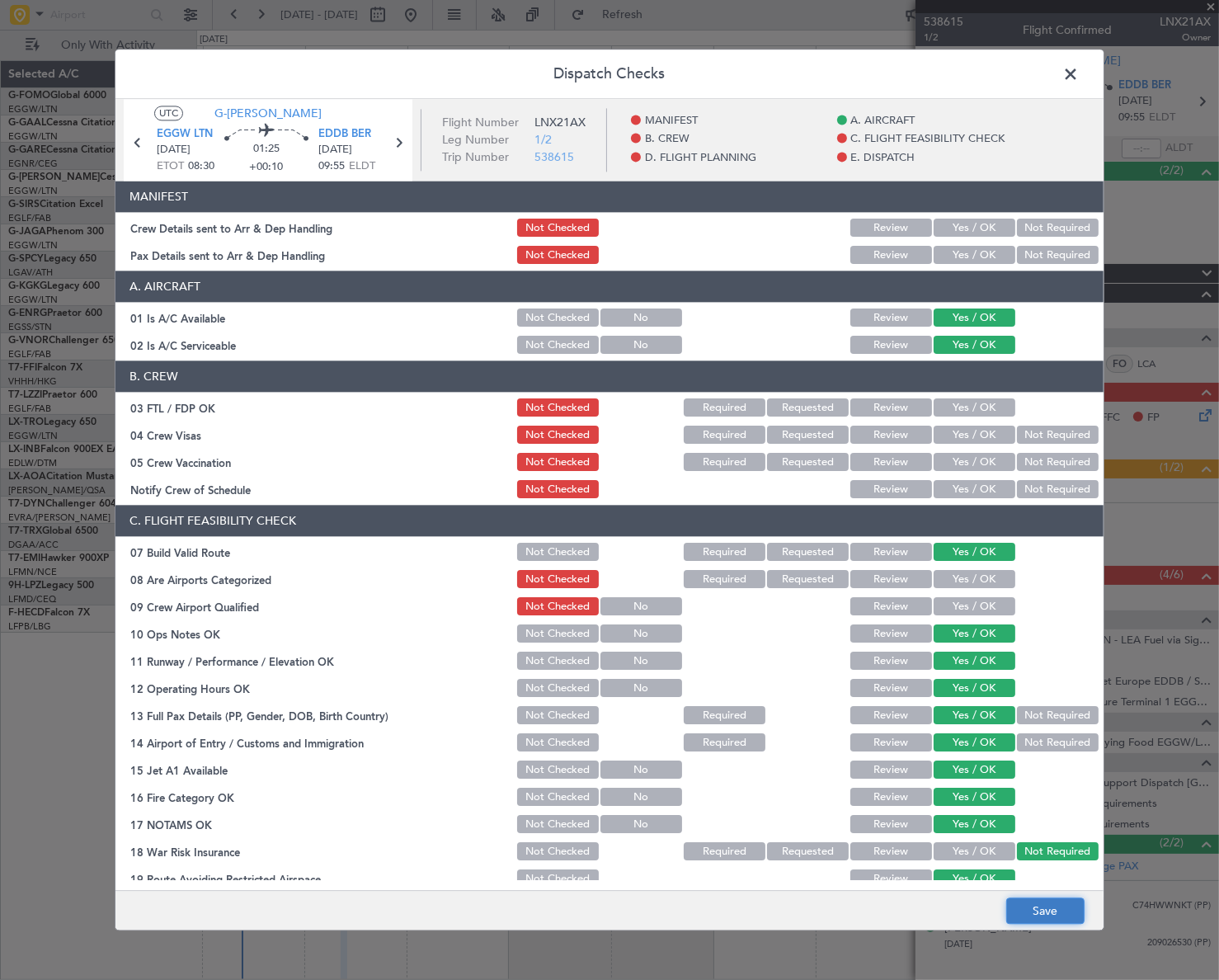
click at [1066, 901] on button "Save" at bounding box center [1045, 911] width 79 height 27
click at [1079, 72] on span at bounding box center [1079, 78] width 0 height 33
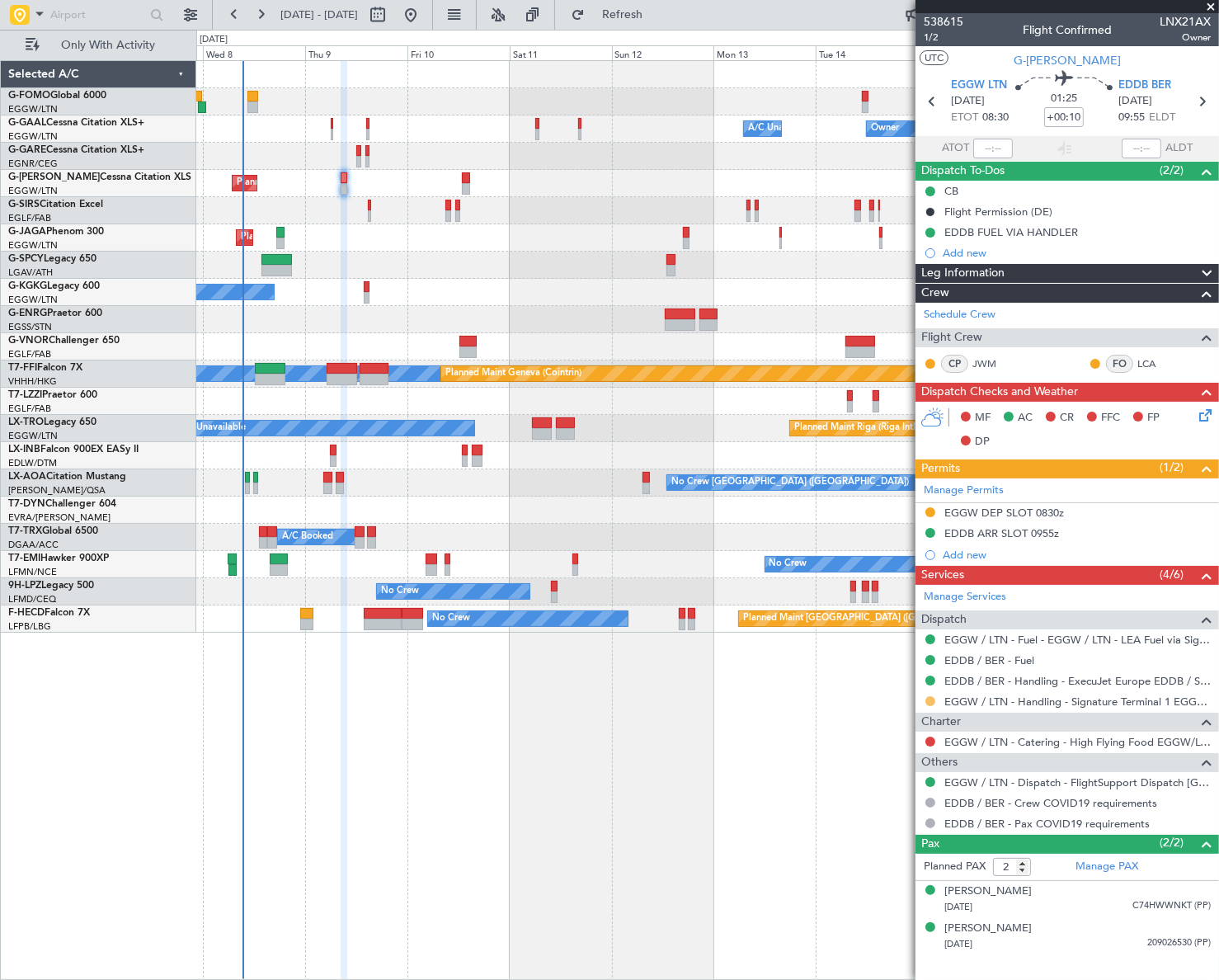
click at [927, 701] on button at bounding box center [930, 701] width 10 height 10
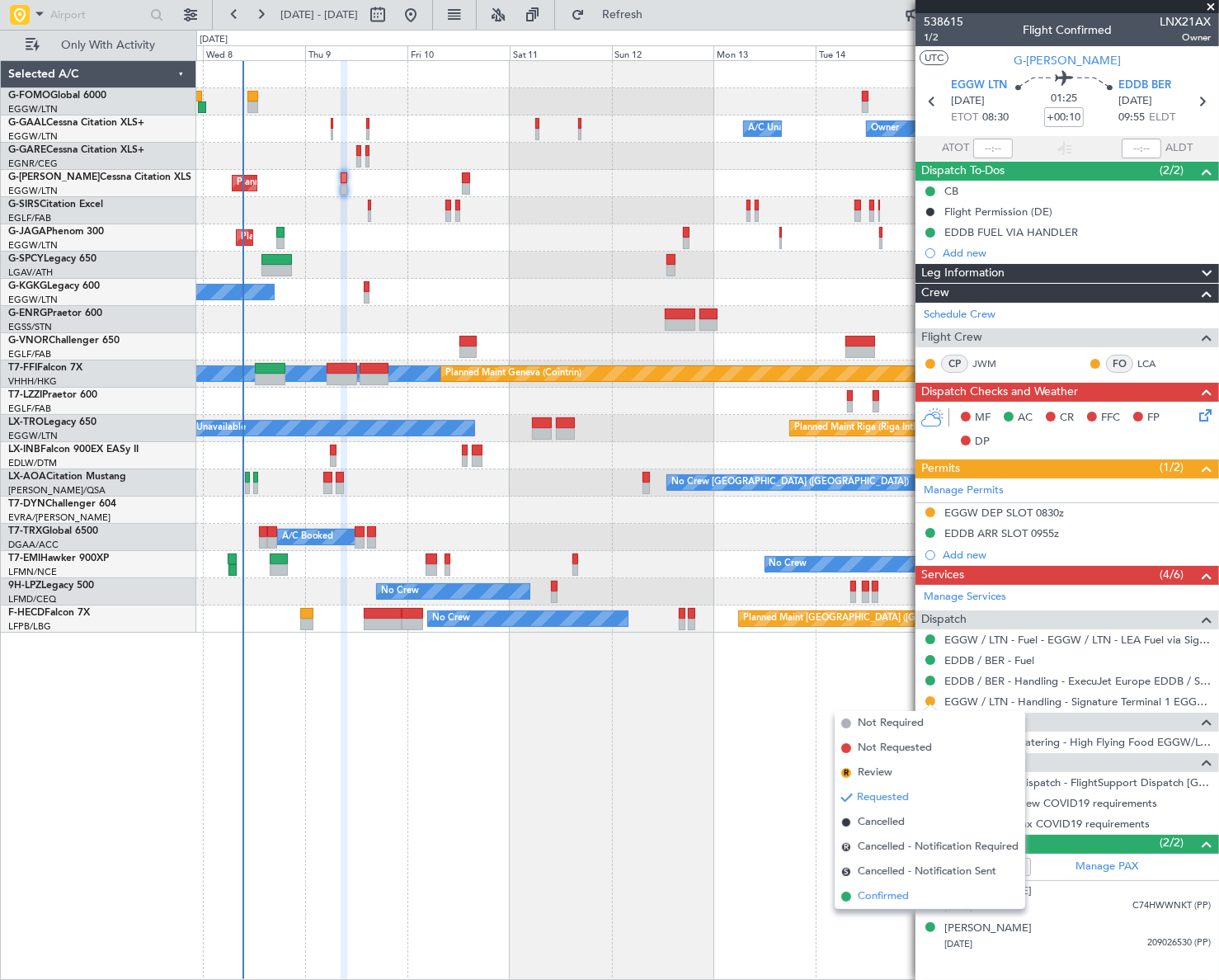
click at [867, 893] on span "Confirmed" at bounding box center [882, 896] width 51 height 17
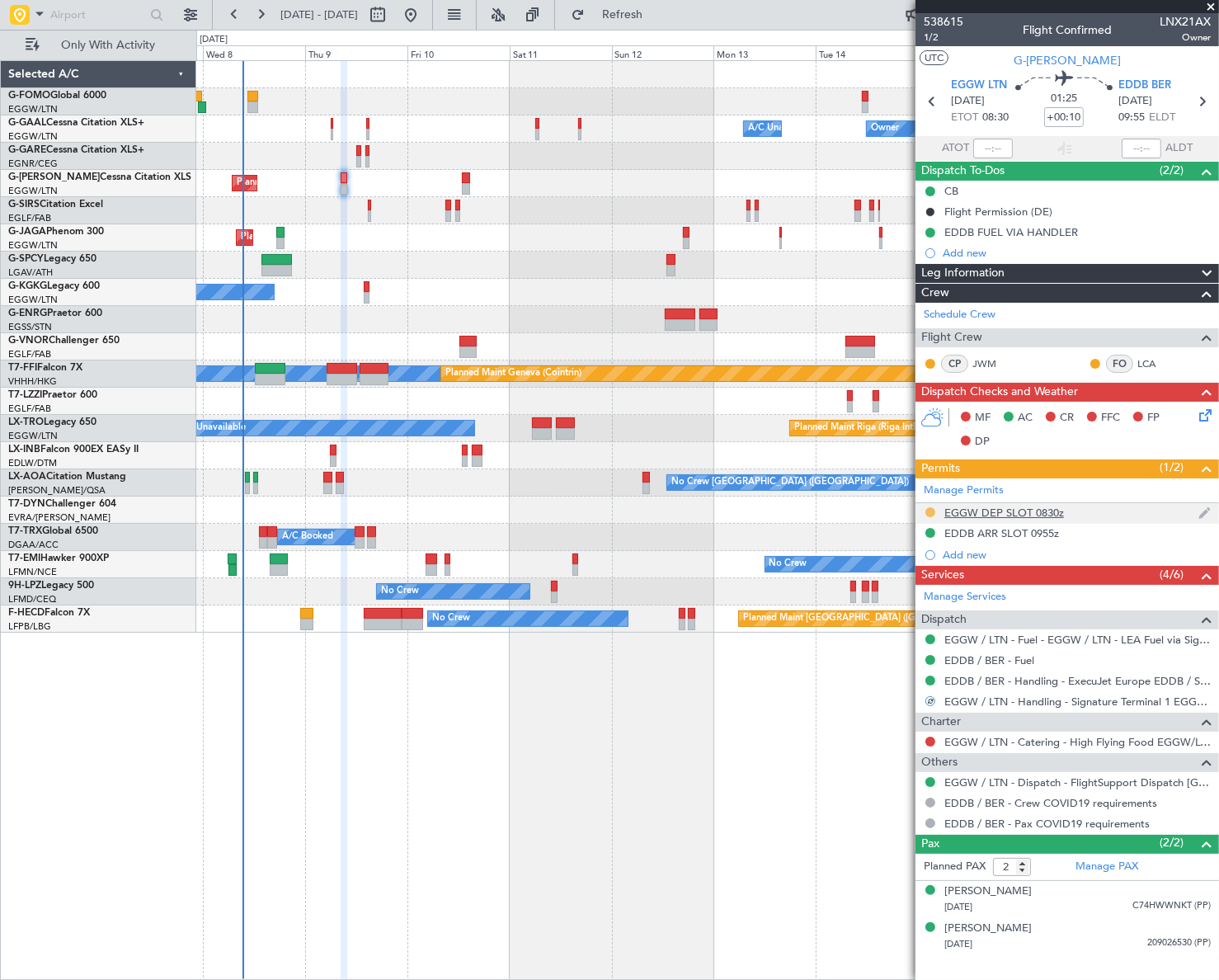
click at [929, 513] on button at bounding box center [930, 512] width 10 height 10
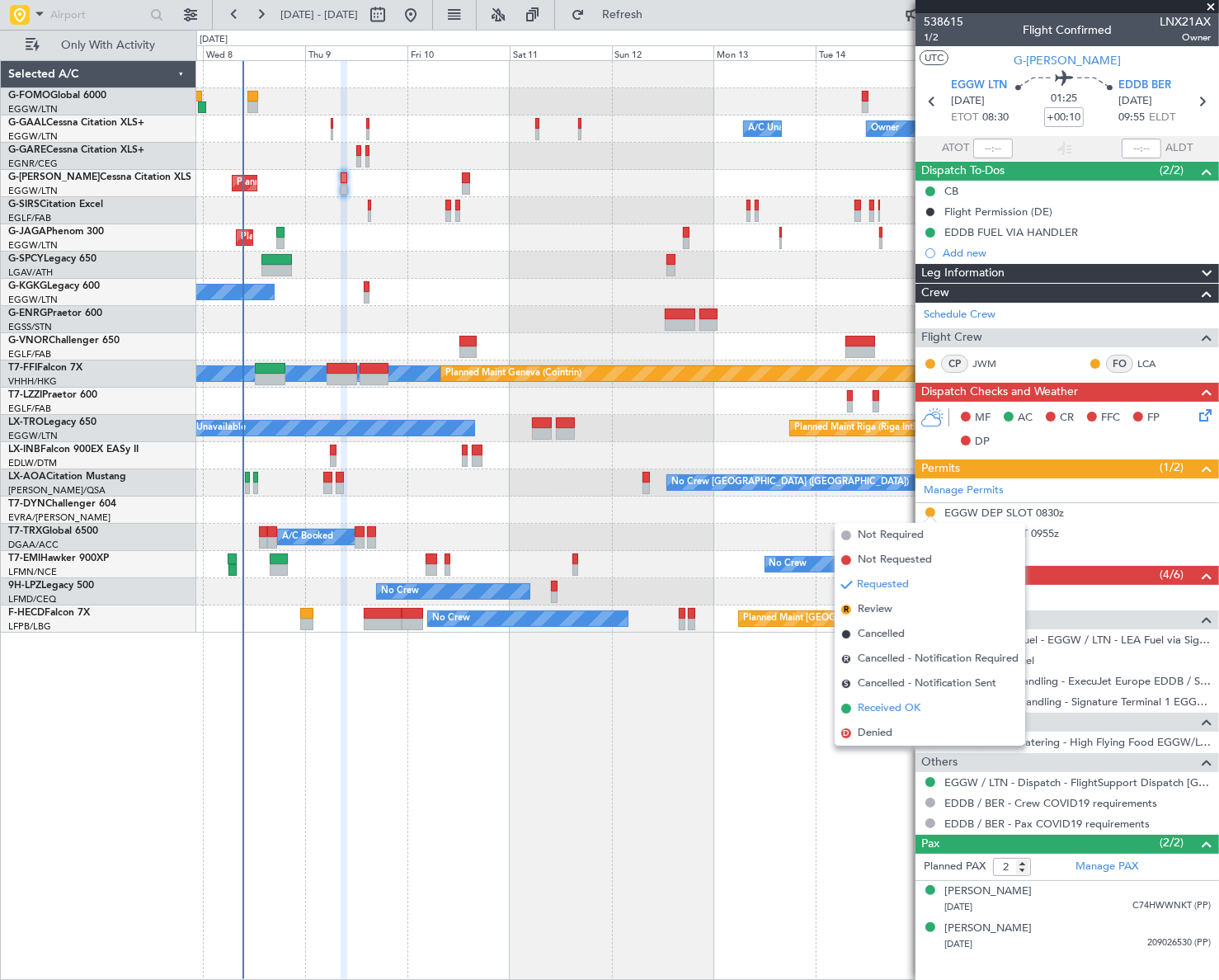
click at [891, 711] on span "Received OK" at bounding box center [888, 708] width 63 height 17
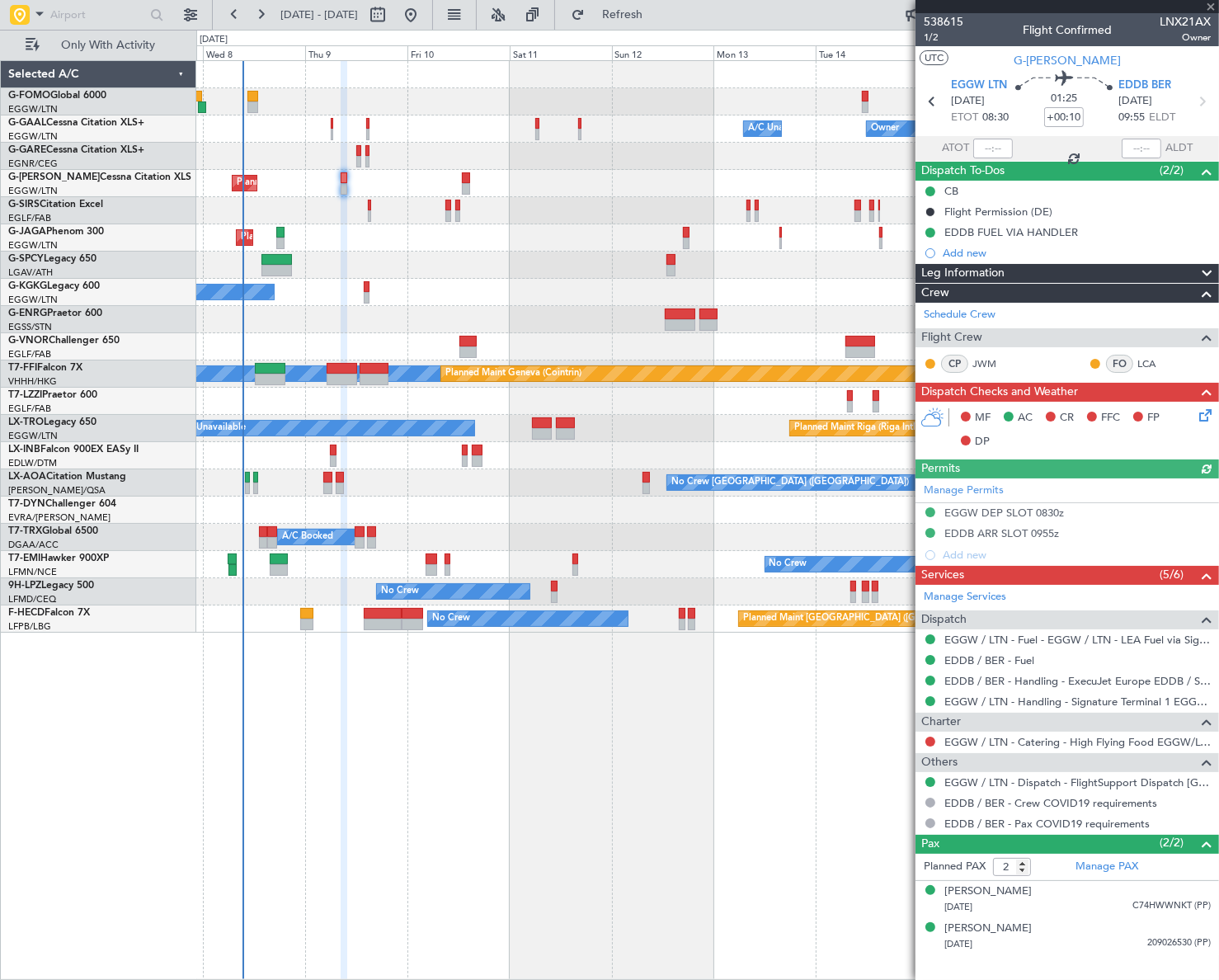
click at [1079, 260] on div "Add new" at bounding box center [1067, 252] width 303 height 21
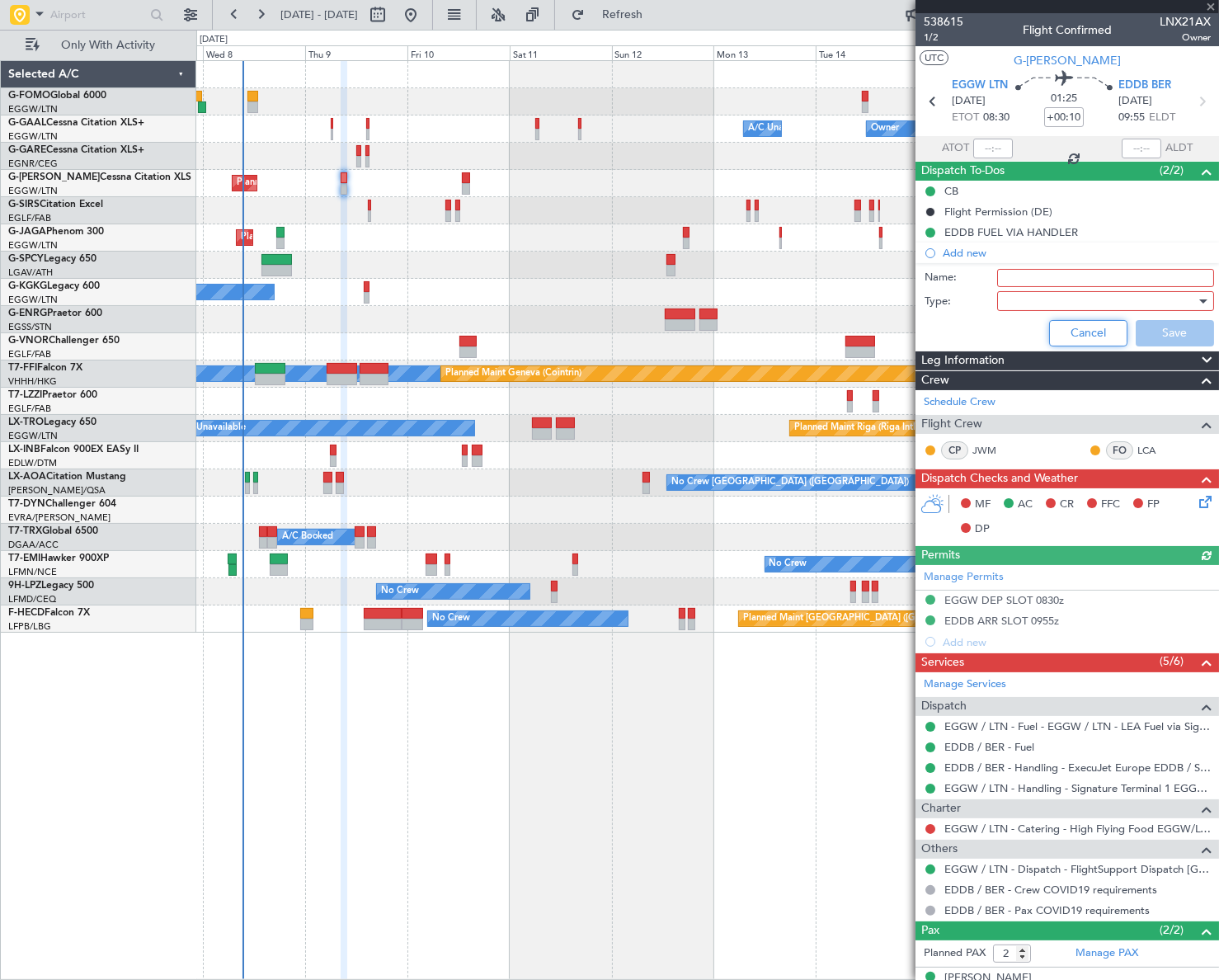
click at [1080, 337] on button "Cancel" at bounding box center [1088, 333] width 79 height 27
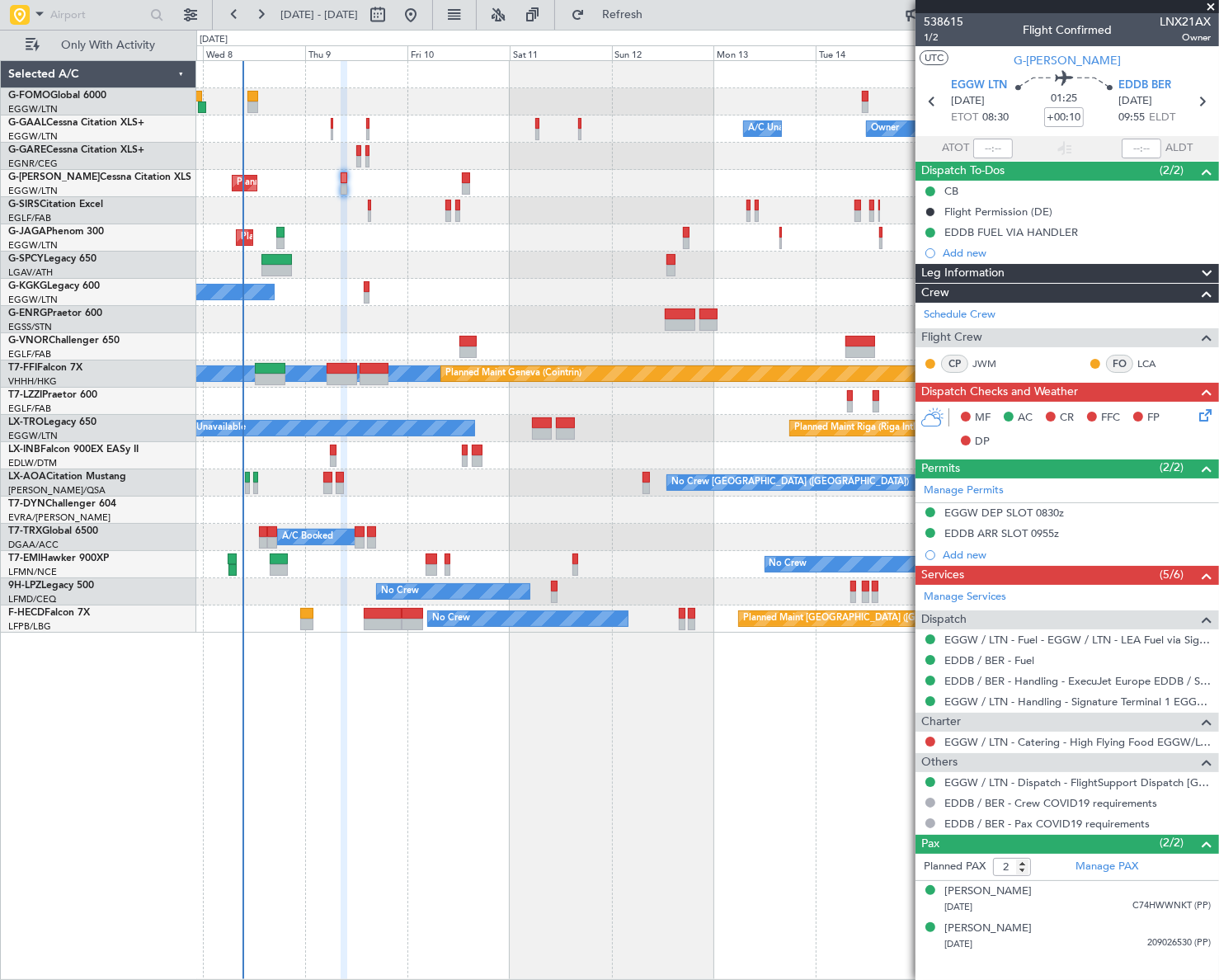
click at [1038, 268] on div "Leg Information" at bounding box center [1067, 273] width 303 height 19
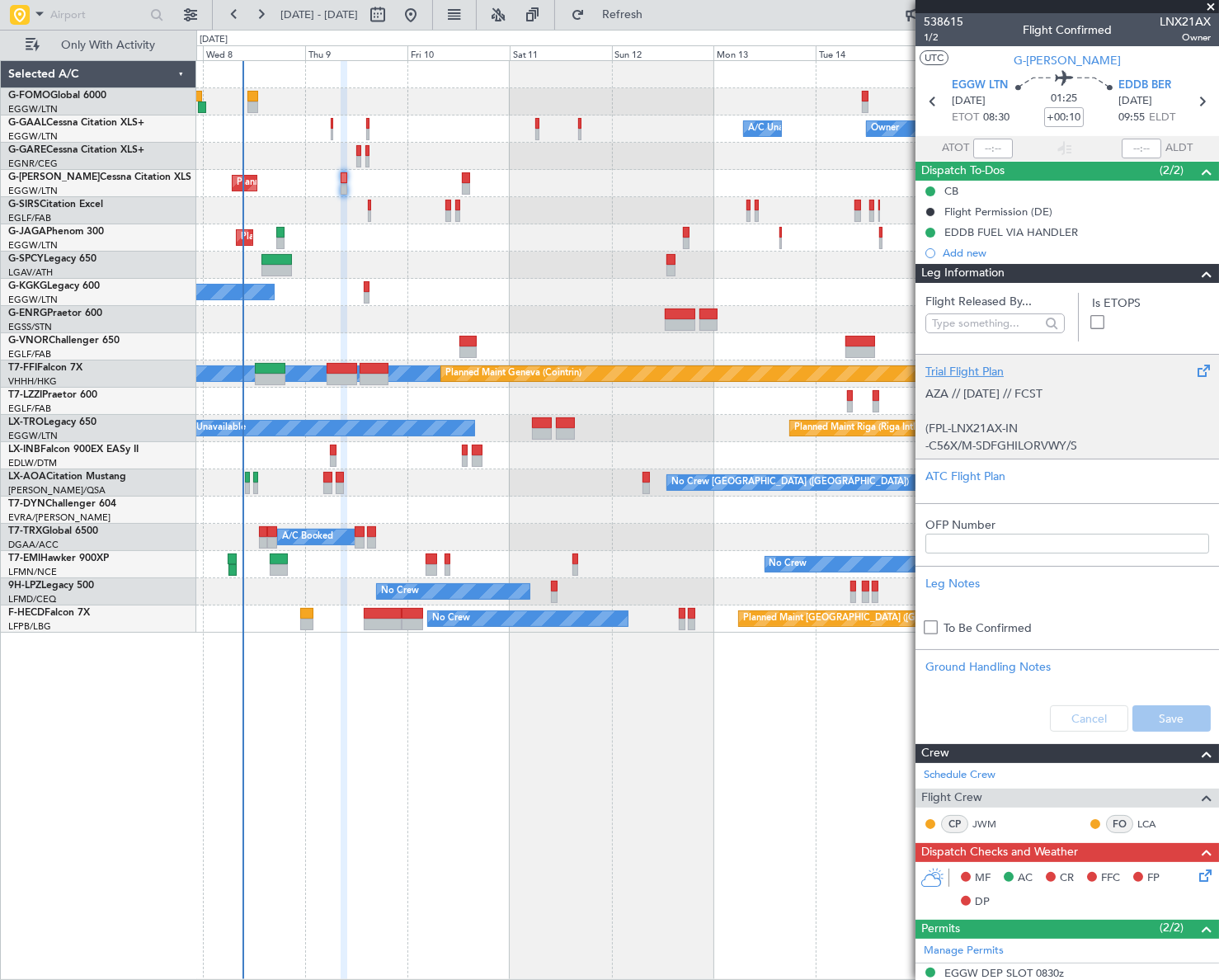
click at [961, 364] on div "Trial Flight Plan" at bounding box center [1067, 371] width 284 height 18
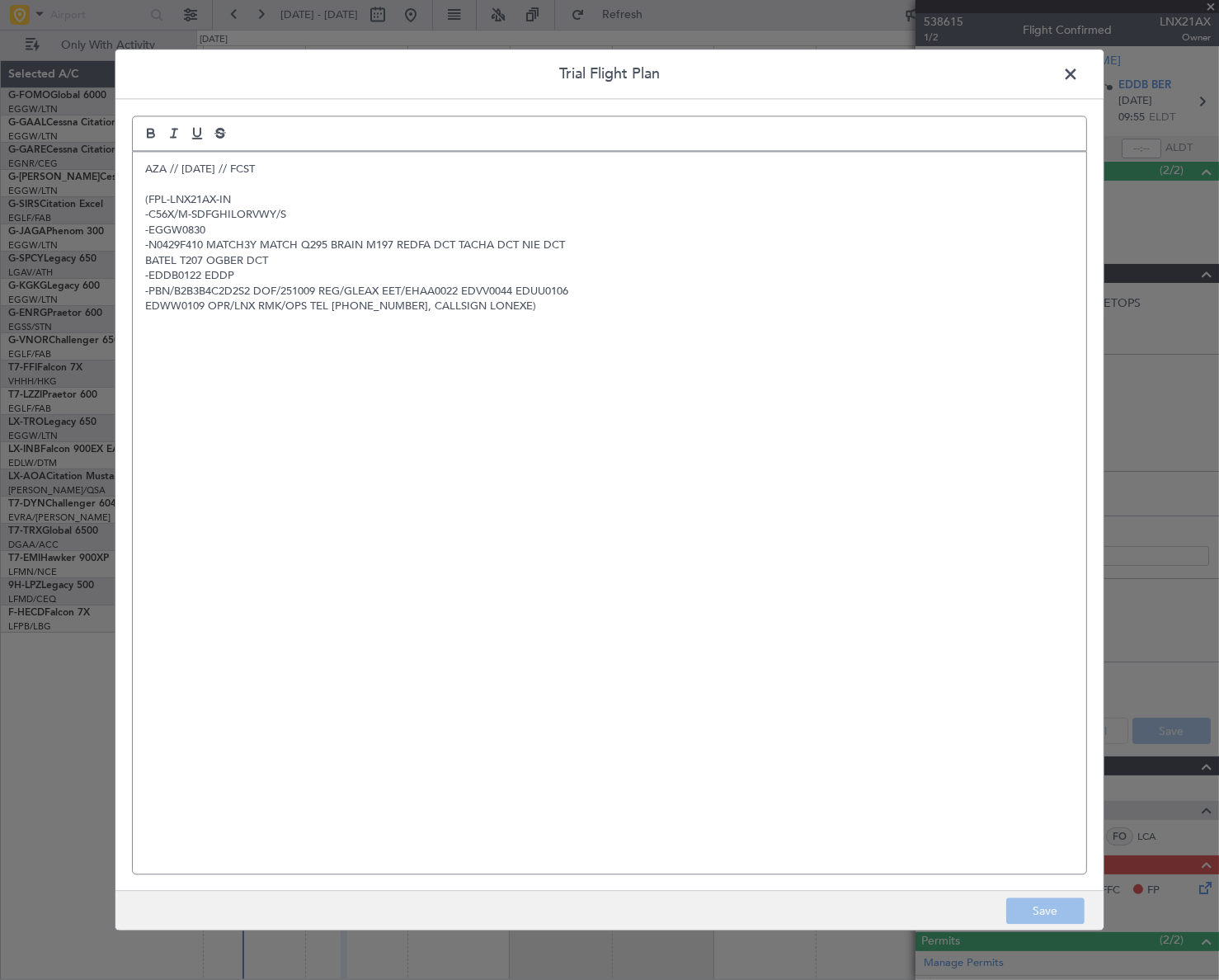
click at [140, 171] on div "AZA // 07OCT // FCST (FPL-LNX21AX-IN -C56X/M-SDFGHILORVWY/S -EGGW0830 -N0429F41…" at bounding box center [609, 513] width 953 height 722
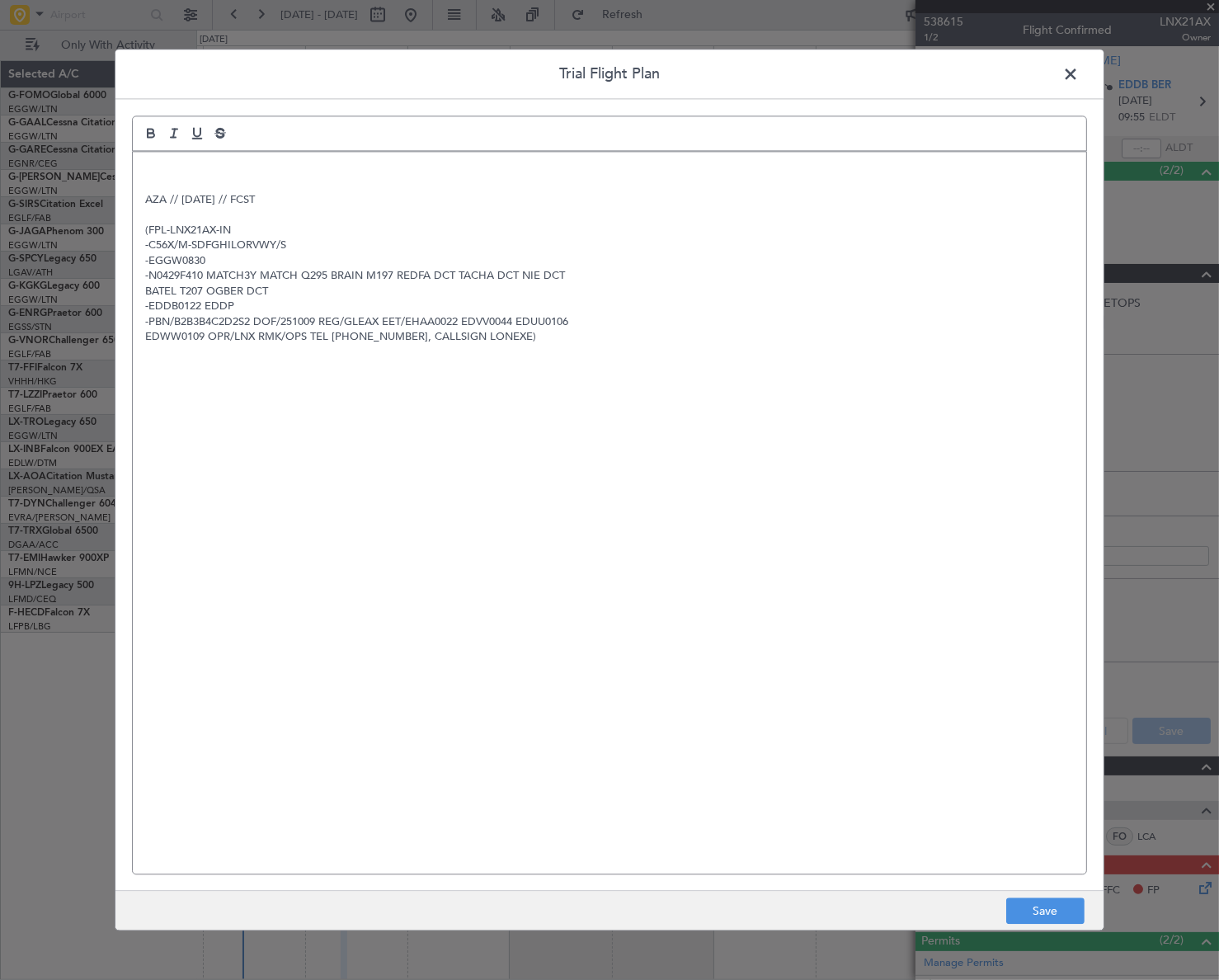
click at [165, 171] on p at bounding box center [609, 169] width 928 height 15
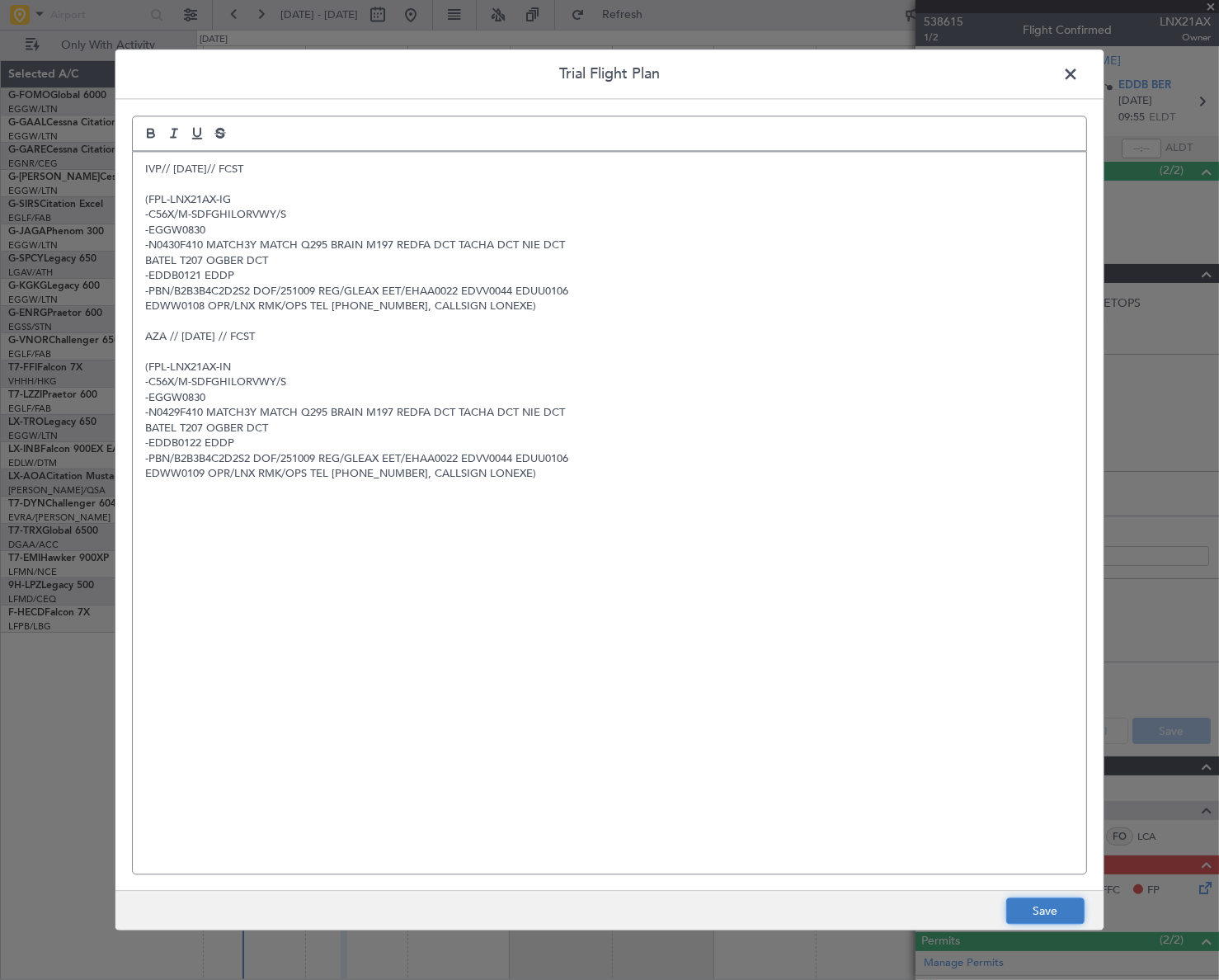
click at [1060, 906] on button "Save" at bounding box center [1045, 911] width 79 height 27
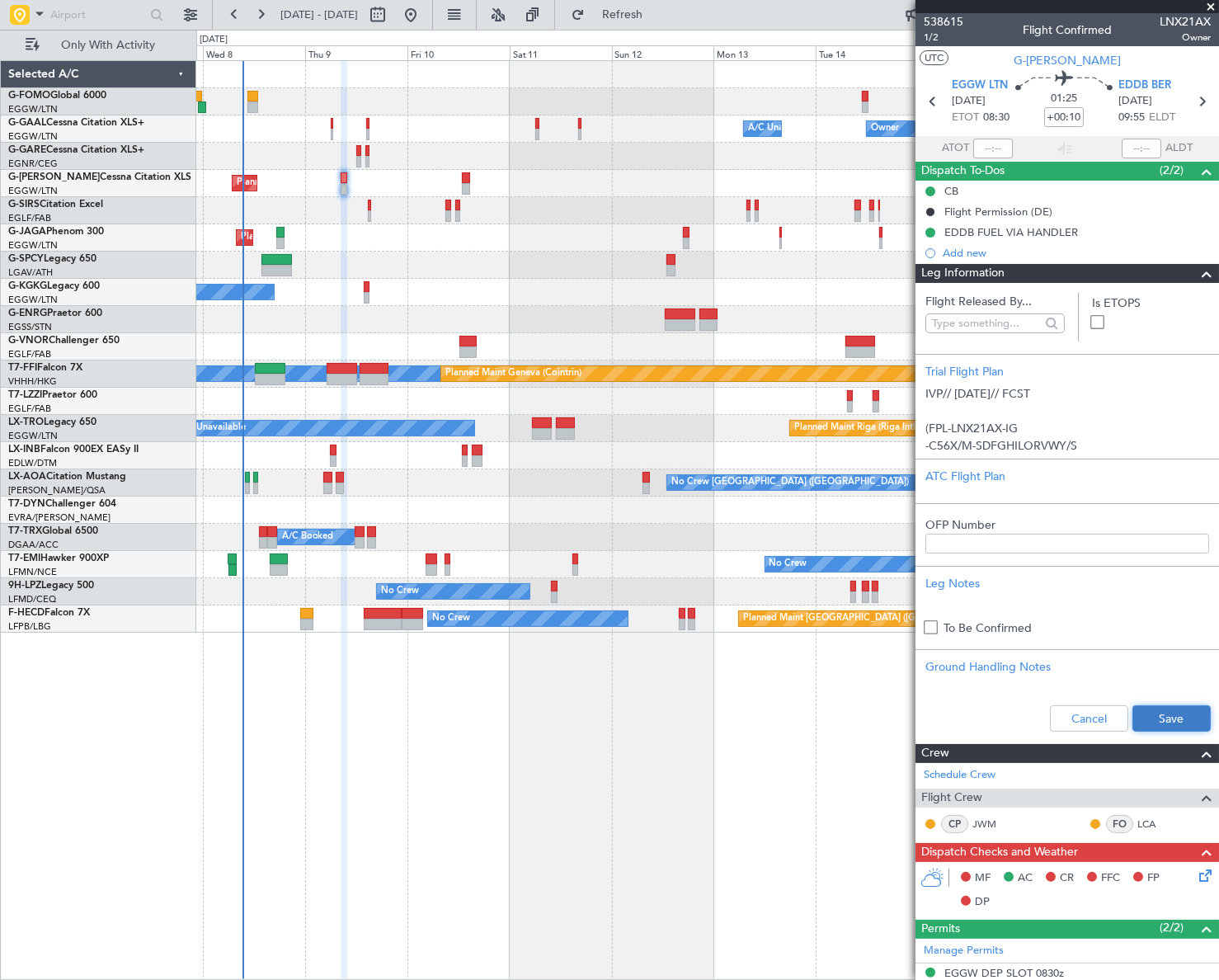
click at [1194, 717] on button "Save" at bounding box center [1171, 718] width 79 height 27
click at [1196, 273] on span at bounding box center [1206, 274] width 20 height 20
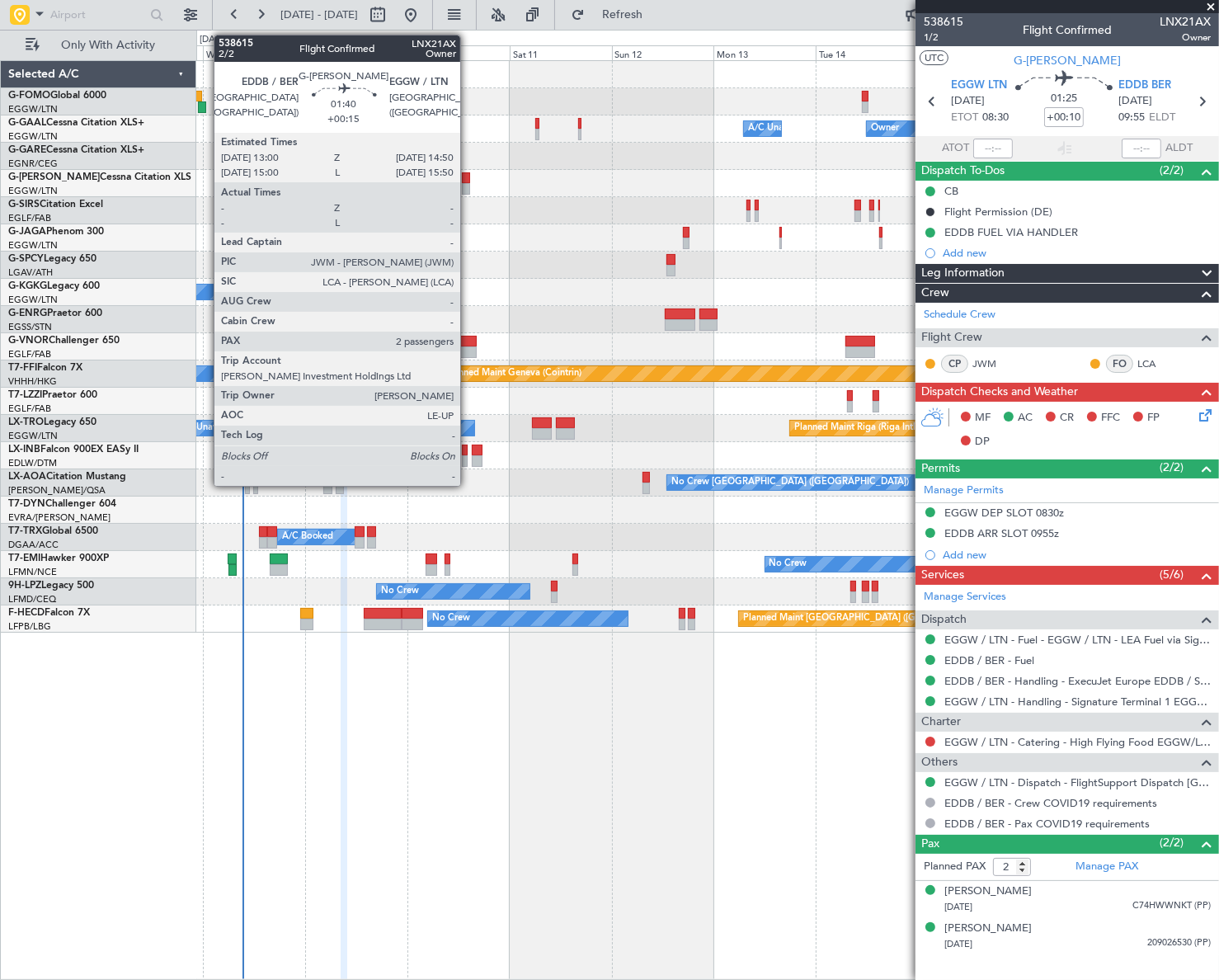
click at [466, 180] on div at bounding box center [466, 178] width 8 height 12
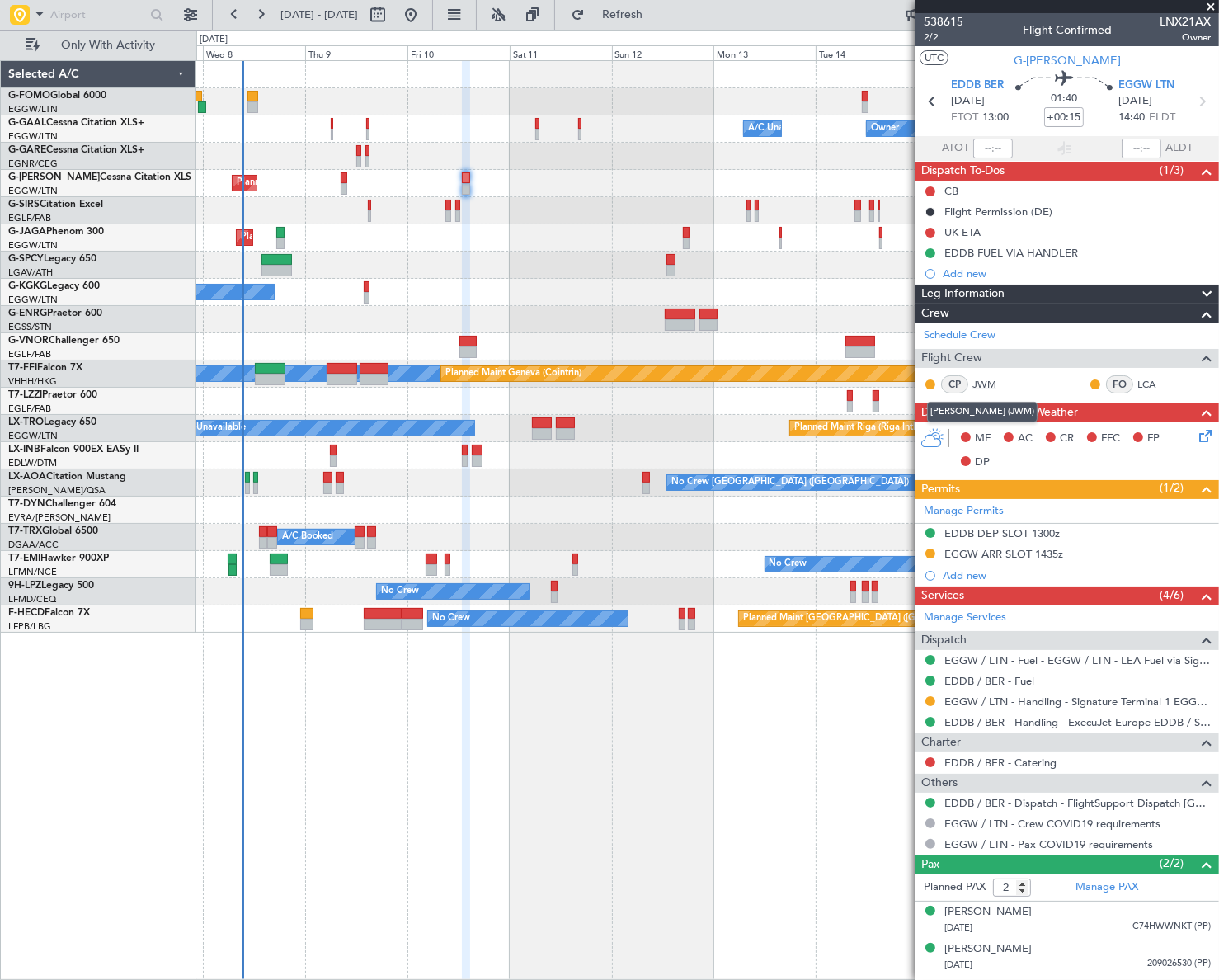
click at [989, 383] on link "JWM" at bounding box center [991, 384] width 37 height 15
click at [925, 40] on span "2/2" at bounding box center [942, 38] width 39 height 14
click at [931, 188] on button at bounding box center [930, 191] width 10 height 10
click at [927, 263] on span "Completed" at bounding box center [937, 264] width 54 height 17
click at [931, 39] on span "2/2" at bounding box center [942, 38] width 39 height 14
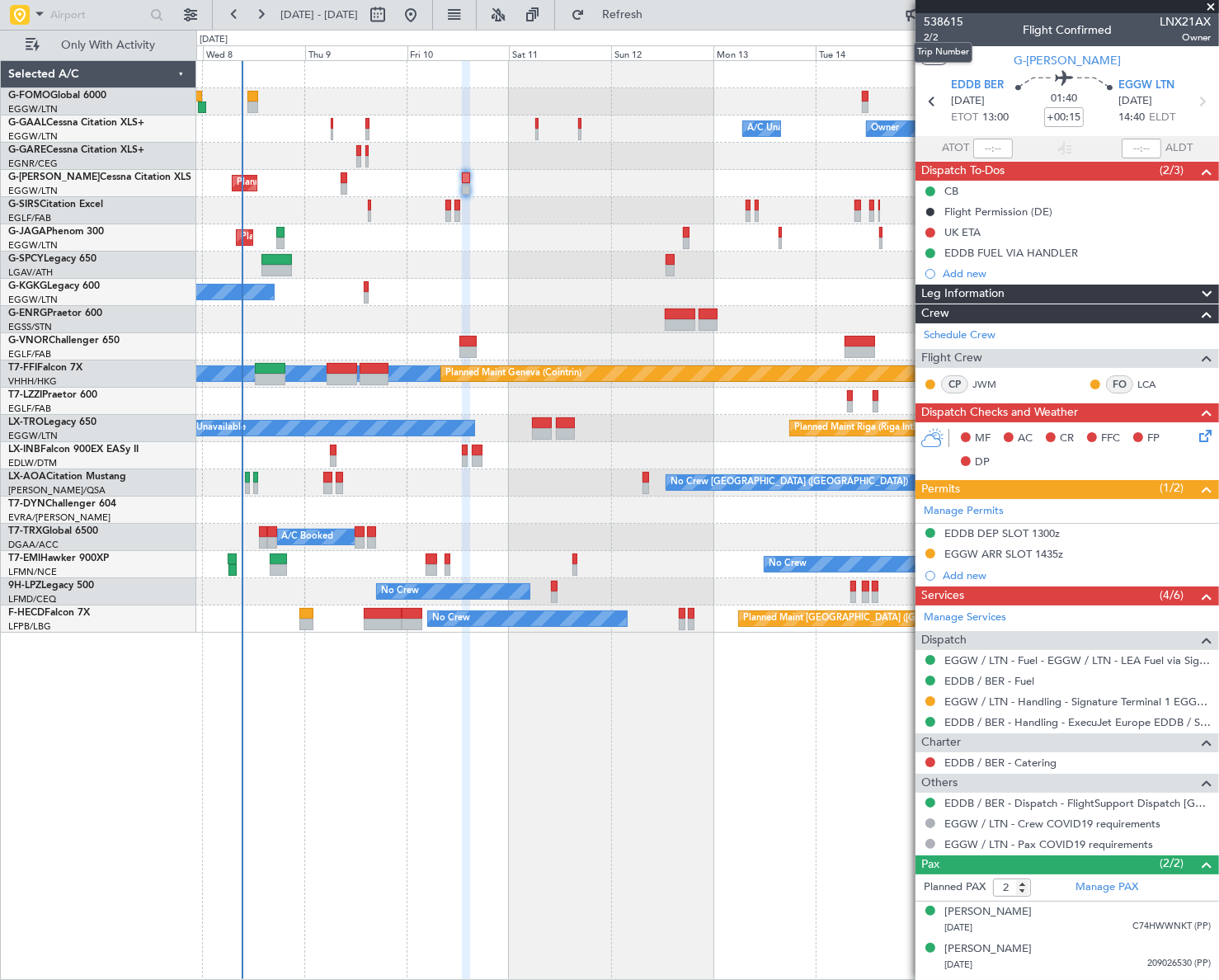
click at [932, 39] on mat-tooltip-component "Trip Number" at bounding box center [943, 53] width 82 height 43
click at [931, 36] on span "2/2" at bounding box center [942, 38] width 39 height 14
click at [1201, 437] on icon at bounding box center [1202, 433] width 13 height 13
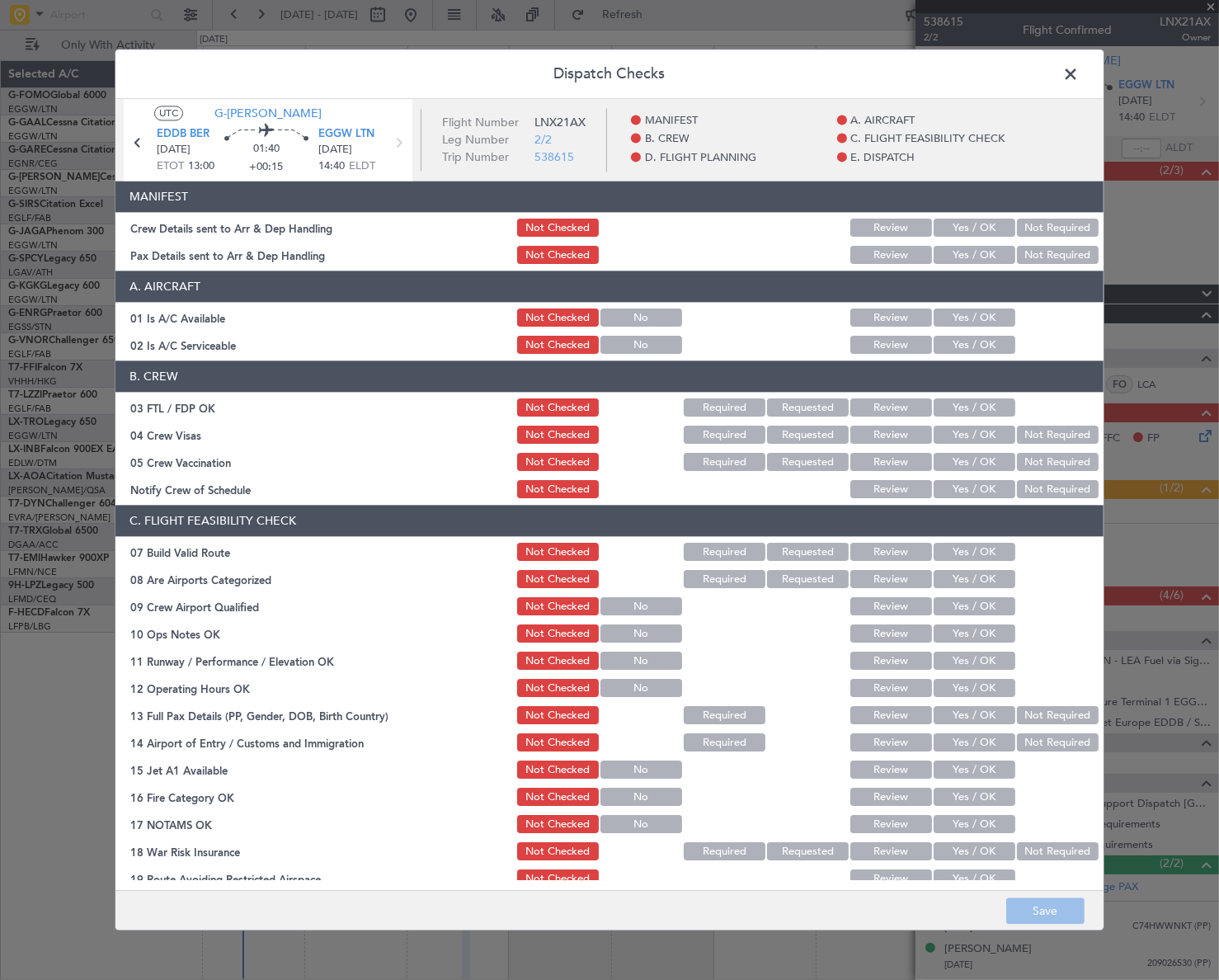
click at [973, 322] on button "Yes / OK" at bounding box center [974, 318] width 82 height 18
click at [968, 352] on button "Yes / OK" at bounding box center [974, 346] width 82 height 18
click at [981, 233] on button "Yes / OK" at bounding box center [974, 229] width 82 height 18
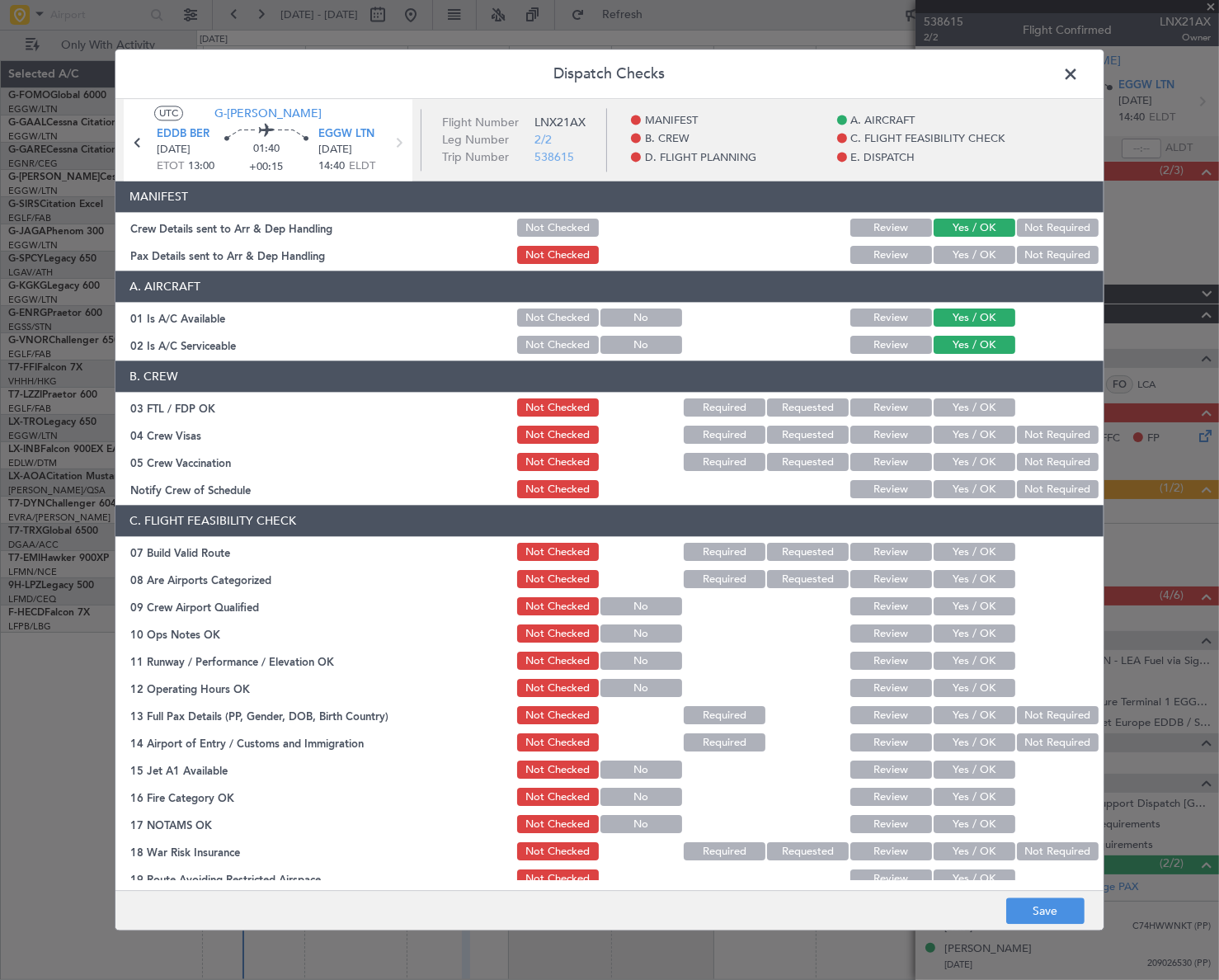
click at [979, 258] on button "Yes / OK" at bounding box center [974, 256] width 82 height 18
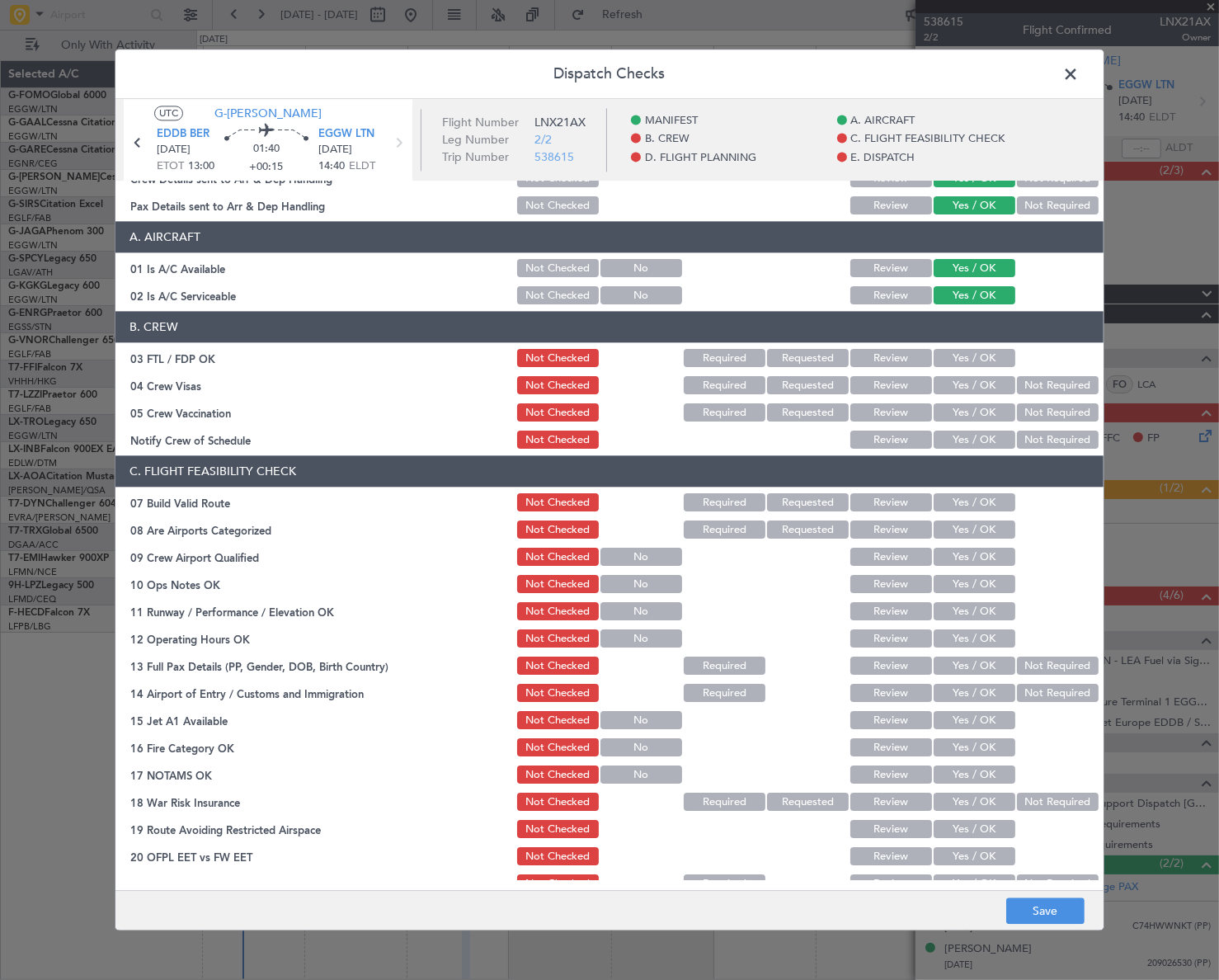
scroll to position [74, 0]
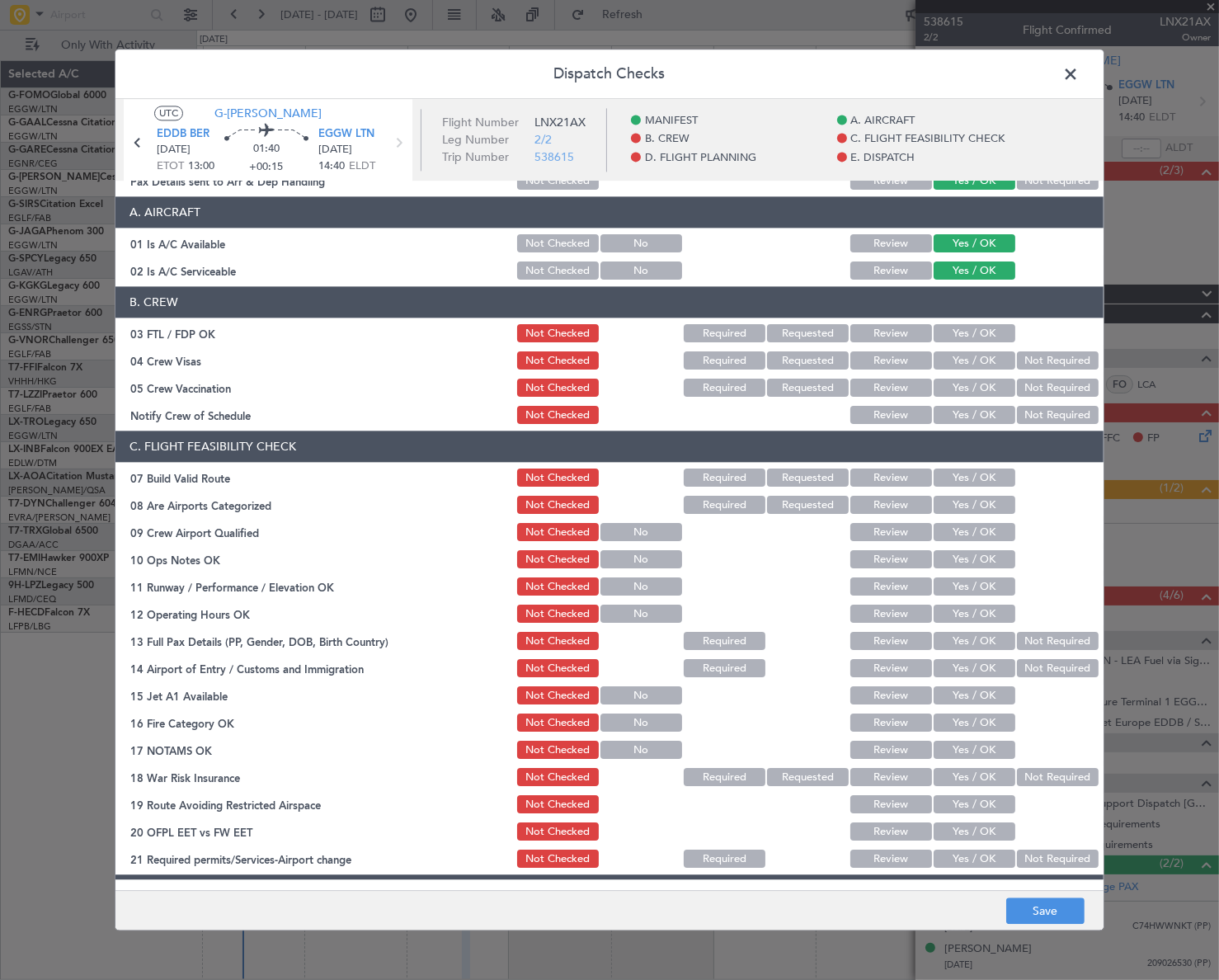
click at [985, 482] on button "Yes / OK" at bounding box center [974, 479] width 82 height 18
click at [988, 556] on button "Yes / OK" at bounding box center [974, 560] width 82 height 18
click at [983, 582] on button "Yes / OK" at bounding box center [974, 587] width 82 height 18
click at [985, 613] on button "Yes / OK" at bounding box center [974, 614] width 82 height 18
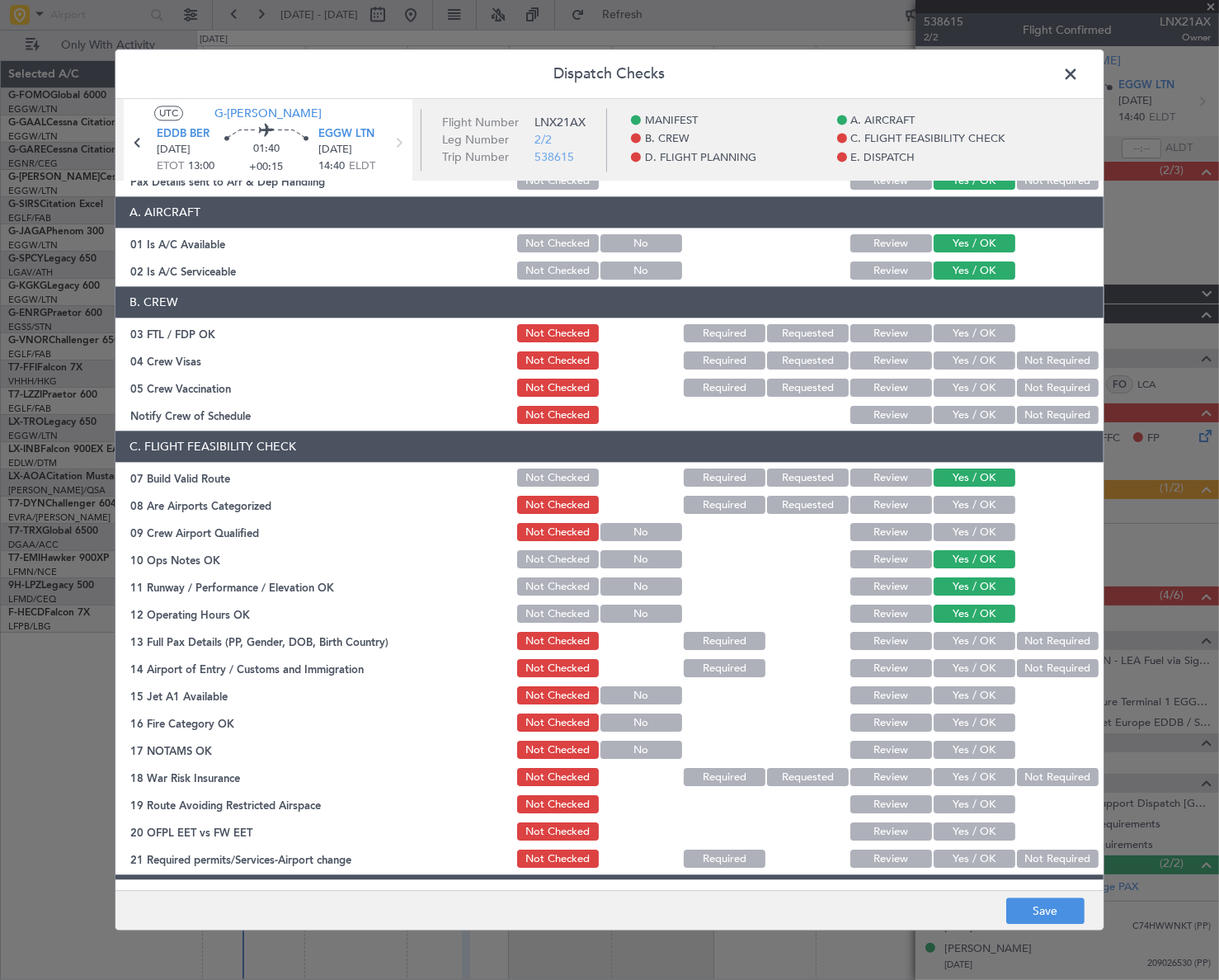
click at [988, 642] on button "Yes / OK" at bounding box center [974, 642] width 82 height 18
click at [989, 665] on button "Yes / OK" at bounding box center [974, 669] width 82 height 18
click at [983, 693] on button "Yes / OK" at bounding box center [974, 696] width 82 height 18
click at [992, 714] on button "Yes / OK" at bounding box center [974, 724] width 82 height 18
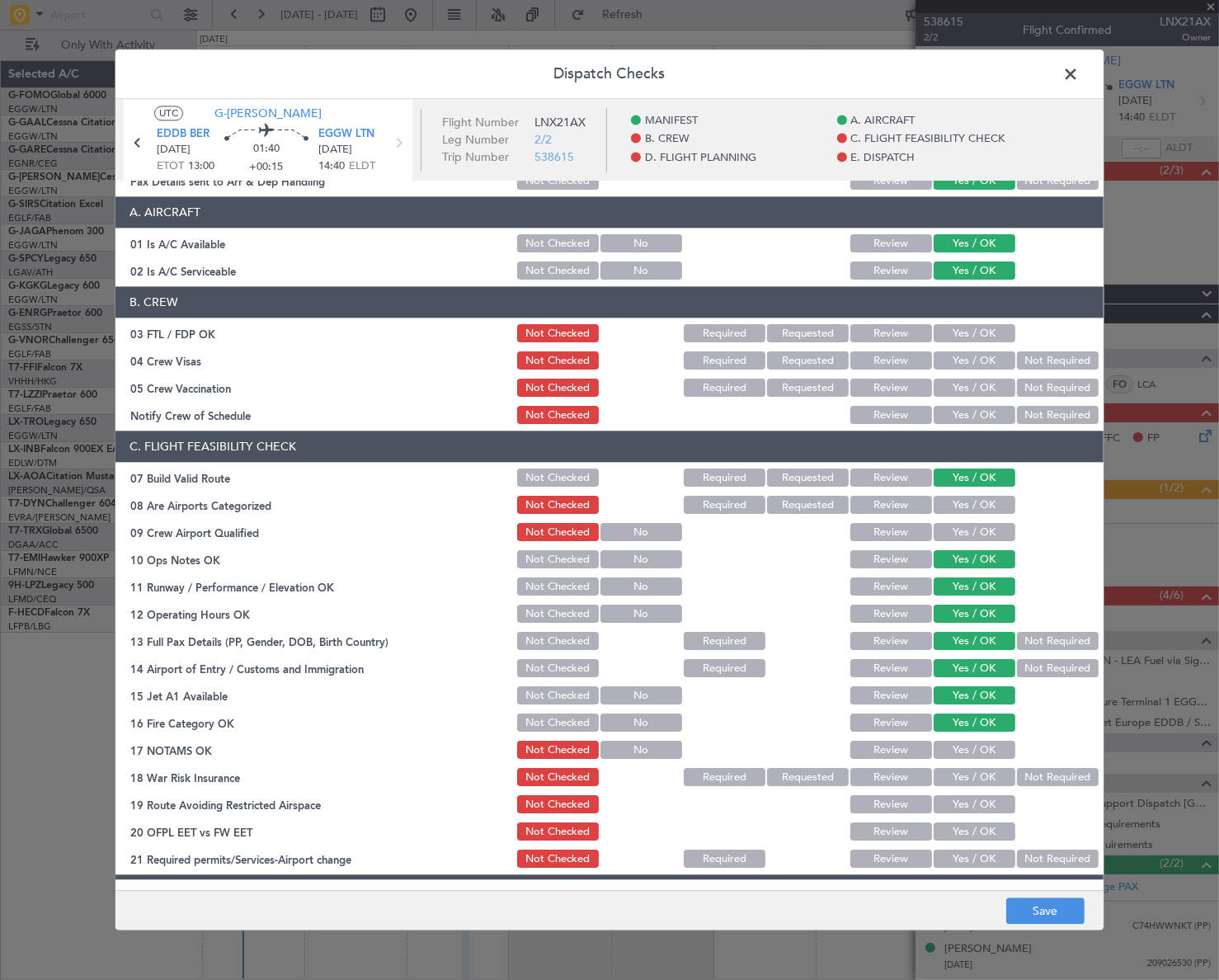
click at [988, 743] on button "Yes / OK" at bounding box center [974, 750] width 82 height 18
click at [1020, 771] on button "Not Required" at bounding box center [1058, 778] width 82 height 18
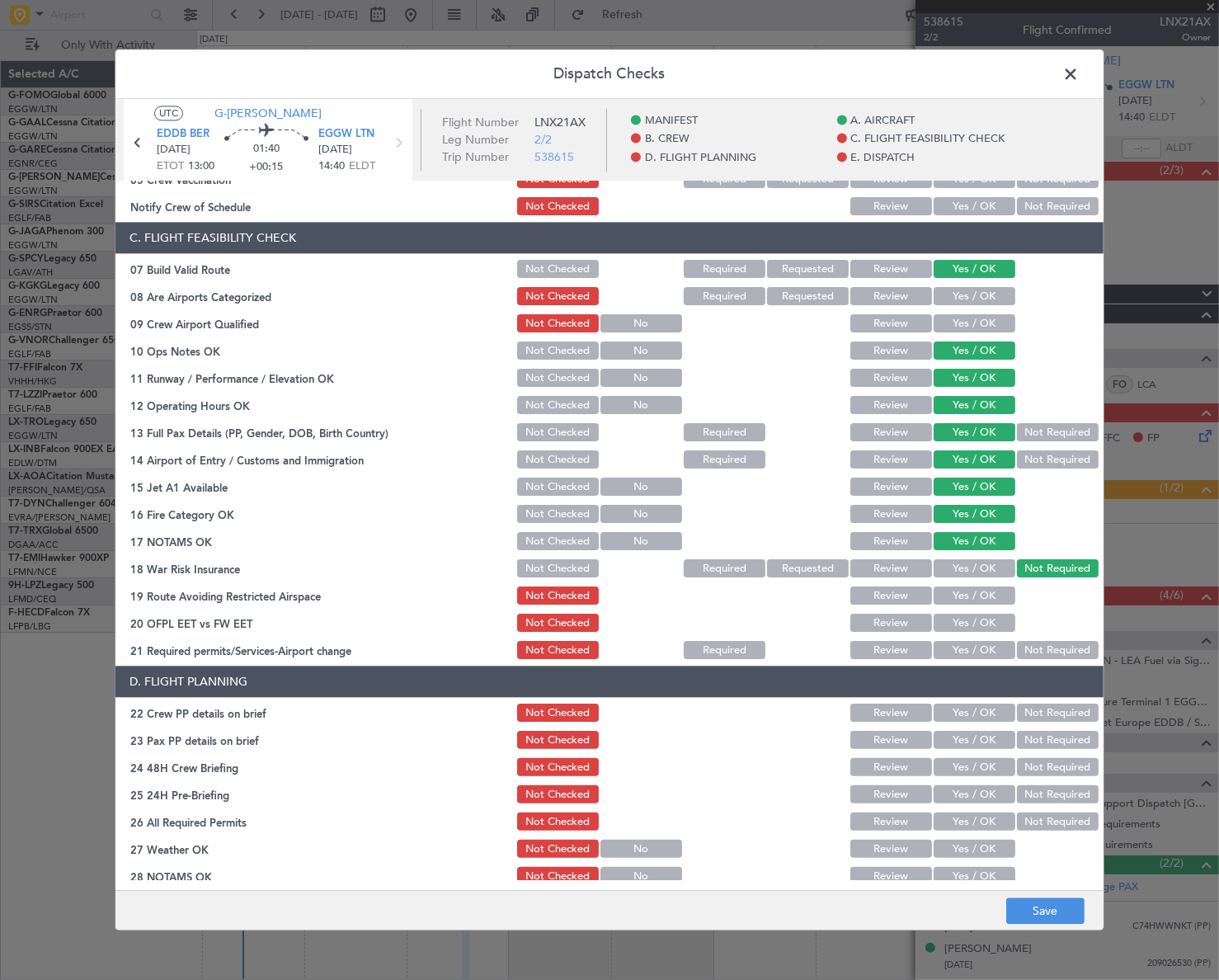
scroll to position [449, 0]
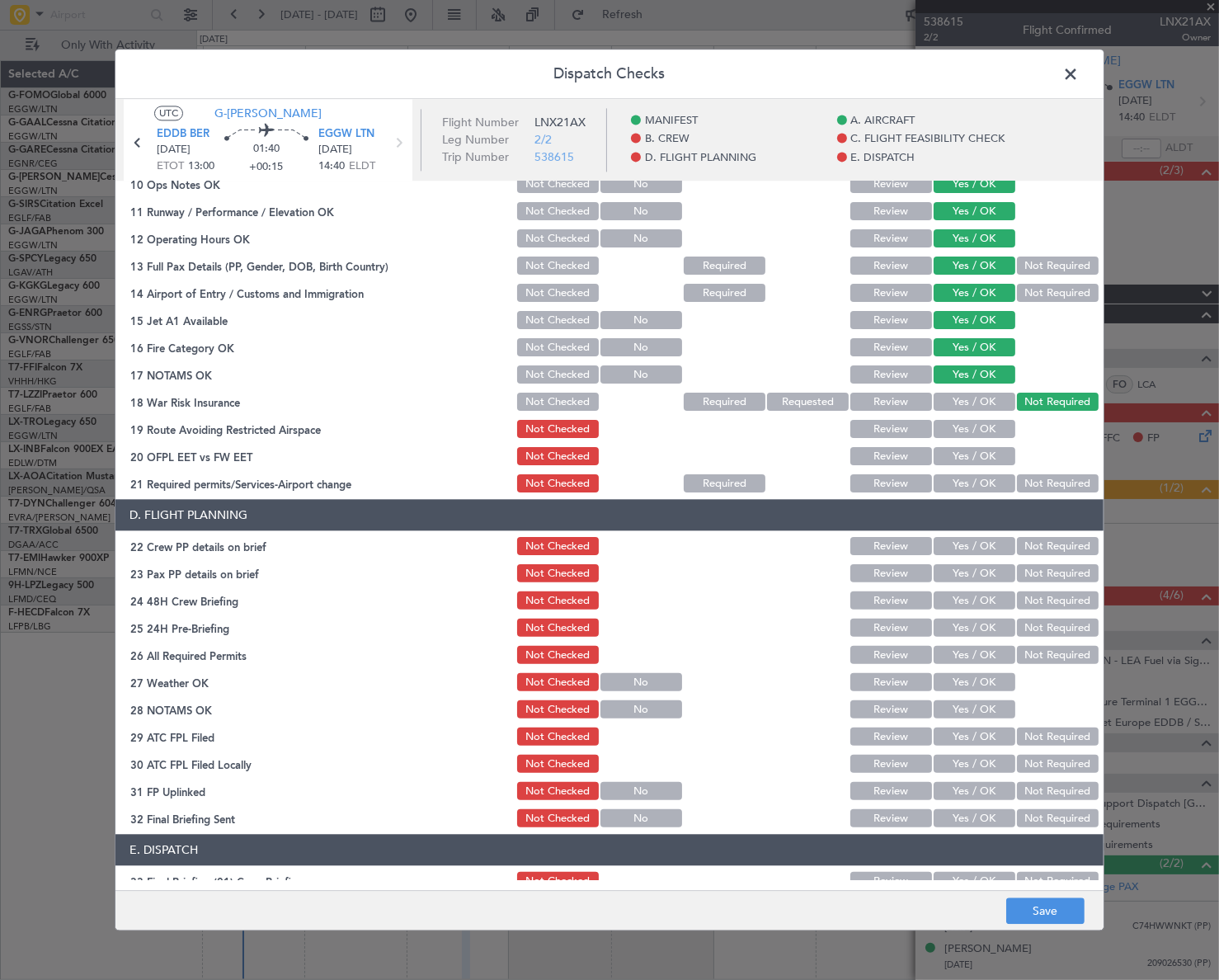
click at [974, 429] on button "Yes / OK" at bounding box center [974, 429] width 82 height 18
click at [970, 461] on button "Yes / OK" at bounding box center [974, 457] width 82 height 18
click at [972, 482] on button "Yes / OK" at bounding box center [974, 485] width 82 height 18
click at [976, 548] on button "Yes / OK" at bounding box center [974, 547] width 82 height 18
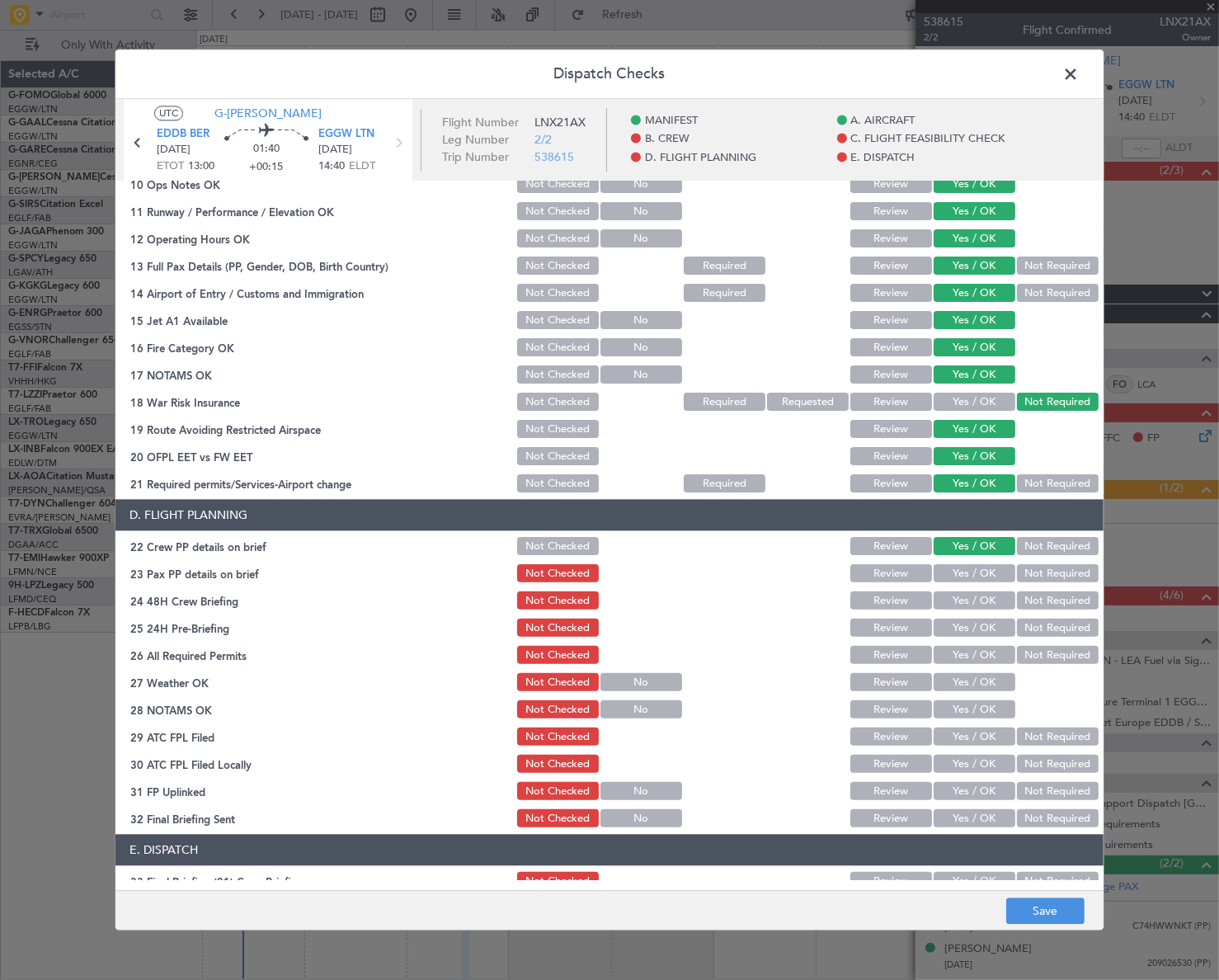
click at [983, 577] on button "Yes / OK" at bounding box center [974, 574] width 82 height 18
click at [989, 594] on button "Yes / OK" at bounding box center [974, 602] width 82 height 18
click at [1039, 635] on button "Not Required" at bounding box center [1058, 628] width 82 height 18
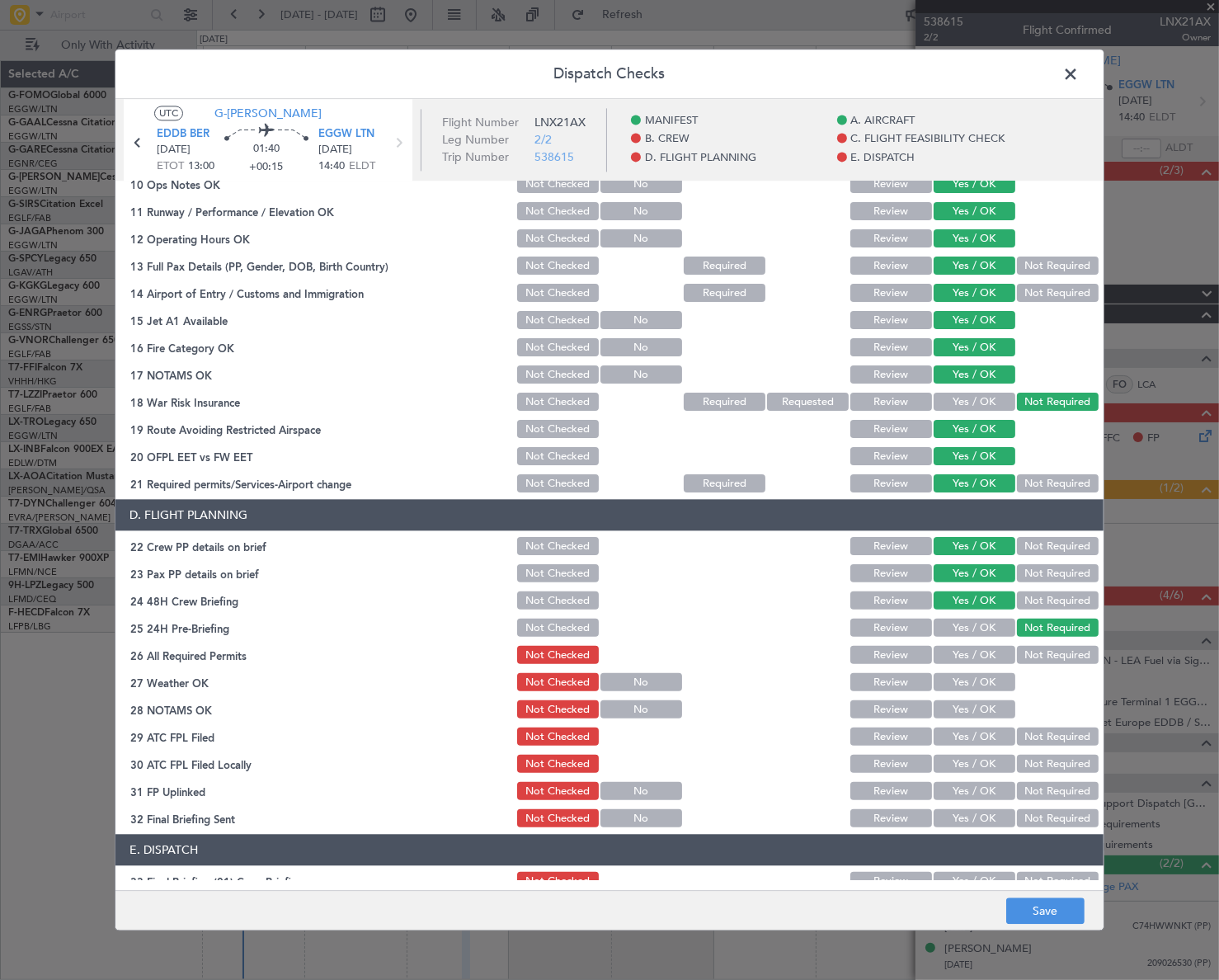
scroll to position [0, 0]
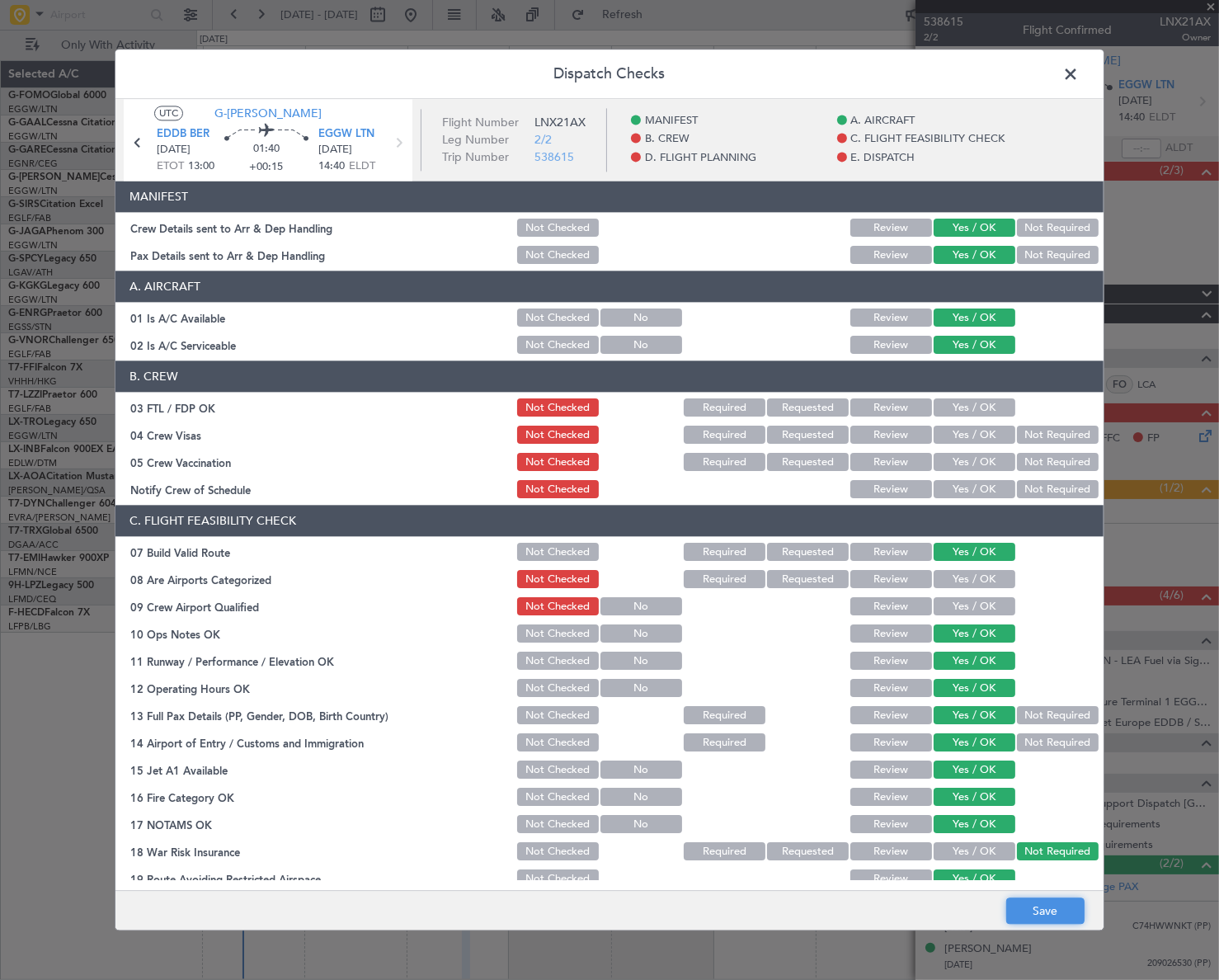
click at [1039, 916] on button "Save" at bounding box center [1045, 911] width 79 height 27
click at [1079, 75] on span at bounding box center [1079, 78] width 0 height 33
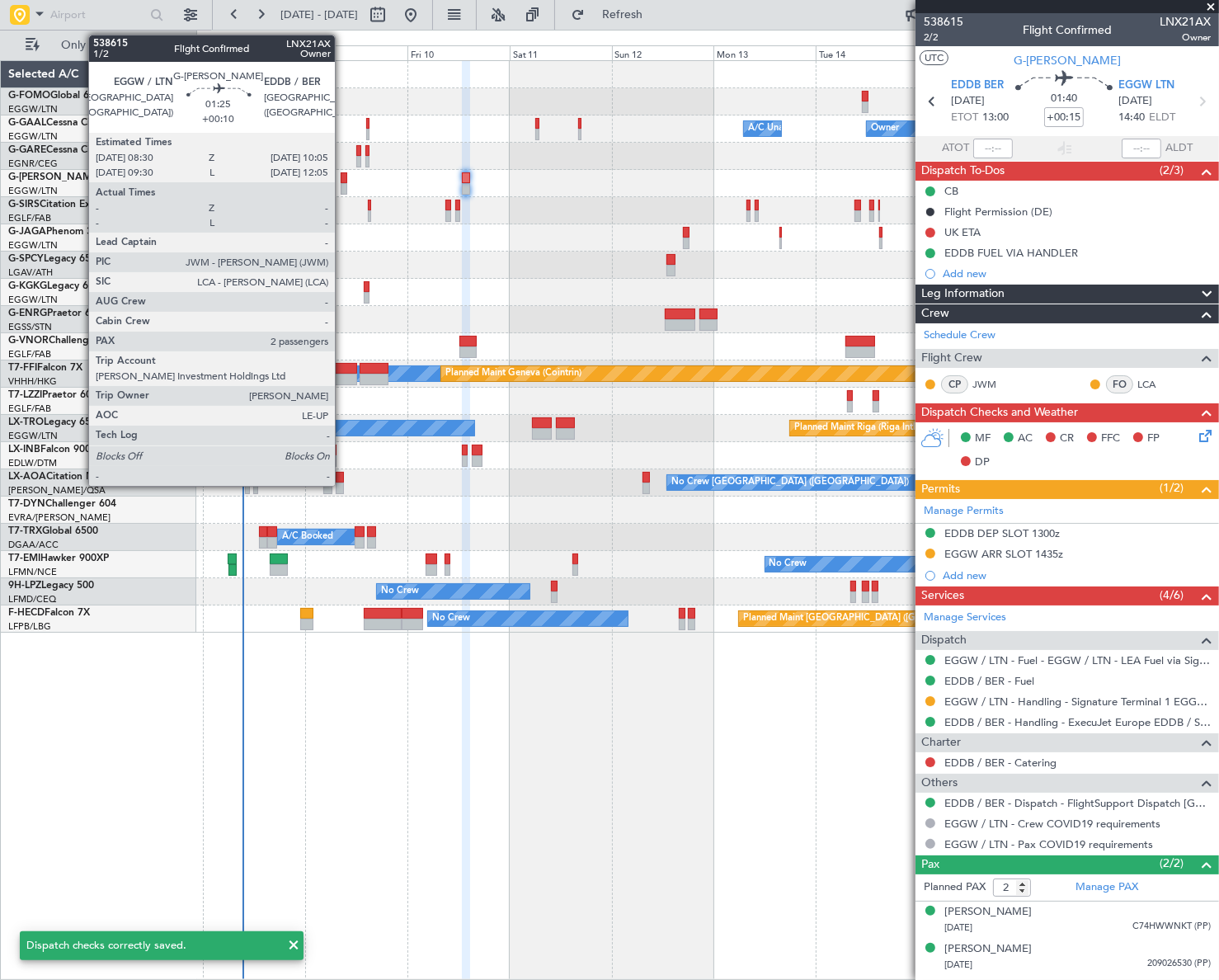
click at [343, 183] on div at bounding box center [344, 189] width 8 height 12
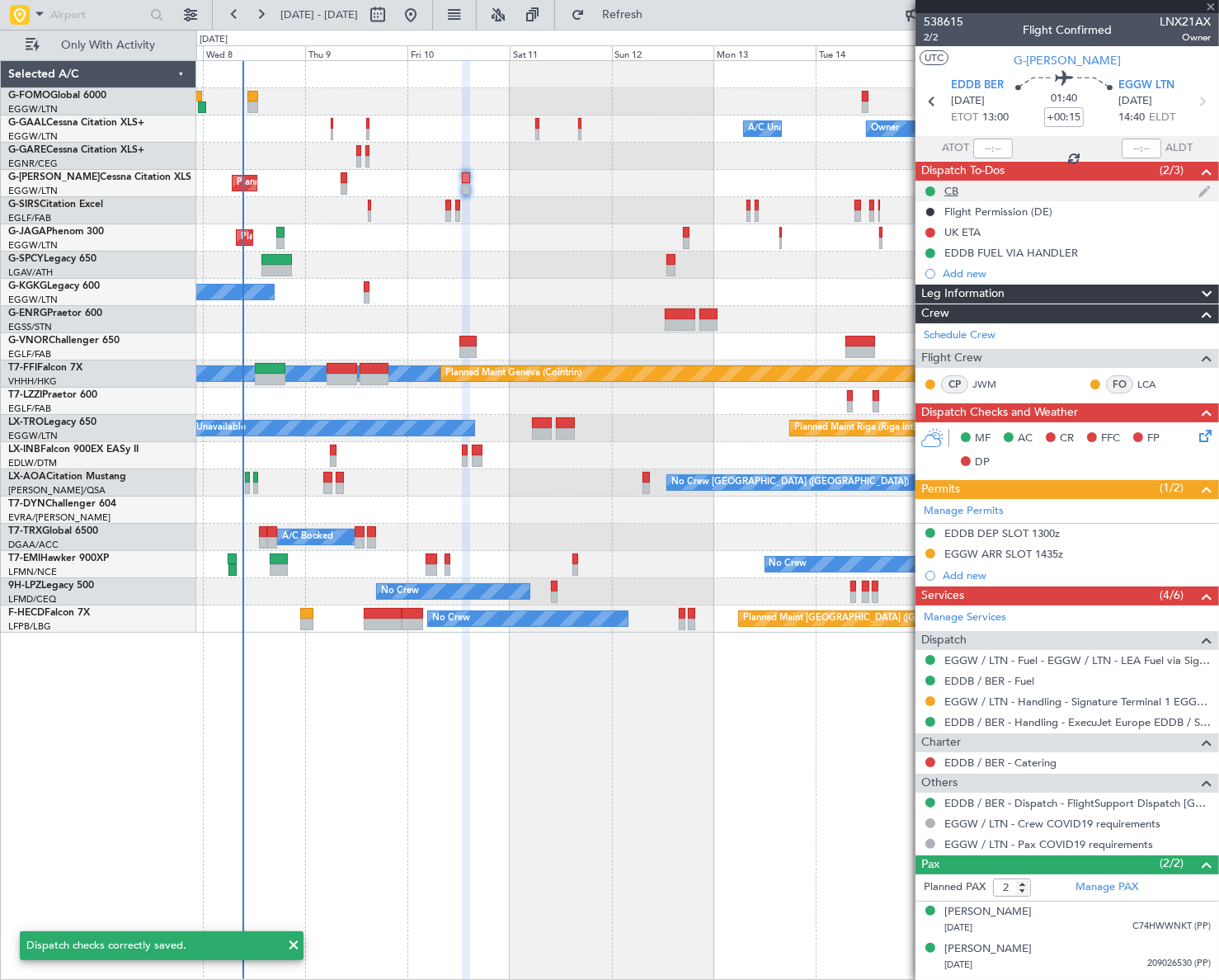
type input "+00:10"
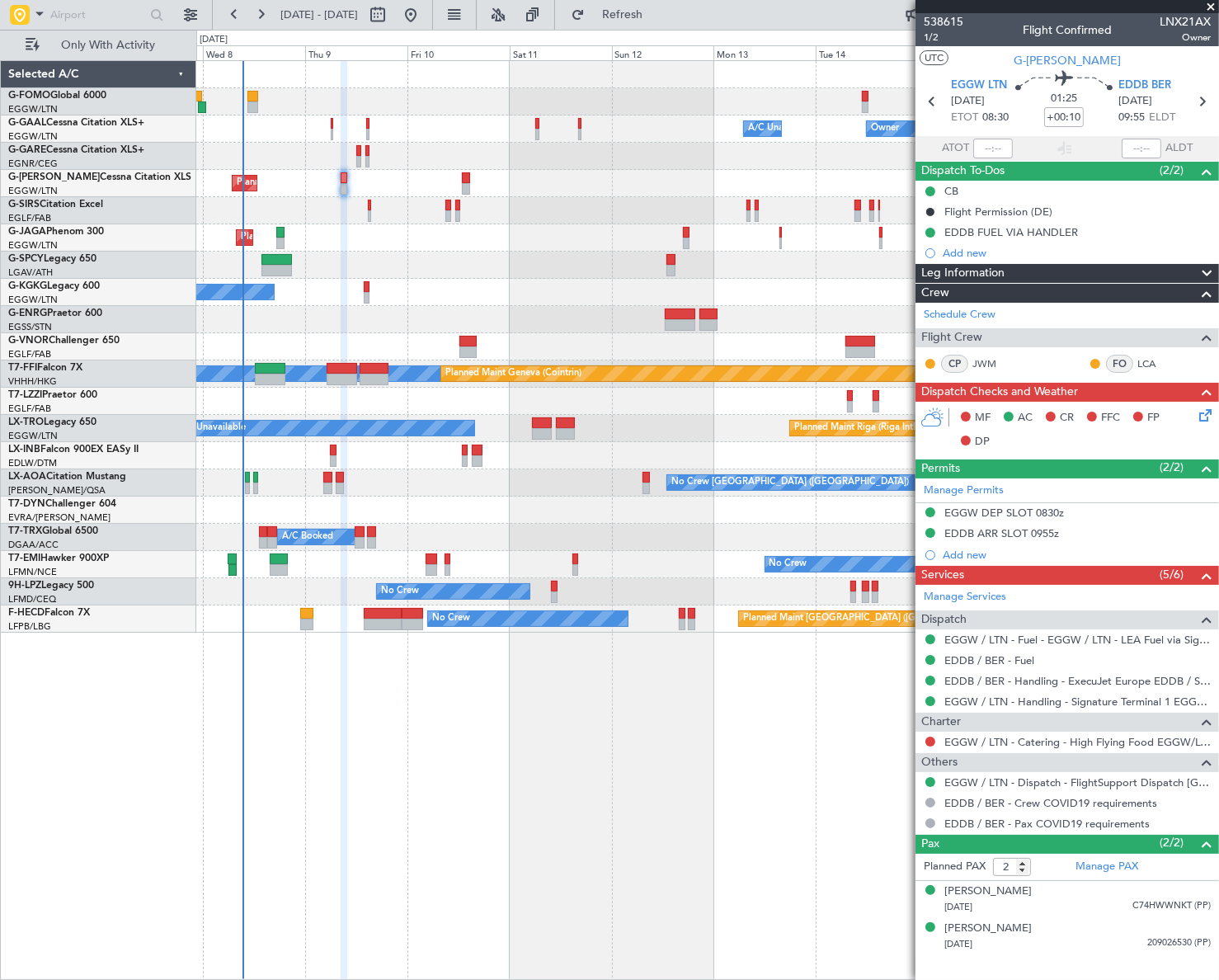
click at [849, 708] on div "Owner Owner A/C Unavailable A/C Unavailable Owner Planned Maint London (Luton) …" at bounding box center [708, 520] width 1023 height 919
click at [1208, 412] on icon at bounding box center [1202, 413] width 13 height 13
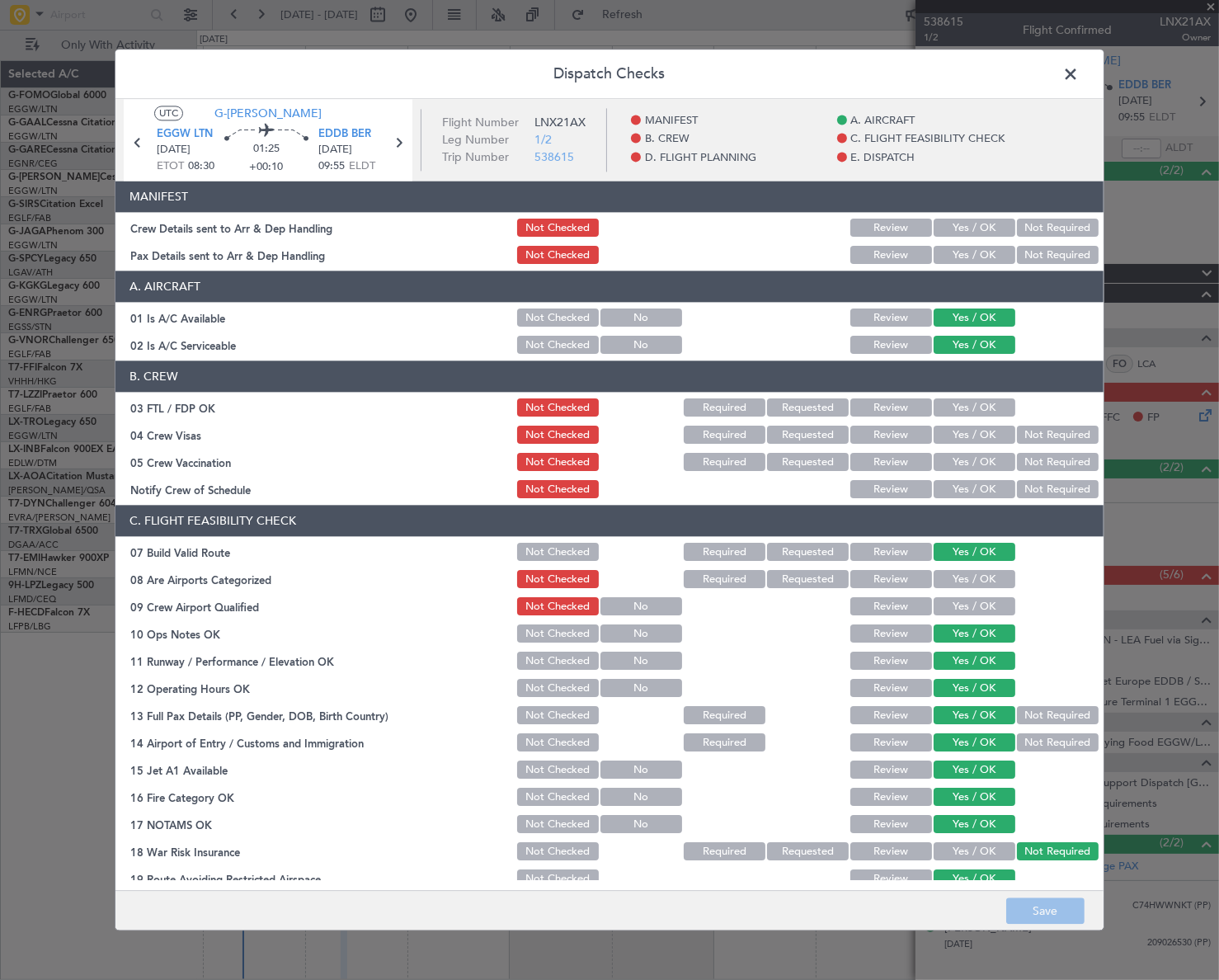
click at [983, 226] on button "Yes / OK" at bounding box center [974, 229] width 82 height 18
click at [979, 256] on button "Yes / OK" at bounding box center [974, 256] width 82 height 18
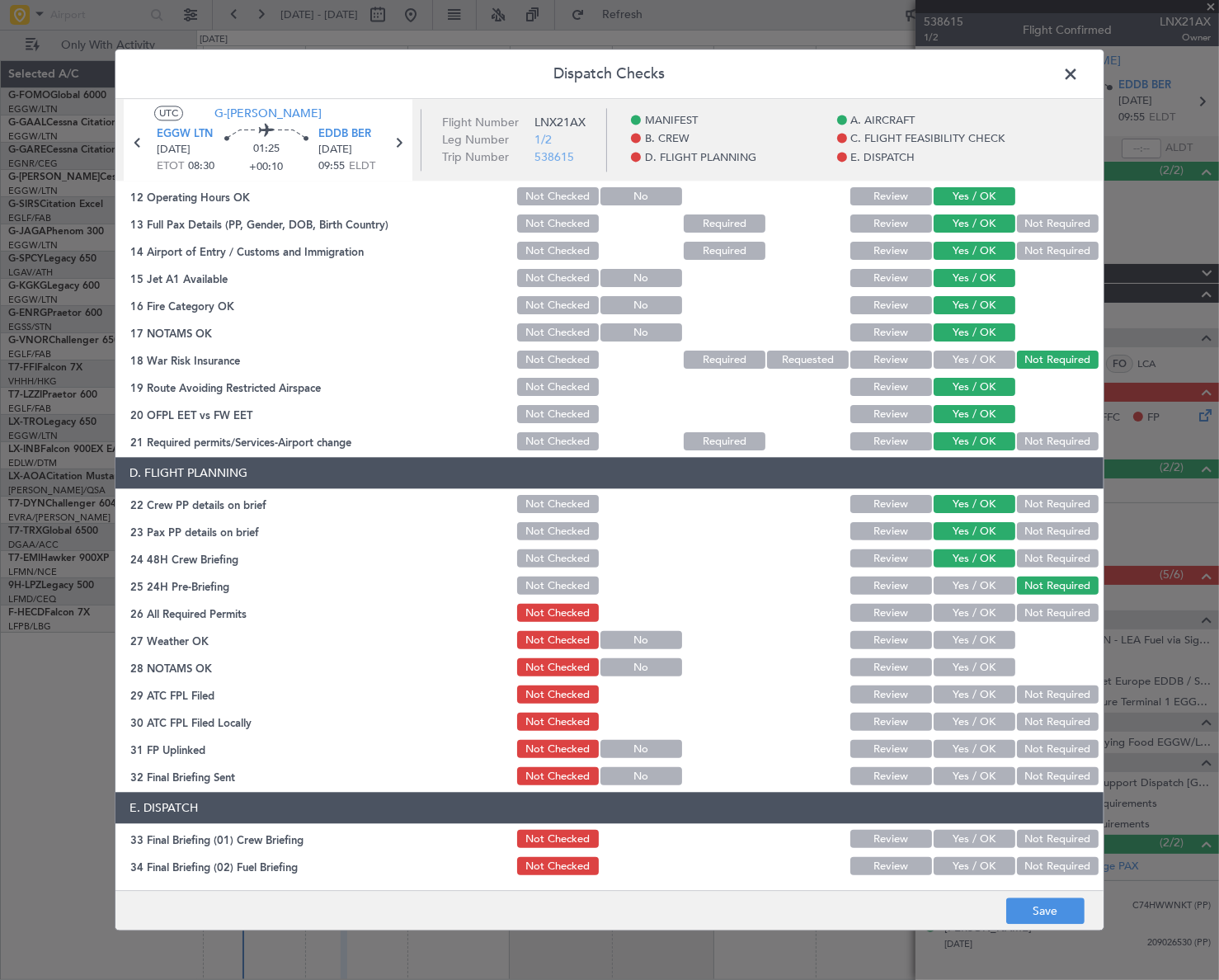
scroll to position [525, 0]
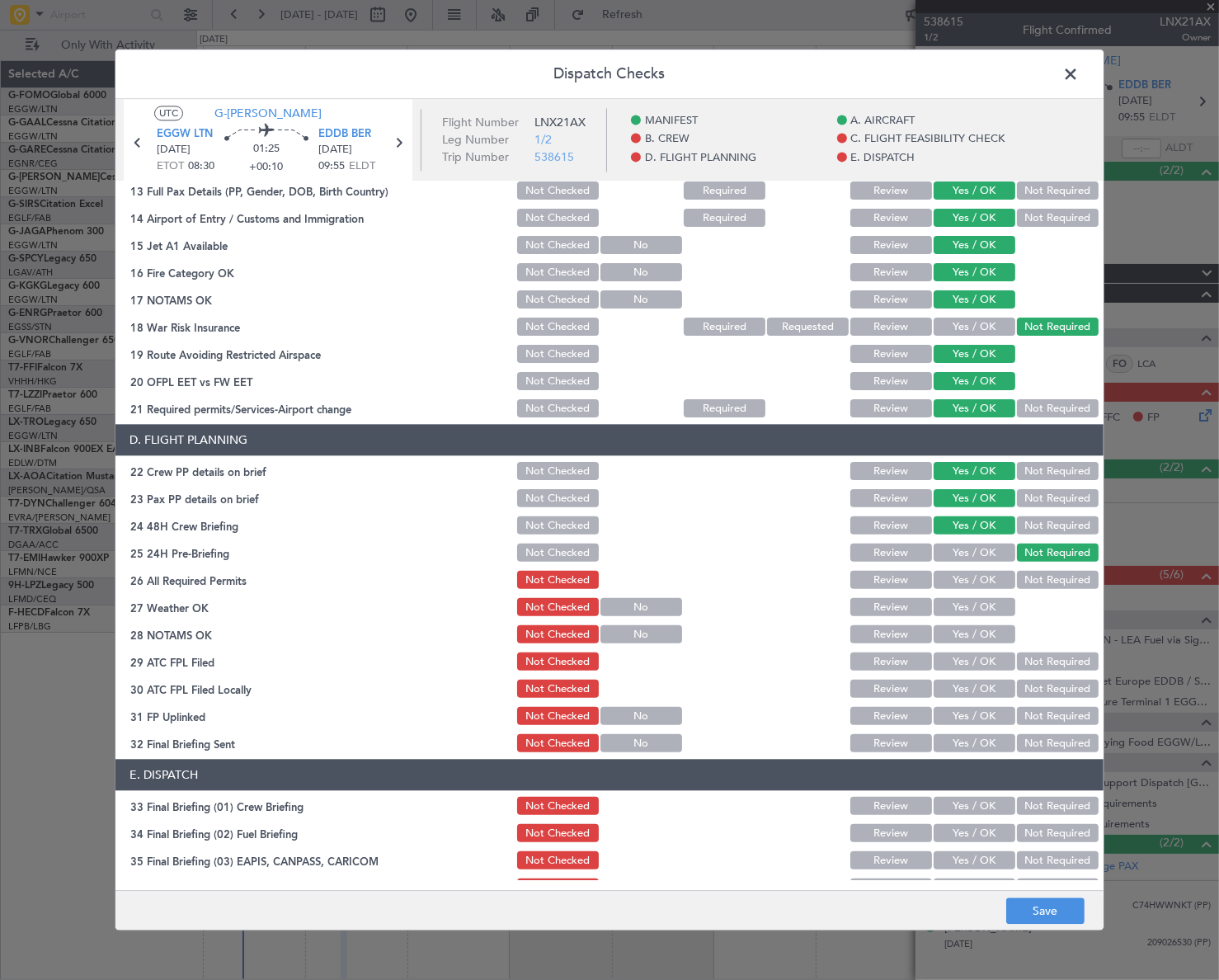
click at [1064, 924] on footer "Save" at bounding box center [609, 910] width 988 height 39
click at [1061, 914] on button "Save" at bounding box center [1045, 911] width 79 height 27
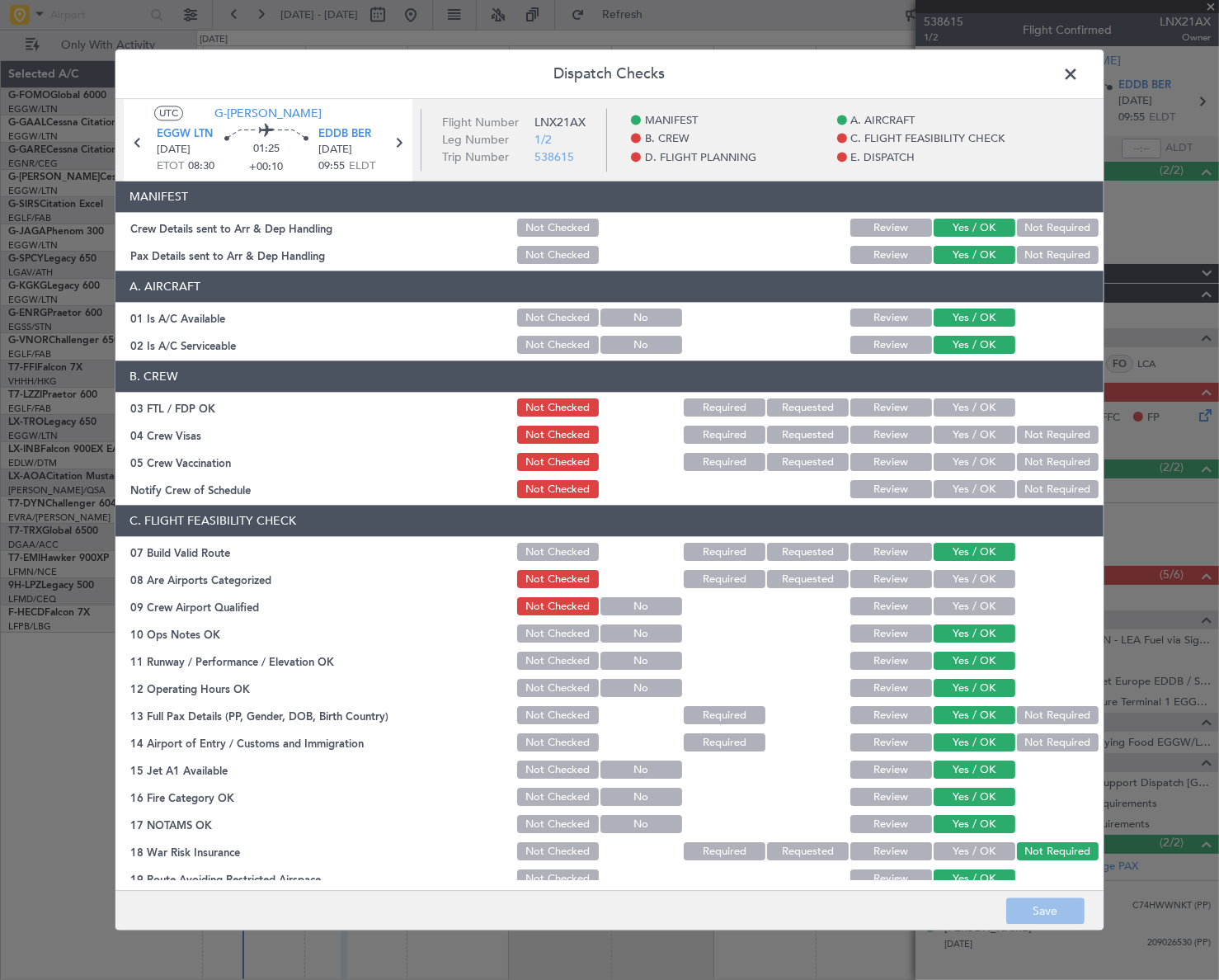
scroll to position [525, 0]
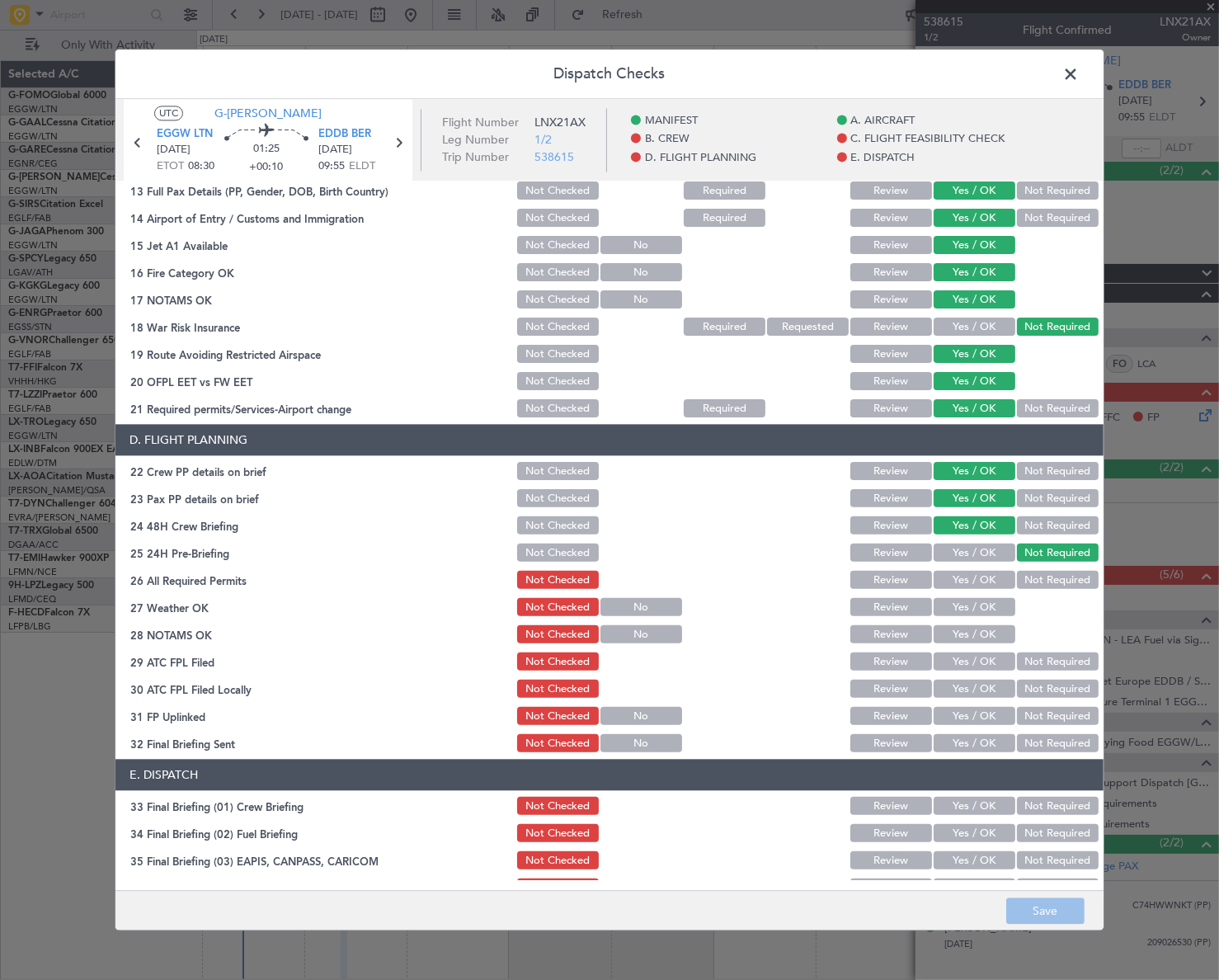
drag, startPoint x: 1076, startPoint y: 71, endPoint x: 1049, endPoint y: 90, distance: 33.0
click at [1079, 71] on span at bounding box center [1079, 78] width 0 height 33
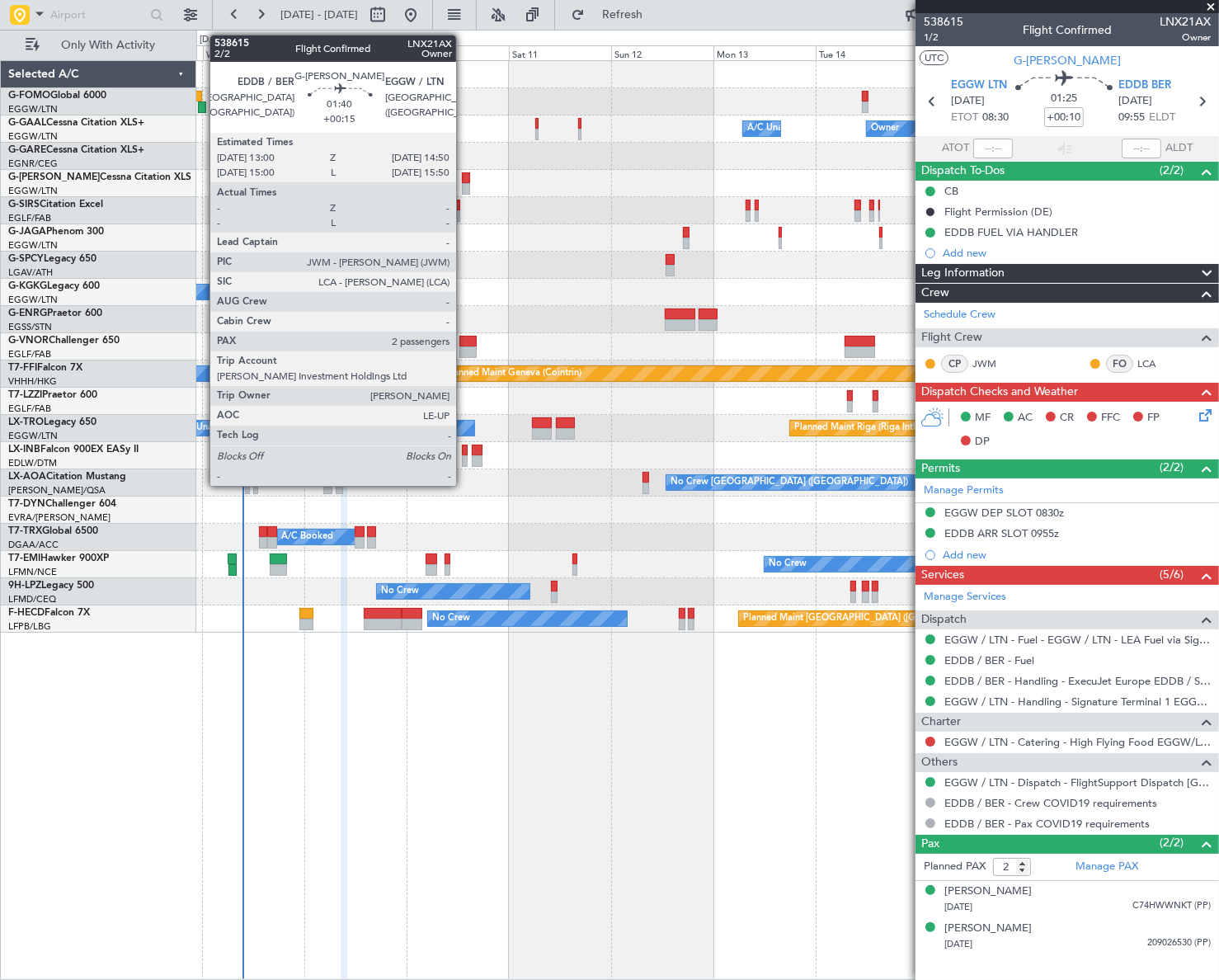
click at [464, 180] on div at bounding box center [466, 178] width 8 height 12
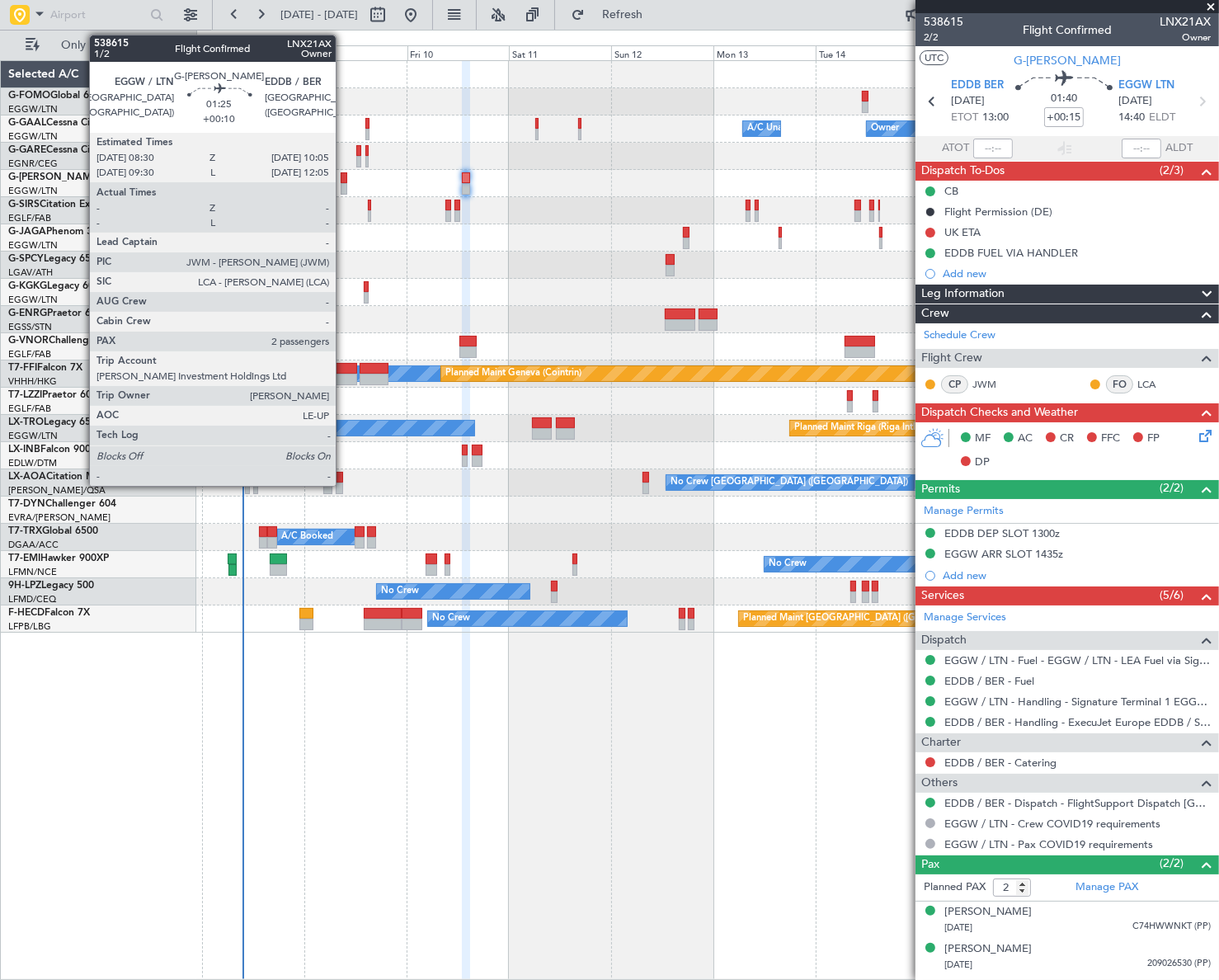
click at [343, 179] on div at bounding box center [344, 178] width 8 height 12
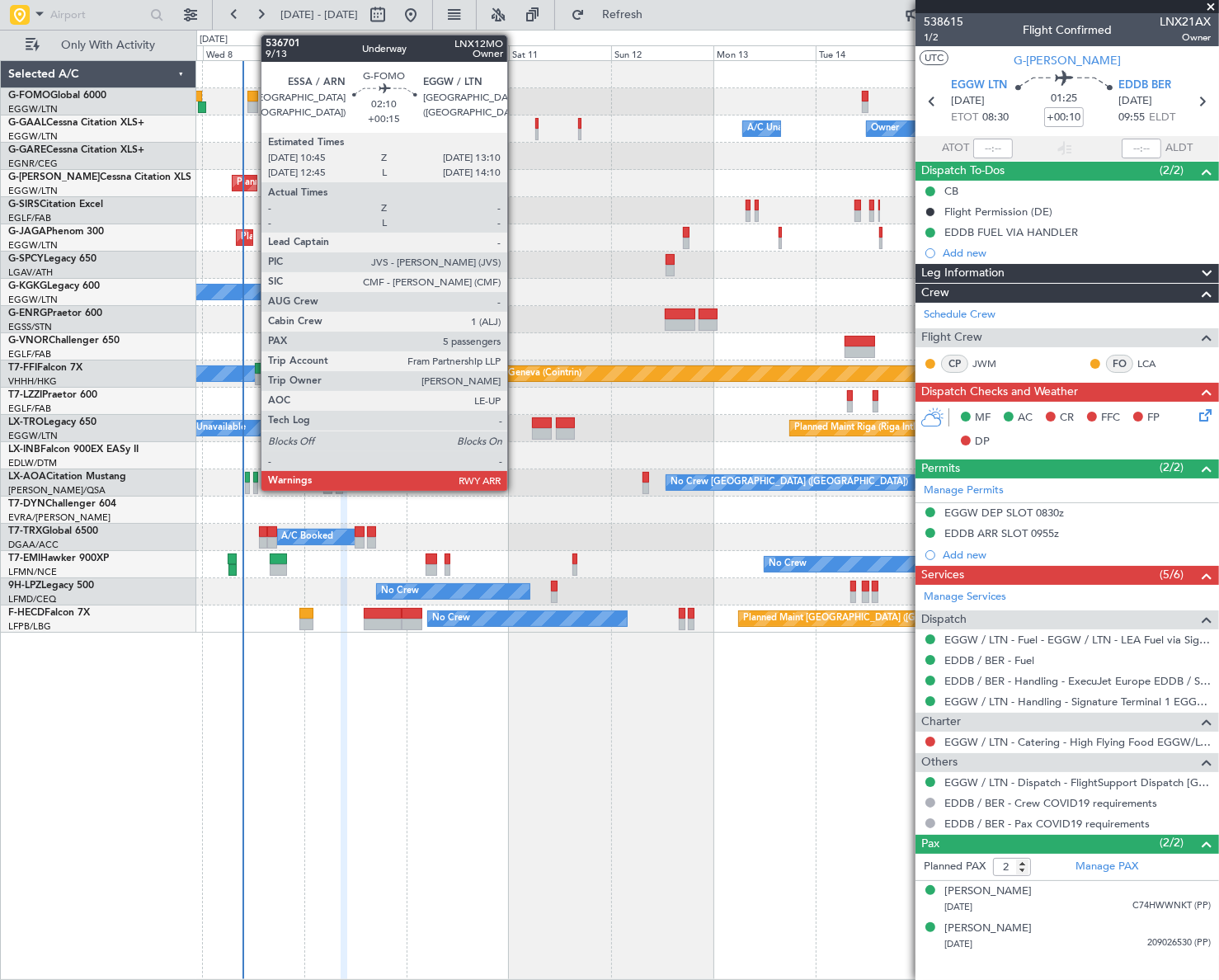
click at [252, 101] on div at bounding box center [252, 107] width 11 height 12
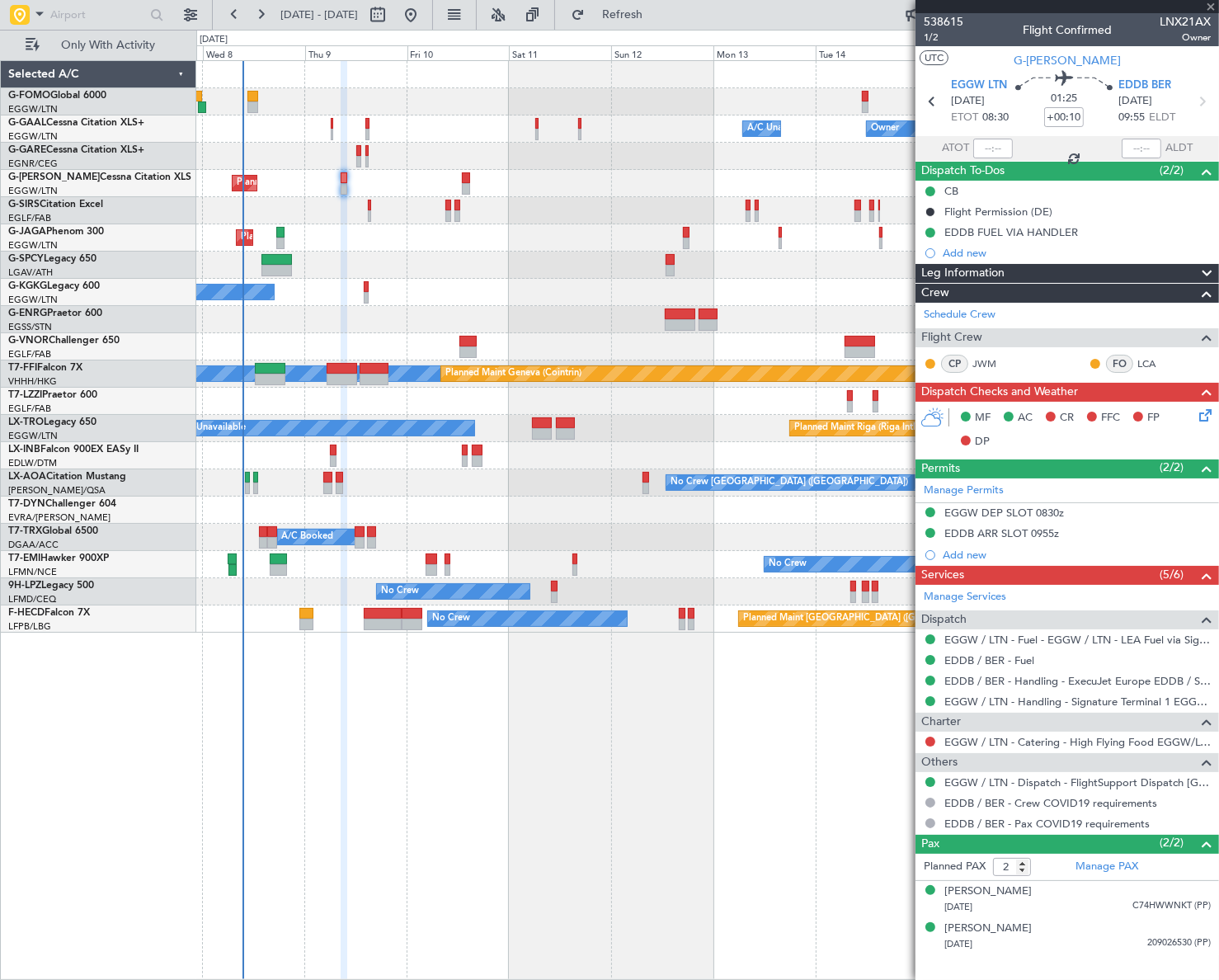
type input "+00:15"
type input "5"
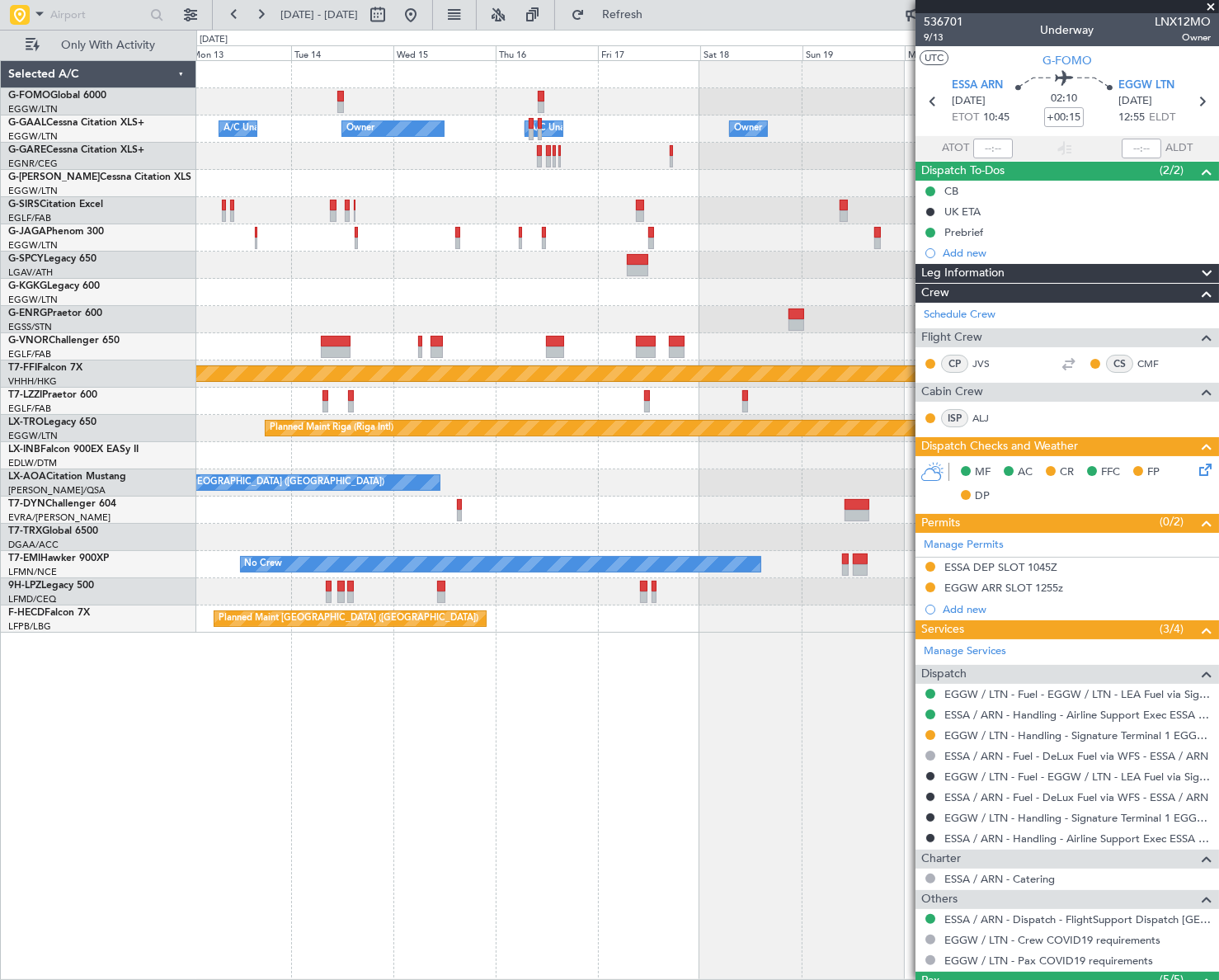
click at [240, 805] on div "Owner Owner A/C Unavailable A/C Unavailable Owner Owner Planned Maint [GEOGRAPH…" at bounding box center [707, 520] width 1022 height 919
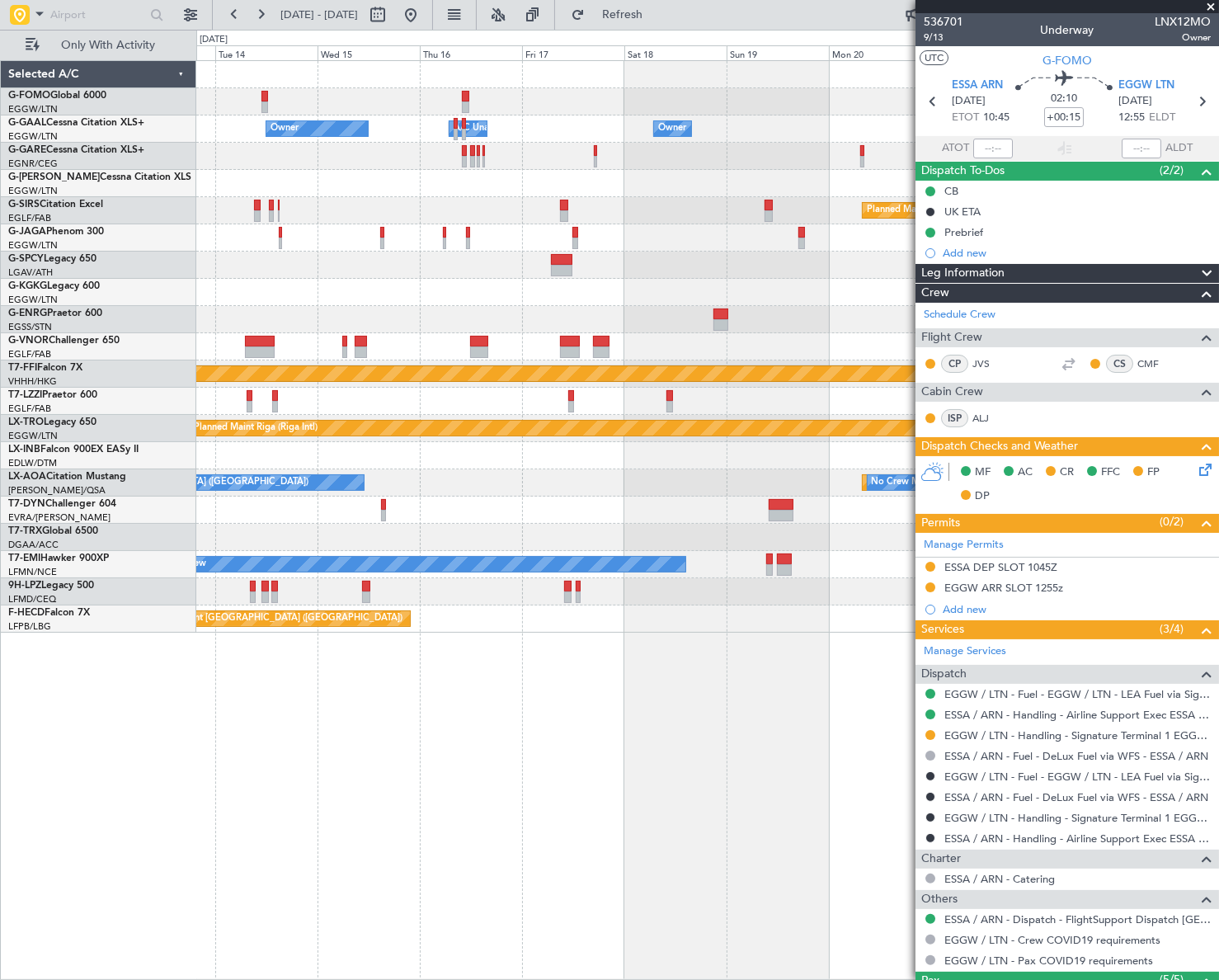
click at [521, 824] on div "Owner Owner A/C Unavailable Owner A/C Unavailable Owner Planned Maint [GEOGRAPH…" at bounding box center [708, 520] width 1023 height 919
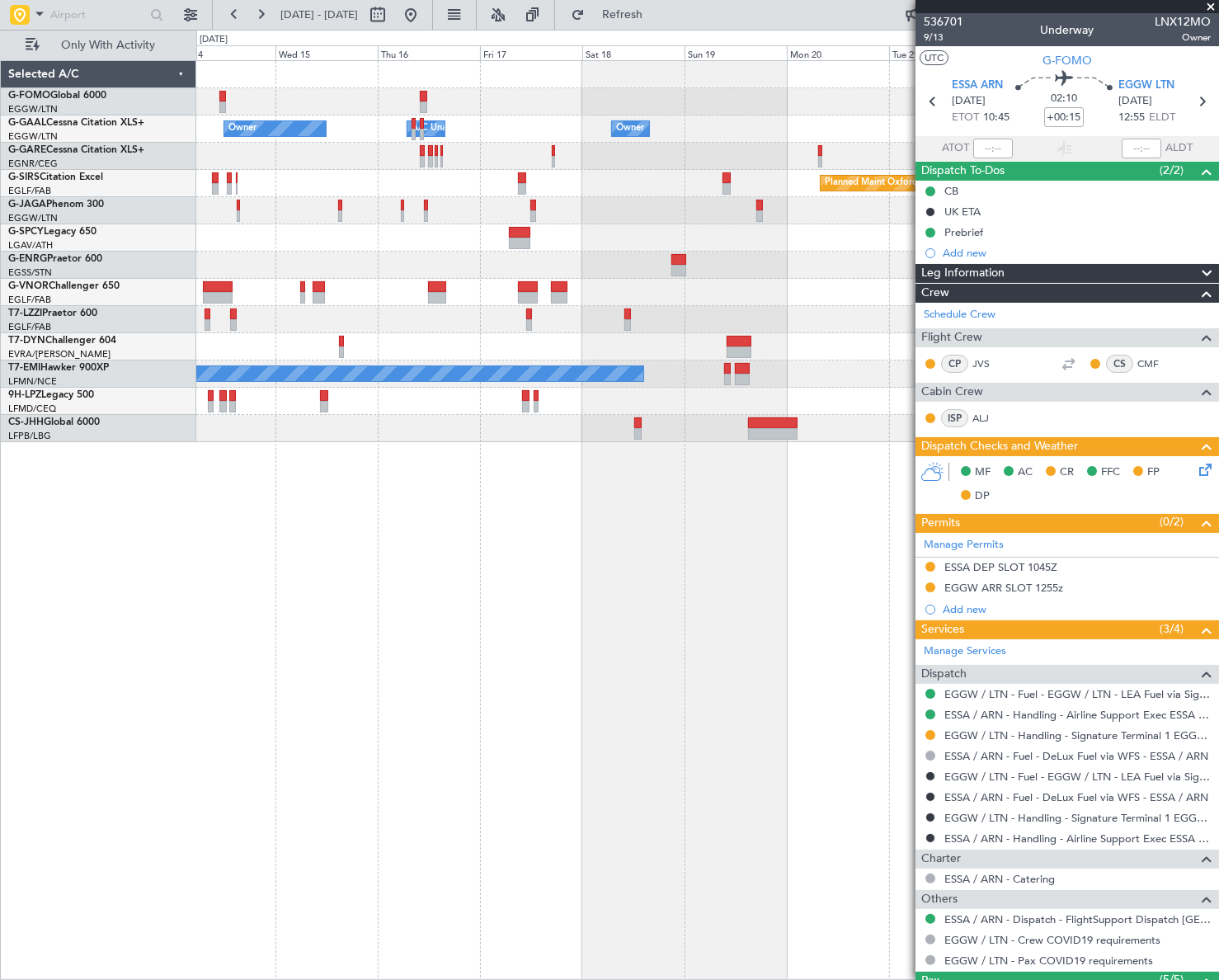
click at [621, 800] on div "Owner Owner A/C Unavailable Owner A/C Unavailable Owner Planned Maint [GEOGRAPH…" at bounding box center [708, 520] width 1023 height 919
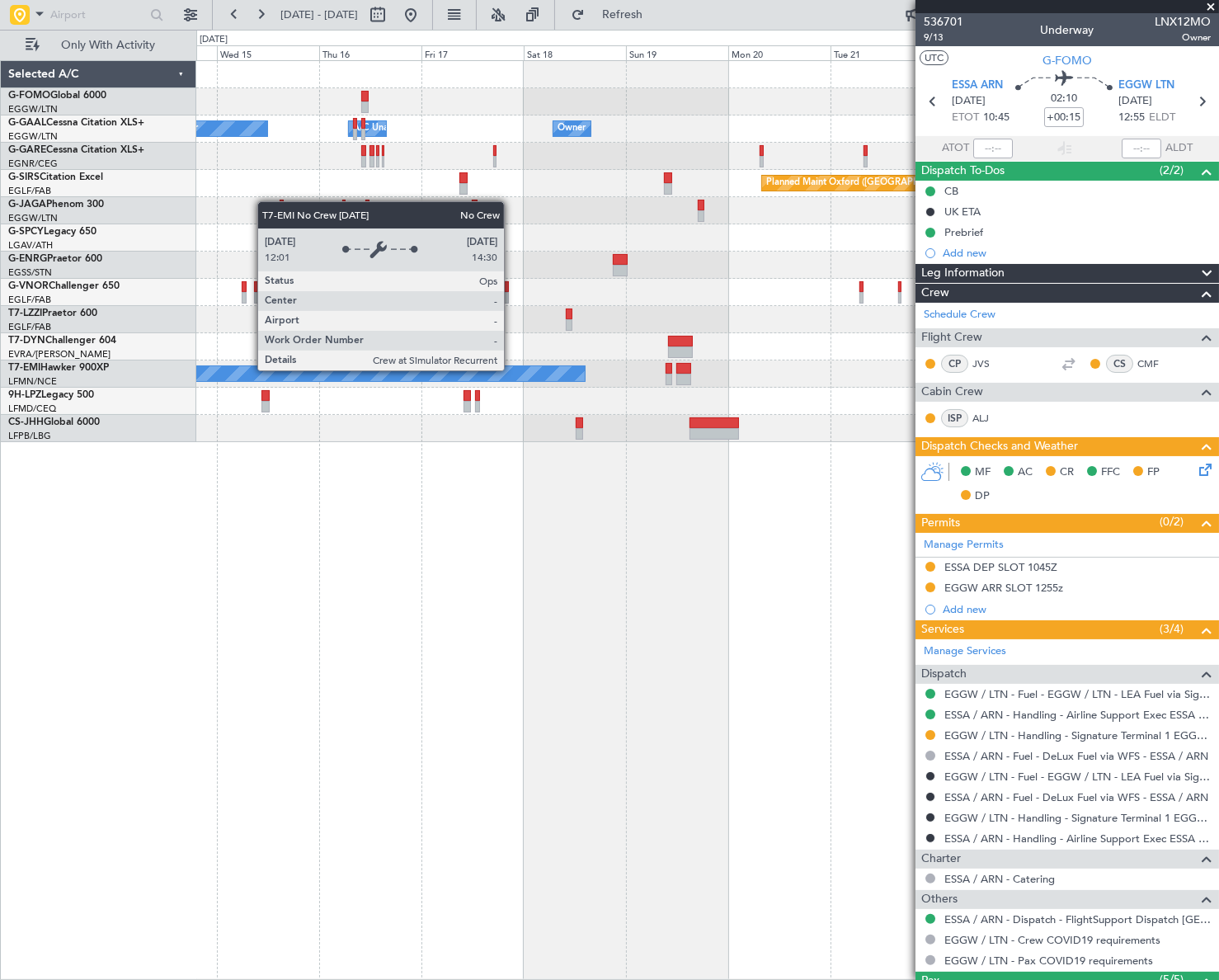
click at [500, 531] on div "Owner Owner A/C Unavailable Owner A/C Unavailable Owner Planned Maint [GEOGRAPH…" at bounding box center [708, 520] width 1023 height 919
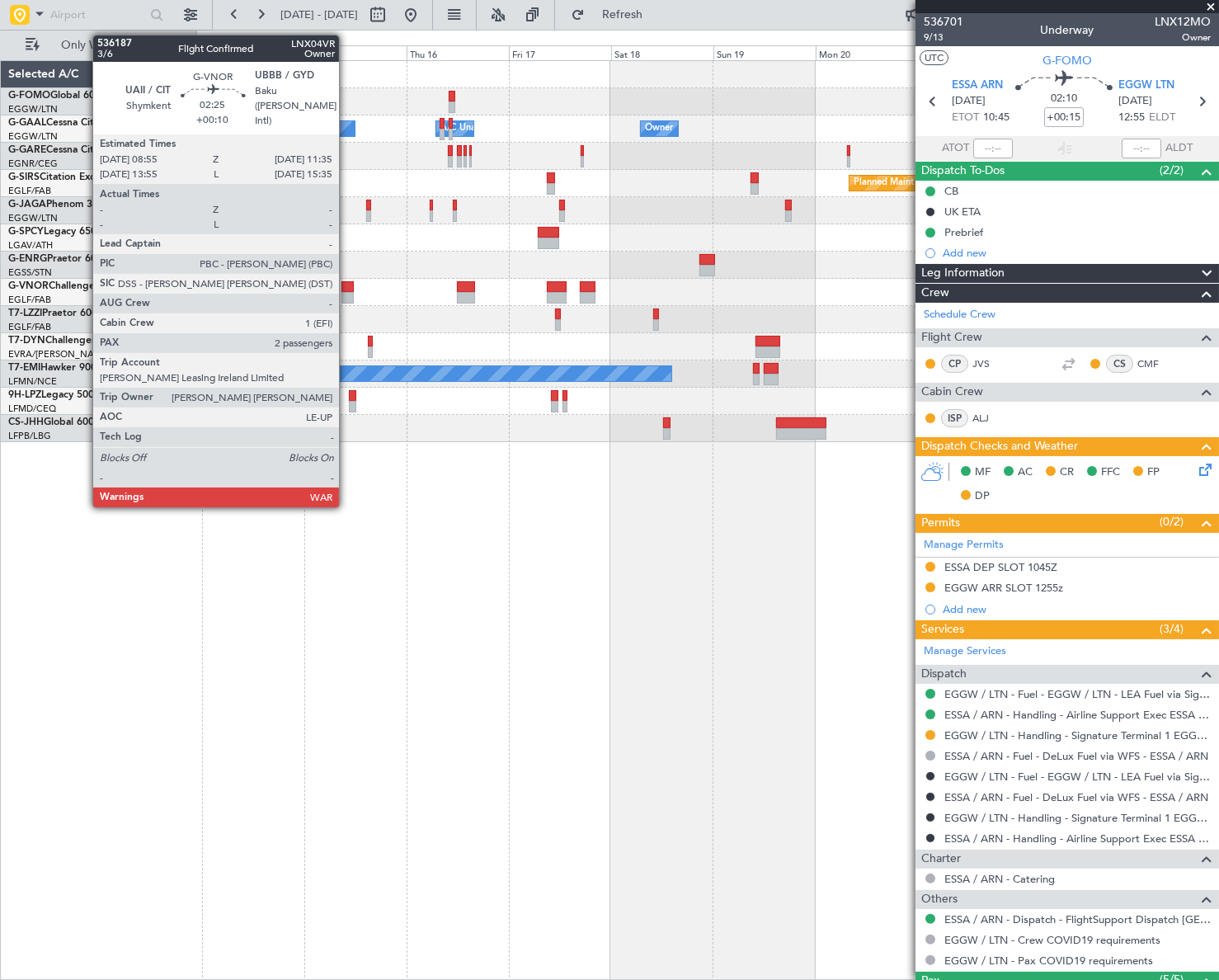
click at [347, 285] on div at bounding box center [348, 287] width 12 height 12
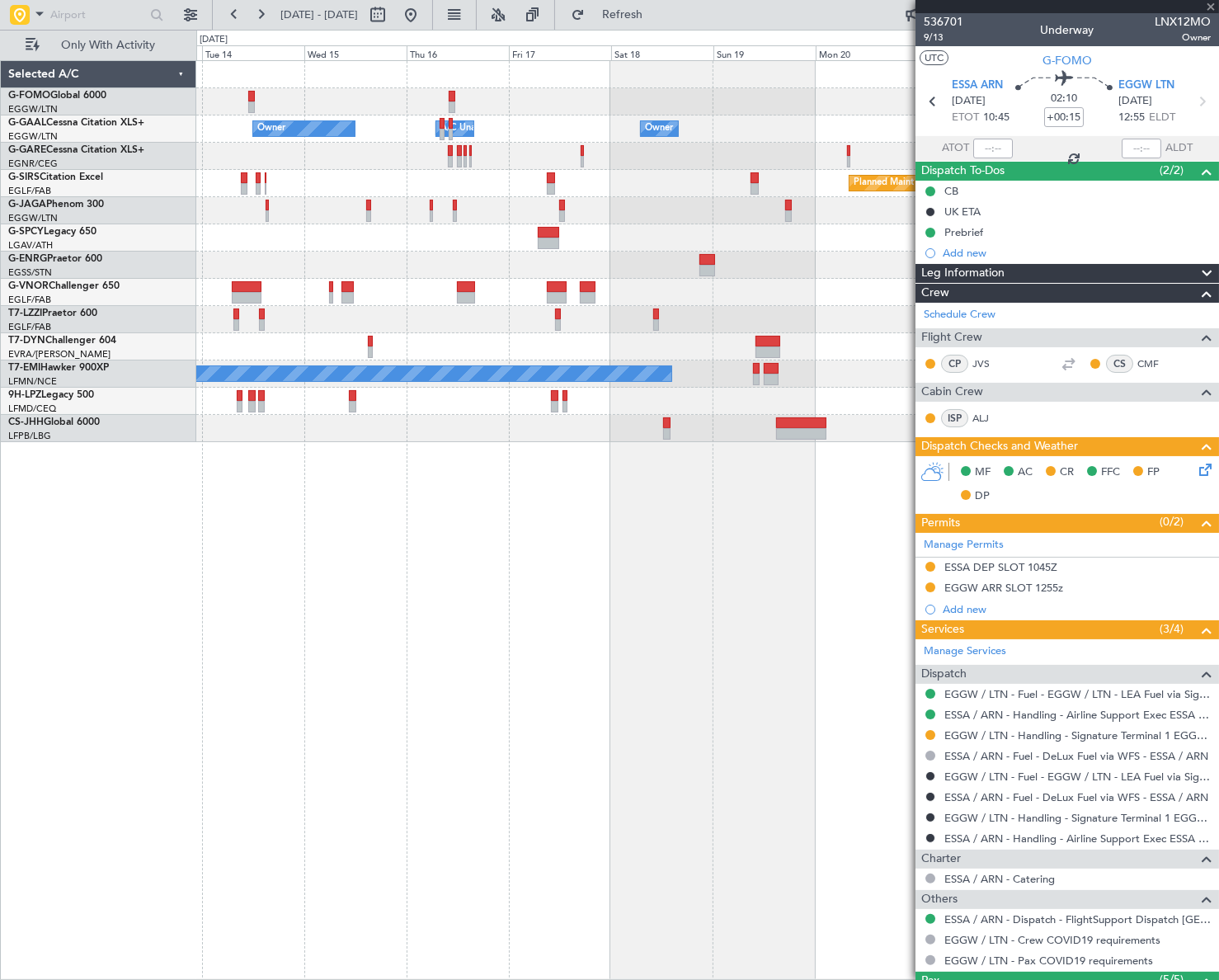
type input "+00:10"
type input "2"
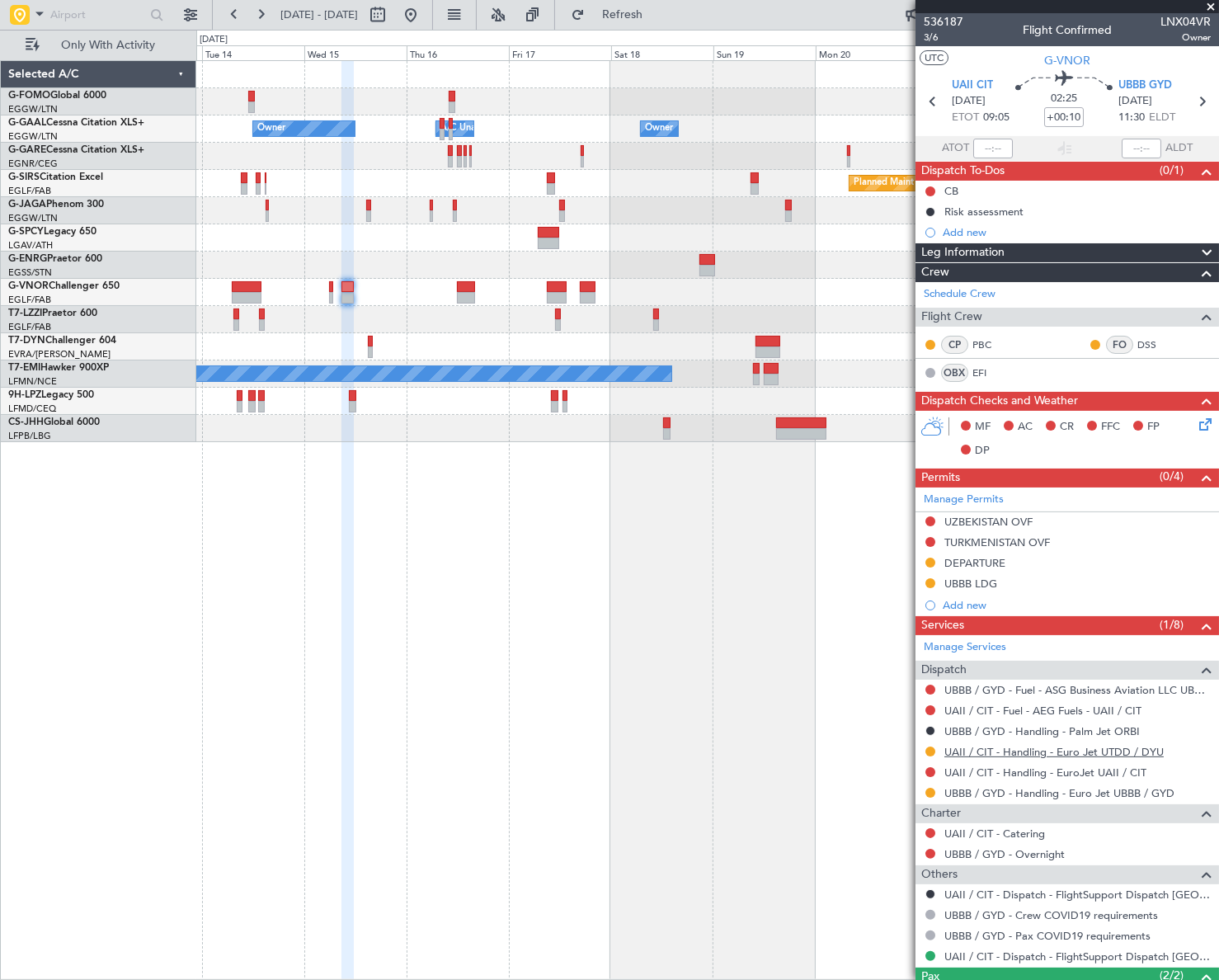
click at [993, 746] on link "UAII / CIT - Handling - Euro Jet UTDD / DYU" at bounding box center [1054, 751] width 220 height 14
click at [929, 750] on button at bounding box center [930, 751] width 10 height 10
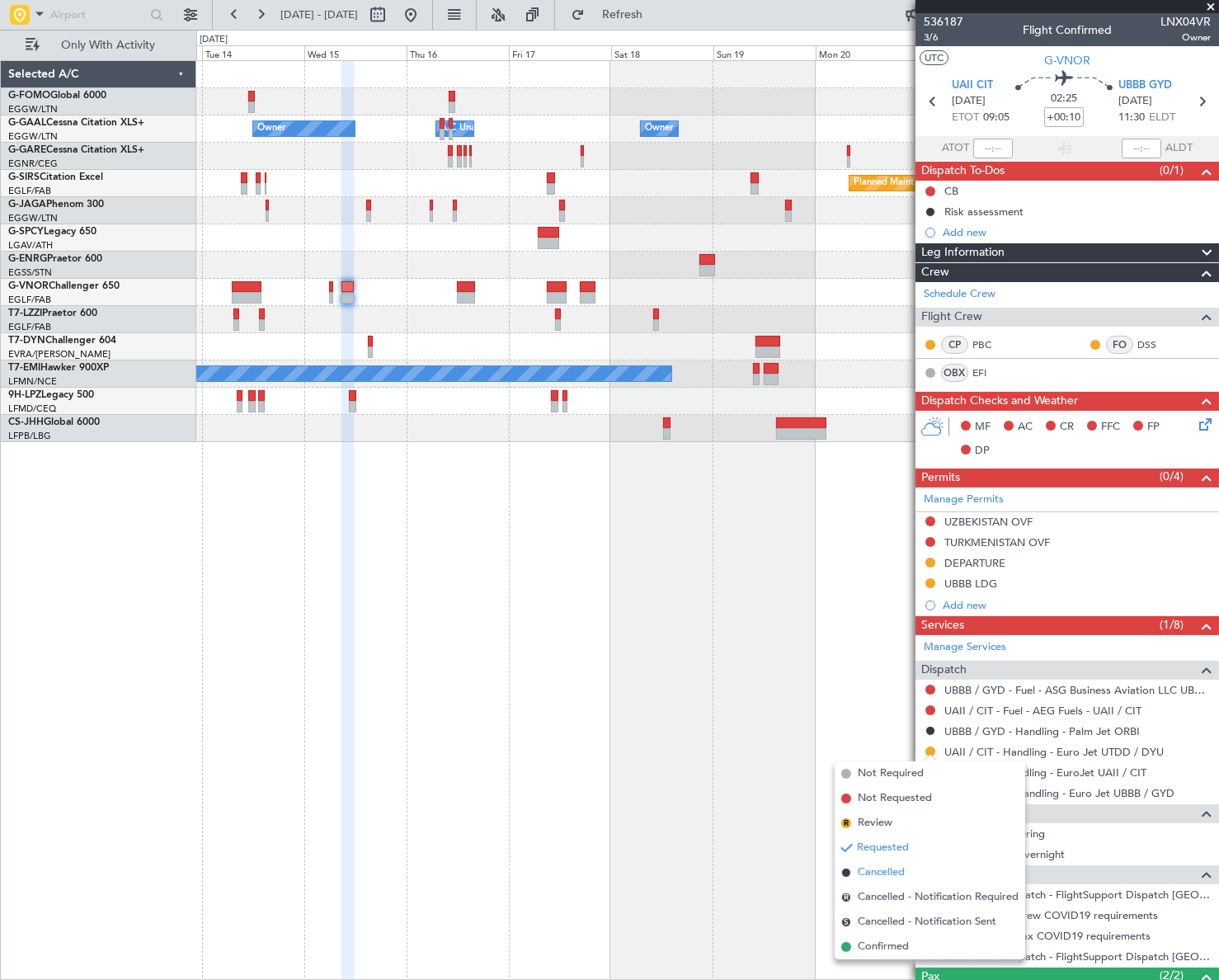
click at [876, 873] on span "Cancelled" at bounding box center [881, 872] width 47 height 17
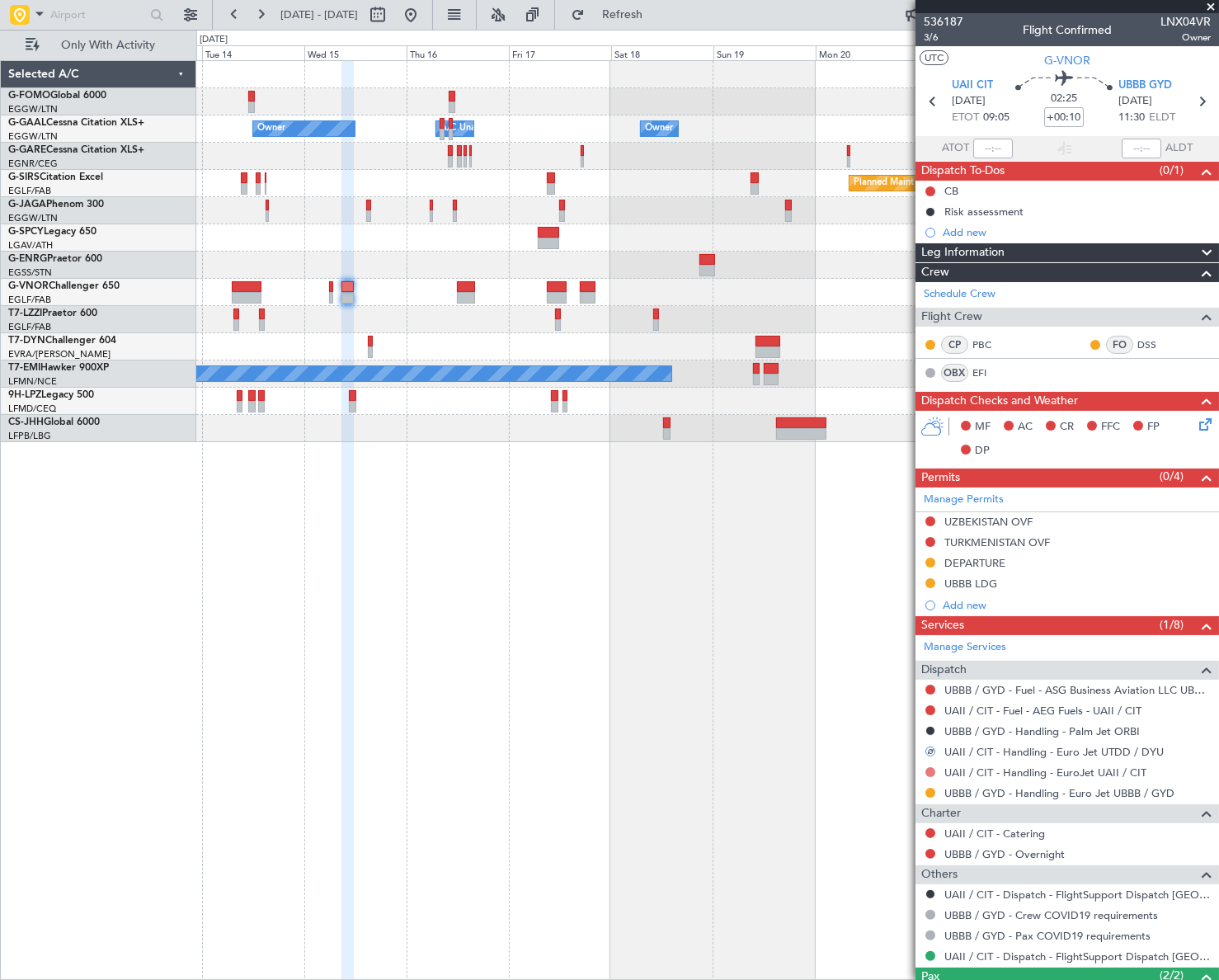
click at [931, 769] on button at bounding box center [930, 772] width 10 height 10
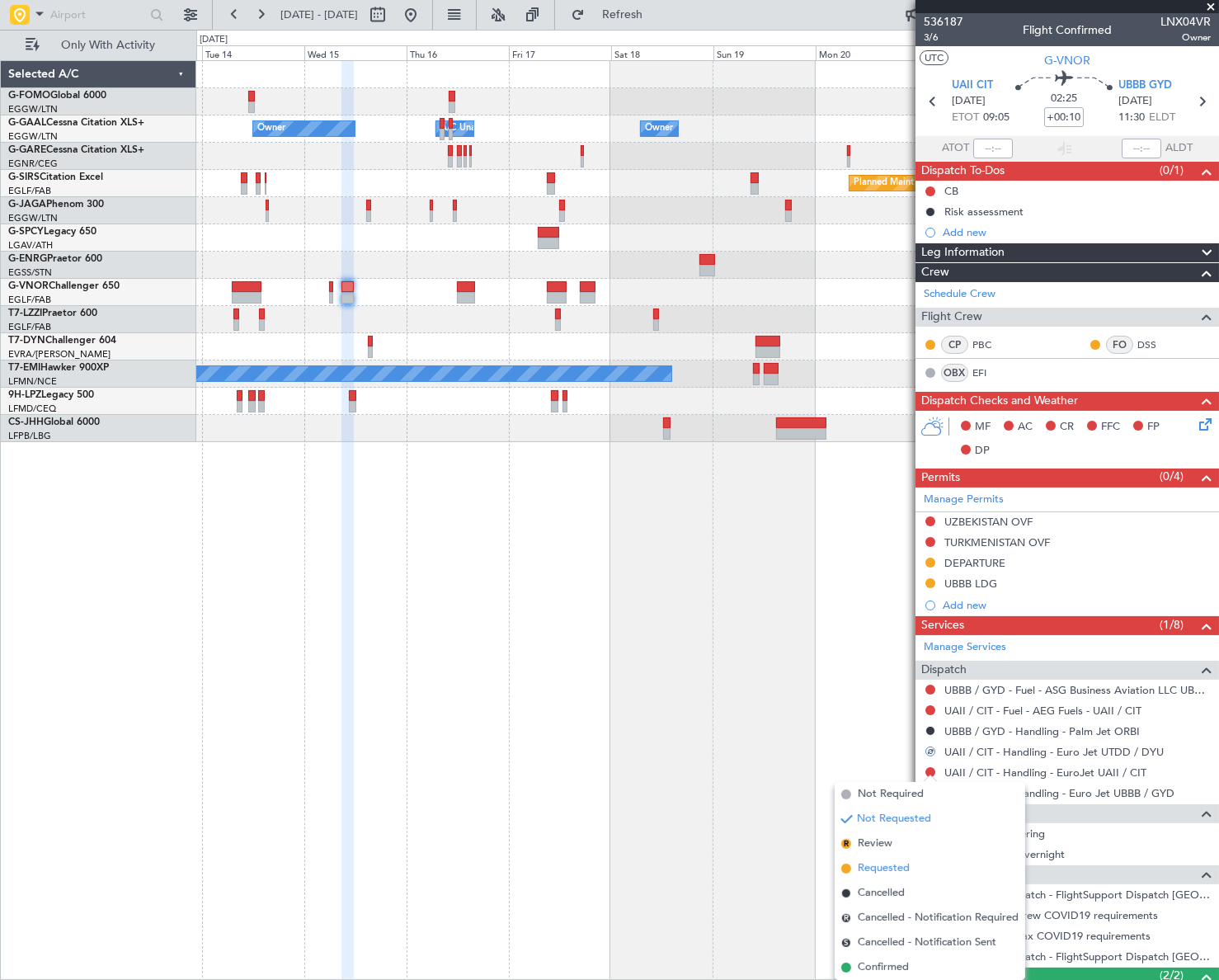
click at [869, 873] on span "Requested" at bounding box center [883, 868] width 52 height 17
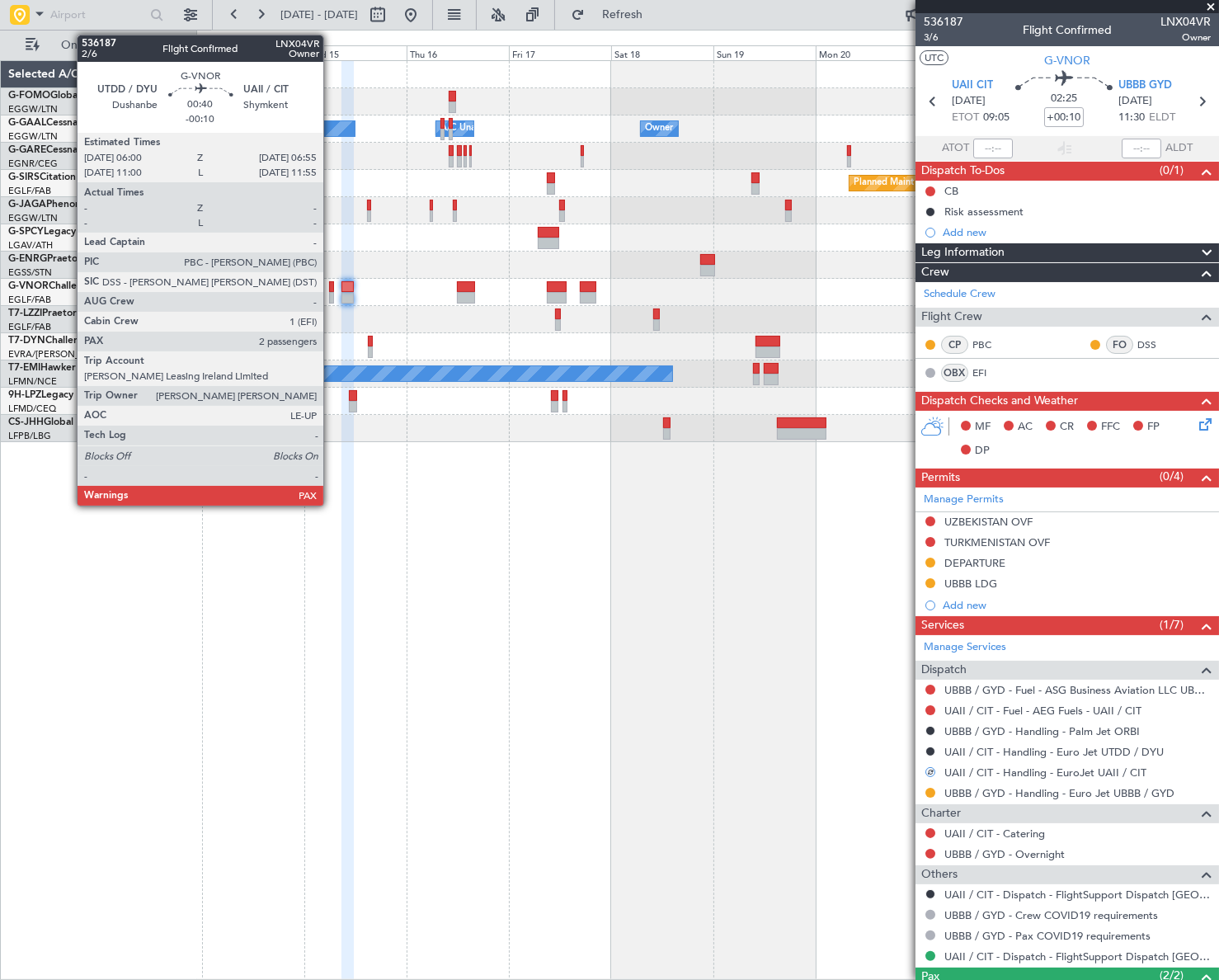
click at [331, 288] on div at bounding box center [331, 287] width 4 height 12
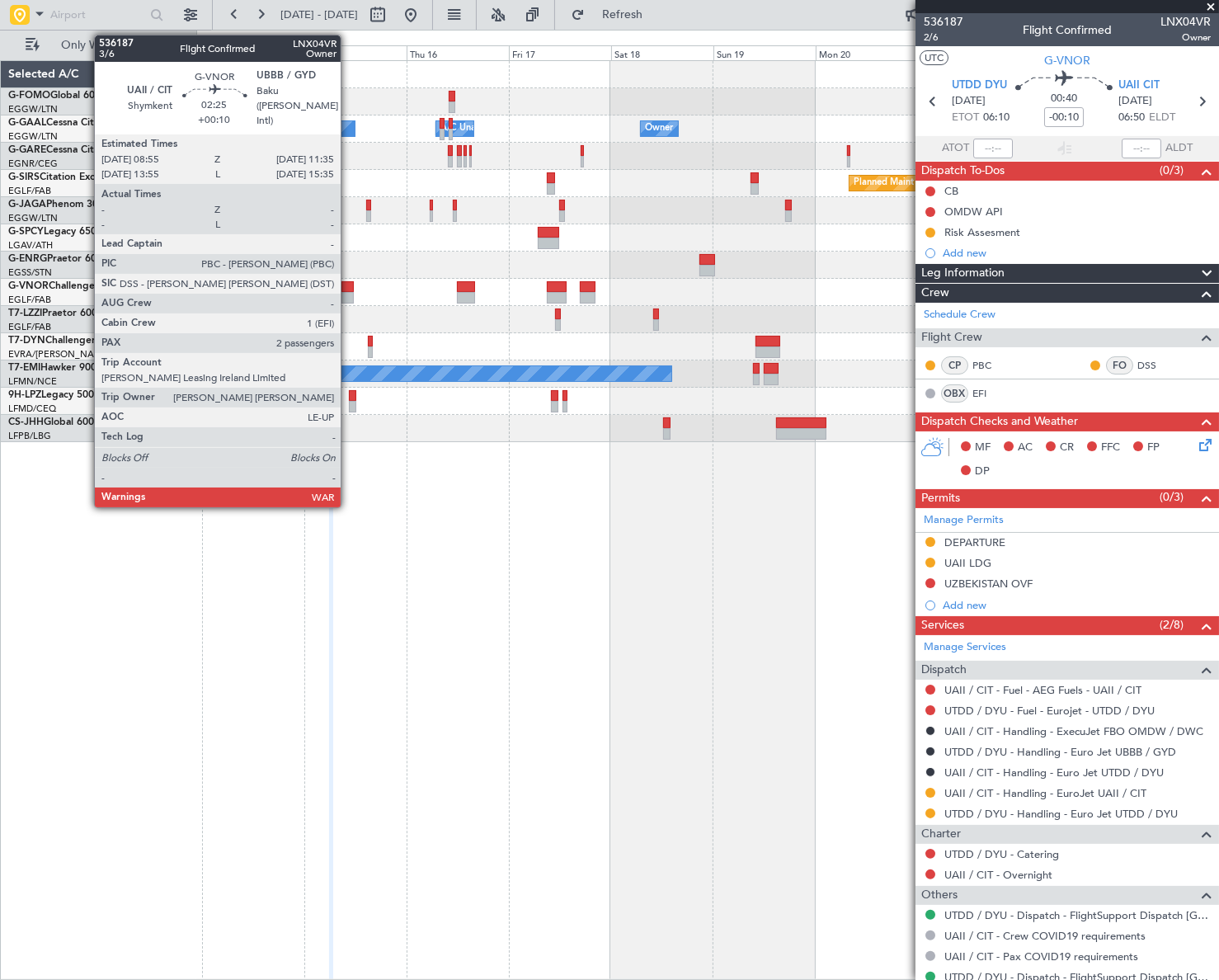
click at [348, 295] on div at bounding box center [348, 297] width 12 height 12
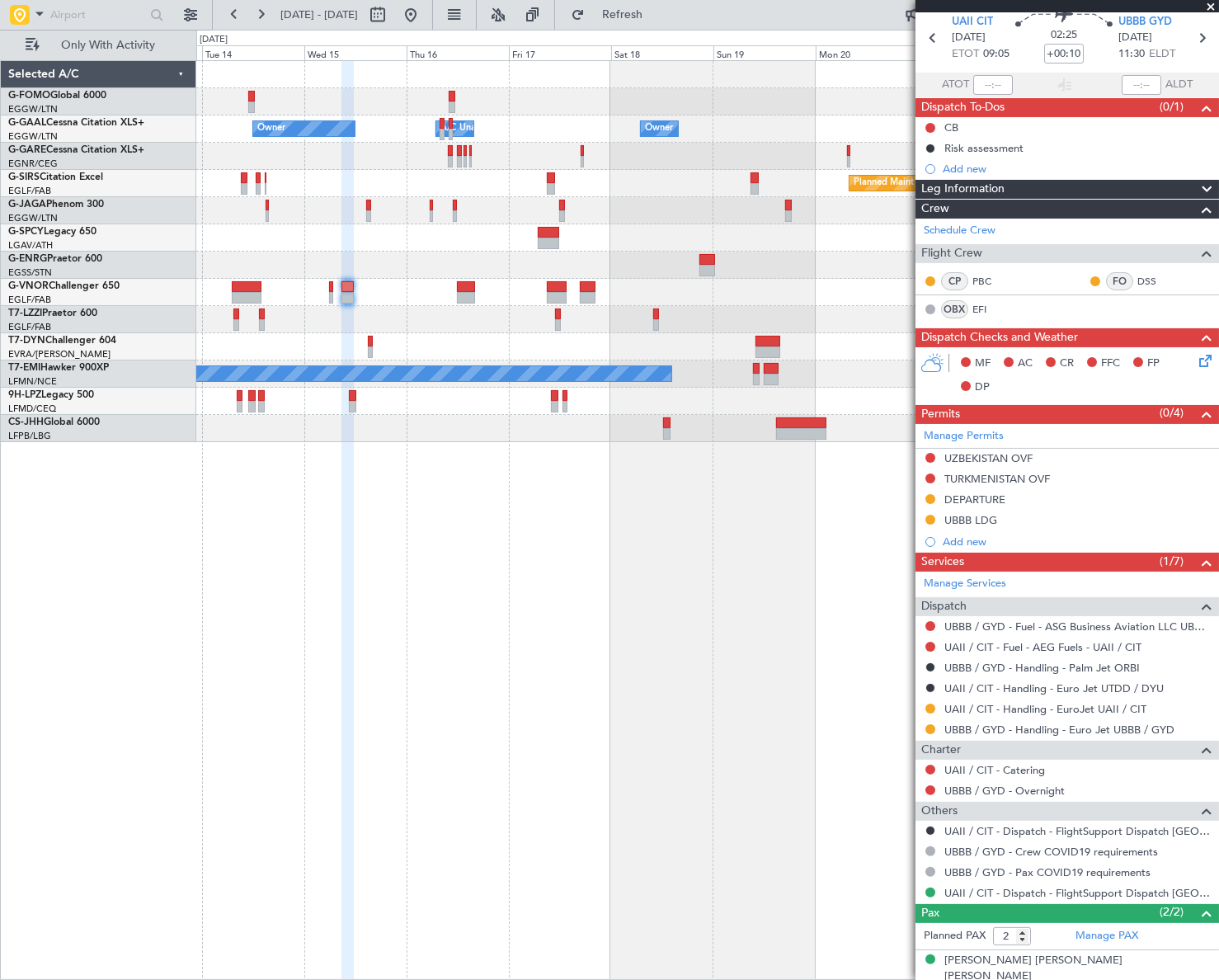
scroll to position [105, 0]
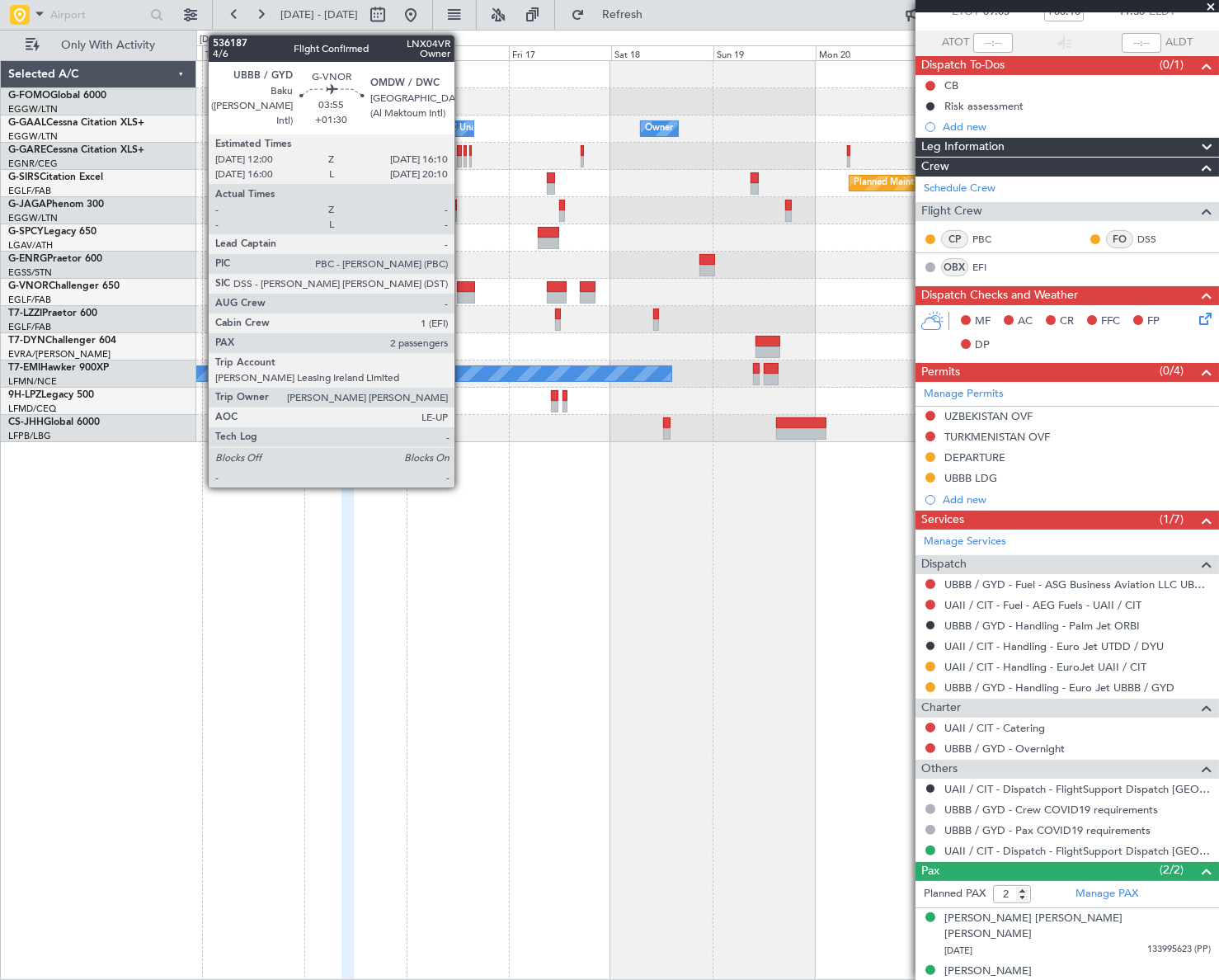
click at [462, 294] on div at bounding box center [466, 297] width 18 height 12
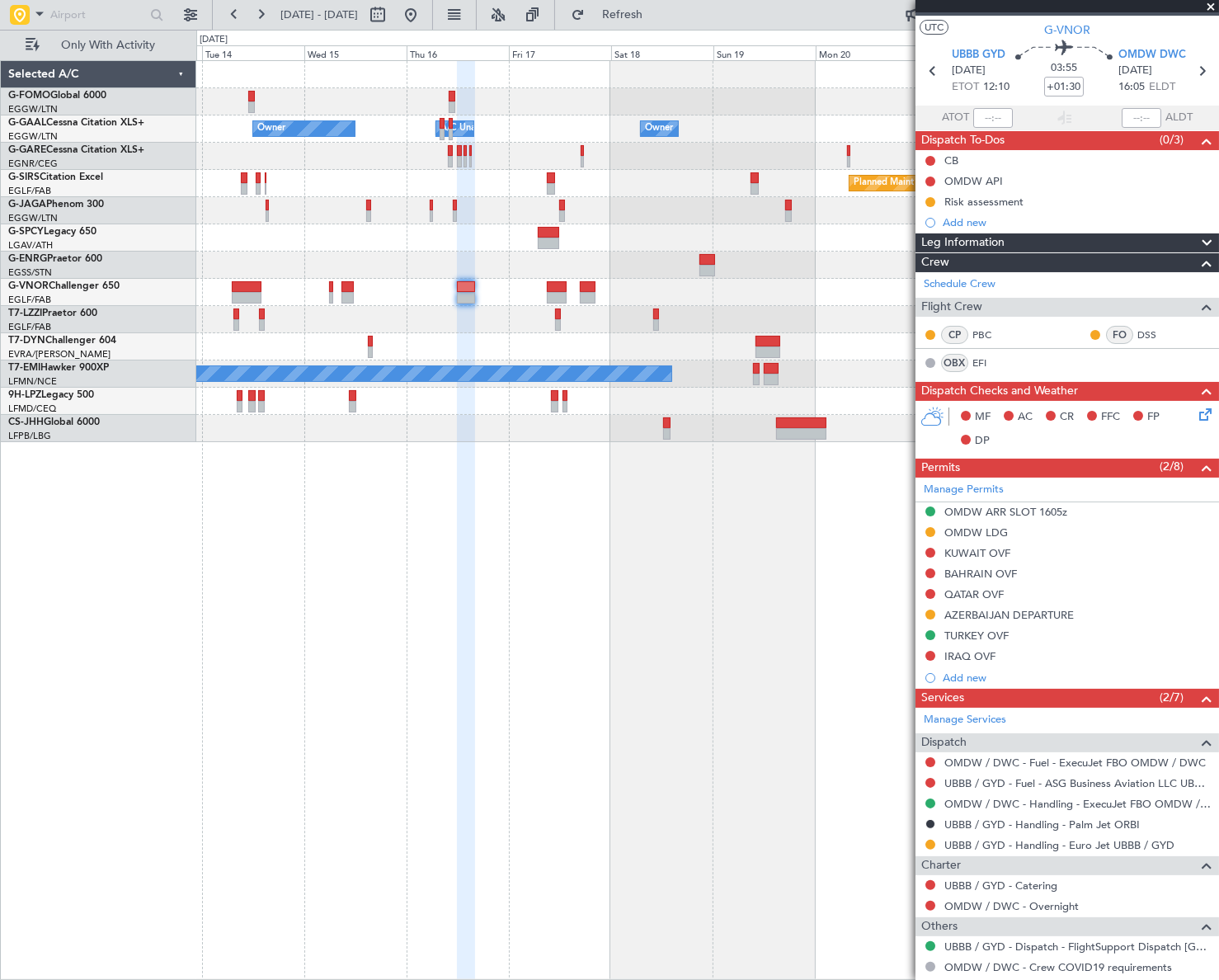
scroll to position [0, 0]
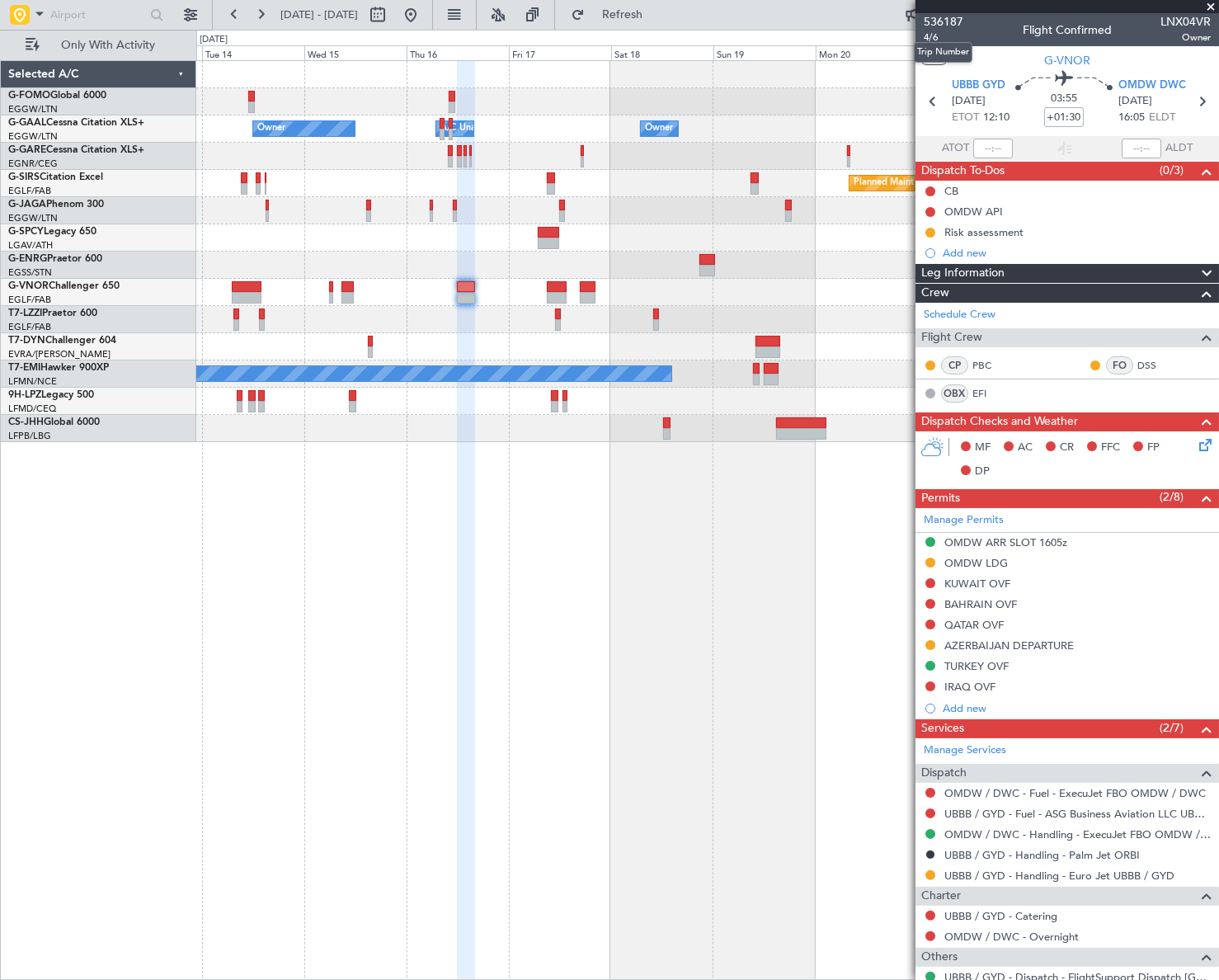
click at [934, 38] on mat-tooltip-component "Trip Number" at bounding box center [943, 53] width 82 height 43
click at [934, 41] on span "4/6" at bounding box center [942, 38] width 39 height 14
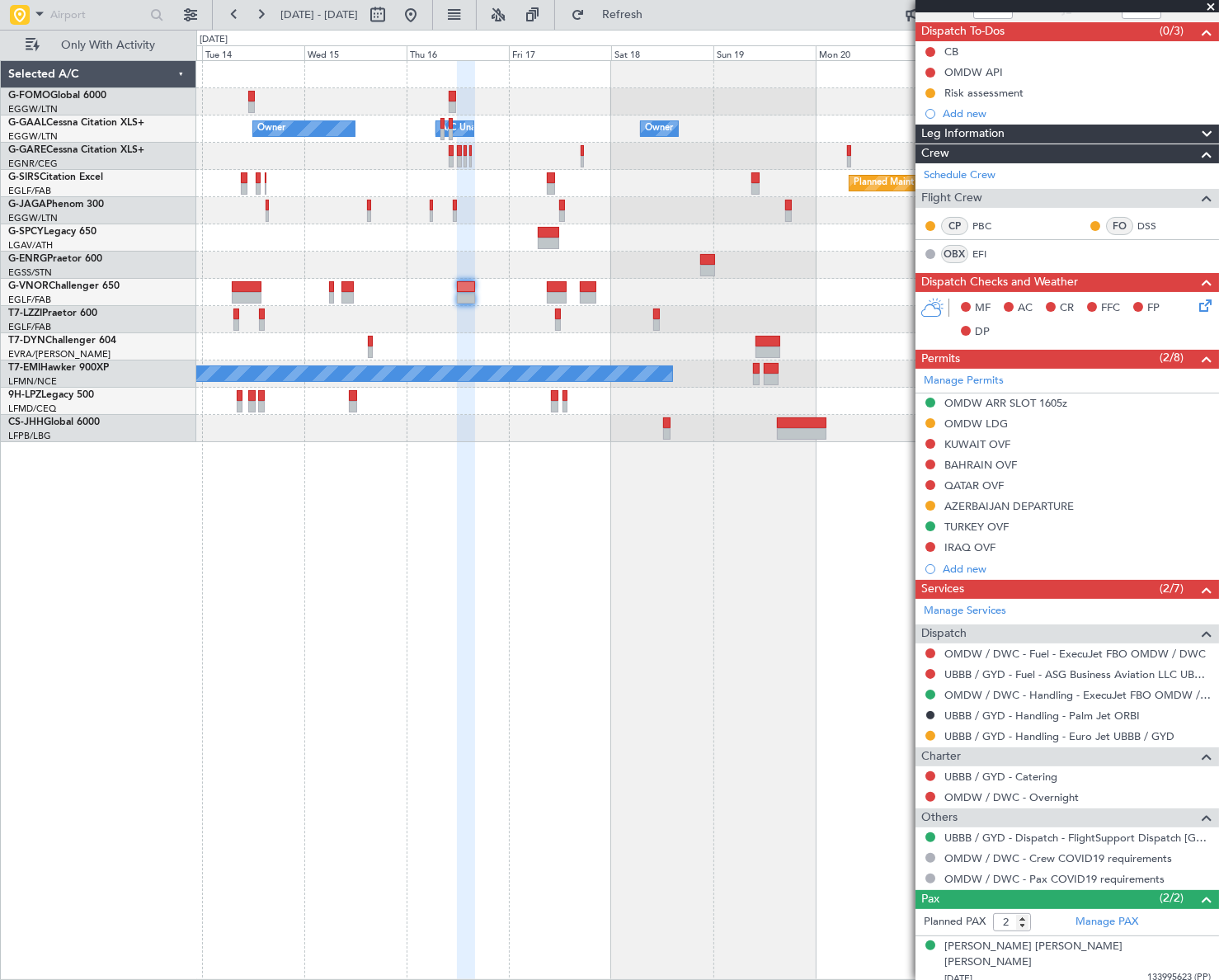
scroll to position [166, 0]
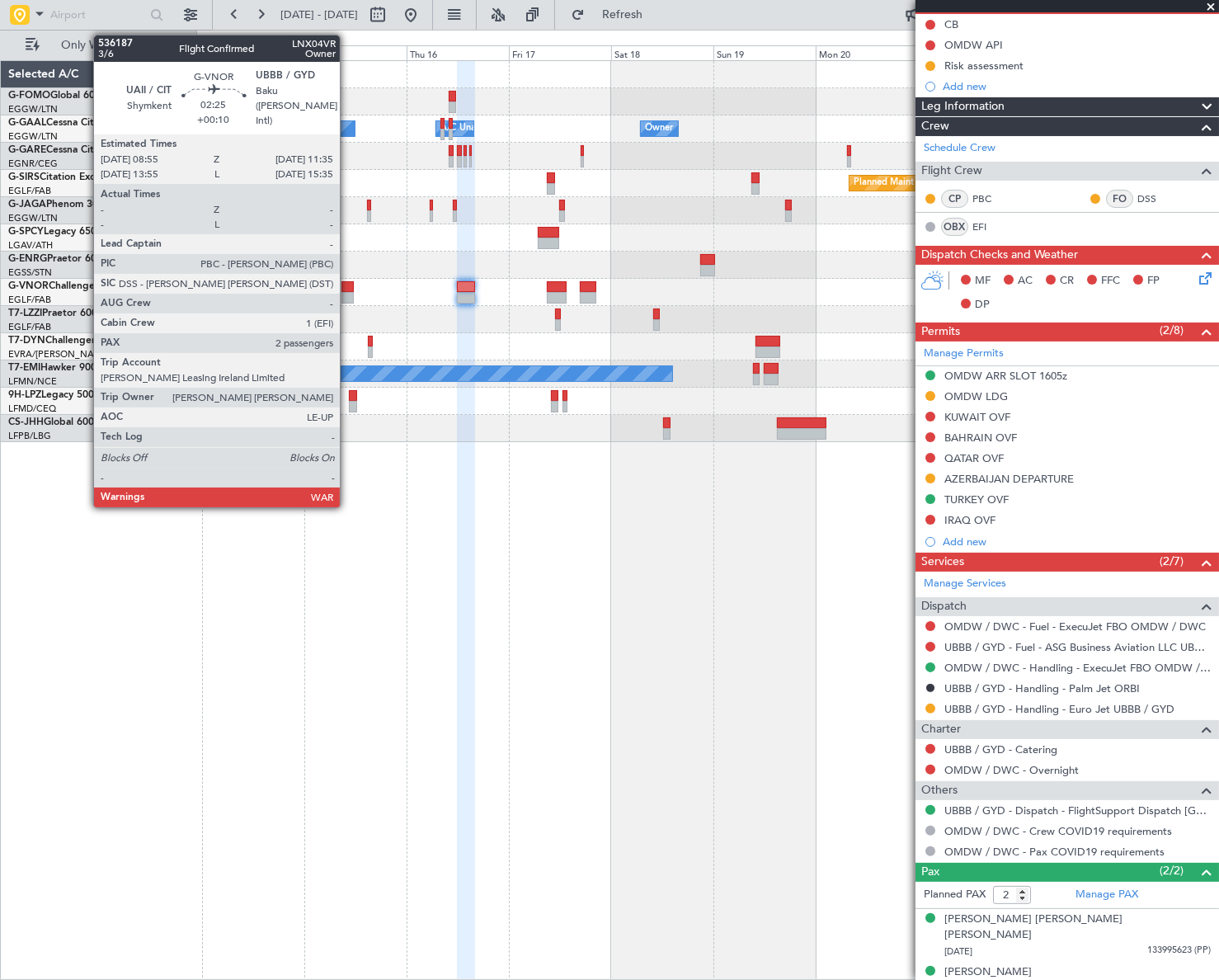
click at [348, 287] on div at bounding box center [348, 287] width 12 height 12
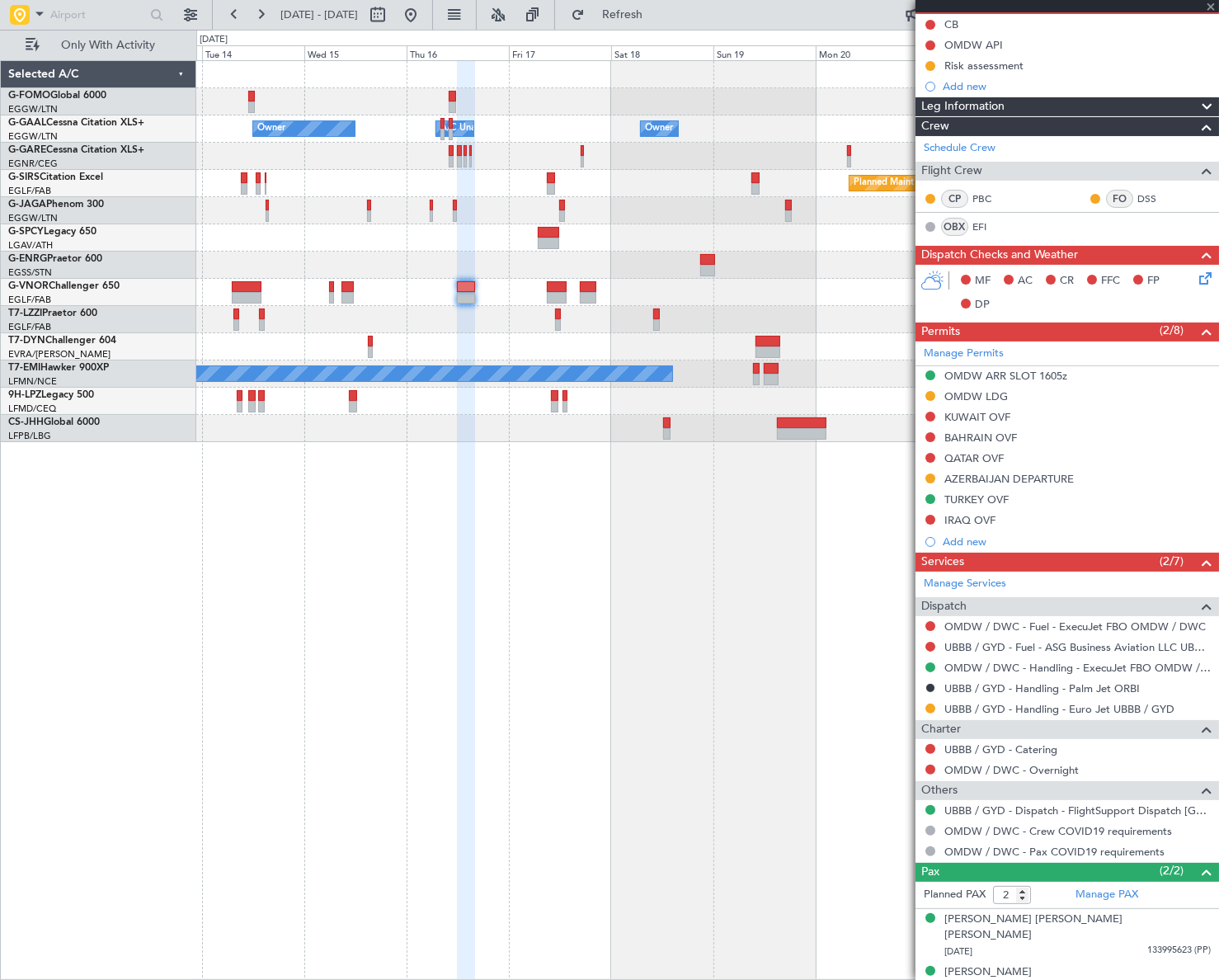
scroll to position [0, 0]
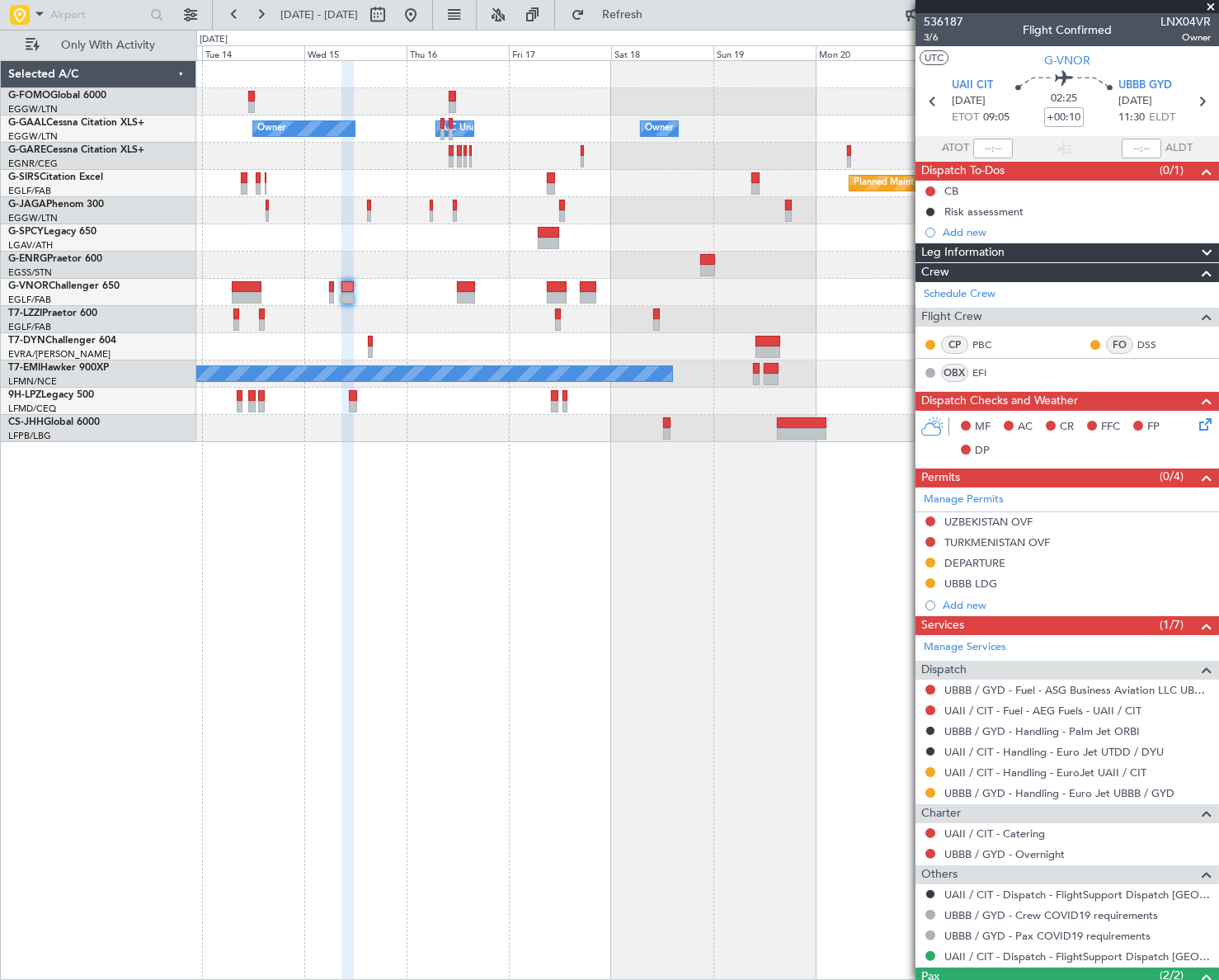
click at [1003, 250] on span "Leg Information" at bounding box center [963, 252] width 84 height 19
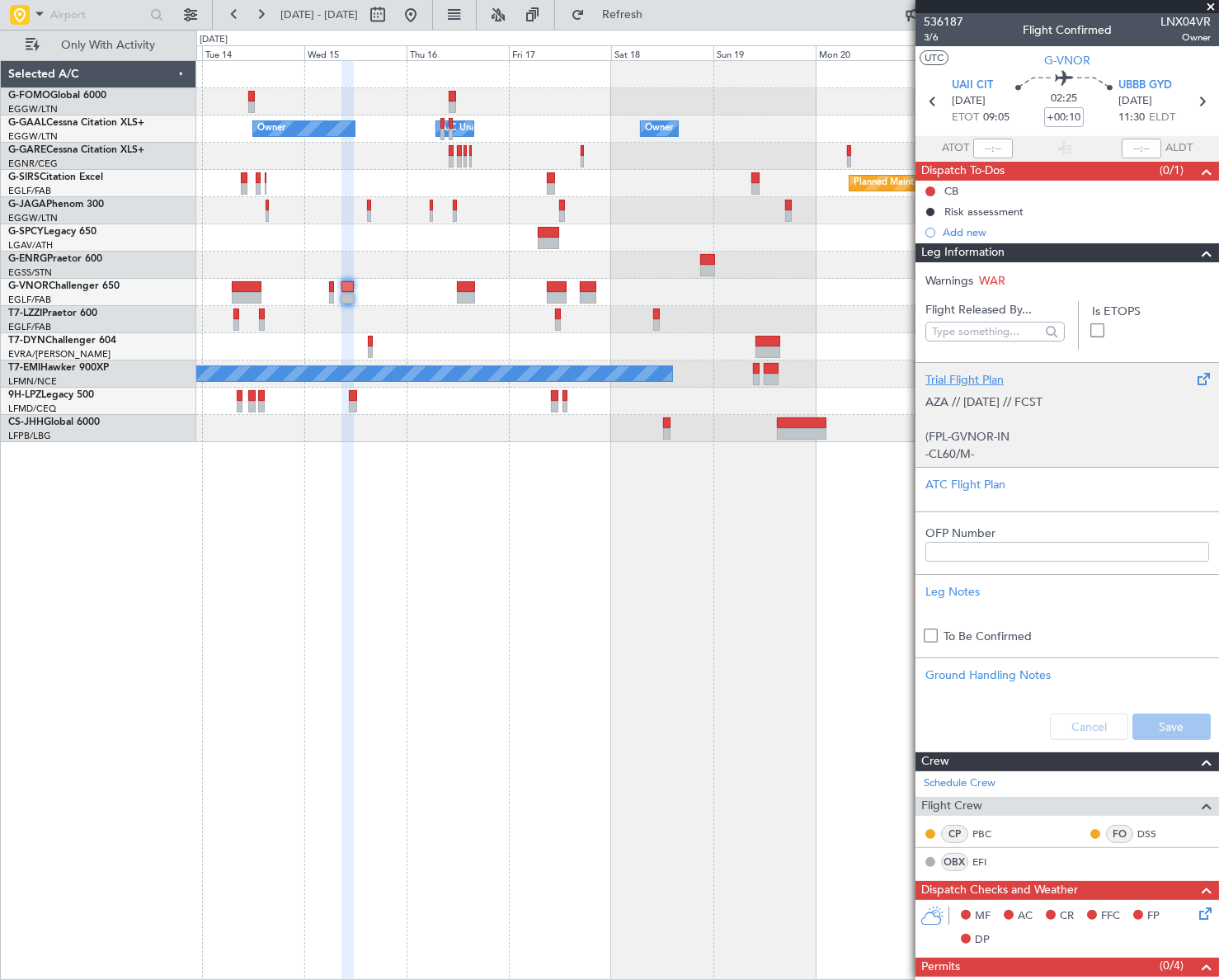
click at [1003, 446] on p "AZA // [DATE] // FCST (FPL-GVNOR-IN -CL60/M-SBDE2E3FGHIJ1J3J4J5M1M3RWXYZ/LB2D1G…" at bounding box center [1067, 930] width 284 height 1074
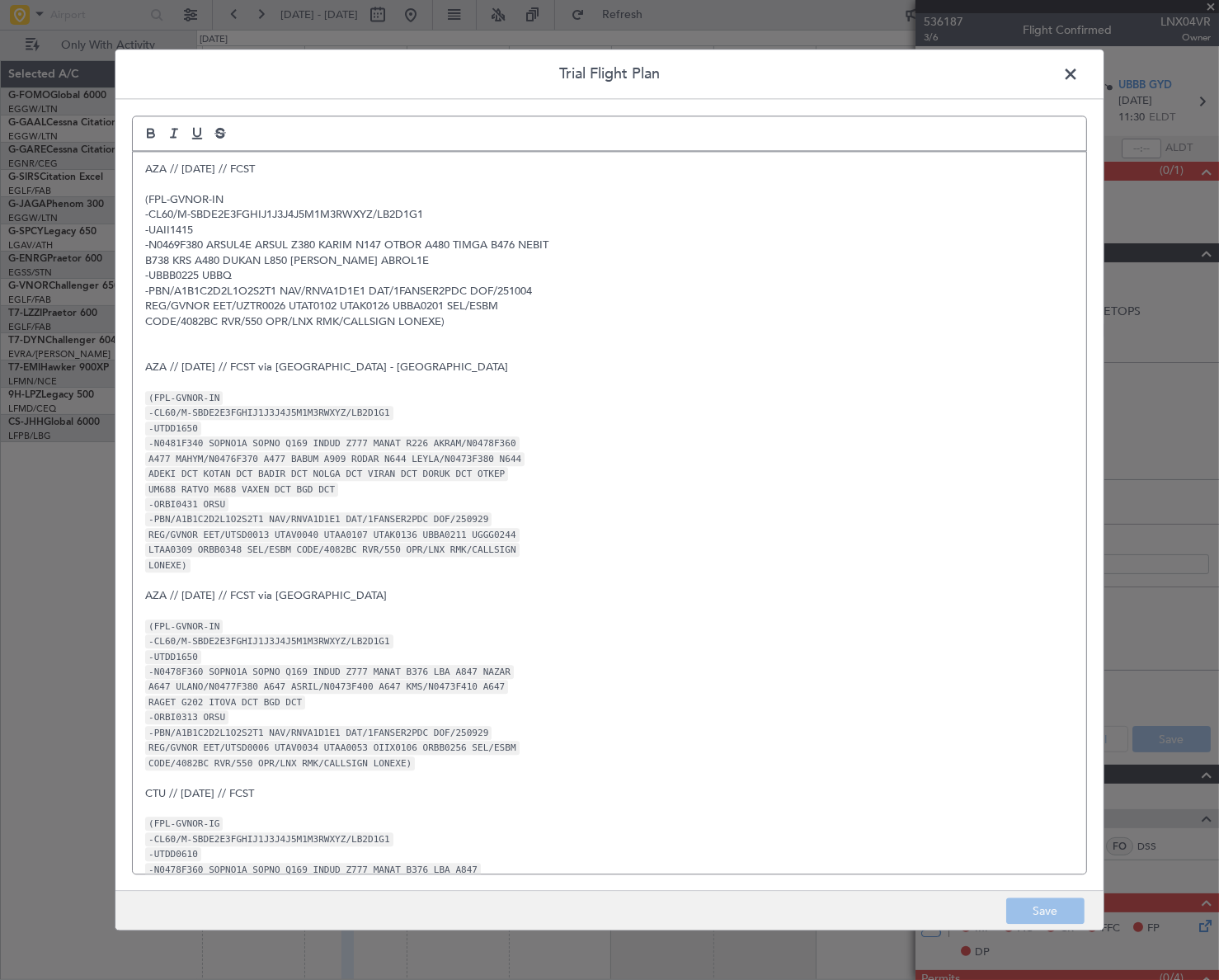
drag, startPoint x: 1076, startPoint y: 78, endPoint x: 1031, endPoint y: 88, distance: 46.1
click at [1079, 76] on span at bounding box center [1079, 78] width 0 height 33
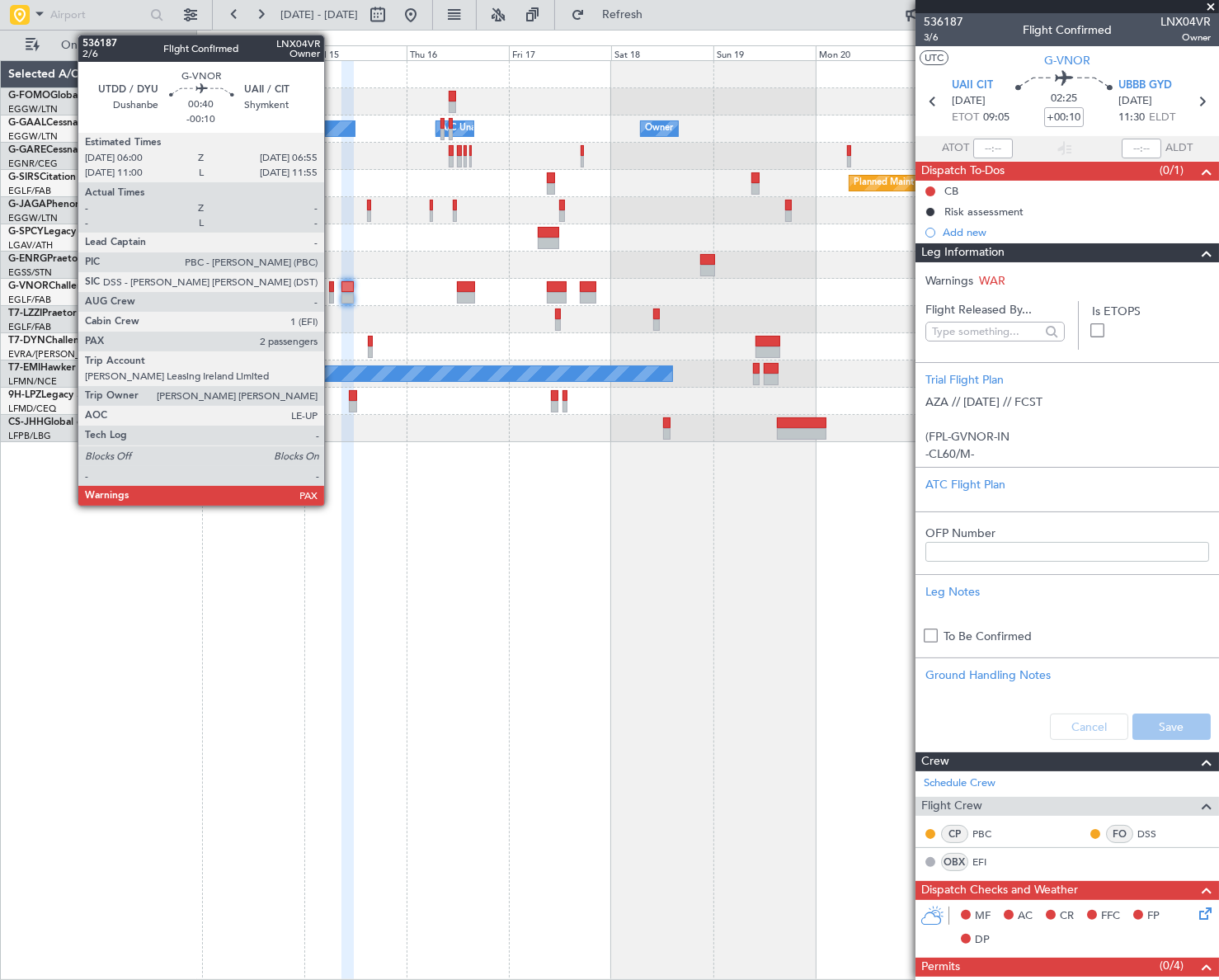
click at [332, 283] on div at bounding box center [331, 287] width 4 height 12
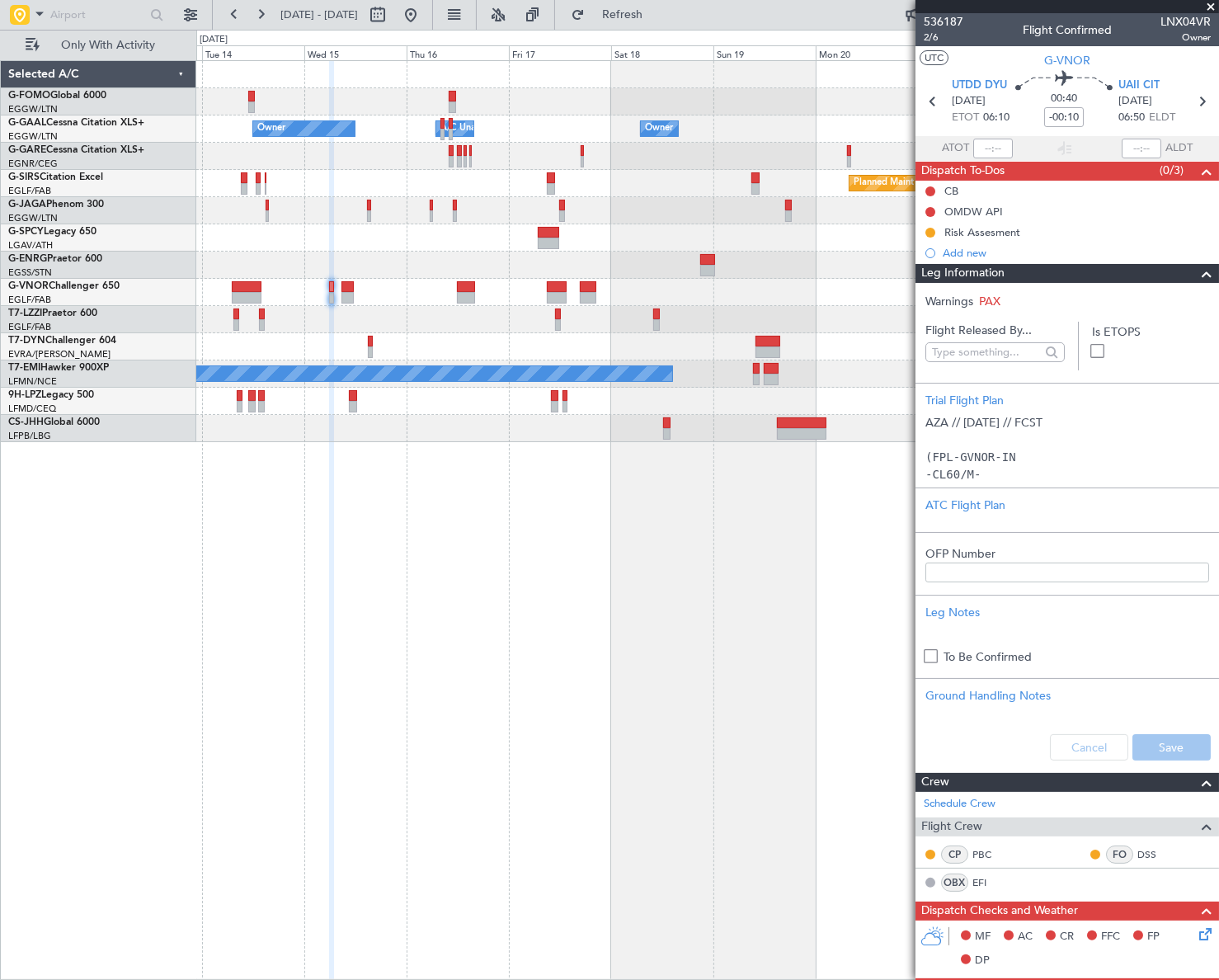
click at [531, 556] on div "Owner Owner A/C Unavailable Owner A/C Unavailable Owner Planned Maint [GEOGRAPH…" at bounding box center [708, 520] width 1023 height 919
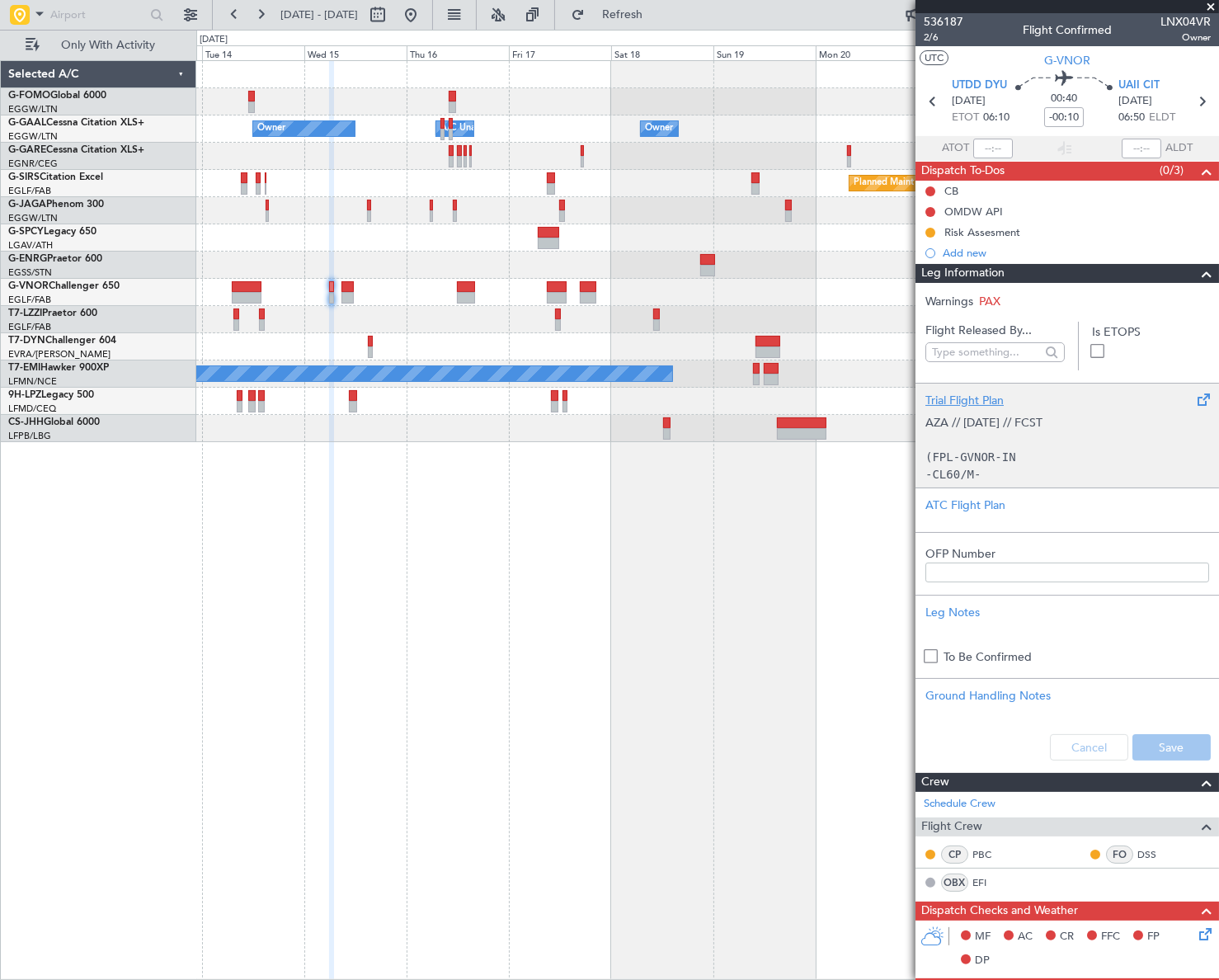
click at [1014, 434] on p "AZA // [DATE] // FCST (FPL-GVNOR-IN -CL60/M-SBDE2E3FGHIJ1J3J4J5M1M3RWXYZ/LB2D1G…" at bounding box center [1067, 569] width 284 height 312
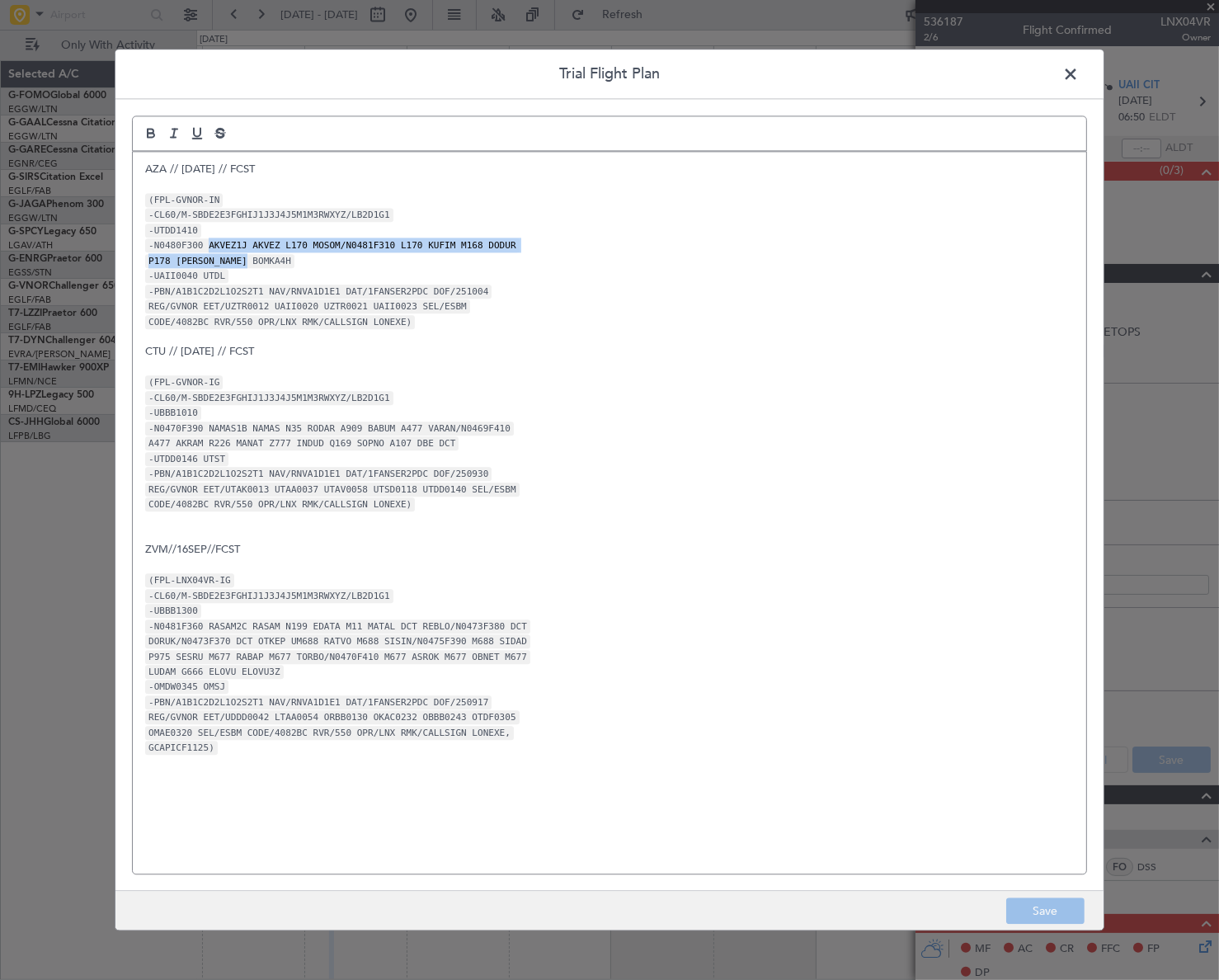
drag, startPoint x: 203, startPoint y: 243, endPoint x: 246, endPoint y: 258, distance: 45.5
click at [246, 258] on div "AZA // [DATE] // FCST (FPL-GVNOR-IN -CL60/M-SBDE2E3FGHIJ1J3J4J5M1M3RWXYZ/LB2D1G…" at bounding box center [609, 513] width 953 height 722
copy div "AKVEZ1J AKVEZ L170 MOSOM/N0481F310 L170 KUFIM M168 DODUR P178 [PERSON_NAME] BOM…"
click at [1079, 73] on span at bounding box center [1079, 78] width 0 height 33
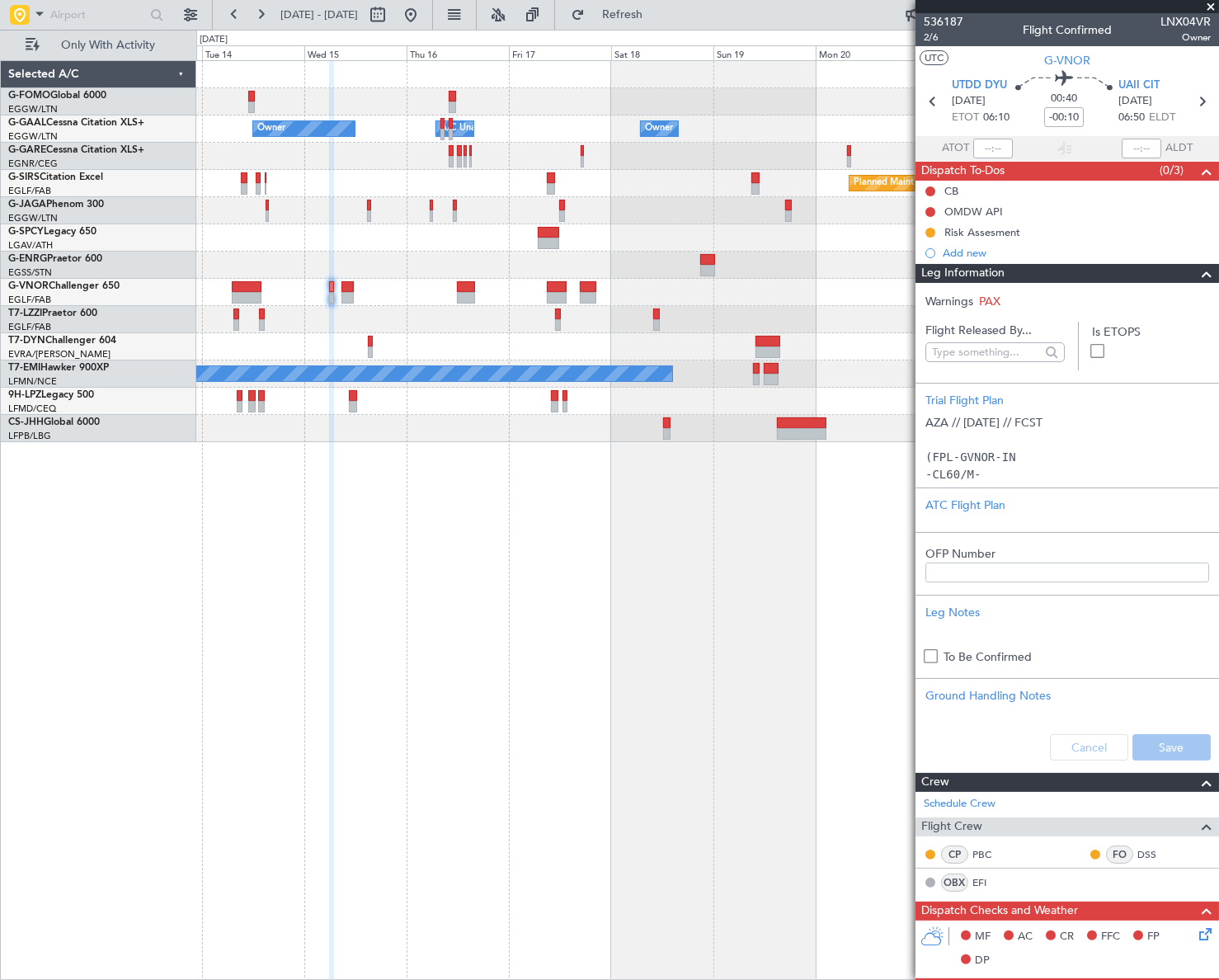
click at [453, 573] on div "Owner Owner A/C Unavailable Owner A/C Unavailable Owner Planned Maint [GEOGRAPH…" at bounding box center [708, 520] width 1023 height 919
click at [1138, 75] on section "UTDD DYU [DATE] ETOT 06:10 00:40 -00:10 UAII CIT [DATE] 06:50 ELDT" at bounding box center [1067, 104] width 303 height 65
click at [1138, 85] on span "UAII CIT" at bounding box center [1138, 86] width 41 height 17
click at [986, 85] on span "UTDD DYU" at bounding box center [979, 86] width 55 height 17
click at [976, 82] on span "UTDD DYU" at bounding box center [979, 86] width 55 height 17
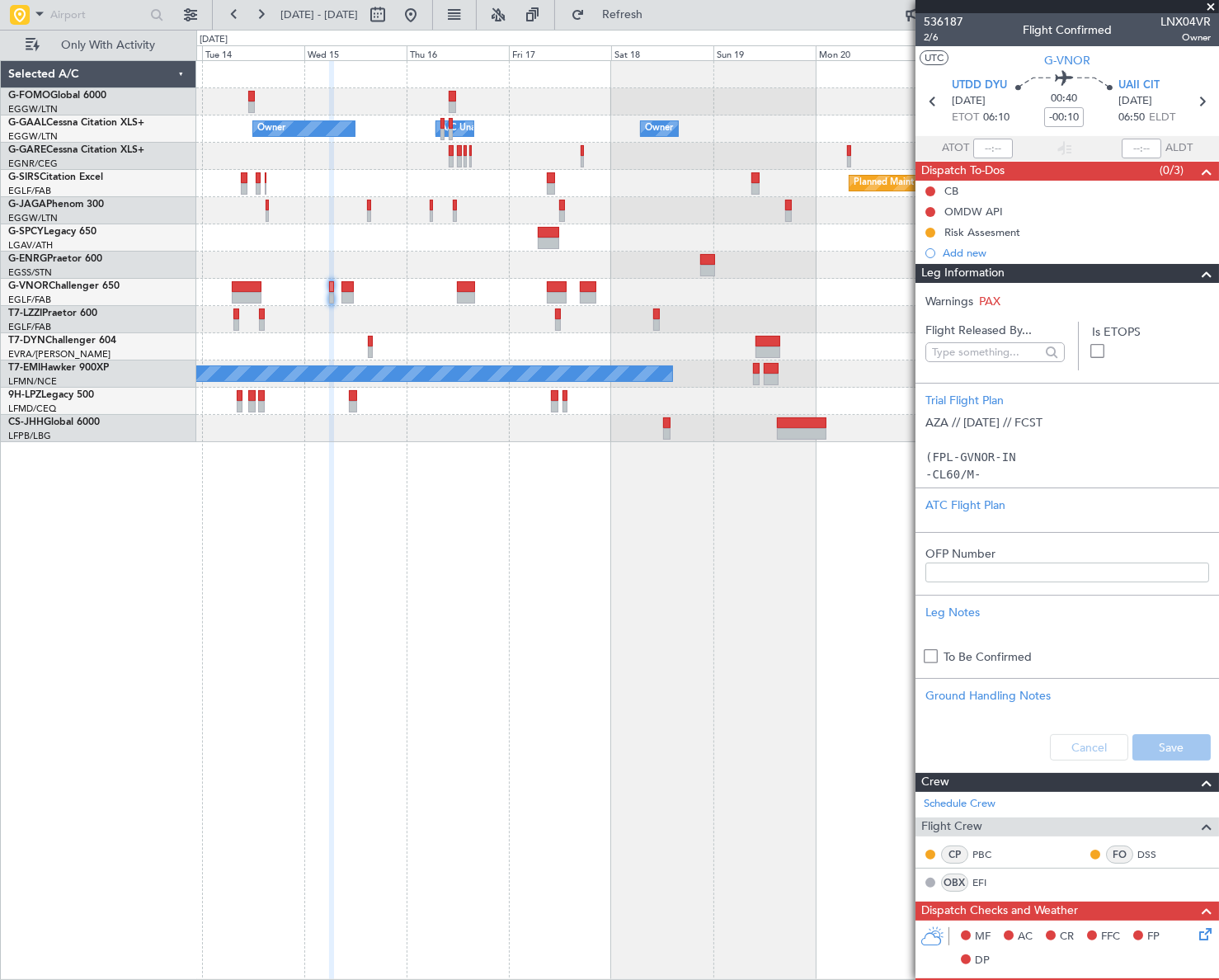
click at [387, 655] on div "Owner Owner A/C Unavailable Owner A/C Unavailable Owner Planned Maint [GEOGRAPH…" at bounding box center [708, 520] width 1023 height 919
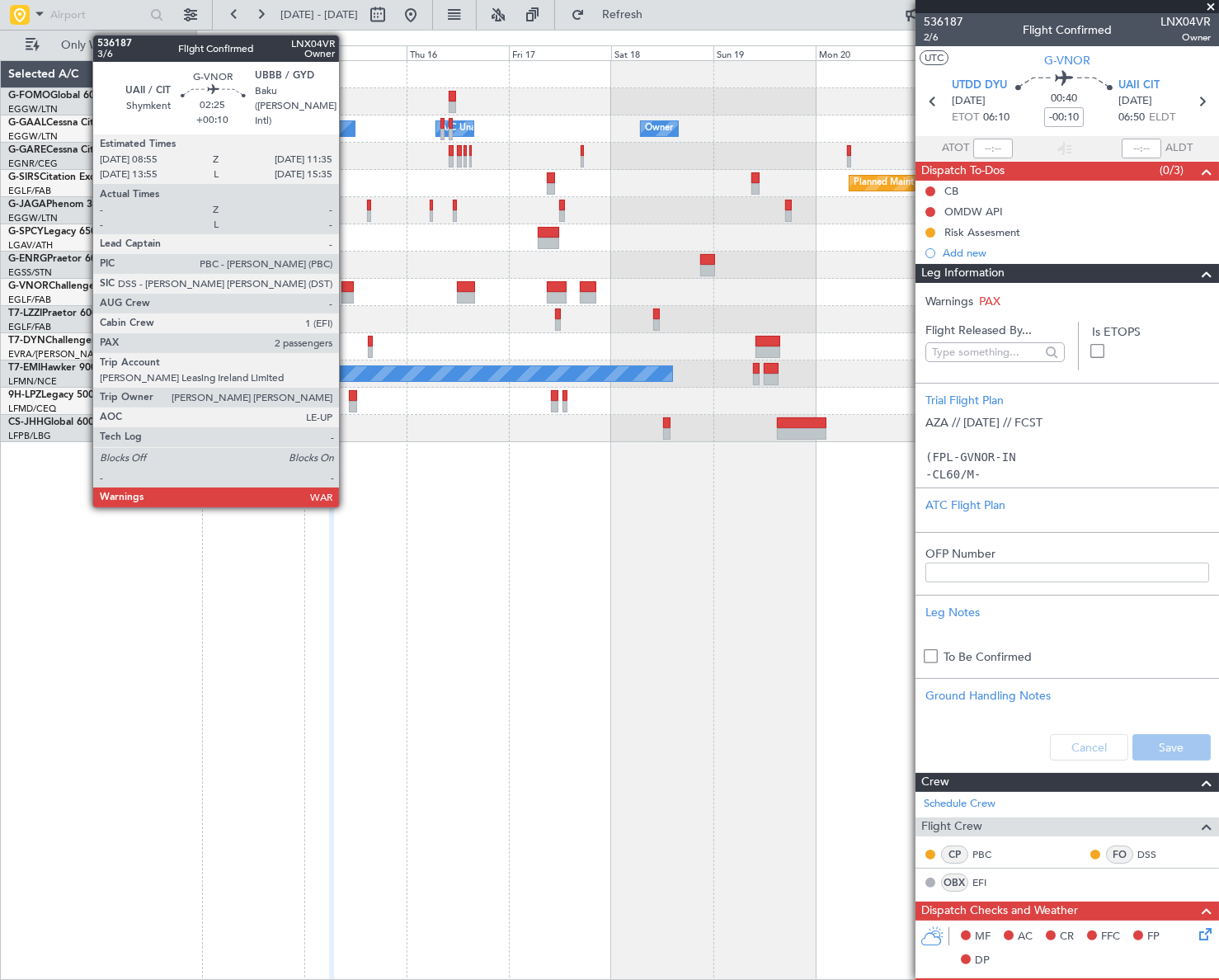
click at [347, 283] on div at bounding box center [348, 287] width 12 height 12
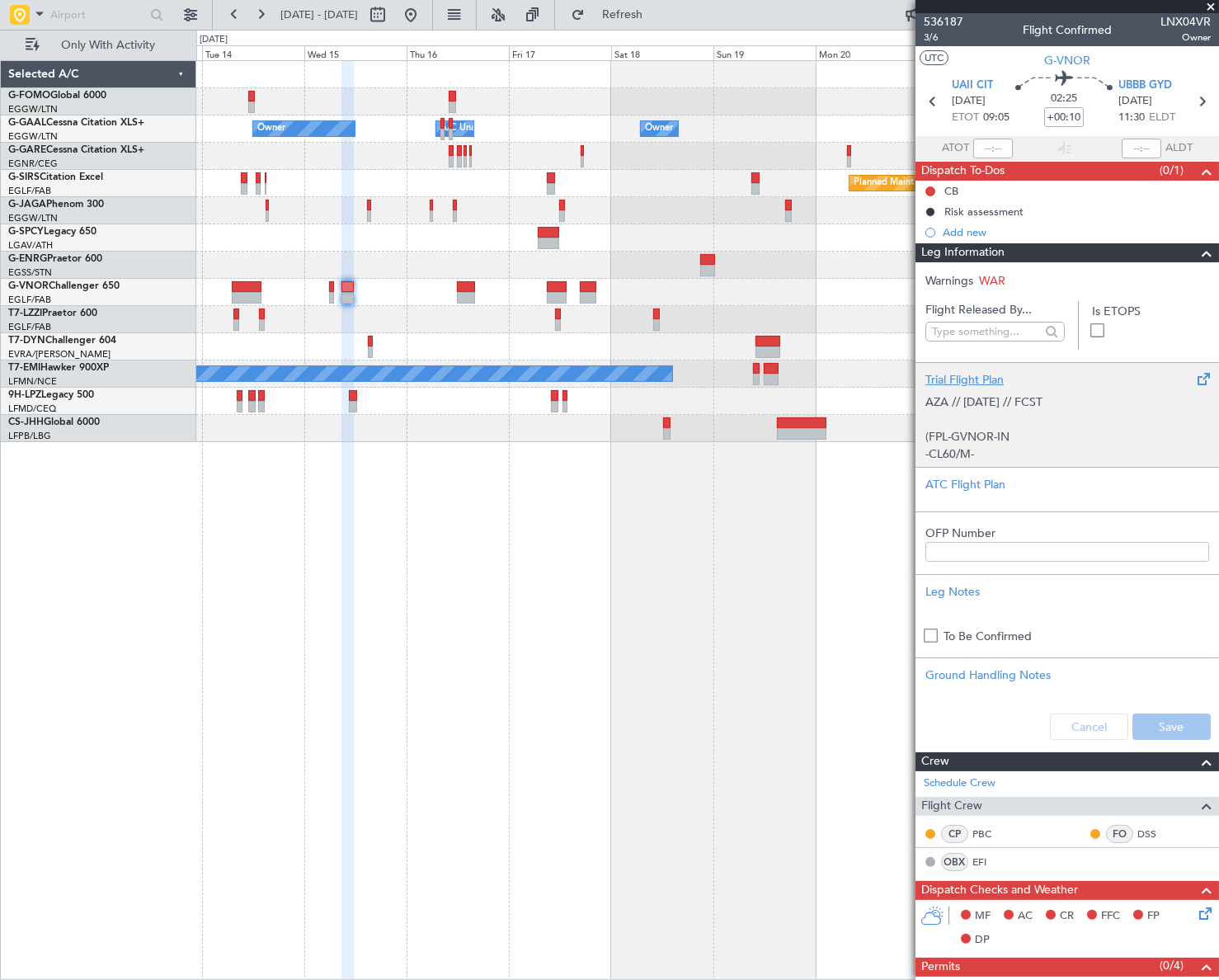
click at [981, 429] on p "AZA // [DATE] // FCST (FPL-GVNOR-IN -CL60/M-SBDE2E3FGHIJ1J3J4J5M1M3RWXYZ/LB2D1G…" at bounding box center [1067, 930] width 284 height 1074
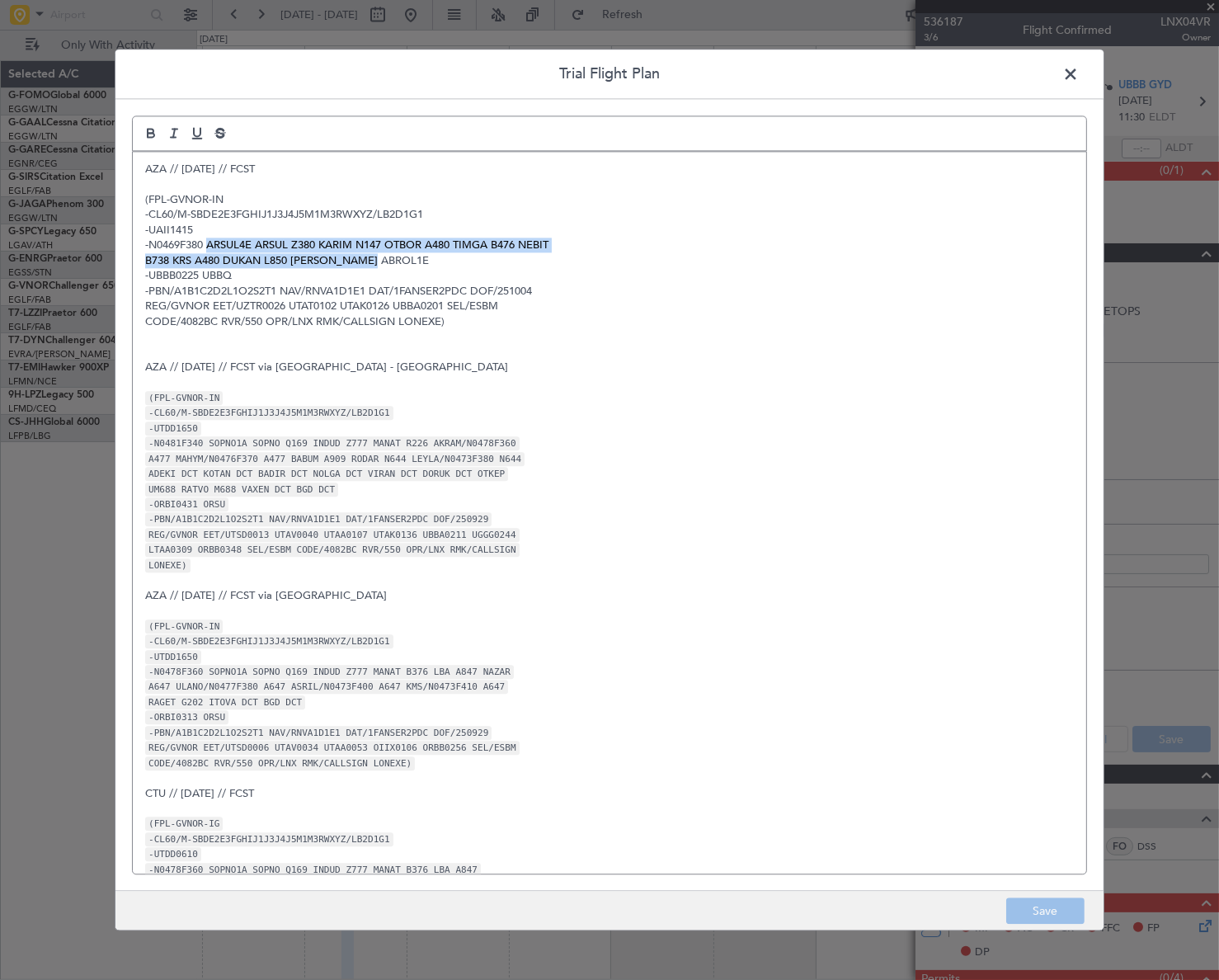
drag, startPoint x: 207, startPoint y: 243, endPoint x: 382, endPoint y: 261, distance: 175.9
click at [382, 261] on div "AZA // [DATE] // FCST (FPL-GVNOR-IN -CL60/M-SBDE2E3FGHIJ1J3J4J5M1M3RWXYZ/LB2D1G…" at bounding box center [609, 513] width 953 height 722
copy div "ARSUL4E ARSUL Z380 KARIM N147 OTBOR A480 TIMGA B476 NEBIT B738 KRS A480 DUKAN L…"
click at [1079, 70] on span at bounding box center [1079, 78] width 0 height 33
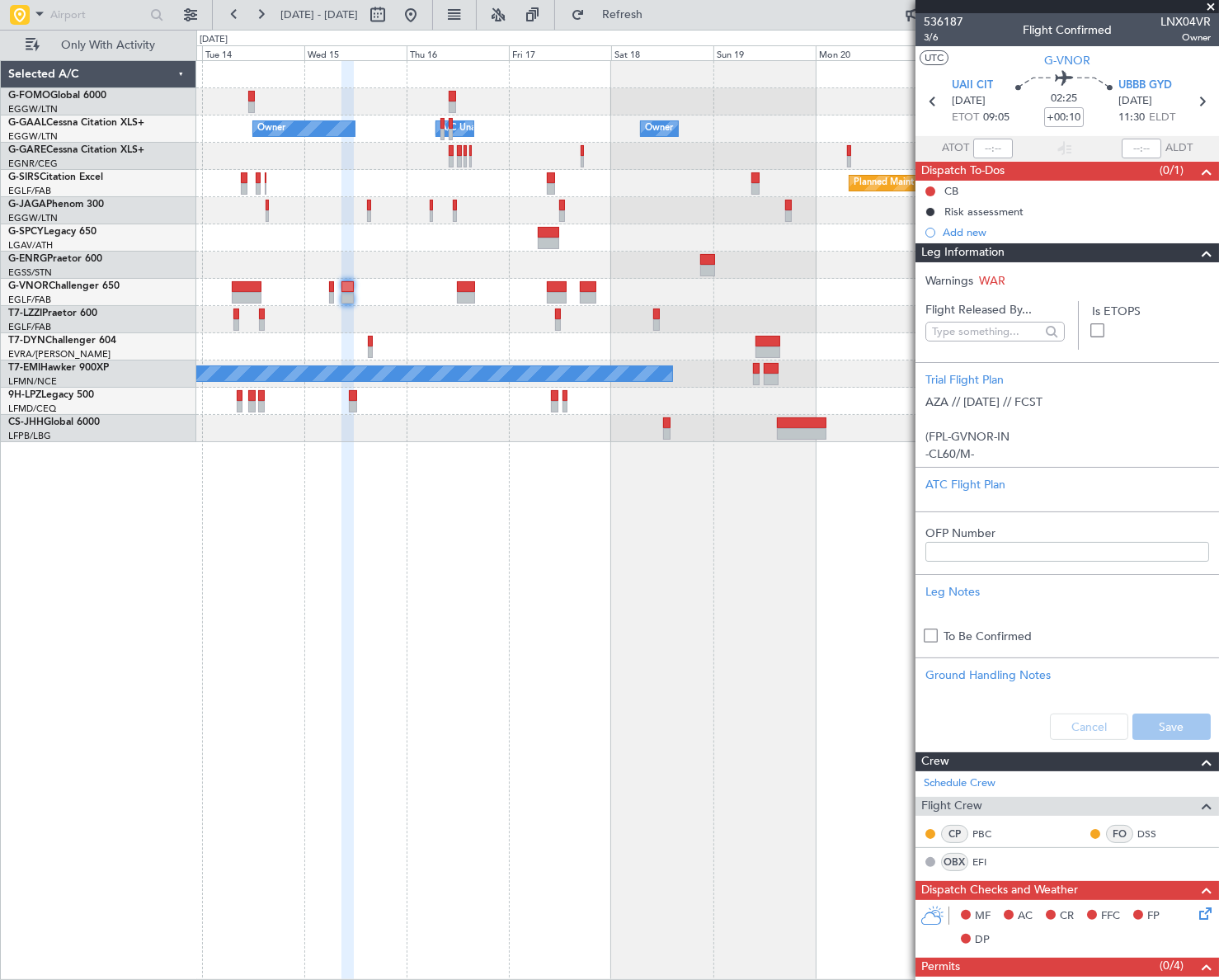
click at [1196, 251] on span at bounding box center [1206, 253] width 20 height 20
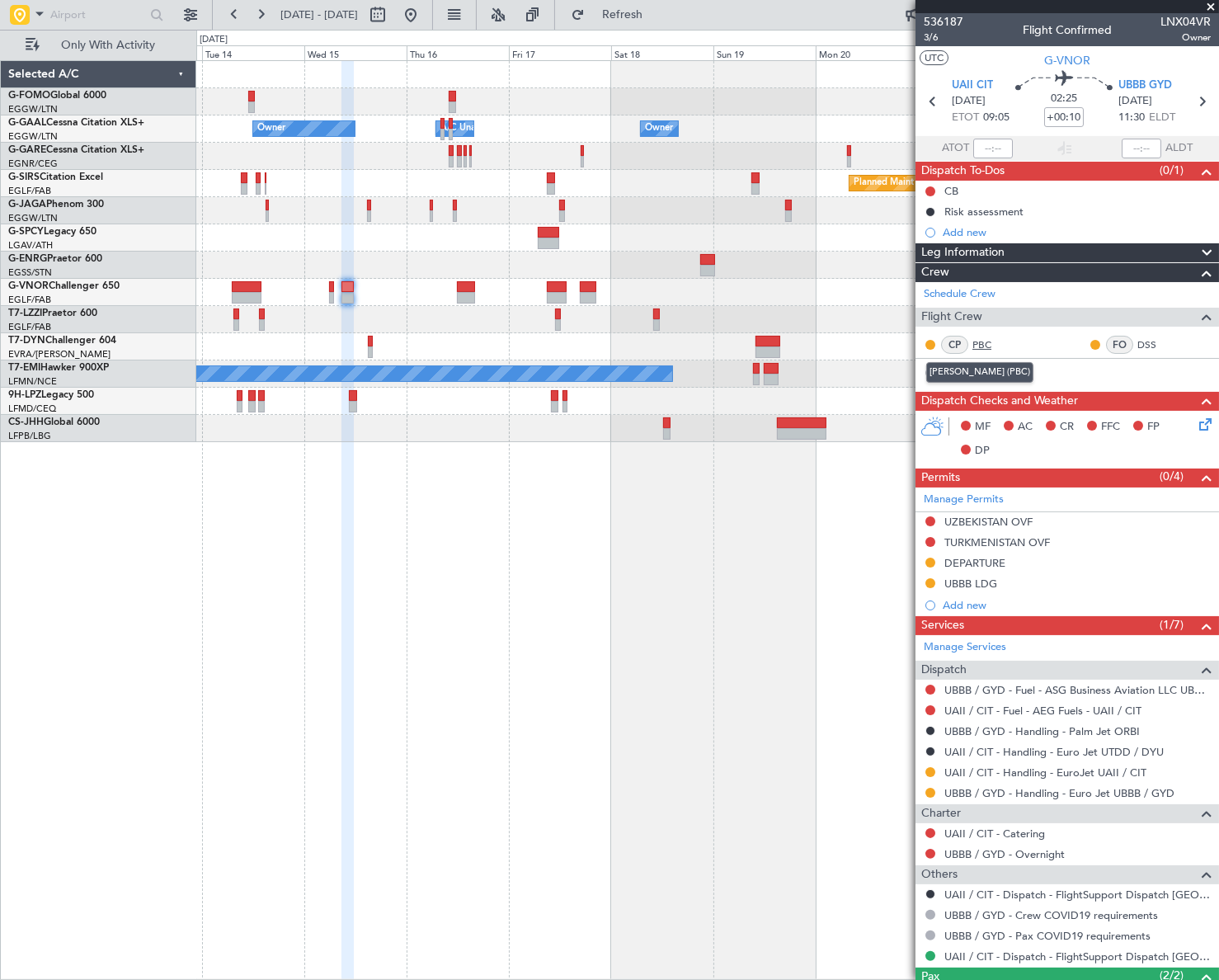
click at [980, 338] on link "PBC" at bounding box center [991, 345] width 37 height 15
click at [561, 677] on div "Owner Owner A/C Unavailable Owner A/C Unavailable Owner Planned Maint [GEOGRAPH…" at bounding box center [708, 520] width 1023 height 919
click at [932, 33] on span "3/6" at bounding box center [942, 38] width 39 height 14
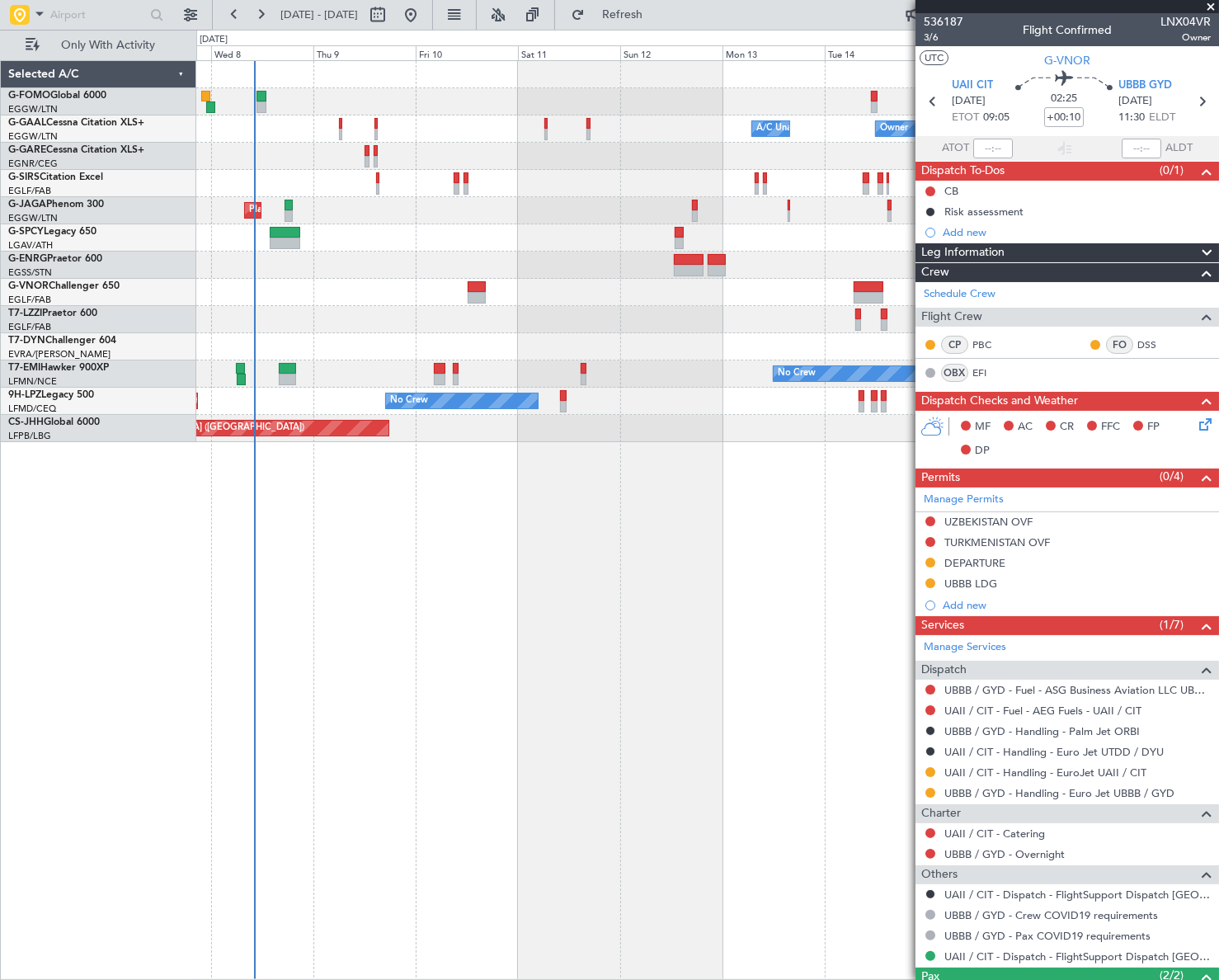
click at [997, 607] on fb-app "[DATE] - [DATE] Refresh Quick Links Only With Activity Owner Owner A/C Unavaila…" at bounding box center [609, 496] width 1219 height 967
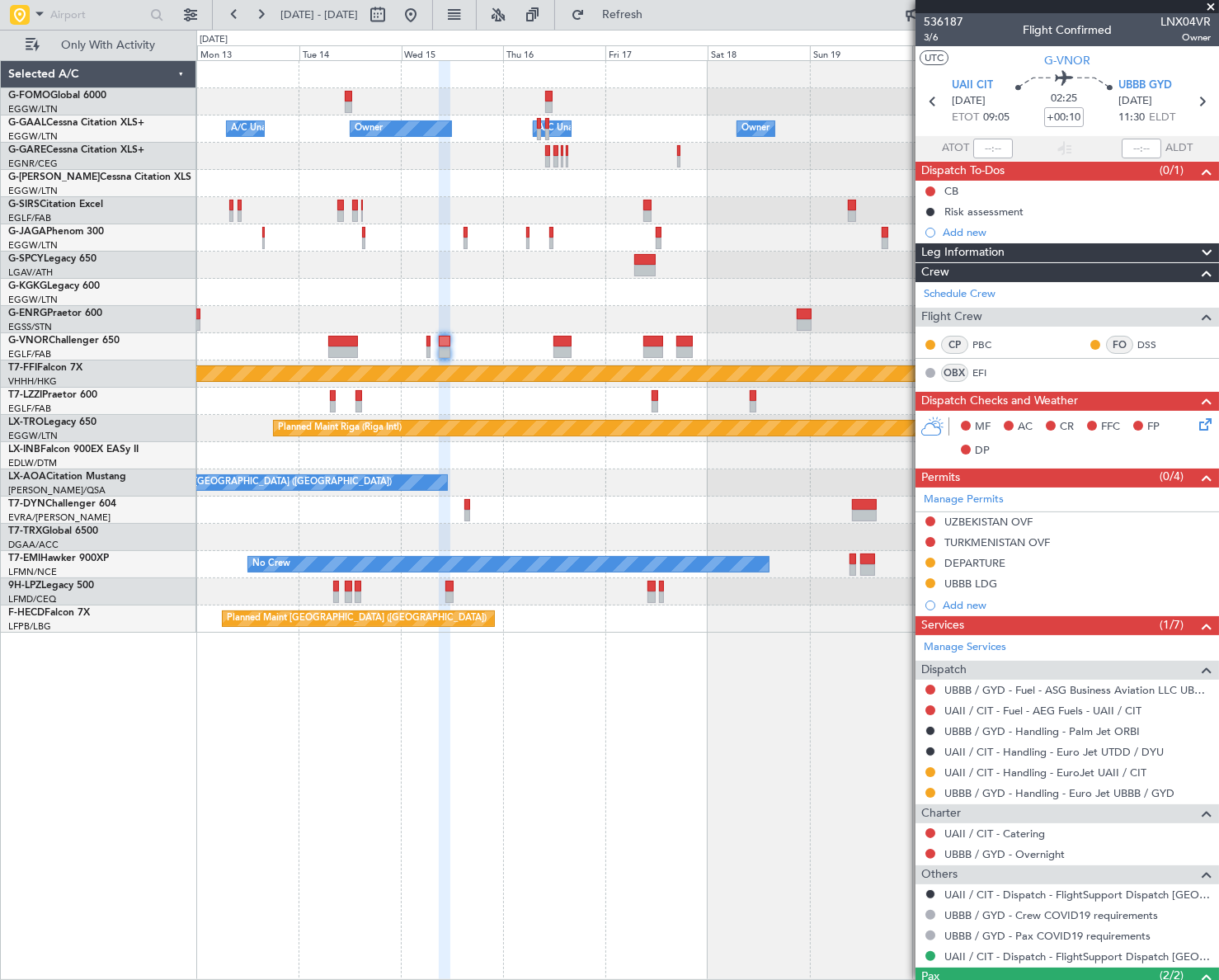
click at [157, 694] on div "Owner Owner A/C Unavailable A/C Unavailable Owner Owner Planned Maint [GEOGRAPH…" at bounding box center [609, 505] width 1219 height 950
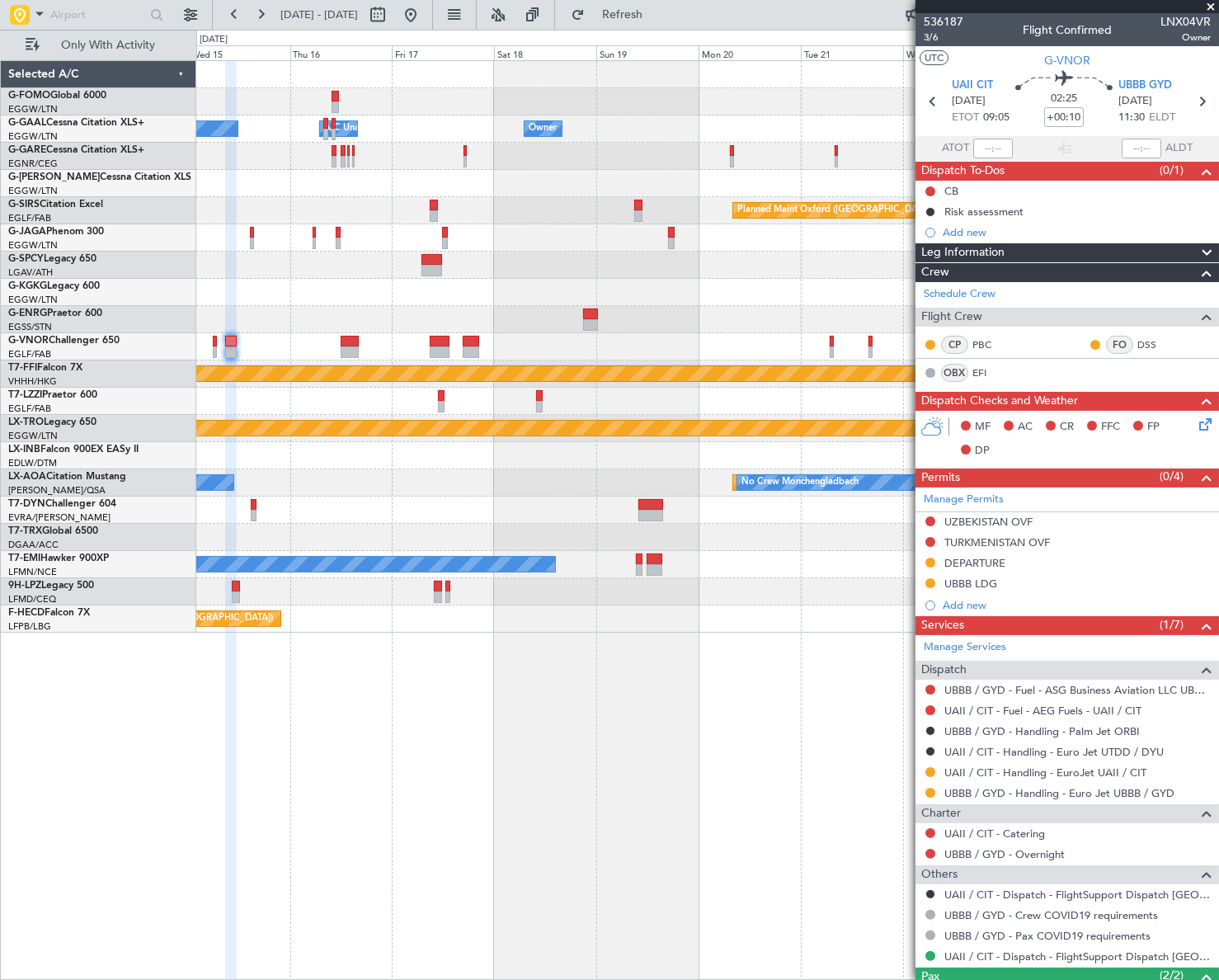
click at [283, 693] on div "Owner Owner A/C Unavailable Owner A/C Unavailable Owner Planned Maint [GEOGRAPH…" at bounding box center [708, 520] width 1023 height 919
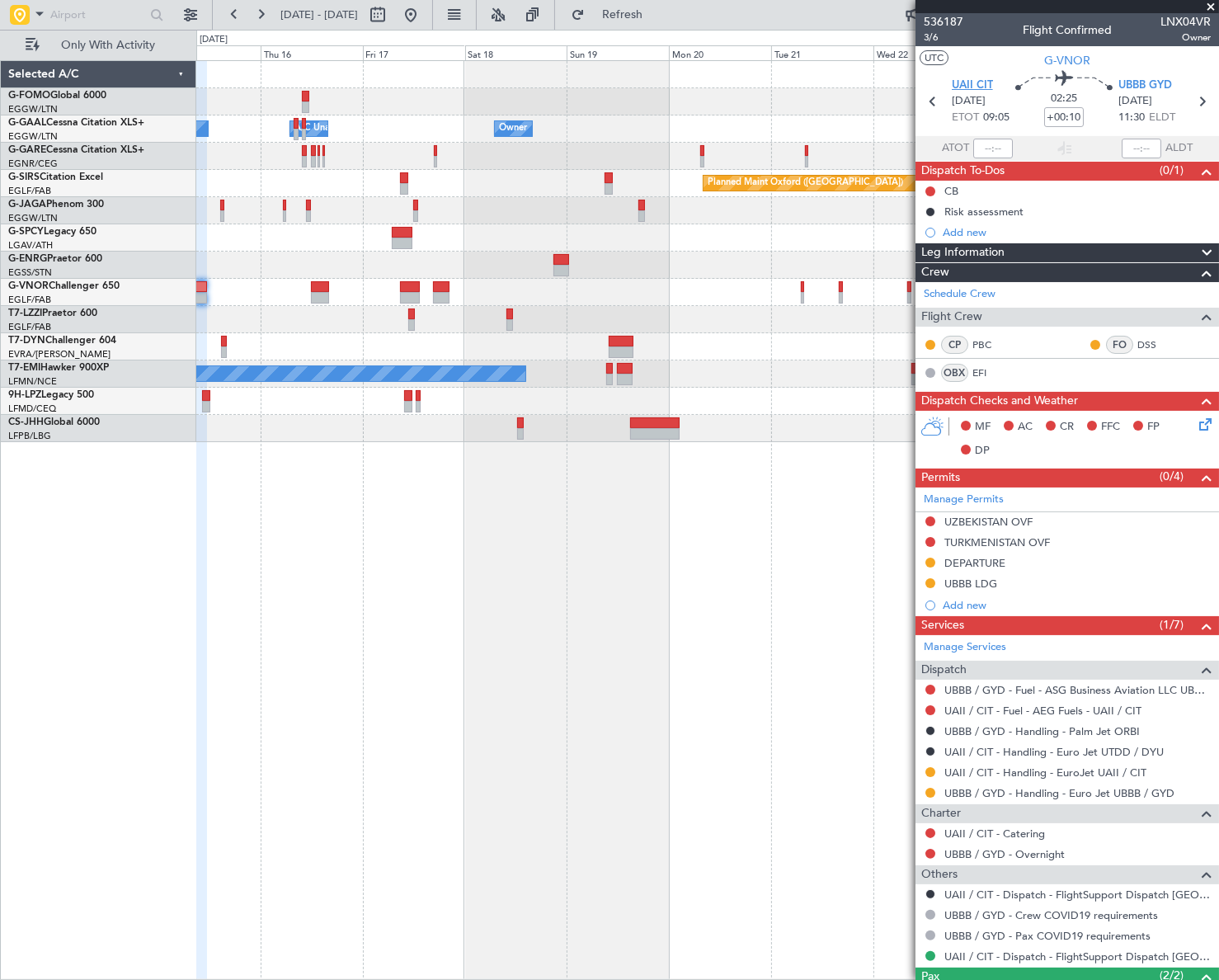
click at [978, 82] on span "UAII CIT" at bounding box center [972, 86] width 41 height 17
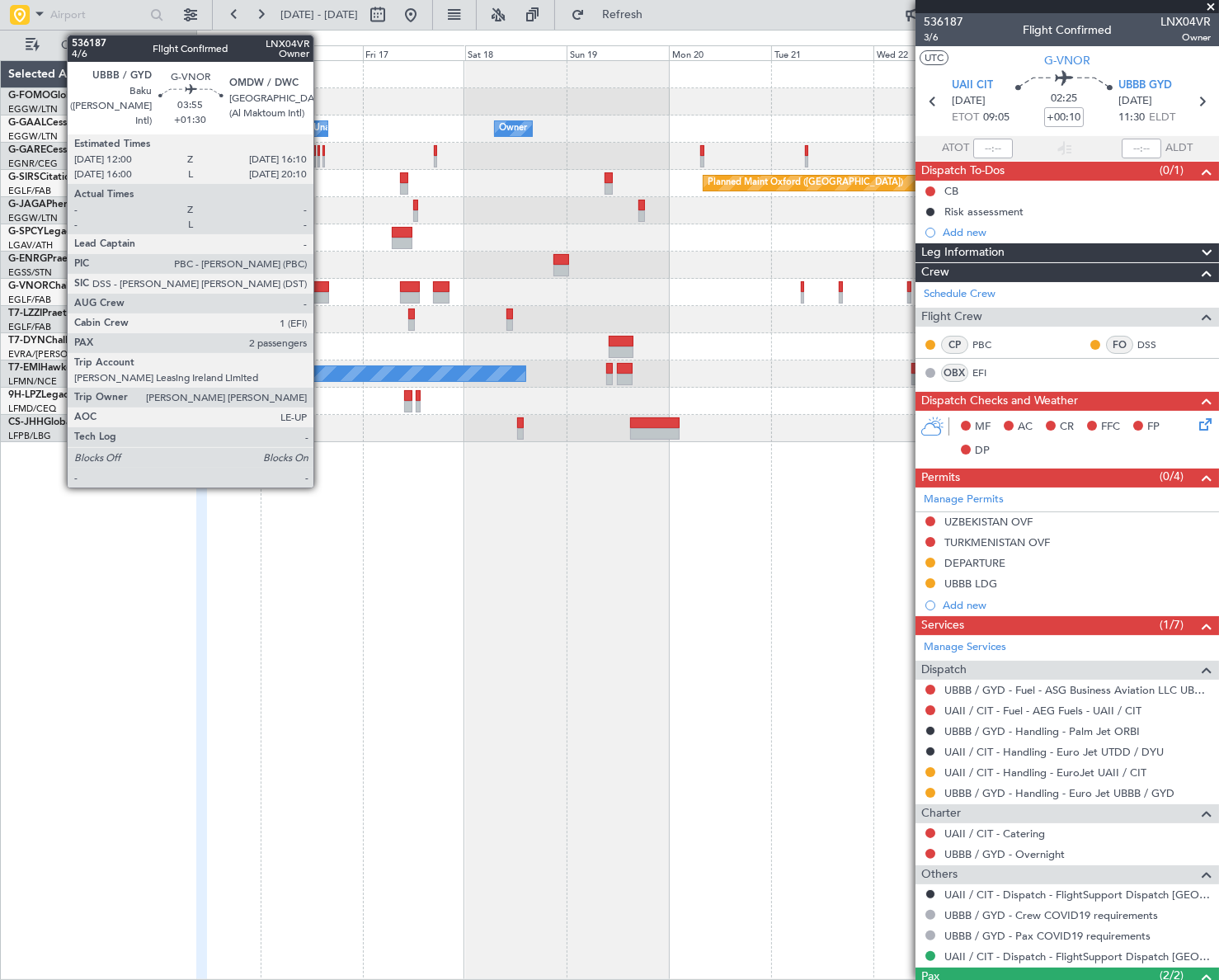
click at [321, 288] on div at bounding box center [320, 287] width 18 height 12
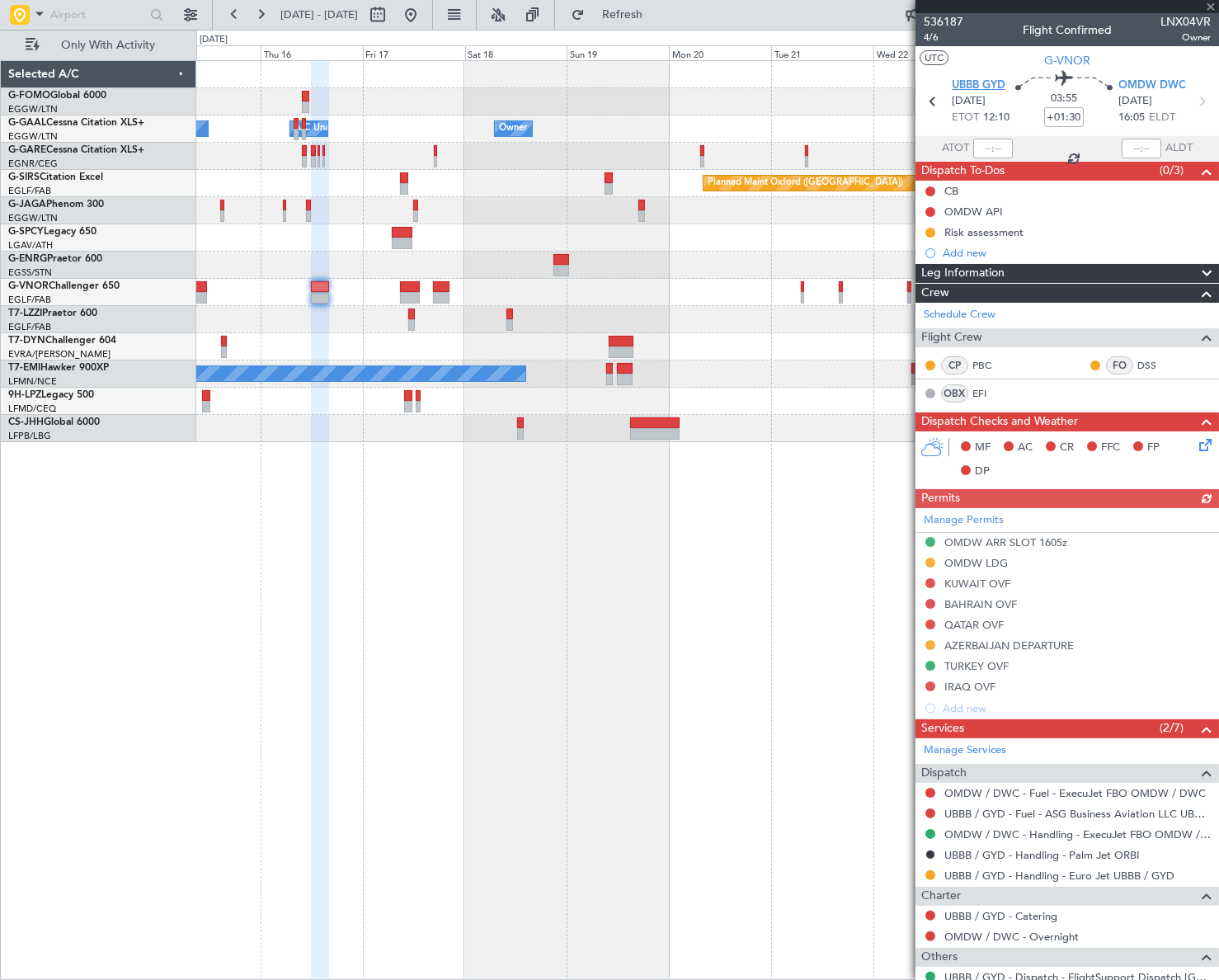
click at [977, 84] on span "UBBB GYD" at bounding box center [978, 86] width 53 height 17
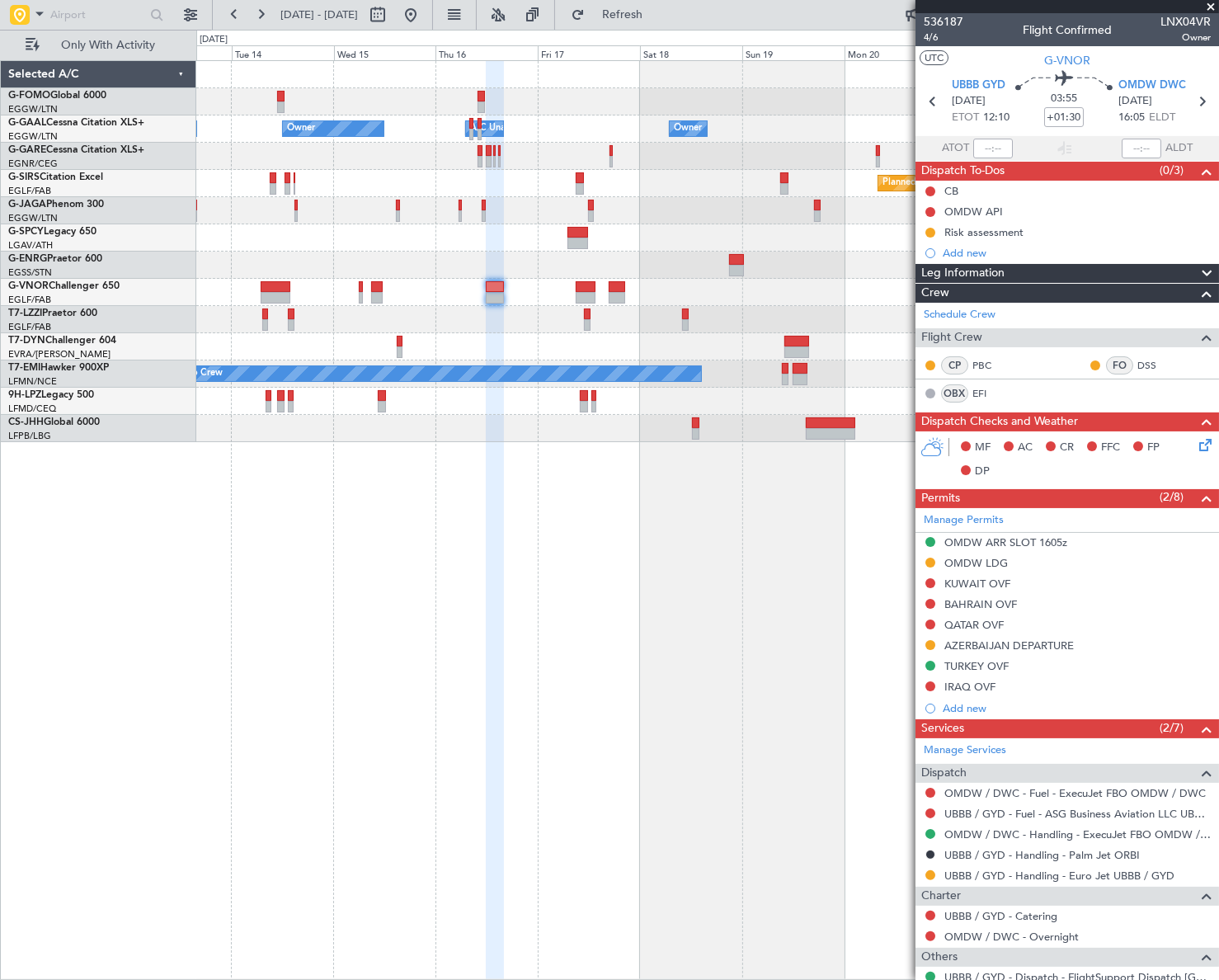
click at [497, 328] on div "Owner Owner A/C Unavailable Owner A/C Unavailable Owner Planned Maint [GEOGRAPH…" at bounding box center [707, 251] width 1021 height 381
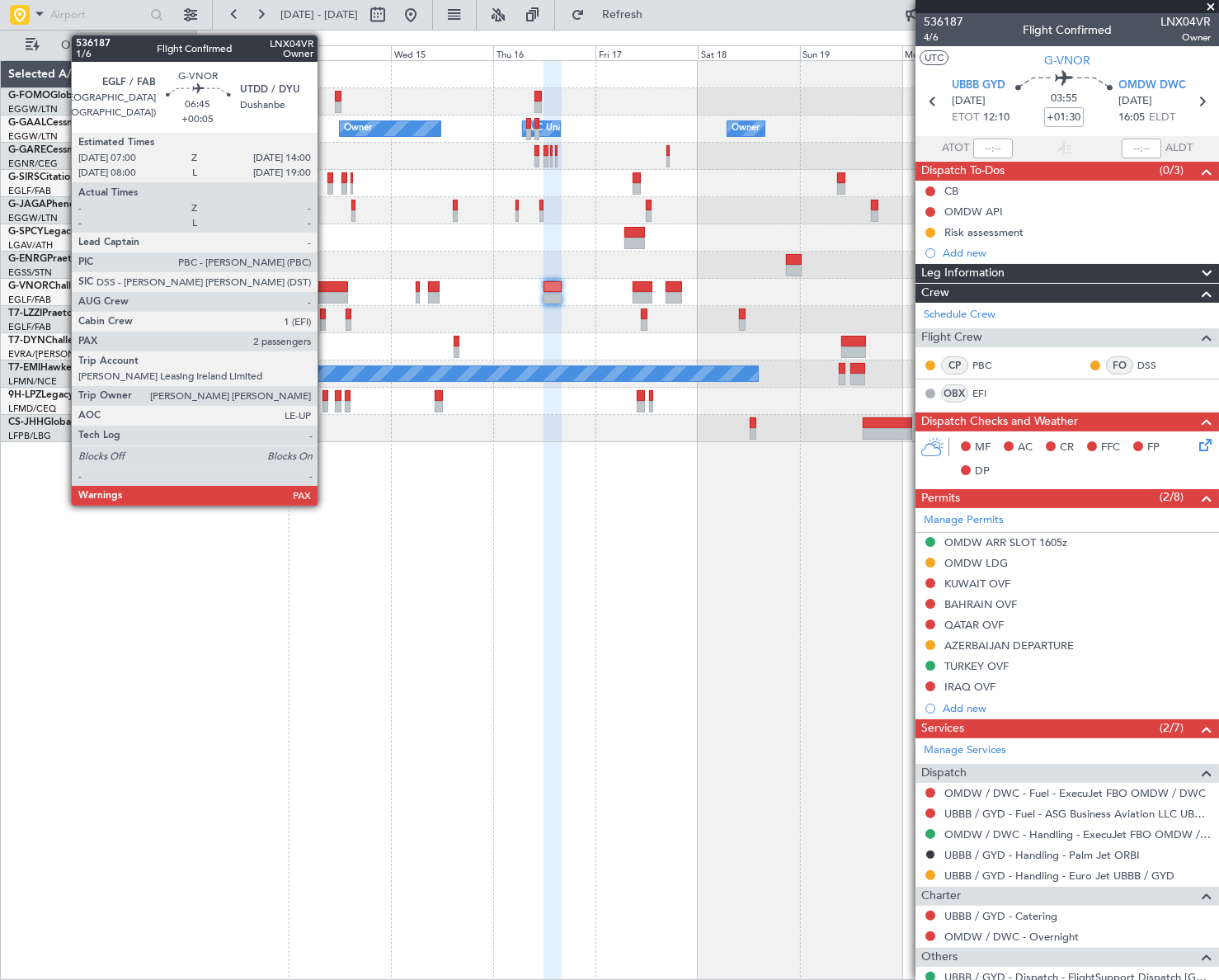
click at [325, 284] on div at bounding box center [333, 287] width 31 height 12
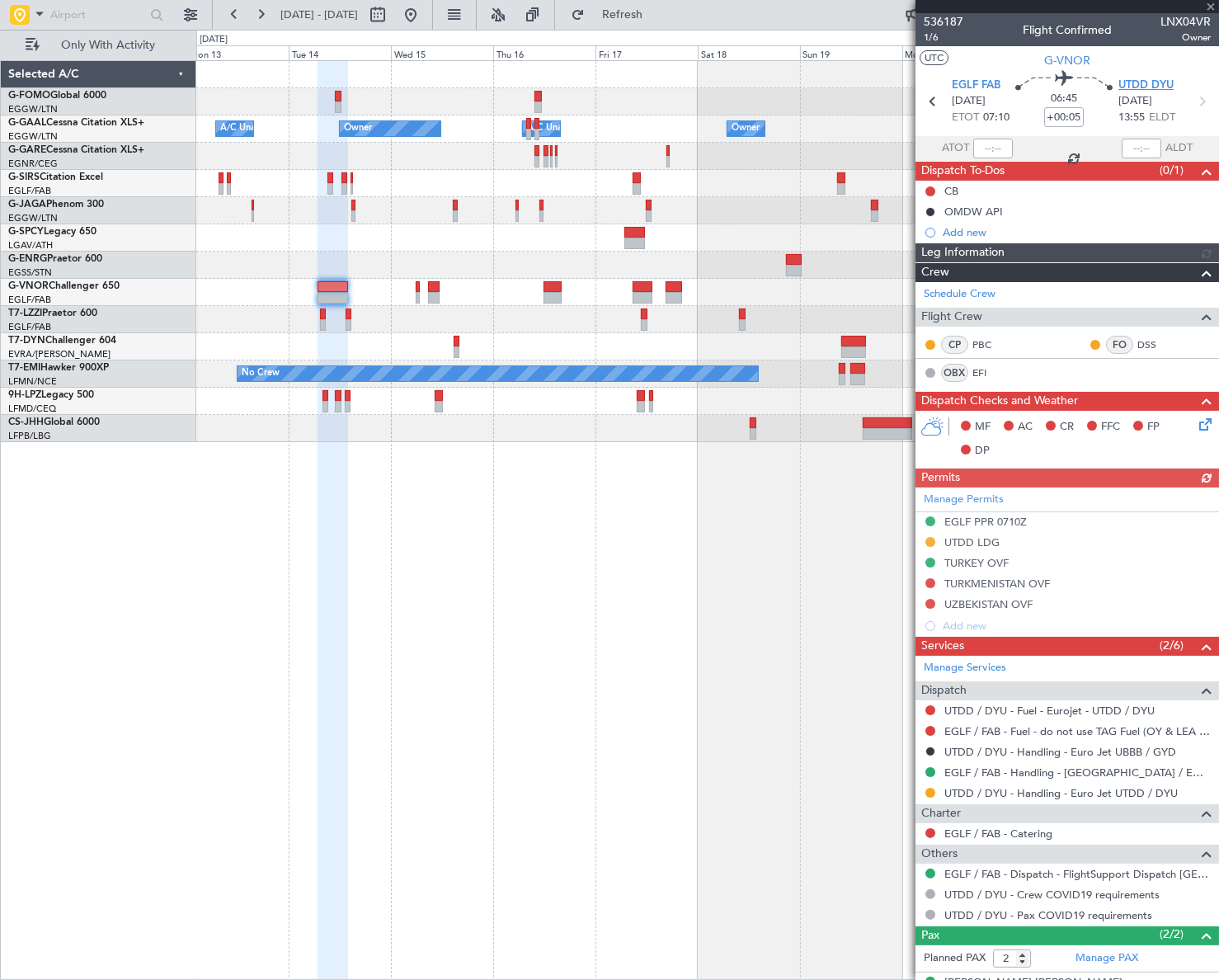
click at [1150, 86] on span "UTDD DYU" at bounding box center [1145, 86] width 55 height 17
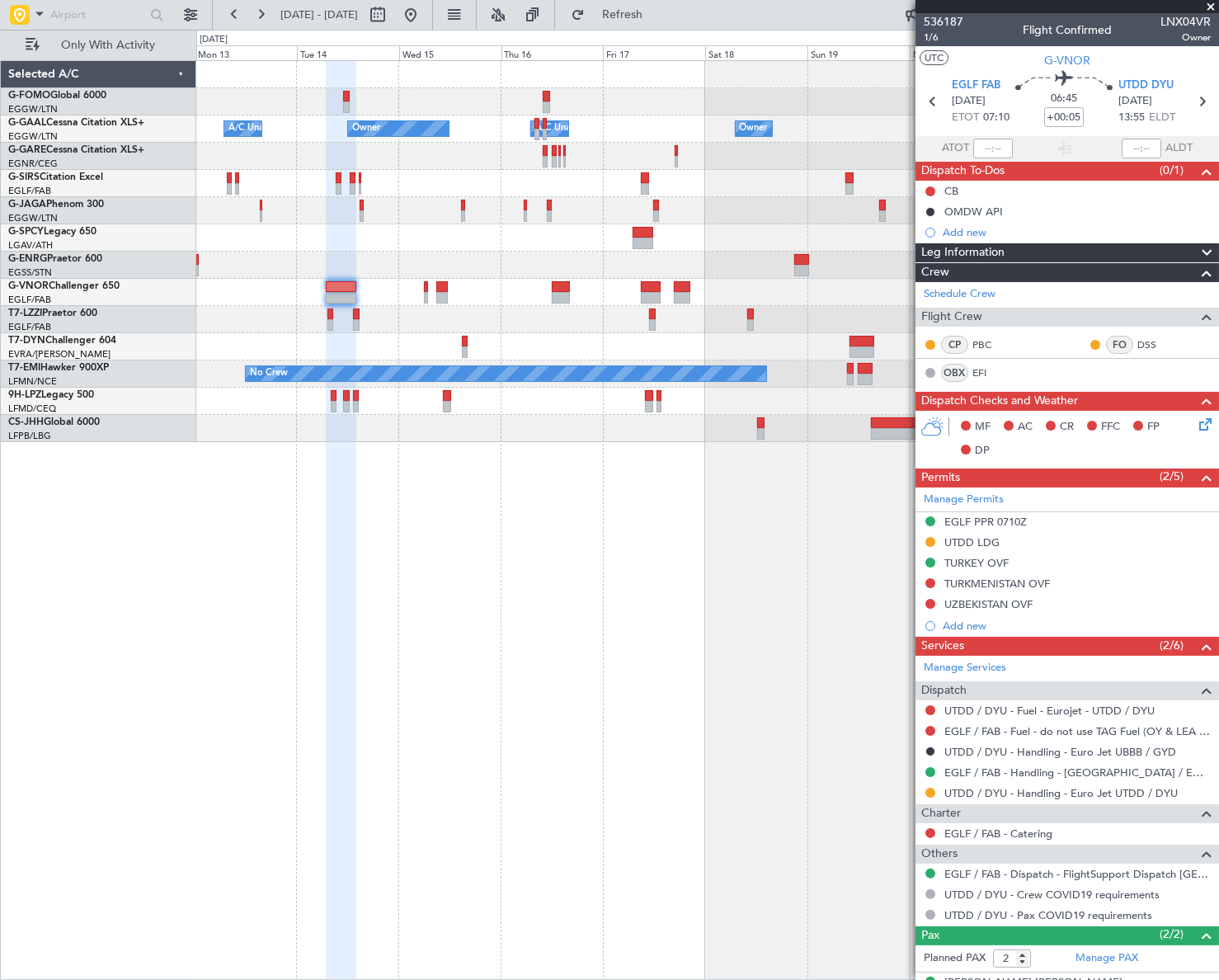
click at [778, 232] on div "Owner Owner A/C Unavailable Owner A/C Unavailable Owner Planned Maint [GEOGRAPH…" at bounding box center [707, 251] width 1021 height 381
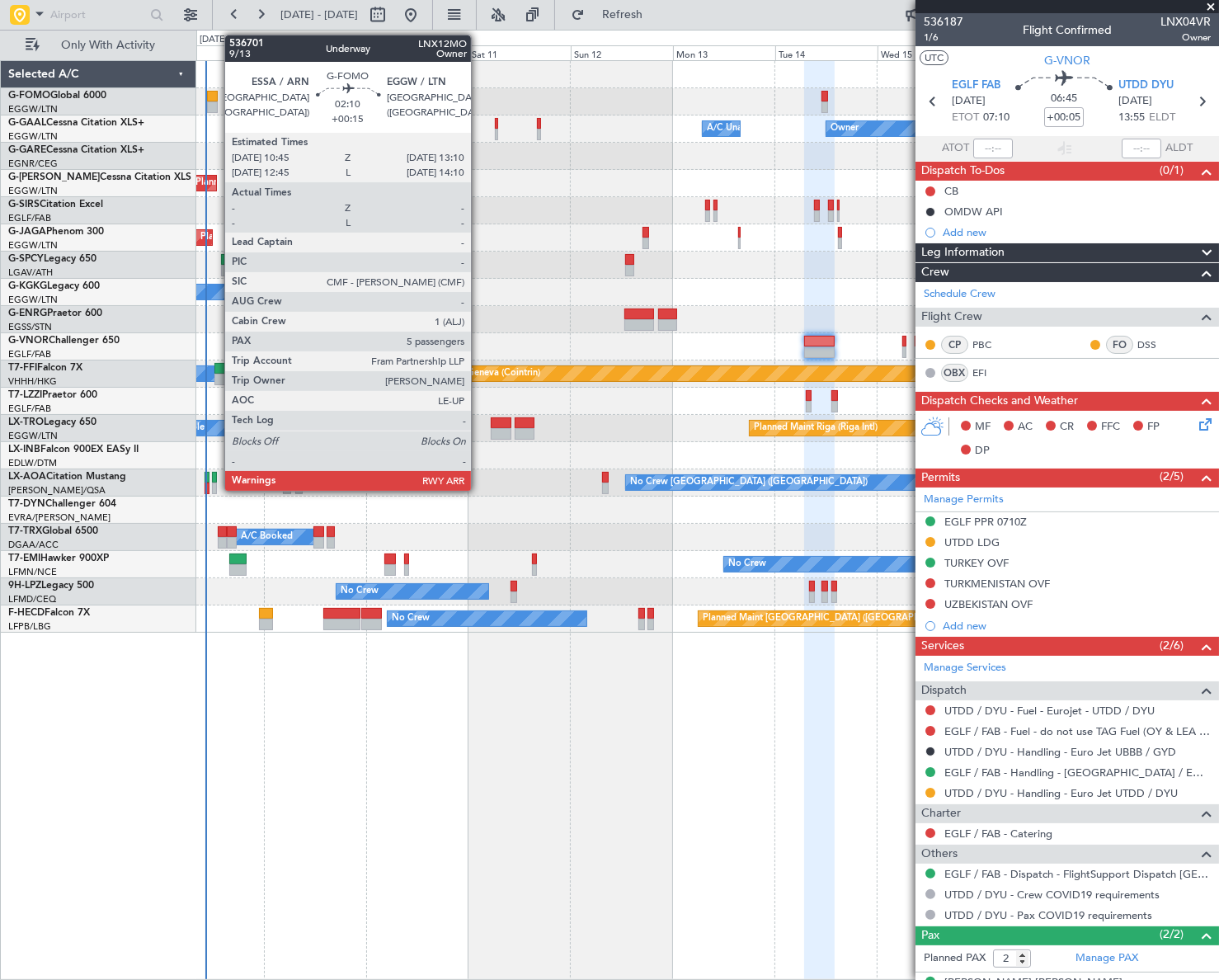
click at [214, 97] on div at bounding box center [212, 97] width 11 height 12
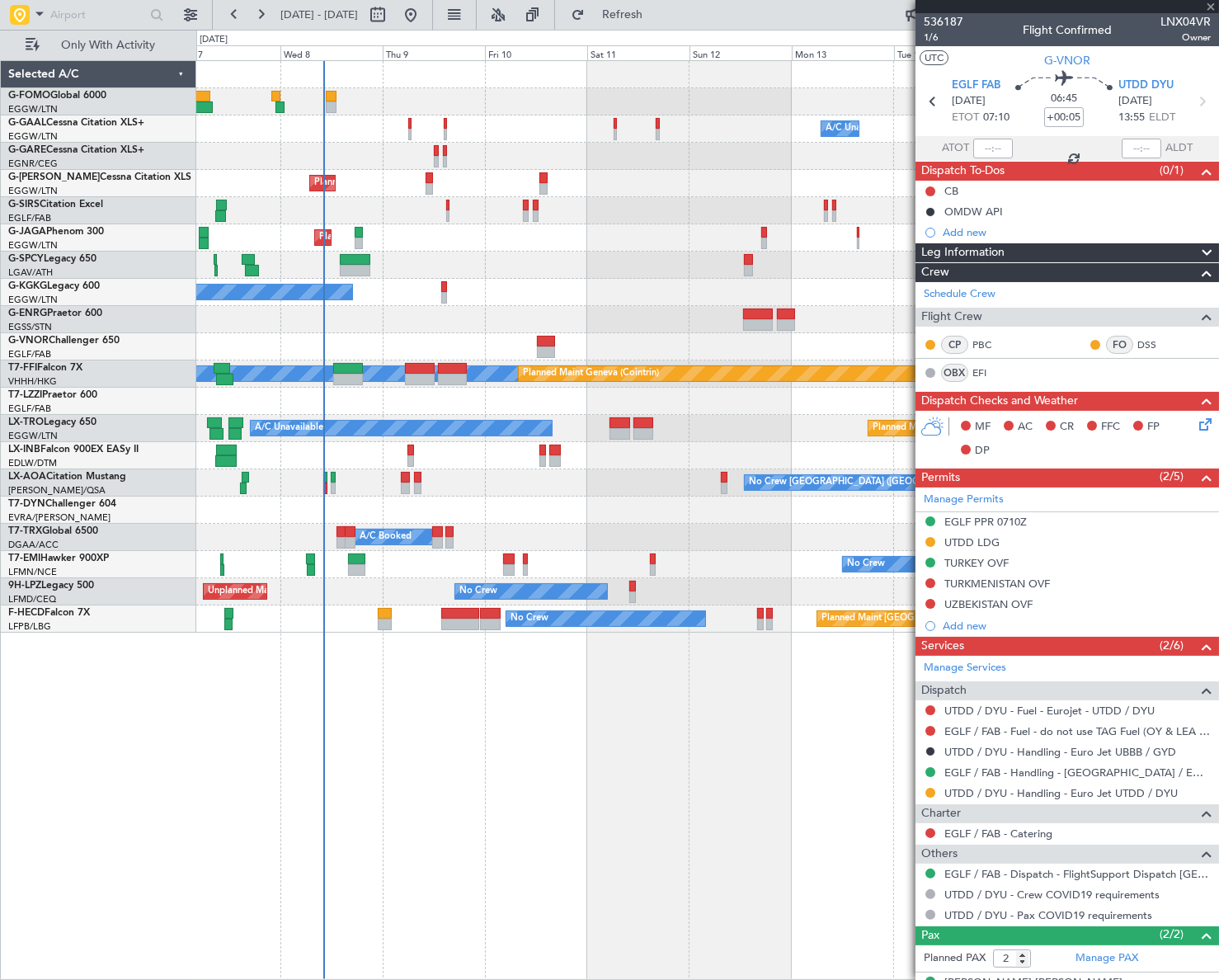
click at [569, 305] on div "Owner Owner A/C Unavailable A/C Unavailable Owner Planned Maint [GEOGRAPHIC_DAT…" at bounding box center [707, 347] width 1021 height 571
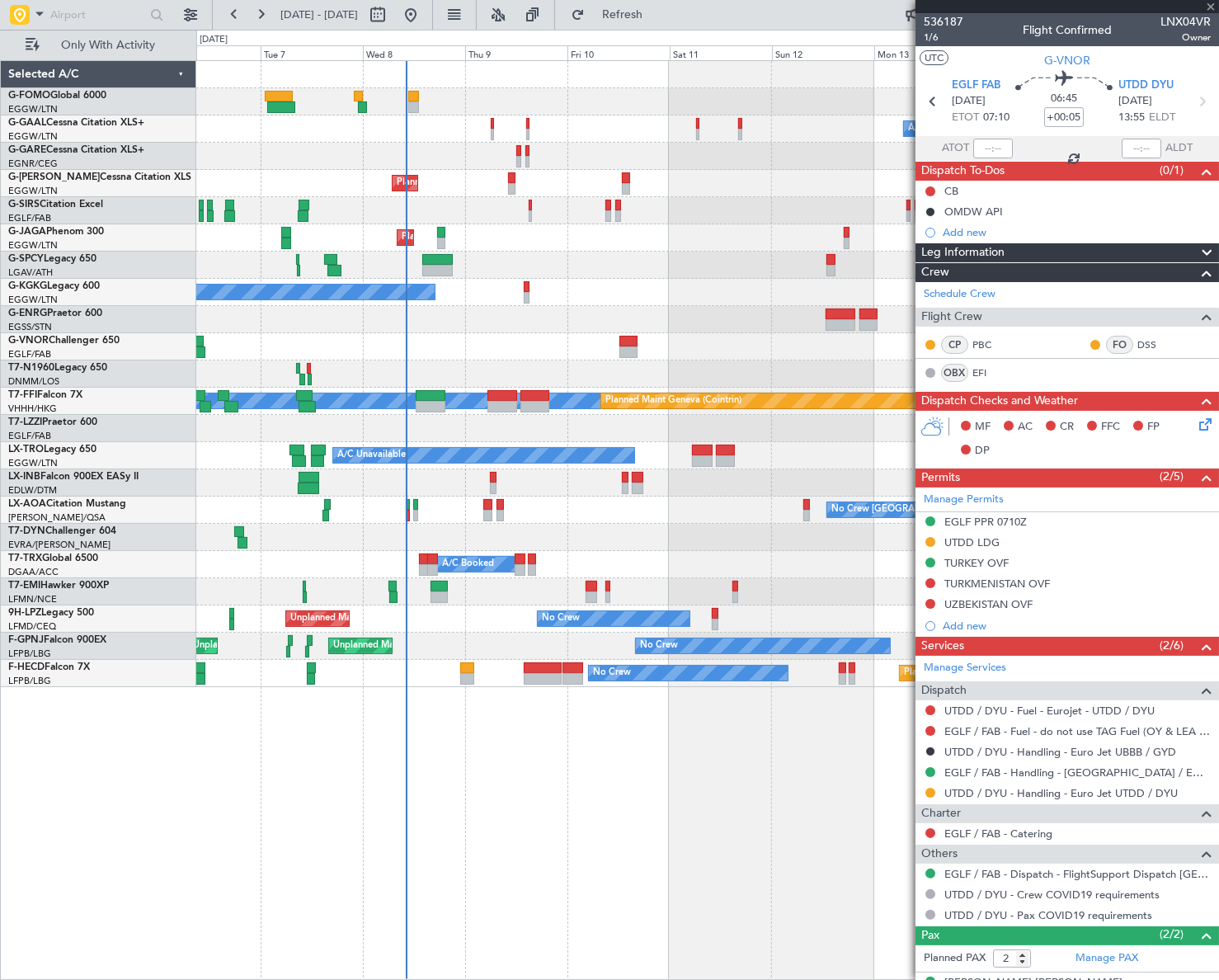
type input "+00:15"
type input "5"
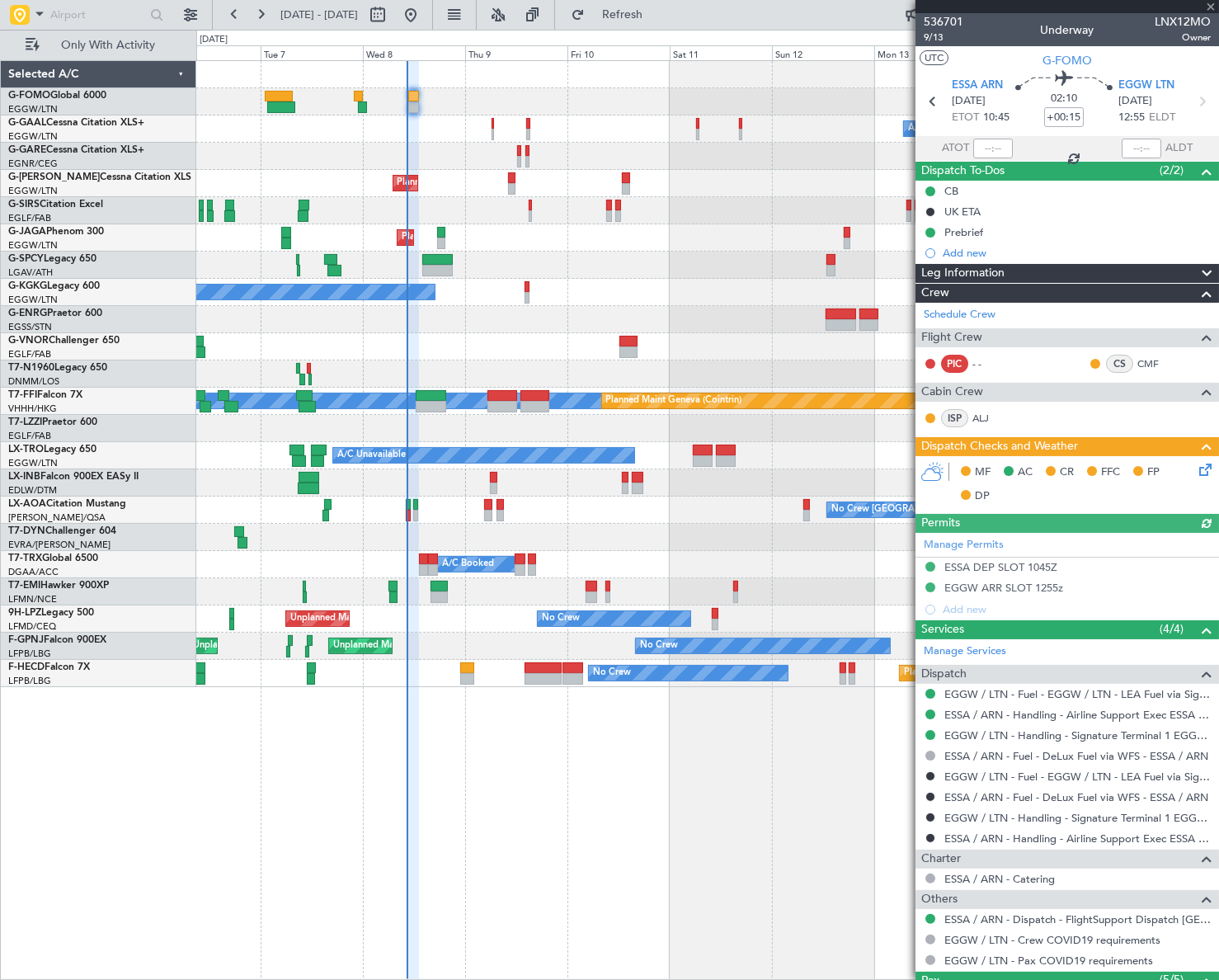
click at [1196, 468] on icon at bounding box center [1202, 467] width 13 height 13
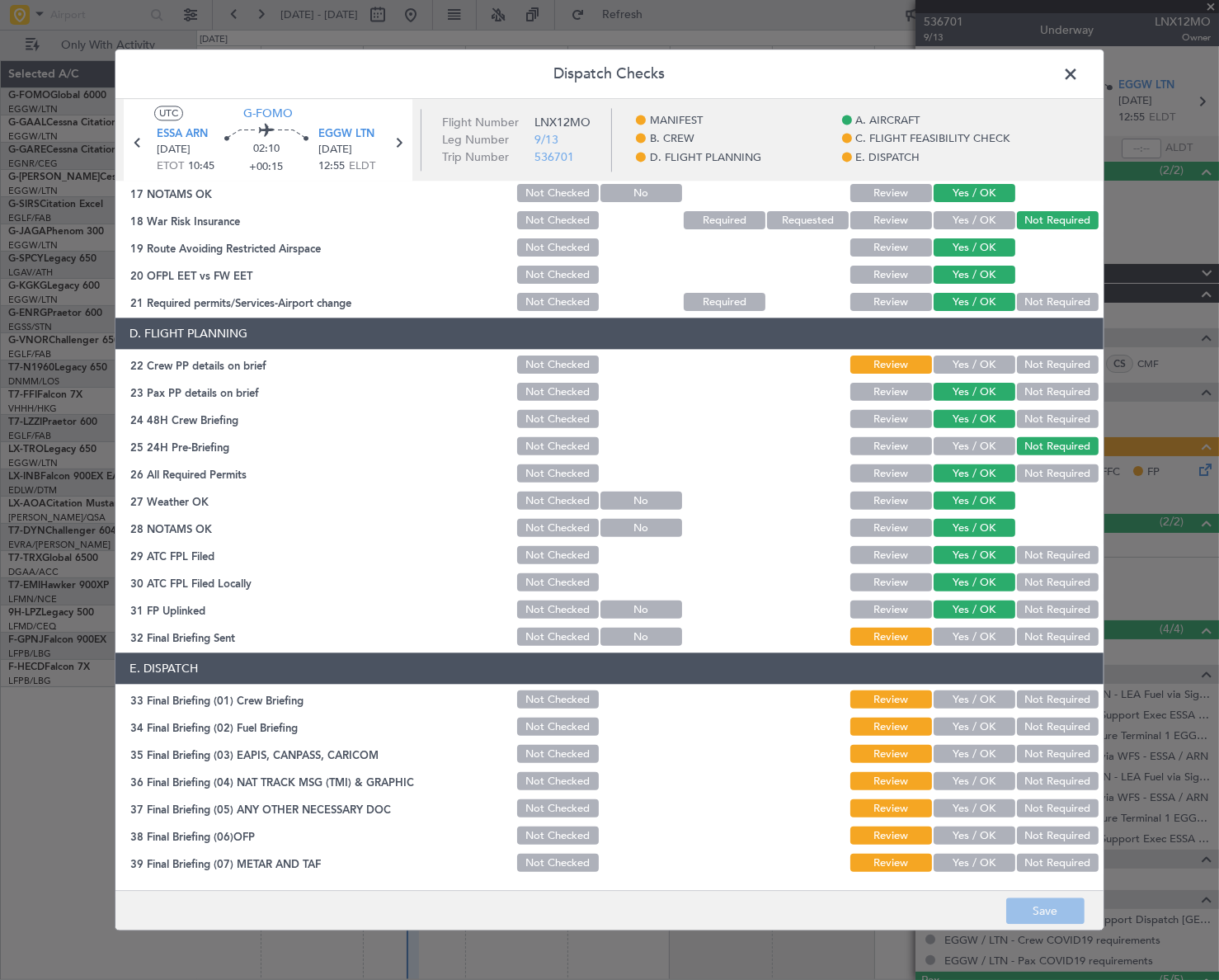
scroll to position [539, 0]
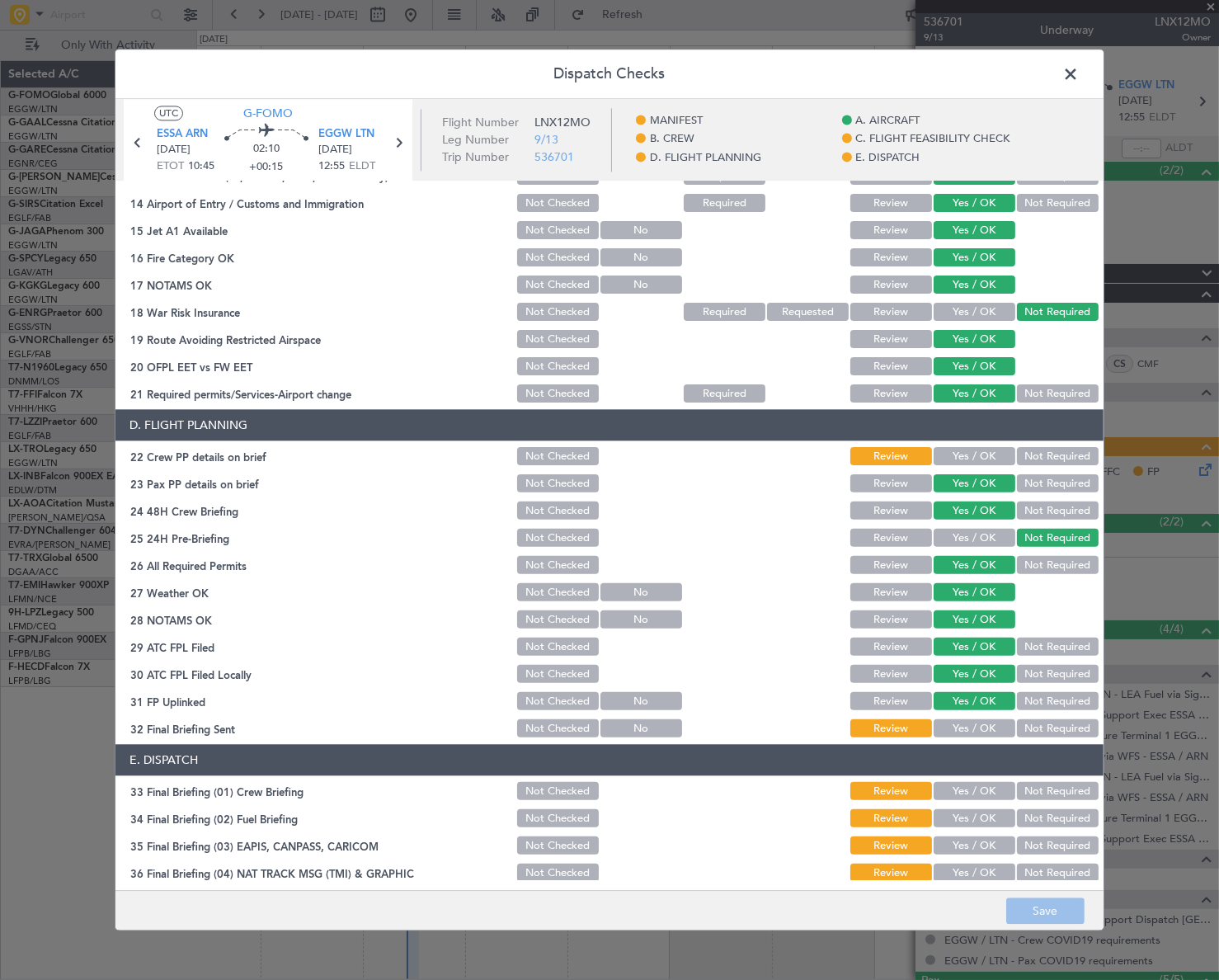
click at [1079, 79] on span at bounding box center [1079, 78] width 0 height 33
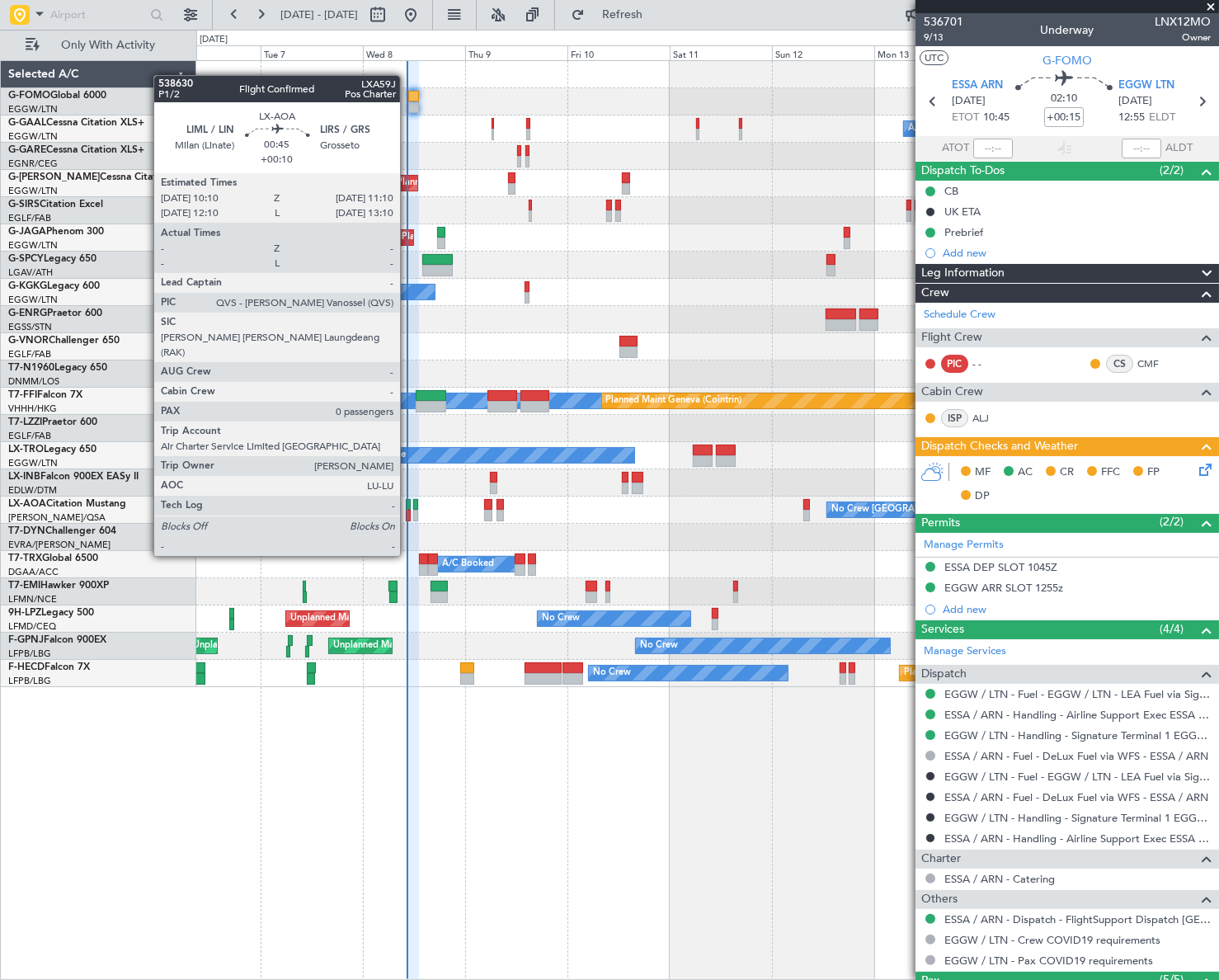
click at [408, 510] on div at bounding box center [409, 515] width 5 height 12
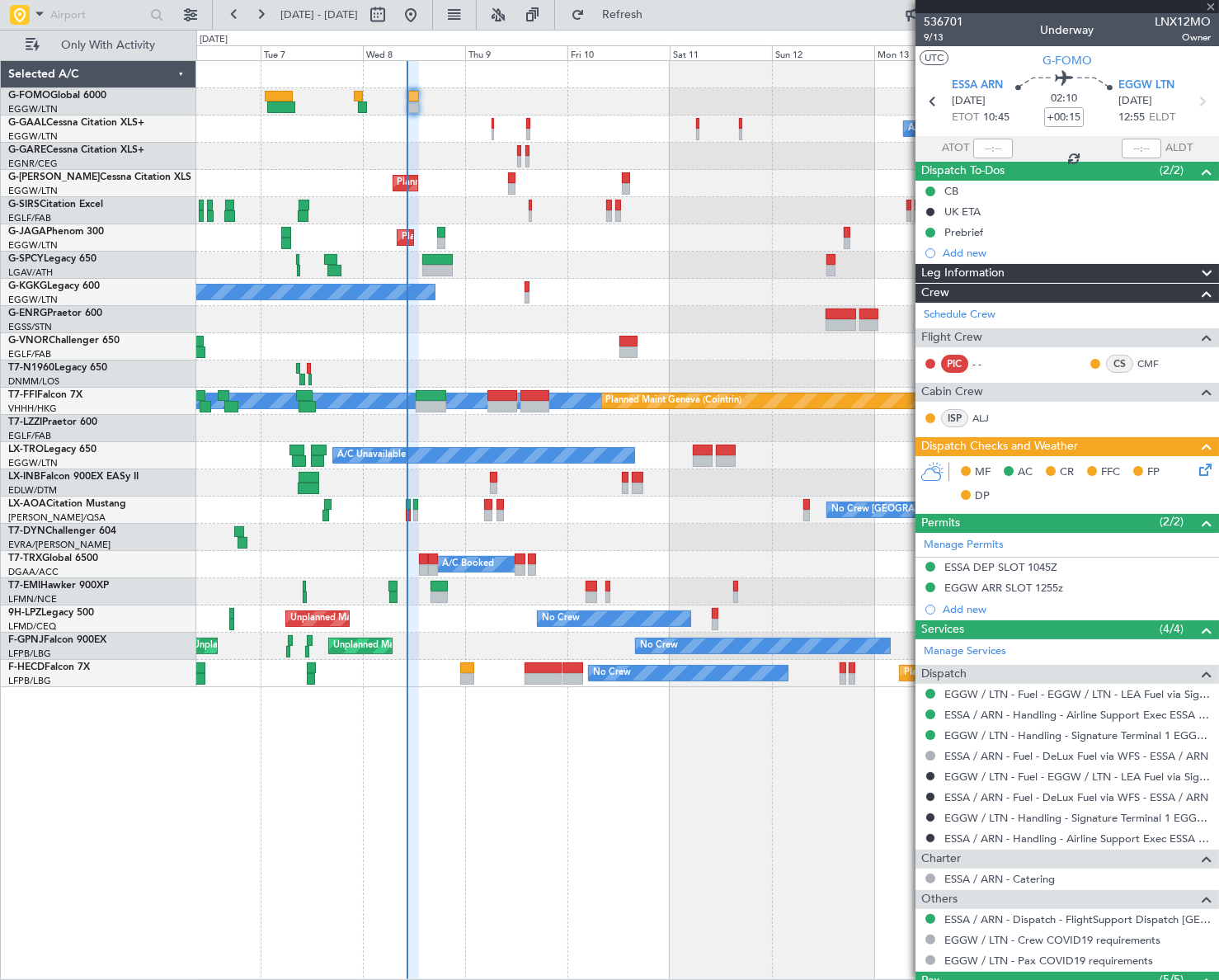
type input "+00:10"
type input "0"
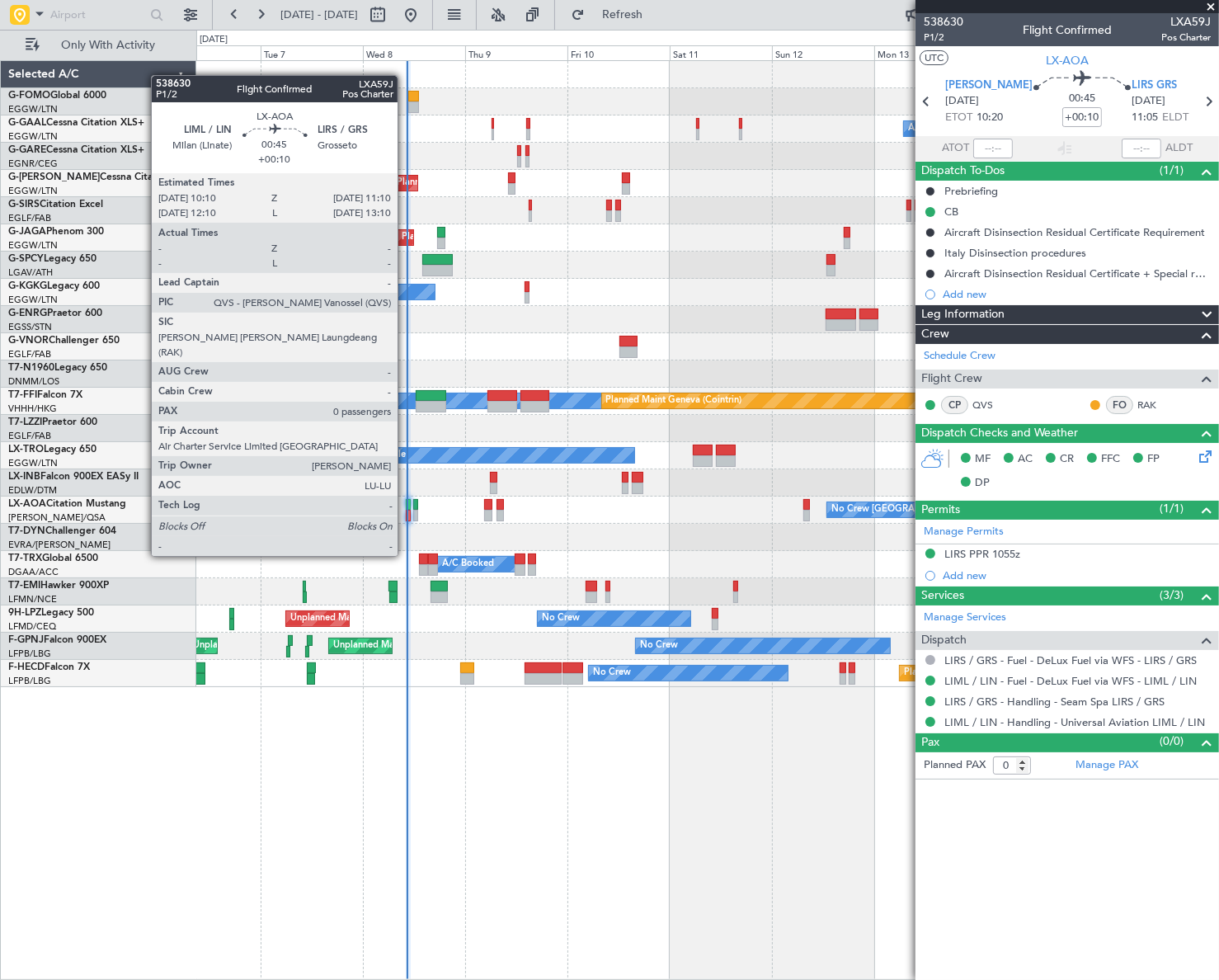
click at [406, 510] on div at bounding box center [409, 515] width 5 height 12
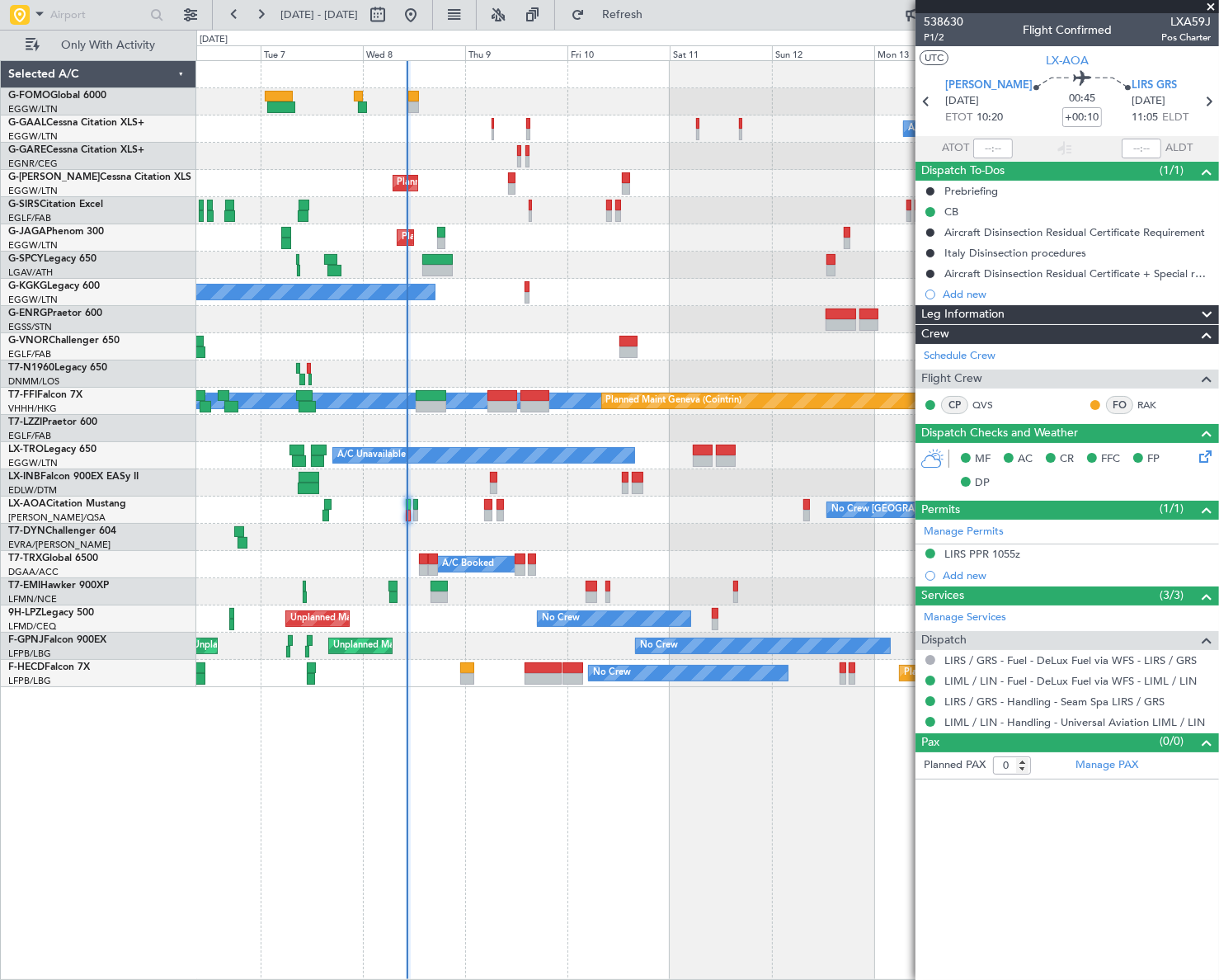
click at [1200, 17] on span "LXA59J" at bounding box center [1186, 22] width 49 height 18
copy span "LXA59J"
click at [189, 637] on div "Owner Owner A/C Unavailable A/C Unavailable Owner Planned Maint [GEOGRAPHIC_DAT…" at bounding box center [609, 505] width 1219 height 950
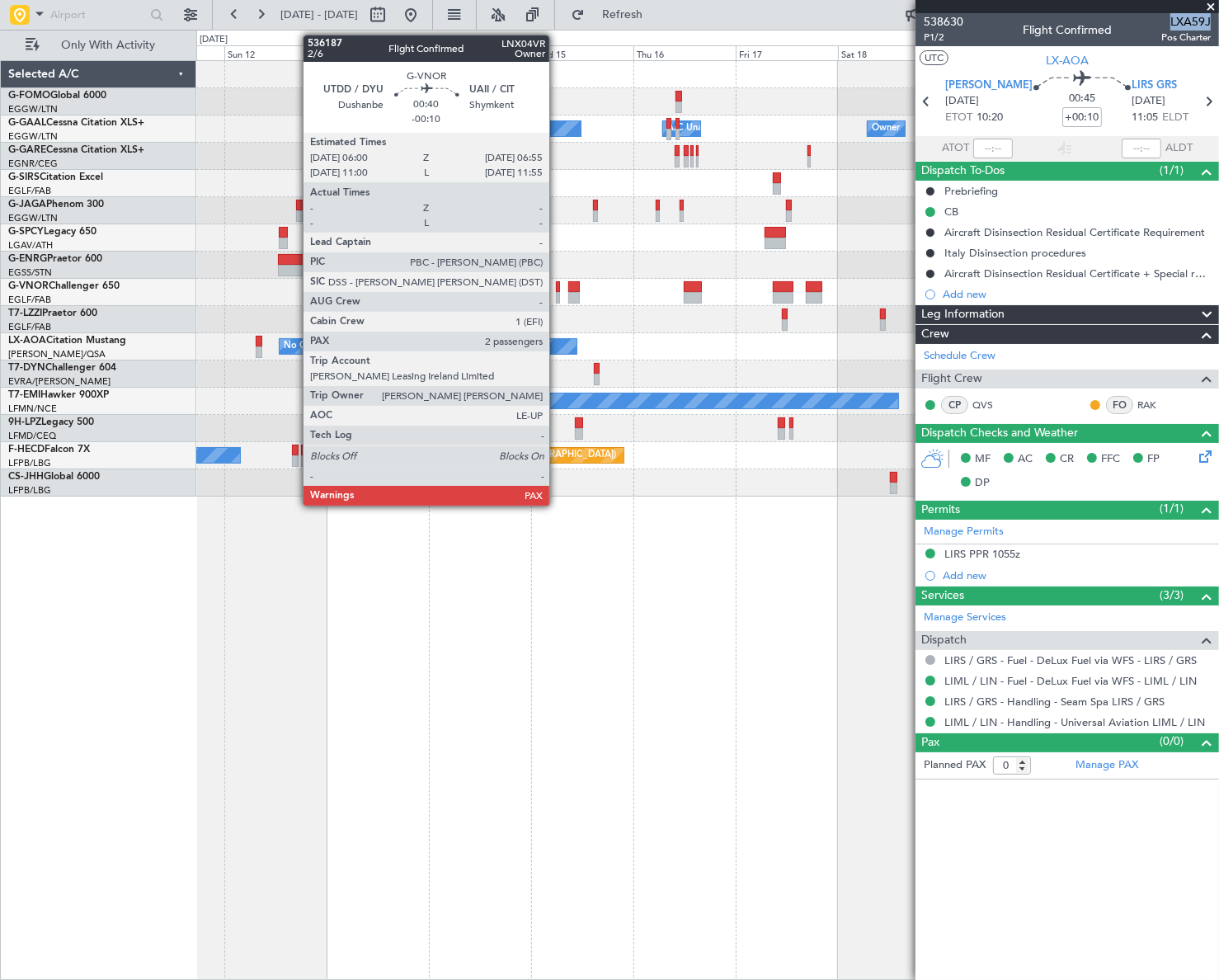
click at [556, 294] on div at bounding box center [557, 297] width 4 height 12
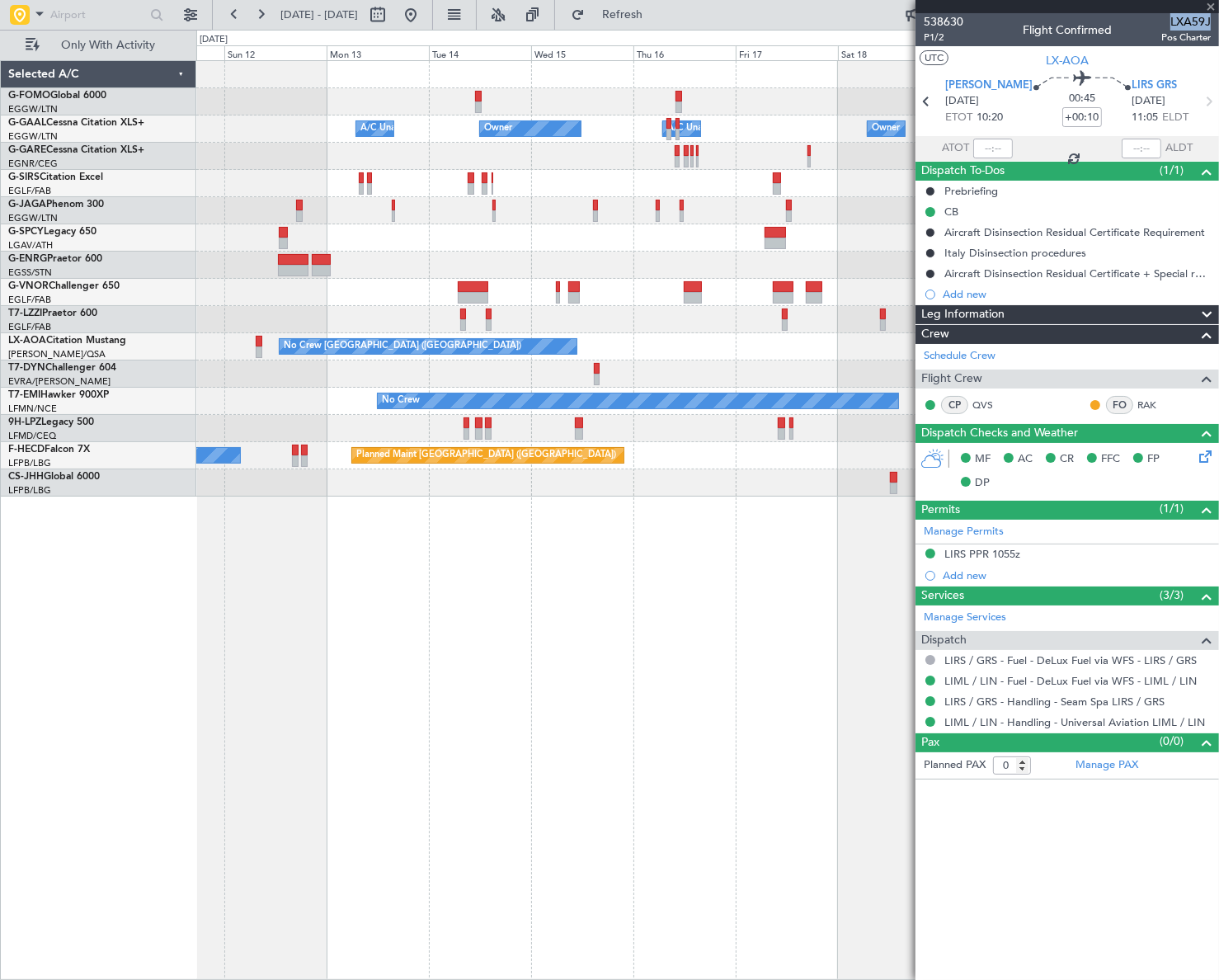
type input "-00:10"
type input "2"
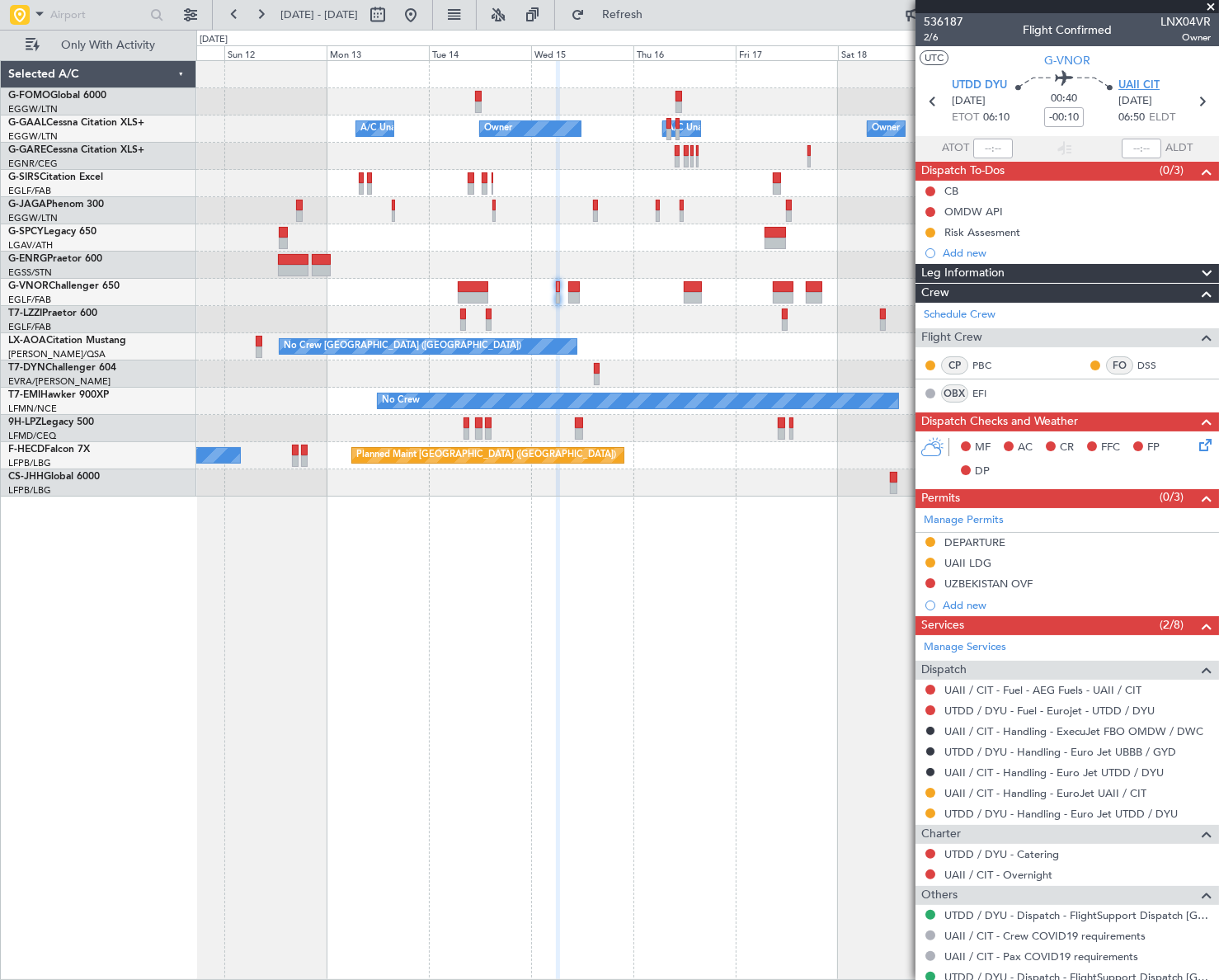
click at [1132, 81] on span "UAII CIT" at bounding box center [1138, 86] width 41 height 17
click at [1071, 650] on fb-app "[DATE] - [DATE] Refresh Quick Links Only With Activity Owner Owner A/C Unavaila…" at bounding box center [609, 496] width 1219 height 967
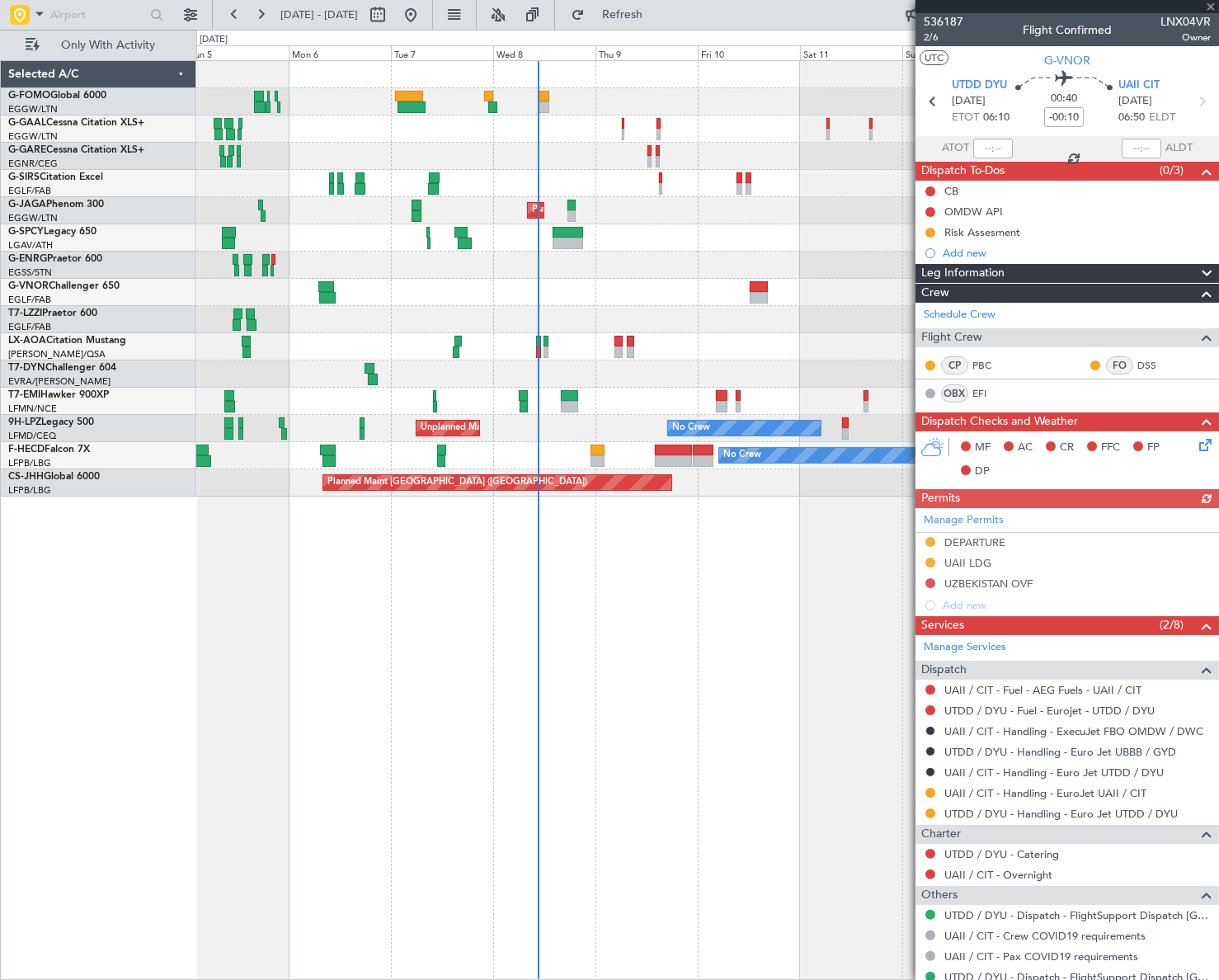
click at [780, 741] on div "Owner A/C Unavailable Owner A/C Unavailable Planned Maint [GEOGRAPHIC_DATA] ([G…" at bounding box center [708, 520] width 1023 height 919
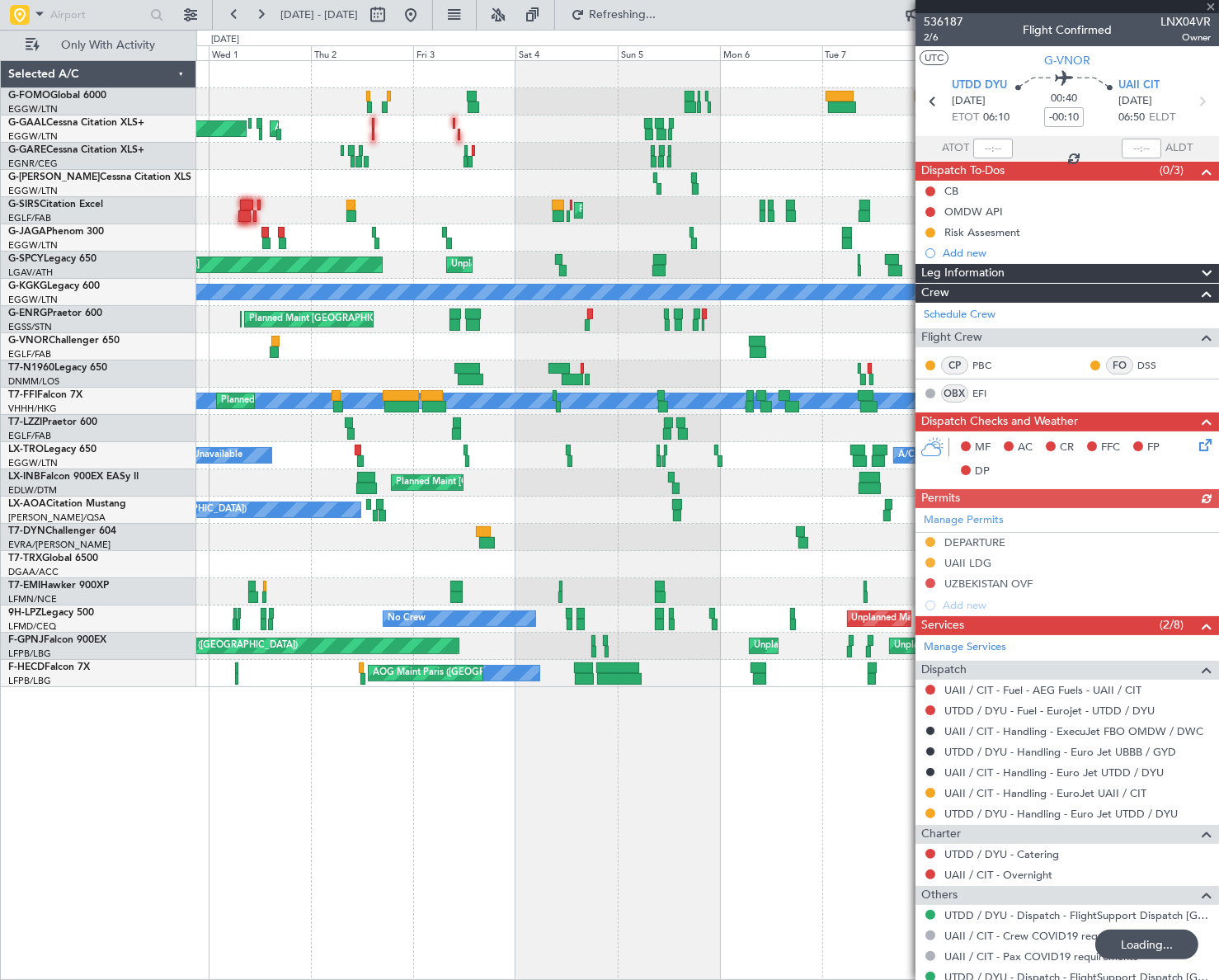
click at [382, 775] on div "AOG Maint Dusseldorf Planned [GEOGRAPHIC_DATA] A/C Unavailable Planned Maint [G…" at bounding box center [708, 520] width 1023 height 919
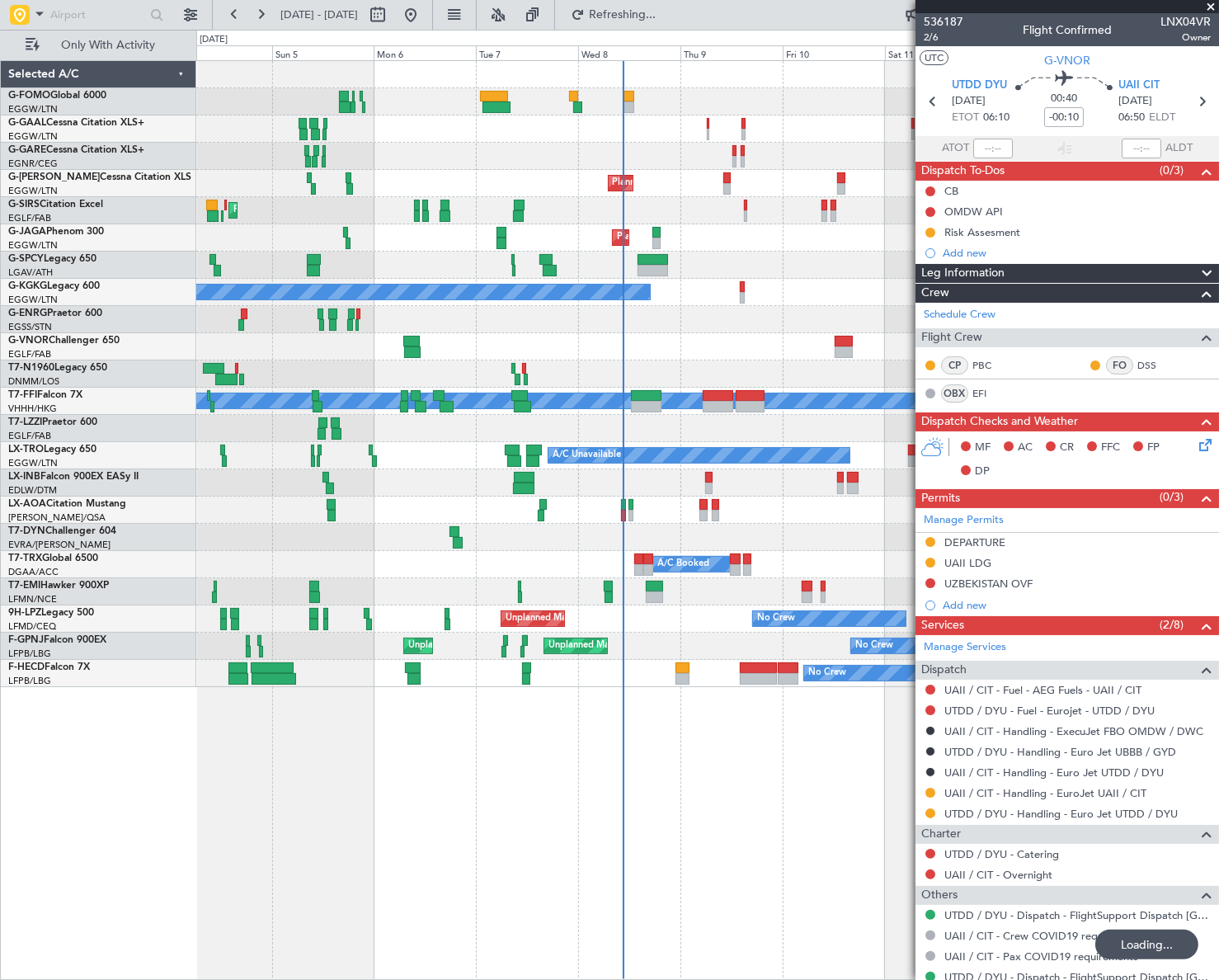
click at [495, 788] on div "A/C Unavailable Owner Owner A/C Unavailable Planned Maint [GEOGRAPHIC_DATA] ([G…" at bounding box center [708, 520] width 1023 height 919
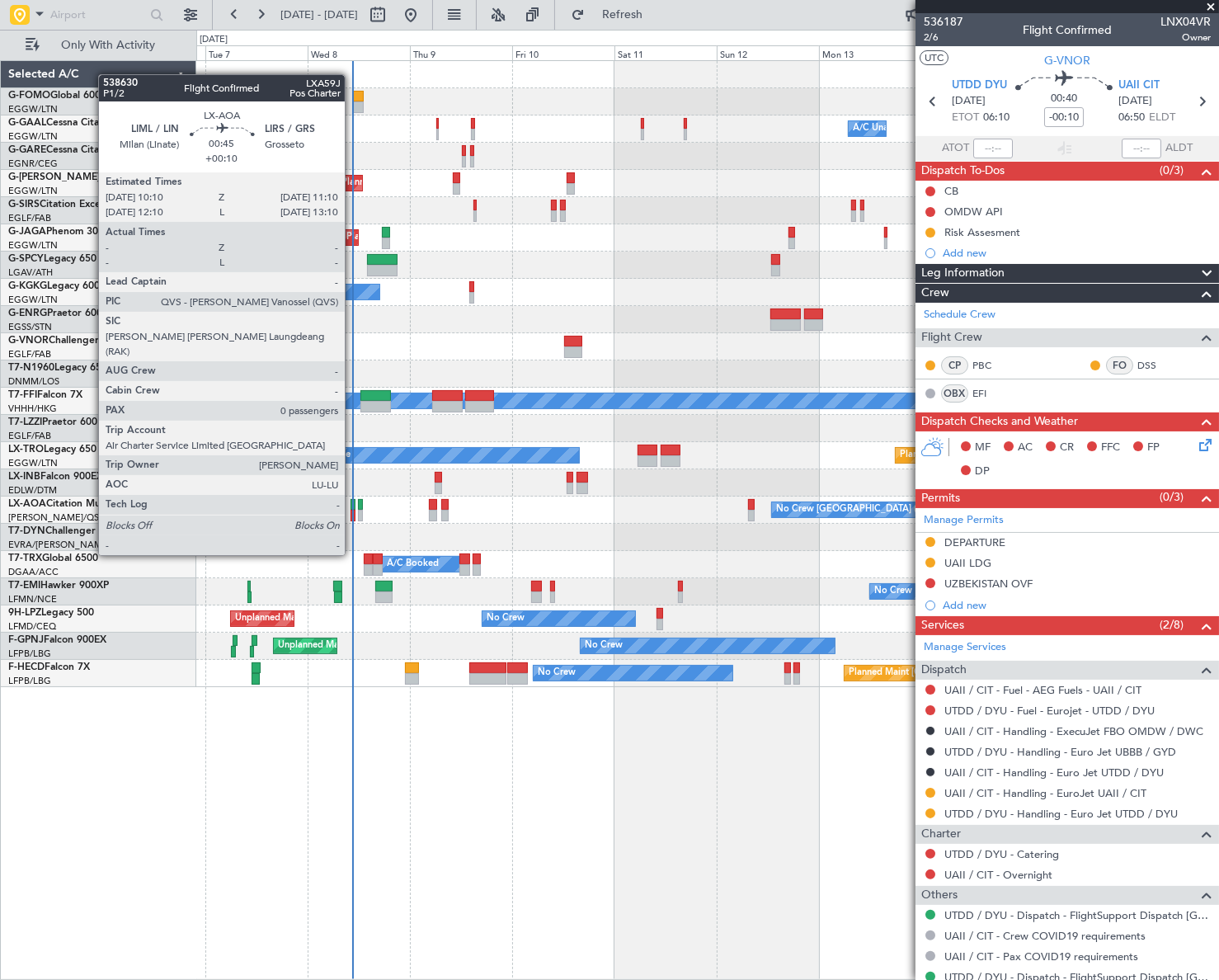
click at [352, 510] on div at bounding box center [353, 515] width 5 height 12
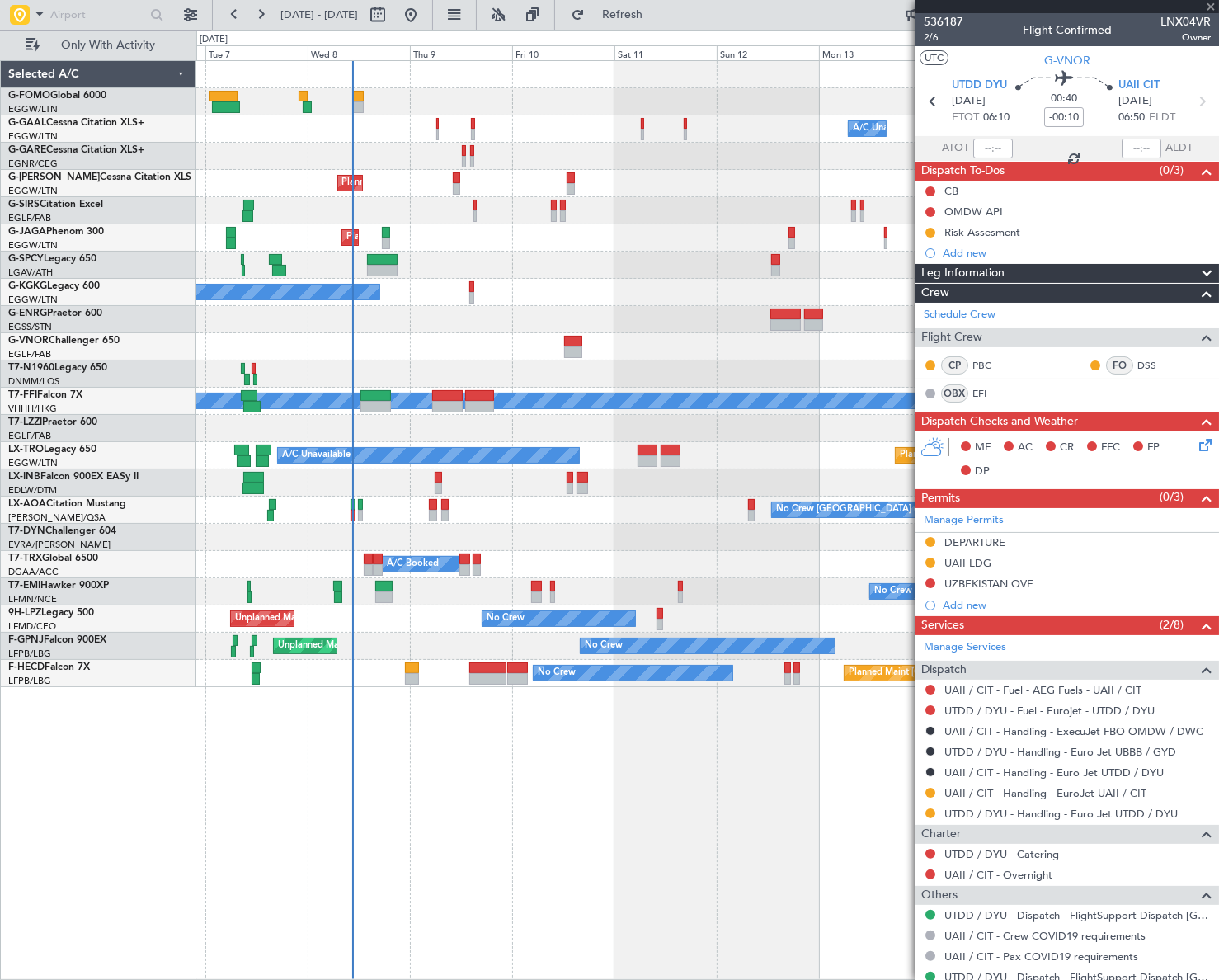
type input "+00:10"
type input "0"
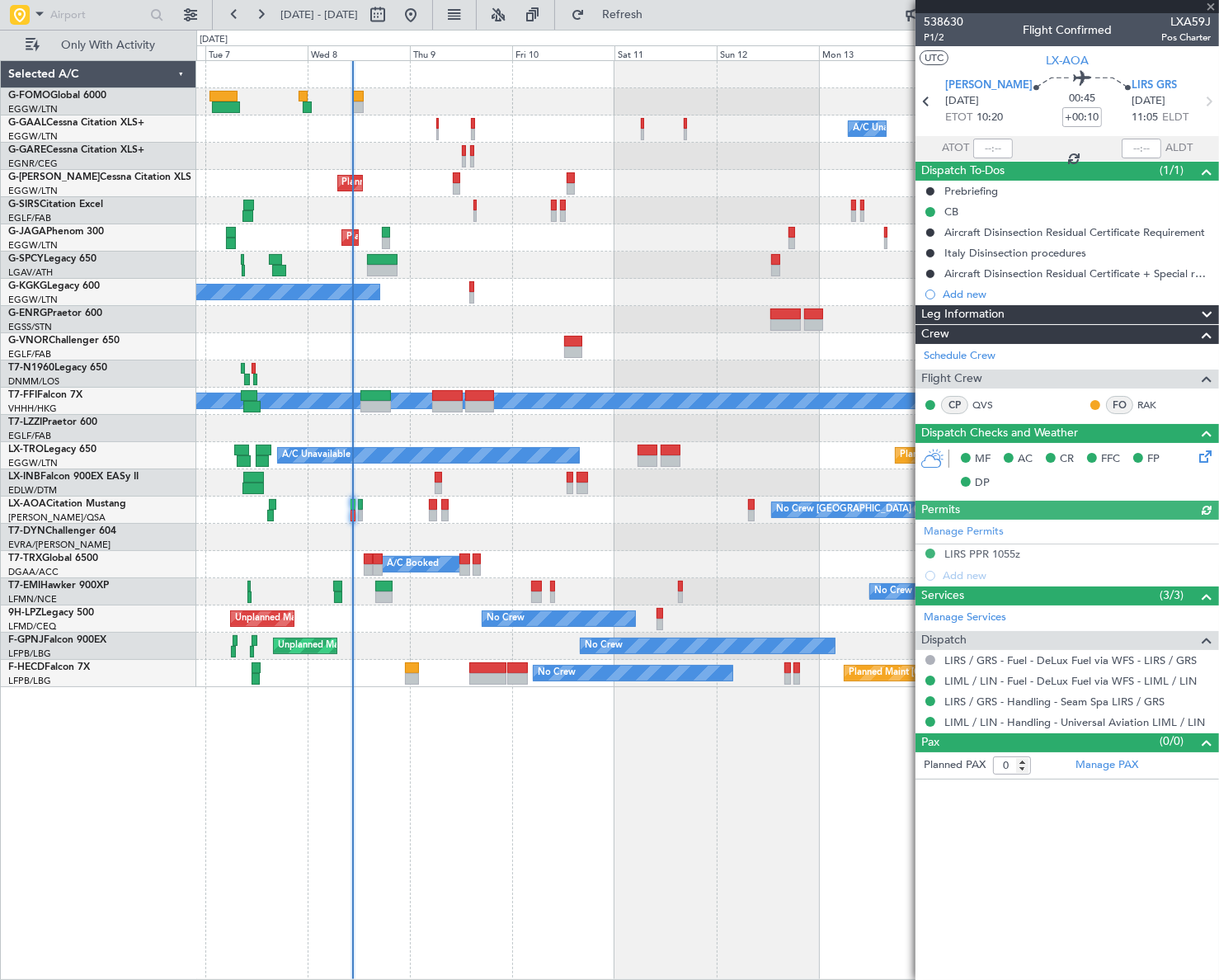
click at [1186, 15] on span "LXA59J" at bounding box center [1186, 22] width 49 height 18
copy span "LXA59J"
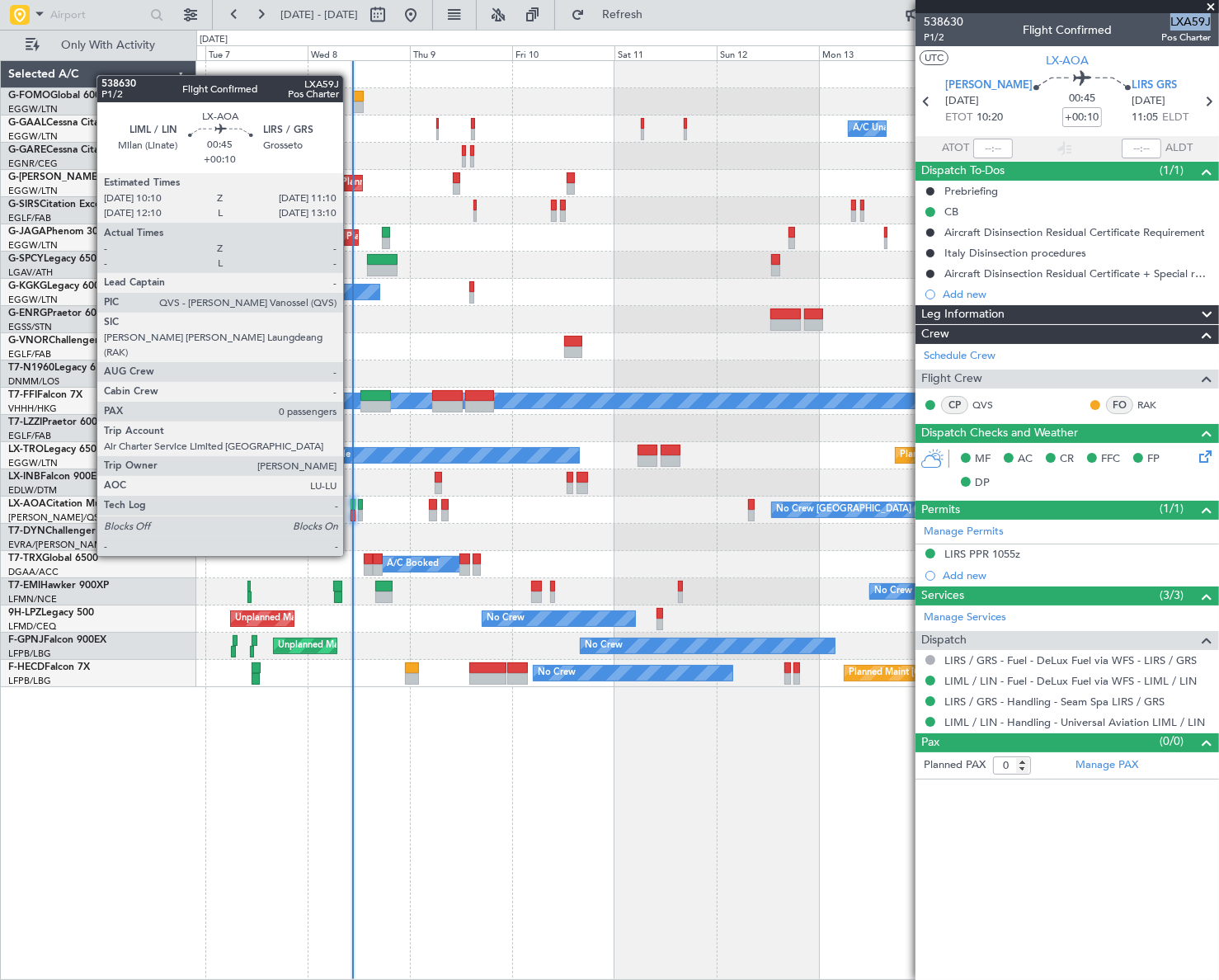
click at [350, 510] on div at bounding box center [353, 515] width 5 height 12
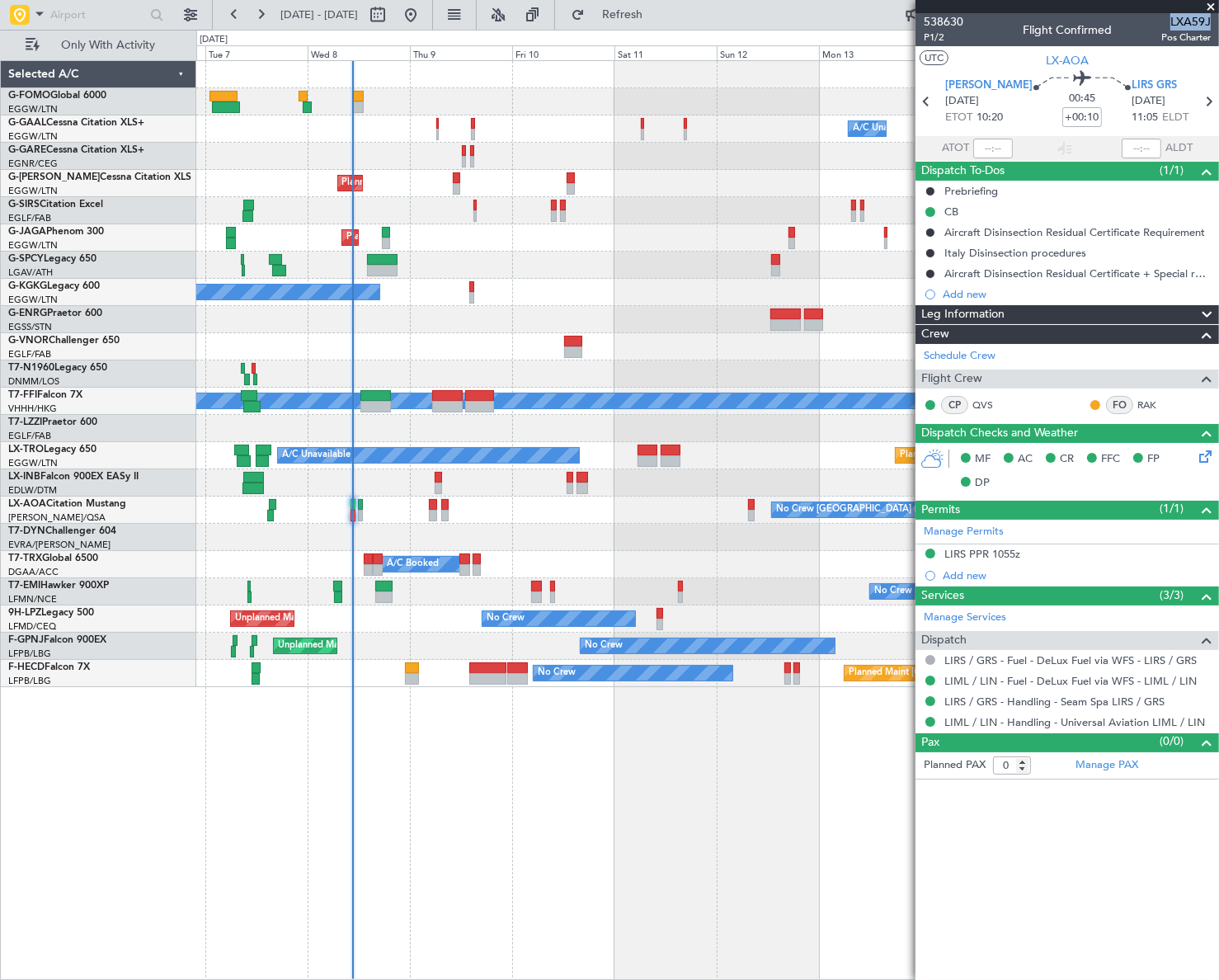
click at [783, 789] on div "Owner Owner A/C Unavailable A/C Unavailable Owner Planned Maint [GEOGRAPHIC_DAT…" at bounding box center [708, 520] width 1023 height 919
click at [992, 160] on mat-tooltip-component "Estimated Take-Off Time" at bounding box center [997, 147] width 132 height 43
click at [1002, 145] on input "text" at bounding box center [993, 149] width 39 height 20
click at [669, 735] on div "Owner Owner A/C Unavailable A/C Unavailable Owner Planned Maint [GEOGRAPHIC_DAT…" at bounding box center [708, 520] width 1023 height 919
type input "10:27"
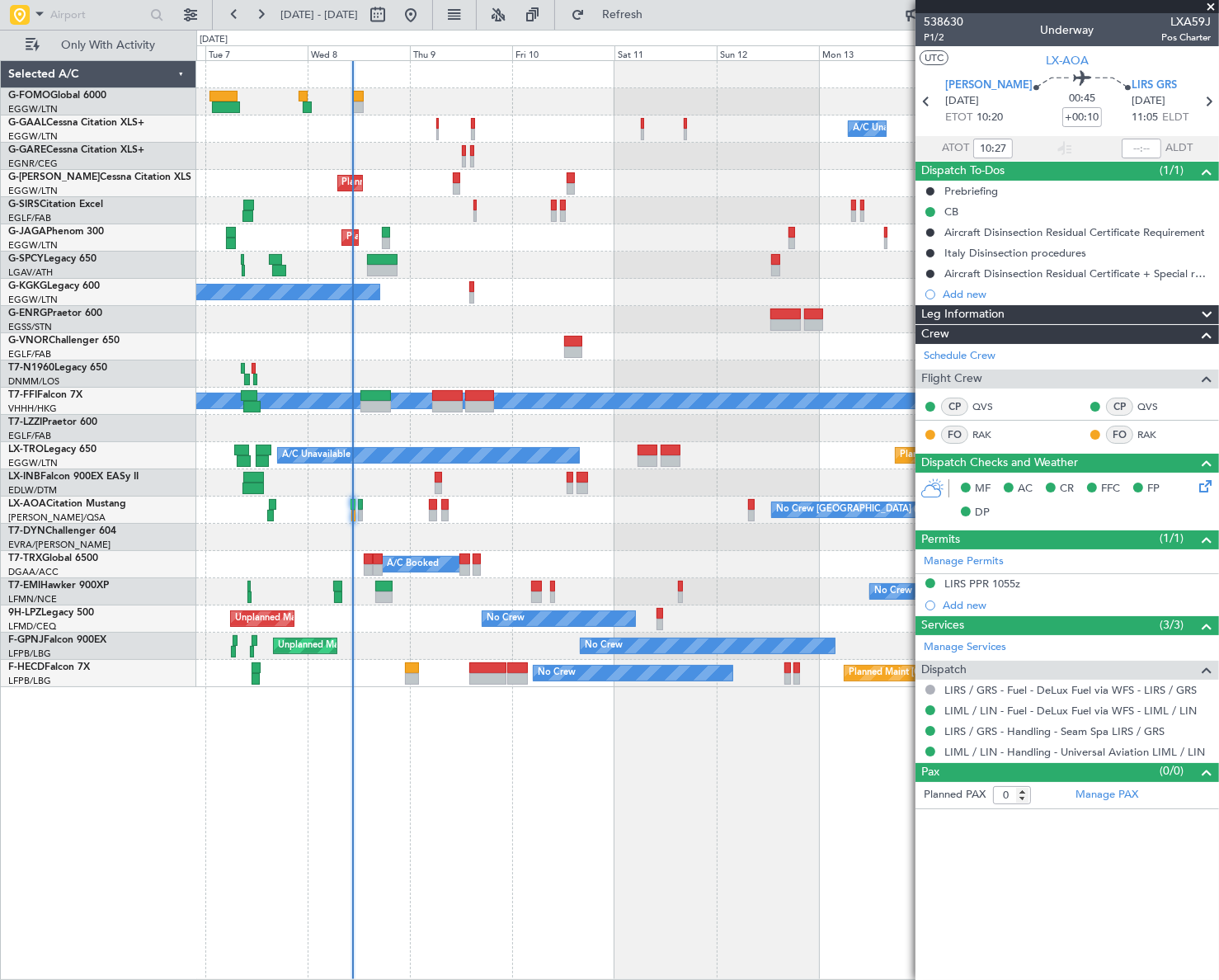
click at [383, 657] on div "Unplanned Maint [GEOGRAPHIC_DATA] ([GEOGRAPHIC_DATA]) No Crew No Crew No Crew U…" at bounding box center [707, 646] width 1022 height 28
click at [0, 940] on html "[DATE] - [DATE] Refresh Quick Links Only With Activity Owner Owner A/C Unavaila…" at bounding box center [609, 490] width 1219 height 980
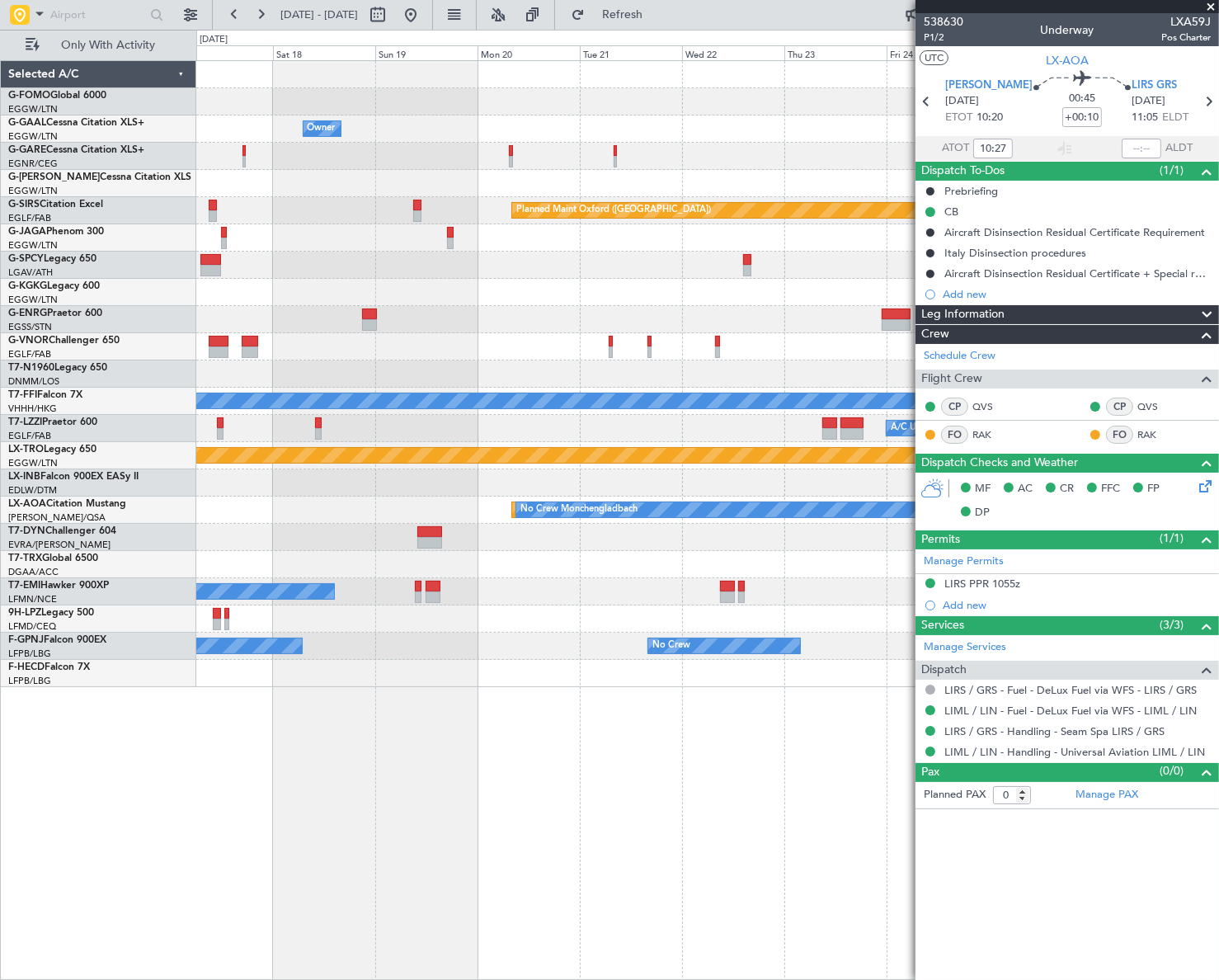
click at [8, 922] on div "Owner Owner Owner A/C Unavailable Owner Planned Maint [GEOGRAPHIC_DATA] ([GEOGR…" at bounding box center [609, 505] width 1219 height 950
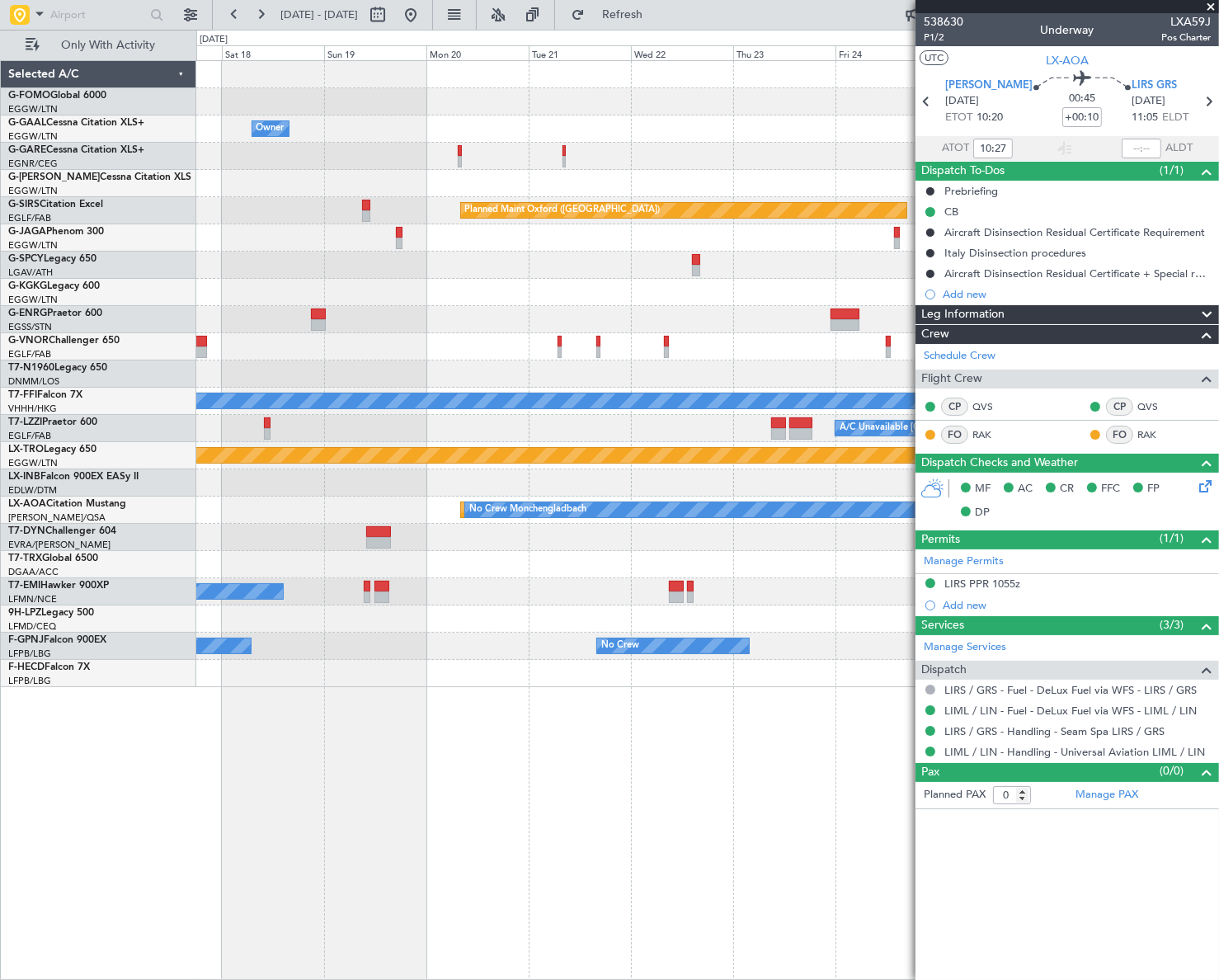
click at [123, 842] on div "Owner Owner Owner A/C Unavailable Owner Planned Maint [GEOGRAPHIC_DATA] ([GEOGR…" at bounding box center [609, 505] width 1219 height 950
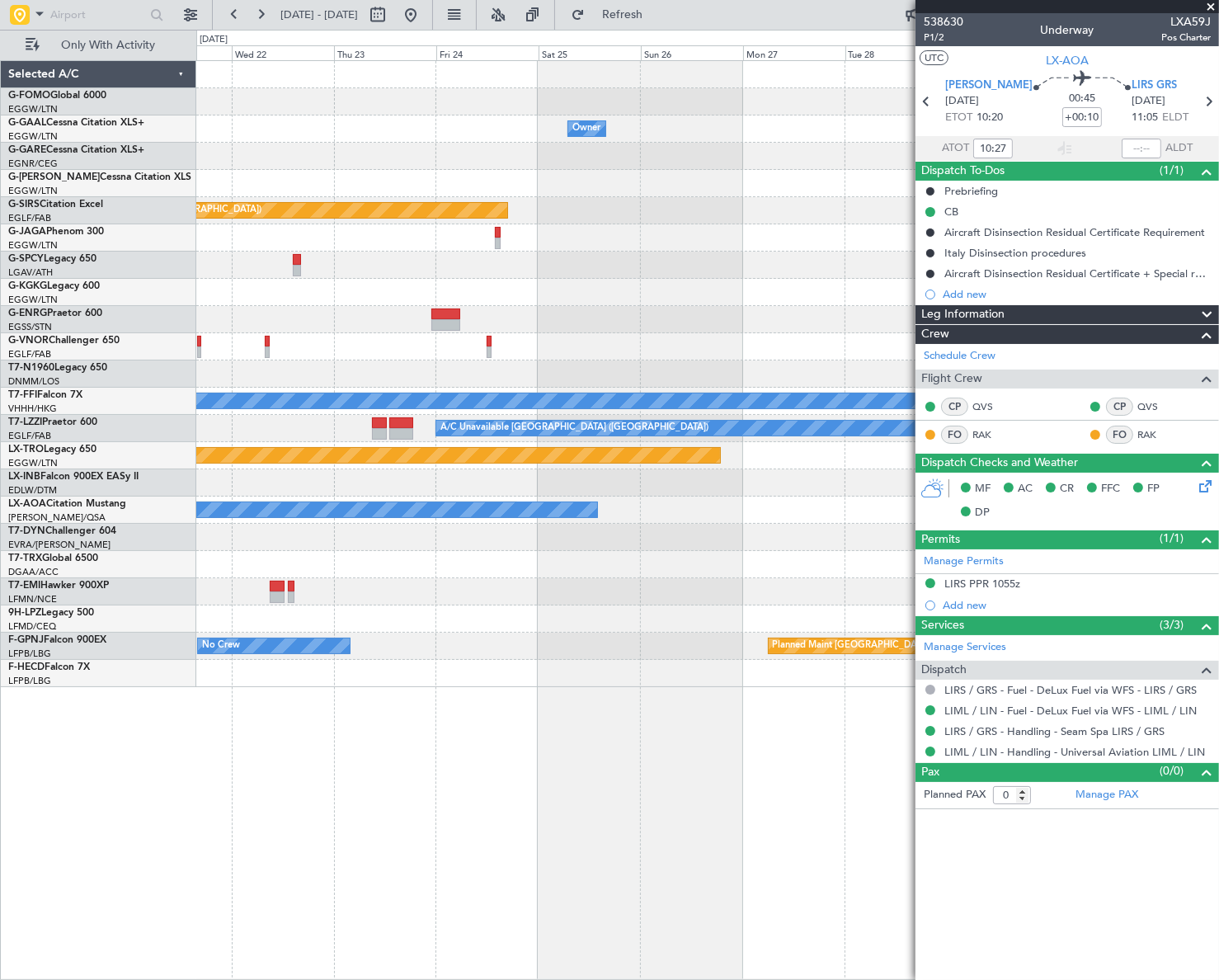
click at [177, 802] on div "Owner Planned Maint [GEOGRAPHIC_DATA] ([GEOGRAPHIC_DATA]) Planned Maint Geneva …" at bounding box center [609, 505] width 1219 height 950
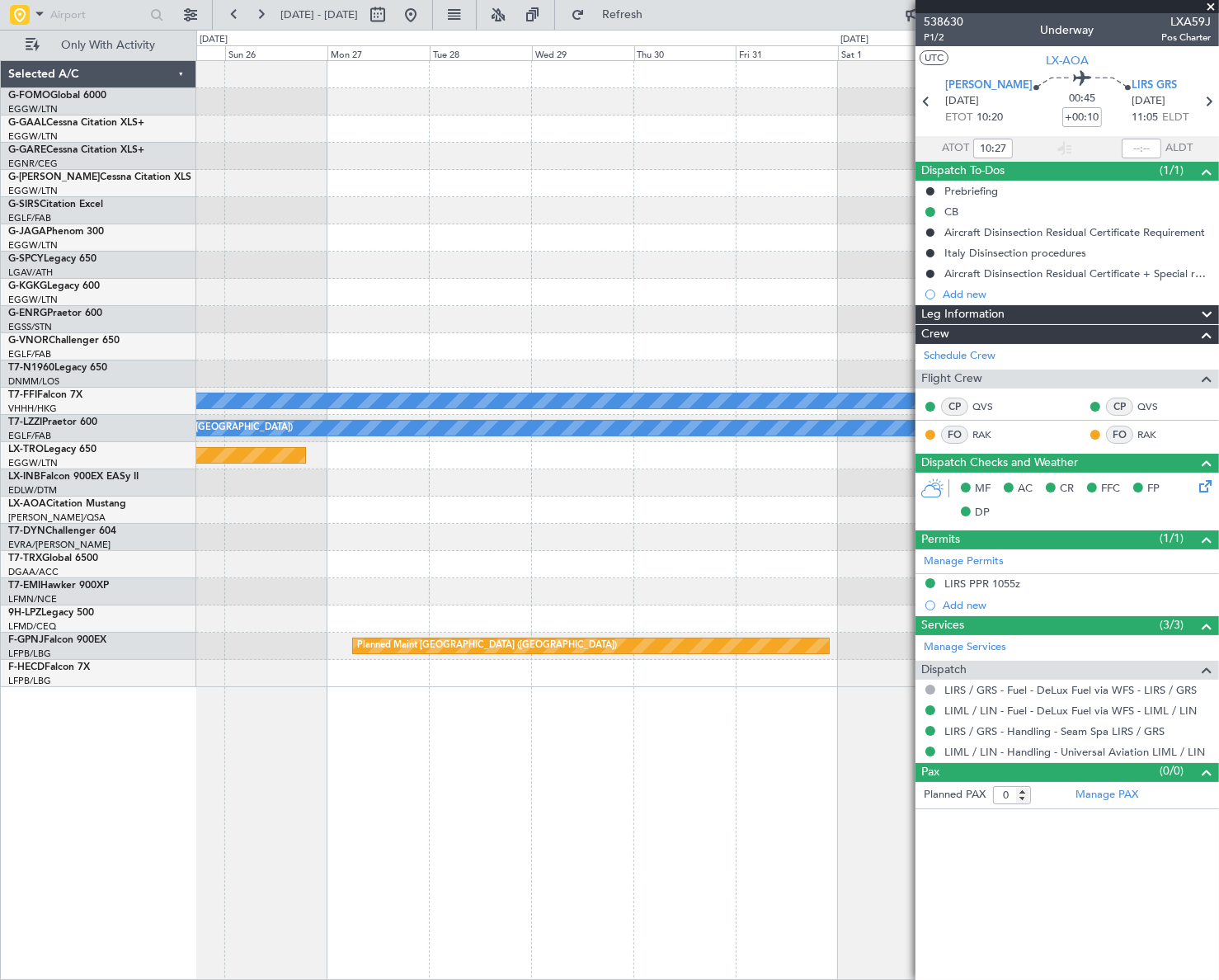
click at [140, 816] on div "Owner Planned Maint [GEOGRAPHIC_DATA] Planned Maint [GEOGRAPHIC_DATA] Planned M…" at bounding box center [609, 505] width 1219 height 950
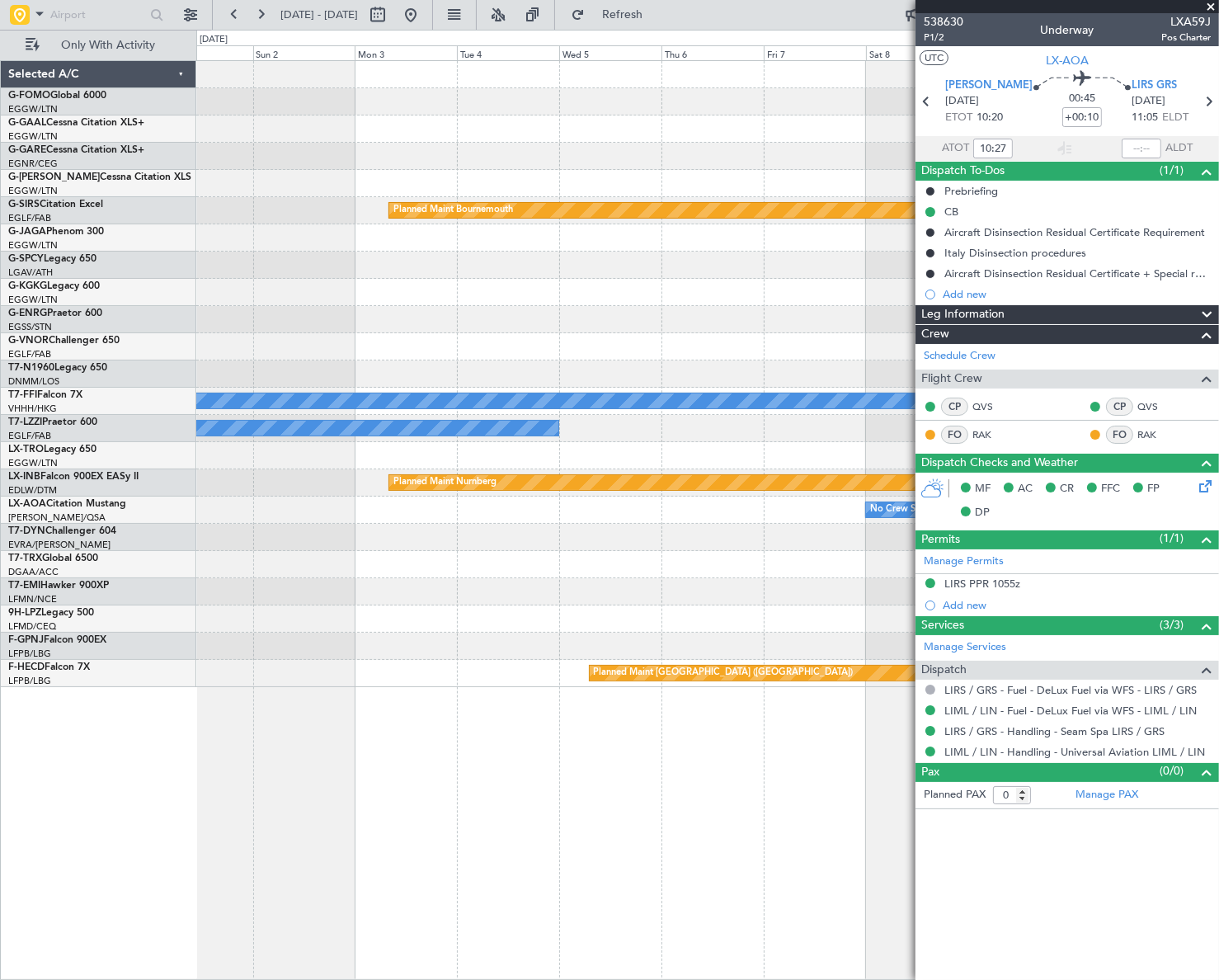
click at [429, 783] on div "Planned Maint Bournemouth Planned Maint [GEOGRAPHIC_DATA] Planned Maint Geneva …" at bounding box center [708, 520] width 1023 height 919
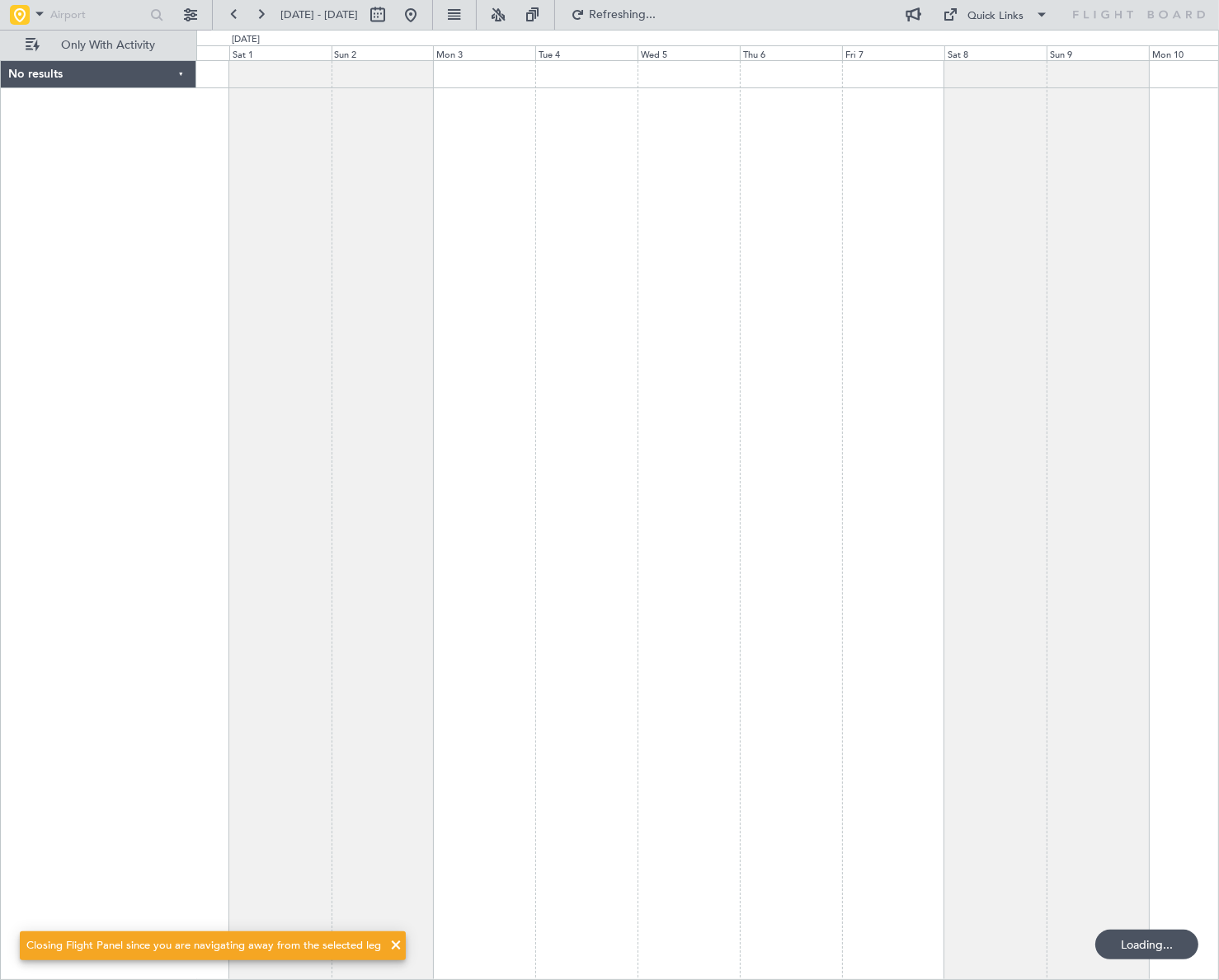
click at [429, 271] on div at bounding box center [708, 520] width 1023 height 919
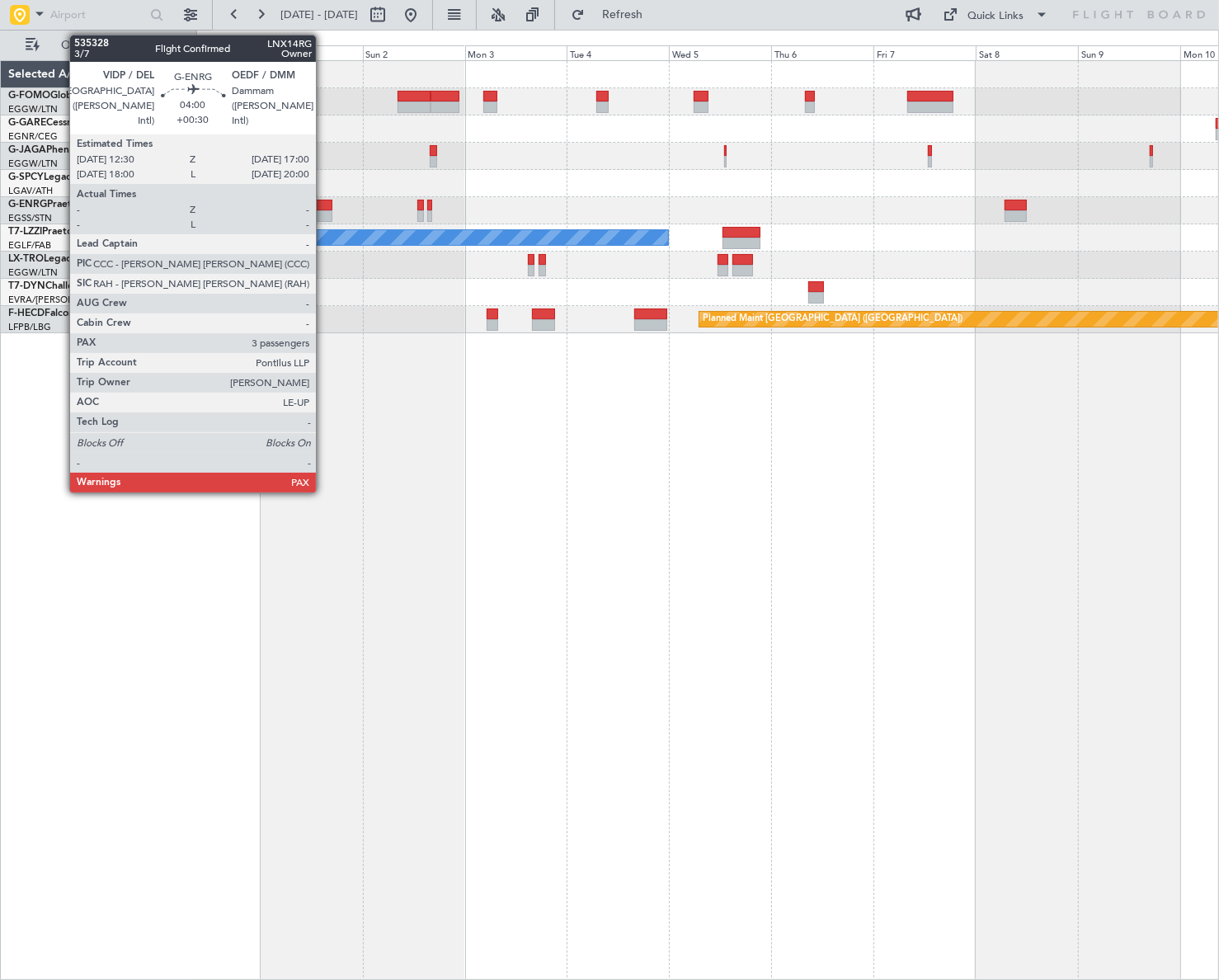
click at [323, 206] on div at bounding box center [323, 206] width 20 height 12
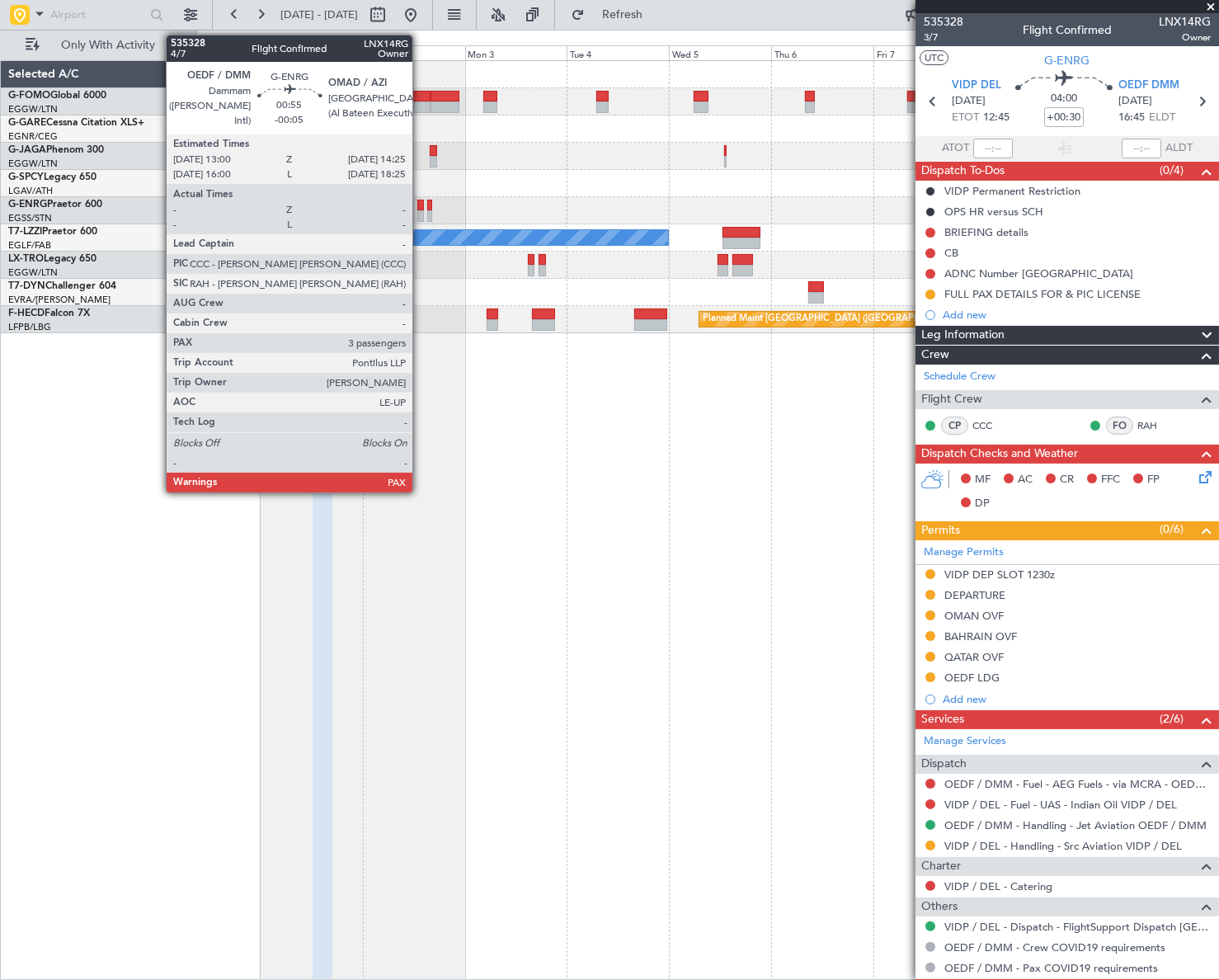
click at [419, 209] on div at bounding box center [420, 206] width 7 height 12
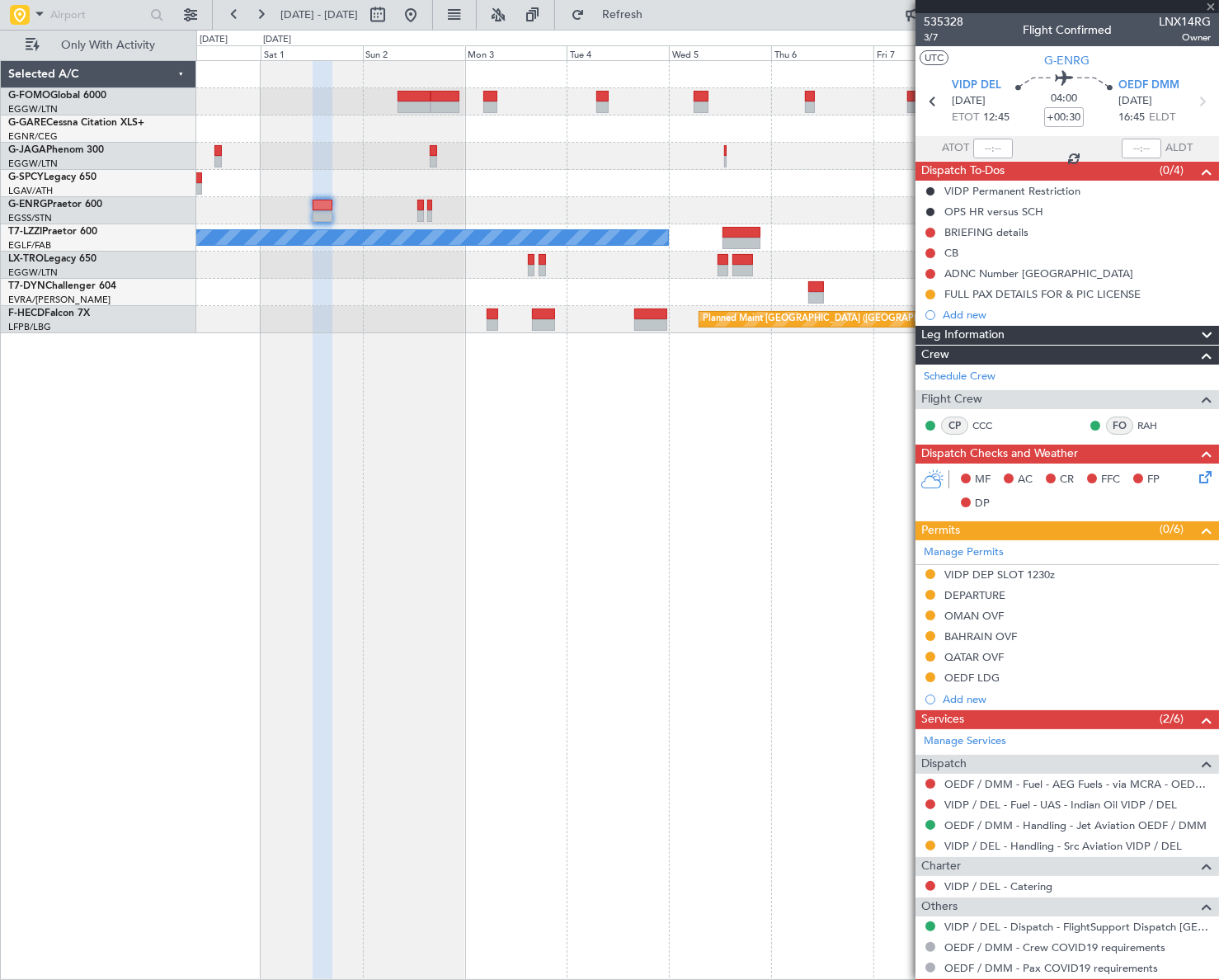
type input "-00:05"
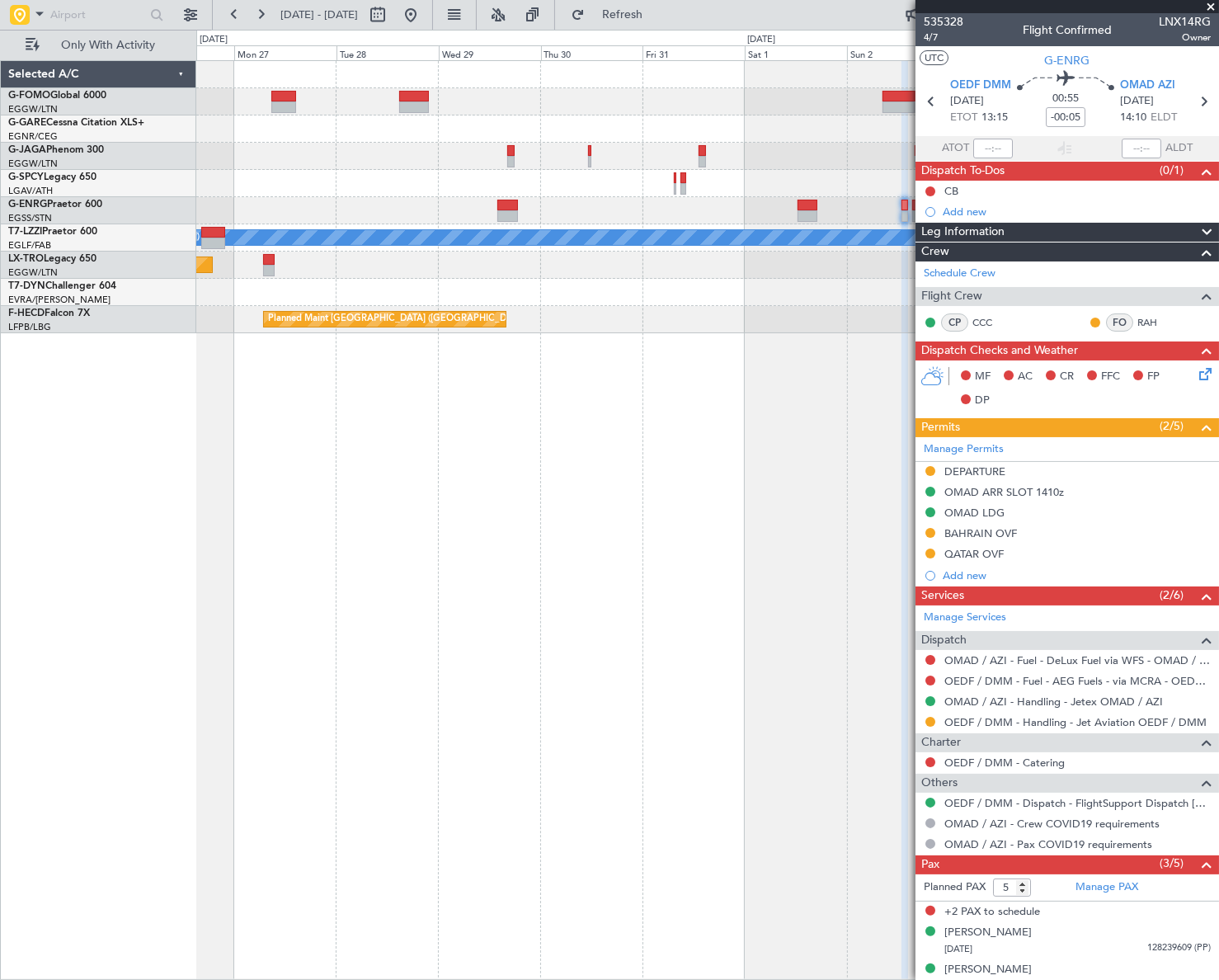
click at [957, 467] on fb-app "[DATE] - [DATE] Refresh Quick Links Only With Activity A/C Unavailable [GEOGRAP…" at bounding box center [609, 496] width 1219 height 967
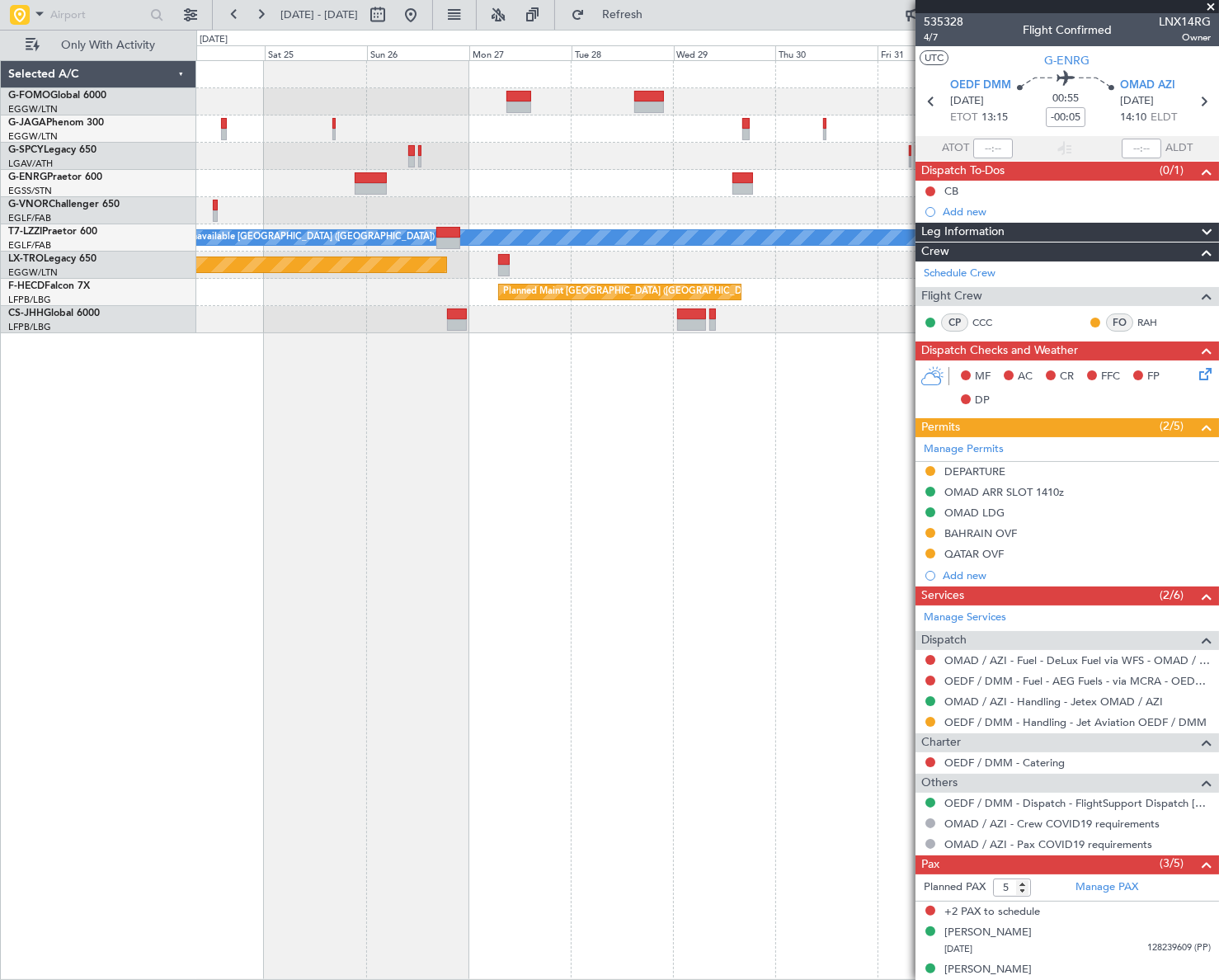
click at [560, 507] on div "A/C Unavailable [GEOGRAPHIC_DATA] ([GEOGRAPHIC_DATA]) Planned Maint [GEOGRAPHIC…" at bounding box center [707, 520] width 1022 height 919
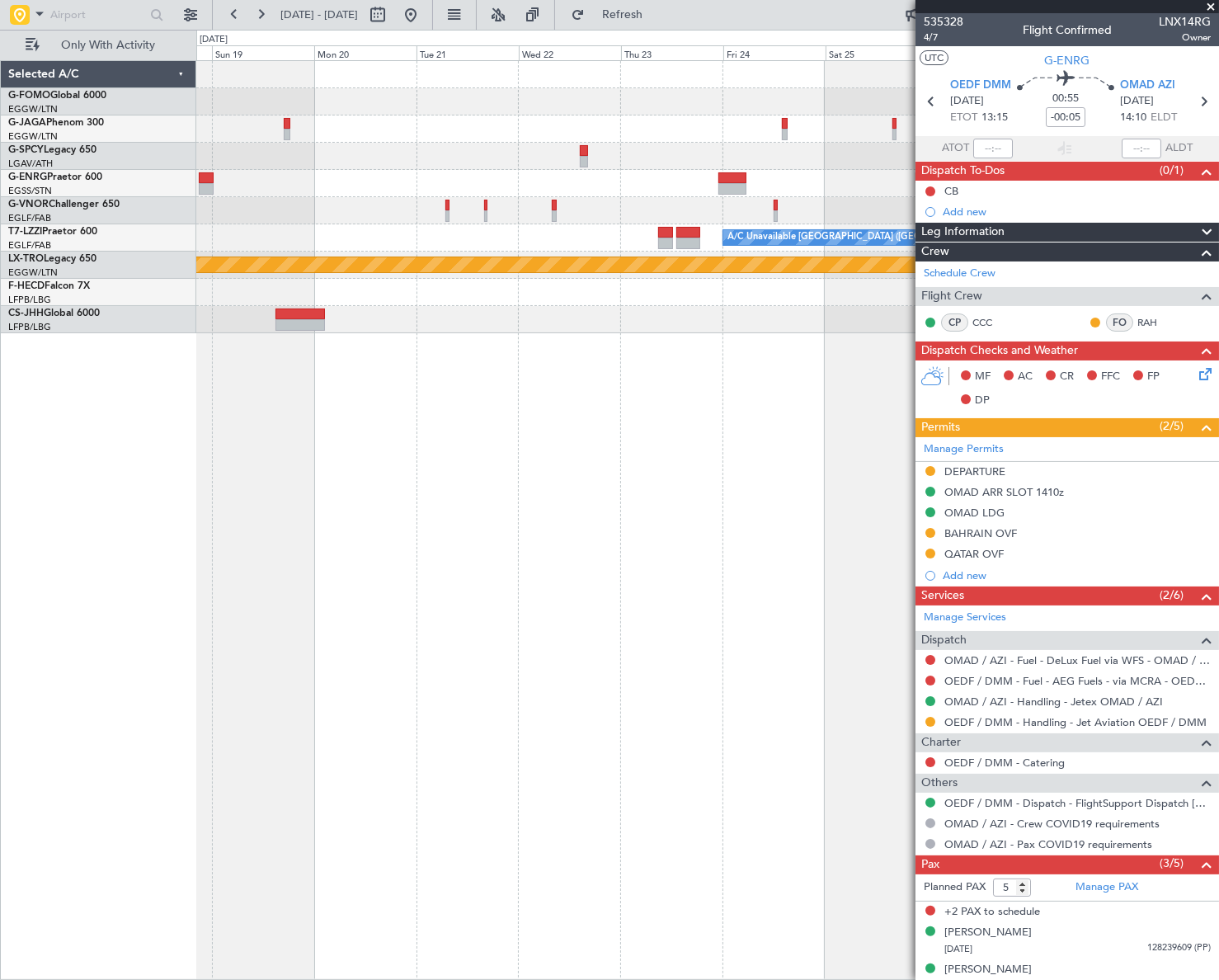
click at [980, 515] on fb-app "[DATE] - [DATE] Refresh Quick Links Only With Activity A/C Unavailable [GEOGRAP…" at bounding box center [609, 496] width 1219 height 967
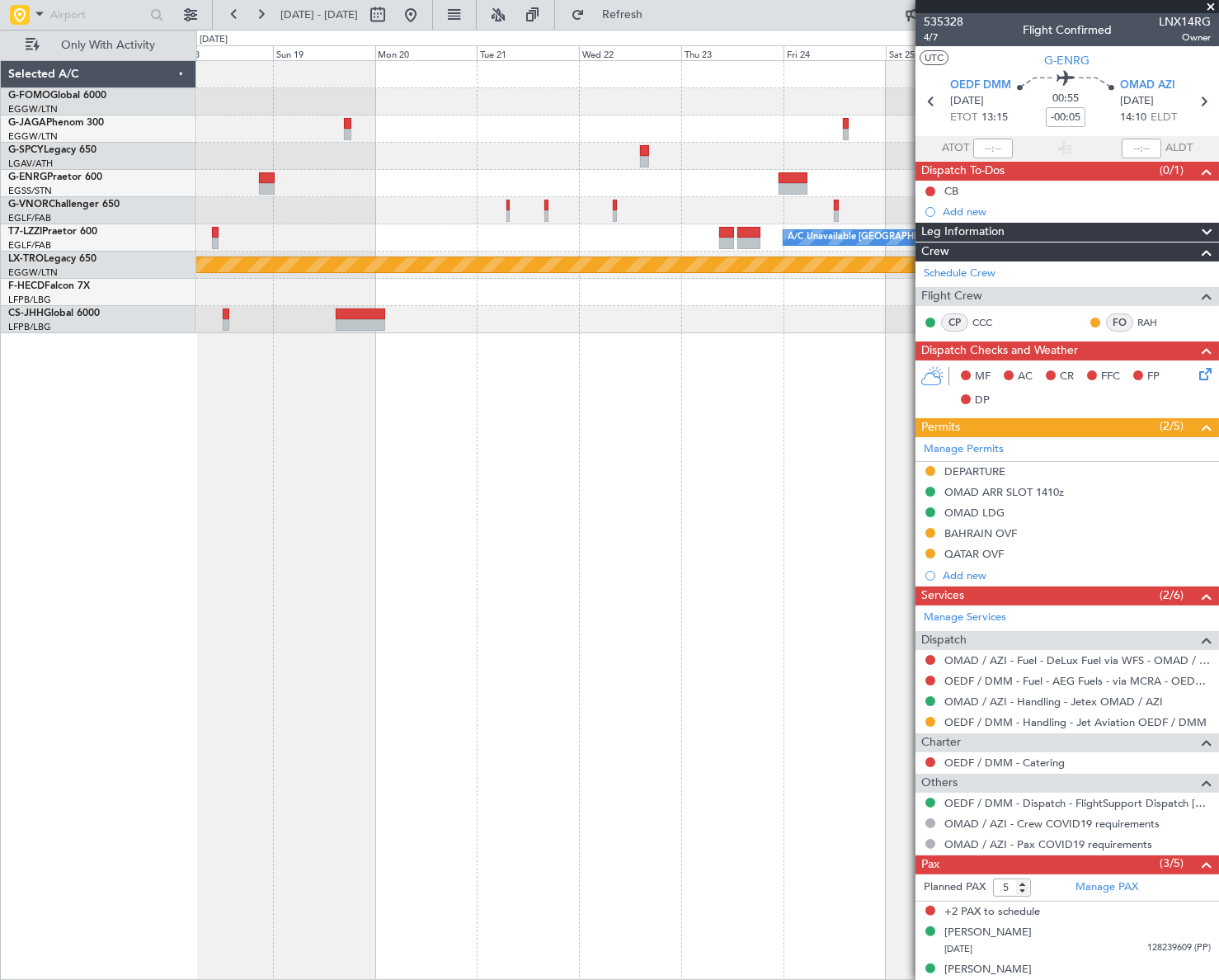
click at [1203, 478] on fb-app "[DATE] - [DATE] Refresh Quick Links Only With Activity A/C Unavailable [GEOGRAP…" at bounding box center [609, 496] width 1219 height 967
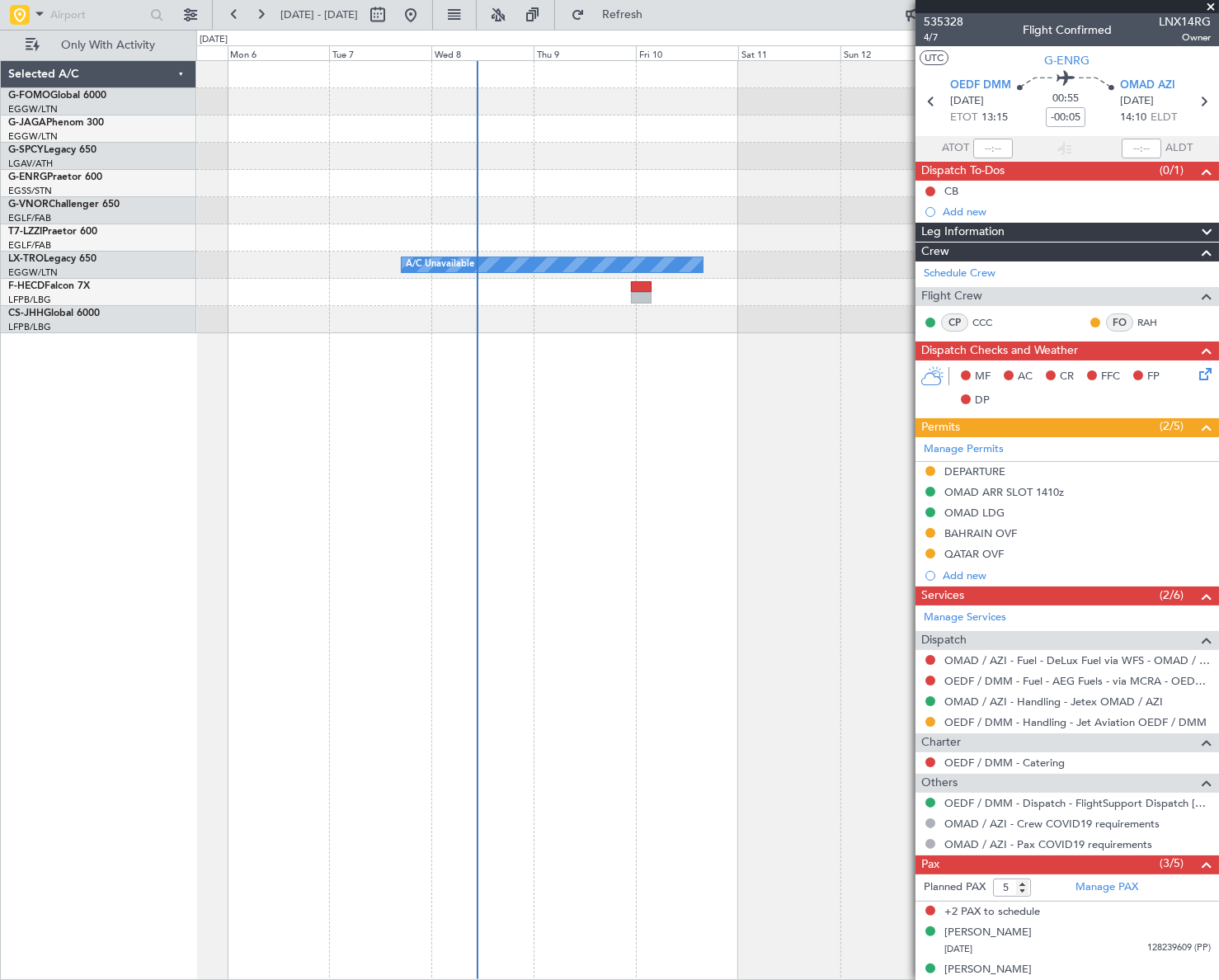
click at [1078, 449] on fb-app "[DATE] - [DATE] Refresh Quick Links Only With Activity Planned Maint [GEOGRAPHI…" at bounding box center [609, 496] width 1219 height 967
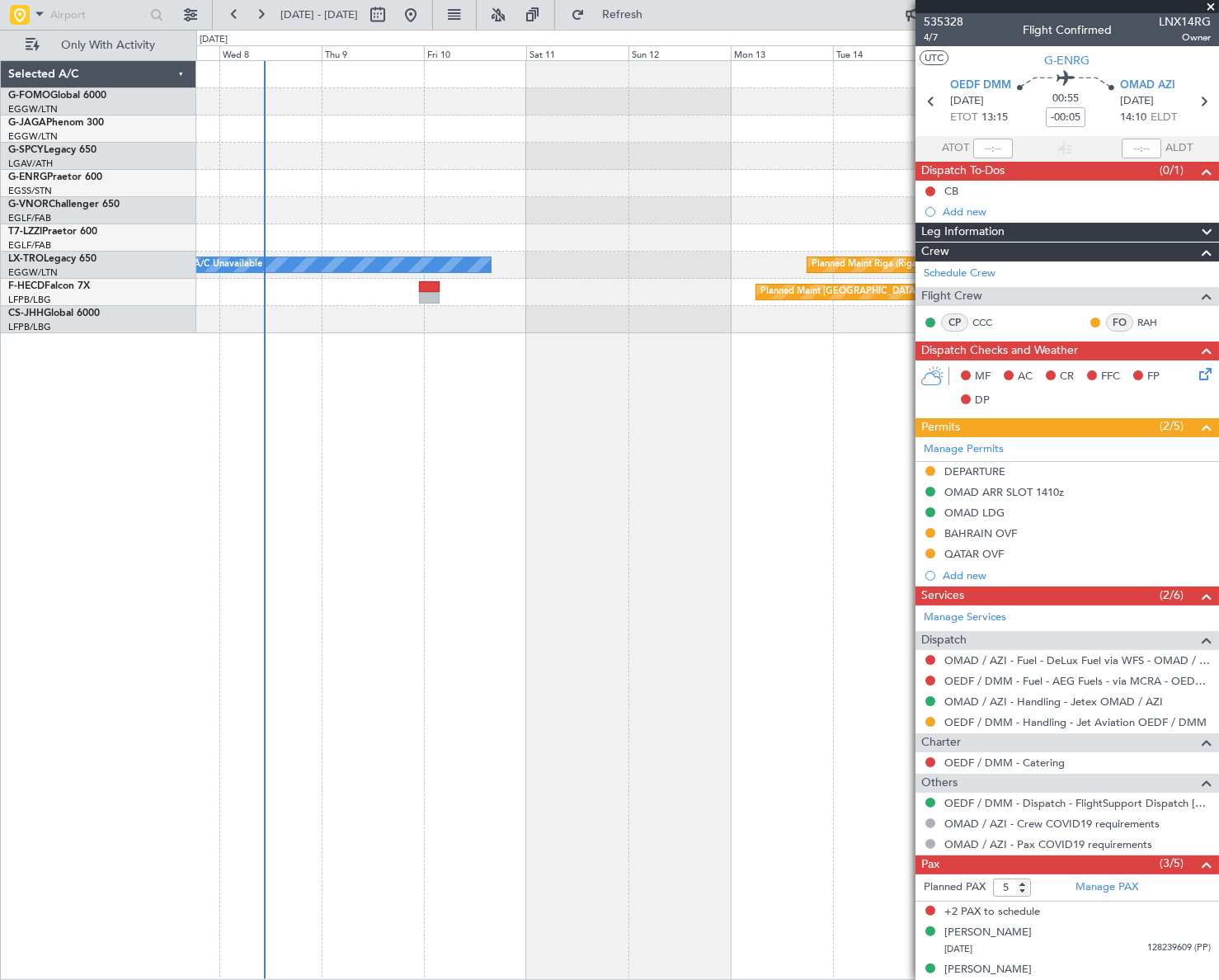
click at [320, 577] on div "Planned Maint Riga (Riga Intl) A/C Unavailable Planned Maint [GEOGRAPHIC_DATA] …" at bounding box center [708, 520] width 1023 height 919
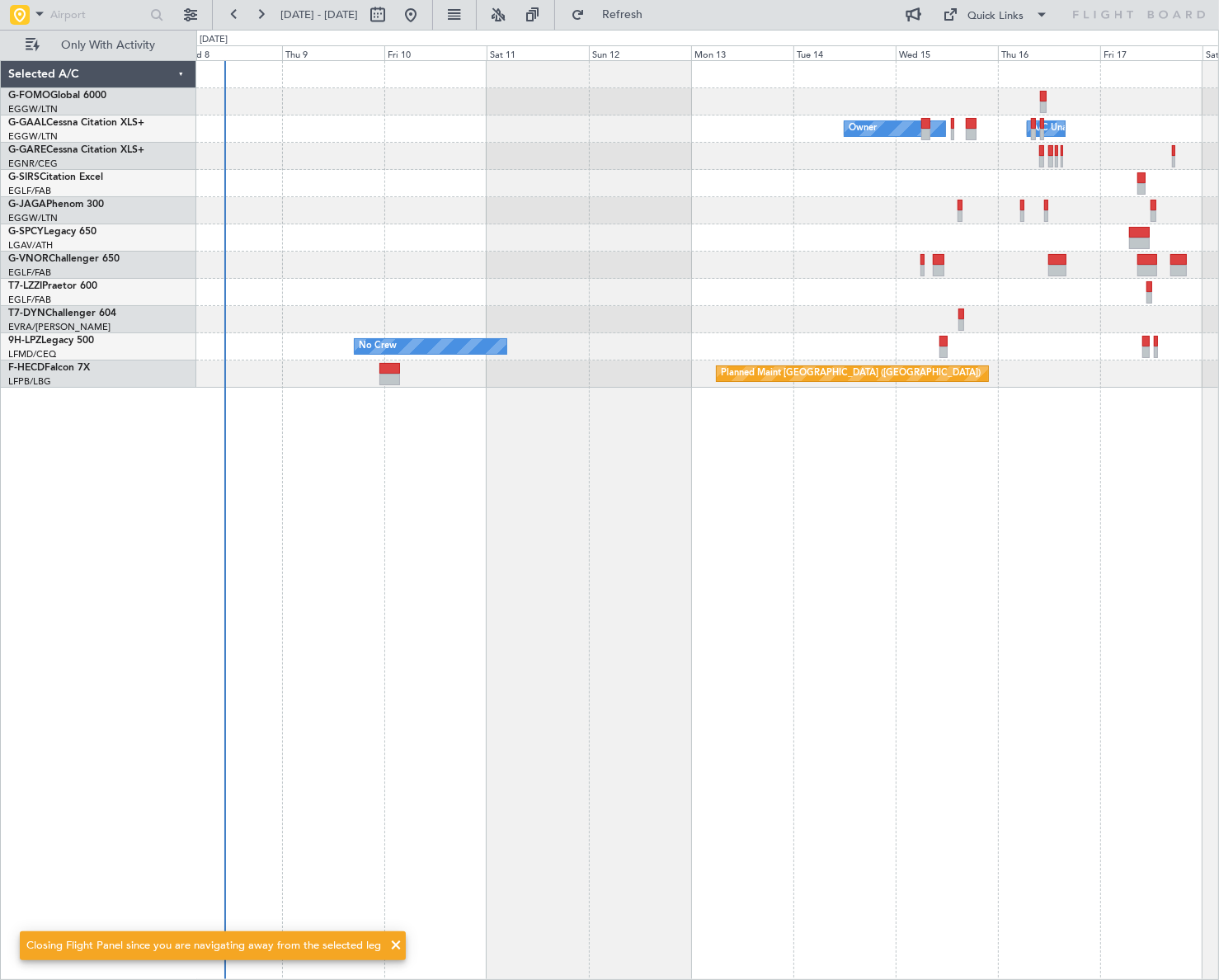
click at [500, 575] on div "Owner Owner A/C Unavailable Owner Planned Maint [GEOGRAPHIC_DATA] ([GEOGRAPHIC_…" at bounding box center [708, 520] width 1023 height 919
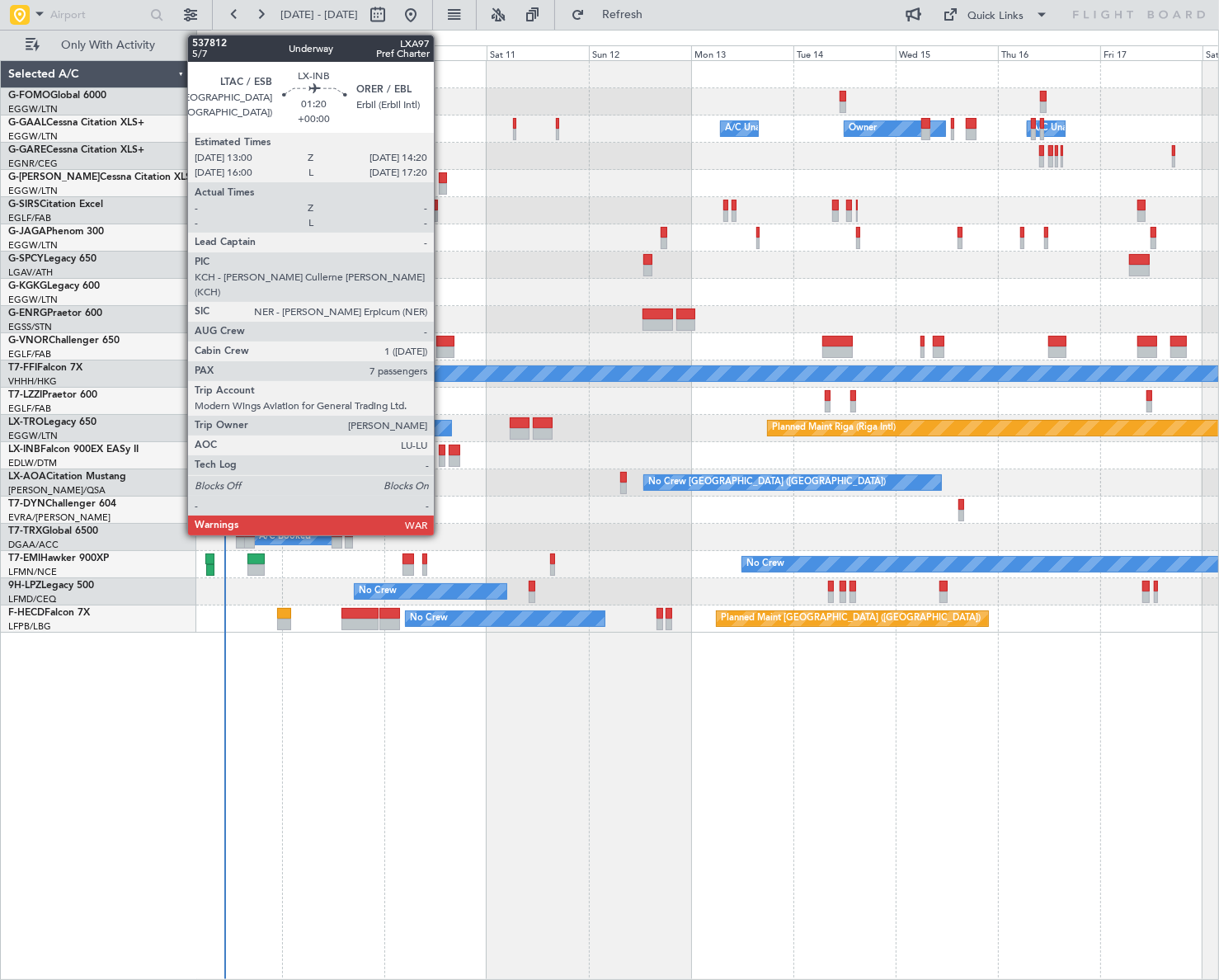
click at [441, 449] on div at bounding box center [441, 450] width 6 height 12
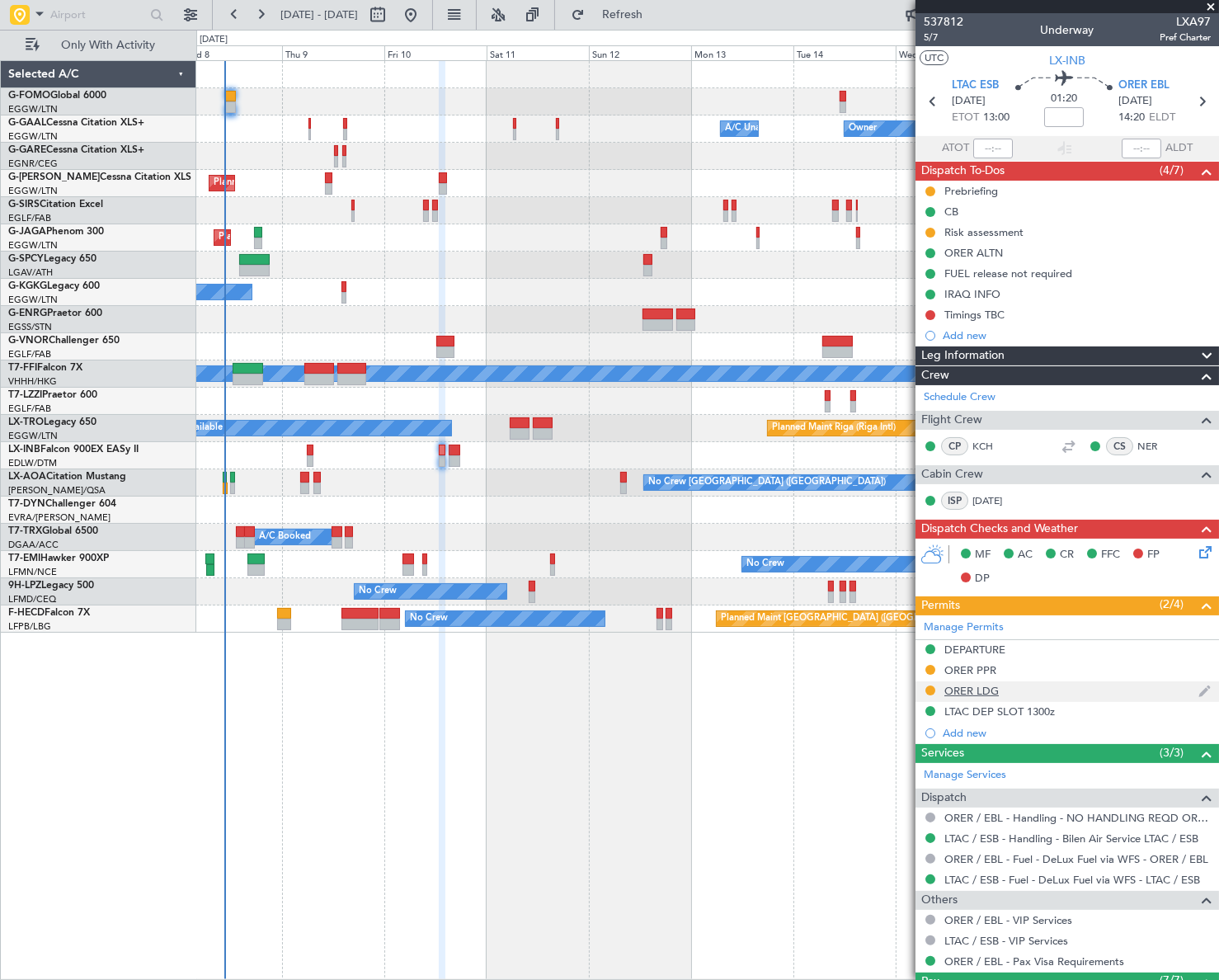
click at [984, 685] on div "ORER LDG" at bounding box center [971, 690] width 54 height 14
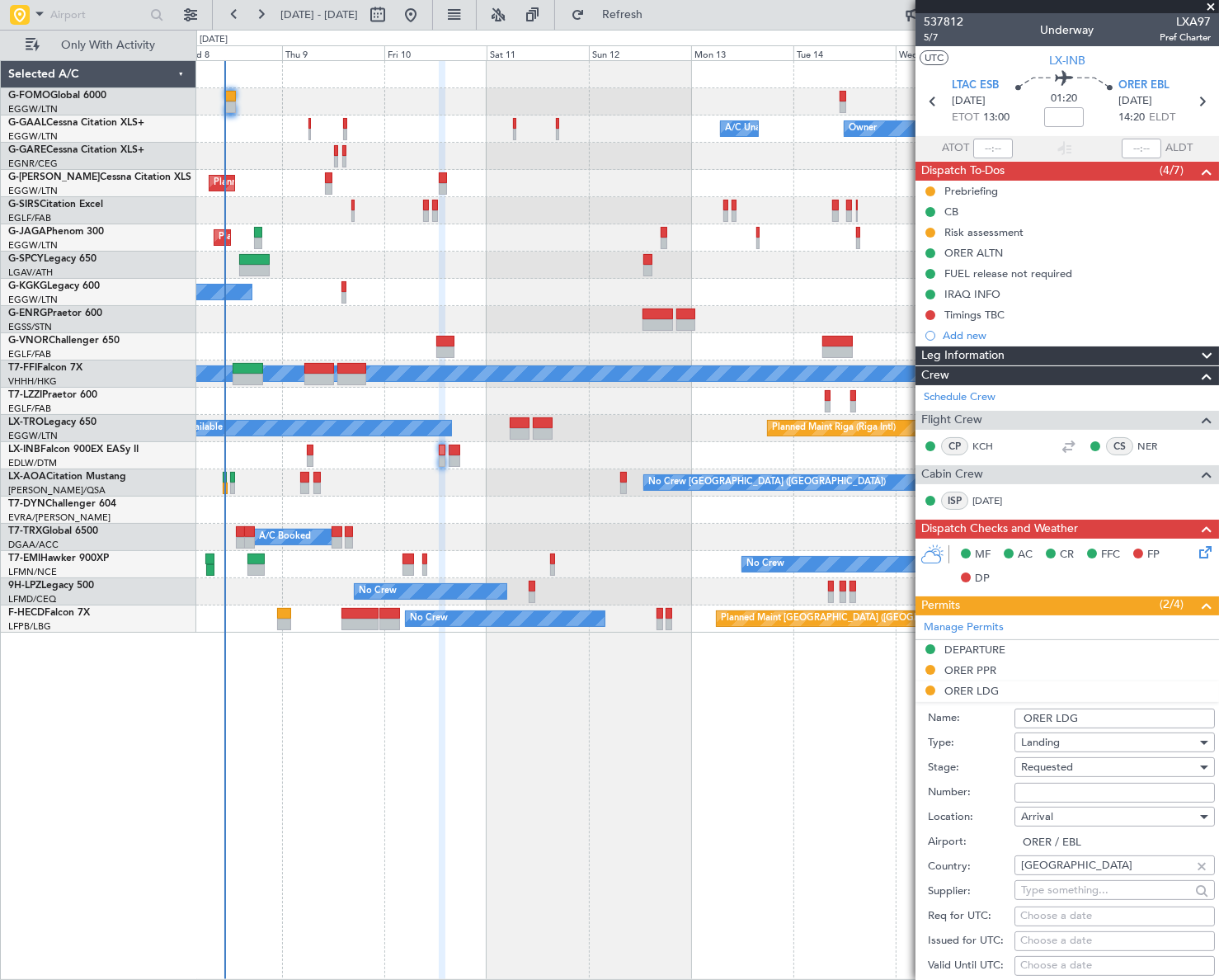
click at [1046, 763] on span "Requested" at bounding box center [1047, 767] width 52 height 15
click at [1063, 896] on span "Received OK" at bounding box center [1109, 892] width 175 height 25
click at [1040, 791] on input "Number:" at bounding box center [1115, 793] width 201 height 20
paste input "LND 53054"
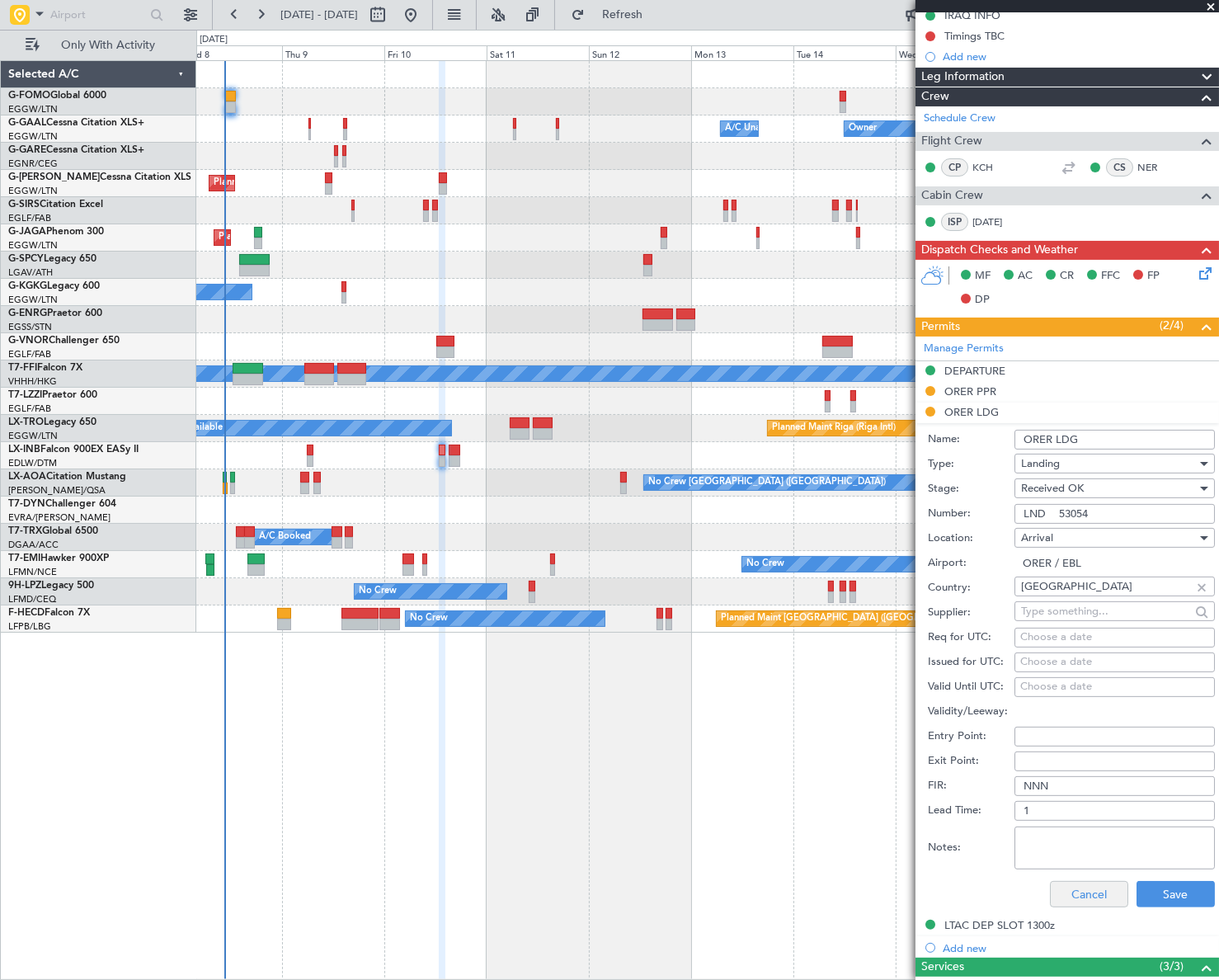
scroll to position [299, 0]
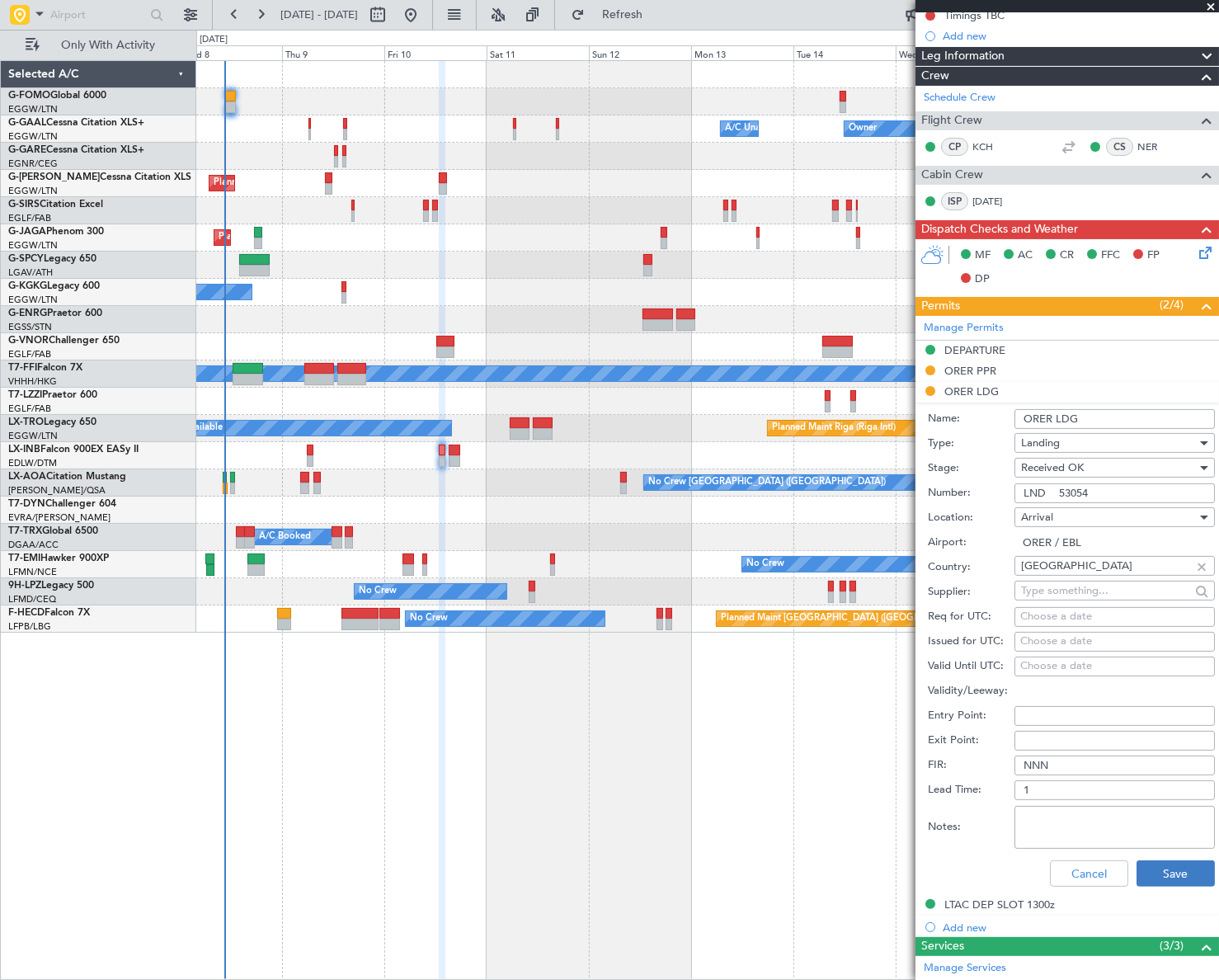
type input "LND 53054"
click at [1171, 878] on button "Save" at bounding box center [1176, 873] width 79 height 27
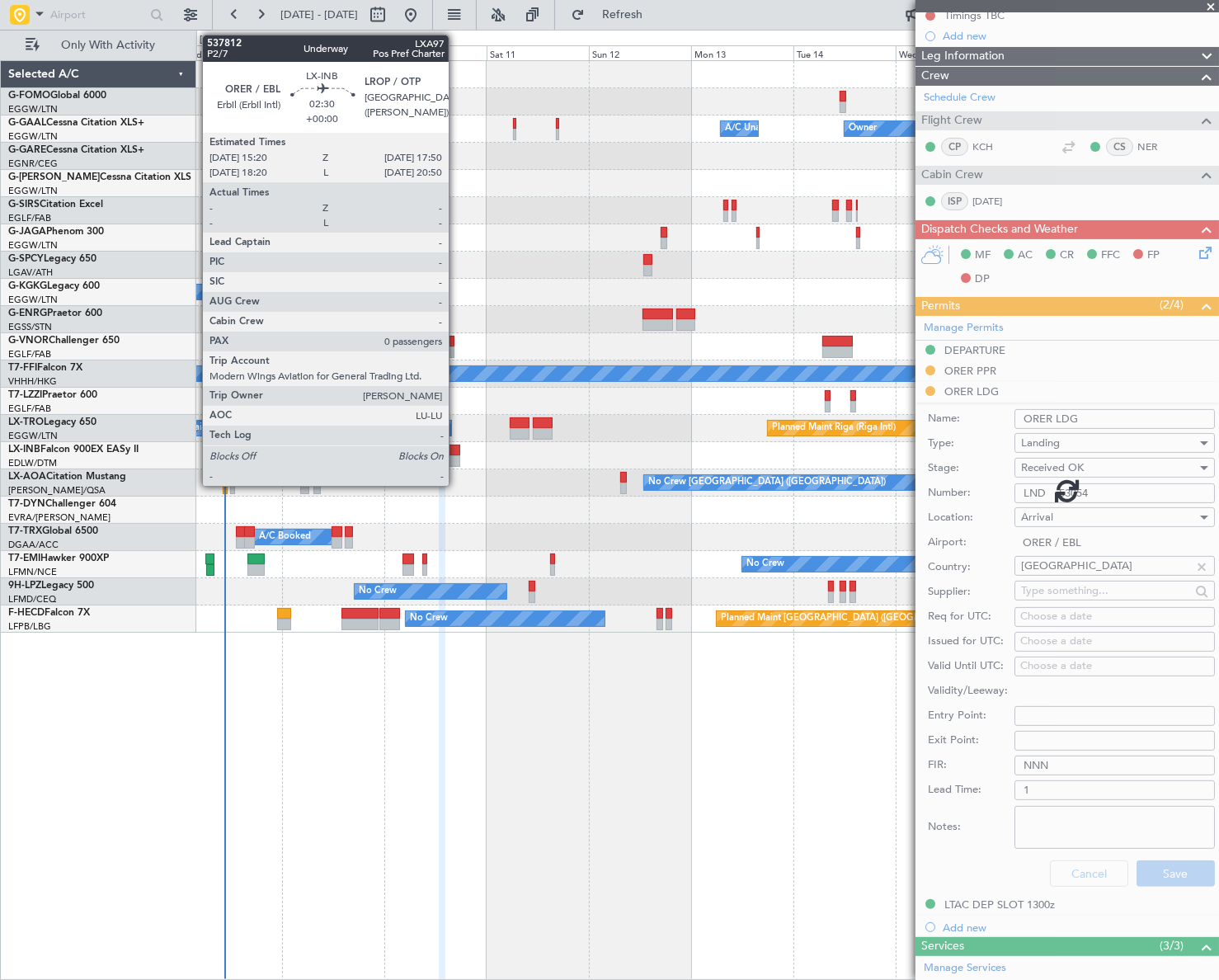
click at [456, 455] on div at bounding box center [454, 461] width 11 height 12
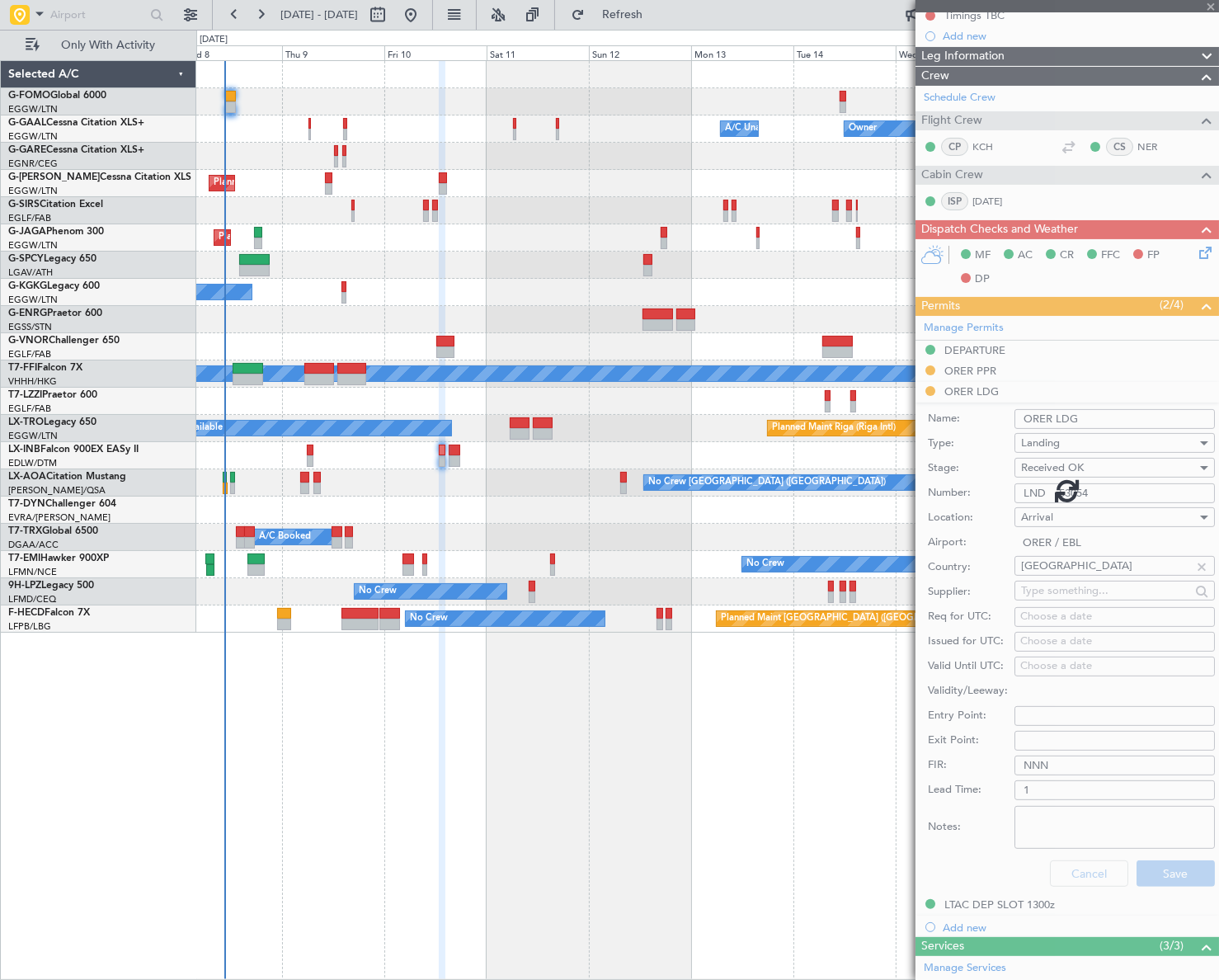
type input "0"
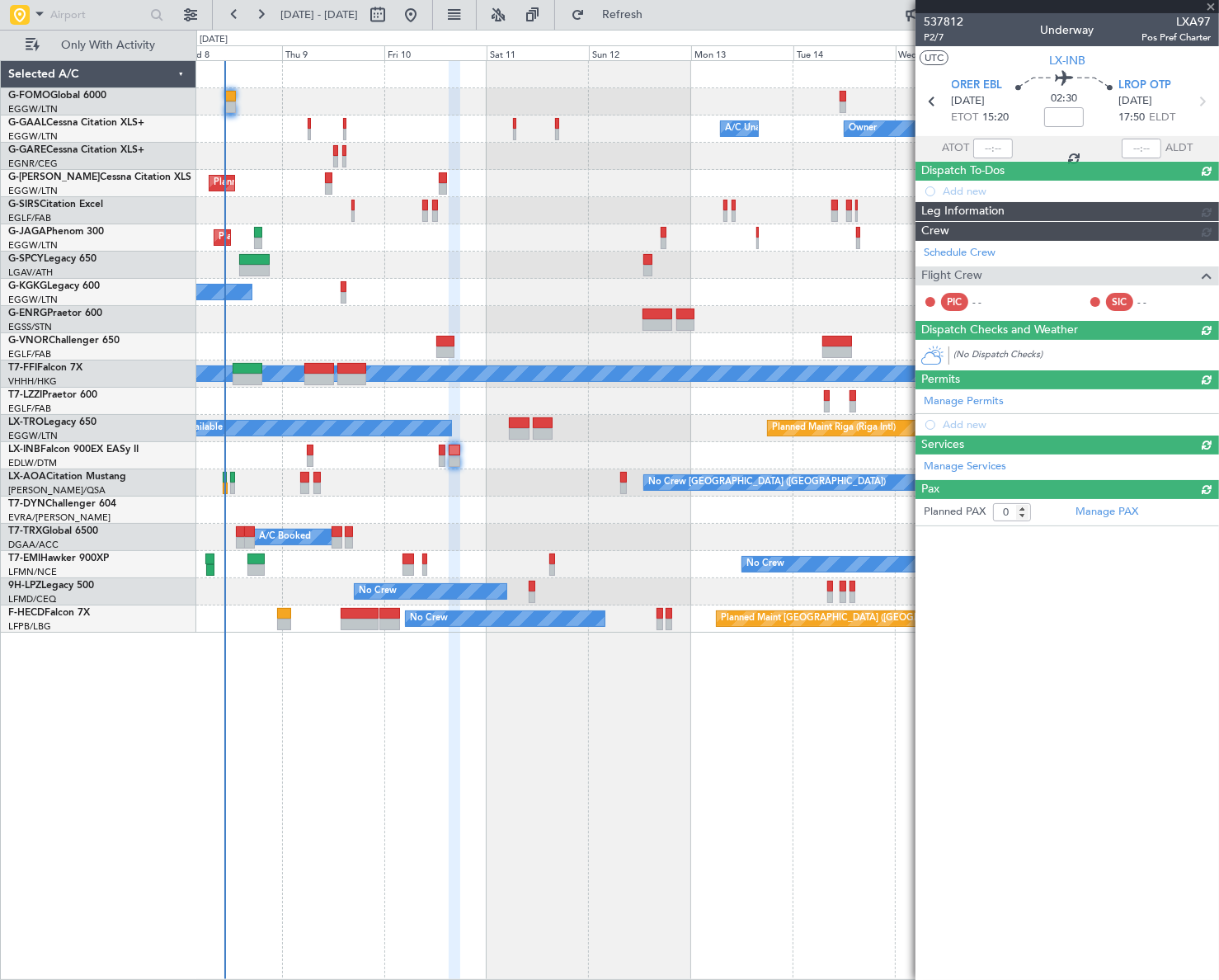
scroll to position [0, 0]
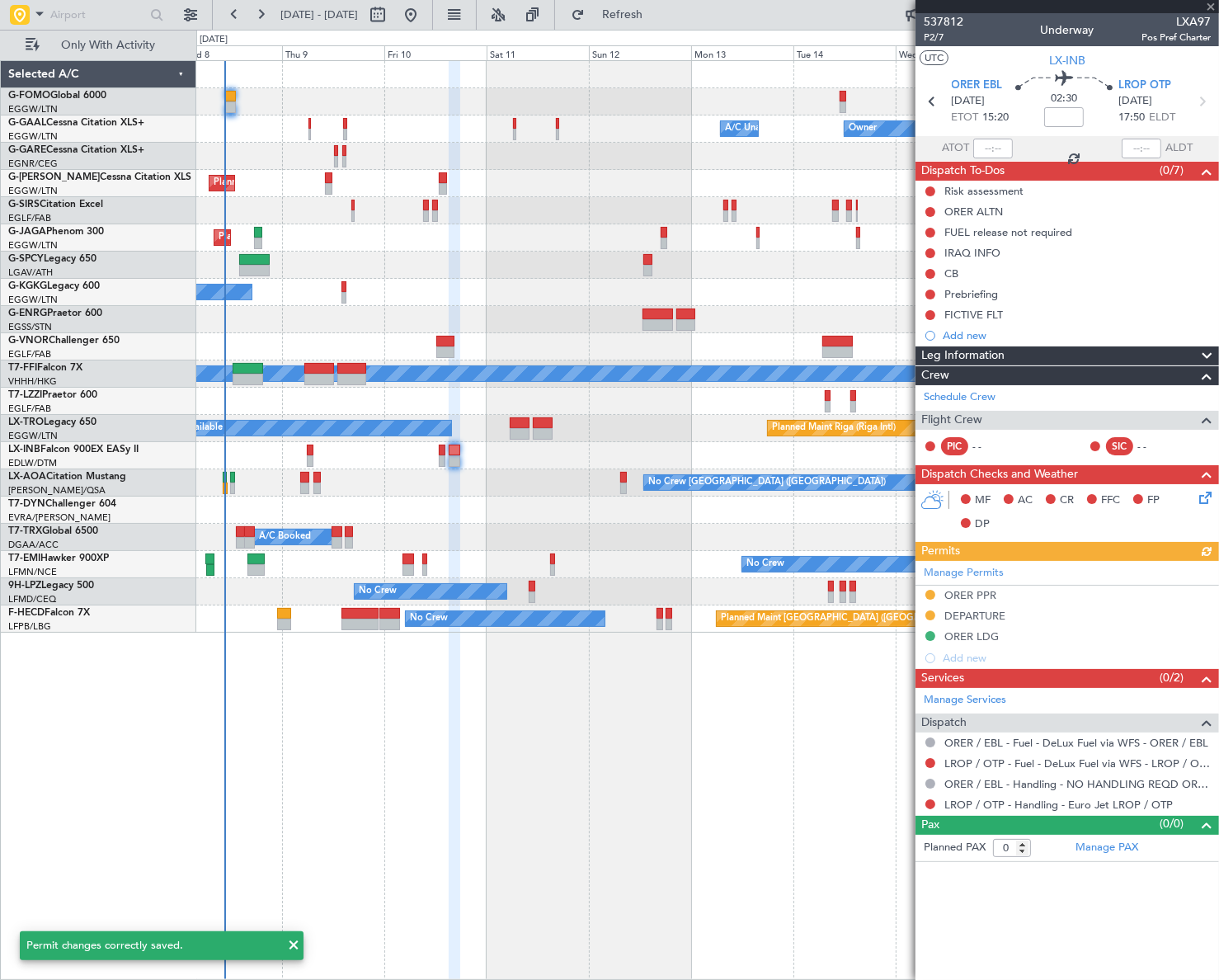
drag, startPoint x: 973, startPoint y: 615, endPoint x: 989, endPoint y: 623, distance: 17.9
click at [973, 615] on div "Manage Permits ORER PPR DEPARTURE ORER LDG Add new" at bounding box center [1067, 614] width 303 height 108
click at [991, 614] on div "DEPARTURE" at bounding box center [974, 615] width 61 height 14
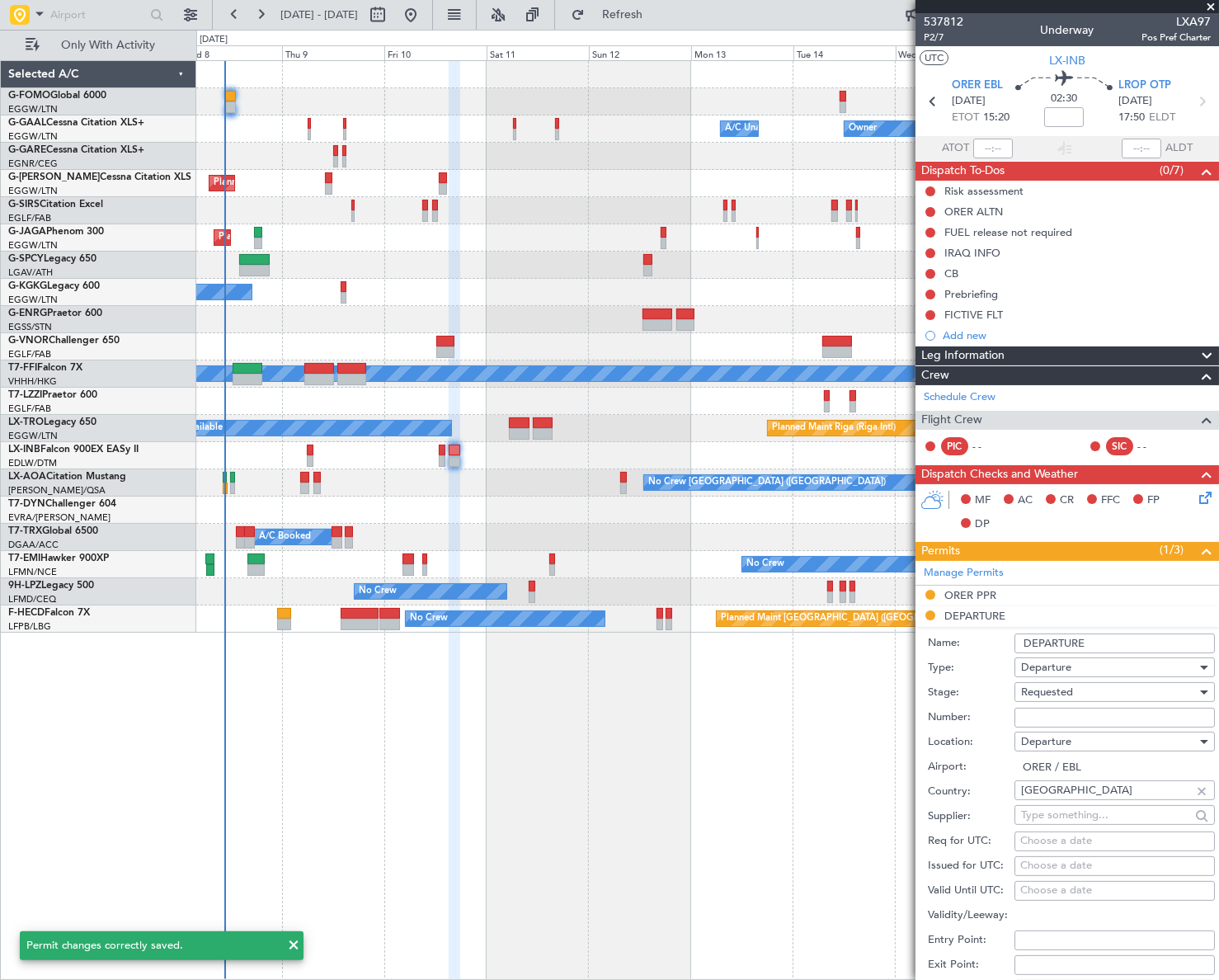
click at [1034, 713] on input "Number:" at bounding box center [1115, 718] width 201 height 20
paste input "LND 53054"
type input "LND 53054"
click at [1066, 692] on span "Requested" at bounding box center [1047, 692] width 52 height 15
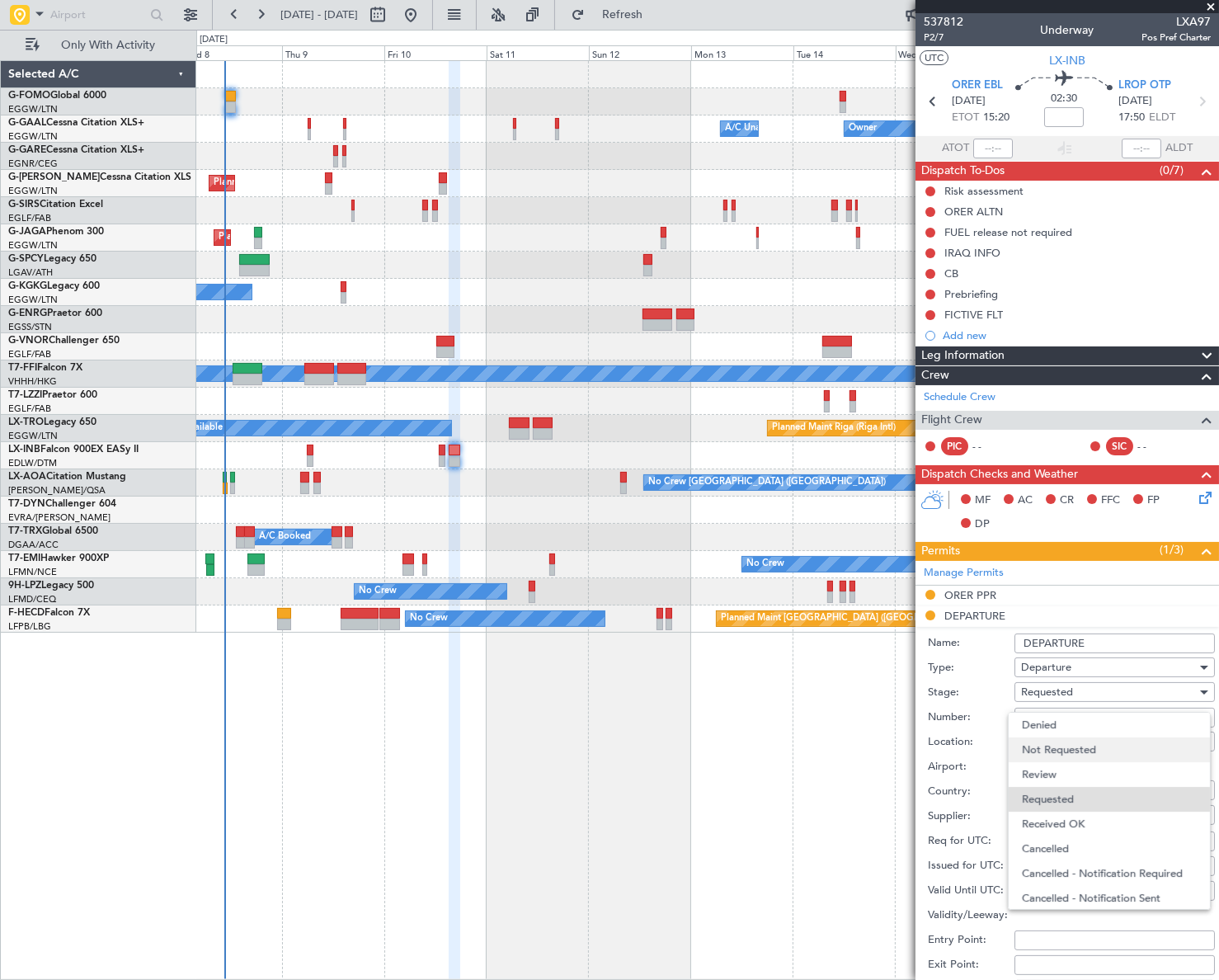
scroll to position [7, 0]
click at [1069, 812] on span "Received OK" at bounding box center [1109, 817] width 175 height 25
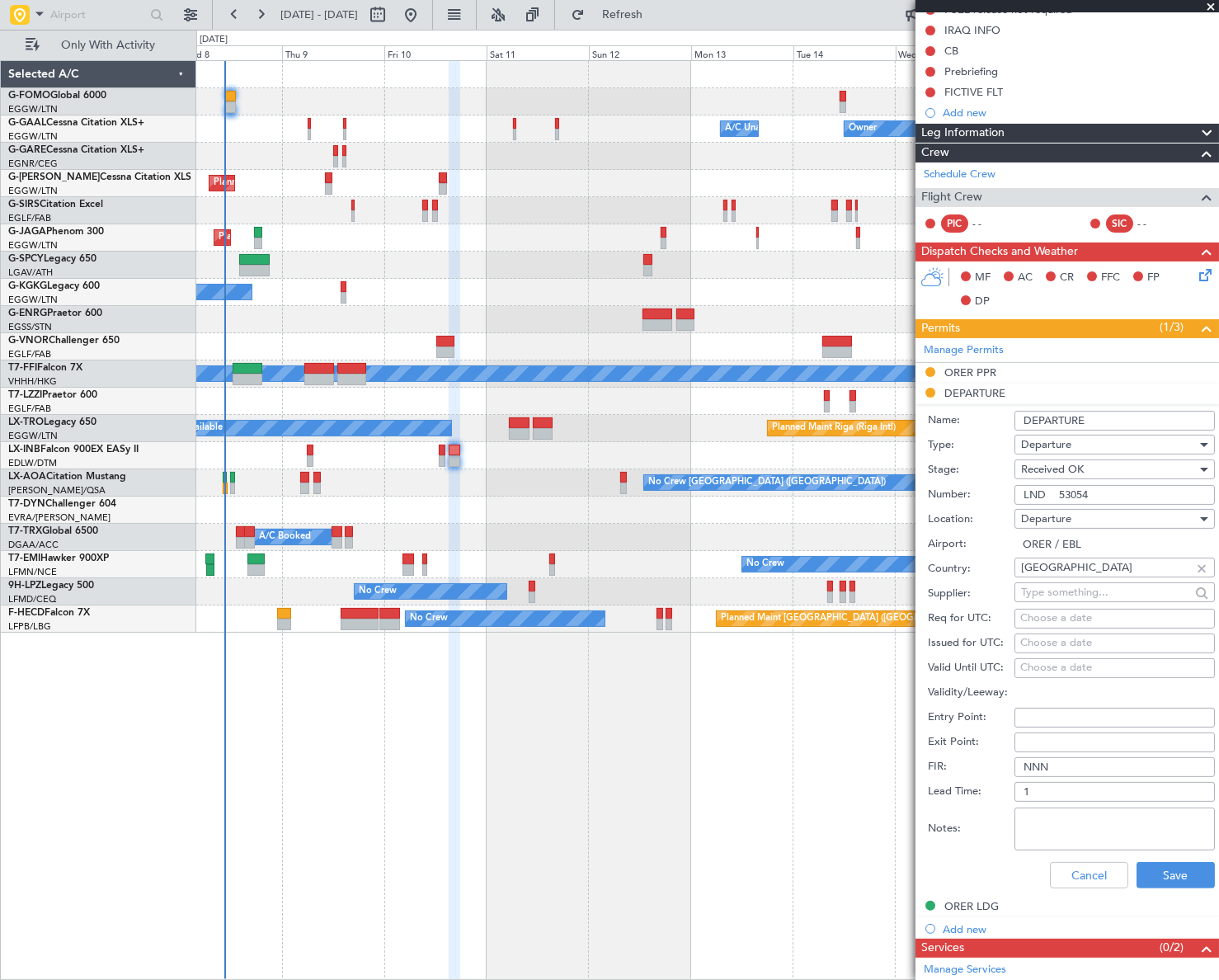
scroll to position [224, 0]
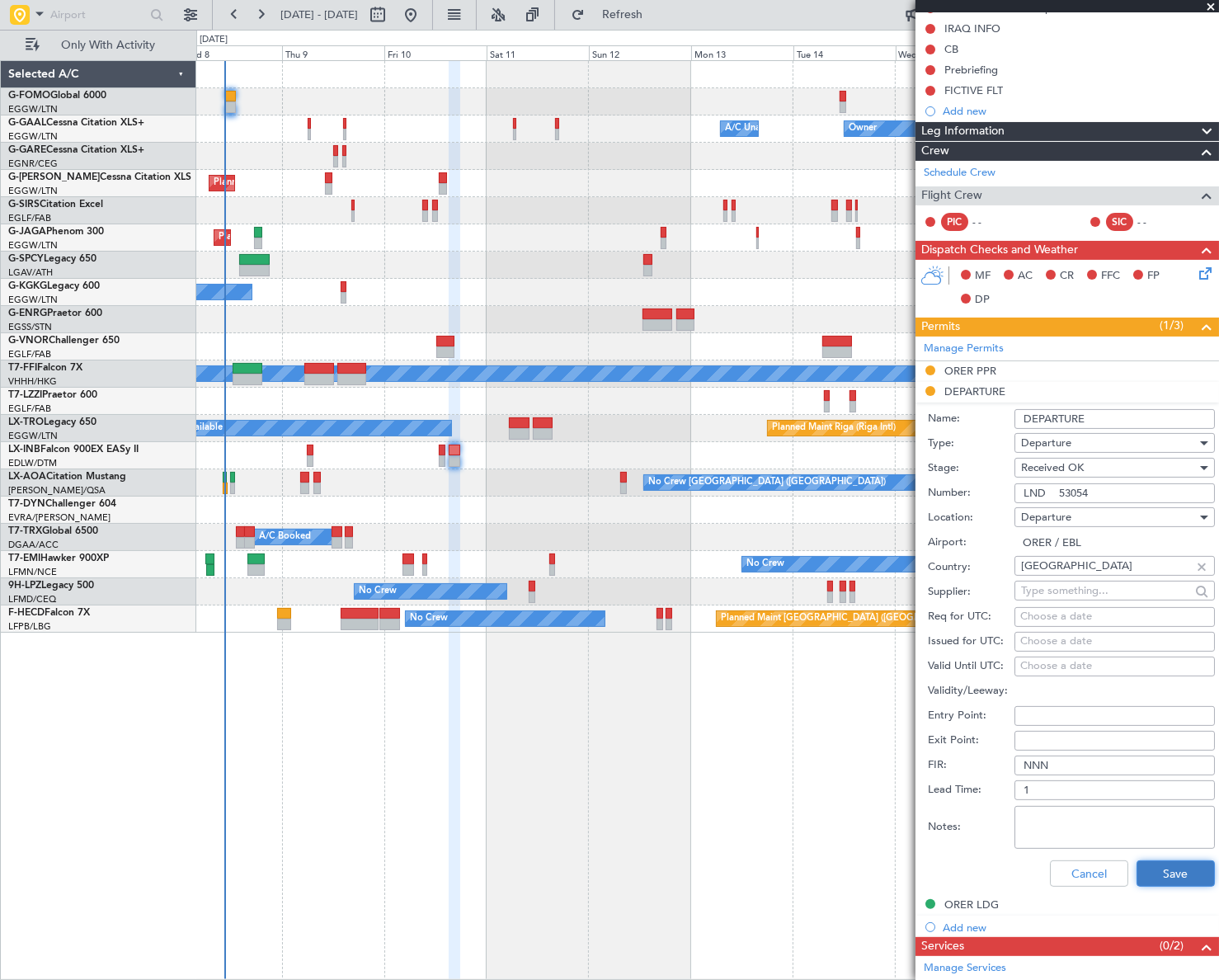
click at [1150, 874] on button "Save" at bounding box center [1176, 873] width 79 height 27
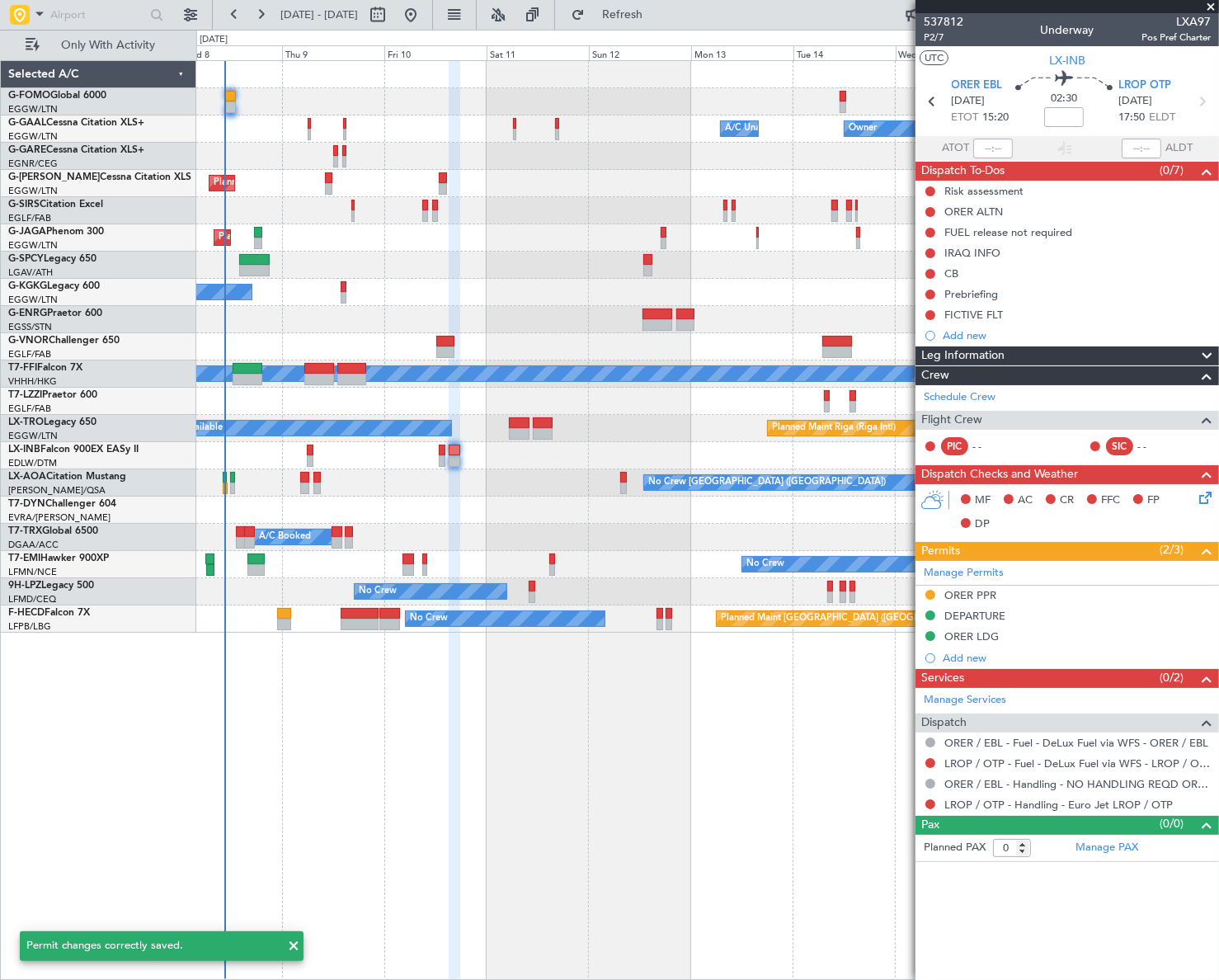
scroll to position [0, 0]
click at [964, 597] on div "ORER PPR" at bounding box center [970, 595] width 52 height 14
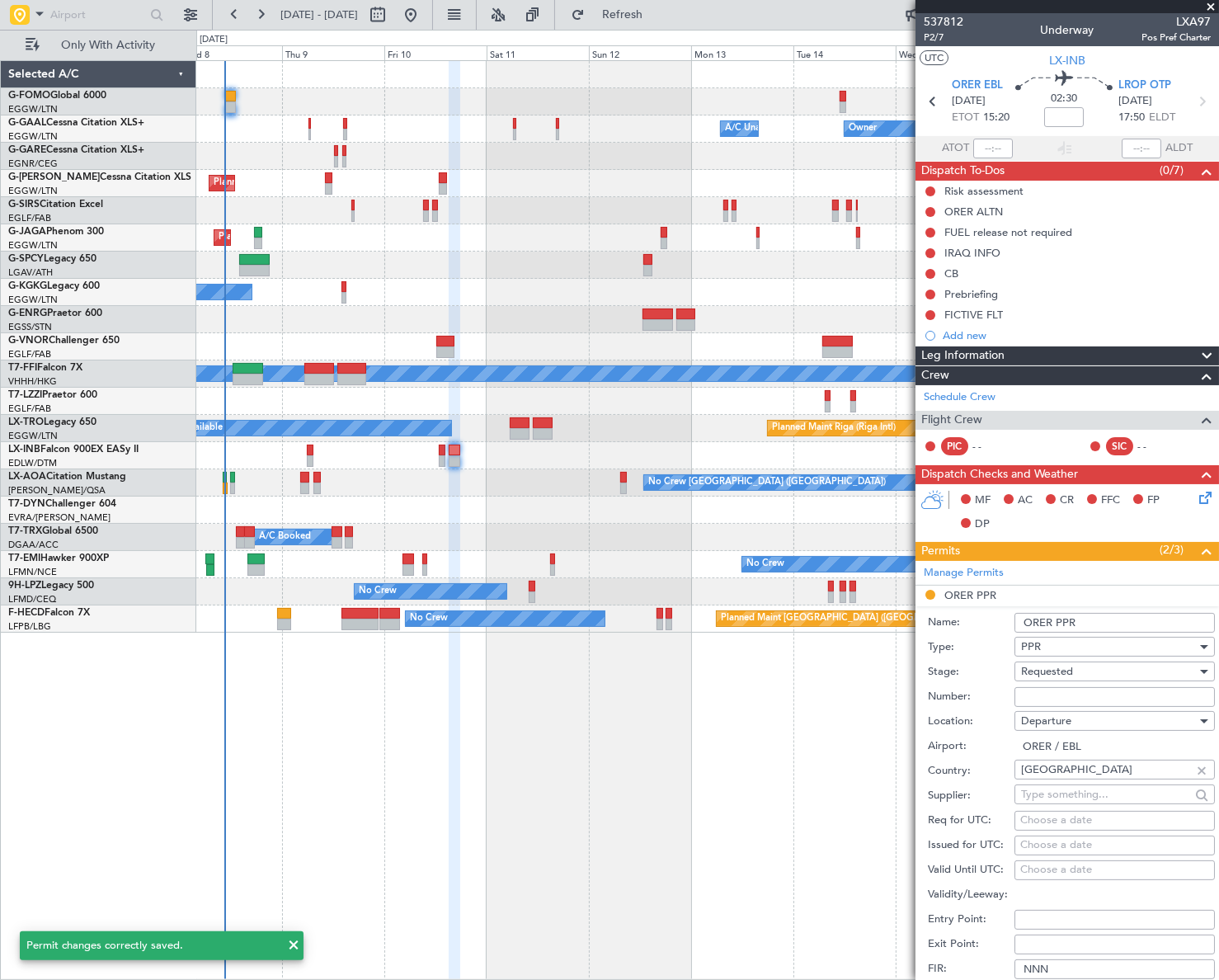
click at [1068, 687] on input "Number:" at bounding box center [1115, 697] width 201 height 20
paste input "PPR# is 4143/10/10"
type input "PPR# is 4143/10/10"
click at [1069, 673] on span "Requested" at bounding box center [1047, 672] width 52 height 15
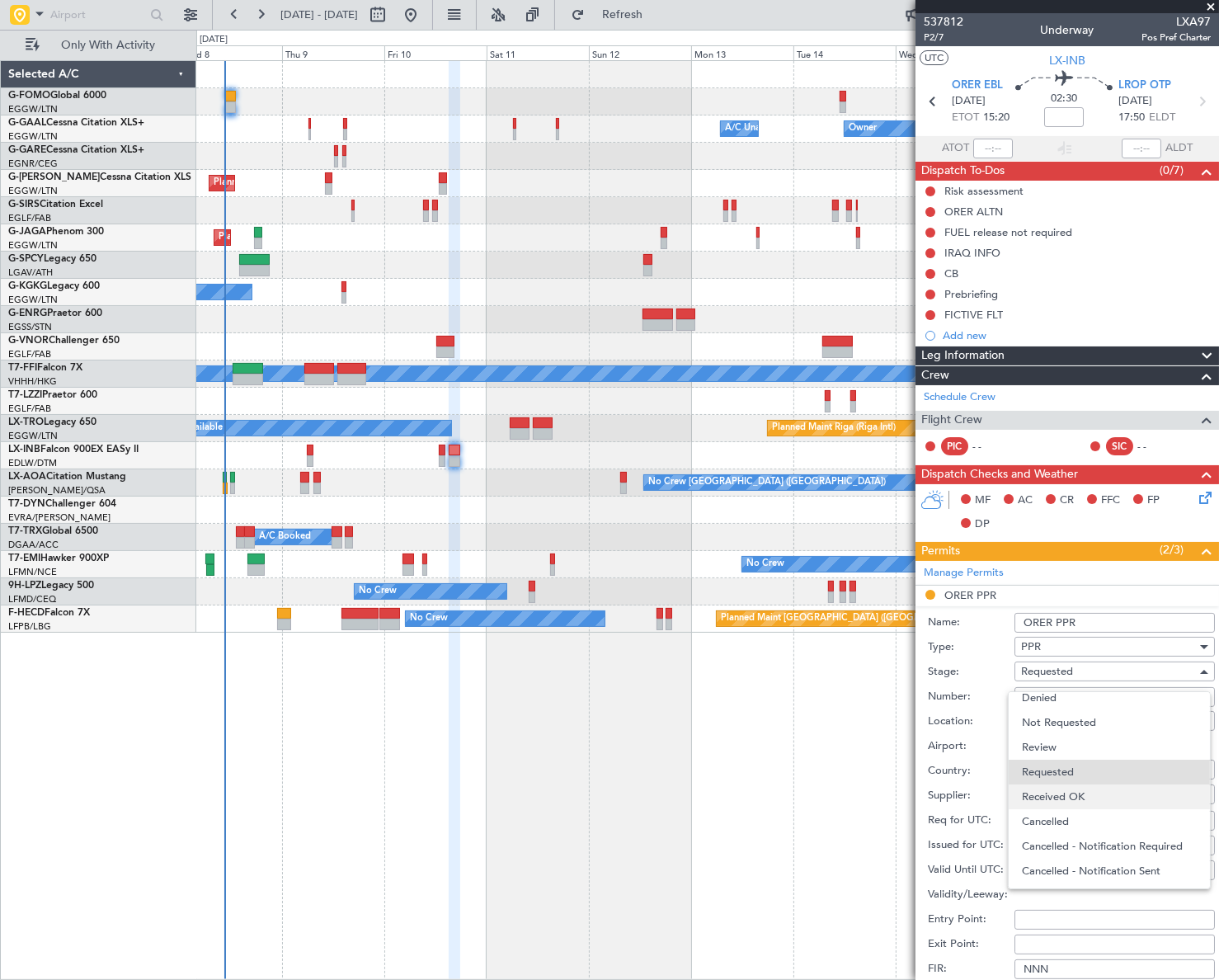
click at [1079, 792] on span "Received OK" at bounding box center [1109, 797] width 175 height 25
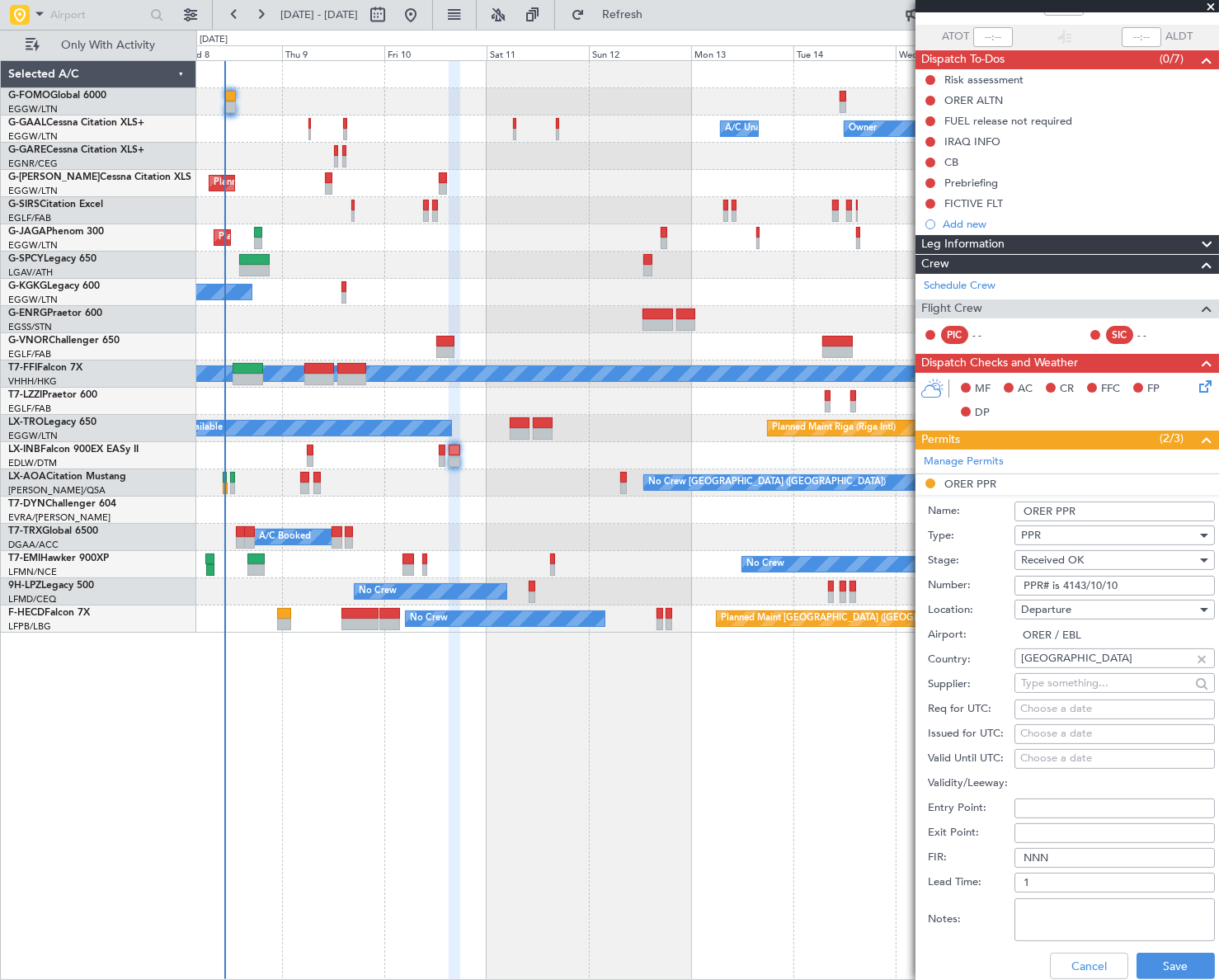
scroll to position [224, 0]
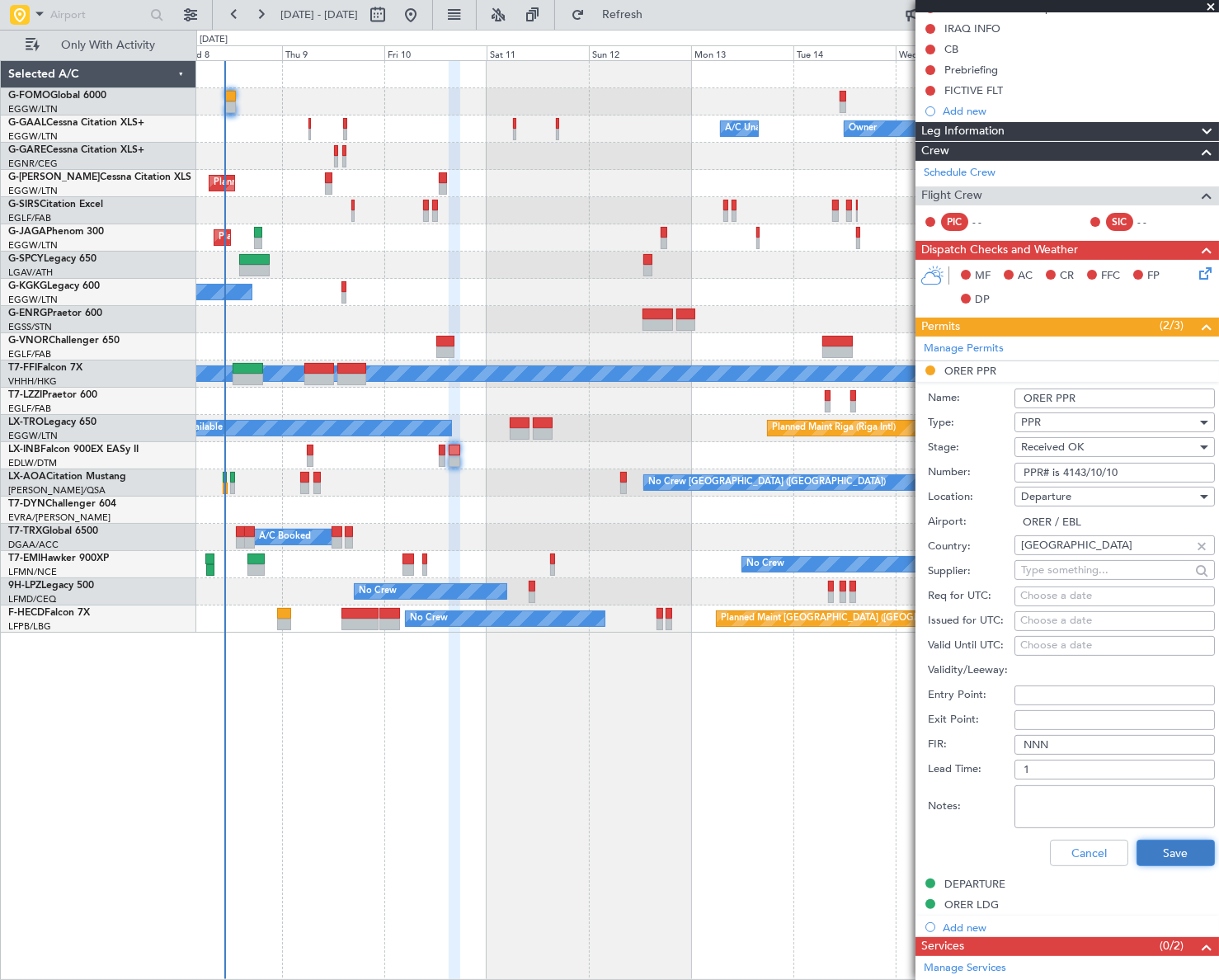
click at [1155, 845] on button "Save" at bounding box center [1176, 853] width 79 height 27
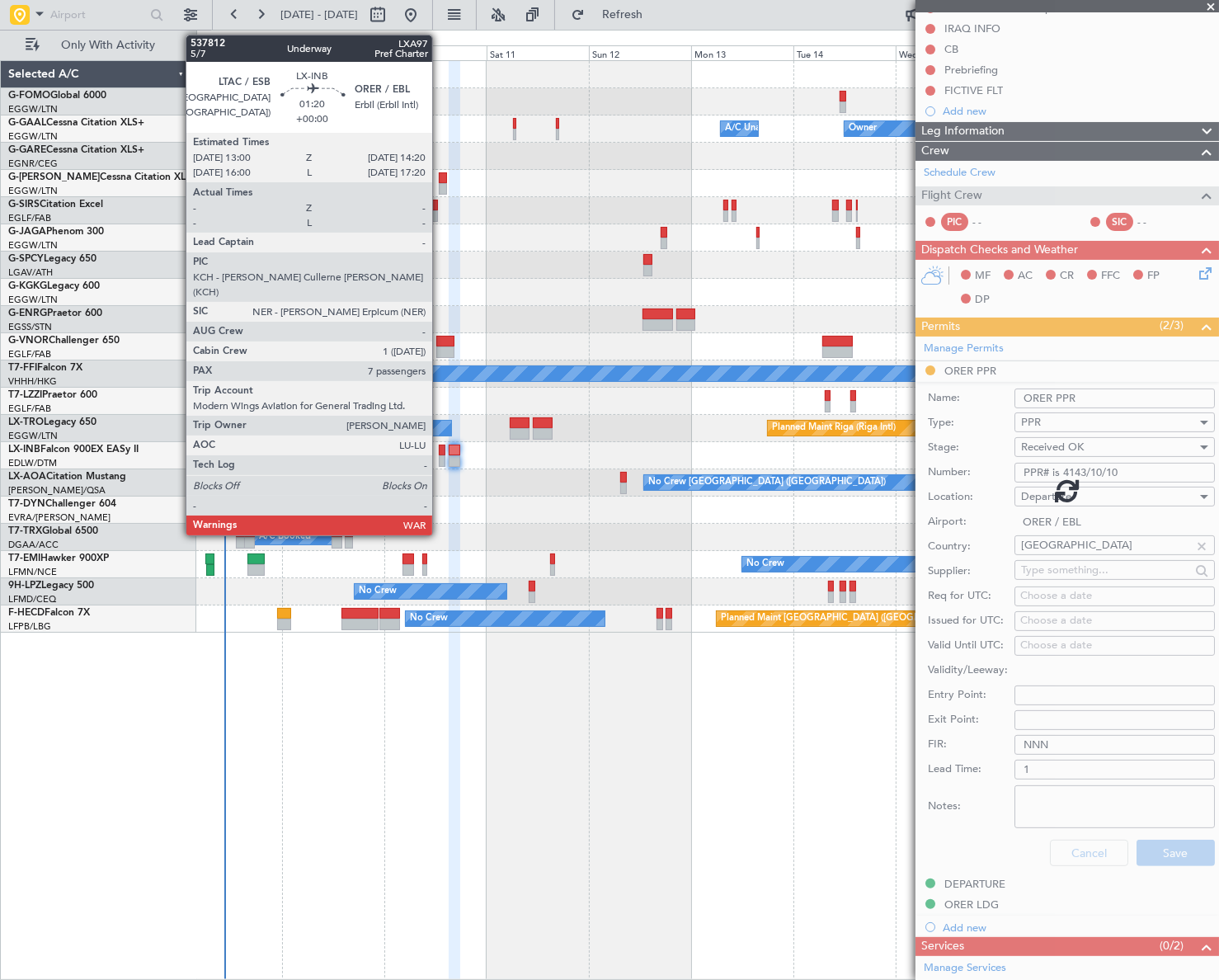
click at [439, 454] on div at bounding box center [441, 450] width 6 height 12
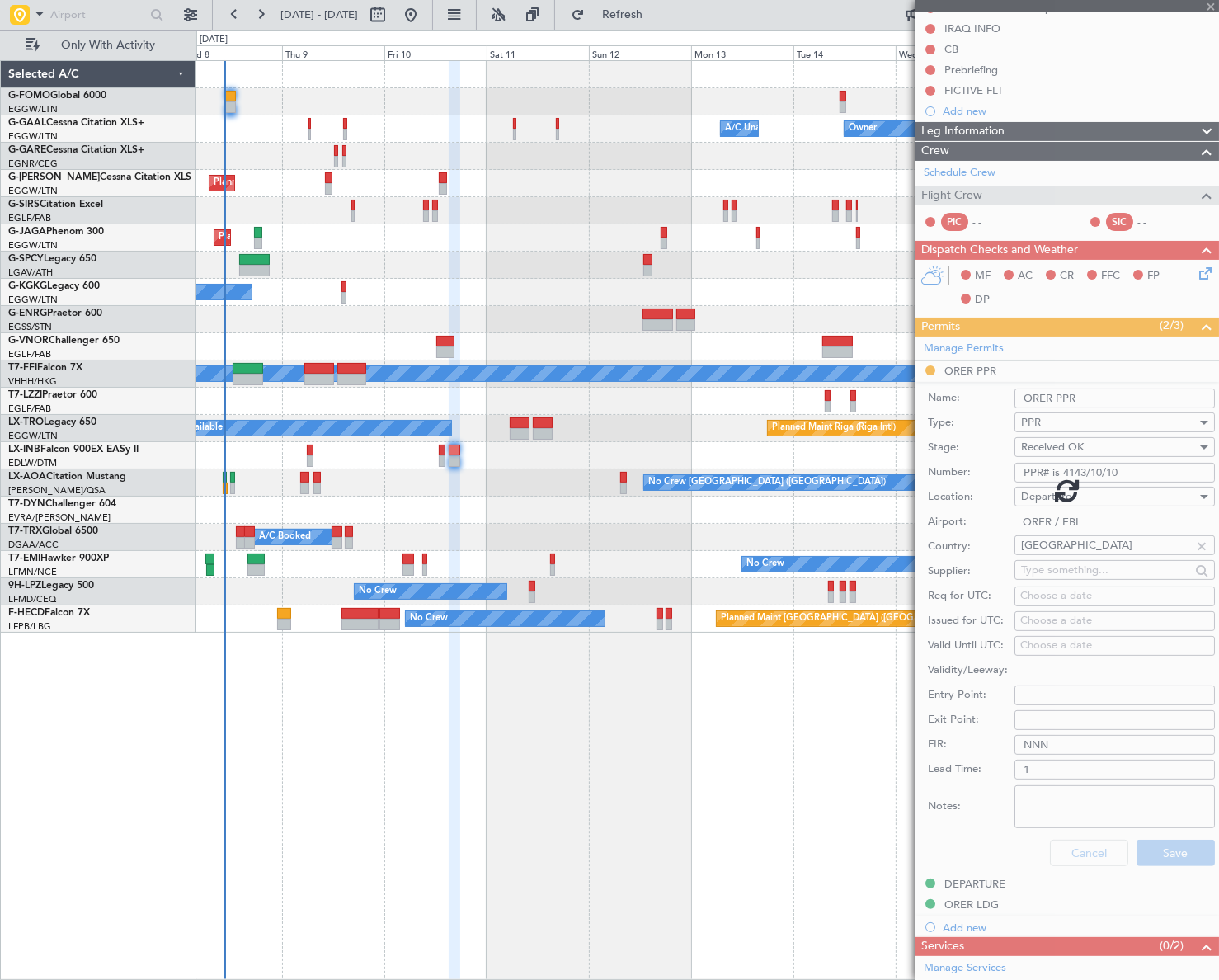
type input "7"
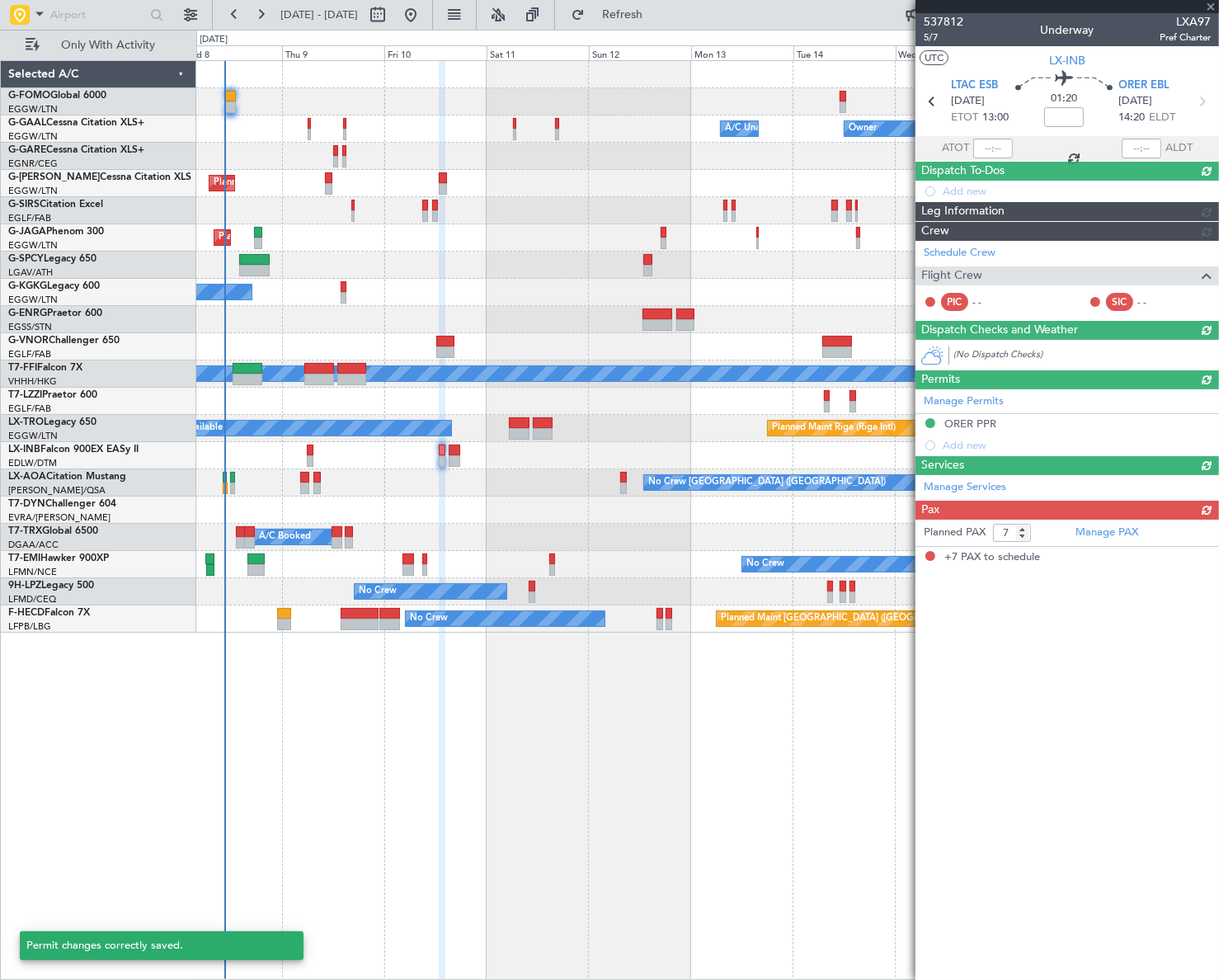
scroll to position [0, 0]
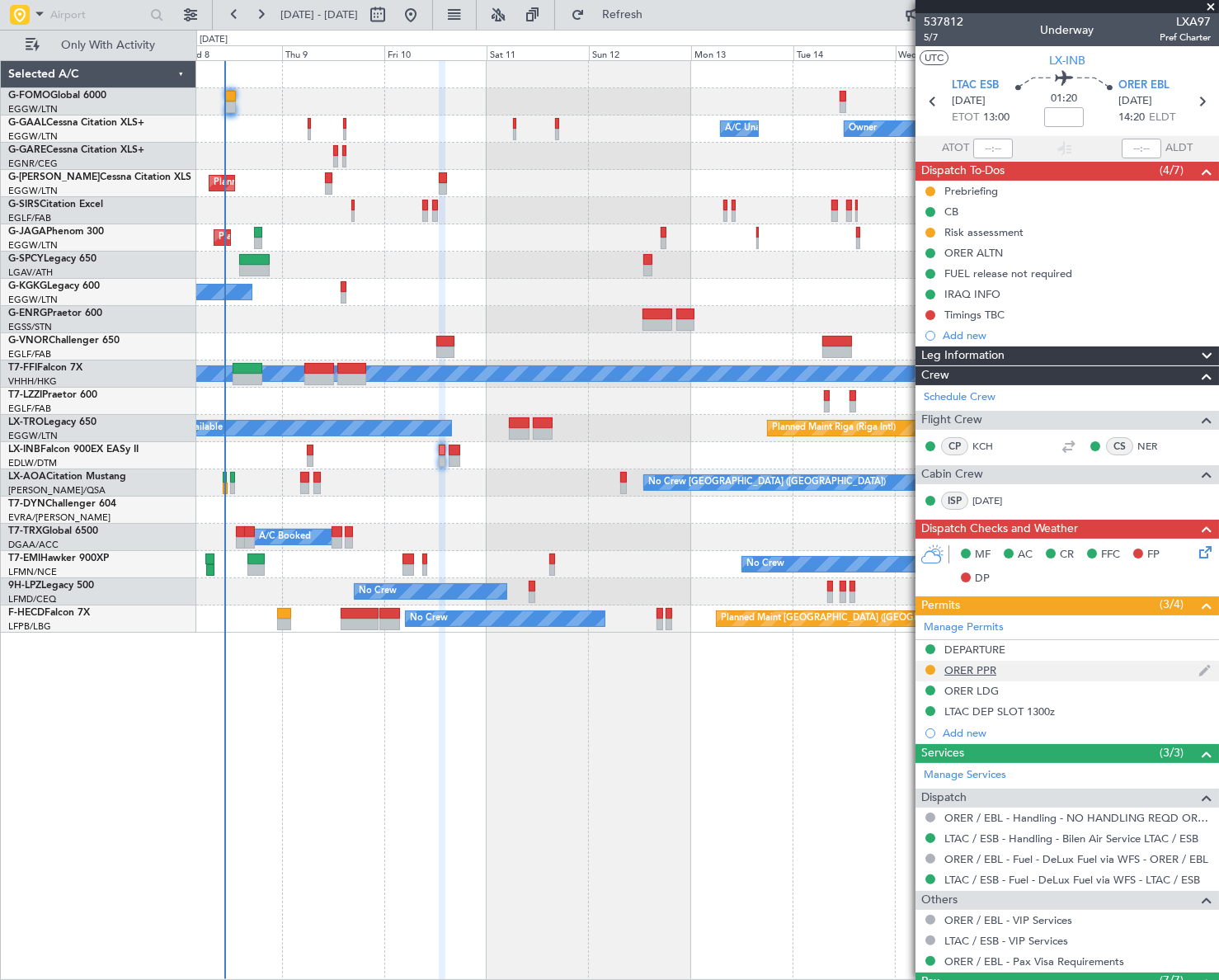
click at [990, 668] on div "ORER PPR" at bounding box center [970, 670] width 52 height 14
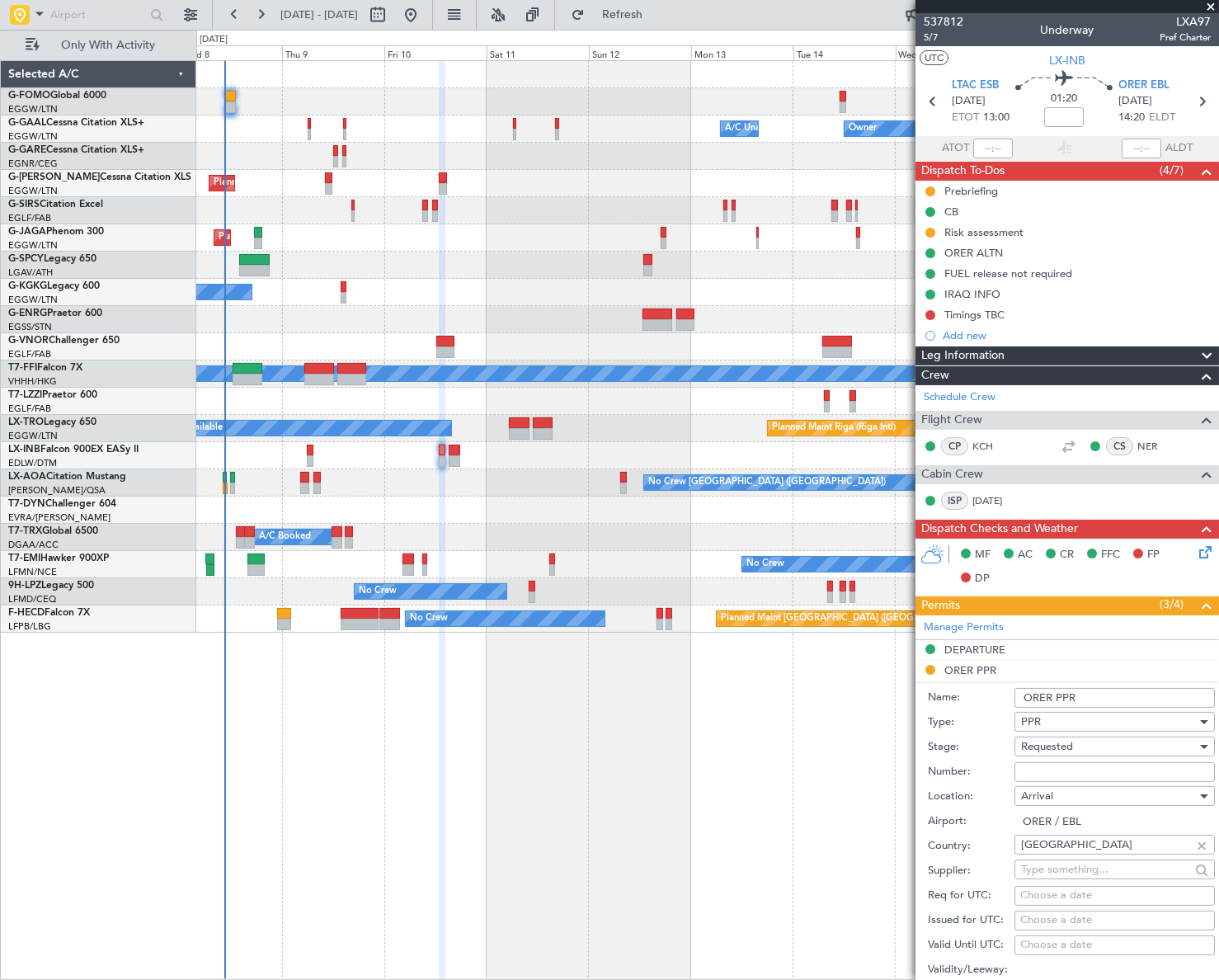
click at [1046, 766] on input "Number:" at bounding box center [1115, 772] width 201 height 20
paste input "PPR# is 4143/10/10"
type input "PPR# is 4143/10/10"
click at [1092, 742] on div "Requested" at bounding box center [1109, 746] width 175 height 25
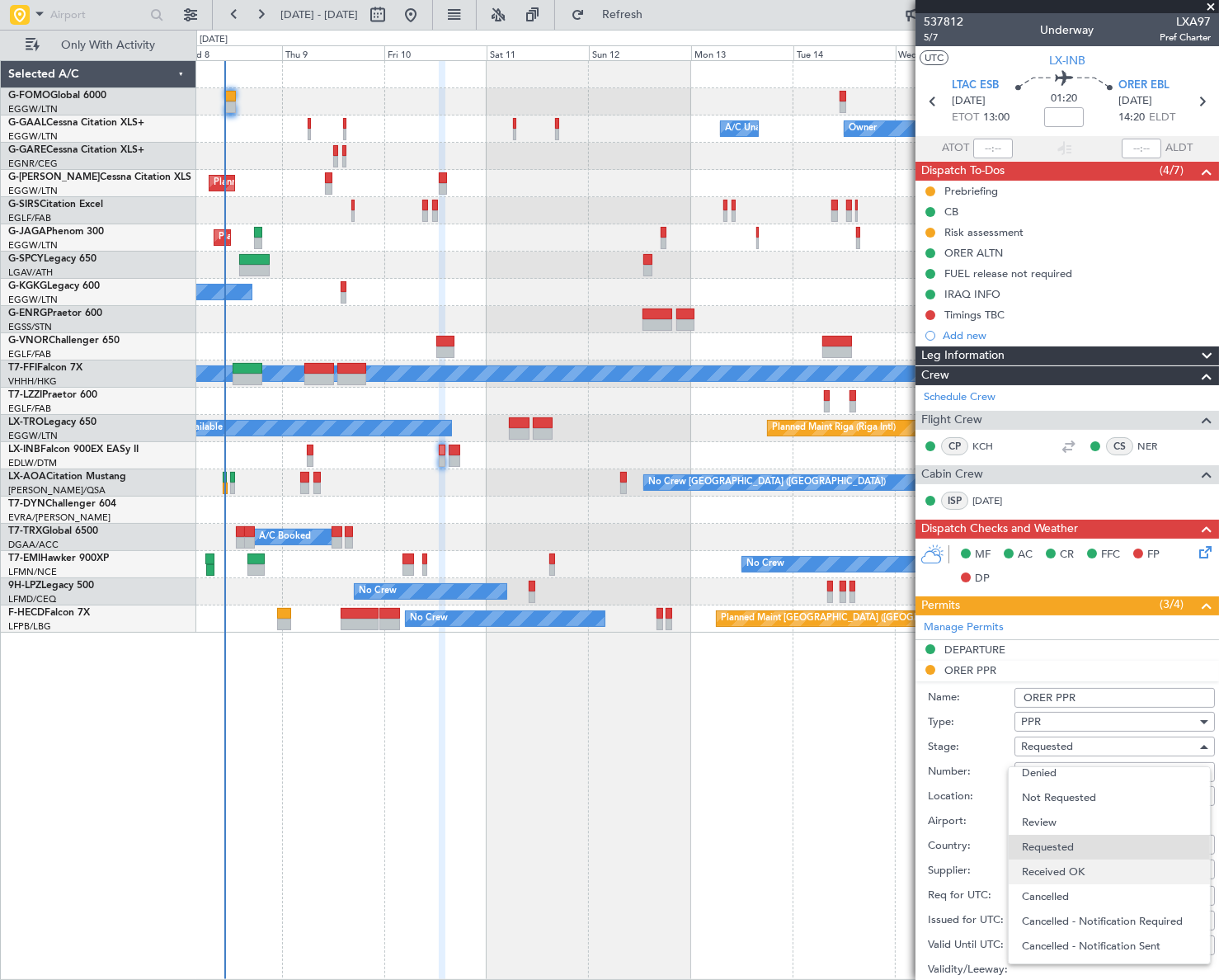
click at [1079, 864] on span "Received OK" at bounding box center [1109, 871] width 175 height 25
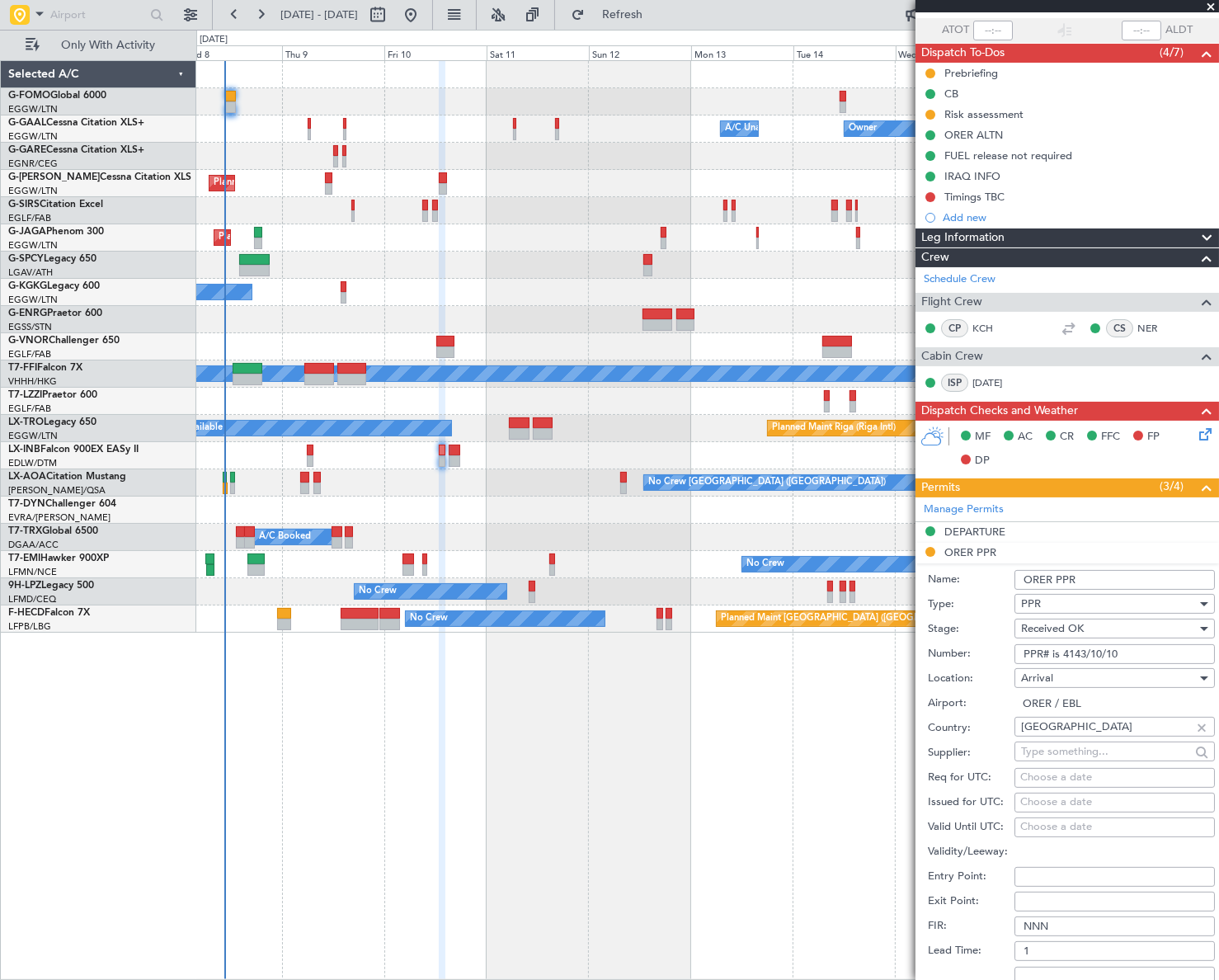
scroll to position [224, 0]
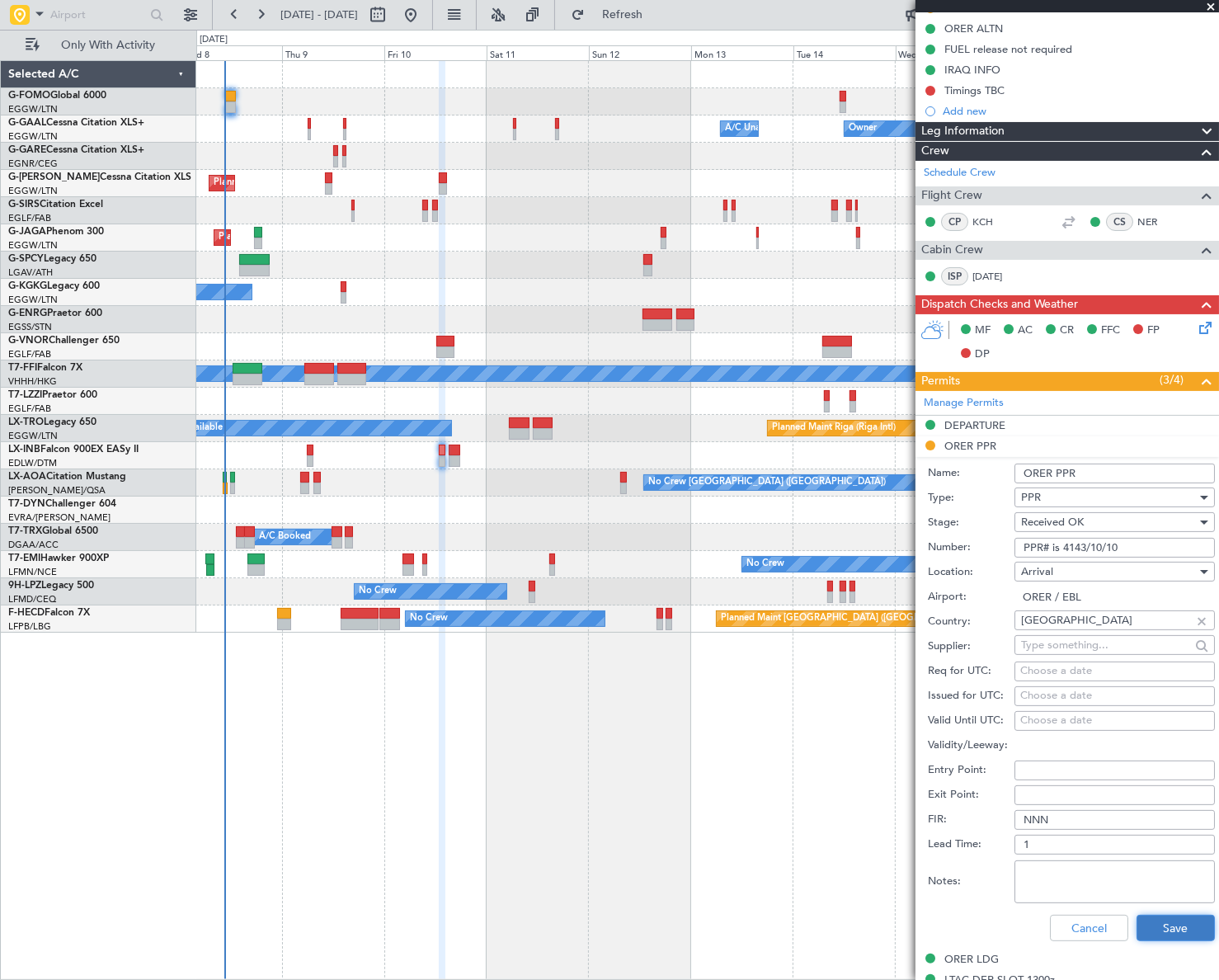
click at [1166, 930] on button "Save" at bounding box center [1176, 928] width 79 height 27
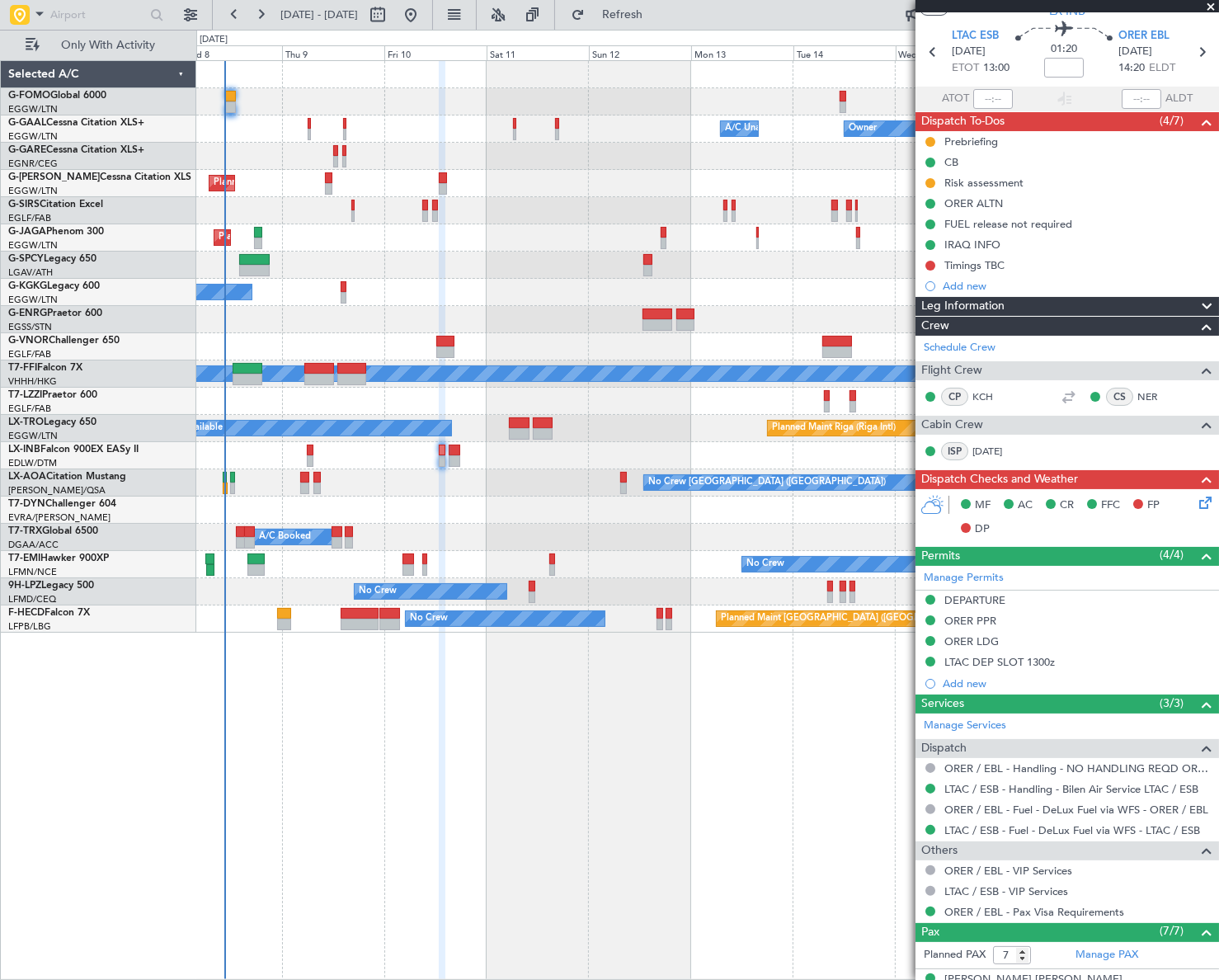
scroll to position [0, 0]
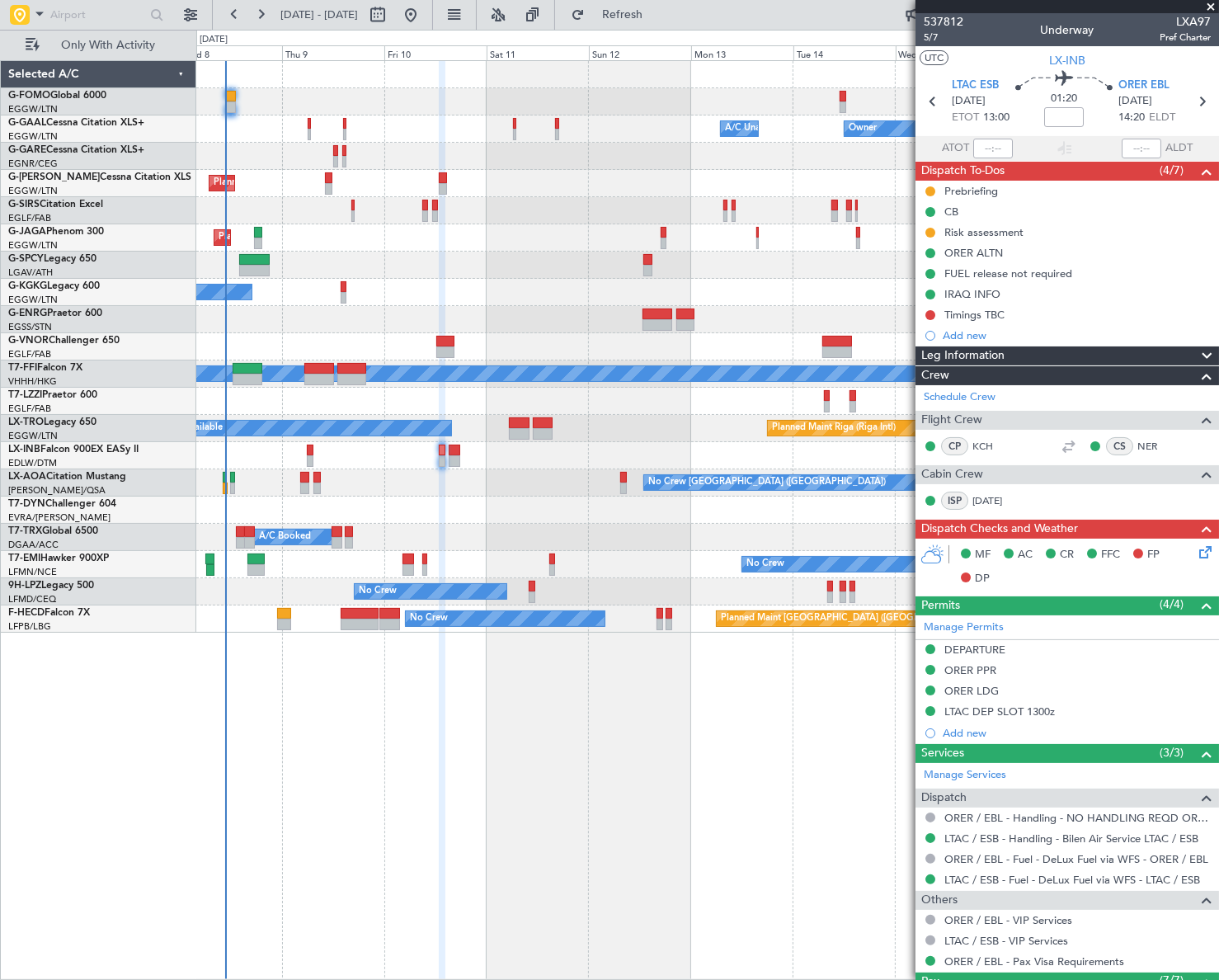
click at [227, 549] on div "Owner Owner A/C Unavailable A/C Unavailable Owner Planned Maint London (Luton) …" at bounding box center [707, 347] width 1021 height 571
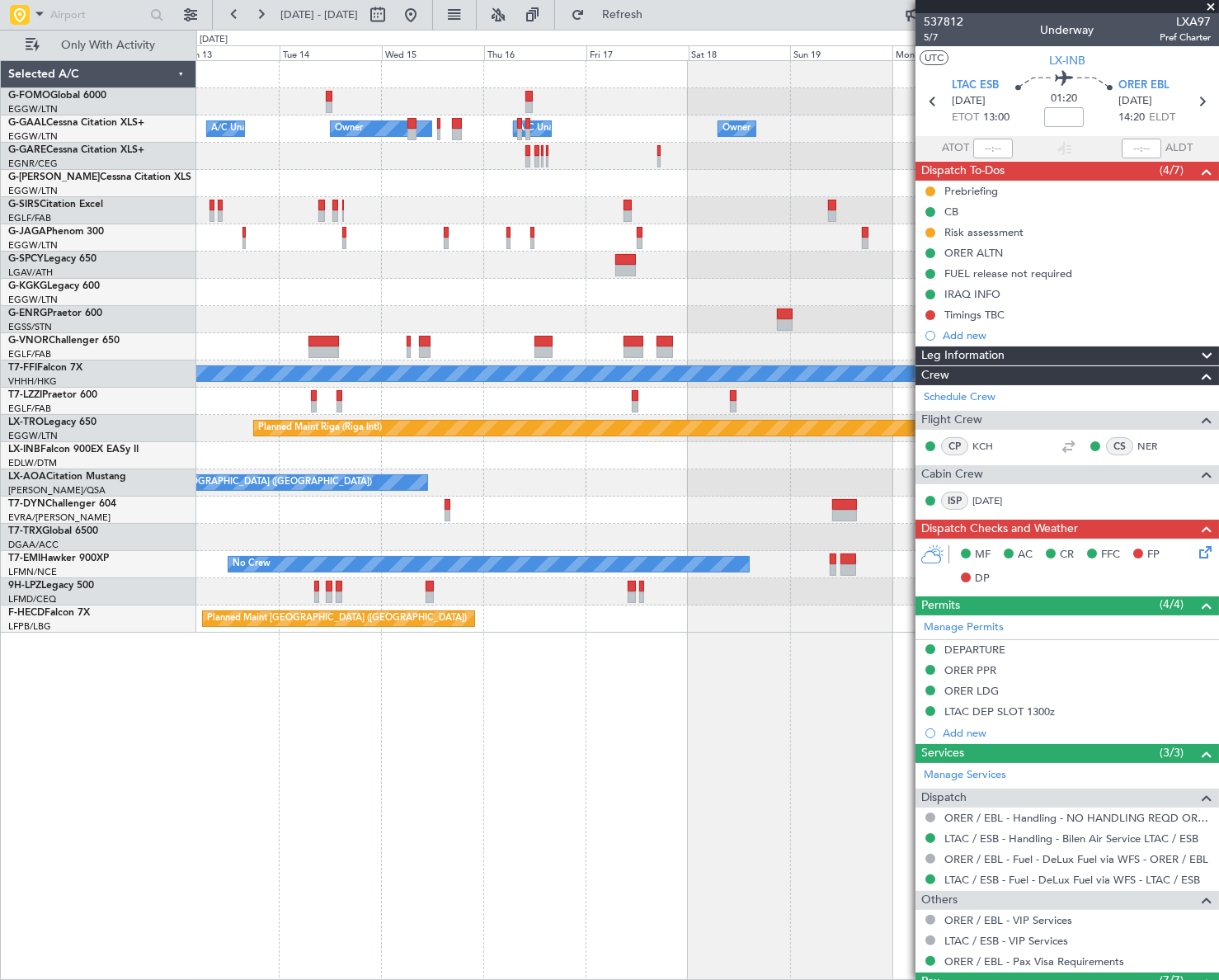
click at [225, 567] on div "Owner Owner A/C Unavailable A/C Unavailable Owner Owner Planned Maint Oxford (K…" at bounding box center [707, 347] width 1021 height 571
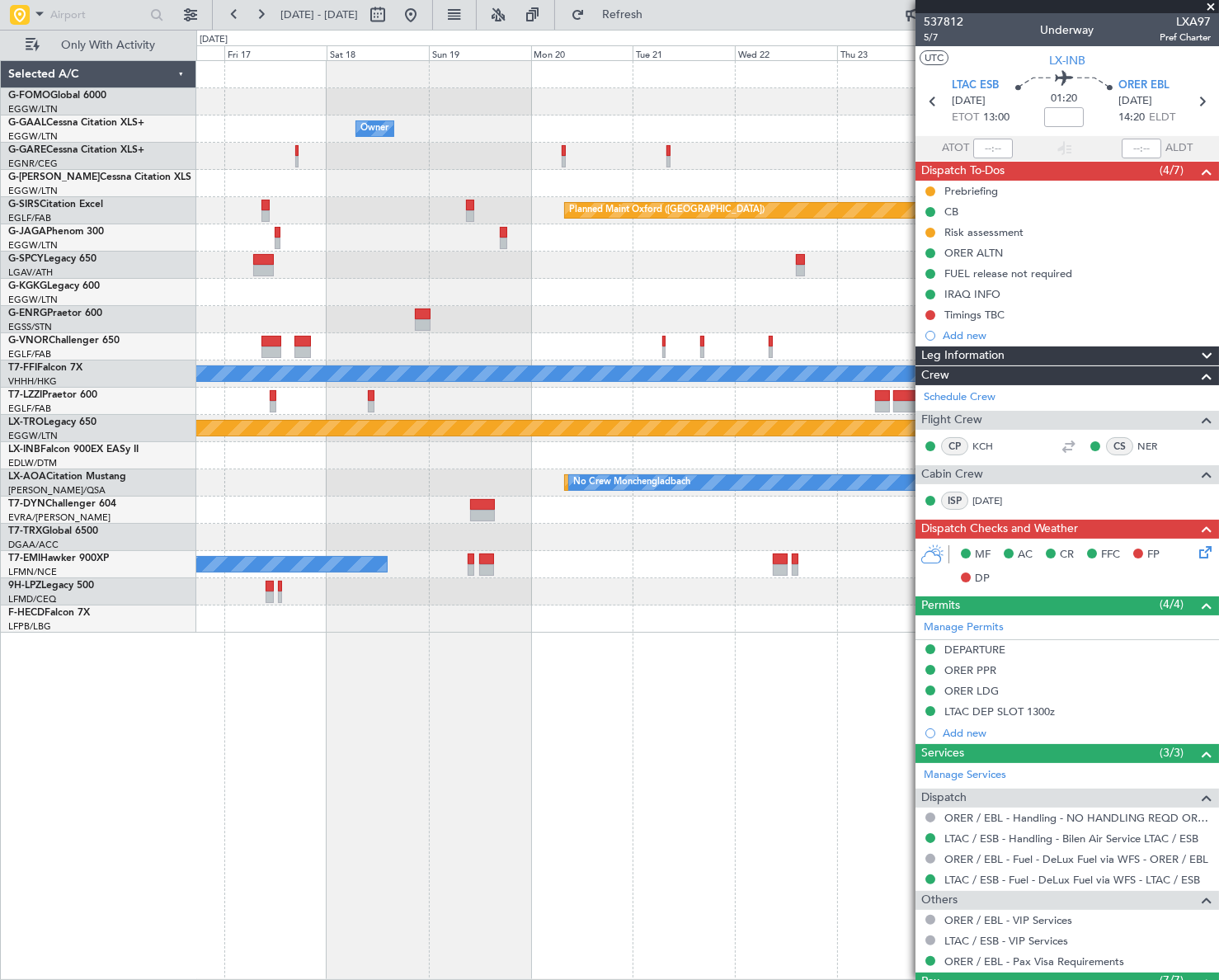
click at [400, 601] on div "Owner Owner Owner Owner A/C Unavailable Planned Maint Oxford (Kidlington) Plann…" at bounding box center [707, 347] width 1022 height 571
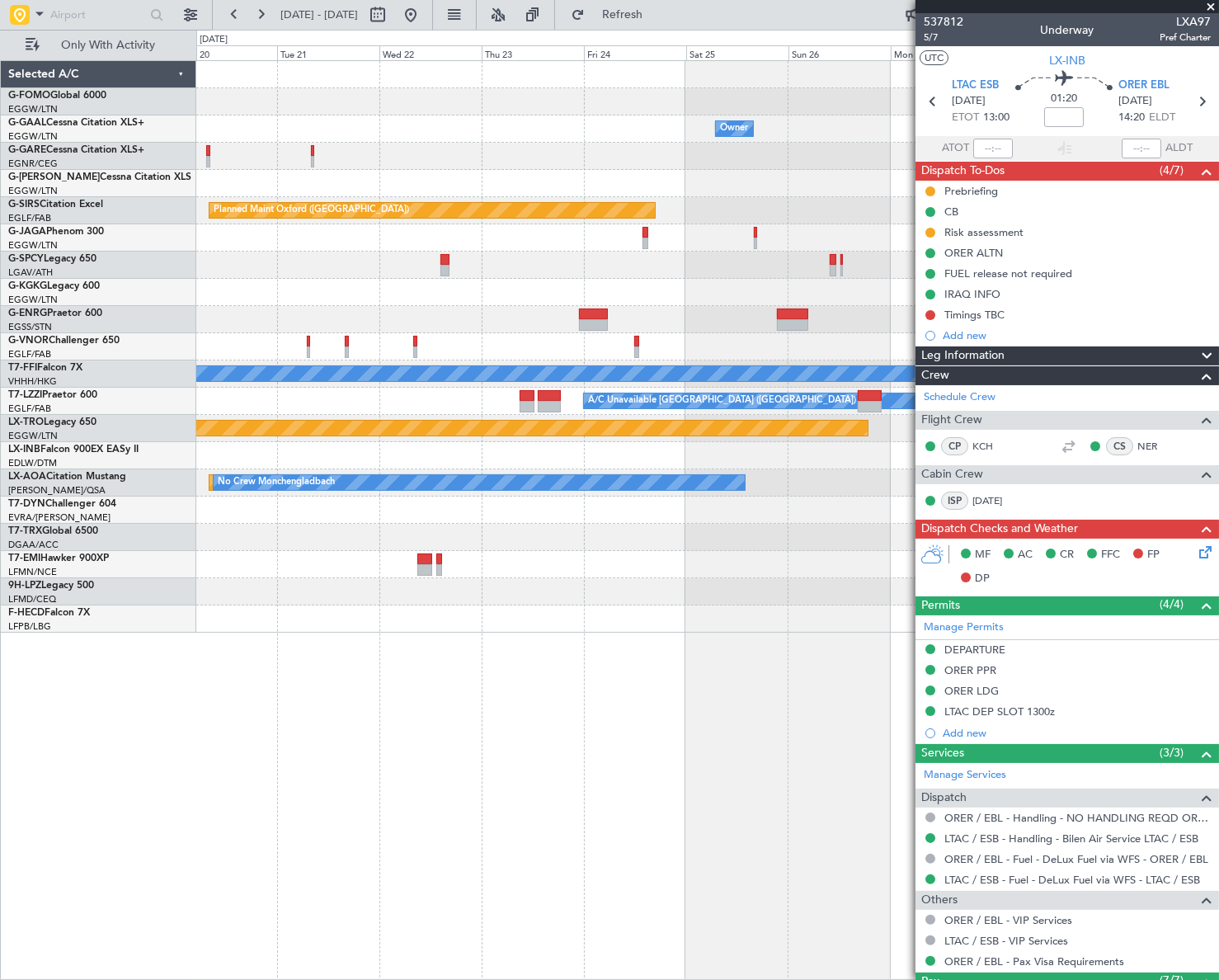
click at [317, 680] on div "Owner Owner Planned Maint Oxford (Kidlington) Planned Maint Geneva (Cointrin) M…" at bounding box center [707, 520] width 1022 height 919
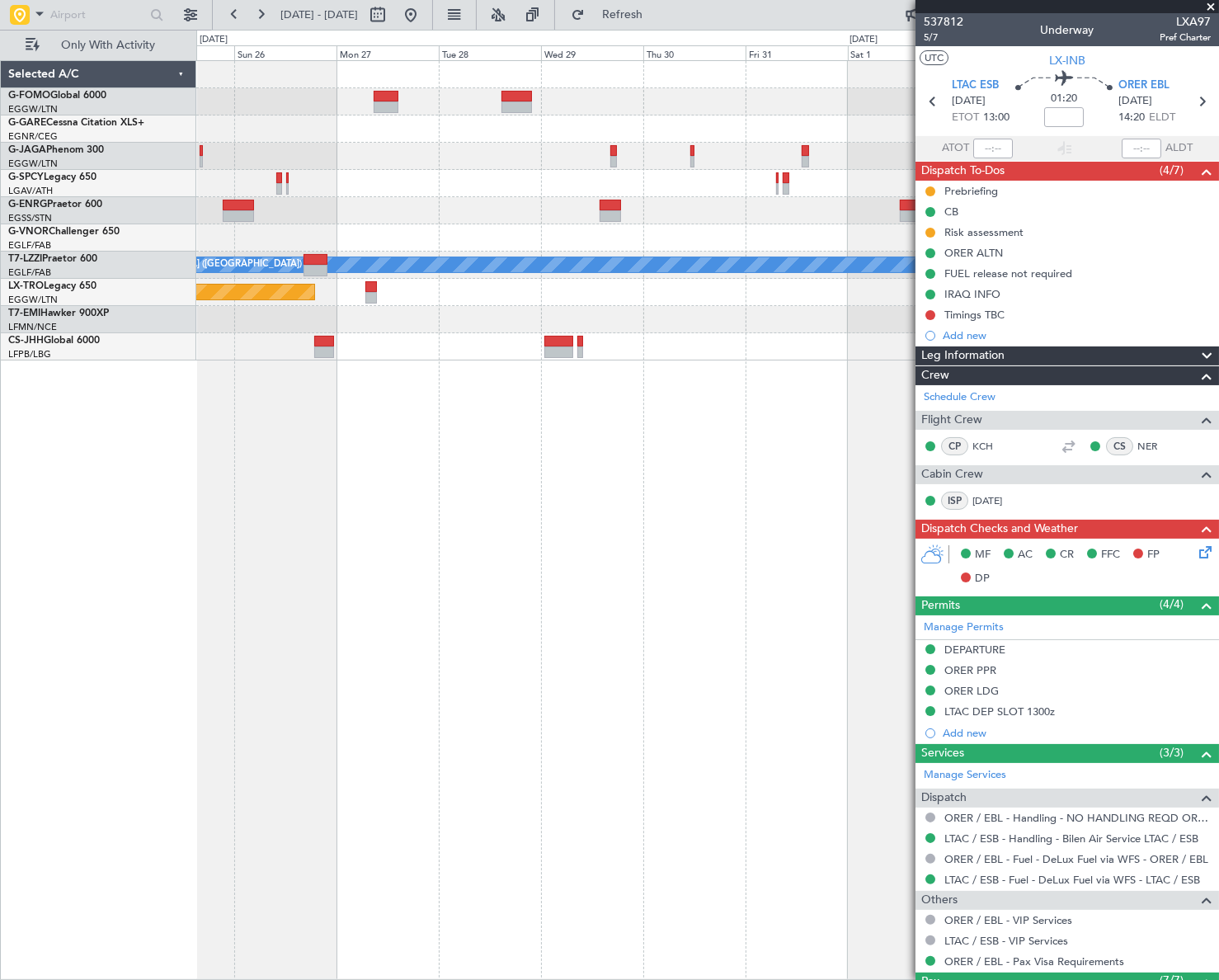
click at [128, 612] on div "A/C Unavailable London (Luton) Planned Maint Riga (Riga Intl) Selected A/C G-FO…" at bounding box center [609, 505] width 1219 height 950
click at [79, 636] on div "A/C Unavailable London (Luton) Planned Maint Riga (Riga Intl) Selected A/C G-FO…" at bounding box center [609, 505] width 1219 height 950
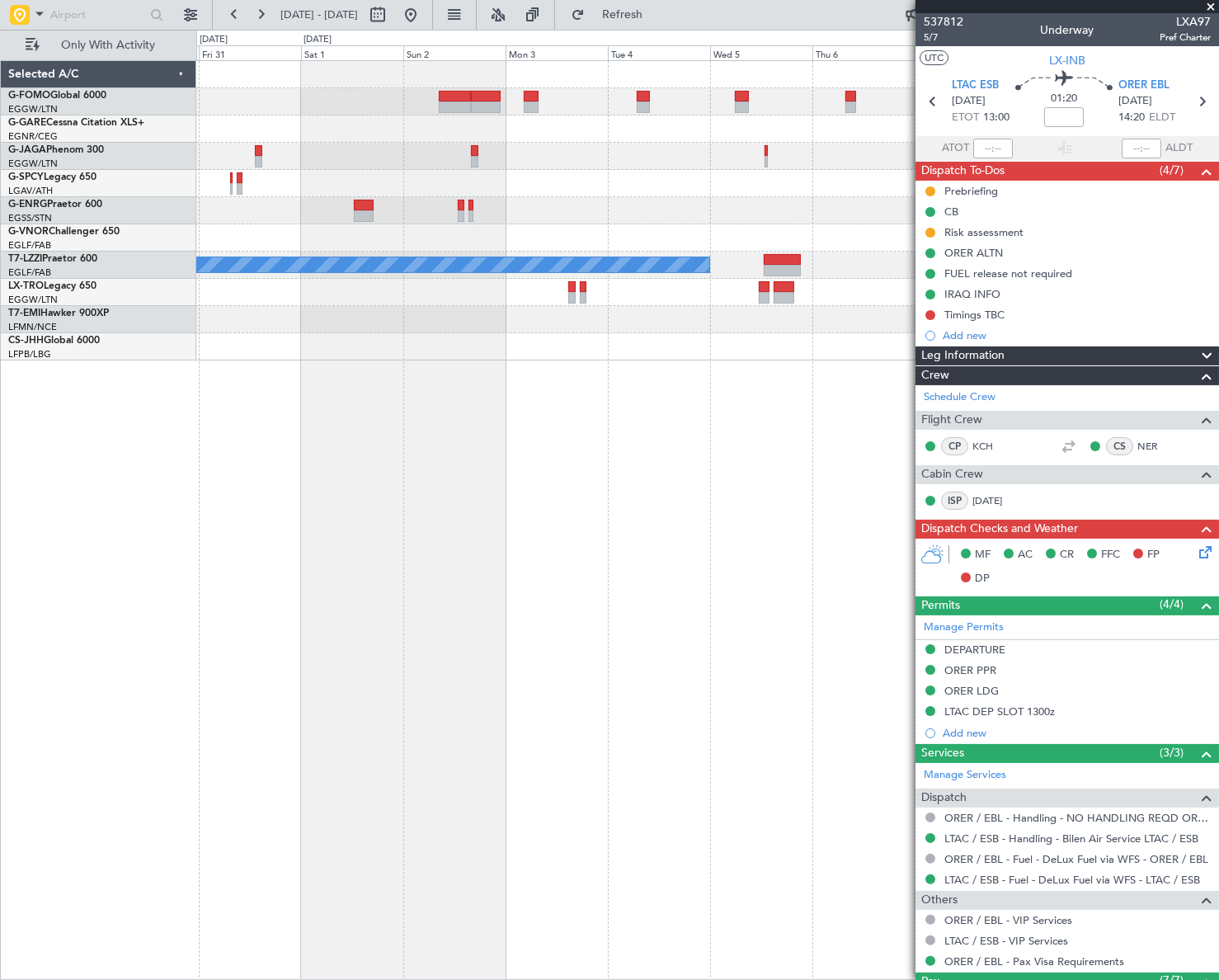
click at [175, 629] on div "A/C Unavailable London (Luton) Selected A/C G-FOMO Global 6000 EGGW/LTN London …" at bounding box center [609, 505] width 1219 height 950
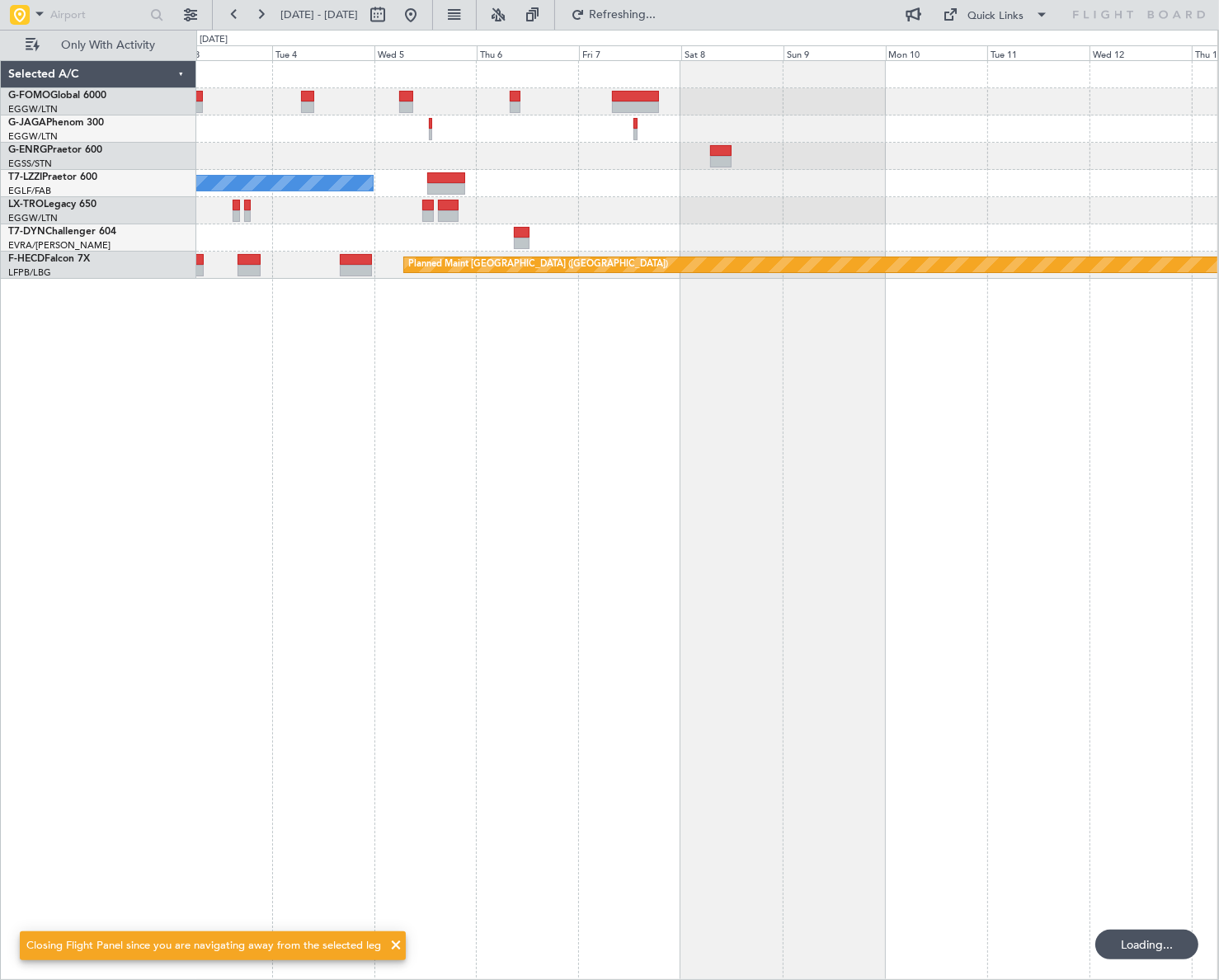
click at [531, 592] on div "A/C Unavailable London (Luton) Planned Maint Paris (Le Bourget)" at bounding box center [707, 520] width 1022 height 919
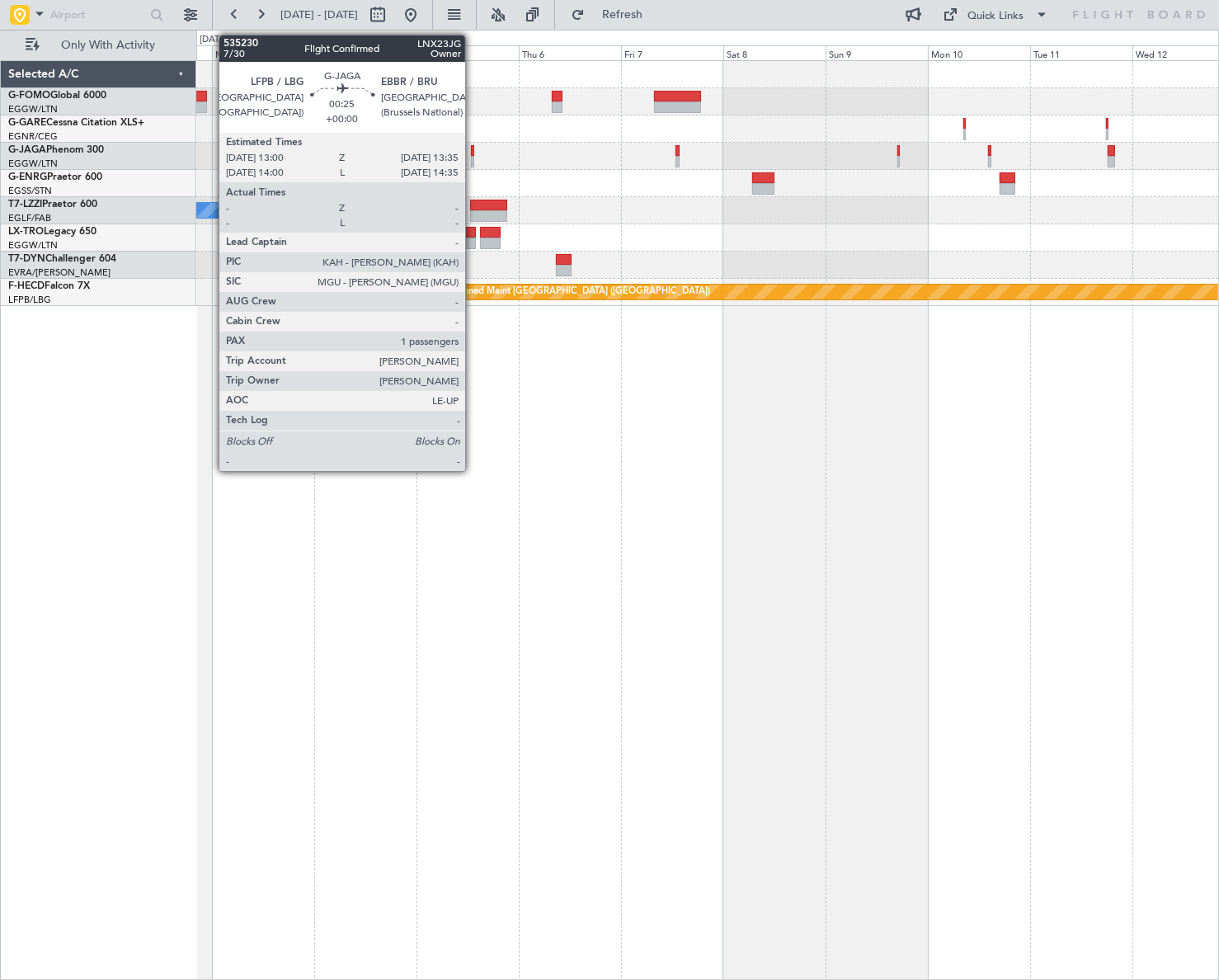
click at [473, 152] on div at bounding box center [473, 151] width 3 height 12
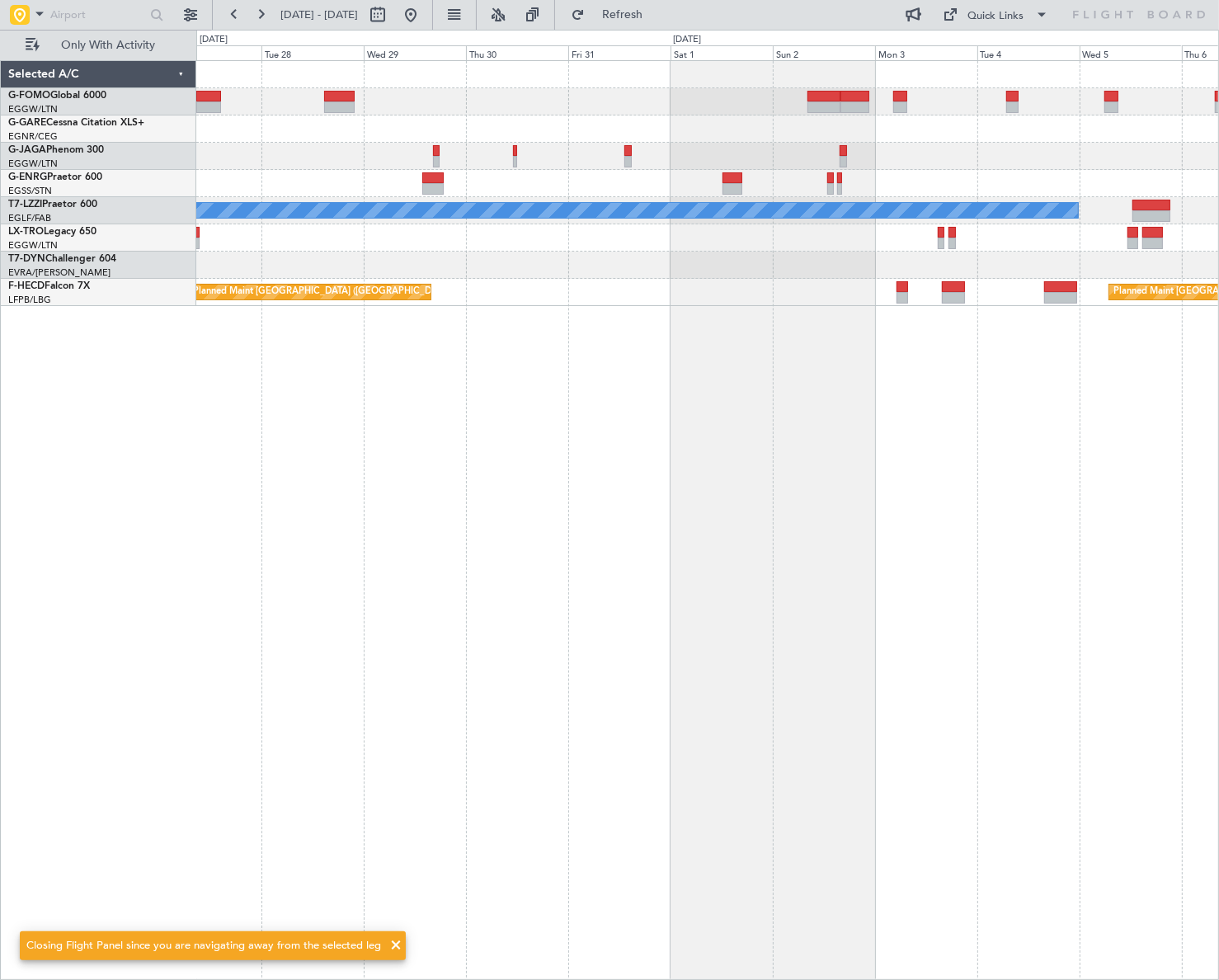
click at [1212, 508] on div "A/C Unavailable London (Luton) Planned Maint Riga (Riga Intl) Planned Maint Par…" at bounding box center [708, 520] width 1023 height 919
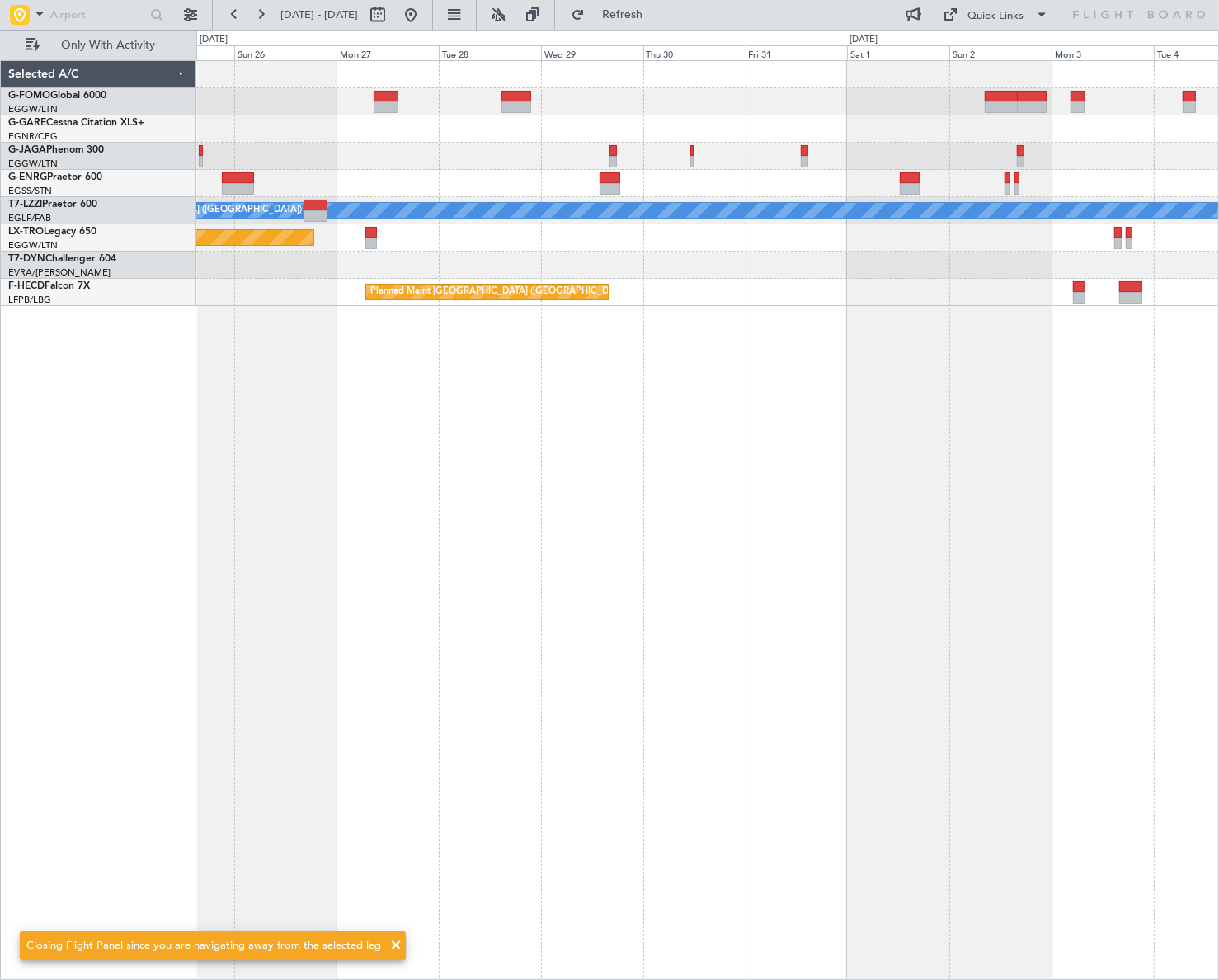
click at [993, 475] on div "A/C Unavailable London (Luton) Planned Maint Riga (Riga Intl) Planned Maint Par…" at bounding box center [708, 520] width 1023 height 919
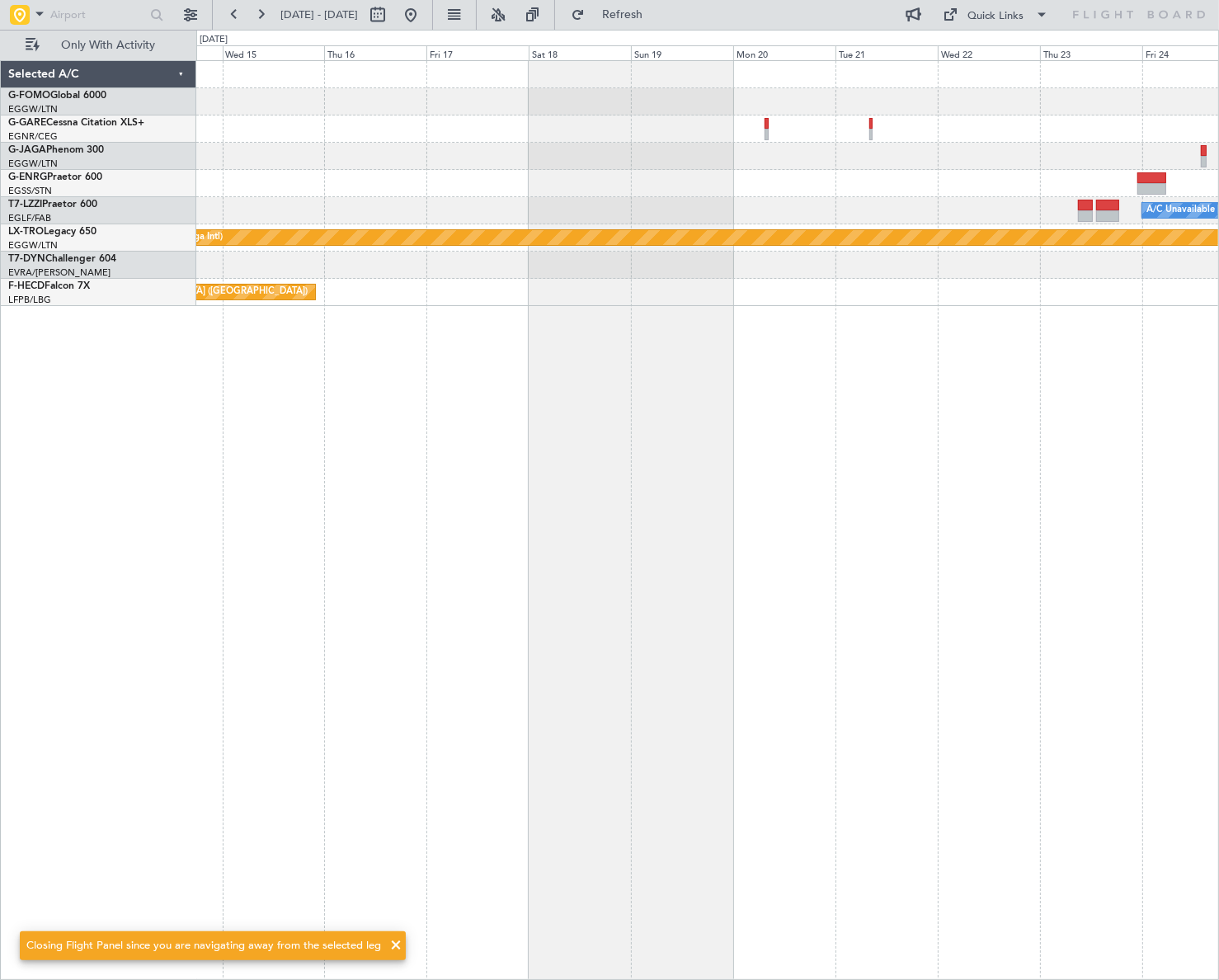
click at [1039, 538] on div "A/C Unavailable London (Luton) Planned Maint Riga (Riga Intl) Planned Maint Par…" at bounding box center [708, 520] width 1023 height 919
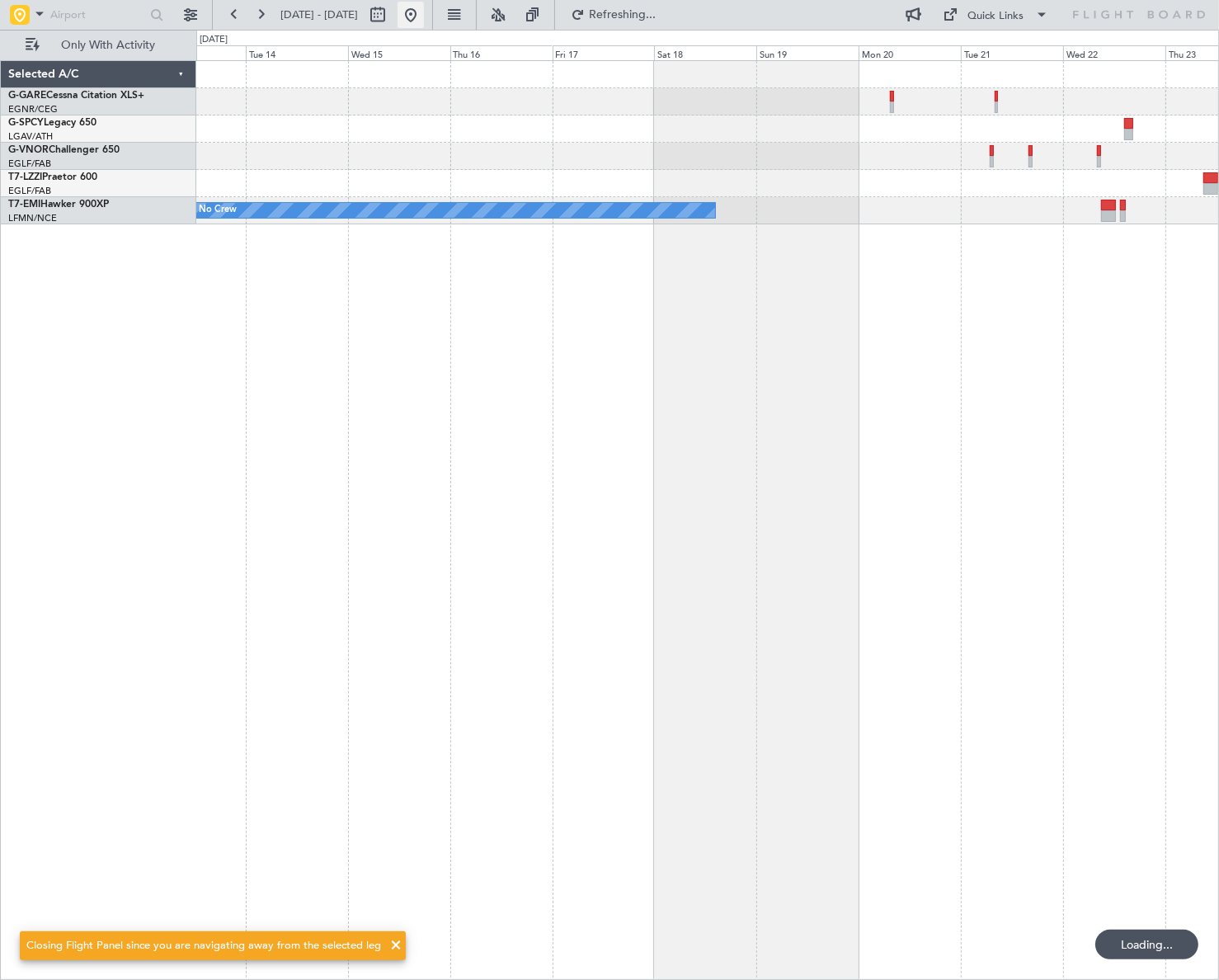
click at [424, 18] on button at bounding box center [411, 15] width 27 height 27
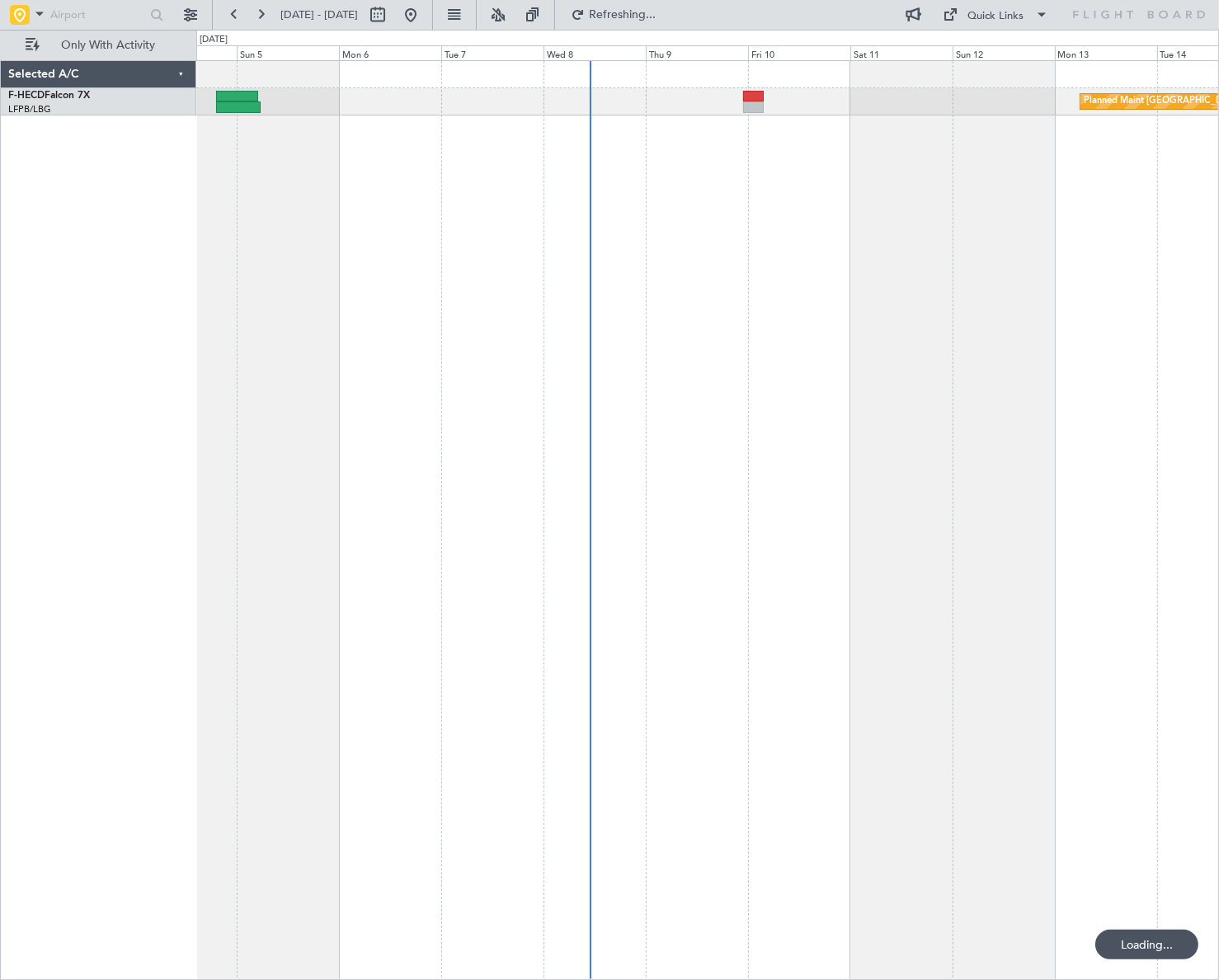
click at [193, 441] on div "Planned Maint Paris (Le Bourget) Selected A/C F-HECD Falcon 7X LFPB/LBG Paris (…" at bounding box center [609, 505] width 1219 height 950
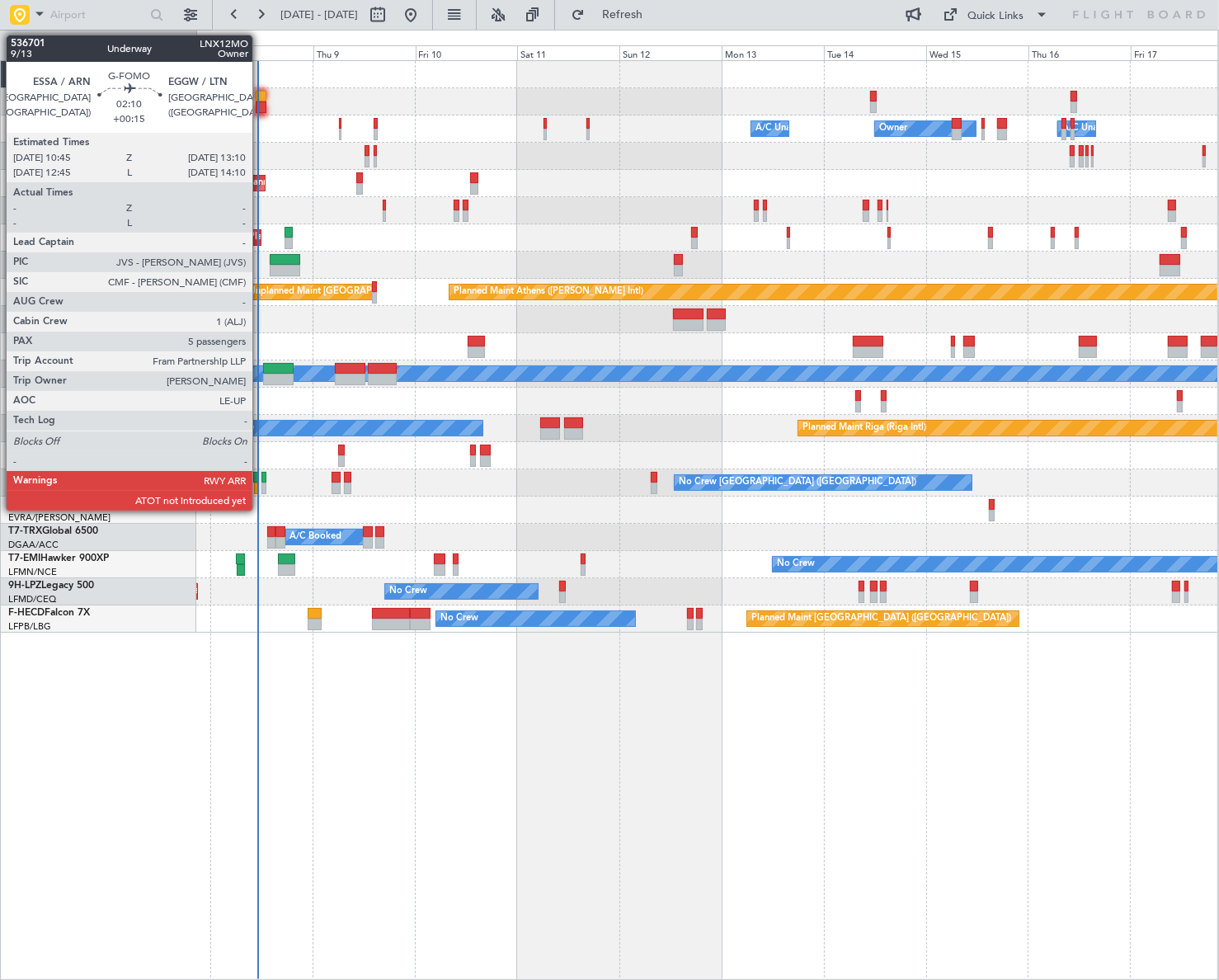
click at [260, 101] on div at bounding box center [261, 107] width 11 height 12
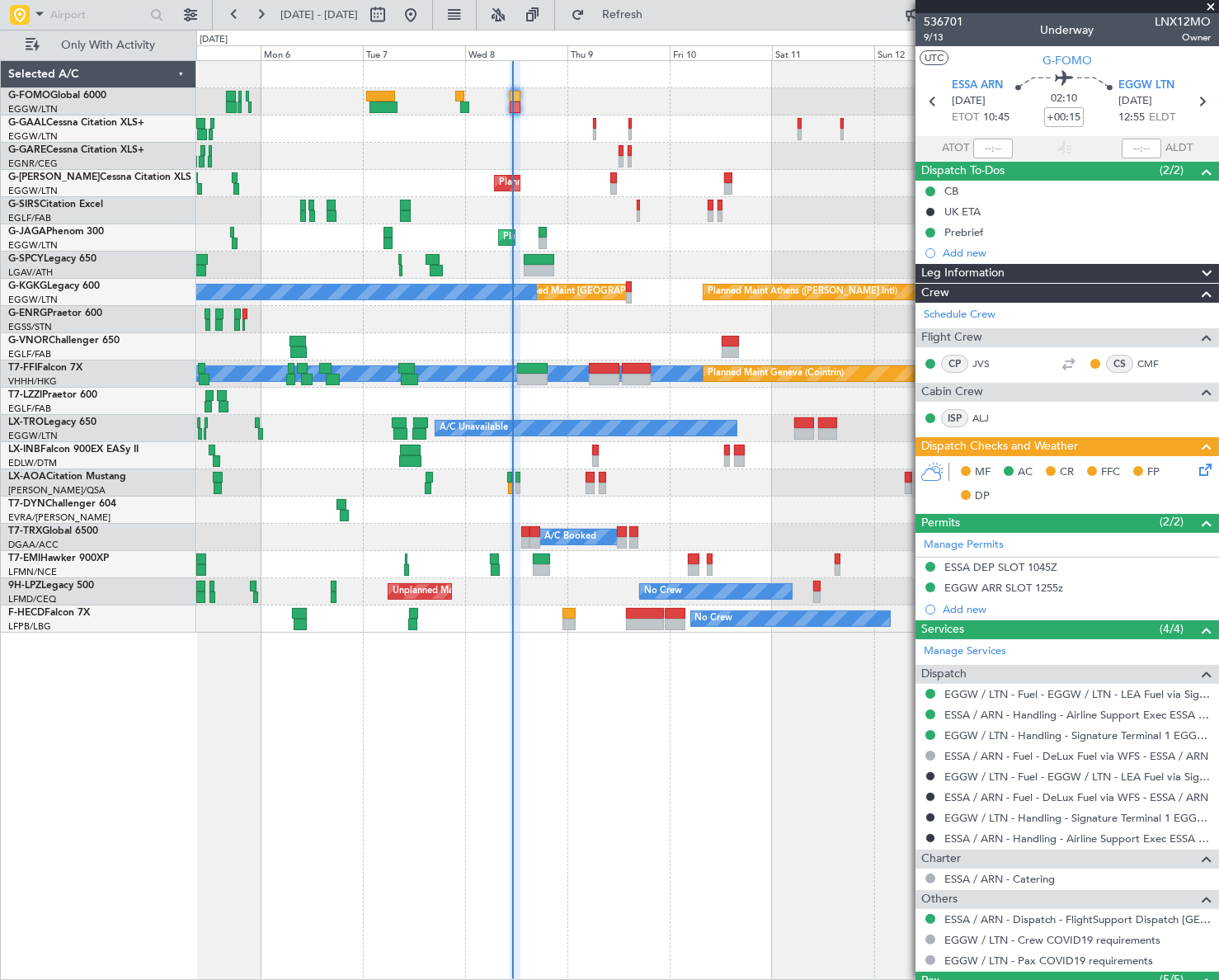
click at [574, 223] on div "Owner A/C Unavailable Owner A/C Unavailable Planned Maint London (Luton) Planne…" at bounding box center [707, 347] width 1022 height 571
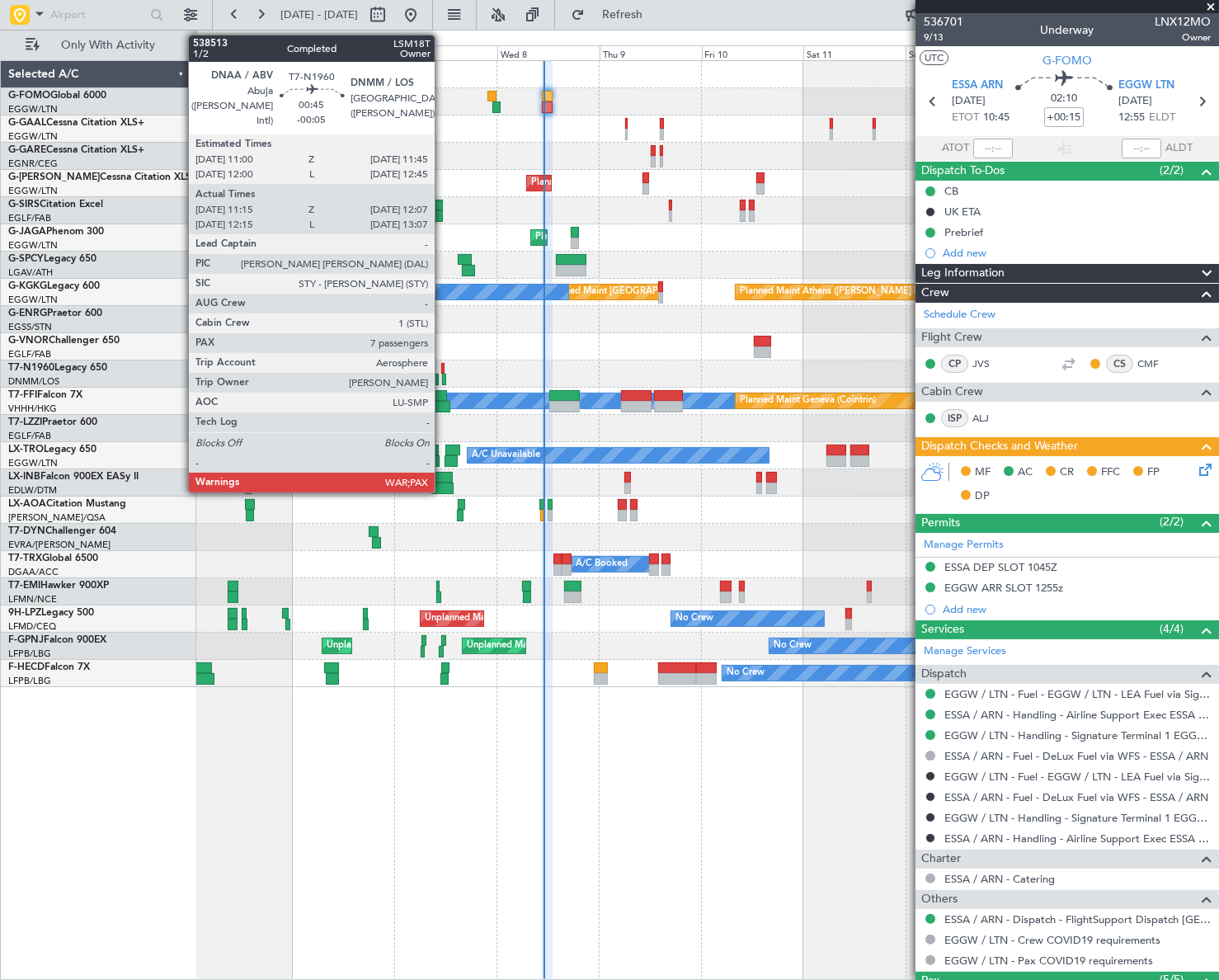
click at [442, 373] on div at bounding box center [444, 379] width 4 height 12
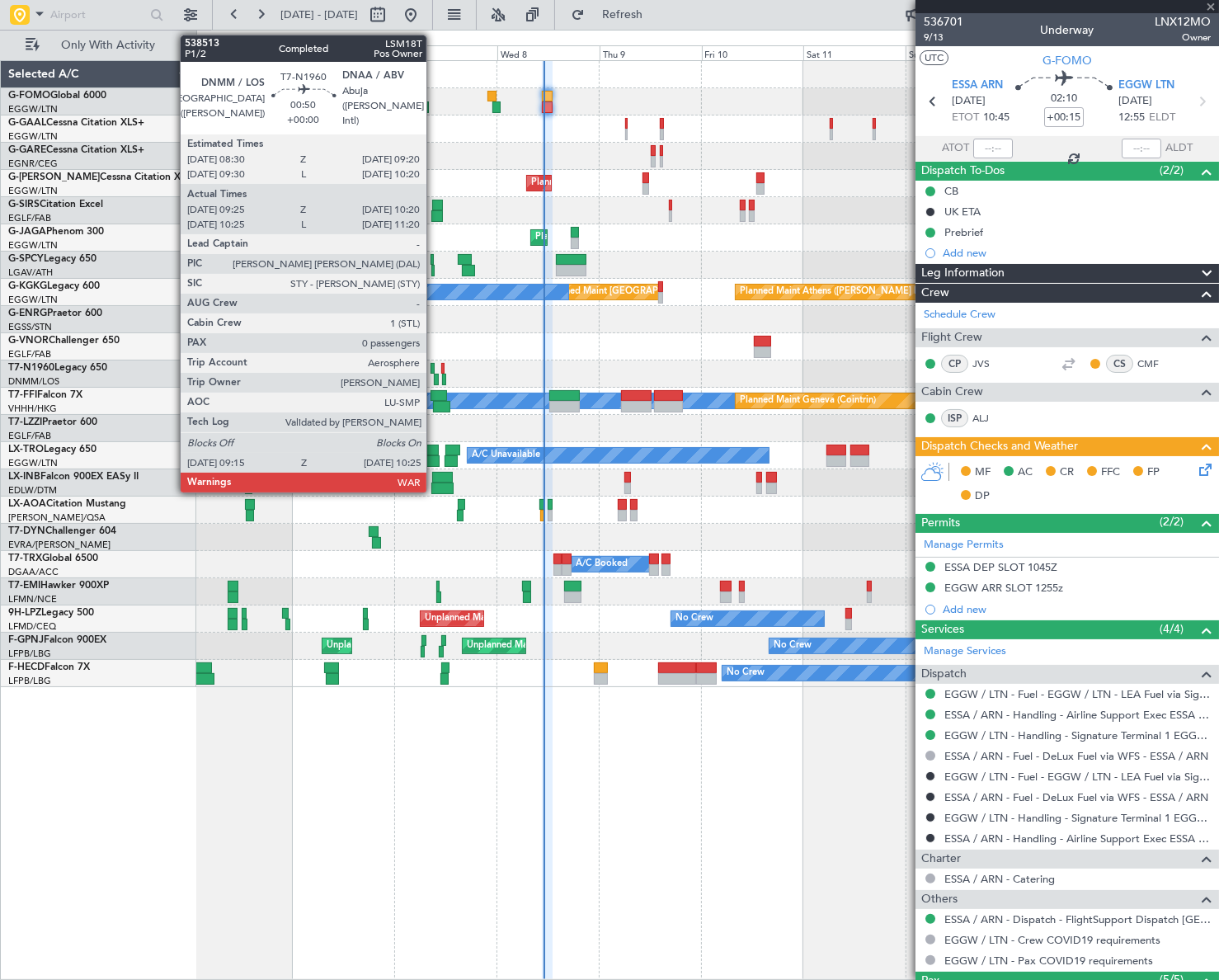
type input "-00:05"
type input "11:15"
type input "12:07"
type input "7"
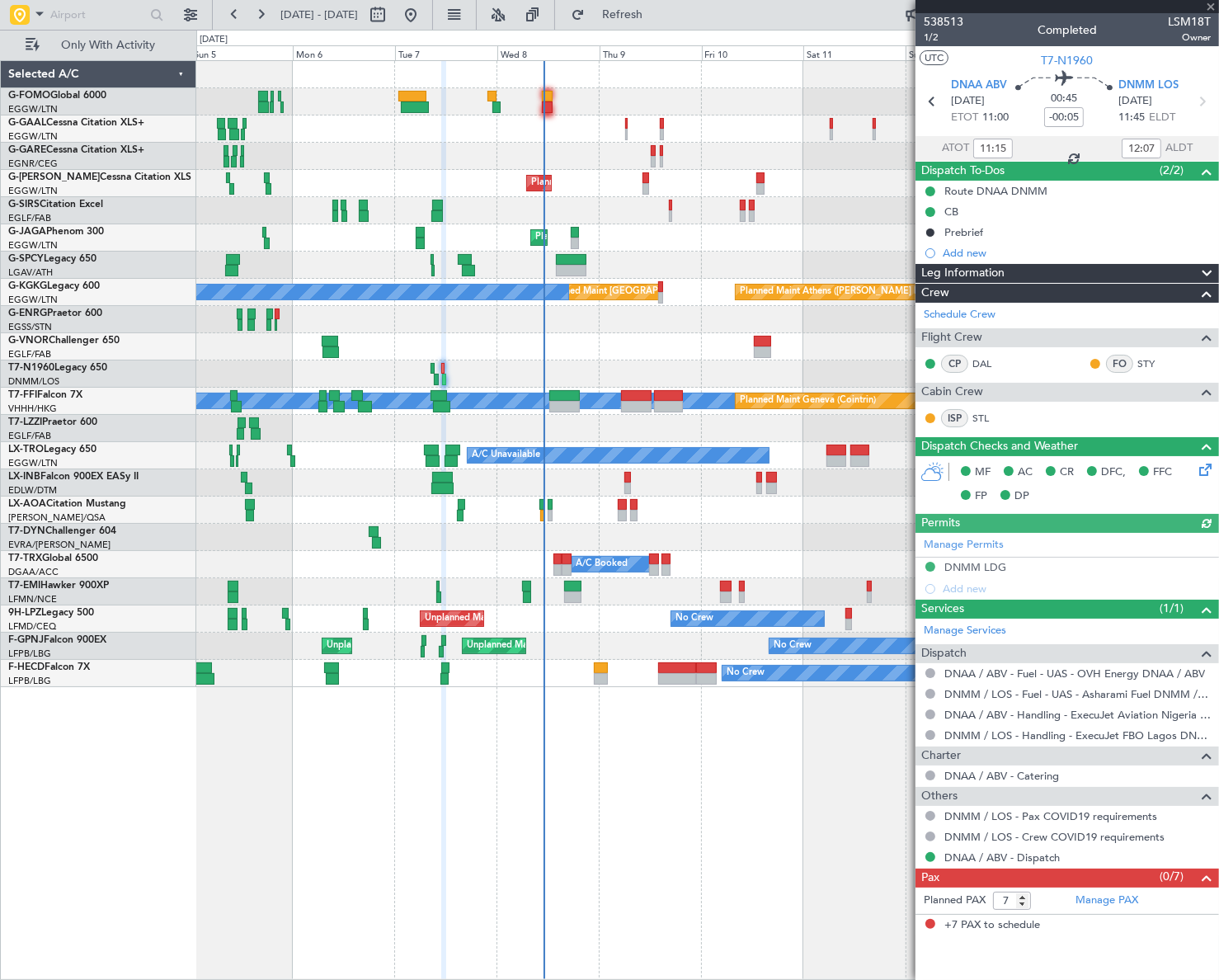
click at [858, 368] on div "Owner A/C Unavailable Owner A/C Unavailable Planned Maint London (Luton) Planne…" at bounding box center [707, 373] width 1021 height 626
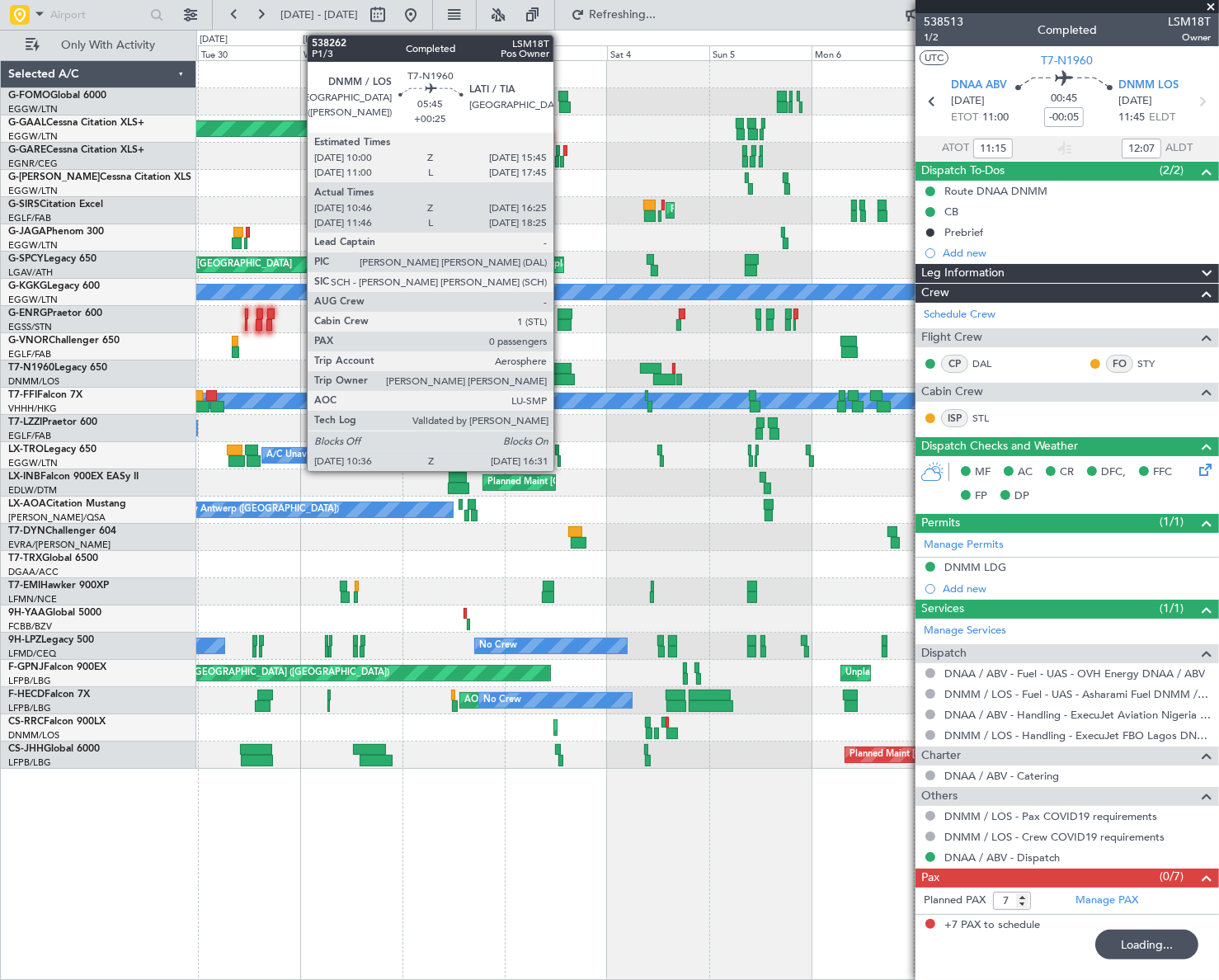
click at [561, 375] on div at bounding box center [561, 379] width 26 height 12
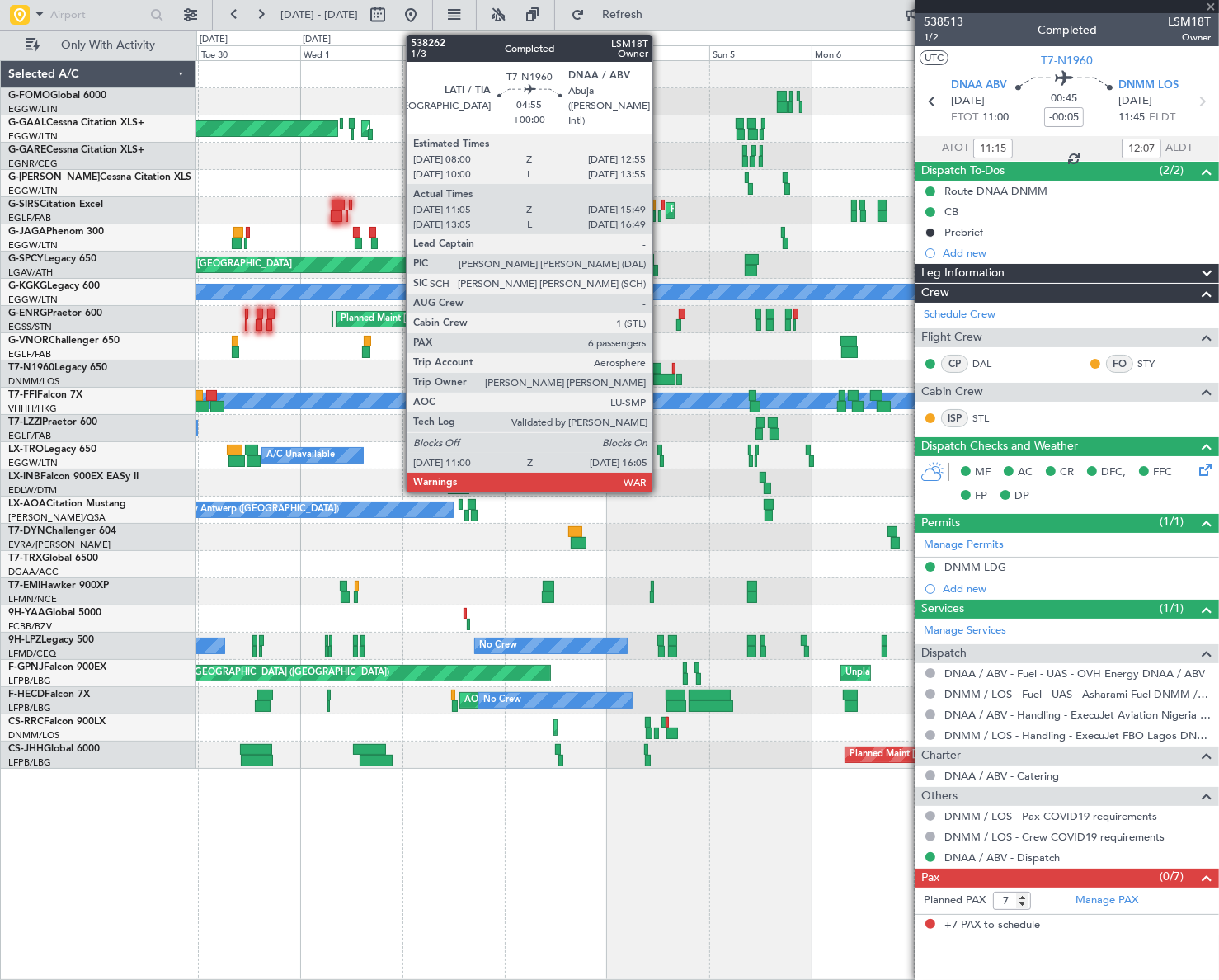
type input "+00:25"
type input "10:46"
type input "16:25"
type input "0"
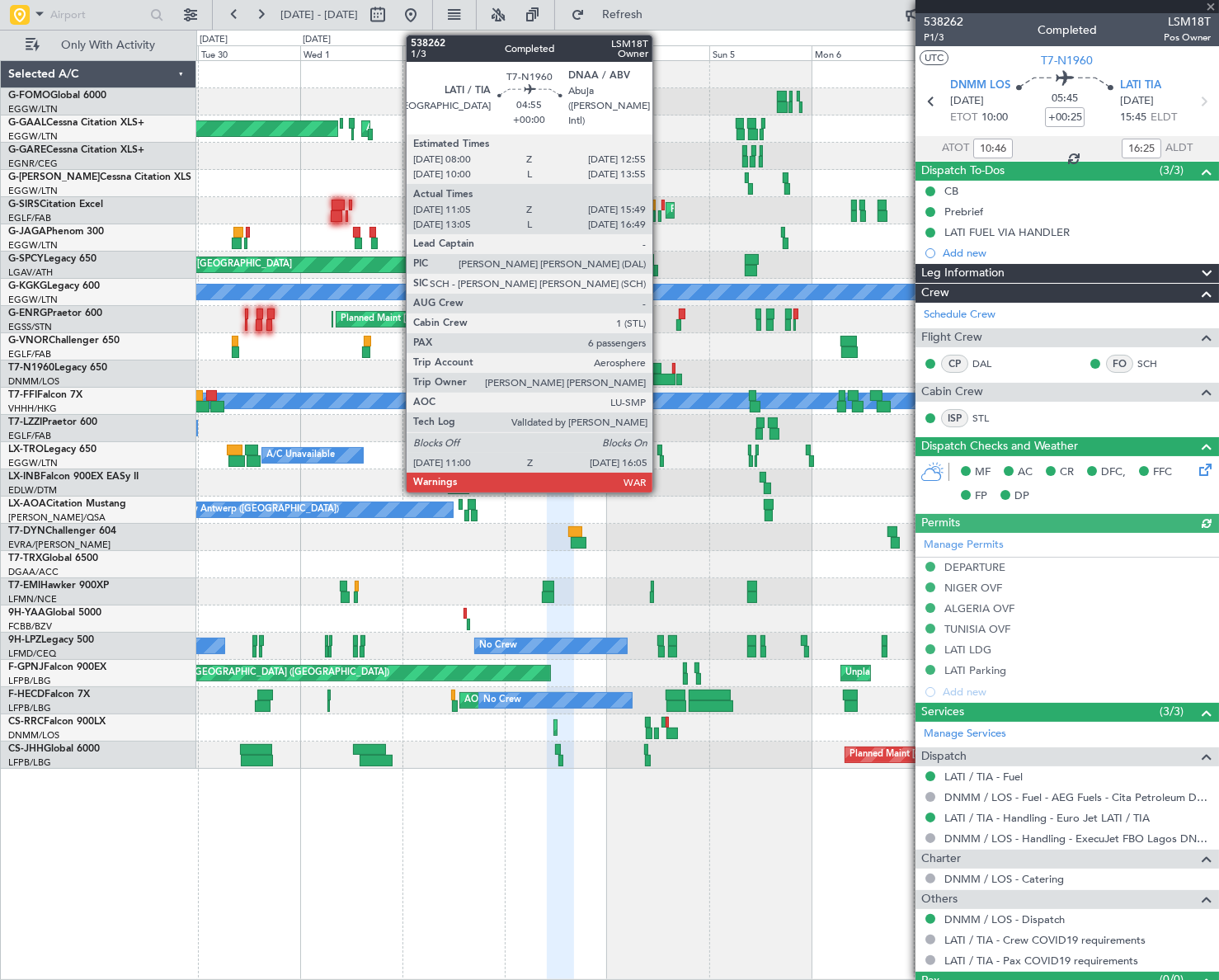
click at [660, 376] on div at bounding box center [664, 379] width 23 height 12
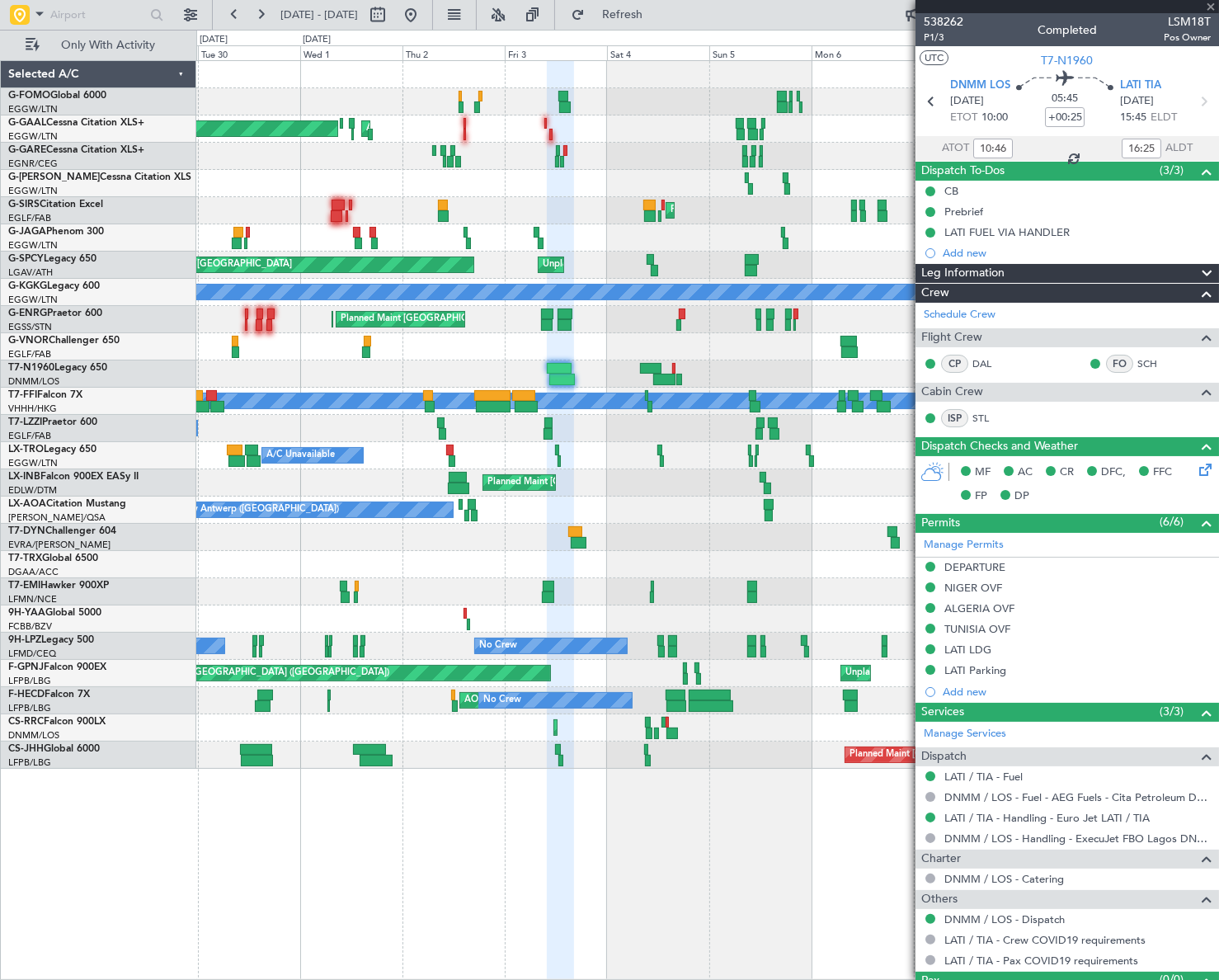
type input "11:05"
type input "15:49"
type input "6"
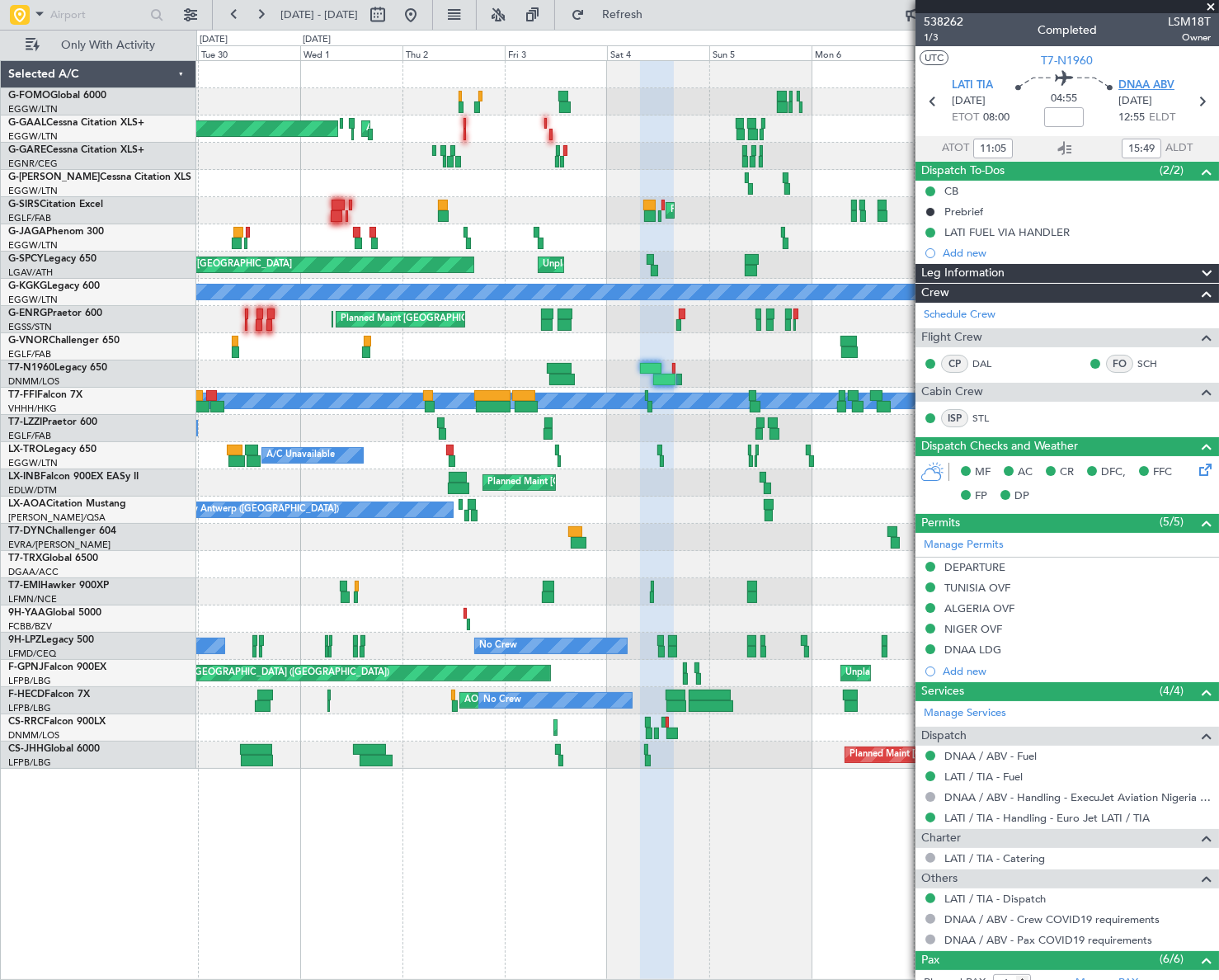
click at [1140, 84] on span "DNAA ABV" at bounding box center [1145, 86] width 56 height 17
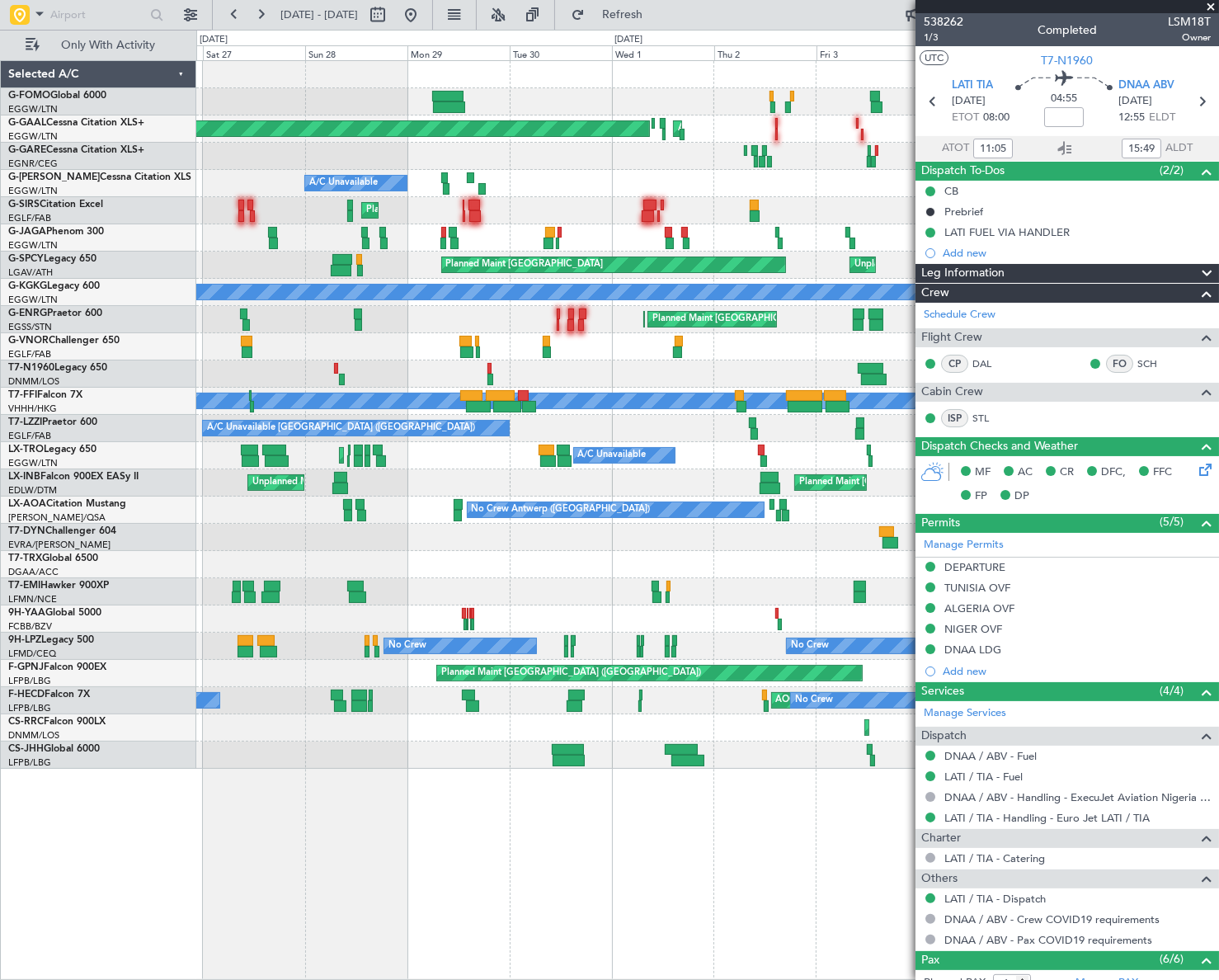
click at [681, 398] on div "Planned Maint London (Luton) Planned Maint Dusseldorf AOG Maint Dusseldorf A/C …" at bounding box center [707, 414] width 1021 height 708
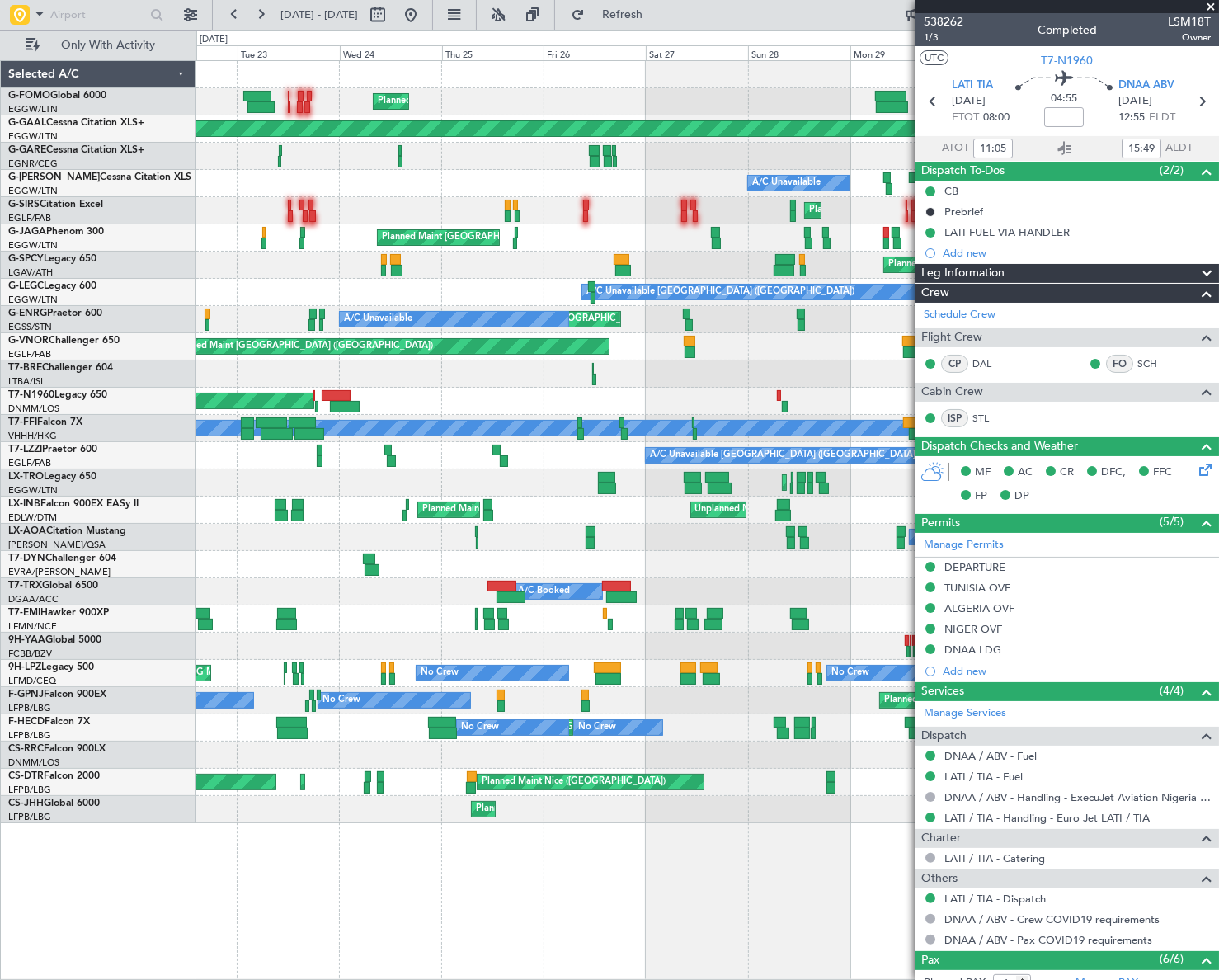
click at [666, 400] on div "AOG Maint London (Stansted)" at bounding box center [707, 401] width 1021 height 28
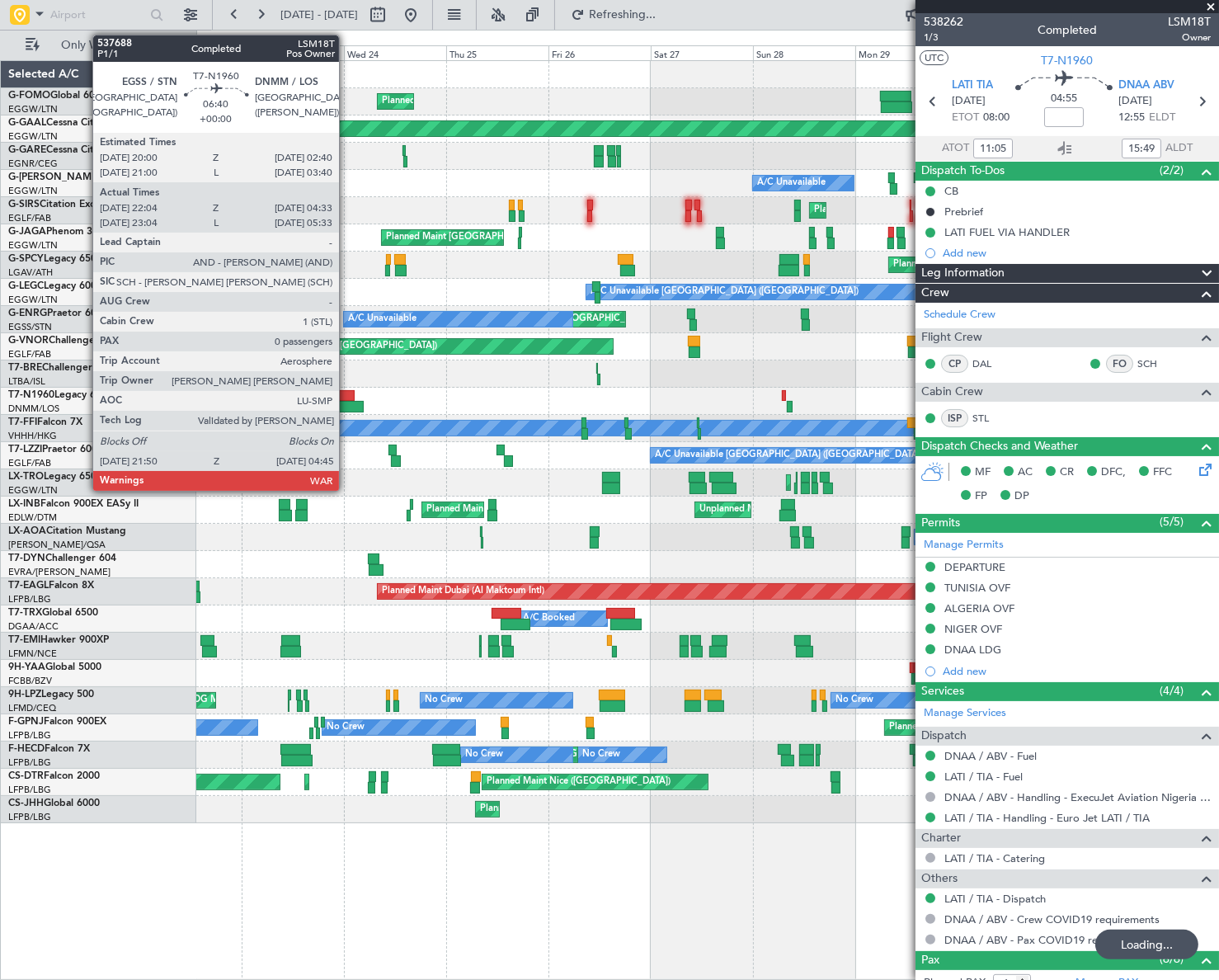
click at [347, 403] on div at bounding box center [349, 407] width 30 height 12
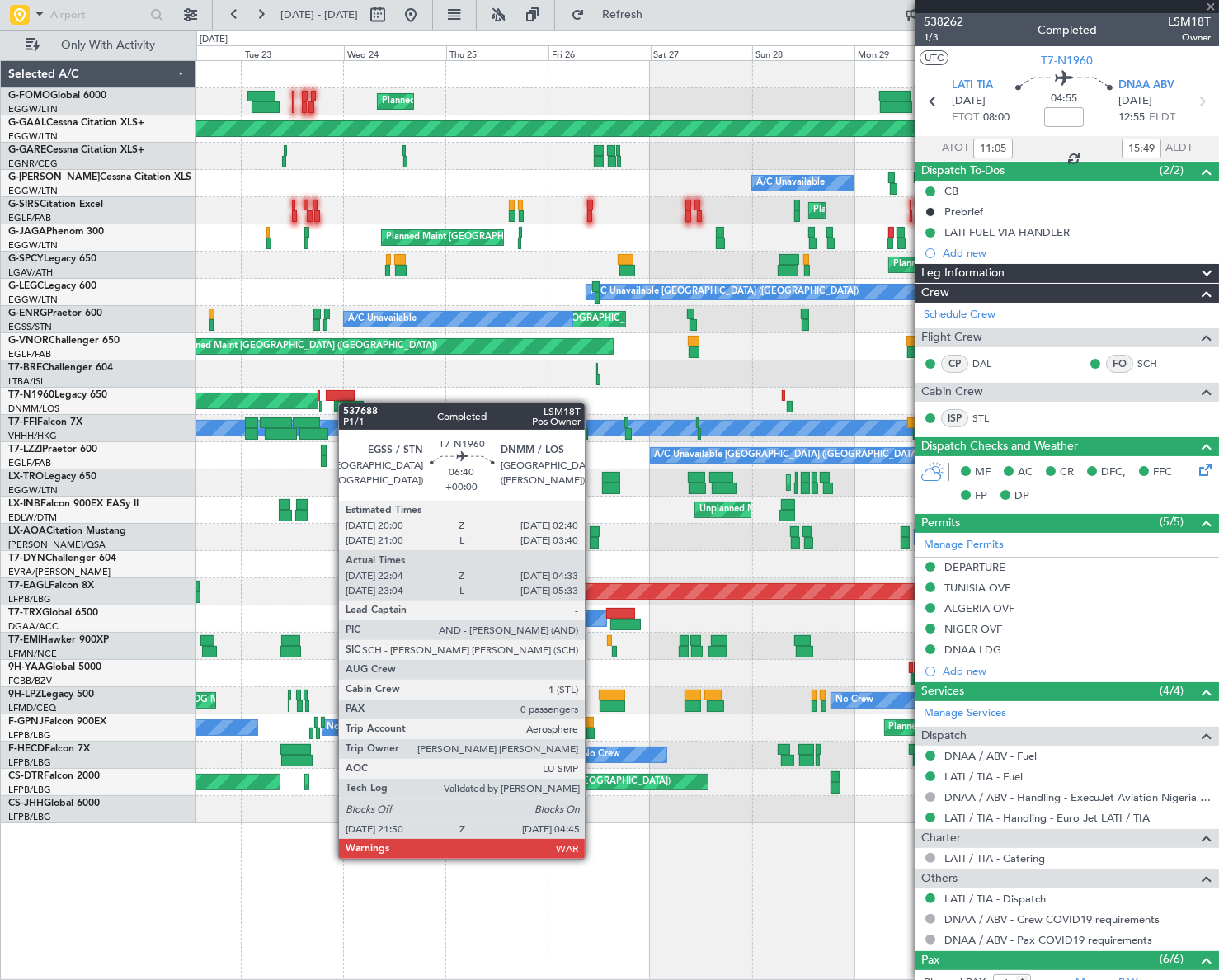
type input "22:04"
type input "04:33"
type input "0"
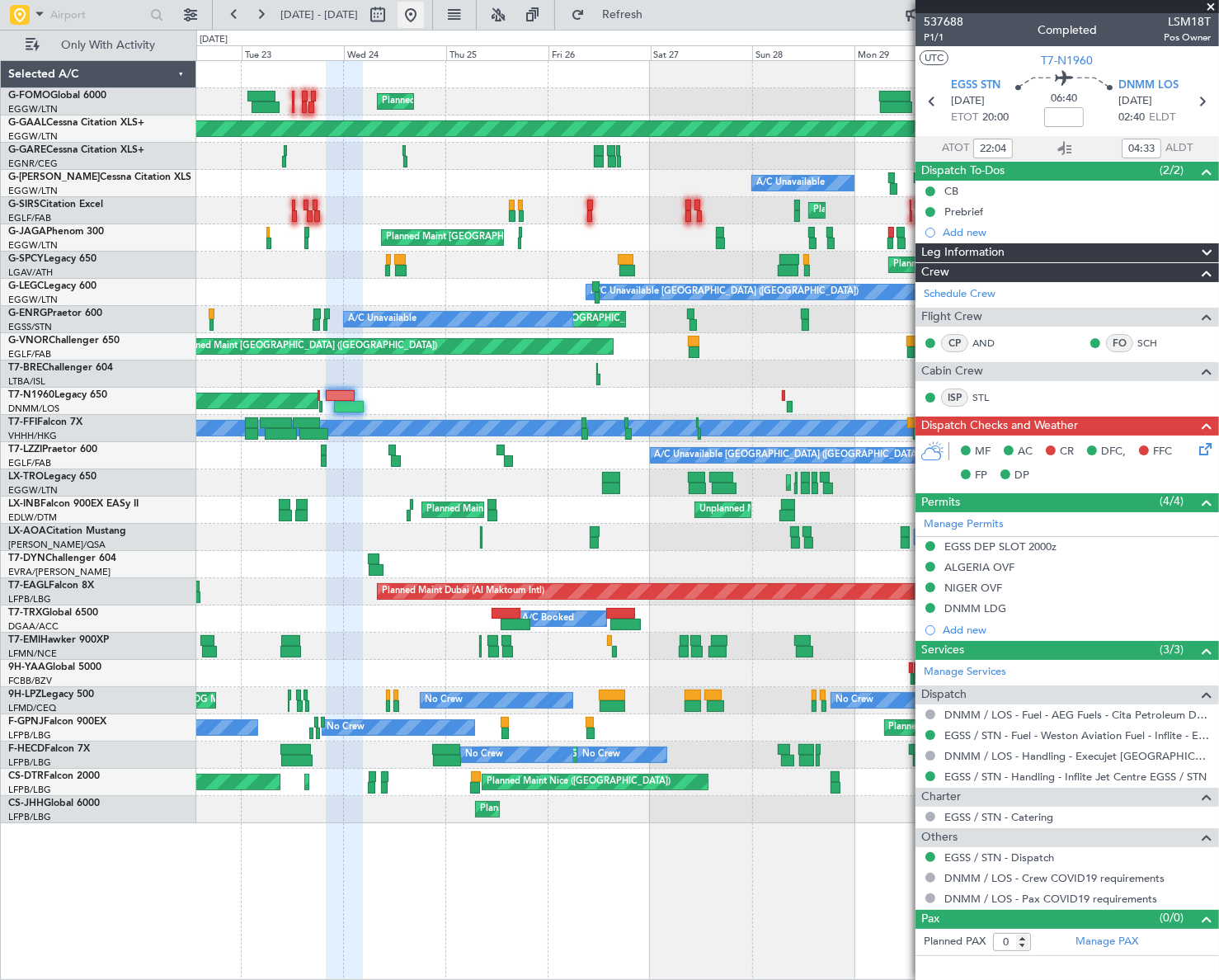
click at [424, 23] on button at bounding box center [411, 15] width 27 height 27
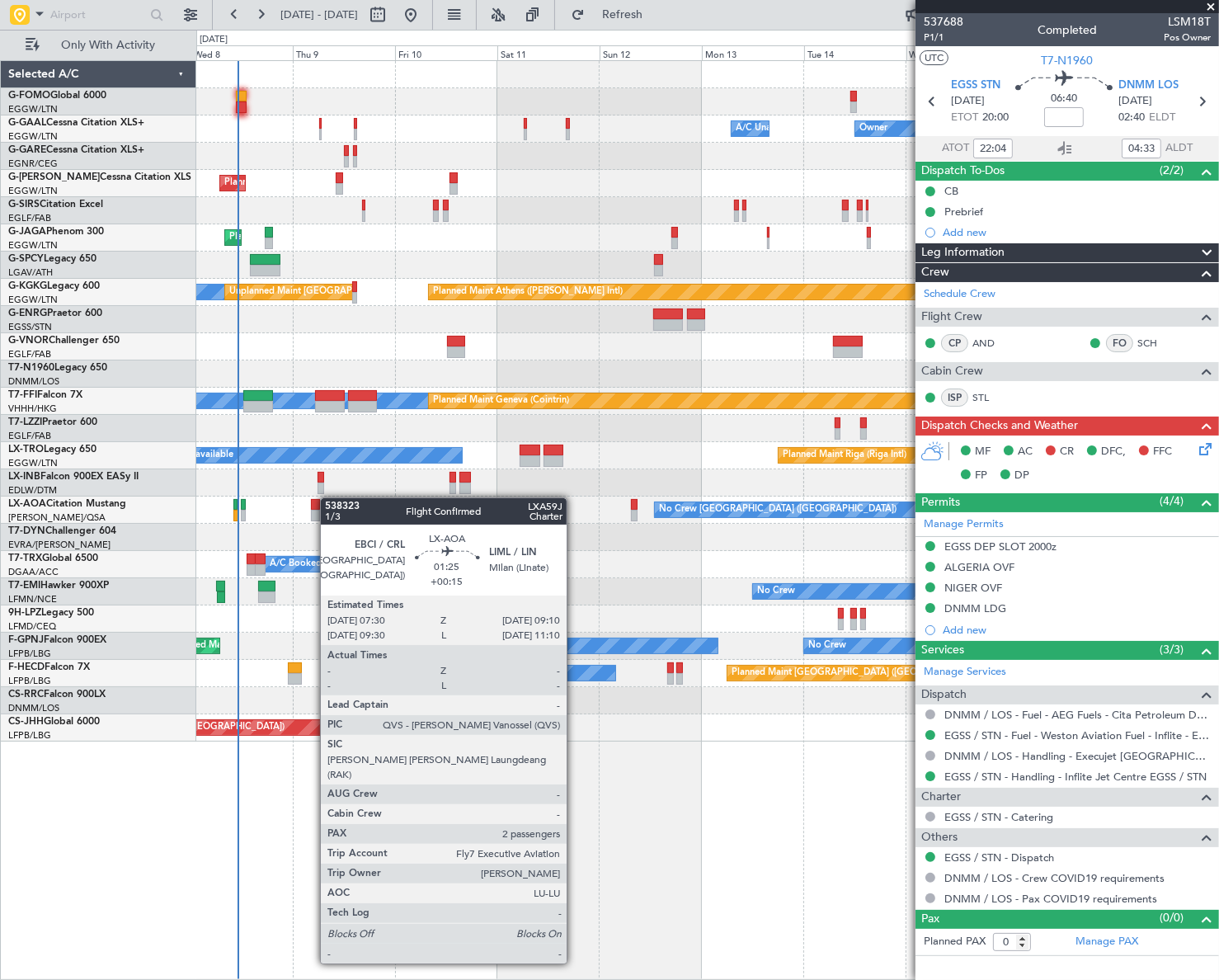
click at [328, 497] on div "A/C Unavailable Owner Owner A/C Unavailable Owner Planned Maint London (Luton) …" at bounding box center [707, 401] width 1021 height 680
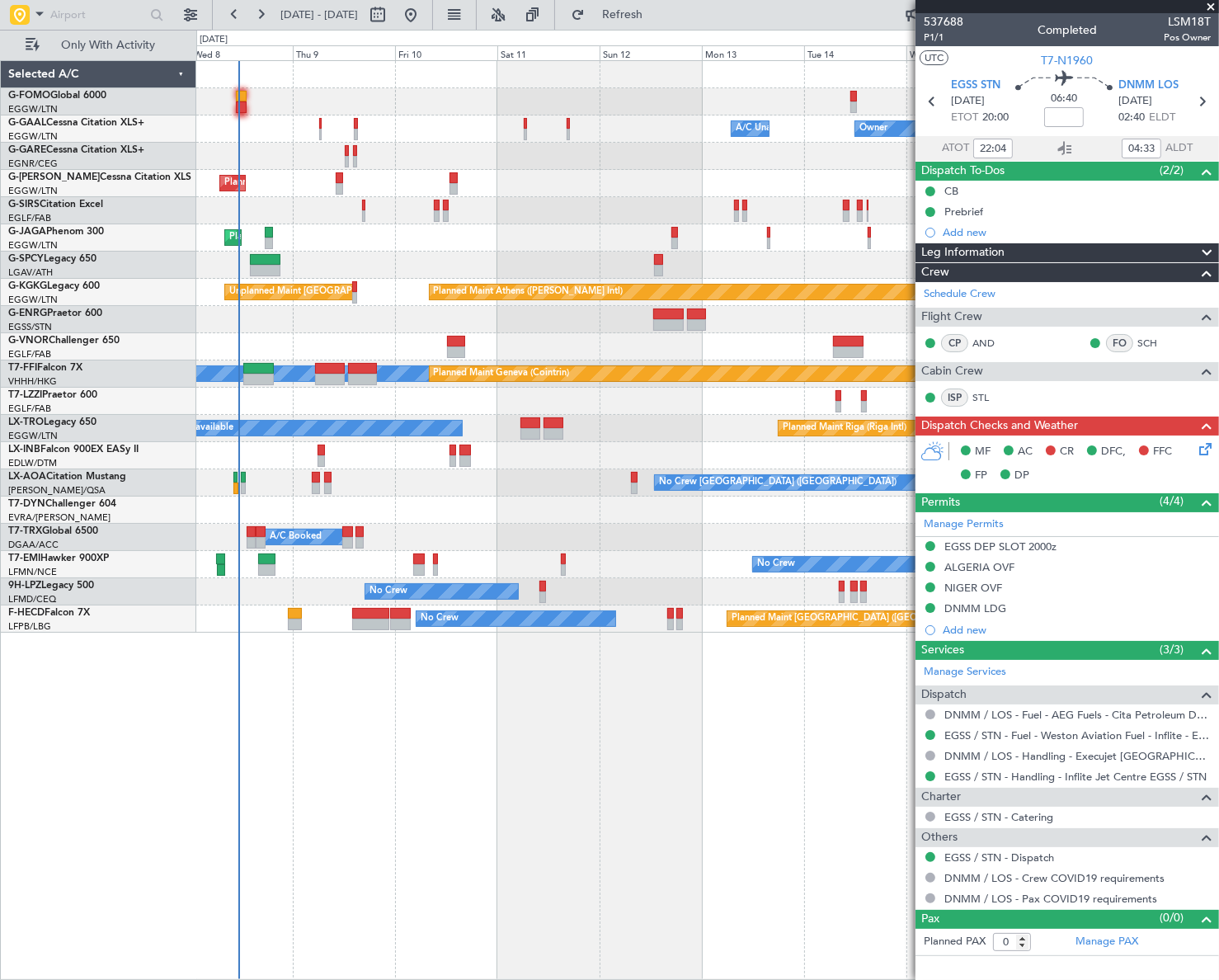
click at [91, 277] on div "Owner Owner A/C Unavailable A/C Unavailable Owner Planned Maint London (Luton) …" at bounding box center [609, 505] width 1219 height 950
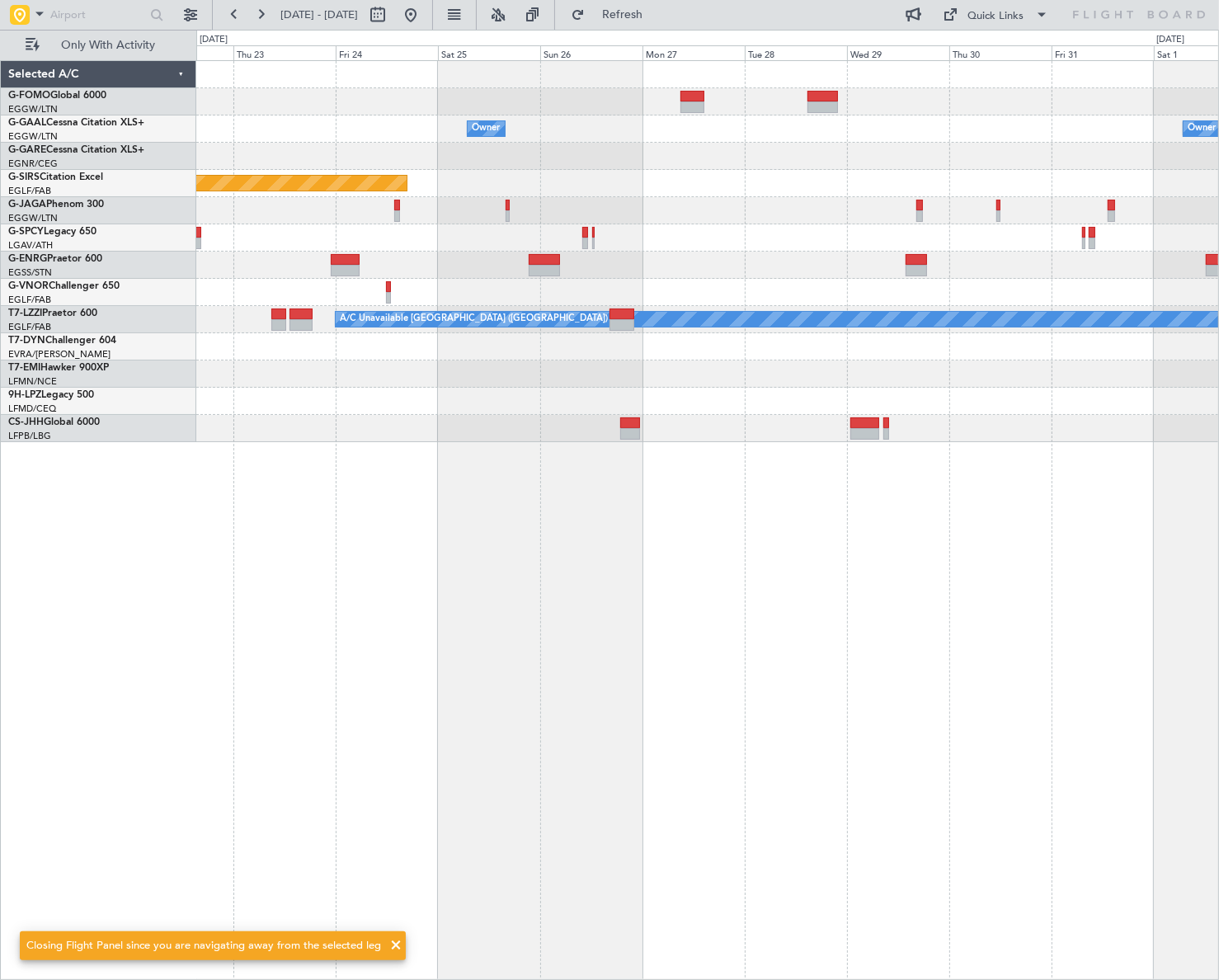
click at [29, 478] on div "Owner Owner Planned Maint Oxford (Kidlington) Planned Maint Bournemouth Planned…" at bounding box center [609, 505] width 1219 height 950
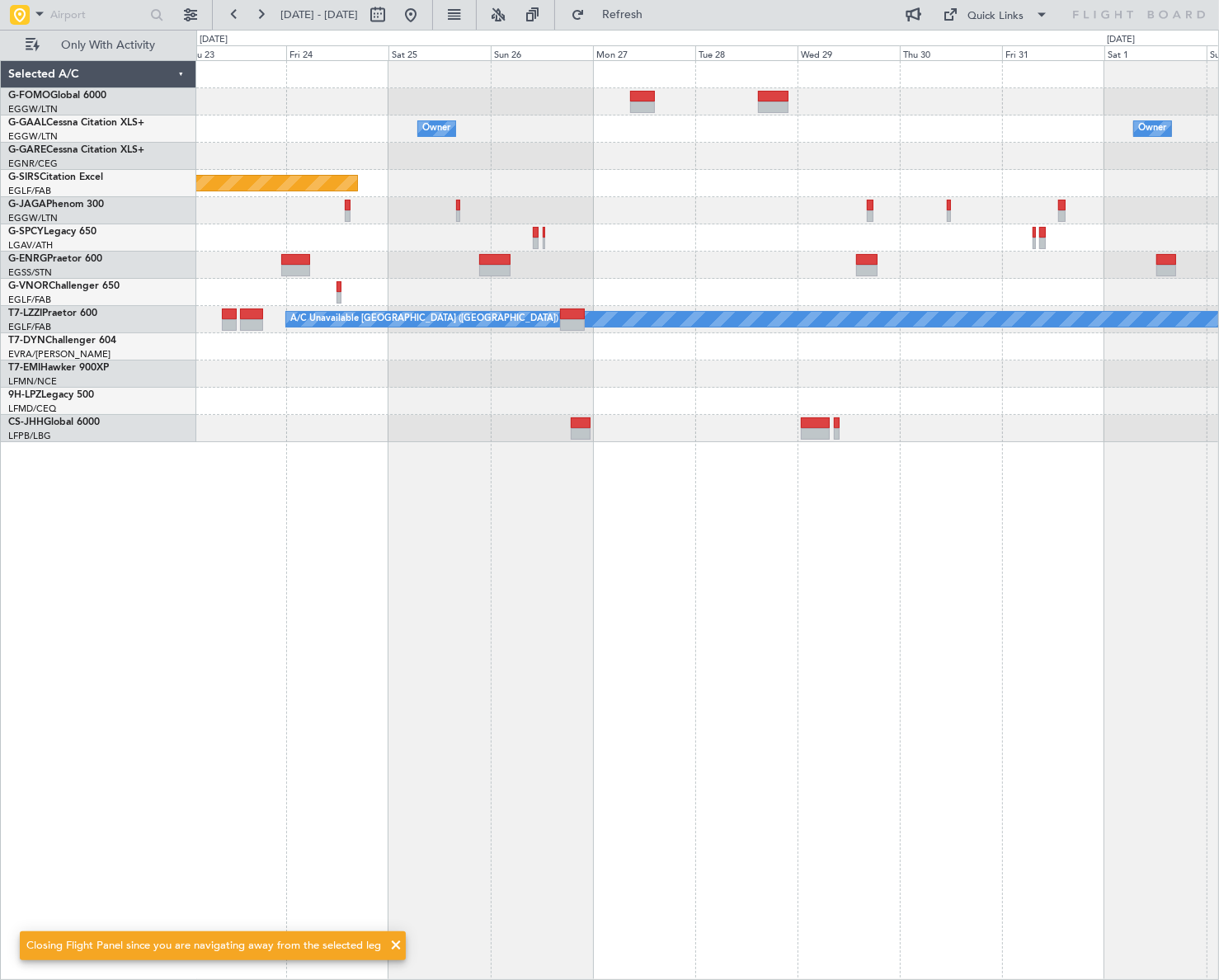
click at [26, 586] on div "Owner Owner Planned Maint Oxford (Kidlington) Planned Maint Bournemouth Planned…" at bounding box center [609, 505] width 1219 height 950
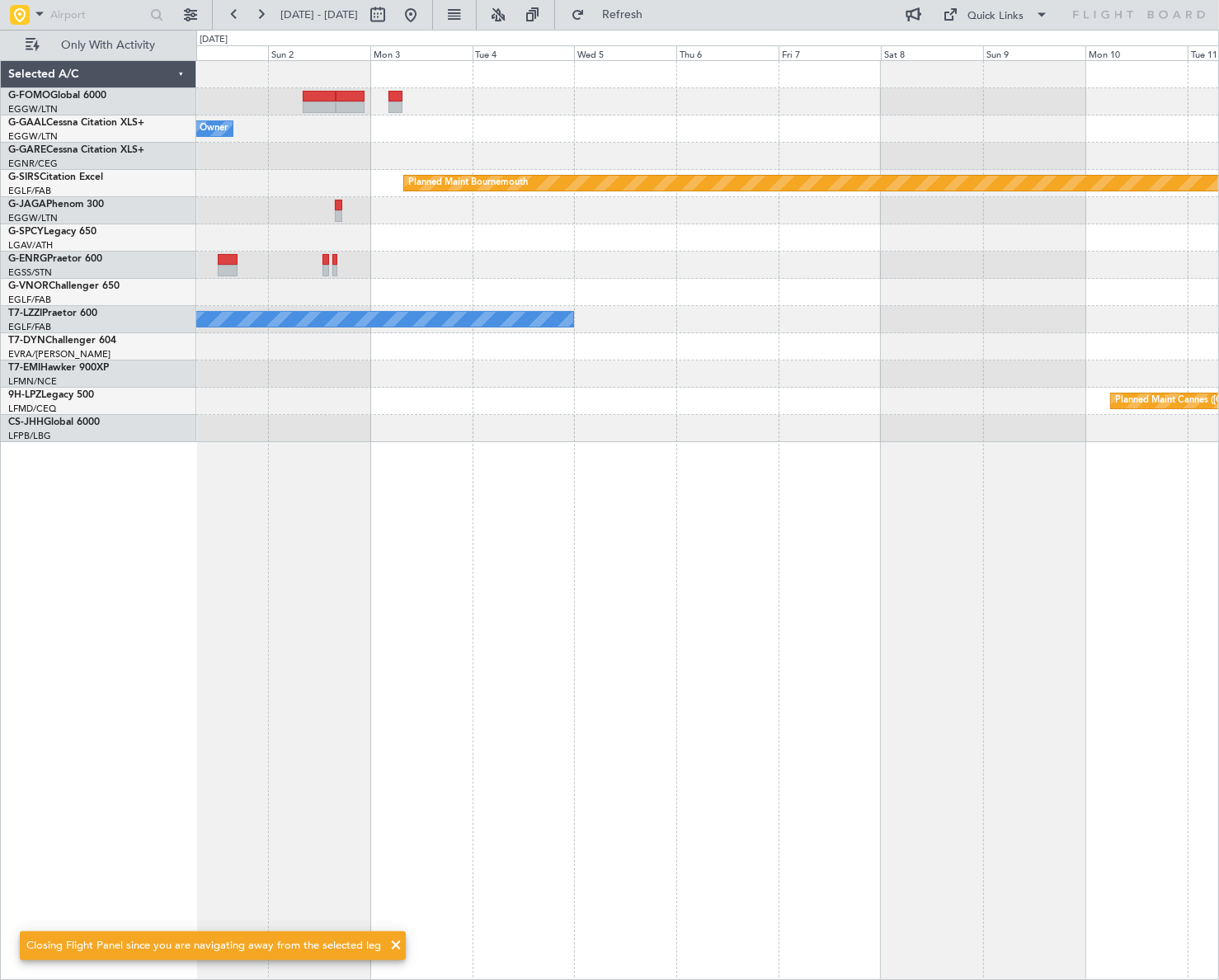
click at [697, 523] on div "Owner Planned Maint Bournemouth Planned Maint Bournemouth A/C Unavailable Londo…" at bounding box center [708, 520] width 1023 height 919
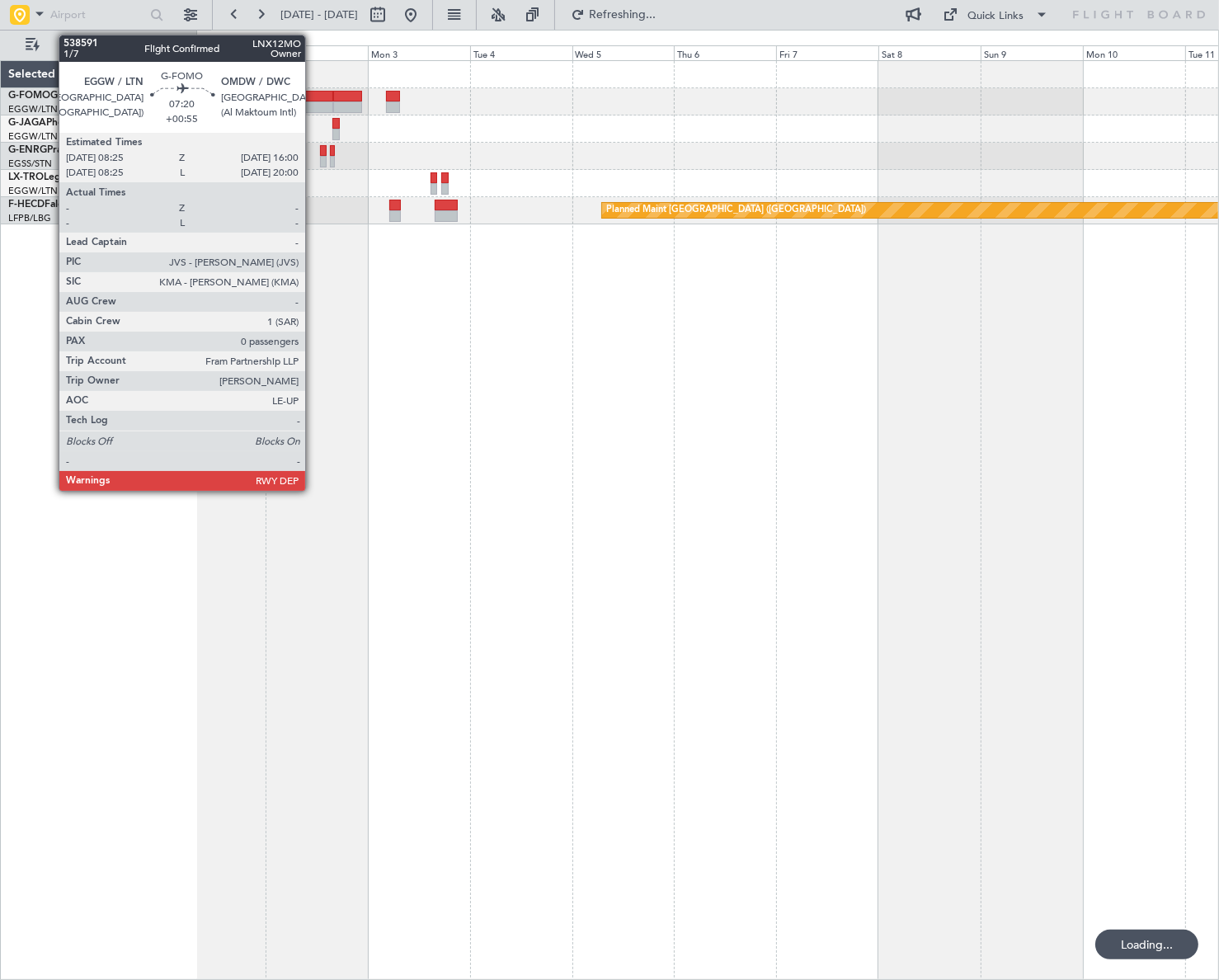
click at [312, 97] on div at bounding box center [316, 97] width 33 height 12
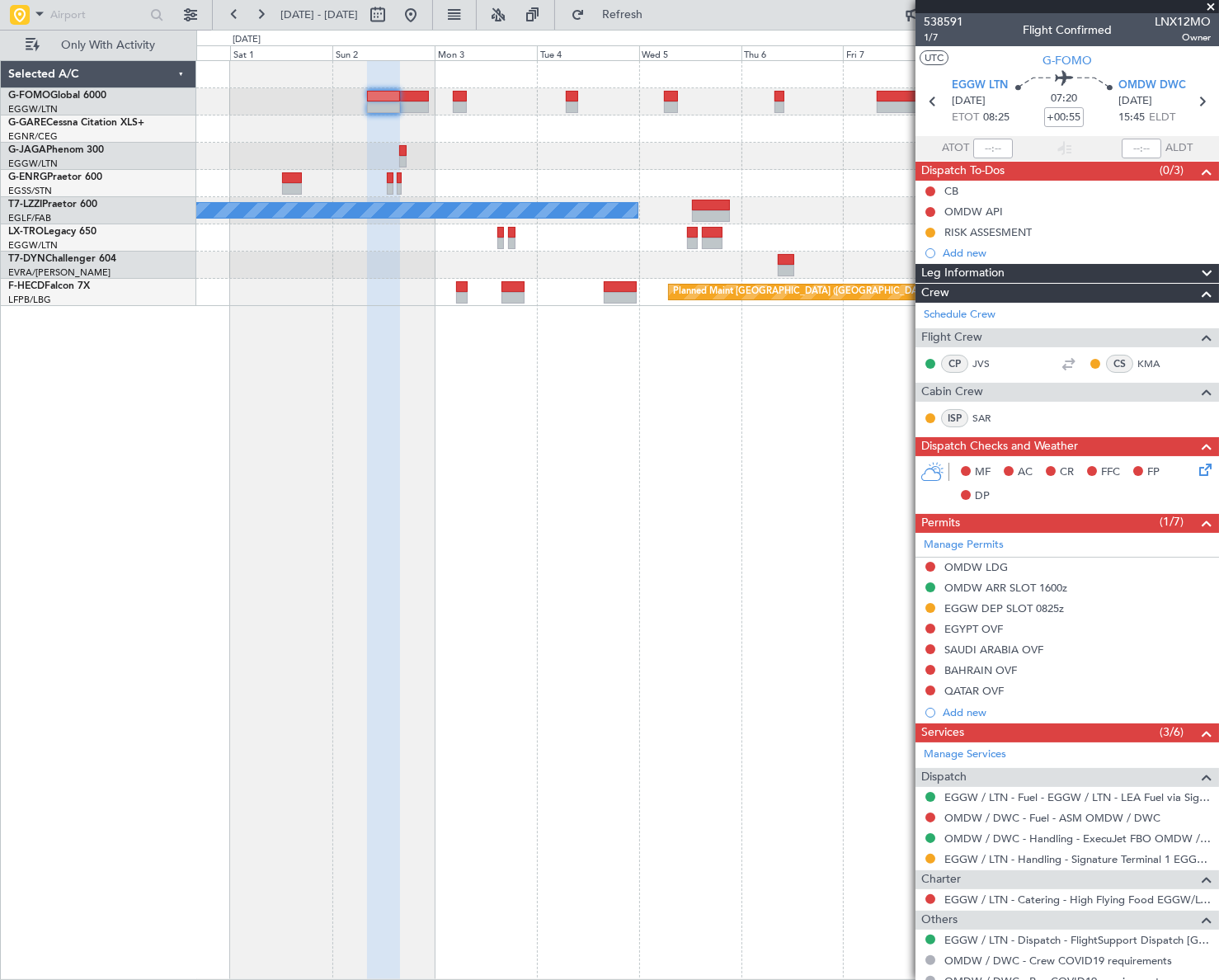
click at [989, 505] on fb-app "01 Nov 2025 - 11 Nov 2025 Refresh Quick Links Only With Activity A/C Unavailabl…" at bounding box center [609, 496] width 1219 height 967
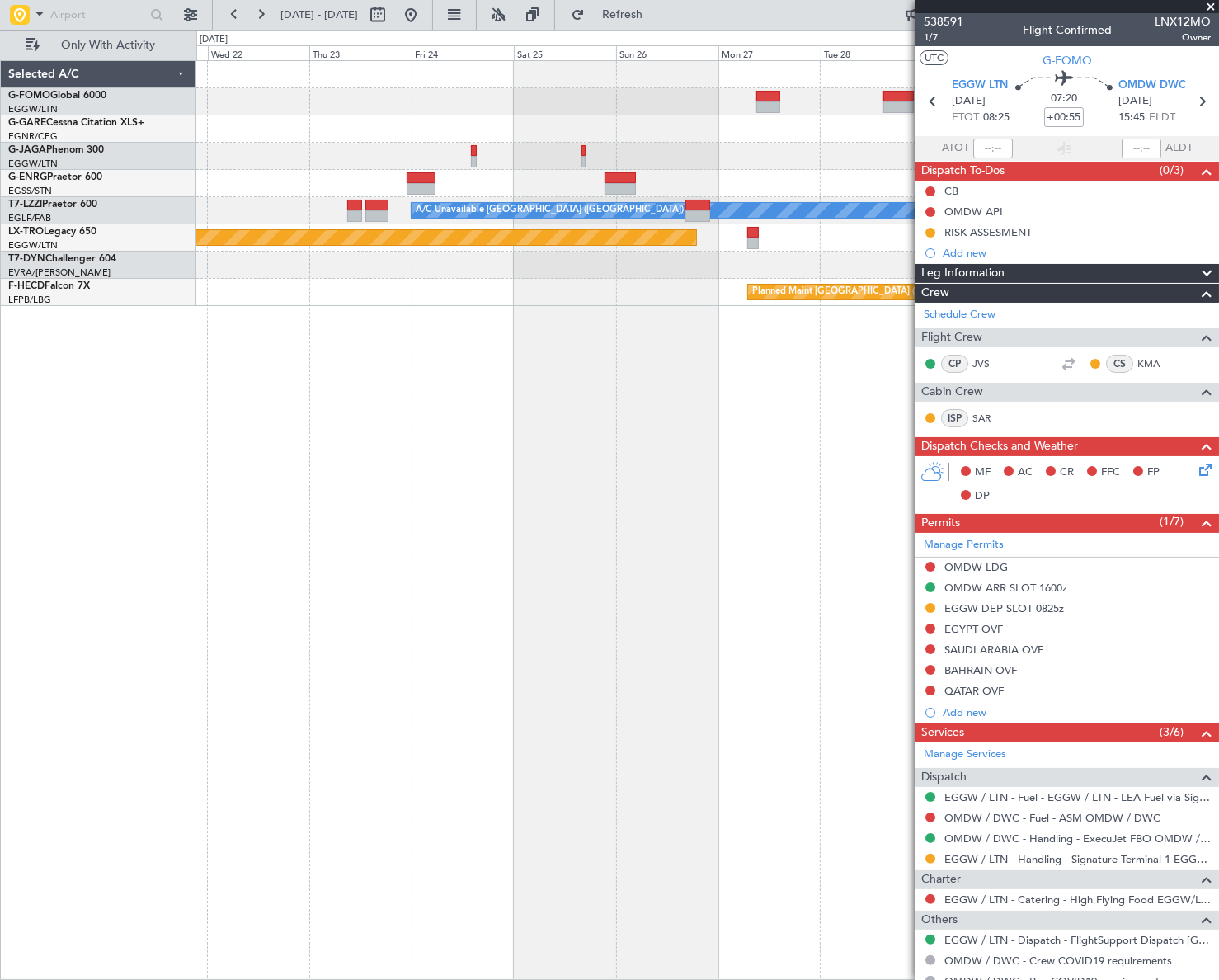
click at [1144, 516] on fb-app "01 Nov 2025 - 11 Nov 2025 Refresh Quick Links Only With Activity A/C Unavailabl…" at bounding box center [609, 496] width 1219 height 967
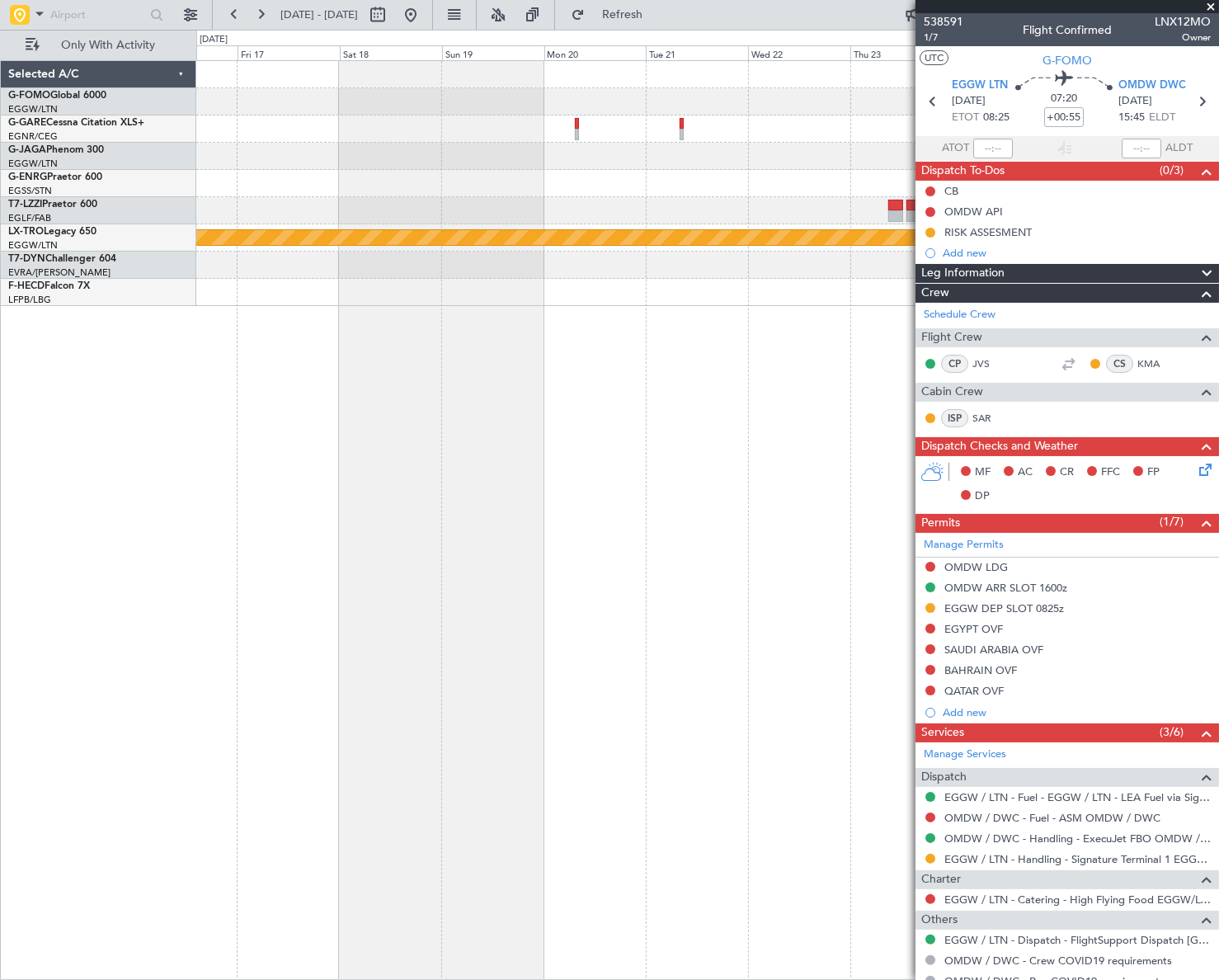
click at [945, 495] on fb-app "01 Nov 2025 - 11 Nov 2025 Refresh Quick Links Only With Activity A/C Unavailabl…" at bounding box center [609, 496] width 1219 height 967
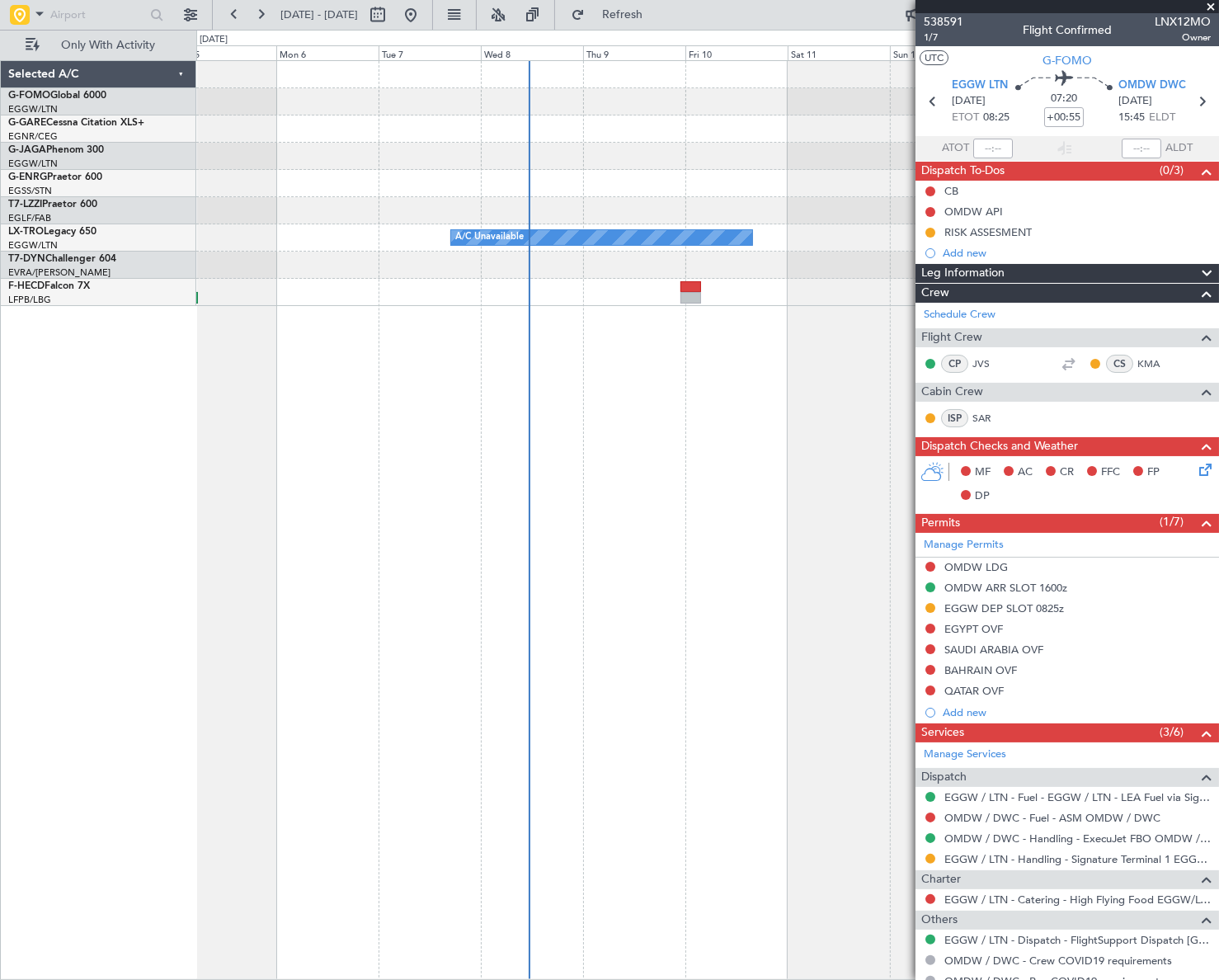
click at [1021, 517] on fb-app "01 Nov 2025 - 11 Nov 2025 Refresh Quick Links Only With Activity Planned Maint …" at bounding box center [609, 496] width 1219 height 967
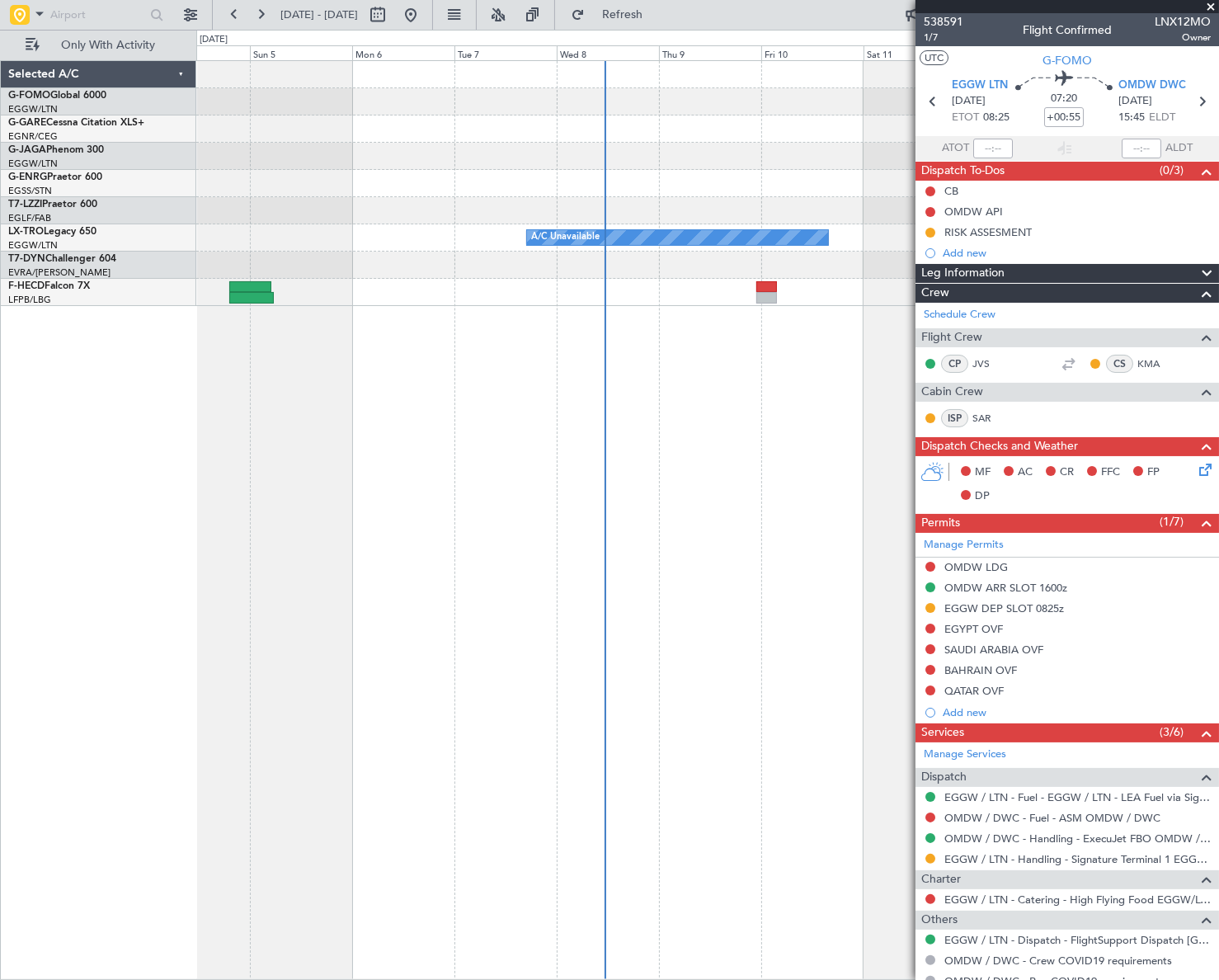
click at [24, 520] on div "A/C Unavailable Planned Maint Riga (Riga Intl) Planned Maint Paris (Le Bourget)…" at bounding box center [609, 505] width 1219 height 950
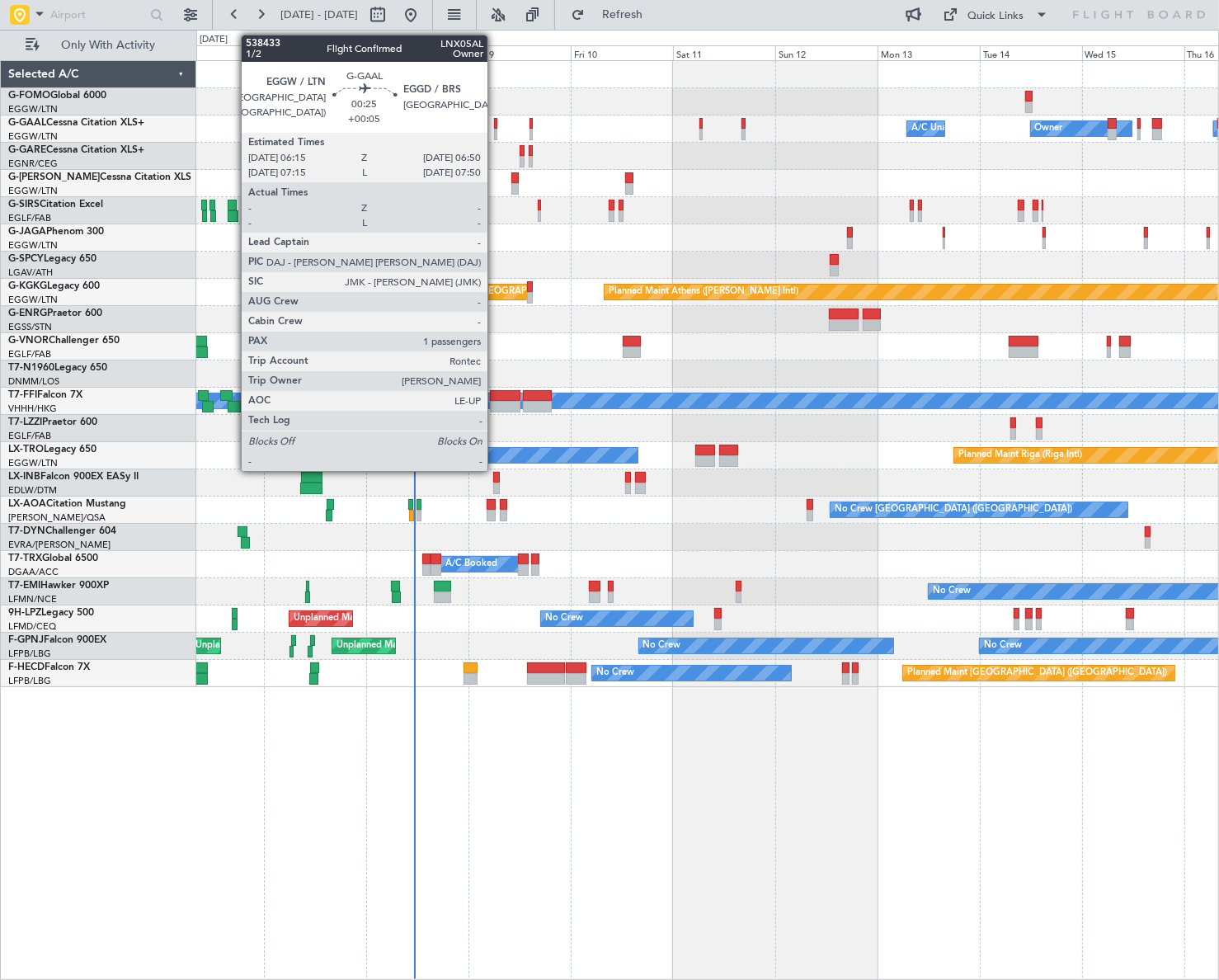
click at [495, 129] on div at bounding box center [495, 135] width 3 height 12
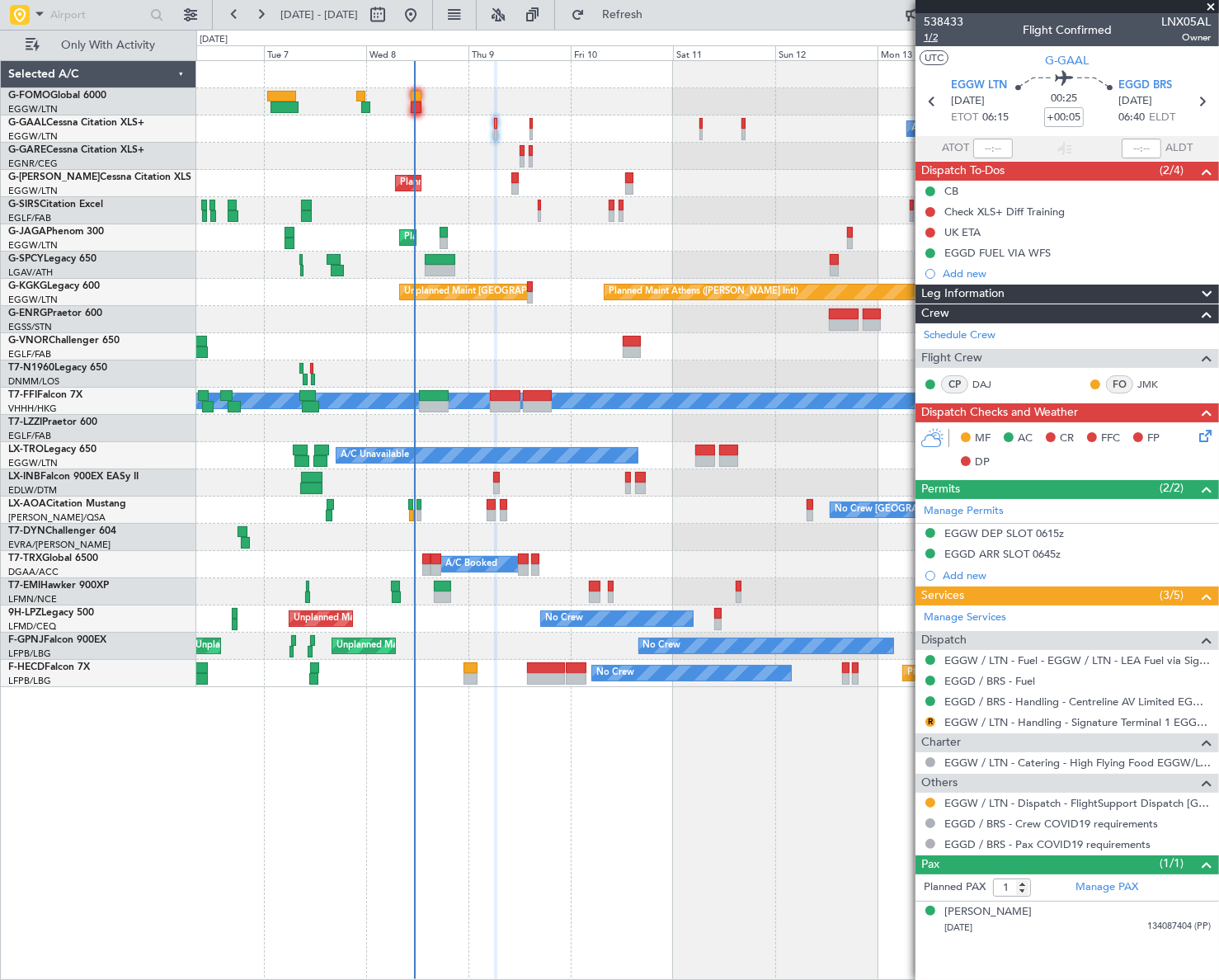
click at [932, 38] on span "1/2" at bounding box center [942, 38] width 39 height 14
click at [1209, 437] on icon at bounding box center [1202, 433] width 13 height 13
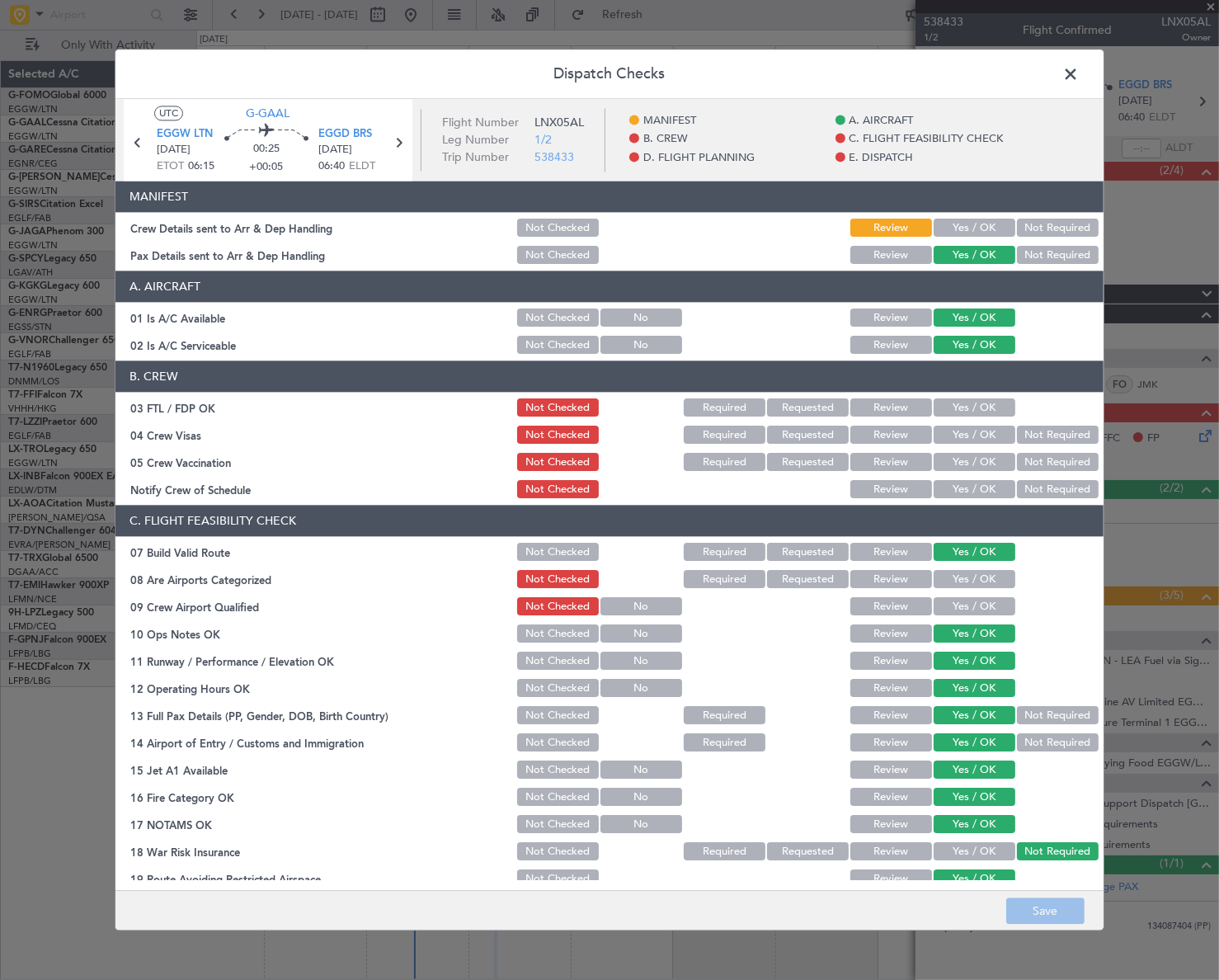
click at [957, 223] on button "Yes / OK" at bounding box center [974, 229] width 82 height 18
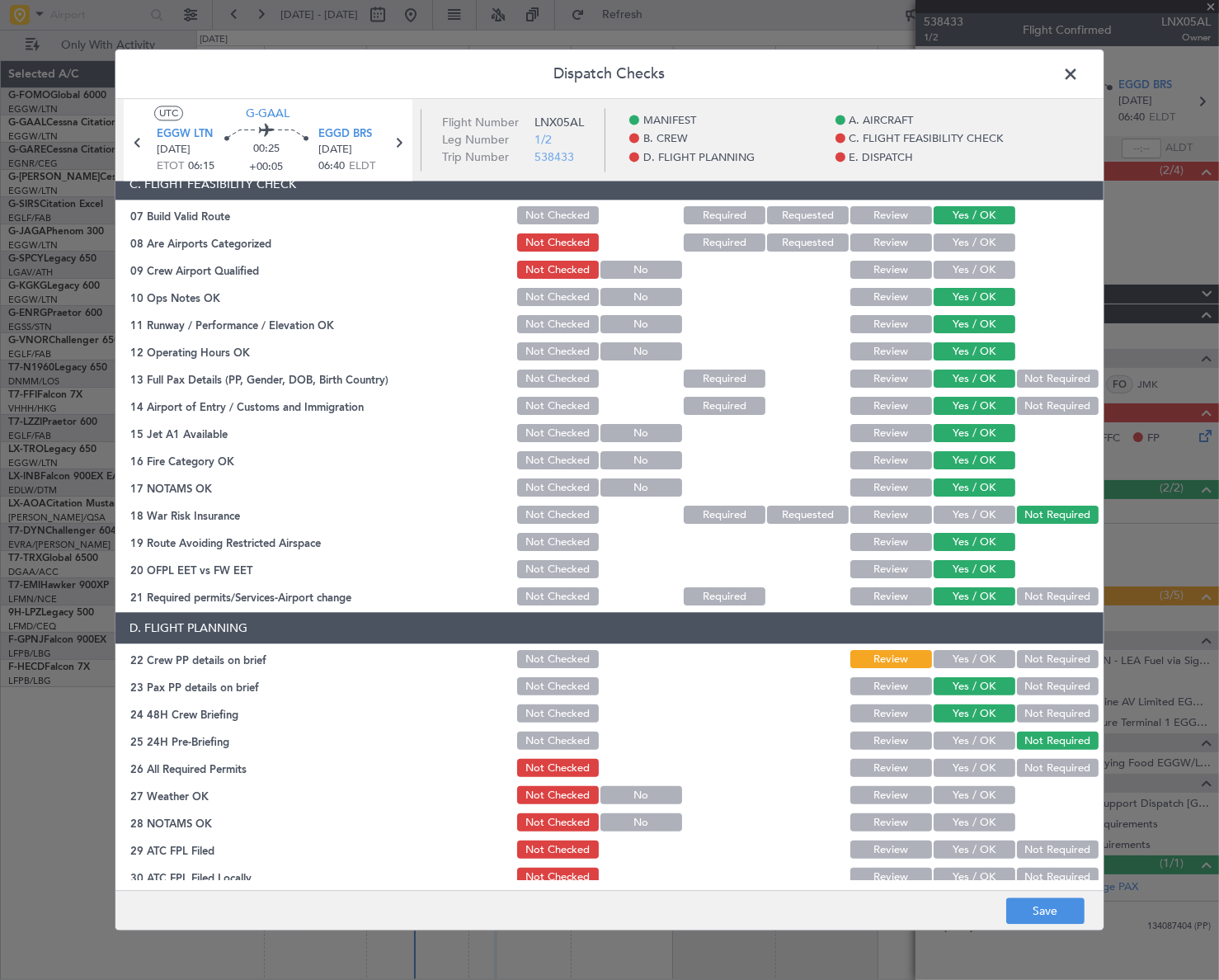
scroll to position [525, 0]
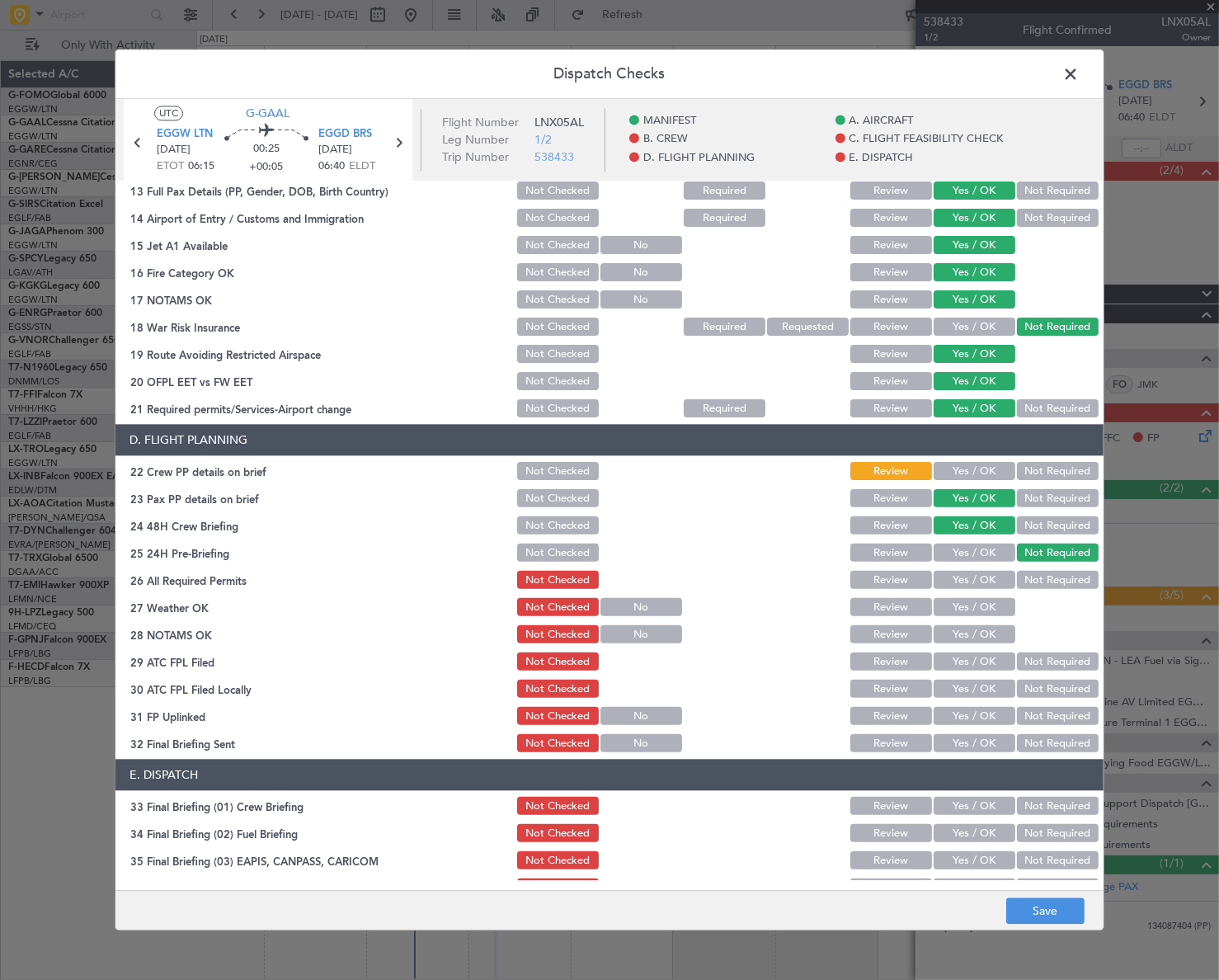
click at [989, 475] on button "Yes / OK" at bounding box center [974, 472] width 82 height 18
click at [1059, 917] on button "Save" at bounding box center [1045, 911] width 79 height 27
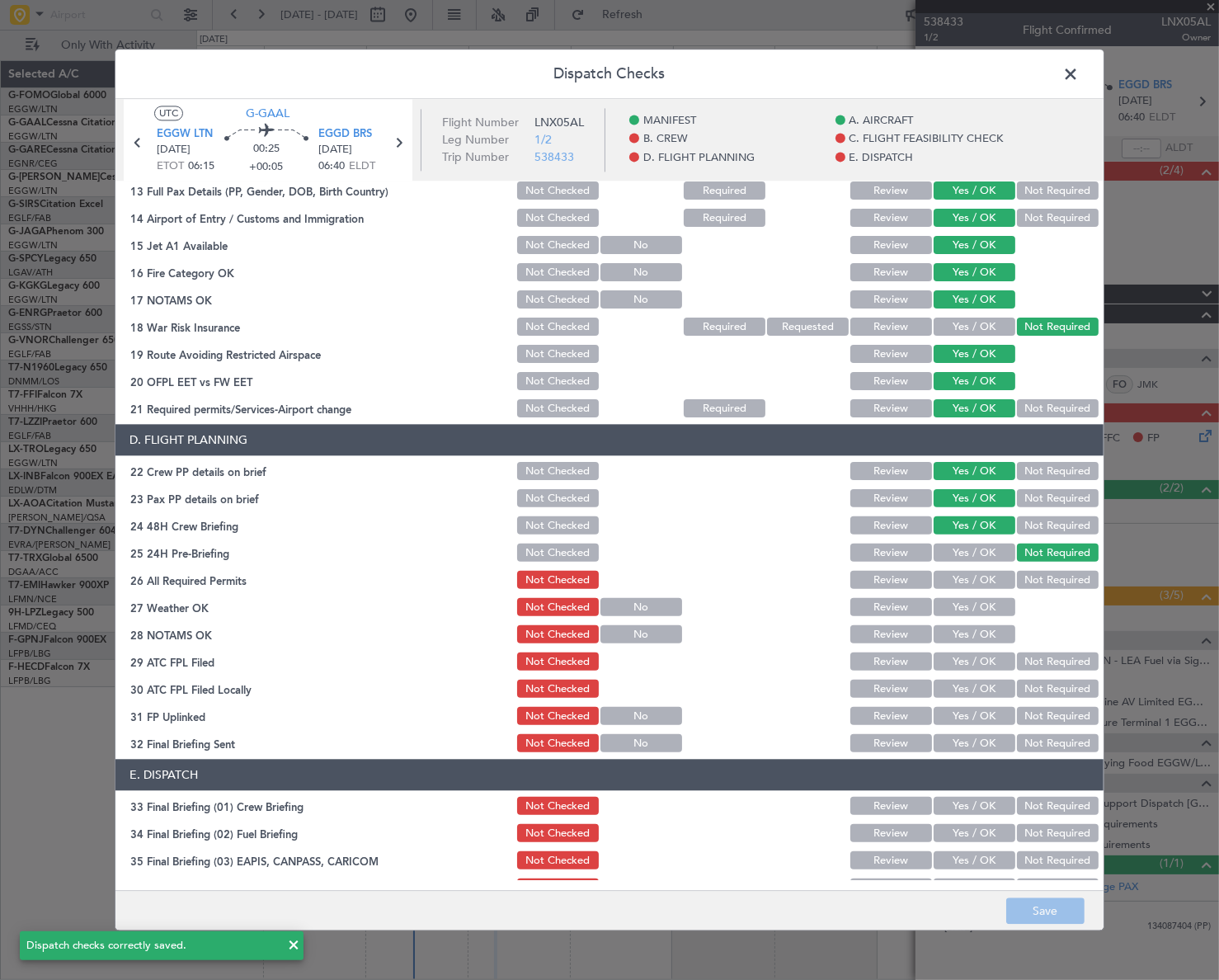
click at [1079, 74] on span at bounding box center [1079, 78] width 0 height 33
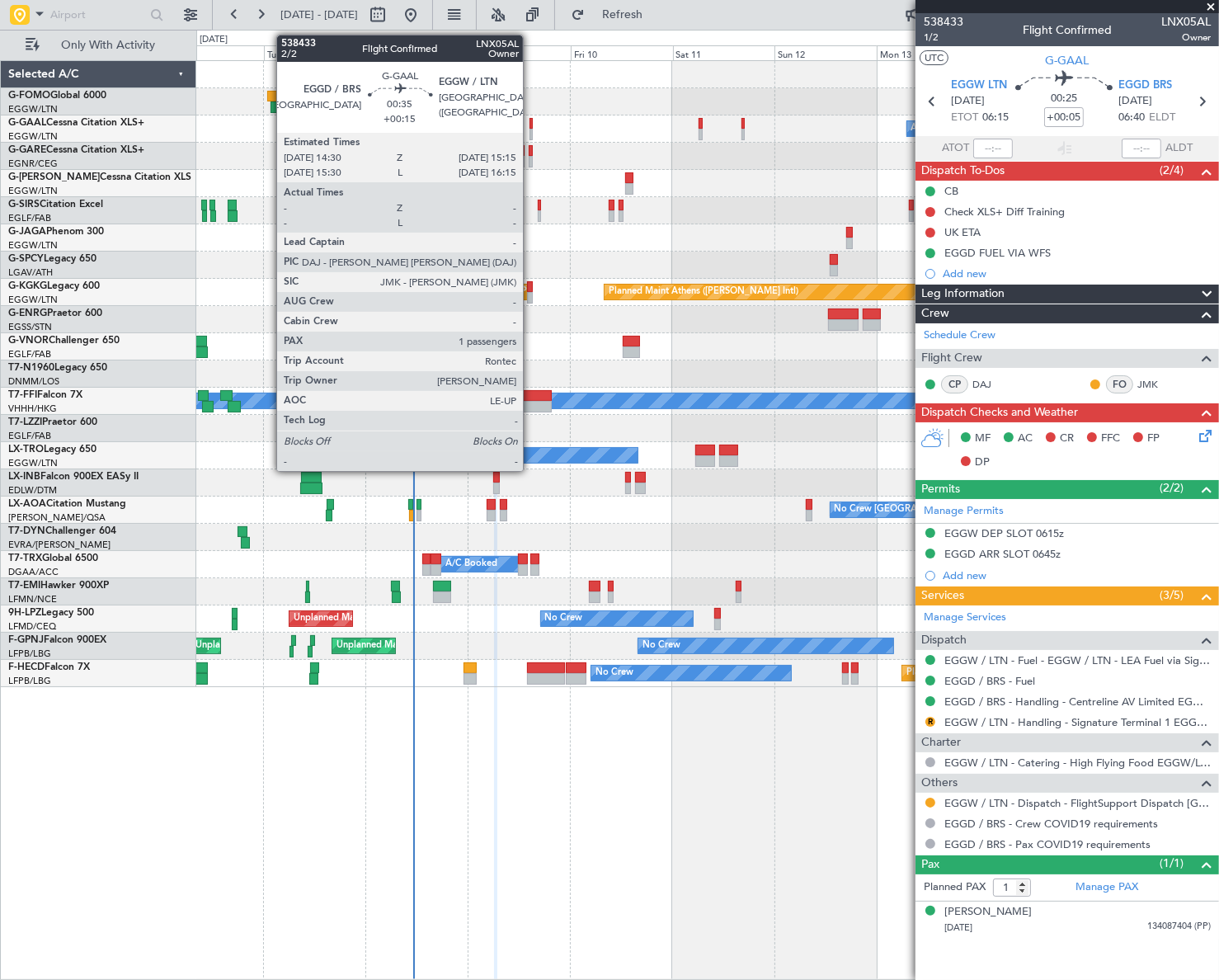
click at [531, 131] on div at bounding box center [531, 135] width 3 height 12
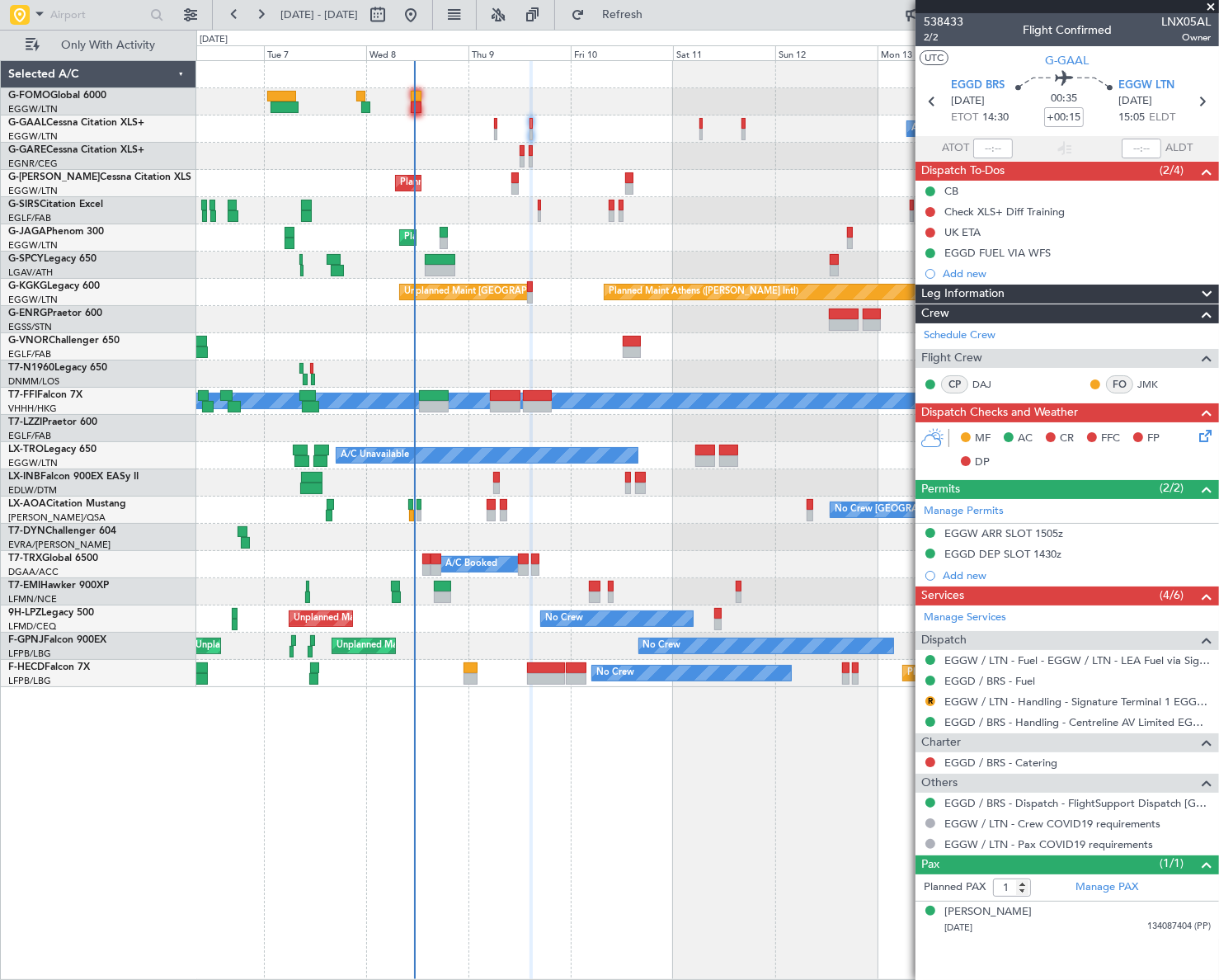
click at [1207, 436] on icon at bounding box center [1202, 433] width 13 height 13
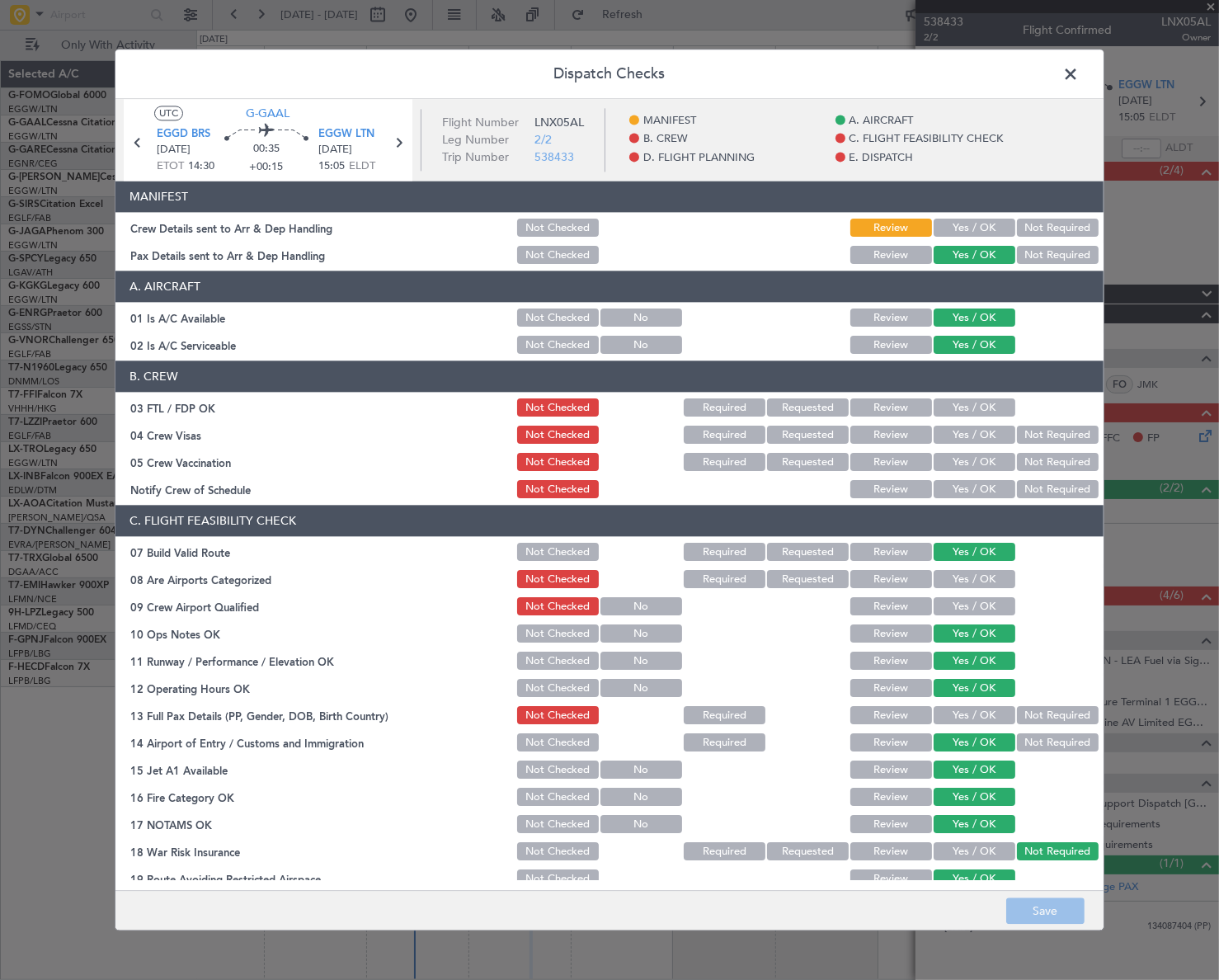
click at [965, 221] on button "Yes / OK" at bounding box center [974, 229] width 82 height 18
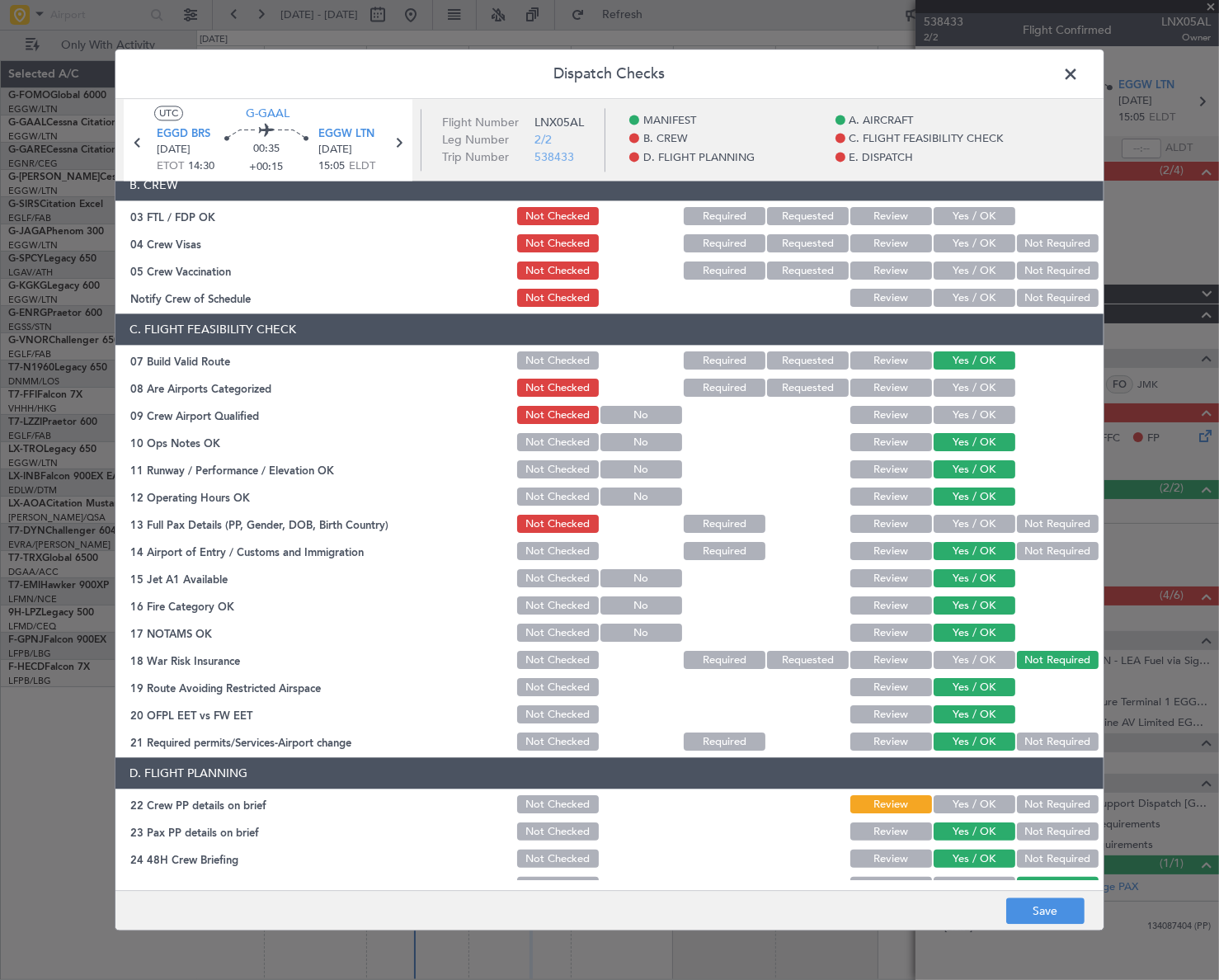
scroll to position [374, 0]
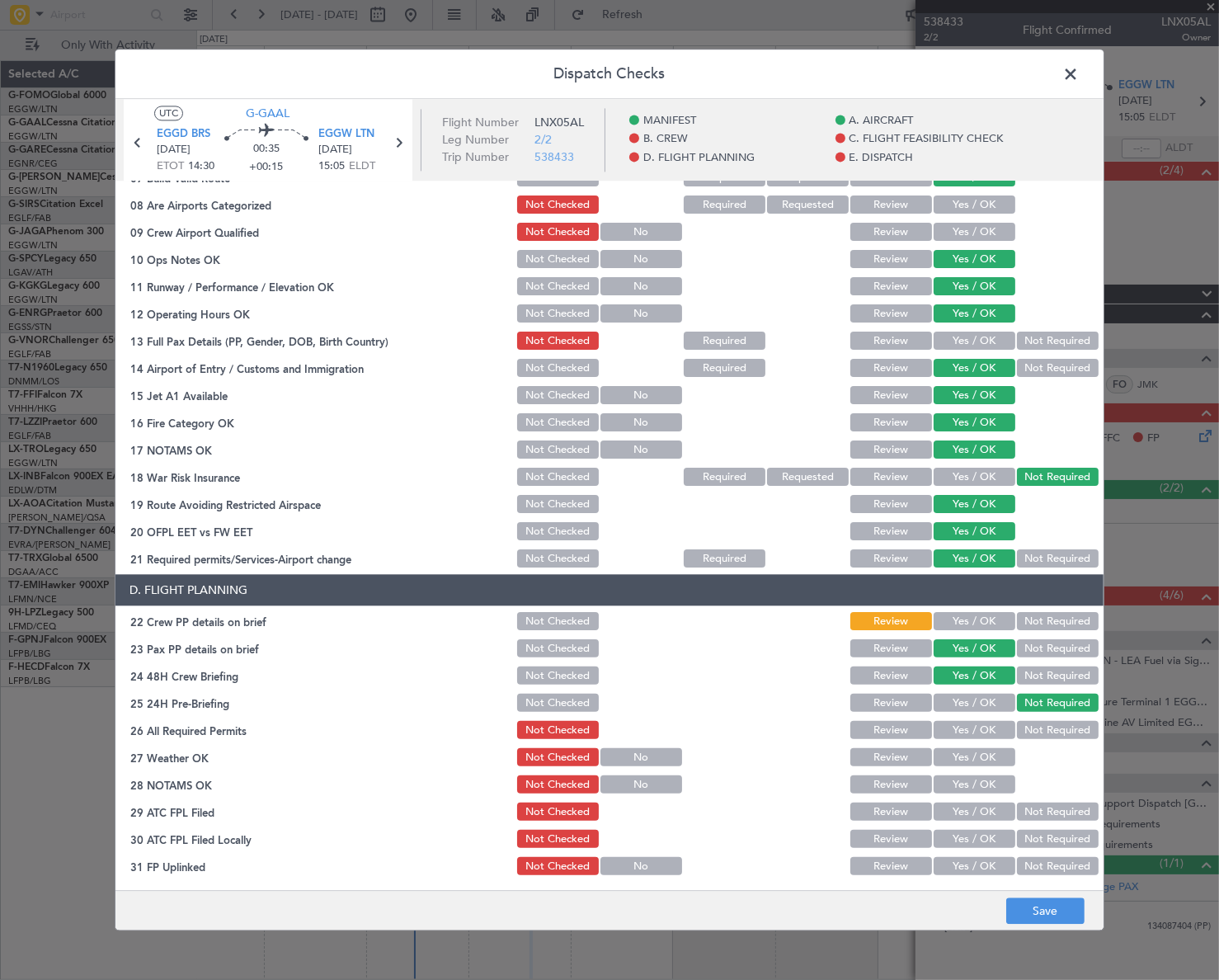
click at [983, 616] on button "Yes / OK" at bounding box center [974, 622] width 82 height 18
click at [1058, 916] on button "Save" at bounding box center [1045, 911] width 79 height 27
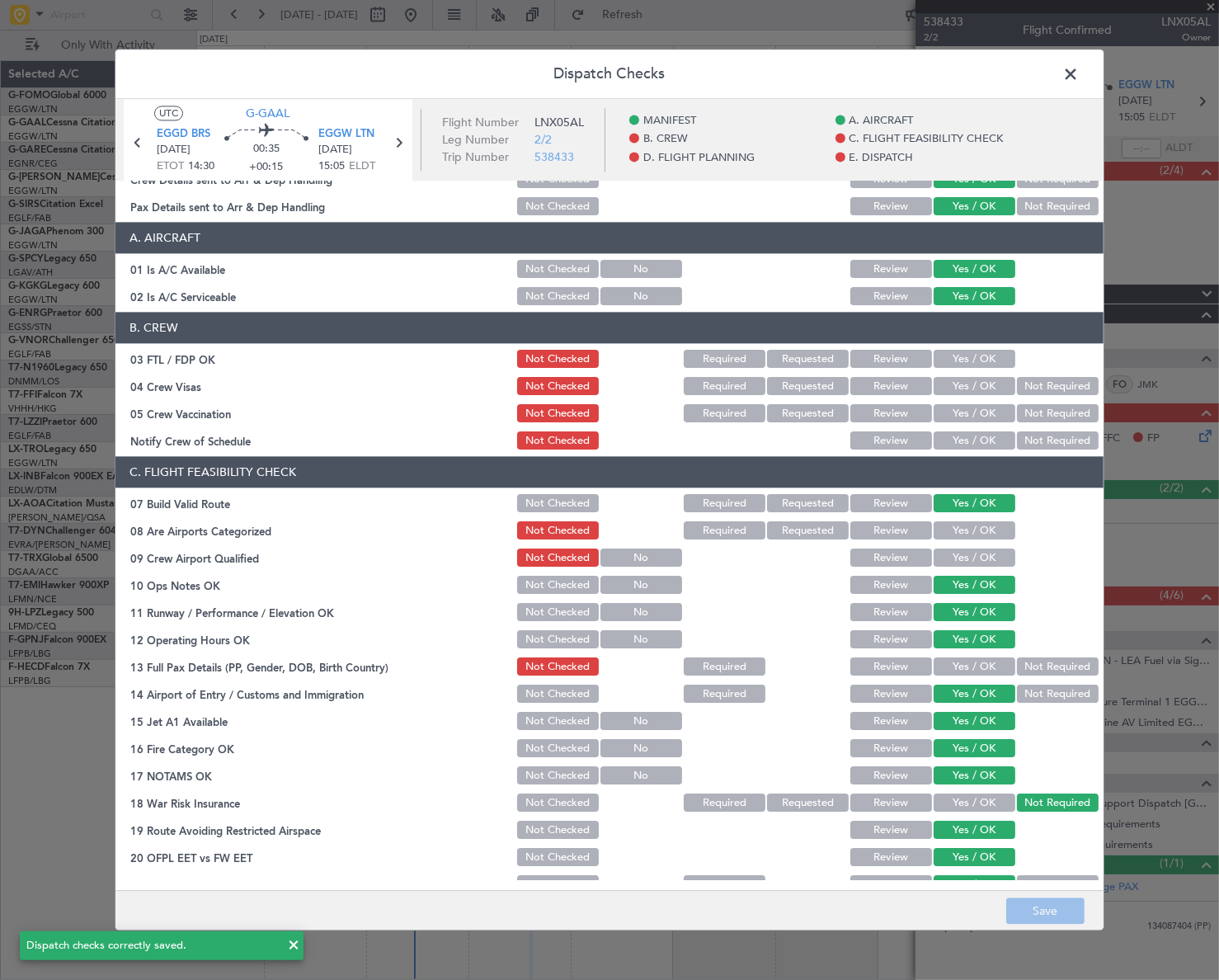
scroll to position [0, 0]
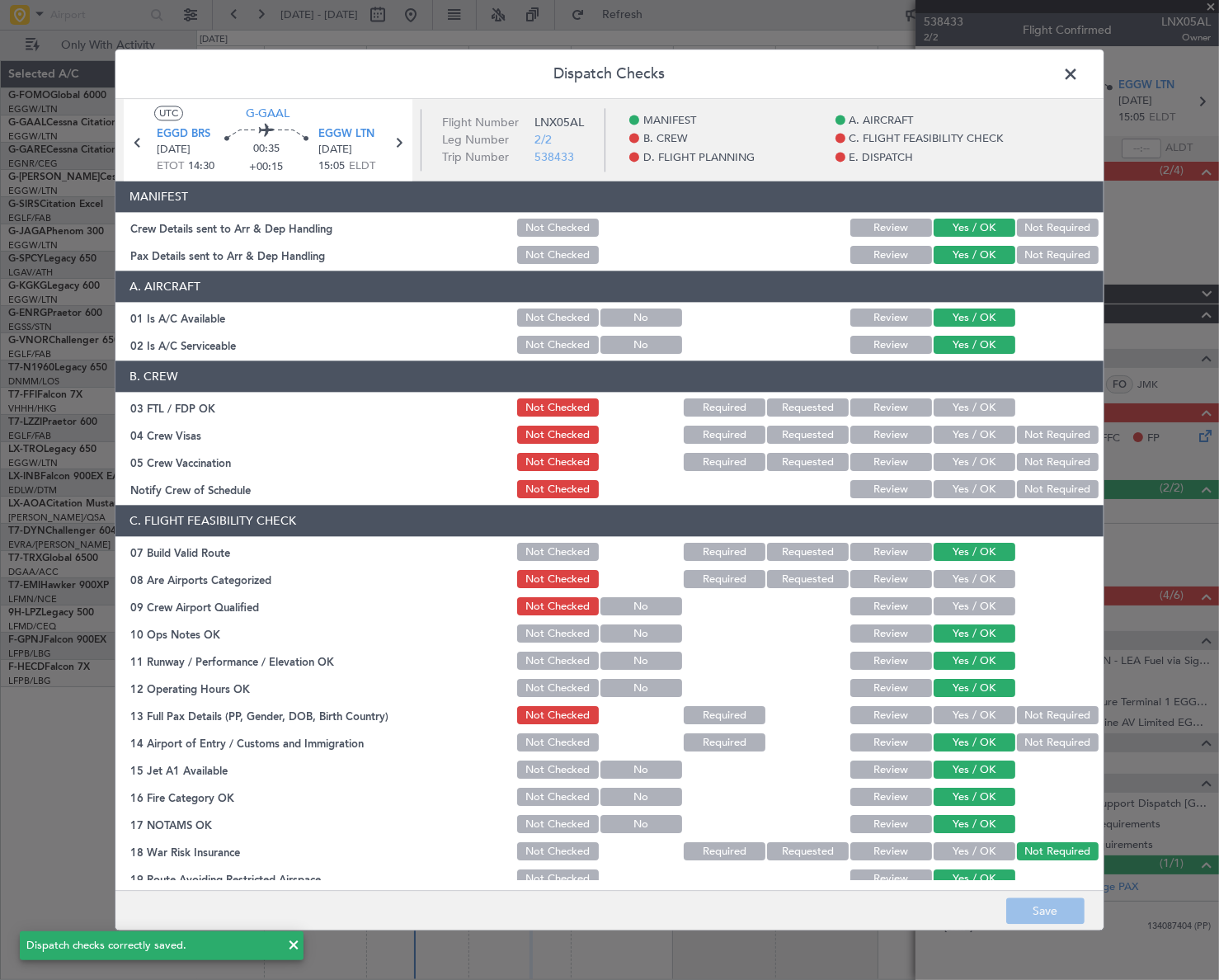
click at [1079, 77] on span at bounding box center [1079, 78] width 0 height 33
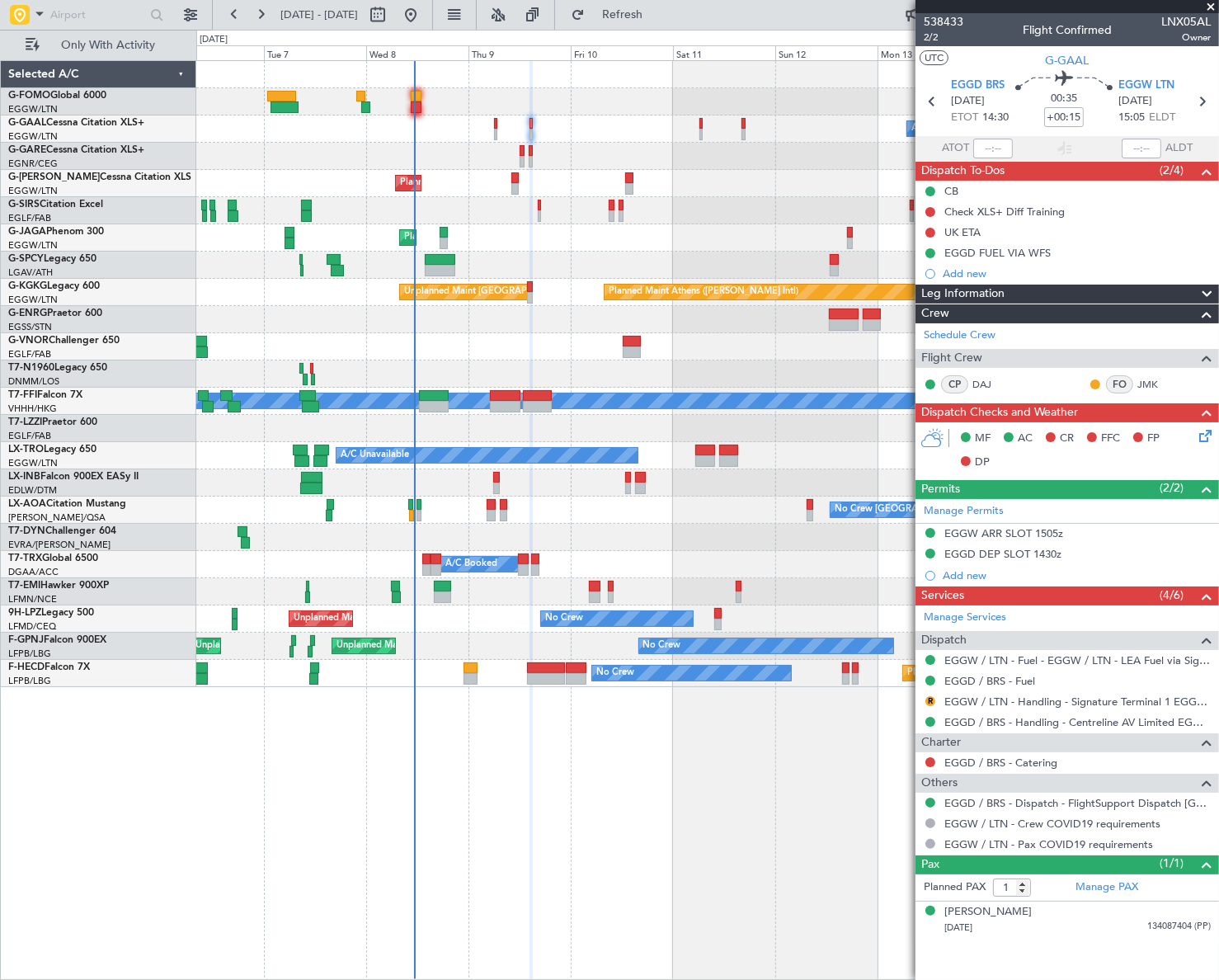
click at [922, 41] on div "538433 2/2 Flight Confirmed LNX05AL Owner" at bounding box center [1067, 29] width 303 height 33
click at [927, 37] on span "2/2" at bounding box center [942, 38] width 39 height 14
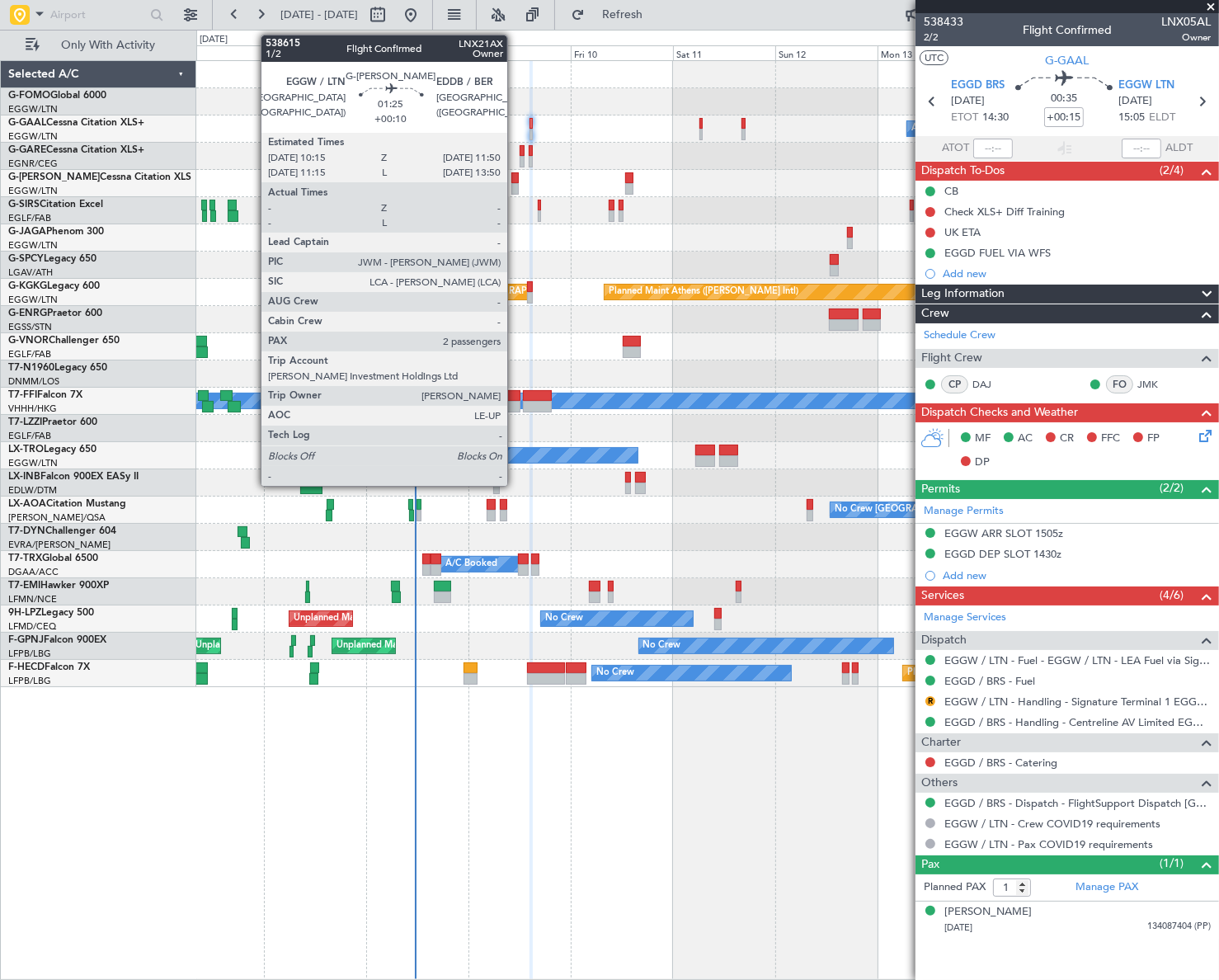
click at [515, 183] on div at bounding box center [515, 189] width 8 height 12
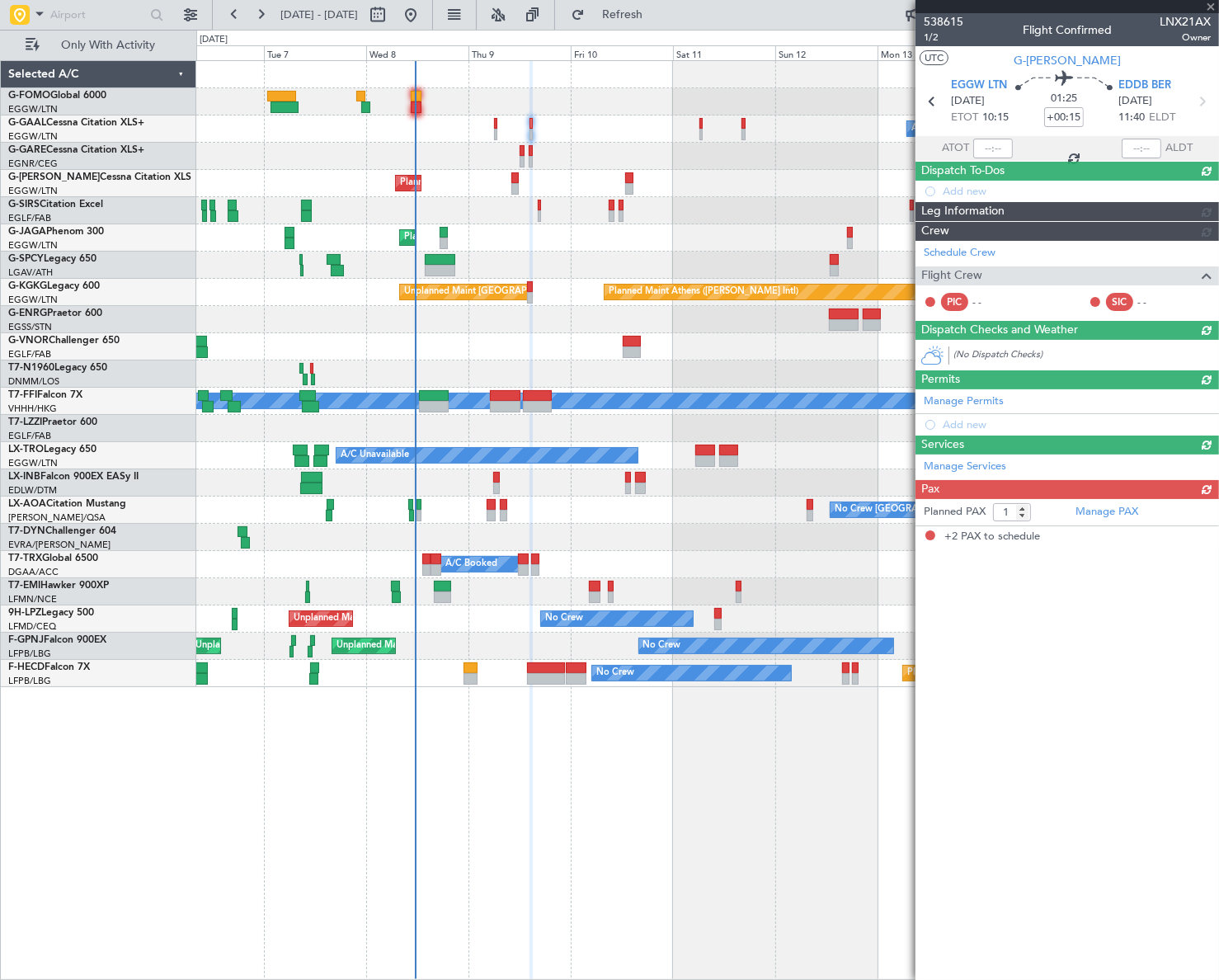
type input "+00:10"
type input "2"
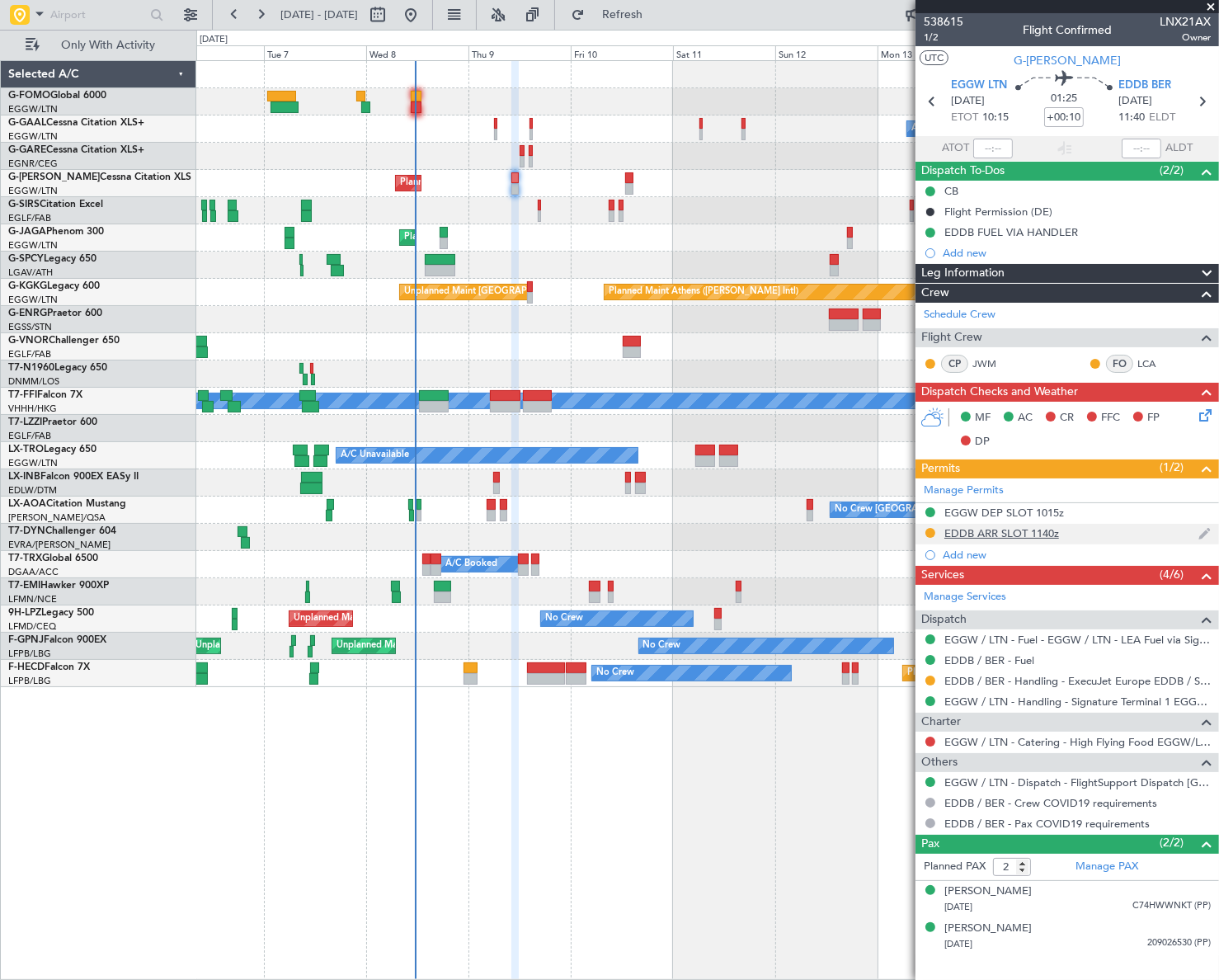
click at [1022, 531] on div "EDDB ARR SLOT 1140z" at bounding box center [1001, 533] width 114 height 14
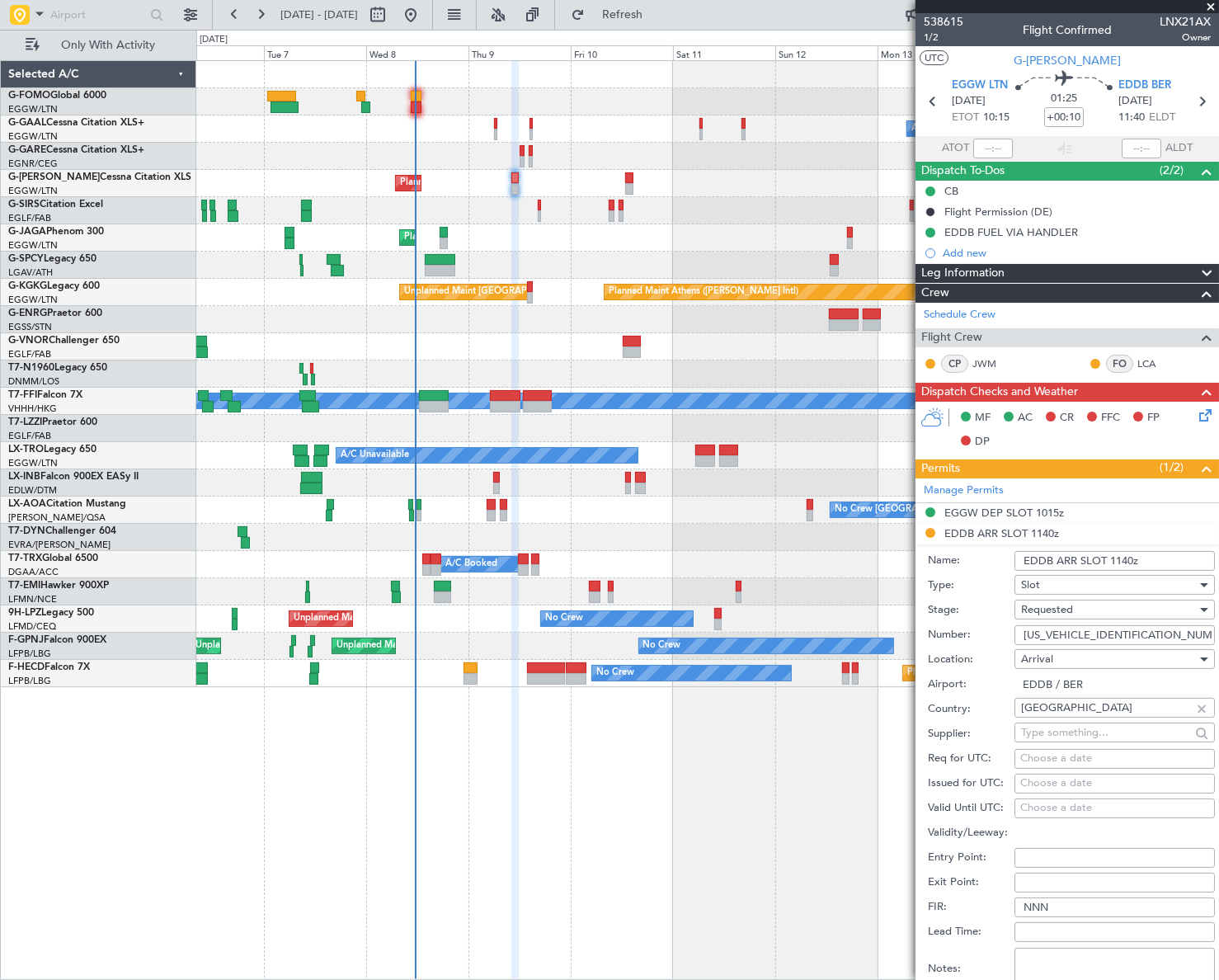
click at [1049, 594] on div "Slot" at bounding box center [1109, 585] width 175 height 25
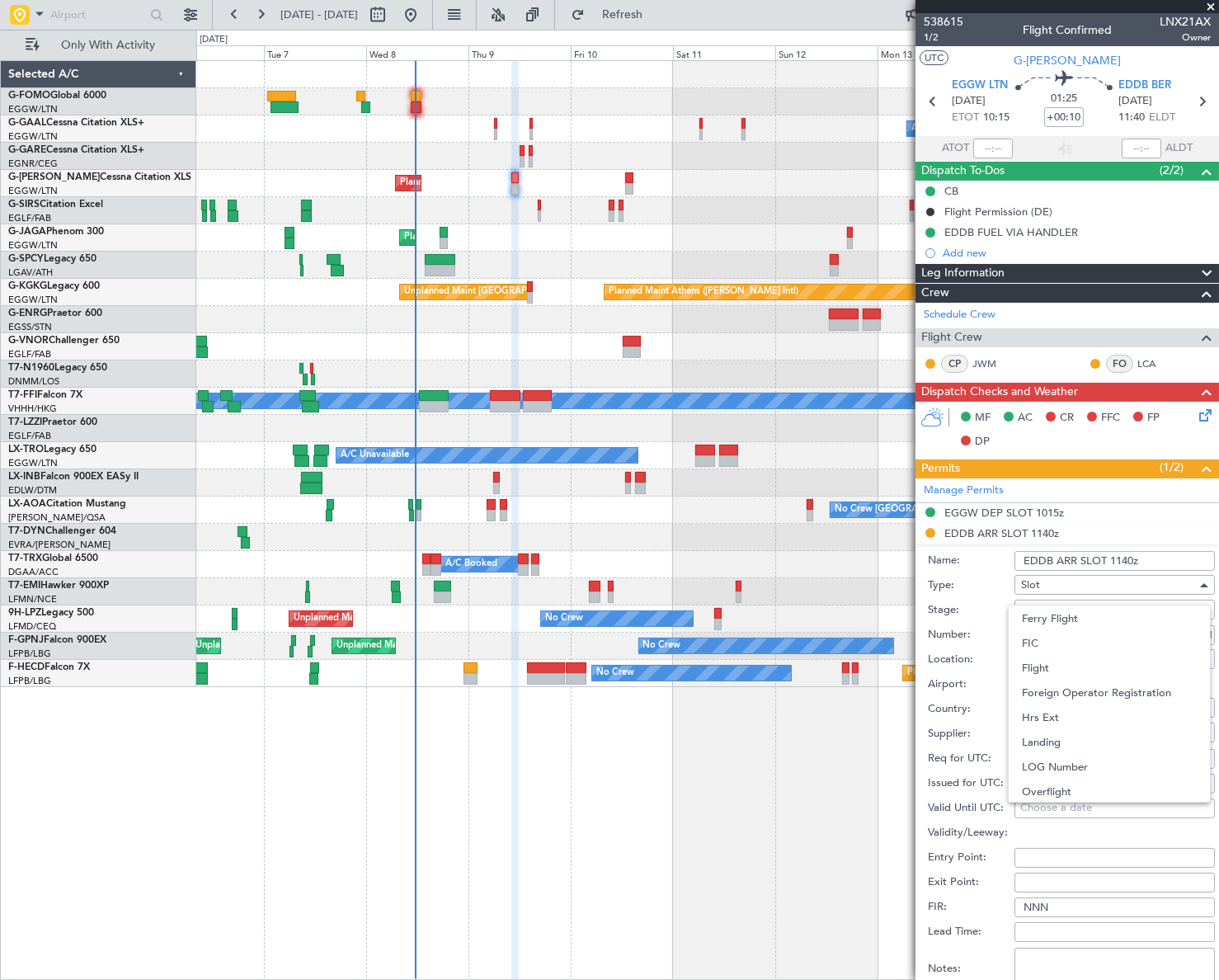
drag, startPoint x: 851, startPoint y: 858, endPoint x: 855, endPoint y: 850, distance: 8.9
click at [851, 857] on div at bounding box center [609, 490] width 1219 height 980
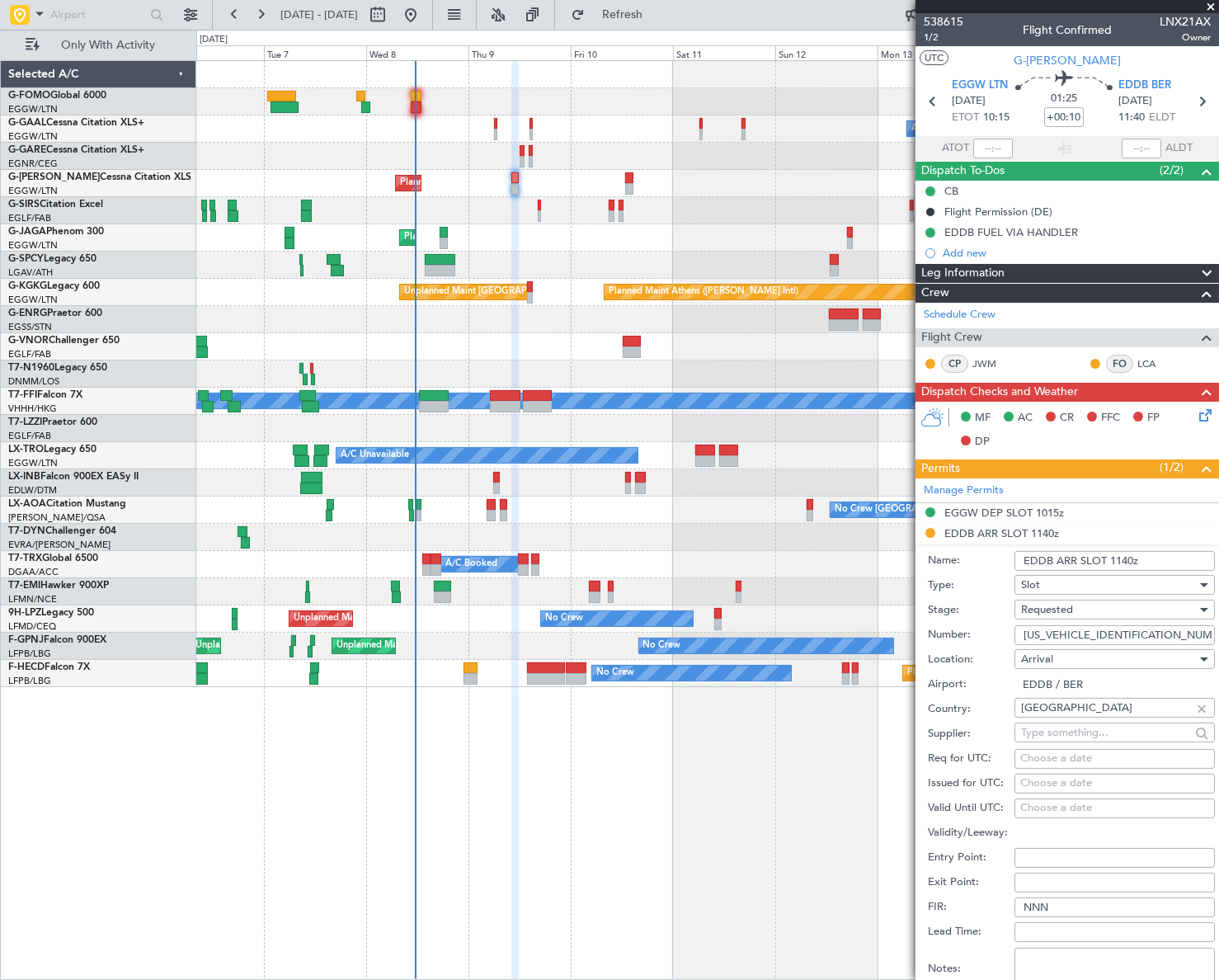
scroll to position [224, 0]
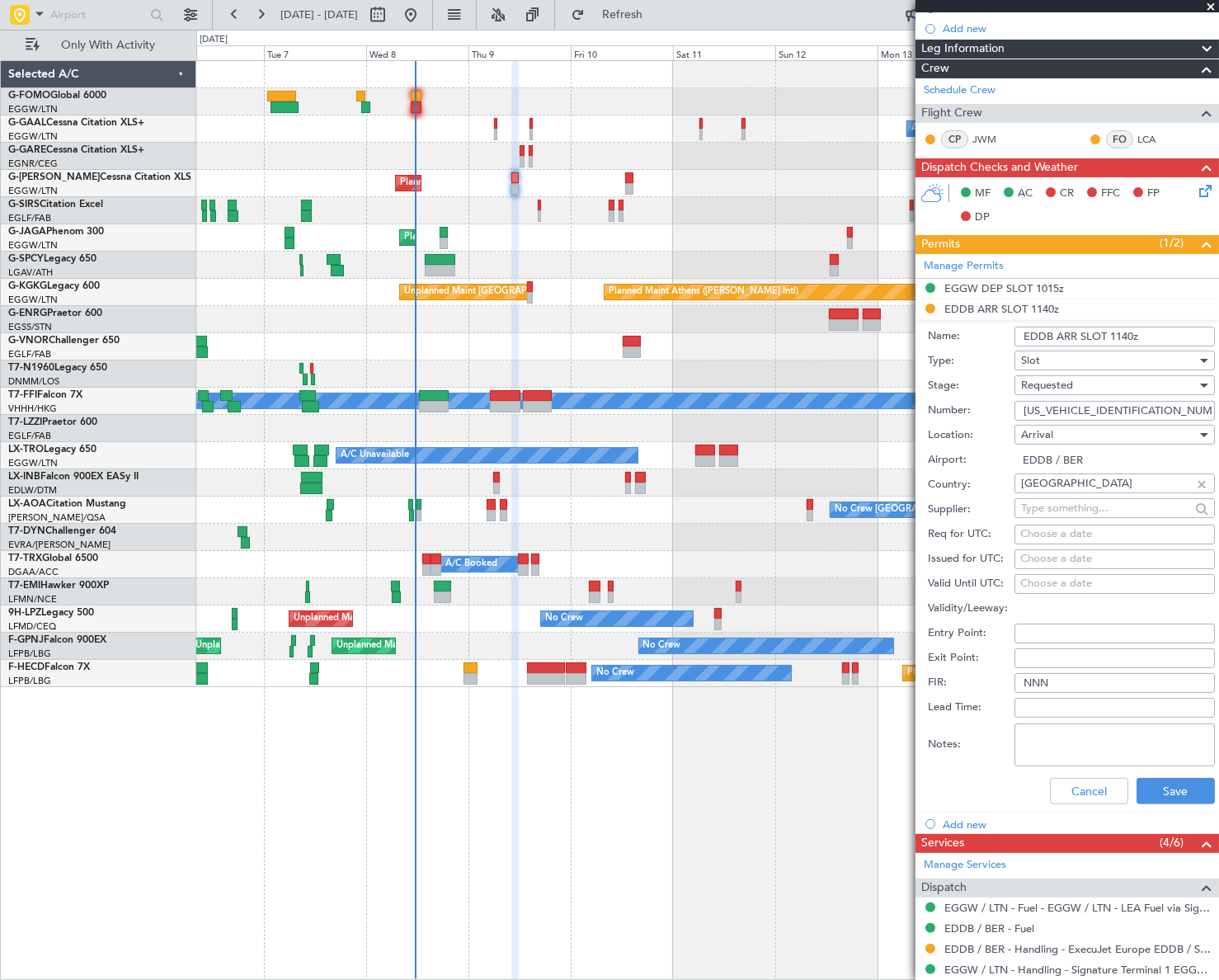
click at [1084, 385] on div "Requested" at bounding box center [1109, 385] width 175 height 25
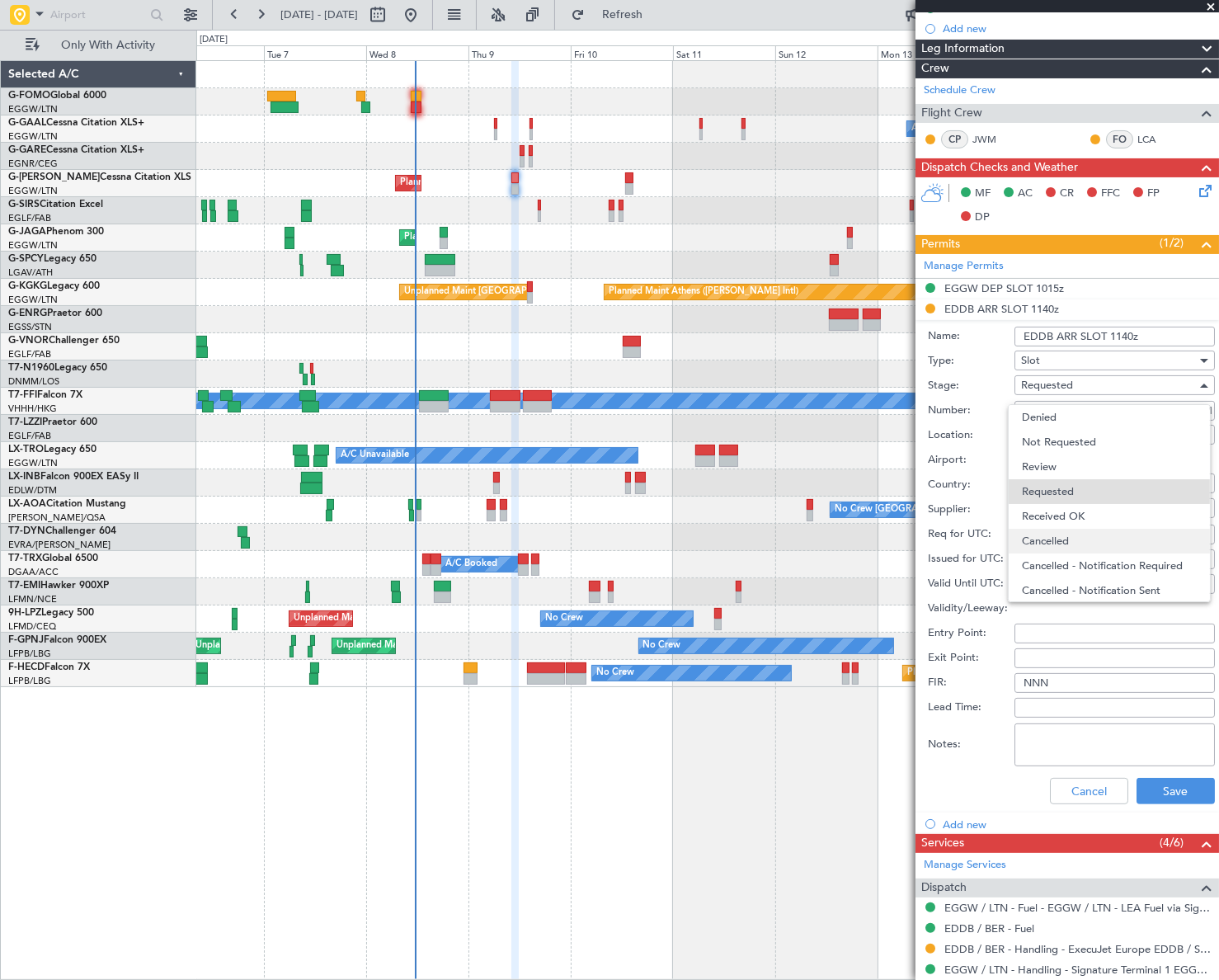
scroll to position [7, 0]
click at [1070, 503] on span "Received OK" at bounding box center [1109, 510] width 175 height 25
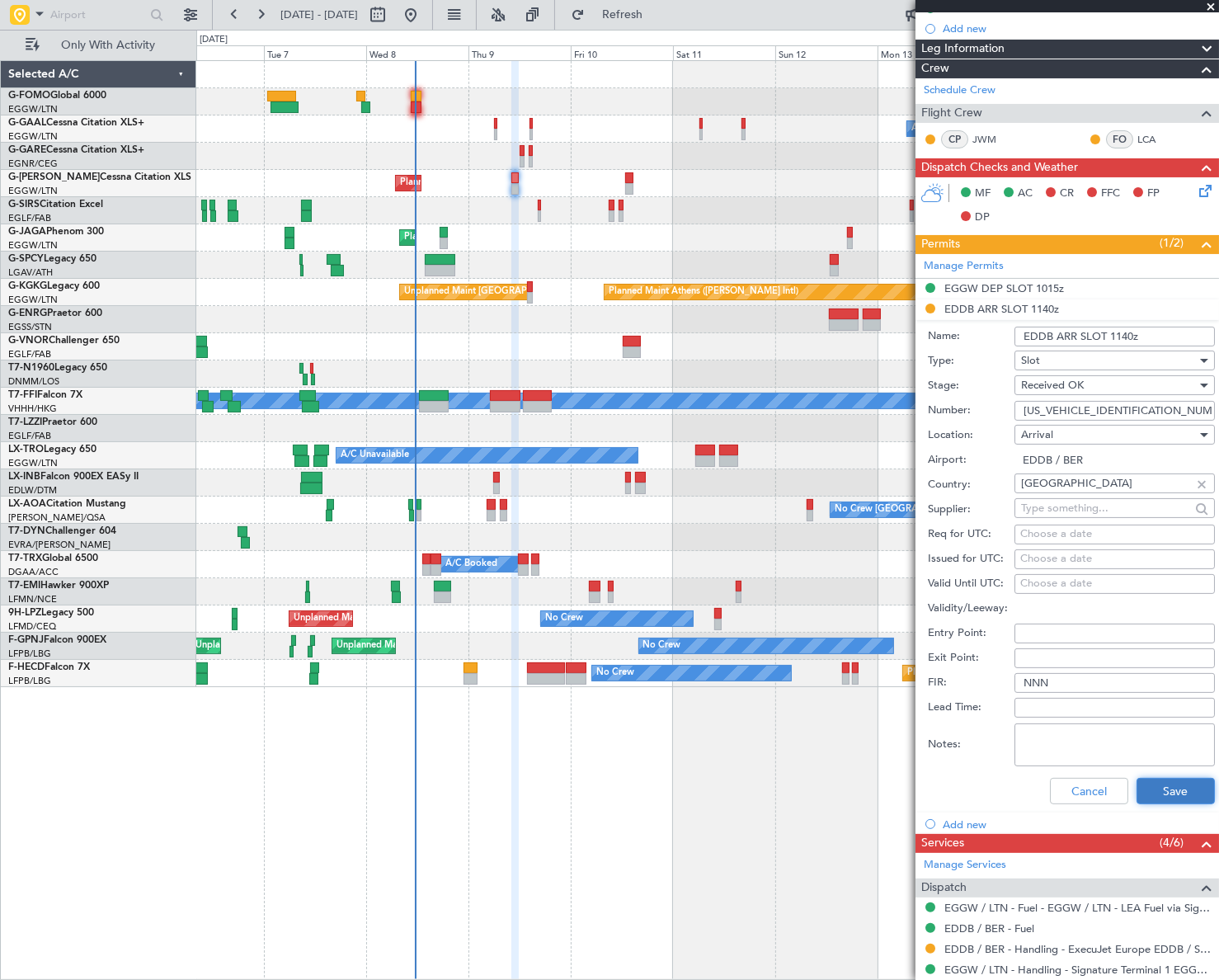
click at [1186, 789] on button "Save" at bounding box center [1176, 791] width 79 height 27
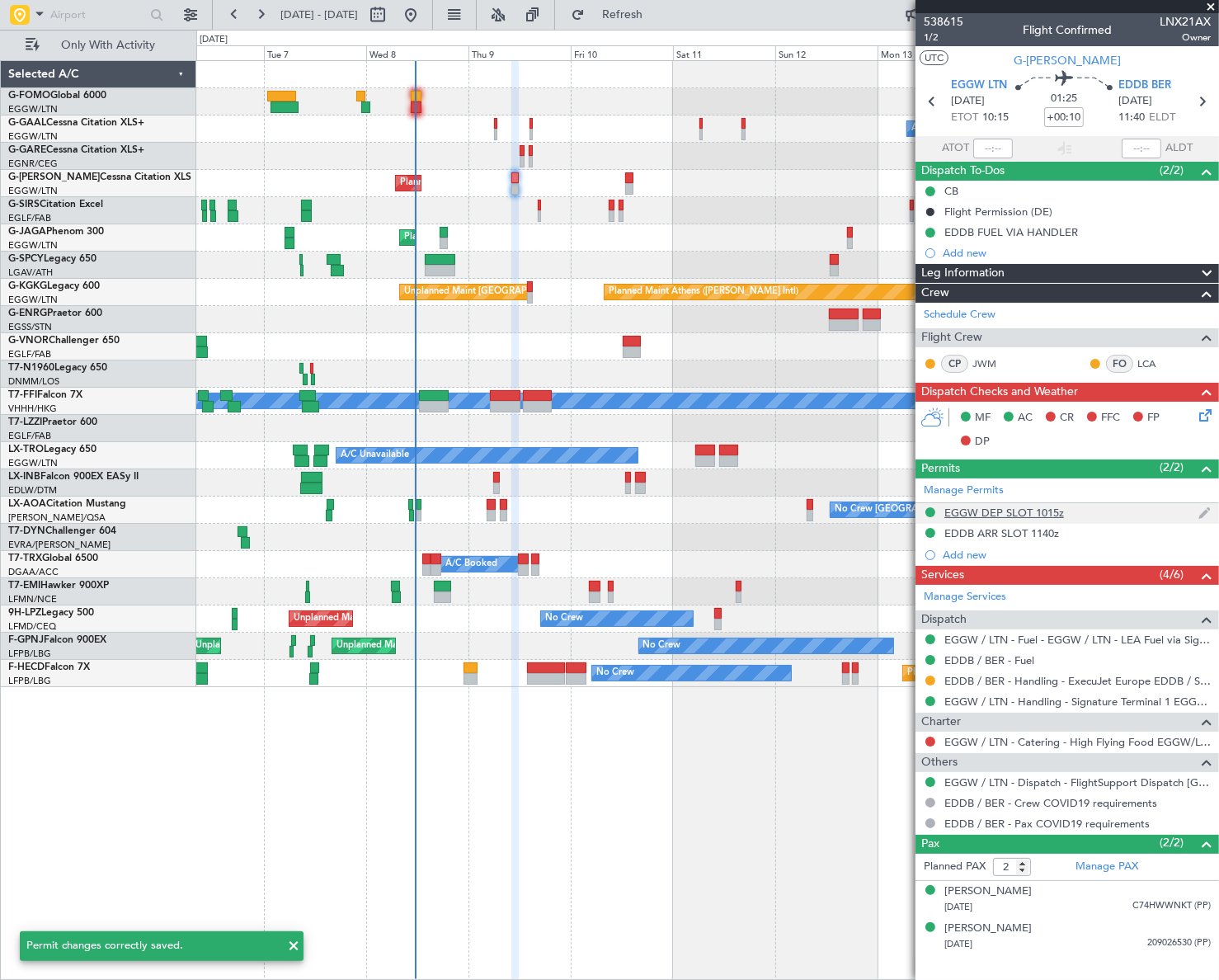
scroll to position [0, 0]
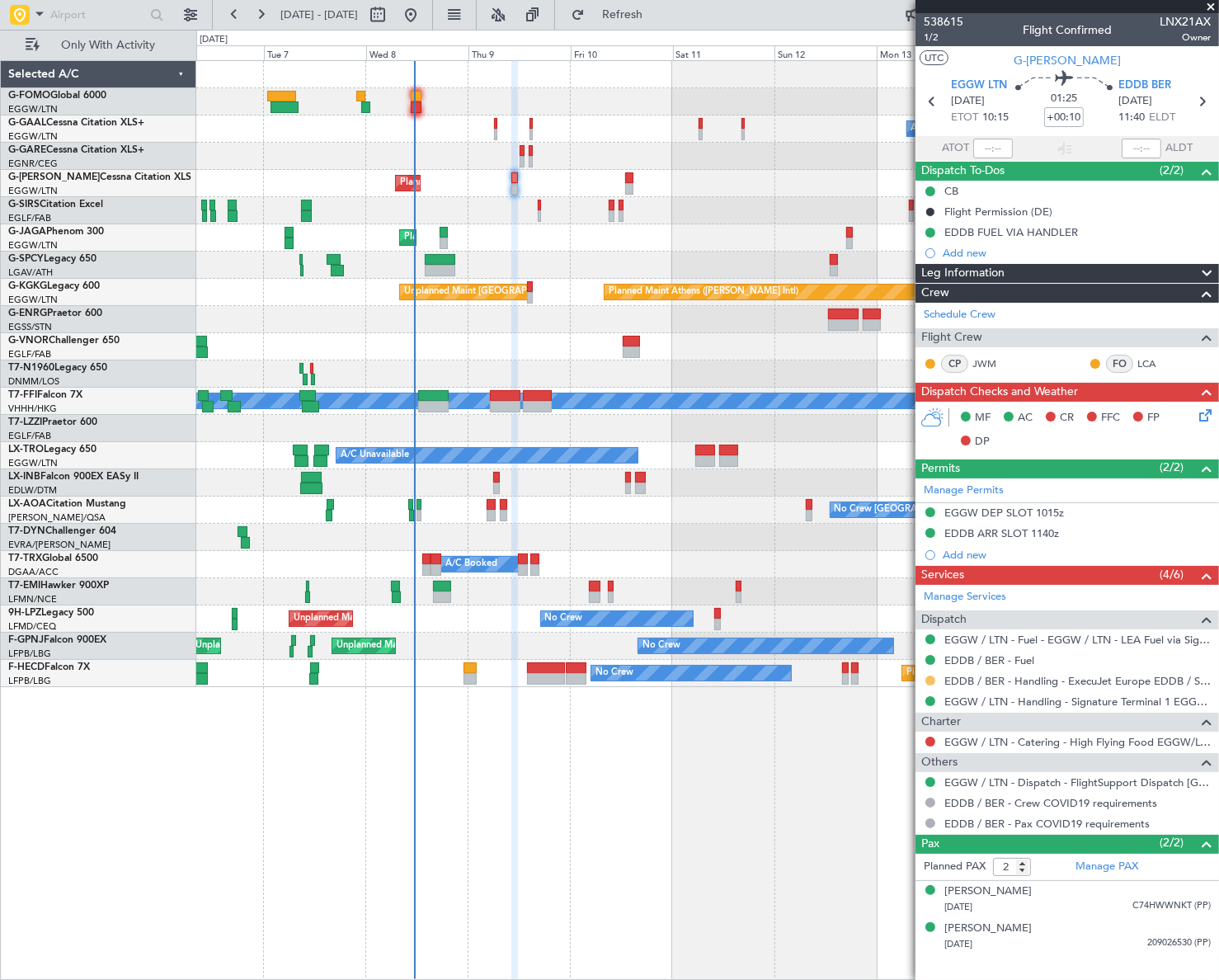
click at [928, 679] on button at bounding box center [930, 680] width 10 height 10
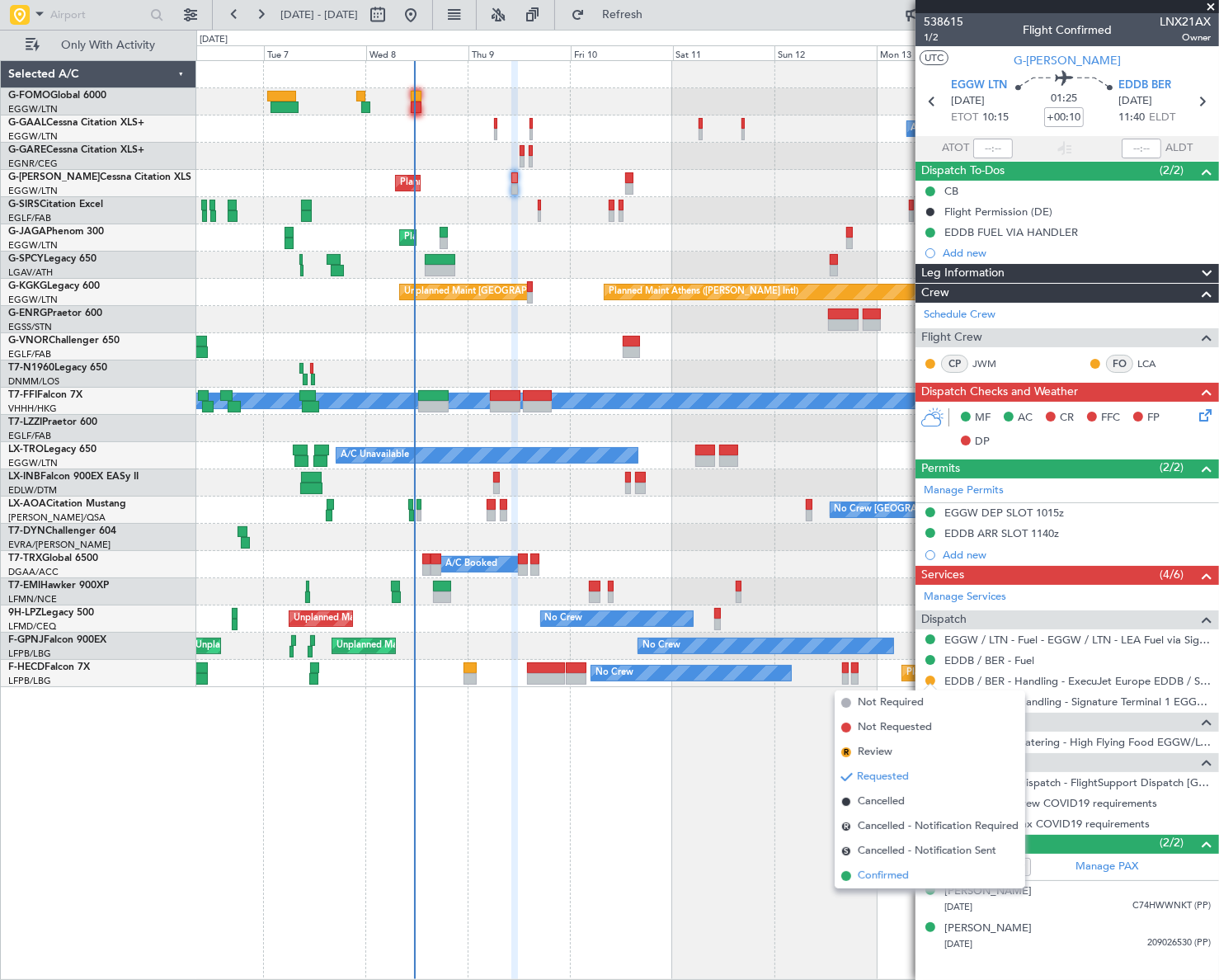
click at [884, 876] on span "Confirmed" at bounding box center [882, 876] width 51 height 17
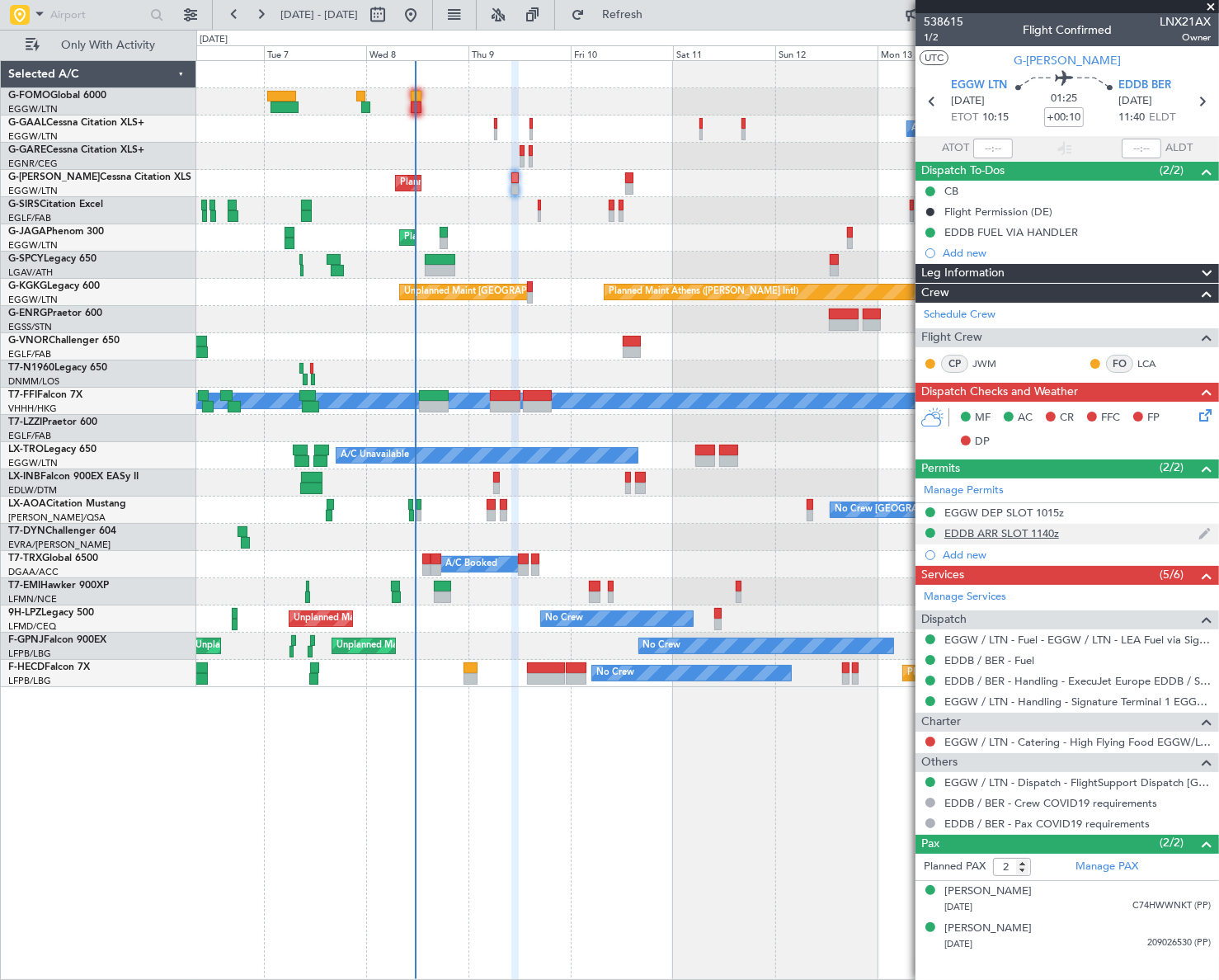
click at [1039, 530] on div "EDDB ARR SLOT 1140z" at bounding box center [1001, 533] width 114 height 14
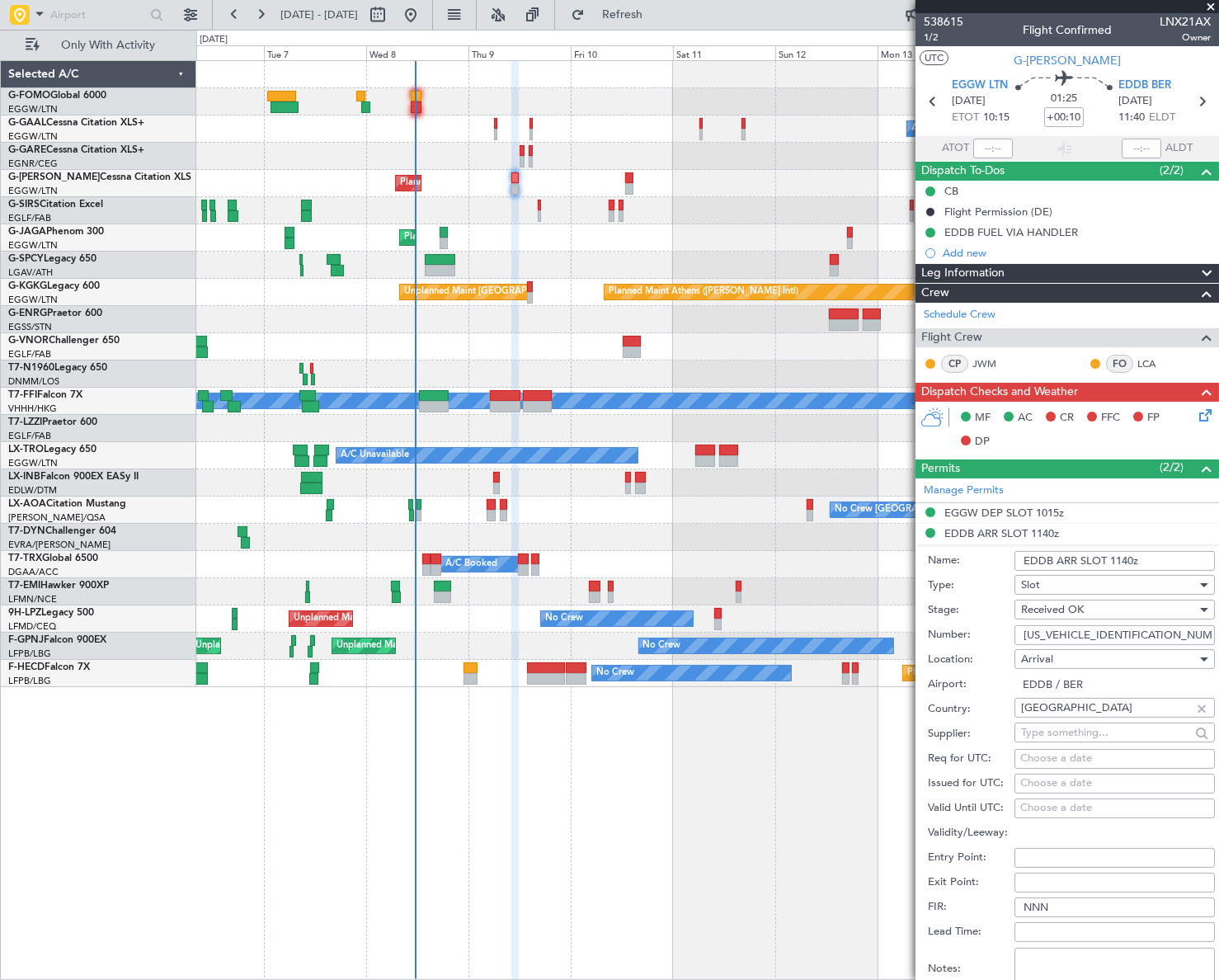
click at [1125, 560] on input "EDDB ARR SLOT 1140z" at bounding box center [1115, 561] width 201 height 20
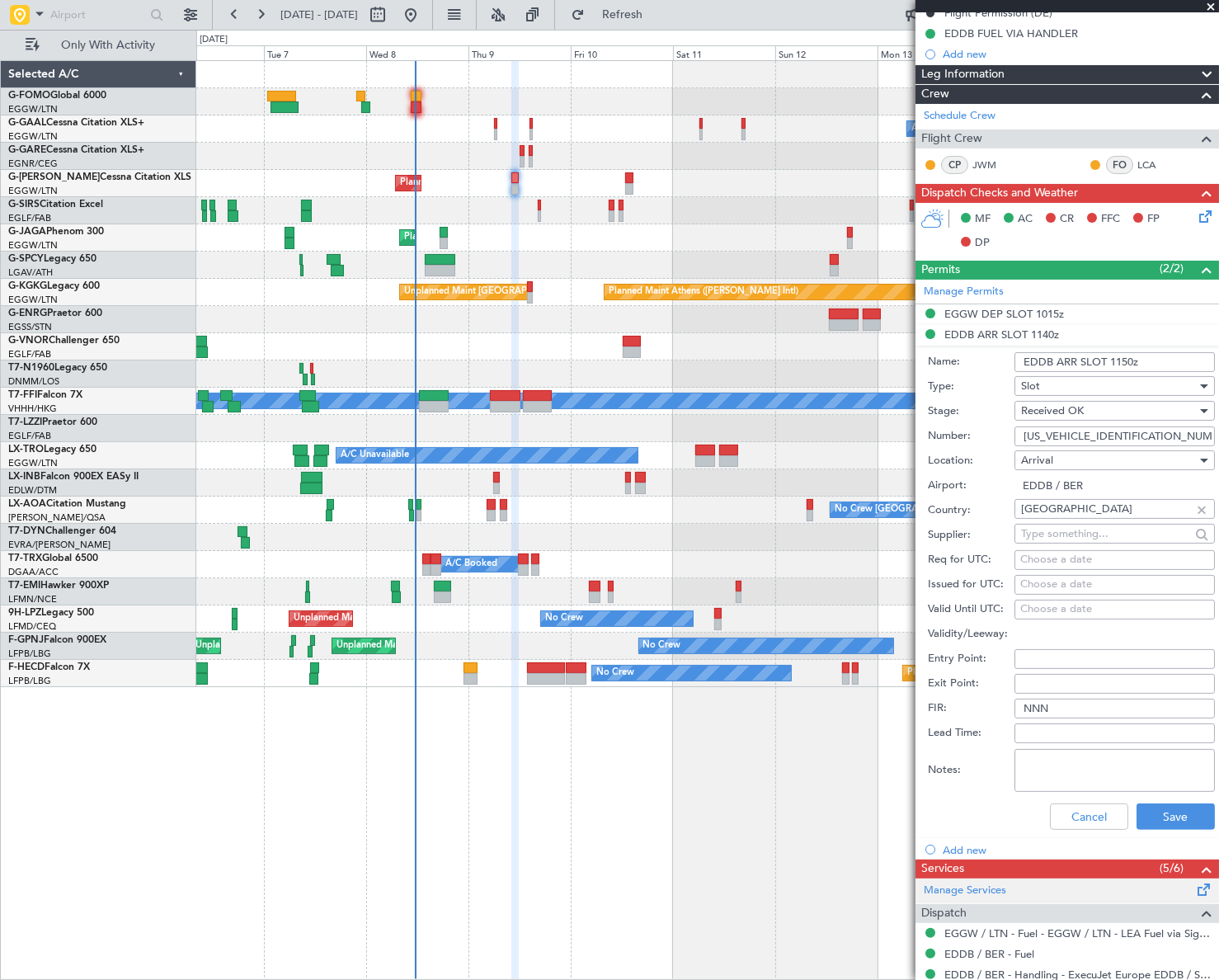
scroll to position [224, 0]
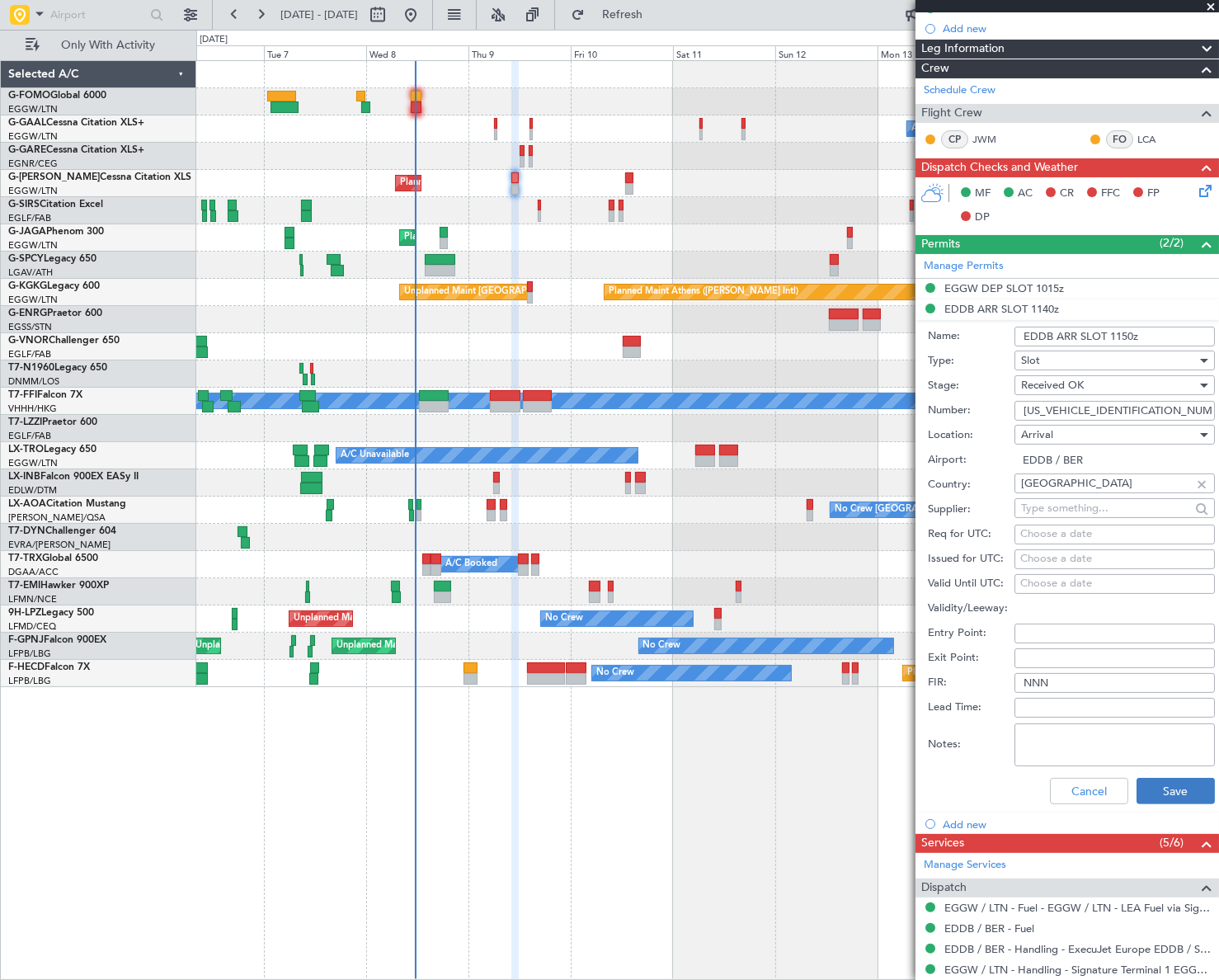
type input "EDDB ARR SLOT 1150z"
click at [1179, 795] on button "Save" at bounding box center [1176, 791] width 79 height 27
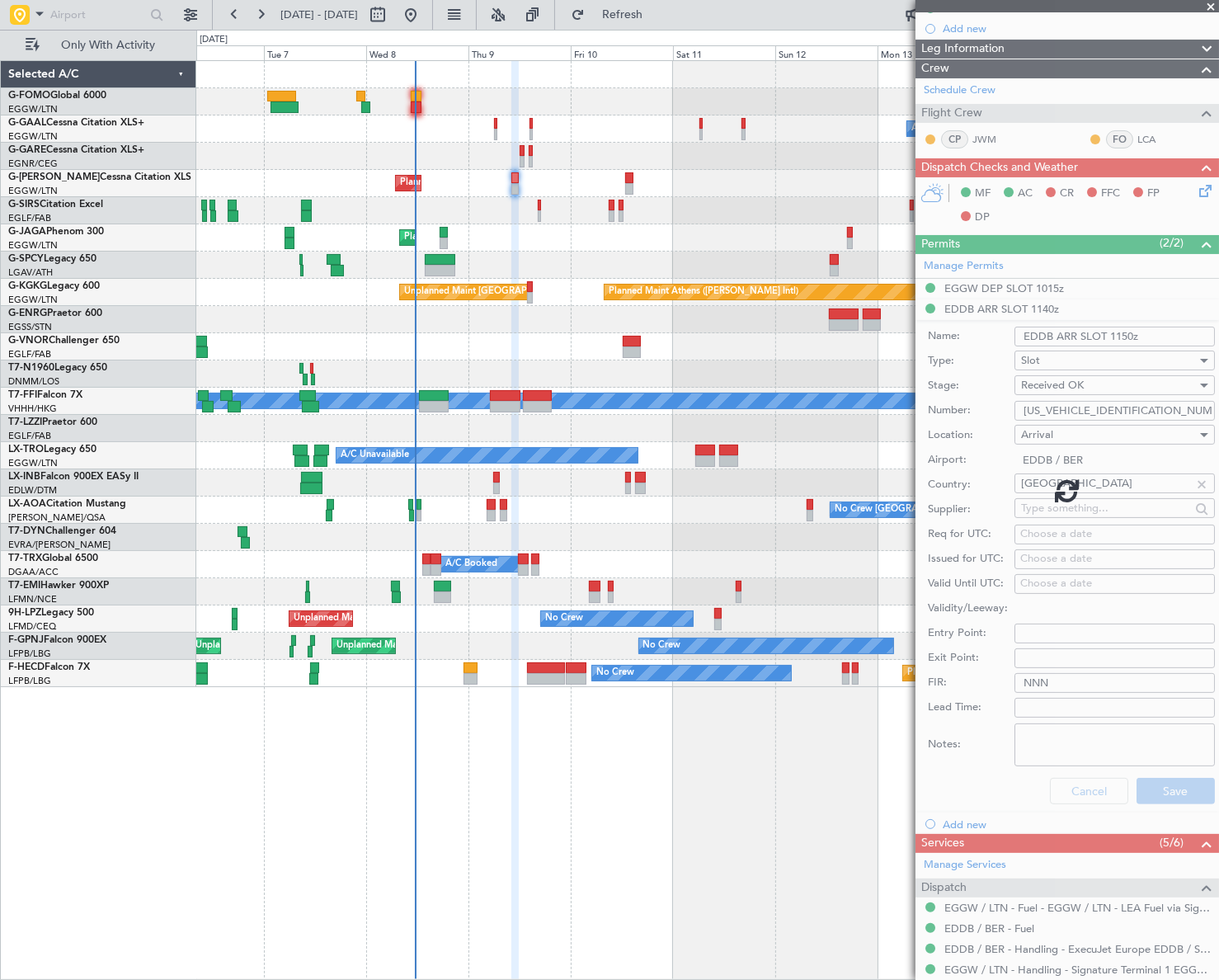
scroll to position [0, 0]
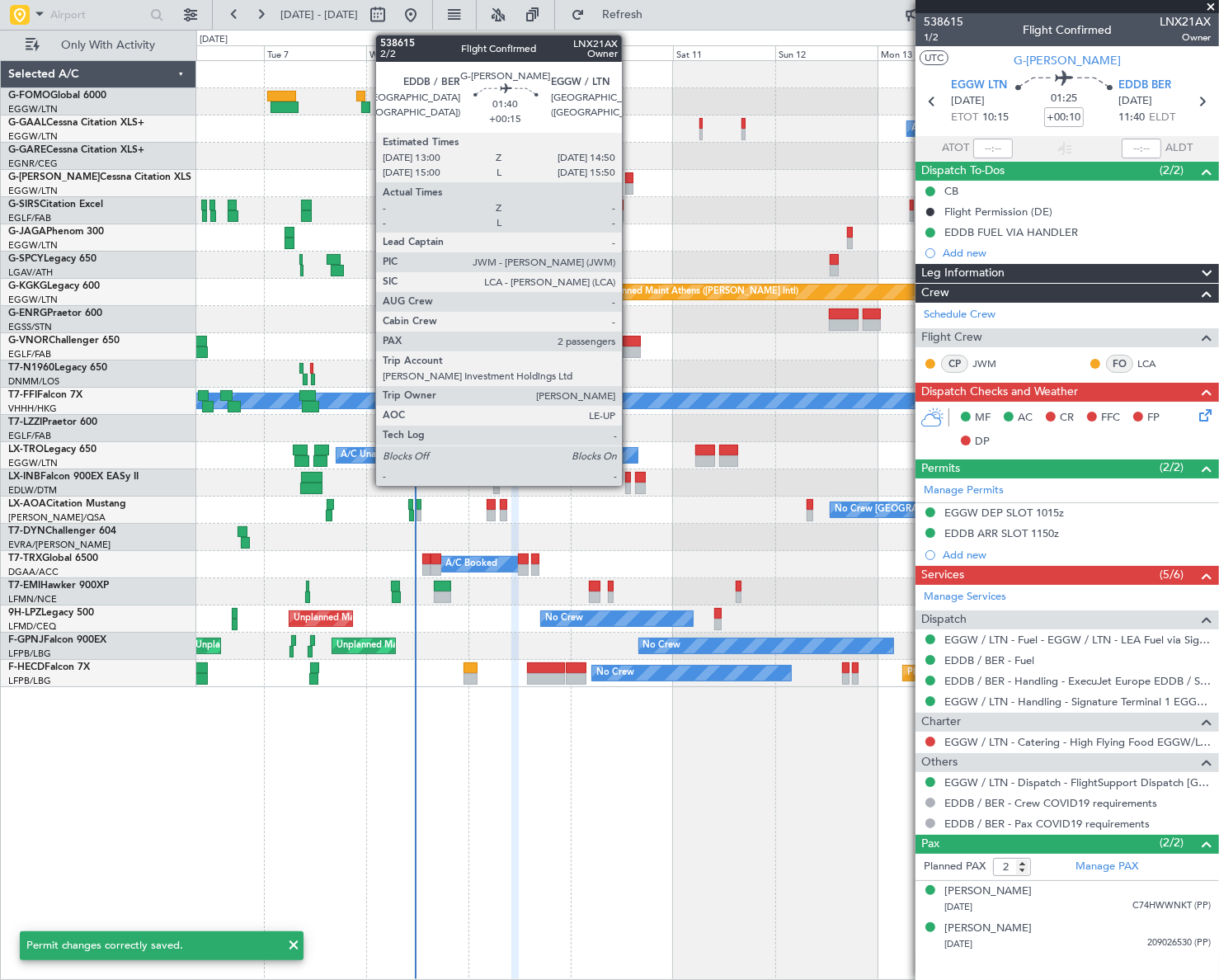
click at [629, 184] on div at bounding box center [629, 189] width 8 height 12
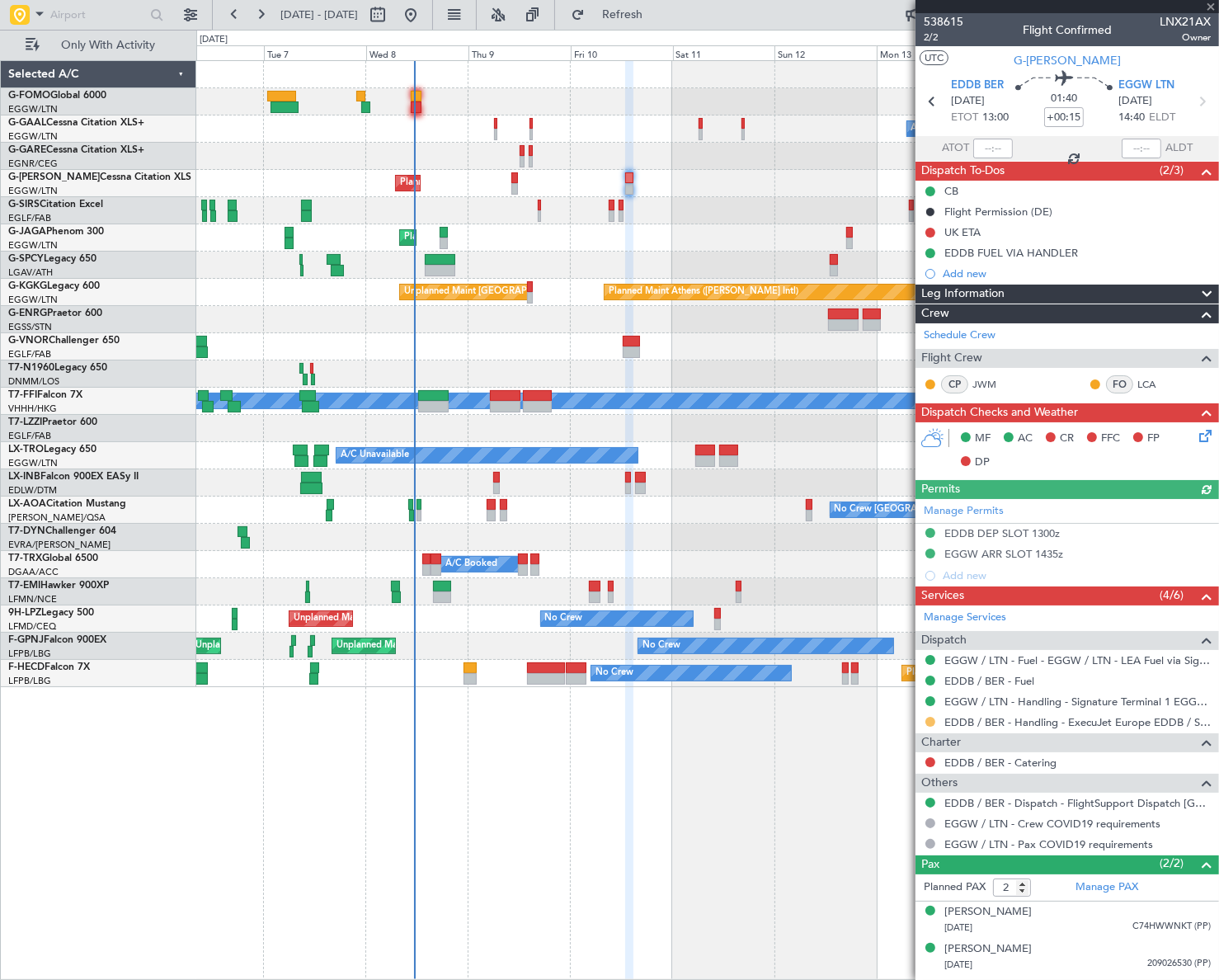
click at [926, 718] on button at bounding box center [930, 722] width 10 height 10
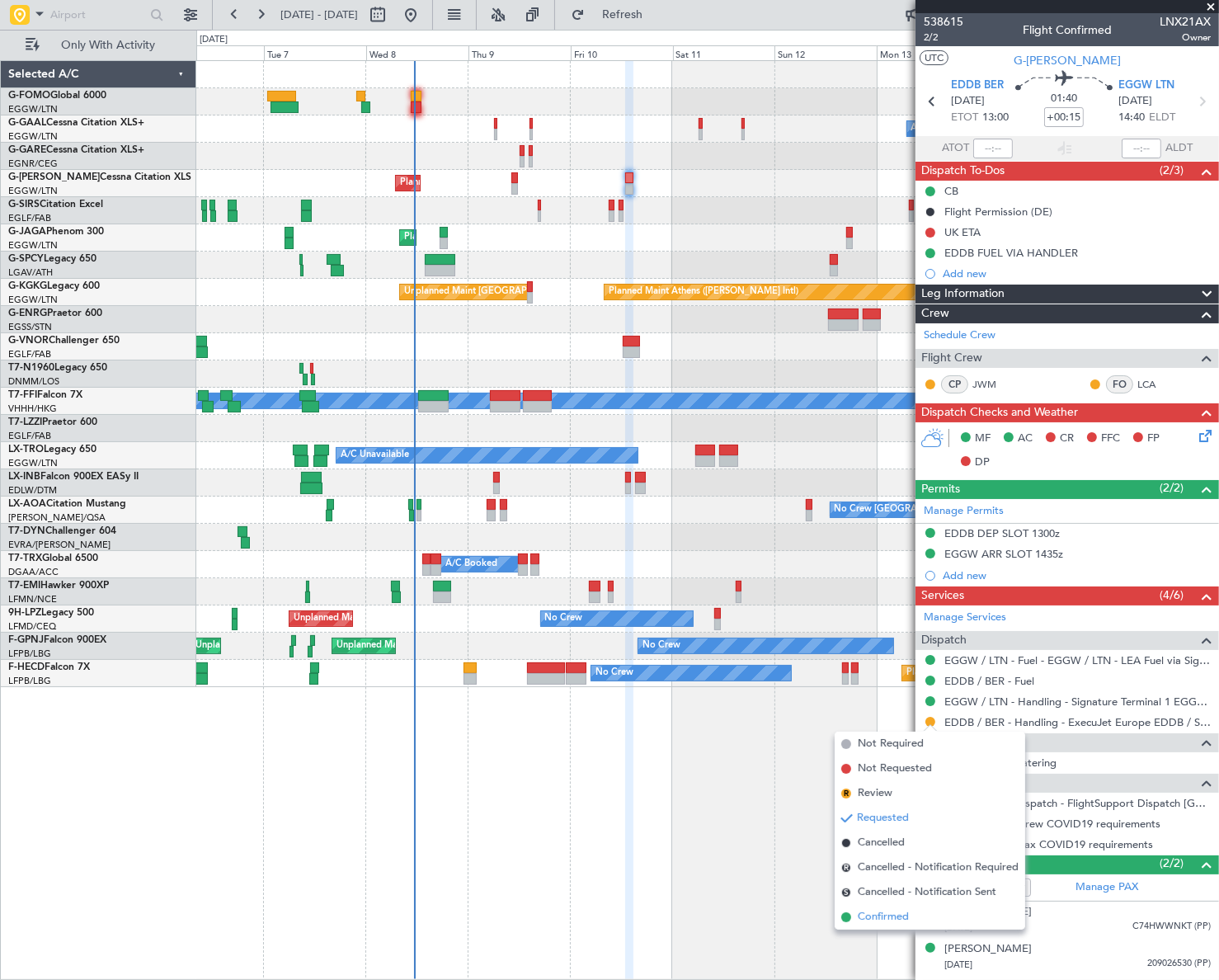
click at [888, 922] on span "Confirmed" at bounding box center [882, 917] width 51 height 17
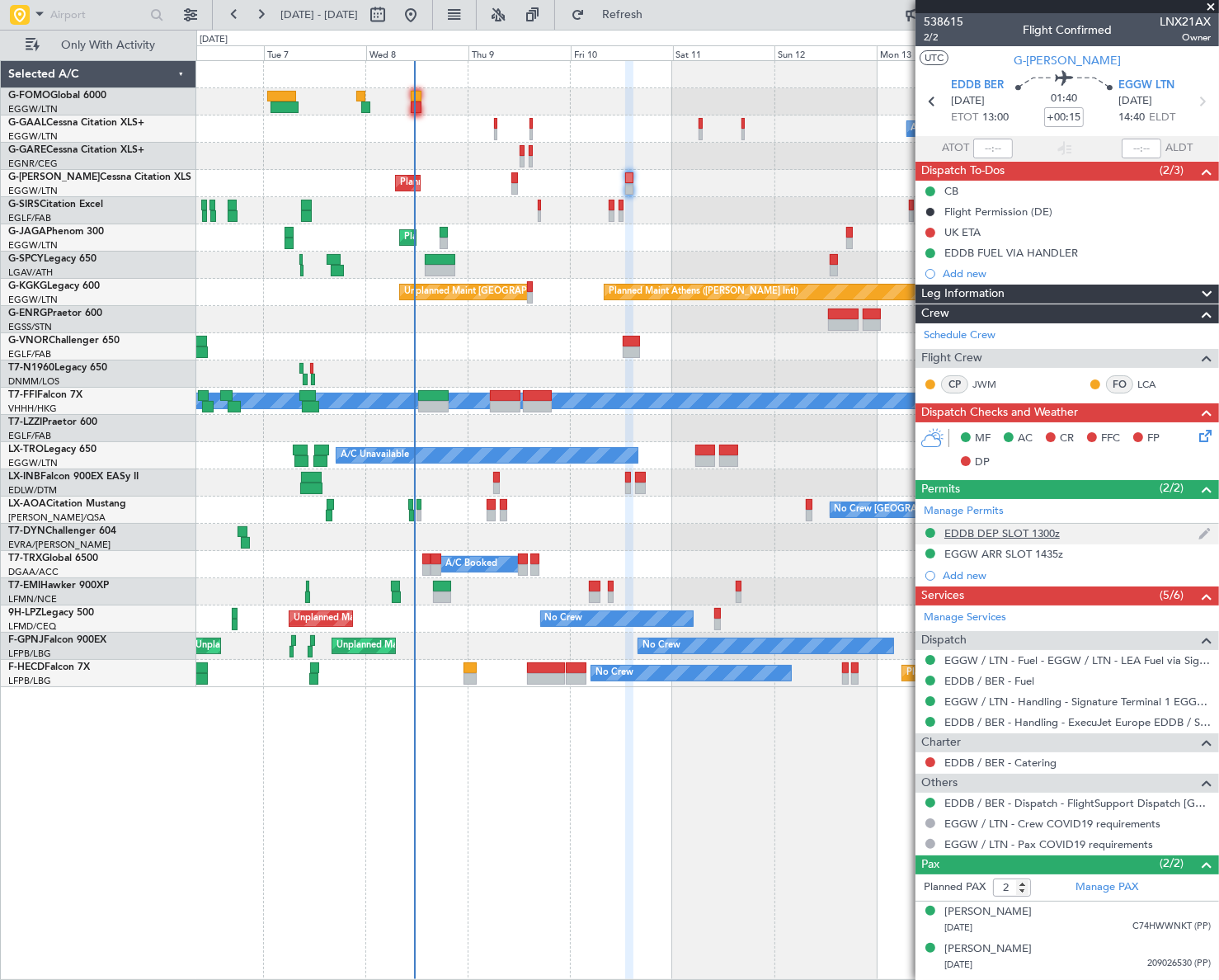
click at [1031, 534] on div "EDDB DEP SLOT 1300z" at bounding box center [1002, 533] width 115 height 14
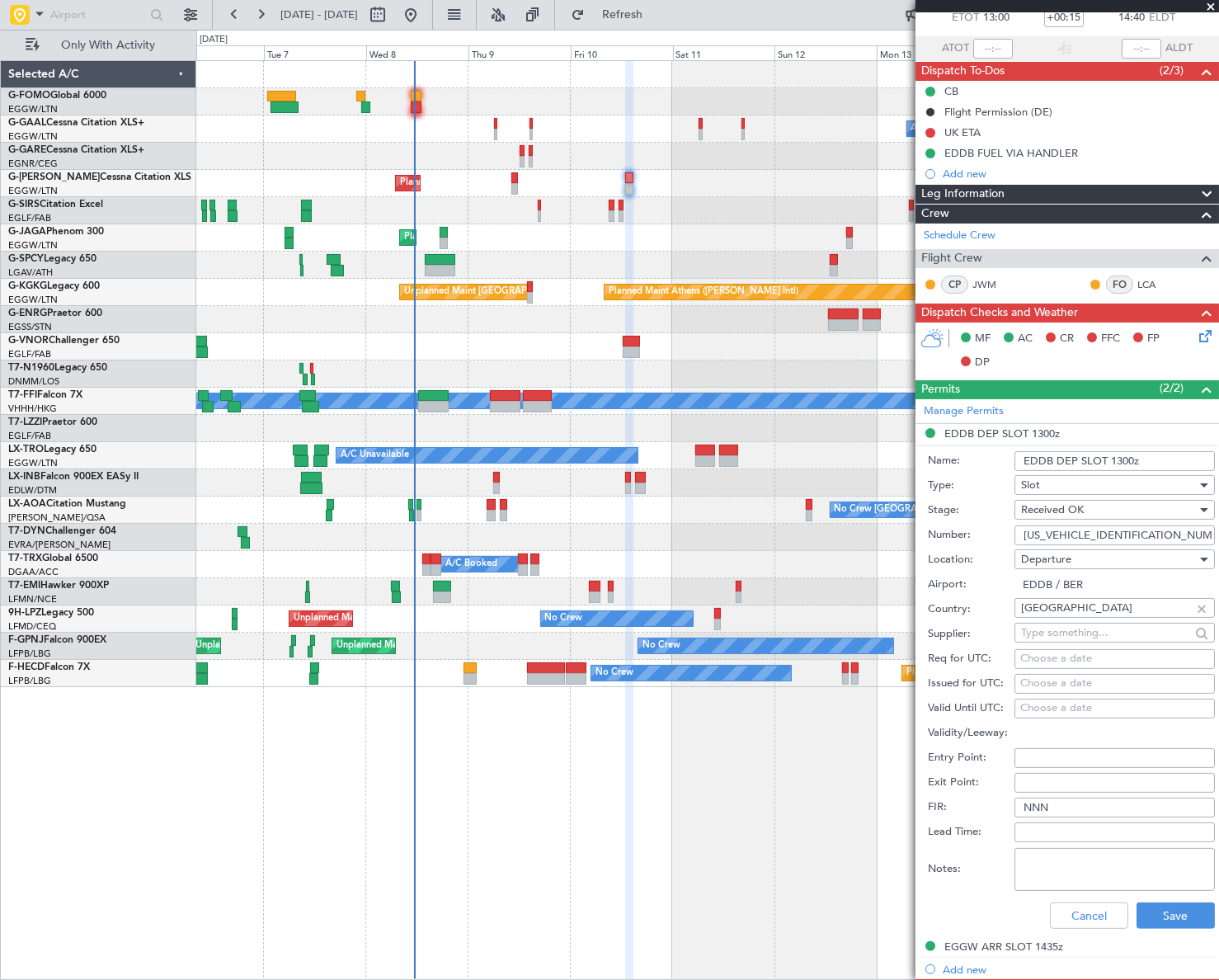
scroll to position [224, 0]
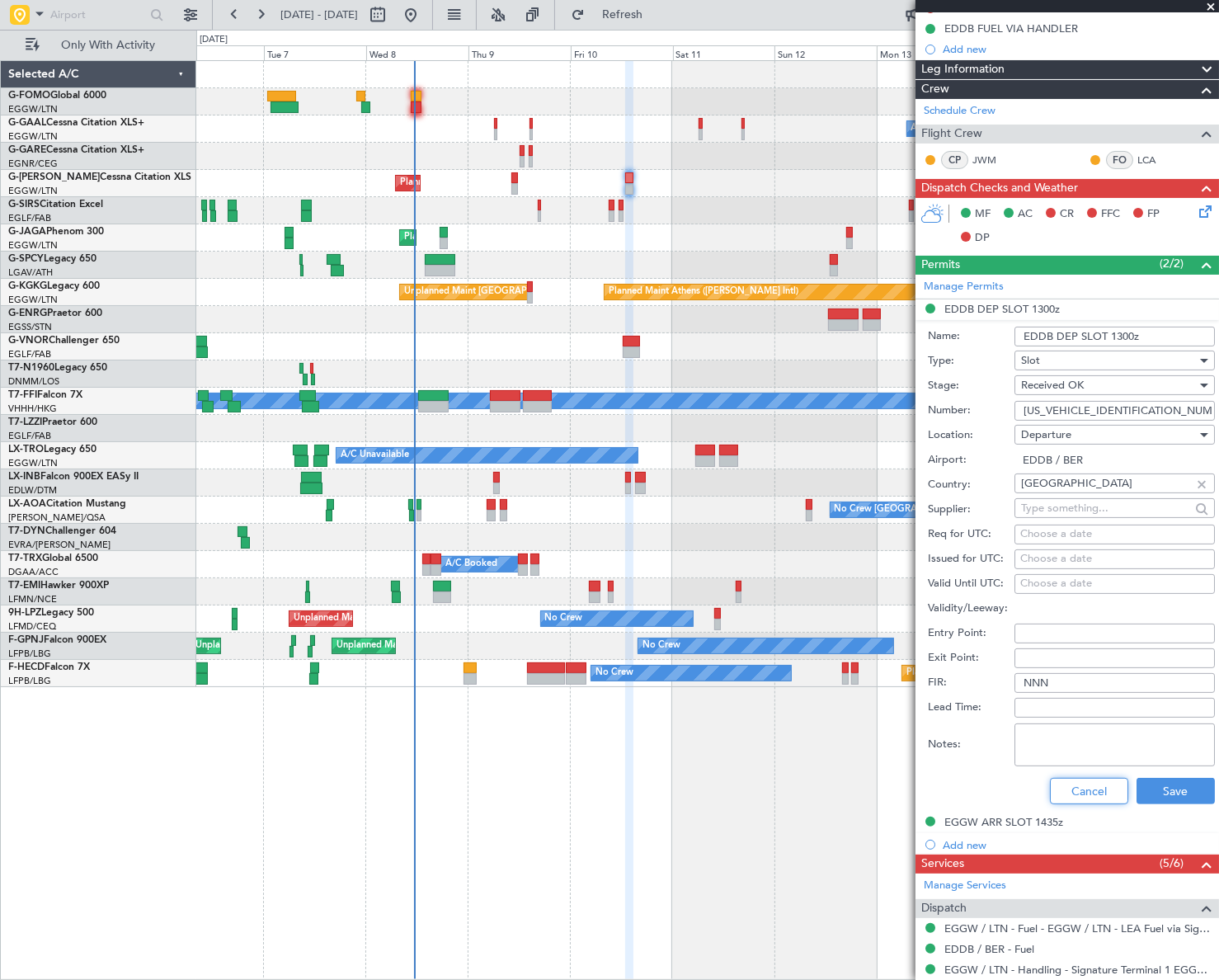
click at [1083, 791] on button "Cancel" at bounding box center [1089, 791] width 79 height 27
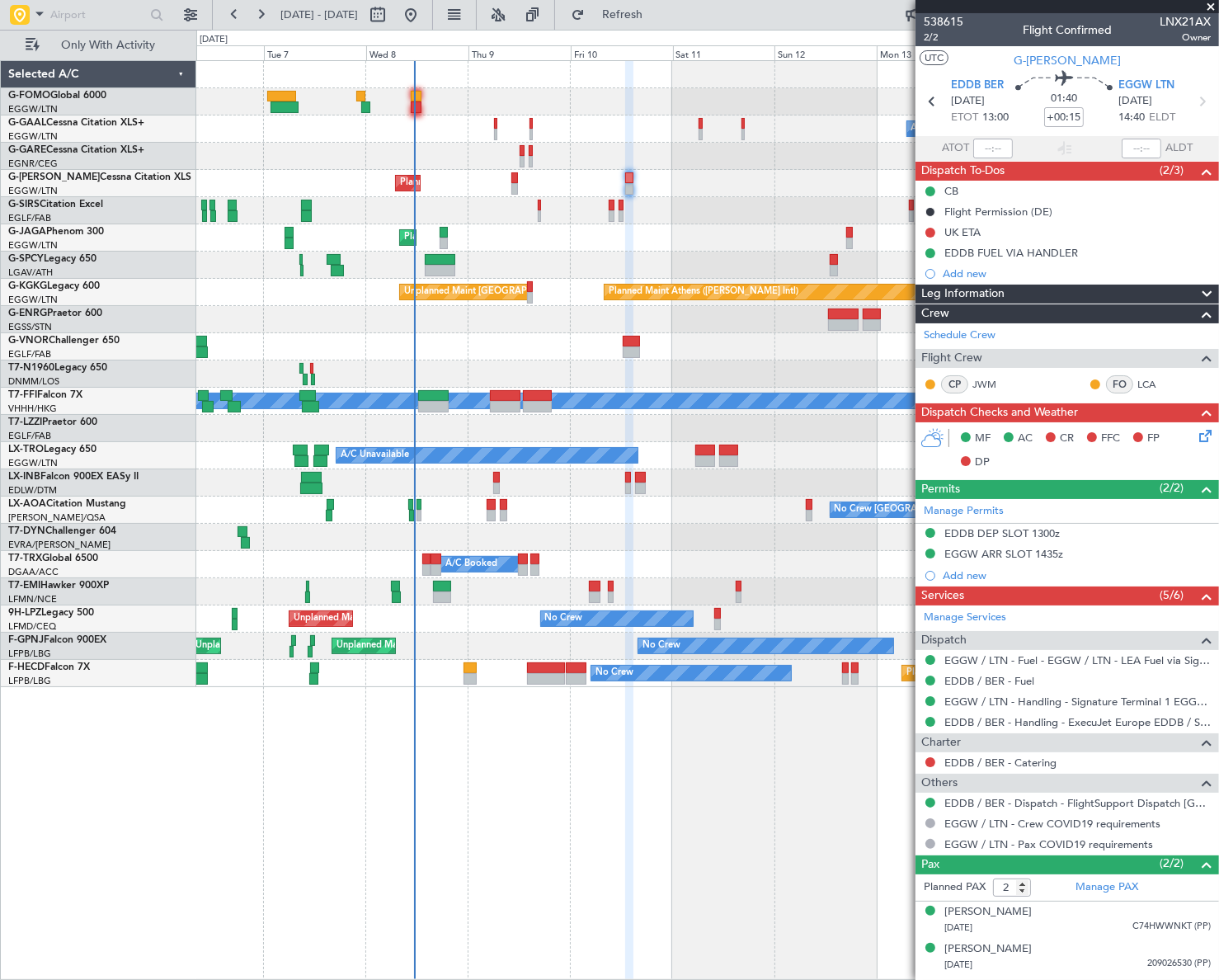
scroll to position [0, 0]
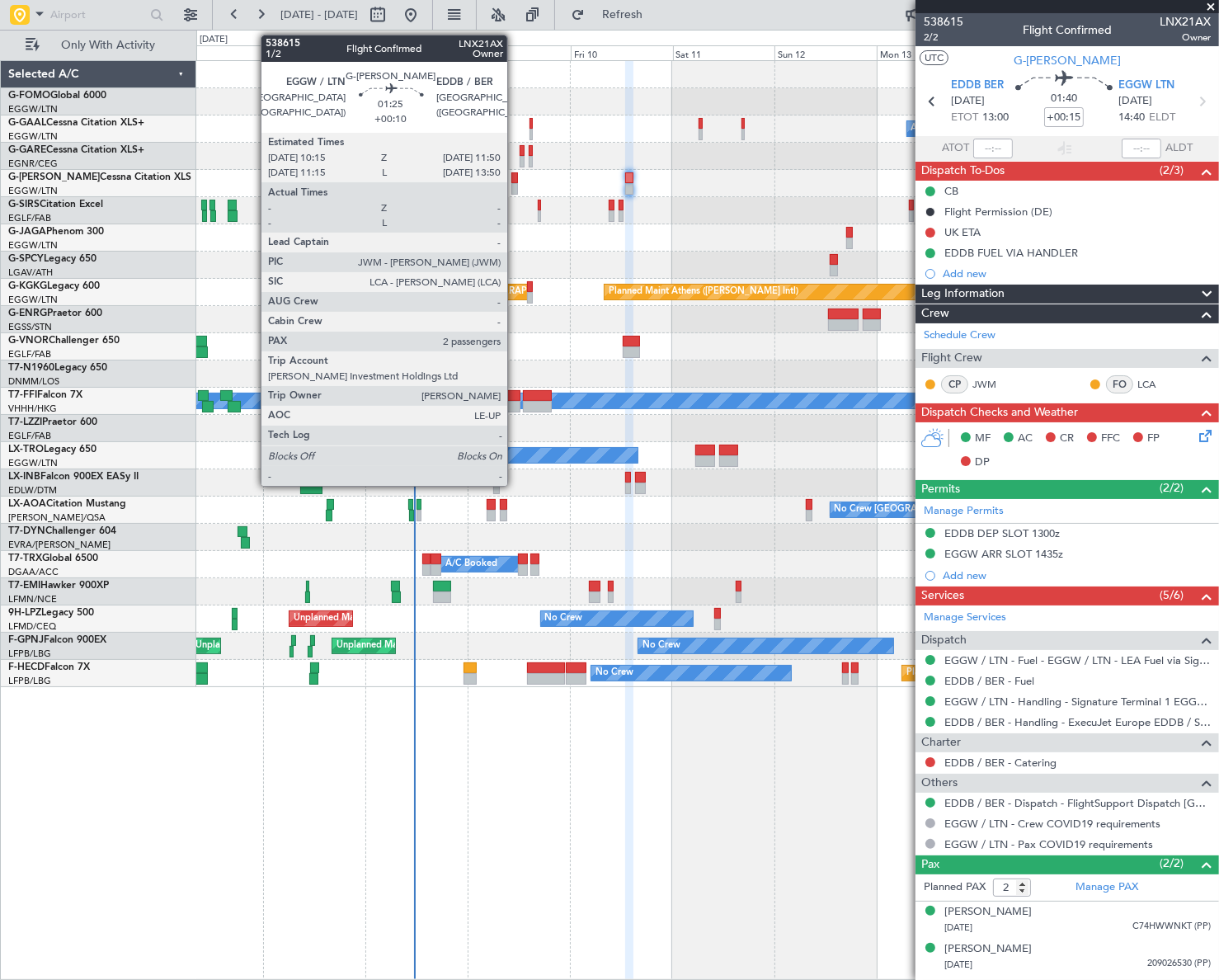
click at [515, 179] on div at bounding box center [515, 178] width 8 height 12
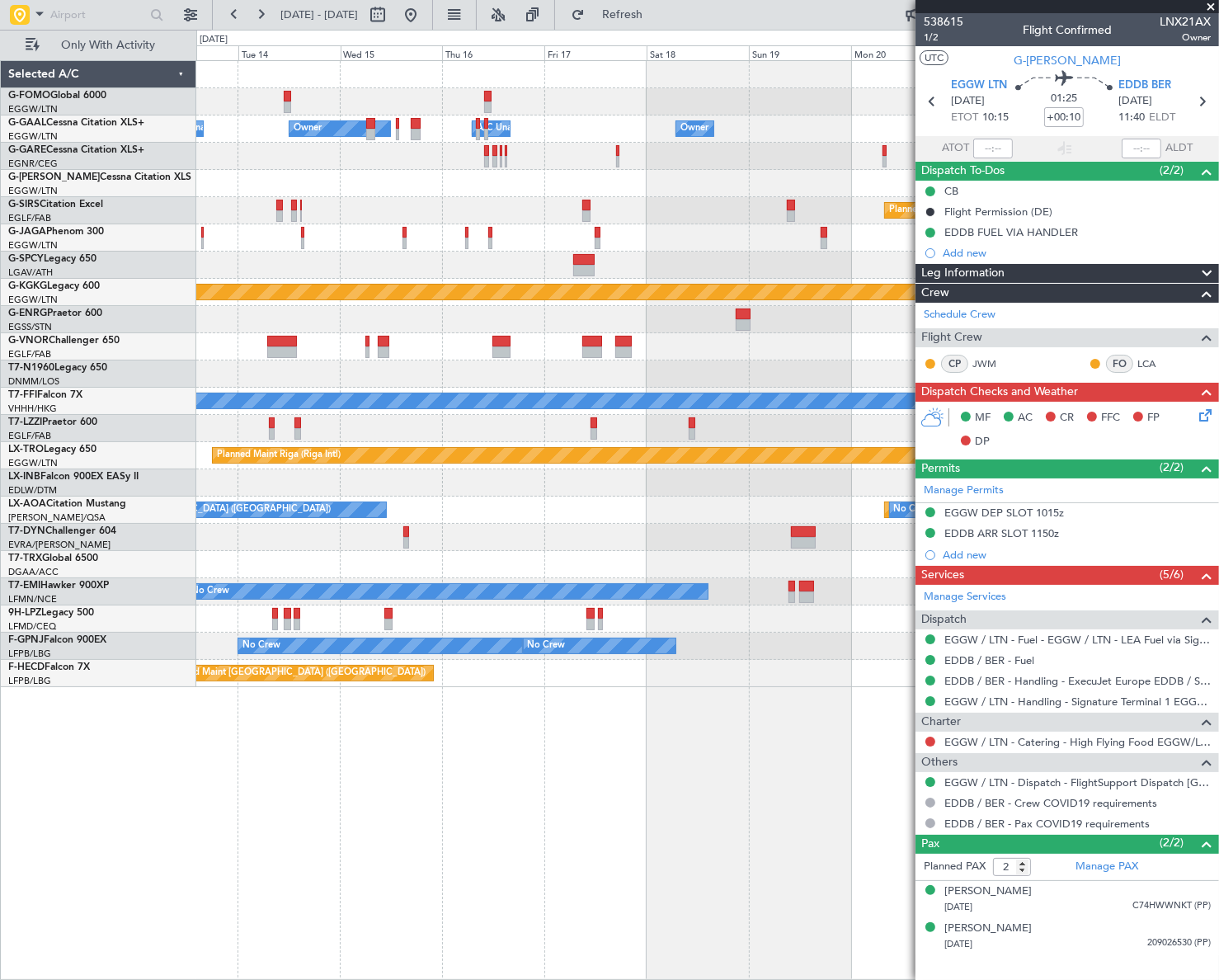
click at [0, 526] on html "06 Oct 2025 - 16 Oct 2025 Refresh Quick Links Only With Activity Owner A/C Unav…" at bounding box center [609, 490] width 1219 height 980
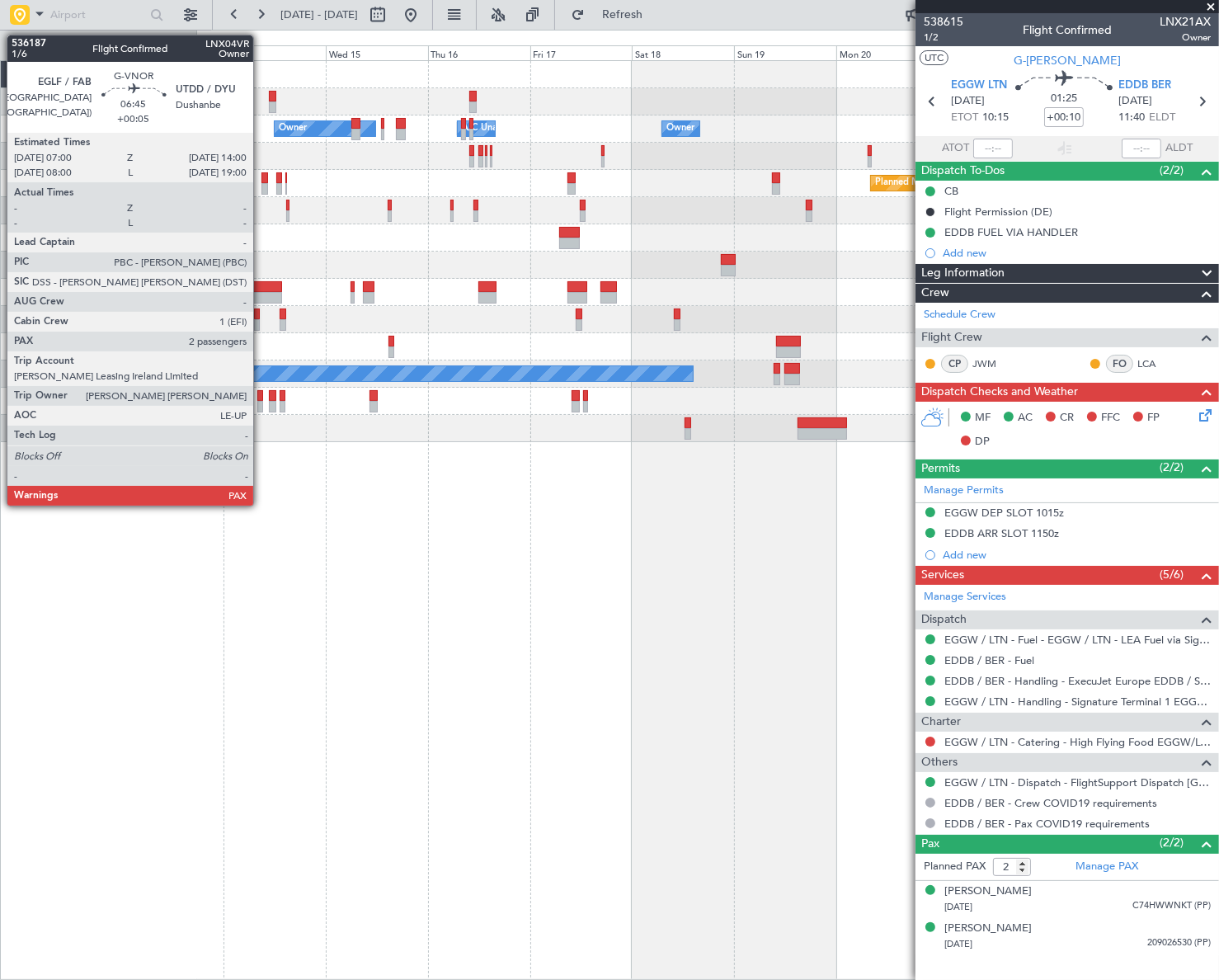
click at [261, 283] on div at bounding box center [267, 287] width 31 height 12
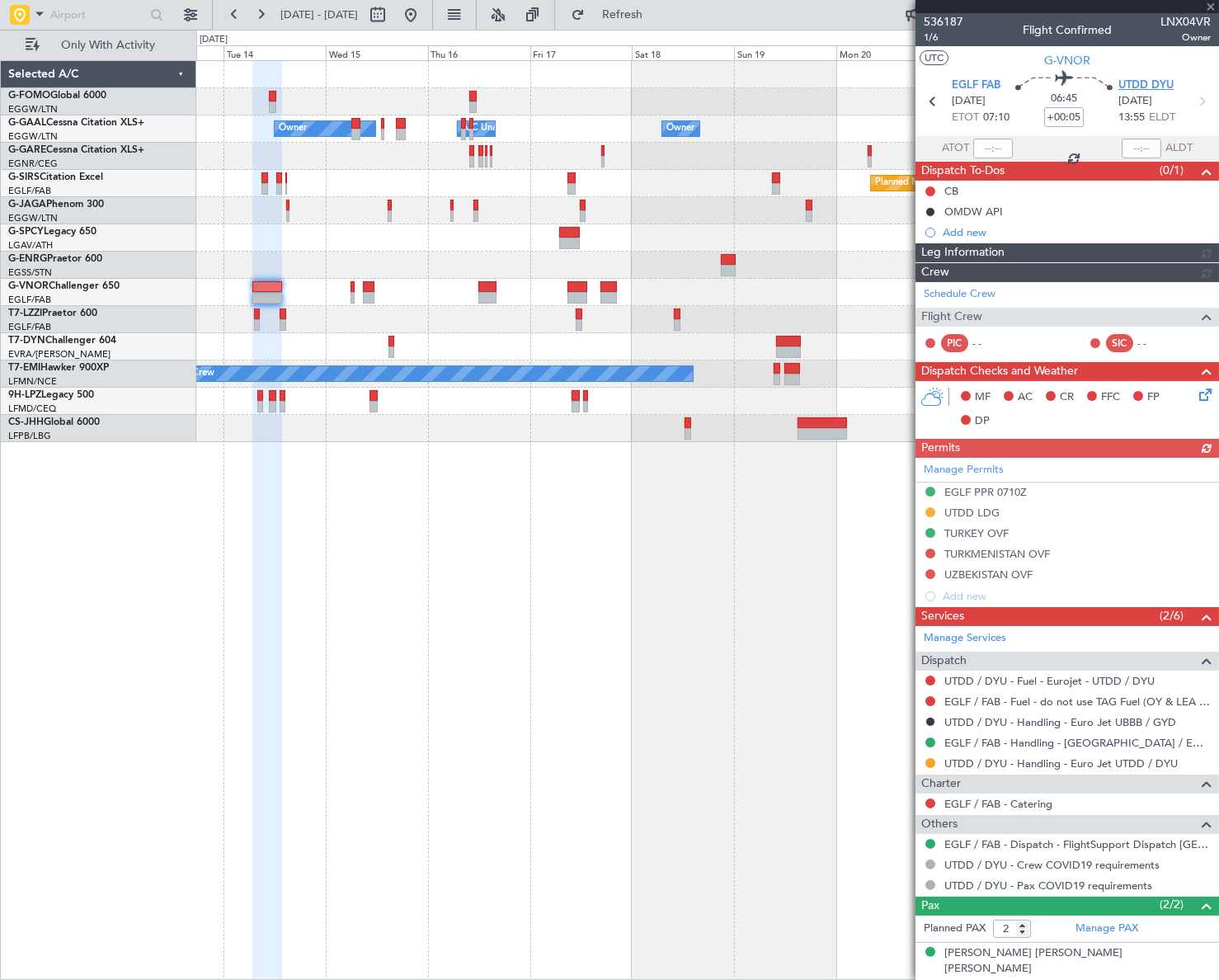
click at [1140, 89] on span "UTDD DYU" at bounding box center [1145, 86] width 55 height 17
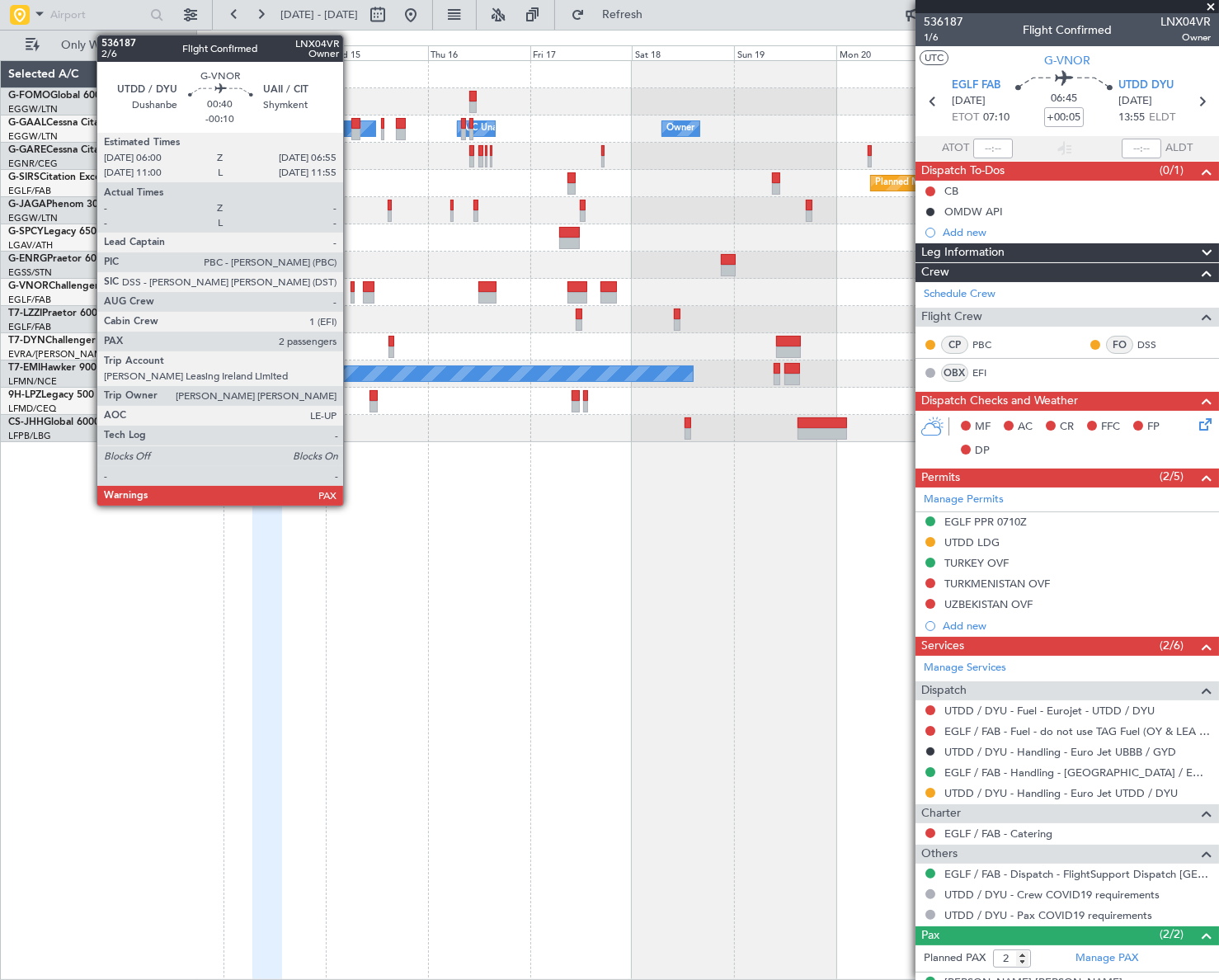
click at [350, 285] on div at bounding box center [352, 287] width 4 height 12
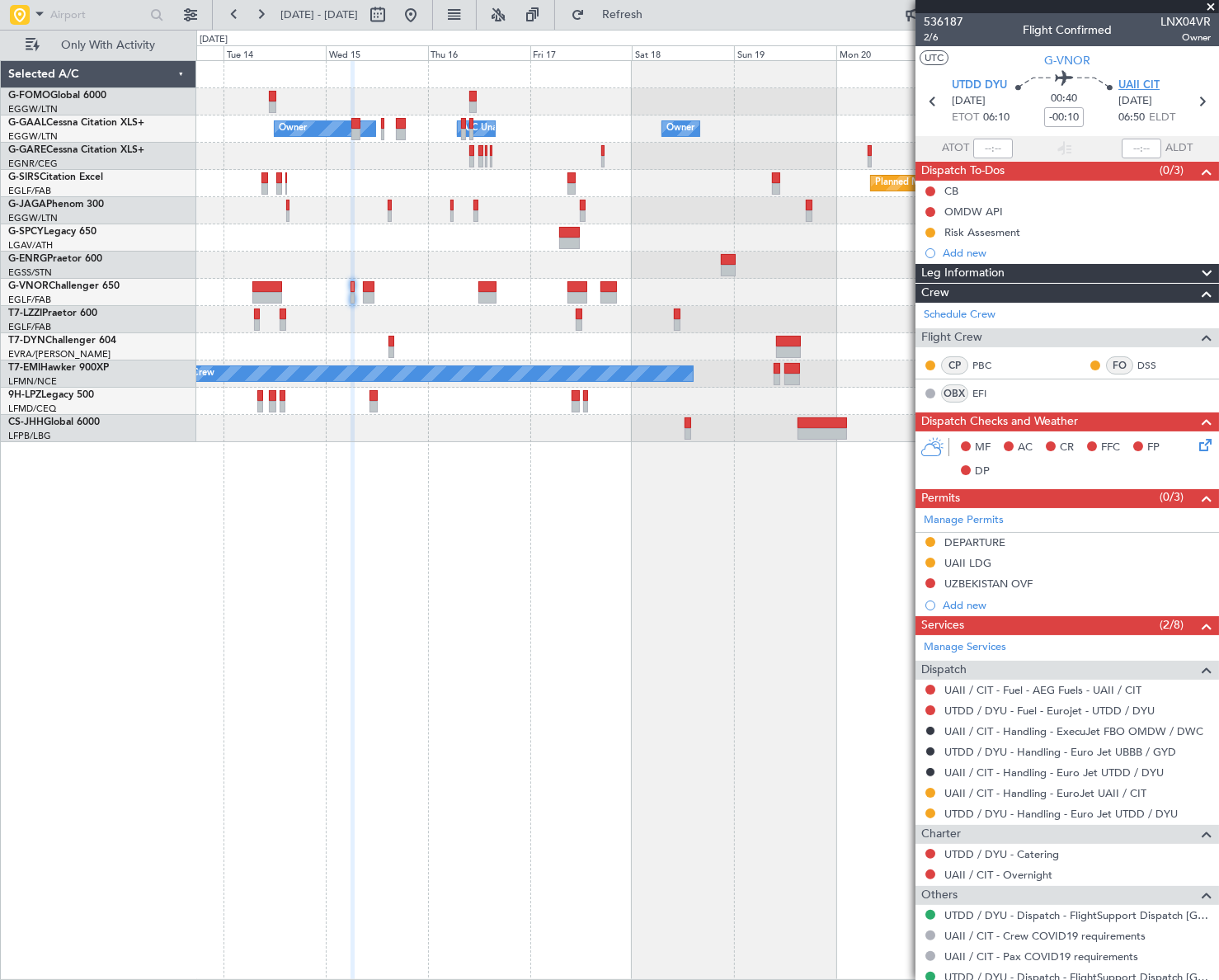
click at [1137, 84] on span "UAII CIT" at bounding box center [1138, 86] width 41 height 17
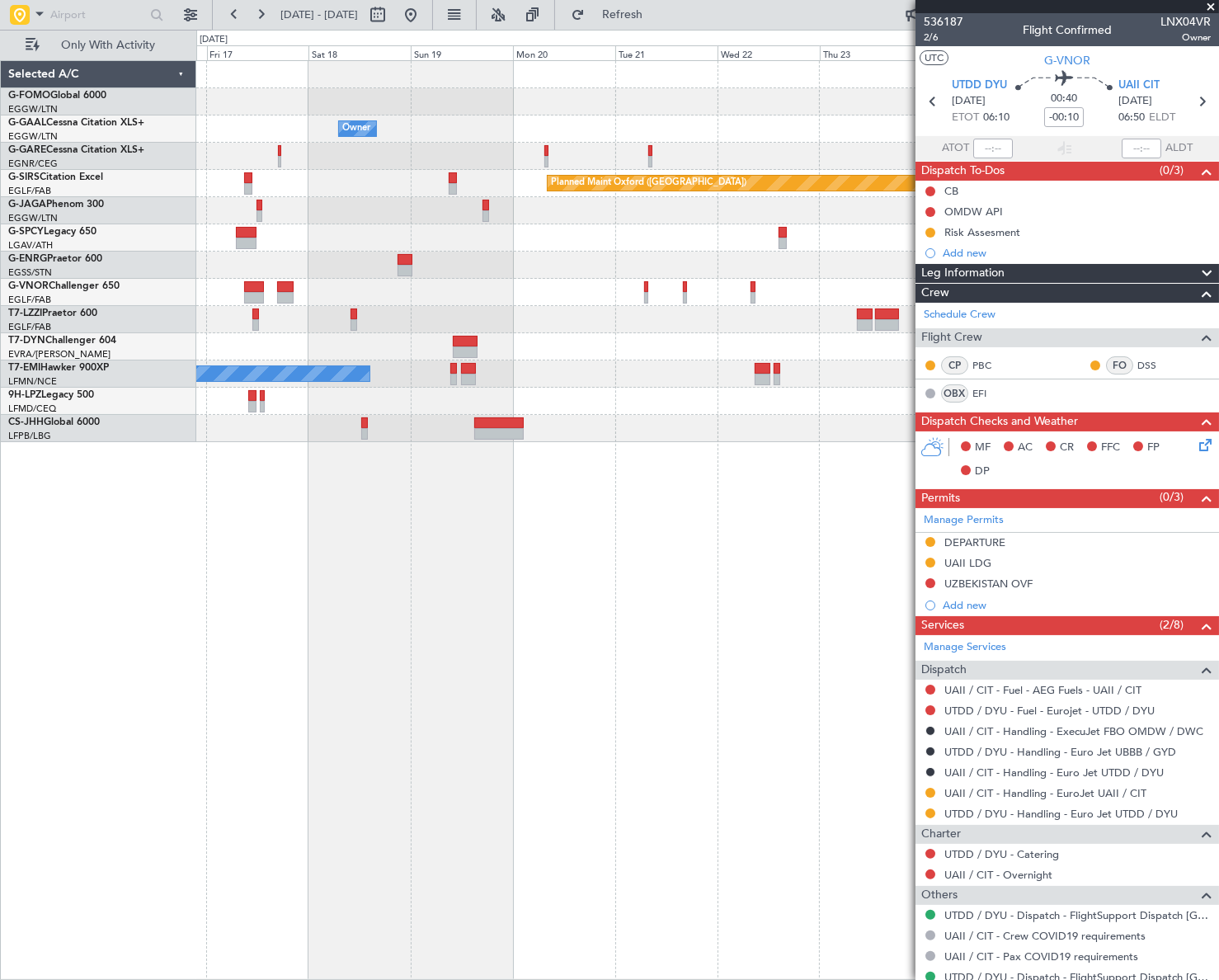
click at [327, 297] on div at bounding box center [707, 292] width 1021 height 28
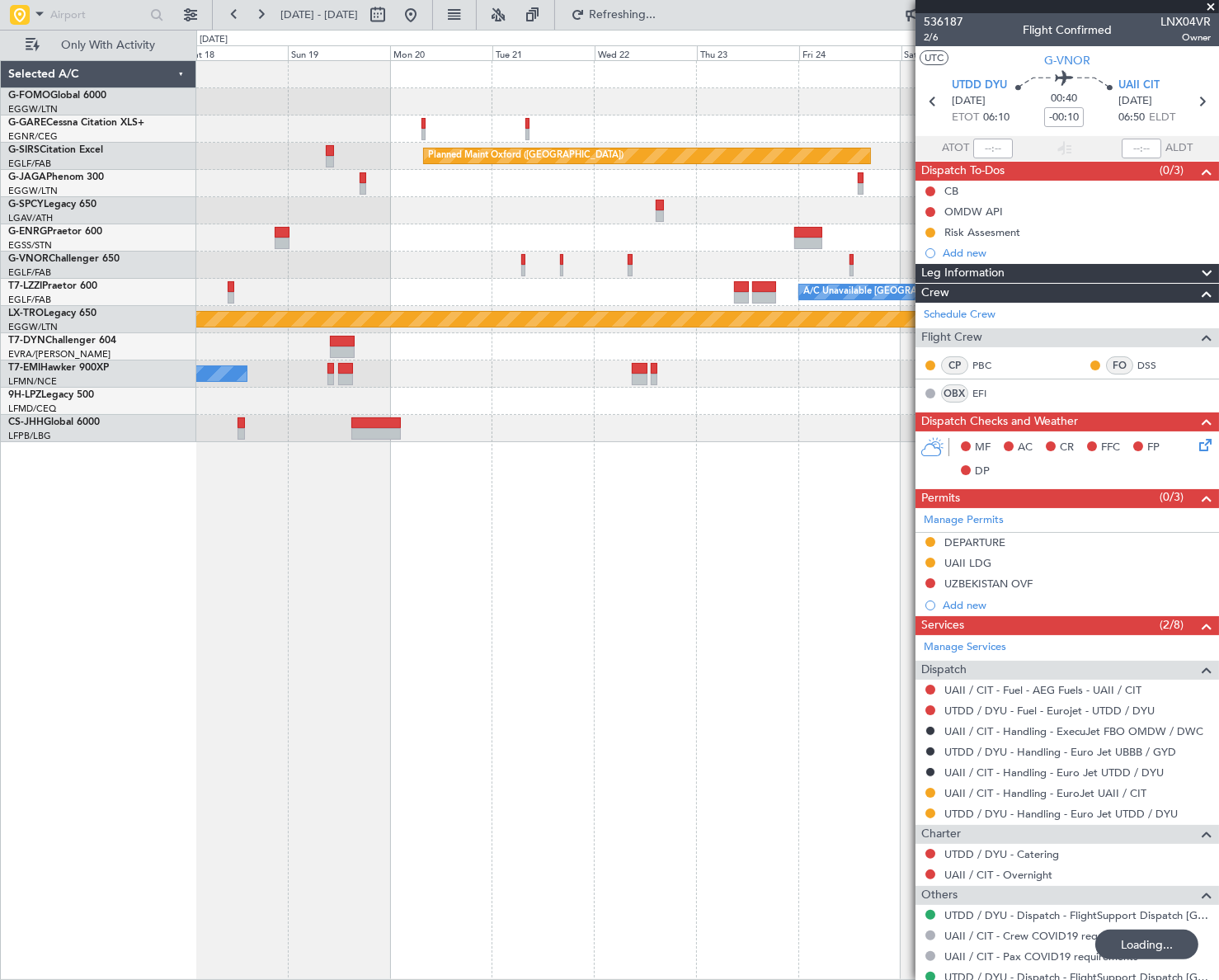
click at [272, 346] on div "Planned Maint Oxford (Kidlington) A/C Unavailable London (Luton) Planned Maint …" at bounding box center [707, 251] width 1021 height 381
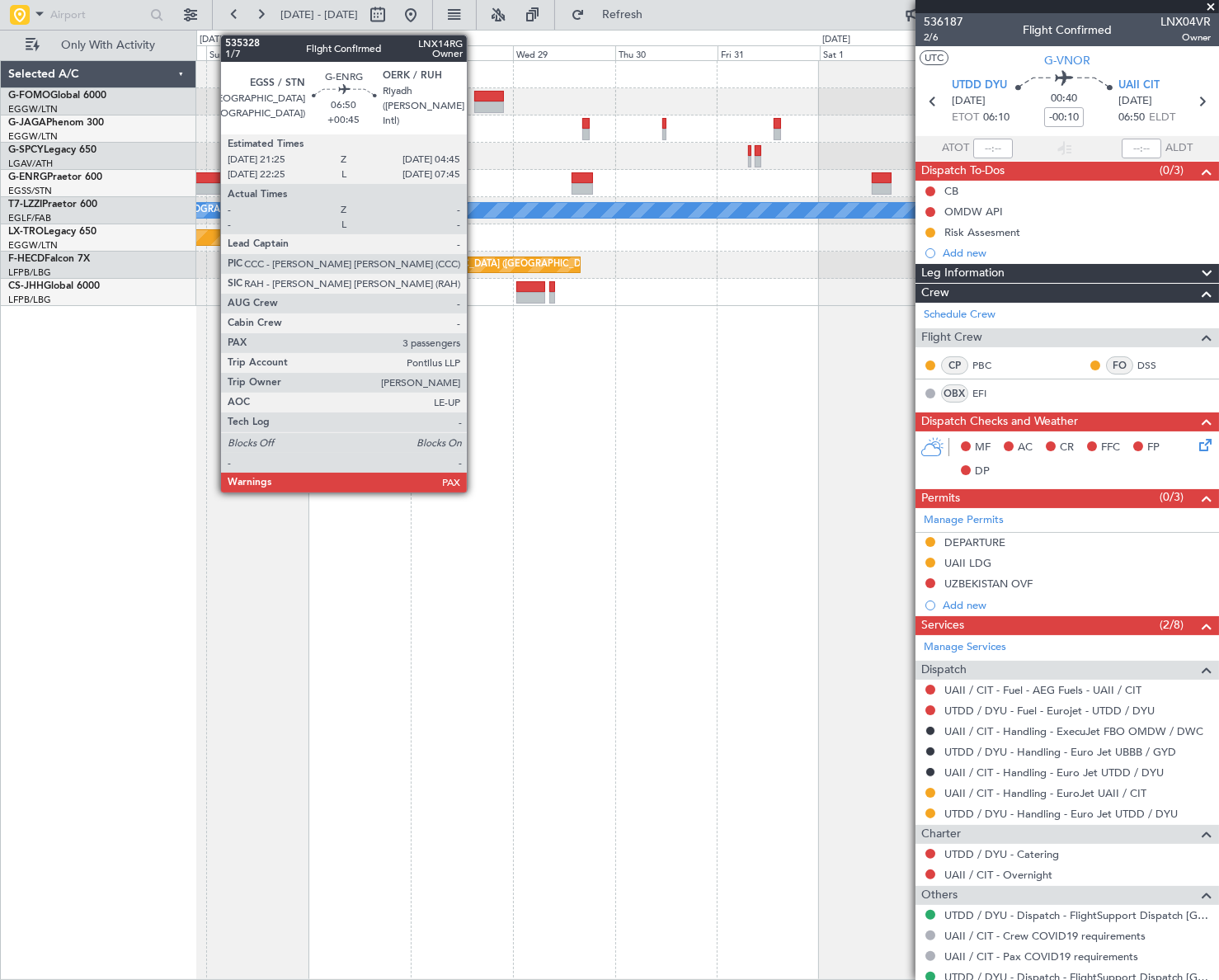
click at [212, 189] on div at bounding box center [211, 189] width 32 height 12
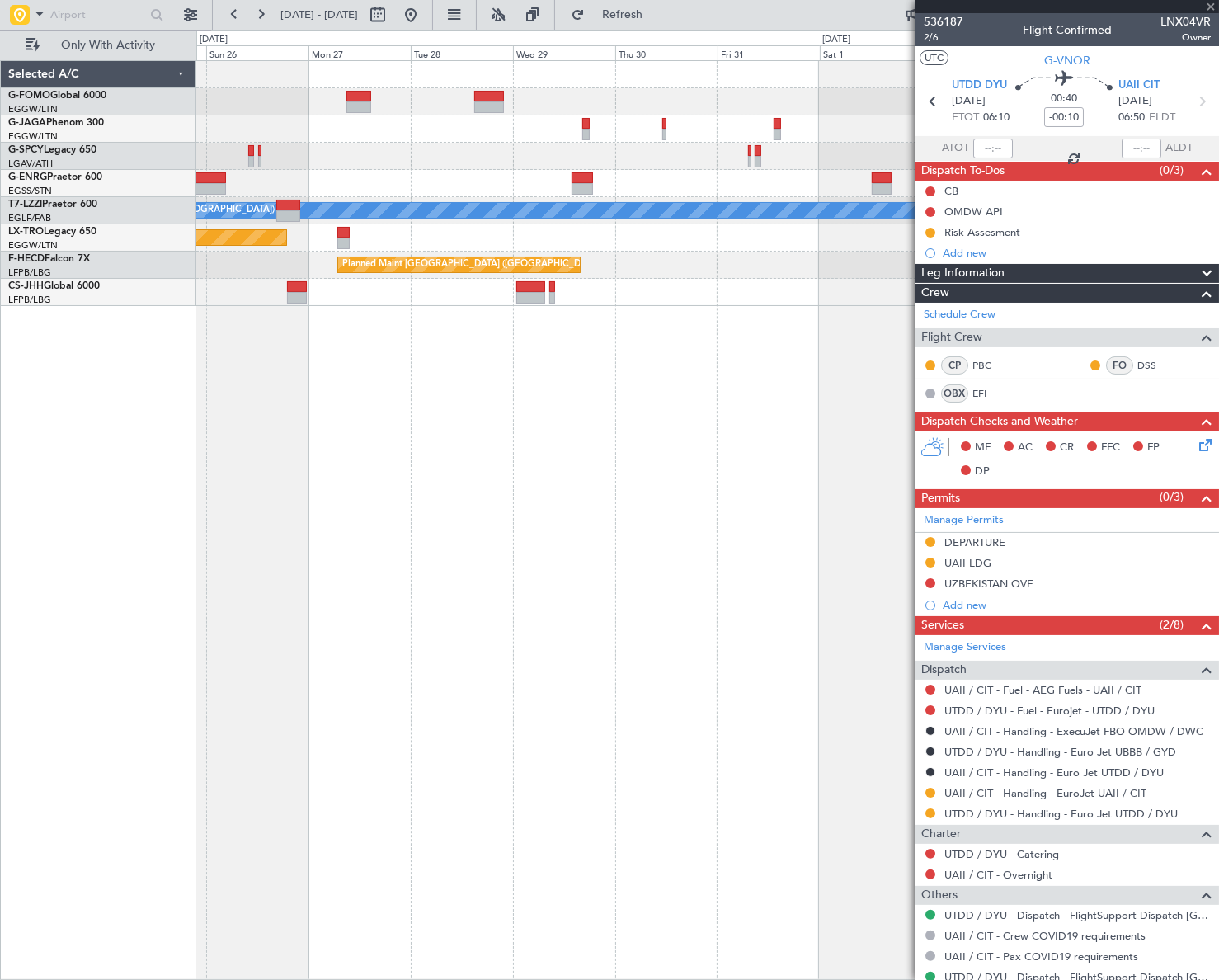
type input "+00:45"
type input "5"
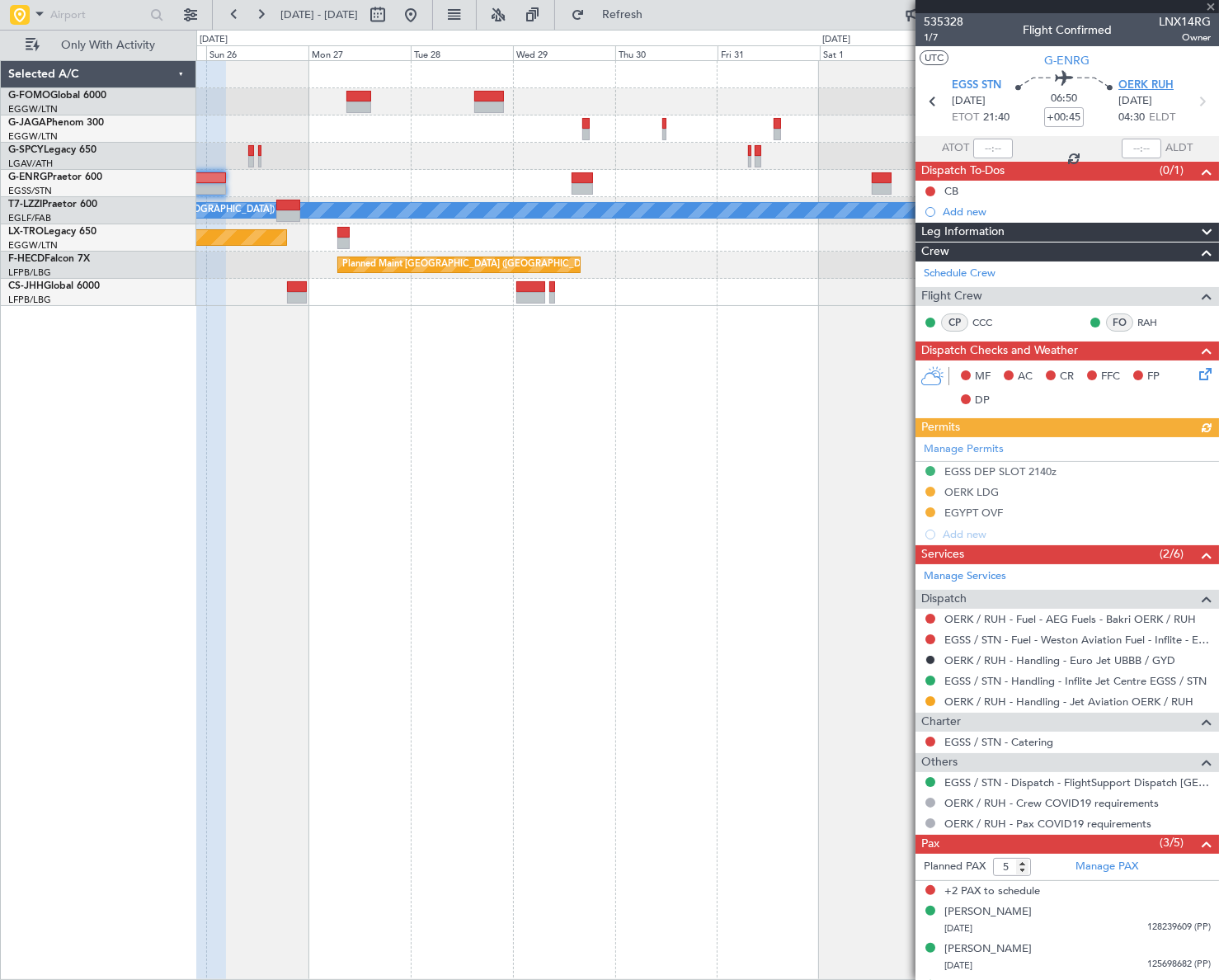
click at [1145, 90] on span "OERK RUH" at bounding box center [1145, 86] width 55 height 17
click at [424, 17] on button at bounding box center [411, 15] width 27 height 27
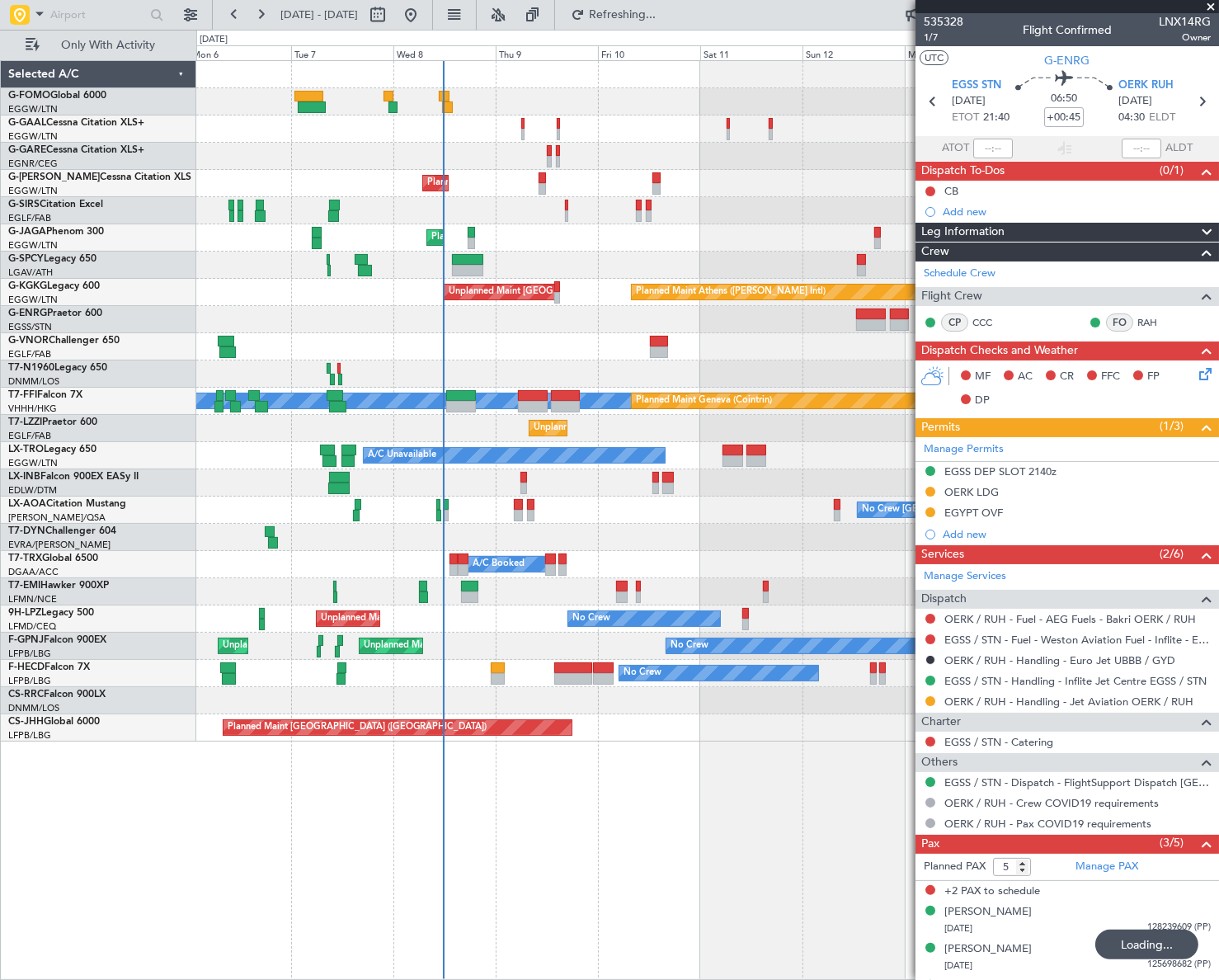
click at [380, 586] on div "A/C Unavailable Owner Owner A/C Unavailable Owner Planned Maint London (Luton) …" at bounding box center [707, 401] width 1022 height 680
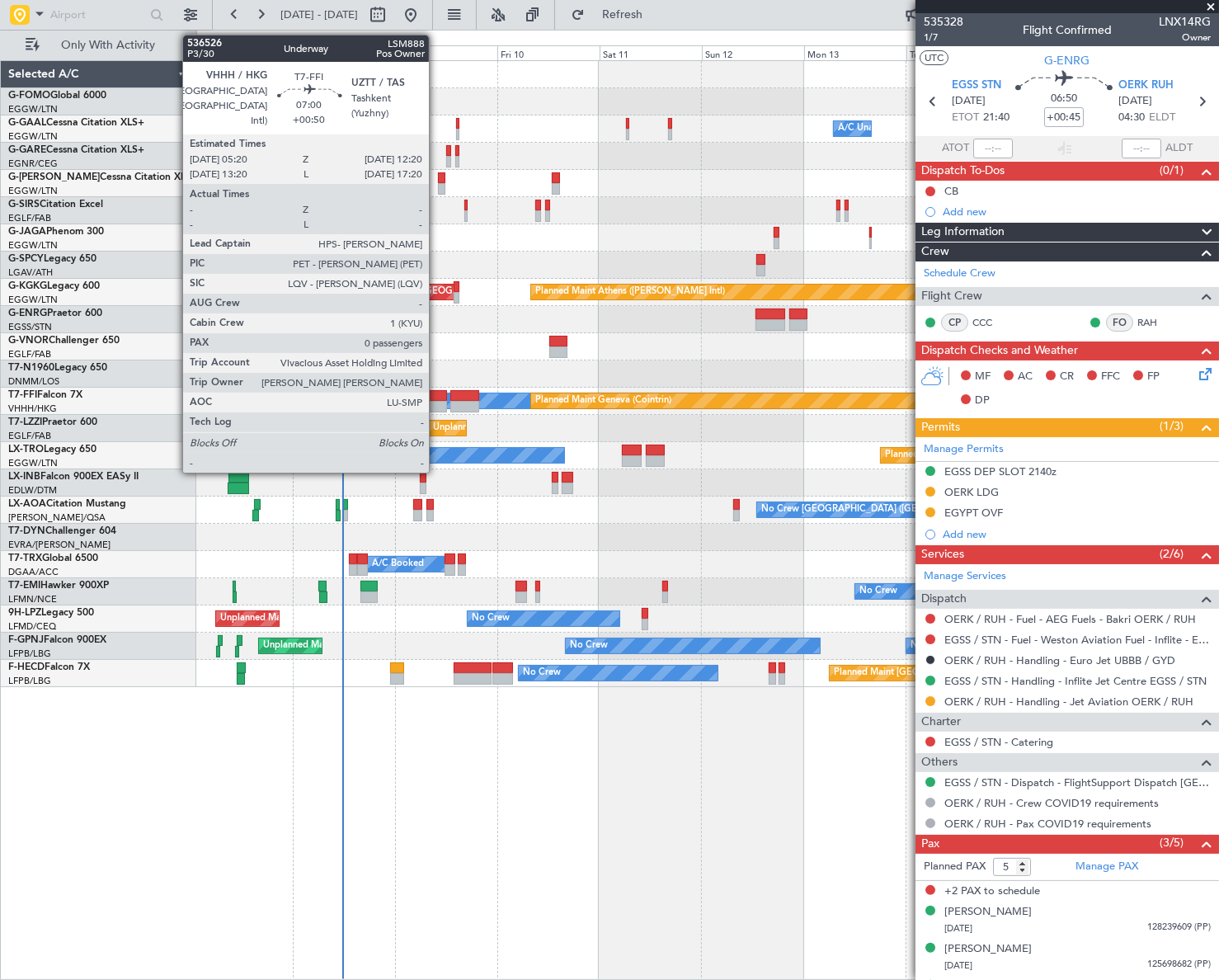
click at [436, 401] on div at bounding box center [432, 407] width 31 height 12
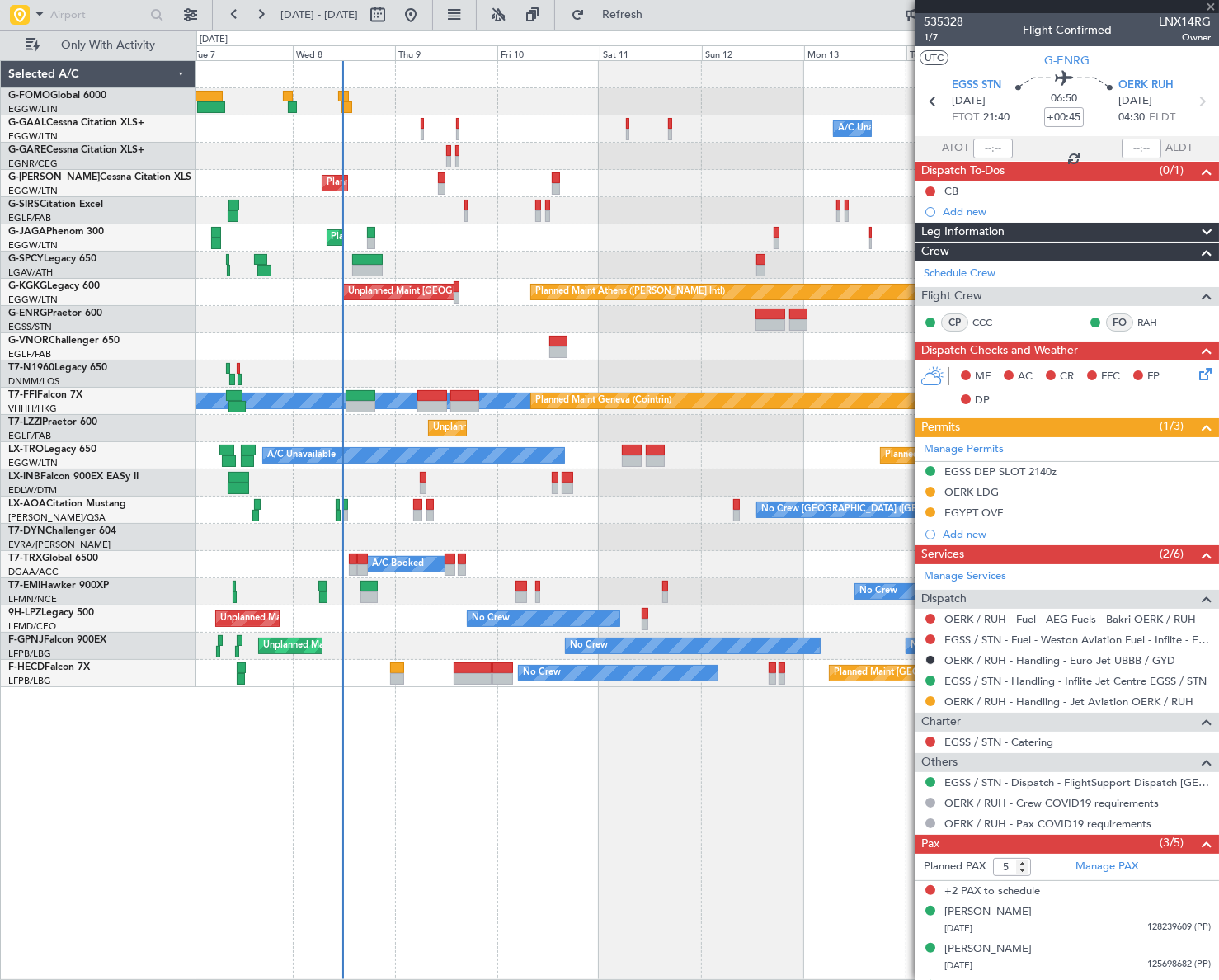
type input "+00:50"
type input "0"
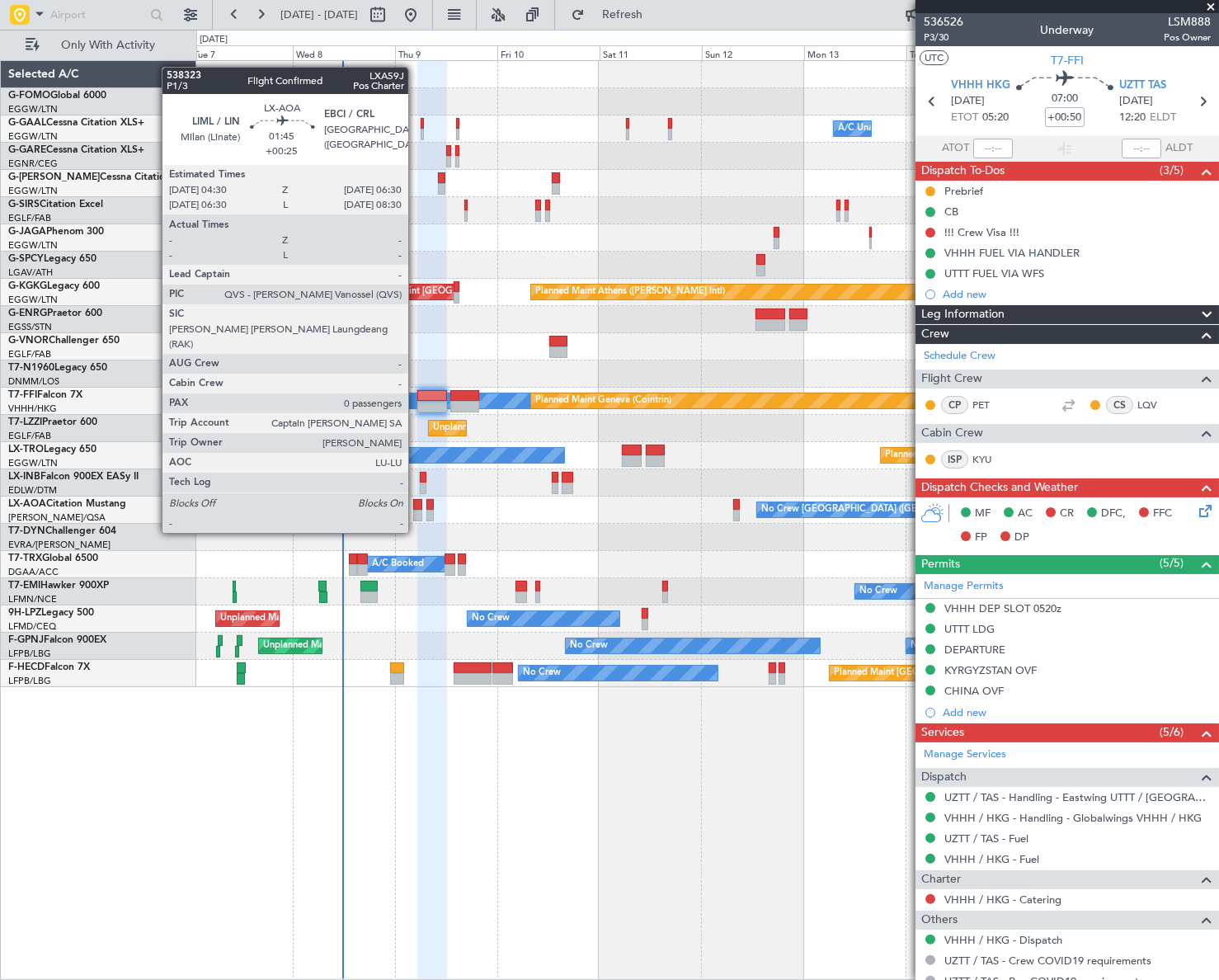
click at [415, 501] on div at bounding box center [417, 505] width 9 height 12
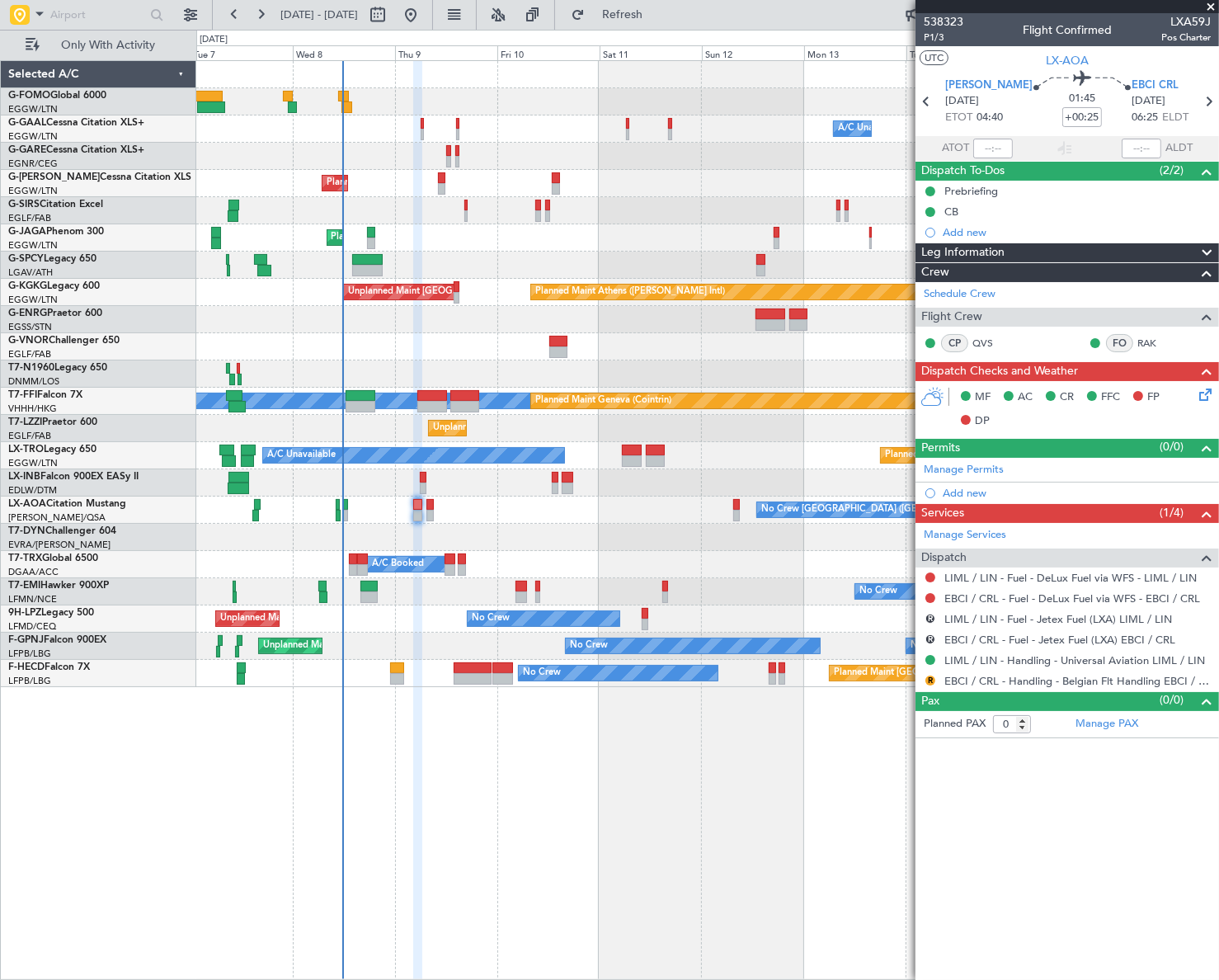
click at [83, 524] on div "Owner Owner A/C Unavailable A/C Unavailable Owner Planned Maint London (Luton) …" at bounding box center [609, 505] width 1219 height 950
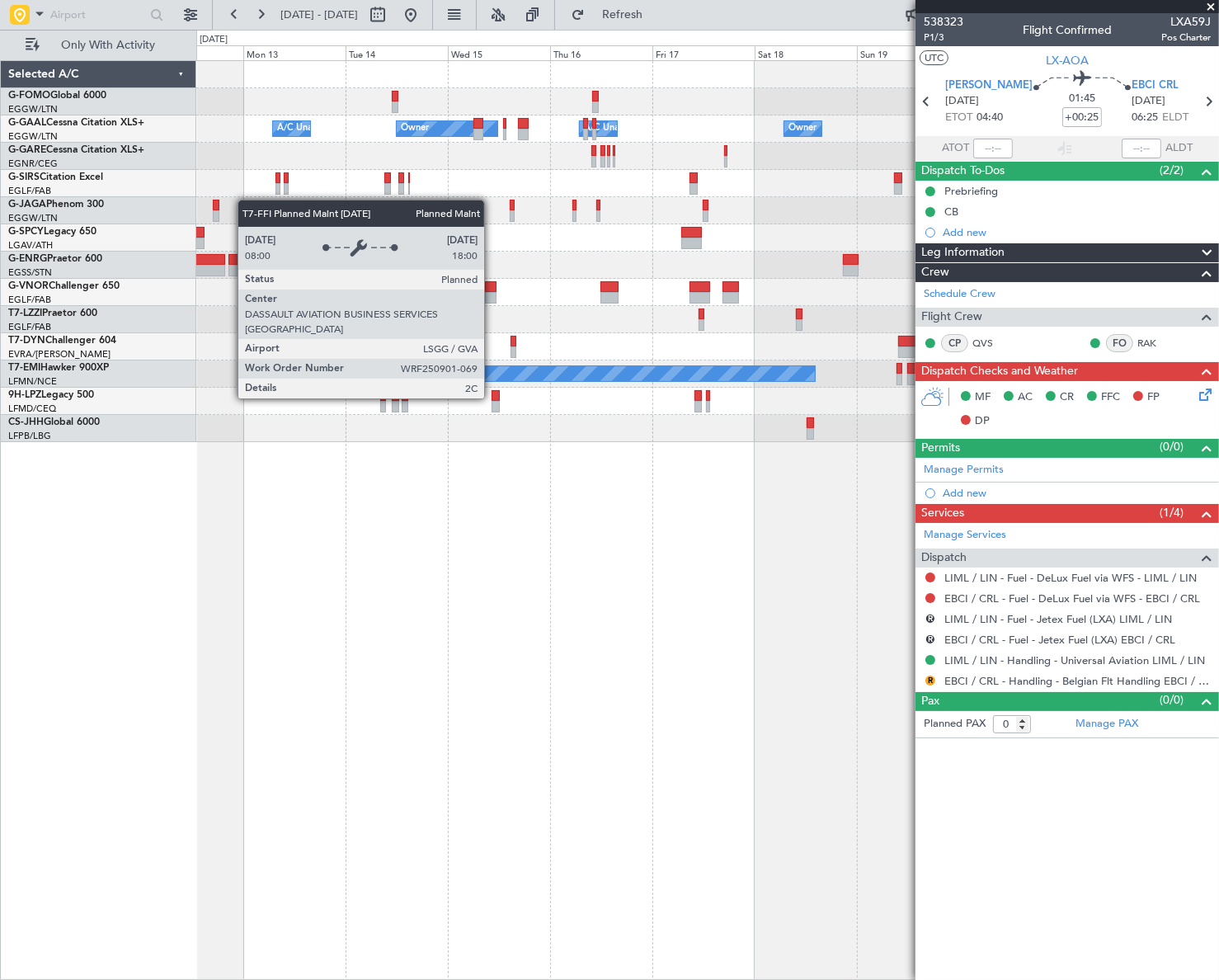
click at [617, 427] on div "Owner Owner A/C Unavailable A/C Unavailable Owner Planned Maint Oxford (Kidling…" at bounding box center [707, 251] width 1022 height 381
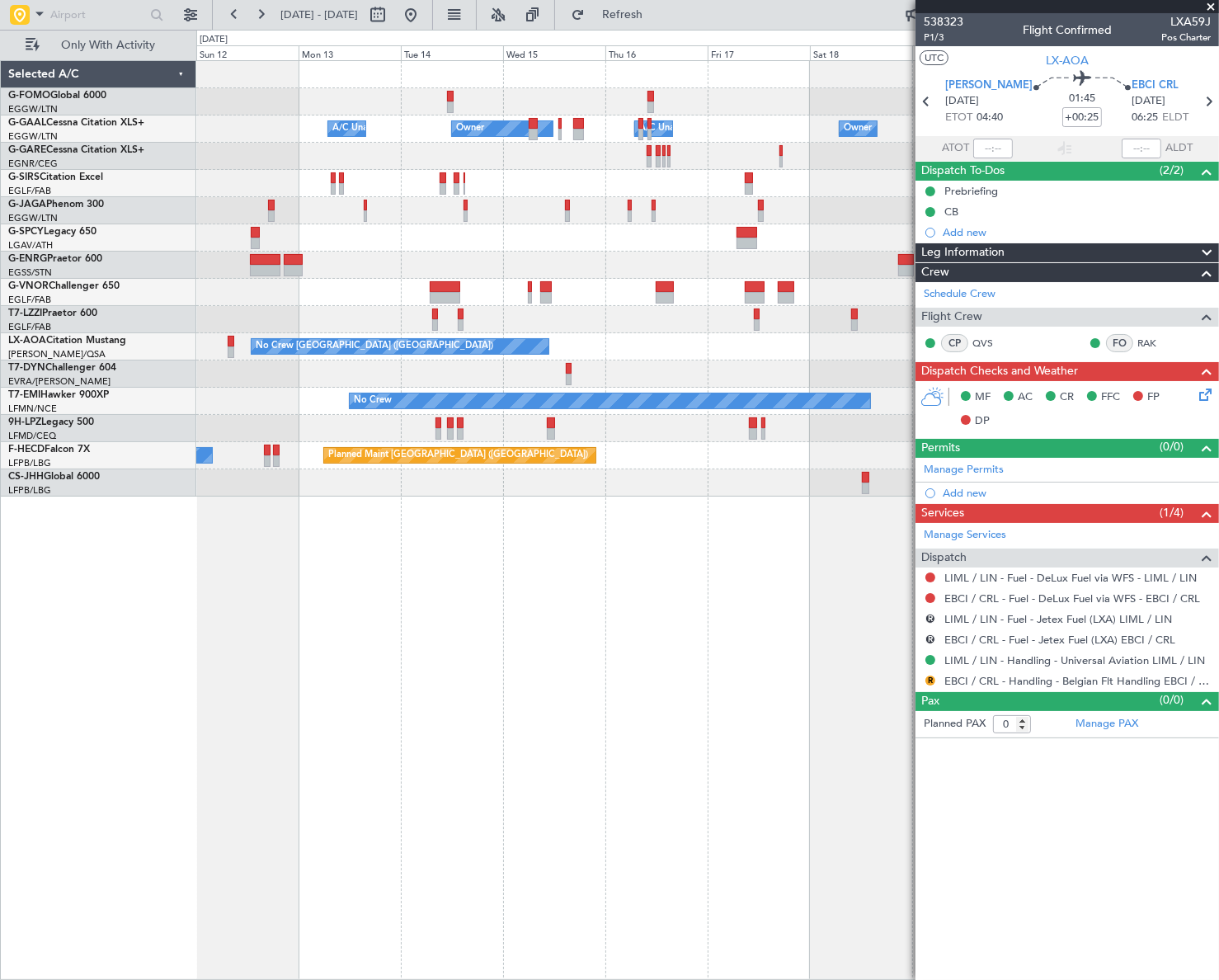
click at [1034, 639] on fb-app "12 Oct 2025 - 22 Oct 2025 Refresh Quick Links Only With Activity Owner Owner A/…" at bounding box center [609, 496] width 1219 height 967
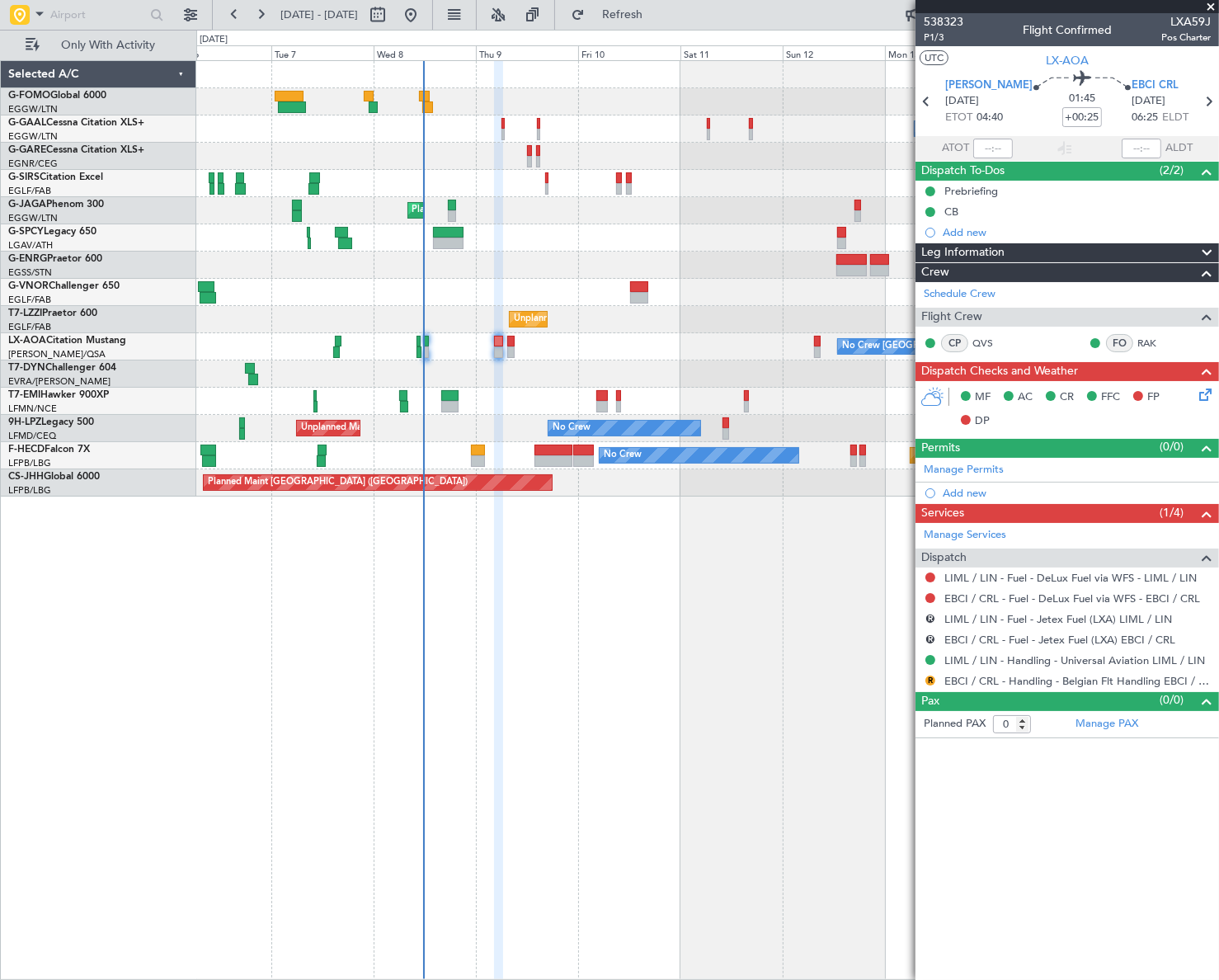
click at [467, 650] on div "Owner A/C Unavailable Owner A/C Unavailable Owner Planned Maint London (Farnbor…" at bounding box center [708, 520] width 1023 height 919
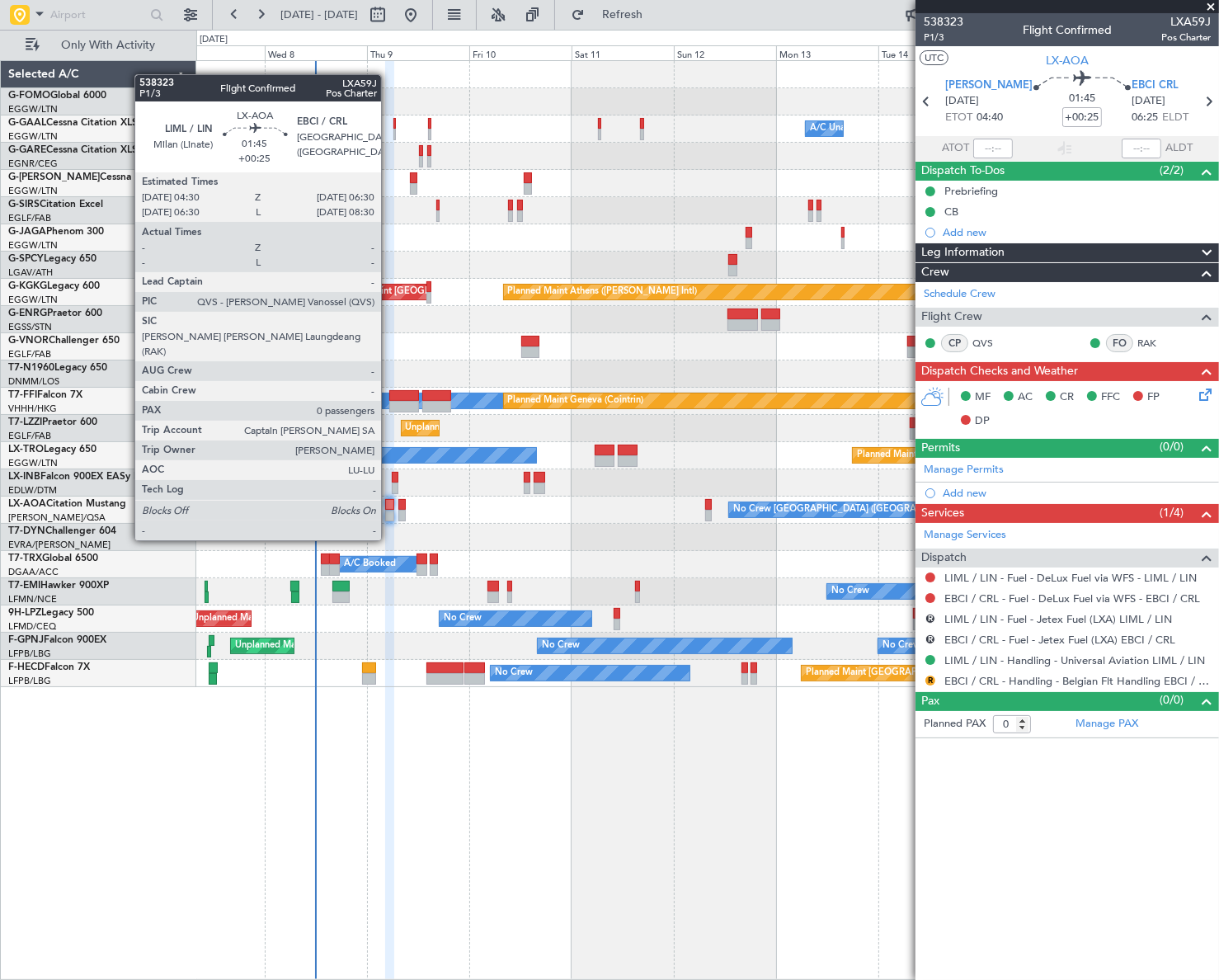
click at [389, 509] on div at bounding box center [389, 505] width 9 height 12
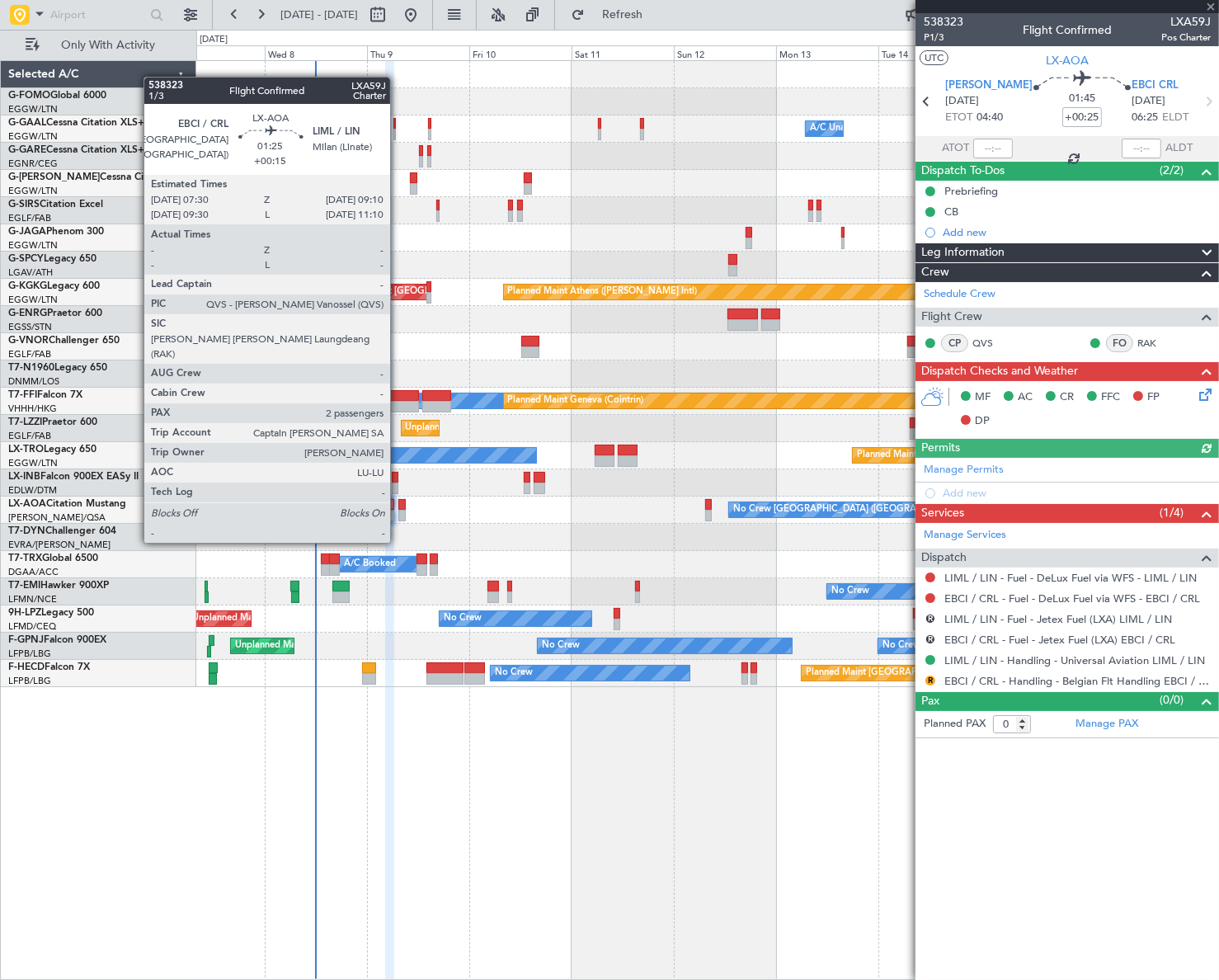
click at [399, 511] on div at bounding box center [402, 515] width 8 height 12
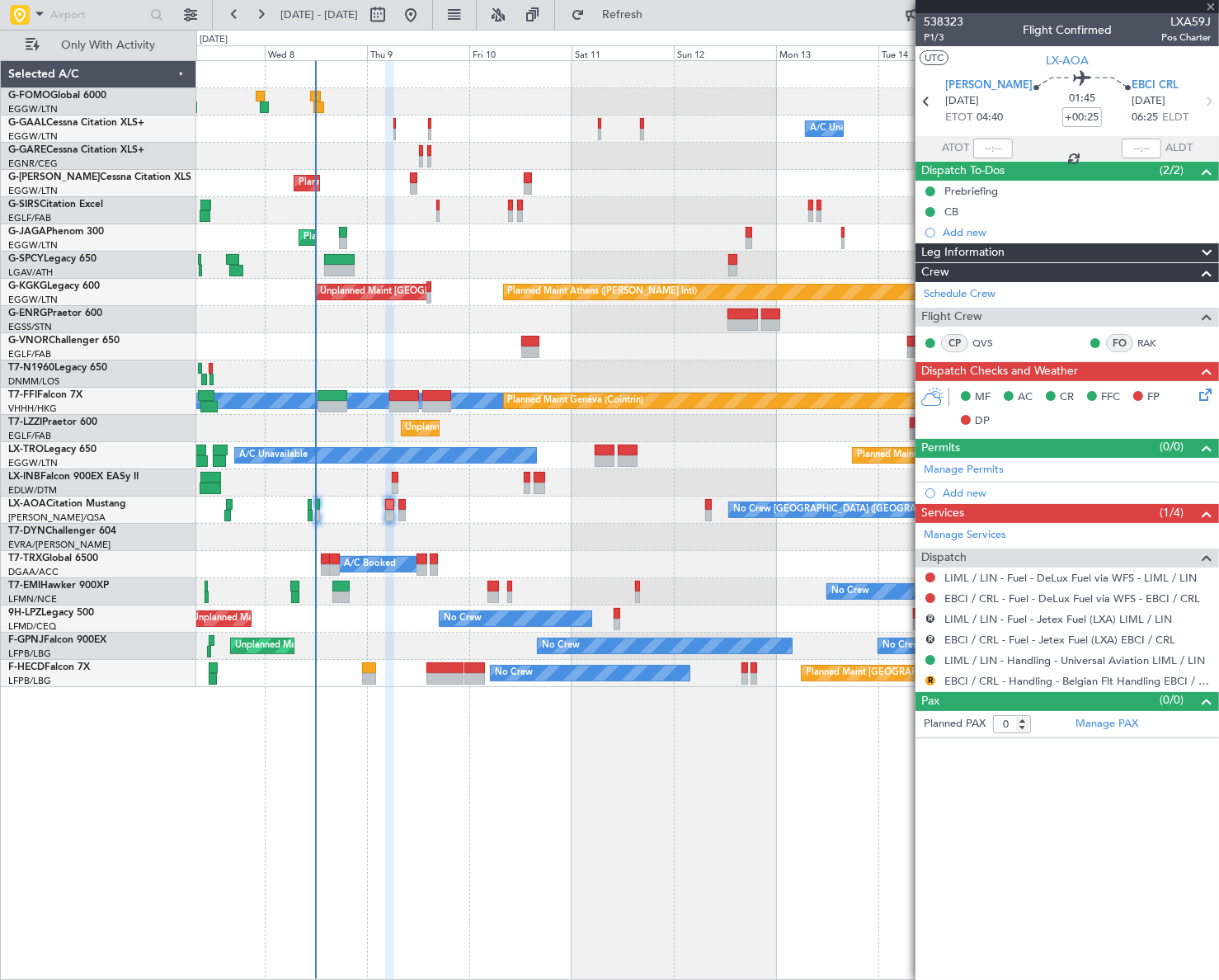
type input "+00:15"
type input "2"
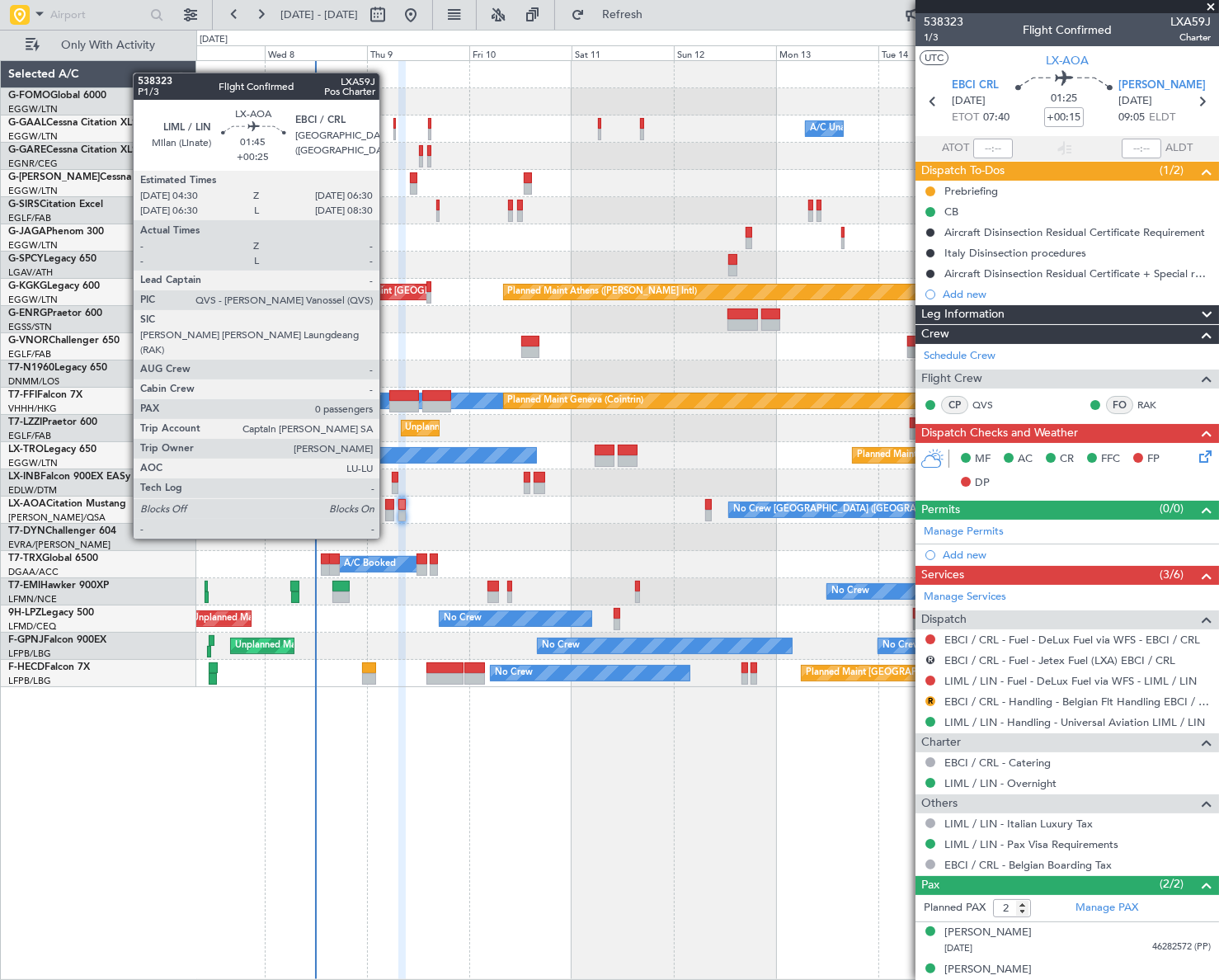
click at [387, 507] on div at bounding box center [389, 505] width 9 height 12
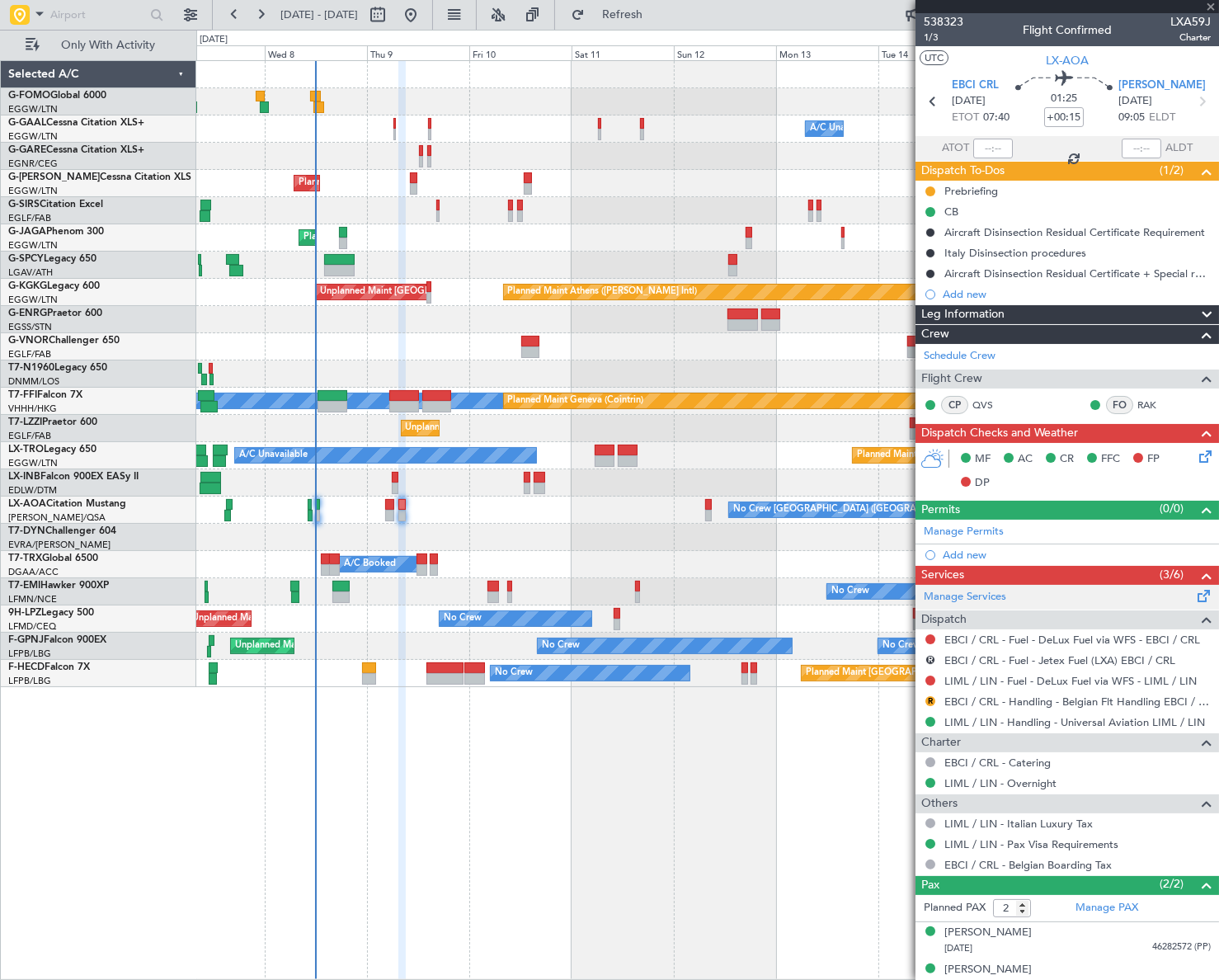
type input "+00:25"
type input "0"
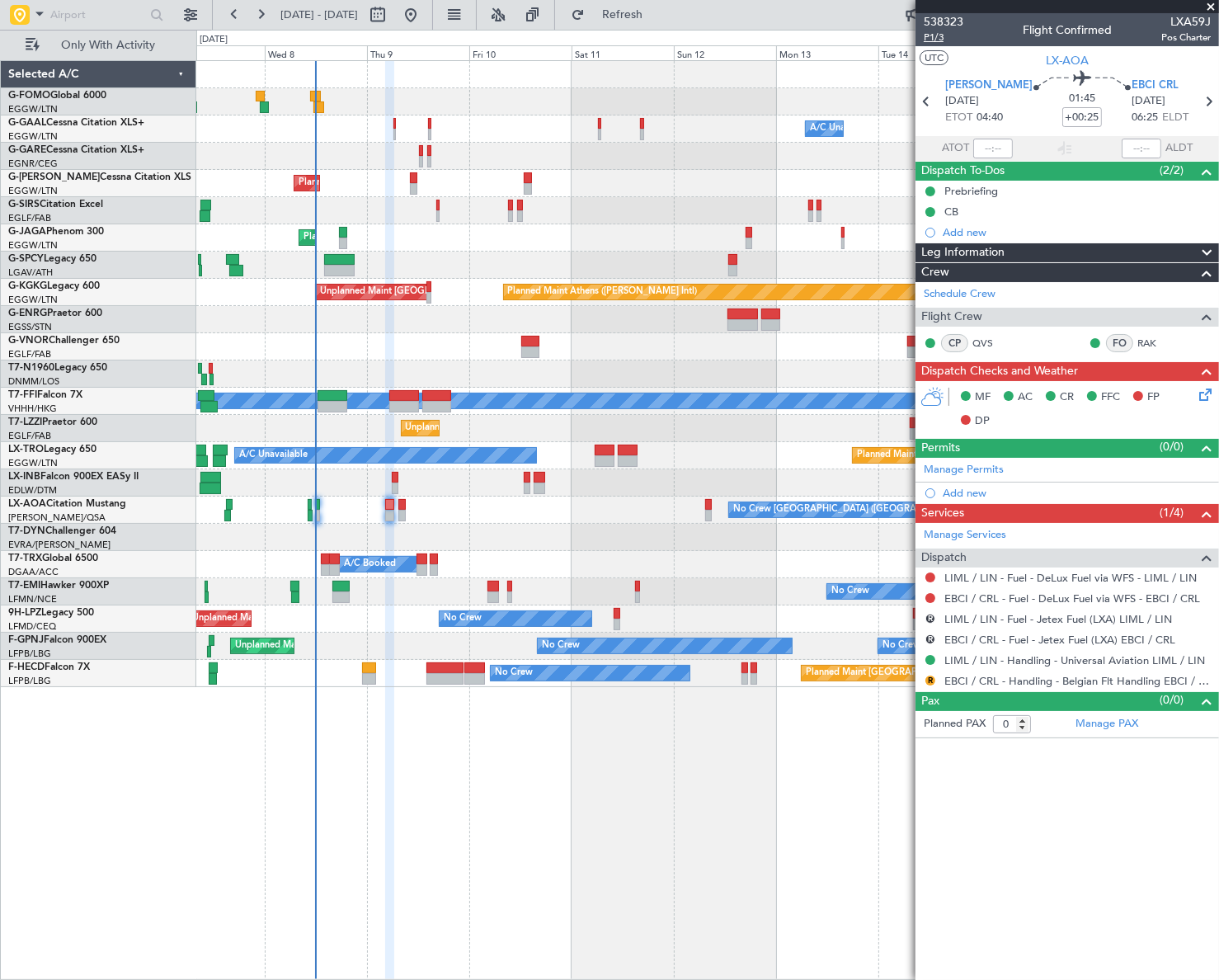
click at [937, 36] on span "P1/3" at bounding box center [942, 38] width 39 height 14
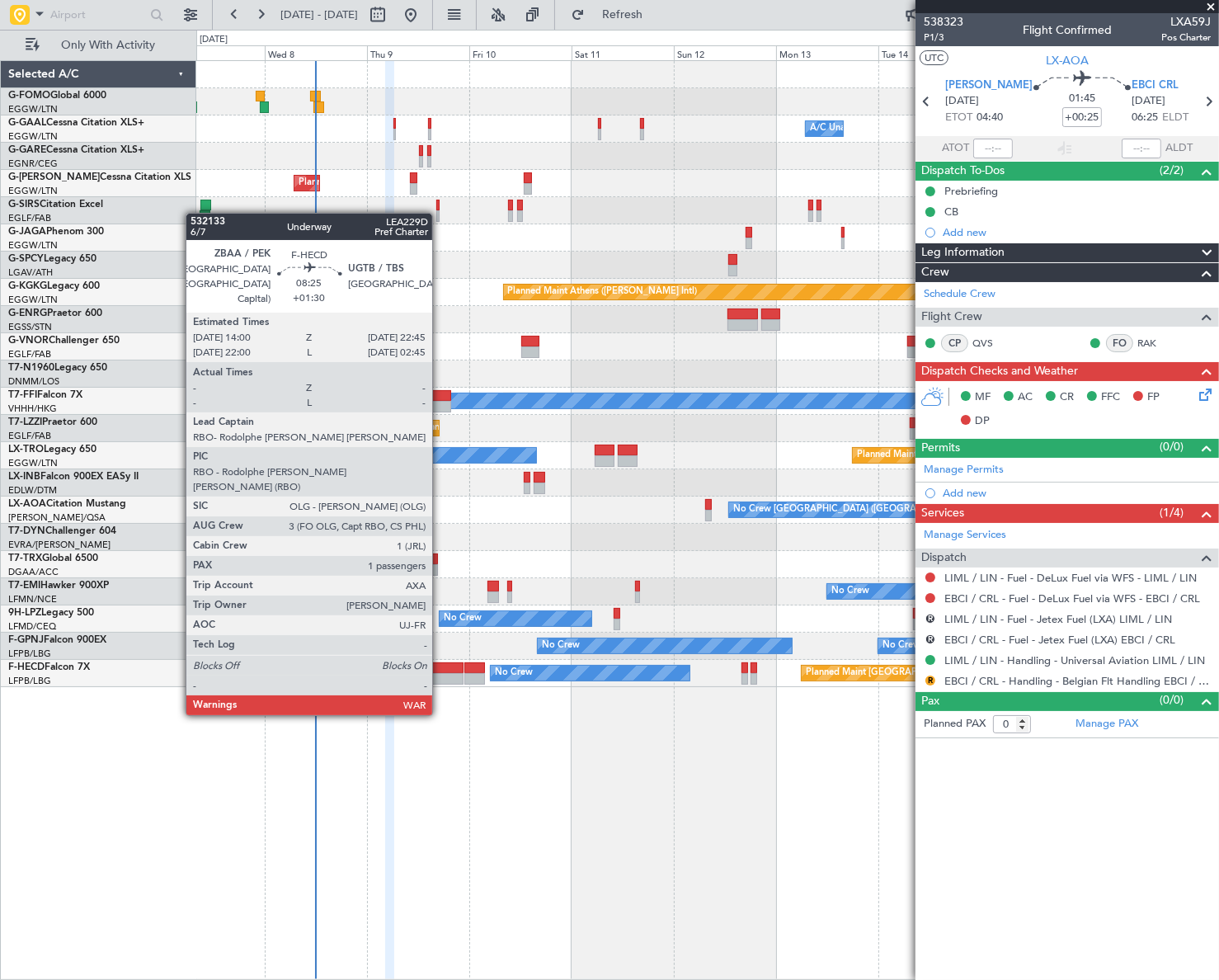
click at [439, 667] on div at bounding box center [444, 668] width 38 height 12
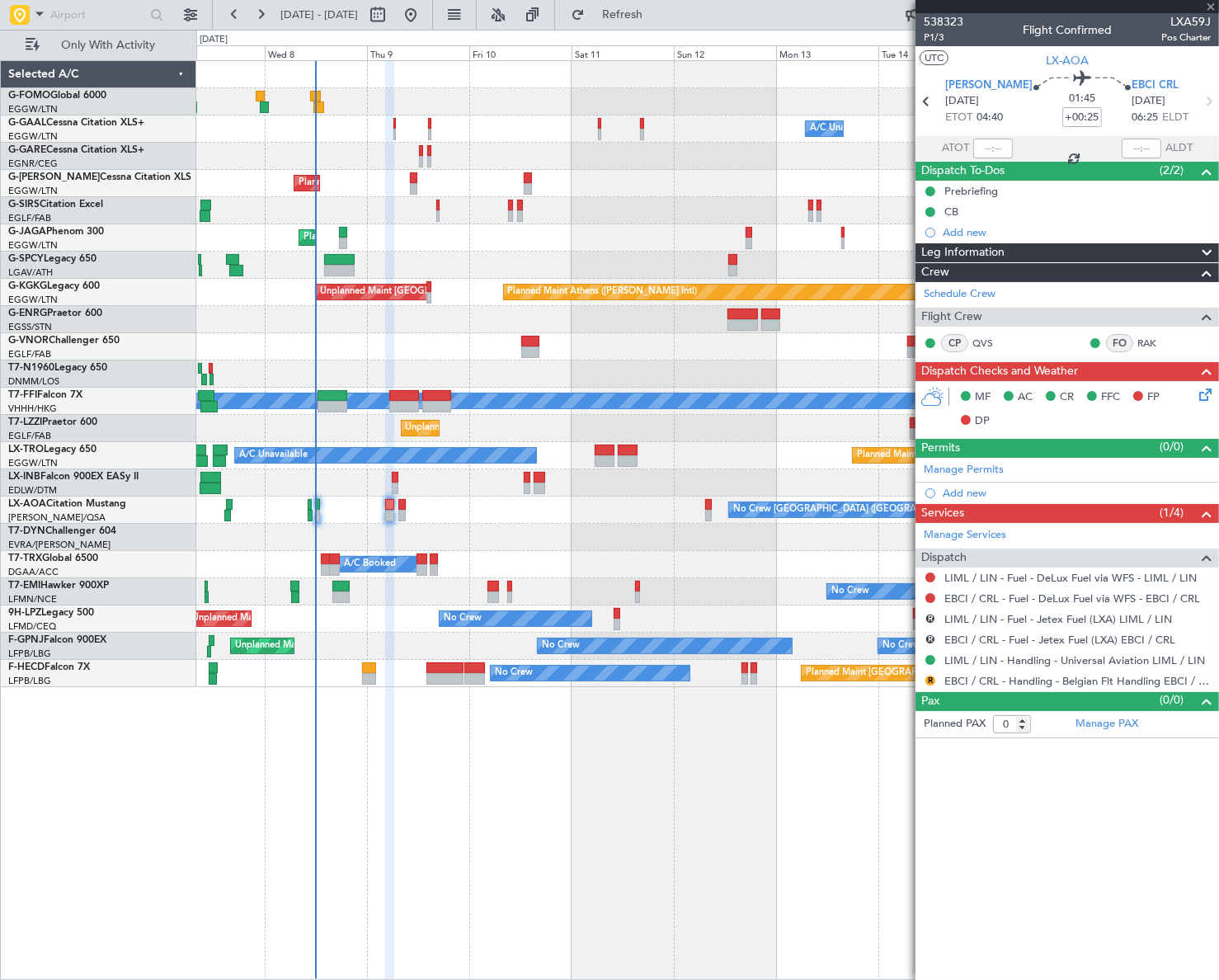
type input "+01:30"
type input "1"
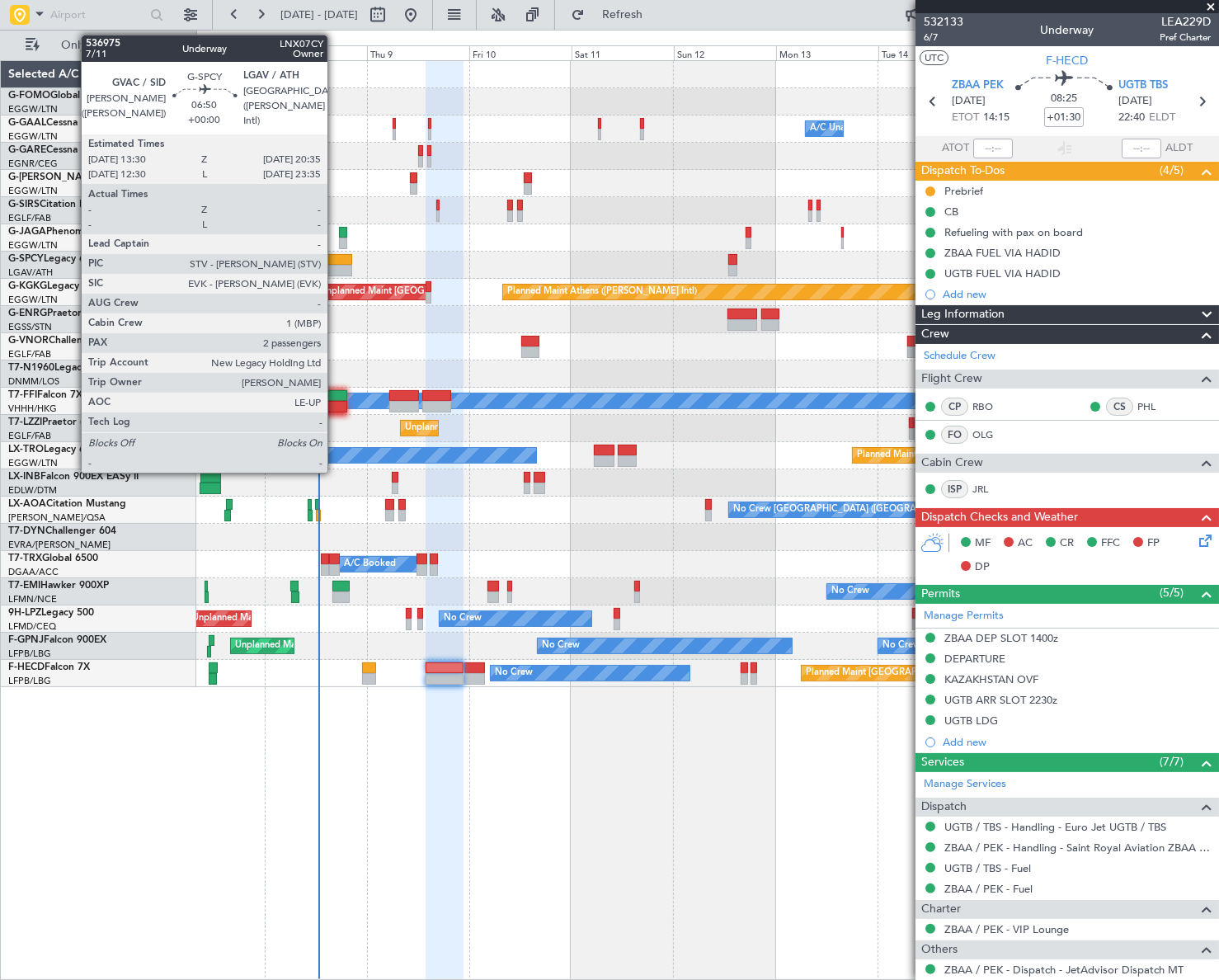
click at [335, 260] on div at bounding box center [337, 260] width 31 height 12
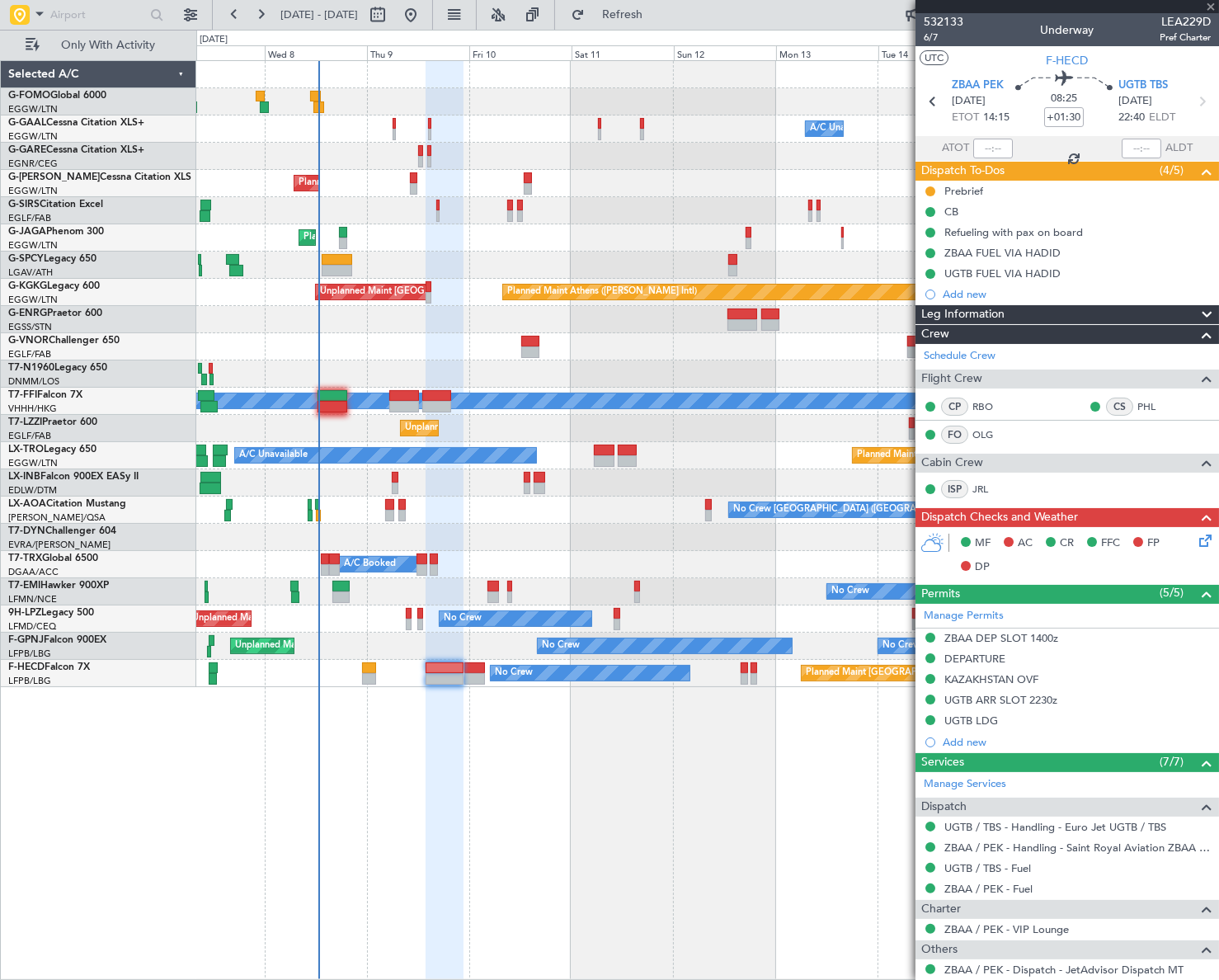
type input "2"
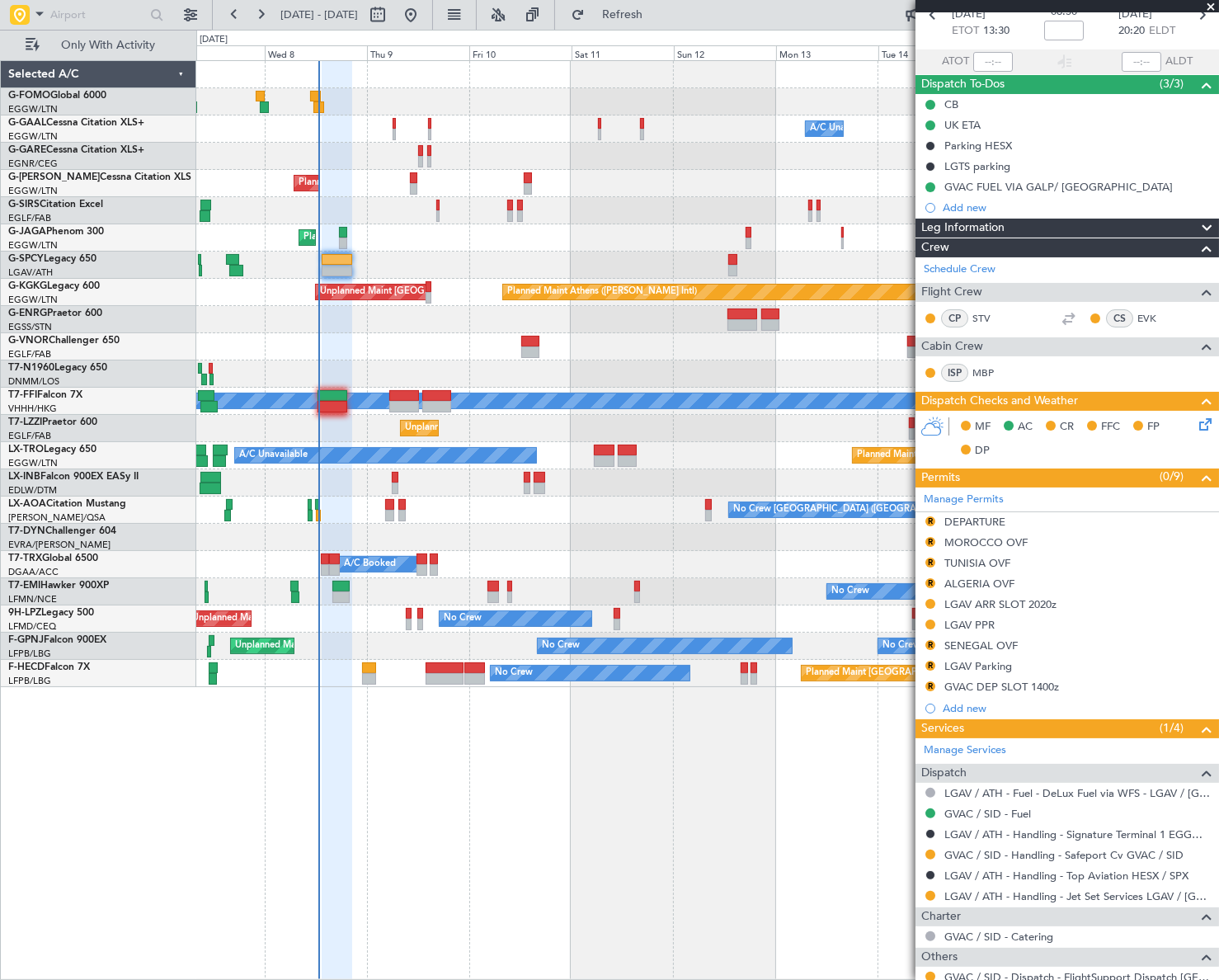
scroll to position [224, 0]
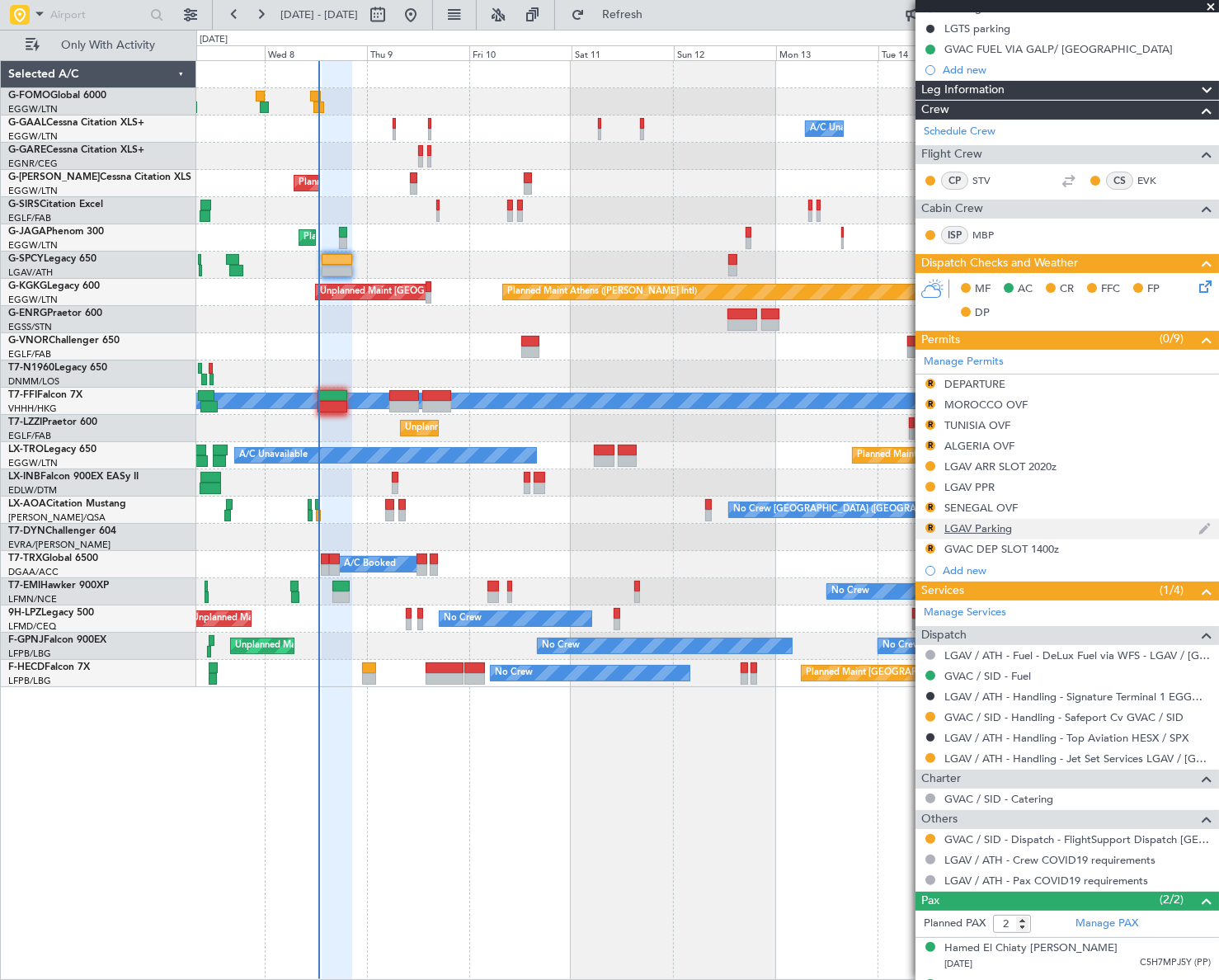
click at [975, 523] on div "LGAV Parking" at bounding box center [978, 528] width 68 height 14
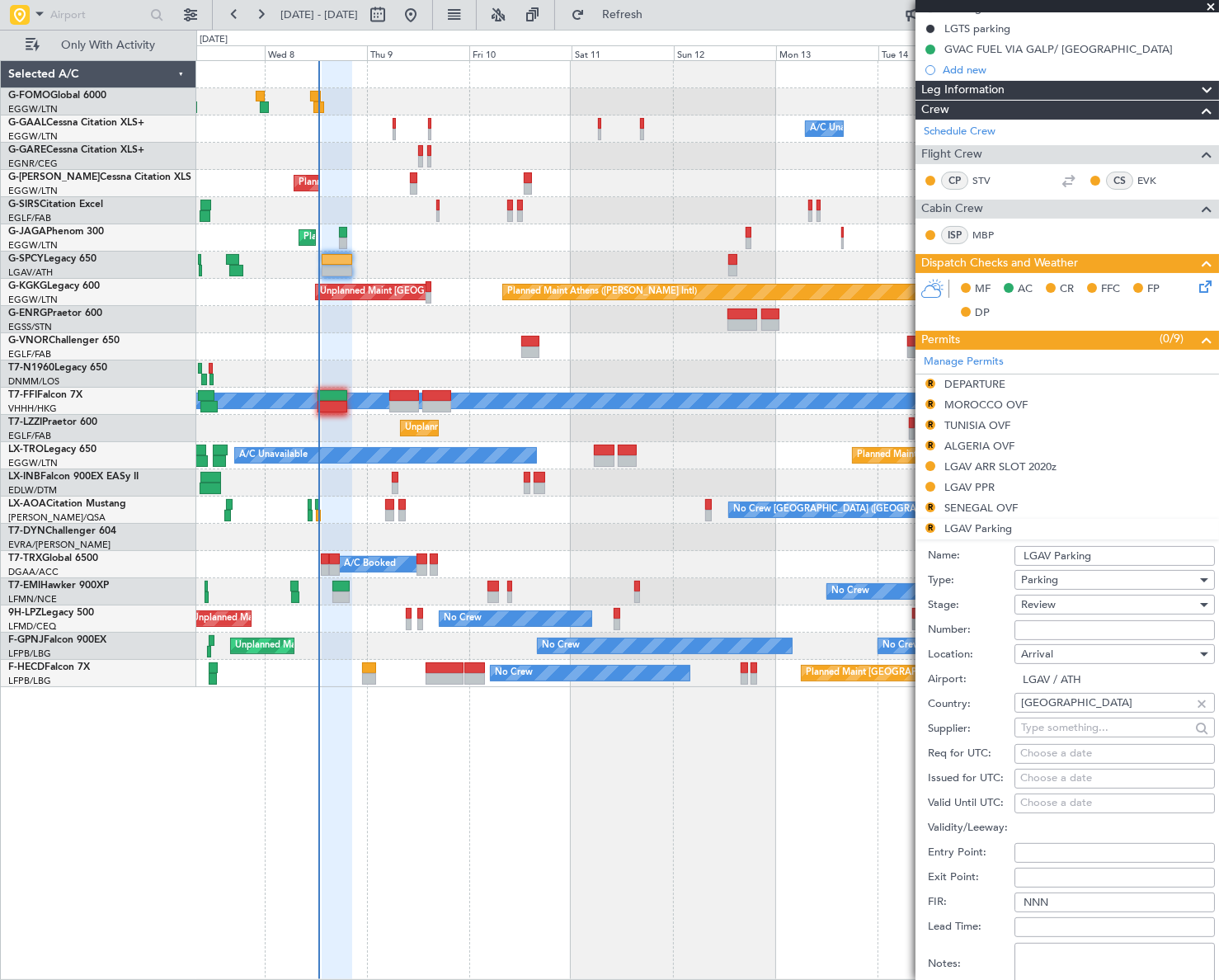
scroll to position [374, 0]
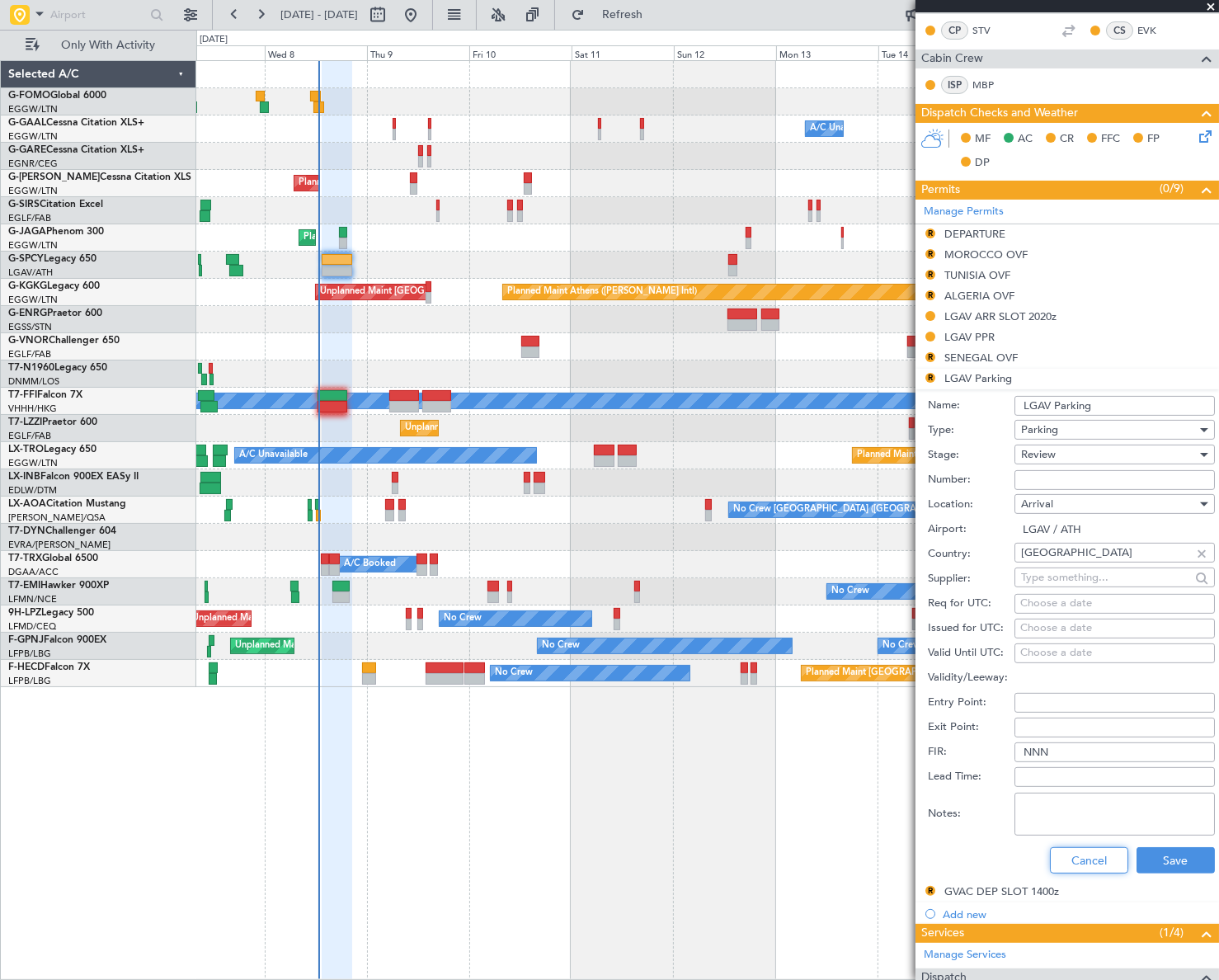
click at [1097, 858] on button "Cancel" at bounding box center [1089, 861] width 79 height 27
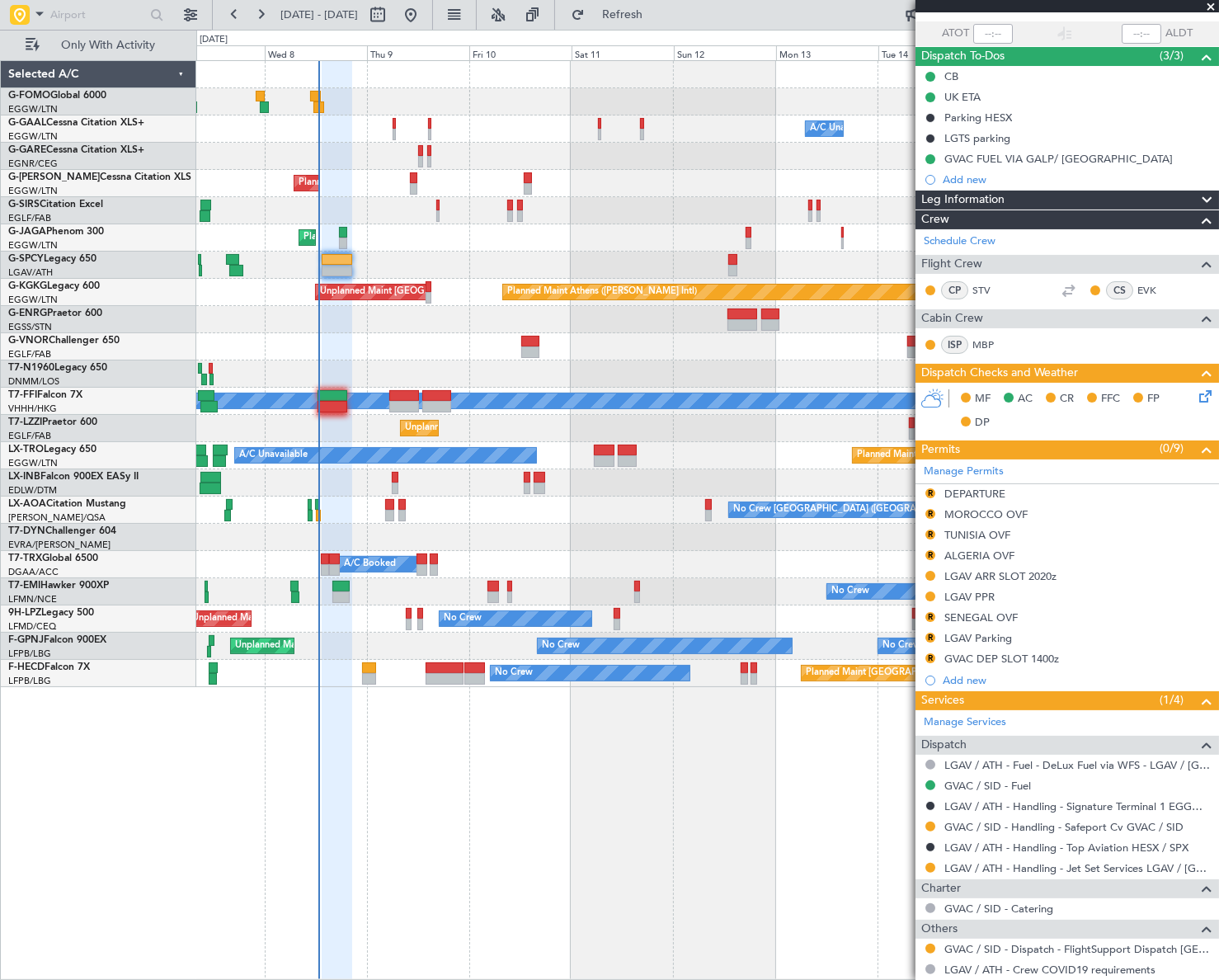
scroll to position [0, 0]
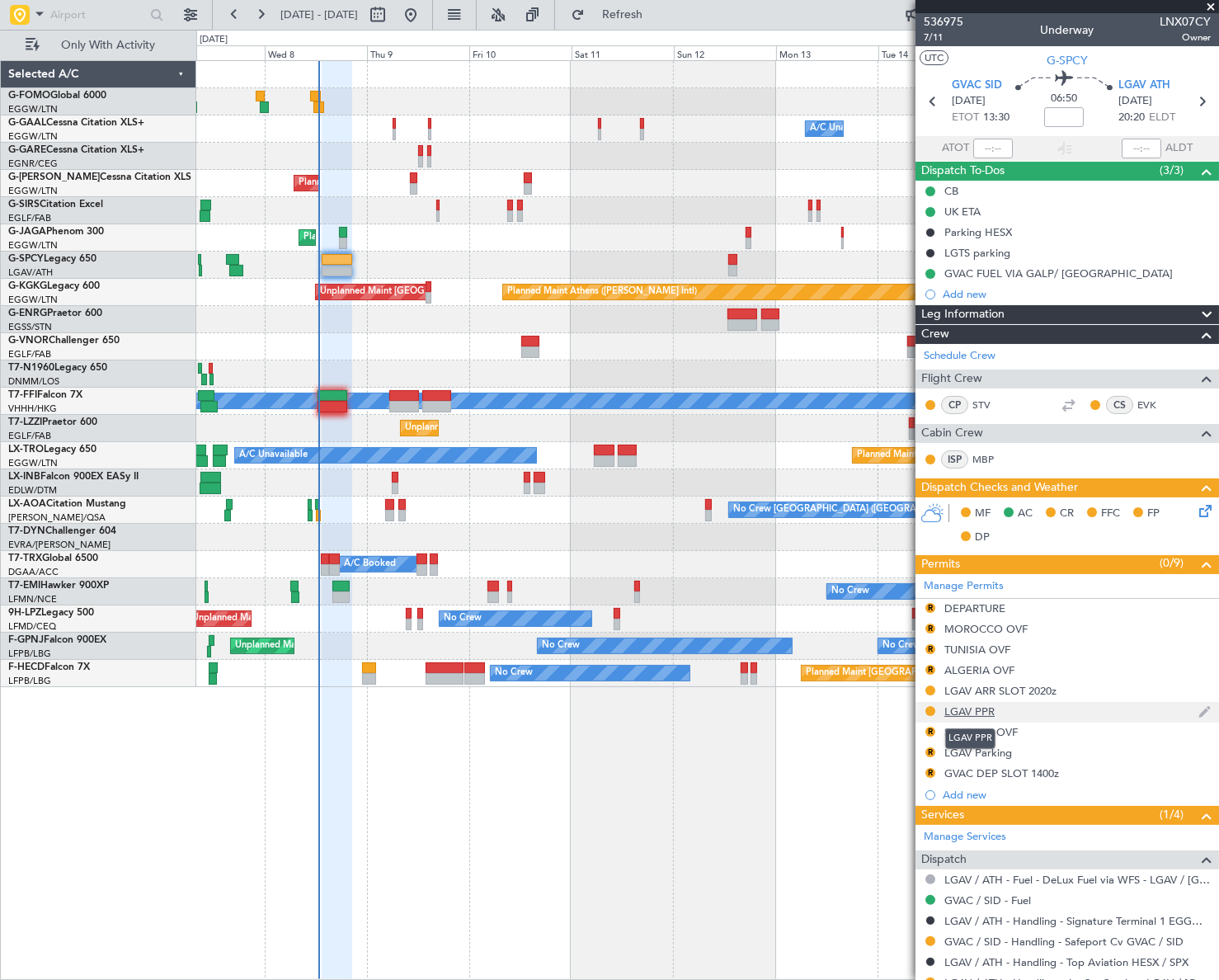
click at [989, 708] on div "LGAV PPR" at bounding box center [969, 711] width 50 height 14
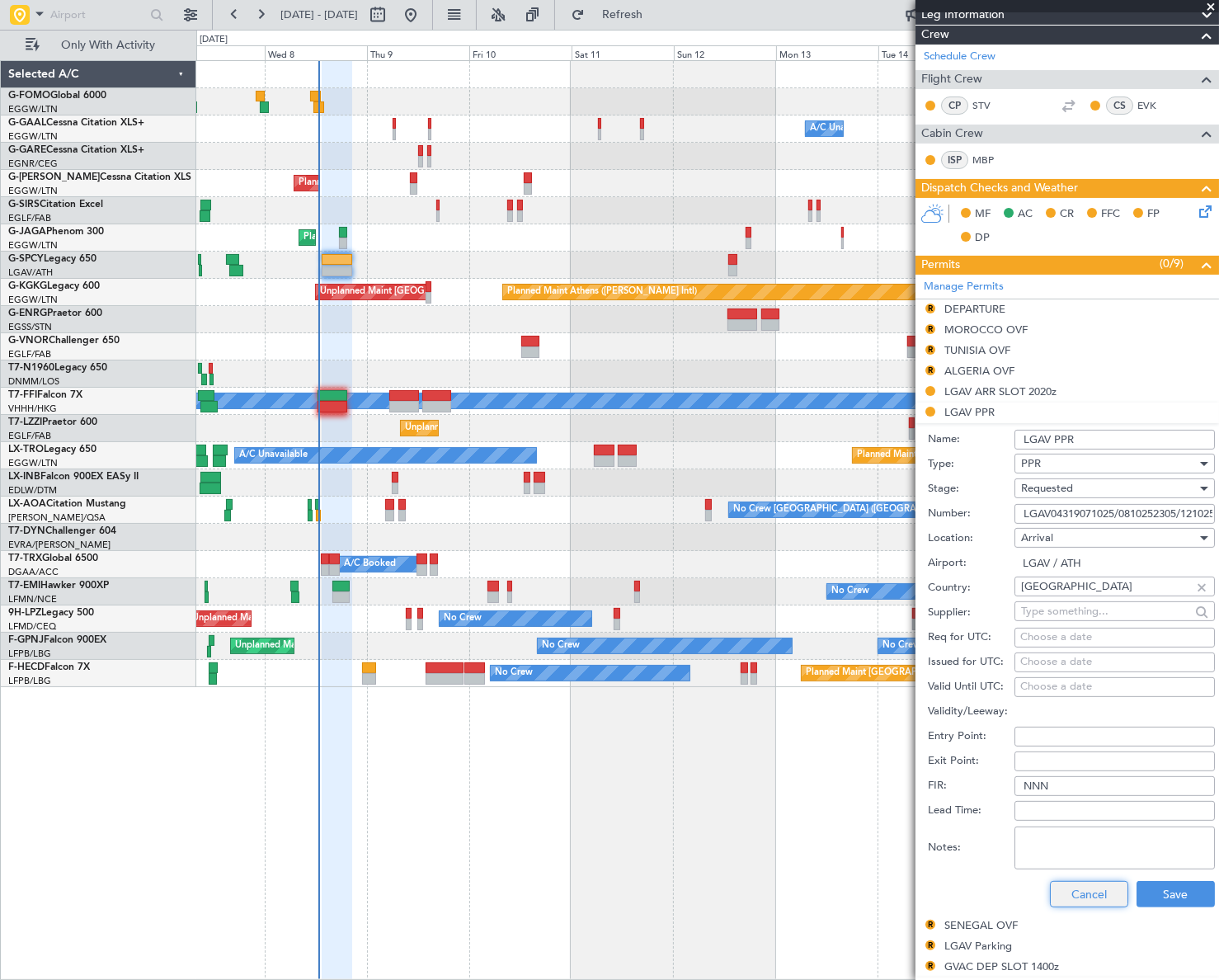
click at [1080, 896] on button "Cancel" at bounding box center [1089, 894] width 79 height 27
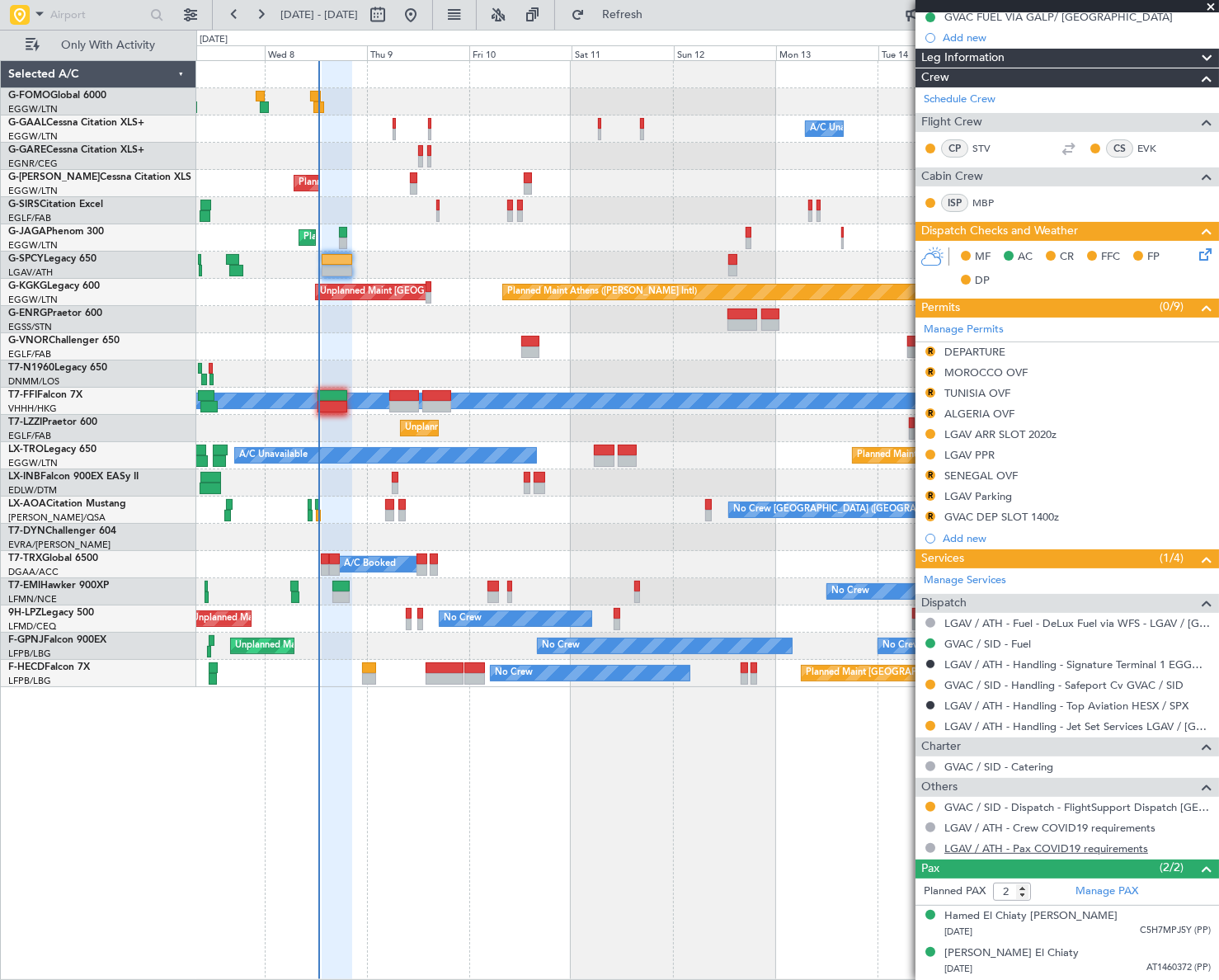
scroll to position [254, 0]
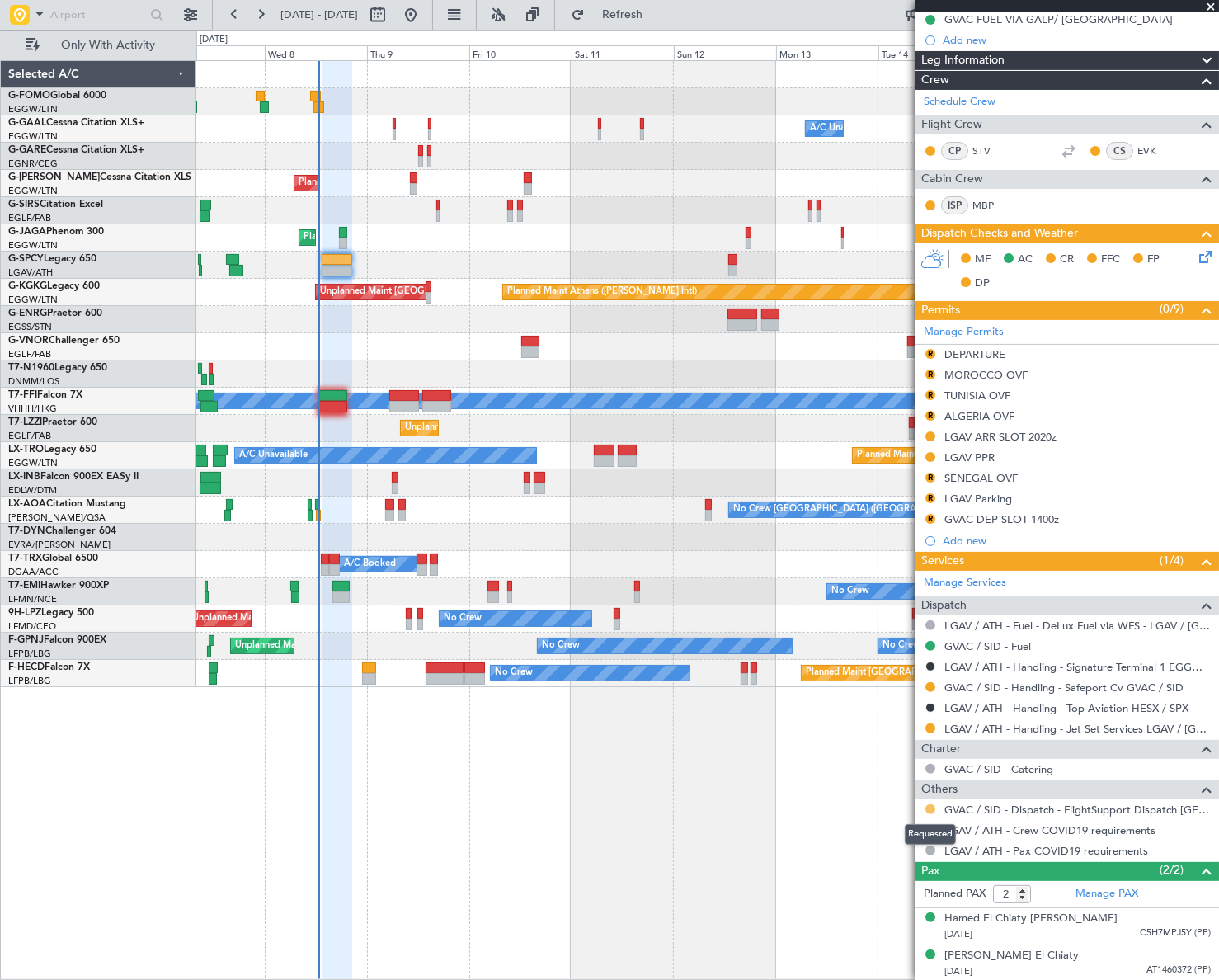
click at [932, 807] on button at bounding box center [930, 809] width 10 height 10
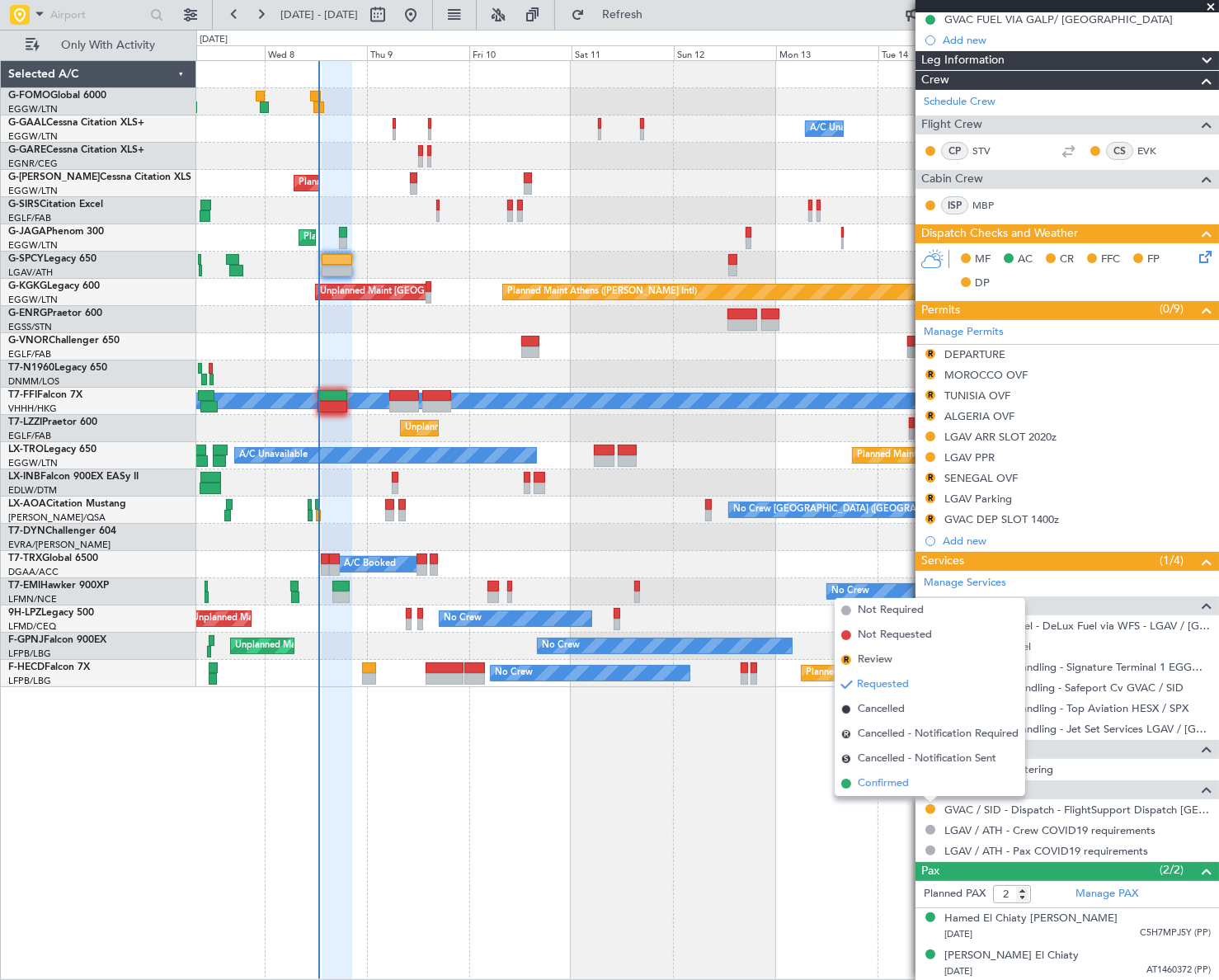
click at [880, 777] on span "Confirmed" at bounding box center [882, 784] width 51 height 17
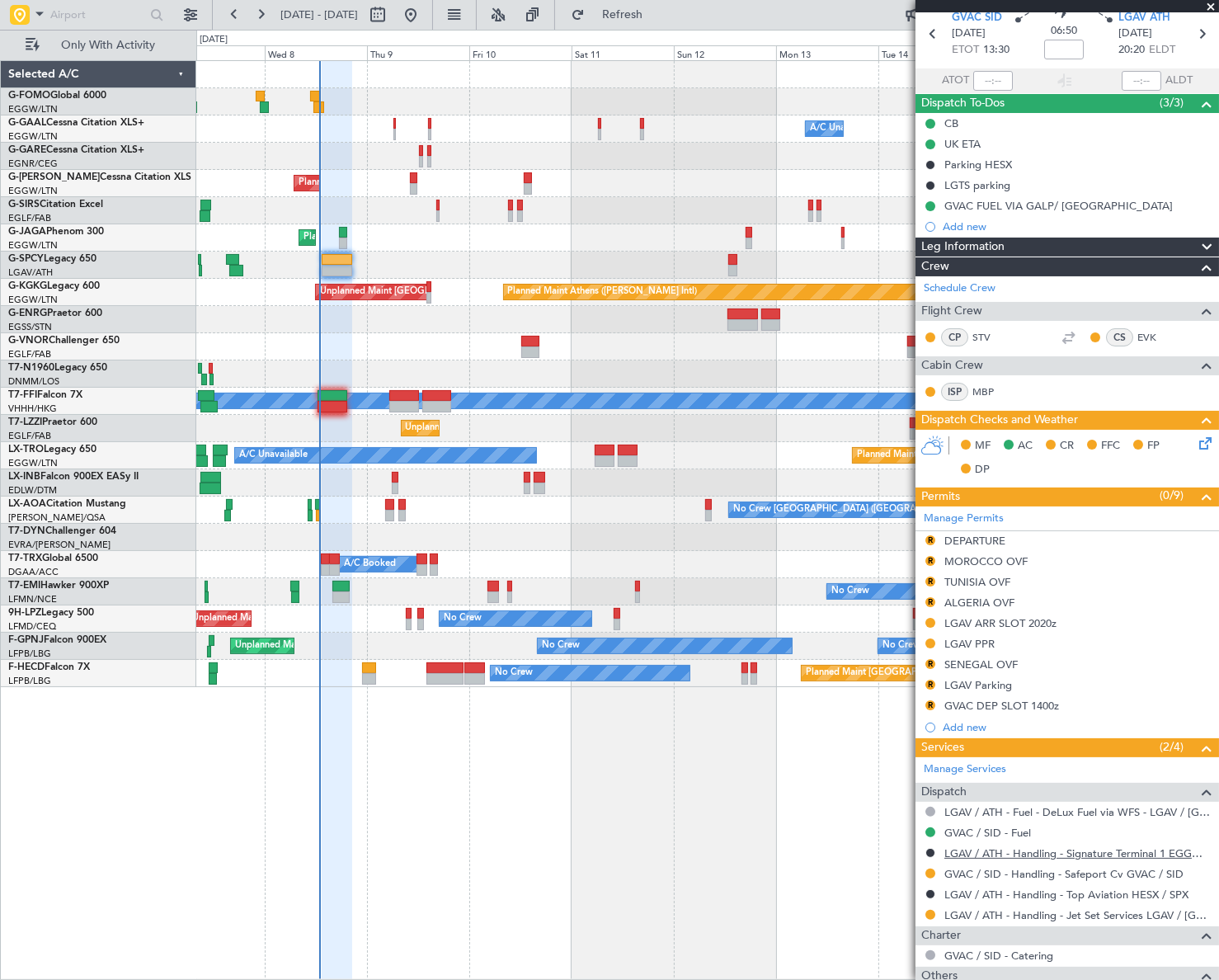
scroll to position [150, 0]
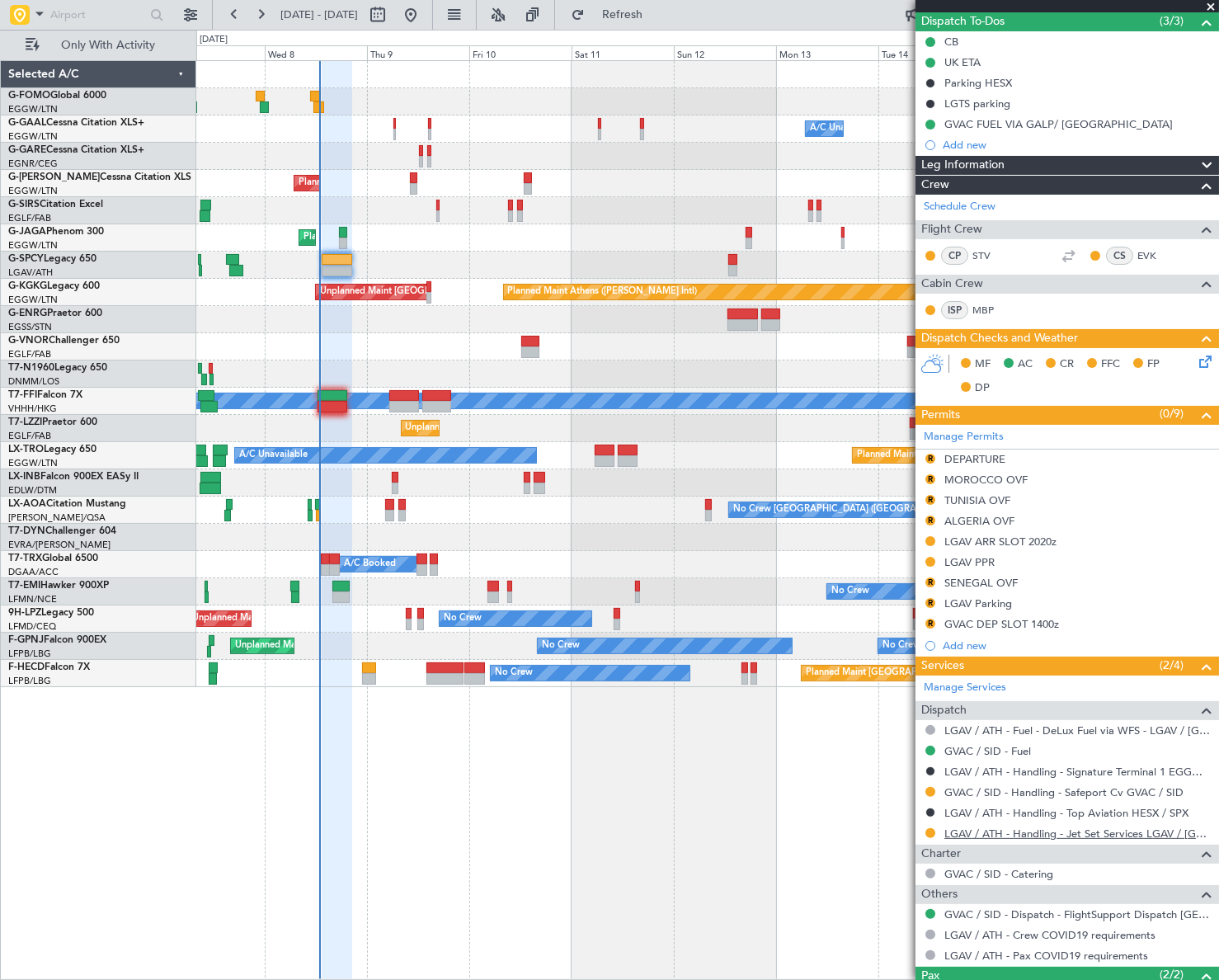
click at [1072, 835] on link "LGAV / ATH - Handling - Jet Set Services LGAV / ATH" at bounding box center [1077, 833] width 267 height 14
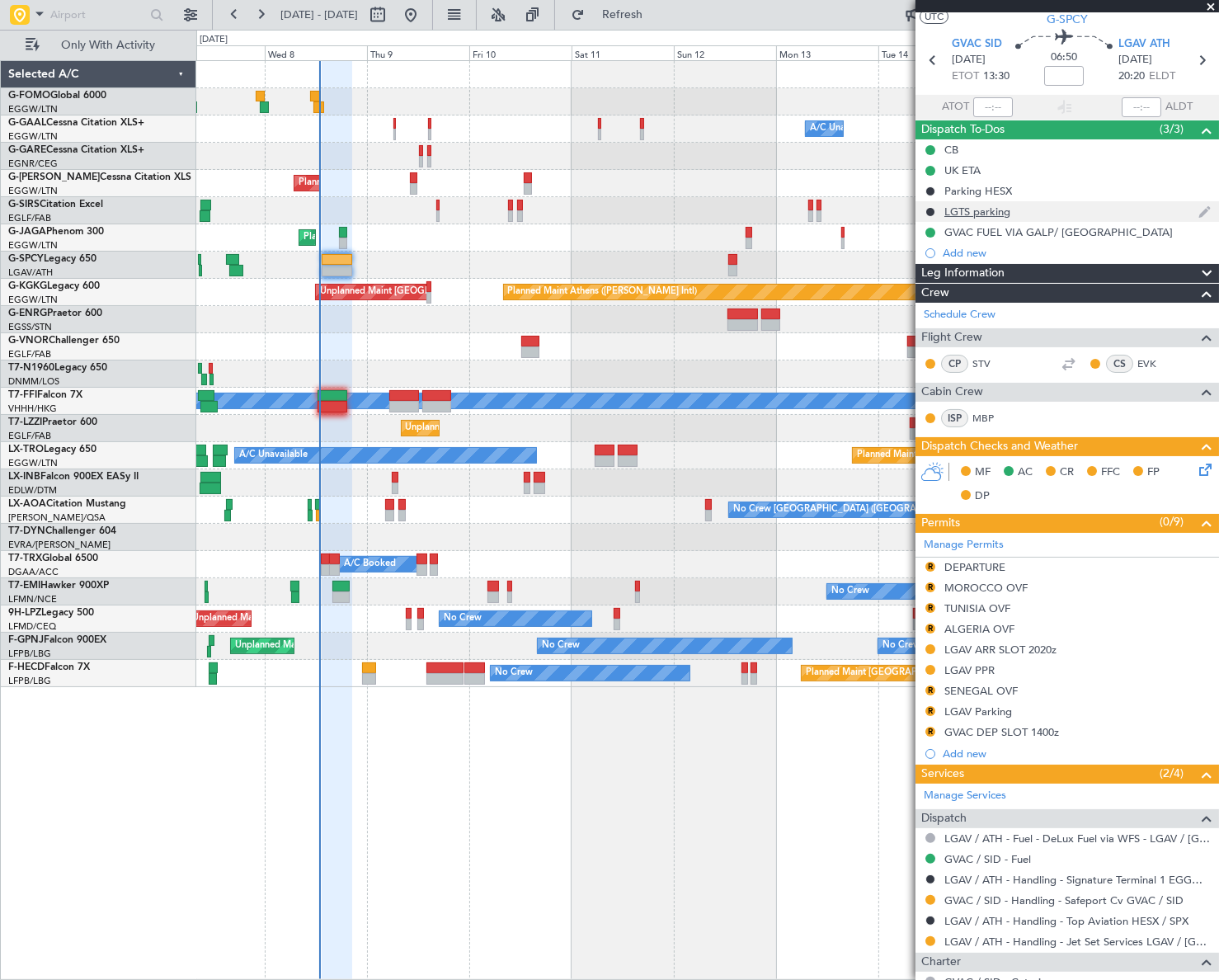
scroll to position [0, 0]
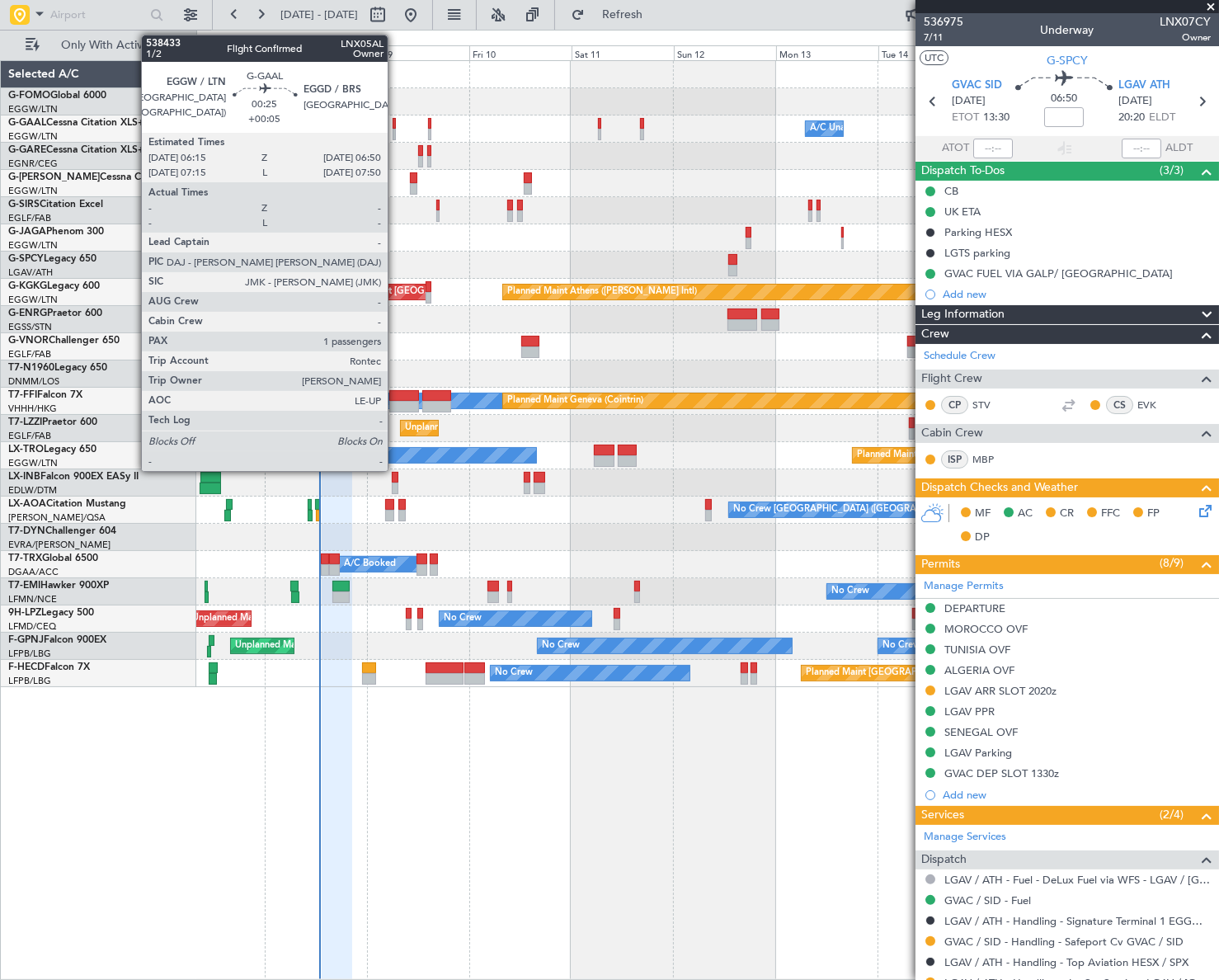
click at [395, 129] on div at bounding box center [394, 135] width 3 height 12
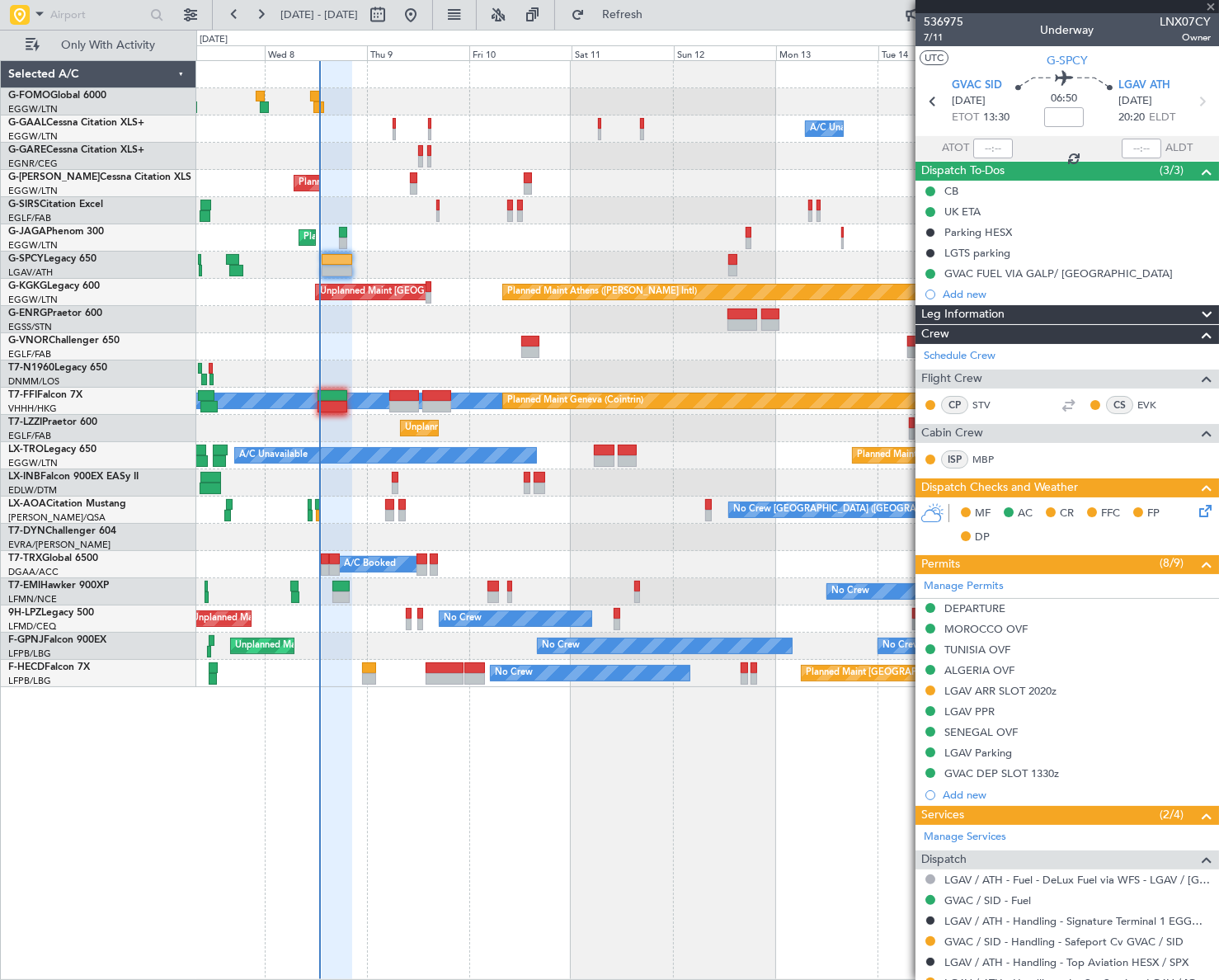
type input "+00:05"
type input "1"
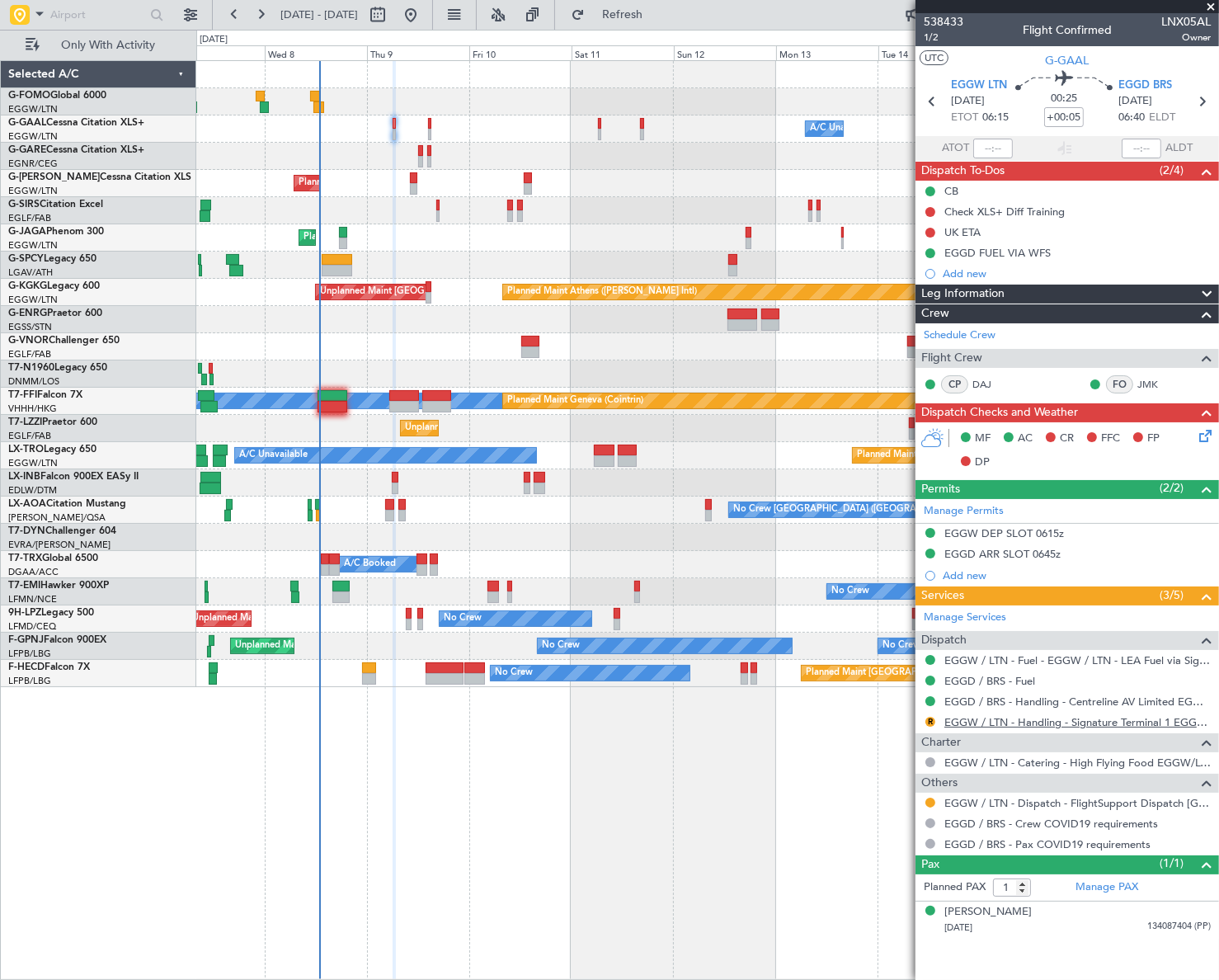
click at [984, 725] on link "EGGW / LTN - Handling - Signature Terminal 1 EGGW / LTN" at bounding box center [1077, 722] width 267 height 14
click at [658, 11] on span "Refresh" at bounding box center [622, 15] width 69 height 12
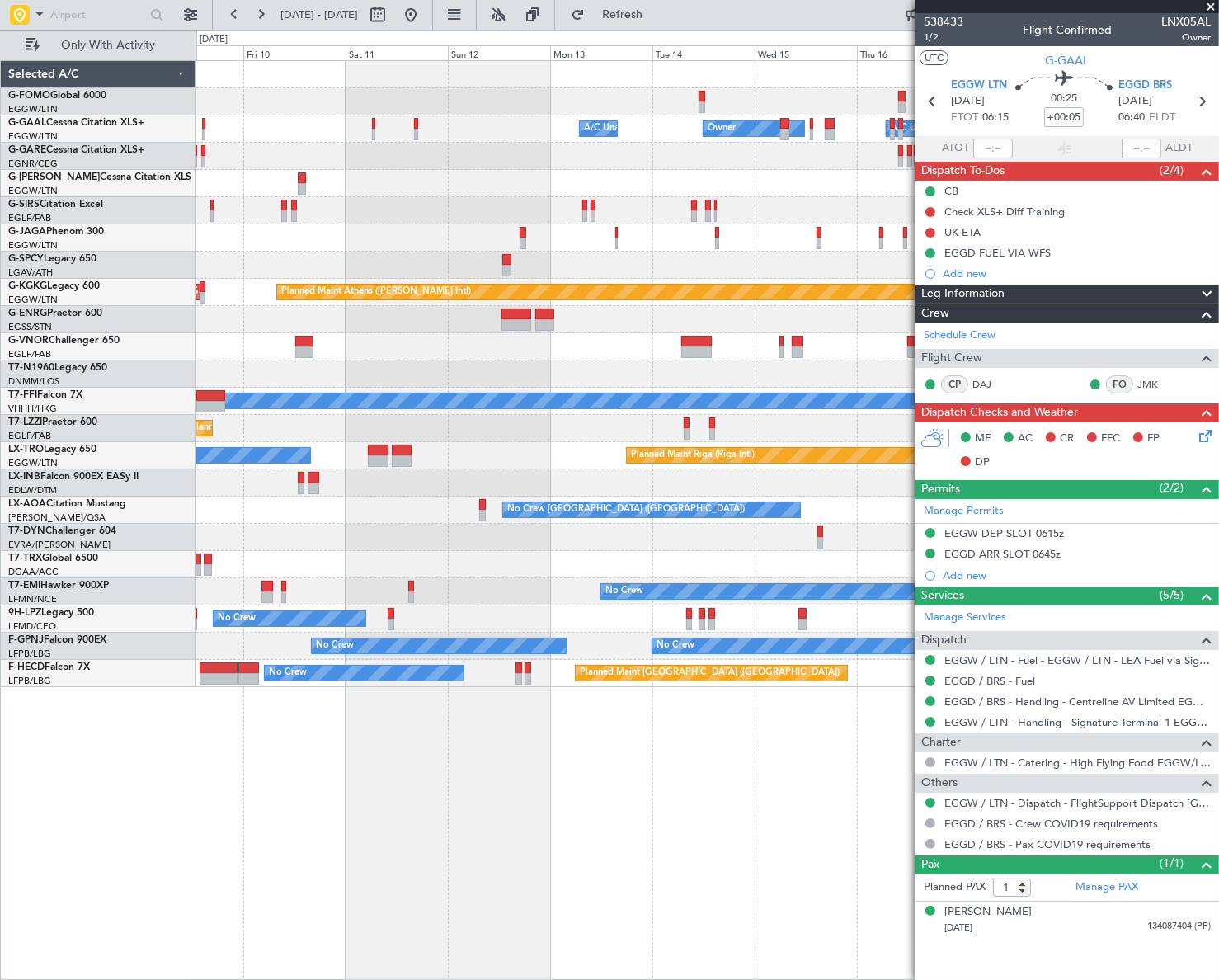
click at [541, 795] on div "Owner Owner A/C Unavailable A/C Unavailable Owner Planned Maint [GEOGRAPHIC_DAT…" at bounding box center [708, 520] width 1023 height 919
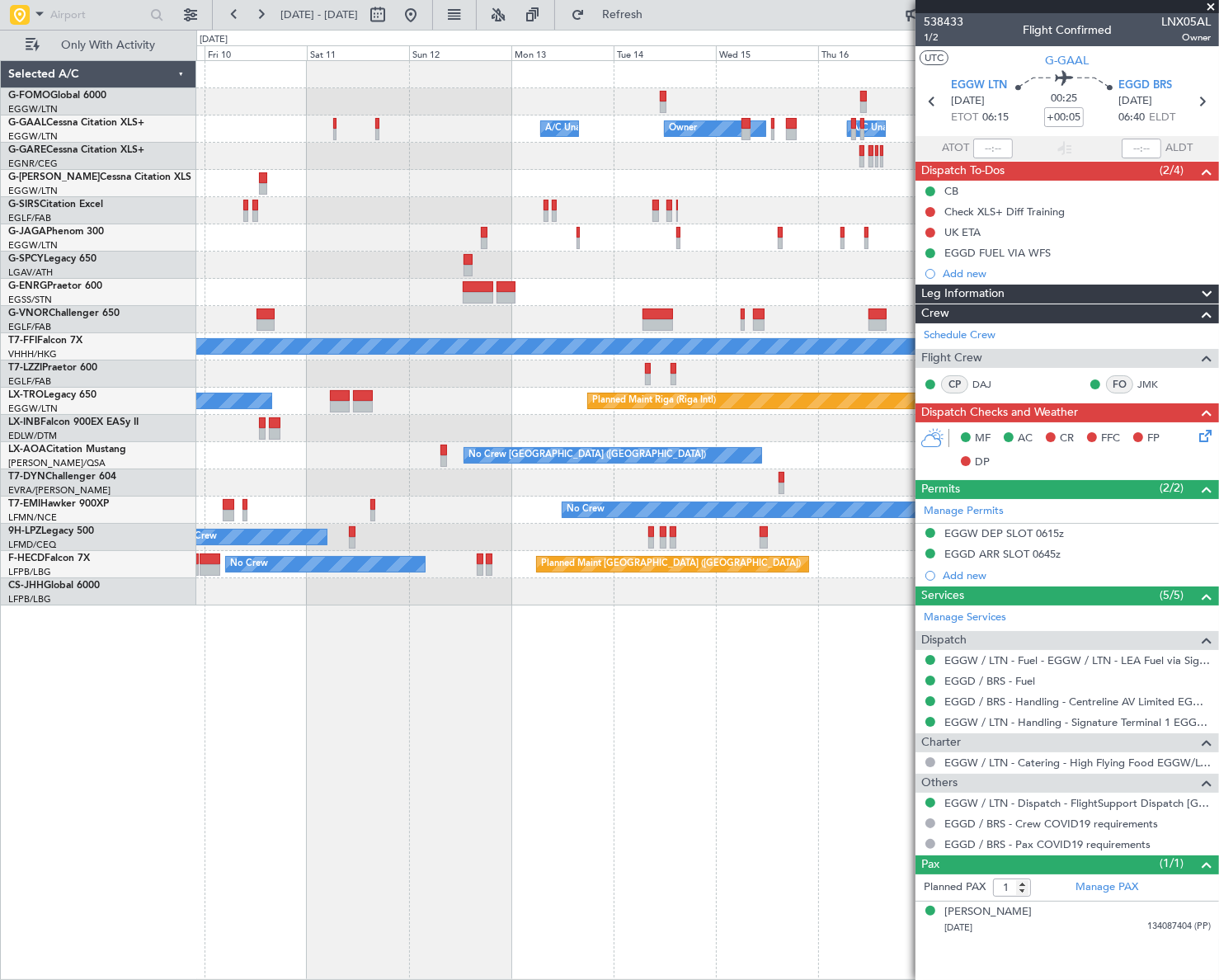
click at [451, 796] on div "Owner Owner A/C Unavailable A/C Unavailable Owner Planned Maint [GEOGRAPHIC_DAT…" at bounding box center [708, 520] width 1023 height 919
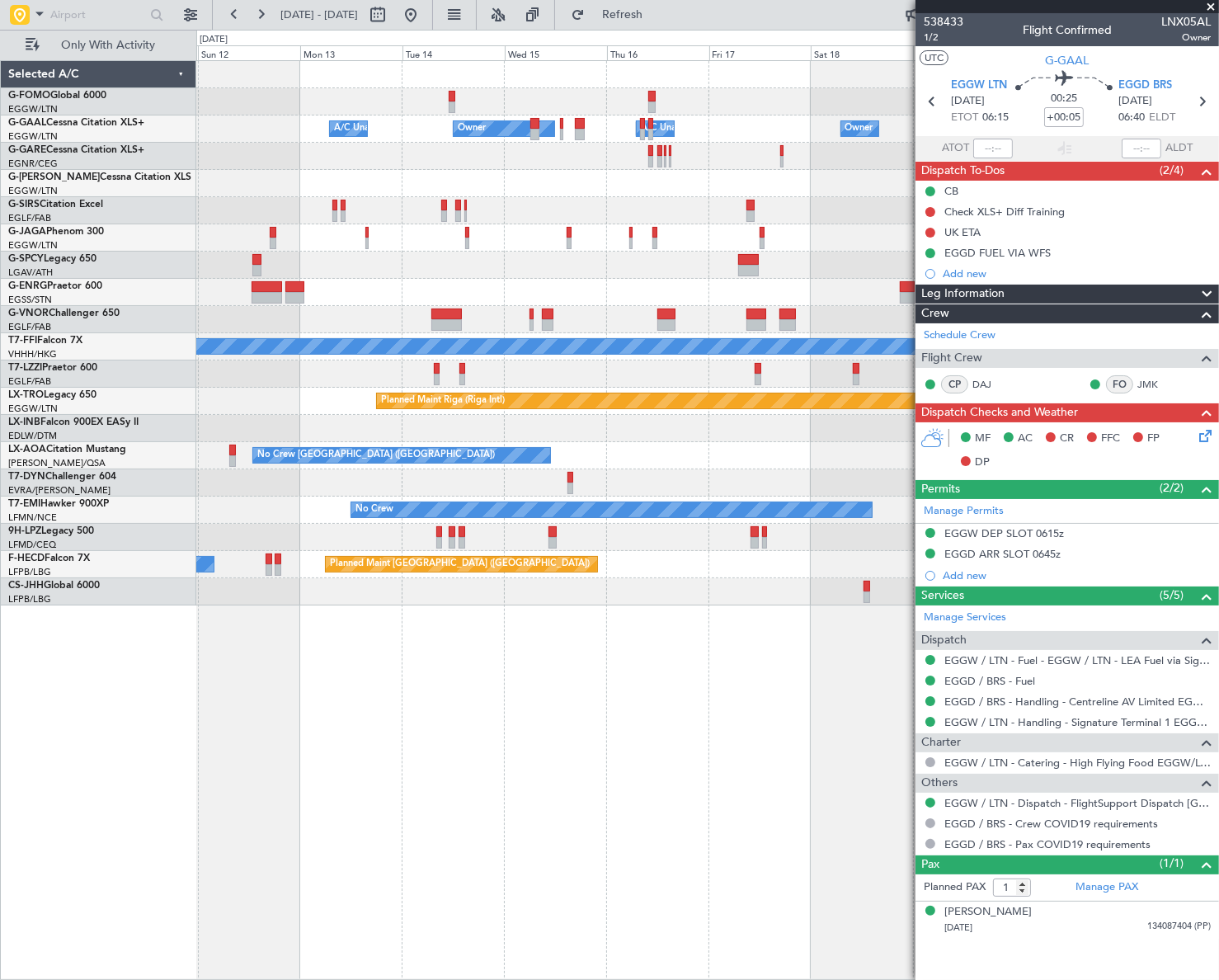
click at [343, 774] on div "Owner Owner A/C Unavailable A/C Unavailable Owner Planned Maint [GEOGRAPHIC_DAT…" at bounding box center [707, 520] width 1022 height 919
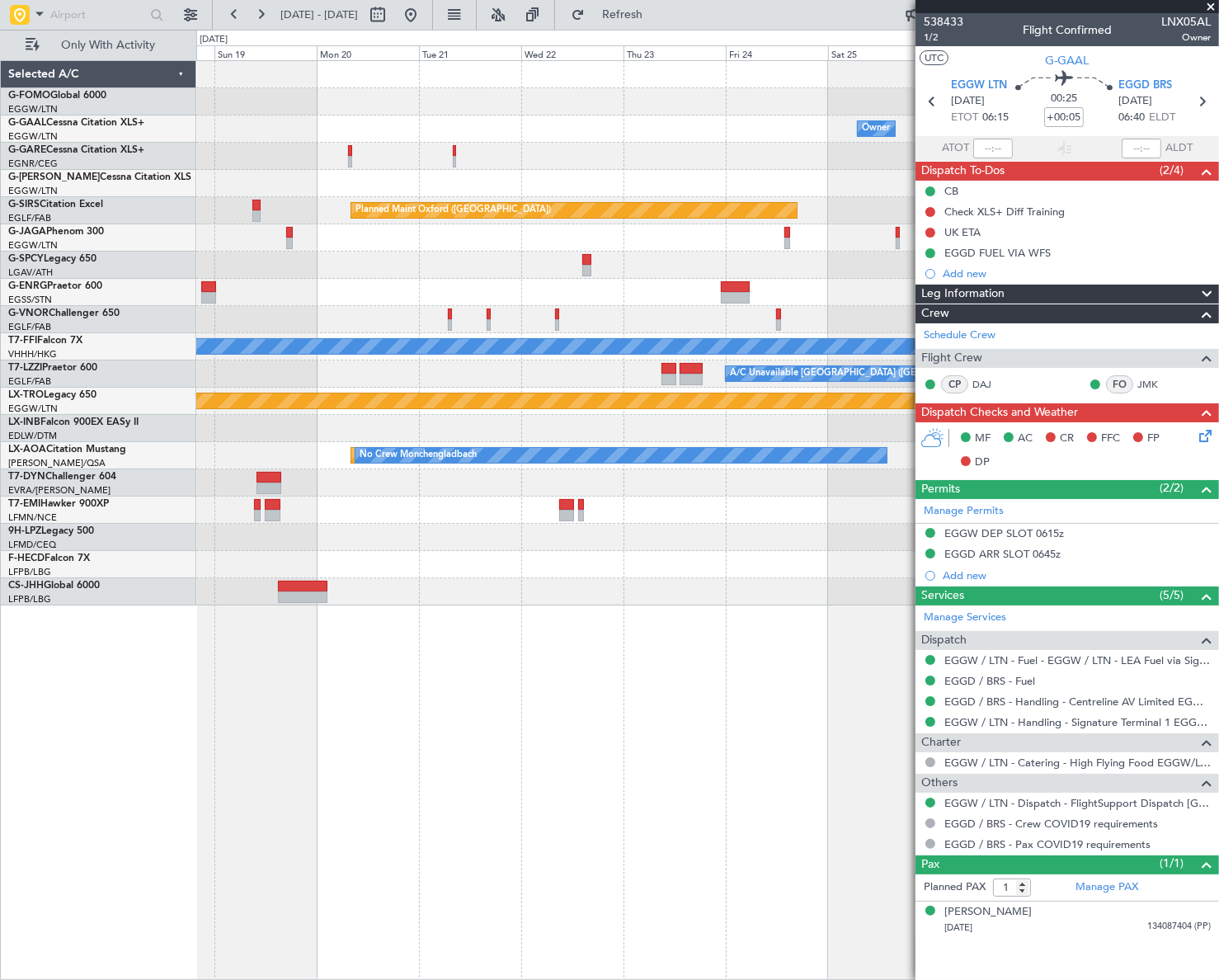
click at [161, 782] on div "Owner Owner Owner A/C Unavailable Planned Maint [GEOGRAPHIC_DATA] ([GEOGRAPHIC_…" at bounding box center [609, 505] width 1219 height 950
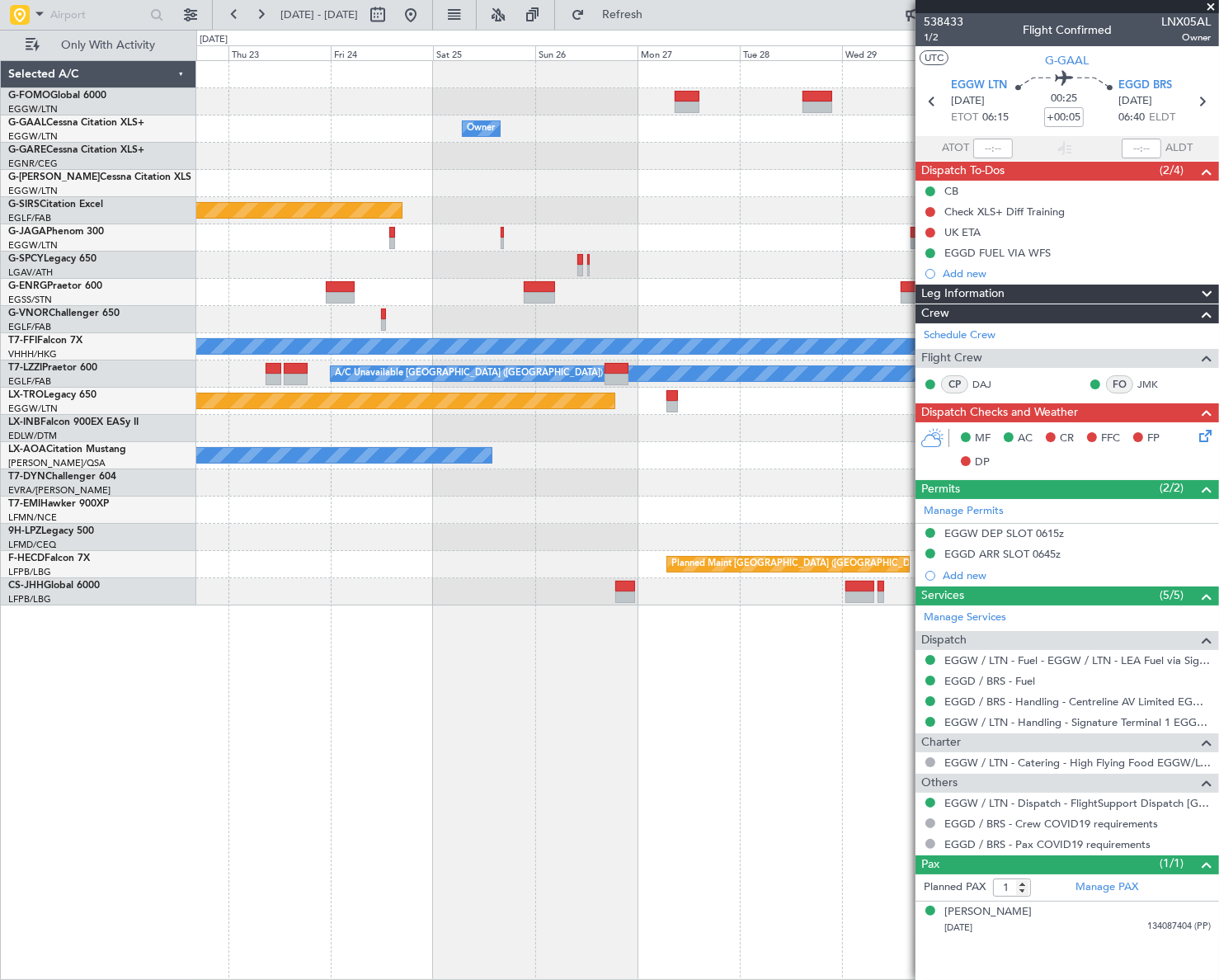
click at [239, 756] on div "Owner Planned Maint [GEOGRAPHIC_DATA] ([GEOGRAPHIC_DATA]) Planned Maint [GEOGRA…" at bounding box center [708, 520] width 1023 height 919
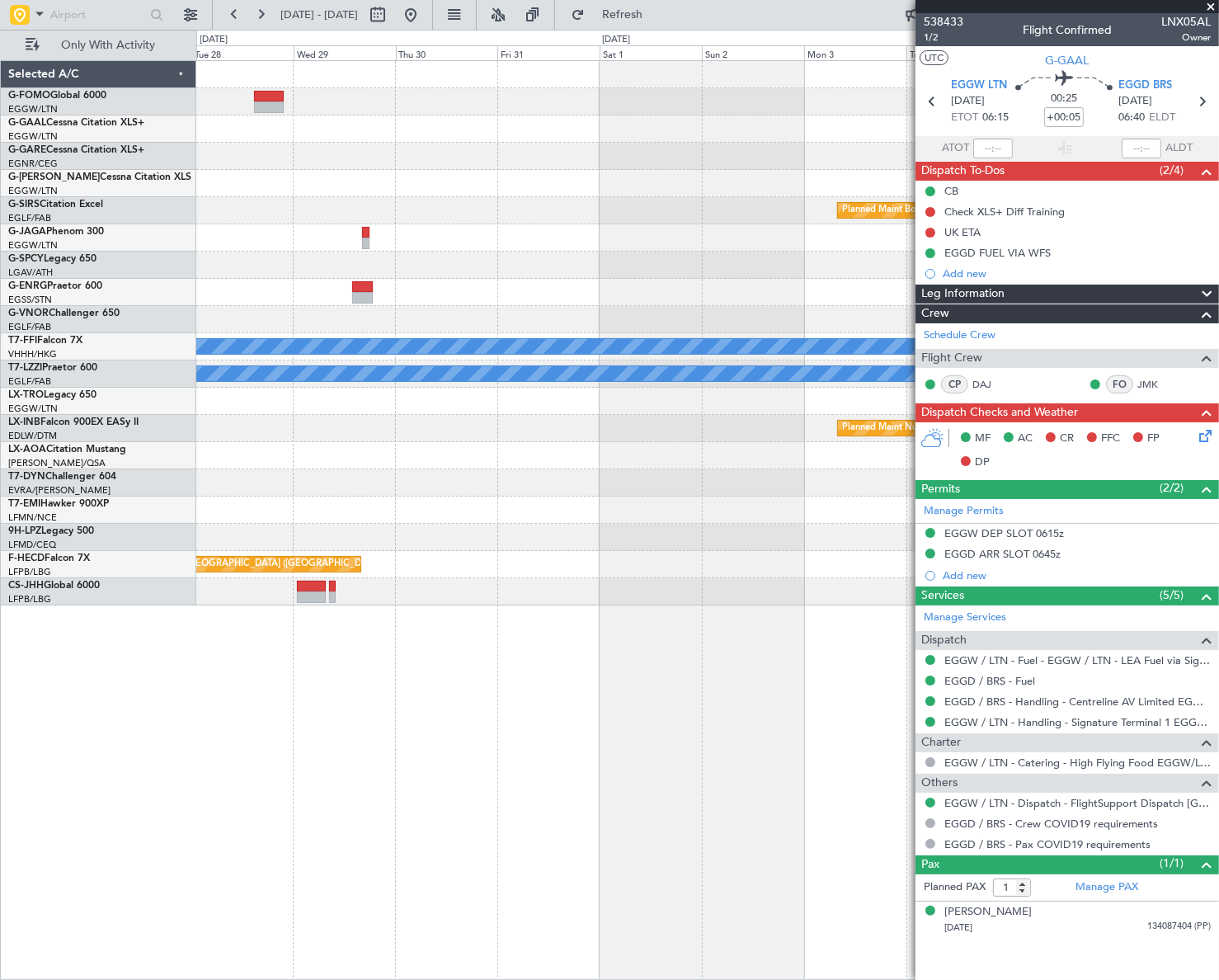
click at [164, 807] on div "Owner Planned Maint [GEOGRAPHIC_DATA] Planned Maint [GEOGRAPHIC_DATA] Planned M…" at bounding box center [609, 505] width 1219 height 950
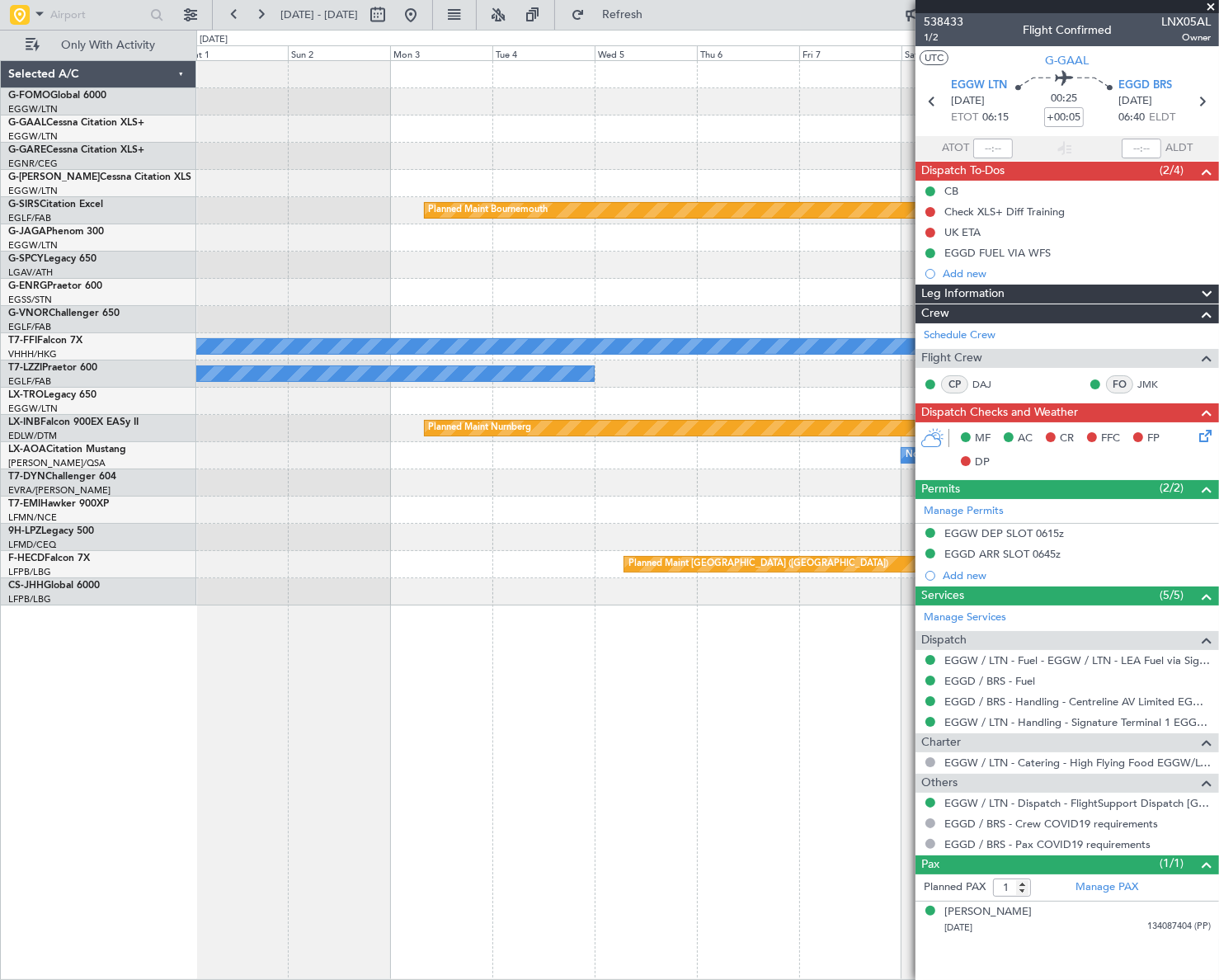
click at [241, 779] on div "Planned Maint Bournemouth Planned Maint [GEOGRAPHIC_DATA] Planned Maint Geneva …" at bounding box center [708, 520] width 1023 height 919
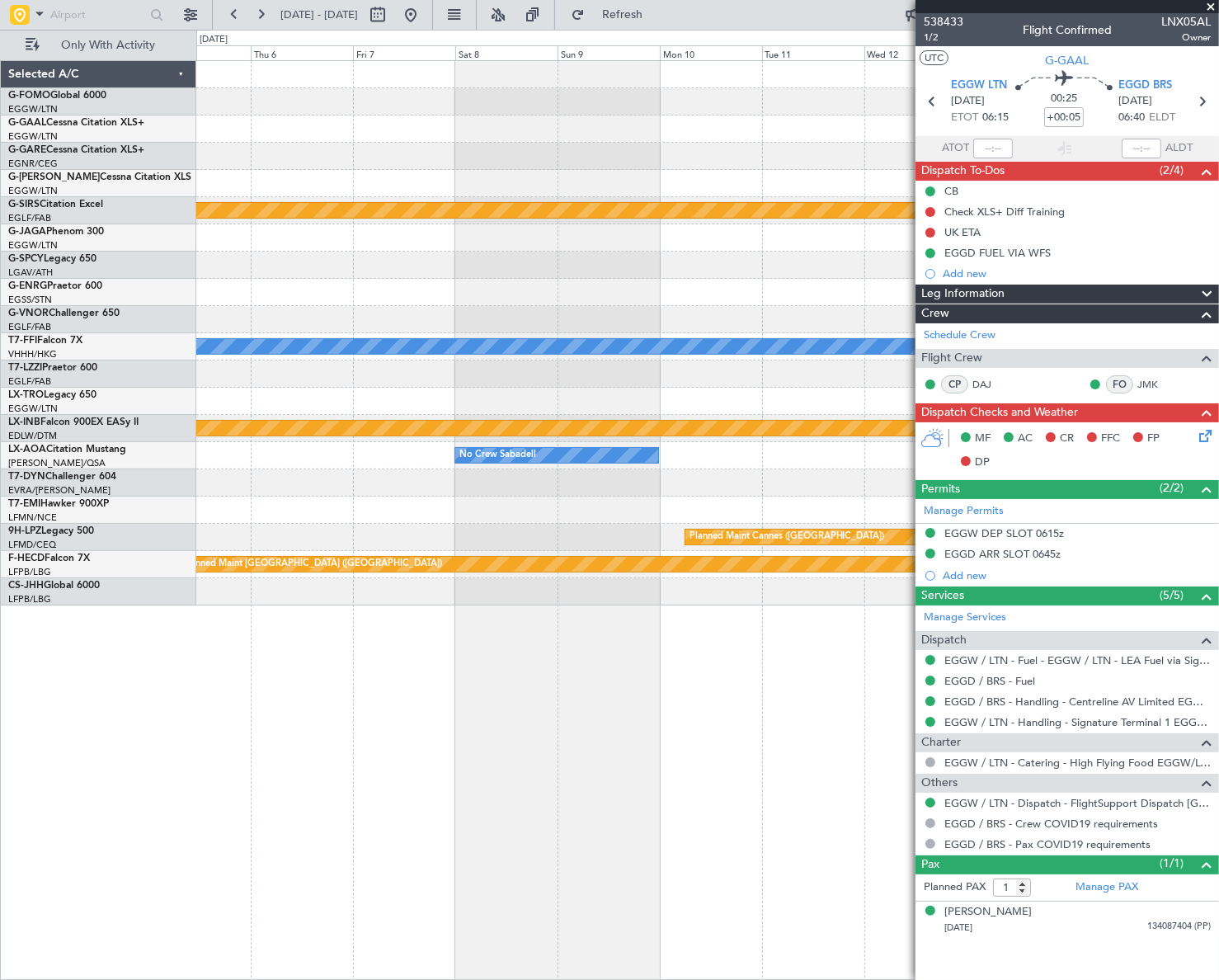
click at [140, 807] on div "Planned Maint Bournemouth Planned Maint [GEOGRAPHIC_DATA] Planned Maint Geneva …" at bounding box center [609, 505] width 1219 height 950
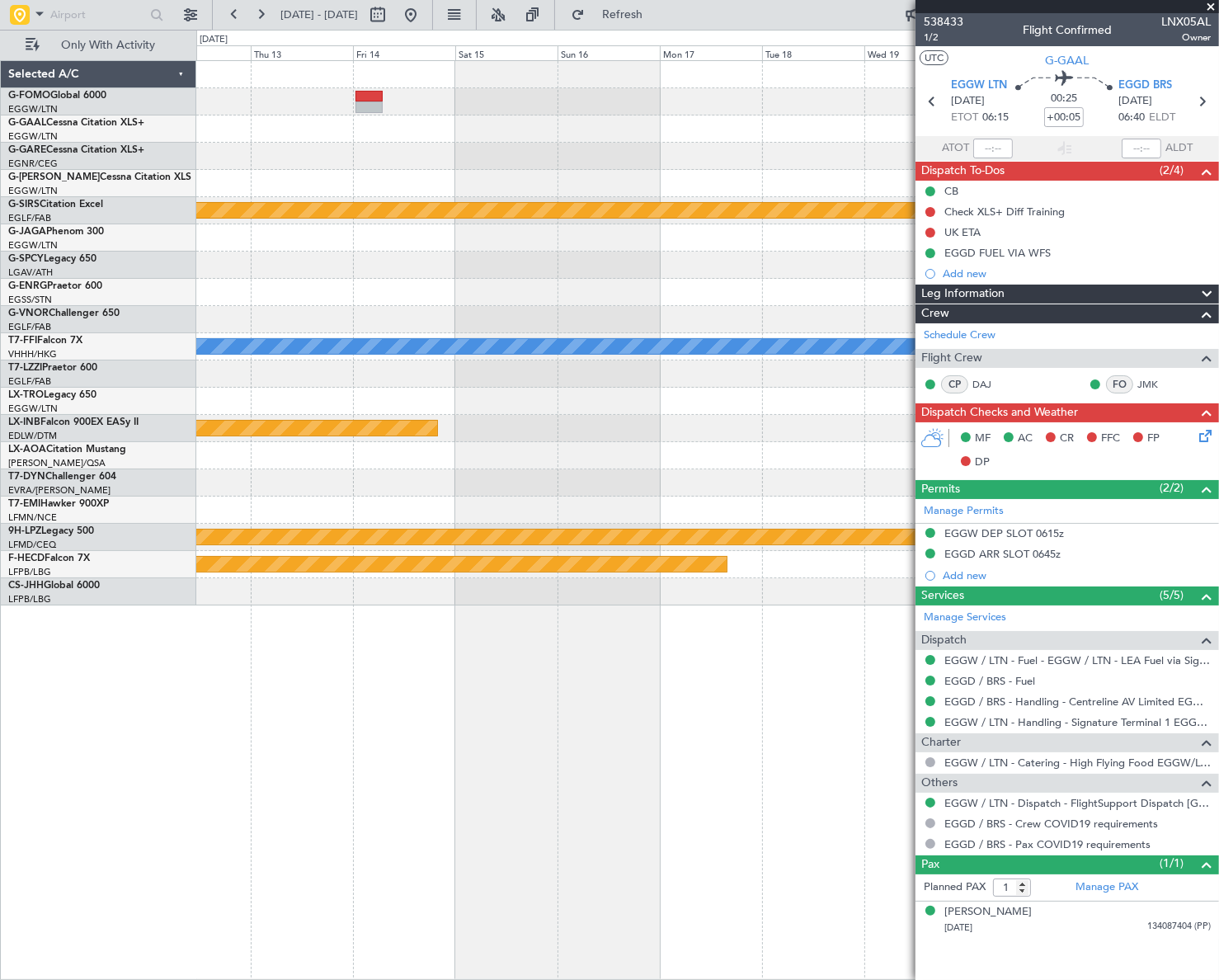
click at [309, 794] on div "Planned Maint Bournemouth Planned Maint [GEOGRAPHIC_DATA] Planned Maint Geneva …" at bounding box center [708, 520] width 1023 height 919
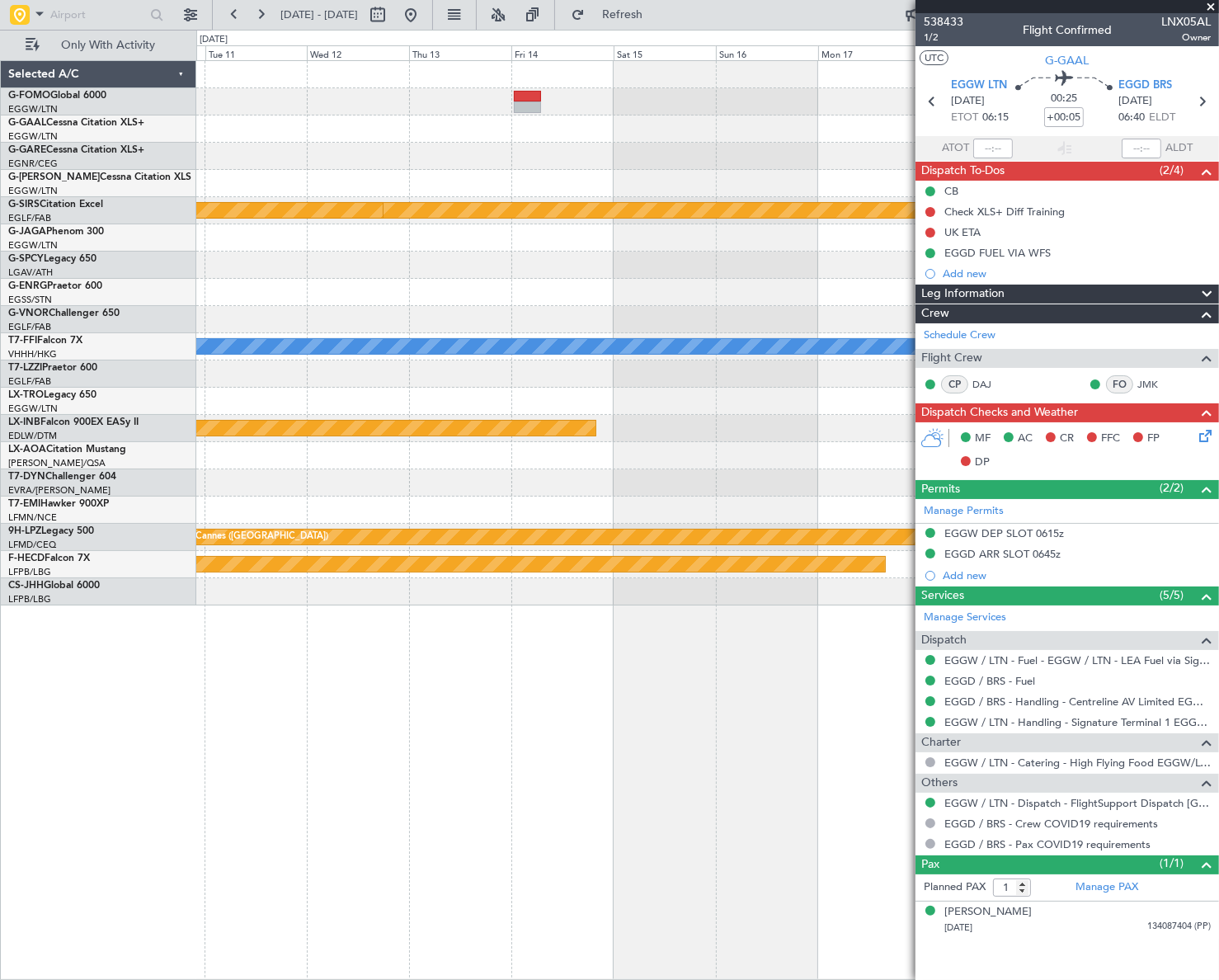
click at [700, 771] on div "Planned Maint Bournemouth Planned Maint [GEOGRAPHIC_DATA] Planned Maint Geneva …" at bounding box center [707, 520] width 1022 height 919
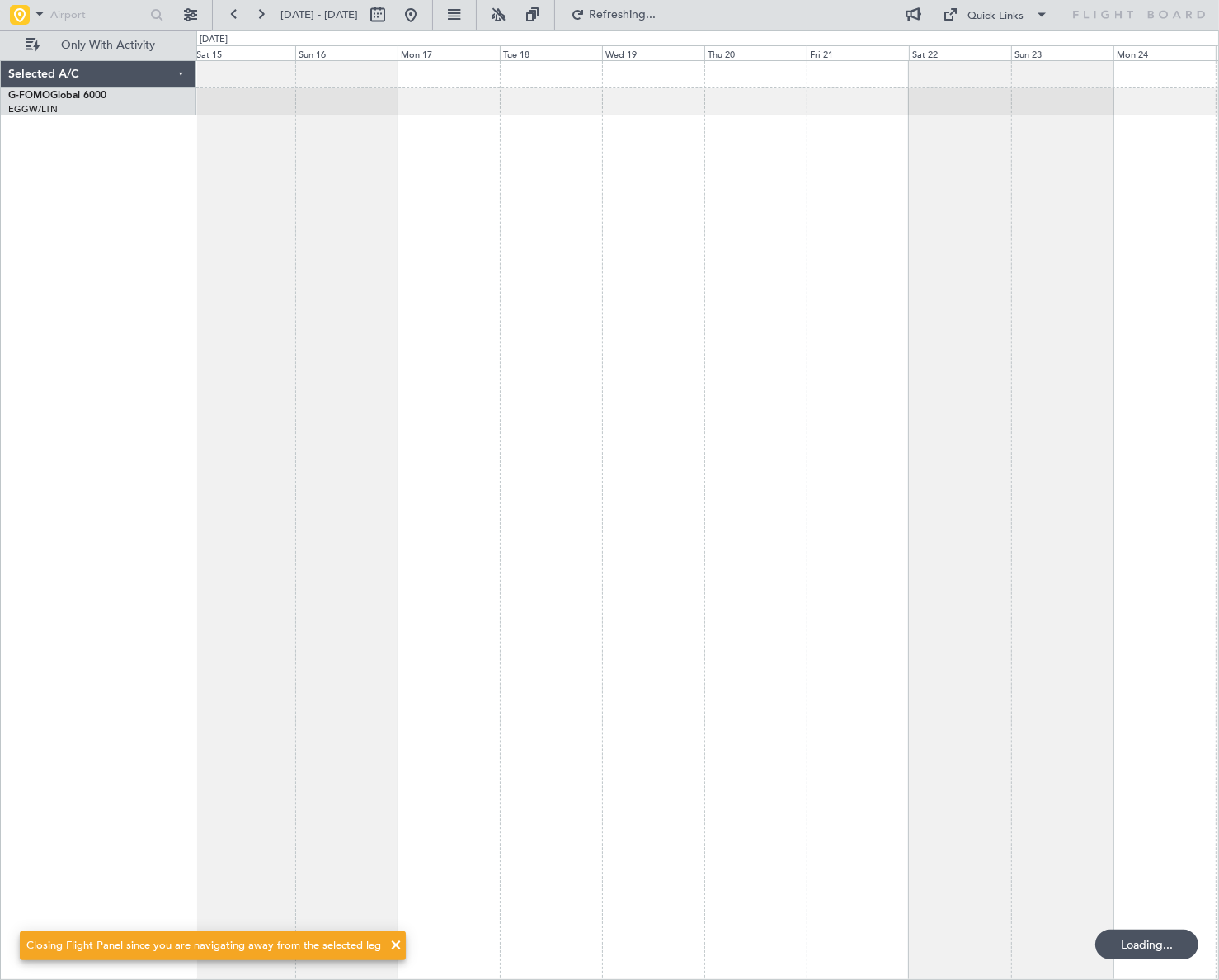
click at [230, 793] on div at bounding box center [708, 520] width 1023 height 919
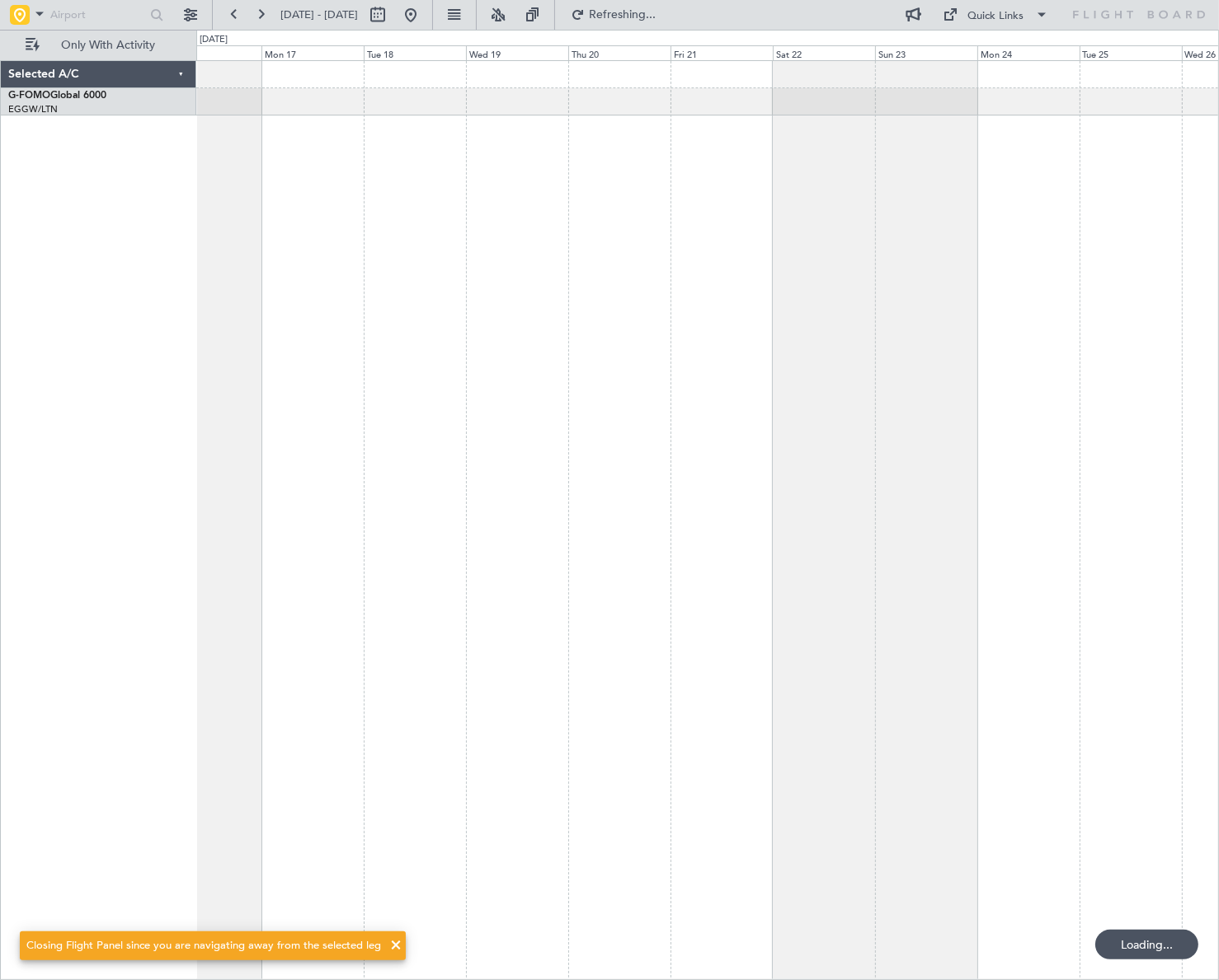
click at [205, 783] on div at bounding box center [708, 520] width 1023 height 919
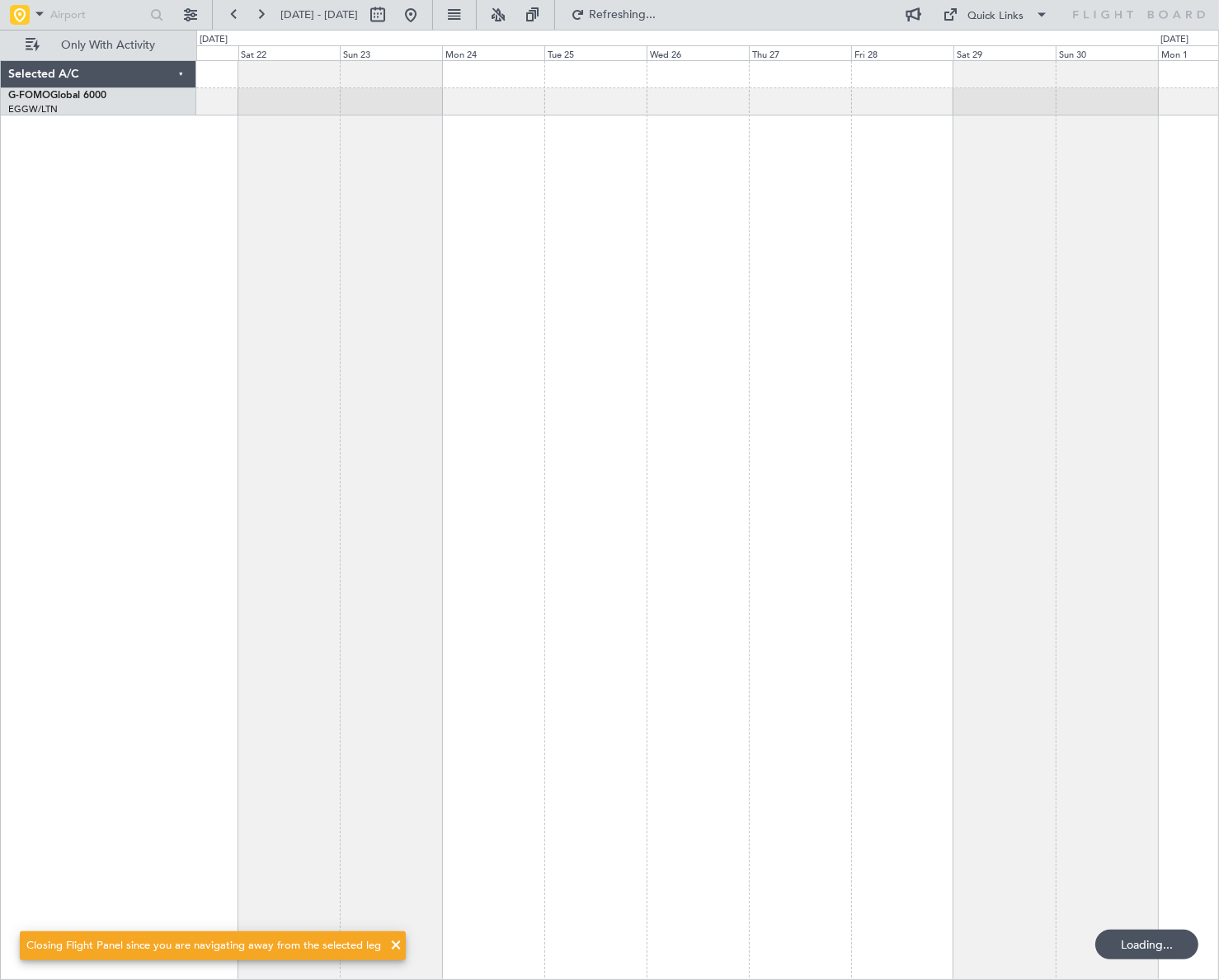
click at [239, 737] on div at bounding box center [708, 520] width 1023 height 919
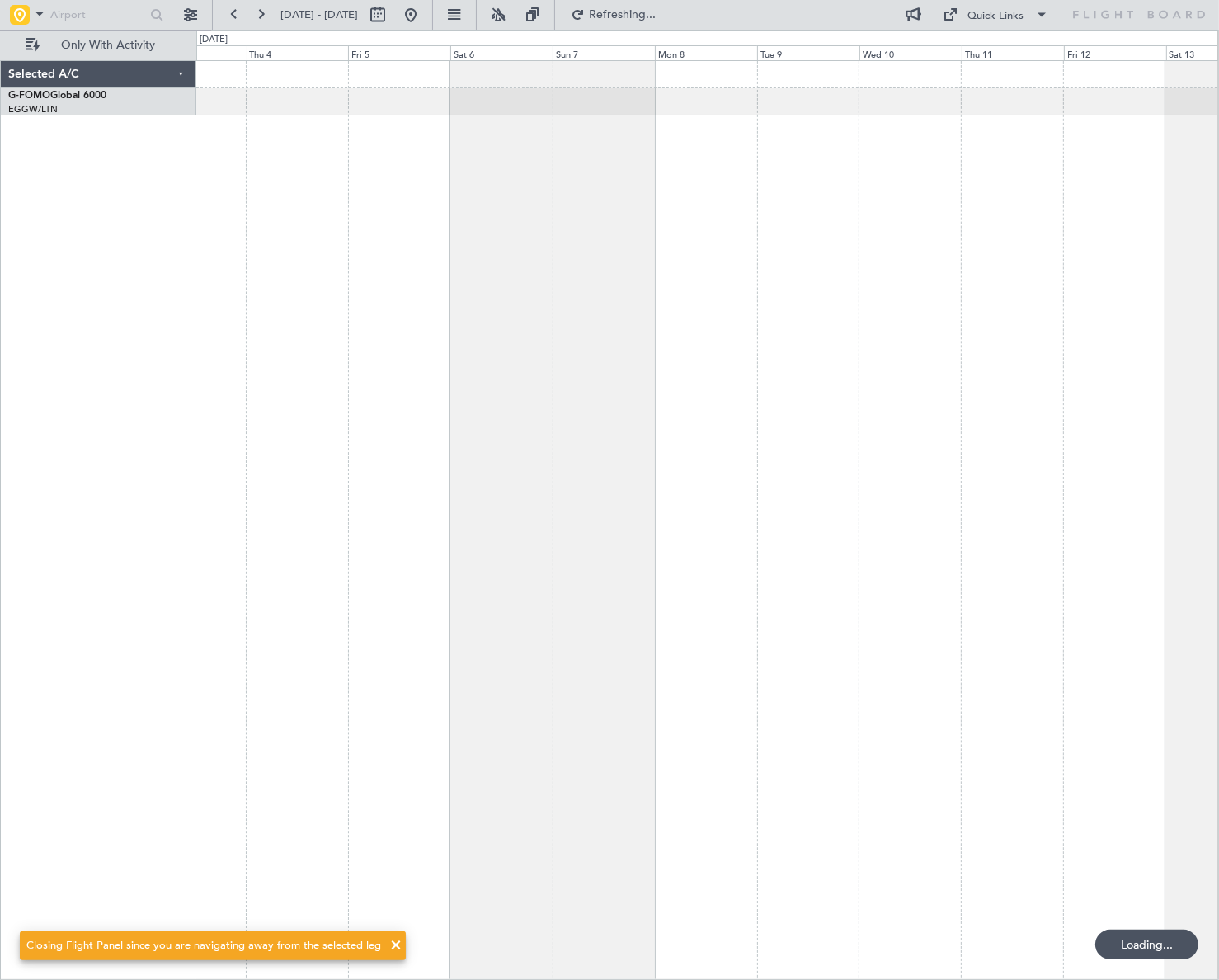
click at [235, 742] on div at bounding box center [707, 520] width 1022 height 919
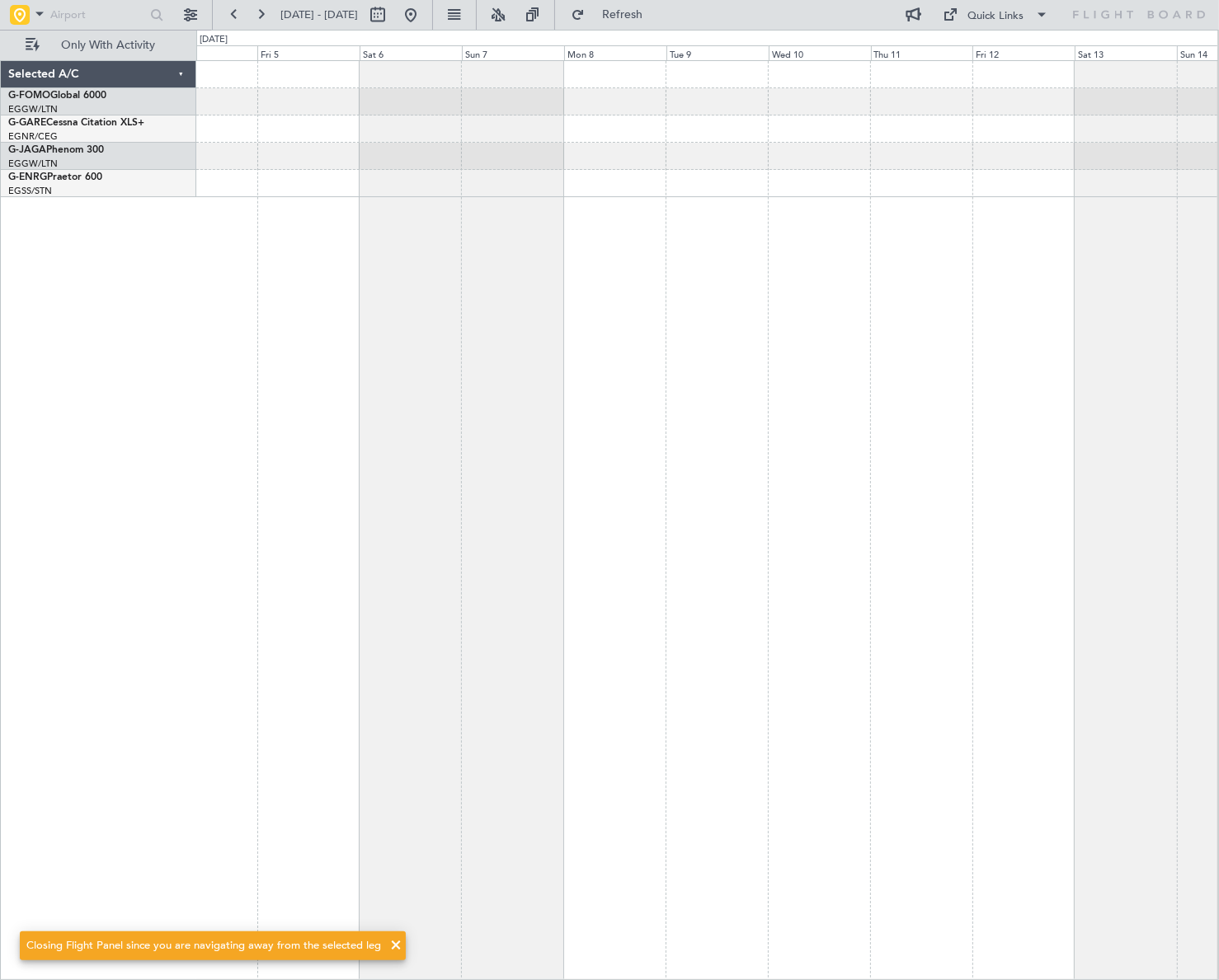
click at [385, 698] on div at bounding box center [707, 520] width 1022 height 919
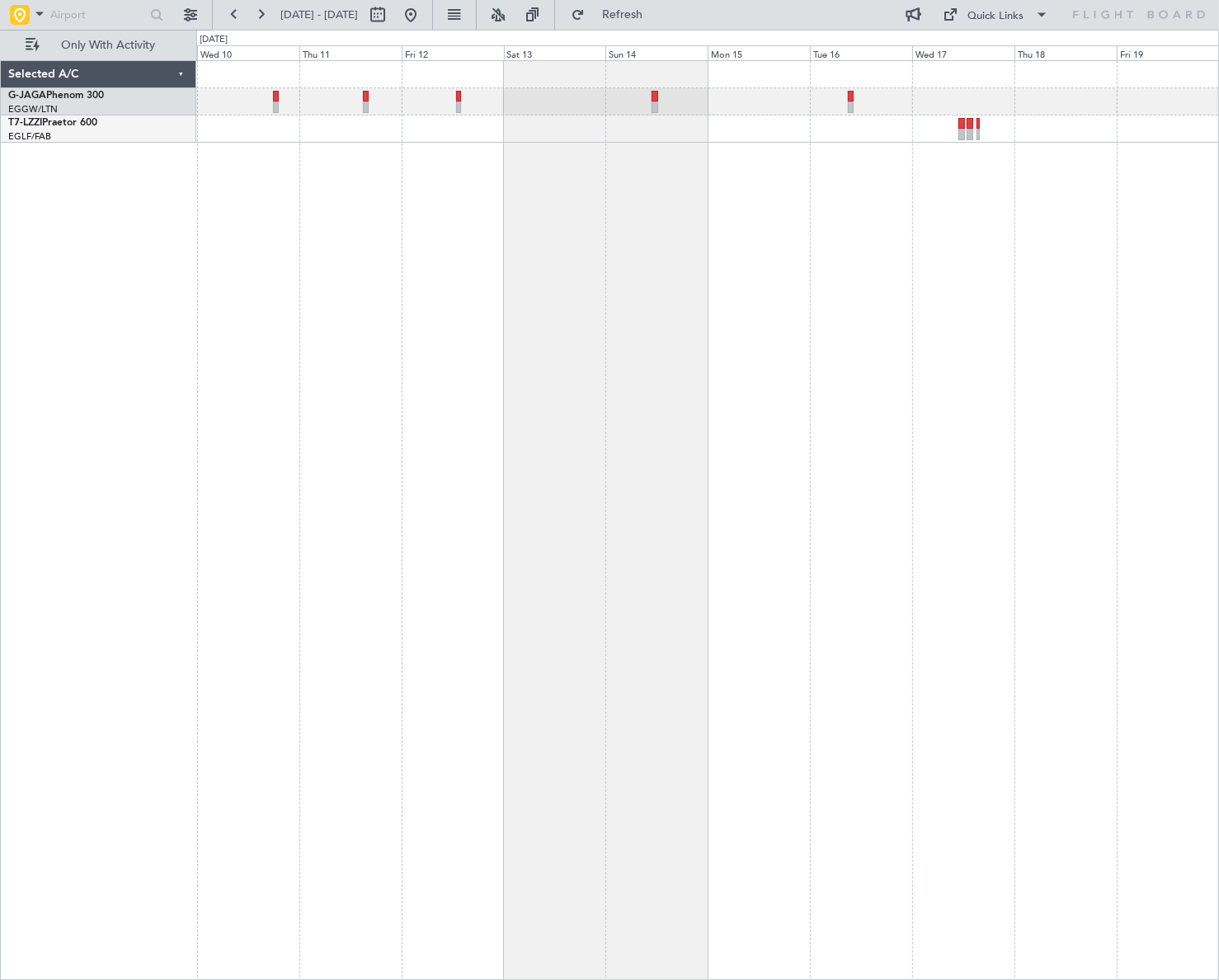
click at [849, 582] on div "Planned [GEOGRAPHIC_DATA] ([GEOGRAPHIC_DATA])" at bounding box center [708, 520] width 1023 height 919
click at [424, 24] on button at bounding box center [411, 15] width 27 height 27
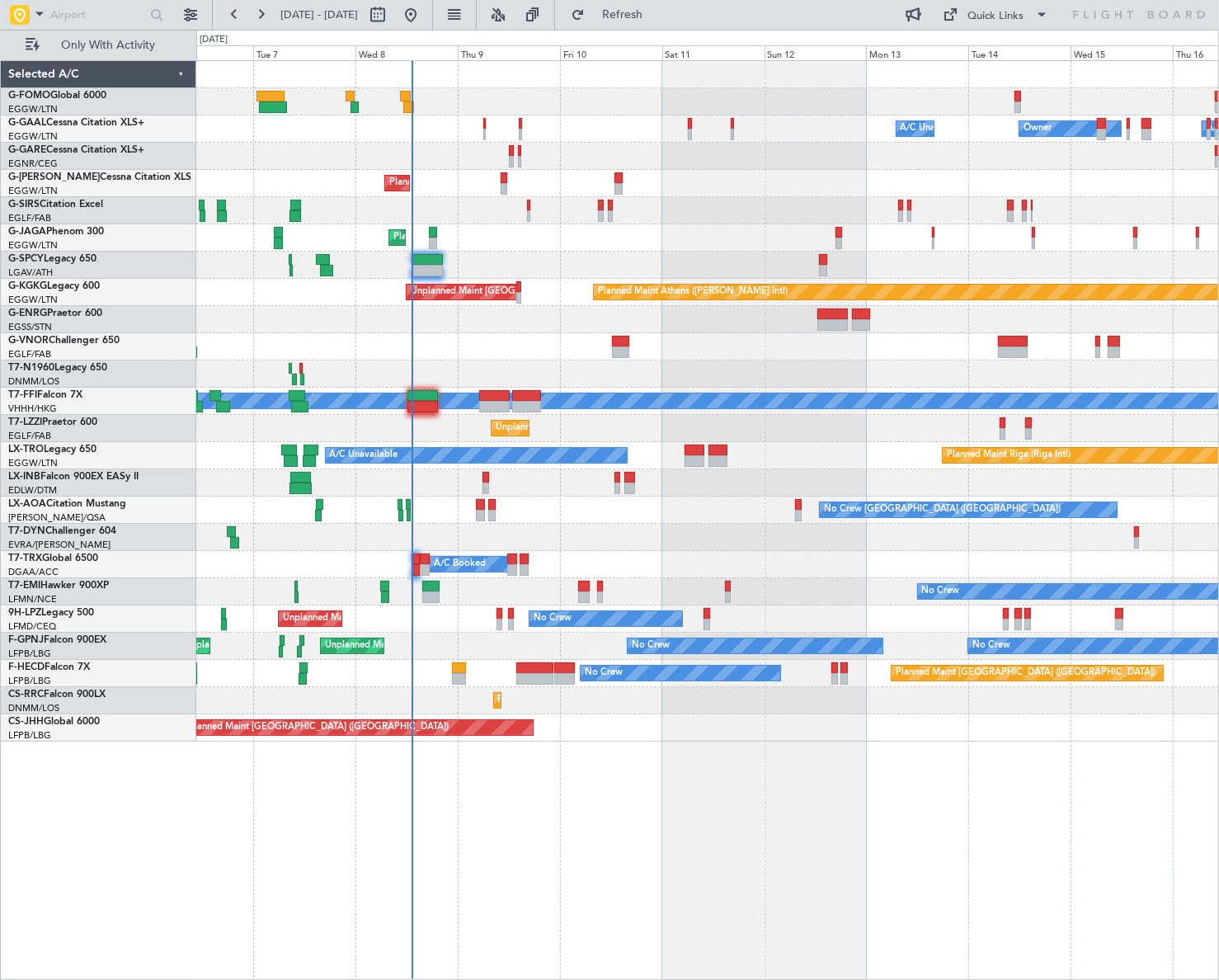
click at [511, 805] on div "A/C Unavailable Owner Owner A/C Unavailable Owner Planned Maint [GEOGRAPHIC_DAT…" at bounding box center [708, 520] width 1023 height 919
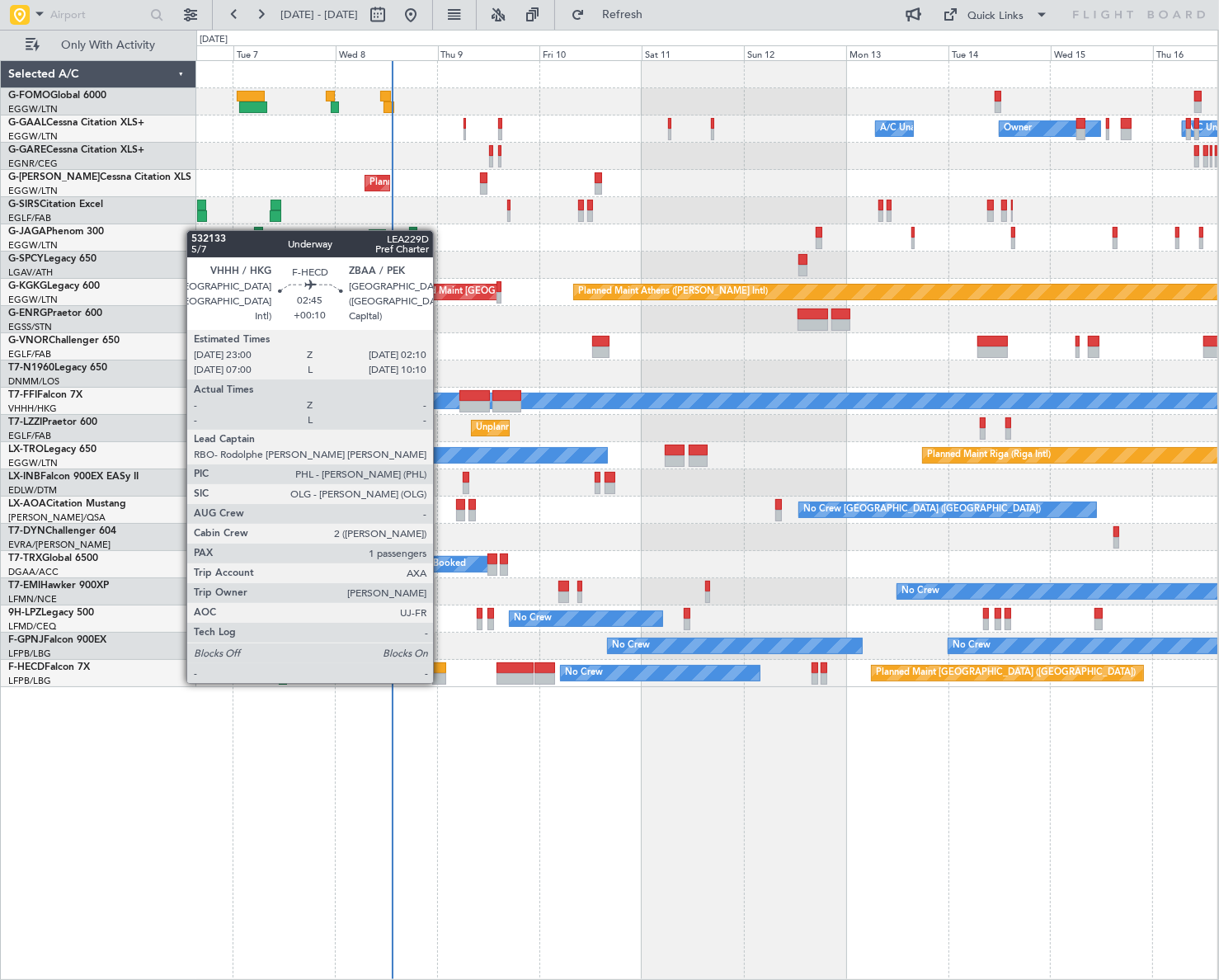
click at [439, 666] on div at bounding box center [439, 668] width 14 height 12
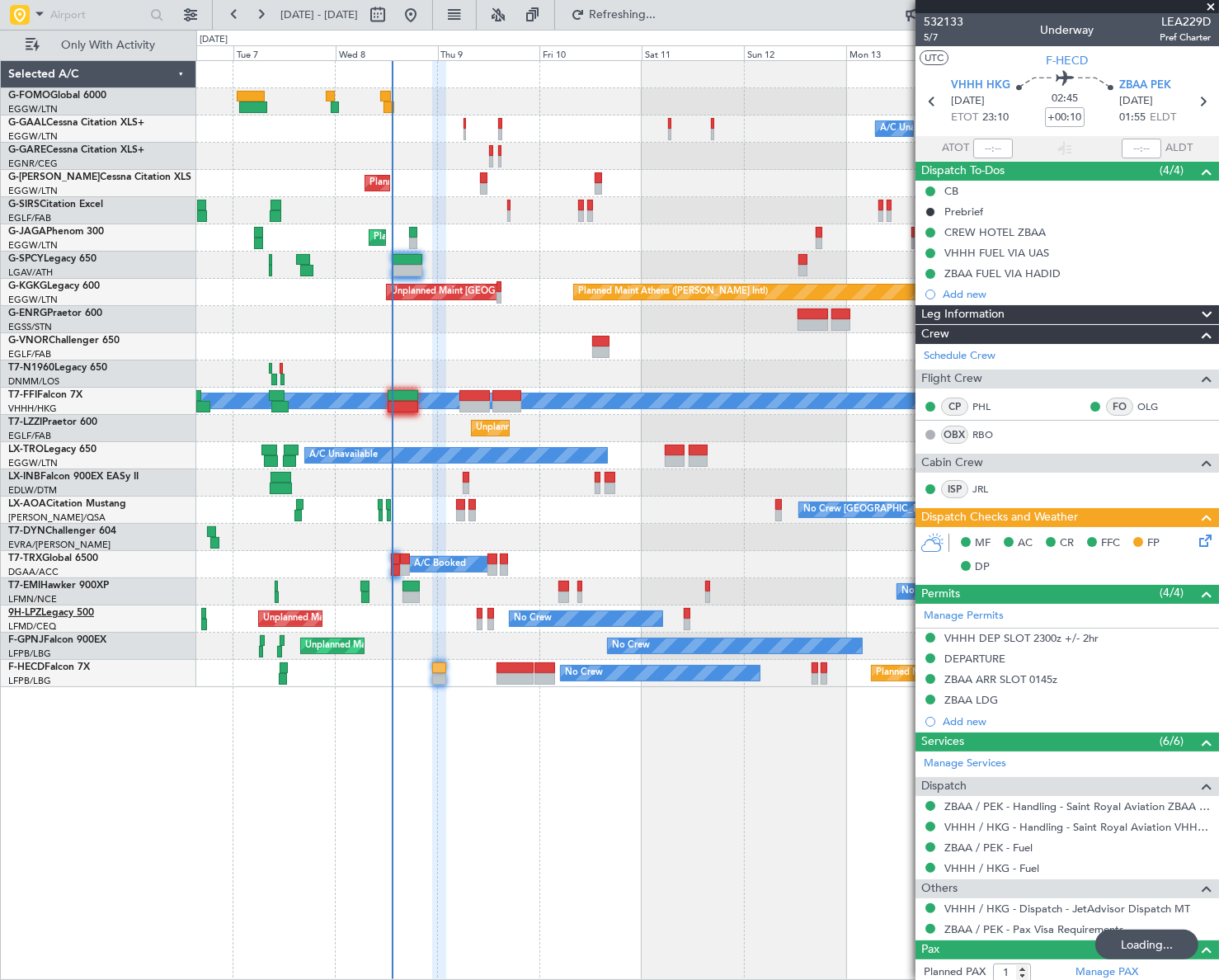
click at [30, 611] on div "Owner Owner A/C Unavailable A/C Unavailable Owner Planned Maint [GEOGRAPHIC_DAT…" at bounding box center [609, 505] width 1219 height 950
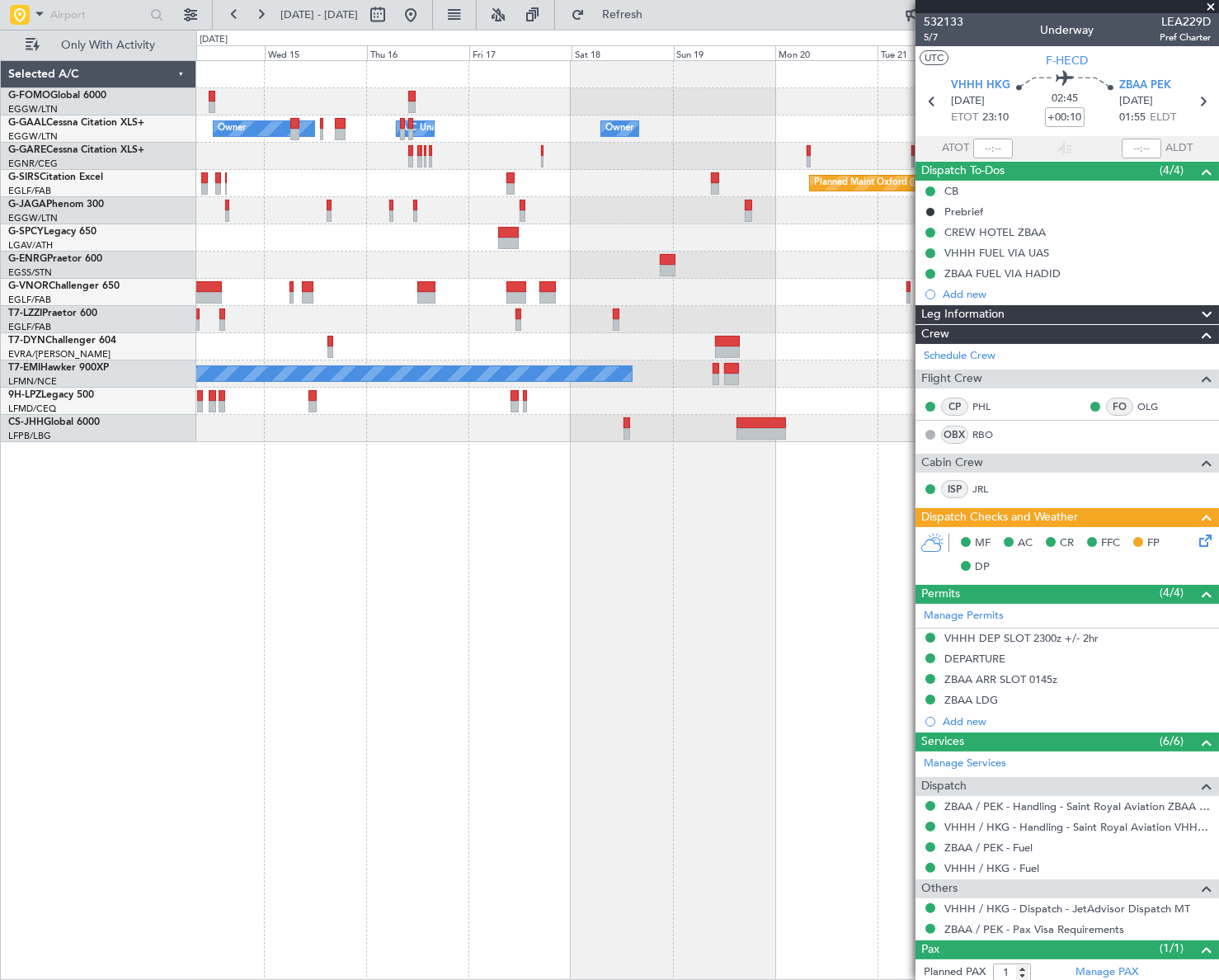
click at [361, 322] on div "A/C Unavailable [GEOGRAPHIC_DATA] ([GEOGRAPHIC_DATA])" at bounding box center [707, 319] width 1021 height 28
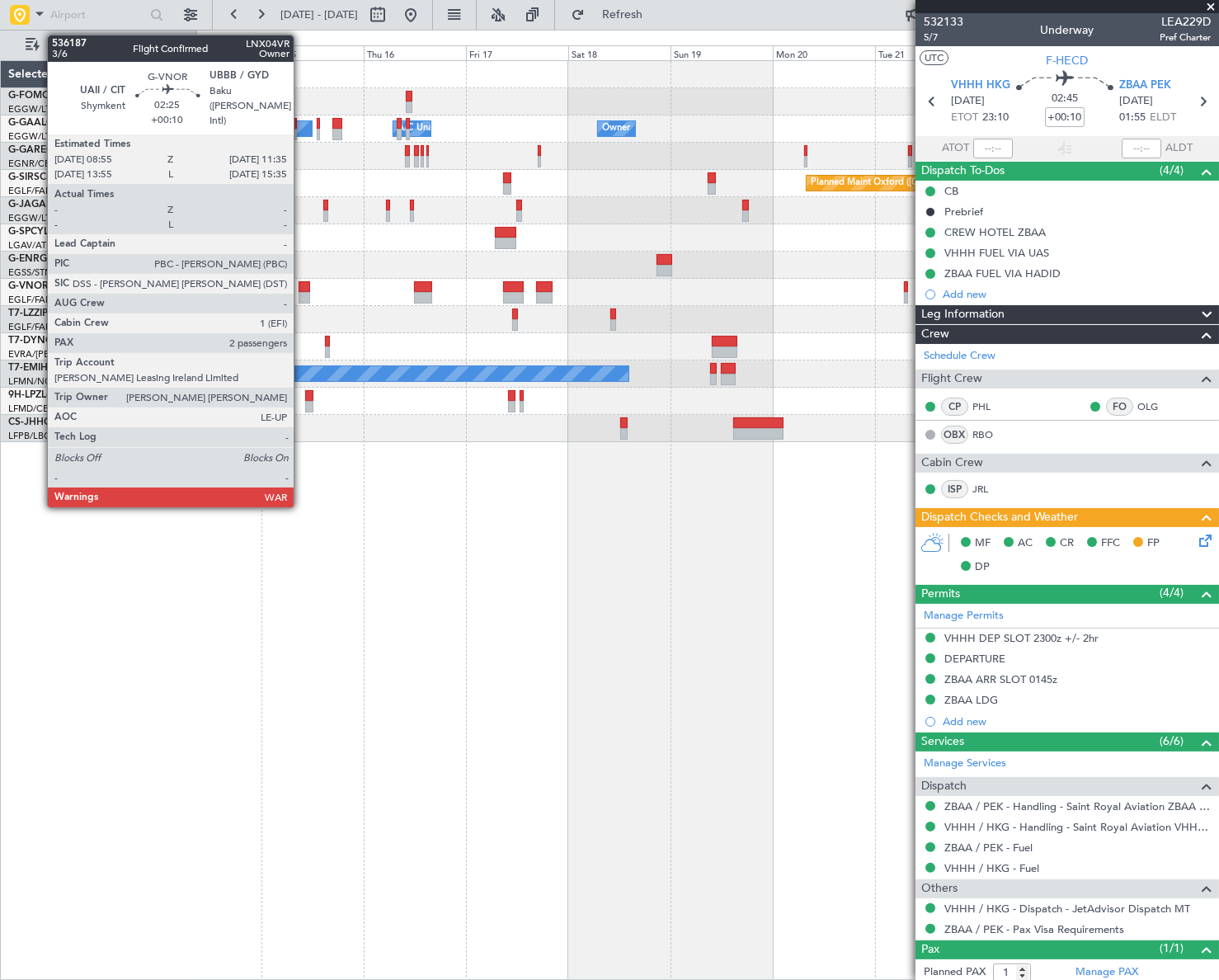
click at [302, 293] on div at bounding box center [304, 297] width 12 height 12
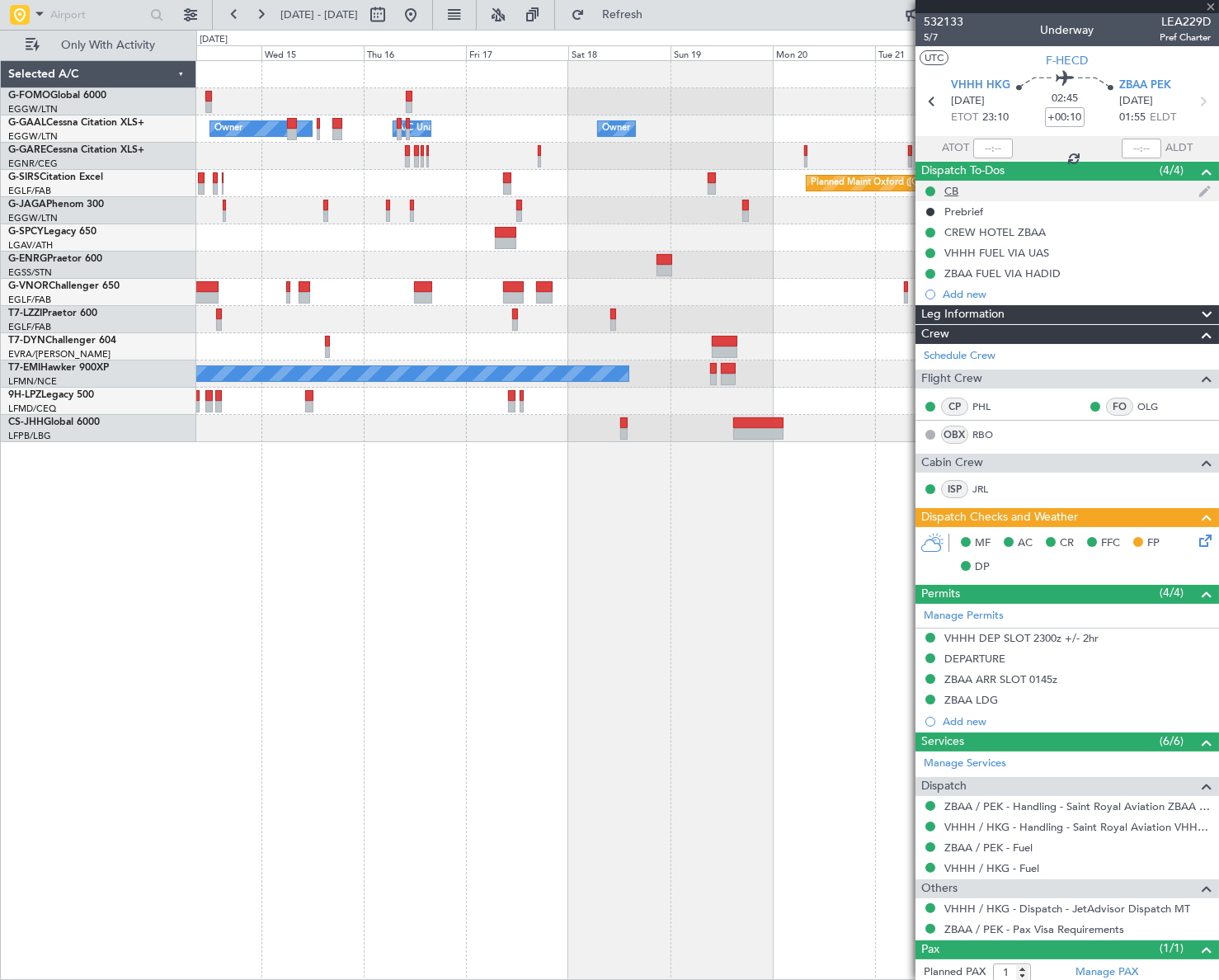
type input "2"
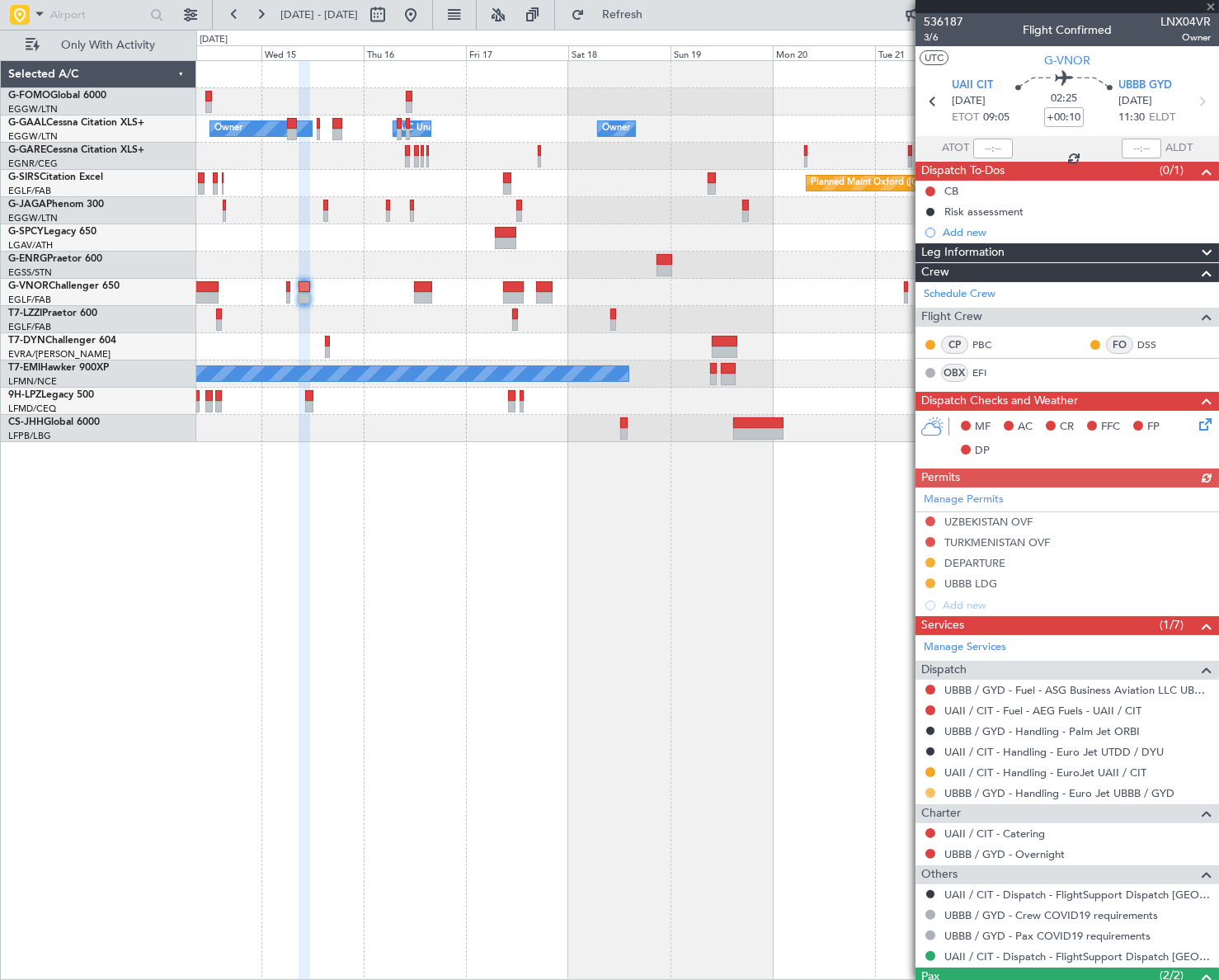
click at [932, 792] on button at bounding box center [930, 793] width 10 height 10
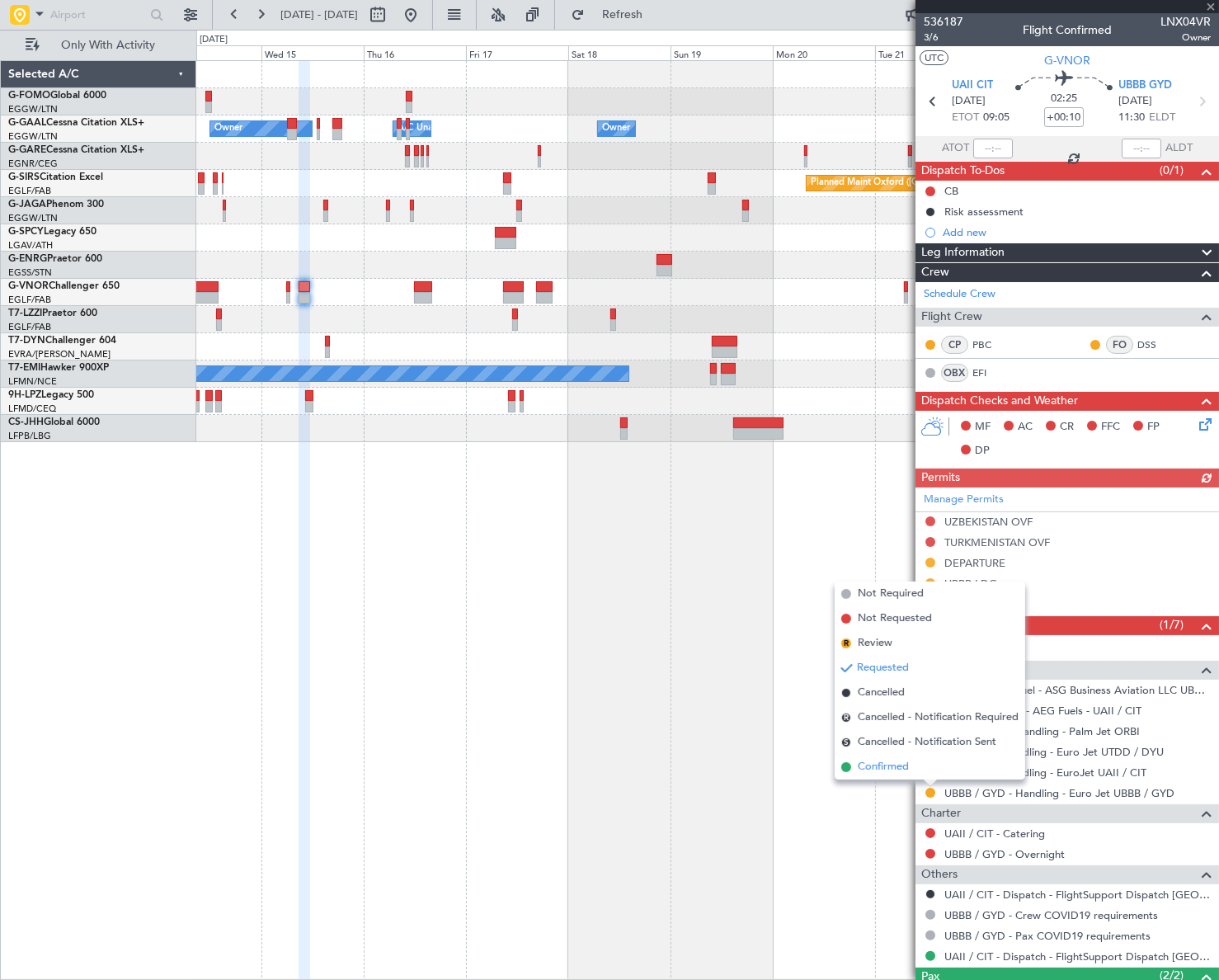
click at [885, 765] on span "Confirmed" at bounding box center [882, 767] width 51 height 17
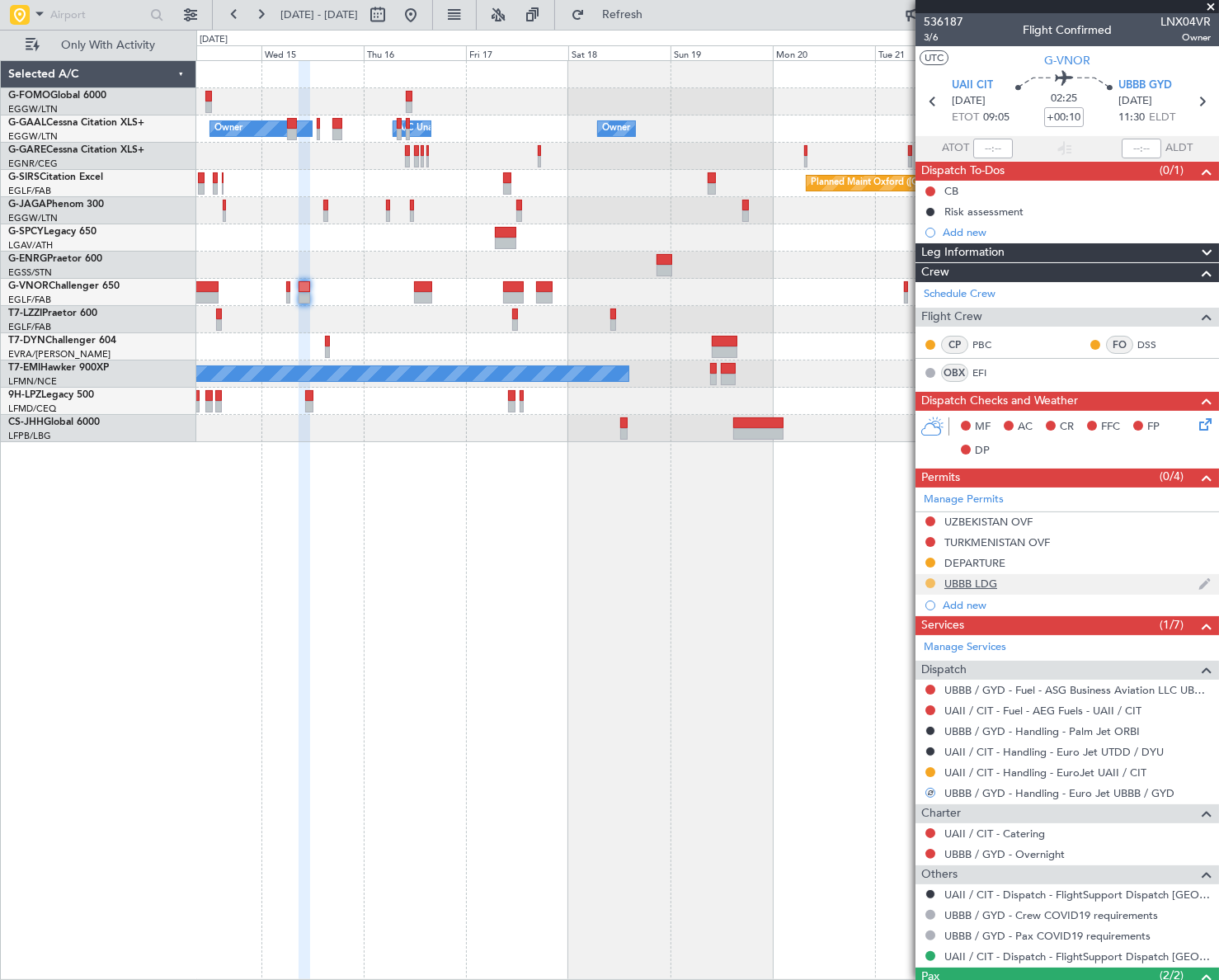
click at [930, 581] on button at bounding box center [930, 583] width 10 height 10
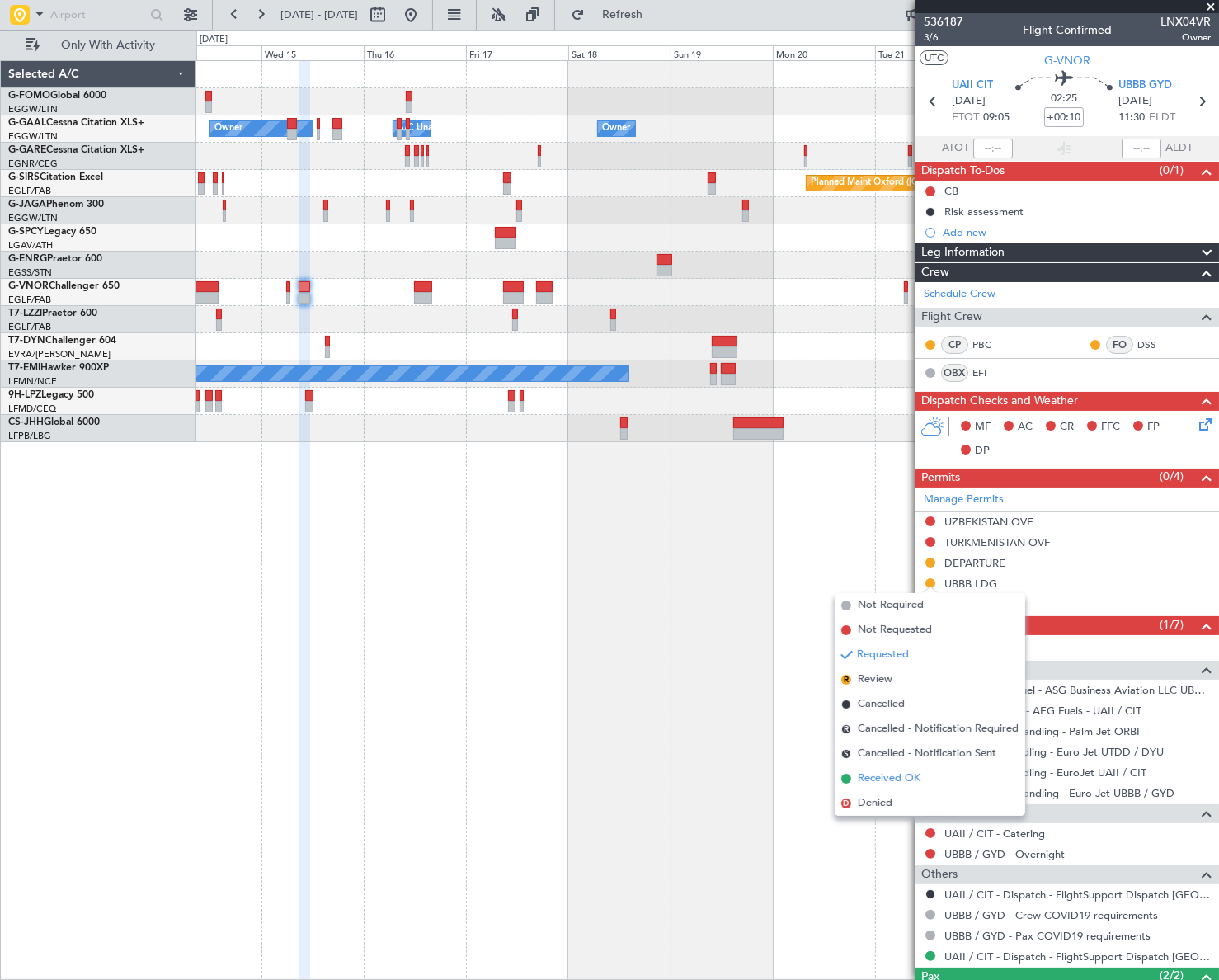
click at [875, 779] on span "Received OK" at bounding box center [888, 779] width 63 height 17
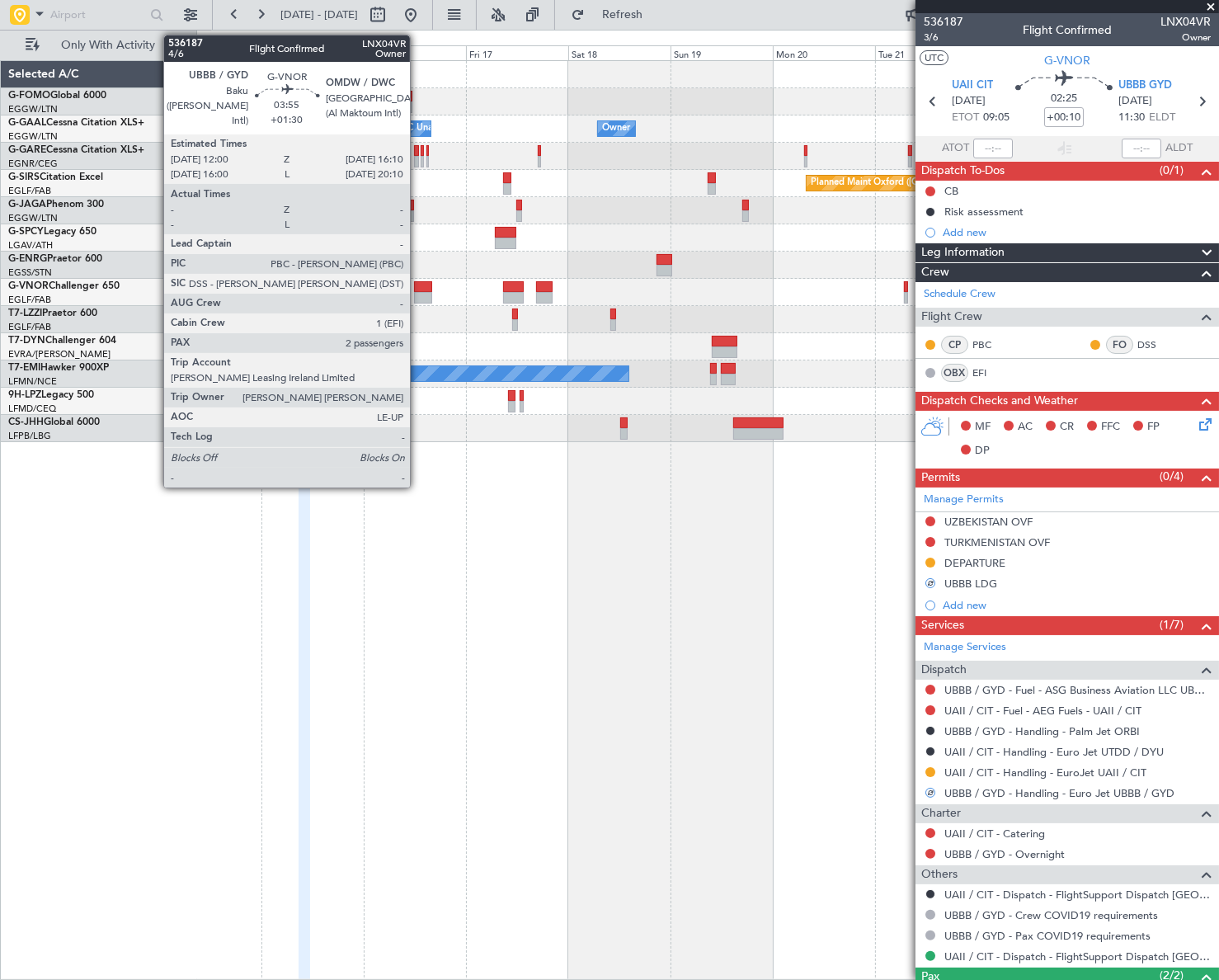
click at [419, 288] on div at bounding box center [423, 287] width 18 height 12
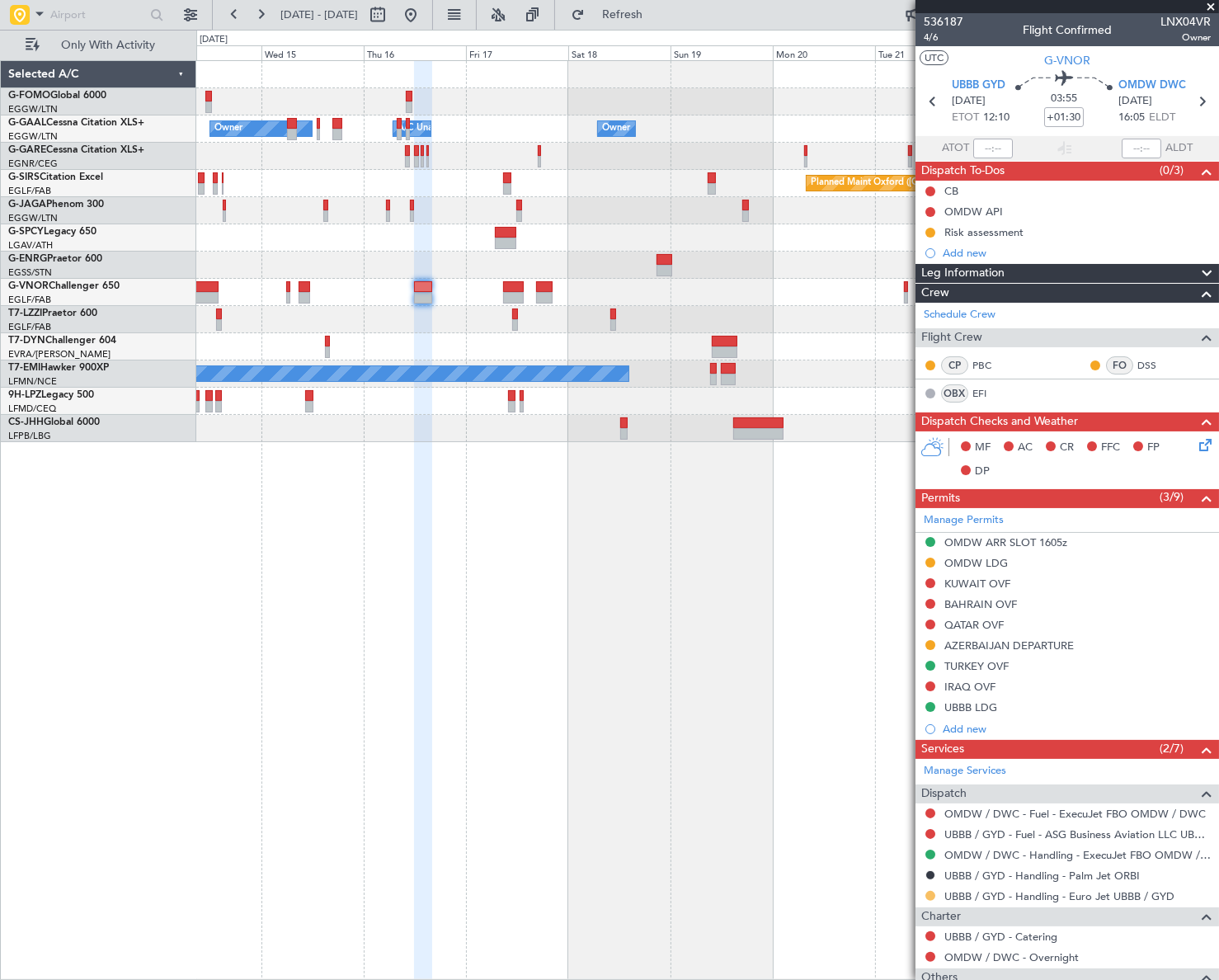
click at [932, 895] on button at bounding box center [930, 896] width 10 height 10
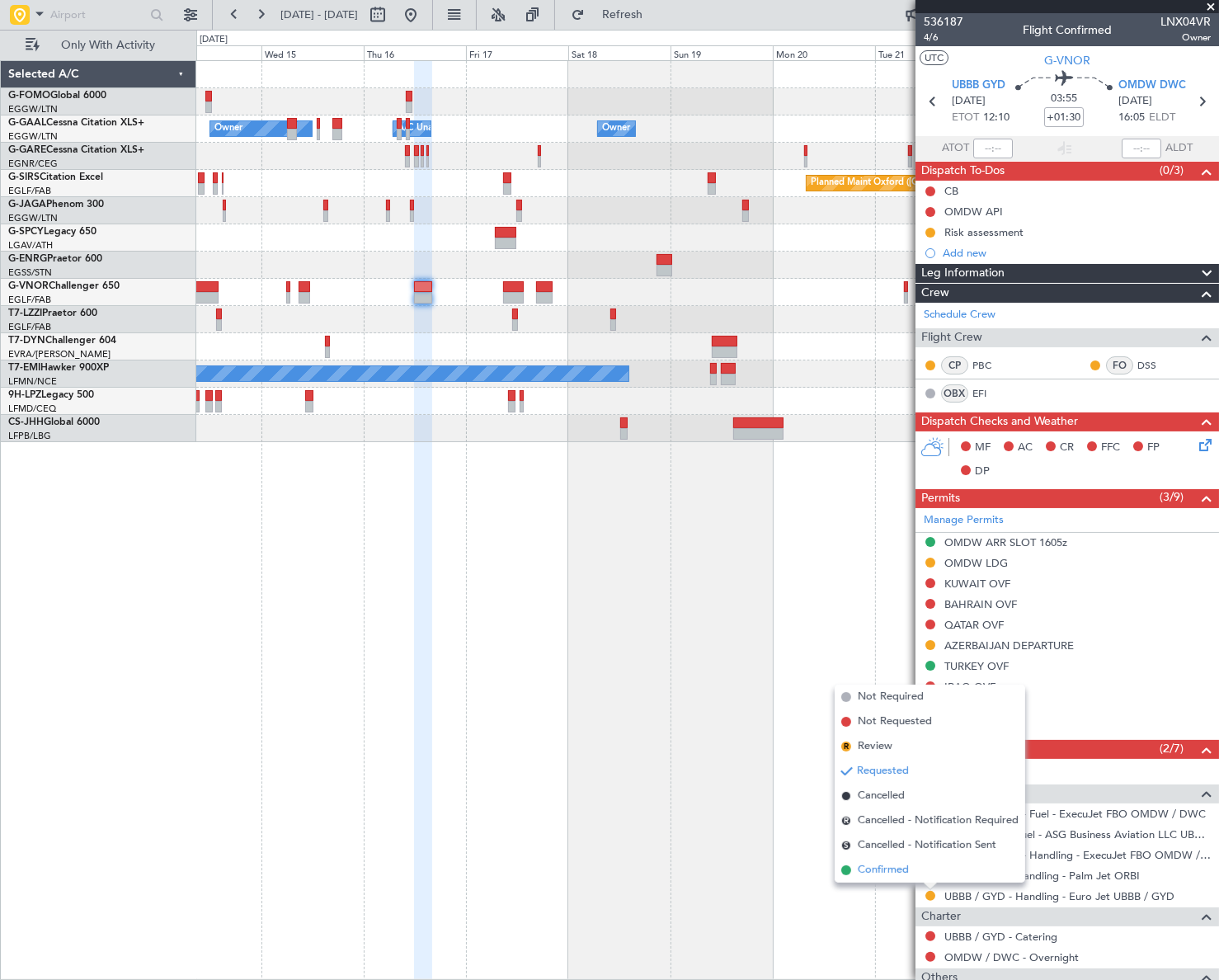
click at [882, 873] on span "Confirmed" at bounding box center [882, 870] width 51 height 17
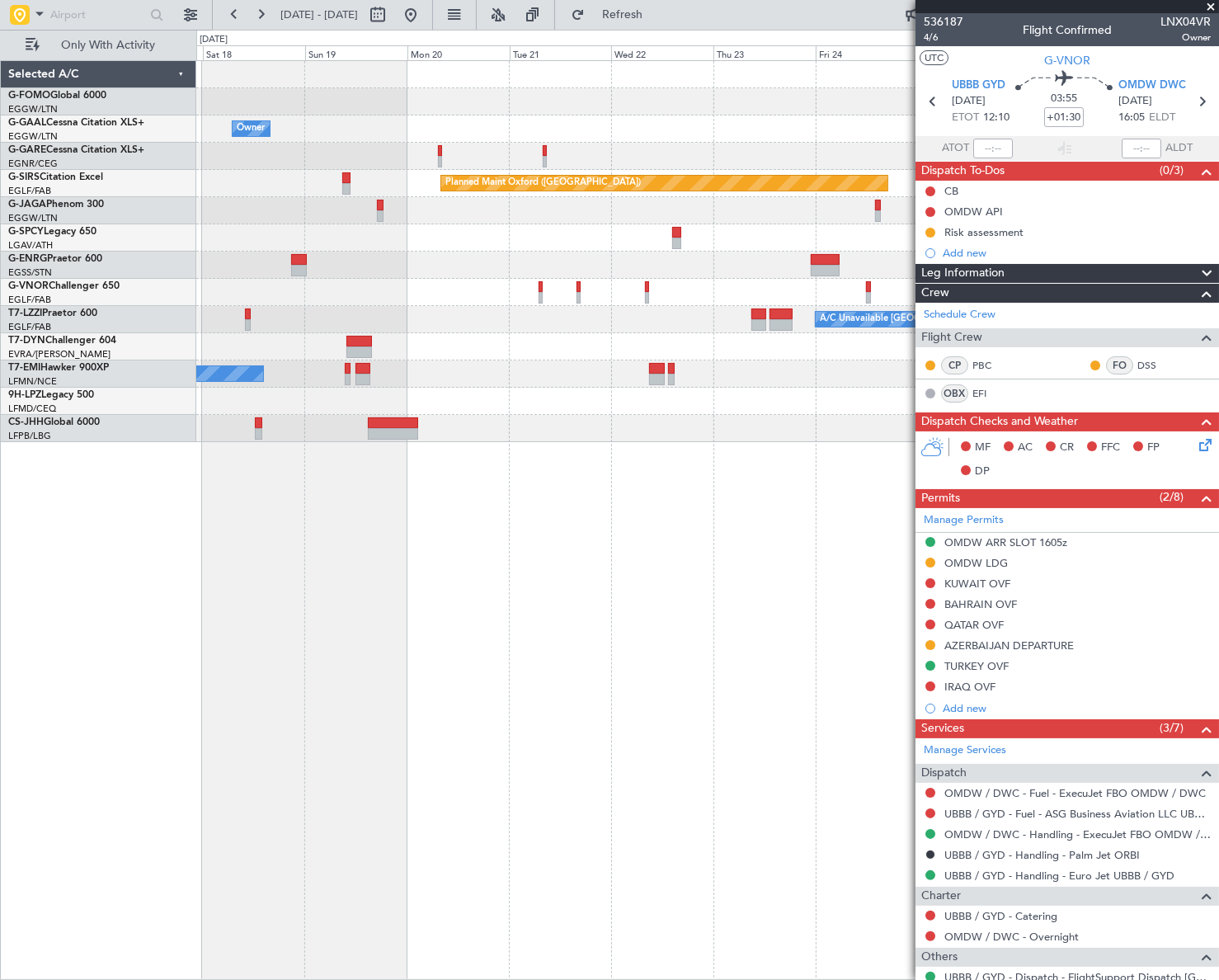
click at [387, 560] on div "Owner Owner Owner A/C Unavailable Owner Planned Maint [GEOGRAPHIC_DATA] ([GEOGR…" at bounding box center [707, 520] width 1022 height 919
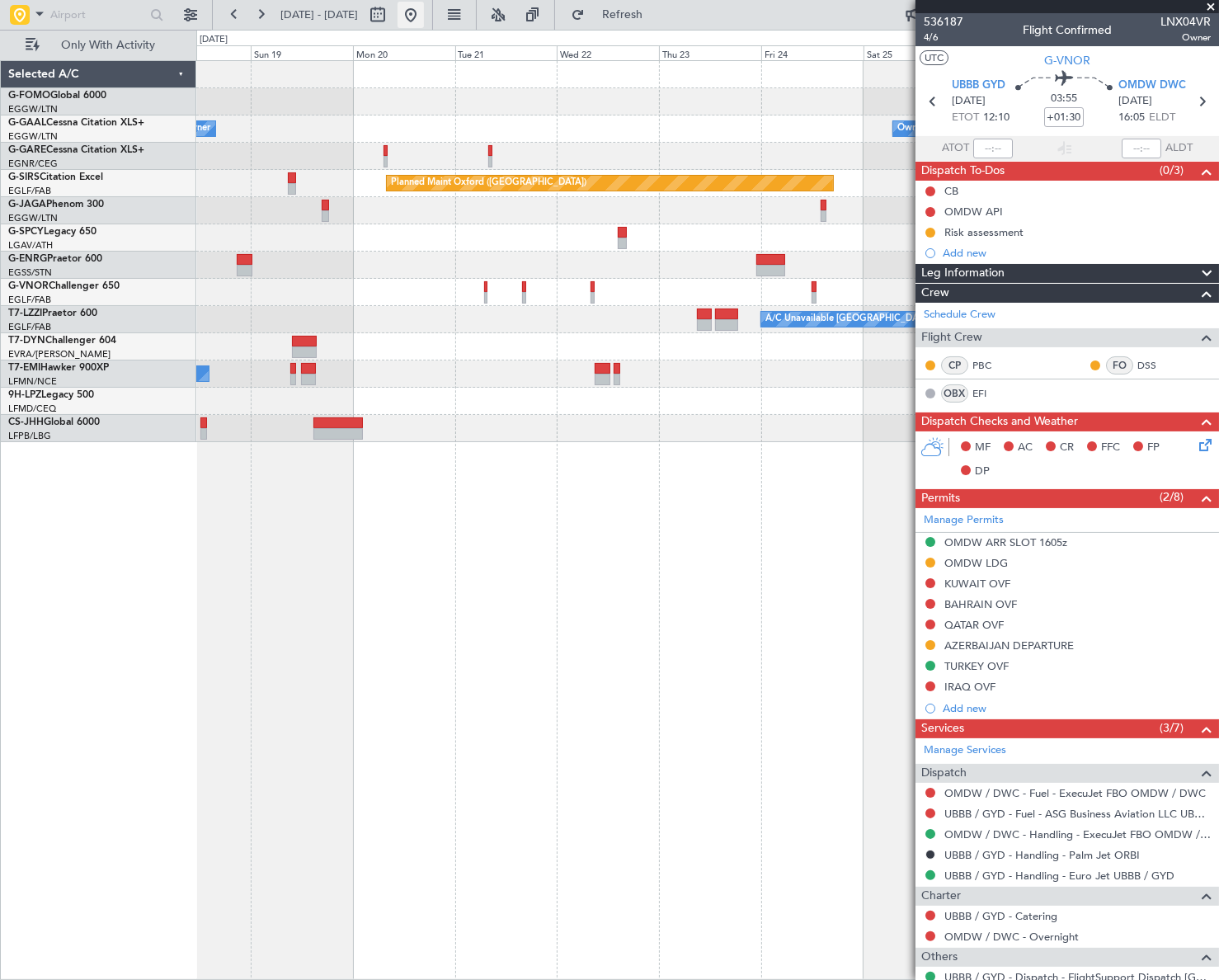
click at [424, 9] on button at bounding box center [411, 15] width 27 height 27
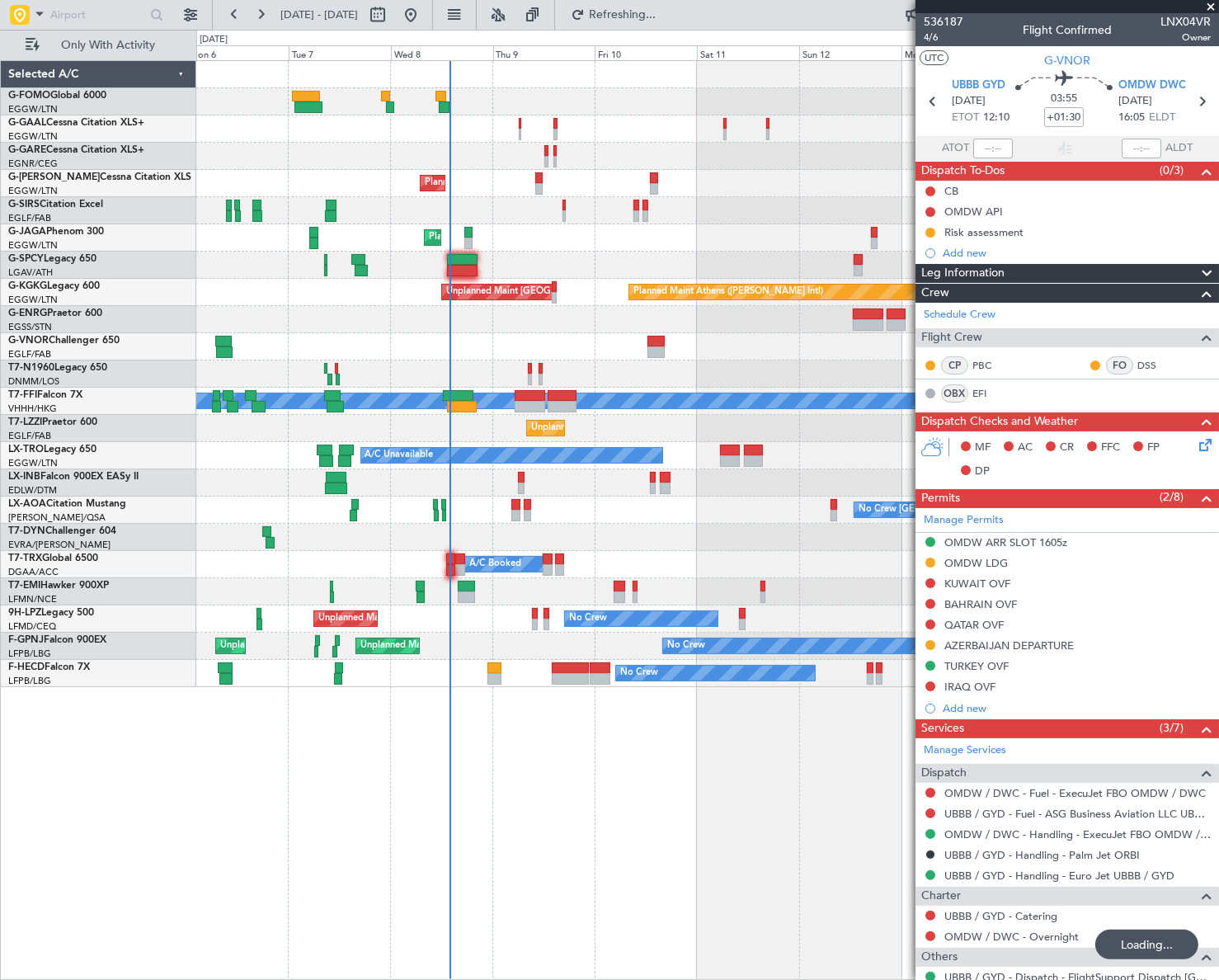
click at [380, 769] on div "A/C Unavailable Owner Owner A/C Unavailable Owner Planned Maint [GEOGRAPHIC_DAT…" at bounding box center [707, 520] width 1022 height 919
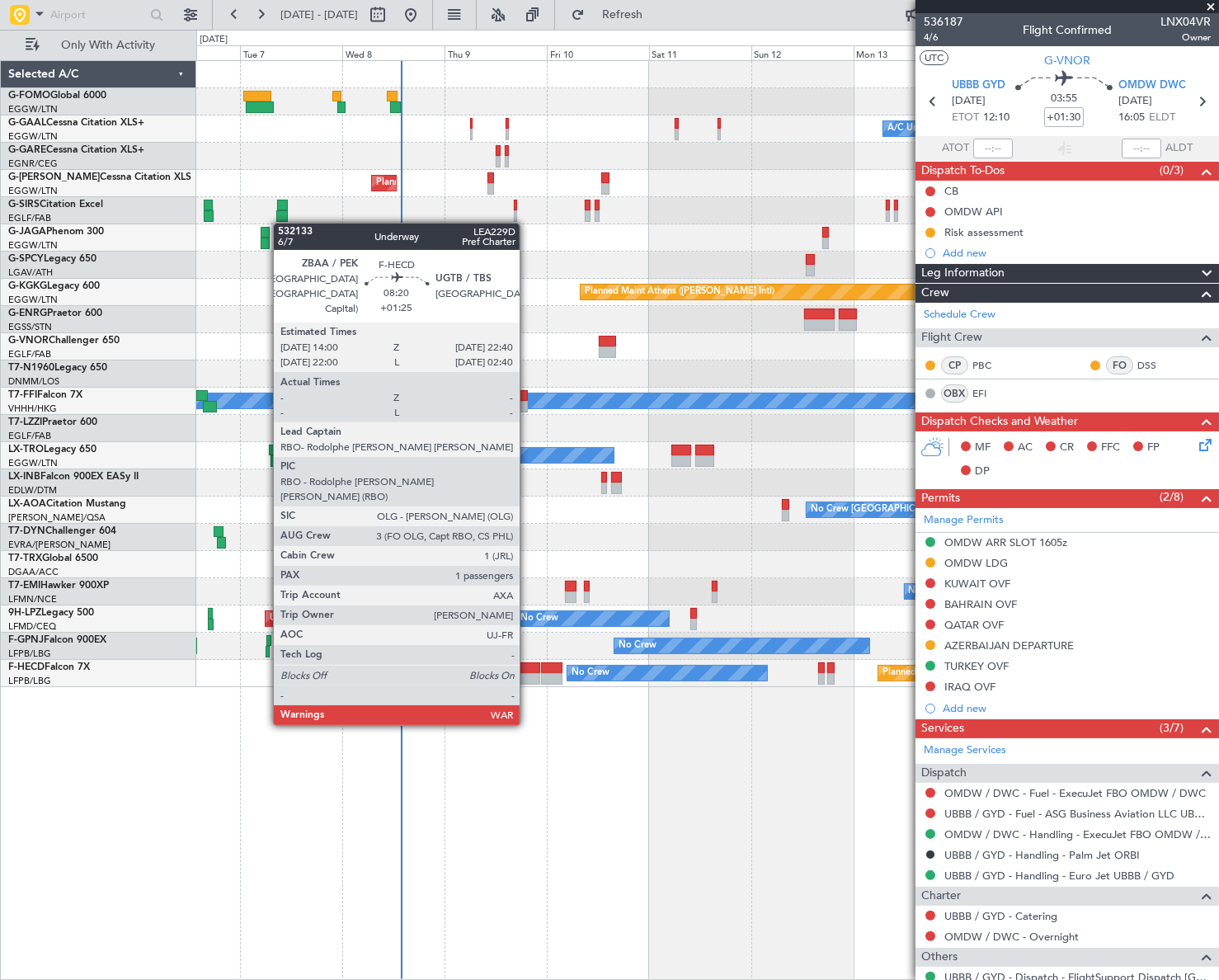
click at [527, 677] on div at bounding box center [521, 678] width 37 height 12
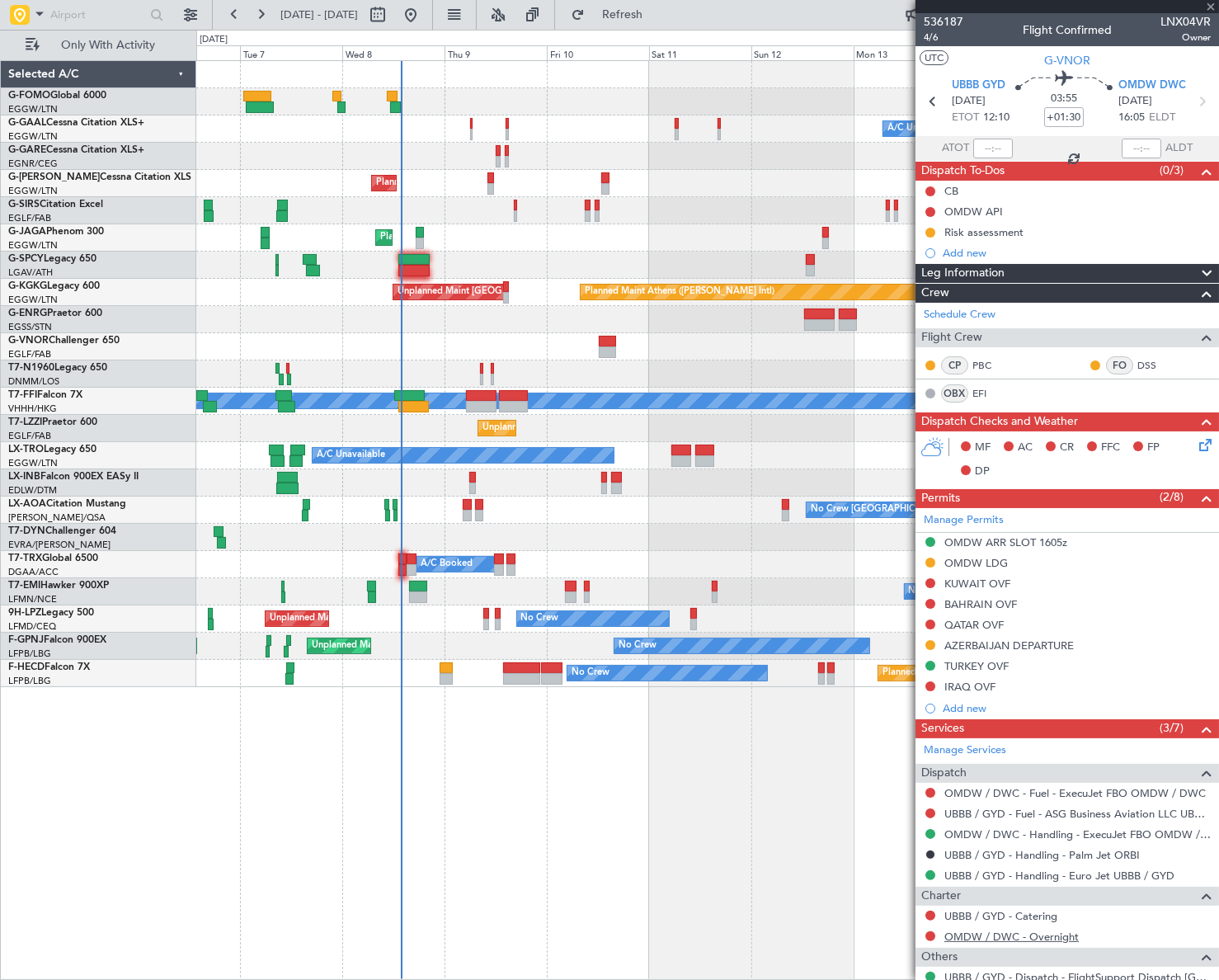
type input "+01:25"
type input "1"
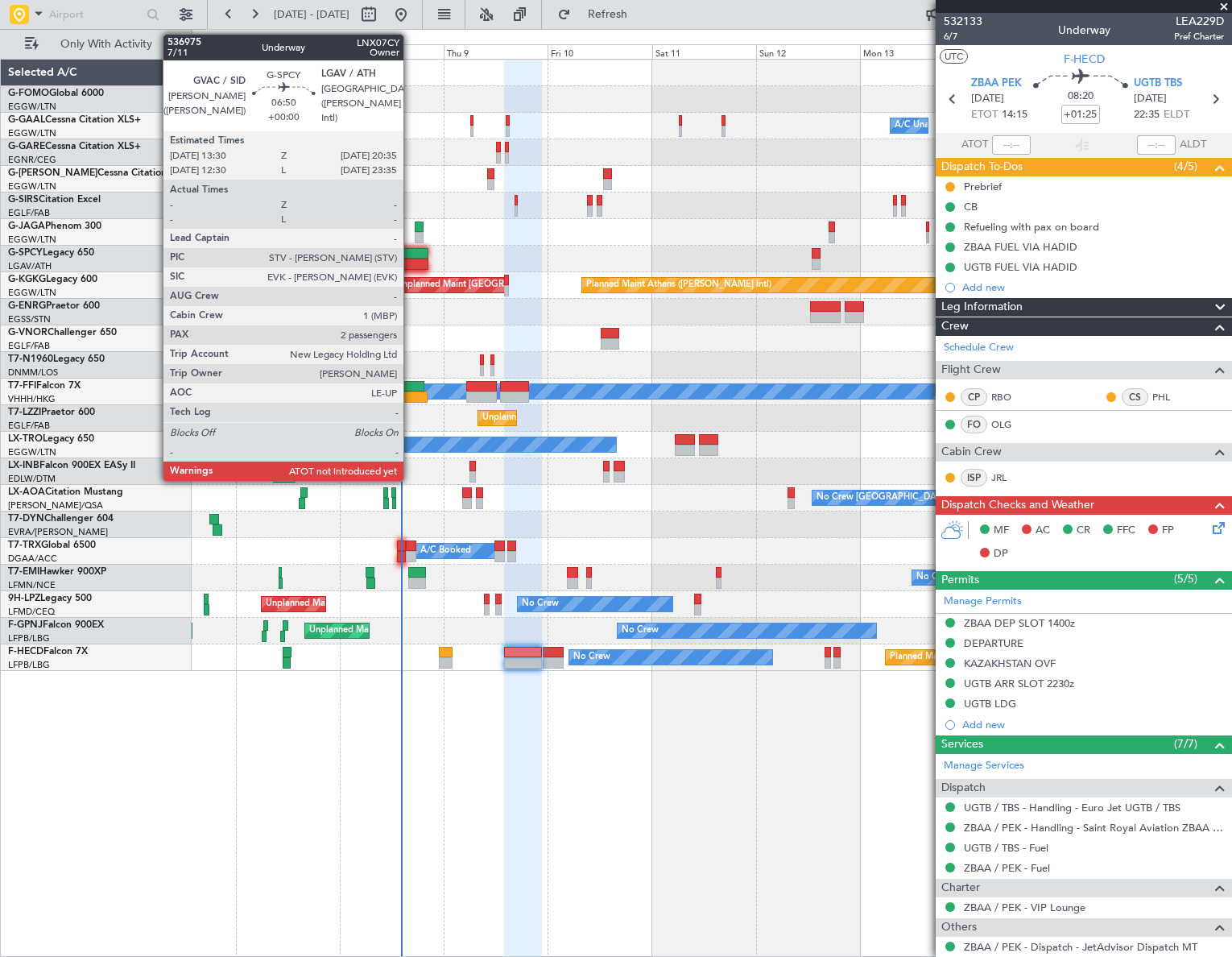
click at [410, 256] on div at bounding box center [414, 254] width 31 height 11
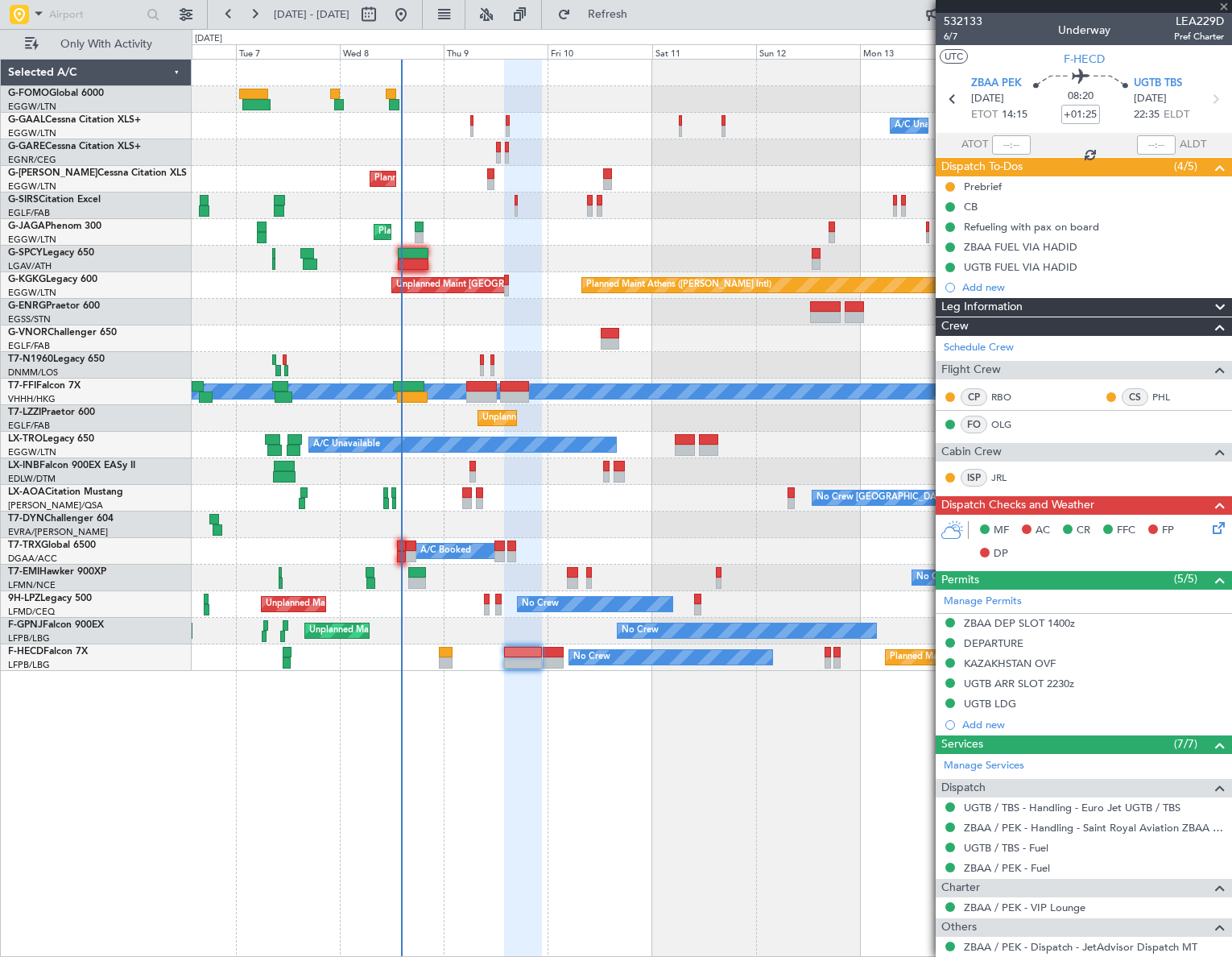
type input "2"
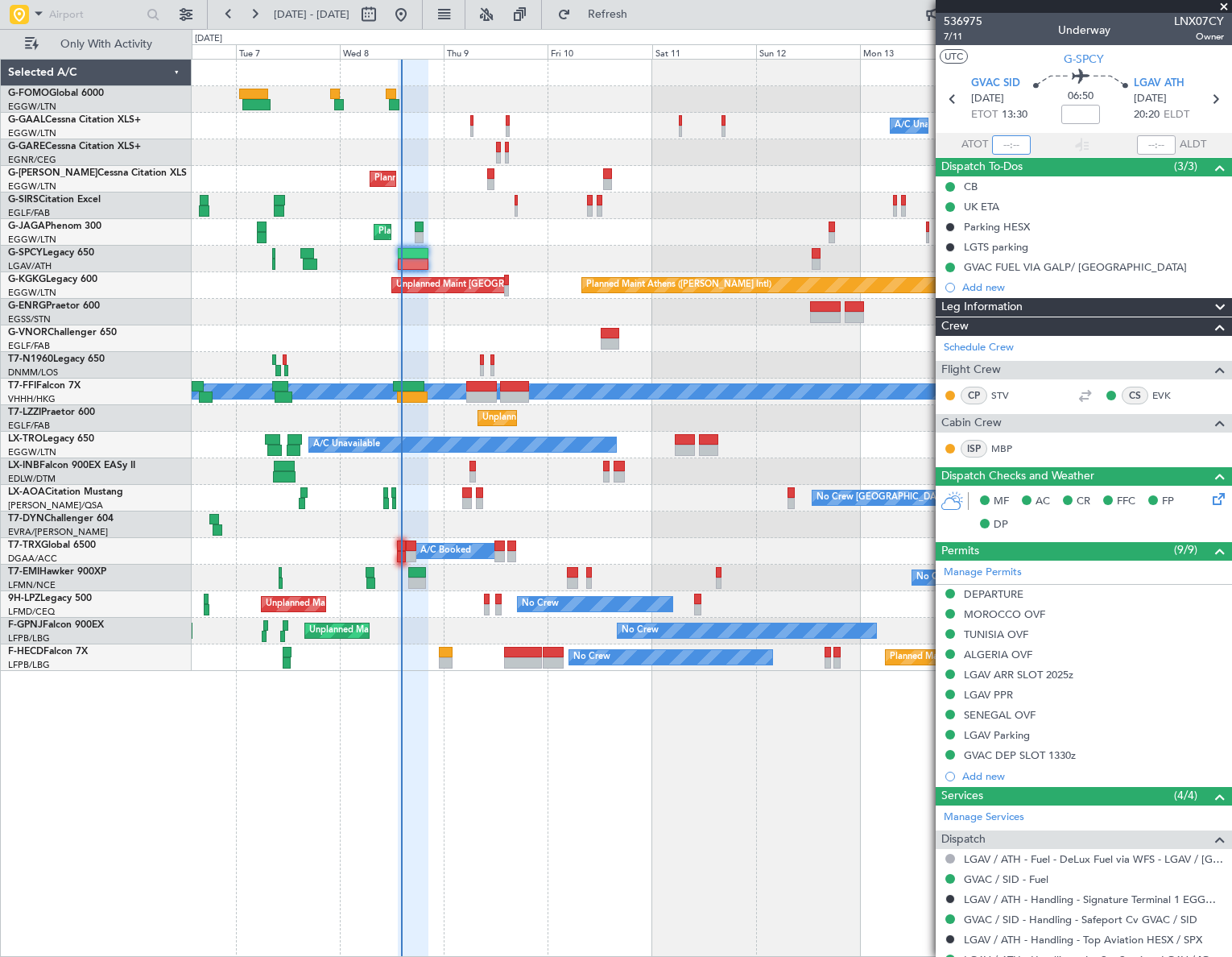
click at [1006, 144] on input "text" at bounding box center [1011, 145] width 38 height 20
click at [1012, 144] on input "text" at bounding box center [1011, 145] width 38 height 20
click at [693, 848] on div "Owner Owner A/C Unavailable A/C Unavailable Owner Planned Maint [GEOGRAPHIC_DAT…" at bounding box center [711, 507] width 1040 height 897
type input "14:07"
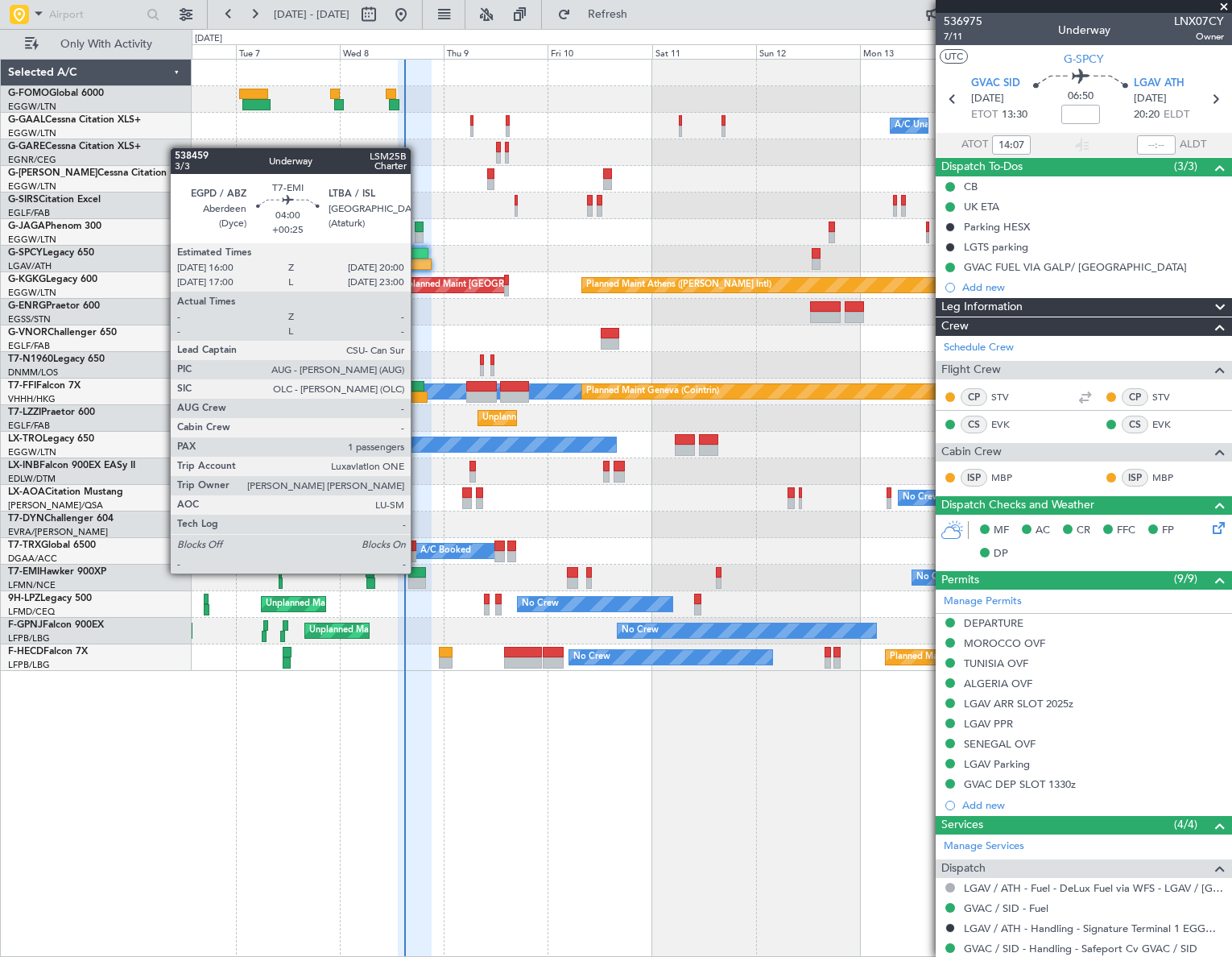
click at [418, 572] on div at bounding box center [417, 573] width 18 height 11
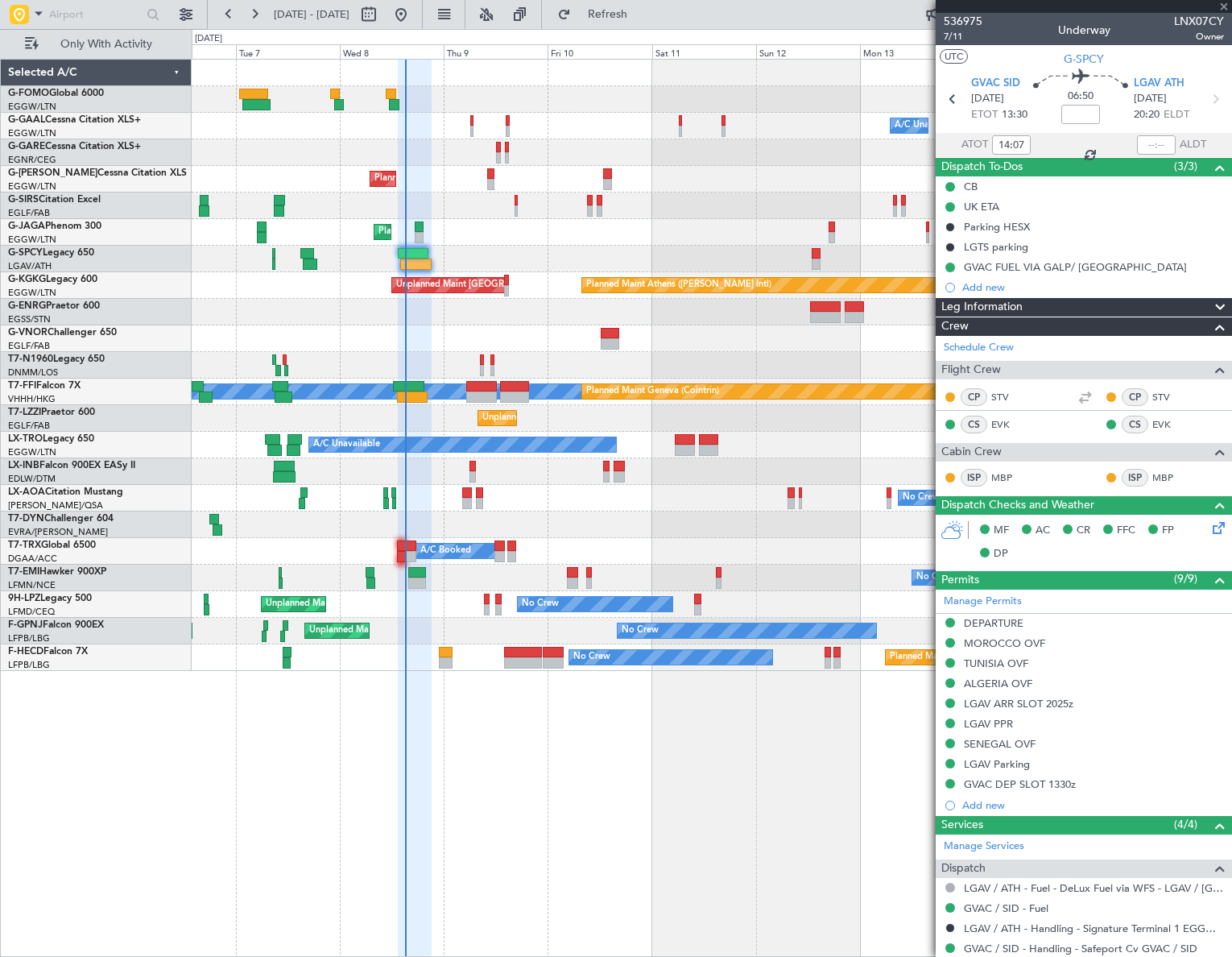
type input "+00:25"
type input "1"
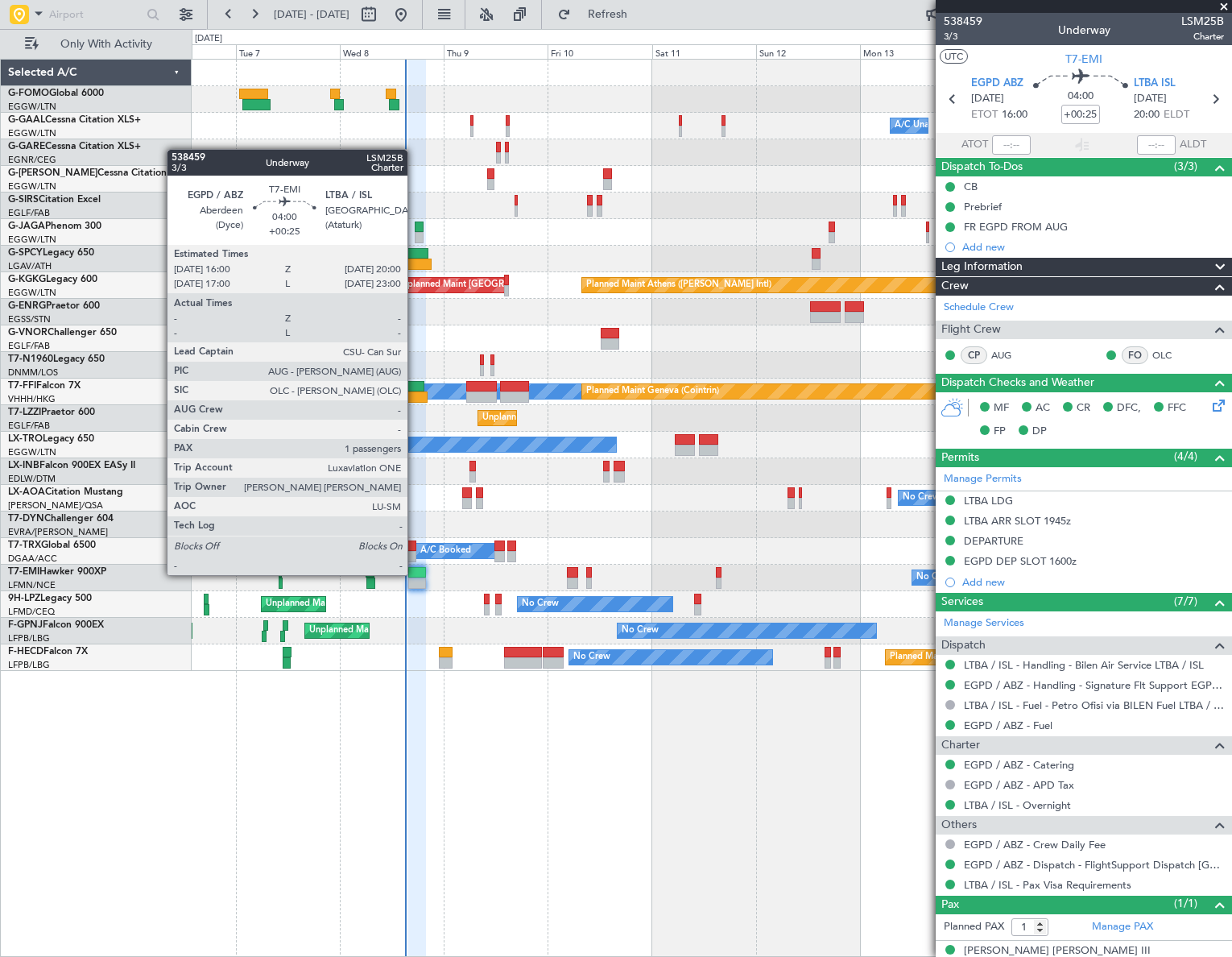
click at [414, 574] on div at bounding box center [417, 573] width 18 height 11
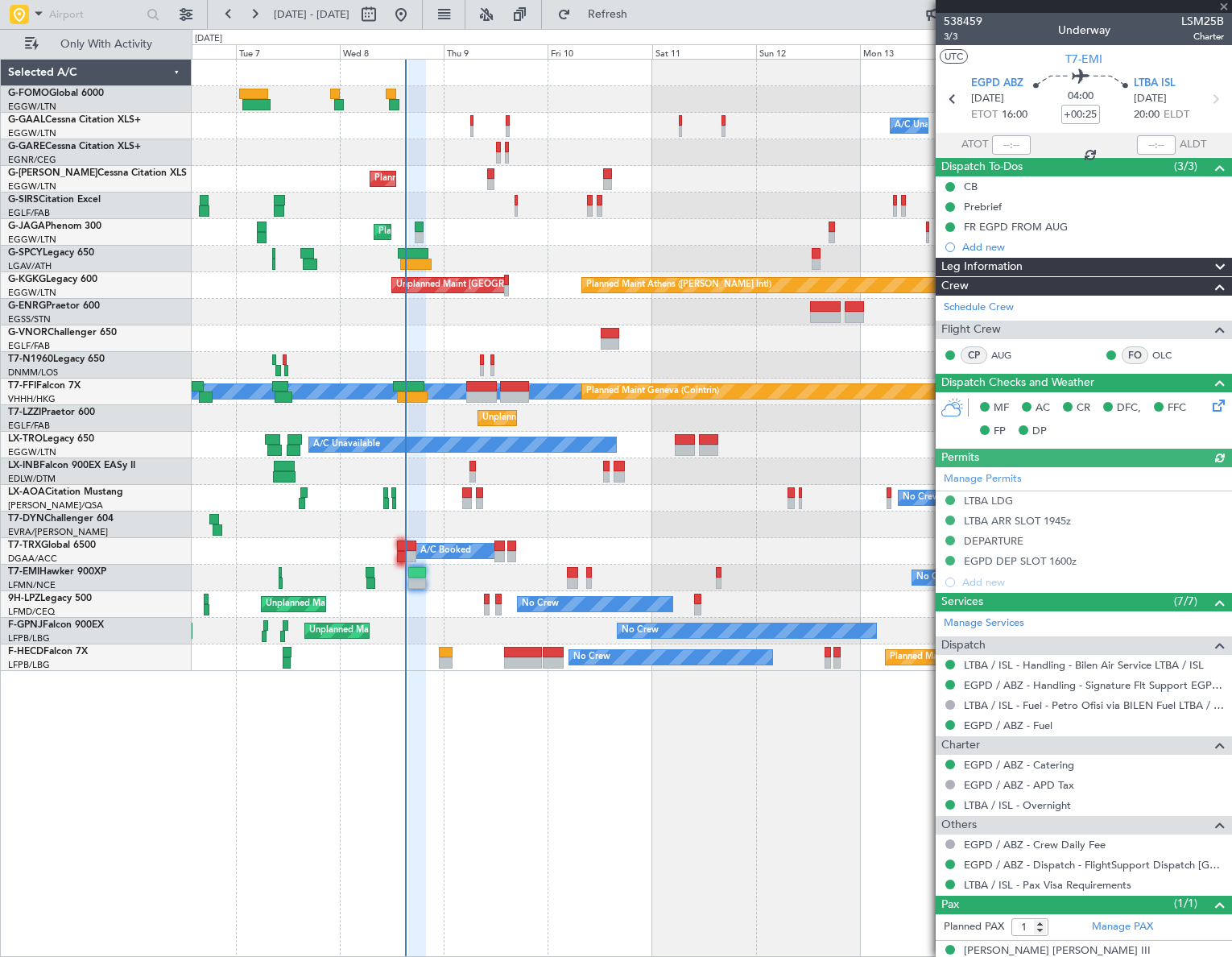
click at [1045, 267] on div "Leg Information" at bounding box center [1084, 267] width 296 height 19
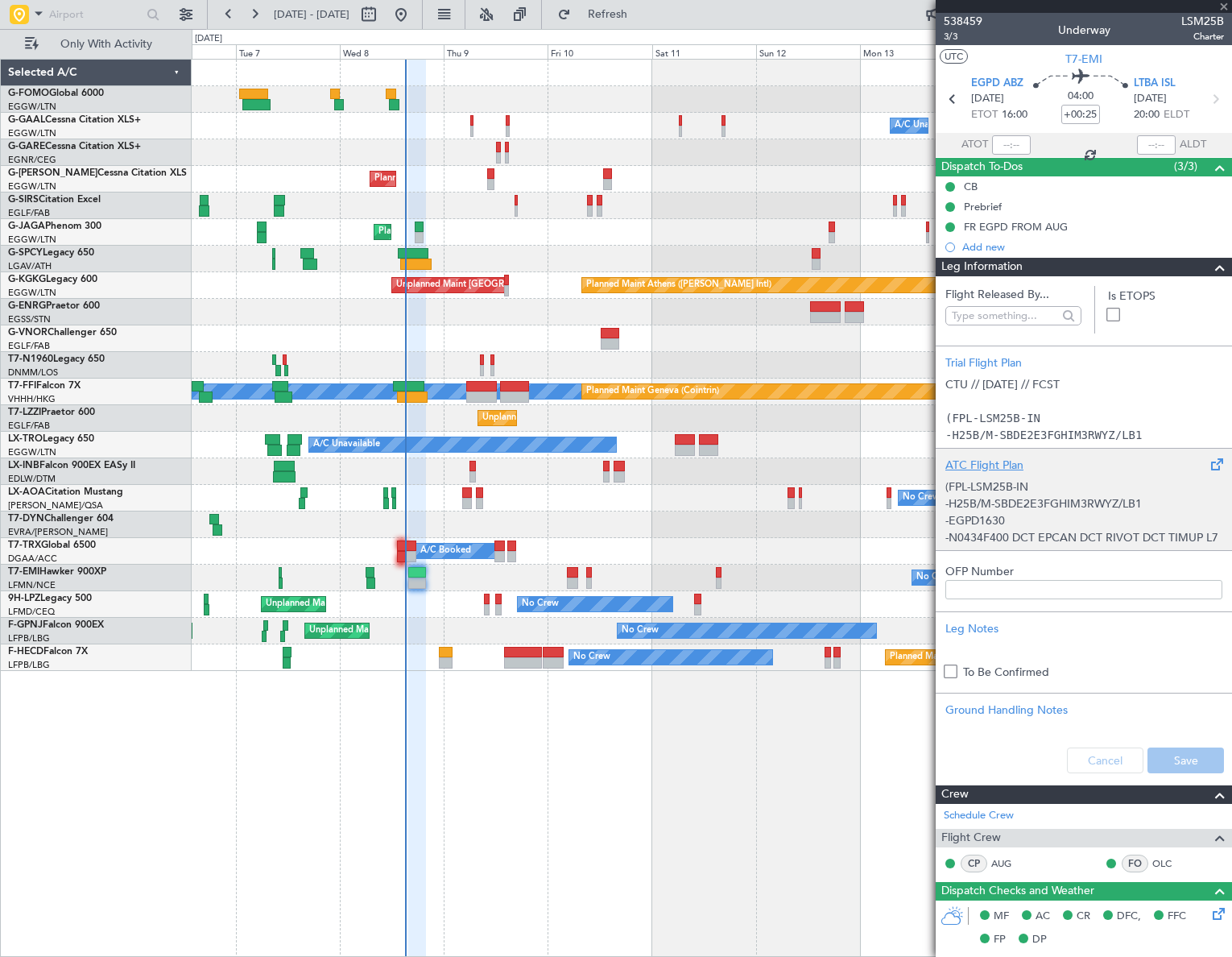
click at [1030, 492] on div "(FPL-LSM25B-IN -H25B/M-SBDE2E3FGHIM3RWYZ/LB1 -EGPD1630 -N0434F400 DCT EPCAN DCT…" at bounding box center [1084, 507] width 277 height 69
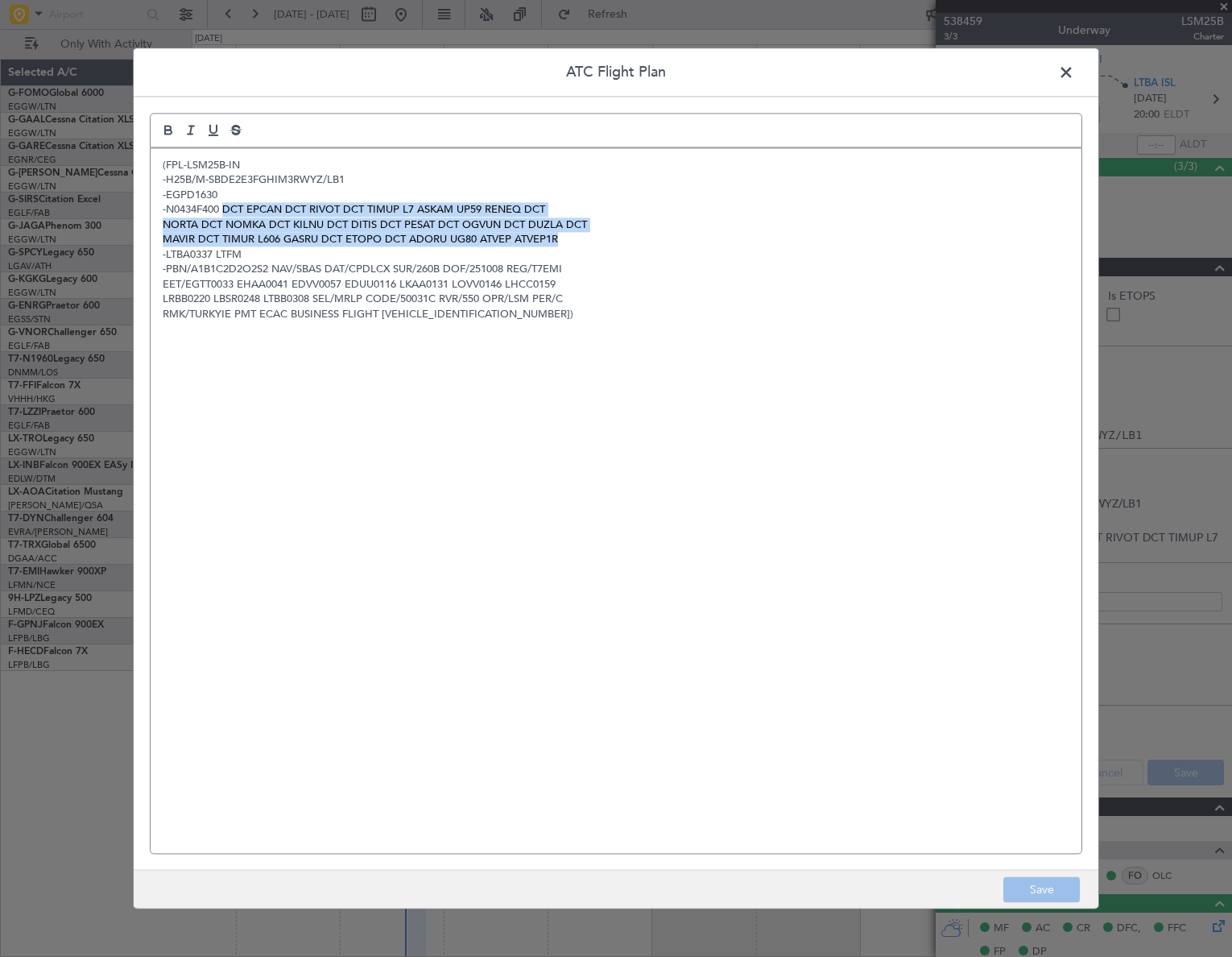
drag, startPoint x: 224, startPoint y: 207, endPoint x: 557, endPoint y: 240, distance: 334.6
click at [557, 240] on div "(FPL-LSM25B-IN -H25B/M-SBDE2E3FGHIM3RWYZ/LB1 -EGPD1630 -N0434F400 DCT EPCAN DCT…" at bounding box center [616, 501] width 931 height 705
copy div "DCT EPCAN DCT RIVOT DCT TIMUP L7 ASKAM UP59 RENEQ DCT NORTA DCT NOMKA DCT KILNU…"
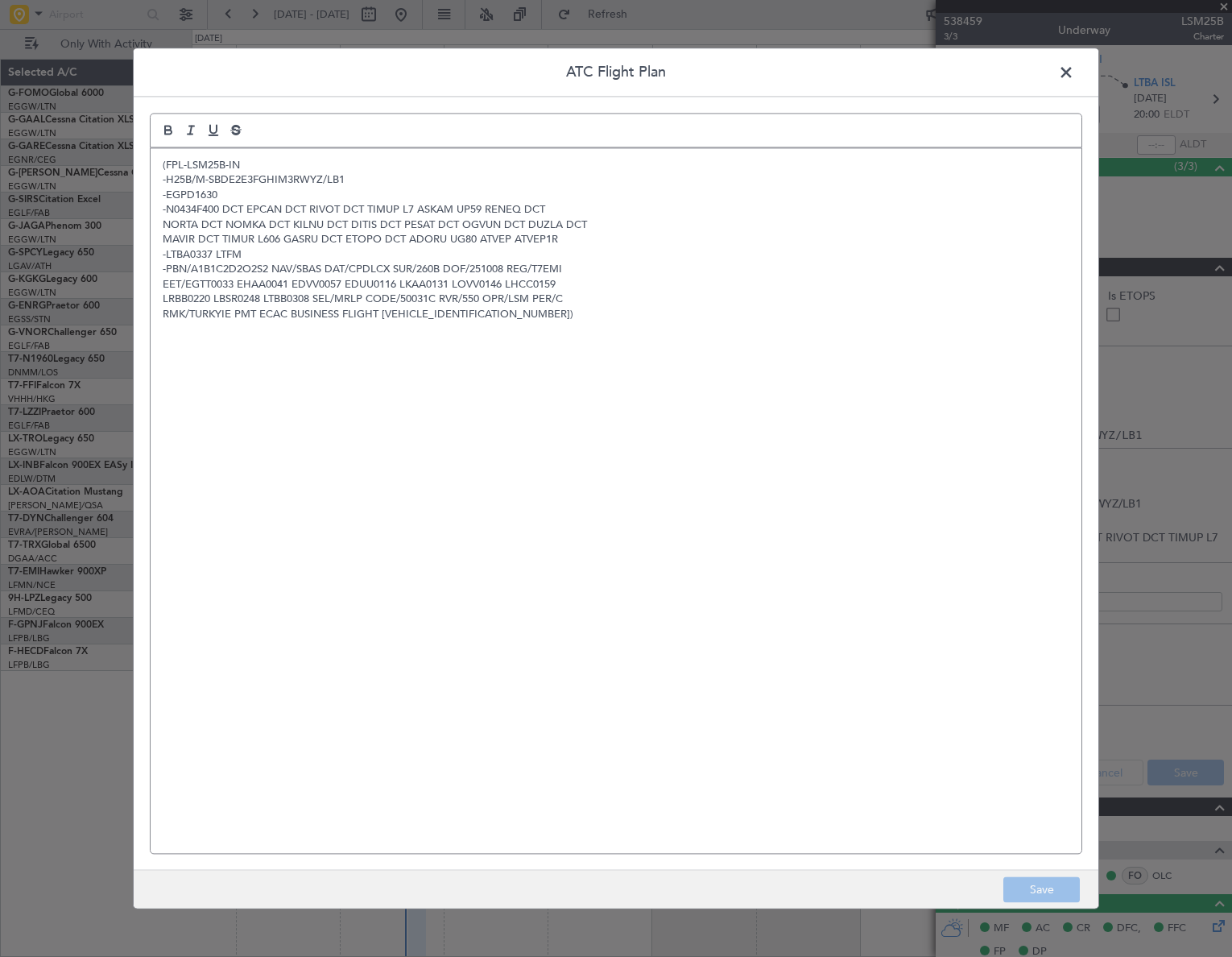
click at [1075, 71] on span at bounding box center [1075, 76] width 0 height 32
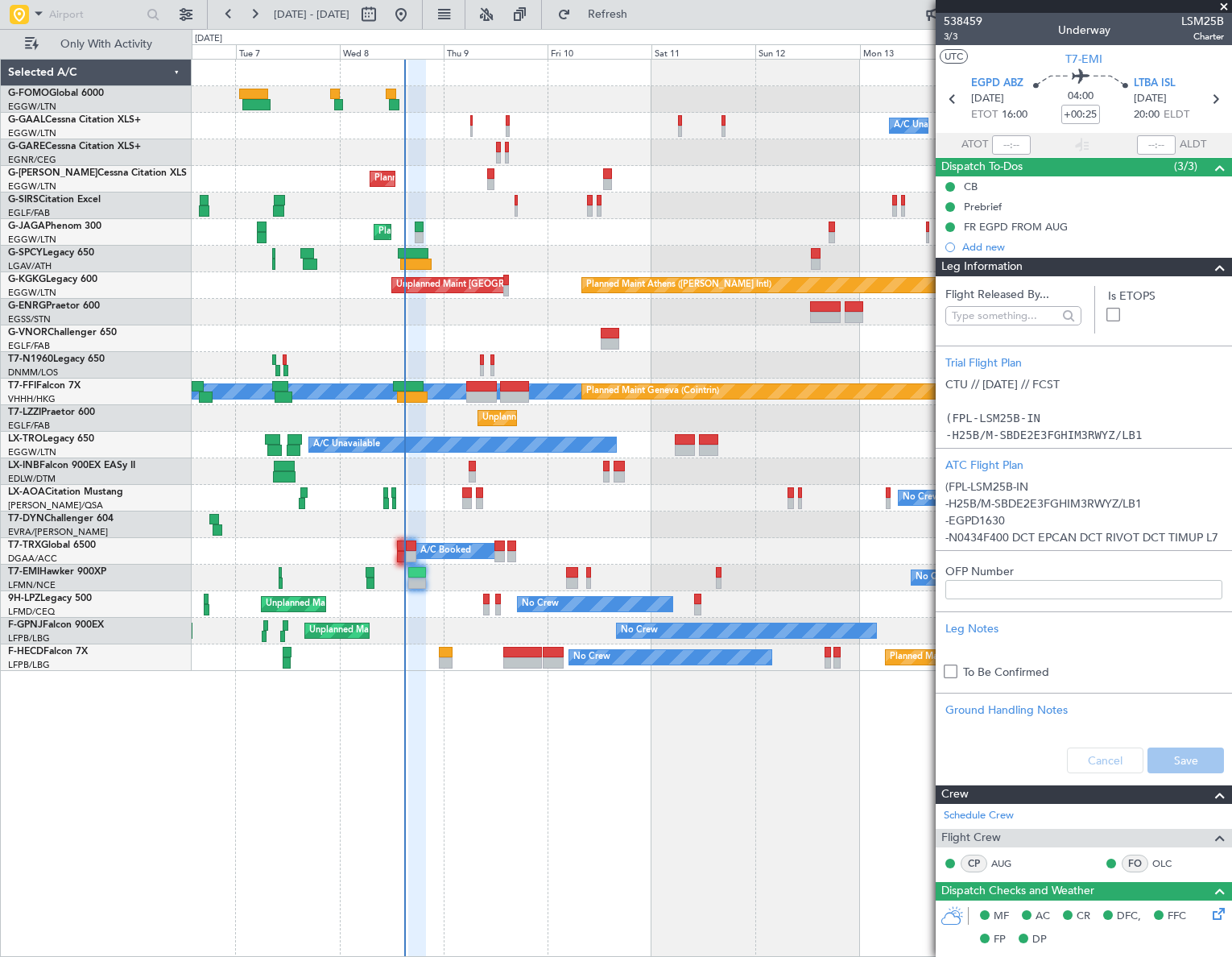
click at [1190, 21] on span "LSM25B" at bounding box center [1203, 21] width 42 height 17
copy span "LSM25B"
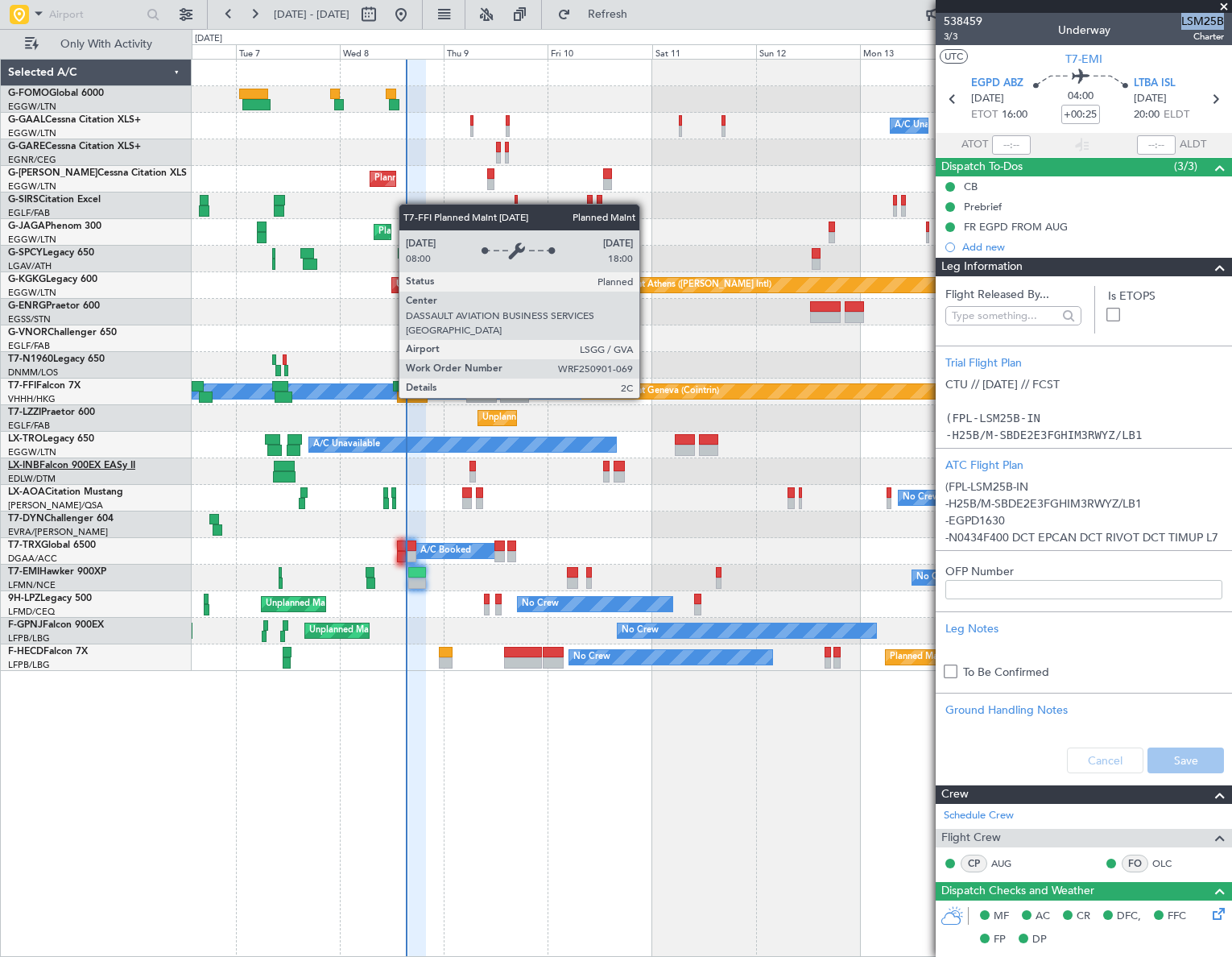
click at [40, 467] on div "Owner Owner A/C Unavailable A/C Unavailable Owner Planned Maint [GEOGRAPHIC_DAT…" at bounding box center [616, 493] width 1232 height 928
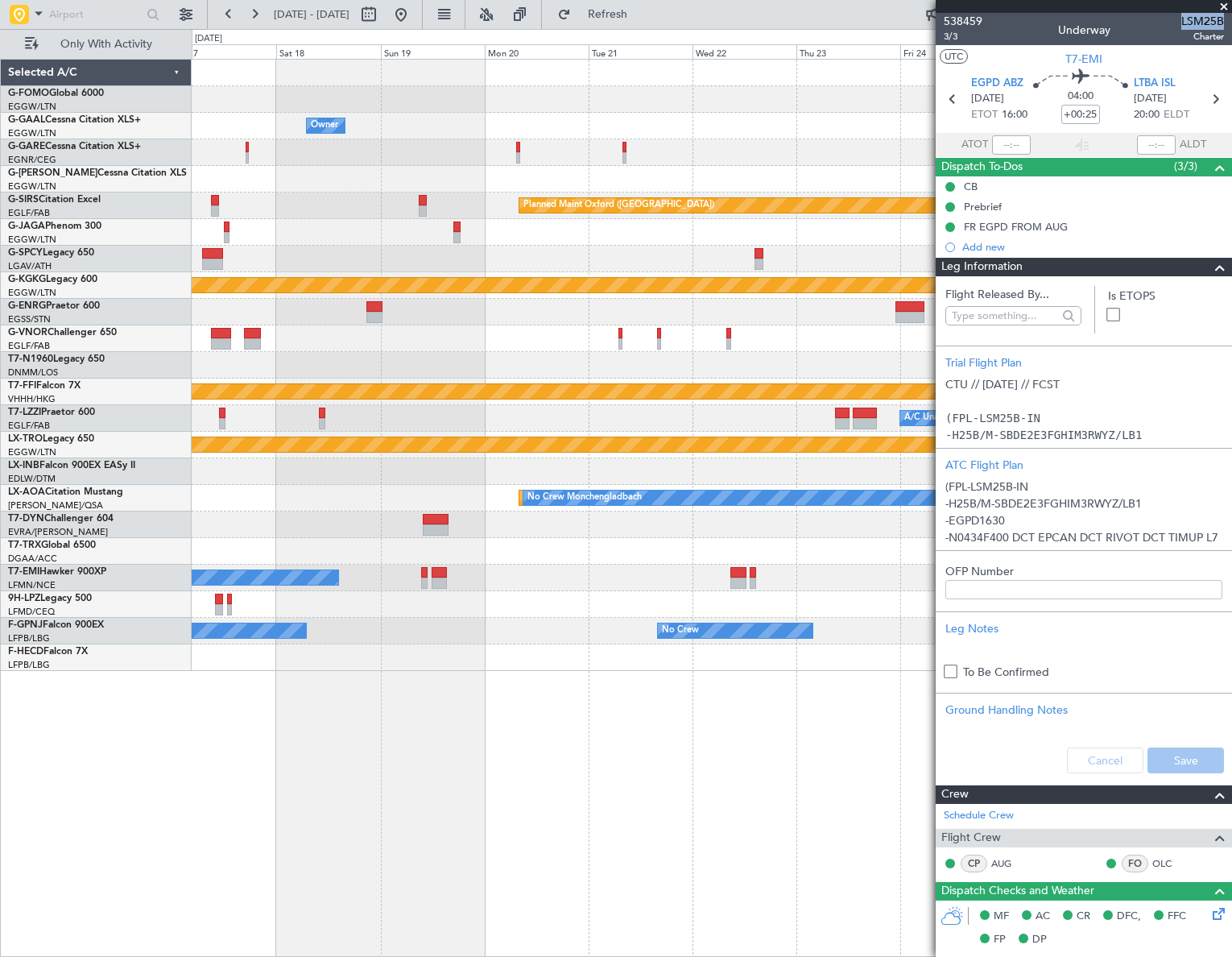
click at [73, 457] on div "Owner Owner Owner A/C Unavailable Owner Planned Maint [GEOGRAPHIC_DATA] ([GEOGR…" at bounding box center [616, 493] width 1232 height 928
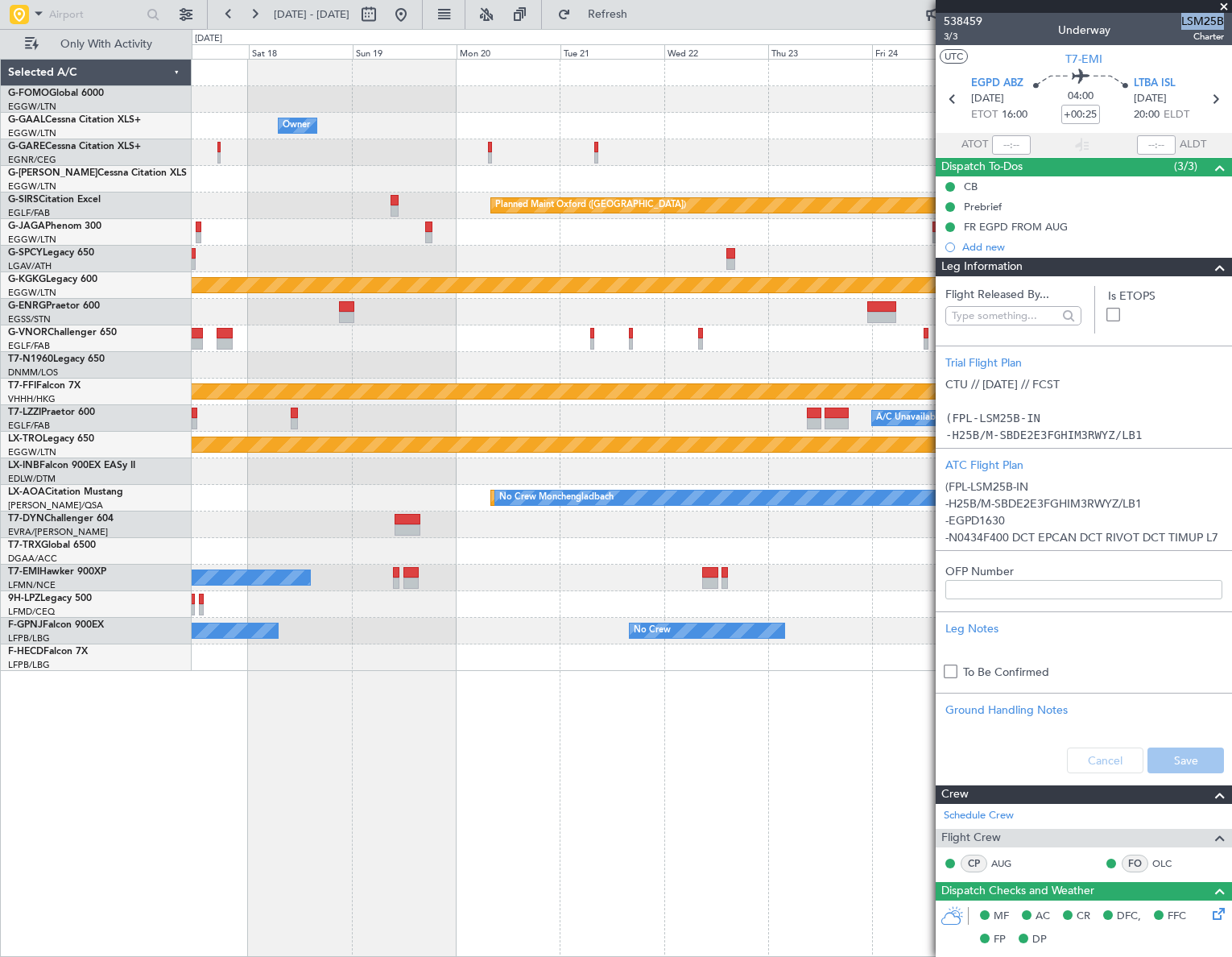
click at [0, 550] on html "[DATE] - [DATE] Refresh Quick Links Only With Activity Owner Owner Owner A/C Un…" at bounding box center [616, 478] width 1232 height 957
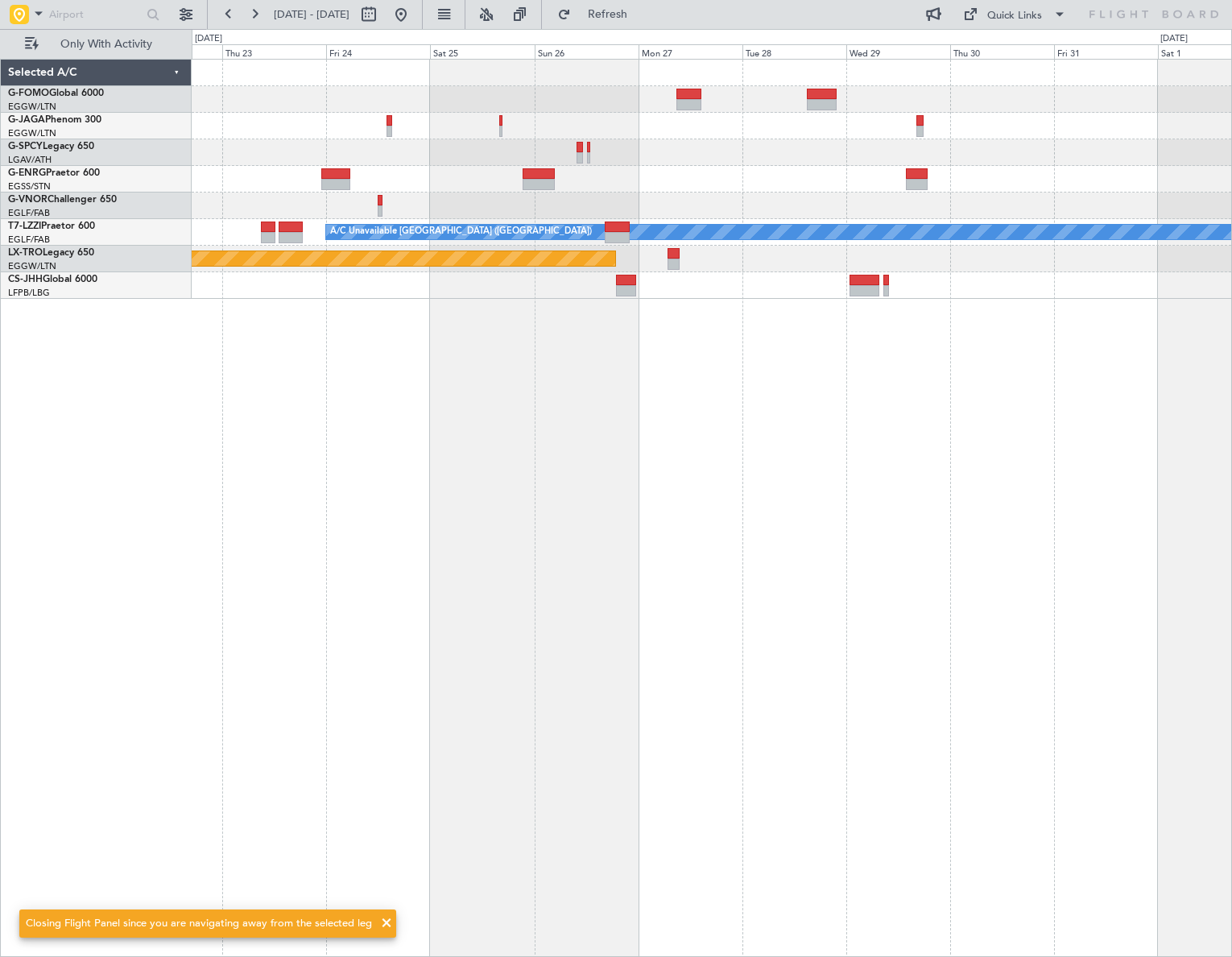
click at [331, 505] on div "A/C Unavailable [GEOGRAPHIC_DATA] ([GEOGRAPHIC_DATA]) Planned Maint [GEOGRAPHIC…" at bounding box center [711, 507] width 1040 height 897
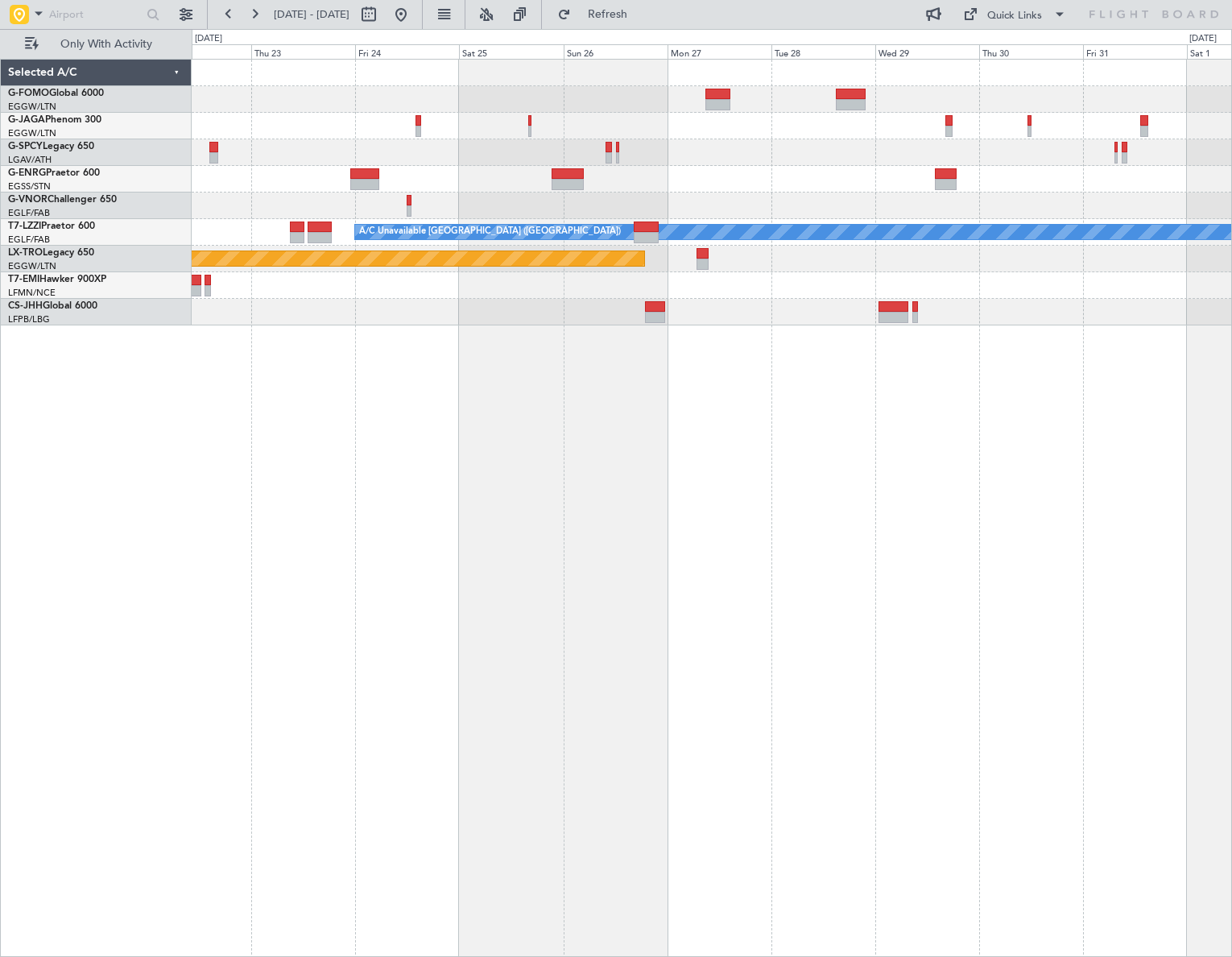
click at [1086, 403] on div "A/C Unavailable [GEOGRAPHIC_DATA] ([GEOGRAPHIC_DATA]) Planned Maint [GEOGRAPHIC…" at bounding box center [711, 507] width 1040 height 897
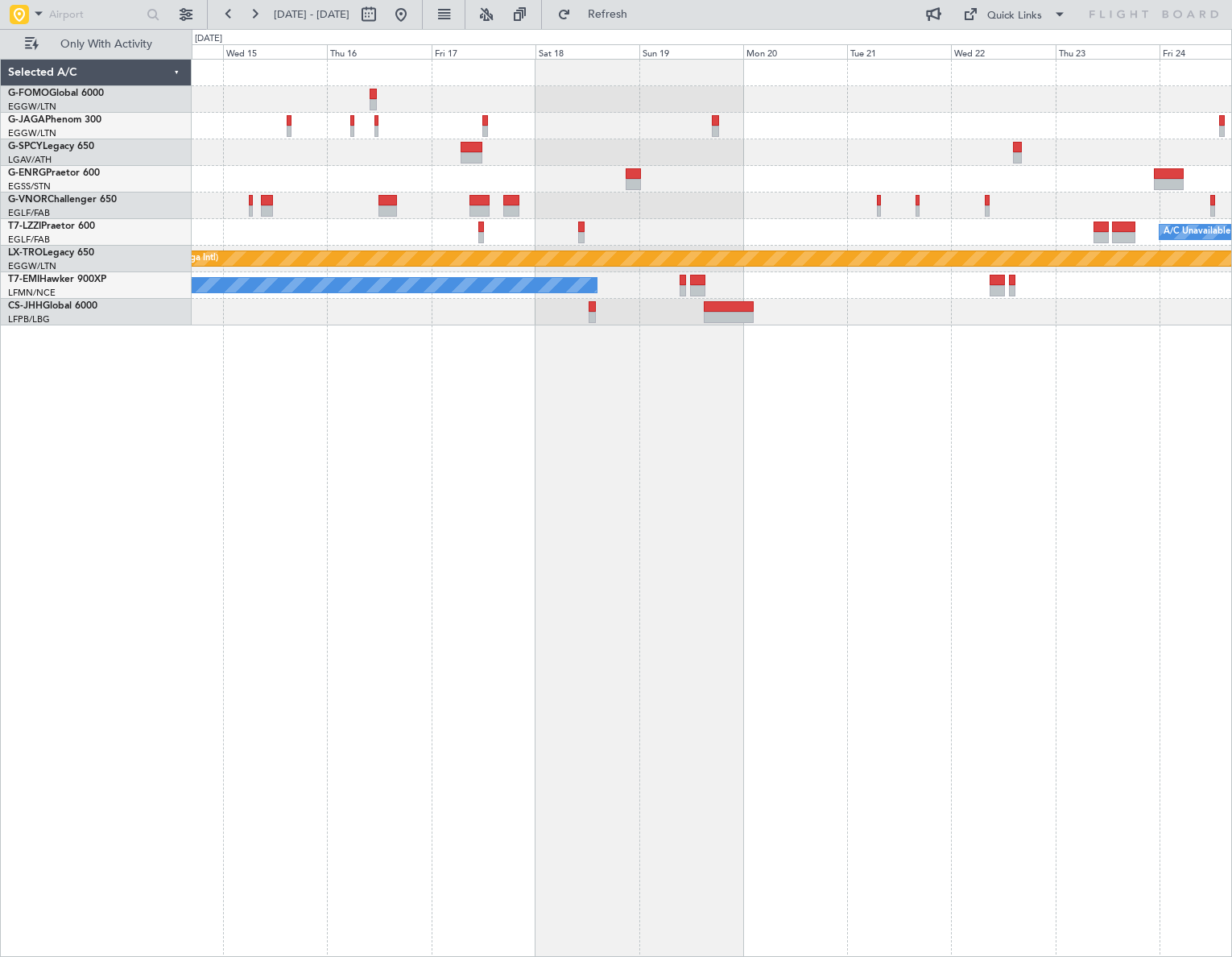
click at [724, 525] on div "A/C Unavailable [GEOGRAPHIC_DATA] ([GEOGRAPHIC_DATA]) Planned Maint [GEOGRAPHIC…" at bounding box center [711, 507] width 1040 height 897
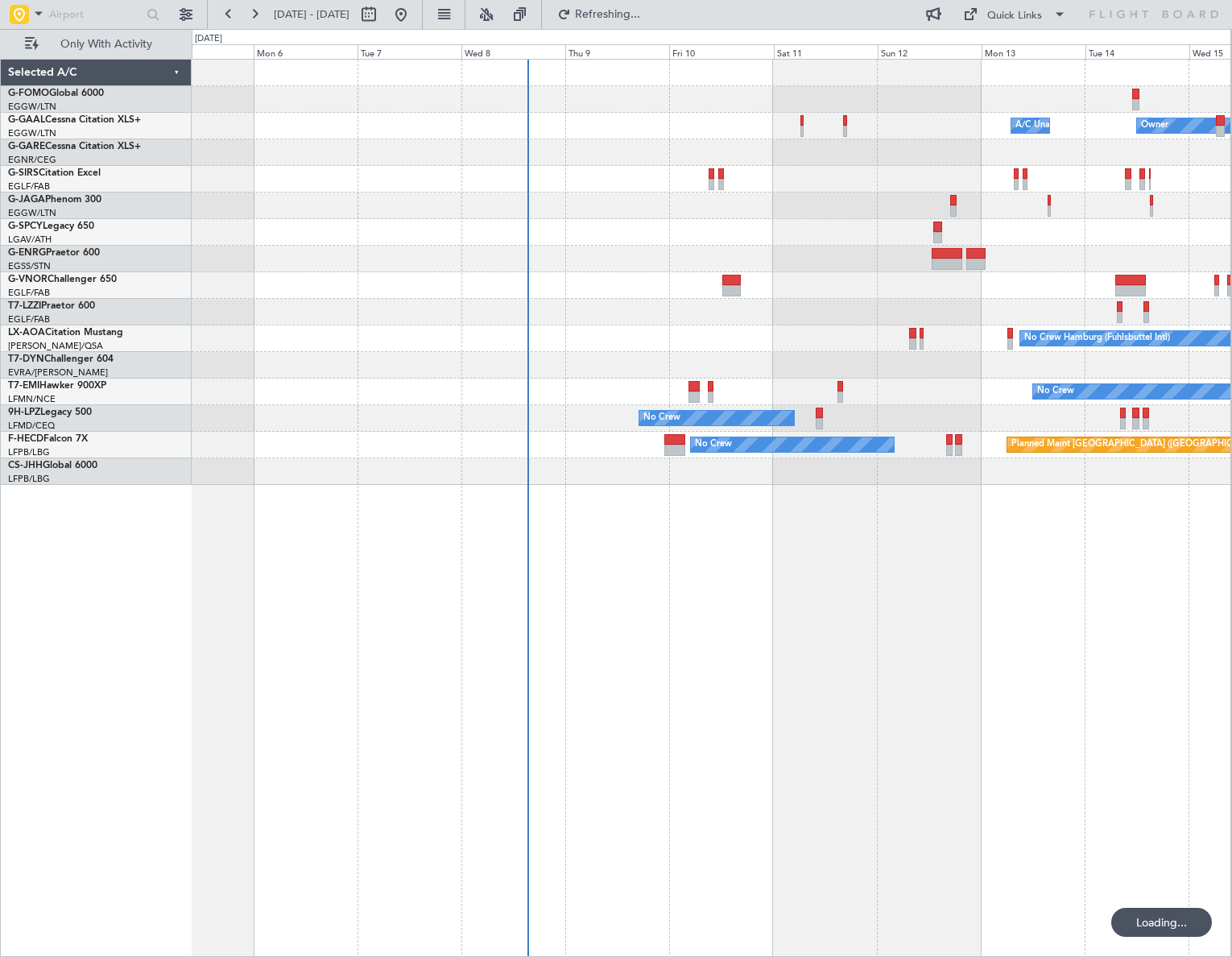
click at [1097, 609] on div "Owner A/C Unavailable Owner A/C Unavailable No Crew Hamburg (Fuhlsbuttel Intl) …" at bounding box center [711, 507] width 1039 height 897
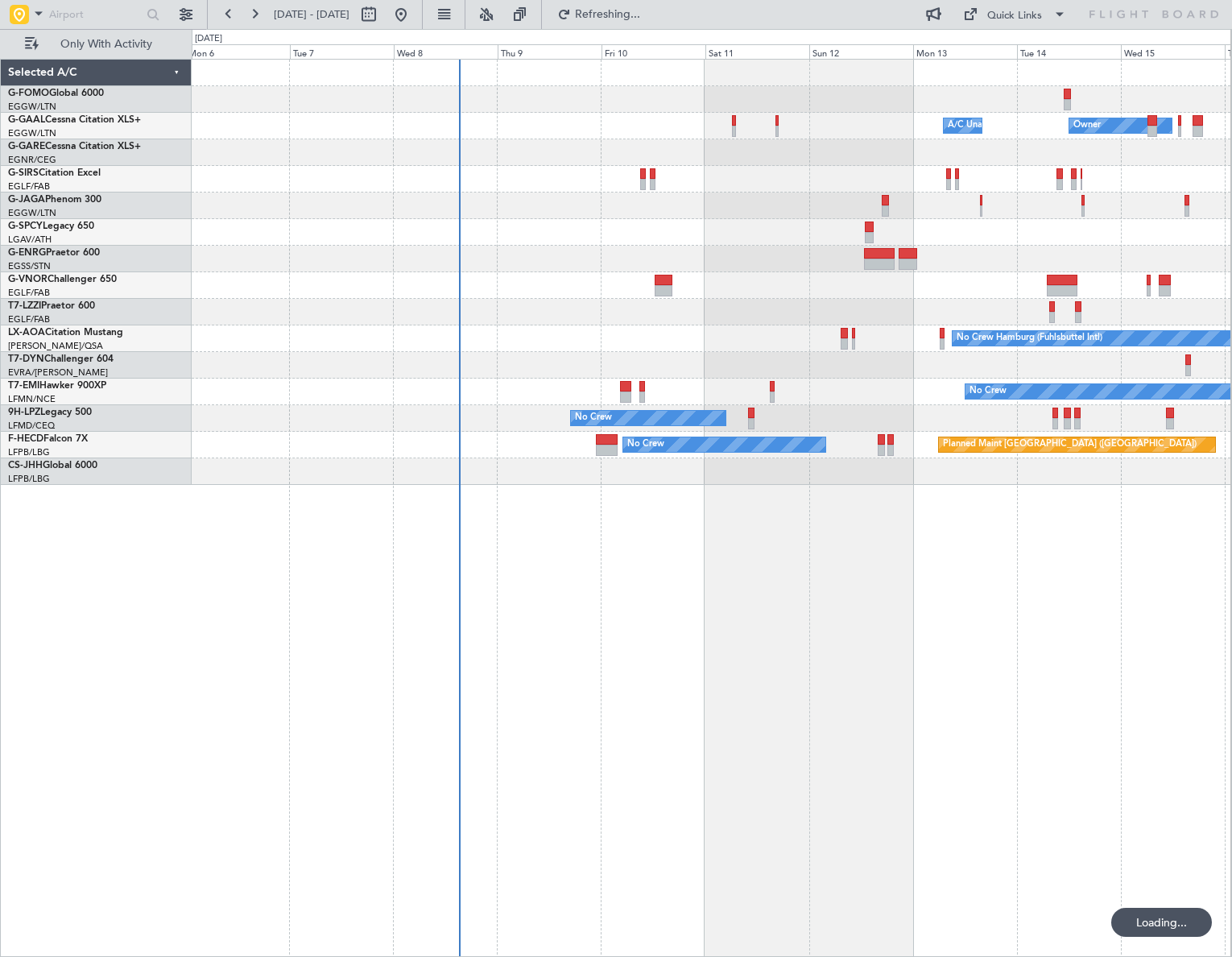
click at [453, 704] on div "Owner A/C Unavailable Owner A/C Unavailable Owner No Crew Hamburg (Fuhlsbuttel …" at bounding box center [711, 507] width 1039 height 897
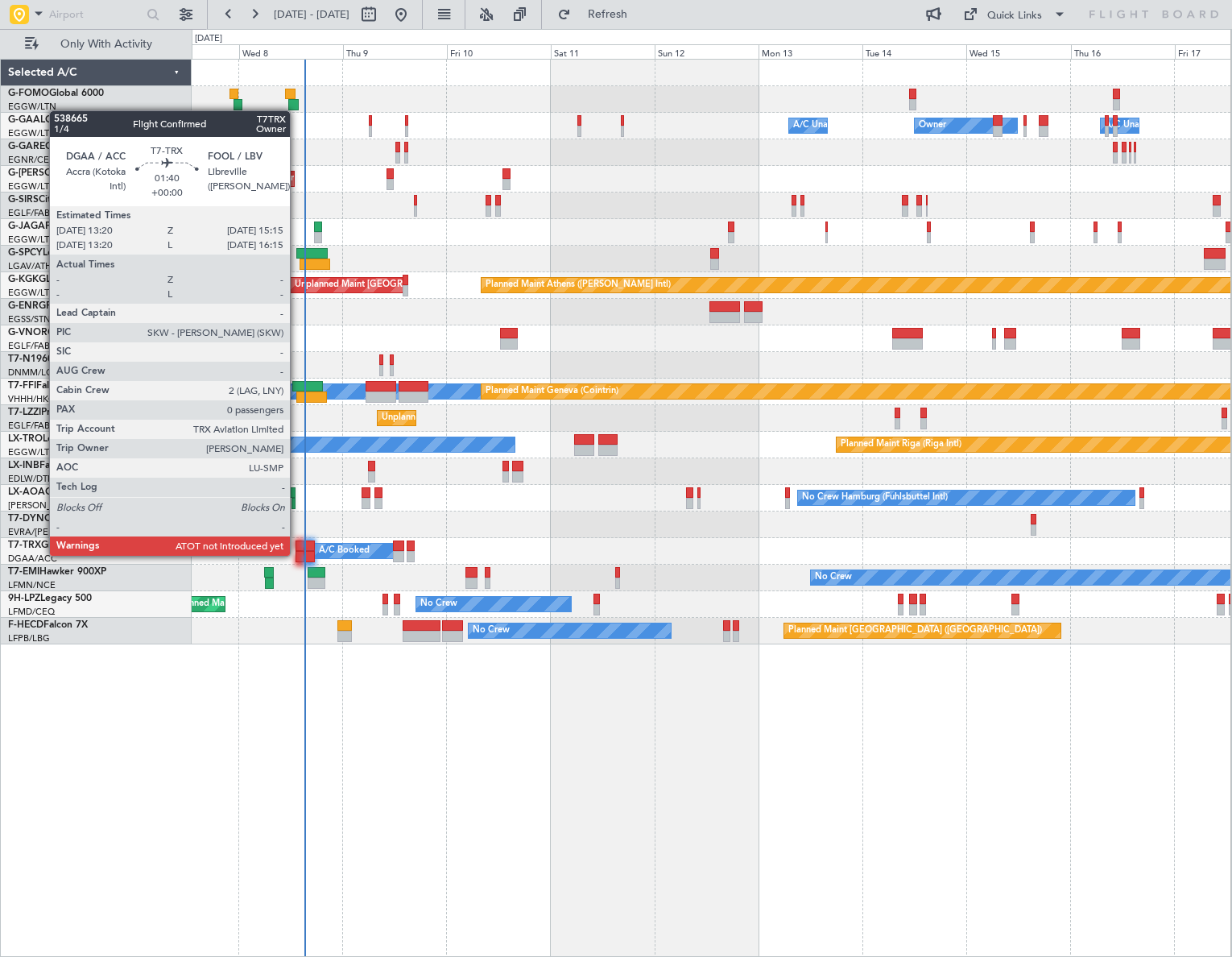
click at [297, 554] on div at bounding box center [299, 556] width 9 height 11
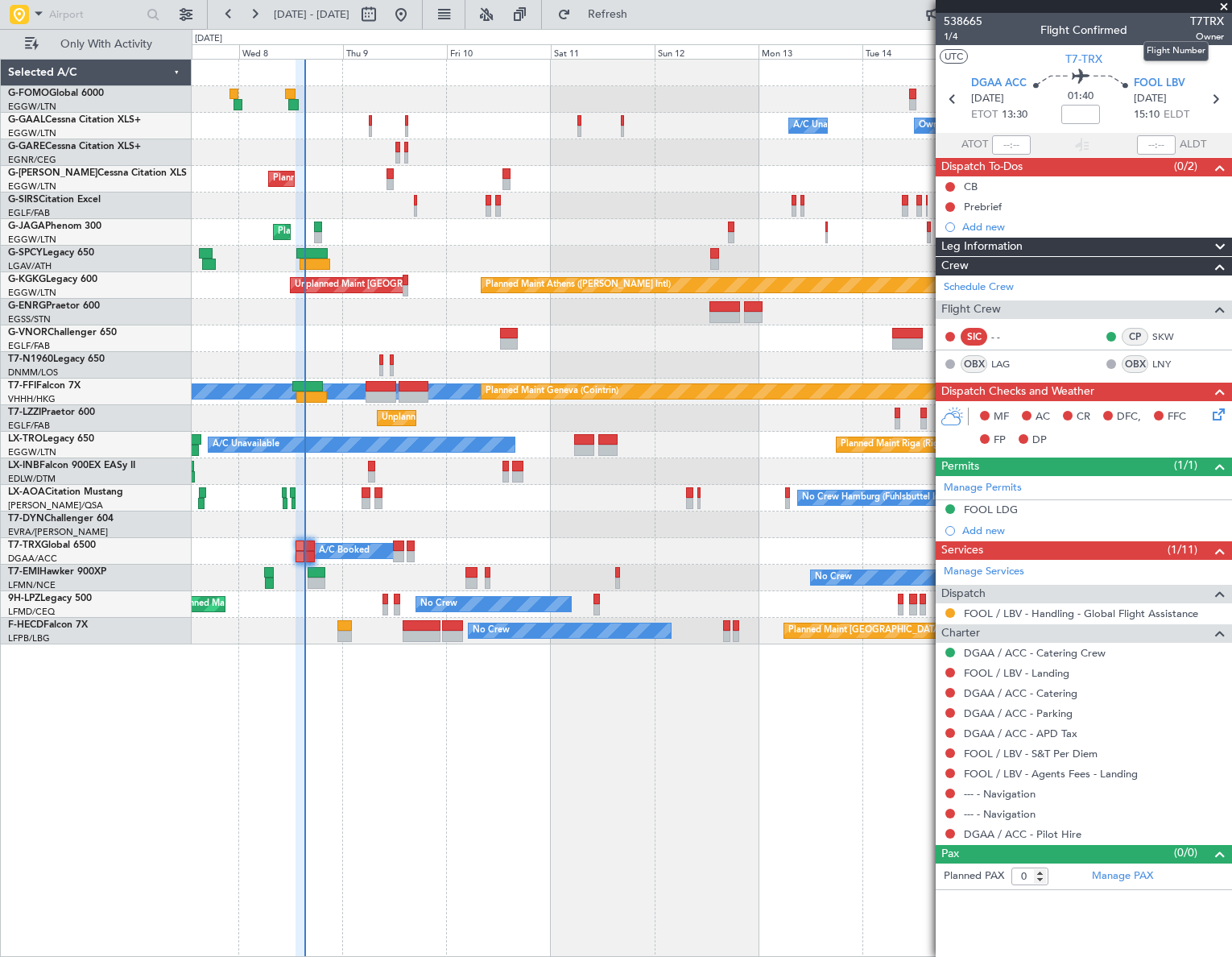
click at [1207, 18] on span "T7TRX" at bounding box center [1207, 21] width 33 height 17
copy span "T7TRX"
